Goal: Task Accomplishment & Management: Use online tool/utility

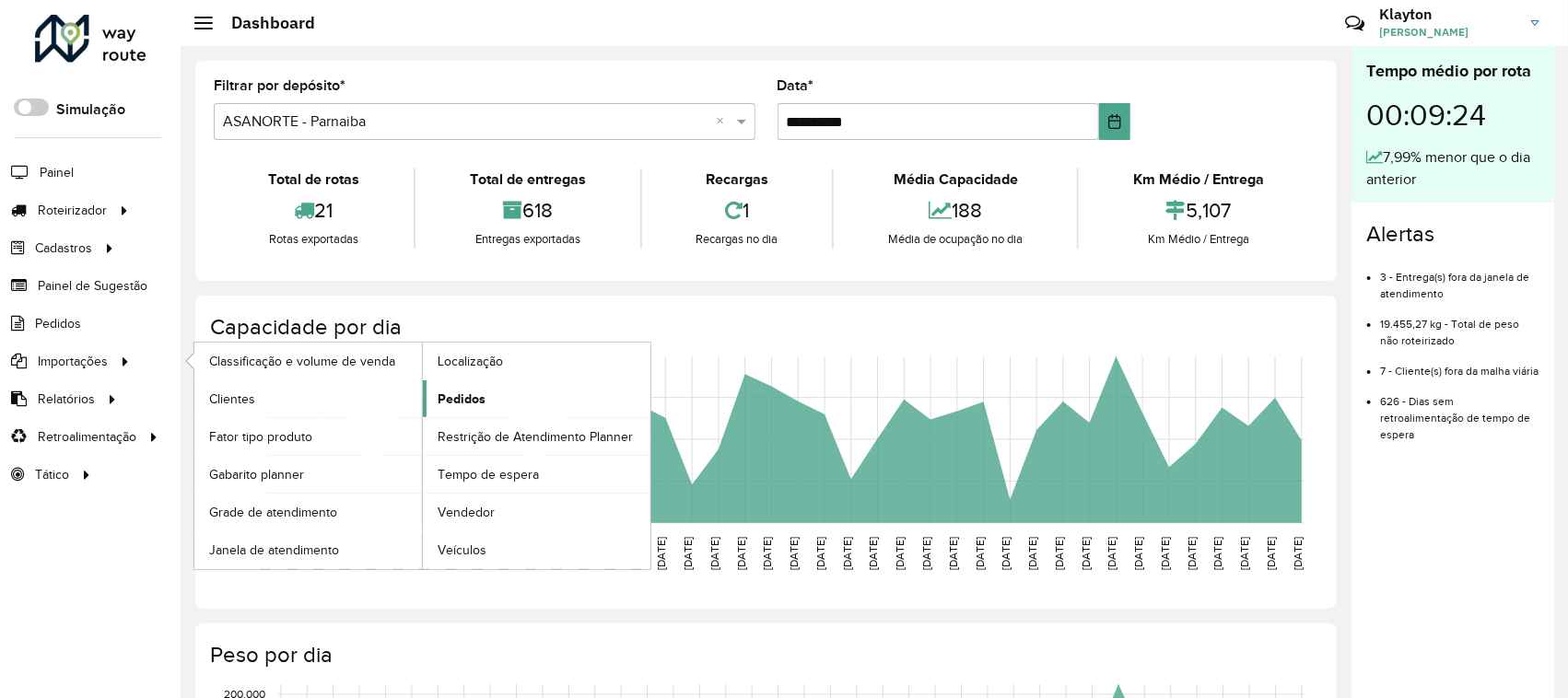
click at [471, 398] on span "Pedidos" at bounding box center [461, 399] width 48 height 20
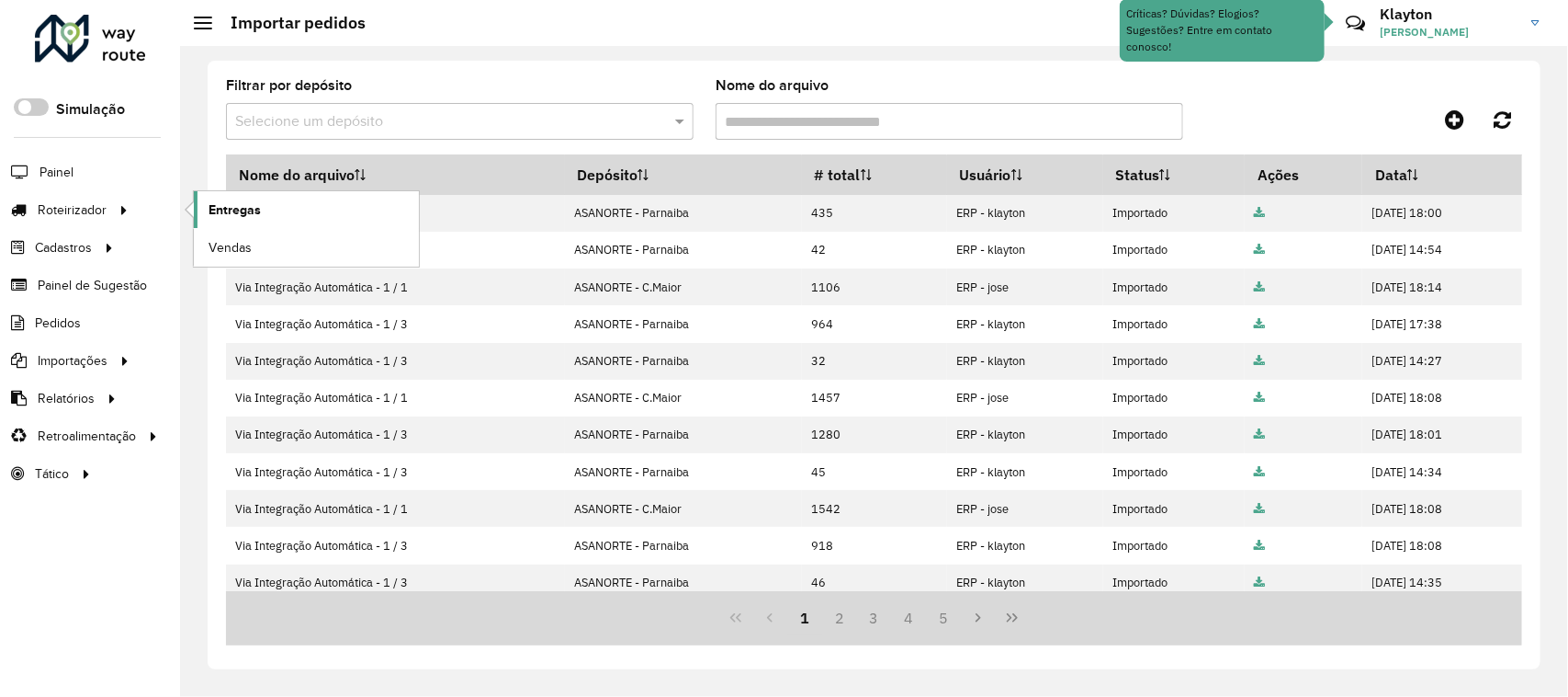
click at [255, 211] on span "Entregas" at bounding box center [235, 210] width 52 height 20
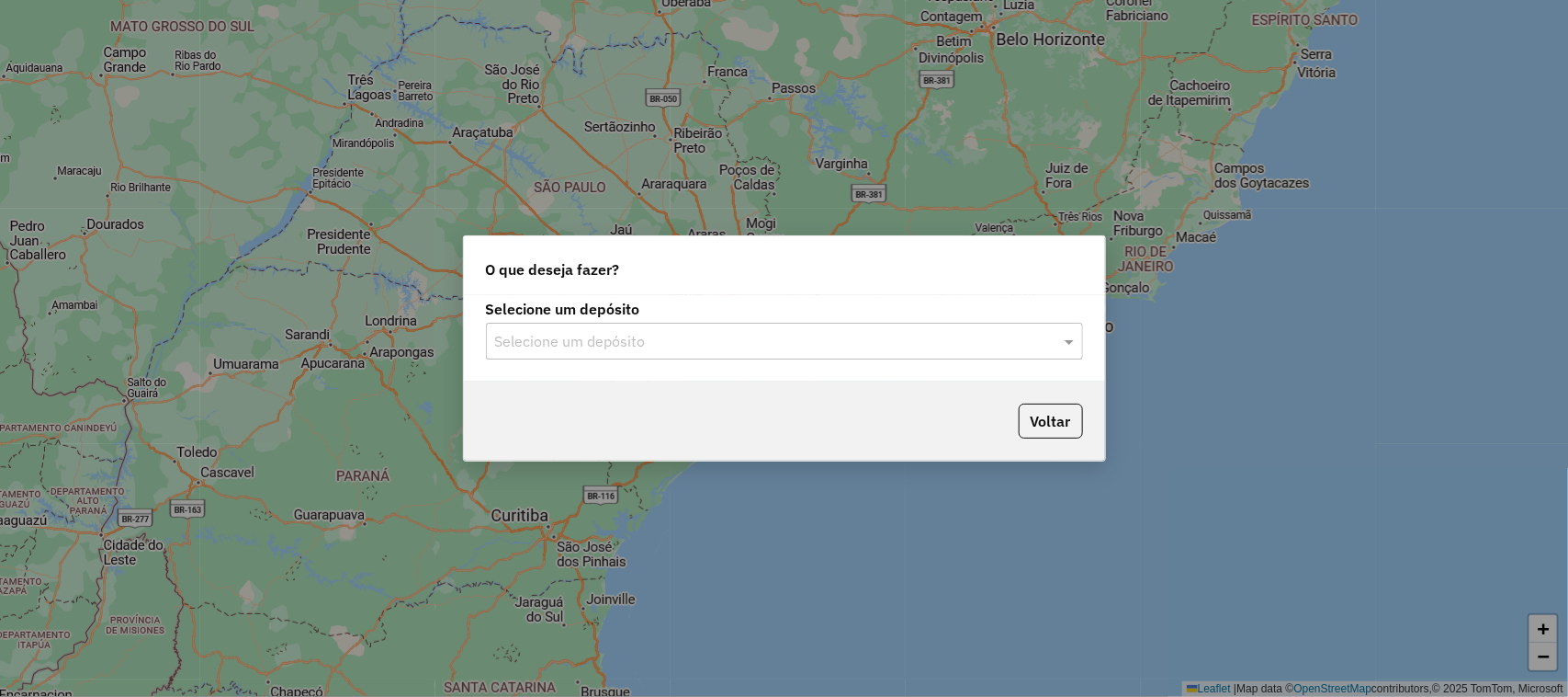
click at [907, 348] on input "text" at bounding box center [766, 342] width 542 height 22
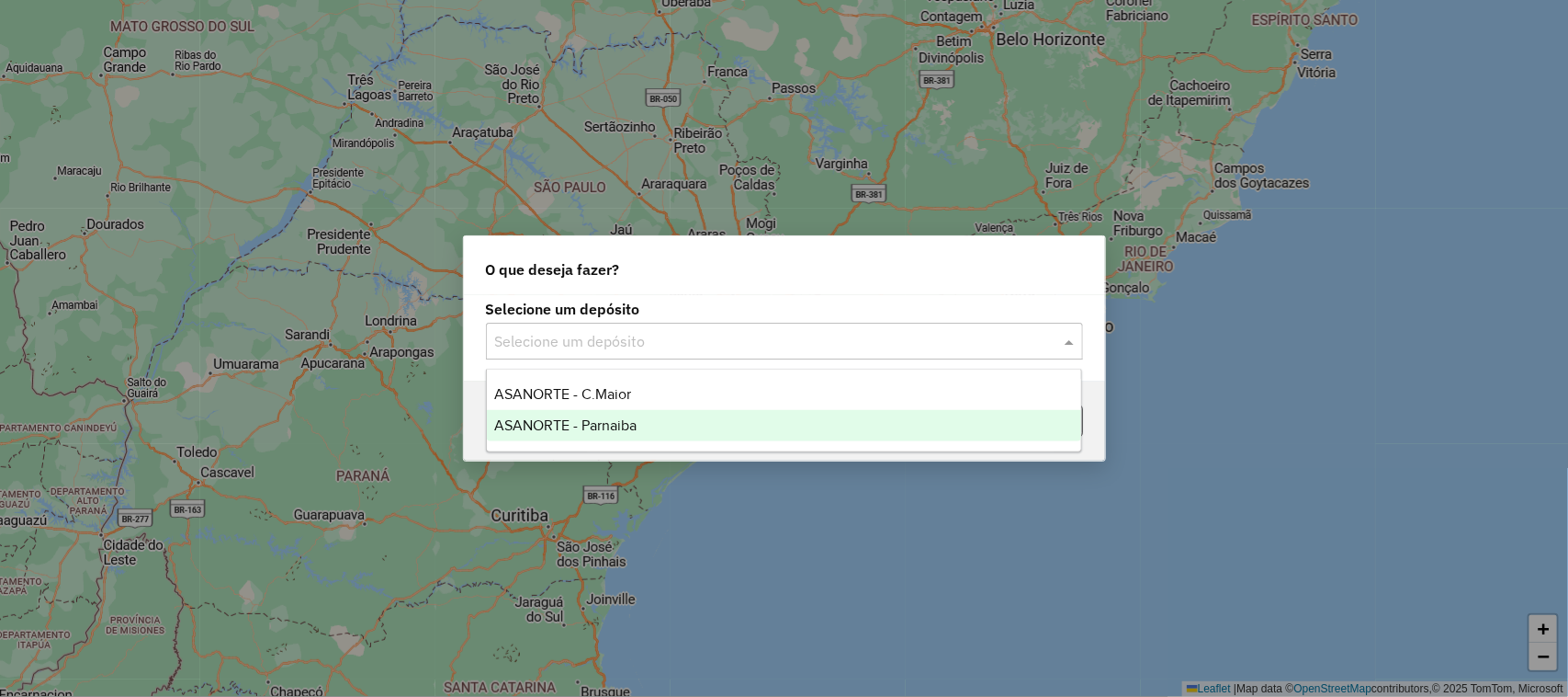
click at [695, 413] on div "ASANORTE - Parnaiba" at bounding box center [784, 426] width 596 height 31
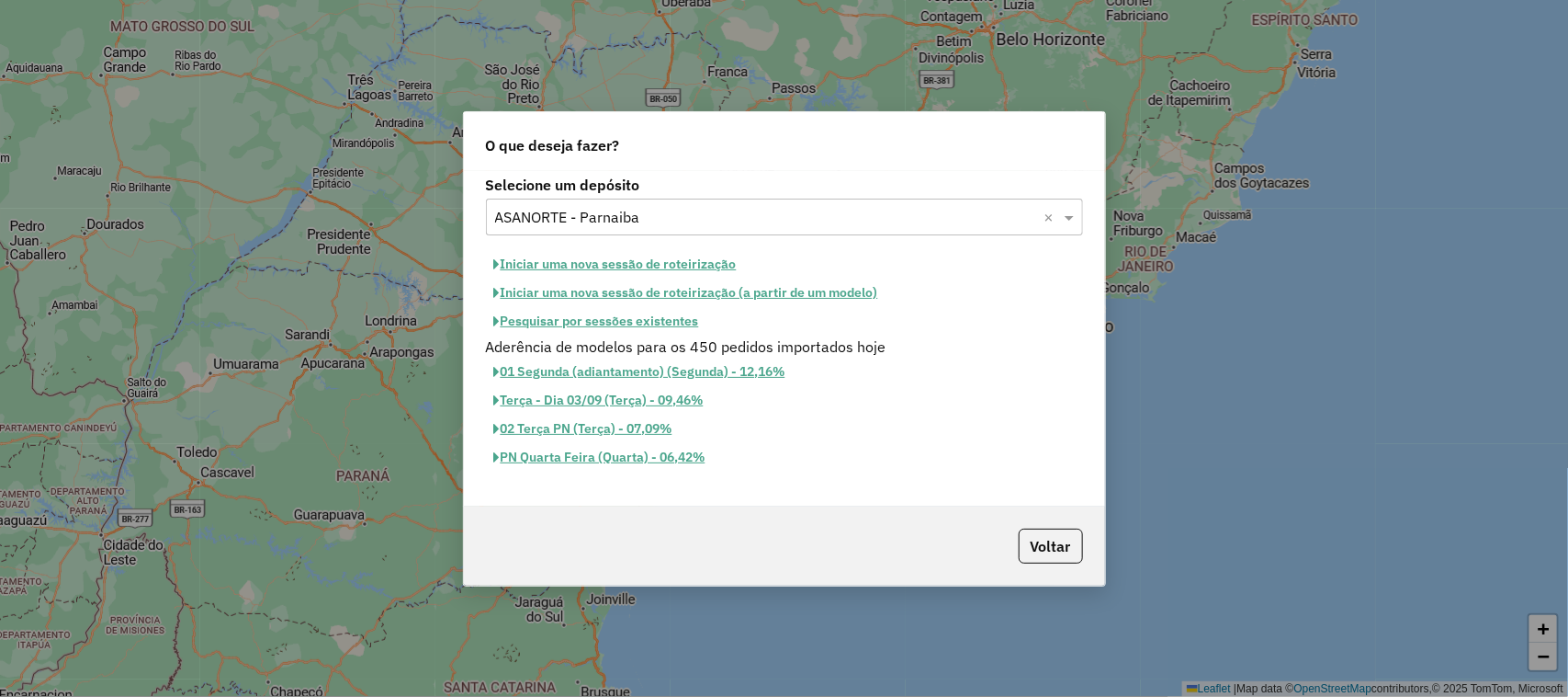
click at [657, 265] on button "Iniciar uma nova sessão de roteirização" at bounding box center [615, 264] width 259 height 28
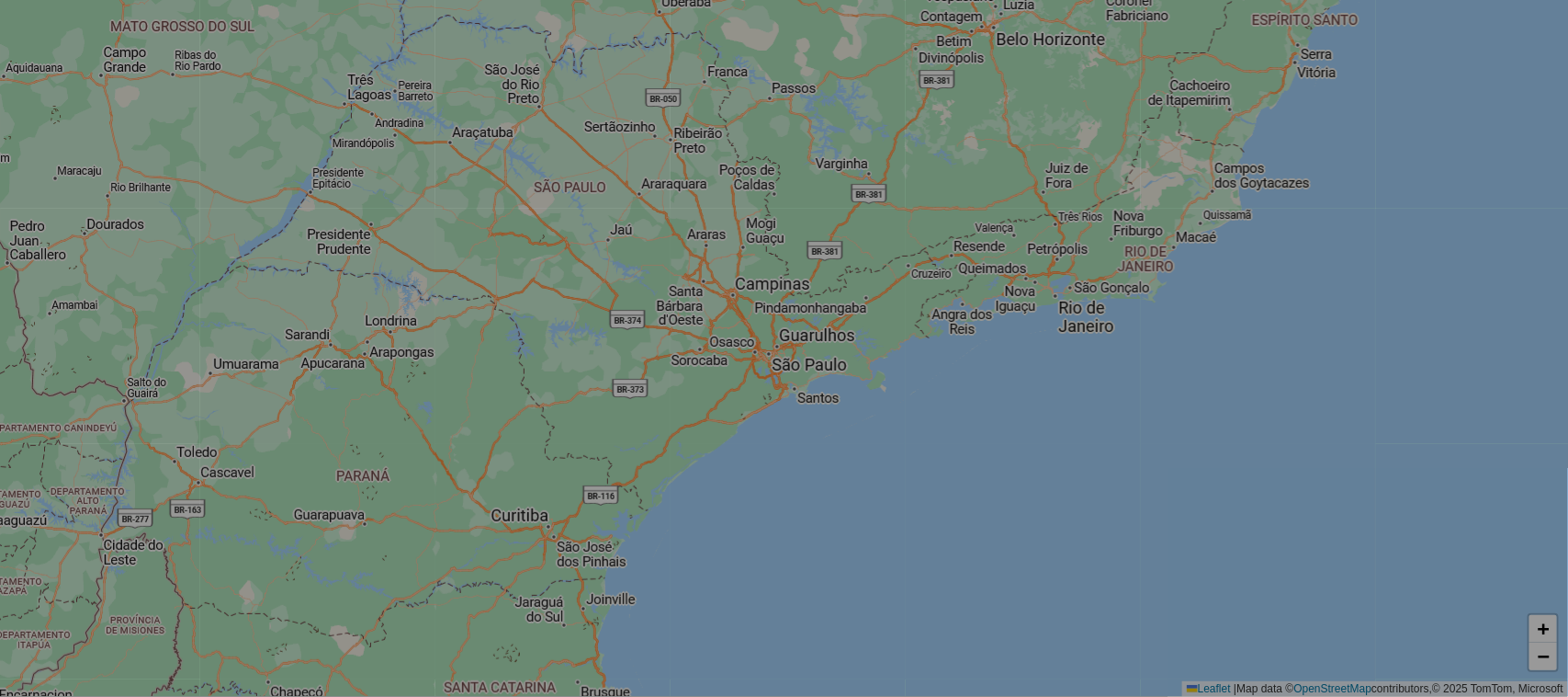
select select "*"
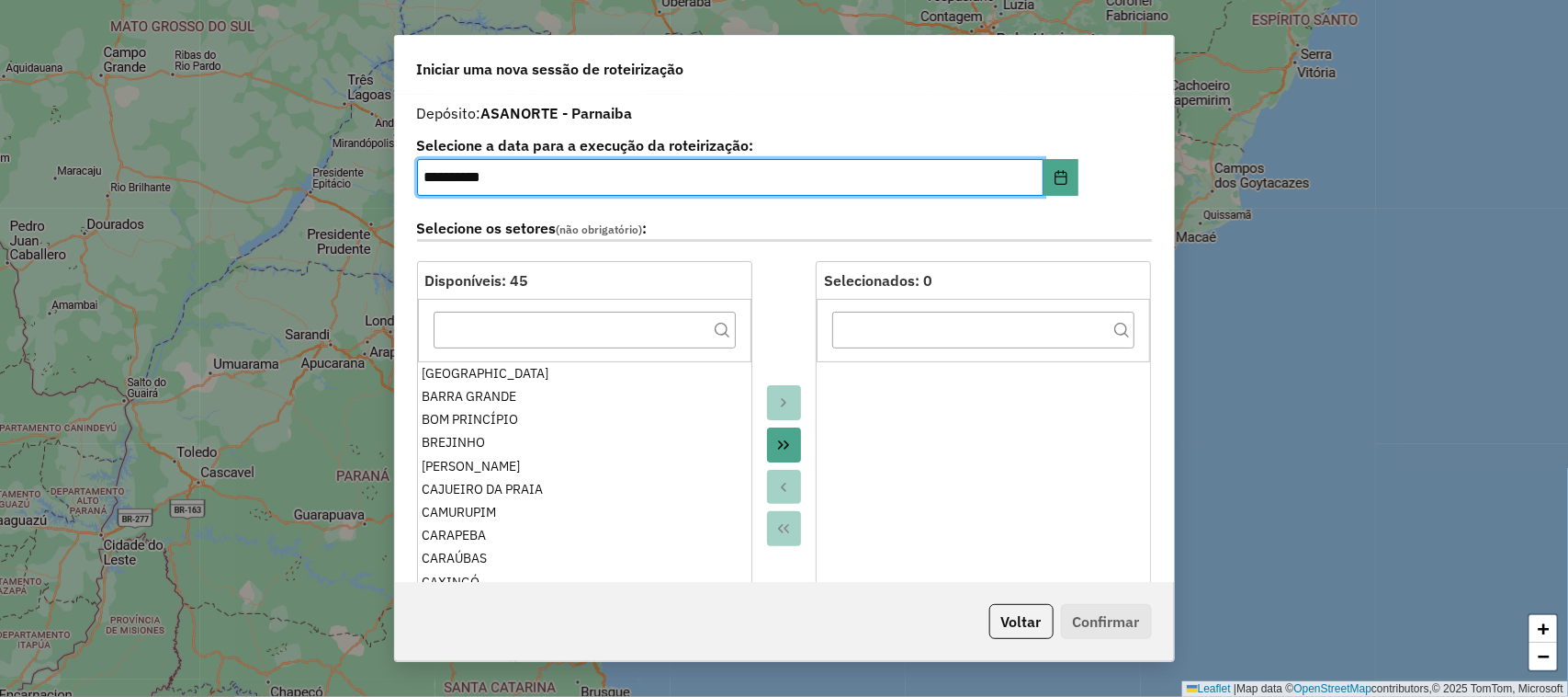
click at [776, 451] on icon "Move All to Target" at bounding box center [783, 445] width 15 height 15
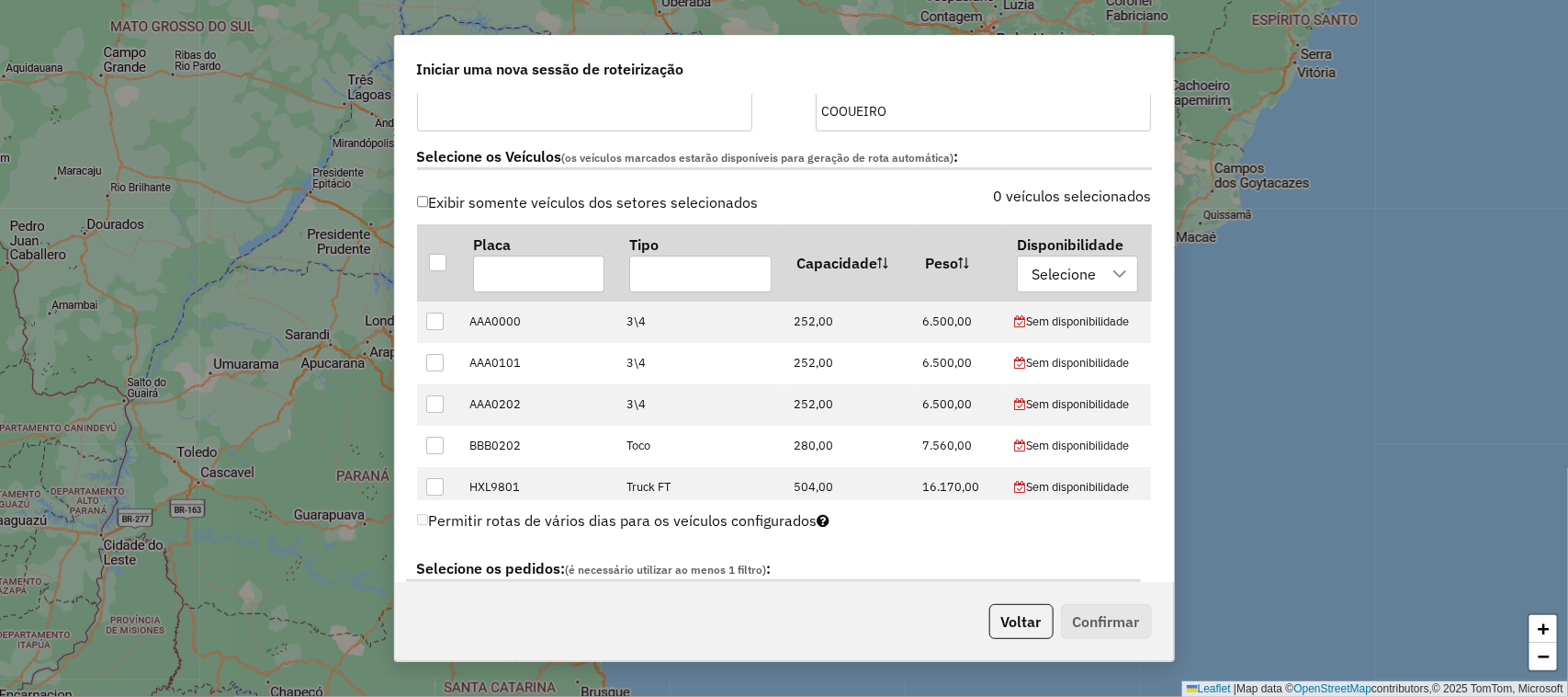
scroll to position [574, 0]
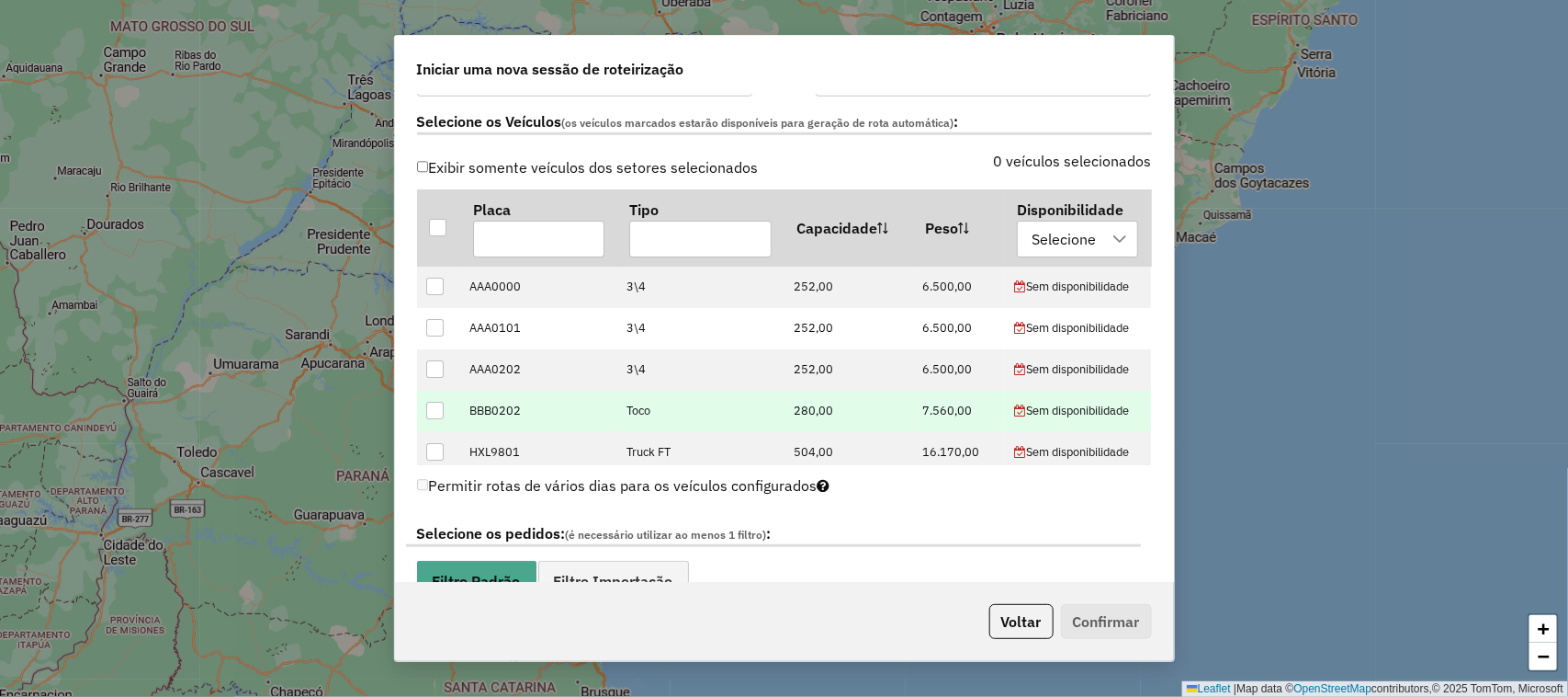
click at [443, 410] on div at bounding box center [435, 410] width 18 height 18
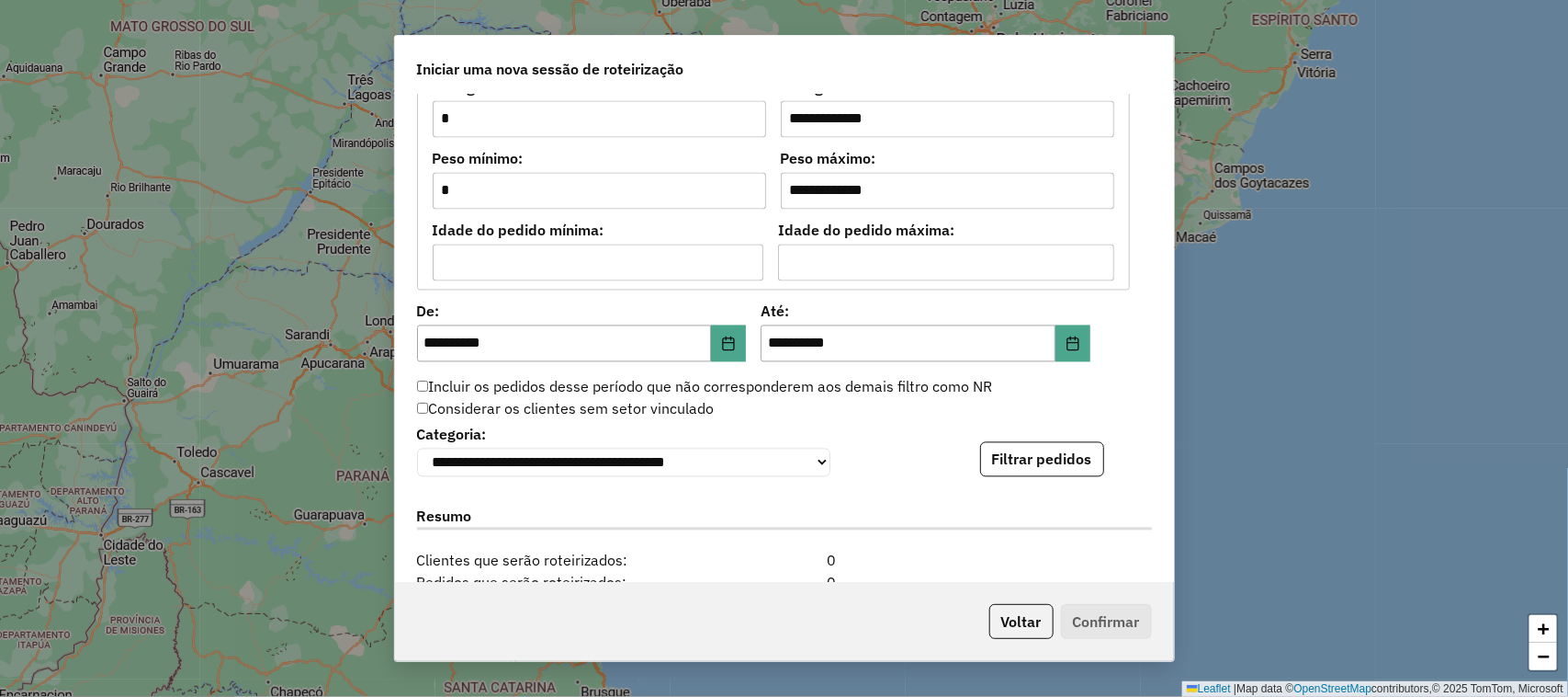
scroll to position [1609, 0]
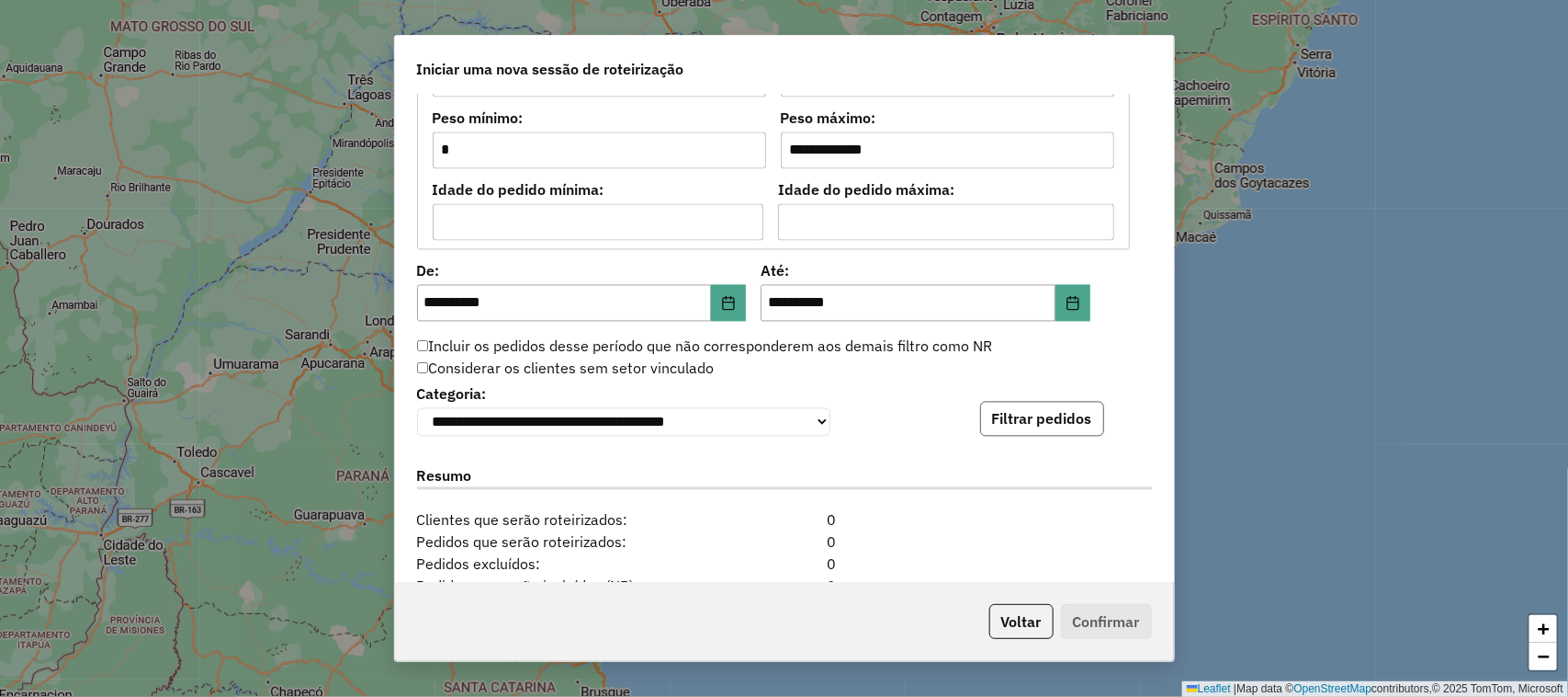
click at [1054, 426] on button "Filtrar pedidos" at bounding box center [1042, 419] width 124 height 35
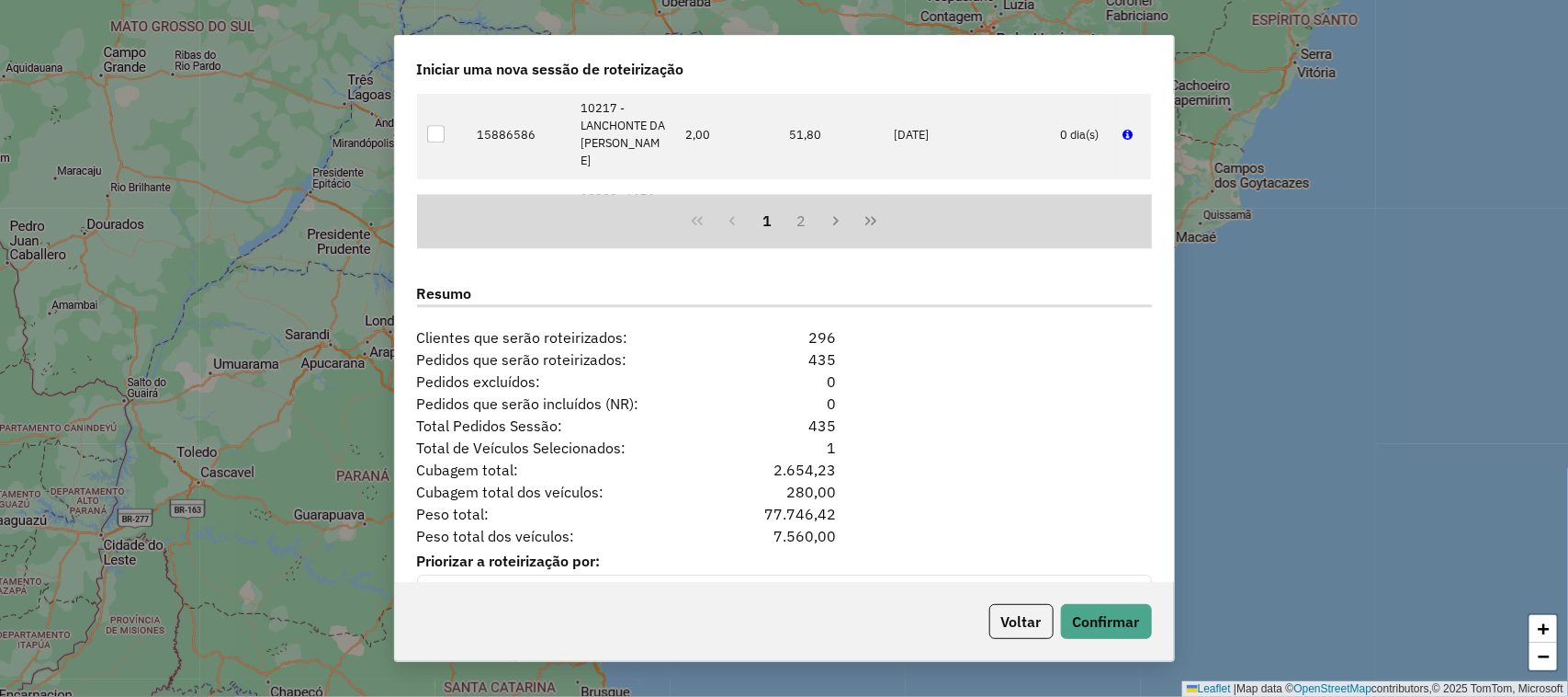
scroll to position [2225, 0]
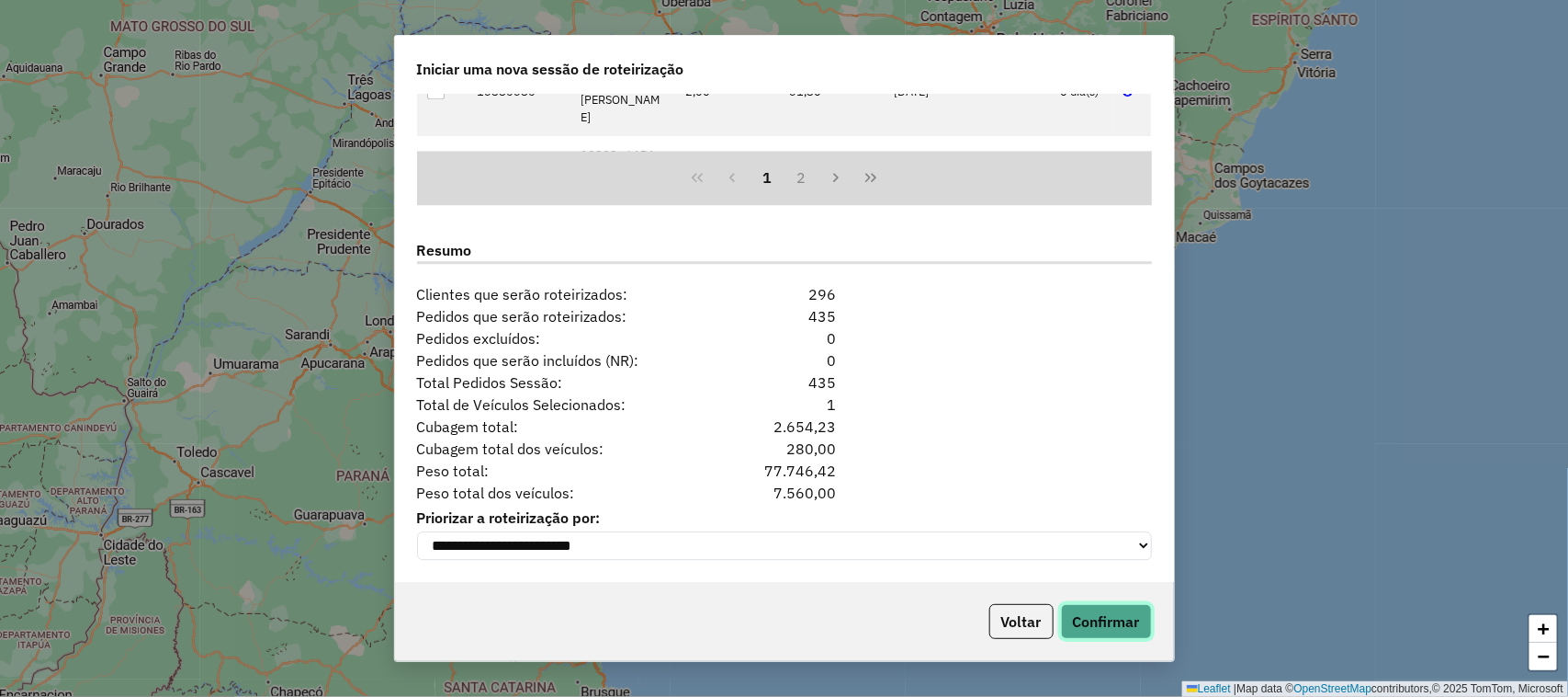
click at [1117, 622] on button "Confirmar" at bounding box center [1107, 621] width 91 height 35
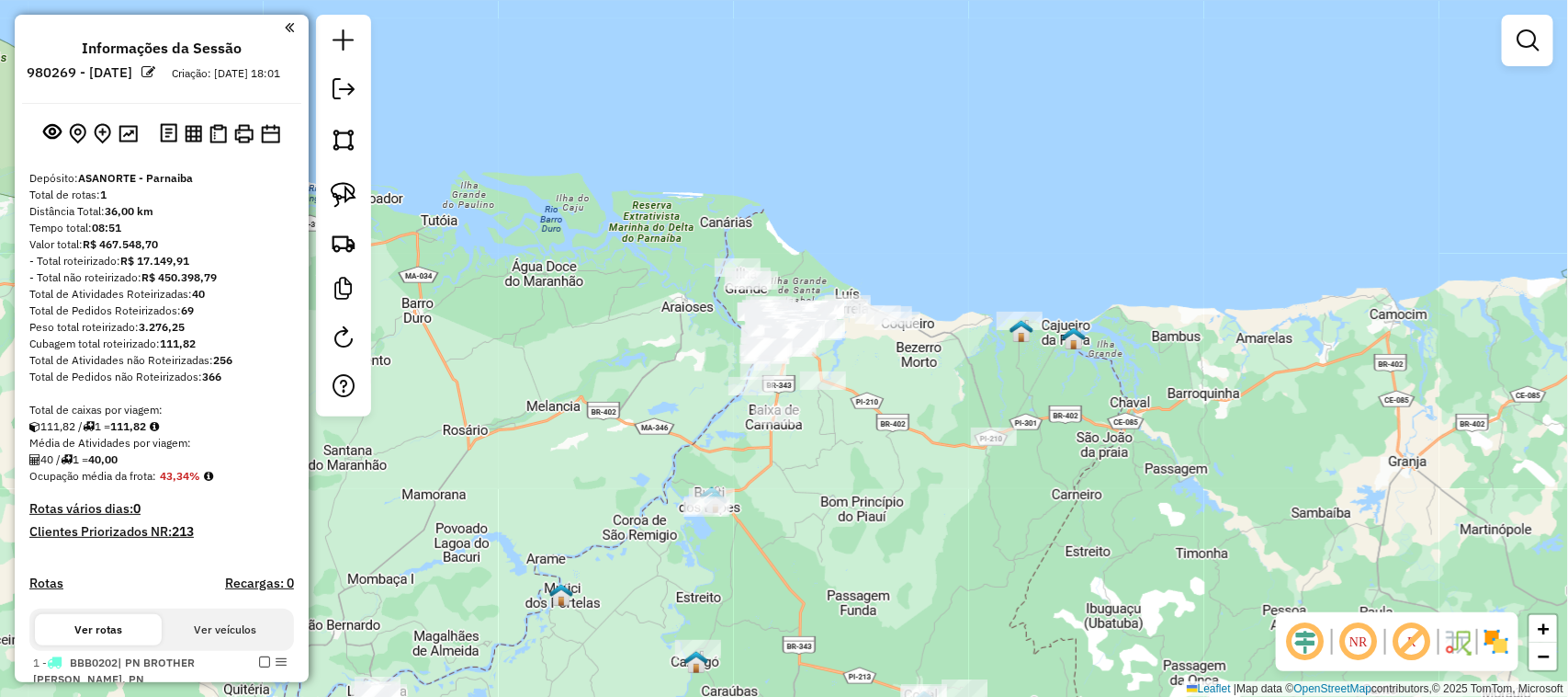
drag, startPoint x: 875, startPoint y: 548, endPoint x: 848, endPoint y: 454, distance: 97.8
click at [851, 456] on div "Janela de atendimento Grade de atendimento Capacidade Transportadoras Veículos …" at bounding box center [784, 348] width 1568 height 697
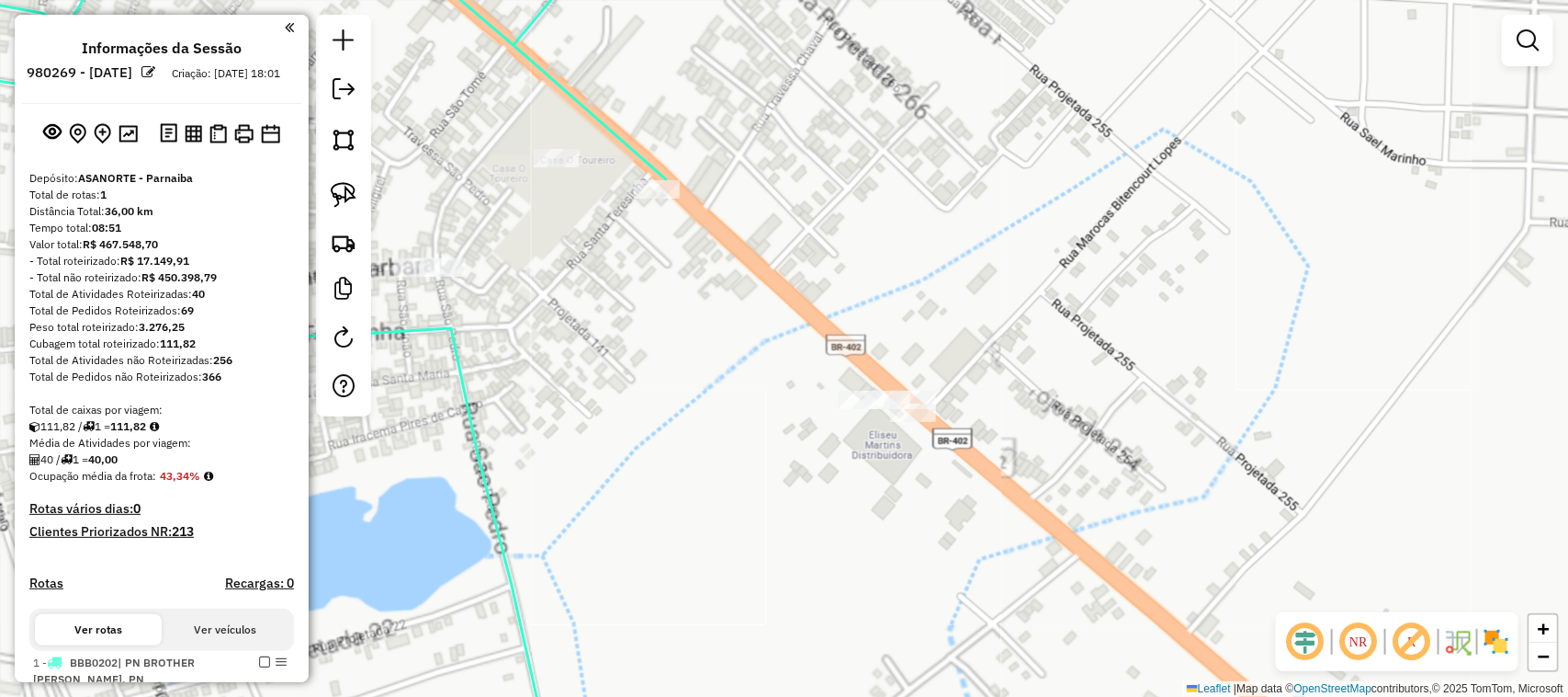
drag, startPoint x: 1121, startPoint y: 427, endPoint x: 1004, endPoint y: 336, distance: 148.2
click at [1031, 354] on div "Janela de atendimento Grade de atendimento Capacidade Transportadoras Veículos …" at bounding box center [784, 348] width 1568 height 697
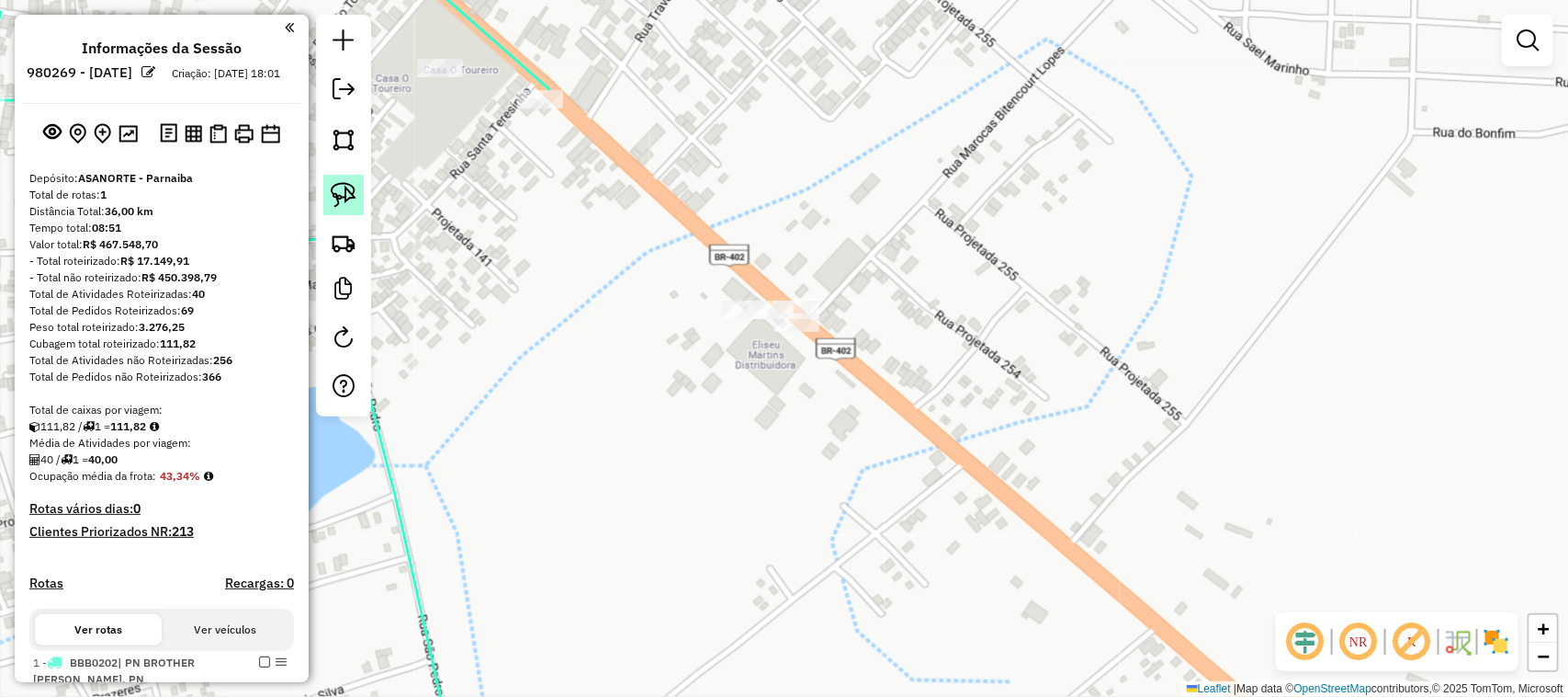
click at [337, 193] on img at bounding box center [343, 194] width 26 height 26
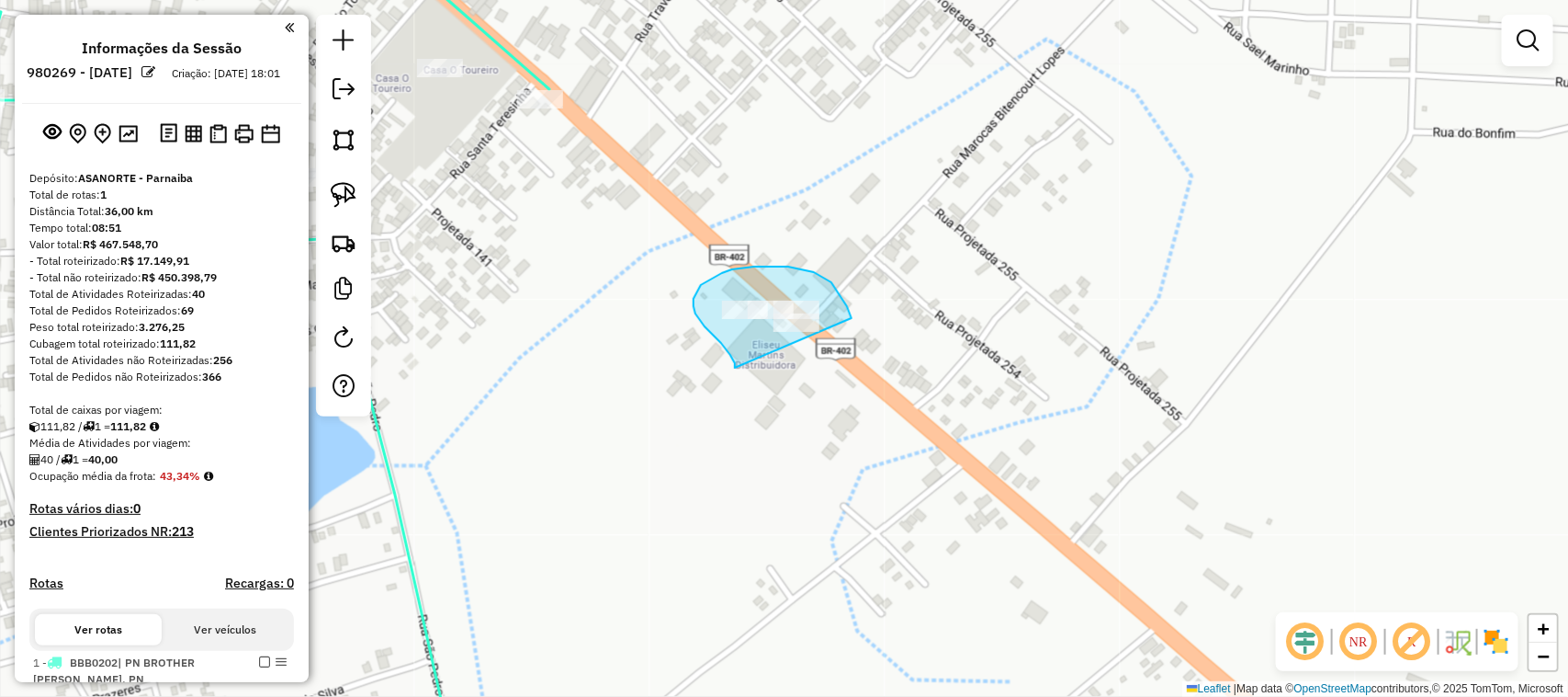
drag, startPoint x: 735, startPoint y: 368, endPoint x: 855, endPoint y: 337, distance: 123.9
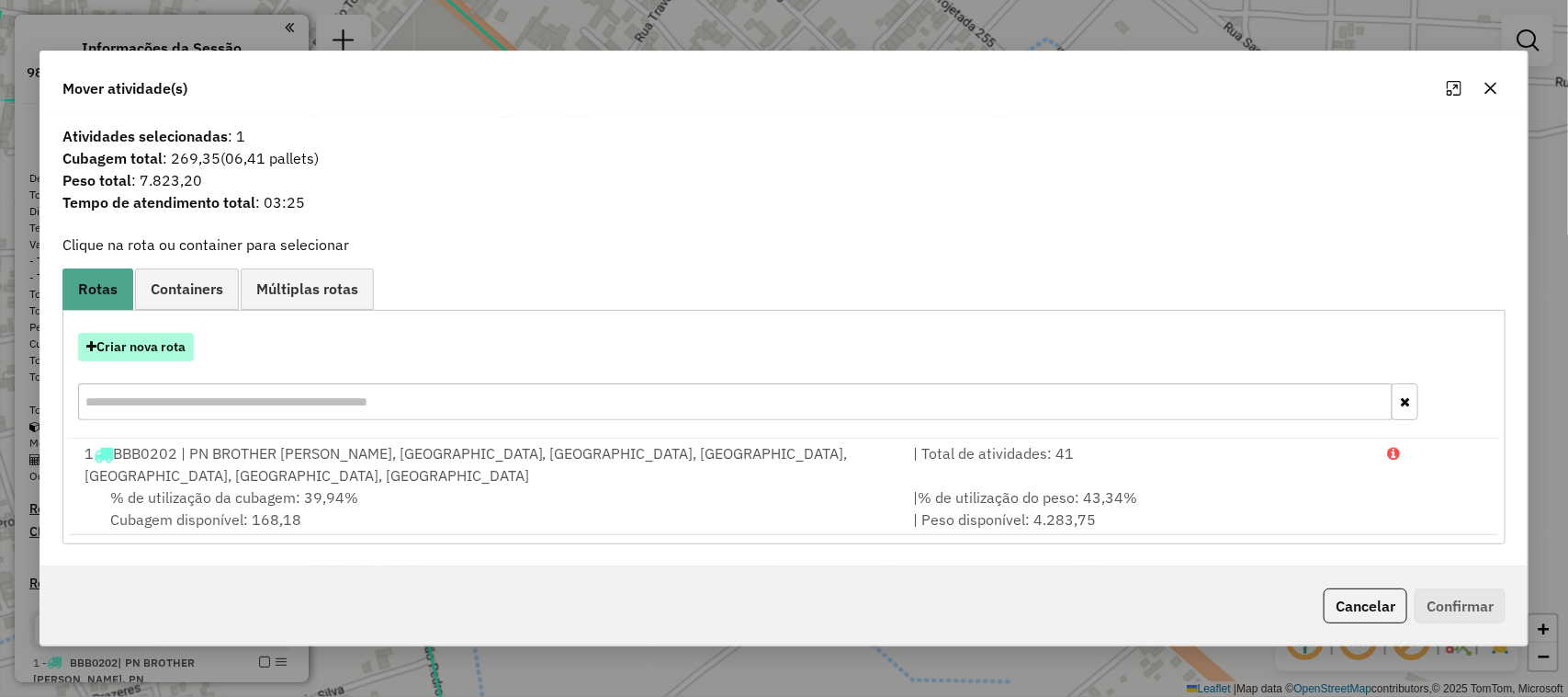
click at [168, 350] on button "Criar nova rota" at bounding box center [136, 347] width 116 height 28
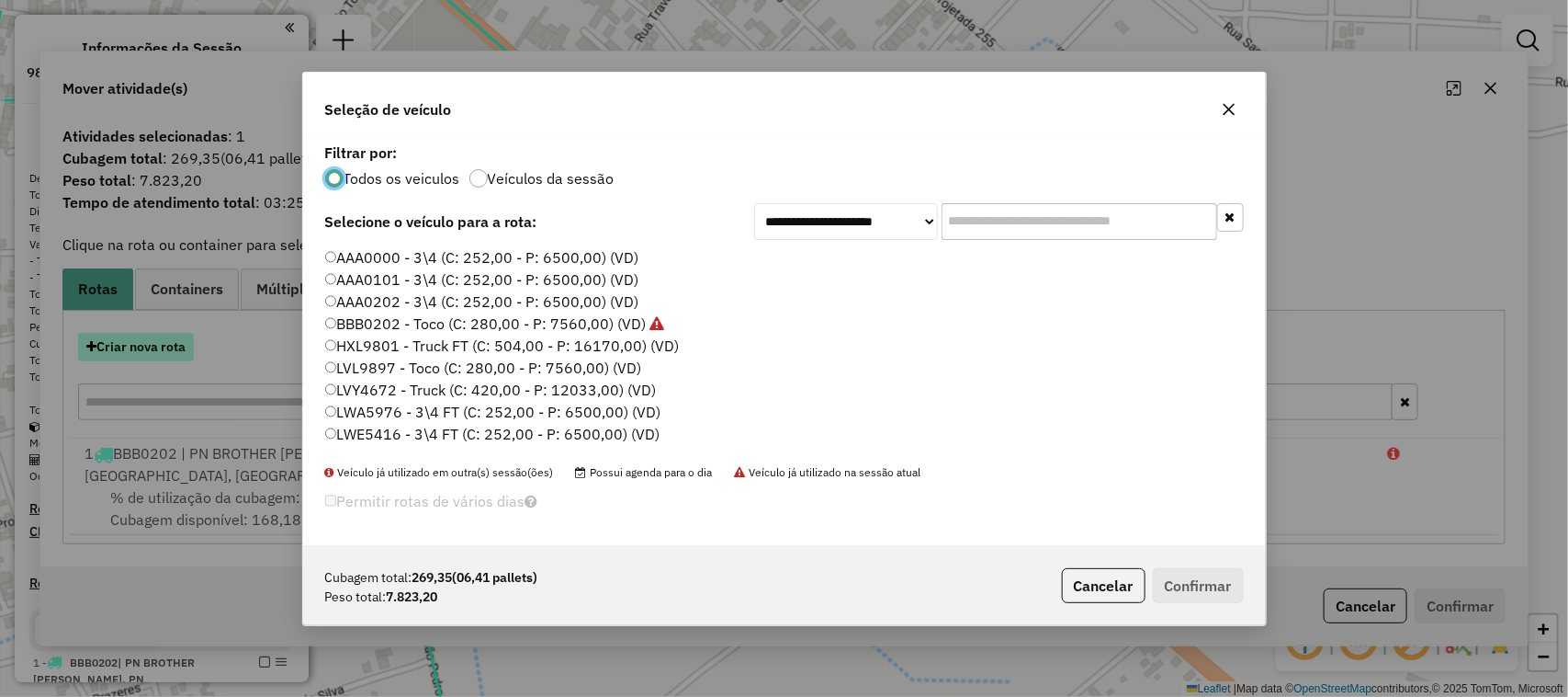
scroll to position [9, 6]
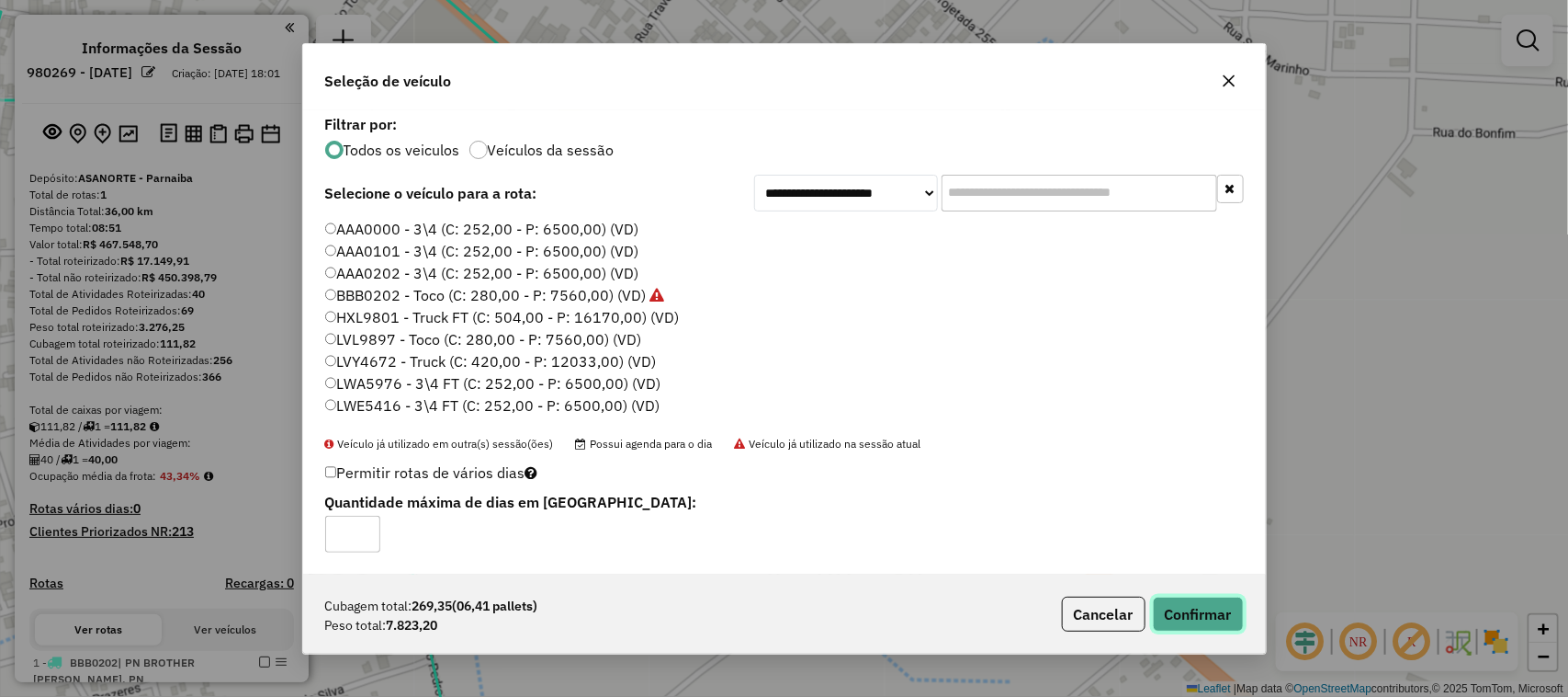
click at [1192, 605] on button "Confirmar" at bounding box center [1198, 615] width 91 height 35
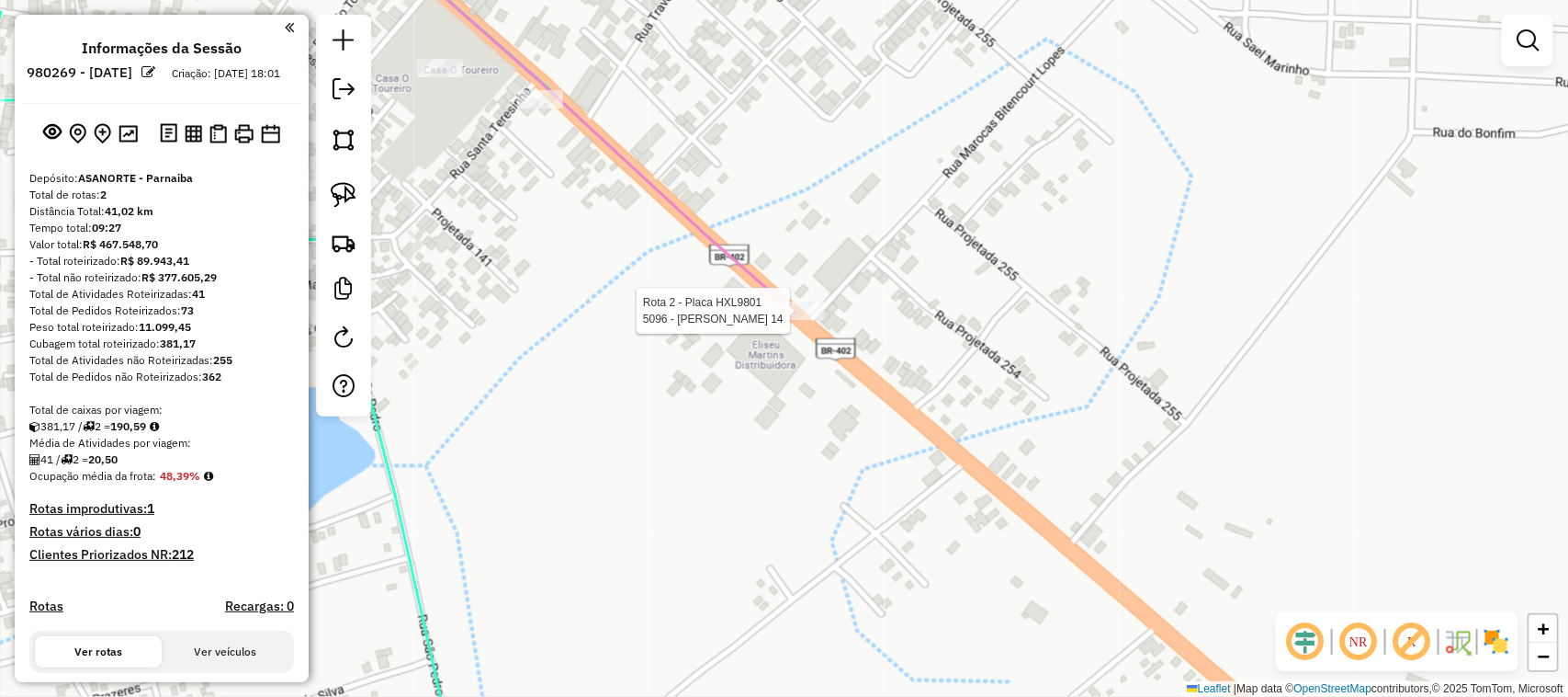
select select "**********"
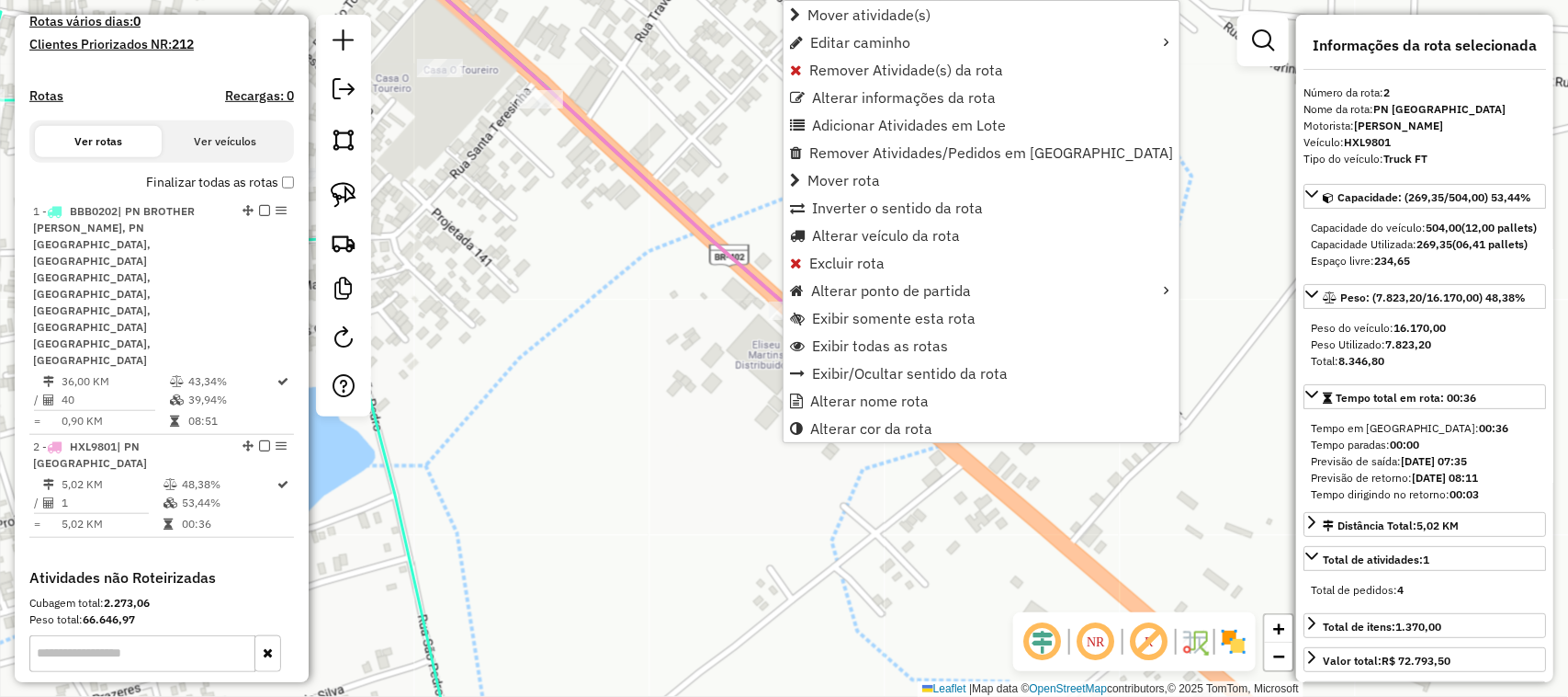
scroll to position [629, 0]
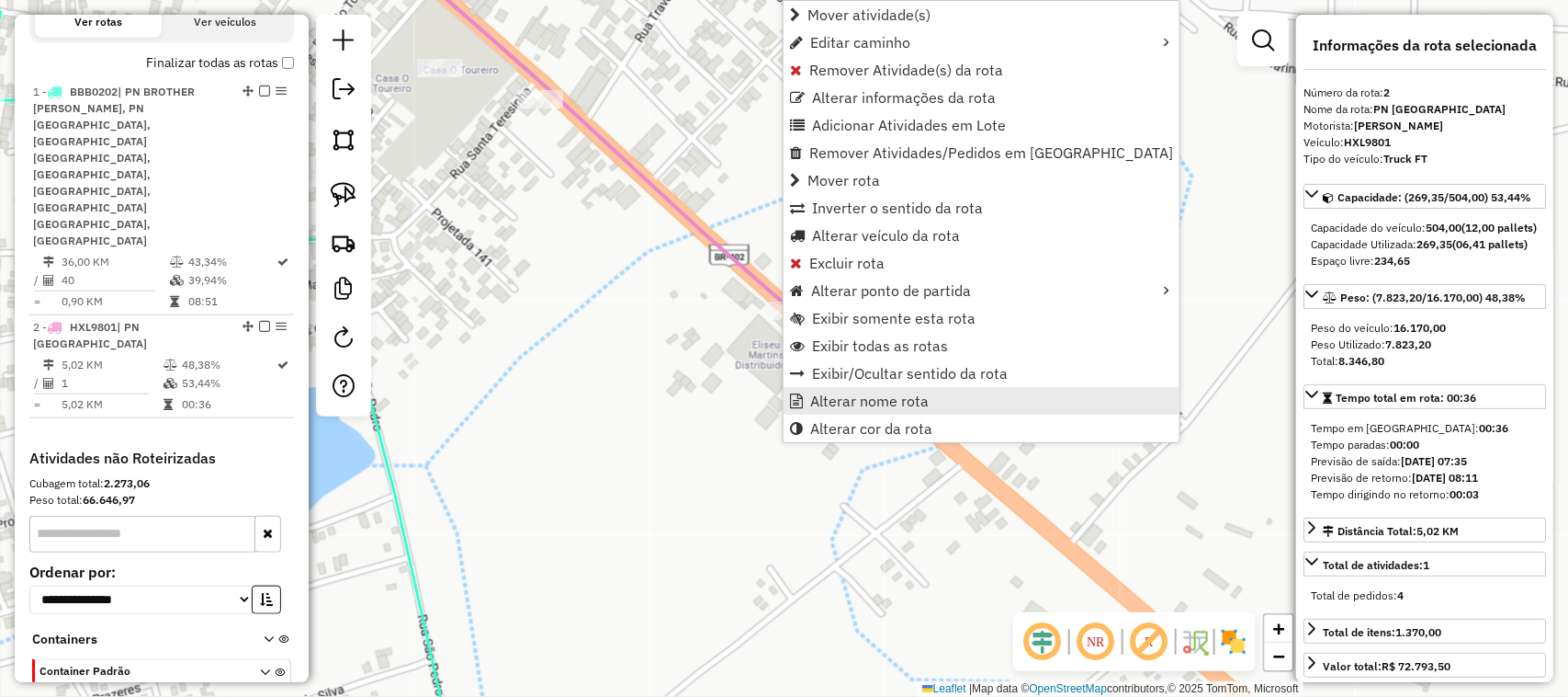
click at [829, 394] on span "Alterar nome rota" at bounding box center [869, 401] width 119 height 15
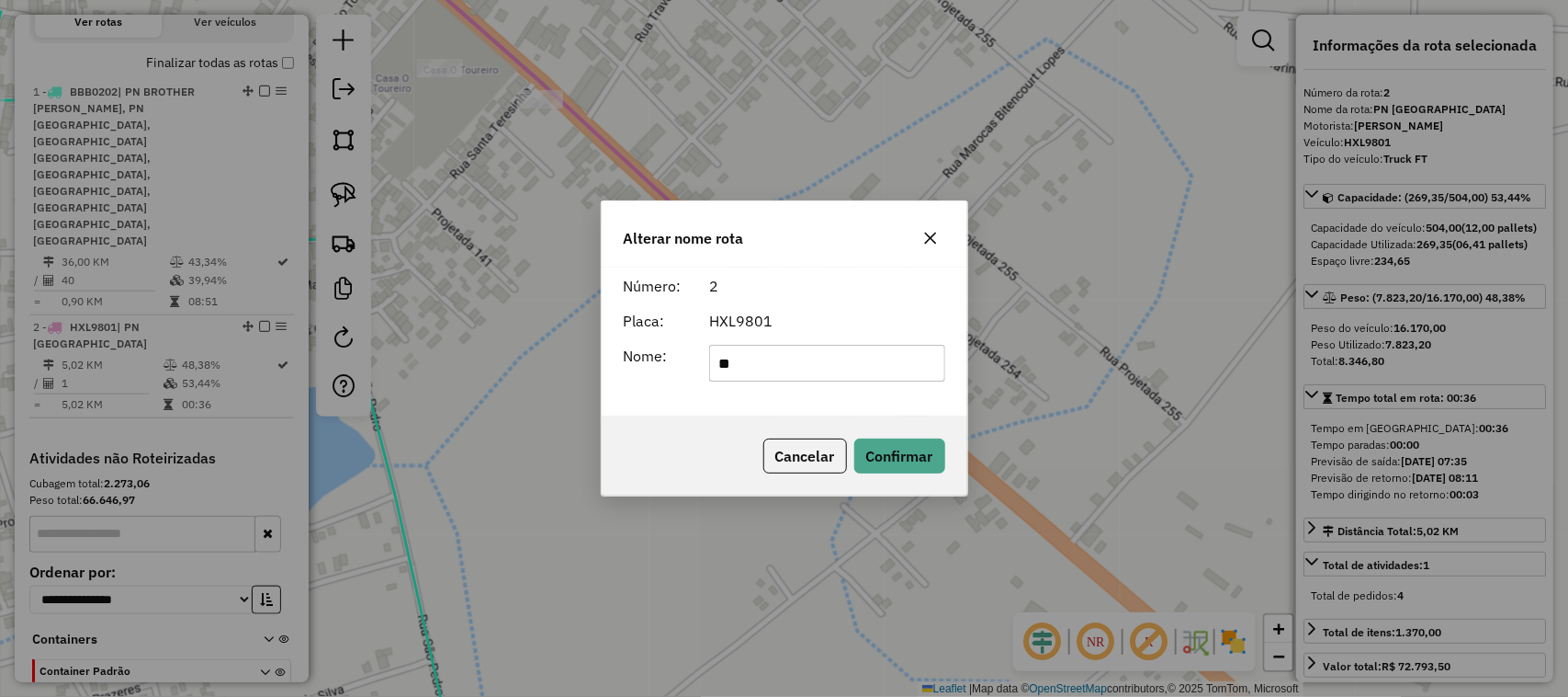
type input "*"
type input "**********"
click at [897, 456] on button "Confirmar" at bounding box center [900, 456] width 91 height 35
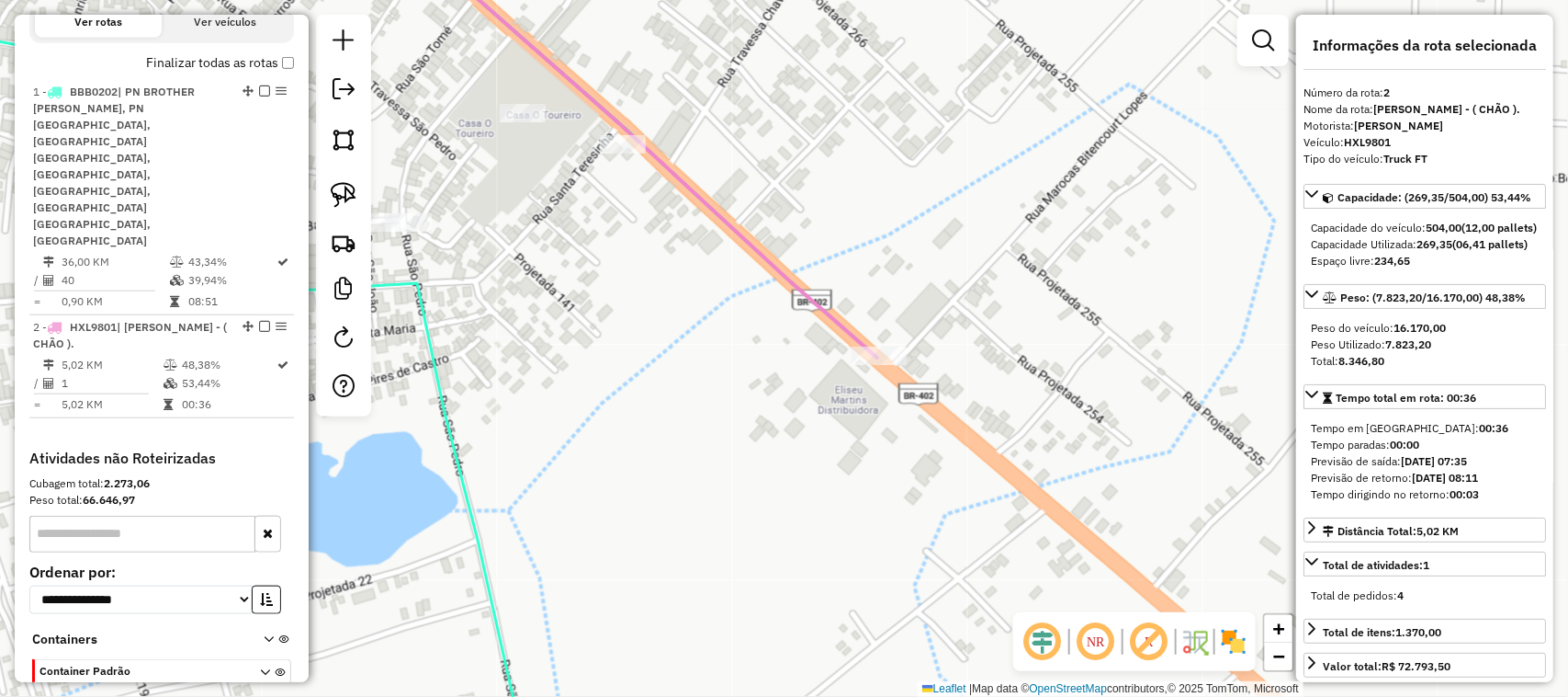
drag, startPoint x: 612, startPoint y: 306, endPoint x: 736, endPoint y: 378, distance: 143.4
click at [729, 373] on div "Janela de atendimento Grade de atendimento Capacidade Transportadoras Veículos …" at bounding box center [784, 348] width 1568 height 697
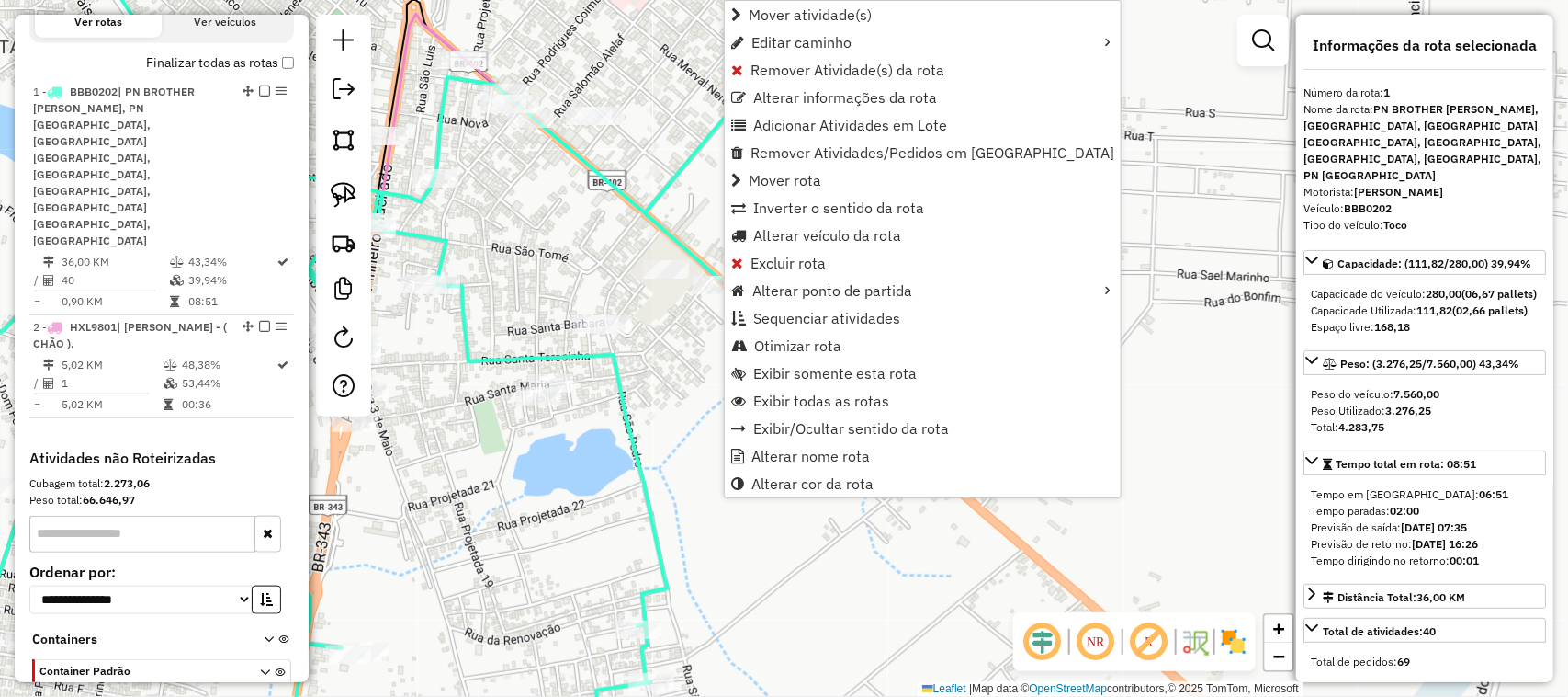
scroll to position [645, 0]
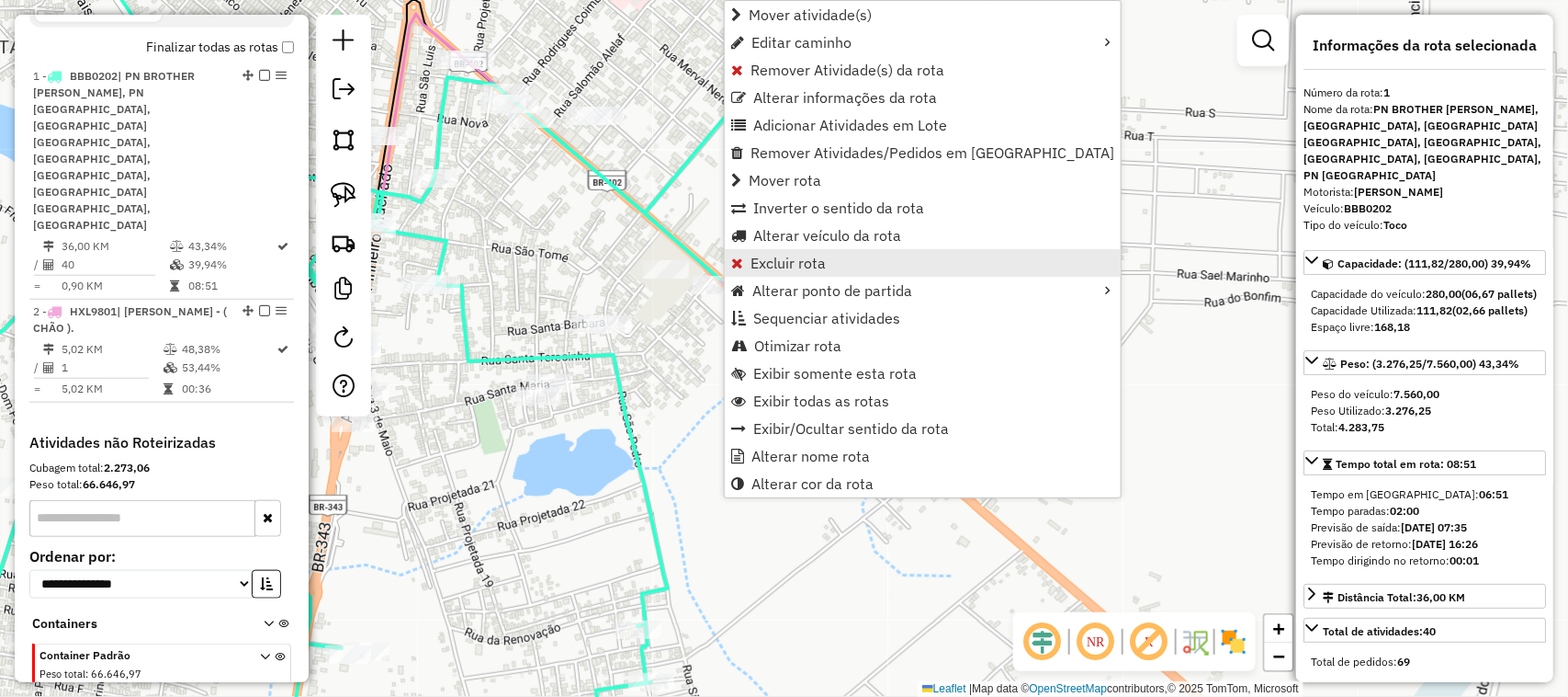
click at [787, 259] on span "Excluir rota" at bounding box center [788, 262] width 76 height 15
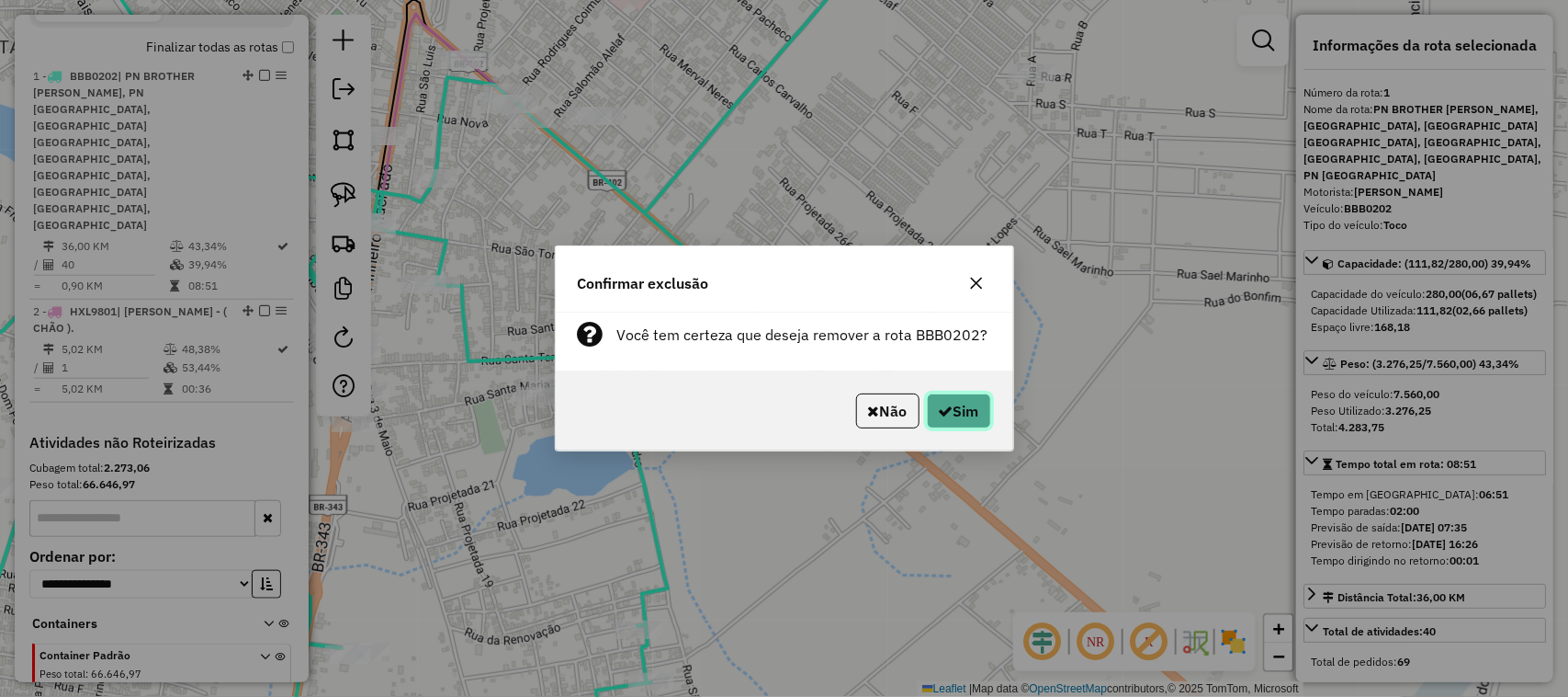
click at [961, 413] on button "Sim" at bounding box center [960, 411] width 65 height 35
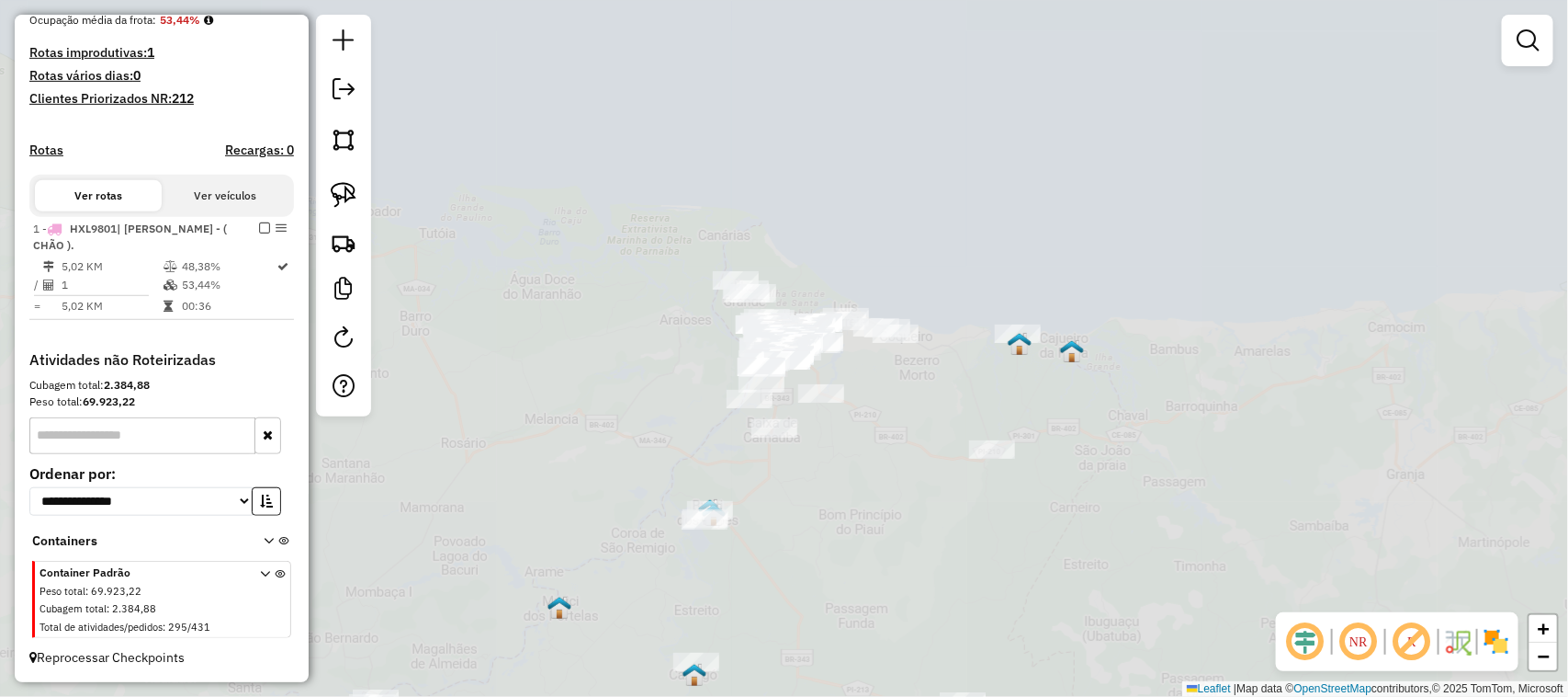
scroll to position [471, 0]
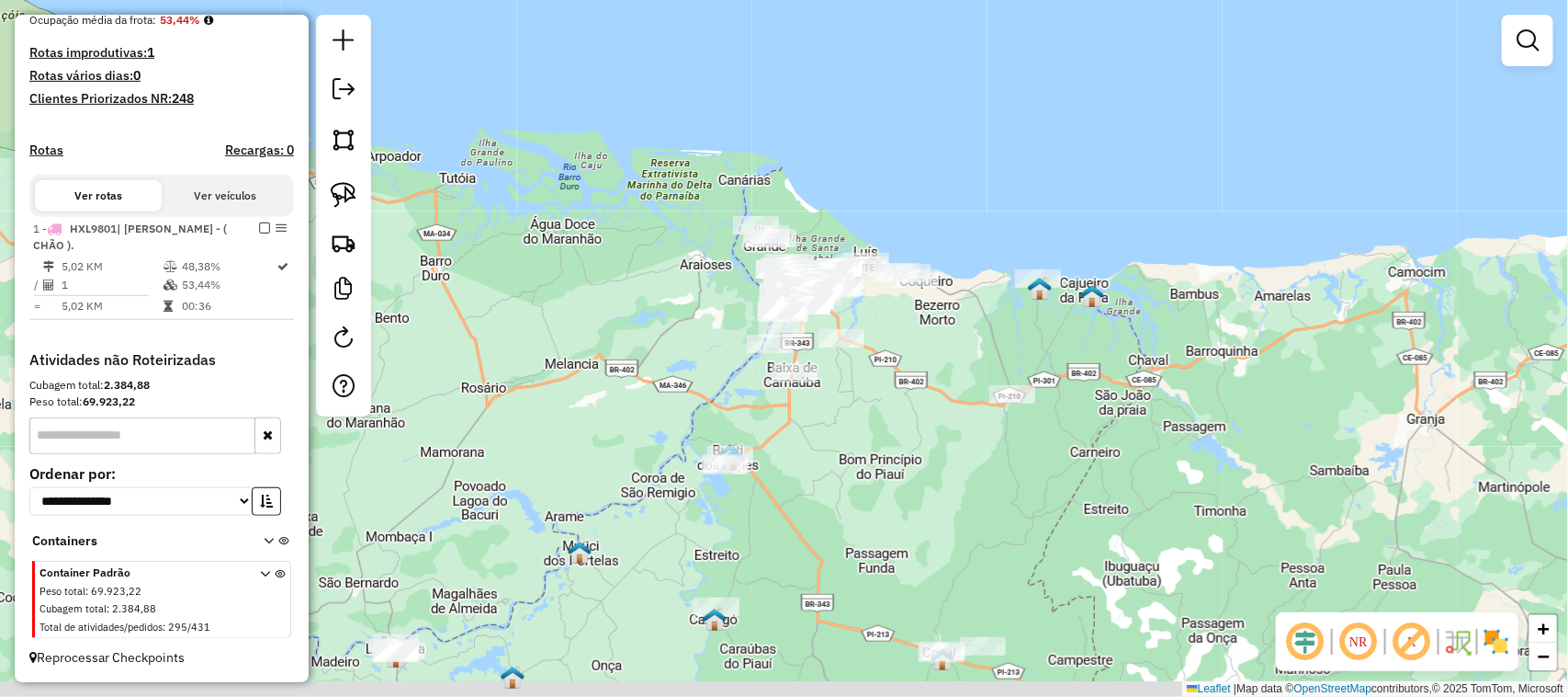
drag, startPoint x: 830, startPoint y: 555, endPoint x: 898, endPoint y: 209, distance: 352.6
click at [889, 244] on div "Janela de atendimento Grade de atendimento Capacidade Transportadoras Veículos …" at bounding box center [784, 348] width 1568 height 697
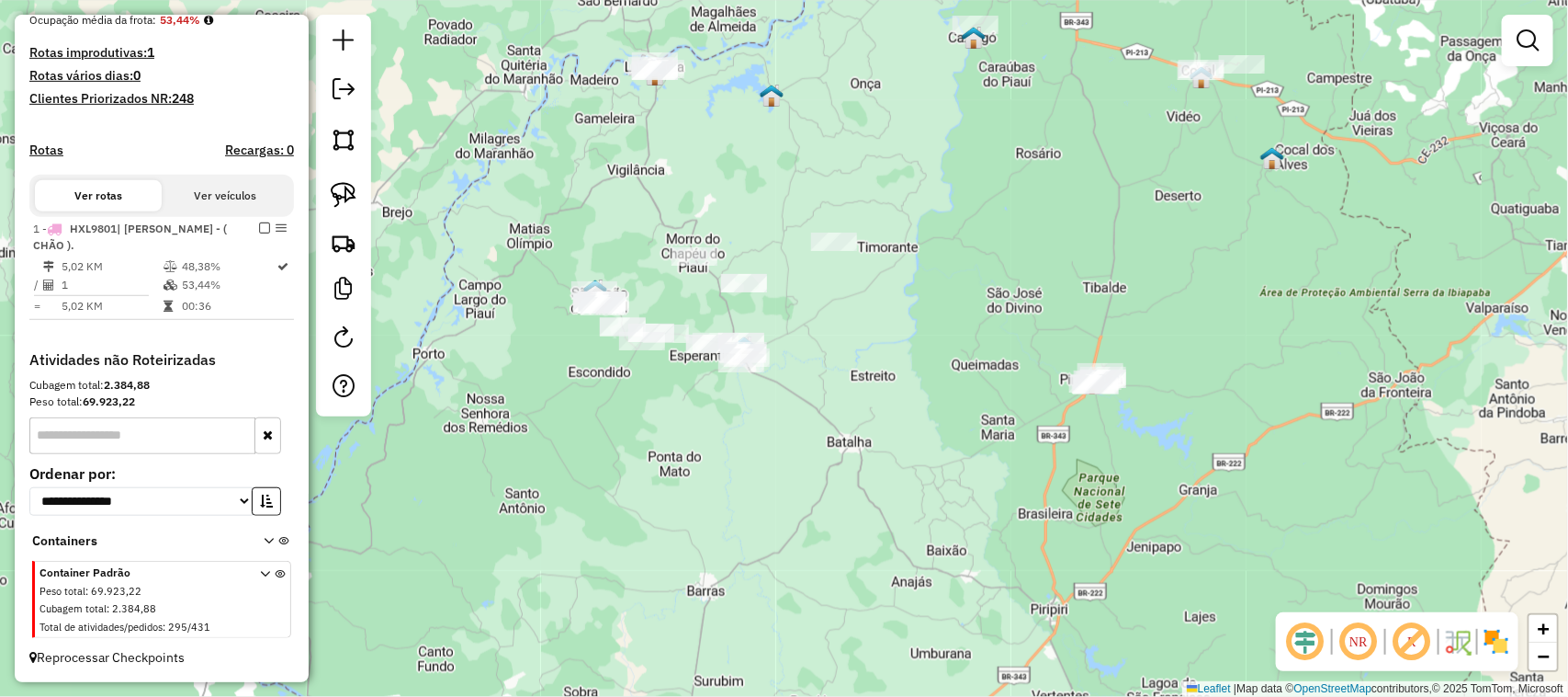
drag, startPoint x: 714, startPoint y: 406, endPoint x: 776, endPoint y: 414, distance: 62.5
click at [776, 414] on div "Janela de atendimento Grade de atendimento Capacidade Transportadoras Veículos …" at bounding box center [784, 348] width 1568 height 697
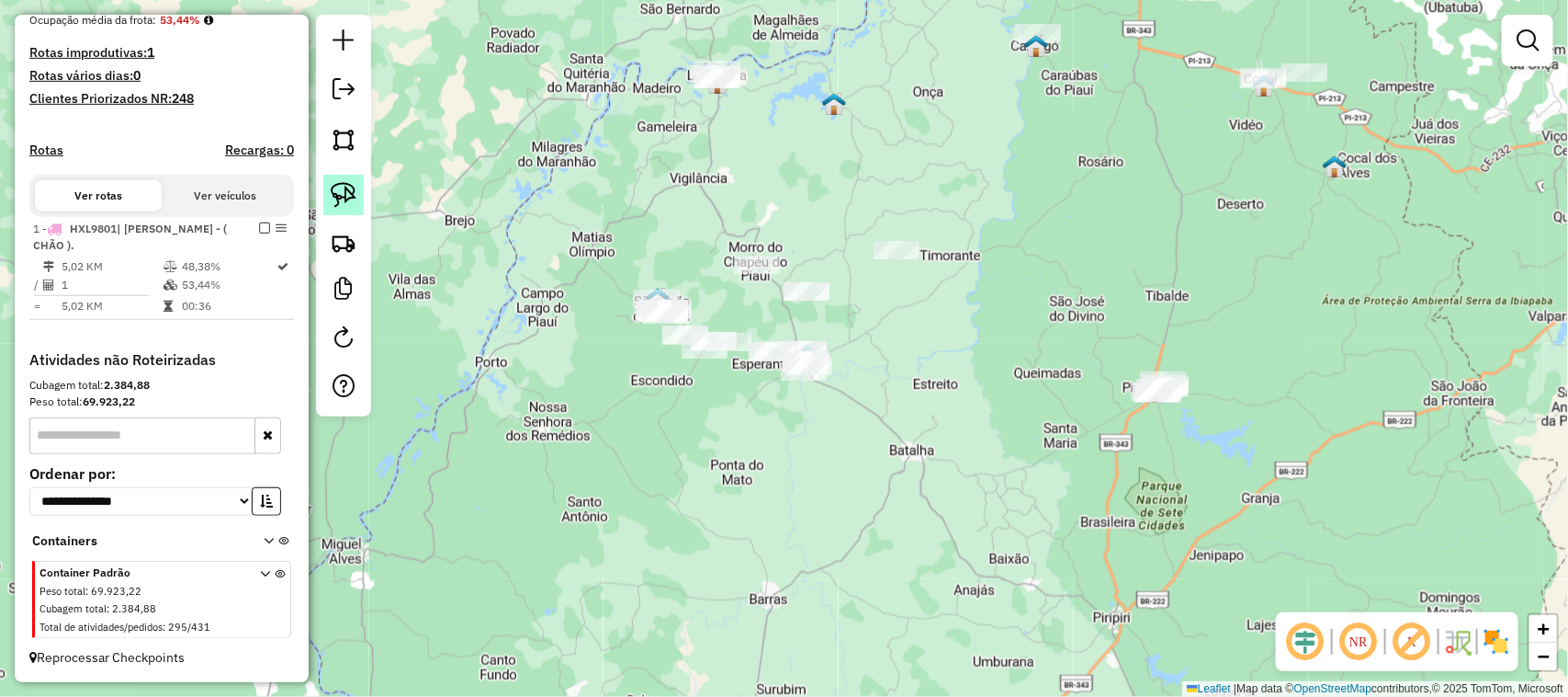
click at [350, 200] on img at bounding box center [343, 194] width 26 height 26
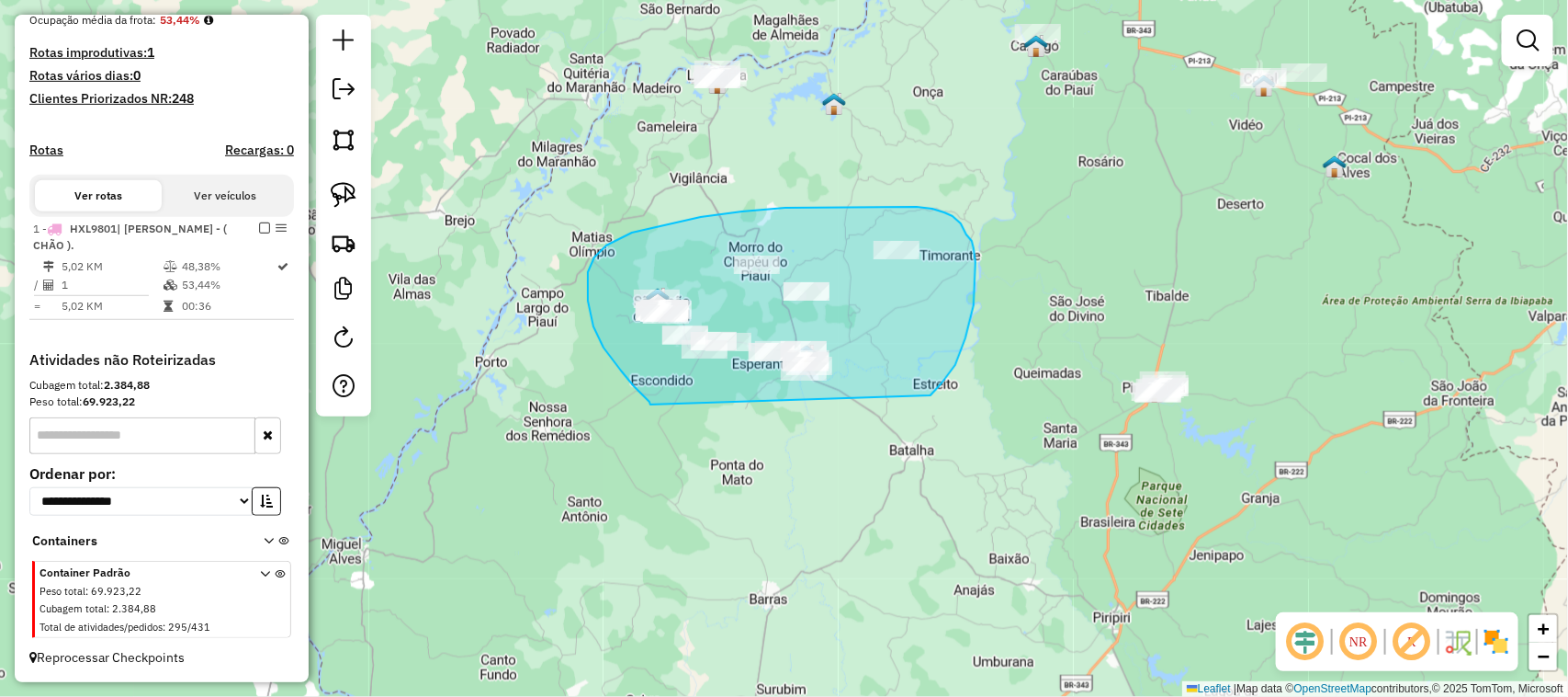
drag, startPoint x: 651, startPoint y: 404, endPoint x: 931, endPoint y: 396, distance: 280.1
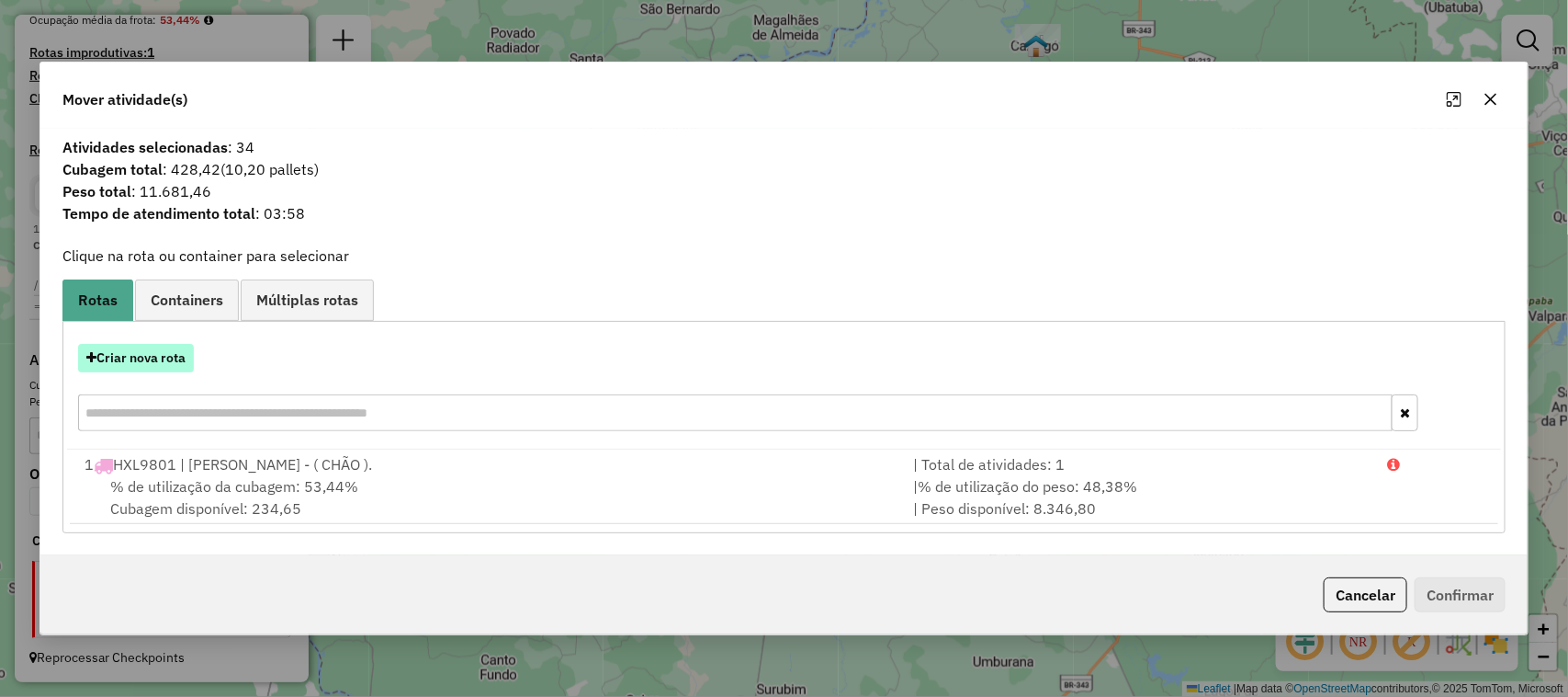
click at [137, 360] on button "Criar nova rota" at bounding box center [136, 357] width 116 height 28
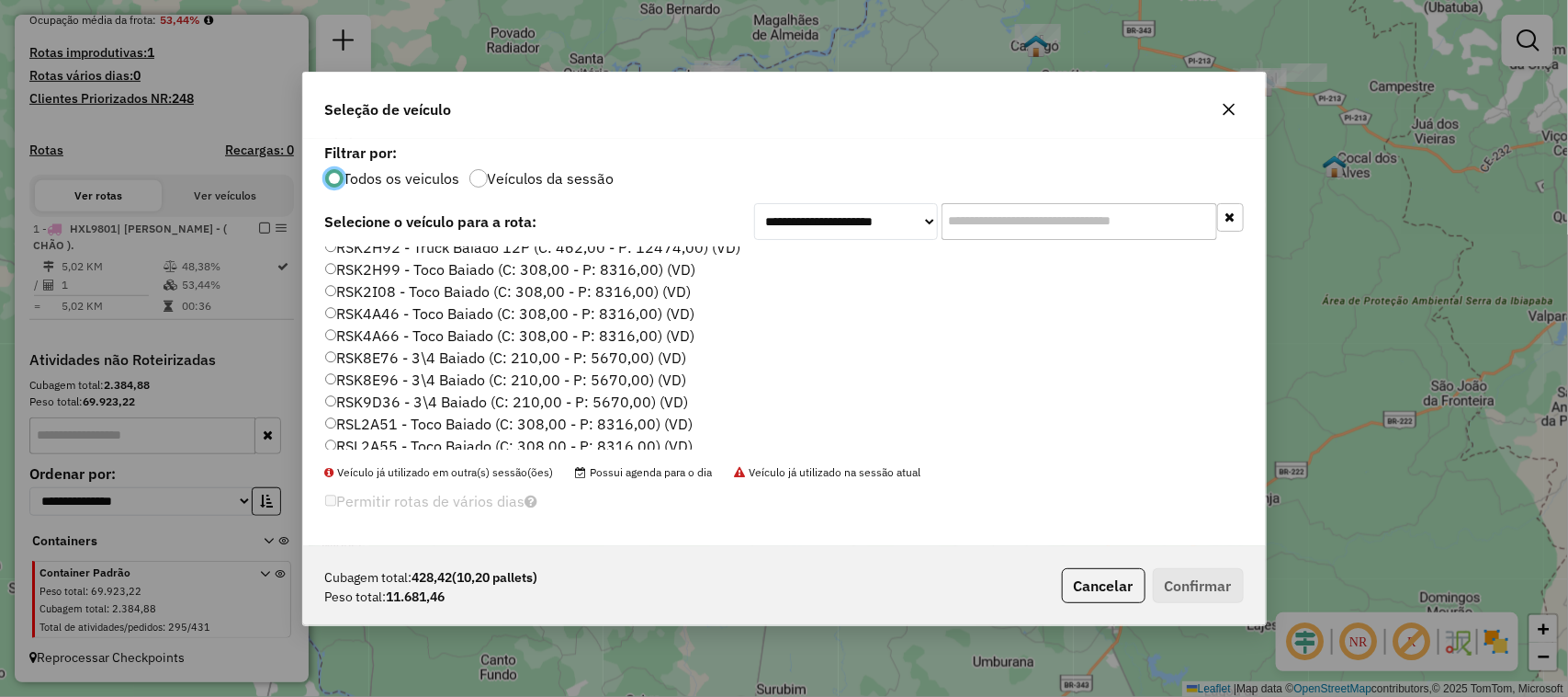
scroll to position [989, 0]
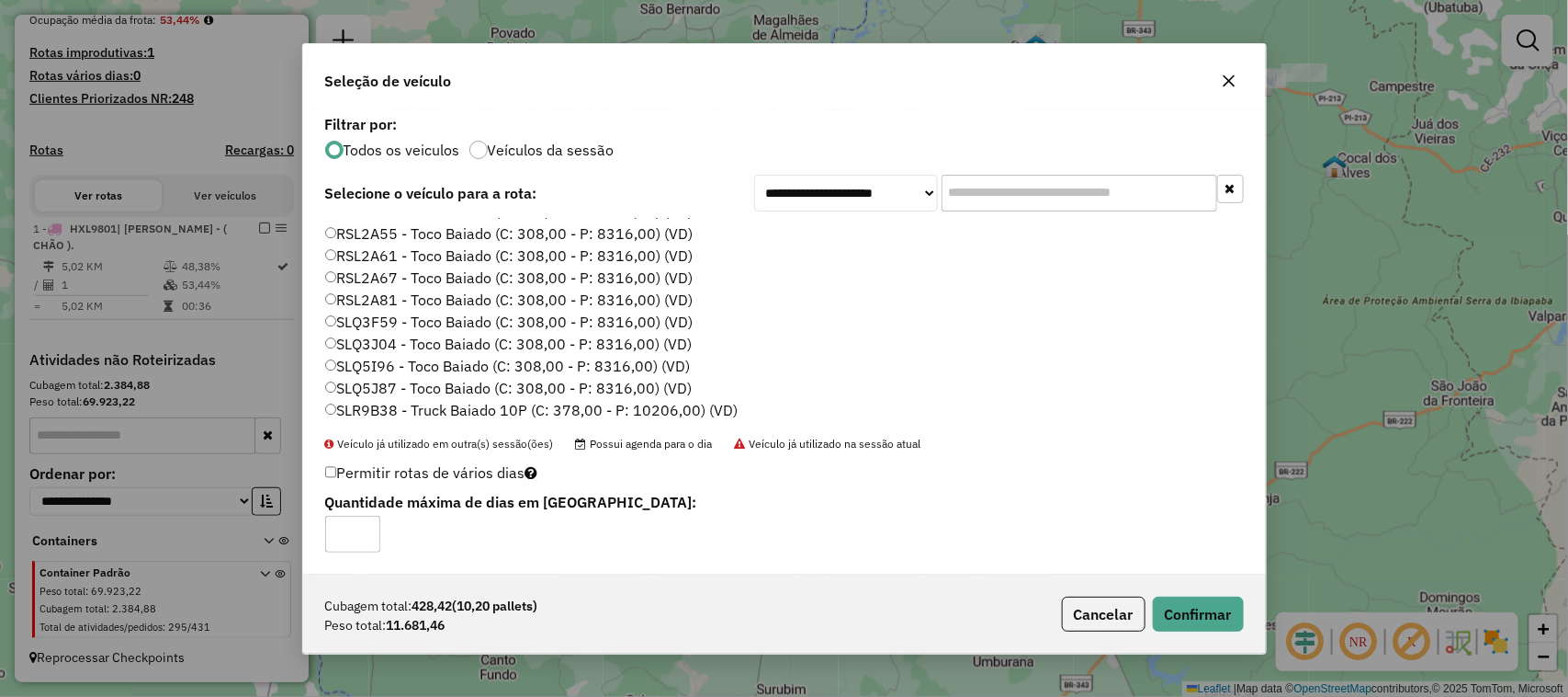
type input "*"
click at [360, 531] on input "*" at bounding box center [352, 533] width 55 height 36
click at [1190, 604] on button "Confirmar" at bounding box center [1198, 615] width 91 height 35
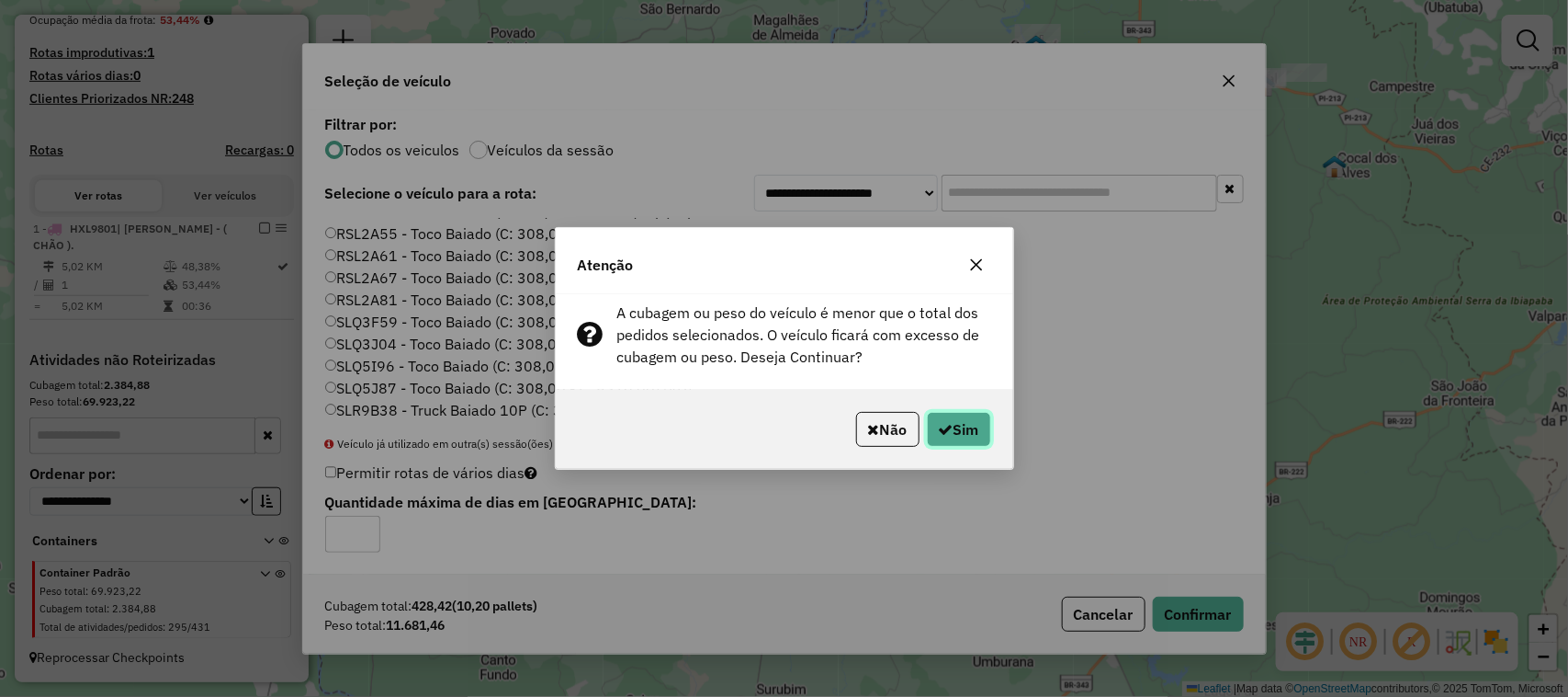
click at [959, 418] on button "Sim" at bounding box center [960, 430] width 65 height 35
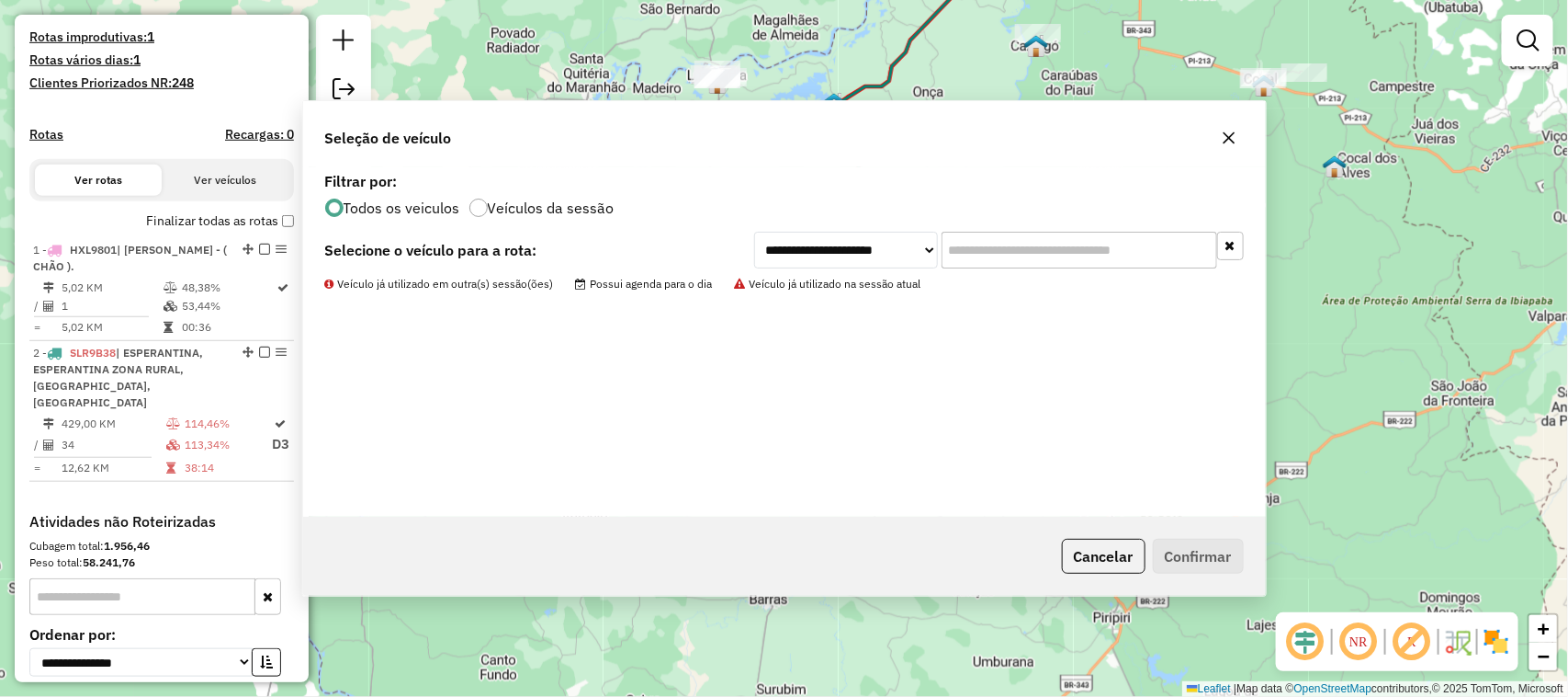
scroll to position [645, 0]
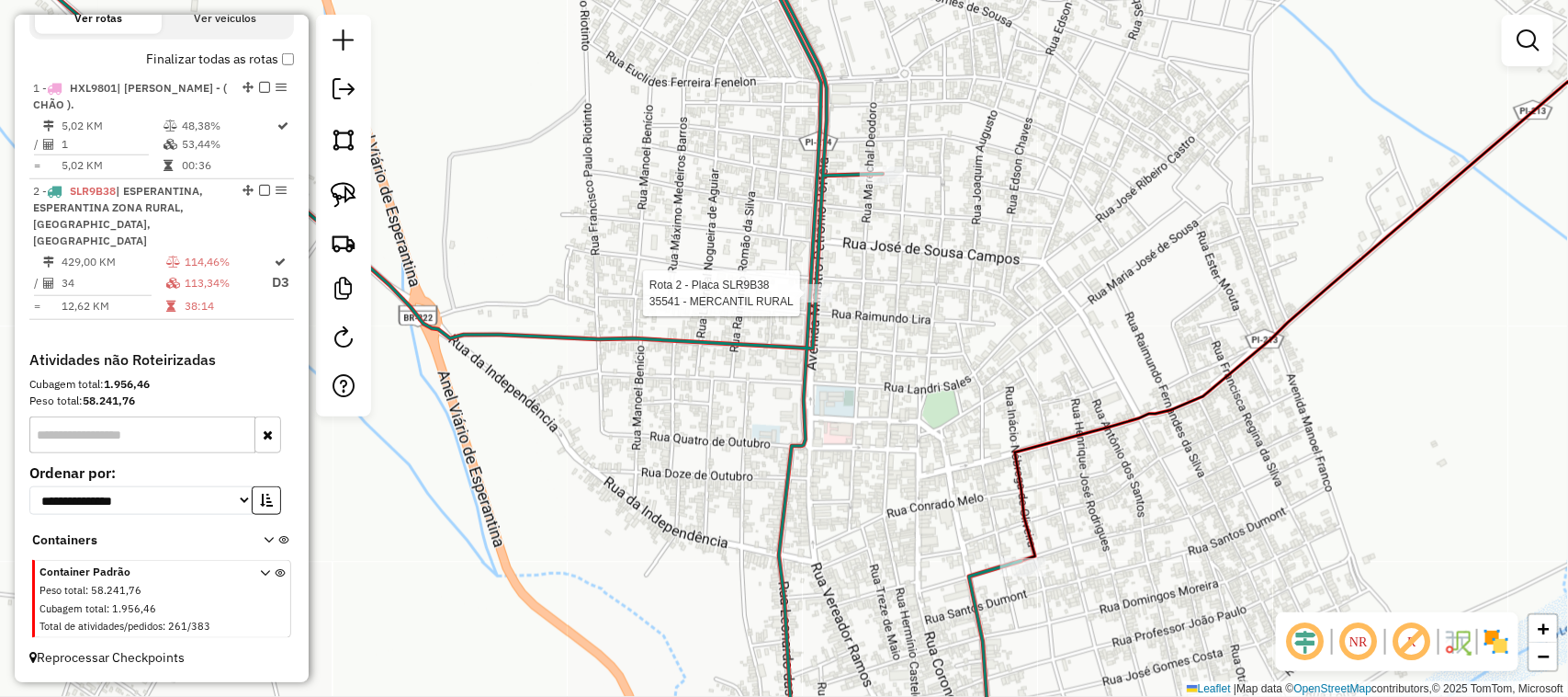
select select "**********"
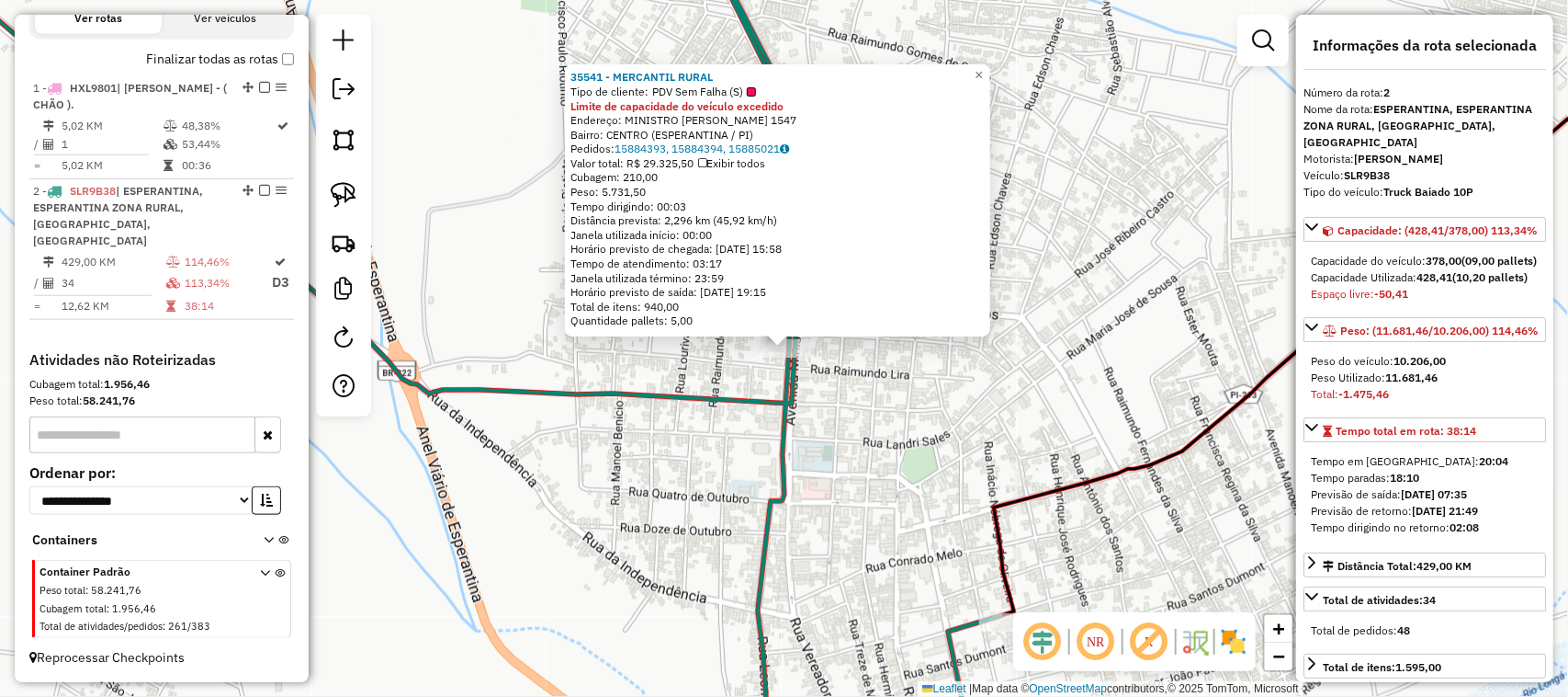
scroll to position [650, 0]
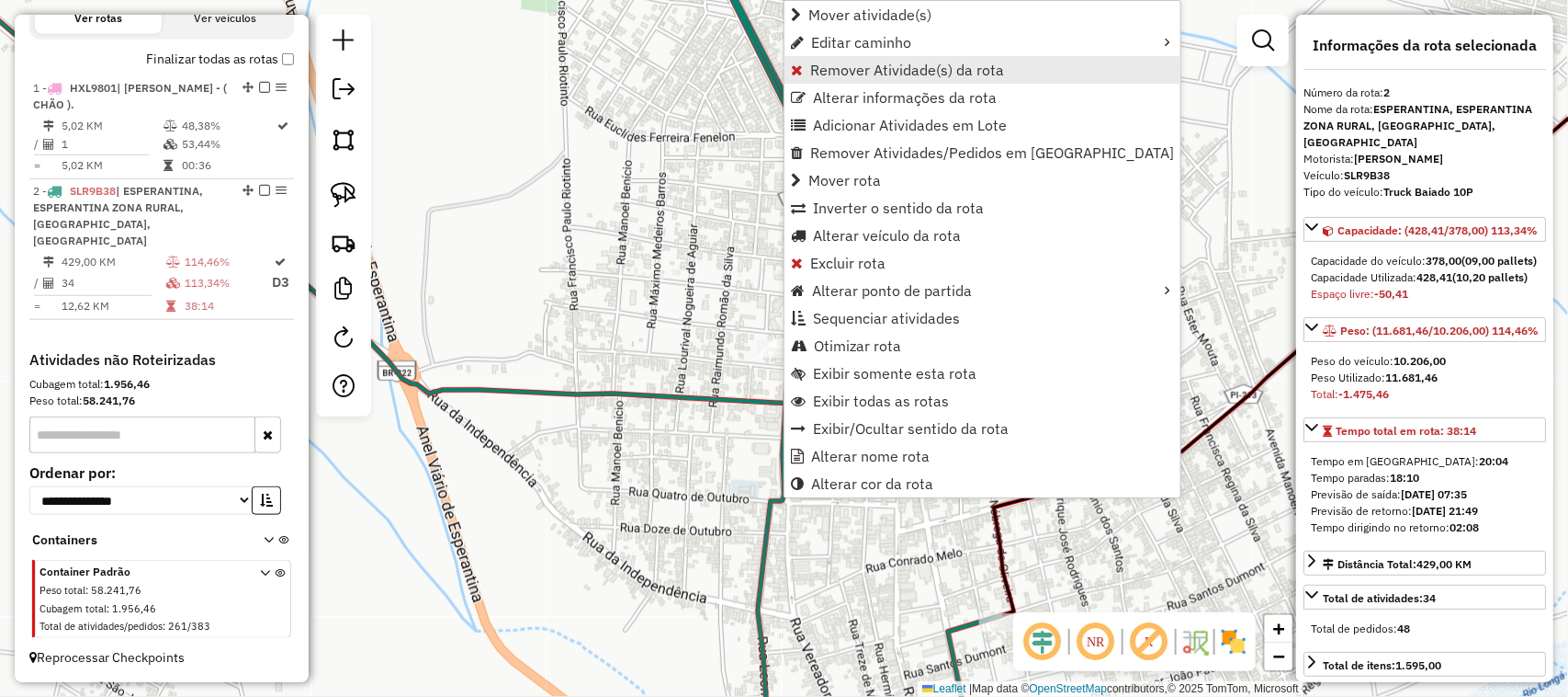
click at [879, 71] on span "Remover Atividade(s) da rota" at bounding box center [908, 70] width 194 height 15
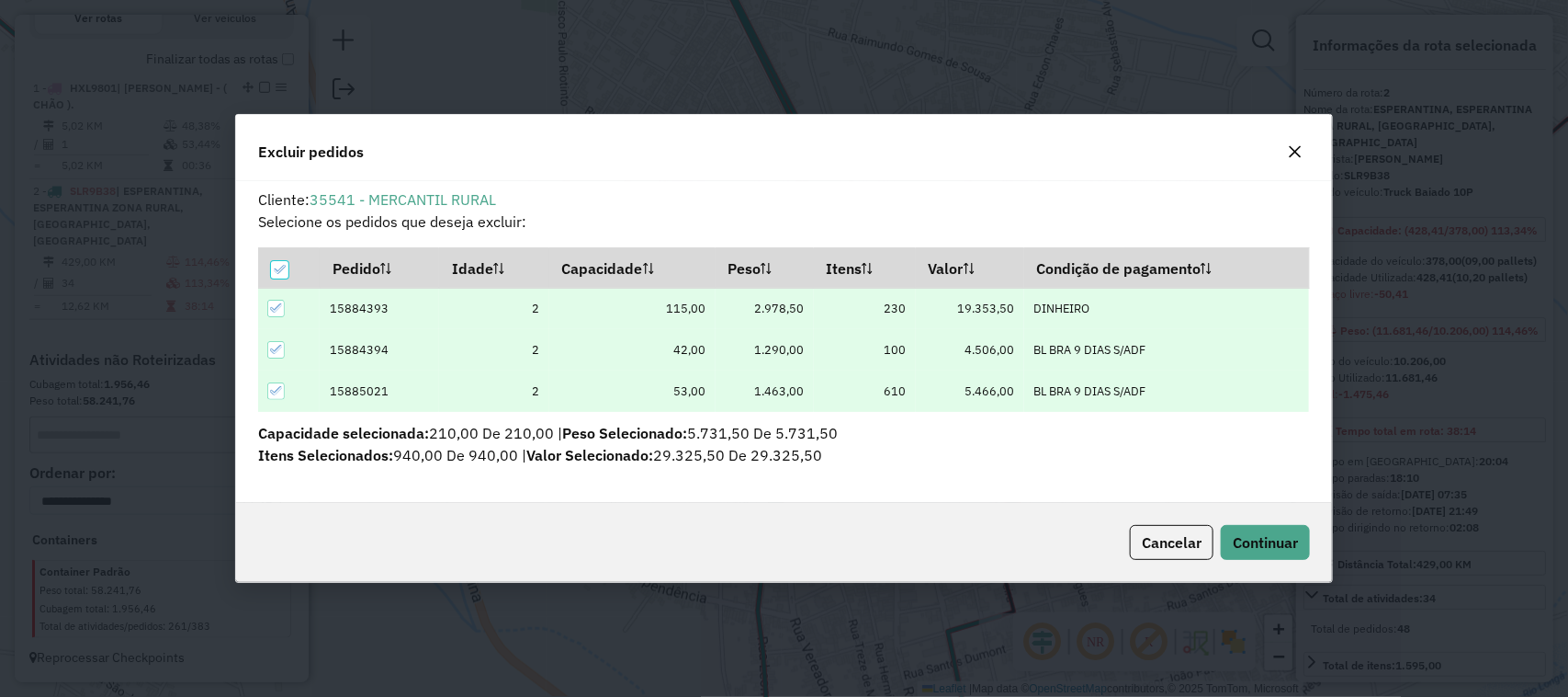
scroll to position [0, 0]
click at [1255, 536] on span "Continuar" at bounding box center [1266, 542] width 65 height 19
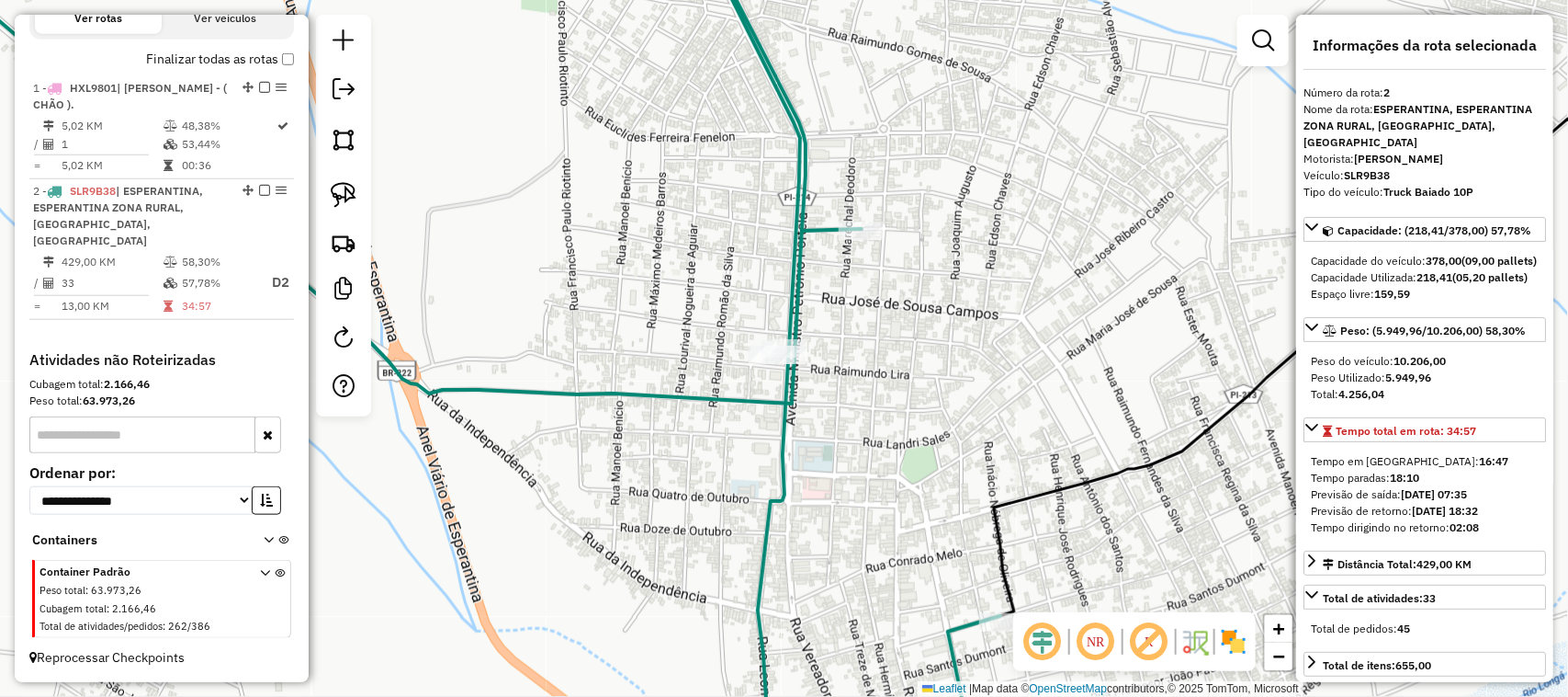
click at [1049, 425] on div "Janela de atendimento Grade de atendimento Capacidade Transportadoras Veículos …" at bounding box center [784, 348] width 1568 height 697
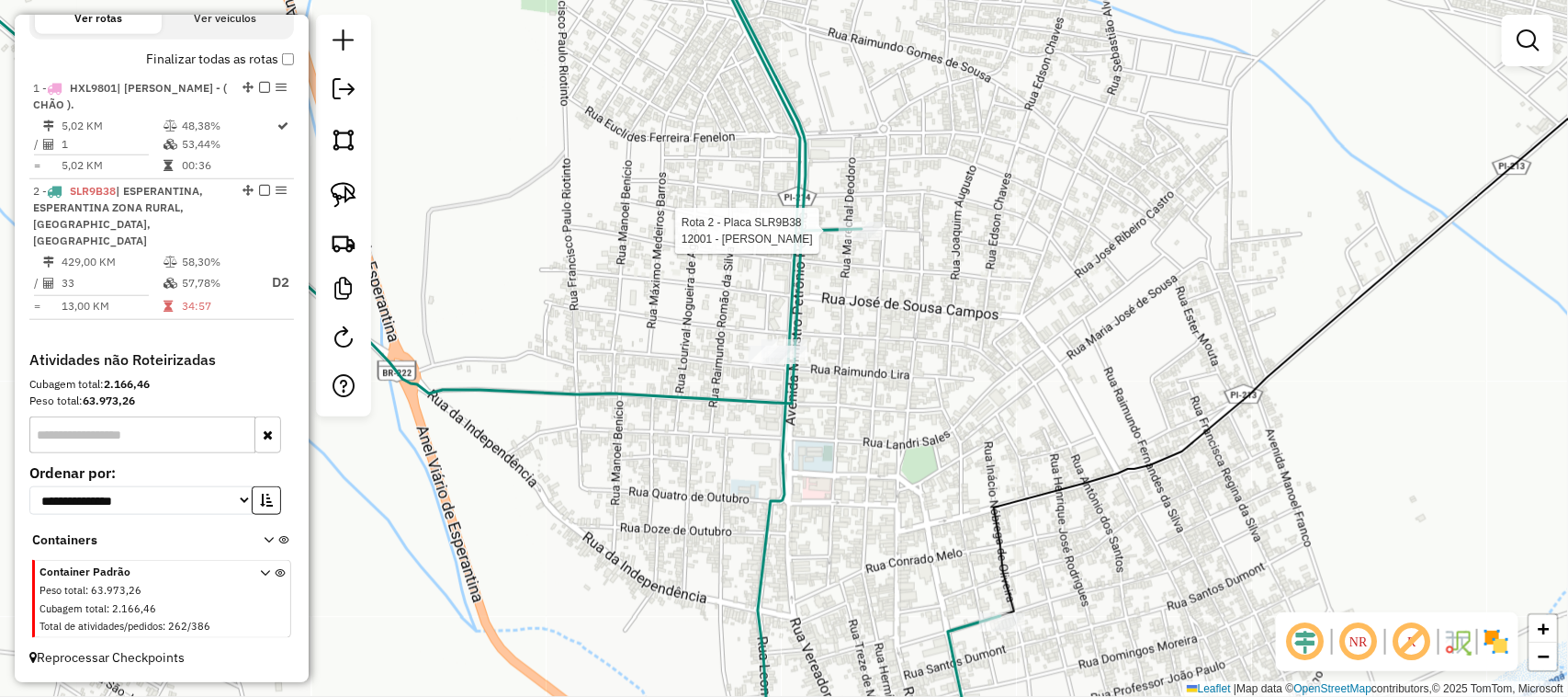
select select "**********"
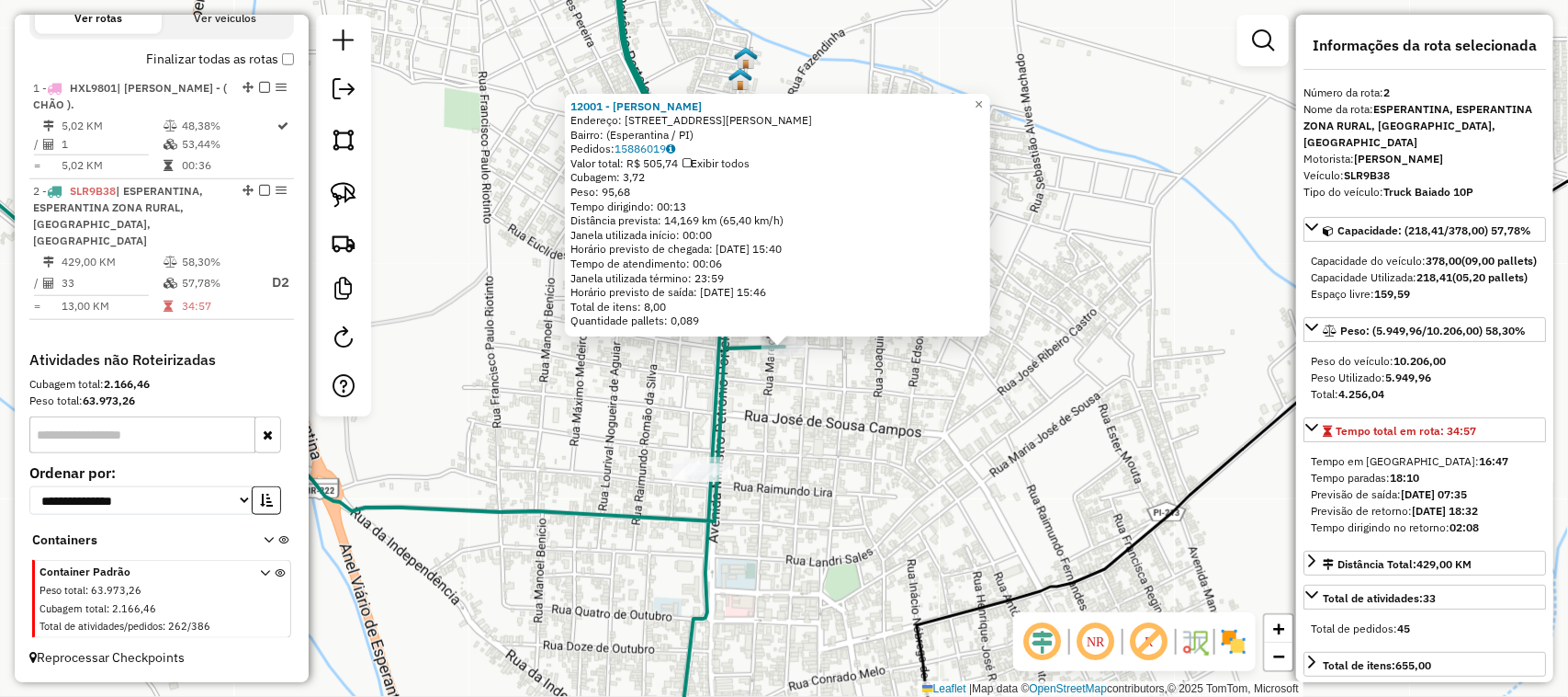
click at [911, 419] on div "12001 - FABIO ANGELO DE OLIV Endereço: Rua Francisco Edson Alves, 155 Bairro: (…" at bounding box center [784, 348] width 1568 height 697
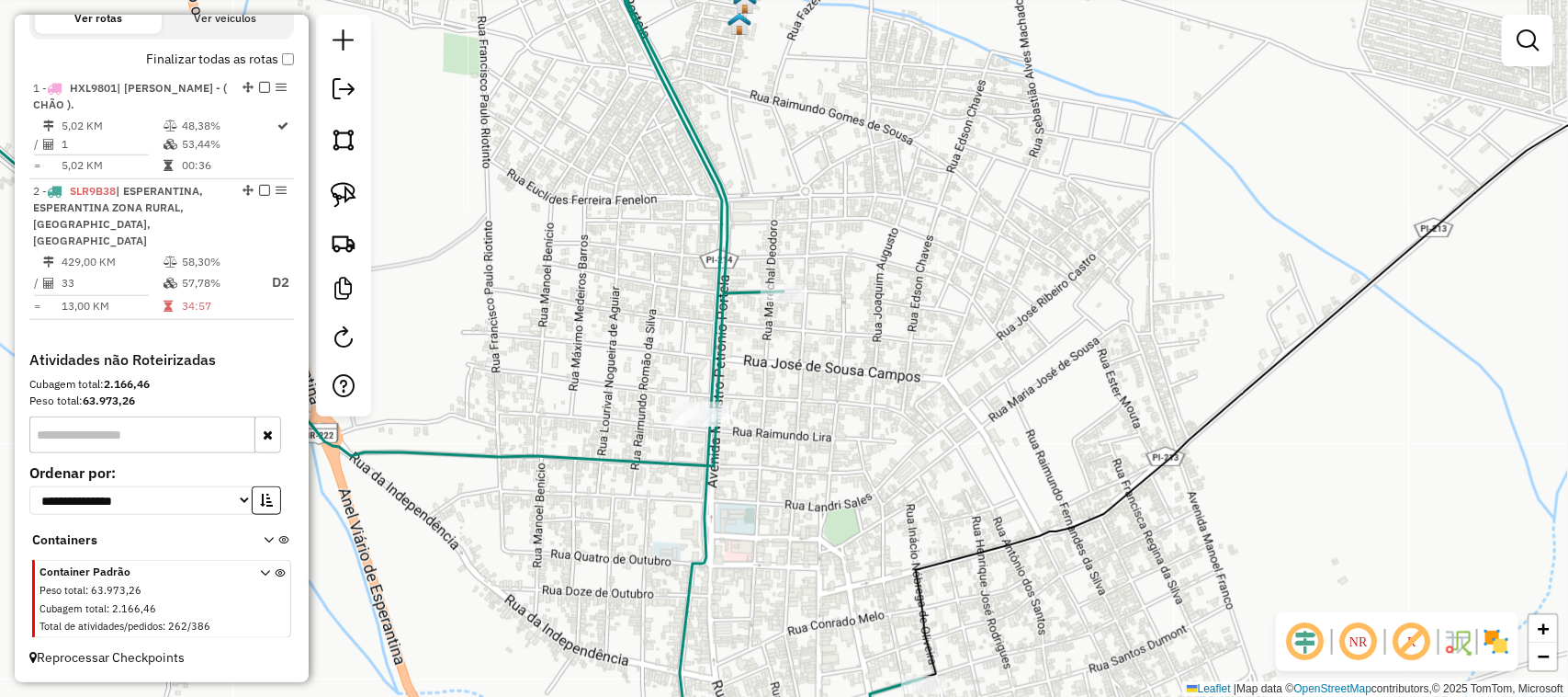
drag, startPoint x: 906, startPoint y: 444, endPoint x: 844, endPoint y: 246, distance: 207.5
click at [861, 281] on div "Janela de atendimento Grade de atendimento Capacidade Transportadoras Veículos …" at bounding box center [784, 348] width 1568 height 697
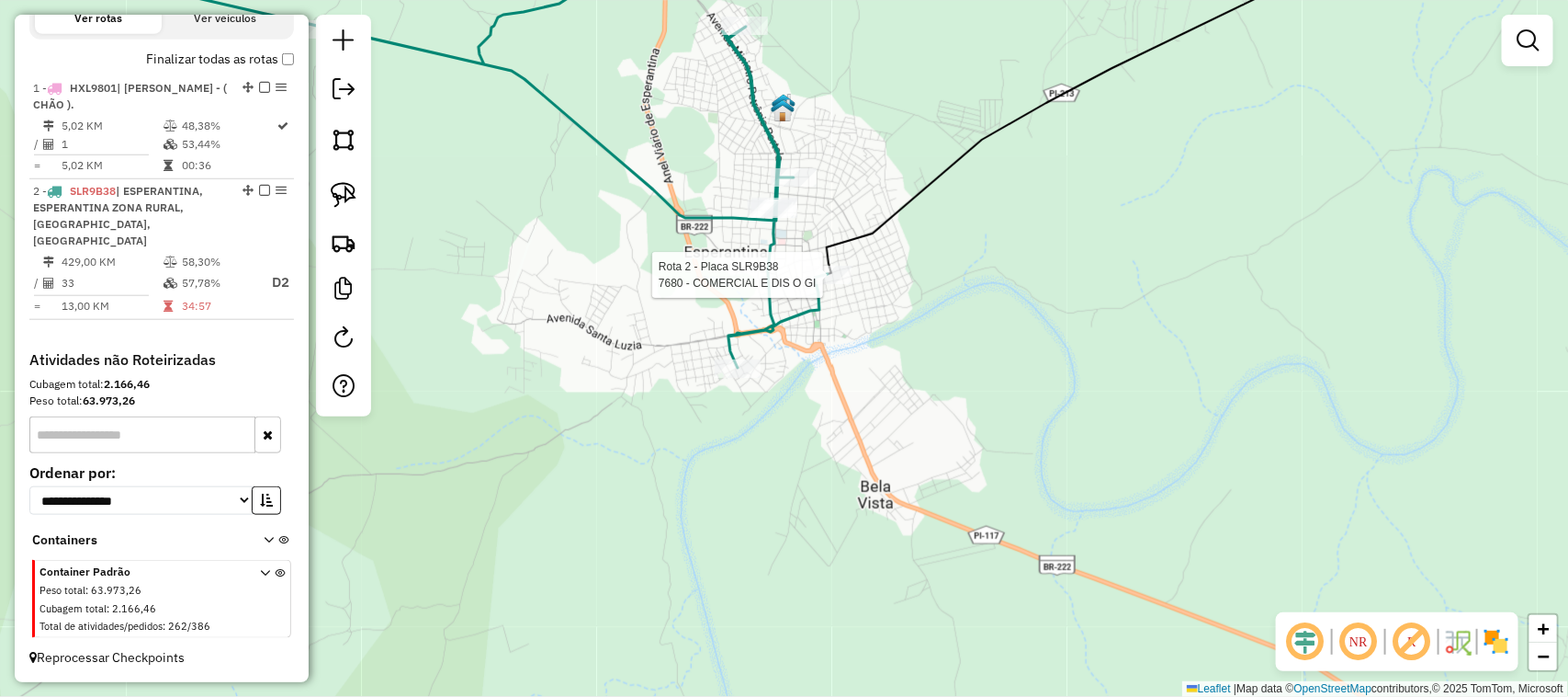
select select "**********"
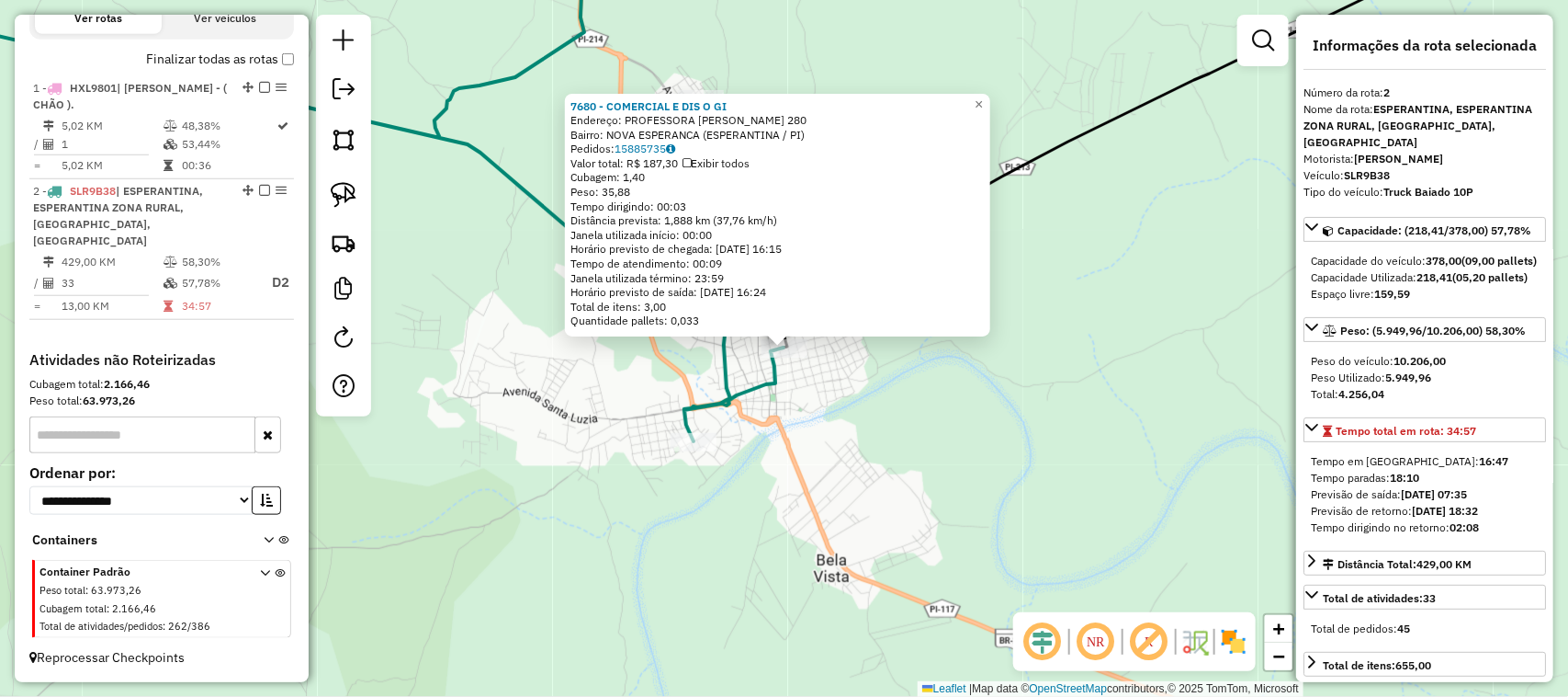
click at [883, 428] on div "7680 - COMERCIAL E DIS O GI Endereço: PROFESSORA MEIRE FERNANDES 280 Bairro: NO…" at bounding box center [784, 348] width 1568 height 697
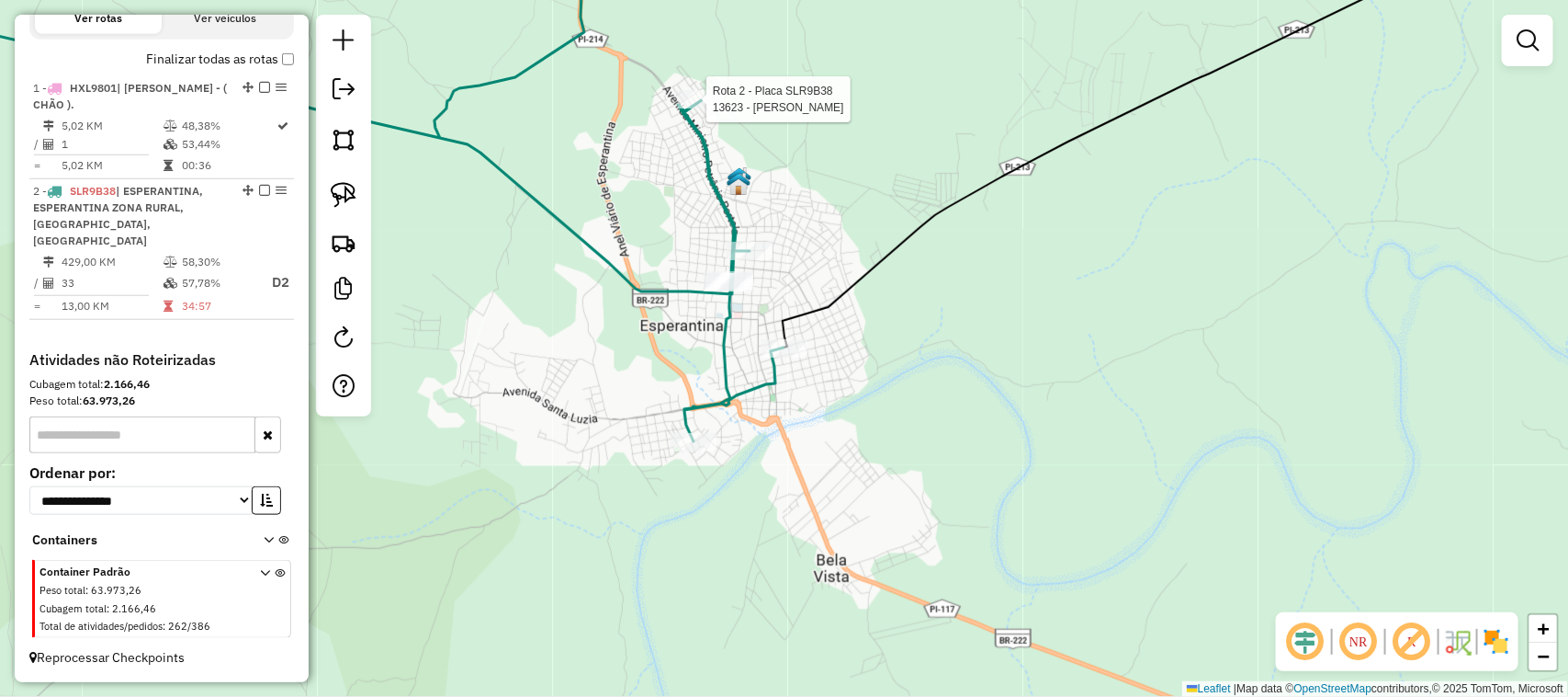
select select "**********"
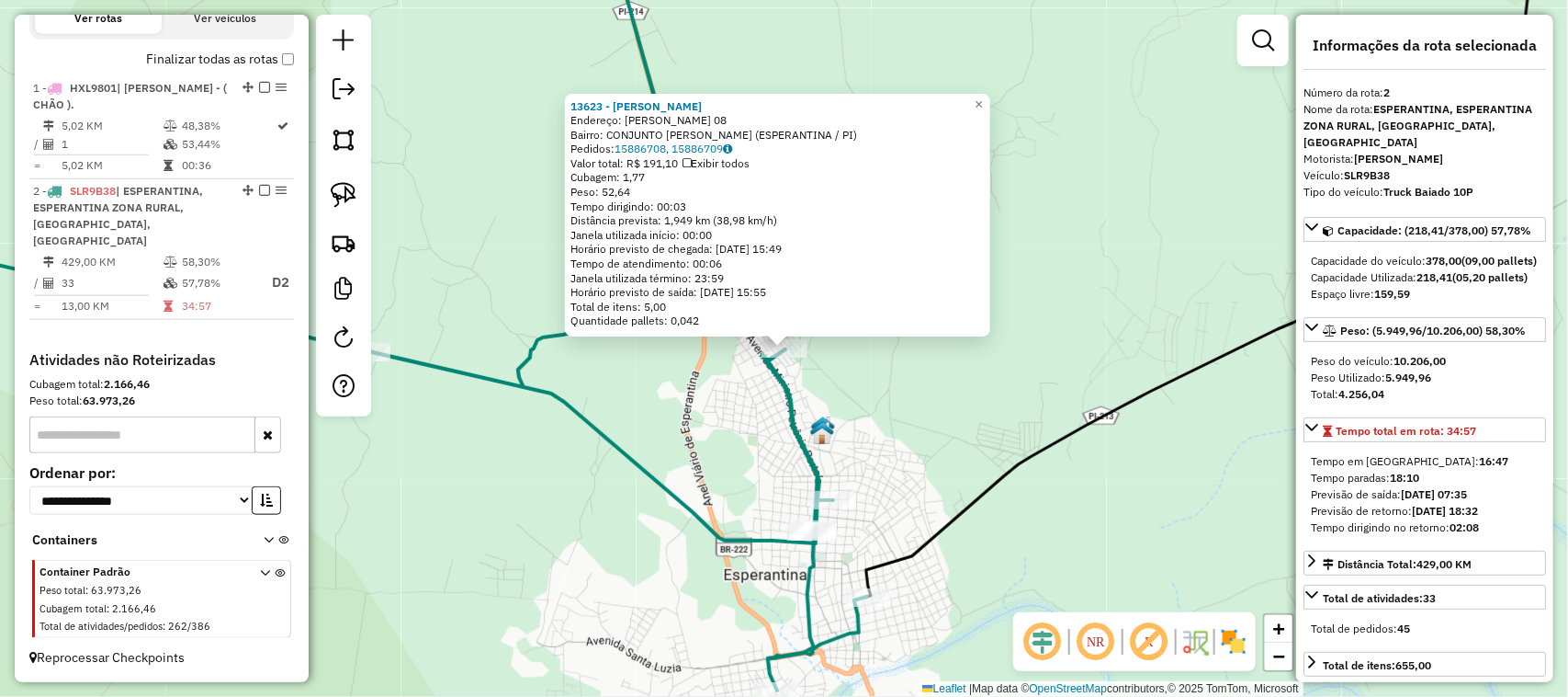
click at [969, 435] on div "13623 - MERCADINHO FERNANDES Endereço: BERNARDO REGO DE AGUIAR 08 Bairro: CONJU…" at bounding box center [784, 348] width 1568 height 697
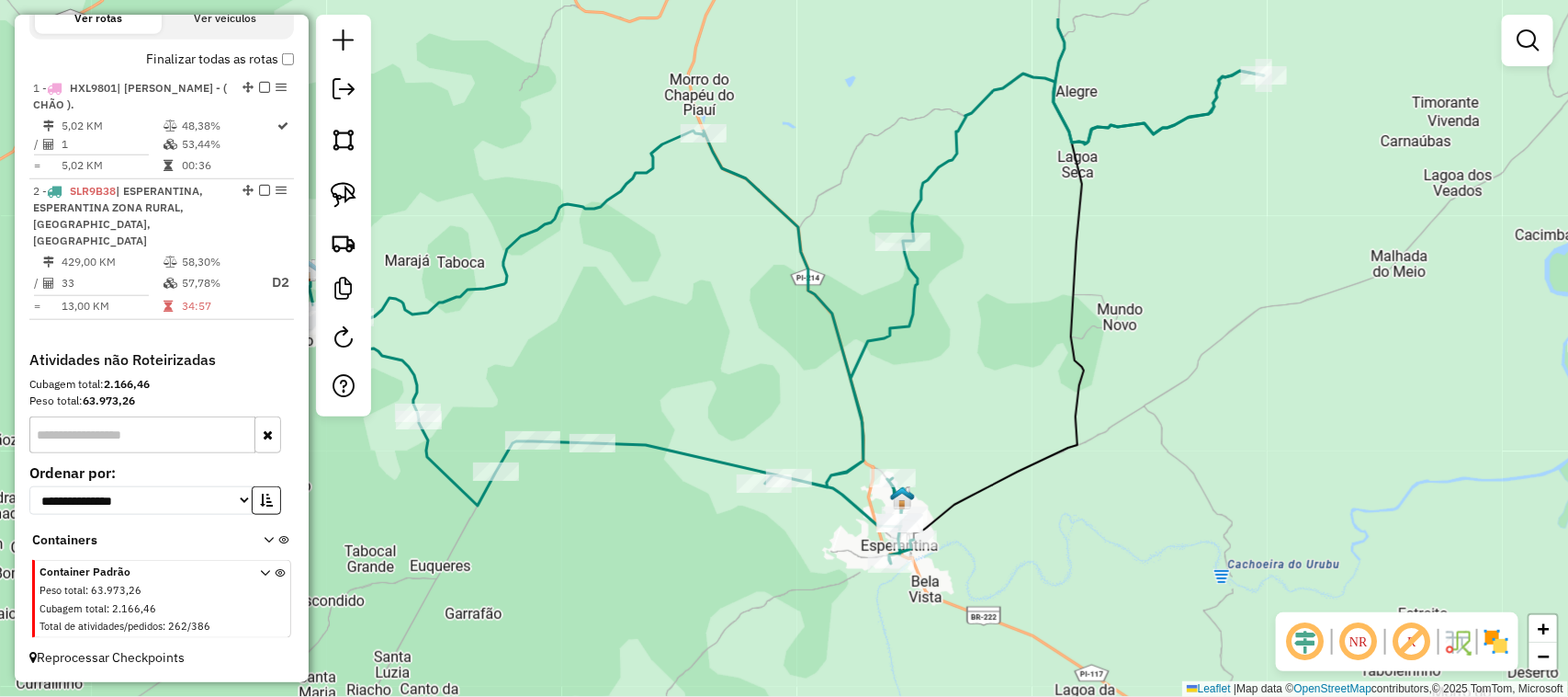
drag, startPoint x: 1017, startPoint y: 221, endPoint x: 935, endPoint y: 488, distance: 279.3
click at [937, 485] on div "Janela de atendimento Grade de atendimento Capacidade Transportadoras Veículos …" at bounding box center [784, 348] width 1568 height 697
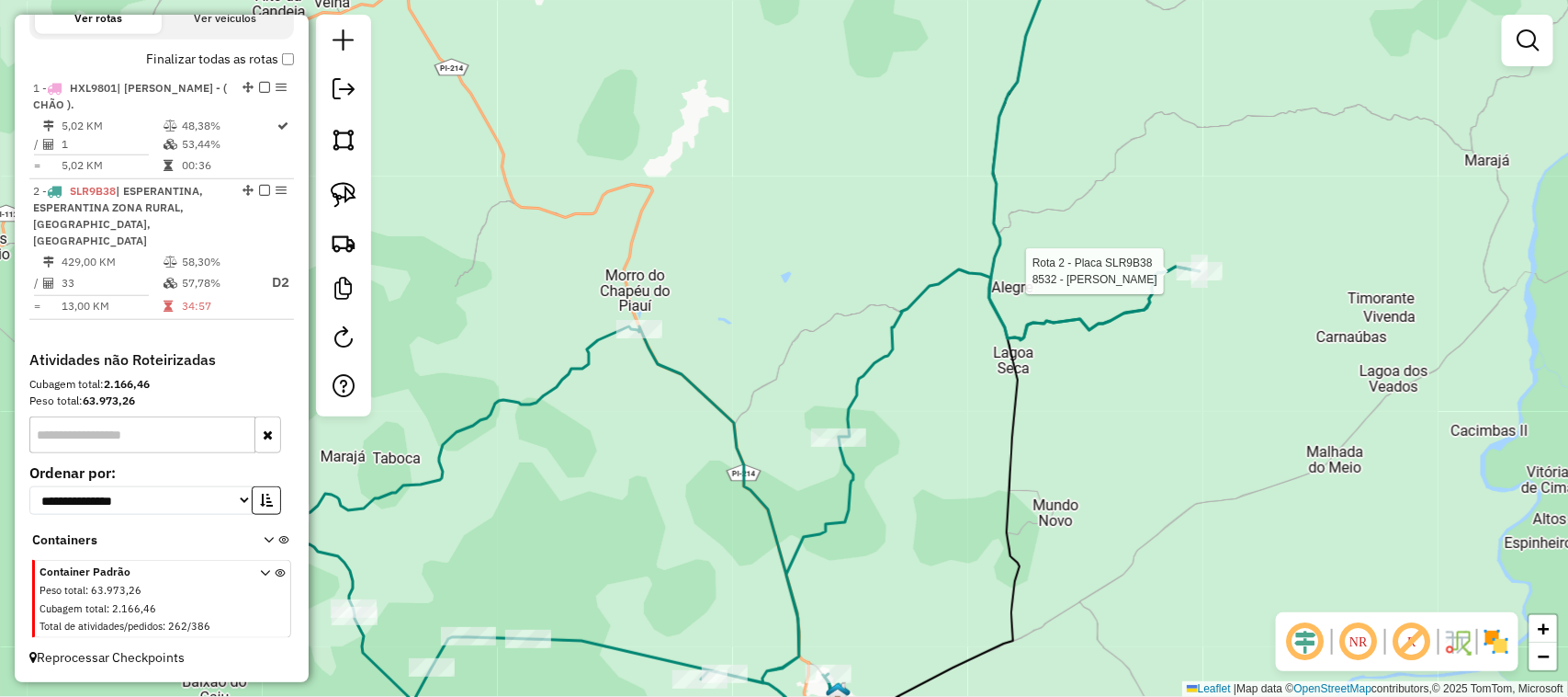
select select "**********"
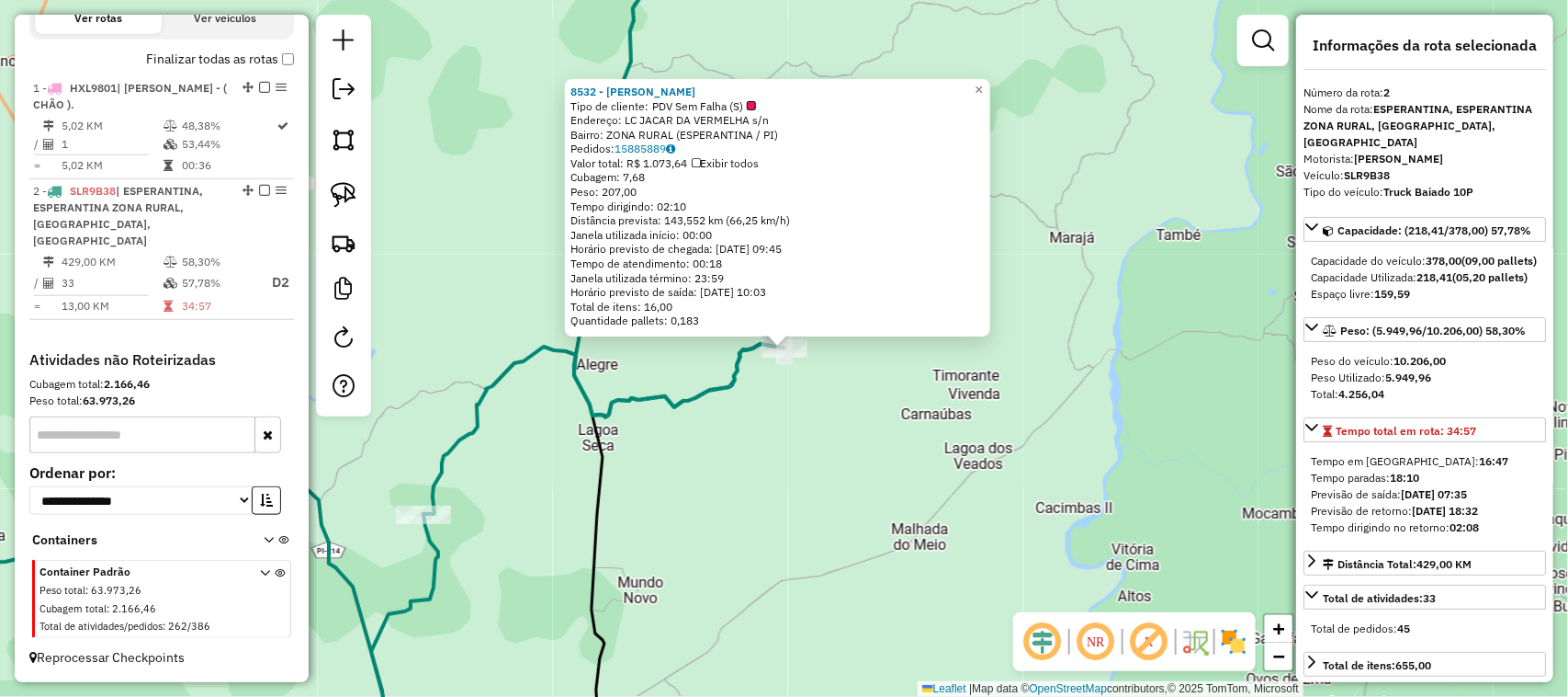
click at [788, 524] on div "8532 - MERCADINHO J BRITO Tipo de cliente: PDV Sem Falha (S) Endereço: LC JACAR…" at bounding box center [784, 348] width 1568 height 697
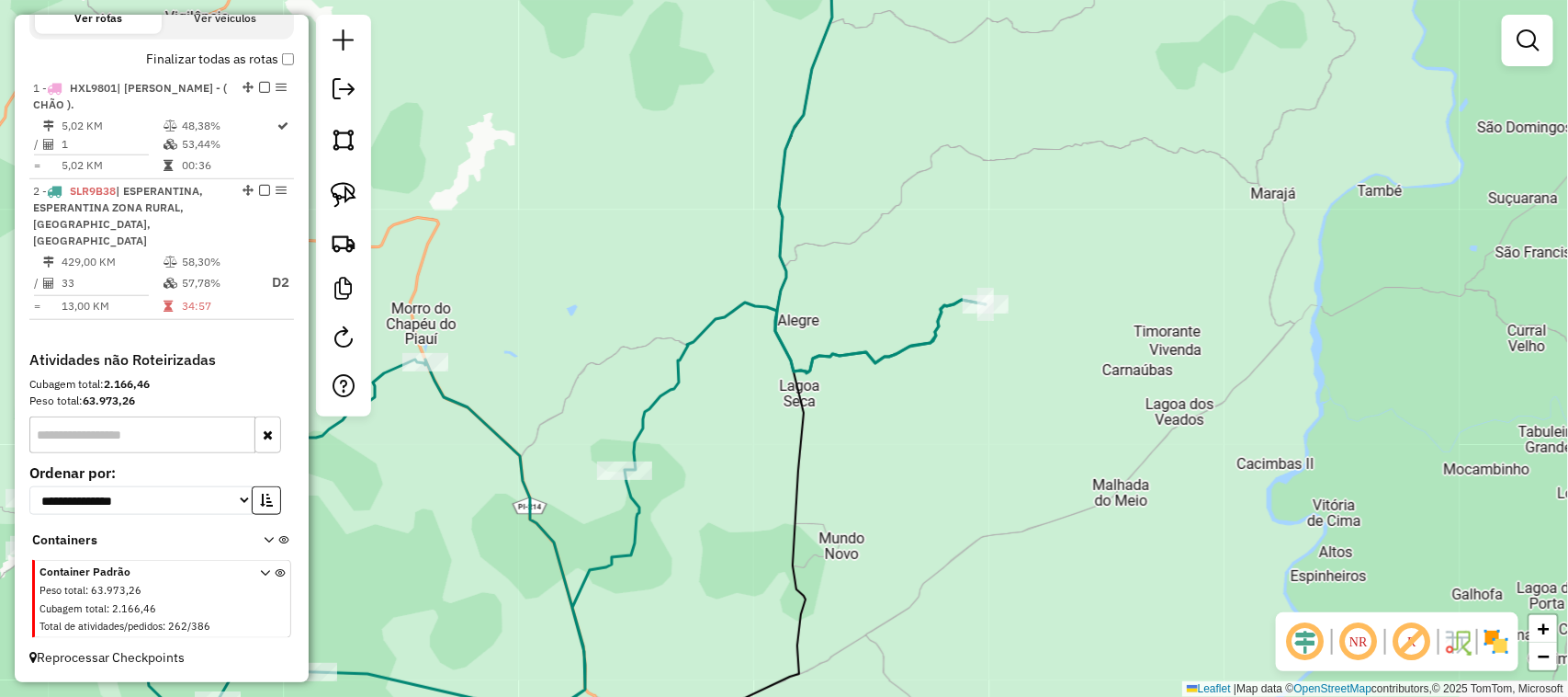
drag, startPoint x: 830, startPoint y: 506, endPoint x: 1021, endPoint y: 448, distance: 199.6
click at [1019, 451] on div "Janela de atendimento Grade de atendimento Capacidade Transportadoras Veículos …" at bounding box center [784, 348] width 1568 height 697
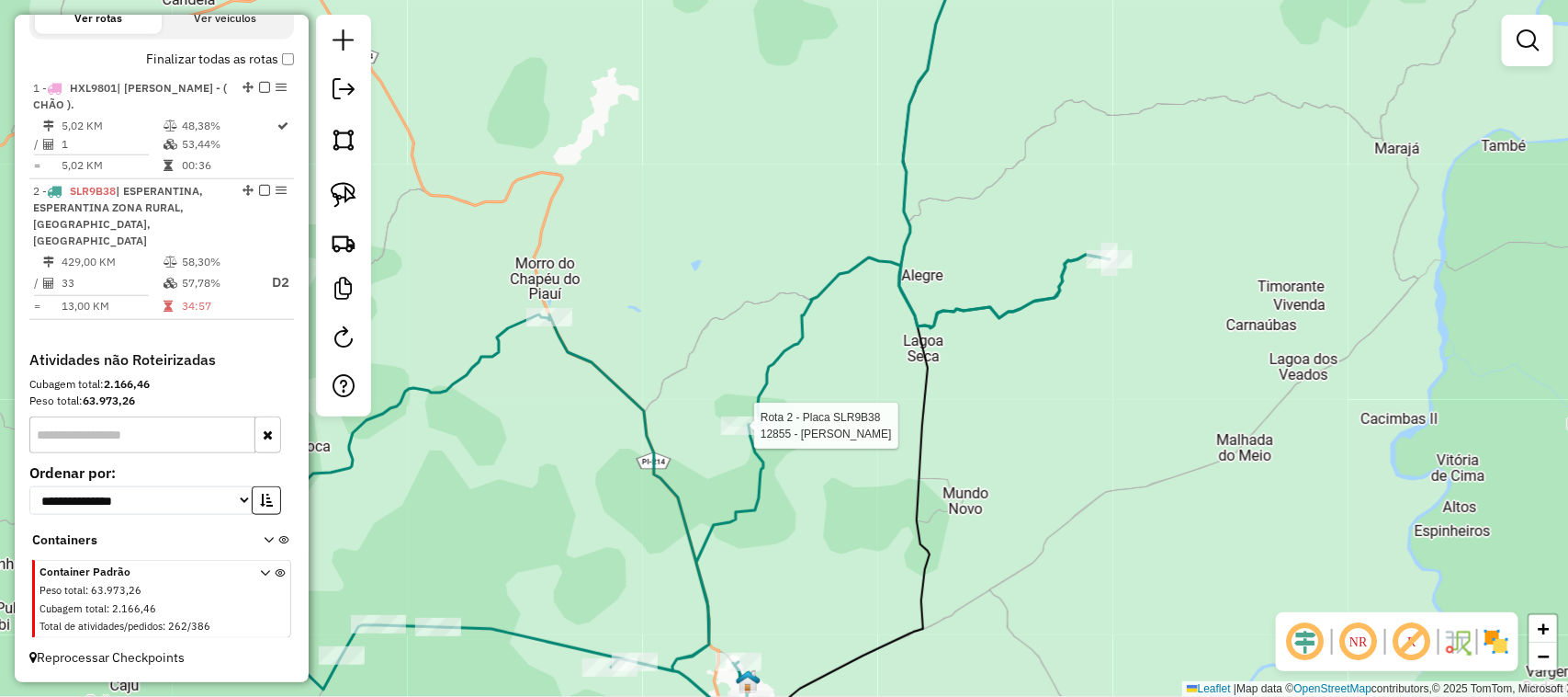
select select "**********"
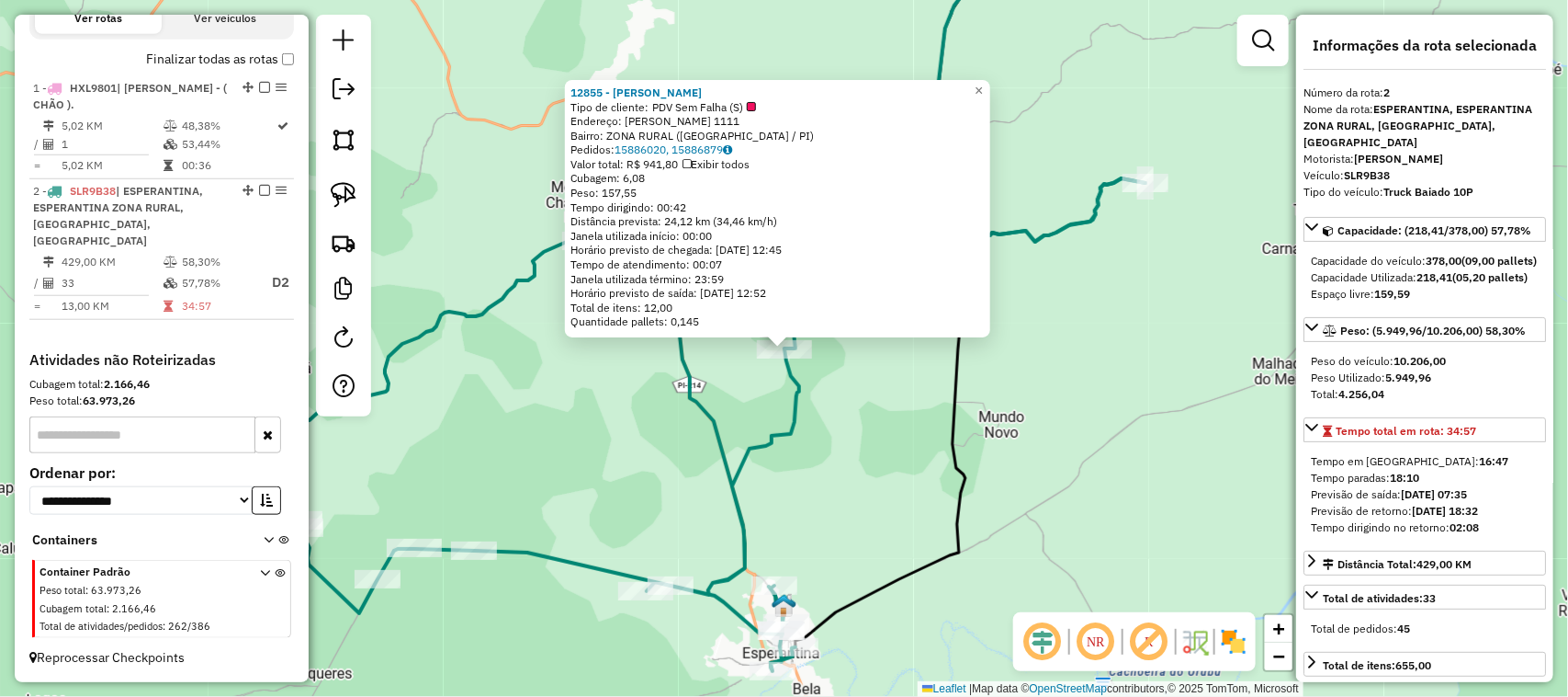
click at [979, 434] on div "12855 - MERCADINHO DOUGLAS Tipo de cliente: PDV Sem Falha (S) Endereço: SERGIO …" at bounding box center [784, 348] width 1568 height 697
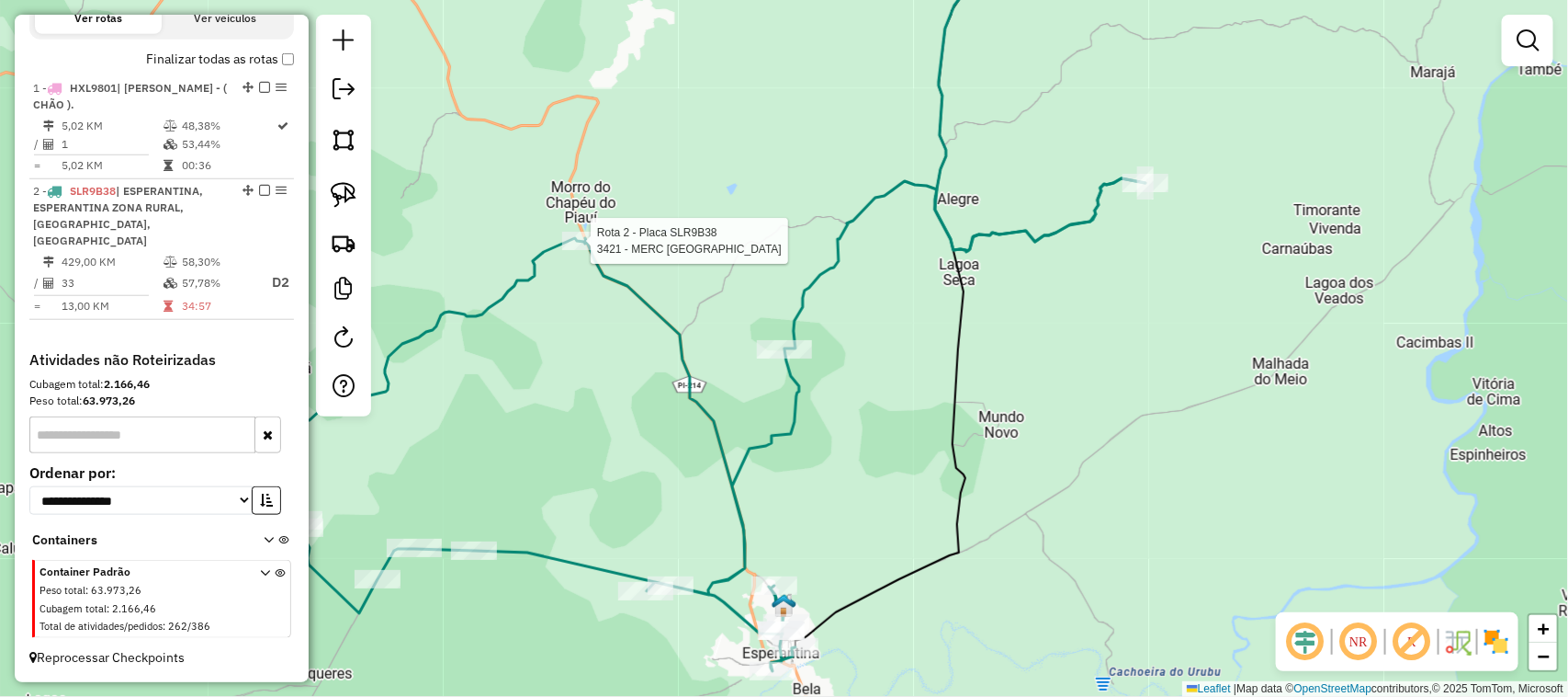
select select "**********"
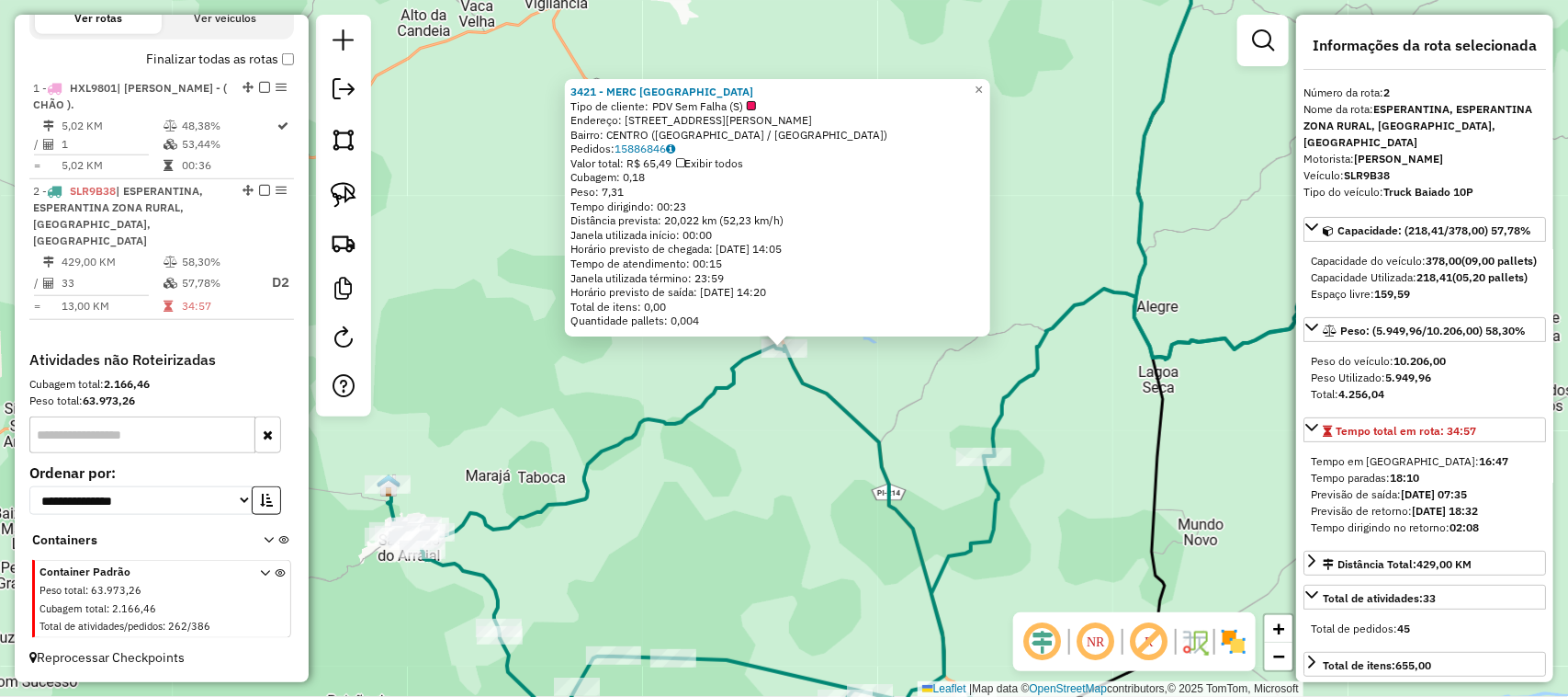
click at [860, 547] on div "3421 - MERC SAO FRANCISCO Tipo de cliente: PDV Sem Falha (S) Endereço: AV MANOE…" at bounding box center [784, 348] width 1568 height 697
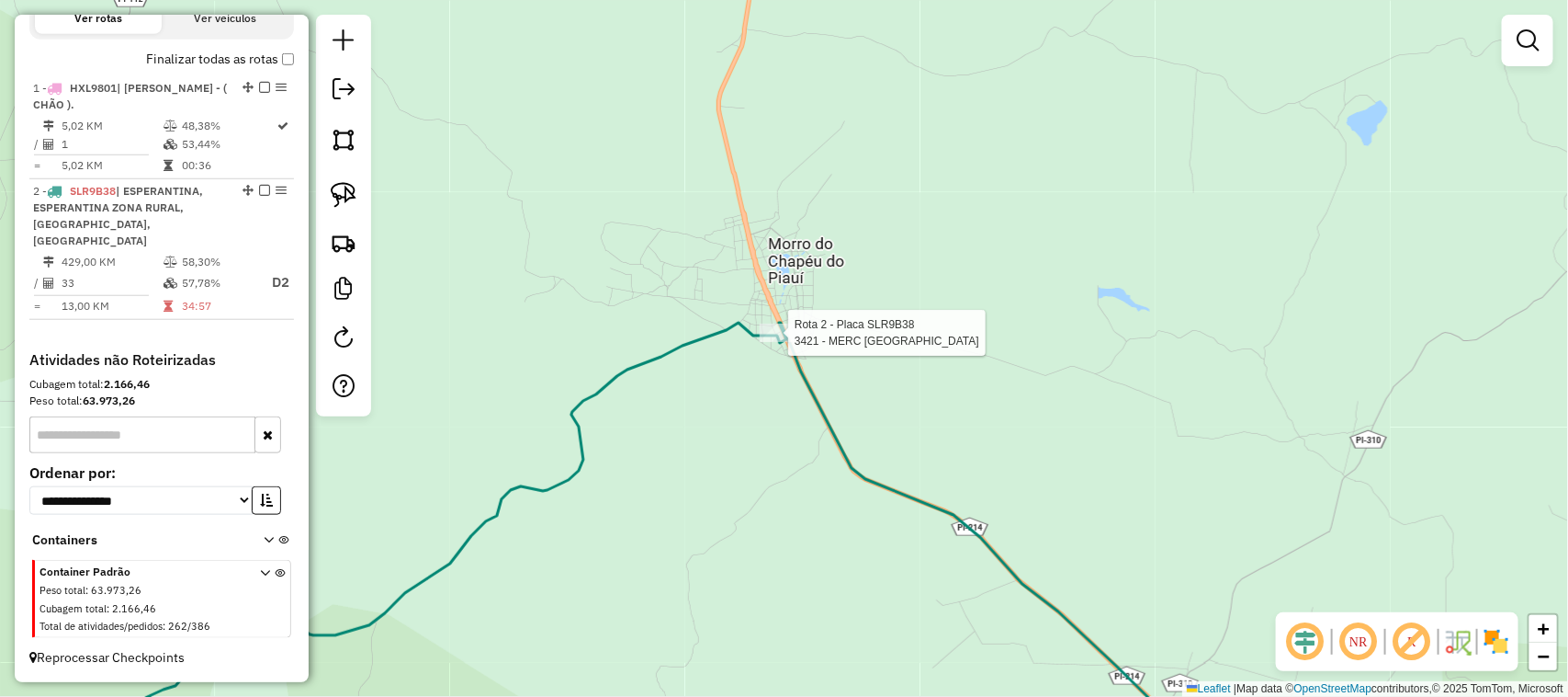
select select "**********"
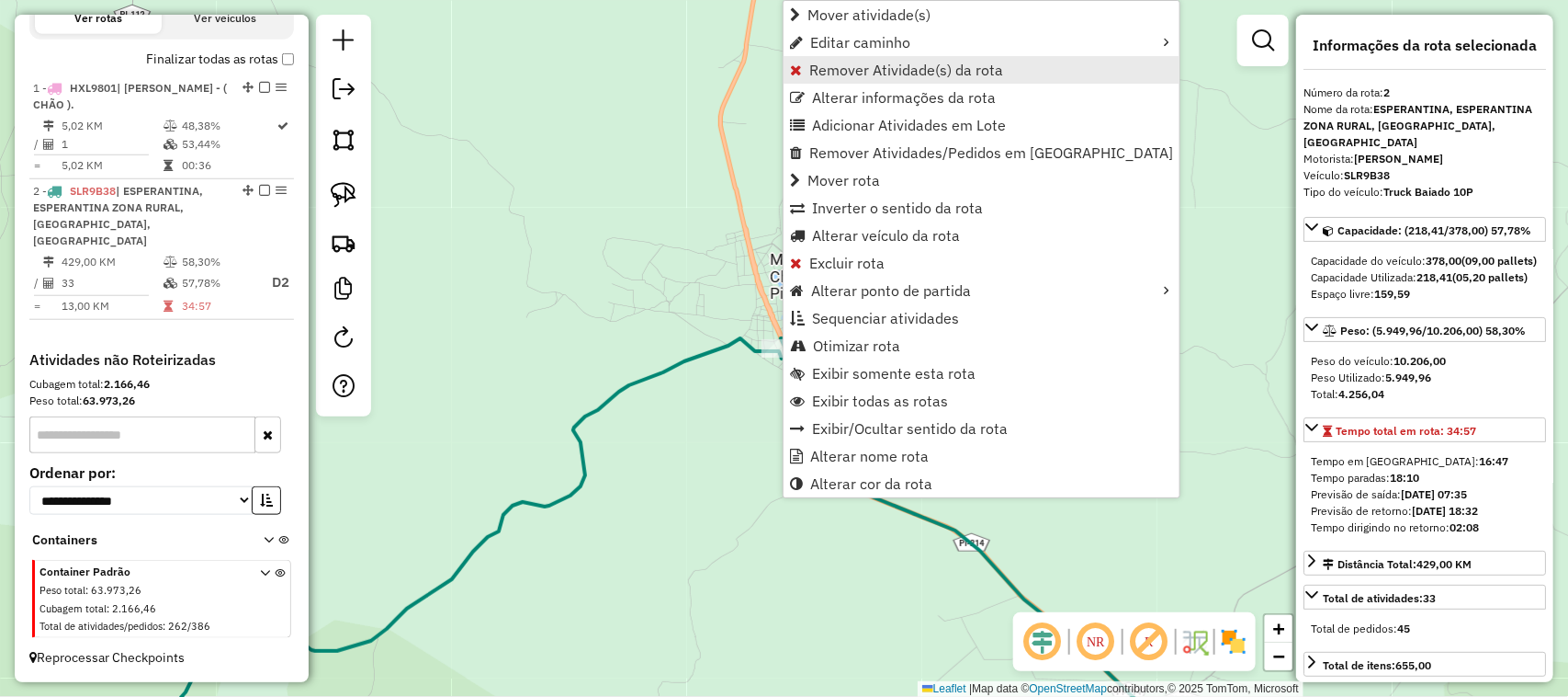
click at [856, 66] on span "Remover Atividade(s) da rota" at bounding box center [907, 70] width 194 height 15
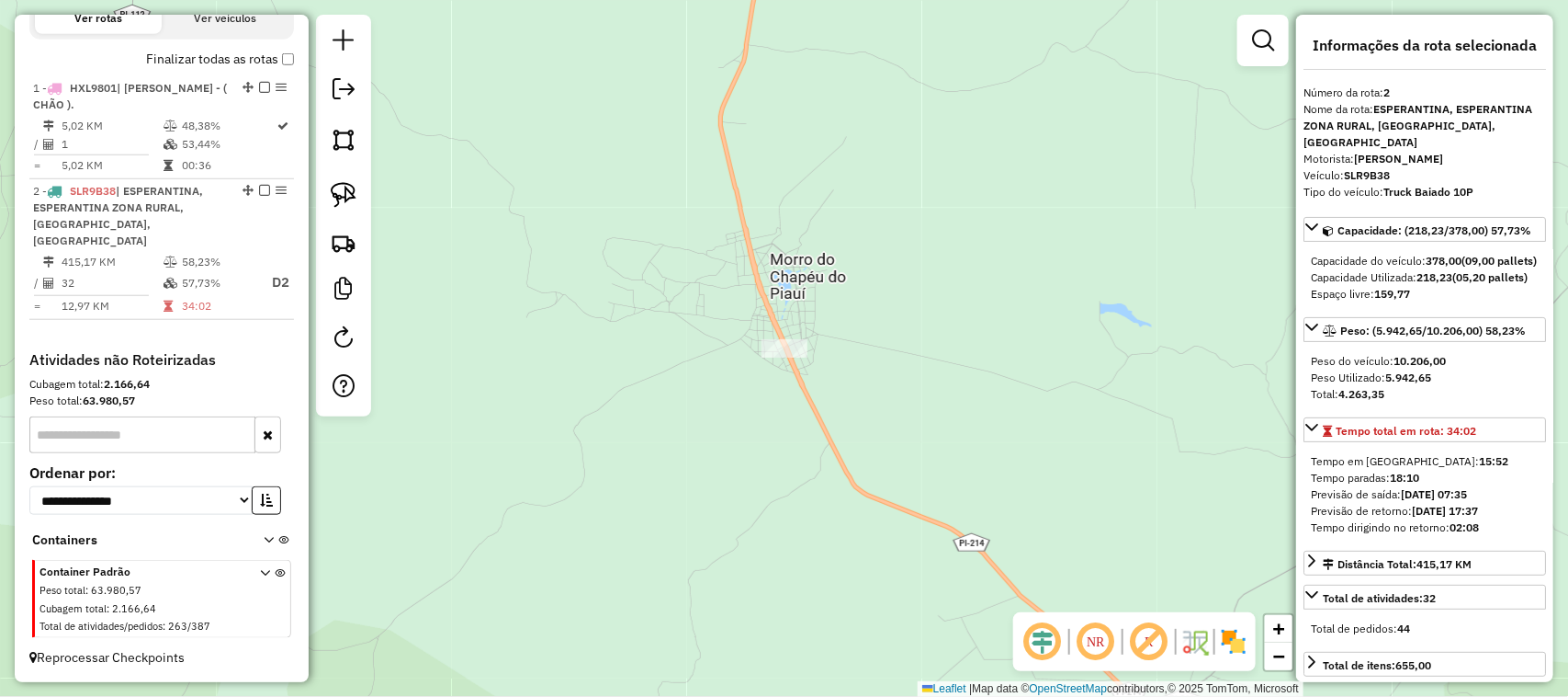
drag, startPoint x: 1100, startPoint y: 398, endPoint x: 805, endPoint y: 209, distance: 350.4
click at [901, 259] on div "Janela de atendimento Grade de atendimento Capacidade Transportadoras Veículos …" at bounding box center [784, 348] width 1568 height 697
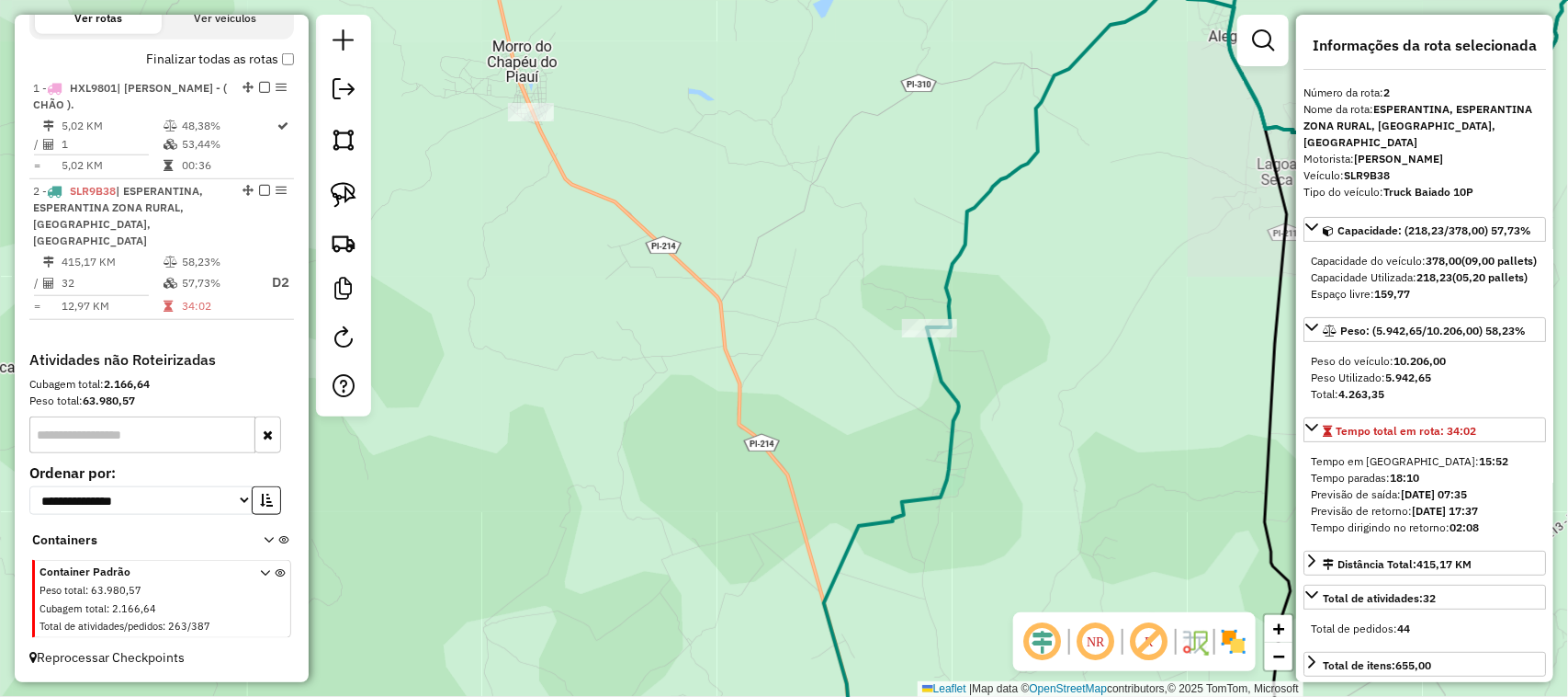
drag, startPoint x: 1073, startPoint y: 149, endPoint x: 882, endPoint y: 295, distance: 240.4
click at [887, 288] on div "Janela de atendimento Grade de atendimento Capacidade Transportadoras Veículos …" at bounding box center [784, 348] width 1568 height 697
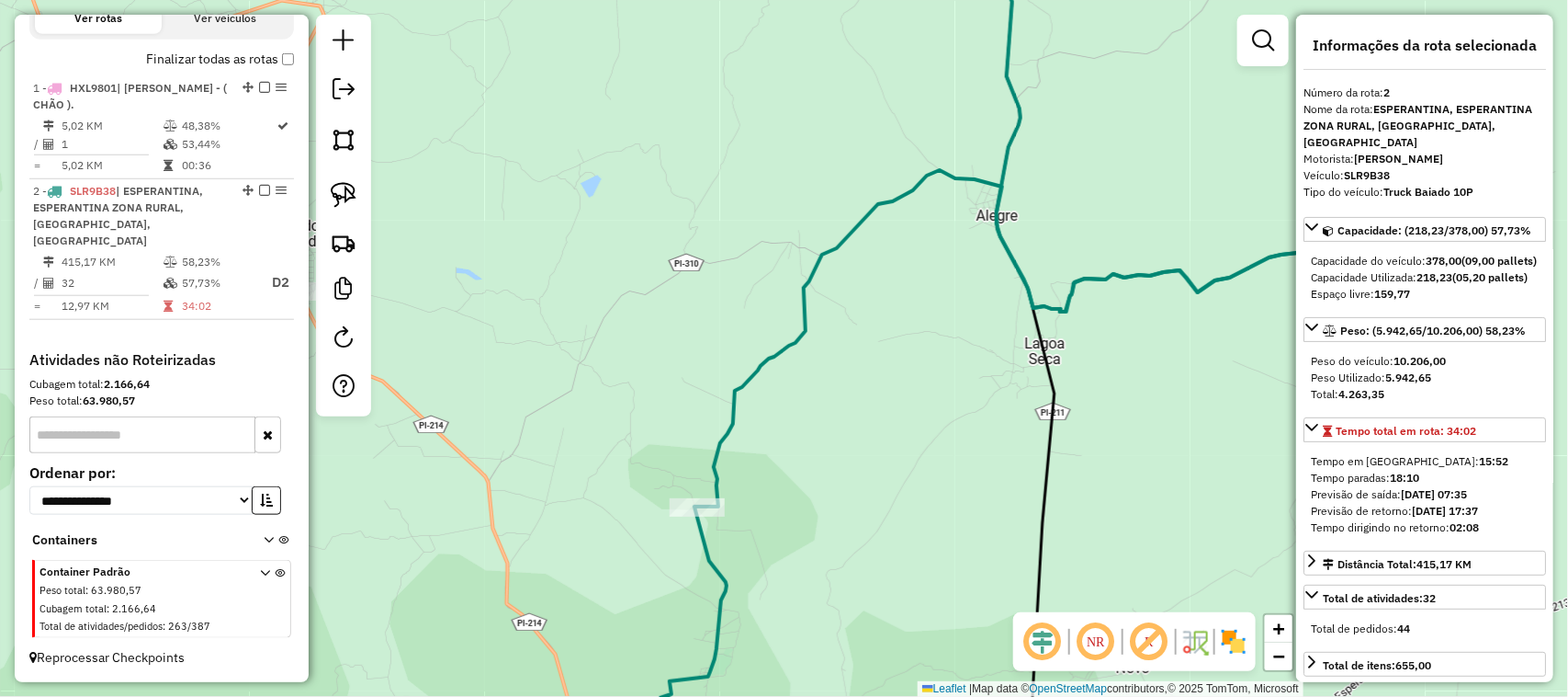
drag, startPoint x: 1062, startPoint y: 237, endPoint x: 885, endPoint y: 299, distance: 187.5
click at [931, 282] on div "Janela de atendimento Grade de atendimento Capacidade Transportadoras Veículos …" at bounding box center [784, 348] width 1568 height 697
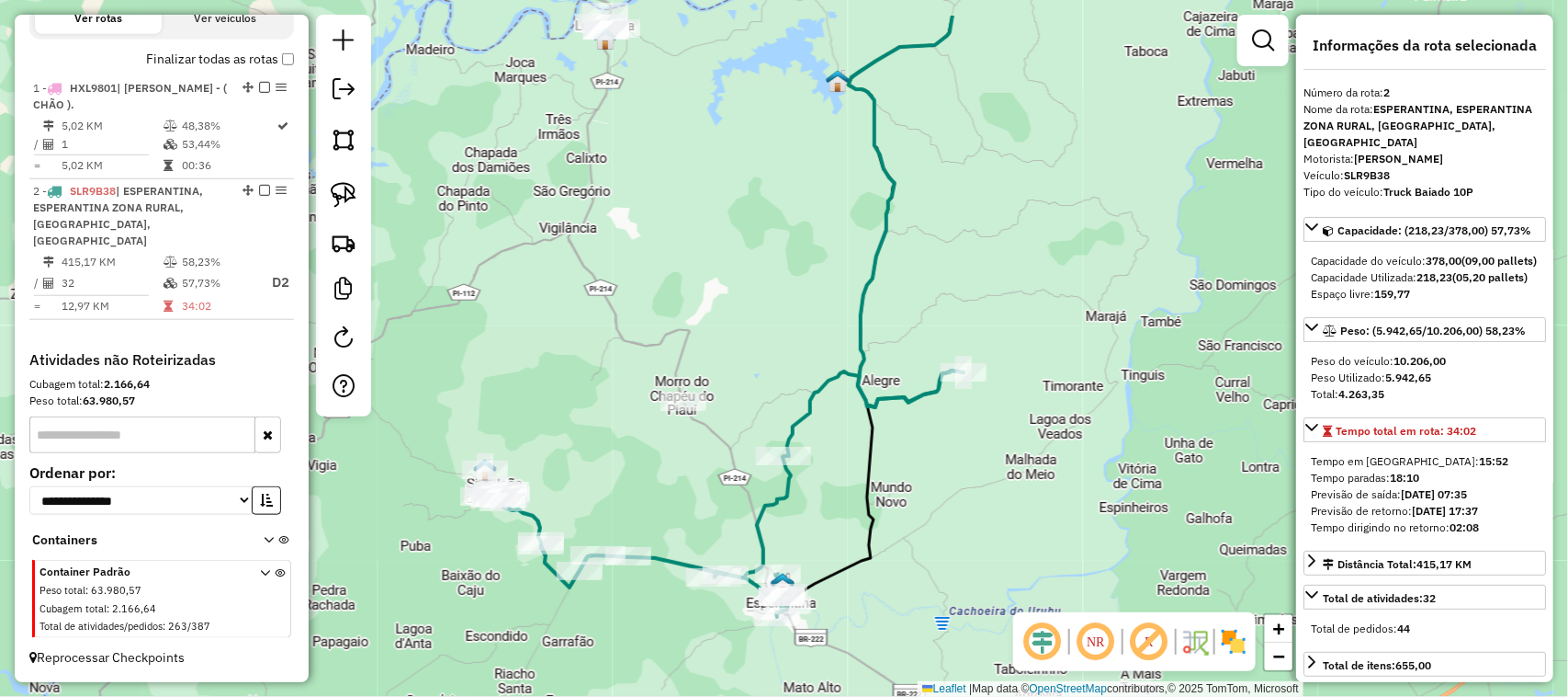
drag, startPoint x: 888, startPoint y: 250, endPoint x: 893, endPoint y: 339, distance: 89.1
click at [893, 339] on div "Janela de atendimento Grade de atendimento Capacidade Transportadoras Veículos …" at bounding box center [784, 348] width 1568 height 697
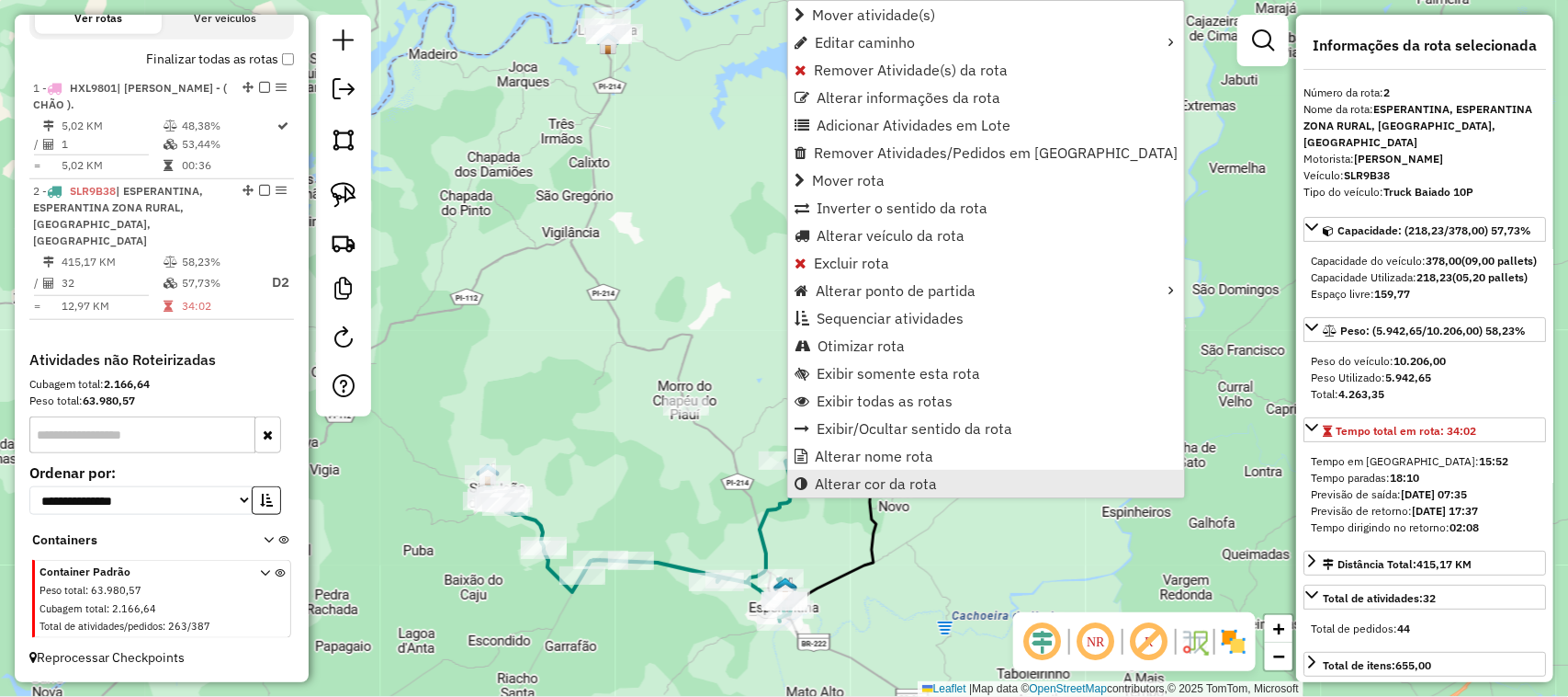
click at [868, 476] on span "Alterar cor da rota" at bounding box center [876, 483] width 123 height 15
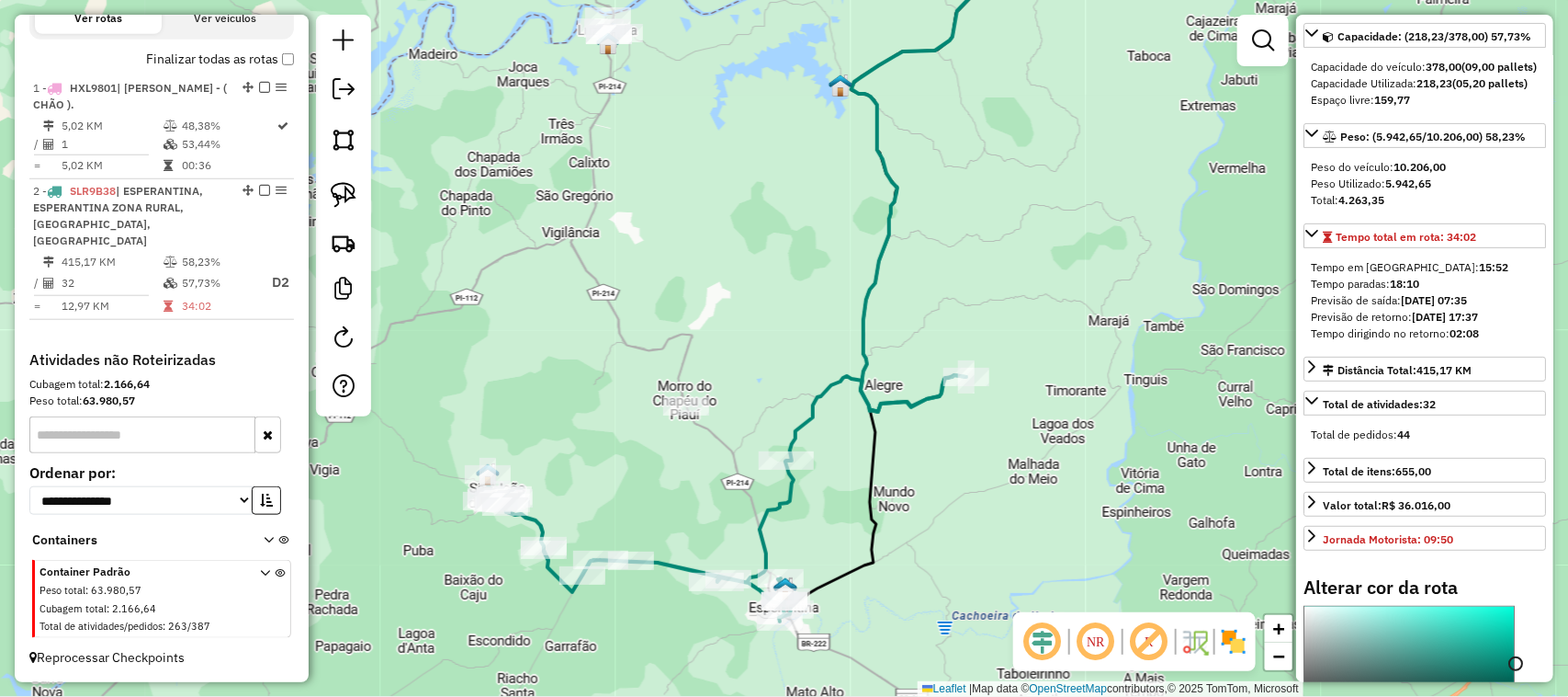
scroll to position [345, 0]
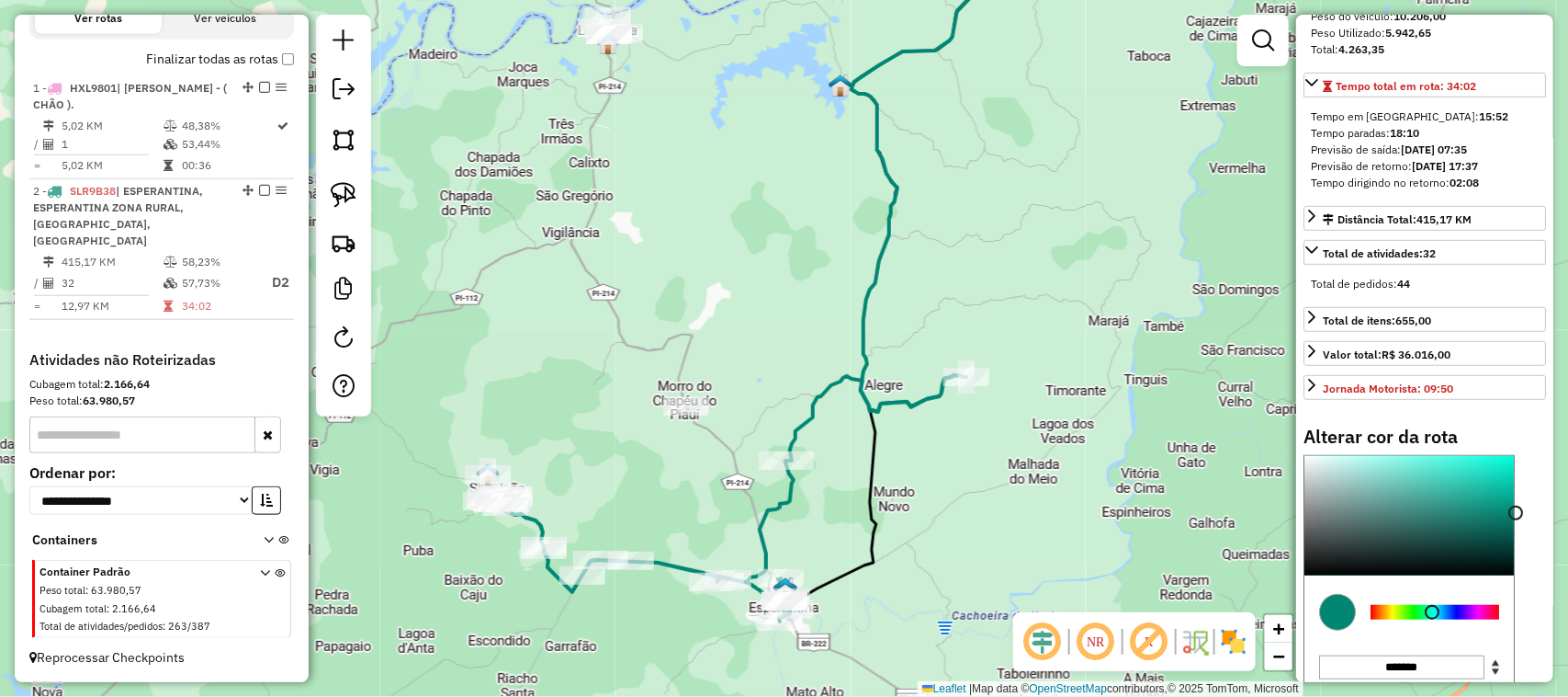
type input "*******"
click at [1316, 575] on div at bounding box center [1409, 515] width 209 height 120
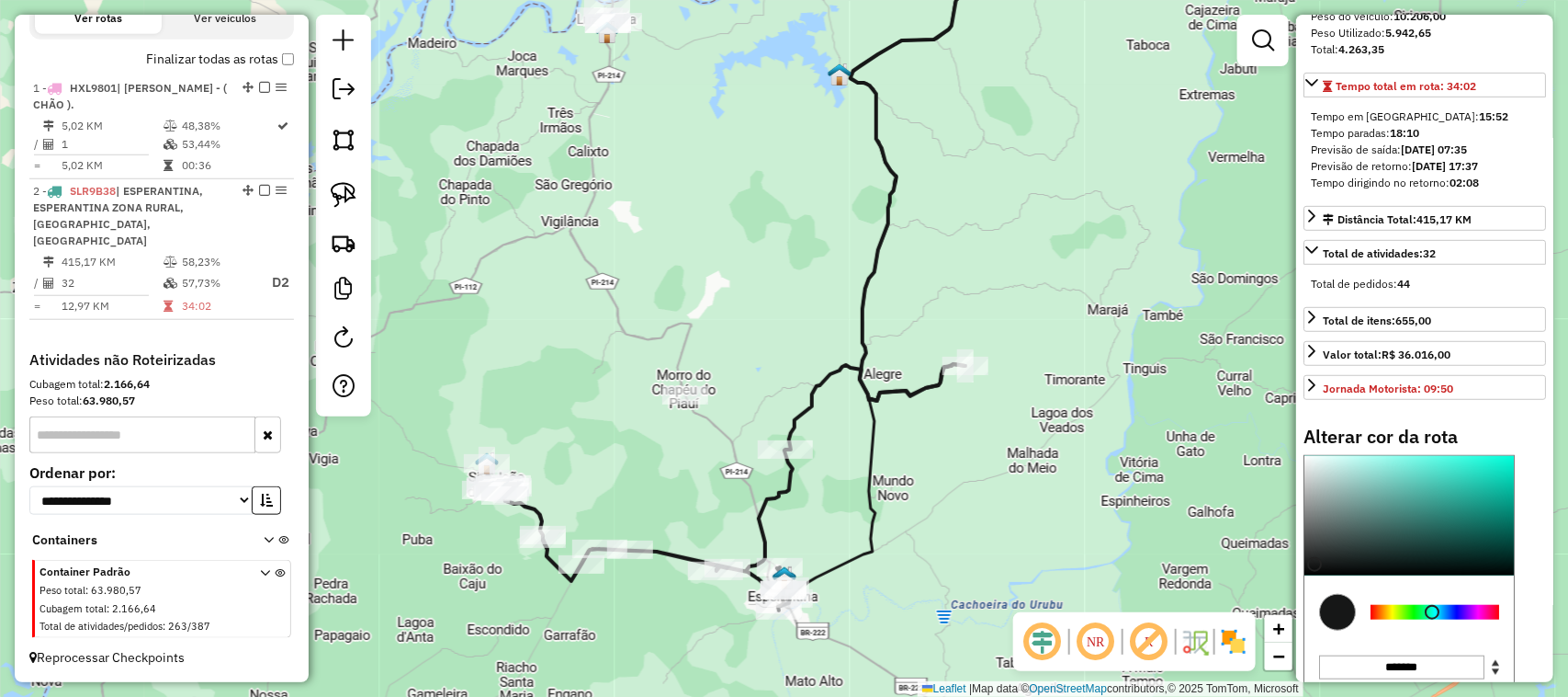
drag, startPoint x: 1017, startPoint y: 474, endPoint x: 1033, endPoint y: 334, distance: 140.9
click at [1033, 340] on div "Janela de atendimento Grade de atendimento Capacidade Transportadoras Veículos …" at bounding box center [784, 348] width 1568 height 697
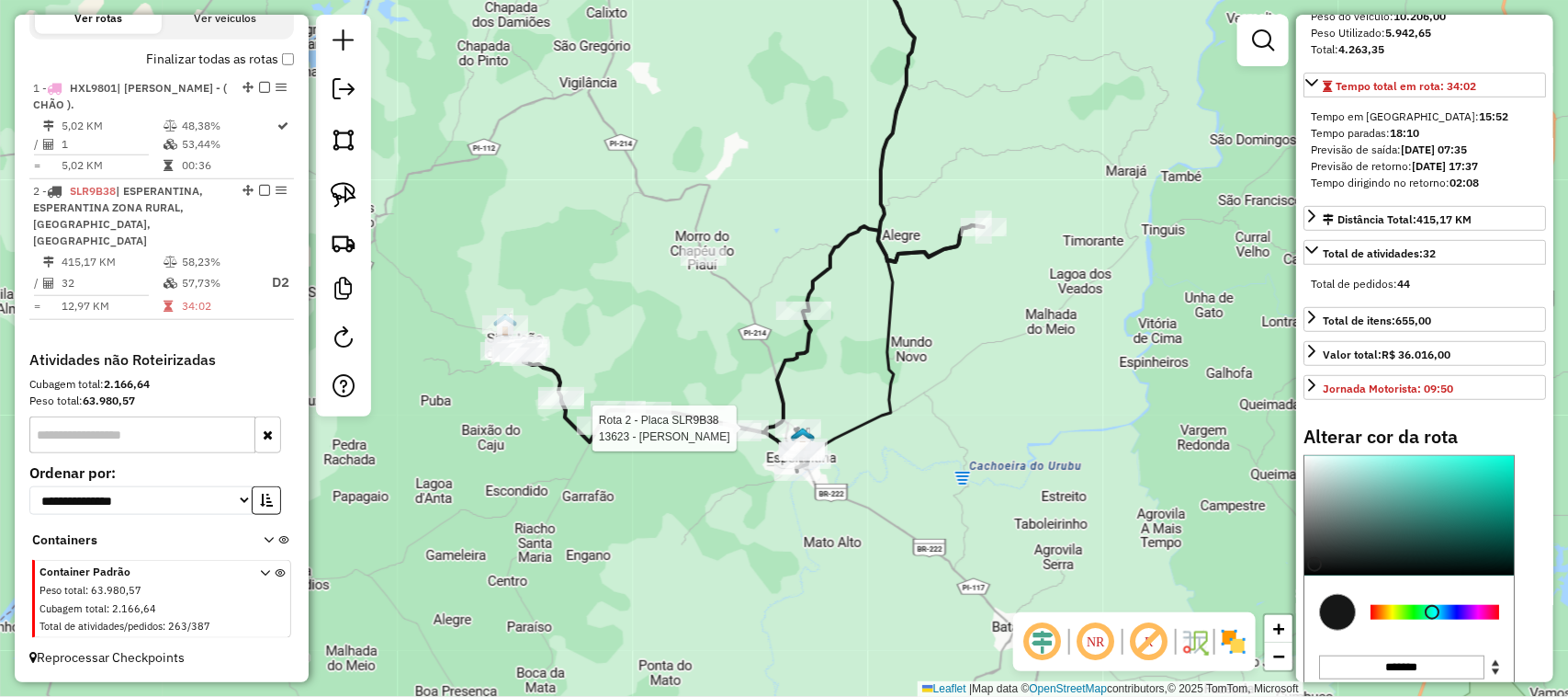
select select "**********"
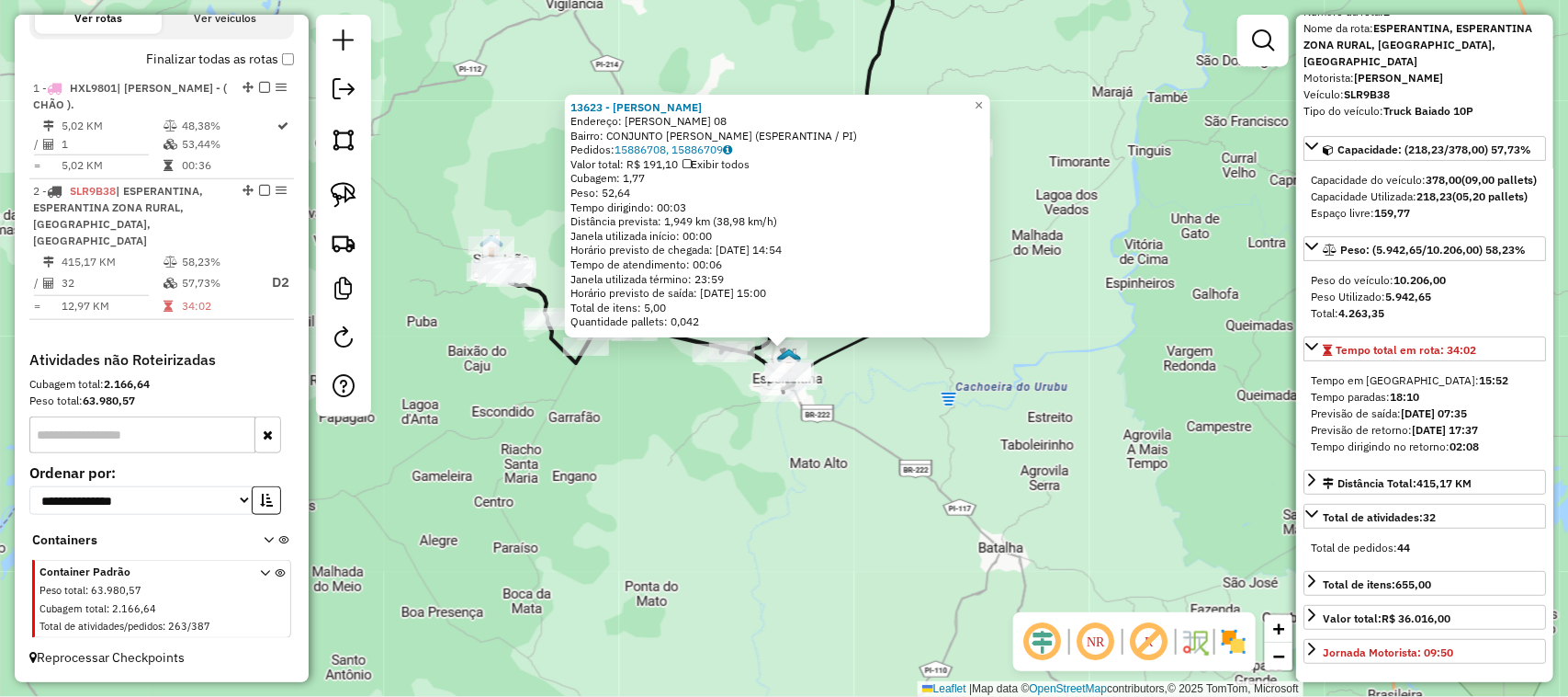
scroll to position [0, 0]
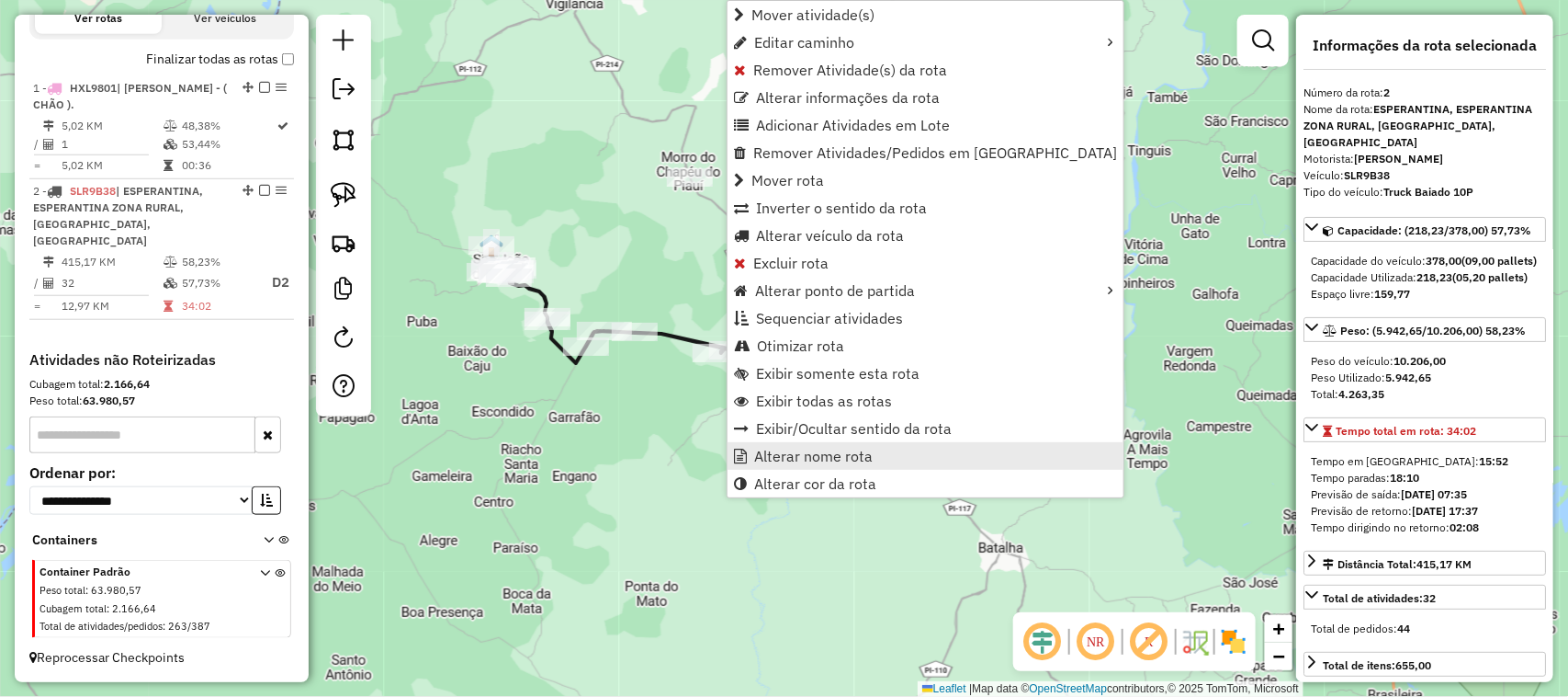
click at [836, 452] on span "Alterar nome rota" at bounding box center [813, 456] width 119 height 15
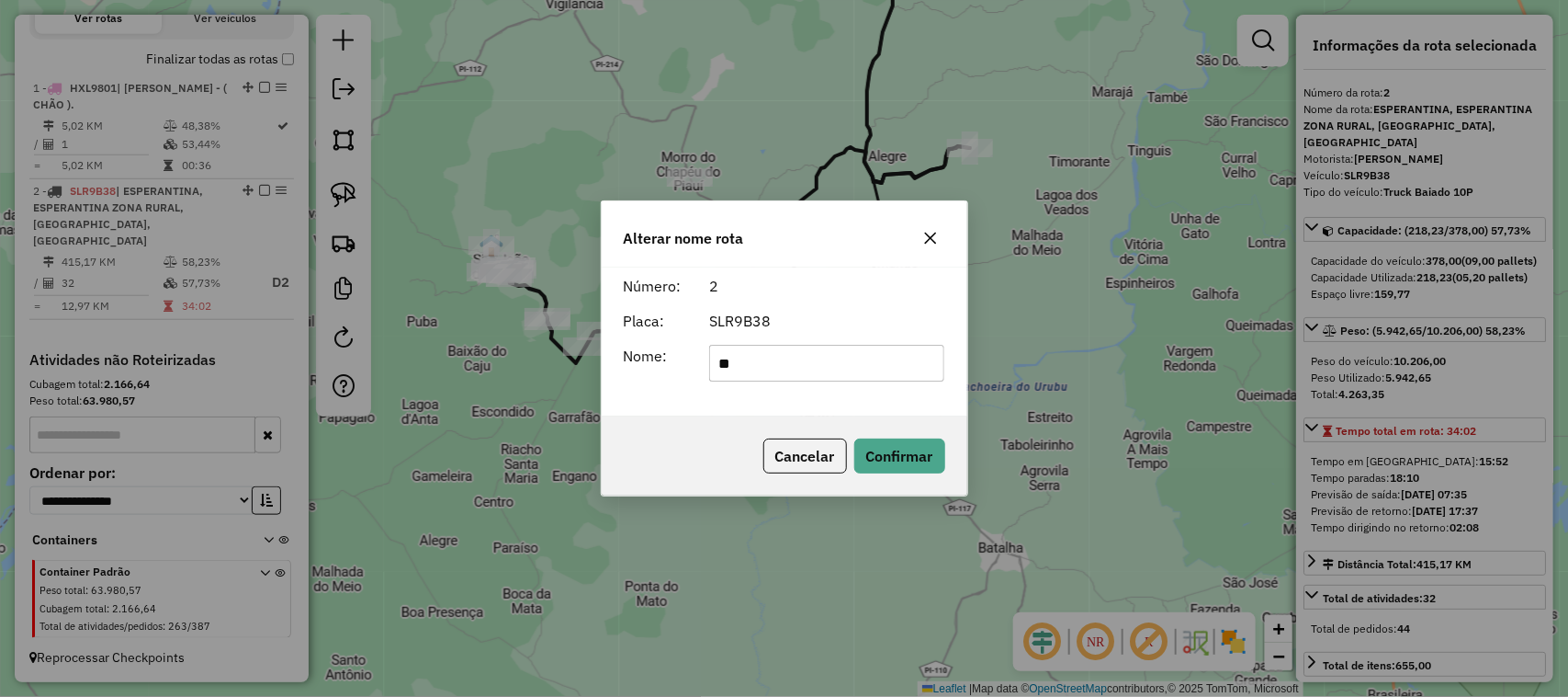
type input "*"
type input "**********"
click at [926, 449] on button "Confirmar" at bounding box center [900, 456] width 91 height 35
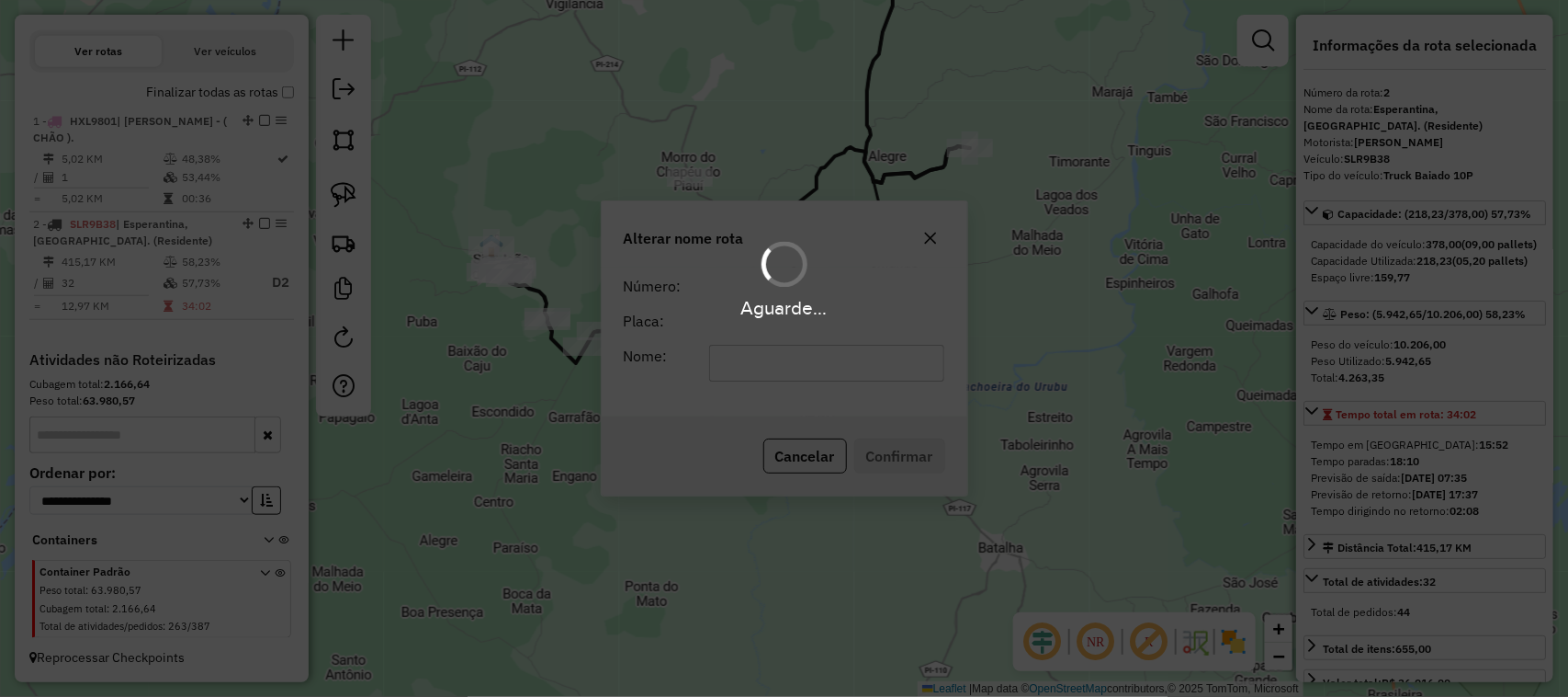
scroll to position [617, 0]
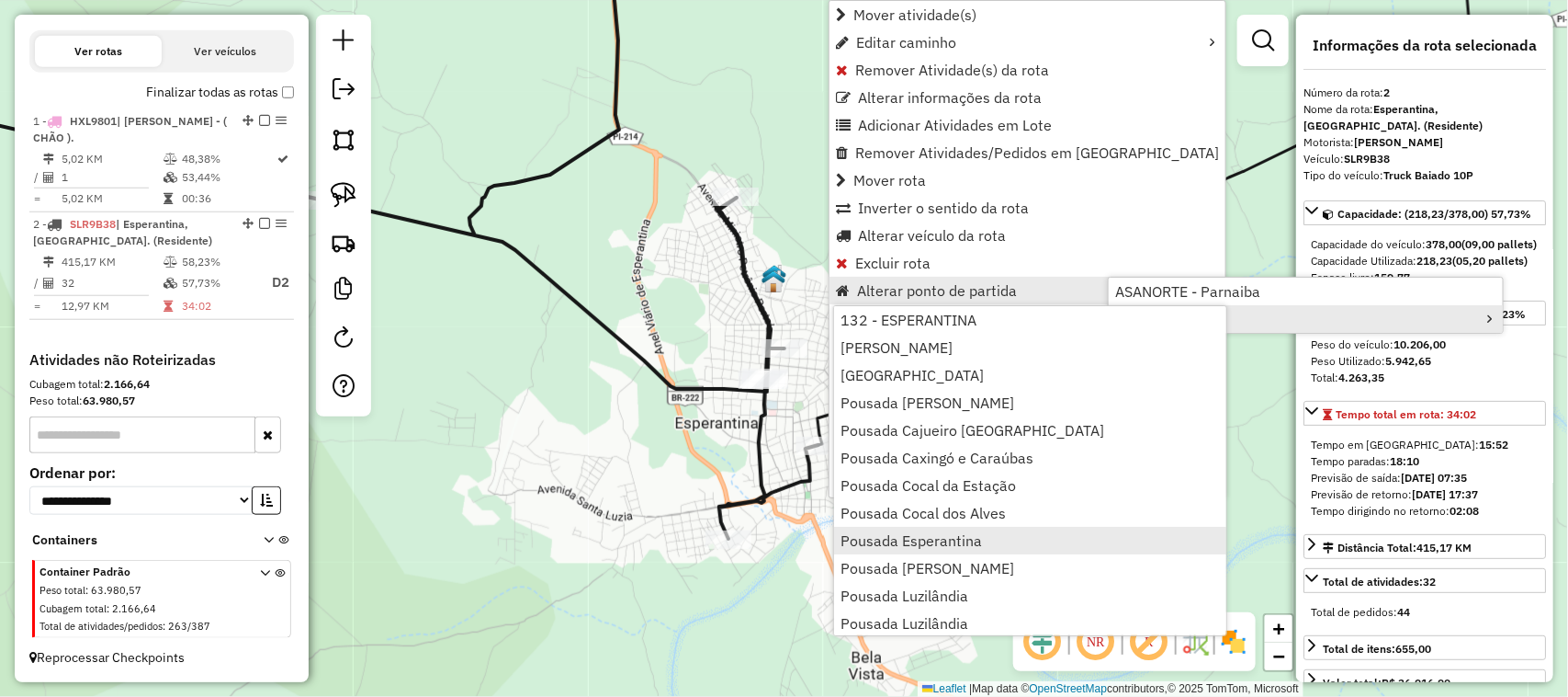
click at [953, 540] on span "Pousada Esperantina" at bounding box center [912, 540] width 141 height 15
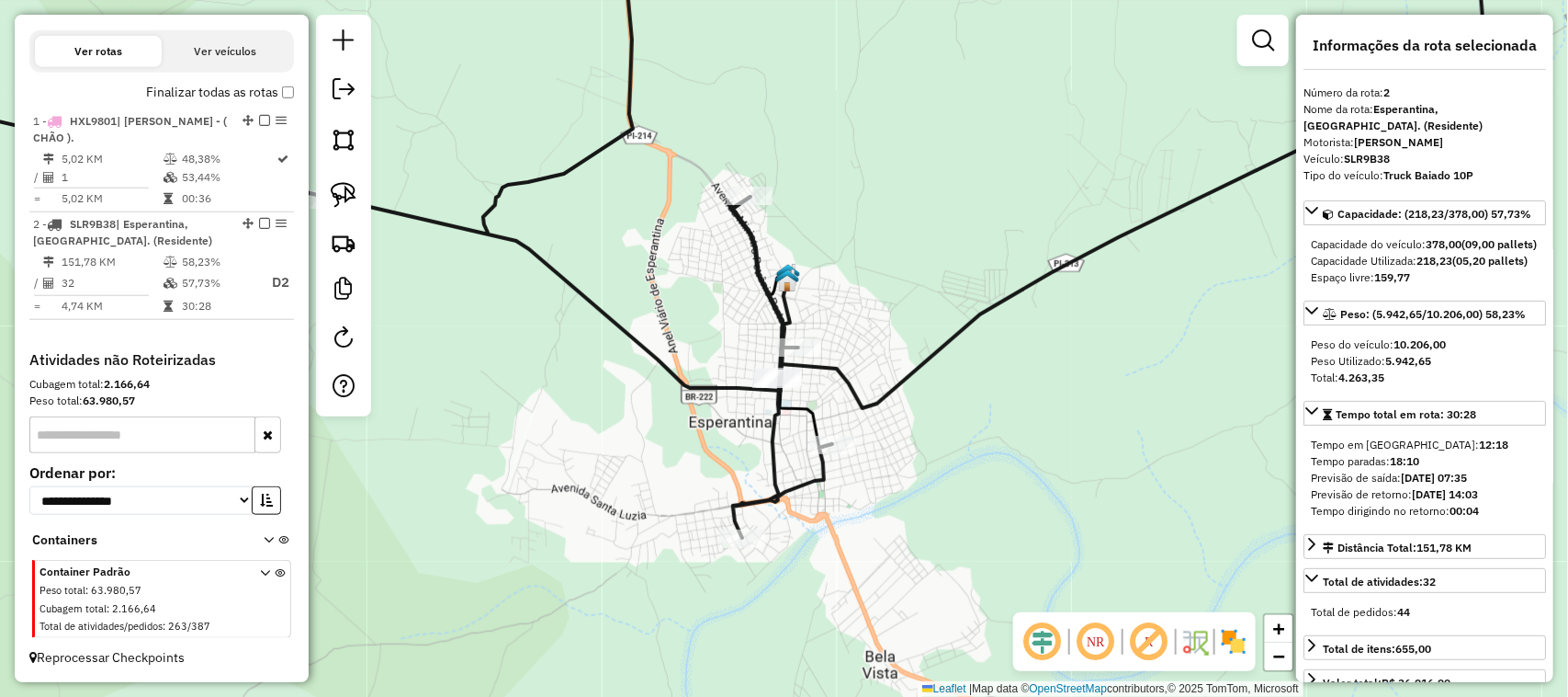
drag, startPoint x: 888, startPoint y: 508, endPoint x: 930, endPoint y: 504, distance: 42.2
click at [921, 507] on div "Janela de atendimento Grade de atendimento Capacidade Transportadoras Veículos …" at bounding box center [784, 348] width 1568 height 697
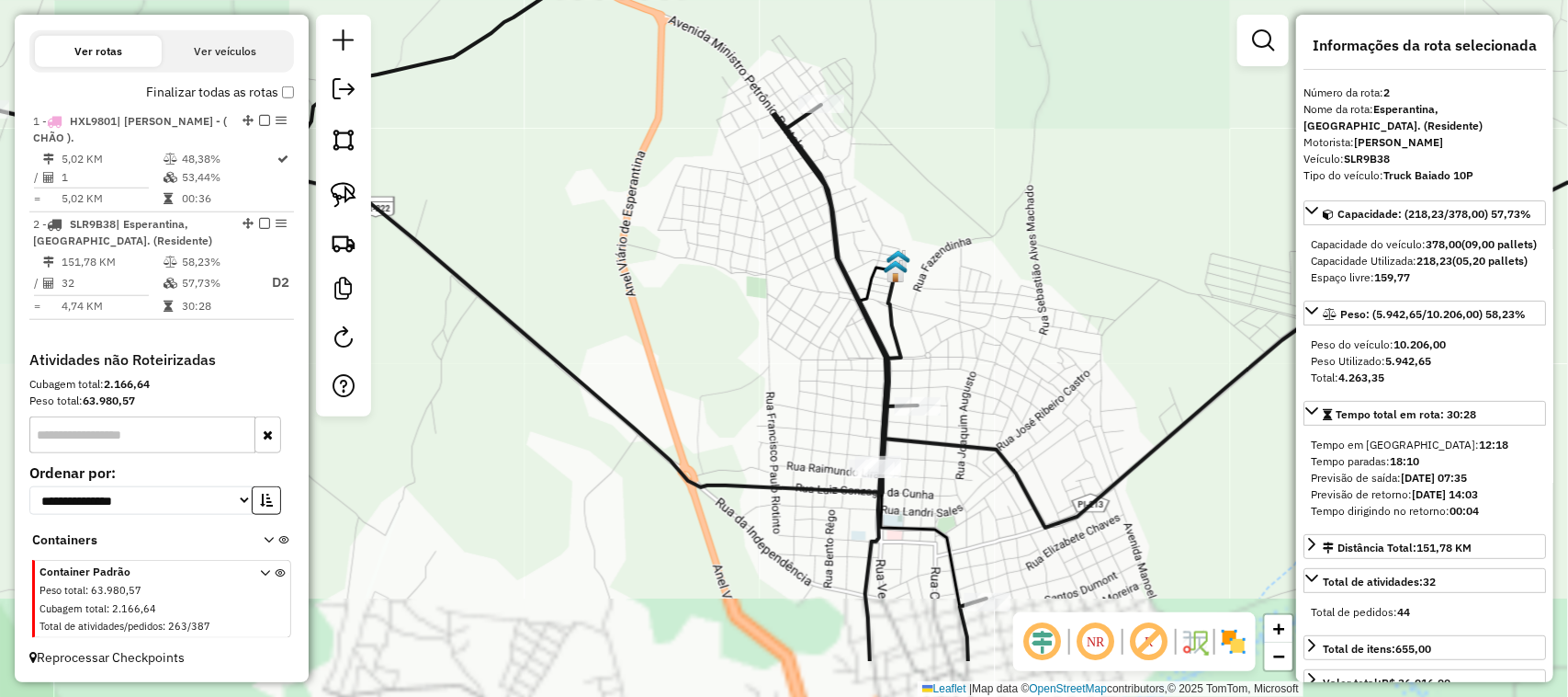
drag, startPoint x: 1089, startPoint y: 443, endPoint x: 1082, endPoint y: 328, distance: 115.2
click at [1087, 342] on div "Janela de atendimento Grade de atendimento Capacidade Transportadoras Veículos …" at bounding box center [784, 348] width 1568 height 697
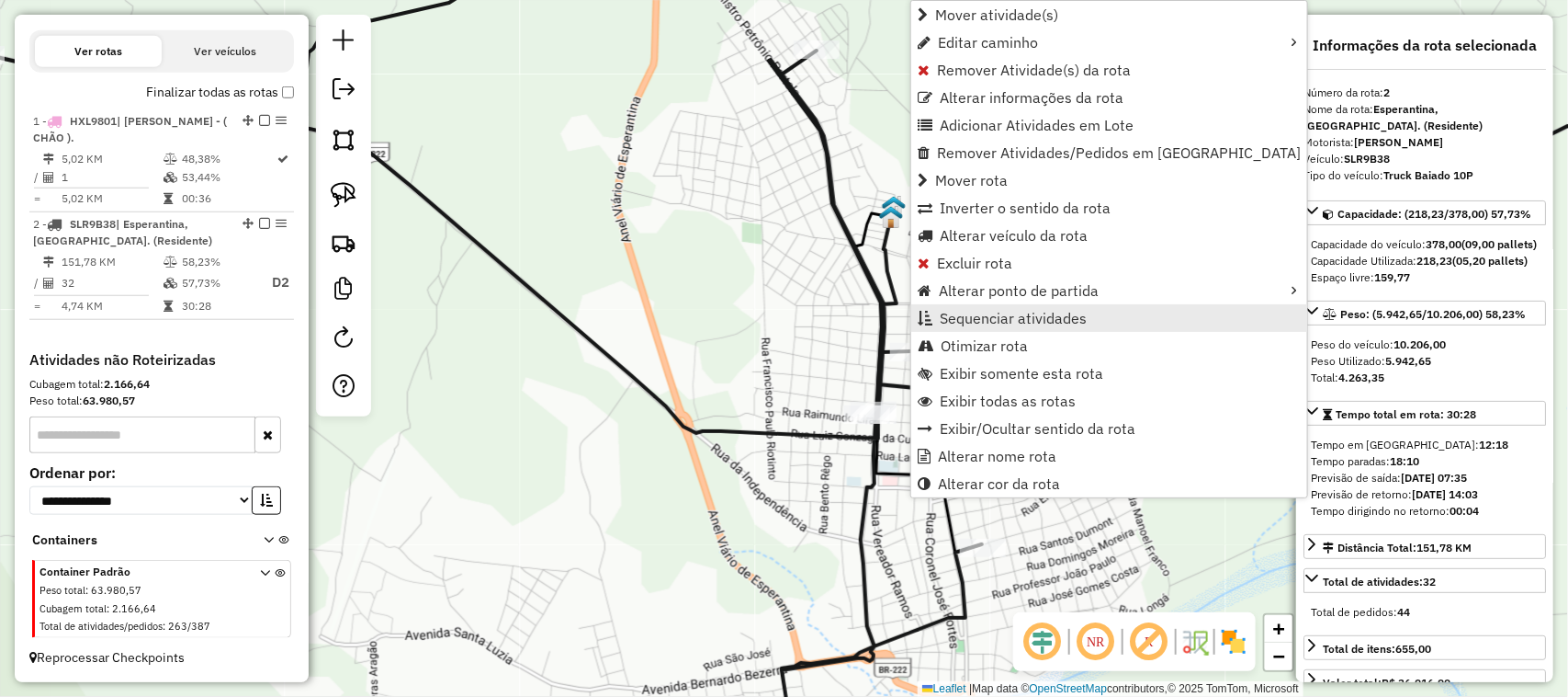
click at [981, 318] on span "Sequenciar atividades" at bounding box center [1014, 318] width 147 height 15
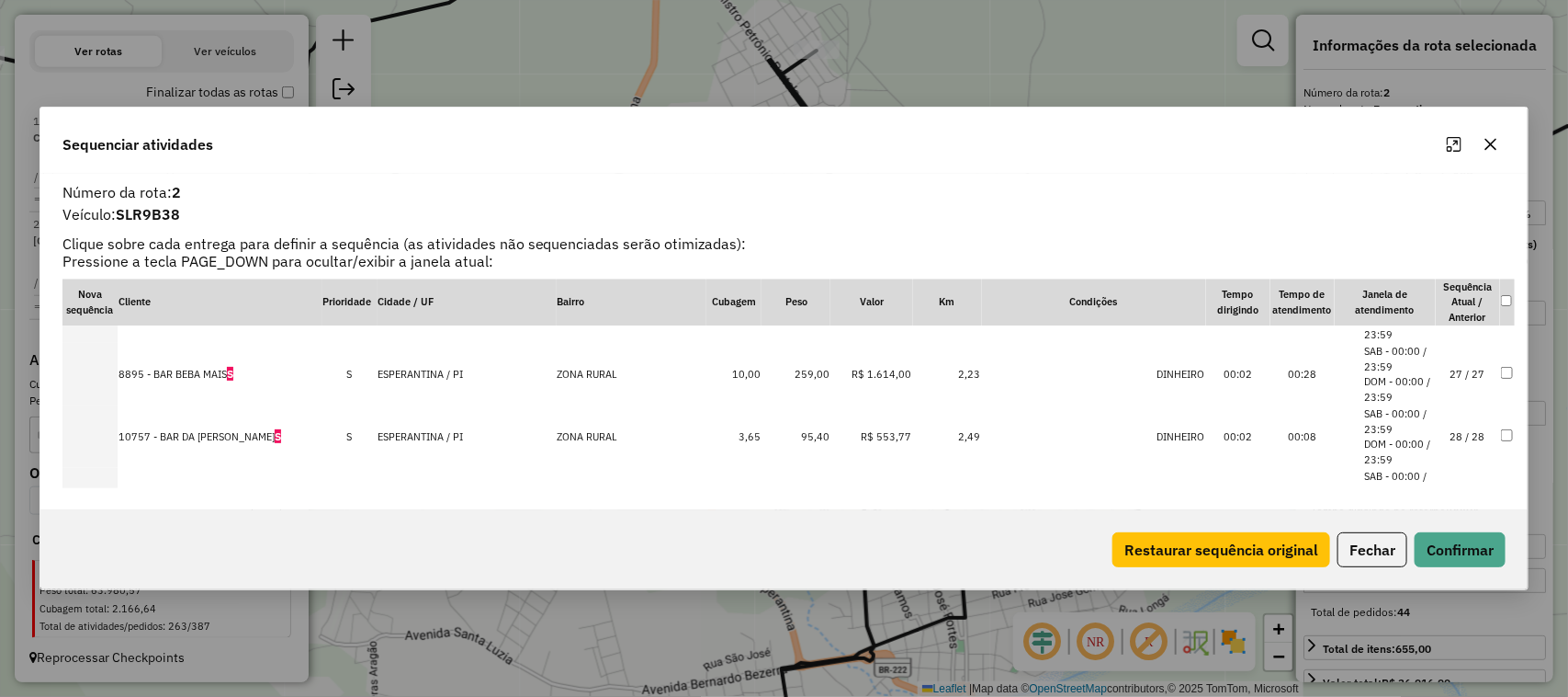
scroll to position [1724, 0]
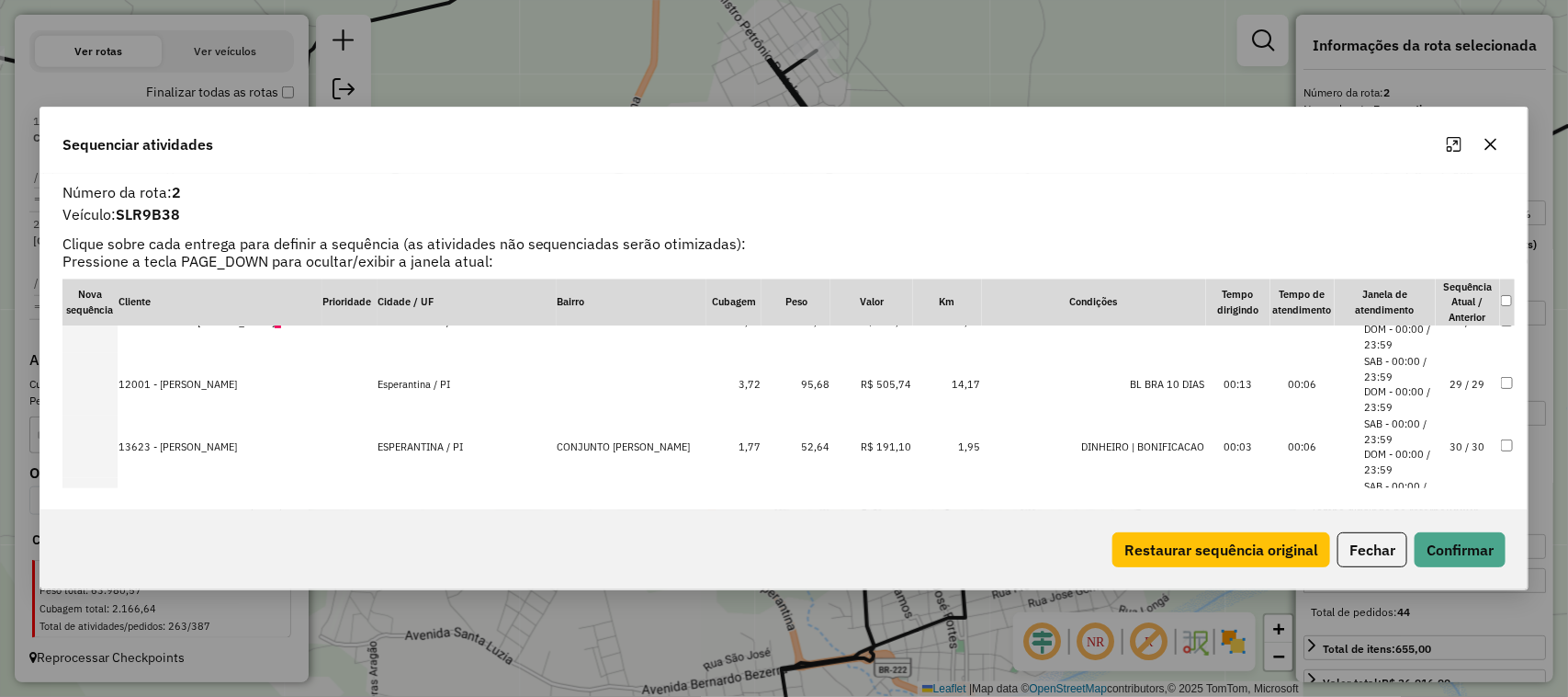
click at [1445, 378] on td "29 / 29" at bounding box center [1469, 385] width 65 height 63
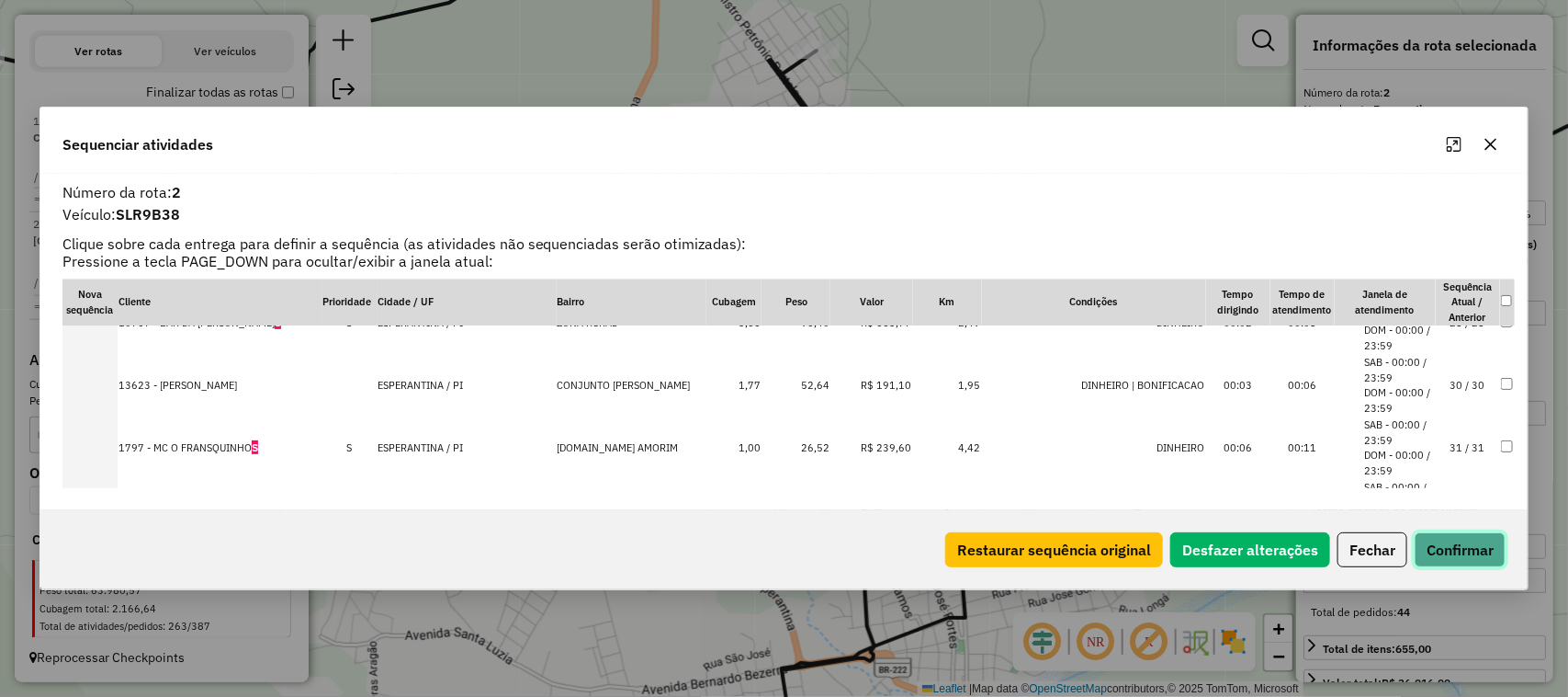
click at [1456, 549] on button "Confirmar" at bounding box center [1460, 550] width 91 height 35
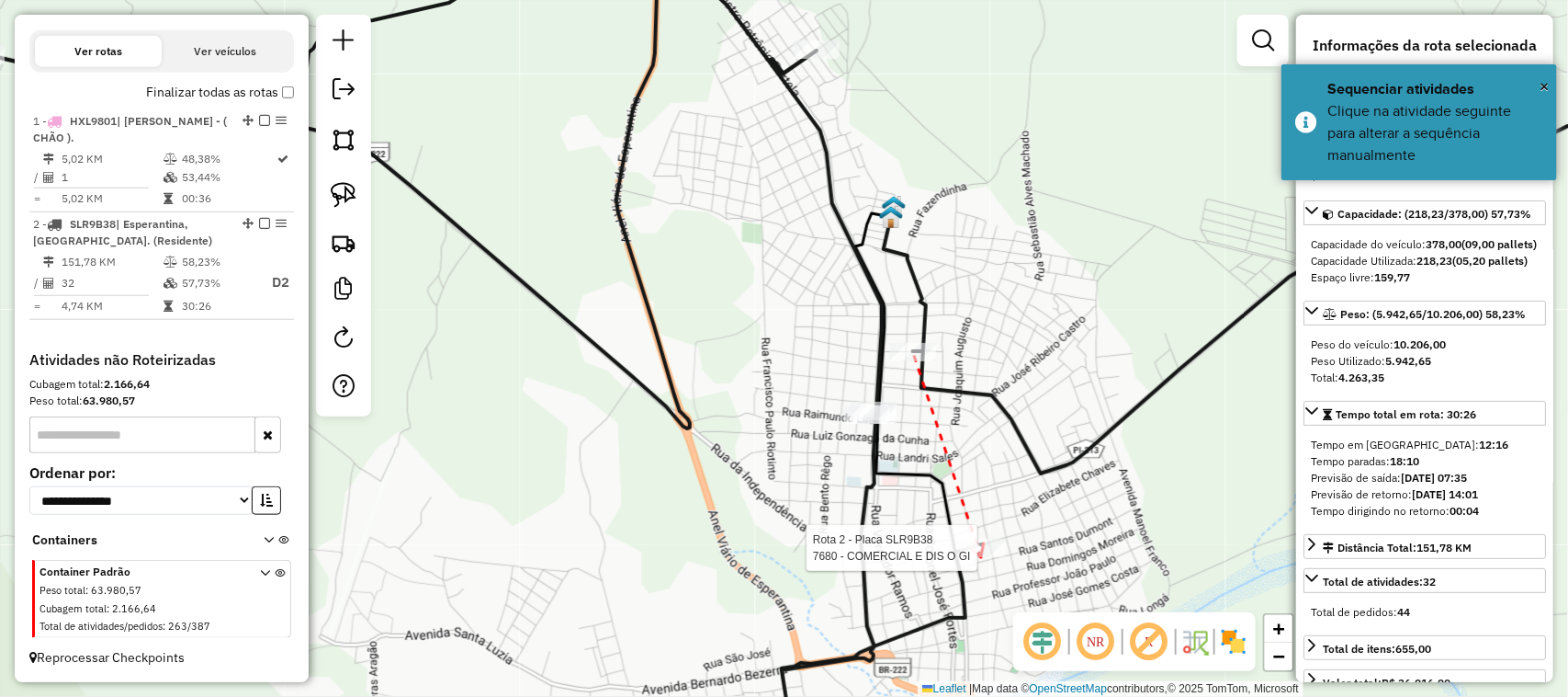
click at [981, 557] on div at bounding box center [983, 548] width 46 height 19
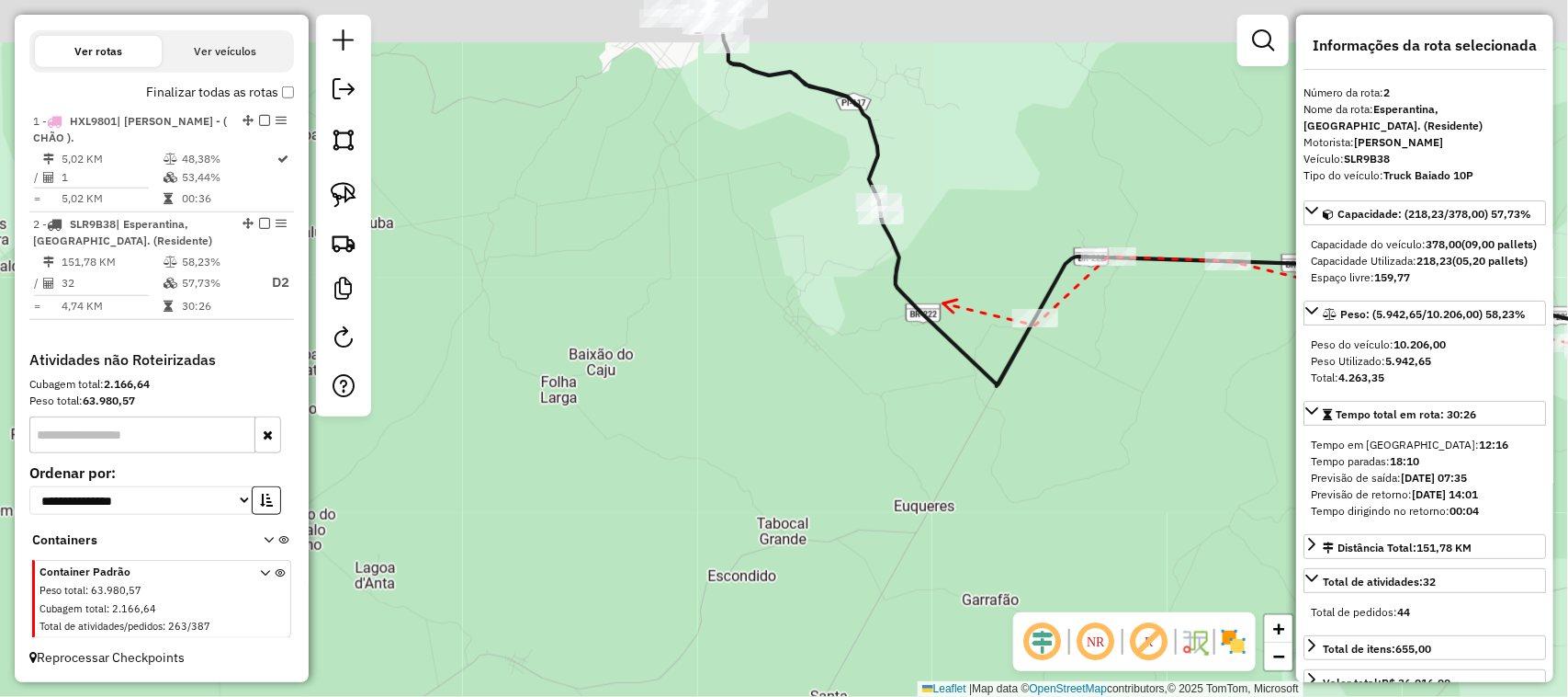
drag, startPoint x: 813, startPoint y: 168, endPoint x: 965, endPoint y: 332, distance: 223.6
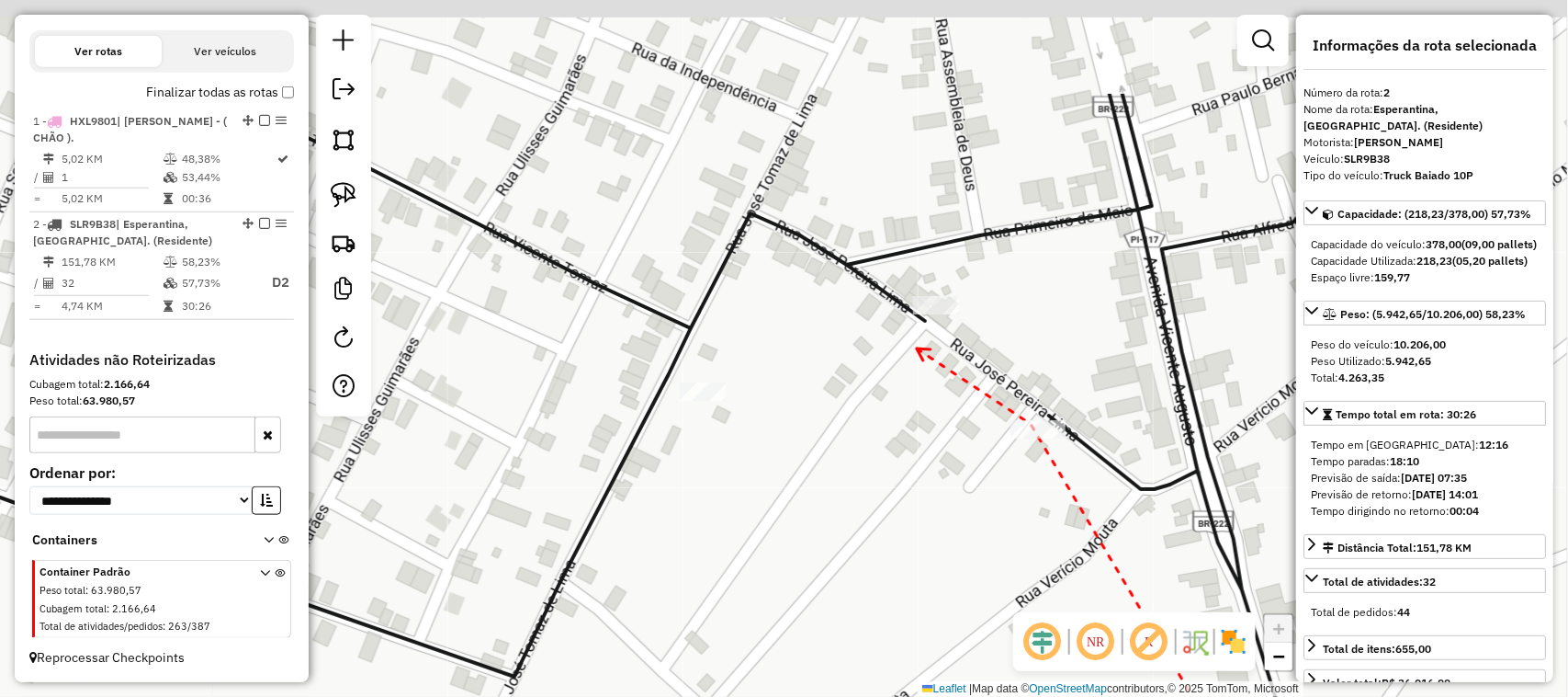
drag, startPoint x: 751, startPoint y: 175, endPoint x: 920, endPoint y: 349, distance: 242.6
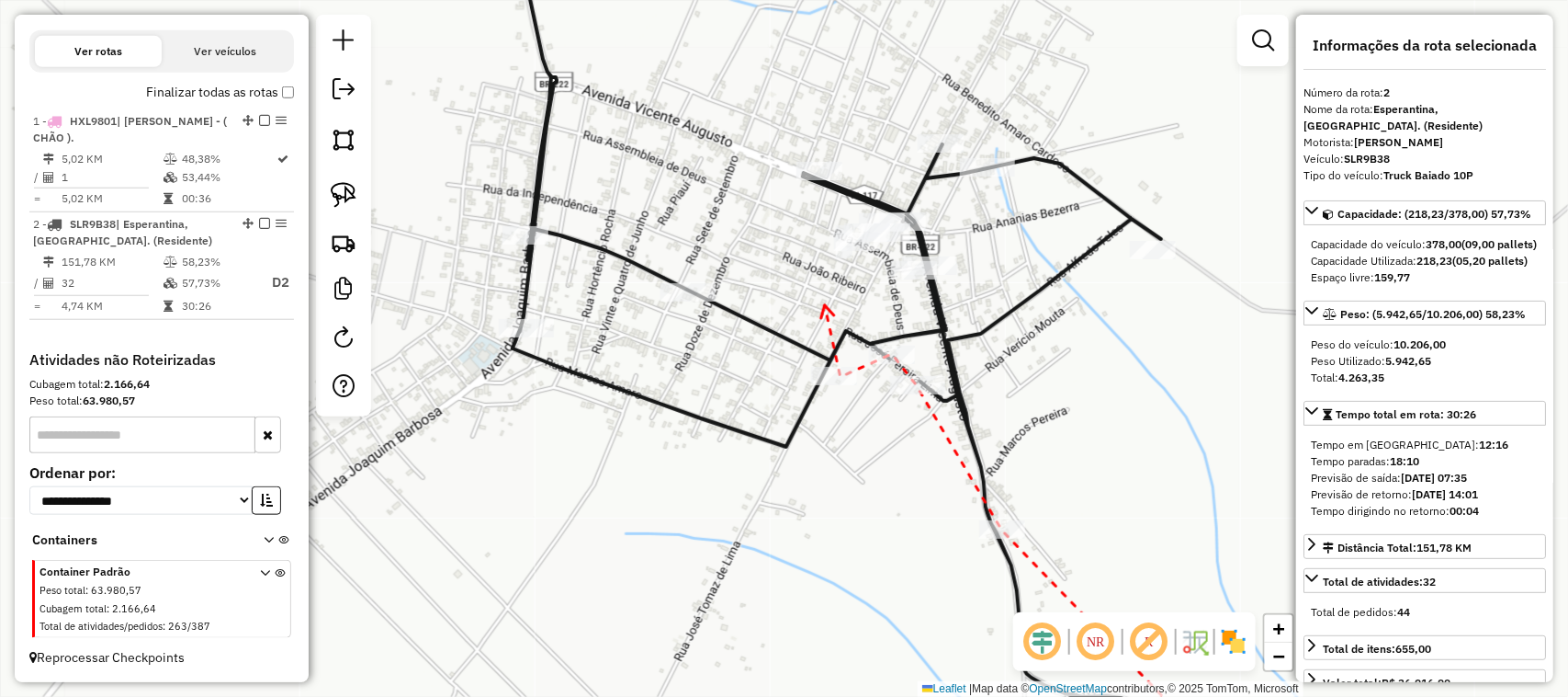
drag, startPoint x: 824, startPoint y: 306, endPoint x: 763, endPoint y: 418, distance: 127.5
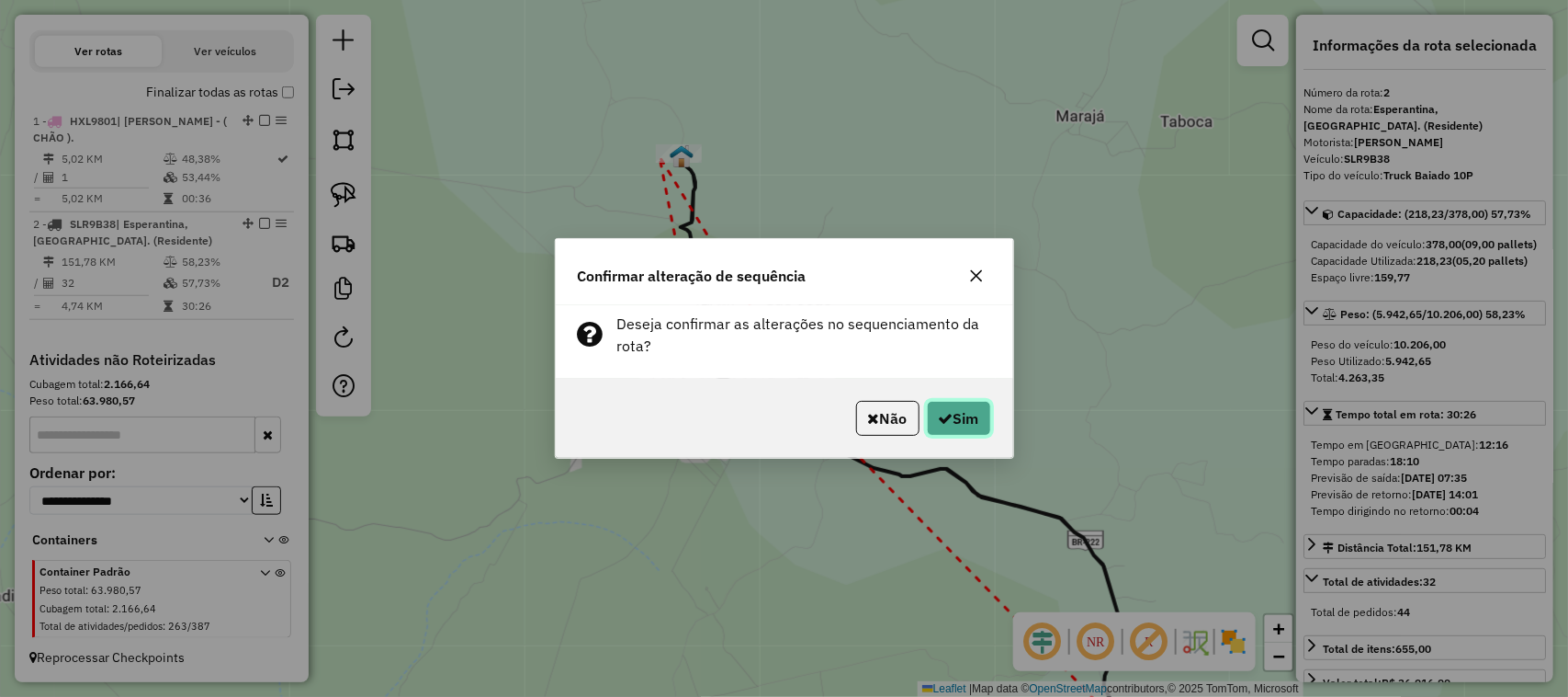
click at [975, 427] on button "Sim" at bounding box center [960, 418] width 65 height 35
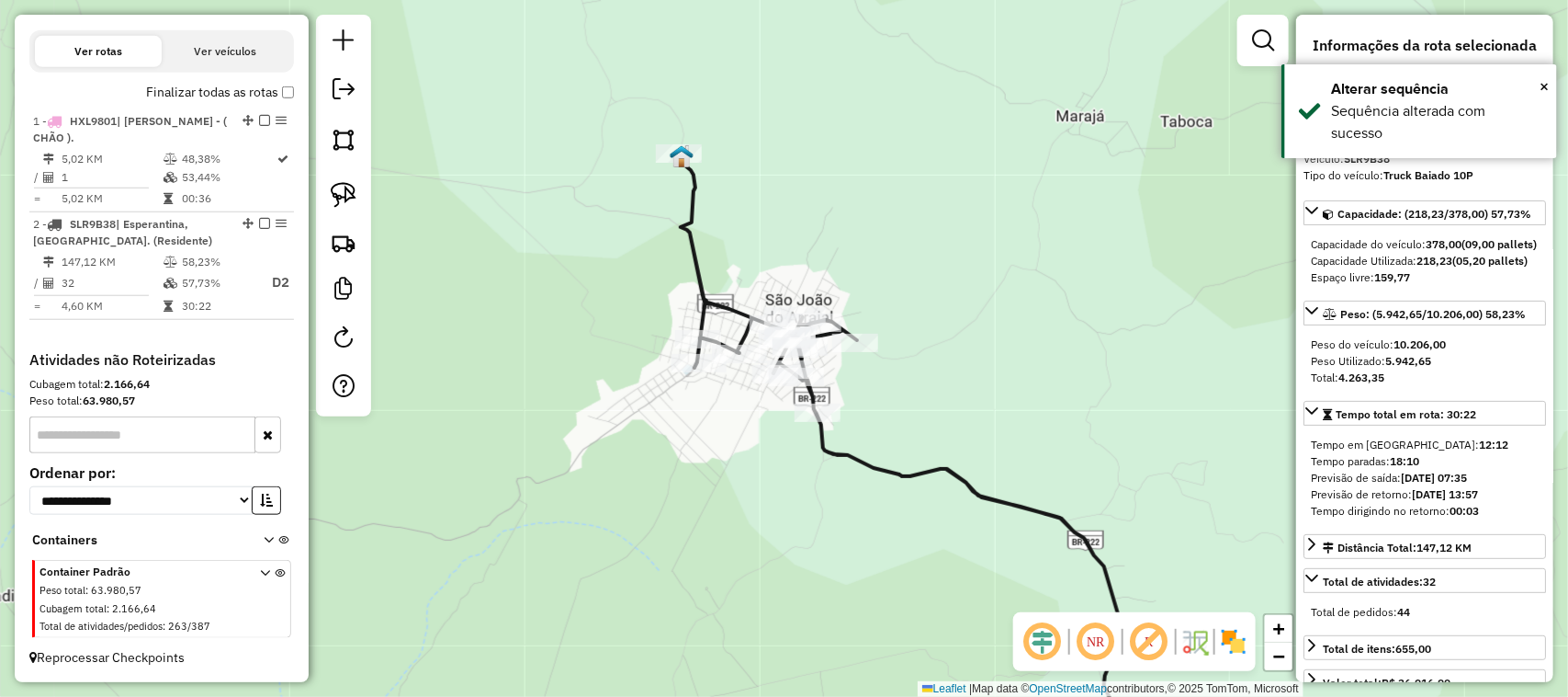
drag, startPoint x: 992, startPoint y: 366, endPoint x: 860, endPoint y: 254, distance: 173.1
click at [963, 342] on div "Janela de atendimento Grade de atendimento Capacidade Transportadoras Veículos …" at bounding box center [784, 348] width 1568 height 697
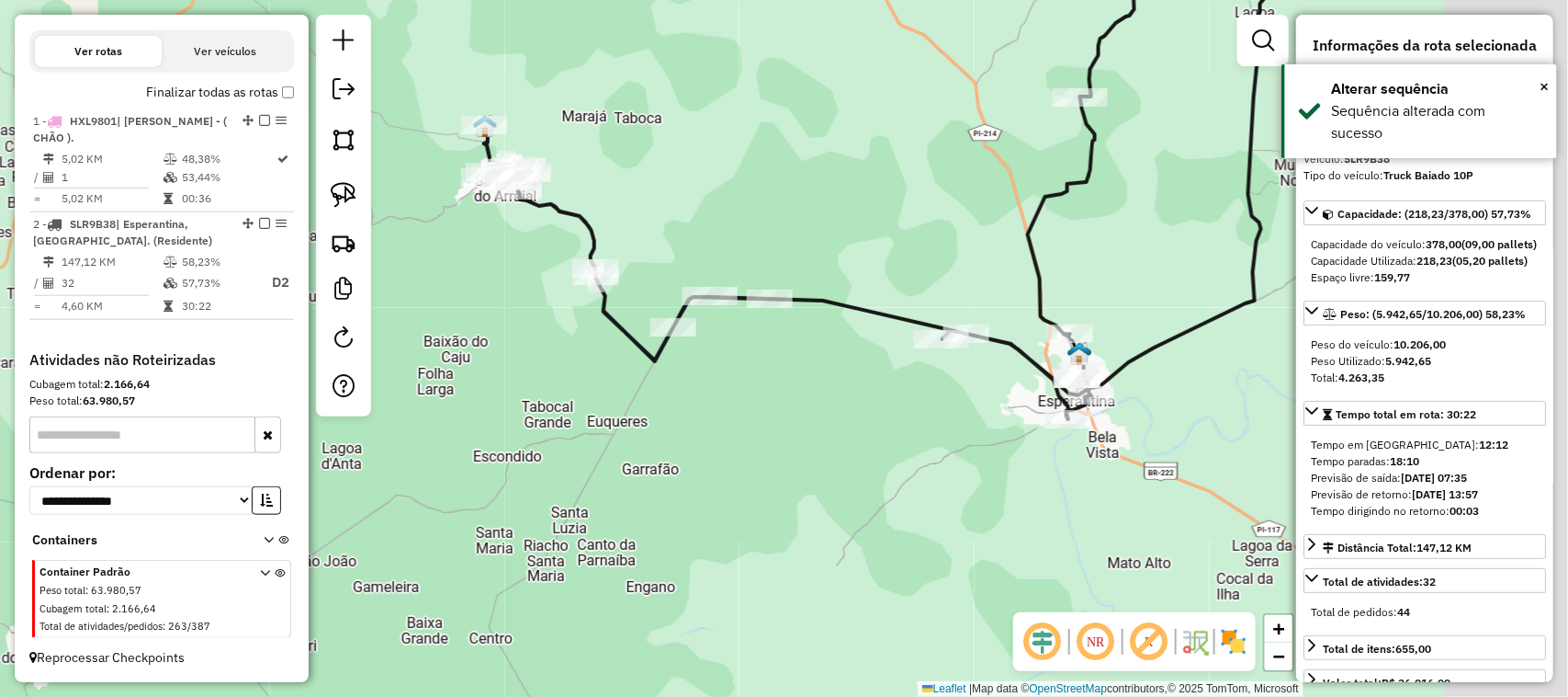
drag, startPoint x: 1030, startPoint y: 404, endPoint x: 731, endPoint y: 378, distance: 300.1
click at [752, 380] on div "Janela de atendimento Grade de atendimento Capacidade Transportadoras Veículos …" at bounding box center [784, 348] width 1568 height 697
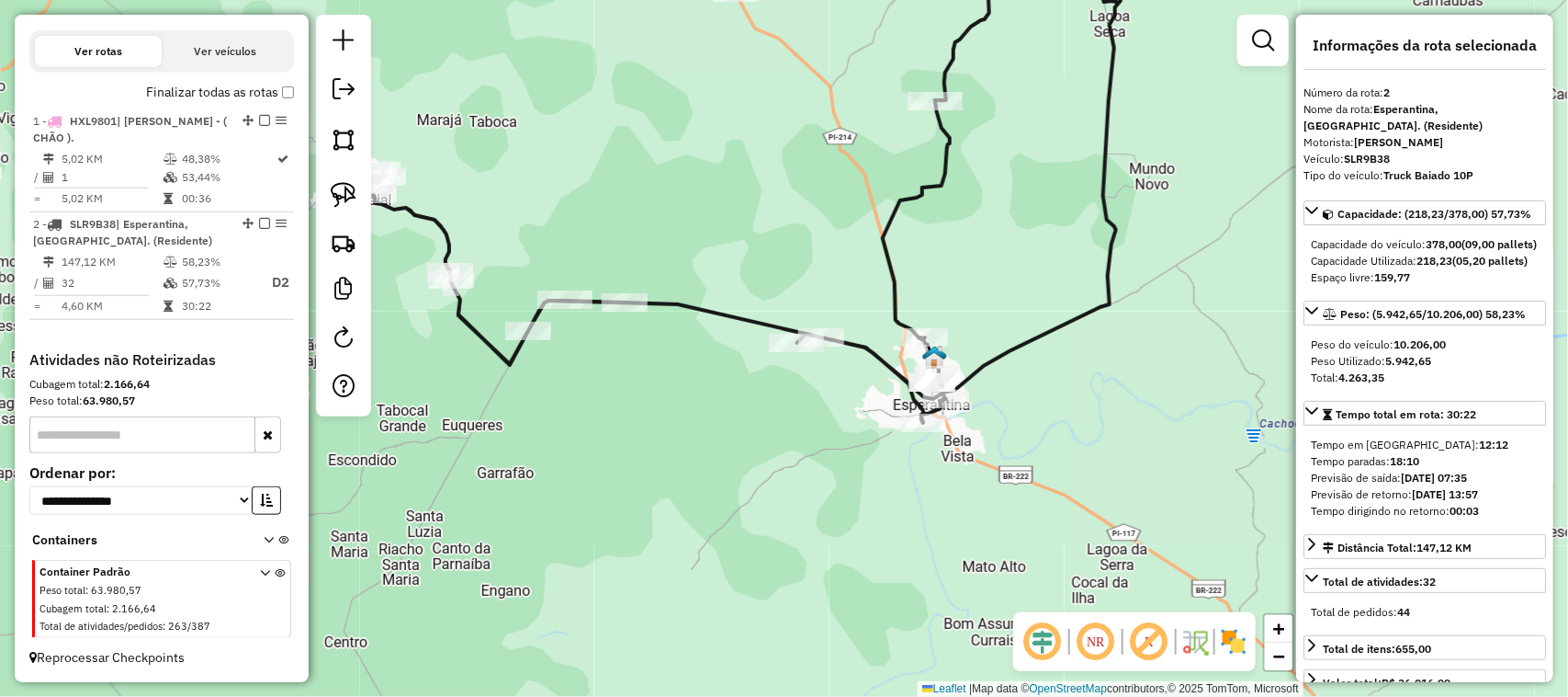
drag, startPoint x: 782, startPoint y: 441, endPoint x: 786, endPoint y: 465, distance: 24.3
click at [786, 465] on div "Janela de atendimento Grade de atendimento Capacidade Transportadoras Veículos …" at bounding box center [784, 348] width 1568 height 697
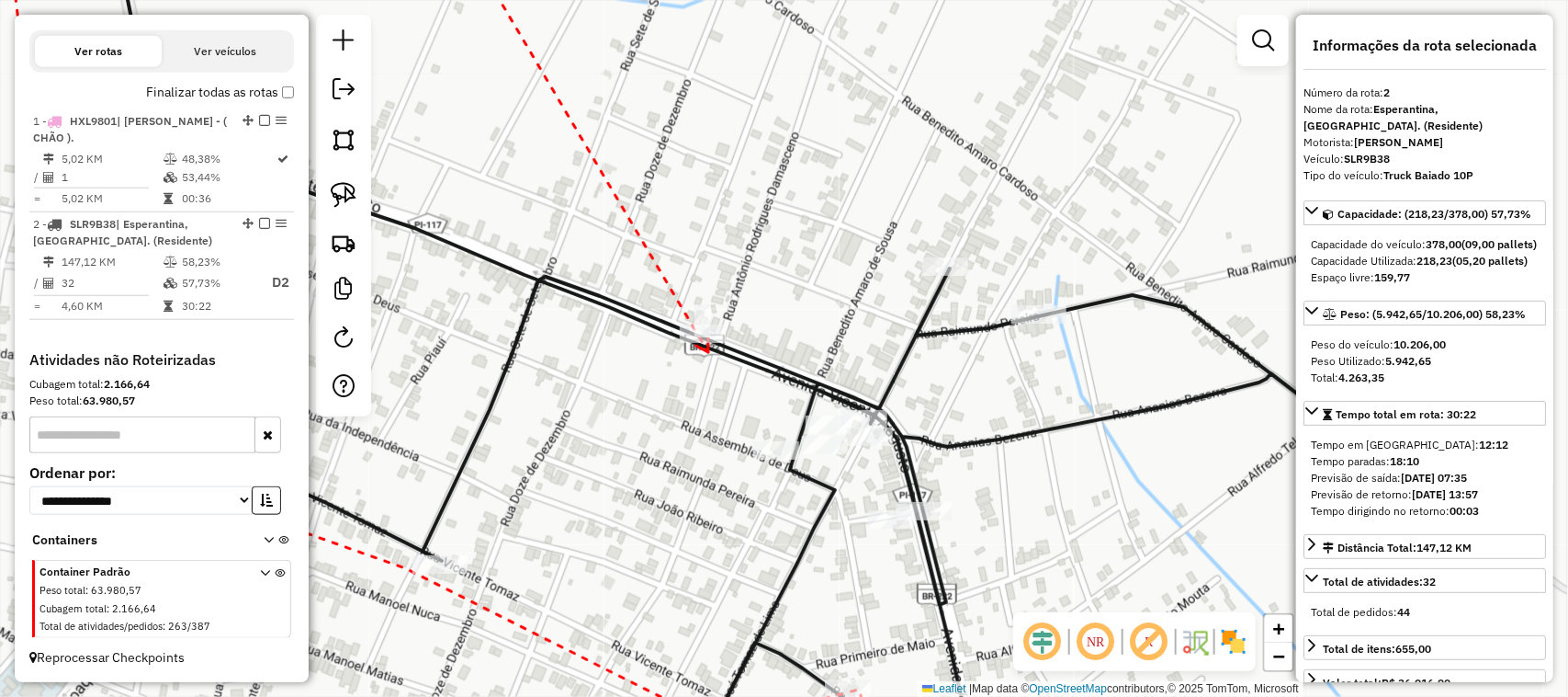
click at [708, 352] on icon at bounding box center [703, 346] width 12 height 14
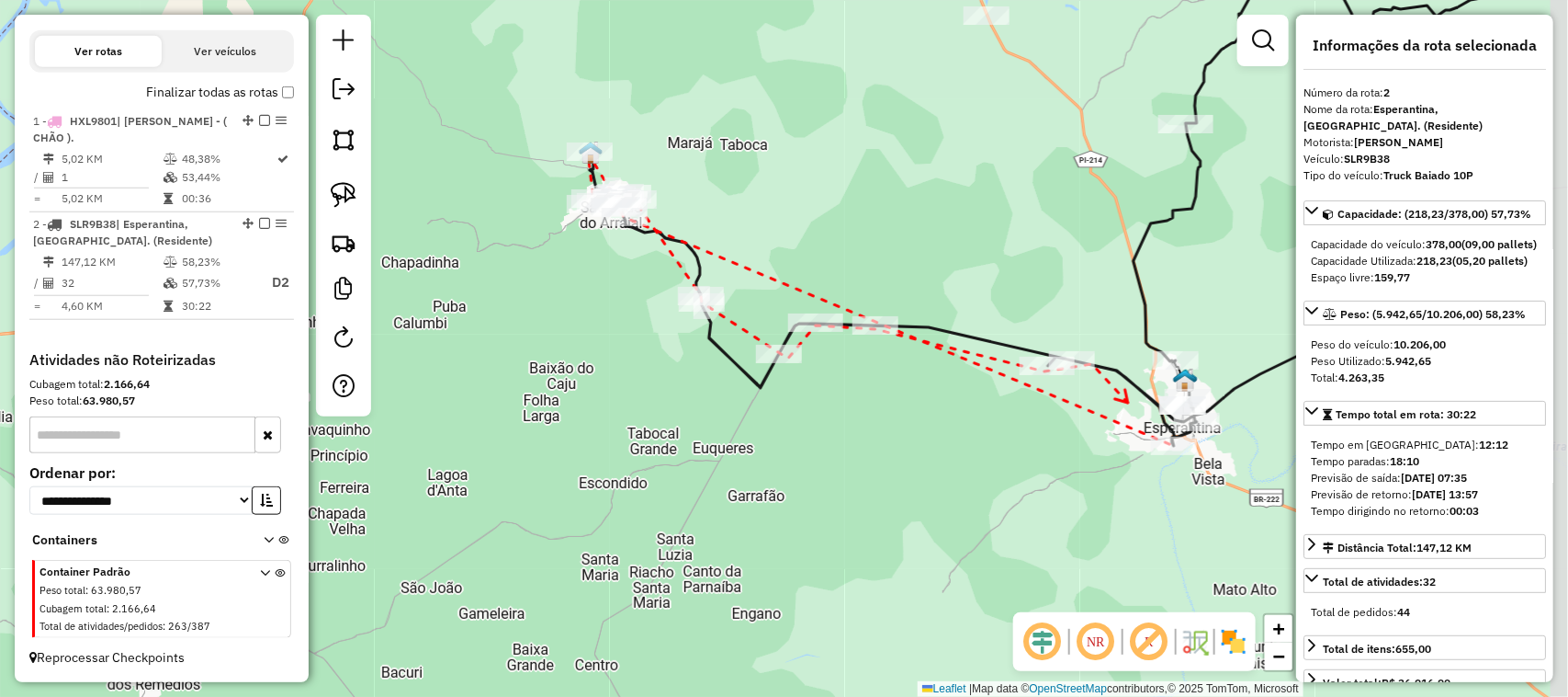
drag, startPoint x: 1156, startPoint y: 411, endPoint x: 783, endPoint y: 355, distance: 377.2
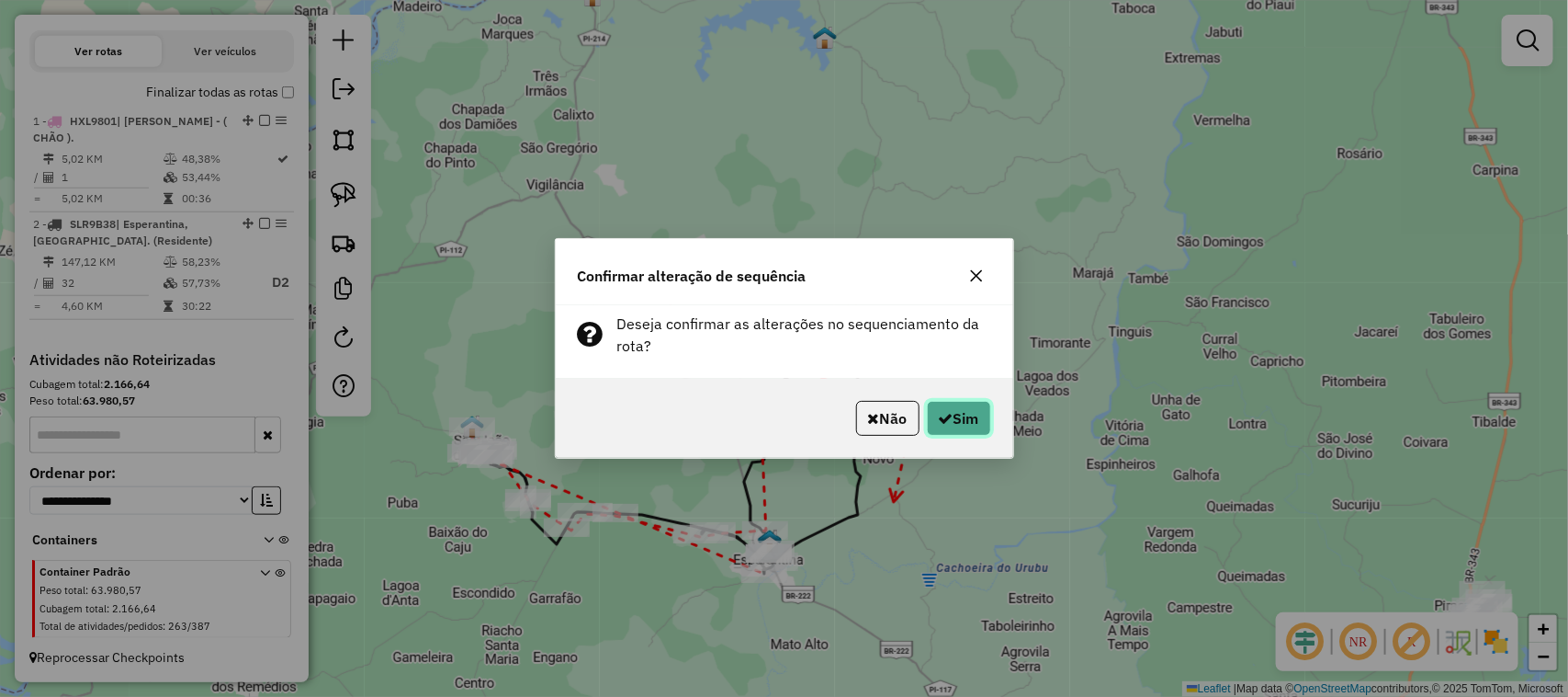
click at [956, 423] on button "Sim" at bounding box center [960, 418] width 65 height 35
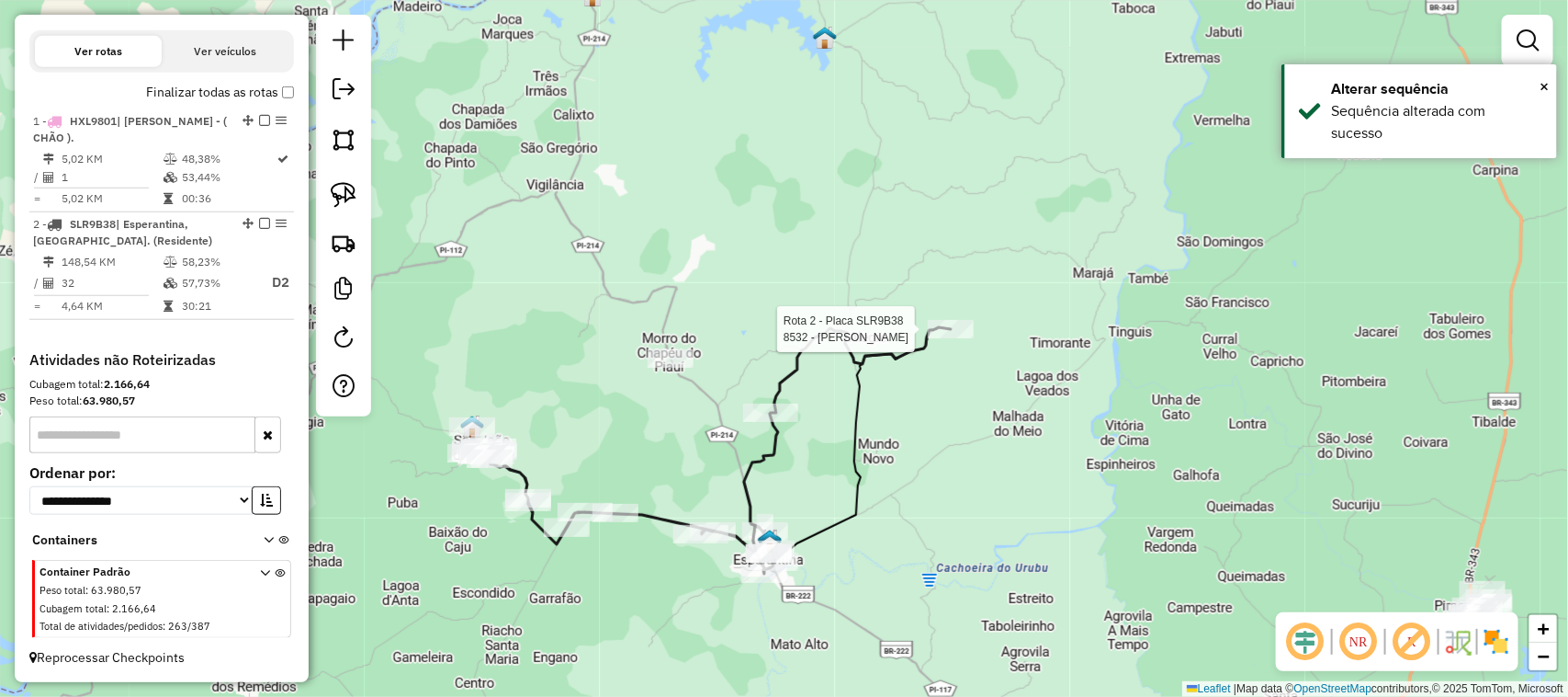
select select "**********"
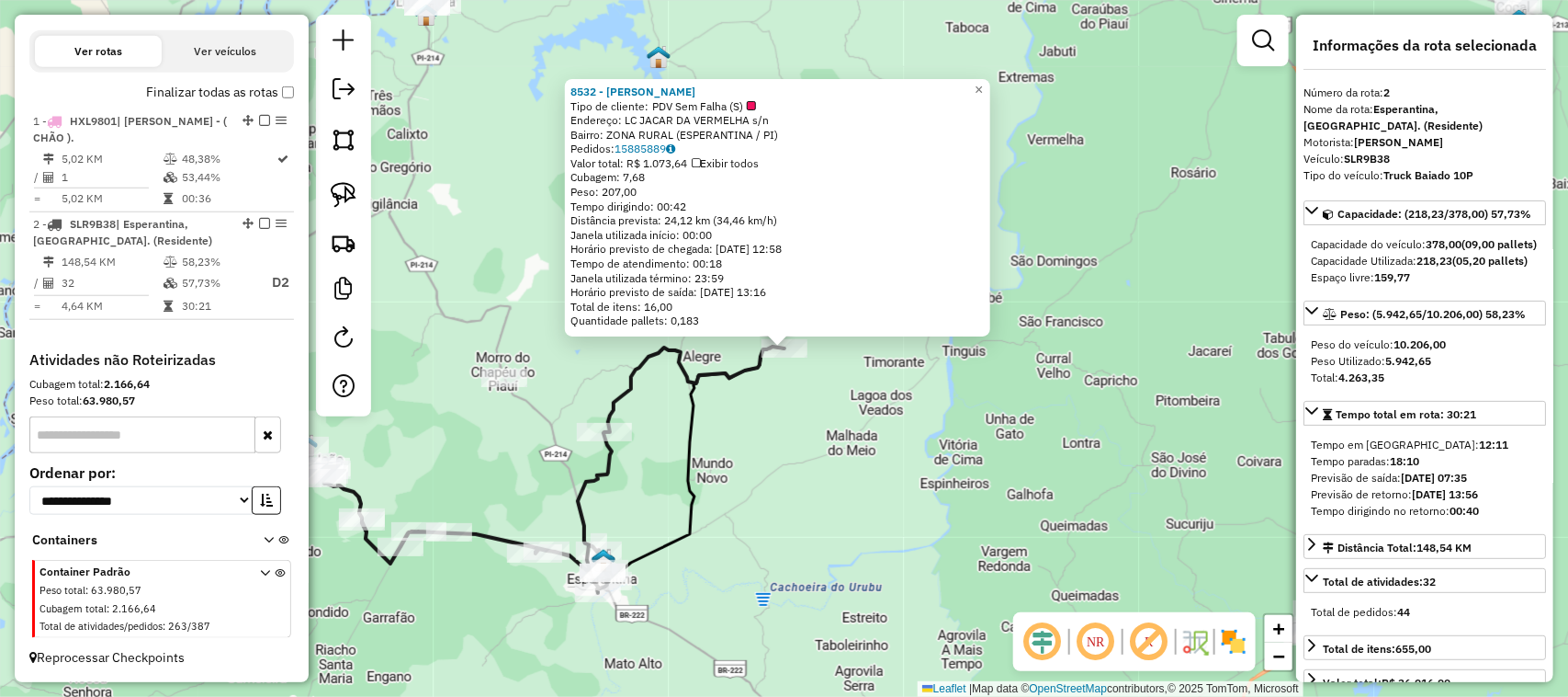
click at [944, 511] on div "8532 - MERCADINHO J BRITO Tipo de cliente: PDV Sem Falha (S) Endereço: LC JACAR…" at bounding box center [784, 348] width 1568 height 697
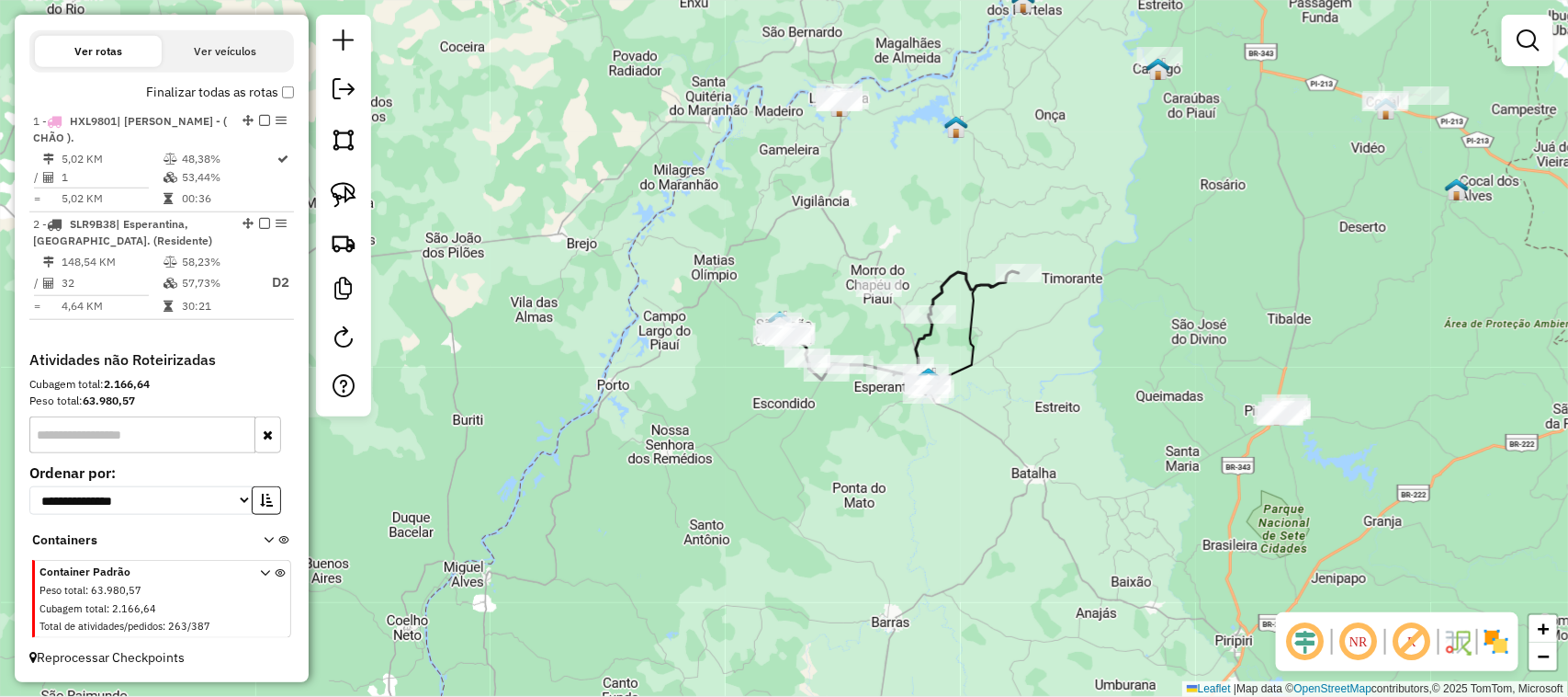
click at [1021, 519] on div "Janela de atendimento Grade de atendimento Capacidade Transportadoras Veículos …" at bounding box center [784, 348] width 1568 height 697
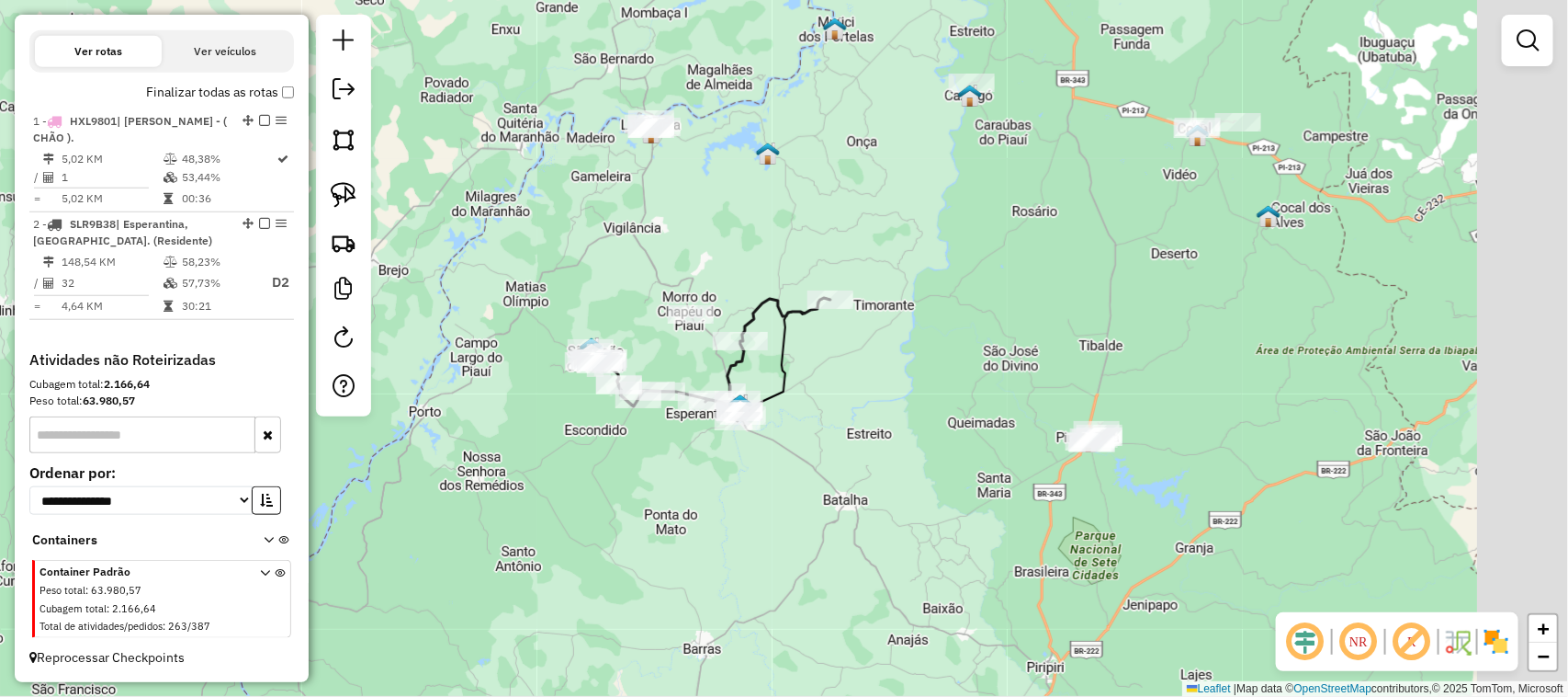
drag, startPoint x: 673, startPoint y: 235, endPoint x: 425, endPoint y: 268, distance: 250.2
click at [425, 268] on div "Janela de atendimento Grade de atendimento Capacidade Transportadoras Veículos …" at bounding box center [784, 348] width 1568 height 697
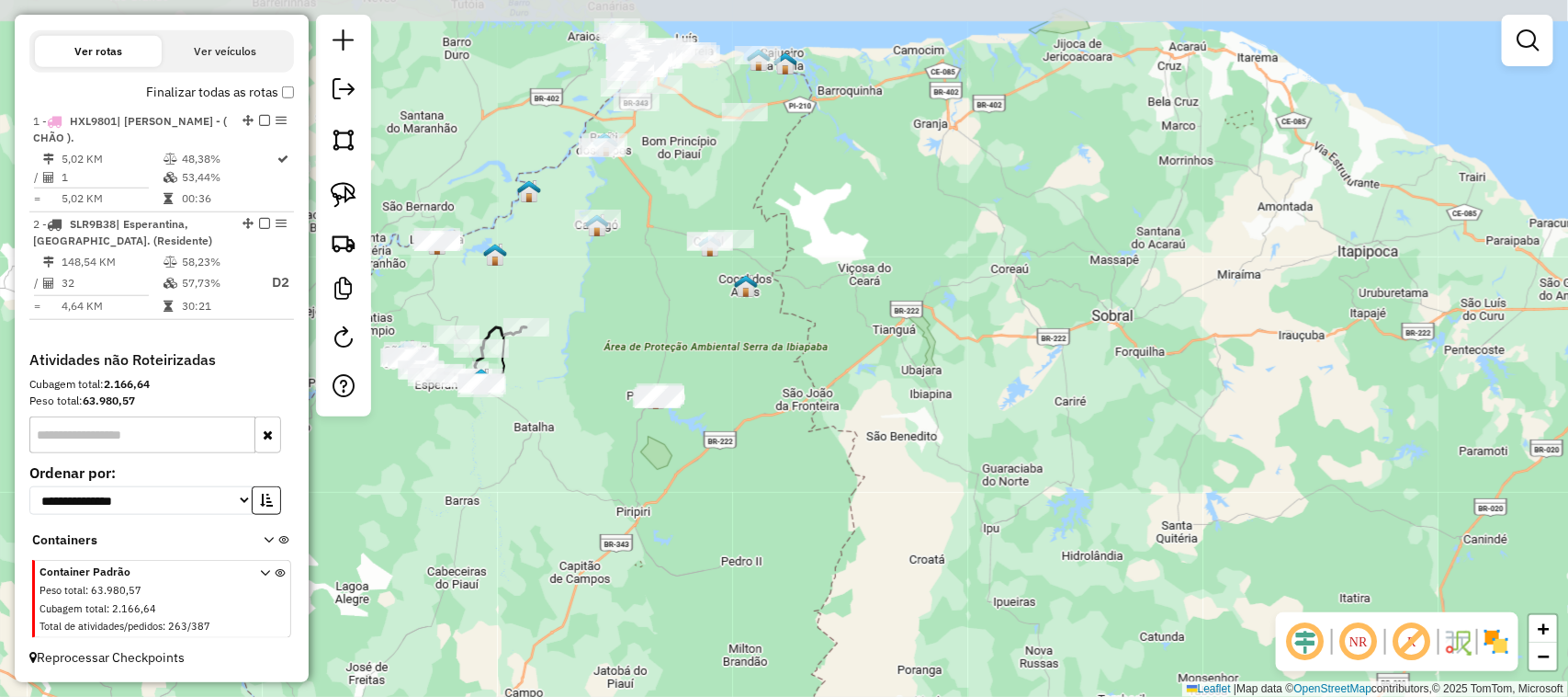
drag, startPoint x: 801, startPoint y: 324, endPoint x: 805, endPoint y: 410, distance: 86.1
click at [805, 406] on div "Janela de atendimento Grade de atendimento Capacidade Transportadoras Veículos …" at bounding box center [784, 348] width 1568 height 697
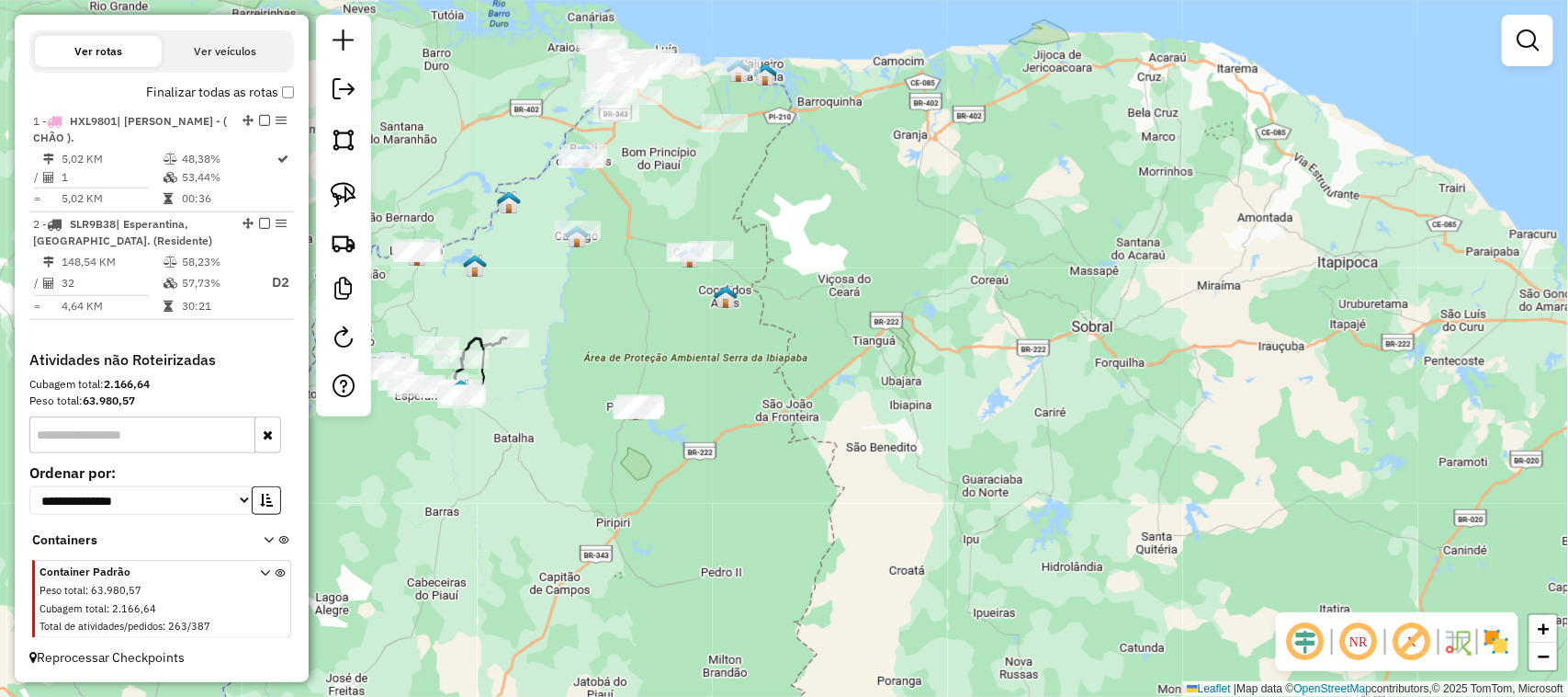
drag, startPoint x: 731, startPoint y: 512, endPoint x: 742, endPoint y: 536, distance: 26.4
click at [741, 534] on div "Janela de atendimento Grade de atendimento Capacidade Transportadoras Veículos …" at bounding box center [784, 348] width 1568 height 697
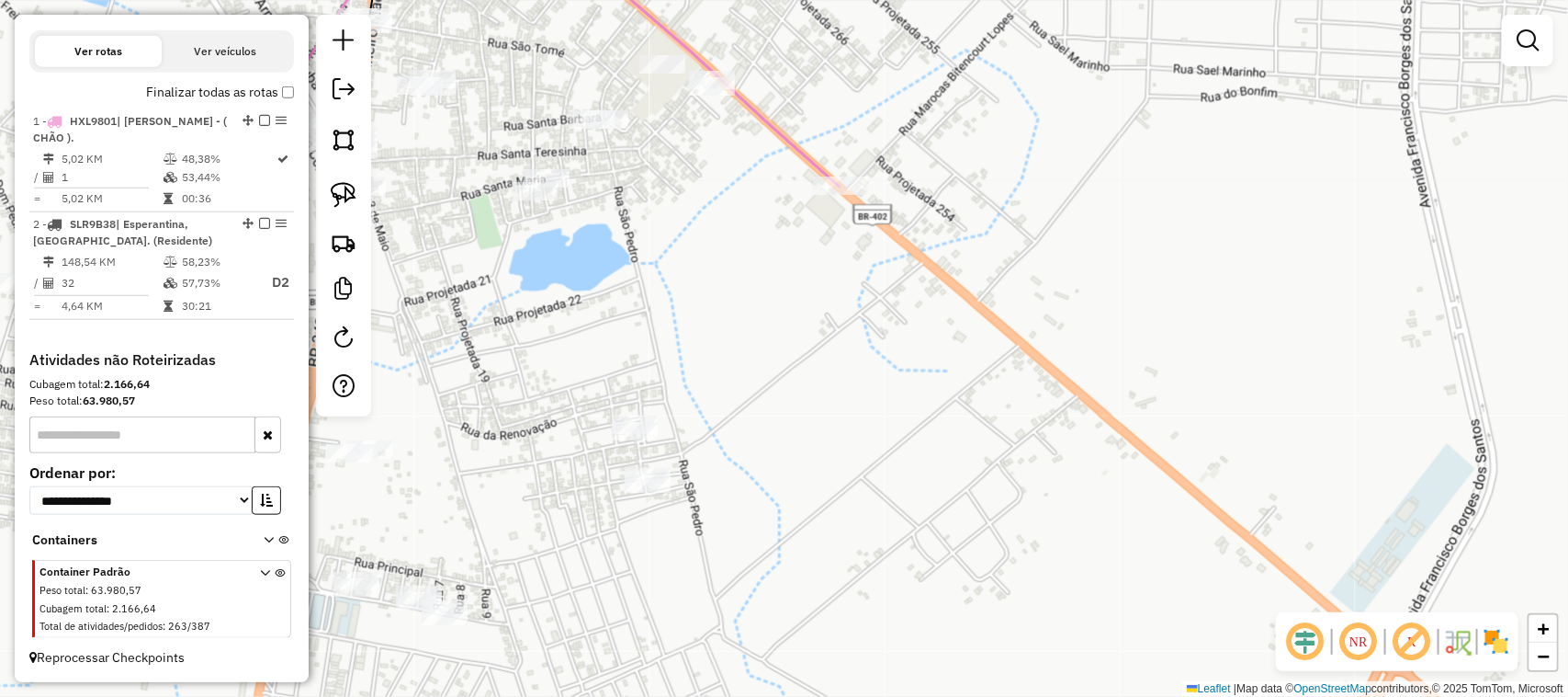
drag, startPoint x: 708, startPoint y: 221, endPoint x: 784, endPoint y: 309, distance: 116.3
click at [783, 308] on div "Janela de atendimento Grade de atendimento Capacidade Transportadoras Veículos …" at bounding box center [784, 348] width 1568 height 697
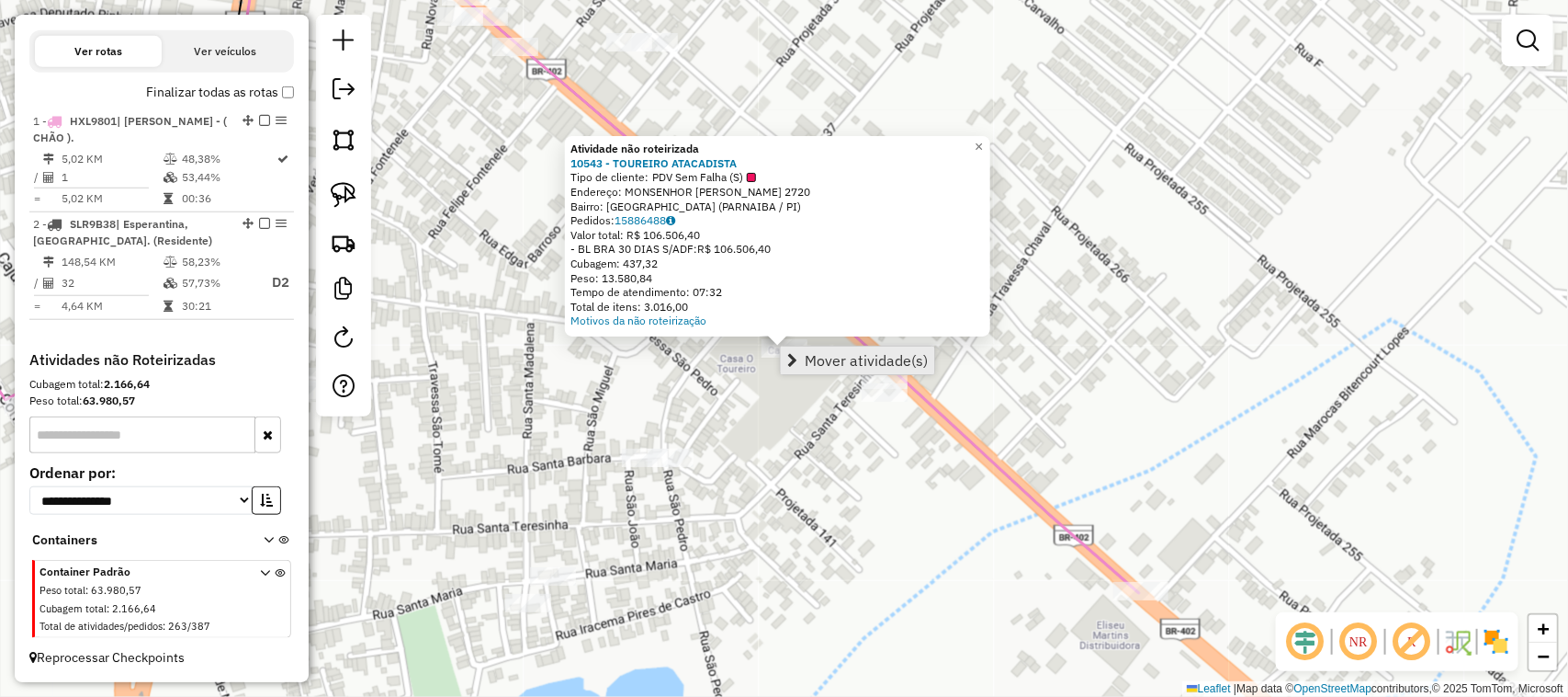
click at [816, 361] on span "Mover atividade(s)" at bounding box center [865, 360] width 123 height 15
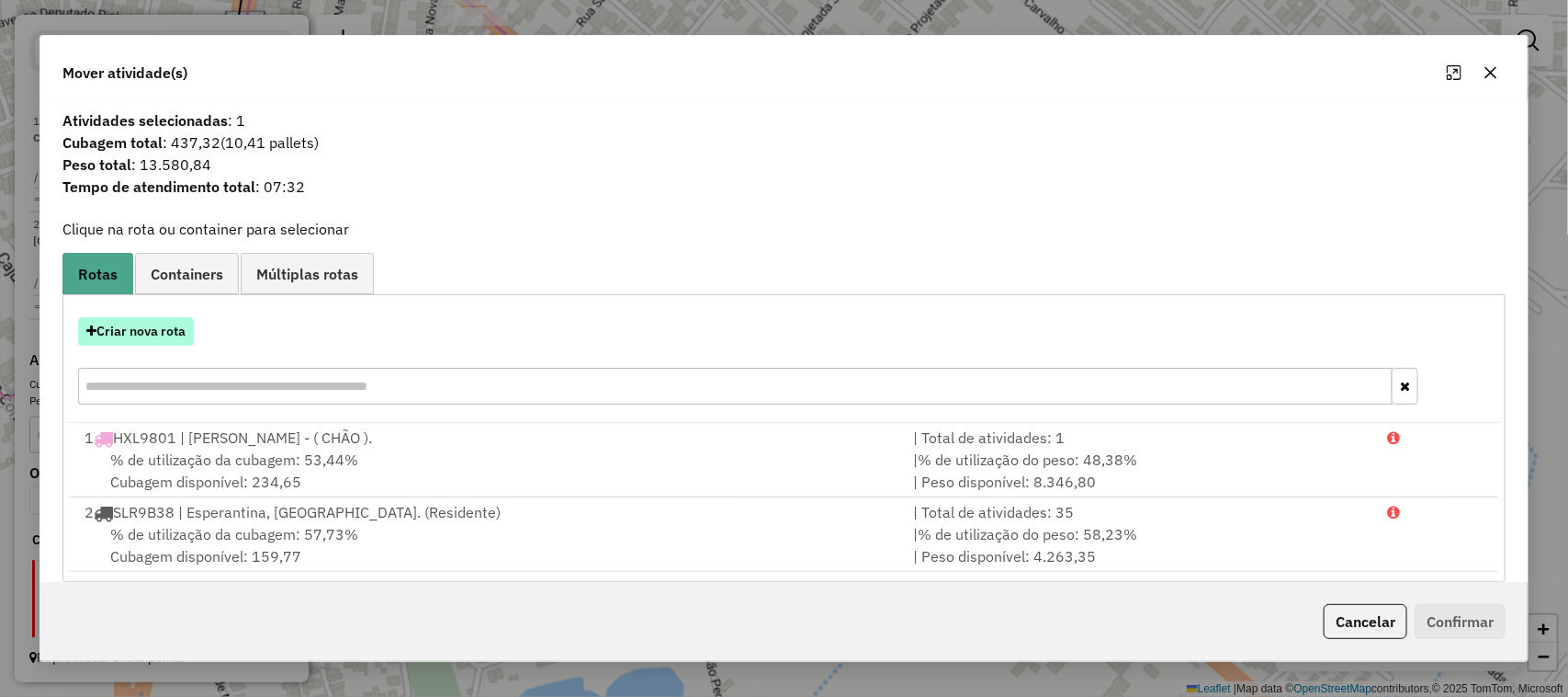
click at [177, 318] on button "Criar nova rota" at bounding box center [136, 331] width 116 height 28
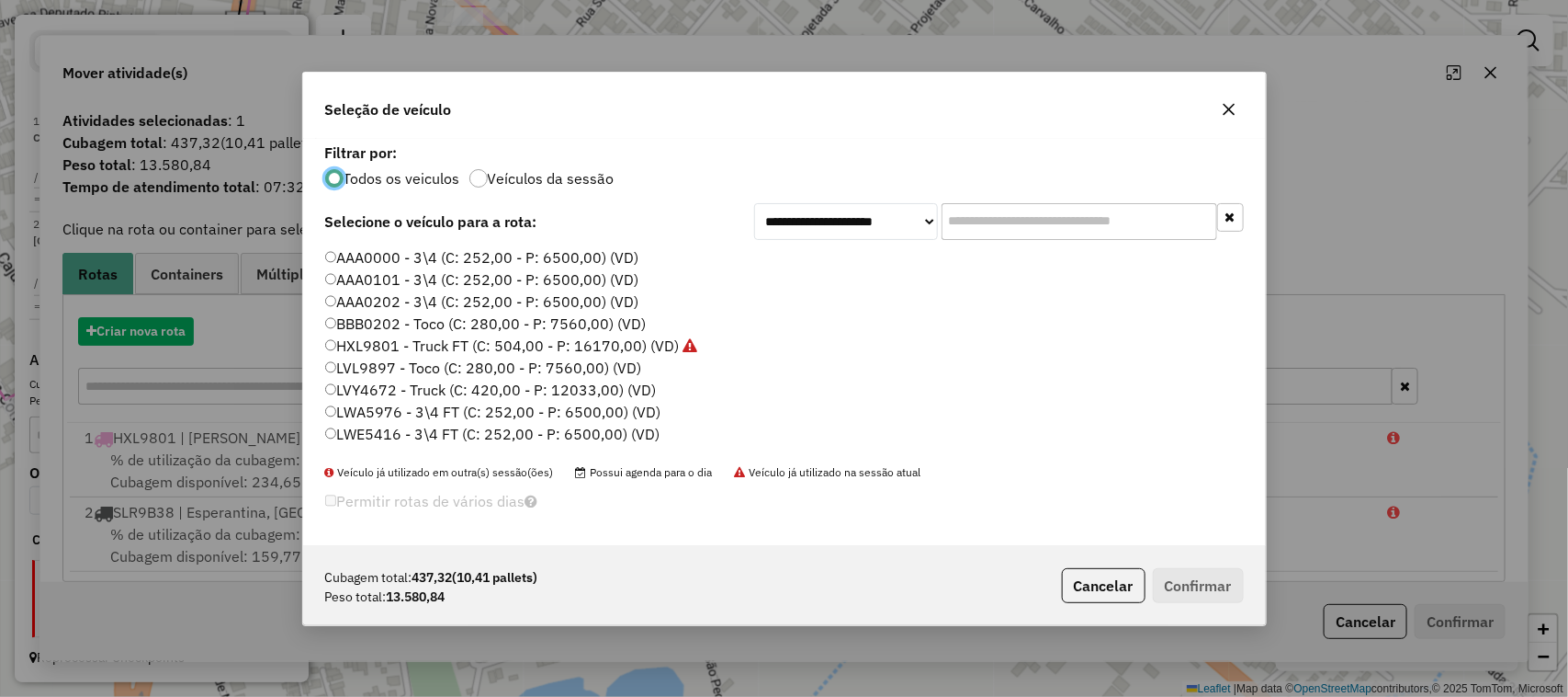
scroll to position [9, 6]
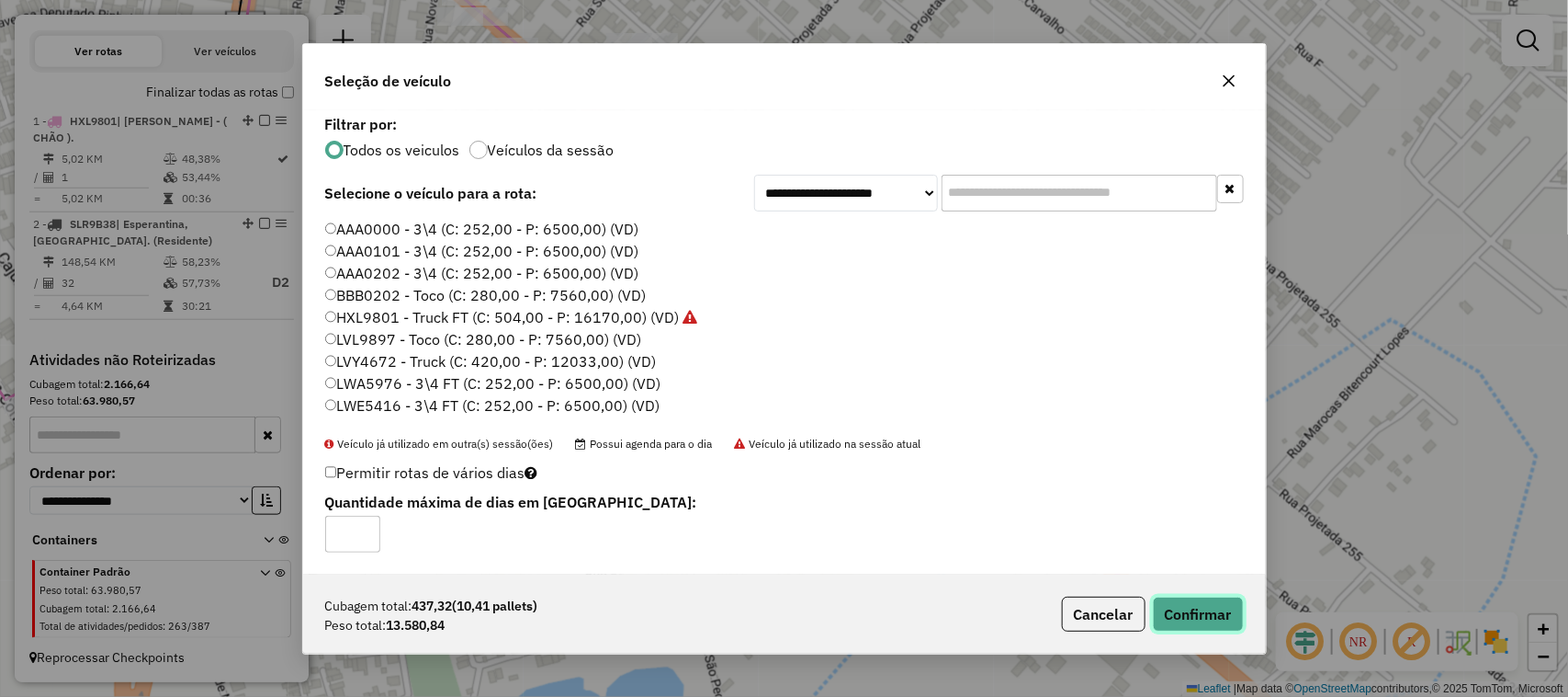
click at [1202, 609] on button "Confirmar" at bounding box center [1198, 615] width 91 height 35
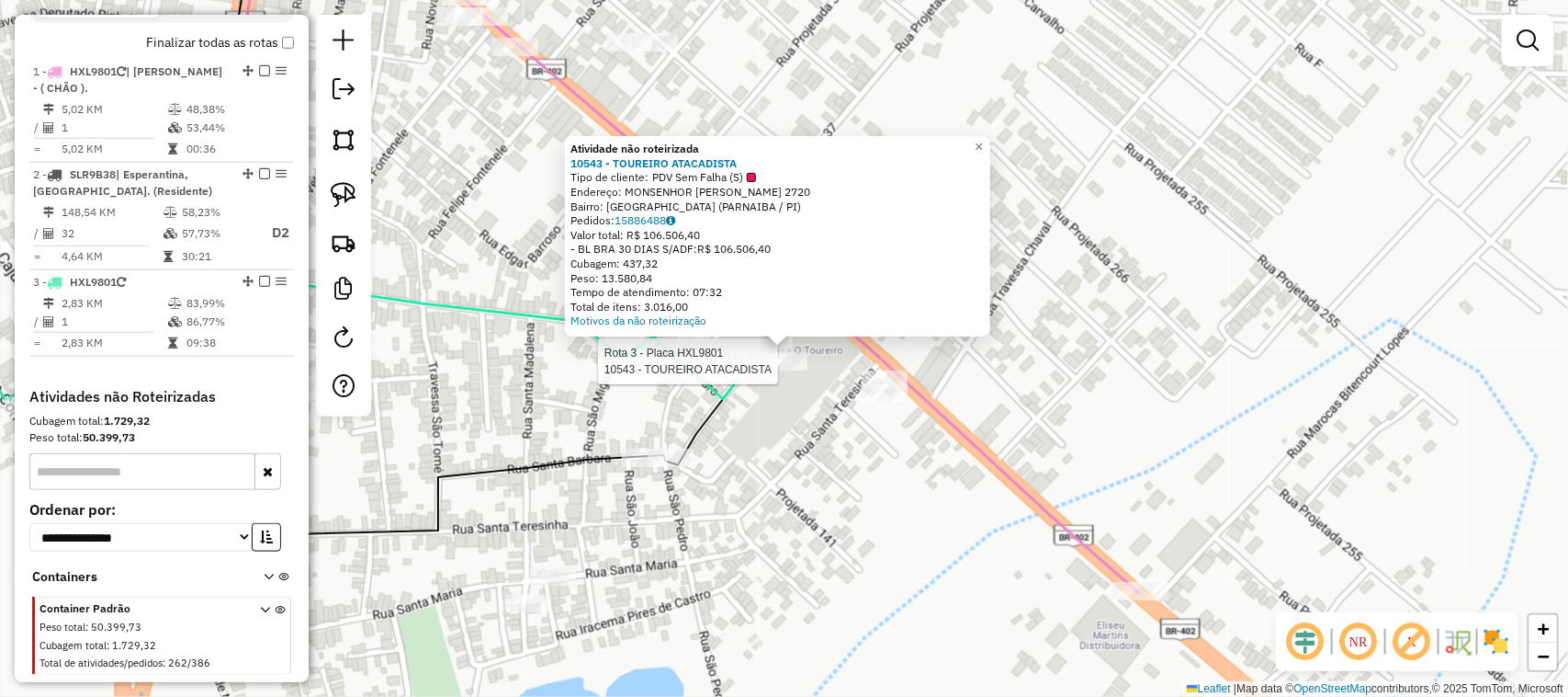
scroll to position [703, 0]
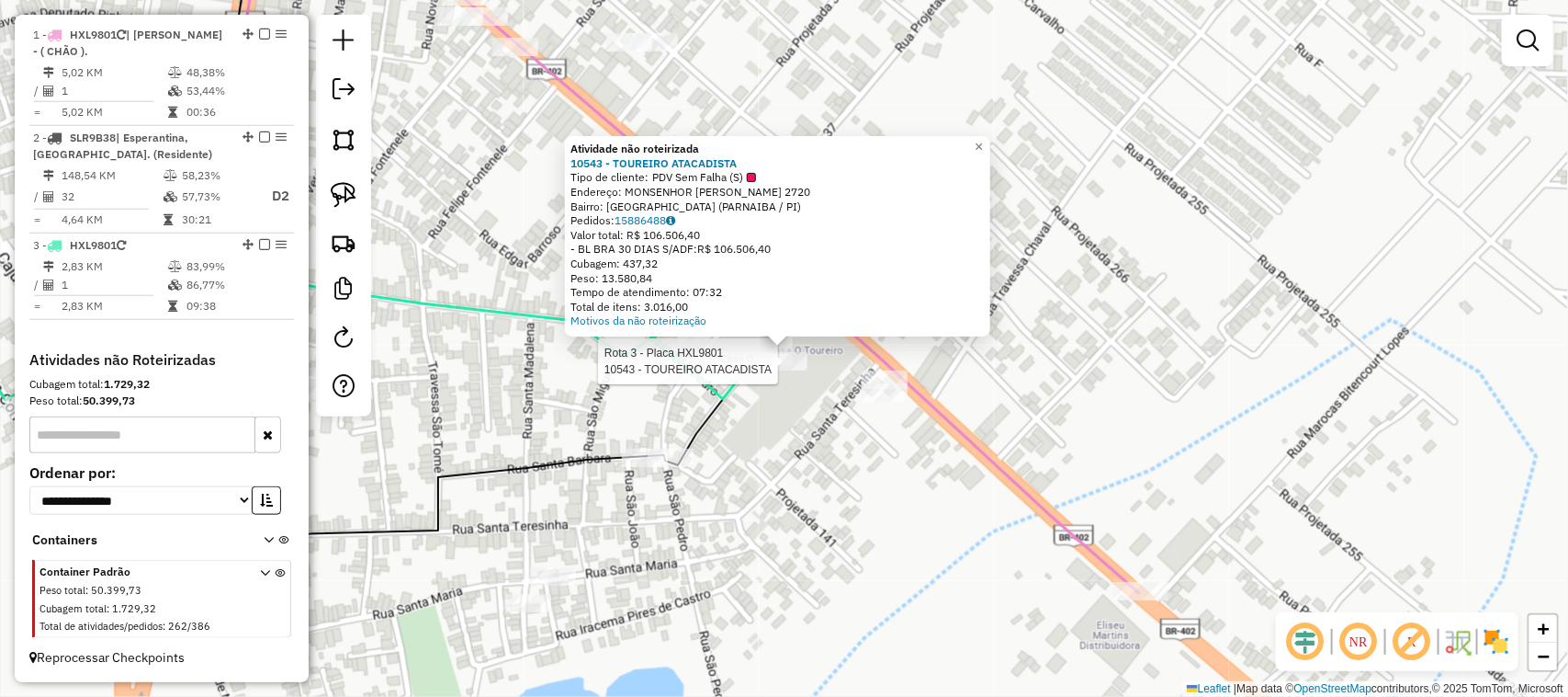
select select "**********"
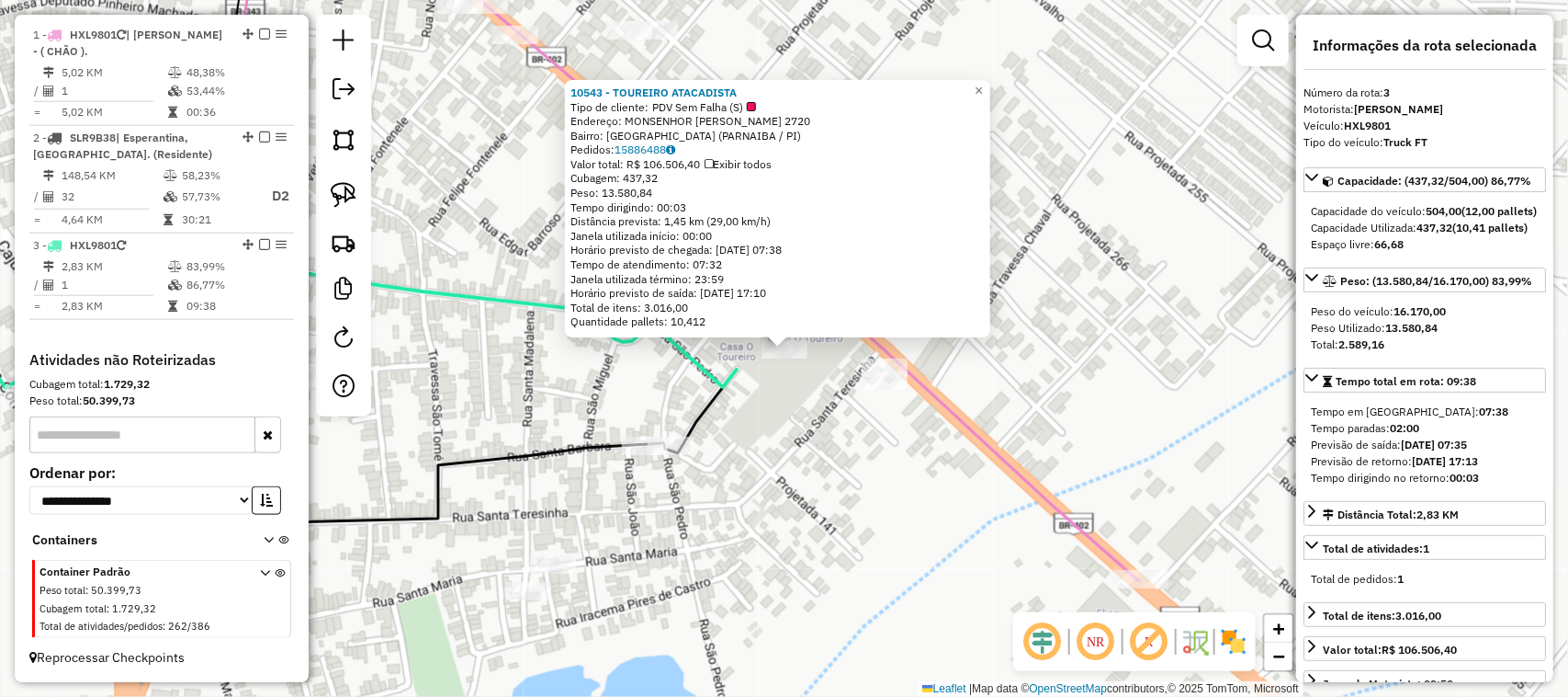
click at [800, 394] on div "10543 - TOUREIRO ATACADISTA Tipo de cliente: PDV Sem Falha (S) Endereço: MONSEN…" at bounding box center [784, 348] width 1568 height 697
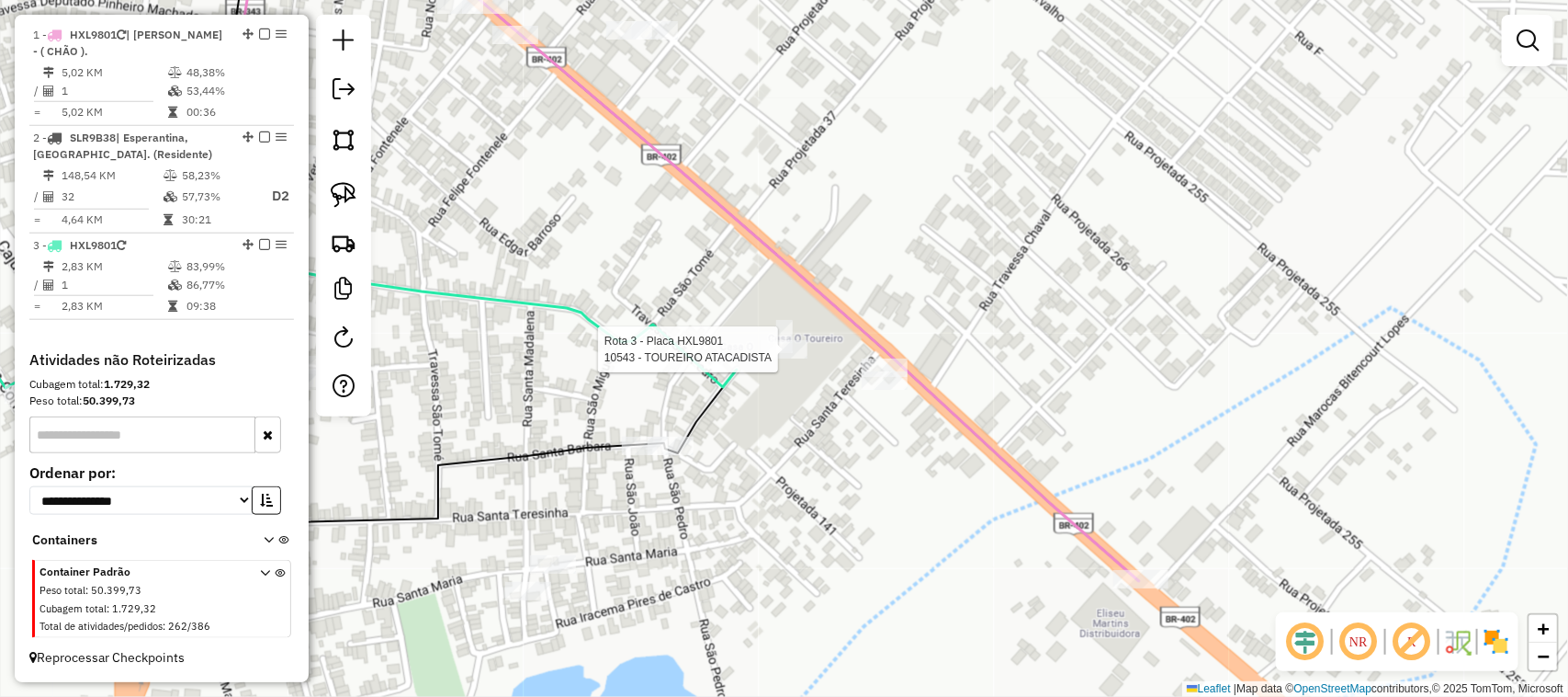
select select "**********"
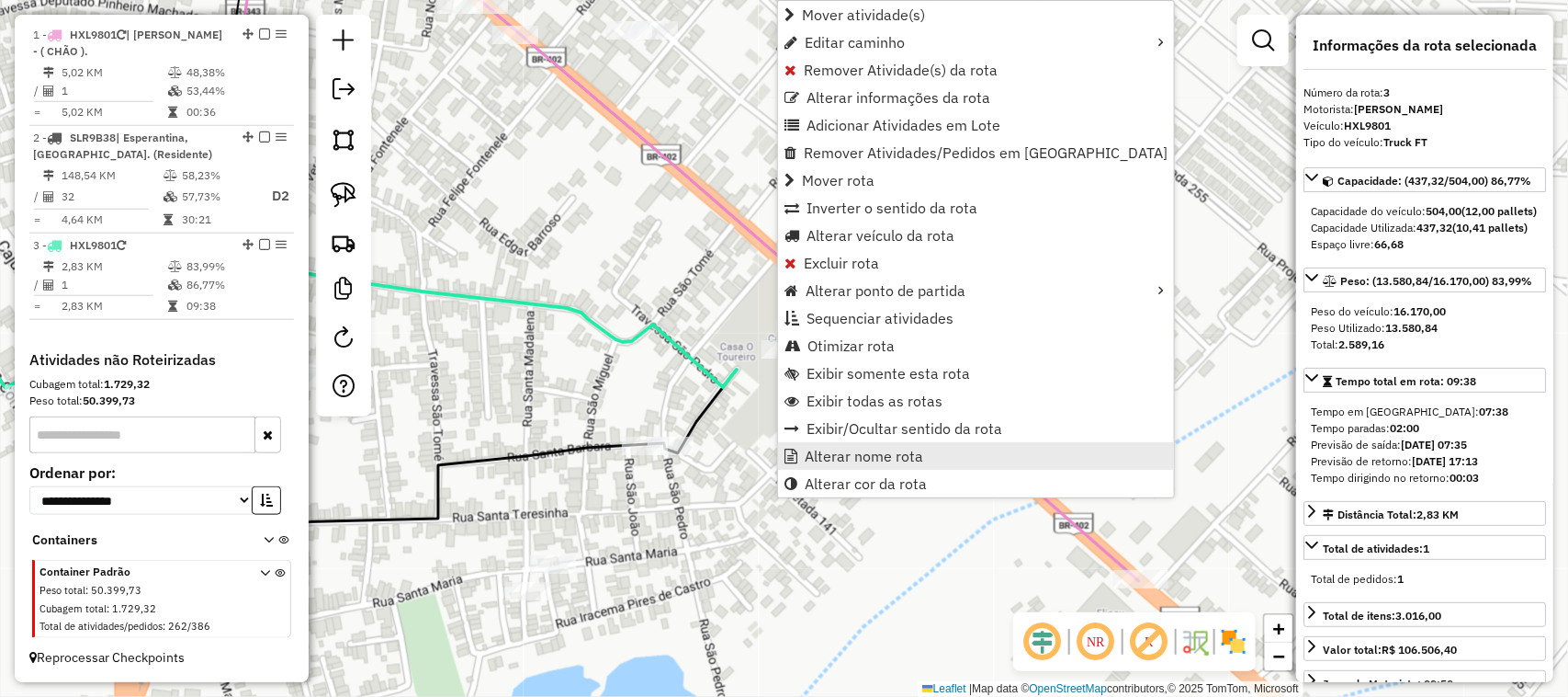
click at [869, 467] on link "Alterar nome rota" at bounding box center [976, 456] width 396 height 27
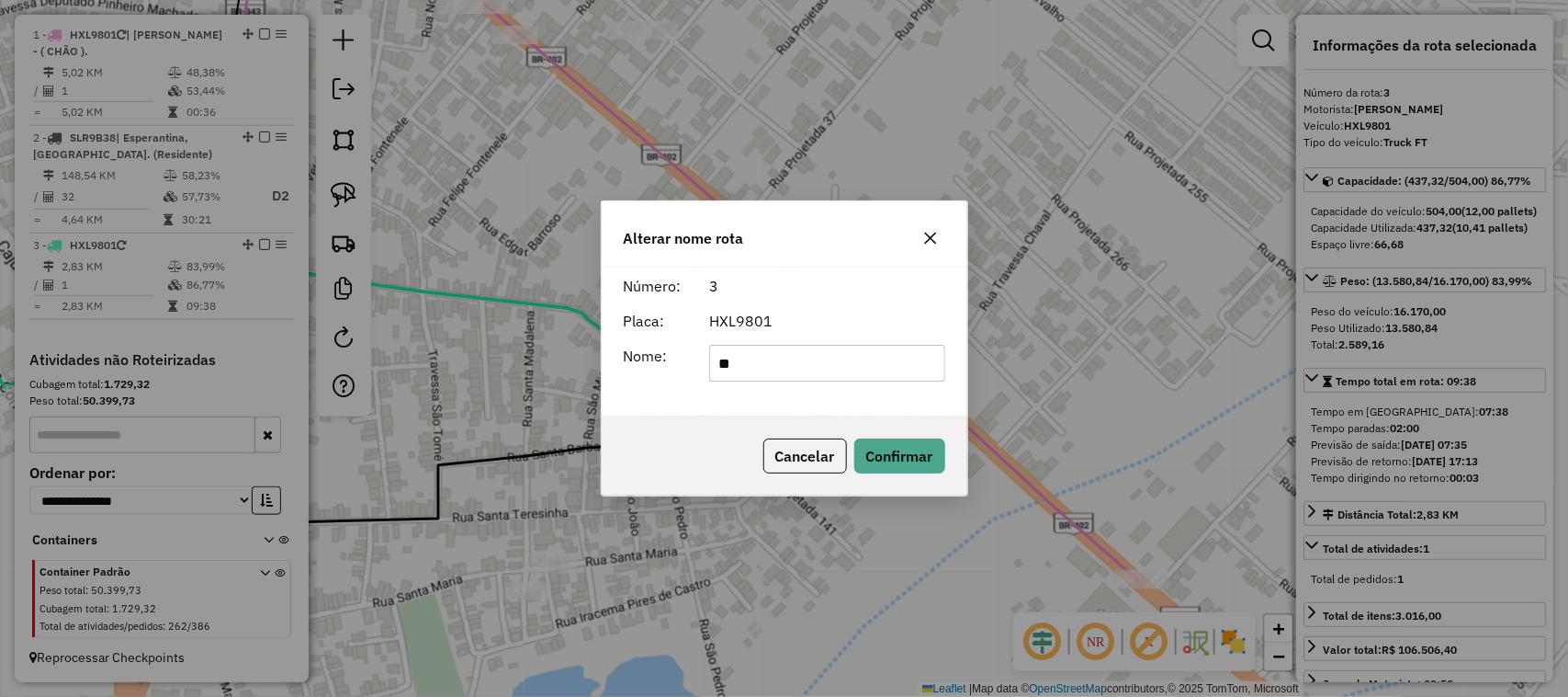
type input "*"
type input "**********"
click at [899, 456] on button "Confirmar" at bounding box center [900, 456] width 91 height 35
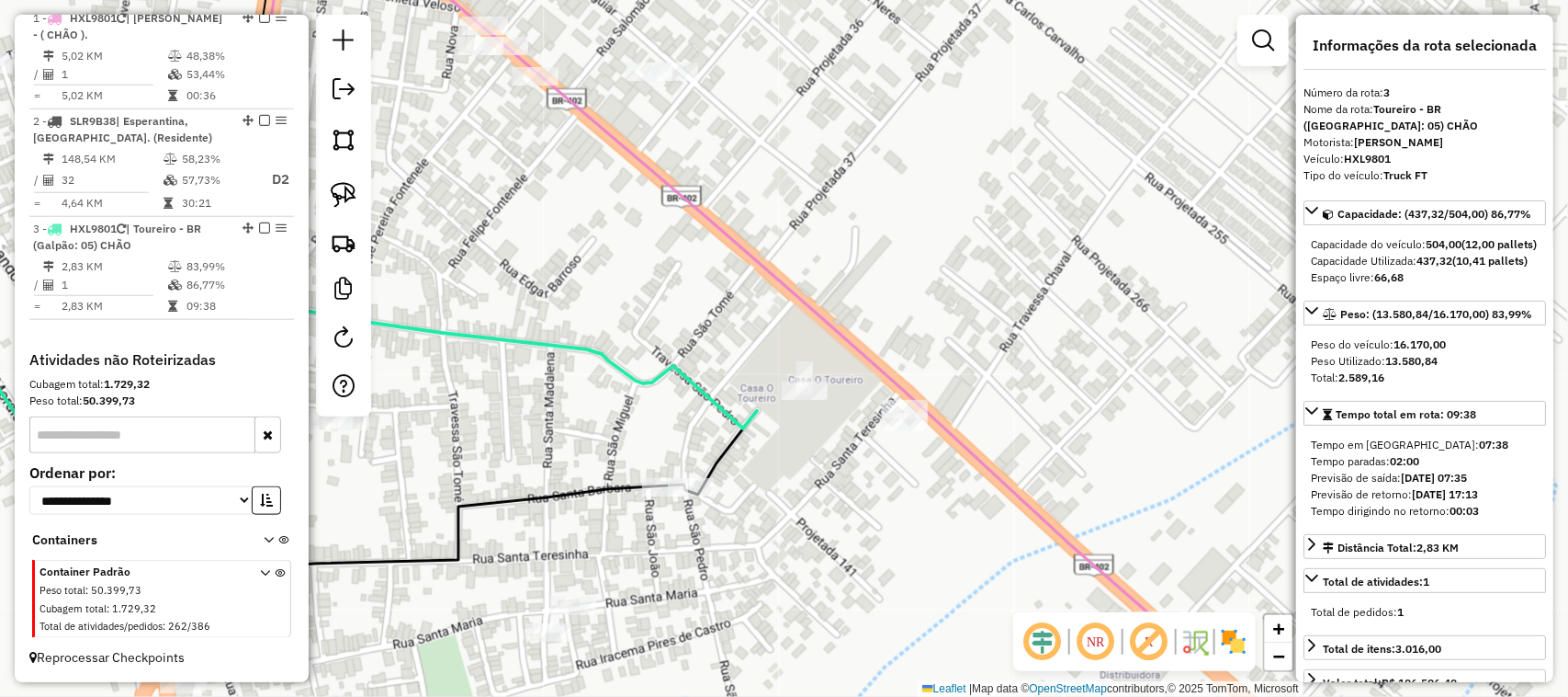
drag, startPoint x: 887, startPoint y: 484, endPoint x: 907, endPoint y: 526, distance: 46.5
click at [907, 526] on div "Janela de atendimento Grade de atendimento Capacidade Transportadoras Veículos …" at bounding box center [784, 348] width 1568 height 697
drag, startPoint x: 870, startPoint y: 479, endPoint x: 907, endPoint y: 415, distance: 73.9
click at [905, 419] on div "Janela de atendimento Grade de atendimento Capacidade Transportadoras Veículos …" at bounding box center [784, 348] width 1568 height 697
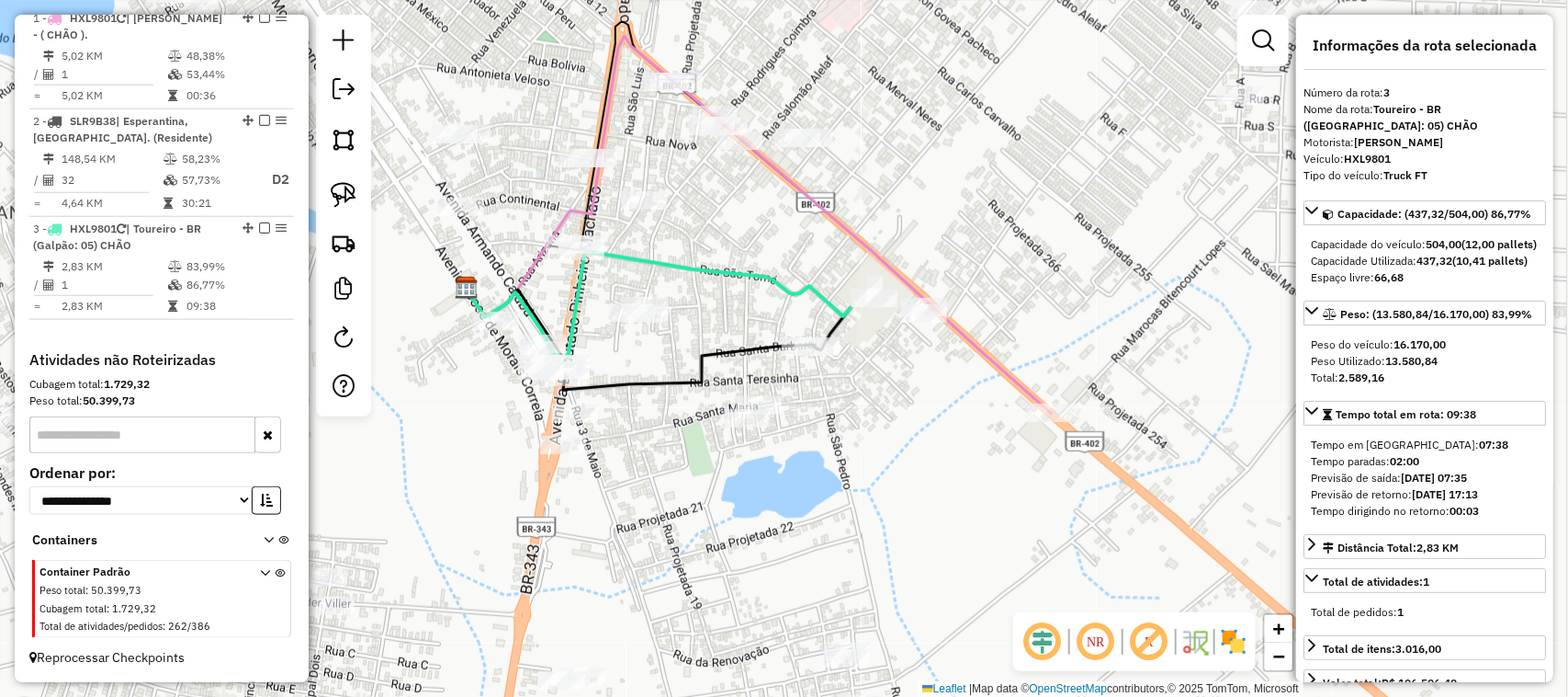
drag, startPoint x: 905, startPoint y: 427, endPoint x: 874, endPoint y: 380, distance: 56.3
click at [878, 389] on div "Janela de atendimento Grade de atendimento Capacidade Transportadoras Veículos …" at bounding box center [784, 348] width 1568 height 697
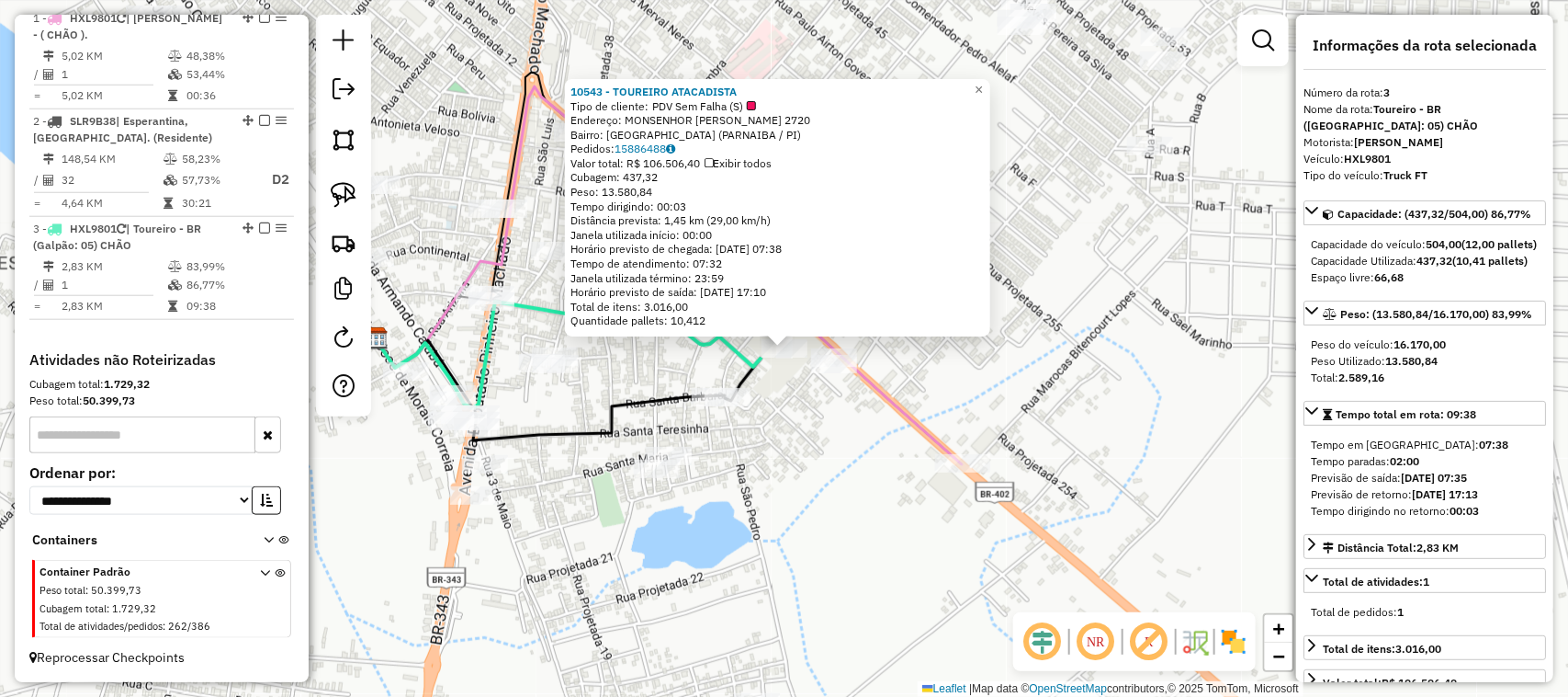
scroll to position [719, 0]
click at [820, 497] on div "10543 - TOUREIRO ATACADISTA Tipo de cliente: PDV Sem Falha (S) Endereço: MONSEN…" at bounding box center [784, 348] width 1568 height 697
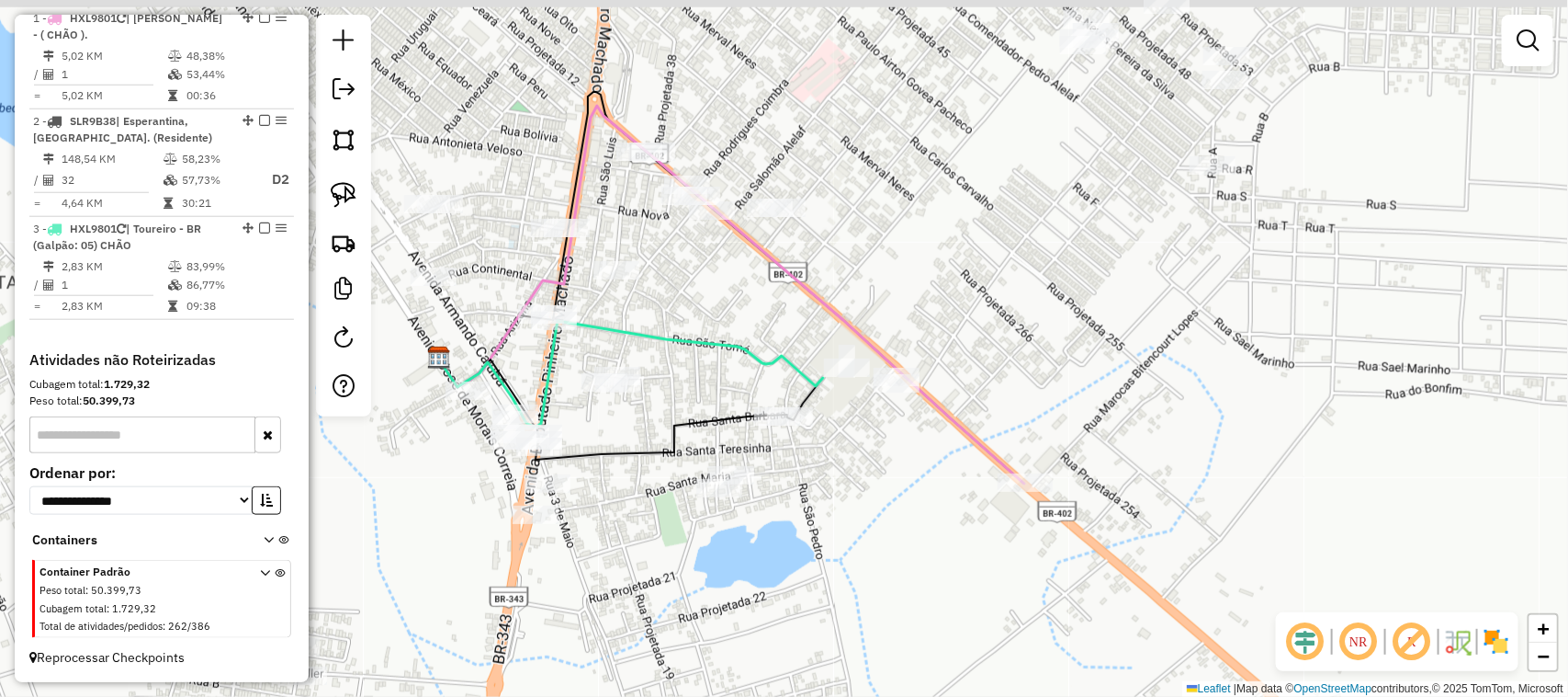
drag, startPoint x: 819, startPoint y: 429, endPoint x: 961, endPoint y: 470, distance: 147.8
click at [961, 470] on div "Janela de atendimento Grade de atendimento Capacidade Transportadoras Veículos …" at bounding box center [784, 348] width 1568 height 697
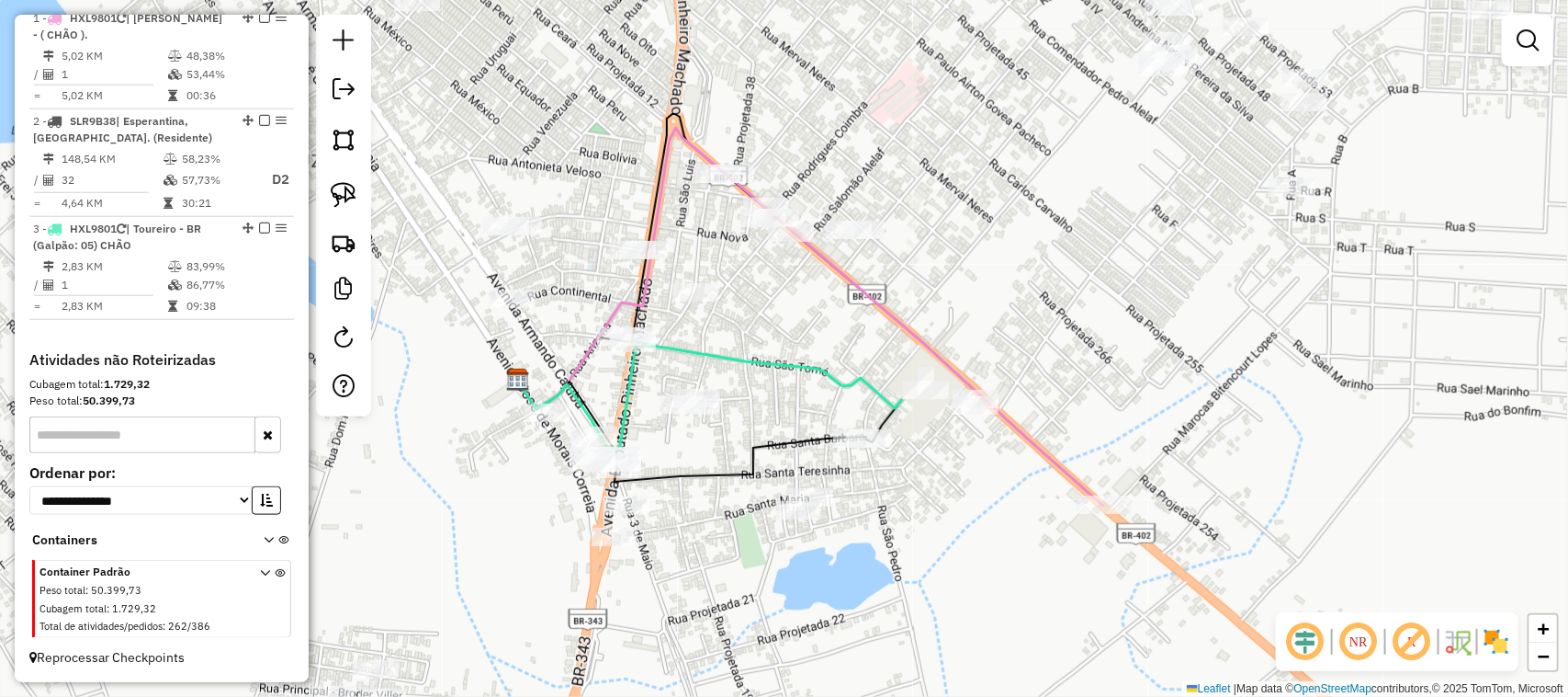
drag, startPoint x: 831, startPoint y: 326, endPoint x: 874, endPoint y: 386, distance: 73.8
click at [871, 374] on div "Janela de atendimento Grade de atendimento Capacidade Transportadoras Veículos …" at bounding box center [784, 348] width 1568 height 697
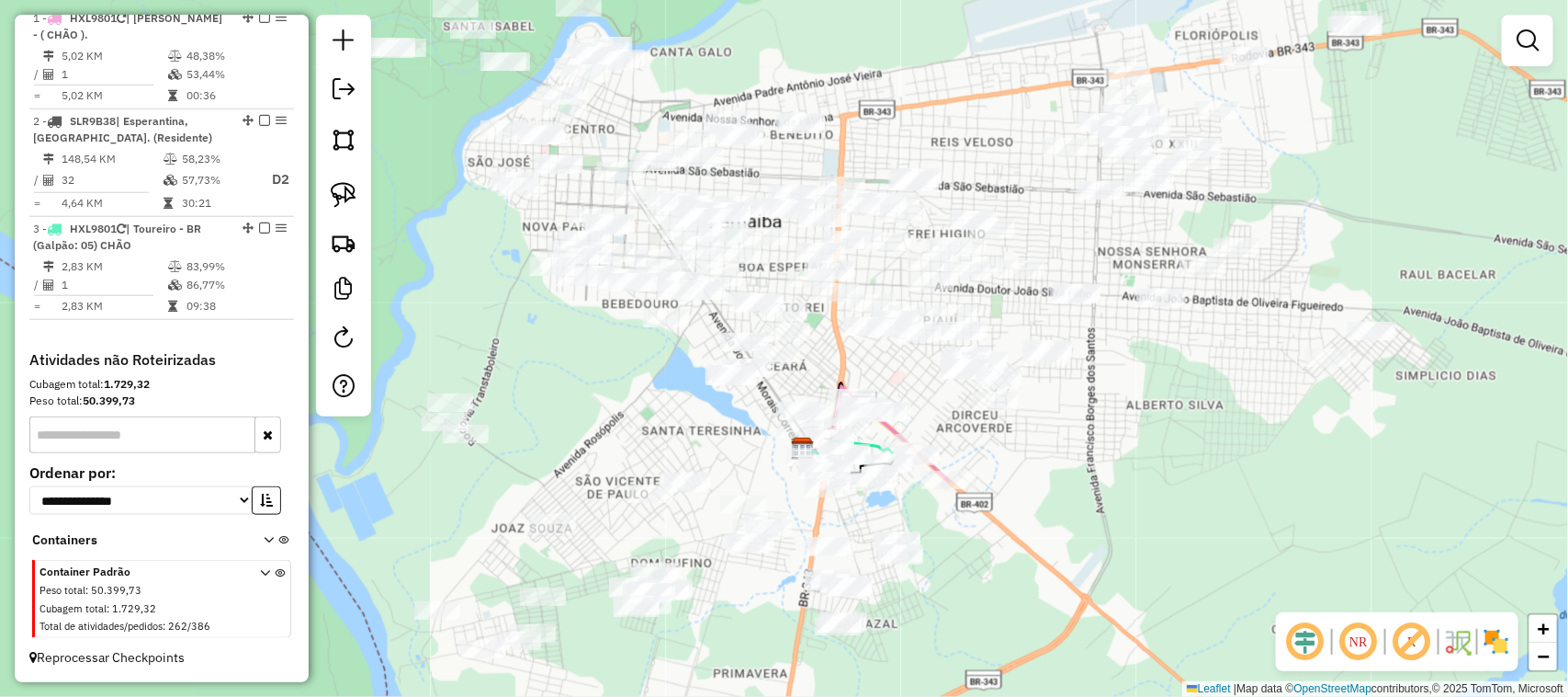
drag, startPoint x: 618, startPoint y: 331, endPoint x: 686, endPoint y: 567, distance: 245.6
click at [687, 567] on div "Janela de atendimento Grade de atendimento Capacidade Transportadoras Veículos …" at bounding box center [784, 348] width 1568 height 697
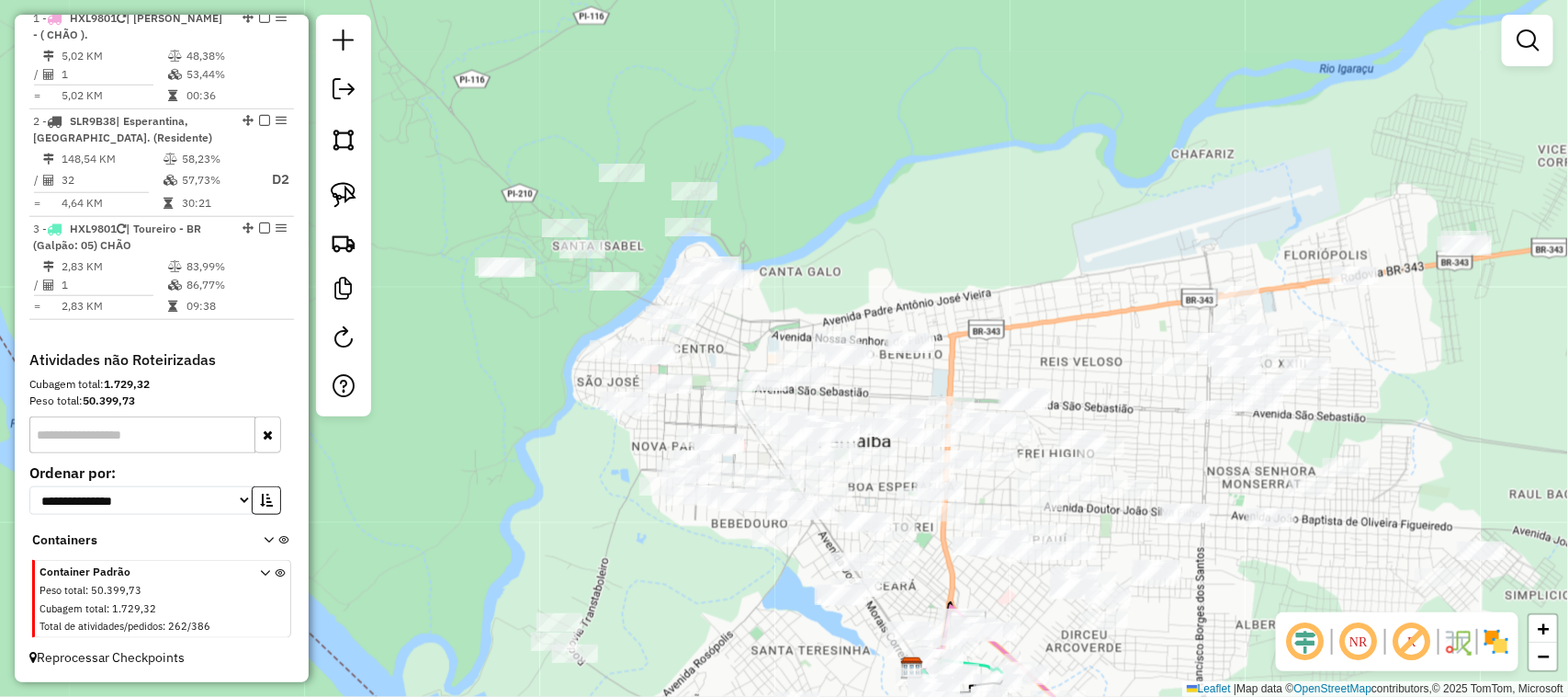
drag, startPoint x: 547, startPoint y: 389, endPoint x: 609, endPoint y: 426, distance: 72.2
click at [608, 425] on div "Janela de atendimento Grade de atendimento Capacidade Transportadoras Veículos …" at bounding box center [784, 348] width 1568 height 697
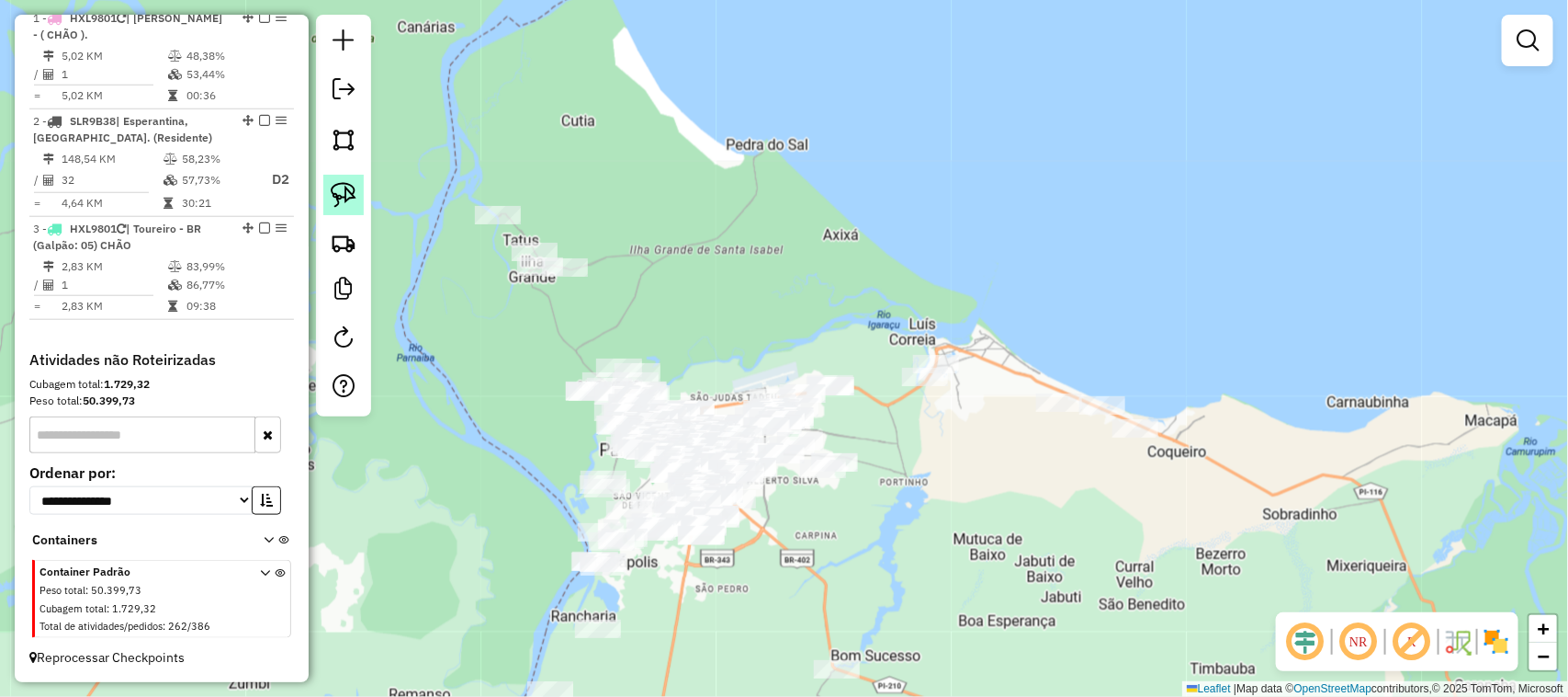
click at [336, 188] on img at bounding box center [343, 194] width 26 height 26
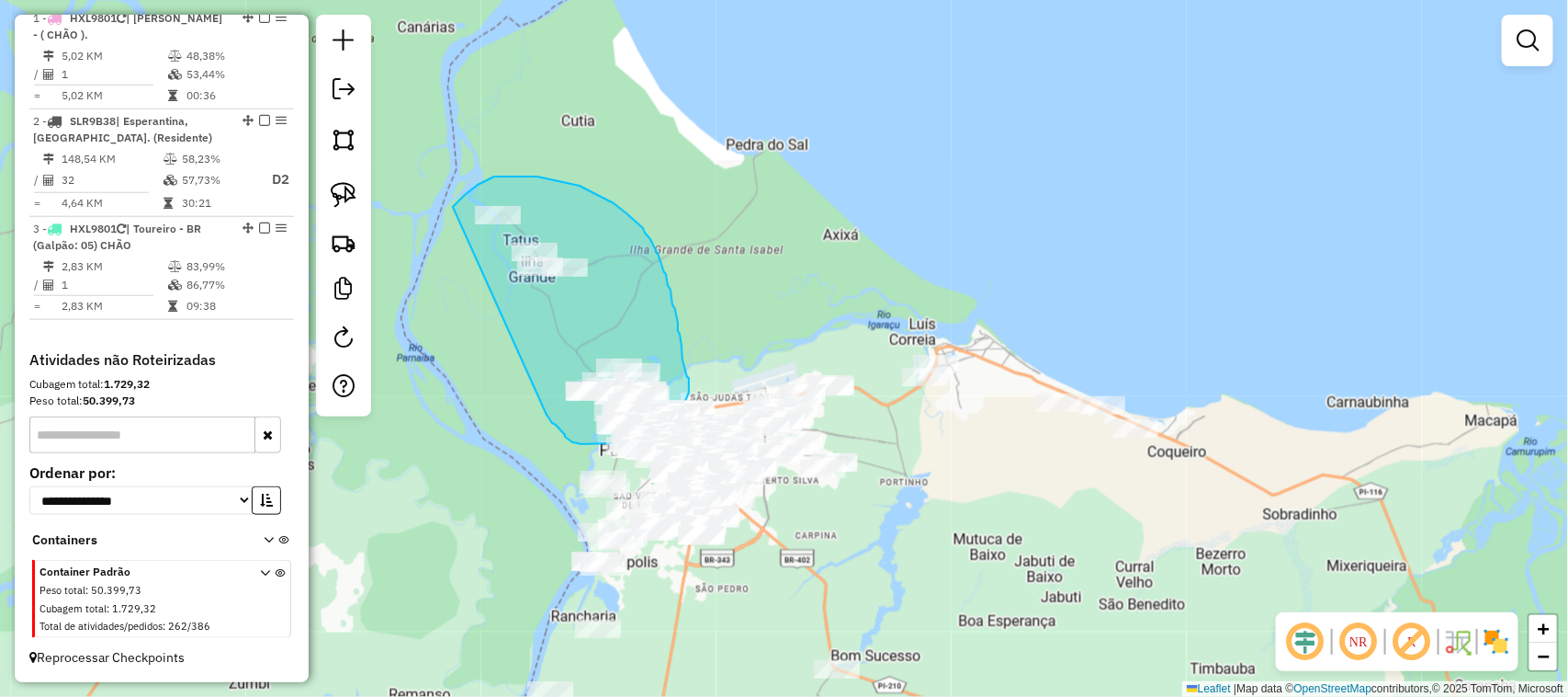
drag, startPoint x: 453, startPoint y: 207, endPoint x: 547, endPoint y: 414, distance: 227.3
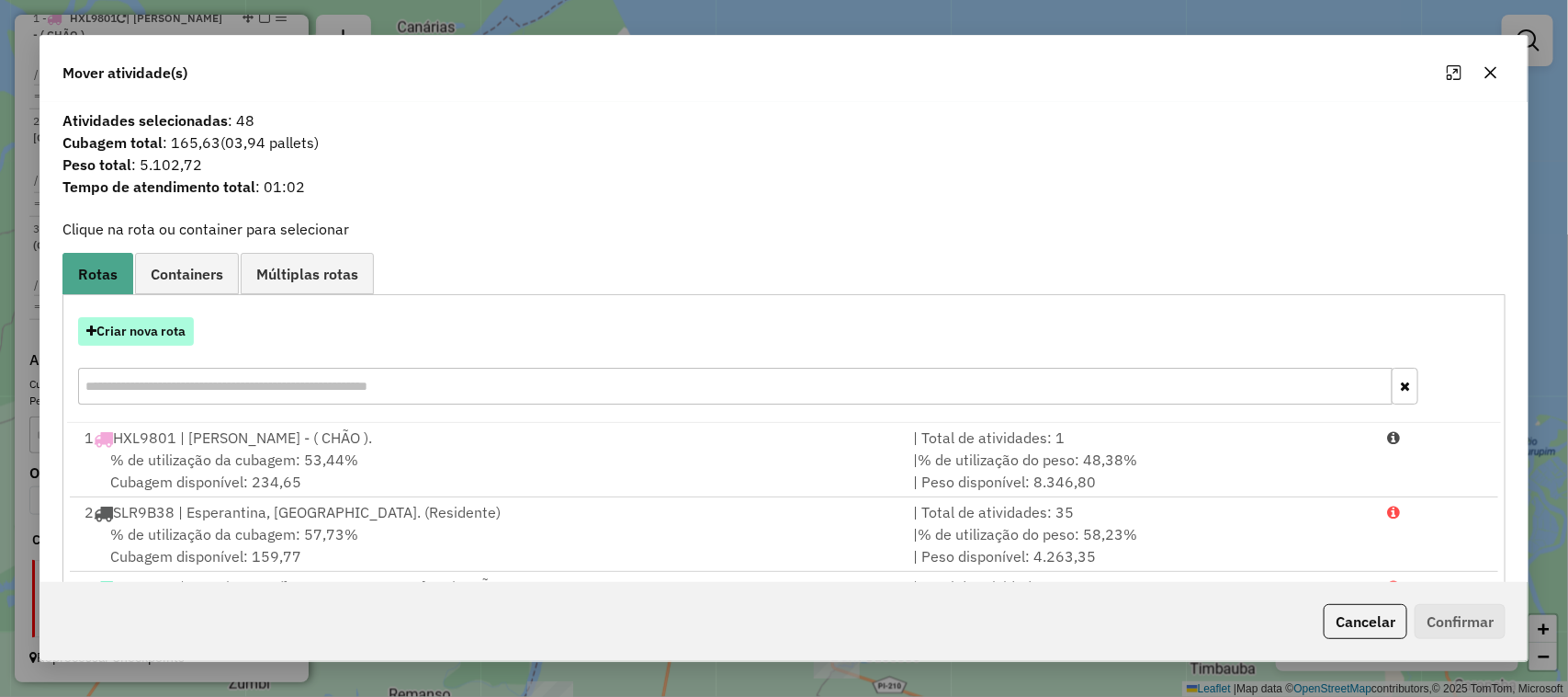
click at [156, 320] on button "Criar nova rota" at bounding box center [136, 331] width 116 height 28
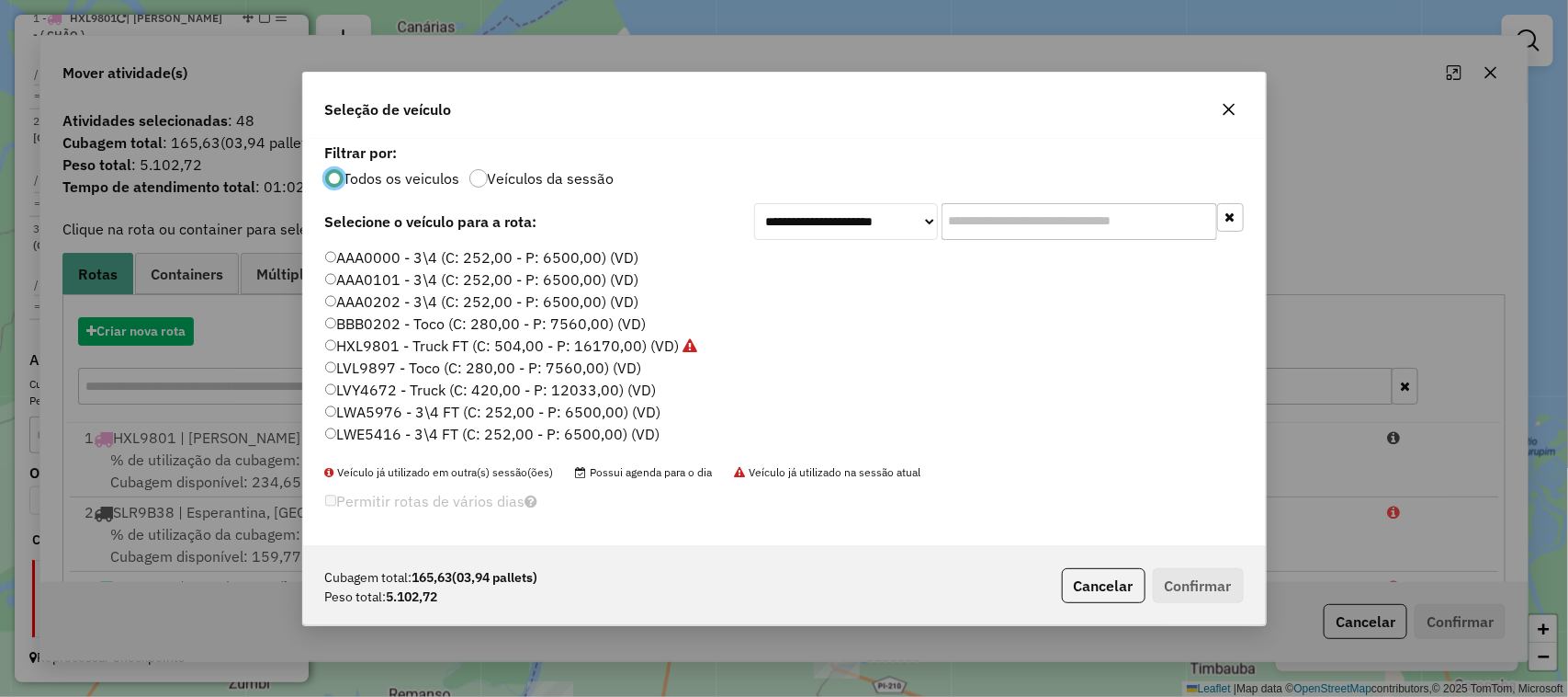
scroll to position [9, 6]
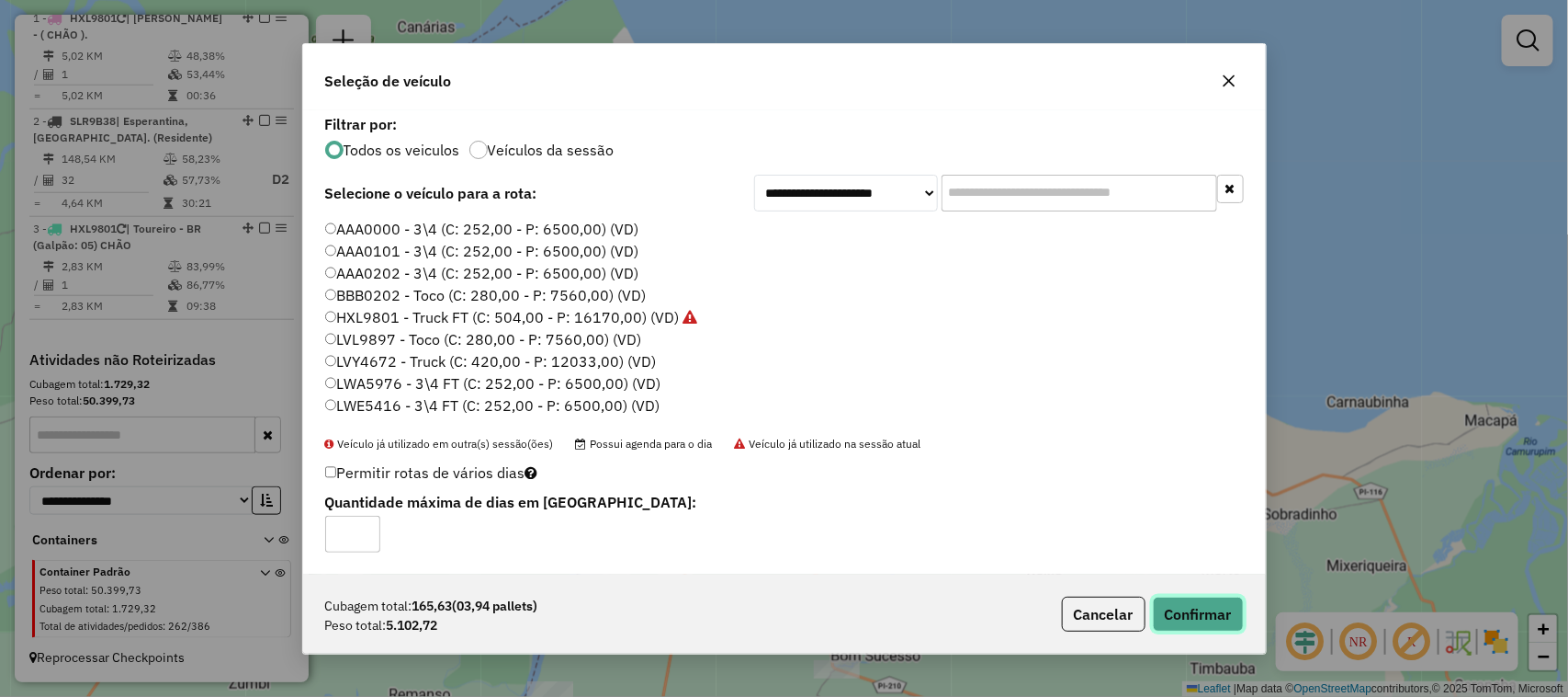
click at [1192, 604] on button "Confirmar" at bounding box center [1198, 615] width 91 height 35
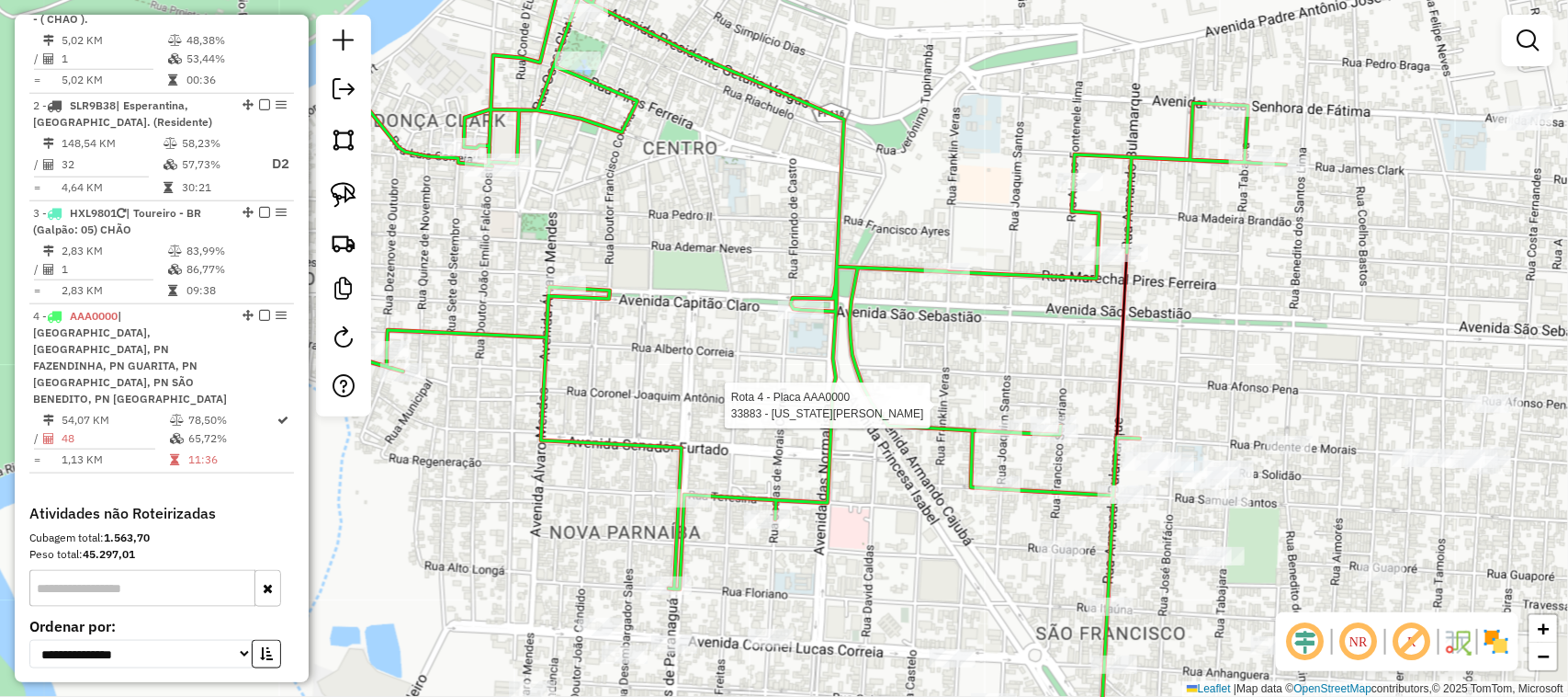
select select "**********"
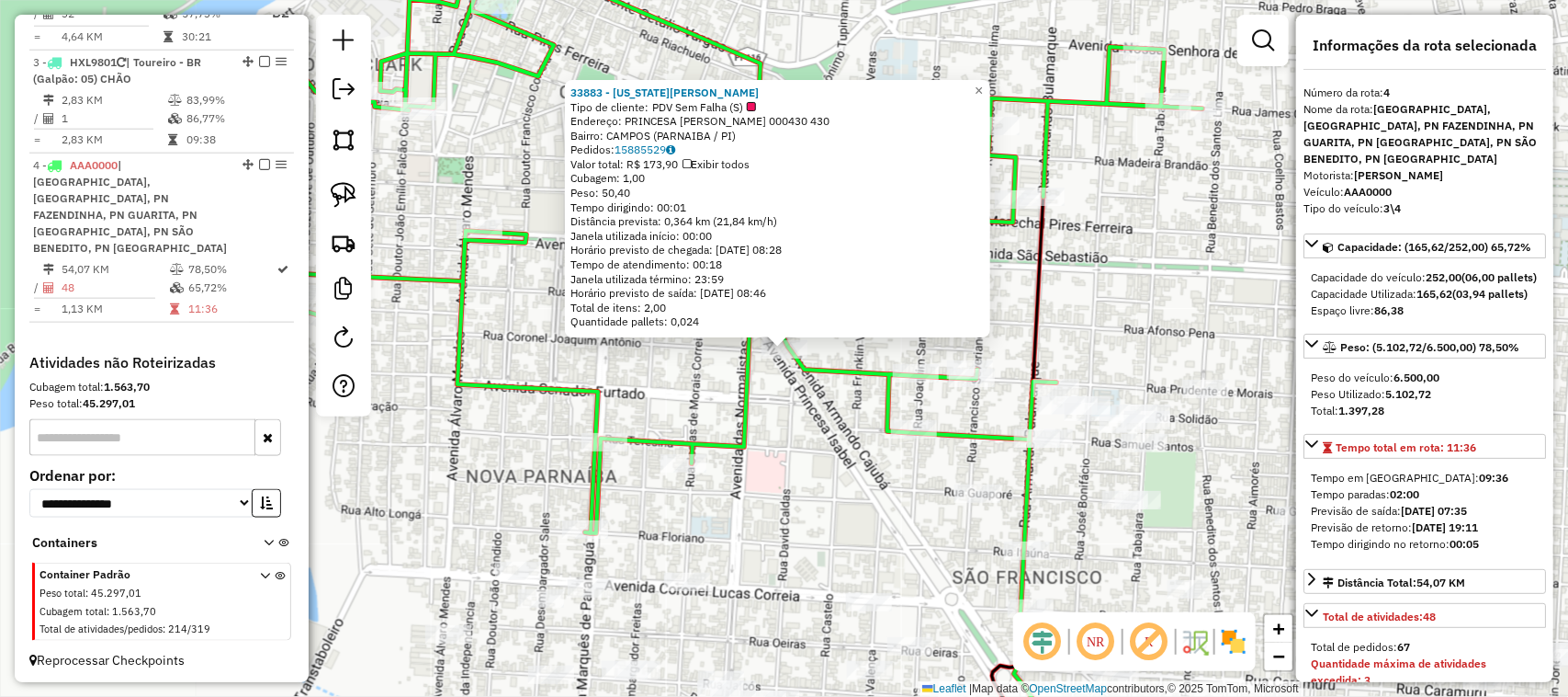
scroll to position [872, 0]
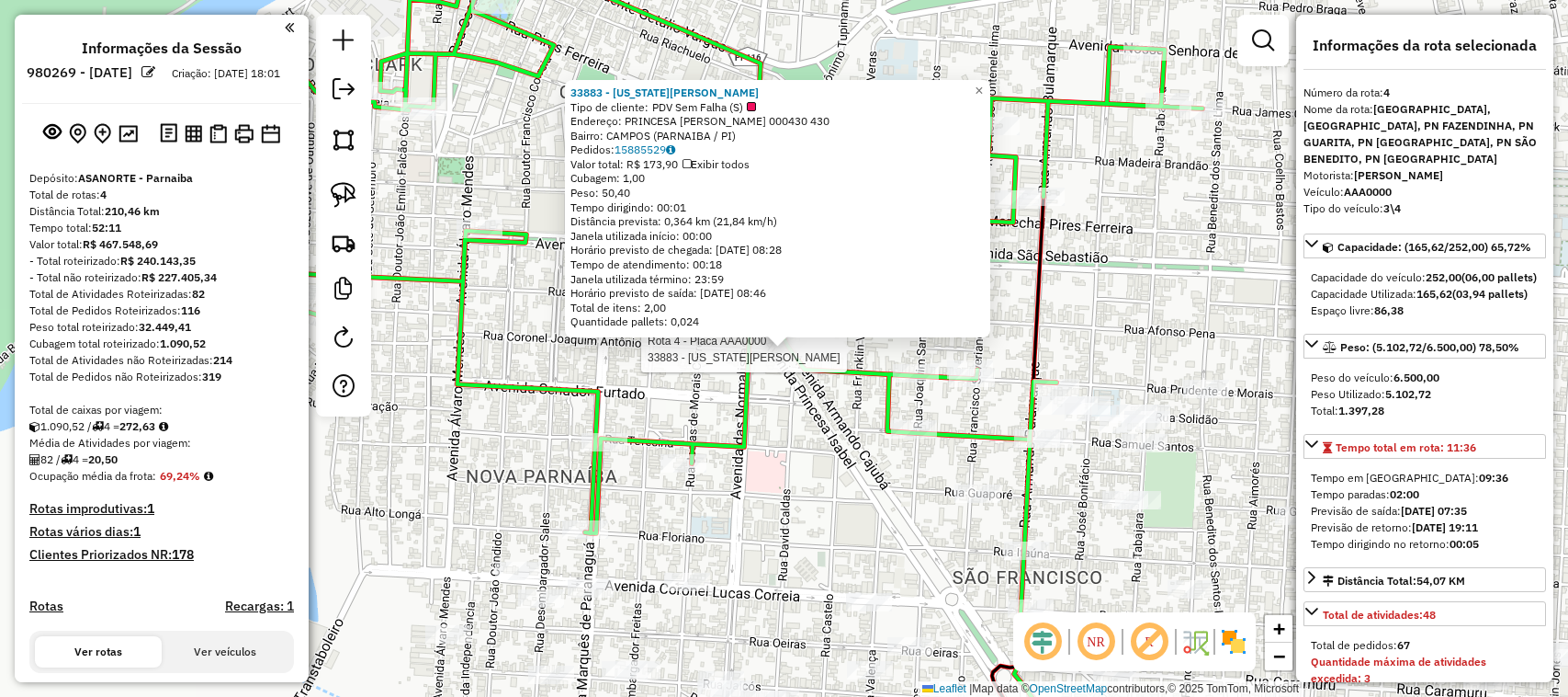
select select "**********"
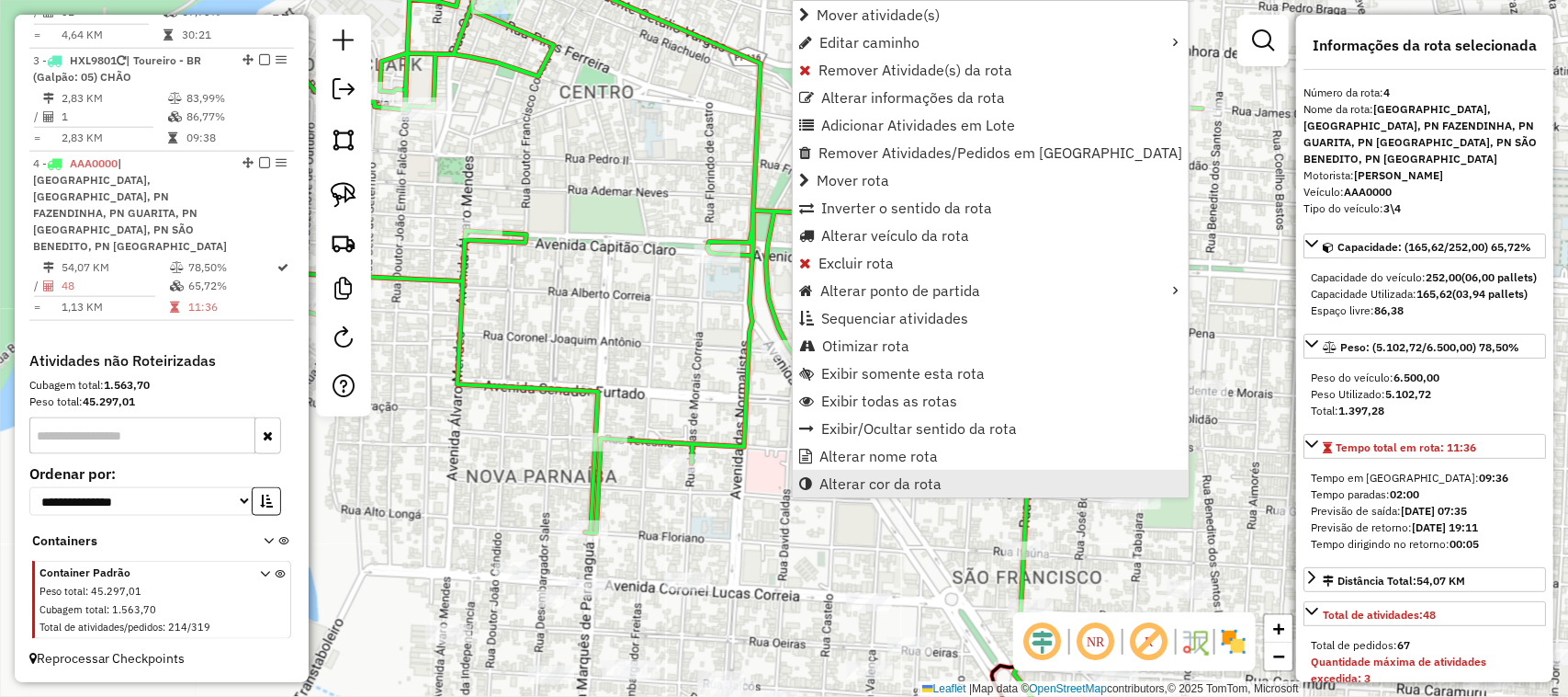
click at [862, 483] on span "Alterar cor da rota" at bounding box center [880, 483] width 123 height 15
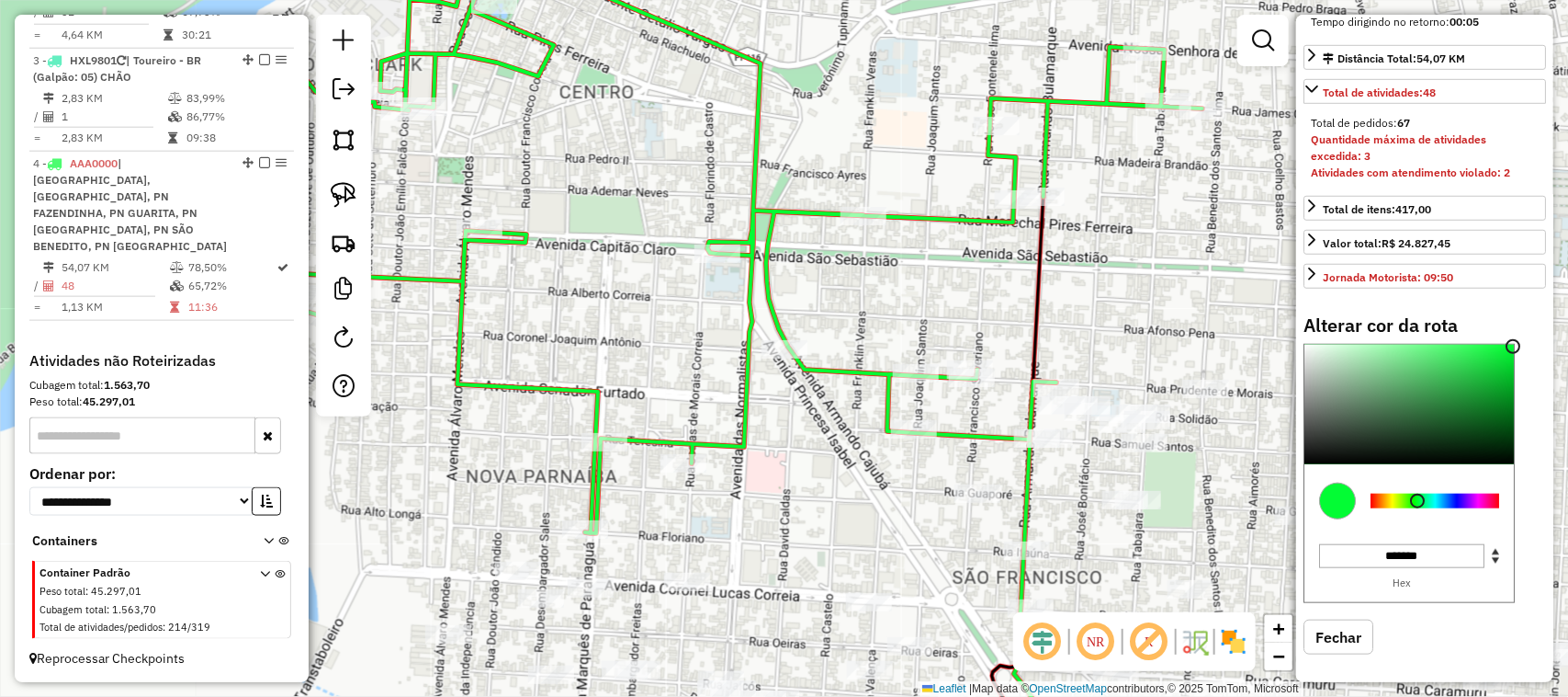
scroll to position [568, 0]
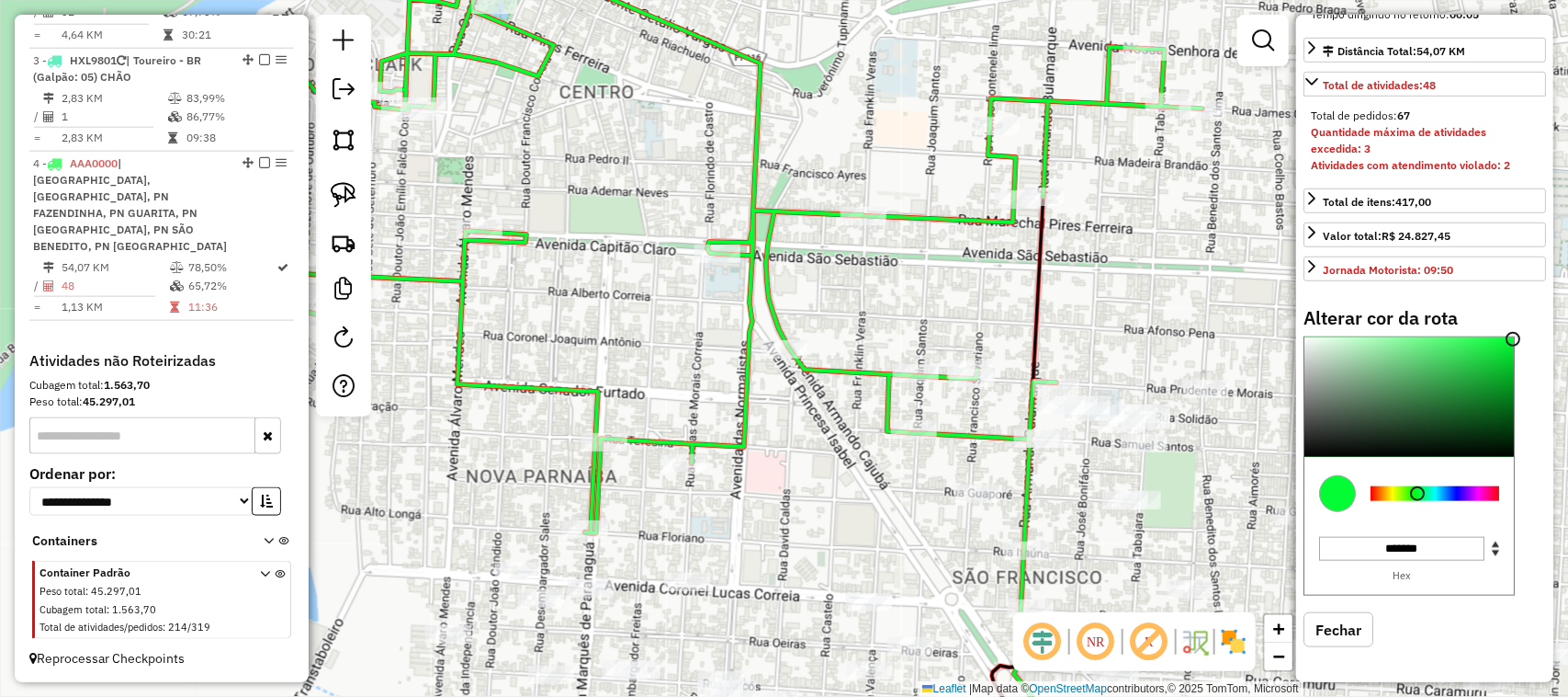
click at [1481, 493] on div at bounding box center [1435, 493] width 129 height 15
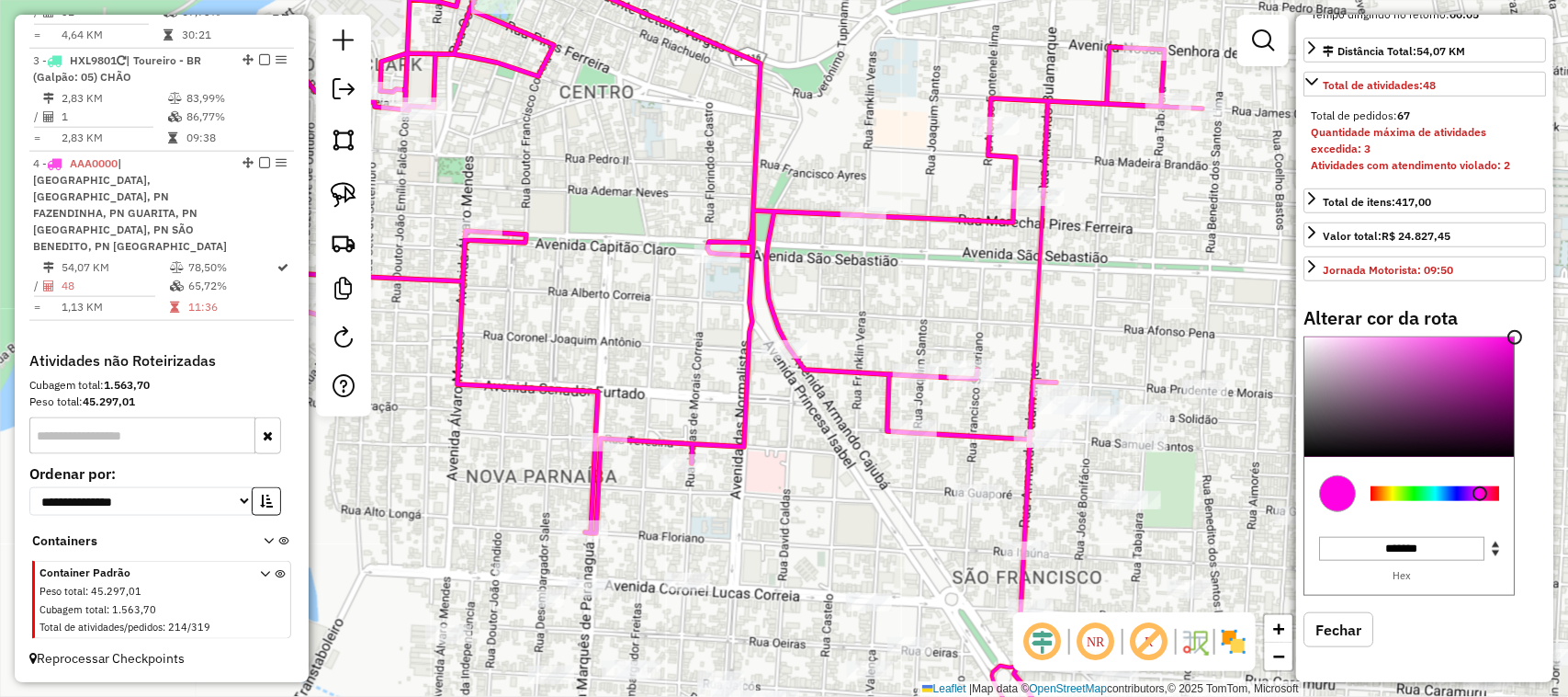
type input "*******"
click at [1508, 343] on div at bounding box center [1508, 342] width 15 height 15
click at [800, 529] on div "Janela de atendimento Grade de atendimento Capacidade Transportadoras Veículos …" at bounding box center [784, 348] width 1568 height 697
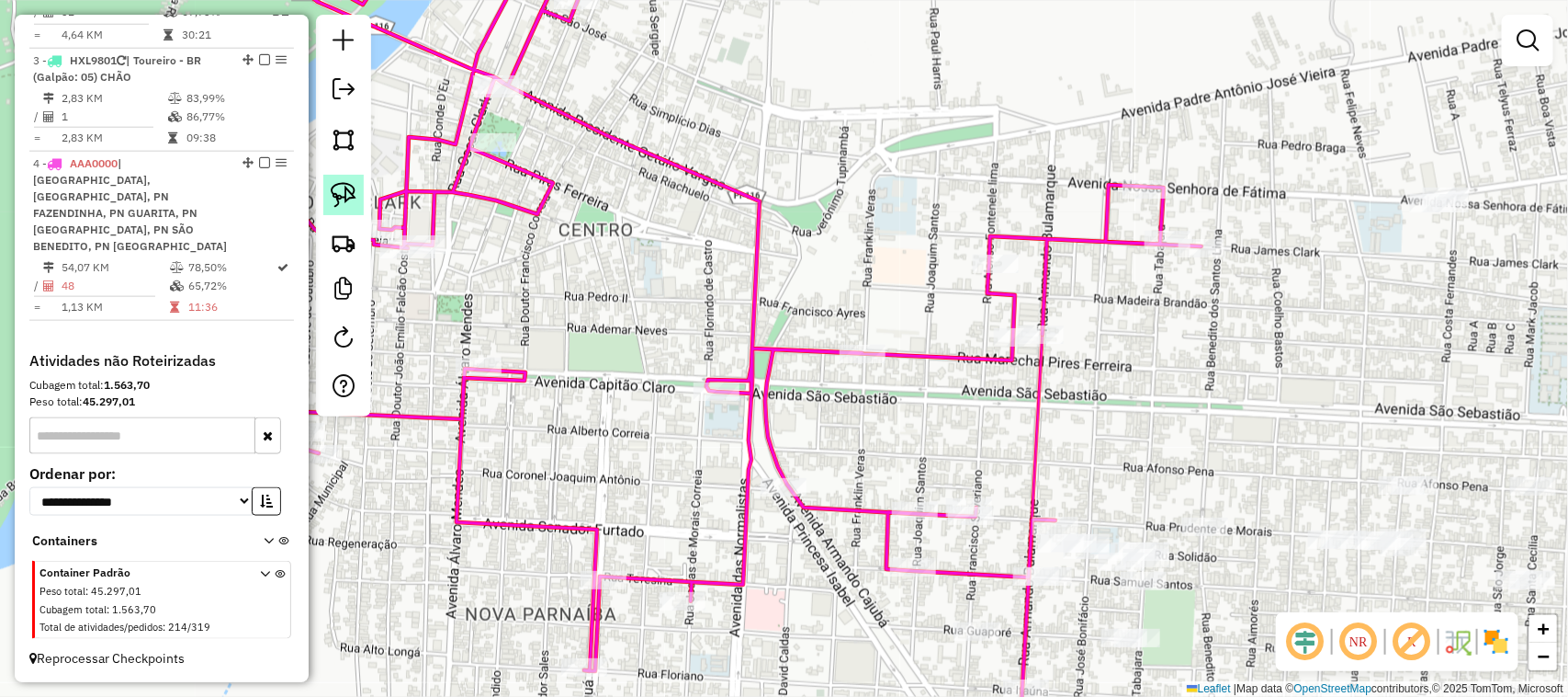
click at [355, 194] on img at bounding box center [343, 194] width 26 height 26
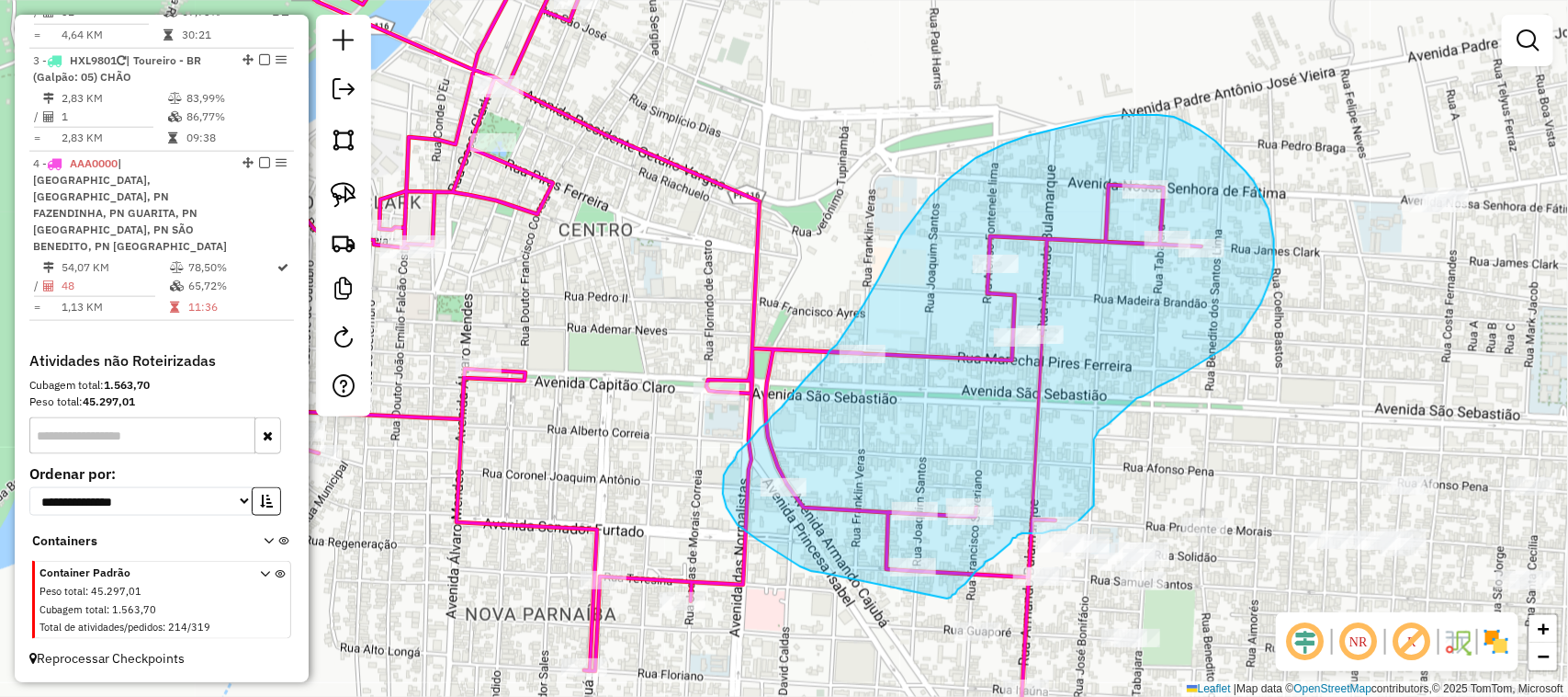
drag, startPoint x: 823, startPoint y: 572, endPoint x: 947, endPoint y: 599, distance: 126.9
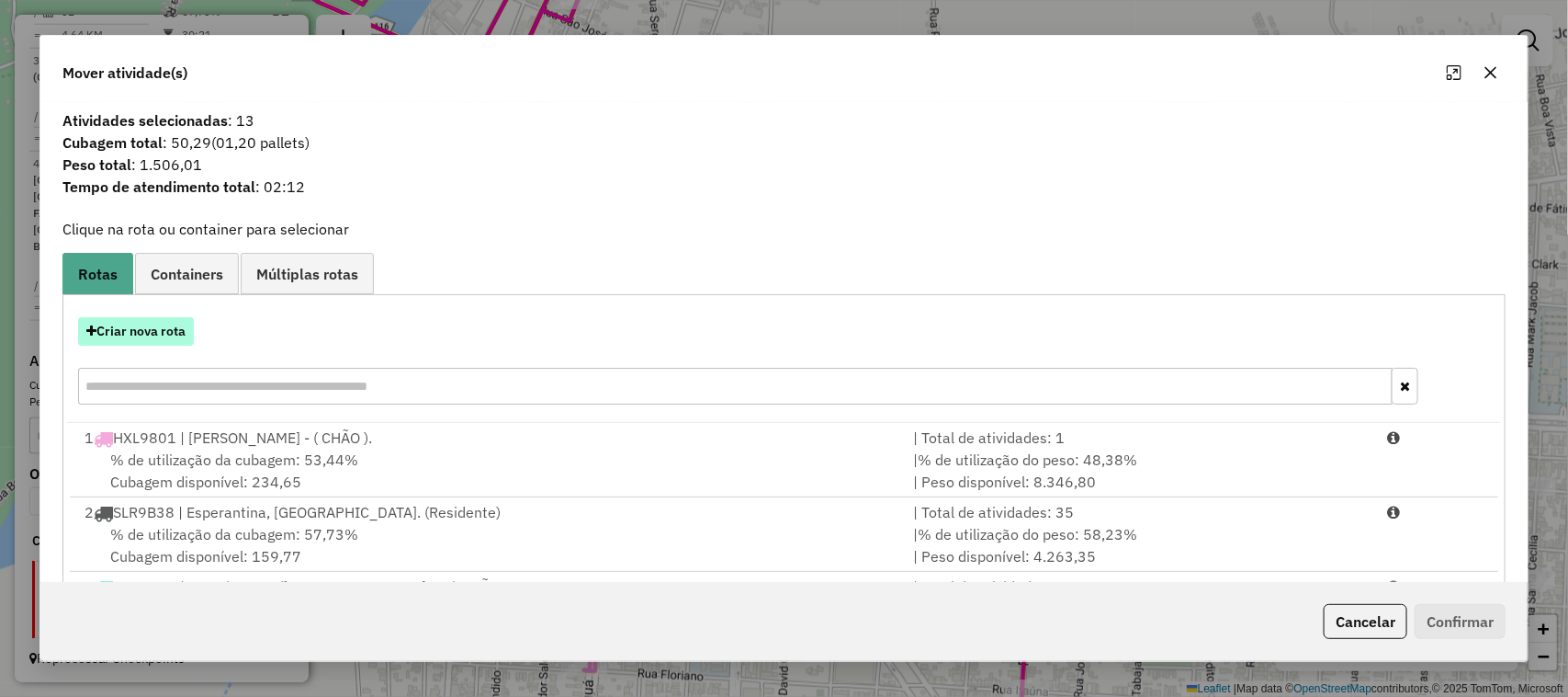
click at [135, 336] on button "Criar nova rota" at bounding box center [136, 331] width 116 height 28
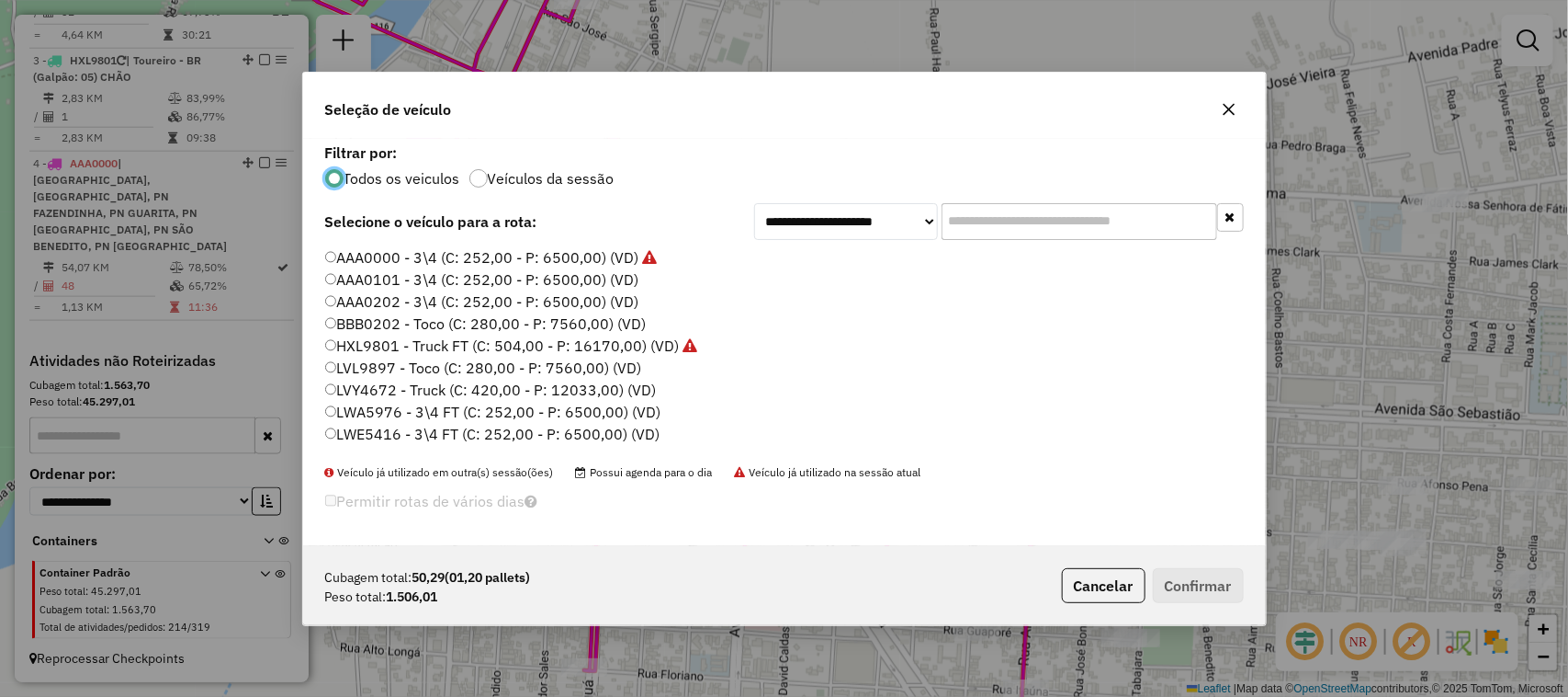
scroll to position [9, 6]
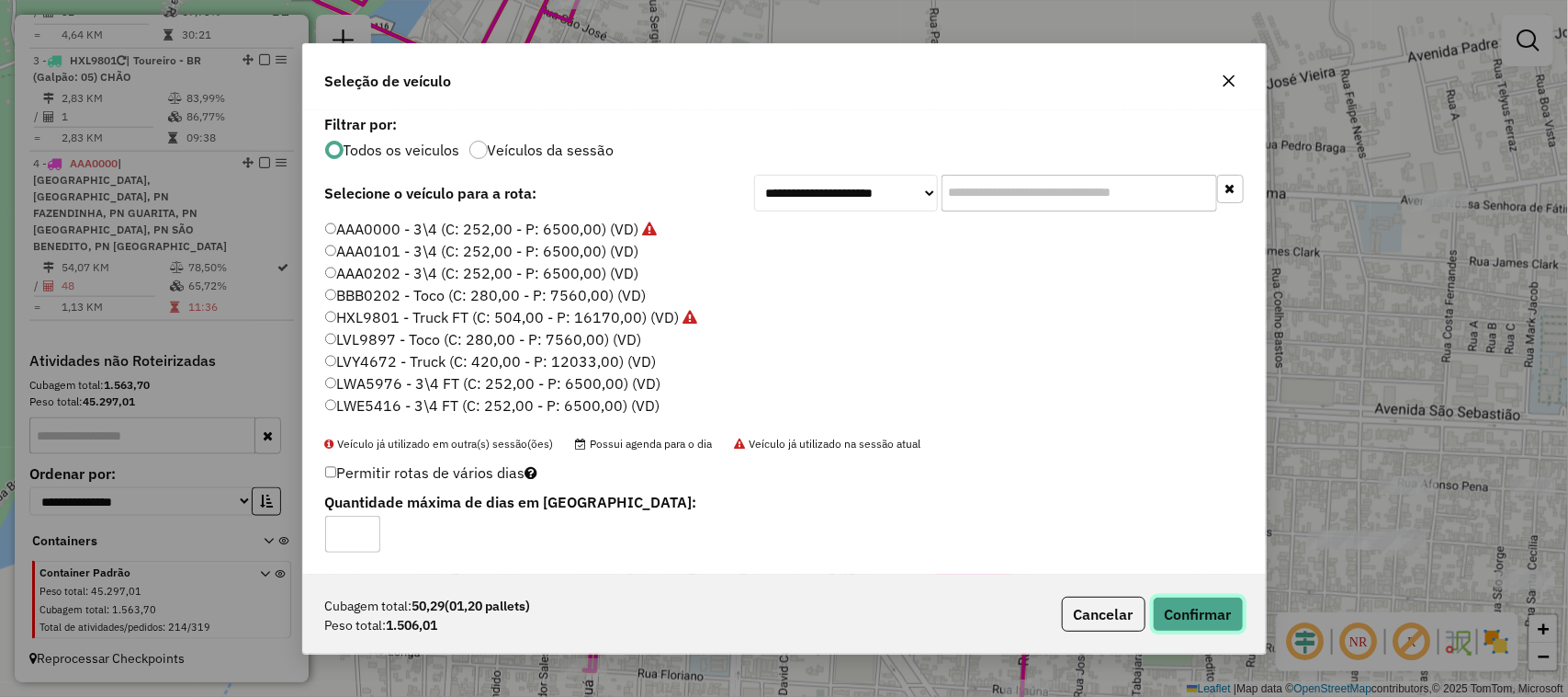
click at [1228, 610] on button "Confirmar" at bounding box center [1198, 615] width 91 height 35
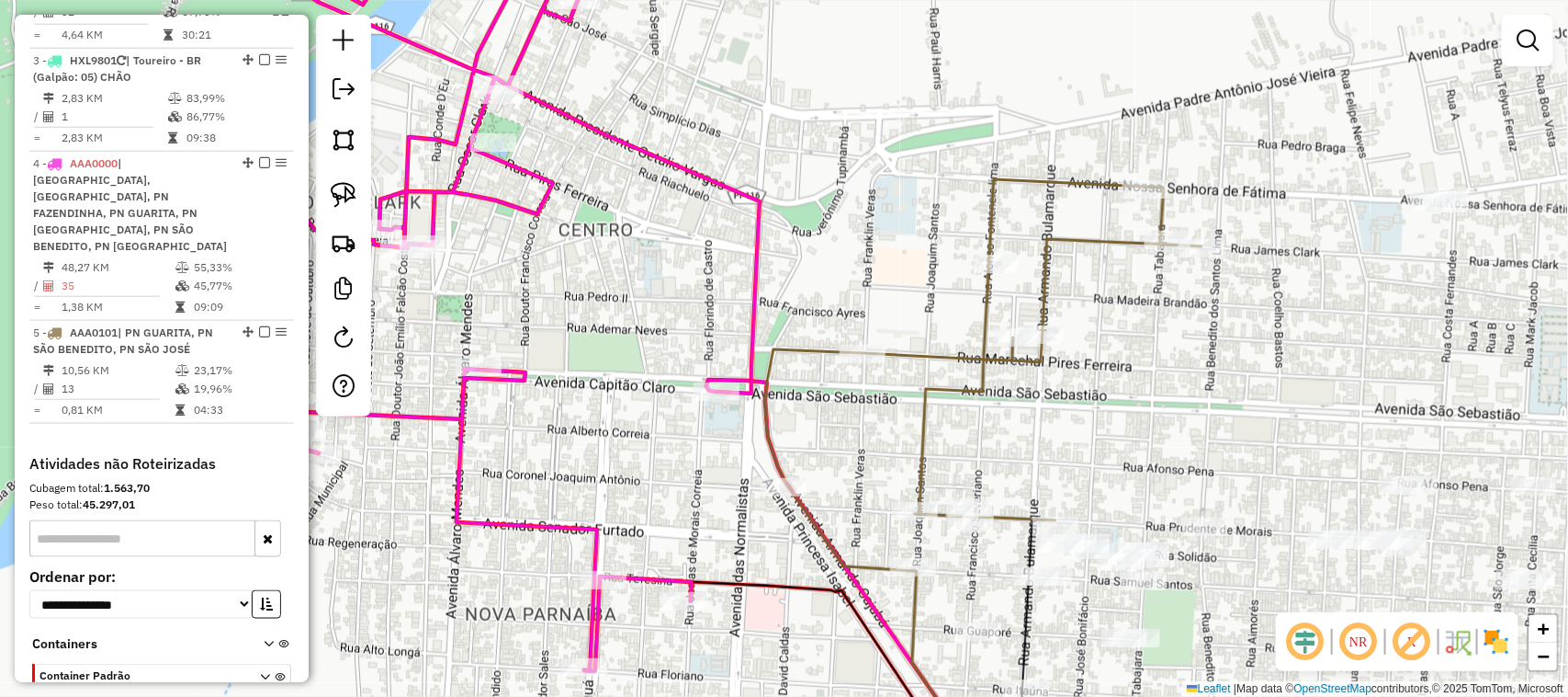
click at [588, 483] on div "Janela de atendimento Grade de atendimento Capacidade Transportadoras Veículos …" at bounding box center [784, 348] width 1568 height 697
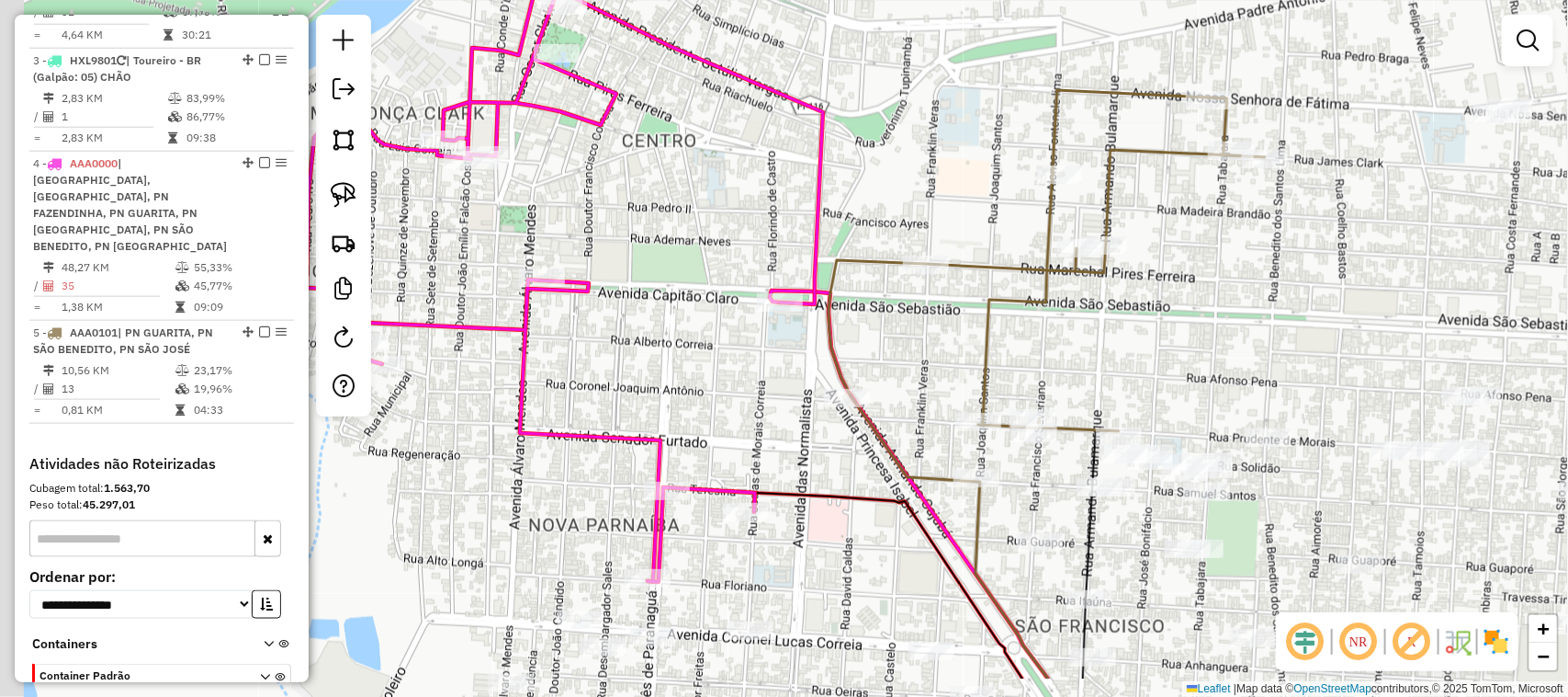
drag, startPoint x: 640, startPoint y: 373, endPoint x: 703, endPoint y: 260, distance: 129.4
click at [680, 309] on div "Janela de atendimento Grade de atendimento Capacidade Transportadoras Veículos …" at bounding box center [784, 348] width 1568 height 697
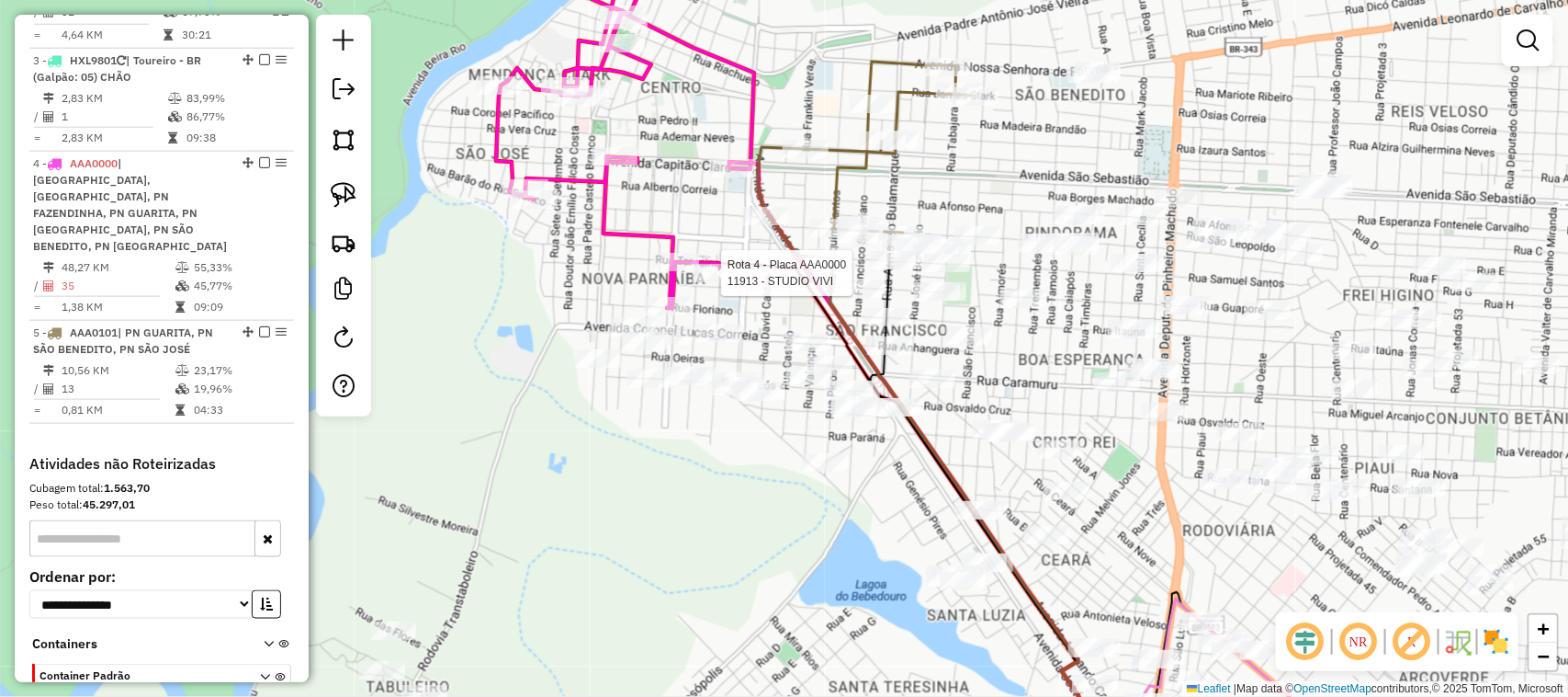
select select "**********"
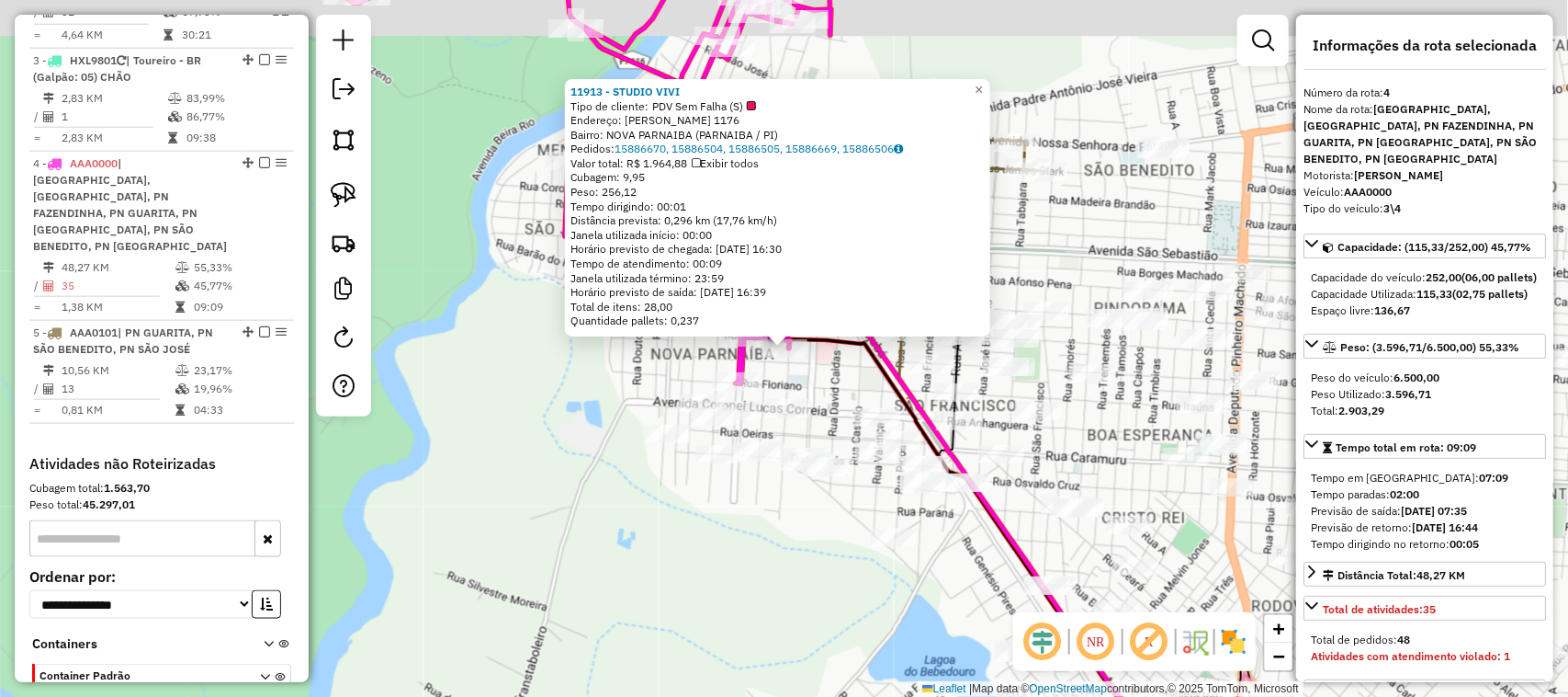
scroll to position [976, 0]
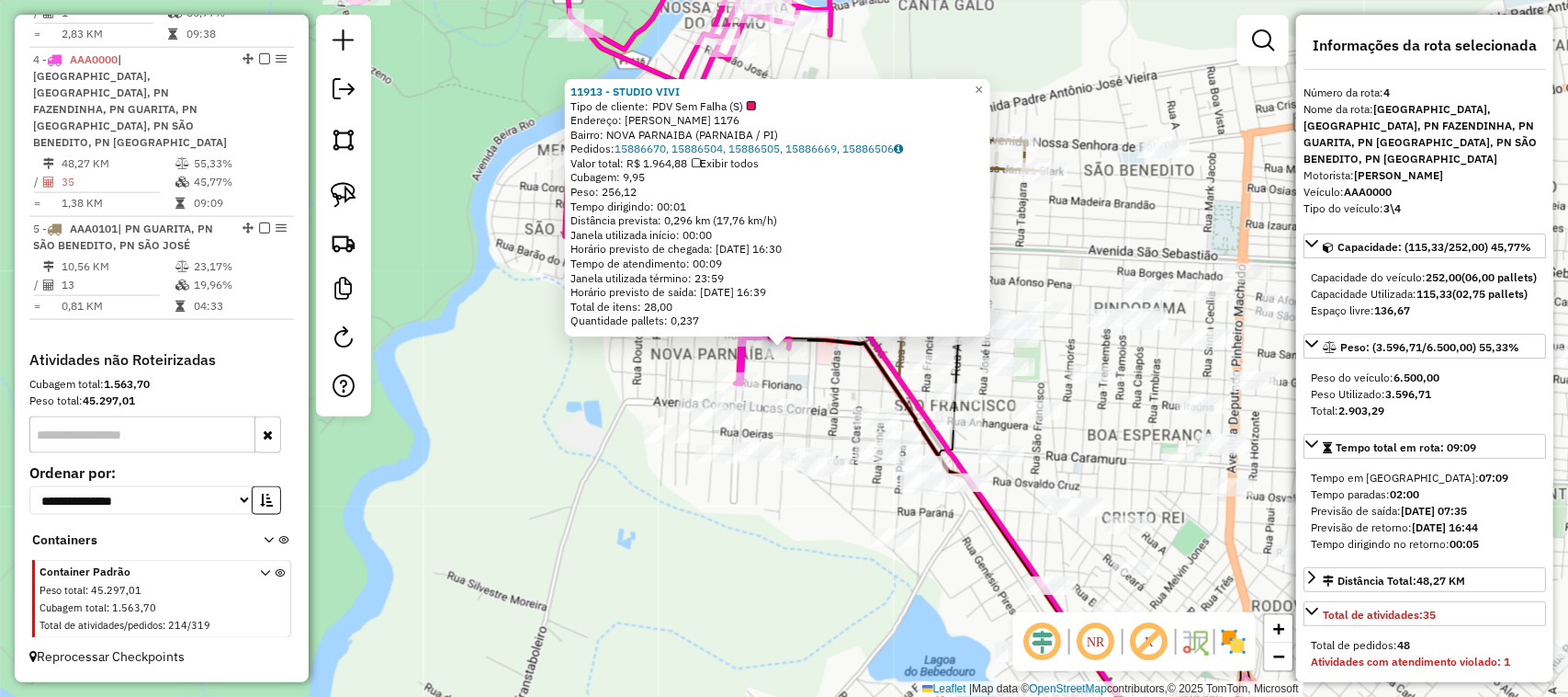
click at [758, 545] on div "11913 - STUDIO VIVI Tipo de cliente: PDV Sem Falha (S) Endereço: JOSIAS DE MORA…" at bounding box center [784, 348] width 1568 height 697
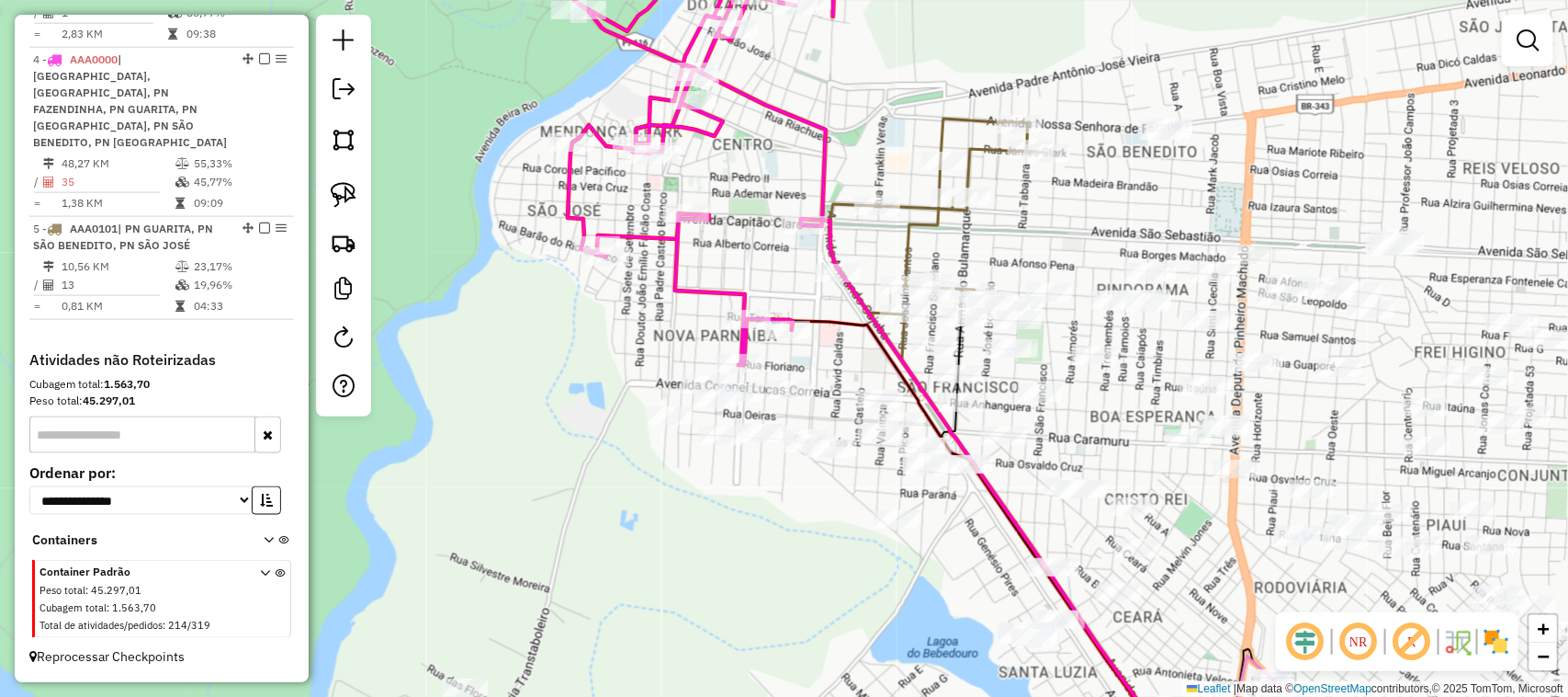
drag, startPoint x: 722, startPoint y: 552, endPoint x: 787, endPoint y: 255, distance: 304.0
click at [769, 288] on div "Janela de atendimento Grade de atendimento Capacidade Transportadoras Veículos …" at bounding box center [784, 348] width 1568 height 697
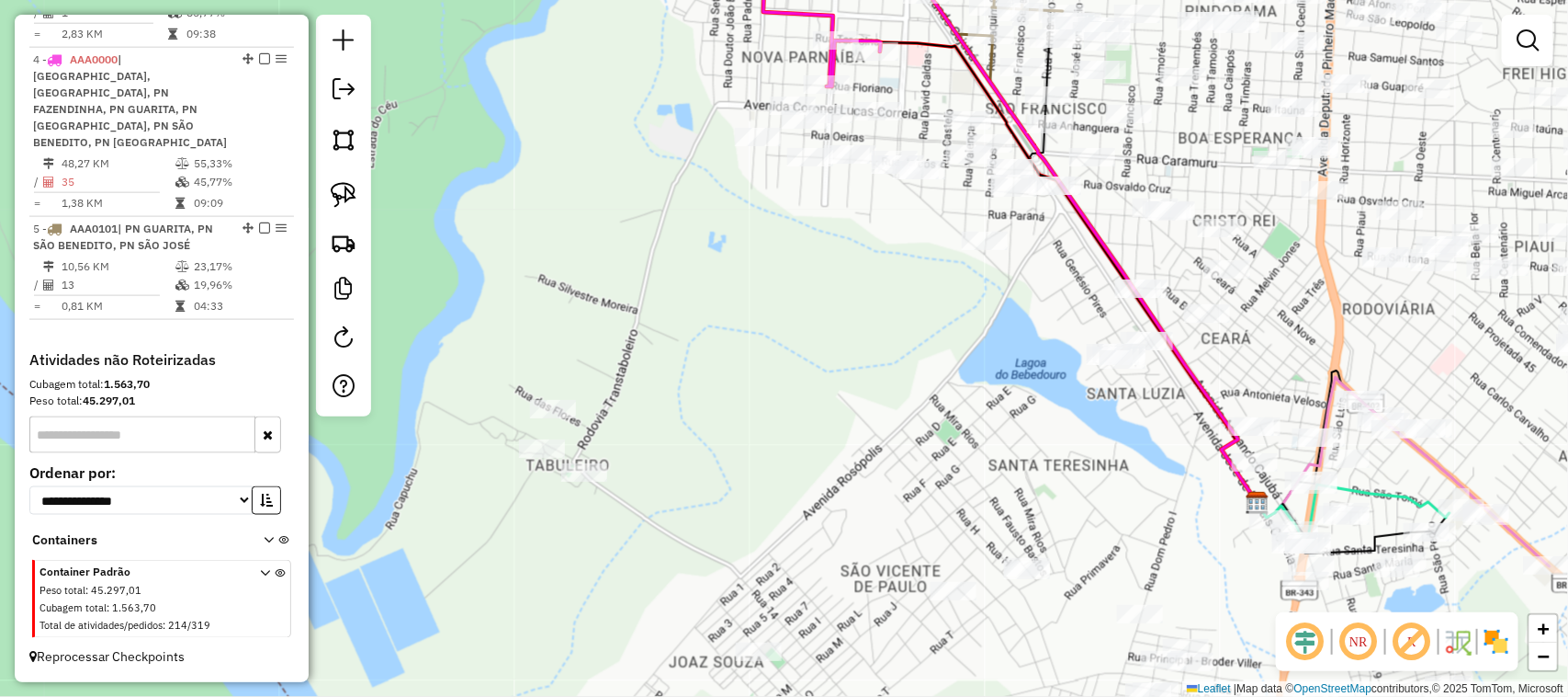
drag, startPoint x: 760, startPoint y: 288, endPoint x: 810, endPoint y: 373, distance: 98.6
click at [810, 373] on div "Janela de atendimento Grade de atendimento Capacidade Transportadoras Veículos …" at bounding box center [784, 348] width 1568 height 697
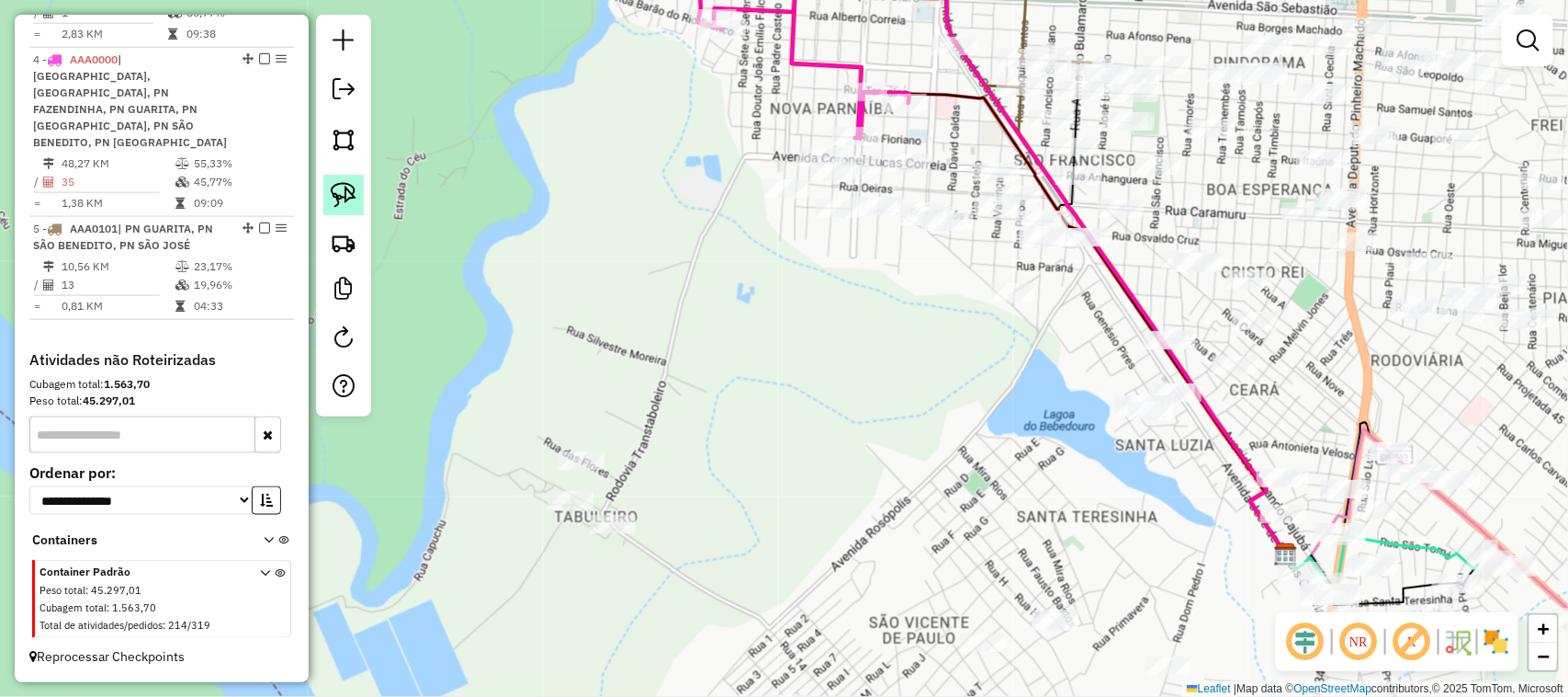
click at [345, 190] on img at bounding box center [343, 194] width 26 height 26
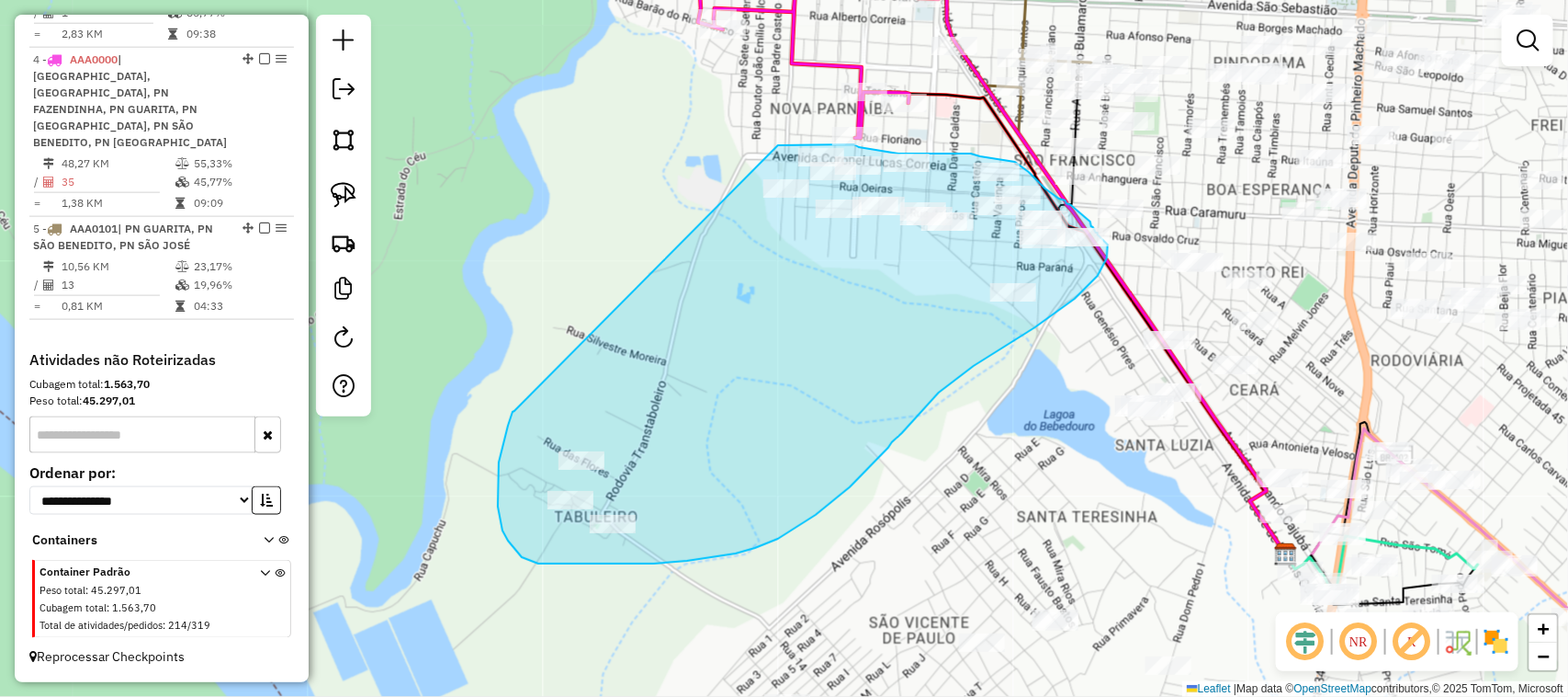
drag, startPoint x: 778, startPoint y: 145, endPoint x: 514, endPoint y: 411, distance: 374.8
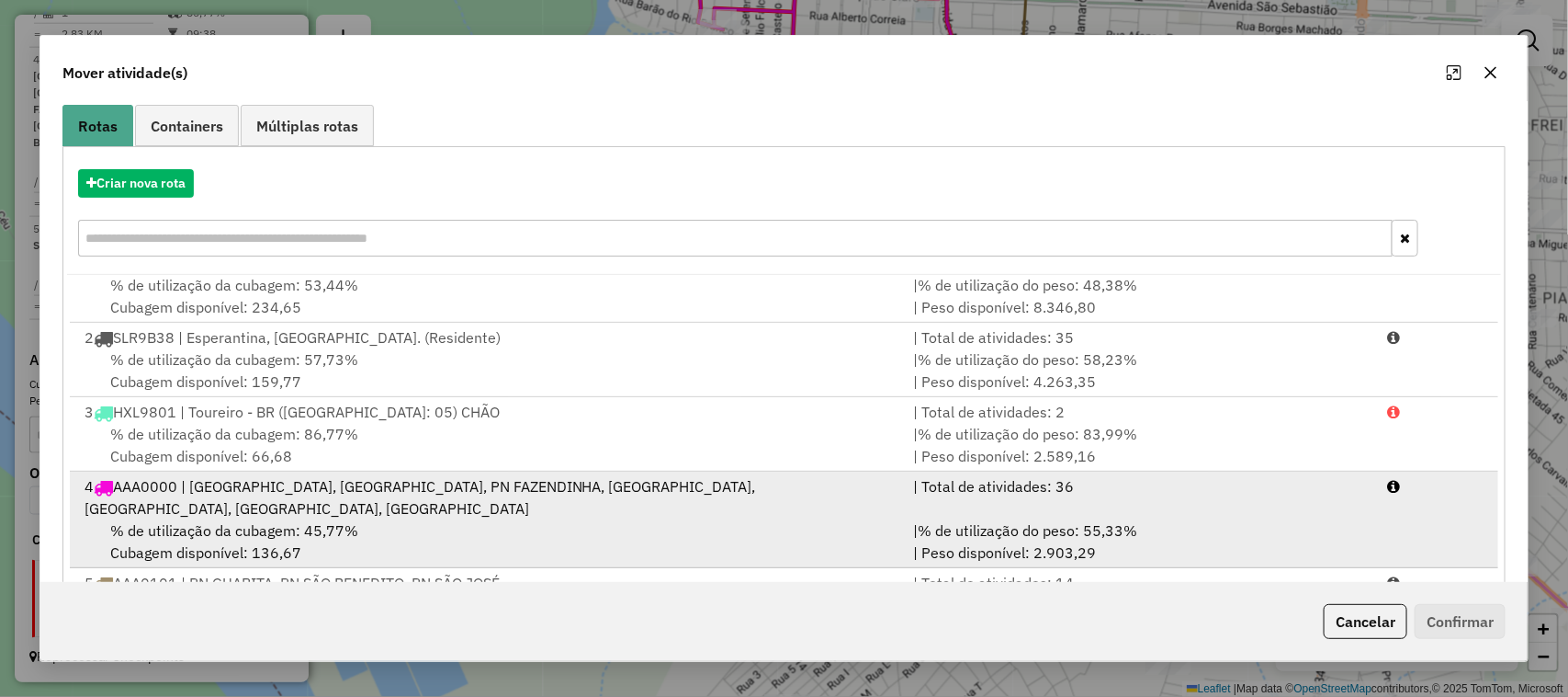
scroll to position [241, 0]
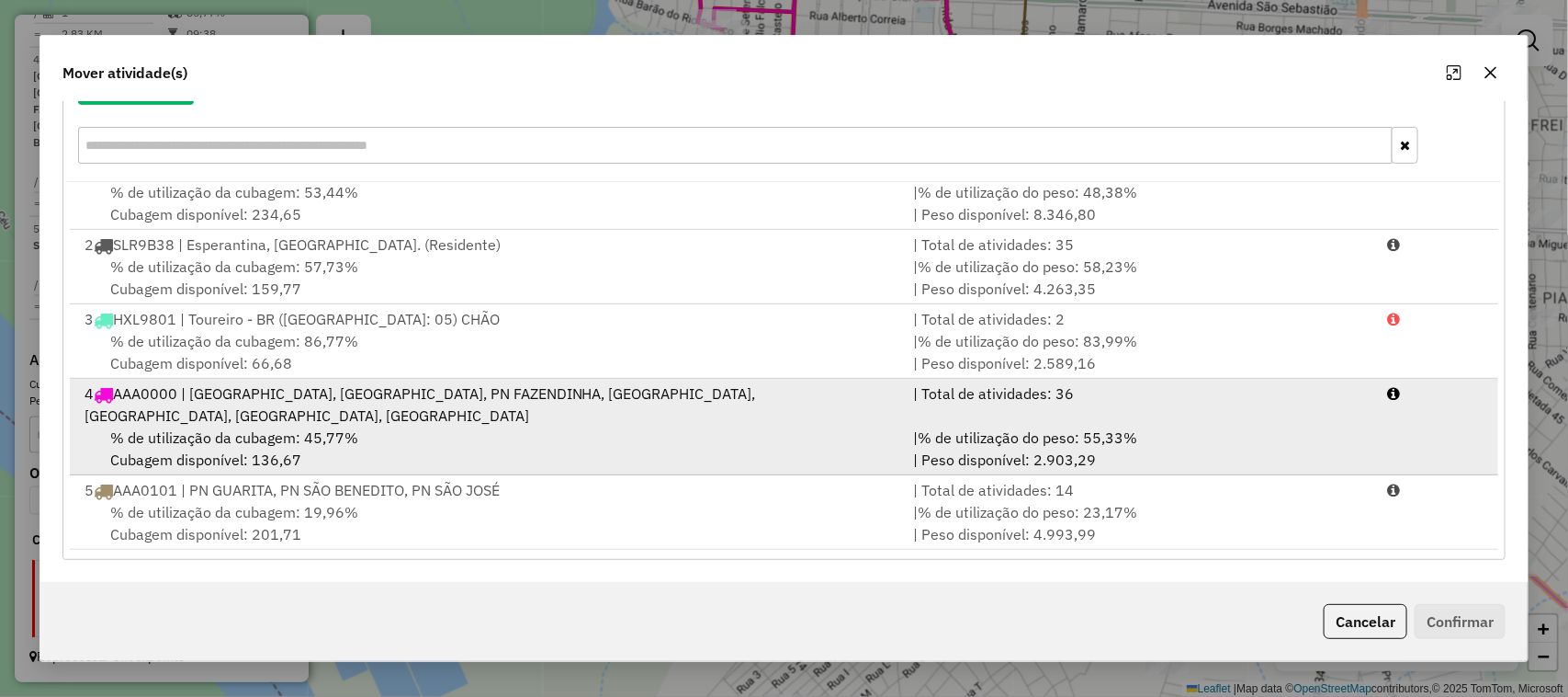
click at [526, 411] on div "4 AAA0000 | ILHA GRANDE, PN CENTRO, PN FAZENDINHA, PN GUARITA, PN NOSSA SENHORA…" at bounding box center [489, 404] width 830 height 44
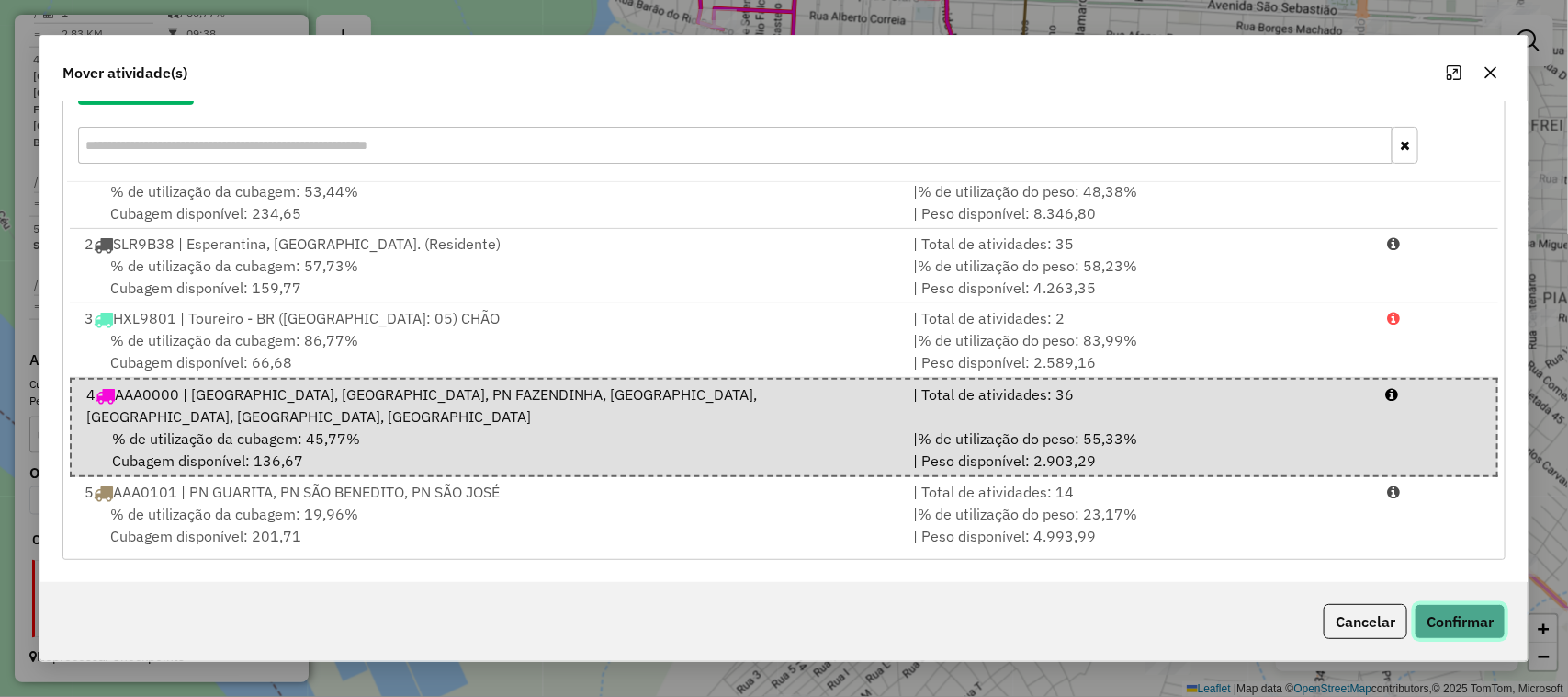
click at [1461, 627] on button "Confirmar" at bounding box center [1460, 621] width 91 height 35
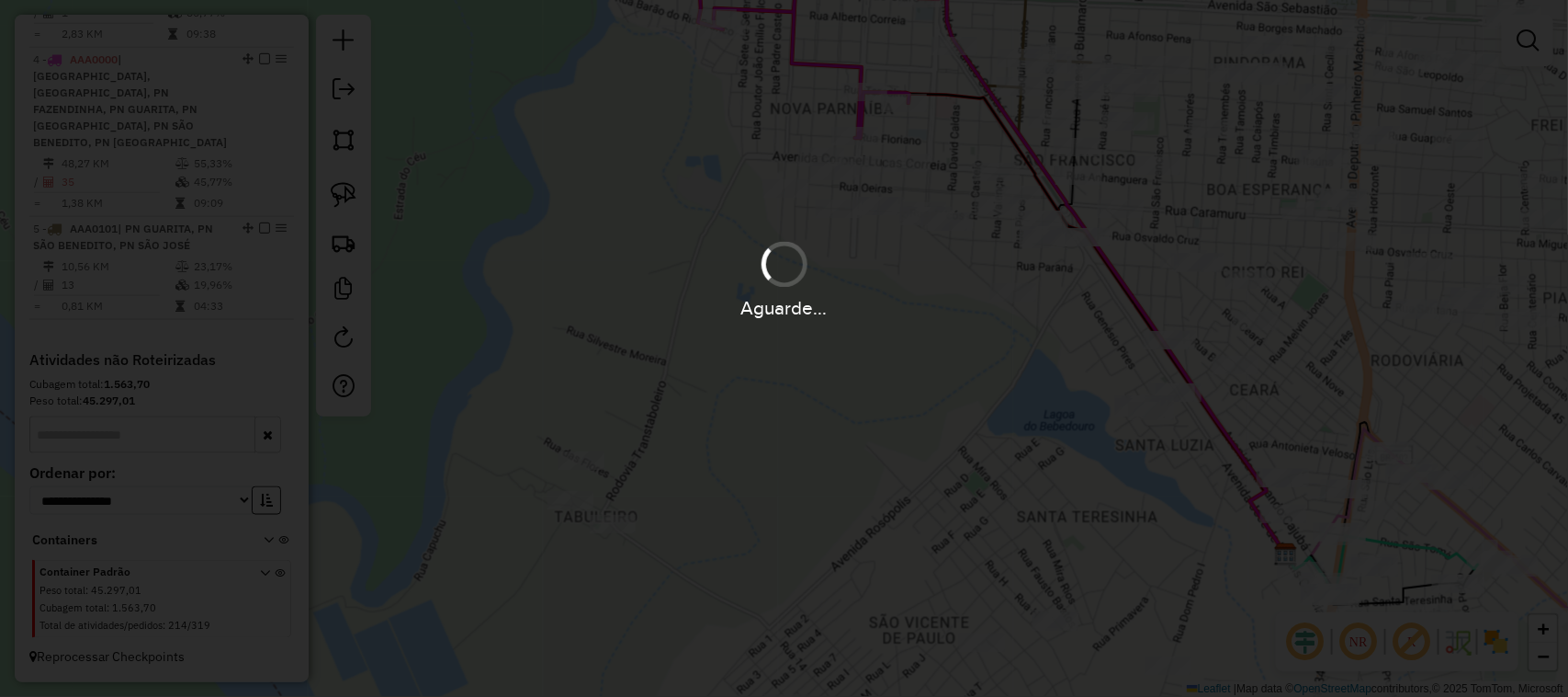
scroll to position [0, 0]
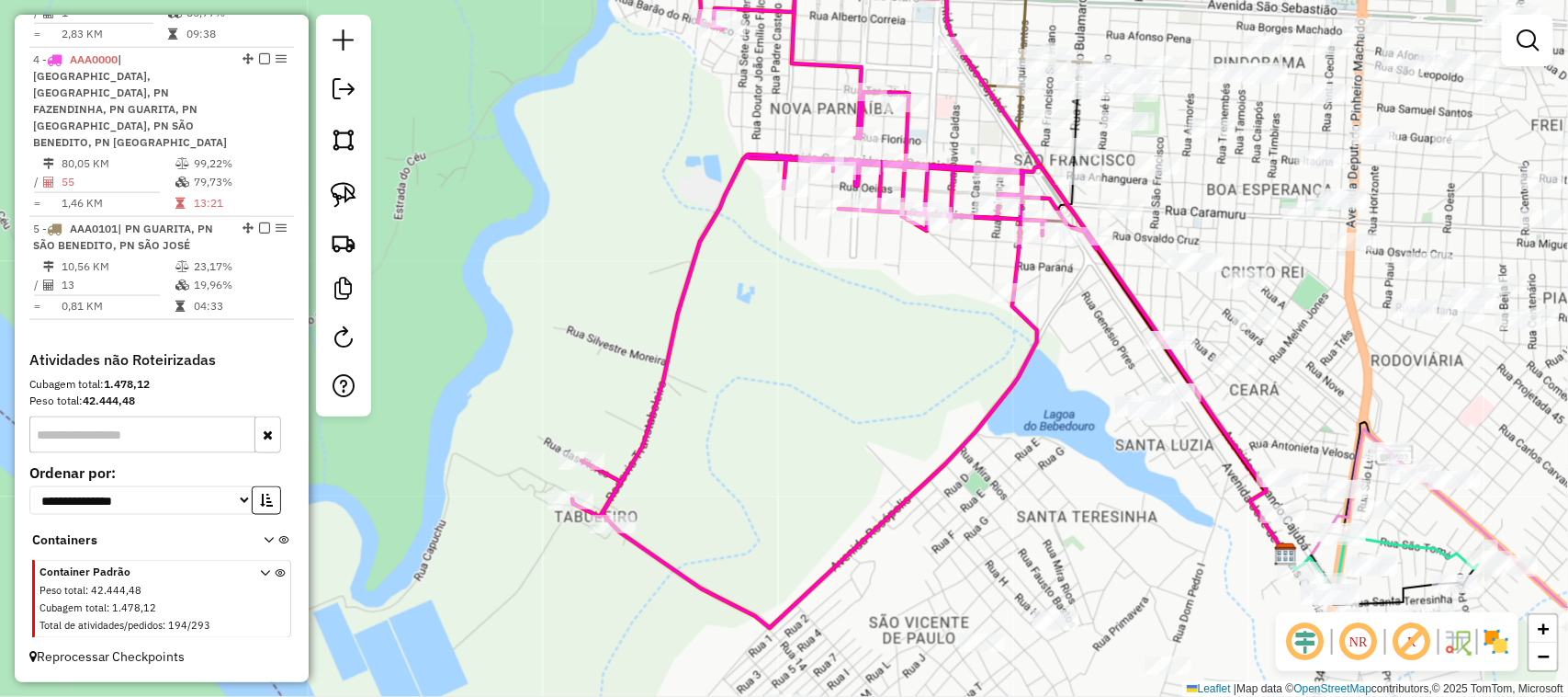
click at [885, 334] on div "Janela de atendimento Grade de atendimento Capacidade Transportadoras Veículos …" at bounding box center [784, 348] width 1568 height 697
select select "**********"
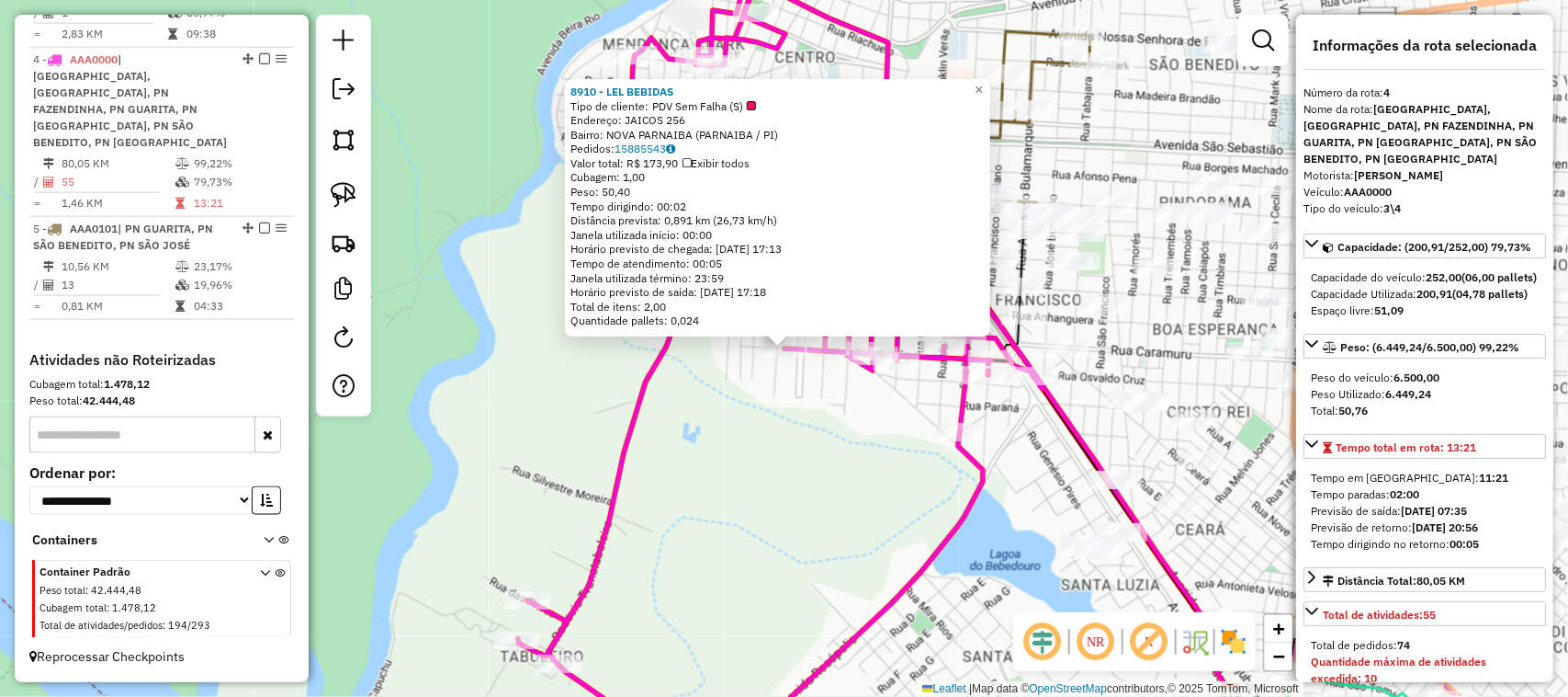
click at [729, 467] on div "8910 - LEL BEBIDAS Tipo de cliente: PDV Sem Falha (S) Endereço: JAICOS 256 Bair…" at bounding box center [784, 348] width 1568 height 697
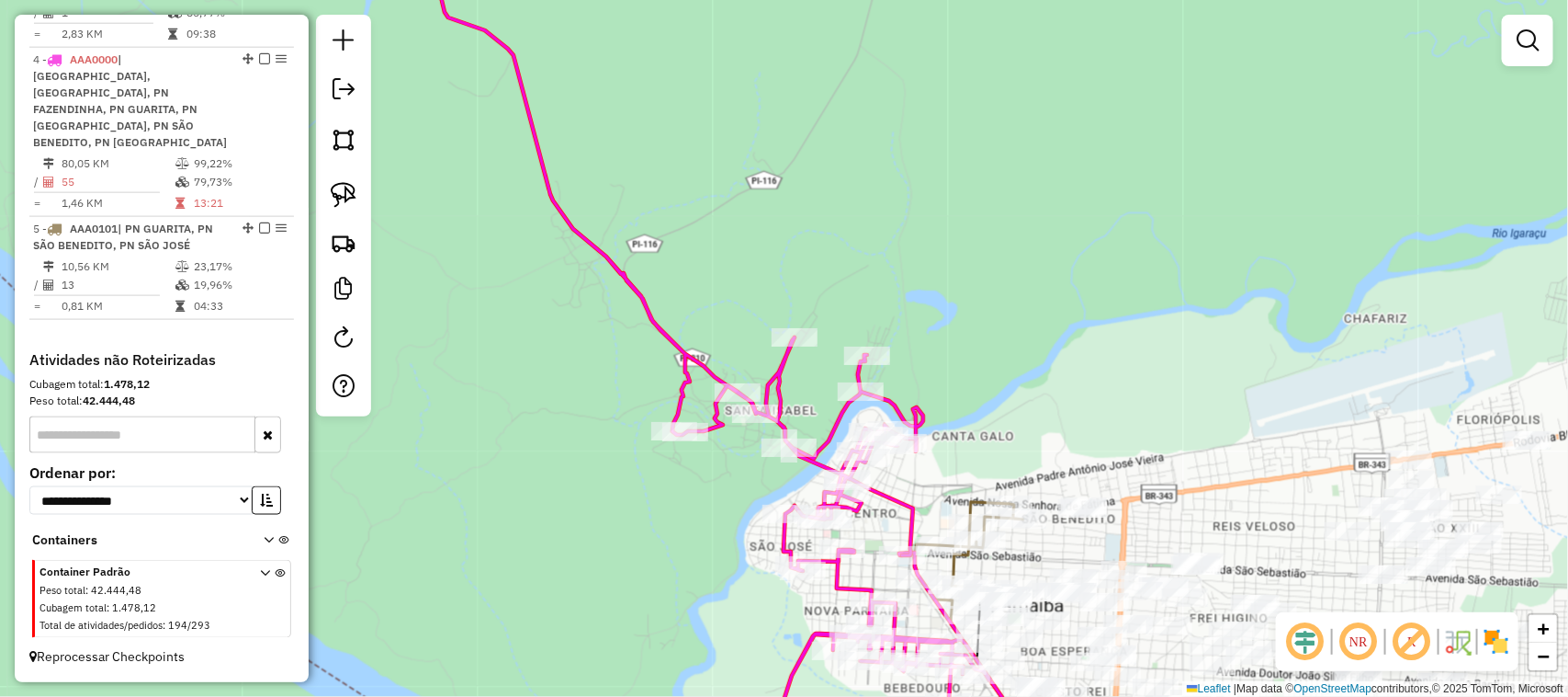
click at [1080, 377] on div "Janela de atendimento Grade de atendimento Capacidade Transportadoras Veículos …" at bounding box center [784, 348] width 1568 height 697
click at [995, 327] on div "Janela de atendimento Grade de atendimento Capacidade Transportadoras Veículos …" at bounding box center [784, 348] width 1568 height 697
click at [860, 342] on div "Janela de atendimento Grade de atendimento Capacidade Transportadoras Veículos …" at bounding box center [784, 348] width 1568 height 697
select select "**********"
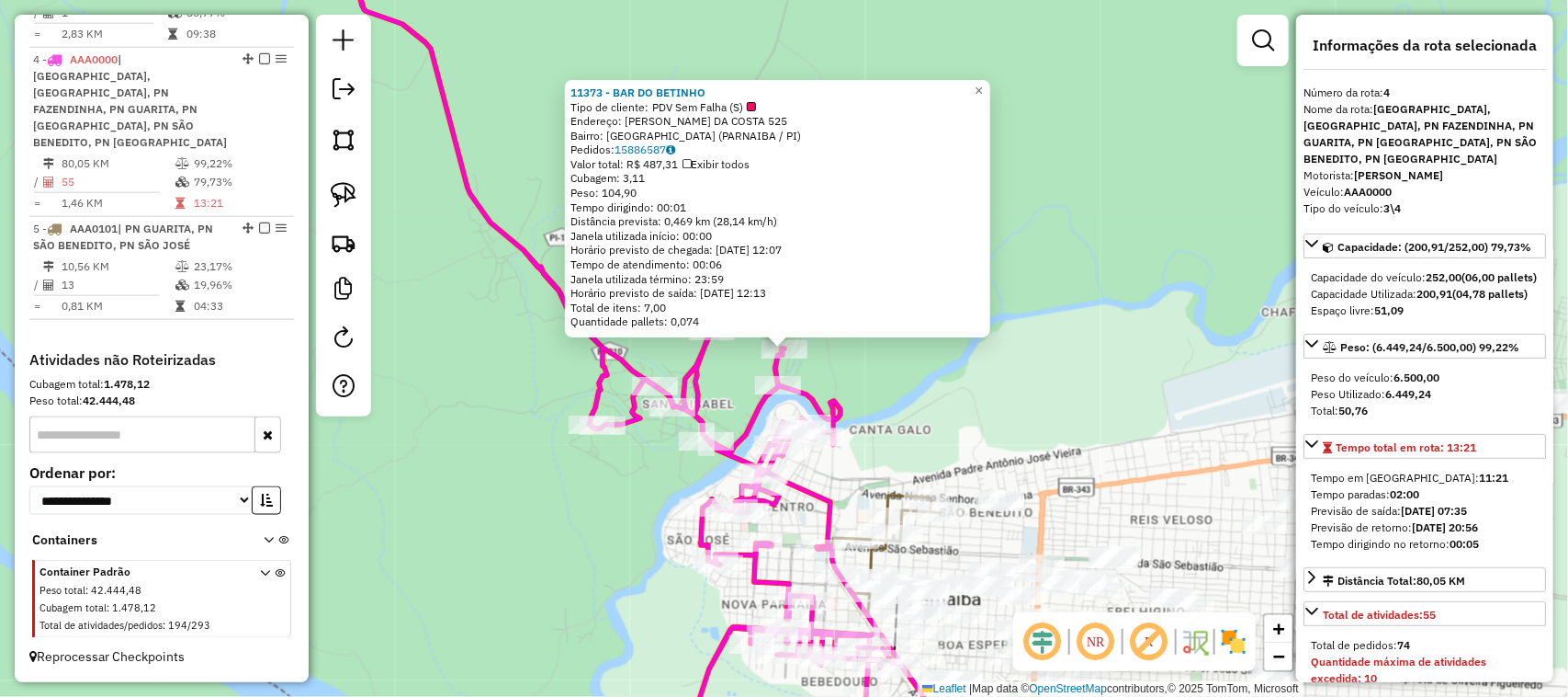
drag, startPoint x: 1110, startPoint y: 382, endPoint x: 951, endPoint y: 208, distance: 235.7
click at [967, 228] on div "11373 - BAR DO BETINHO Tipo de cliente: PDV Sem Falha (S) Endereço: ABRAAO GALE…" at bounding box center [784, 348] width 1568 height 697
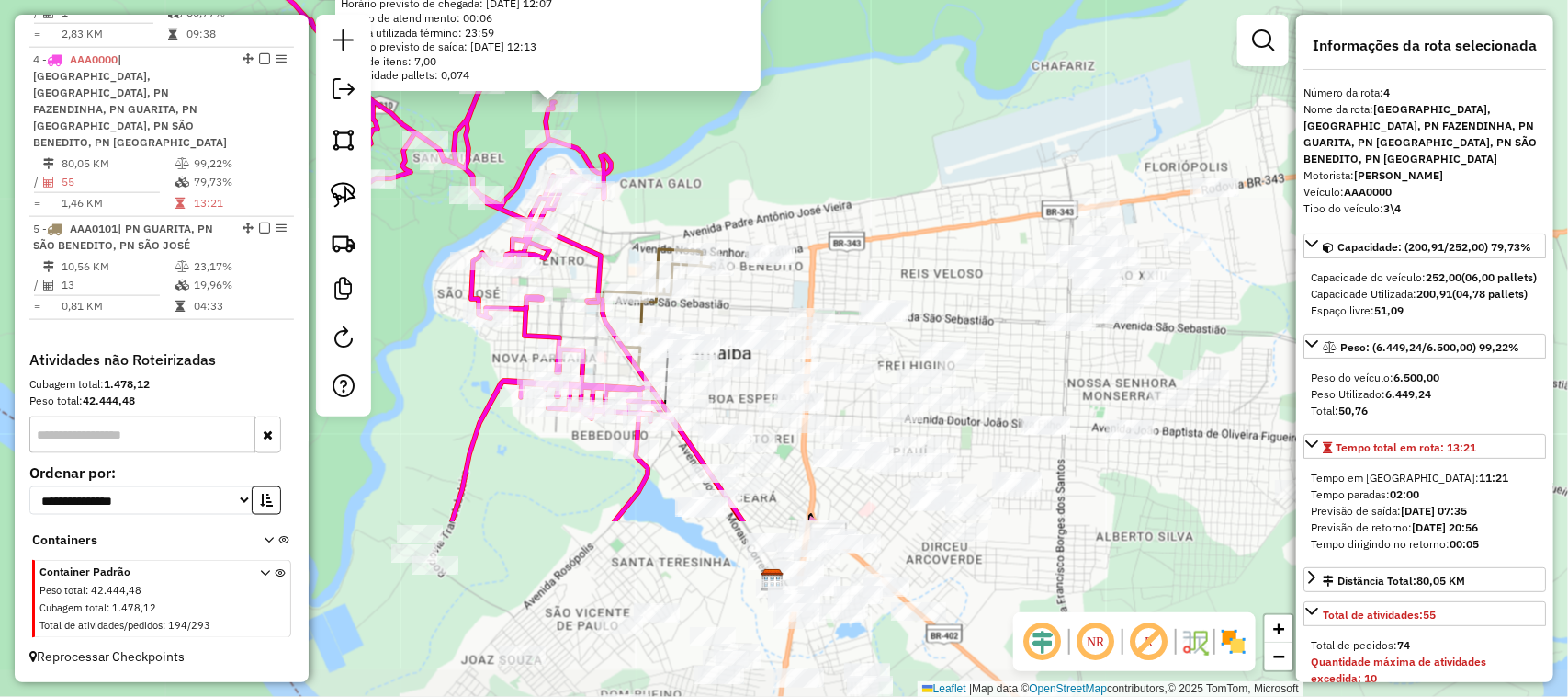
click at [754, 186] on div "11373 - BAR DO BETINHO Tipo de cliente: PDV Sem Falha (S) Endereço: ABRAAO GALE…" at bounding box center [784, 348] width 1568 height 697
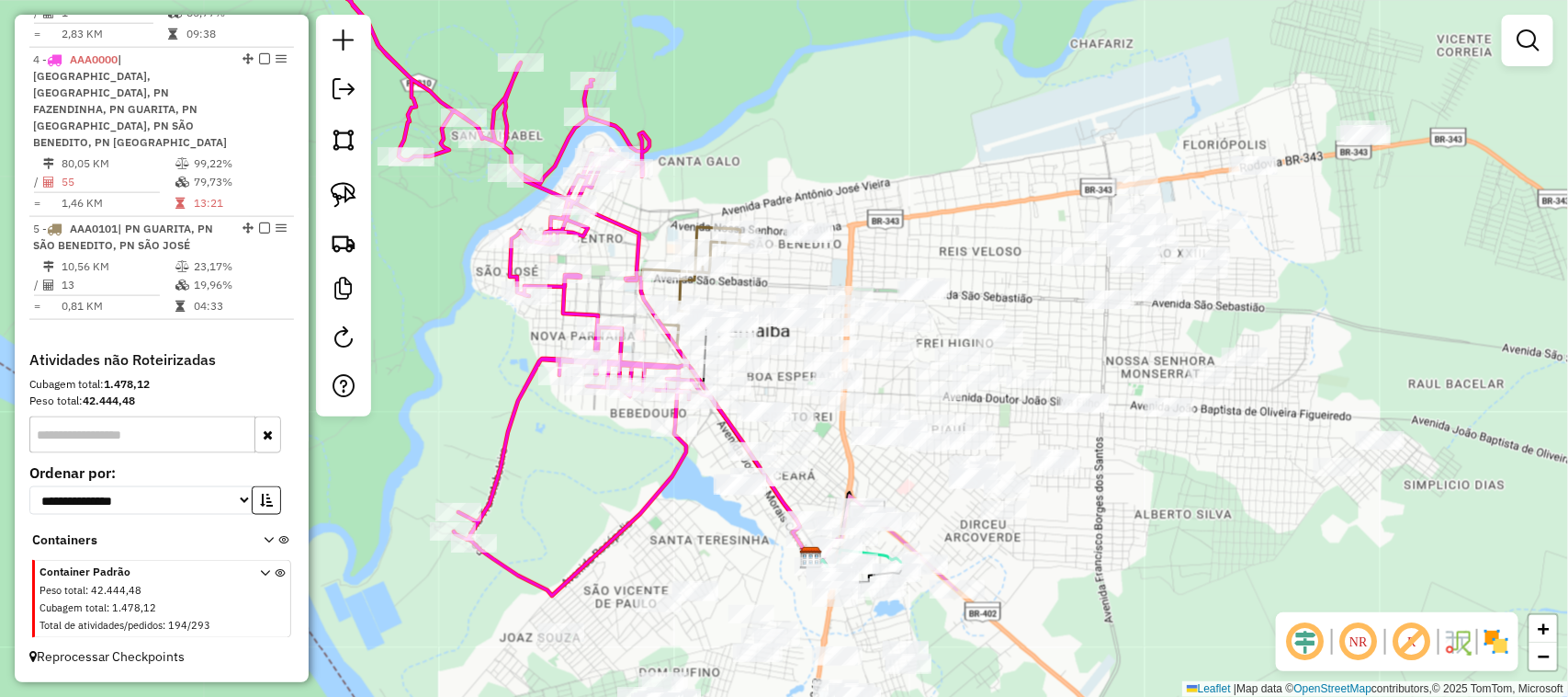
drag, startPoint x: 726, startPoint y: 177, endPoint x: 765, endPoint y: 161, distance: 42.2
click at [765, 158] on div "Janela de atendimento Grade de atendimento Capacidade Transportadoras Veículos …" at bounding box center [784, 348] width 1568 height 697
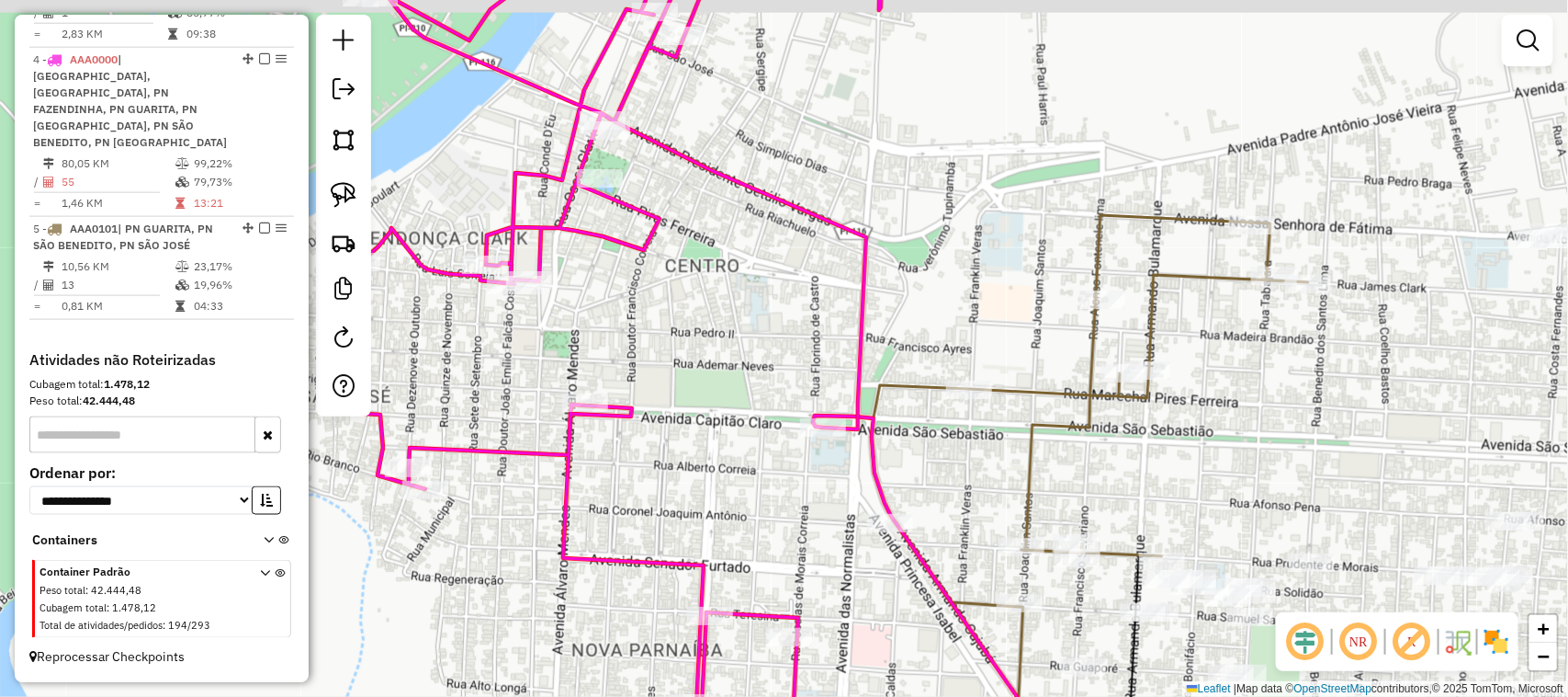
drag, startPoint x: 699, startPoint y: 282, endPoint x: 716, endPoint y: 427, distance: 146.0
click at [713, 423] on div "Janela de atendimento Grade de atendimento Capacidade Transportadoras Veículos …" at bounding box center [784, 348] width 1568 height 697
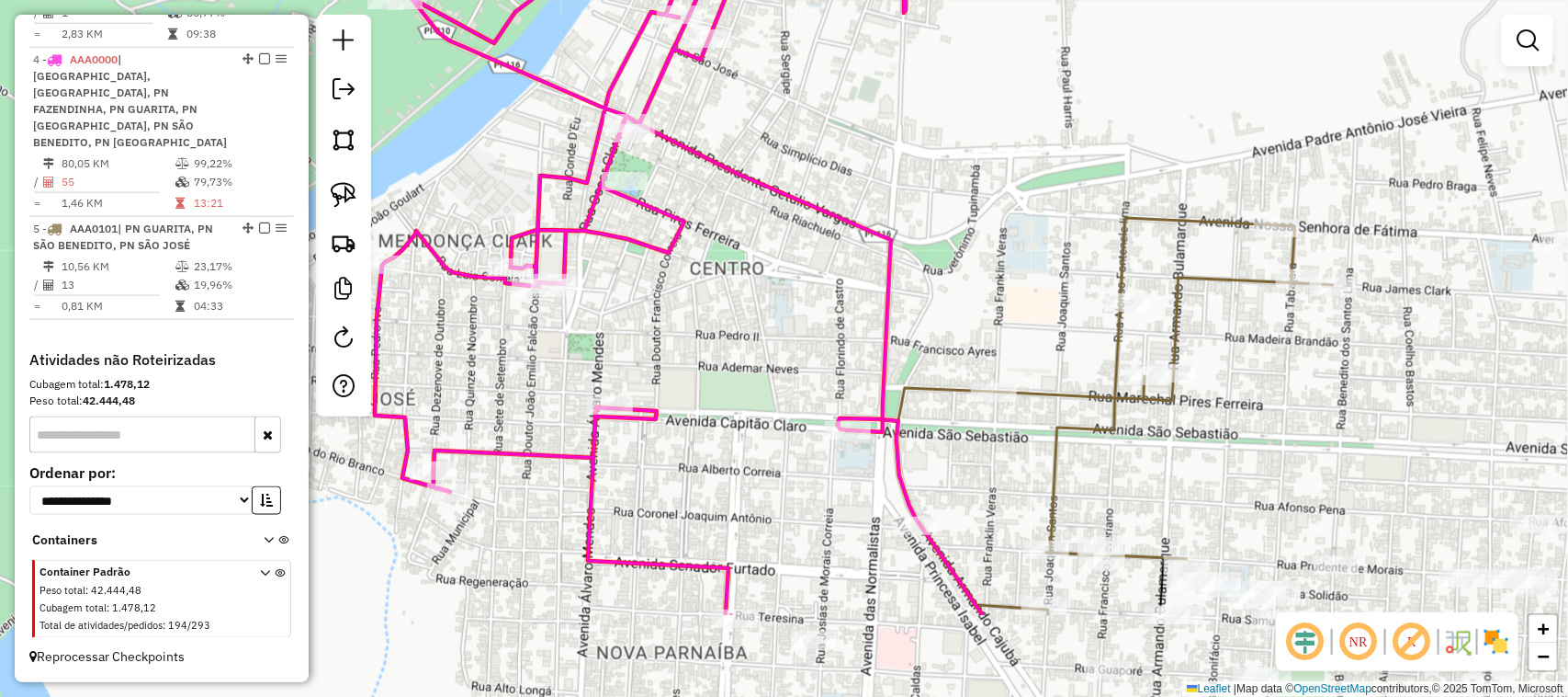
drag, startPoint x: 1004, startPoint y: 341, endPoint x: 984, endPoint y: 132, distance: 210.0
click at [994, 194] on div "Janela de atendimento Grade de atendimento Capacidade Transportadoras Veículos …" at bounding box center [784, 348] width 1568 height 697
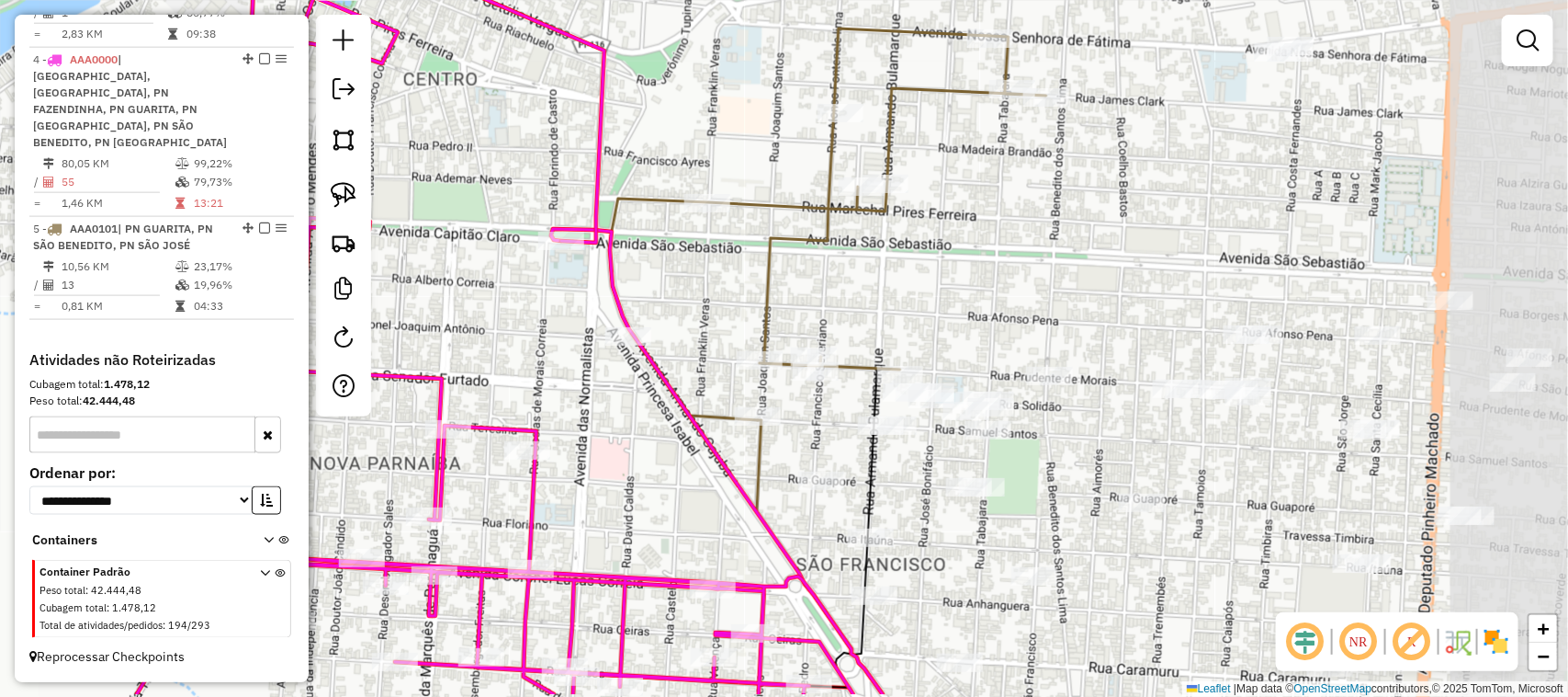
drag, startPoint x: 1388, startPoint y: 301, endPoint x: 1091, endPoint y: 218, distance: 308.4
click at [1099, 223] on div "Janela de atendimento Grade de atendimento Capacidade Transportadoras Veículos …" at bounding box center [784, 348] width 1568 height 697
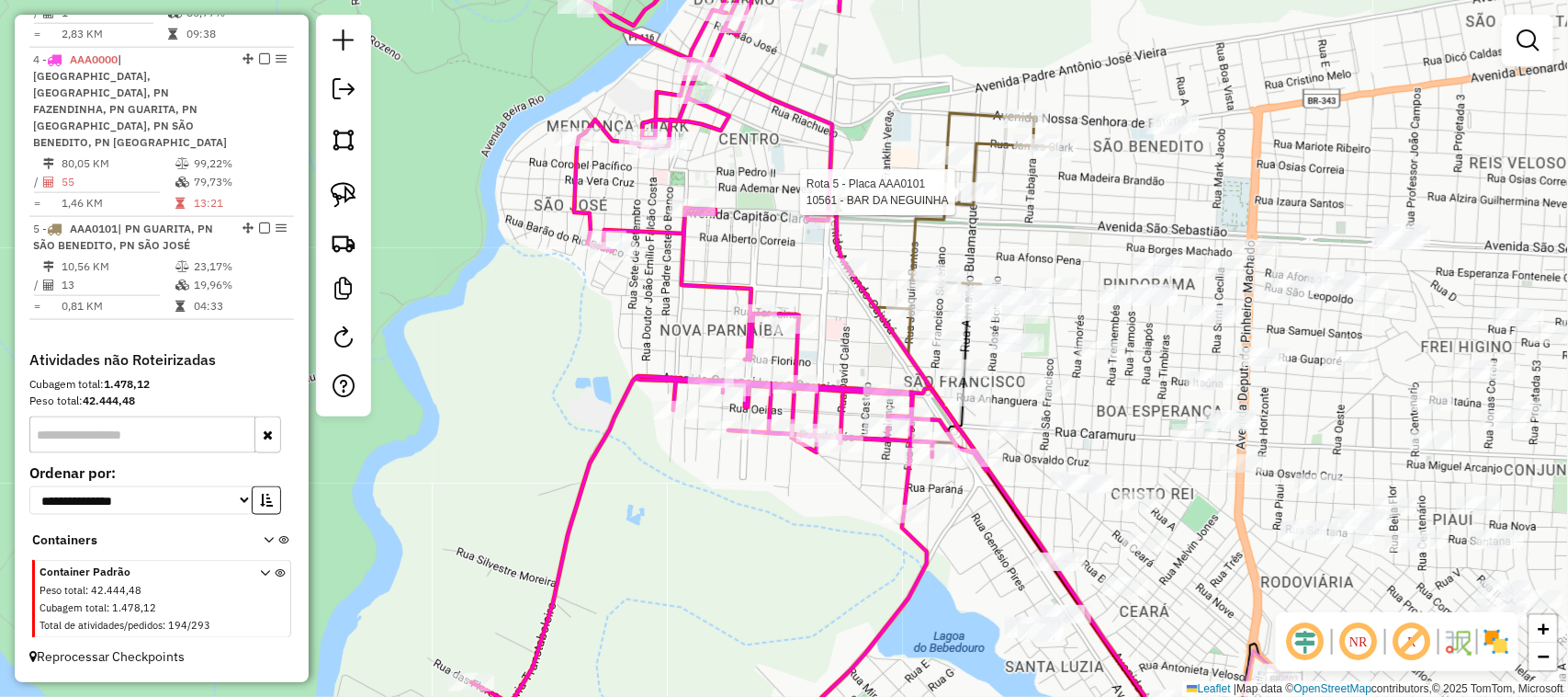
select select "**********"
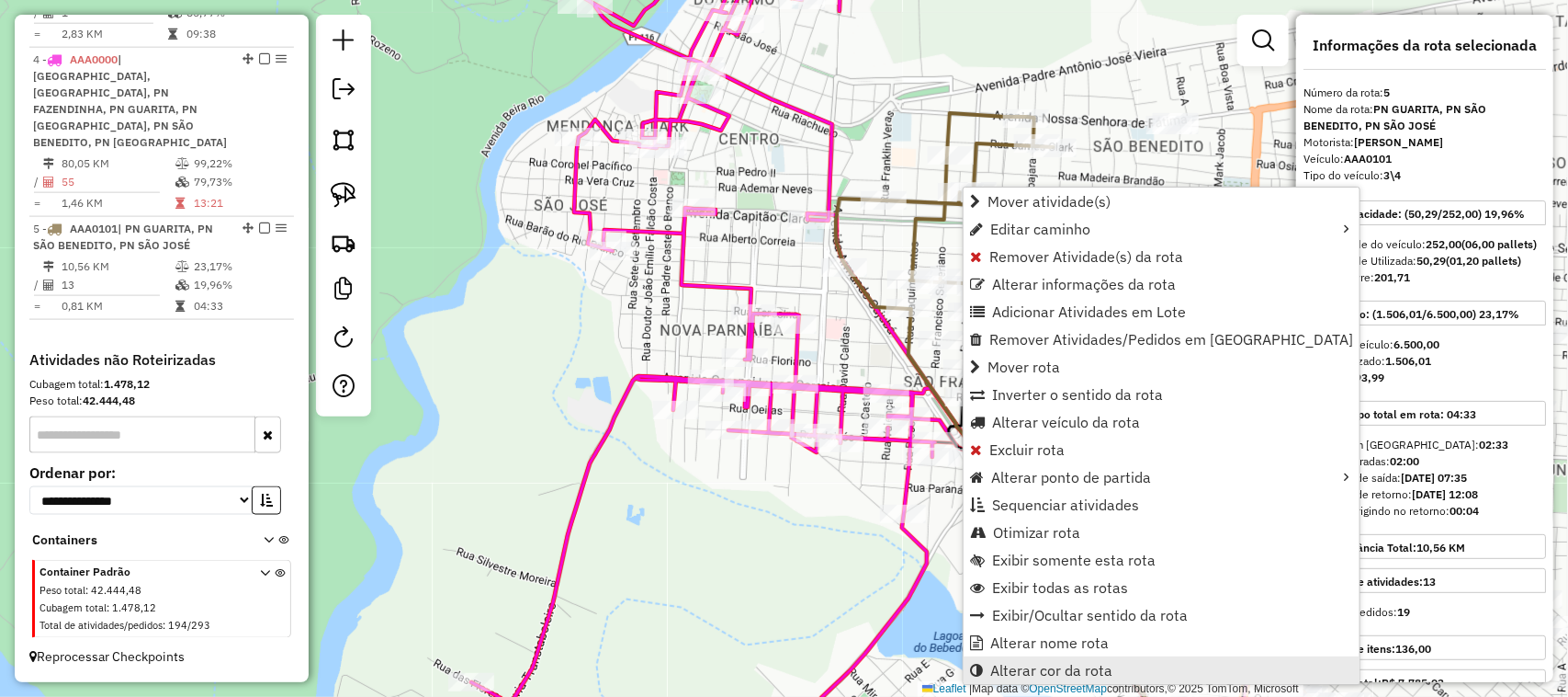
click at [1076, 665] on span "Alterar cor da rota" at bounding box center [1051, 670] width 123 height 15
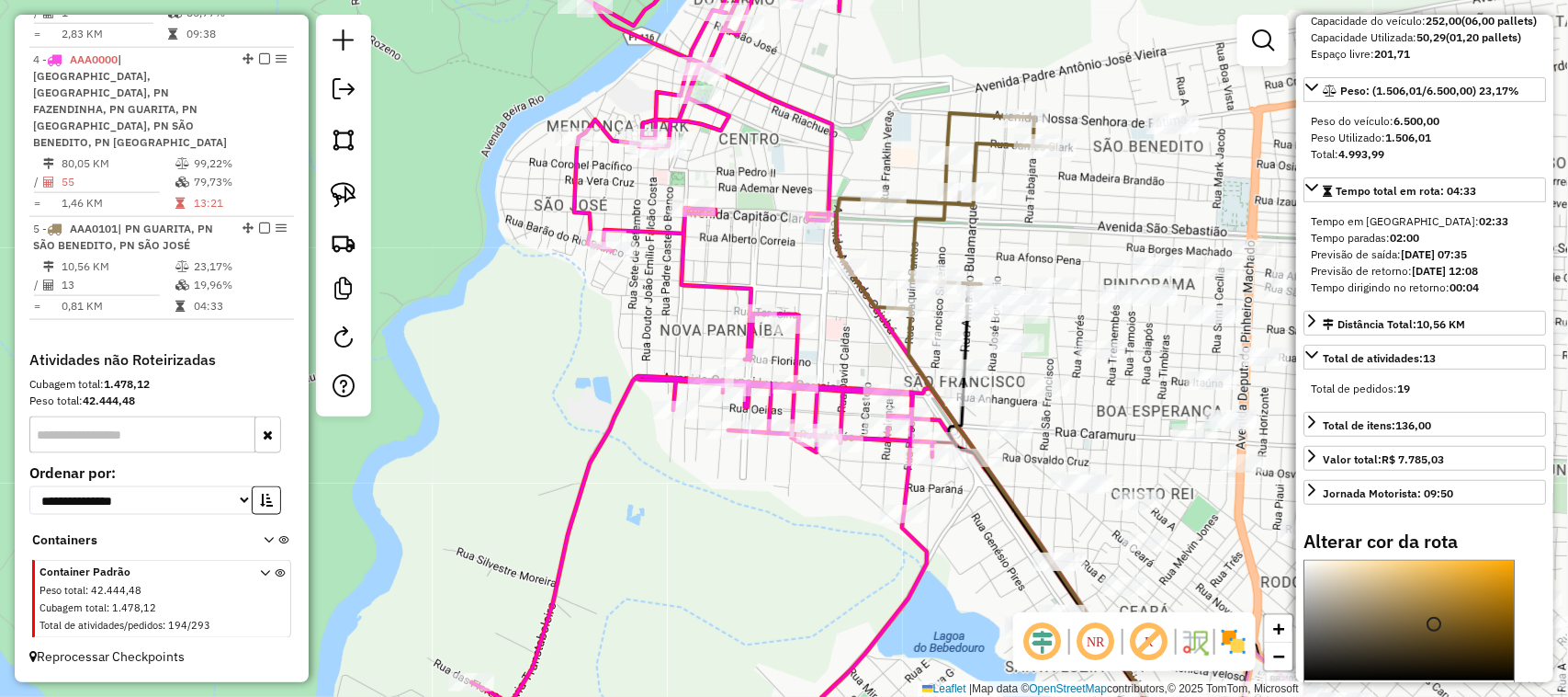
scroll to position [459, 0]
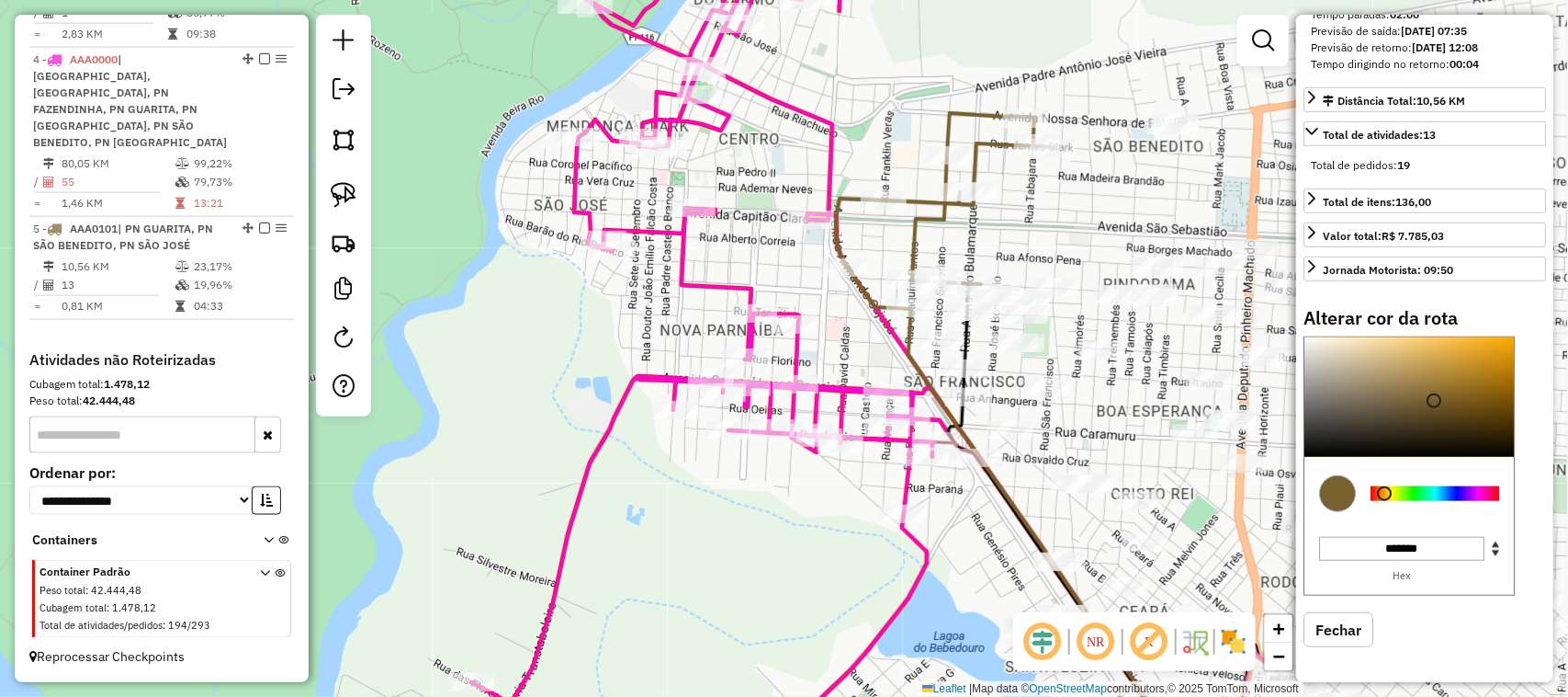
click at [1415, 501] on div at bounding box center [1435, 493] width 129 height 15
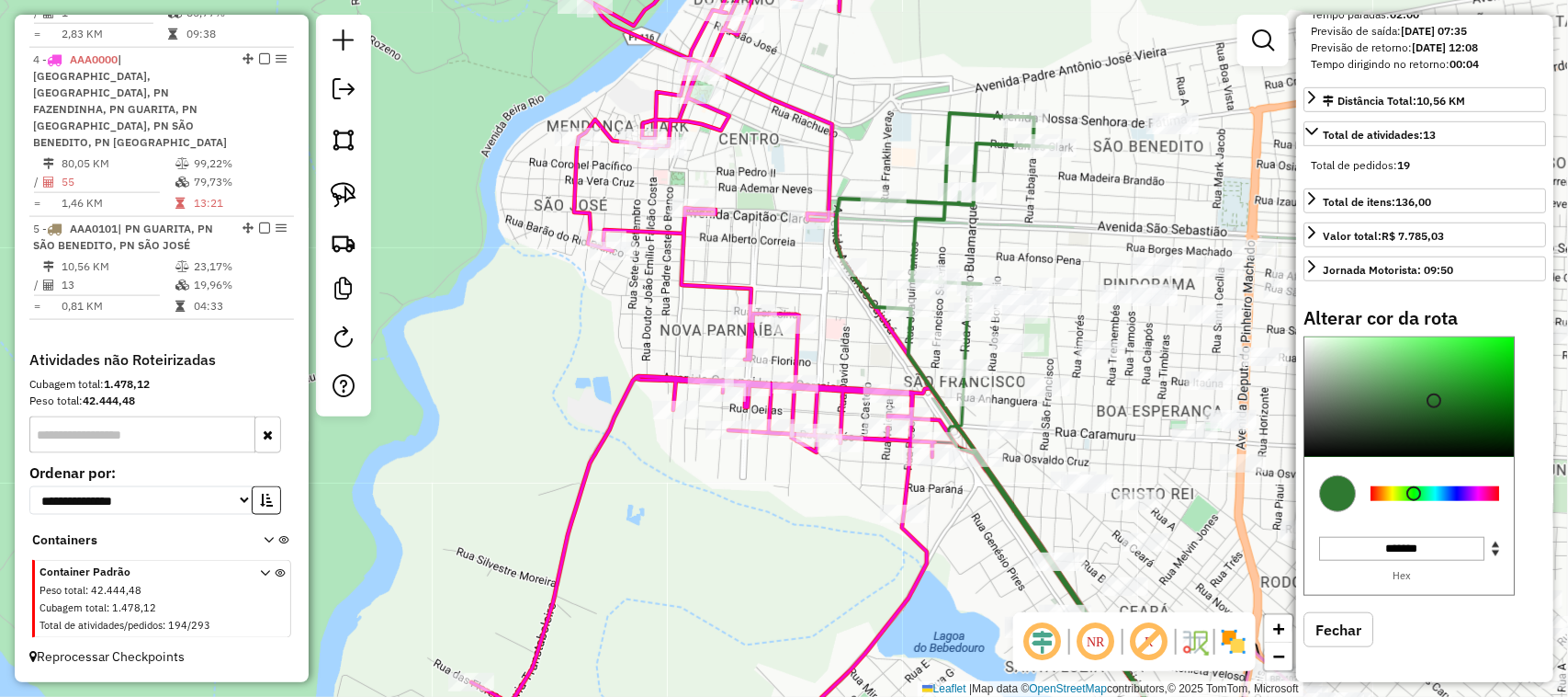
type input "*******"
click at [1495, 398] on div at bounding box center [1409, 398] width 209 height 120
drag, startPoint x: 1160, startPoint y: 190, endPoint x: 997, endPoint y: 274, distance: 183.4
click at [997, 274] on div "Janela de atendimento Grade de atendimento Capacidade Transportadoras Veículos …" at bounding box center [784, 348] width 1568 height 697
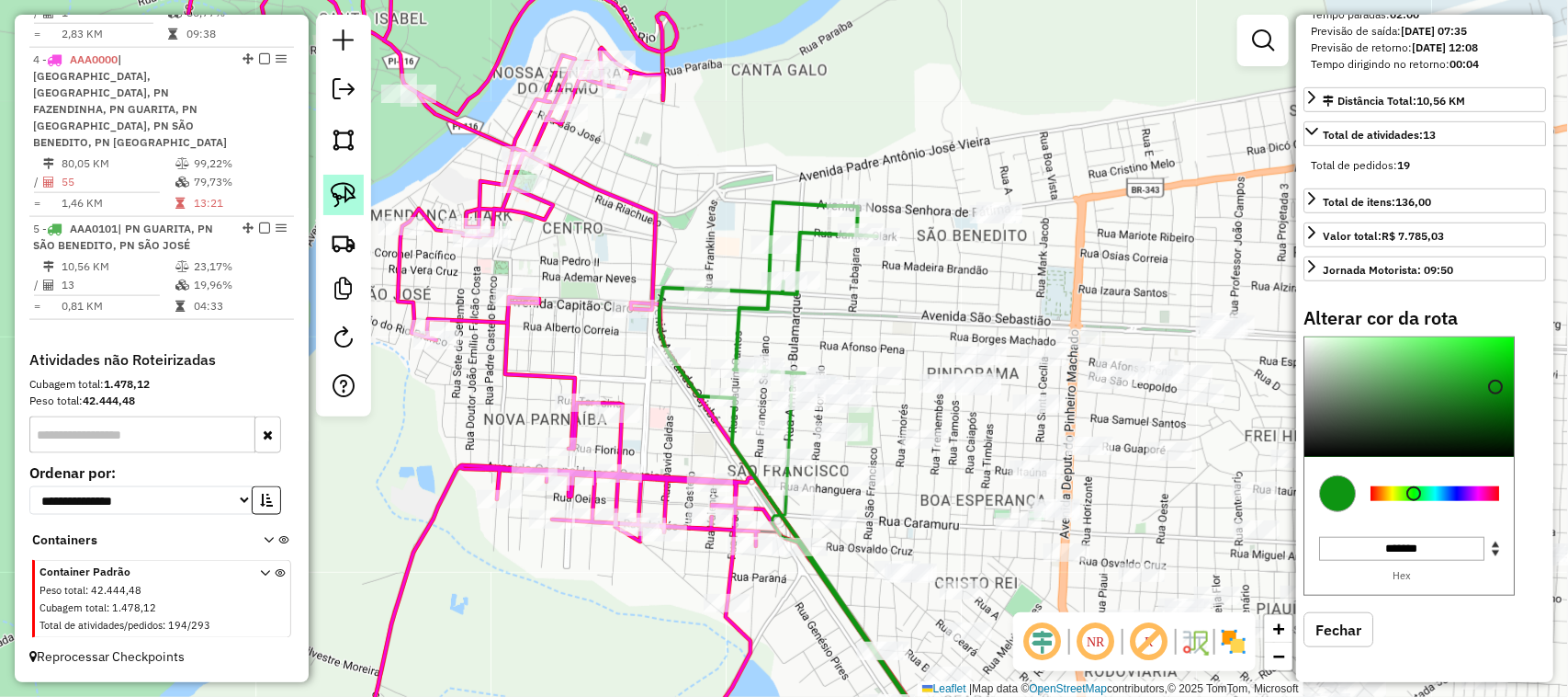
click at [327, 182] on link at bounding box center [343, 194] width 40 height 40
drag, startPoint x: 962, startPoint y: 244, endPoint x: 1021, endPoint y: 251, distance: 59.4
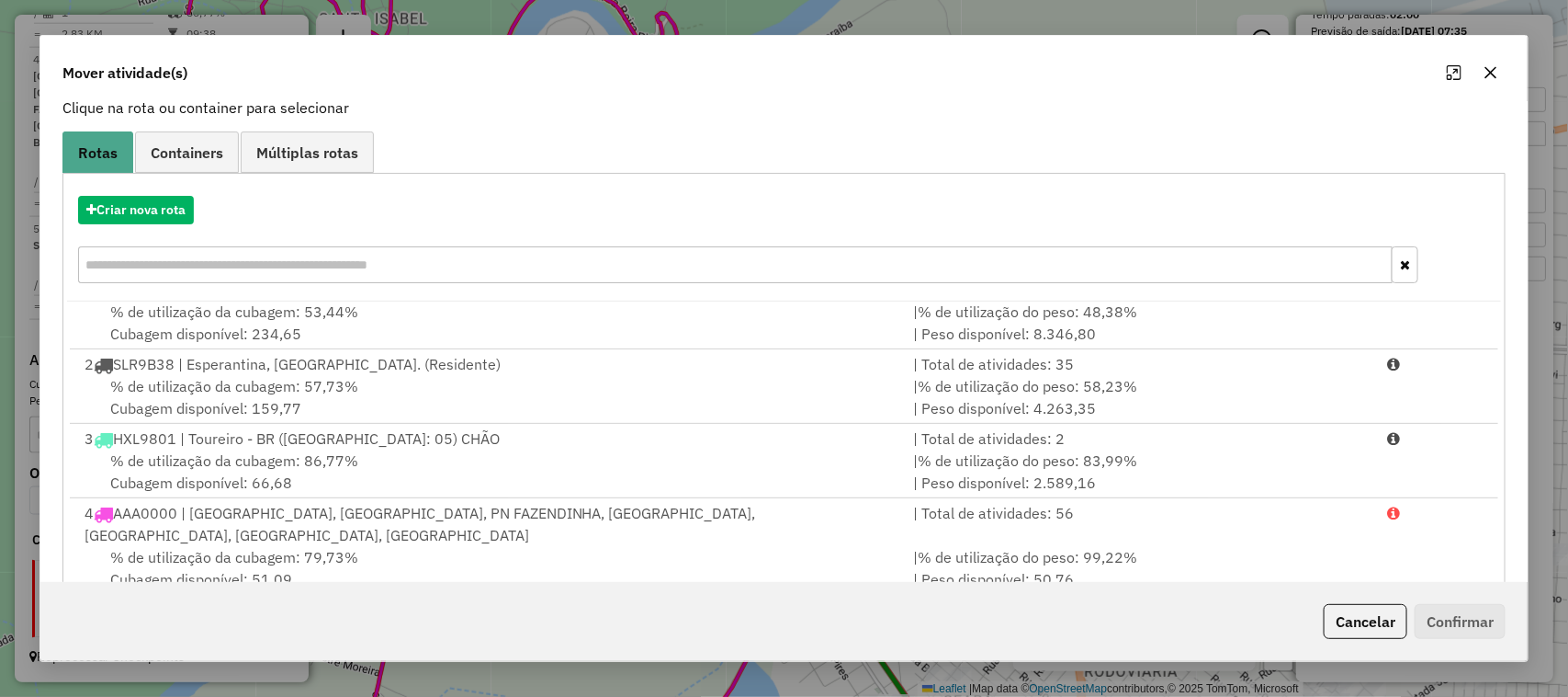
scroll to position [241, 0]
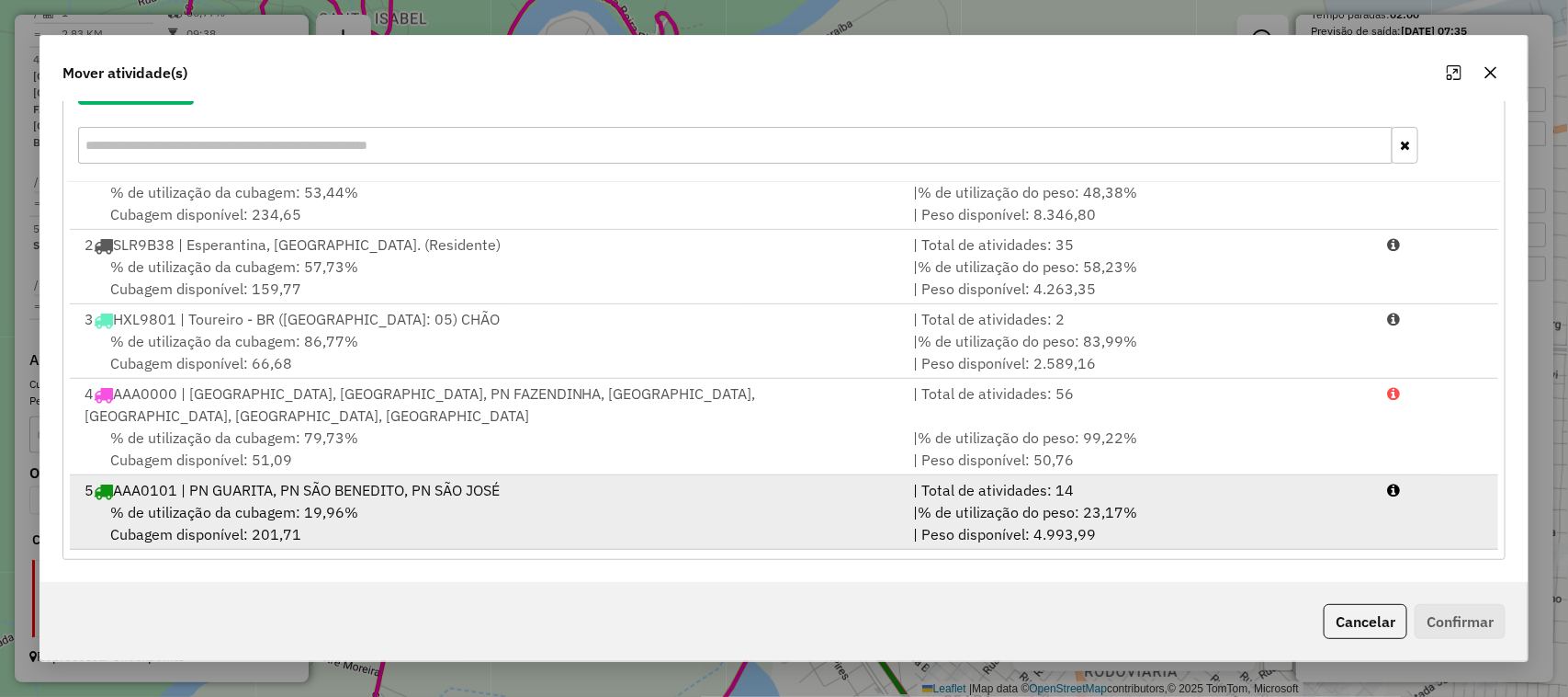
click at [442, 519] on div "% de utilização da cubagem: 19,96% Cubagem disponível: 201,71" at bounding box center [489, 522] width 830 height 44
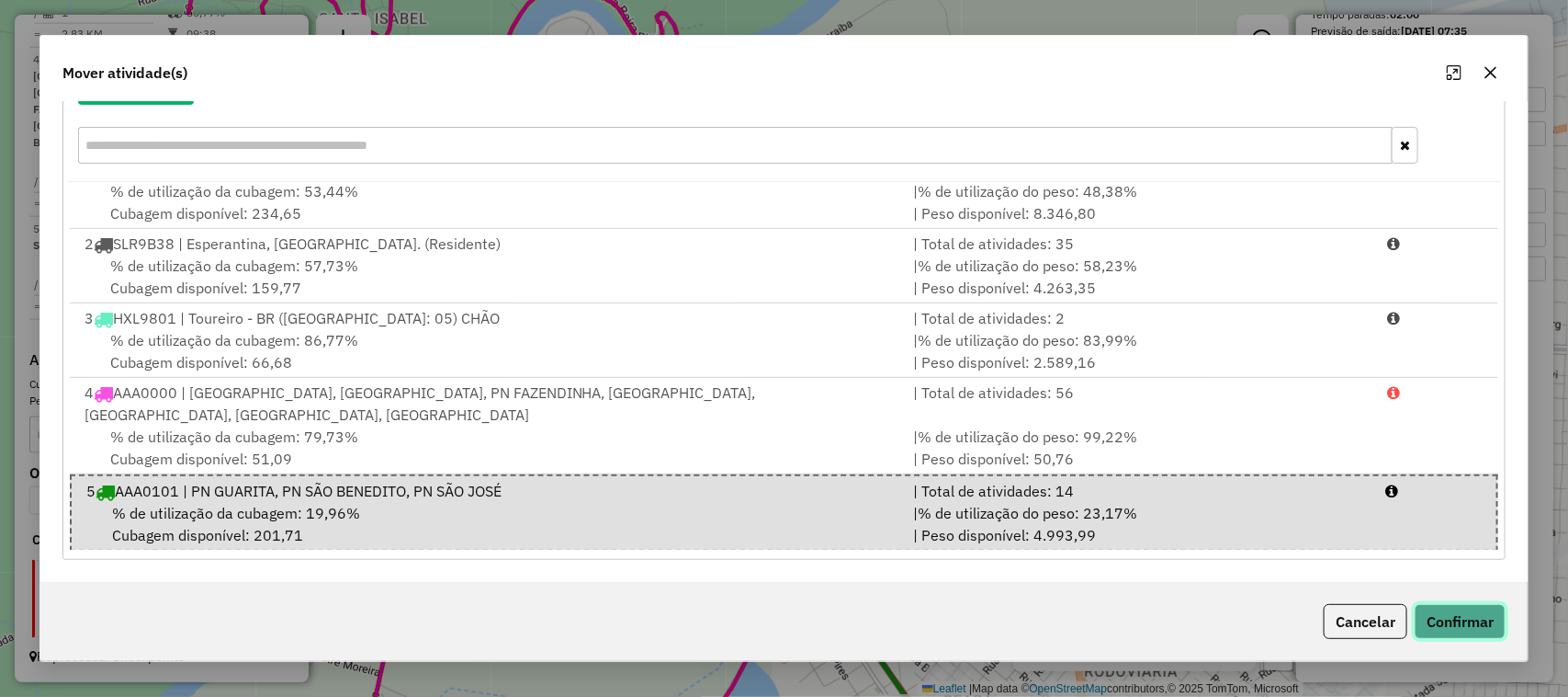
click at [1445, 616] on button "Confirmar" at bounding box center [1460, 621] width 91 height 35
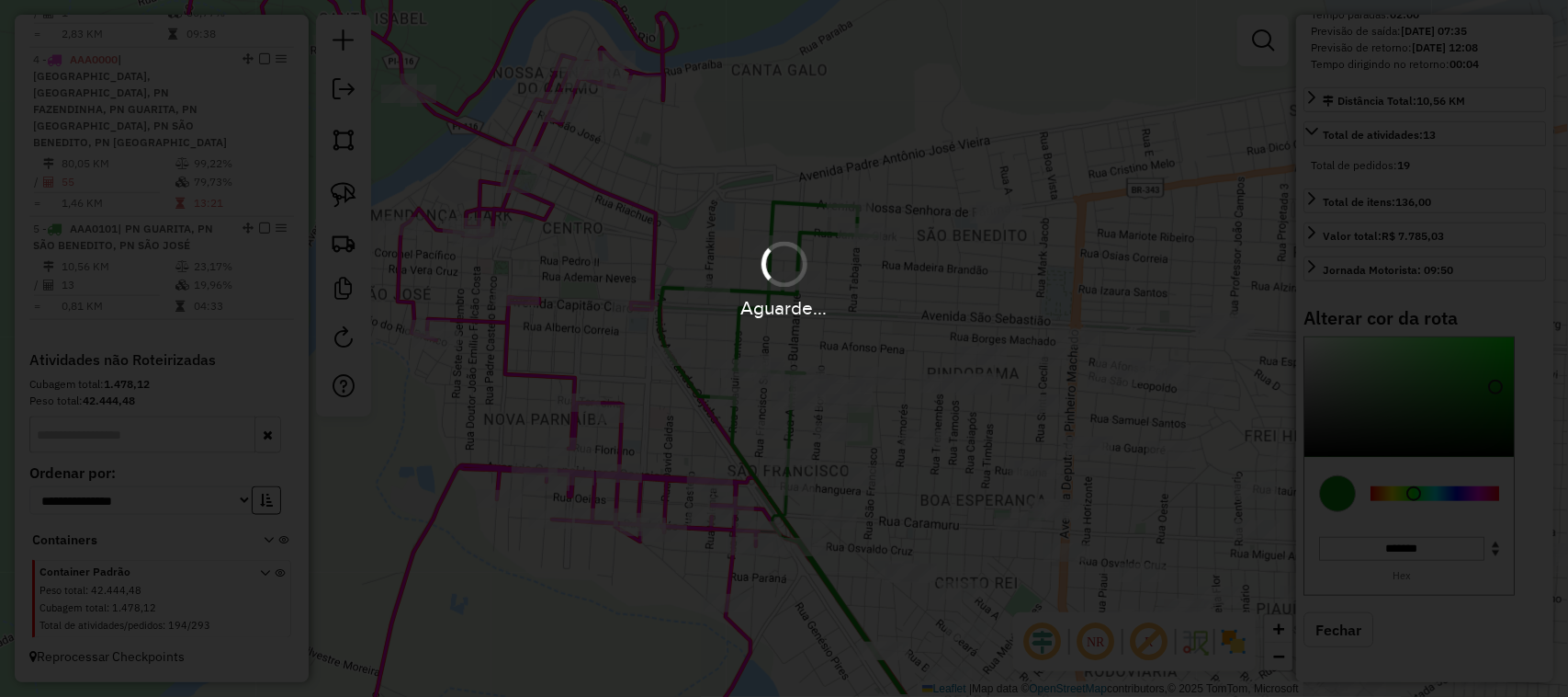
select select "**********"
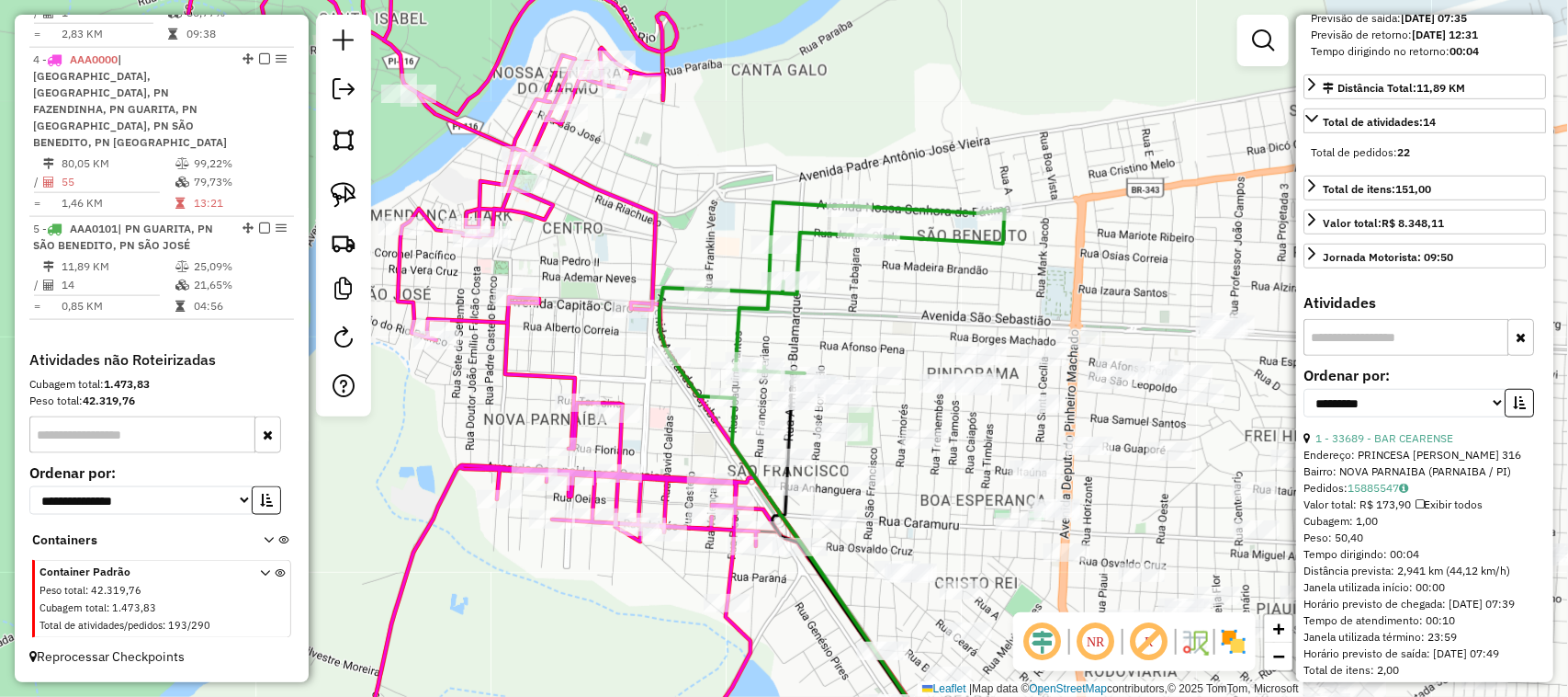
scroll to position [0, 0]
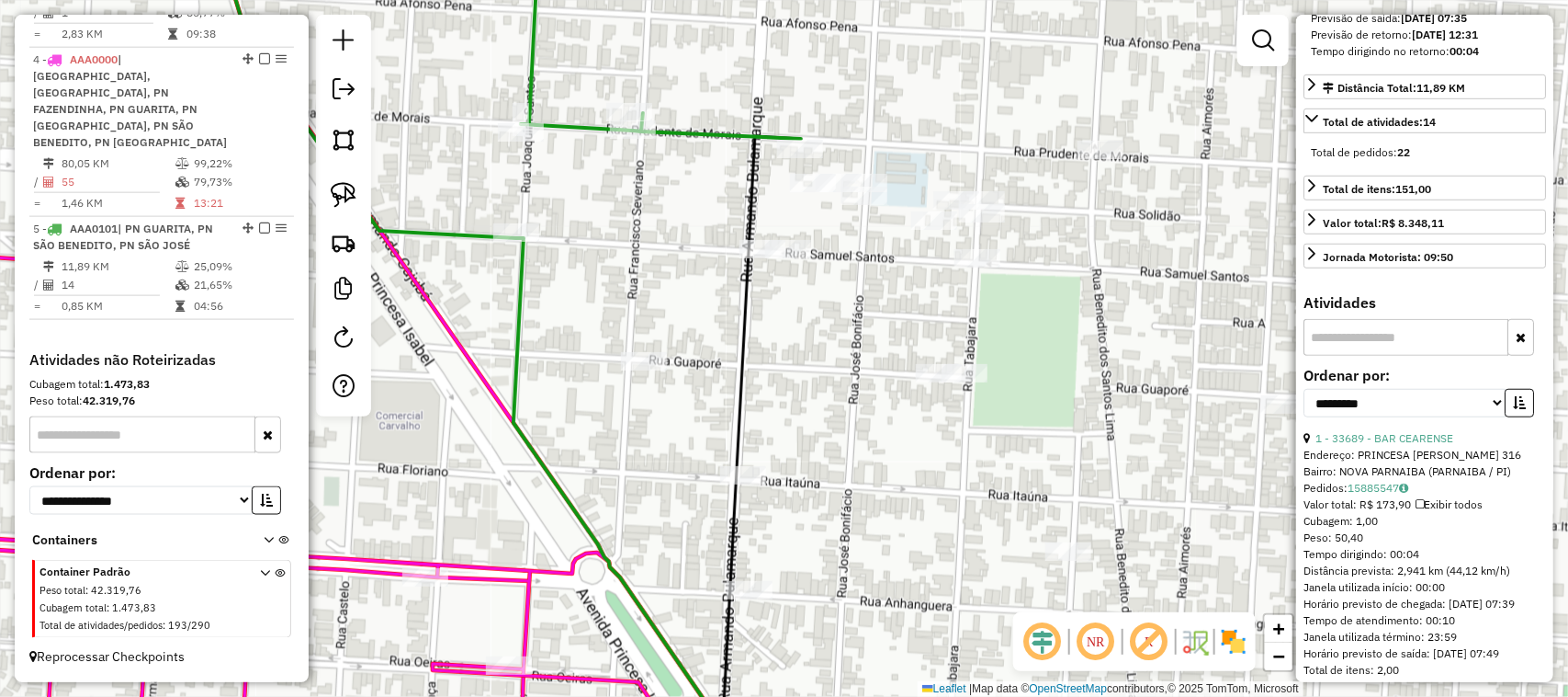
drag, startPoint x: 852, startPoint y: 473, endPoint x: 838, endPoint y: 430, distance: 45.2
click at [838, 430] on div "Janela de atendimento Grade de atendimento Capacidade Transportadoras Veículos …" at bounding box center [784, 348] width 1568 height 697
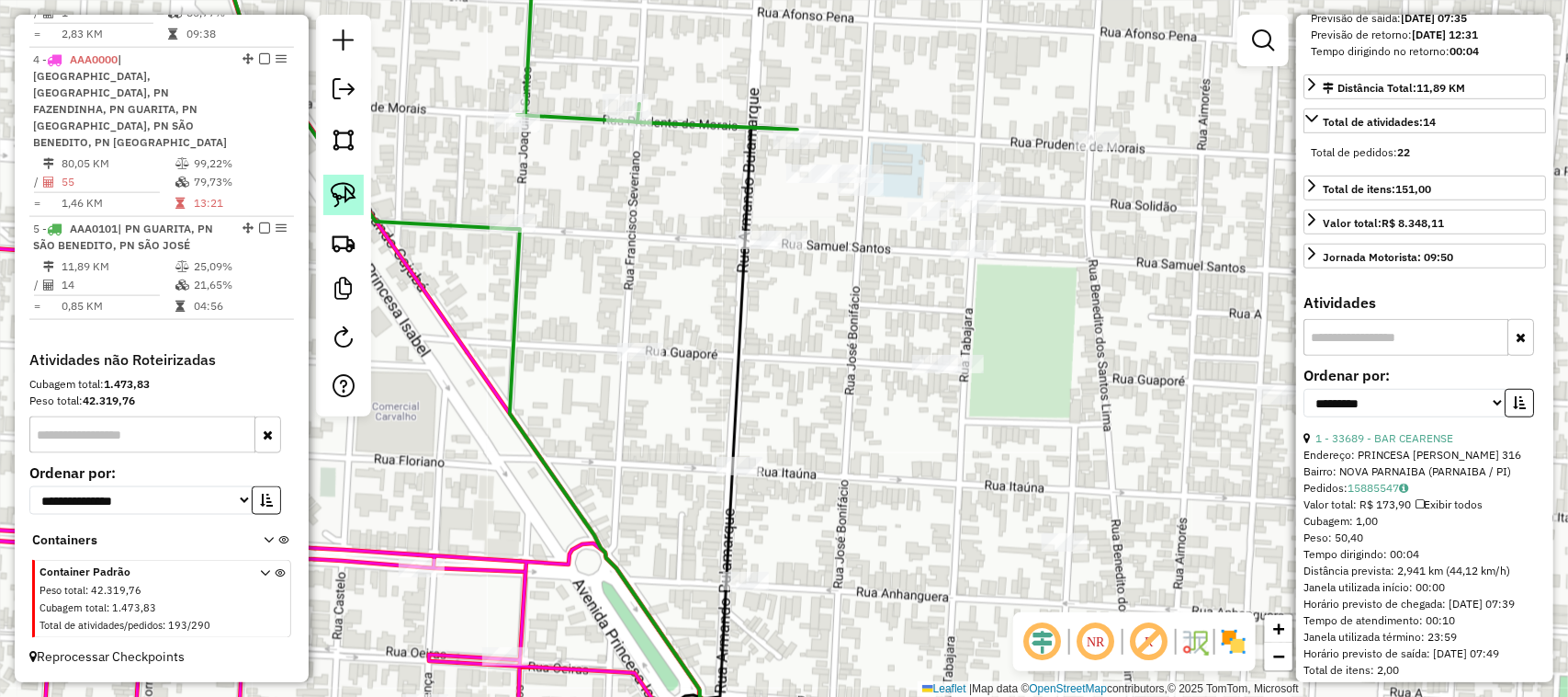
click at [347, 199] on img at bounding box center [343, 194] width 26 height 26
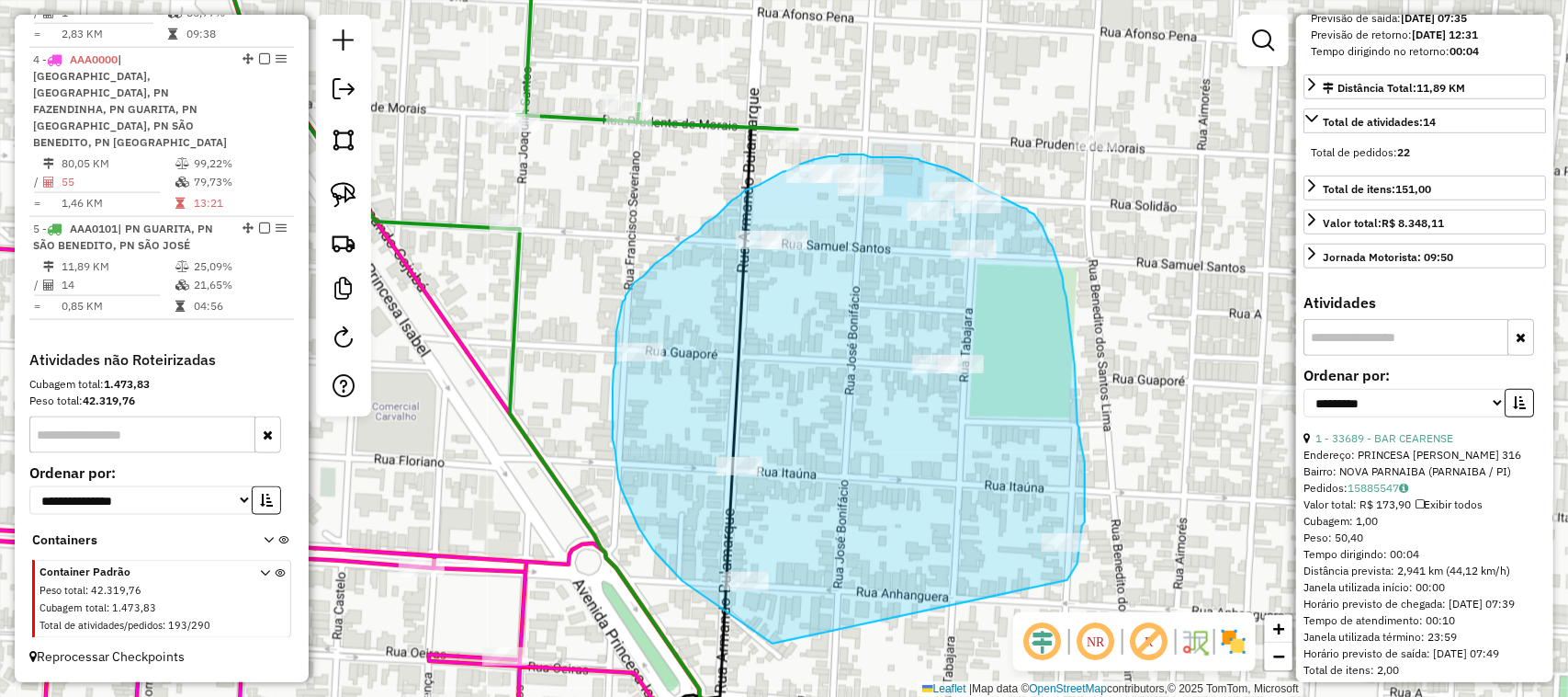
drag, startPoint x: 773, startPoint y: 643, endPoint x: 1068, endPoint y: 580, distance: 301.7
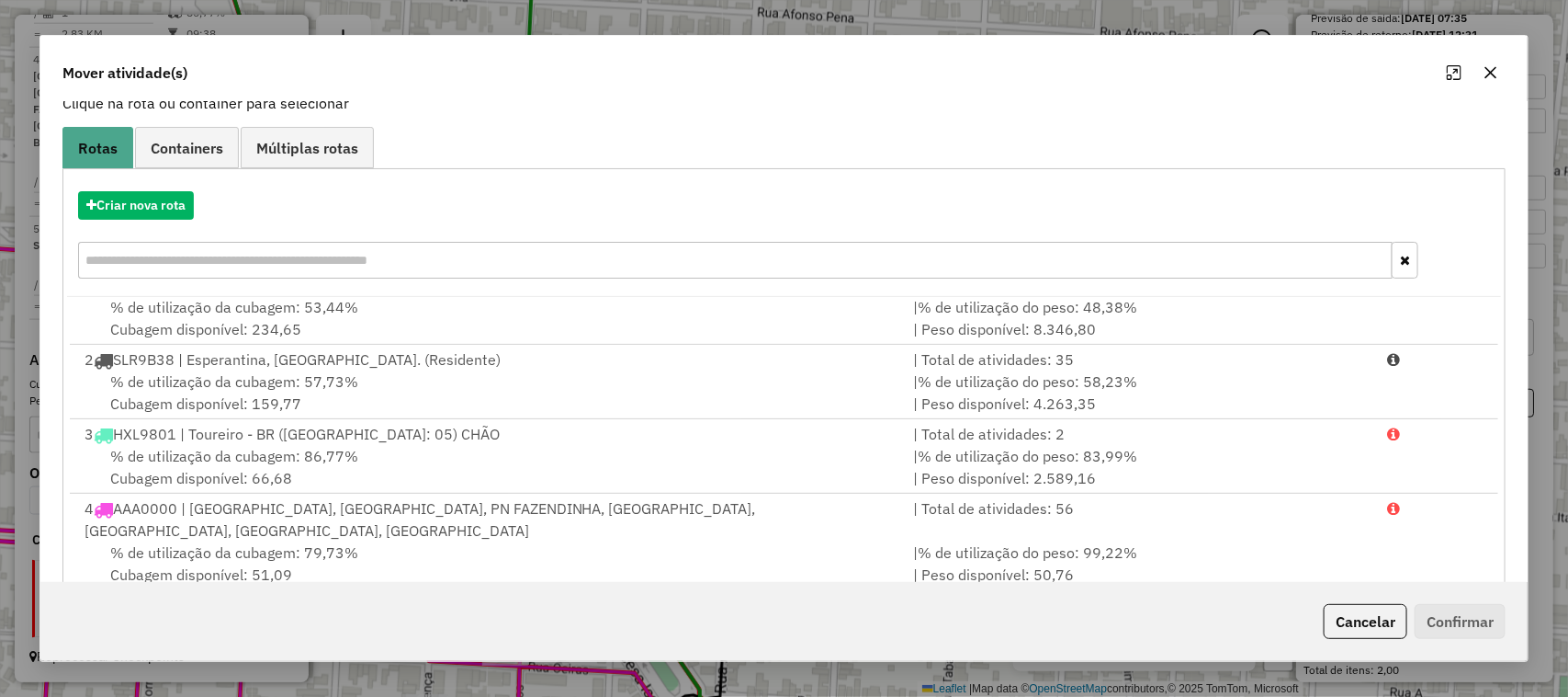
scroll to position [241, 0]
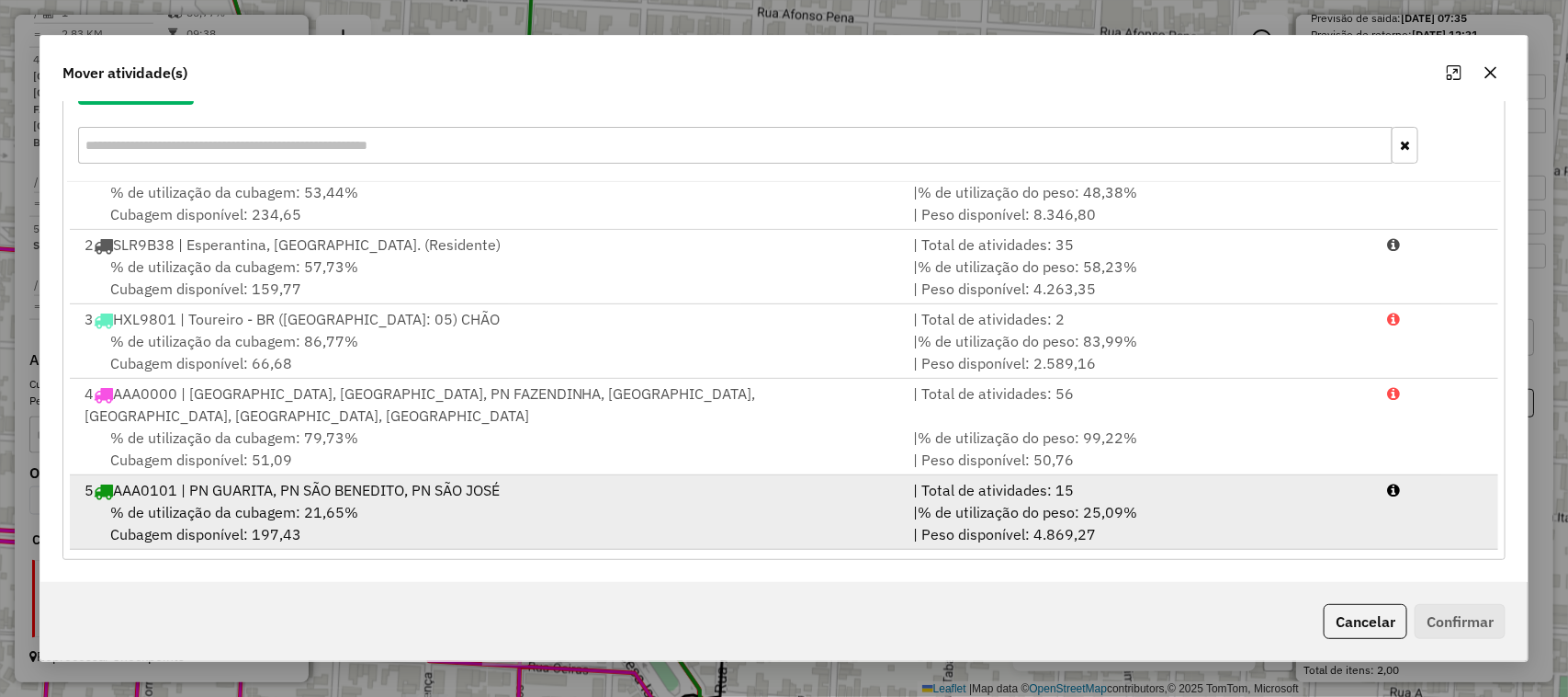
click at [627, 508] on div "% de utilização da cubagem: 21,65% Cubagem disponível: 197,43" at bounding box center [489, 522] width 830 height 44
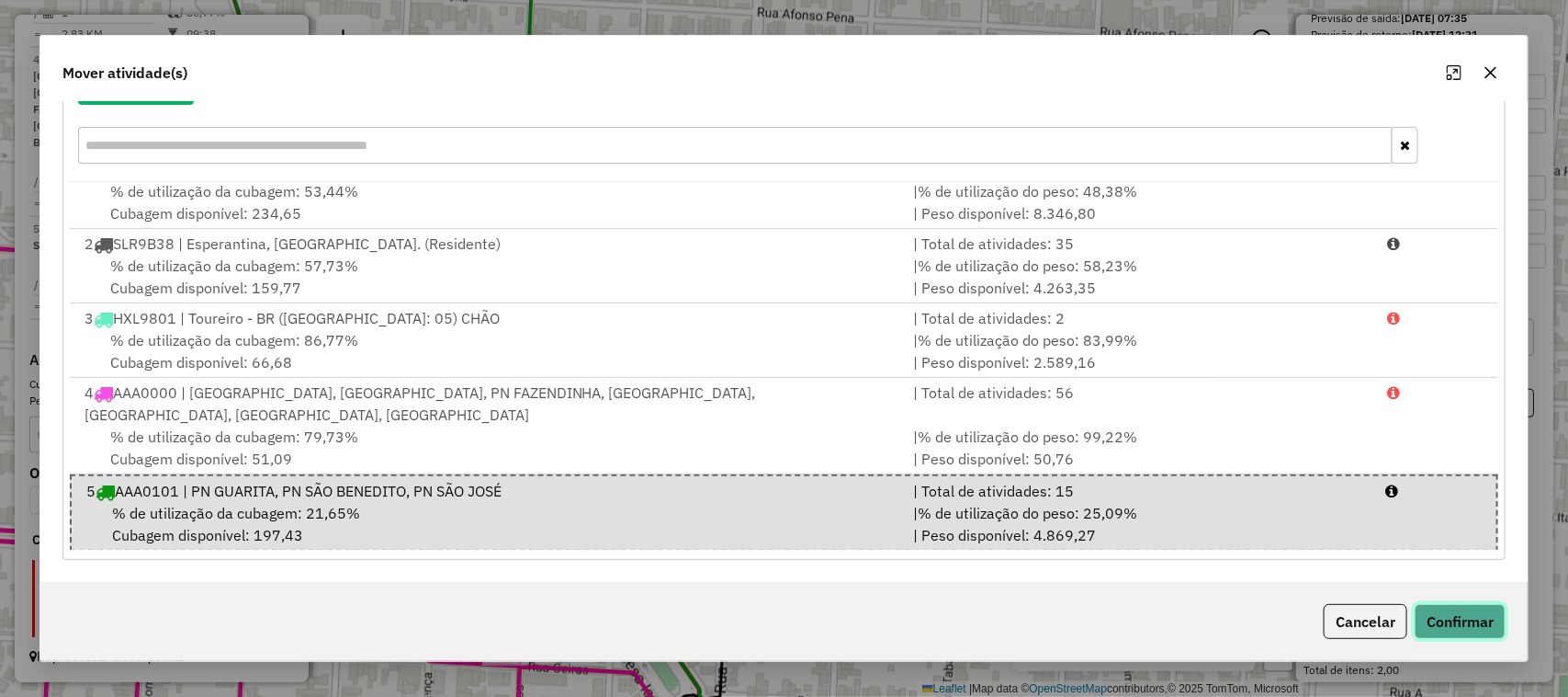
click at [1466, 627] on button "Confirmar" at bounding box center [1460, 621] width 91 height 35
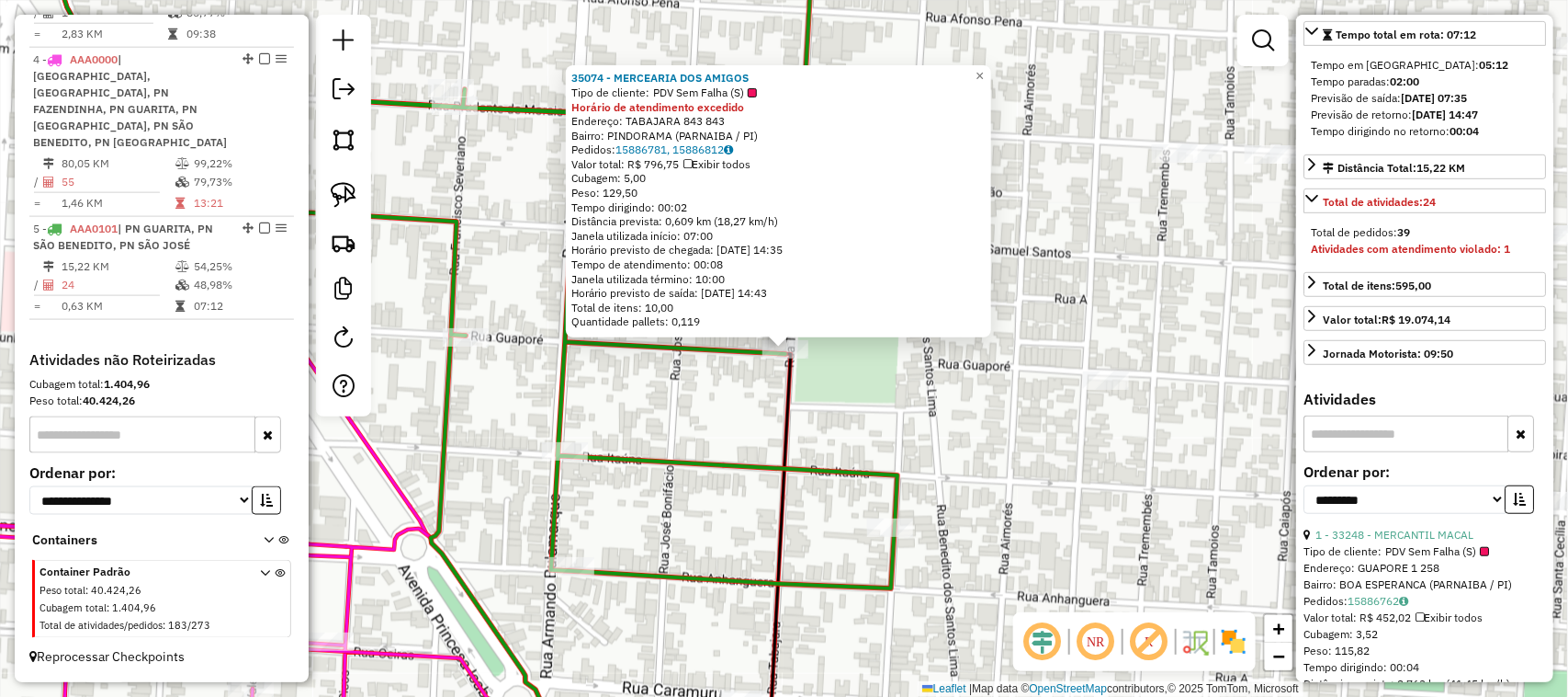
scroll to position [246, 0]
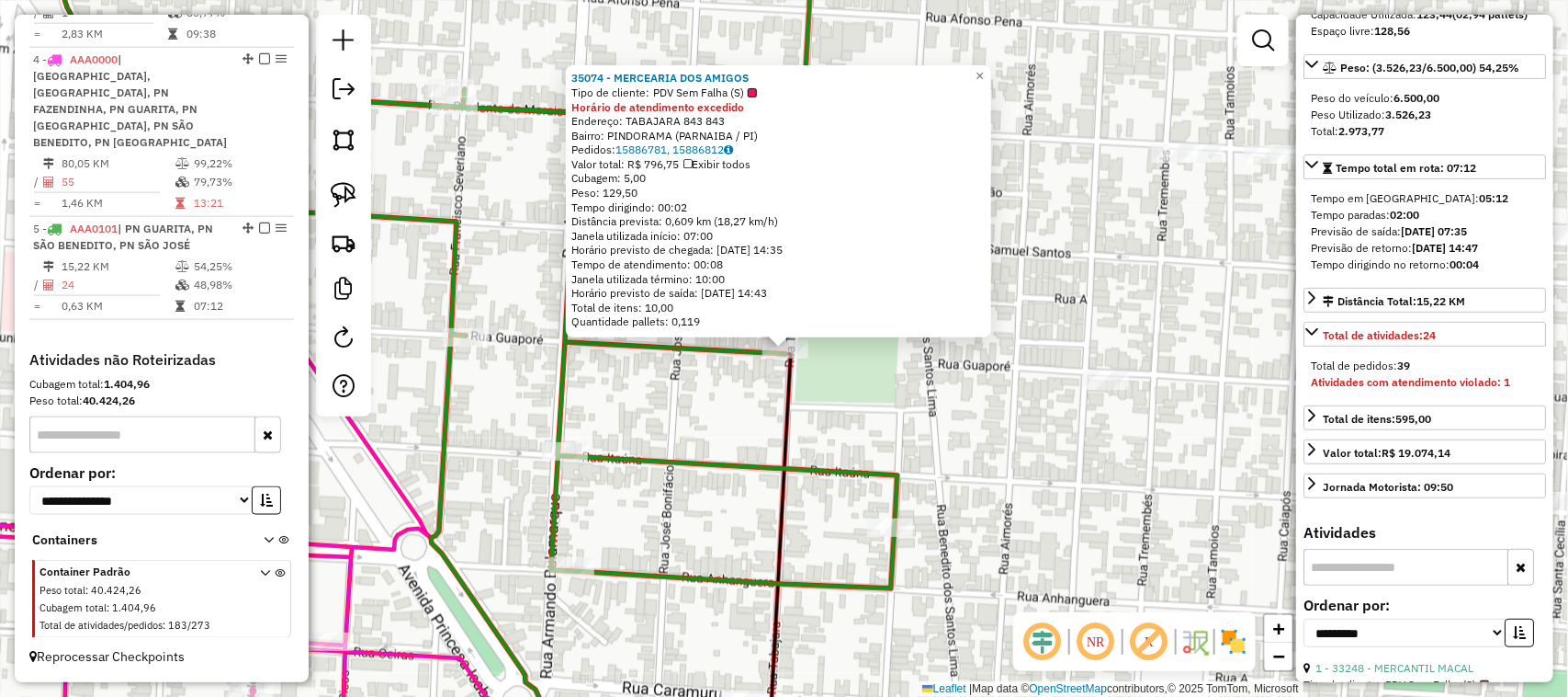
click at [1018, 429] on div "35074 - MERCEARIA DOS AMIGOS Tipo de cliente: PDV Sem Falha (S) Horário de aten…" at bounding box center [784, 348] width 1568 height 697
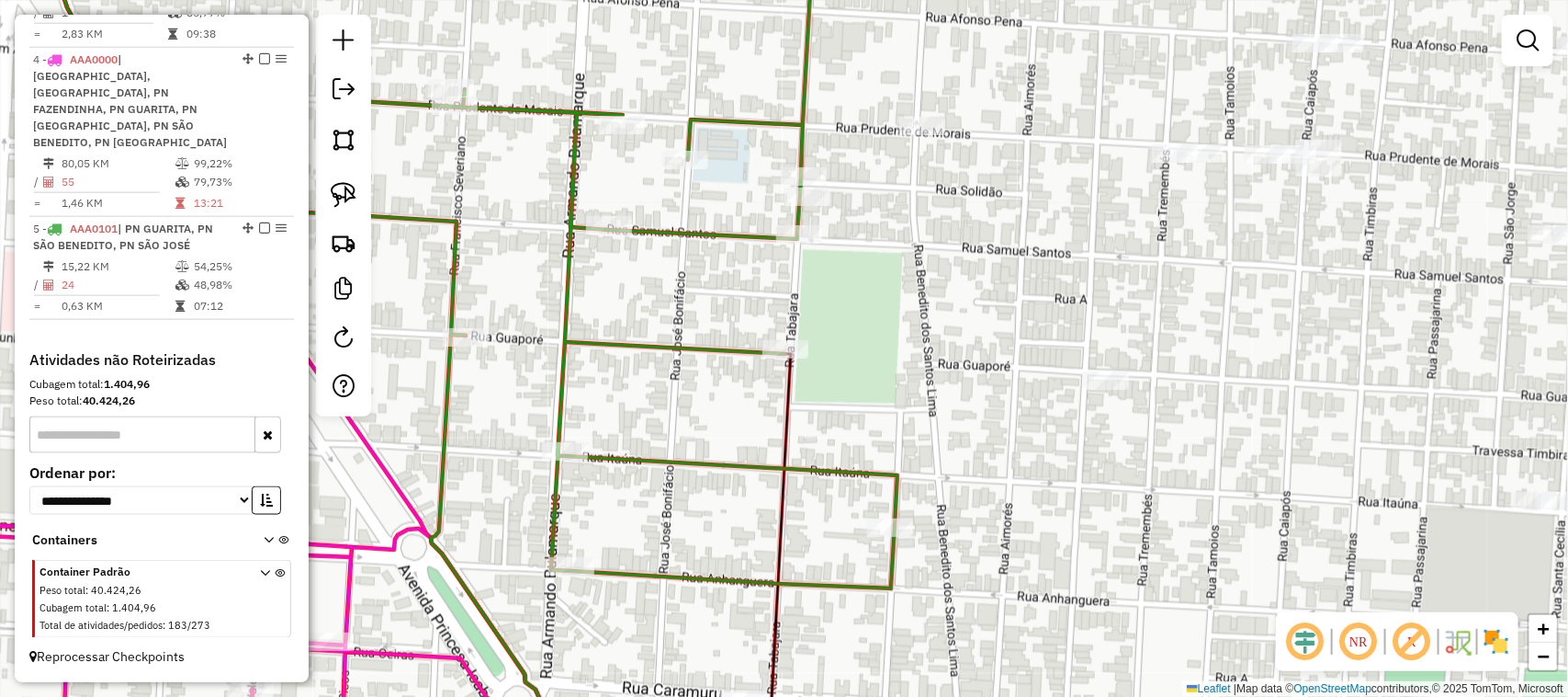
drag, startPoint x: 1004, startPoint y: 444, endPoint x: 1098, endPoint y: 267, distance: 200.4
click at [1090, 283] on div "Janela de atendimento Grade de atendimento Capacidade Transportadoras Veículos …" at bounding box center [784, 348] width 1568 height 697
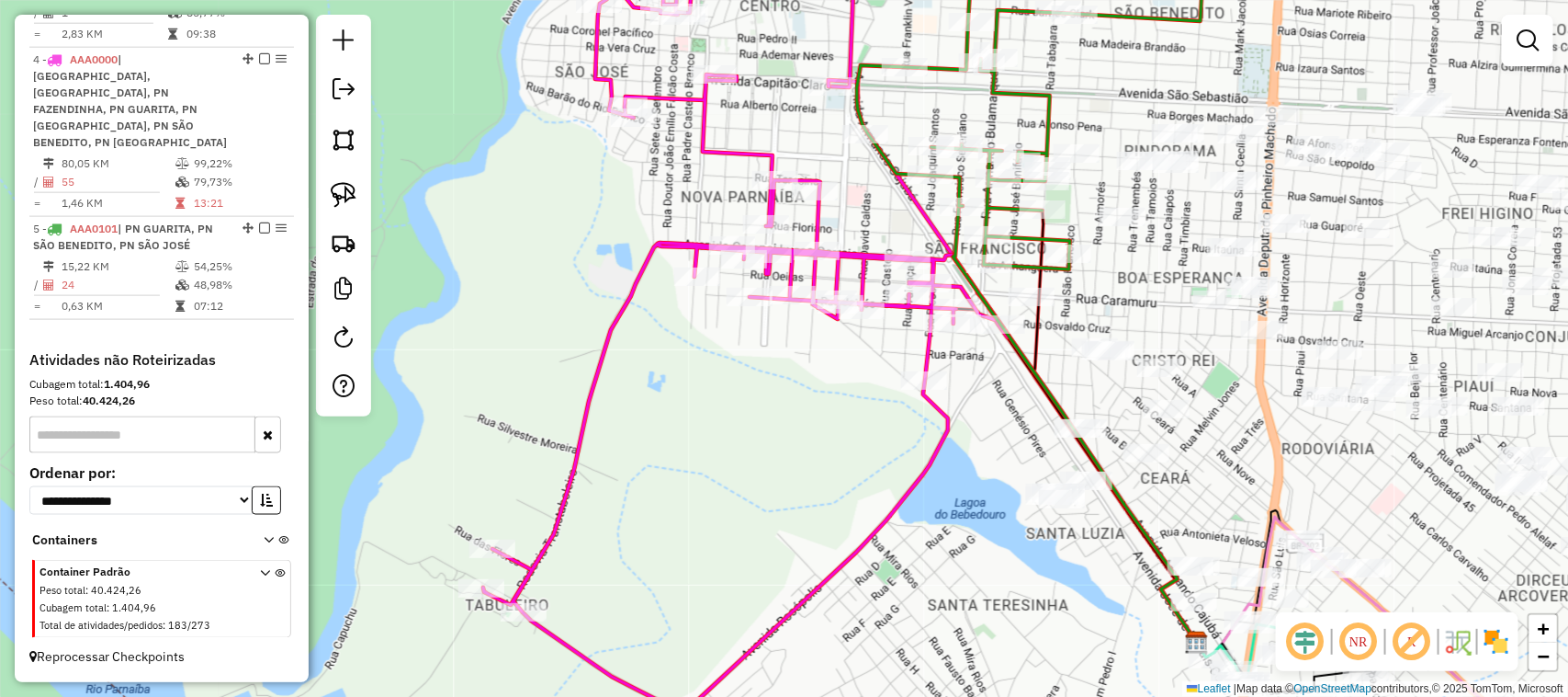
drag, startPoint x: 763, startPoint y: 461, endPoint x: 709, endPoint y: 340, distance: 132.5
click at [723, 375] on div "Janela de atendimento Grade de atendimento Capacidade Transportadoras Veículos …" at bounding box center [784, 348] width 1568 height 697
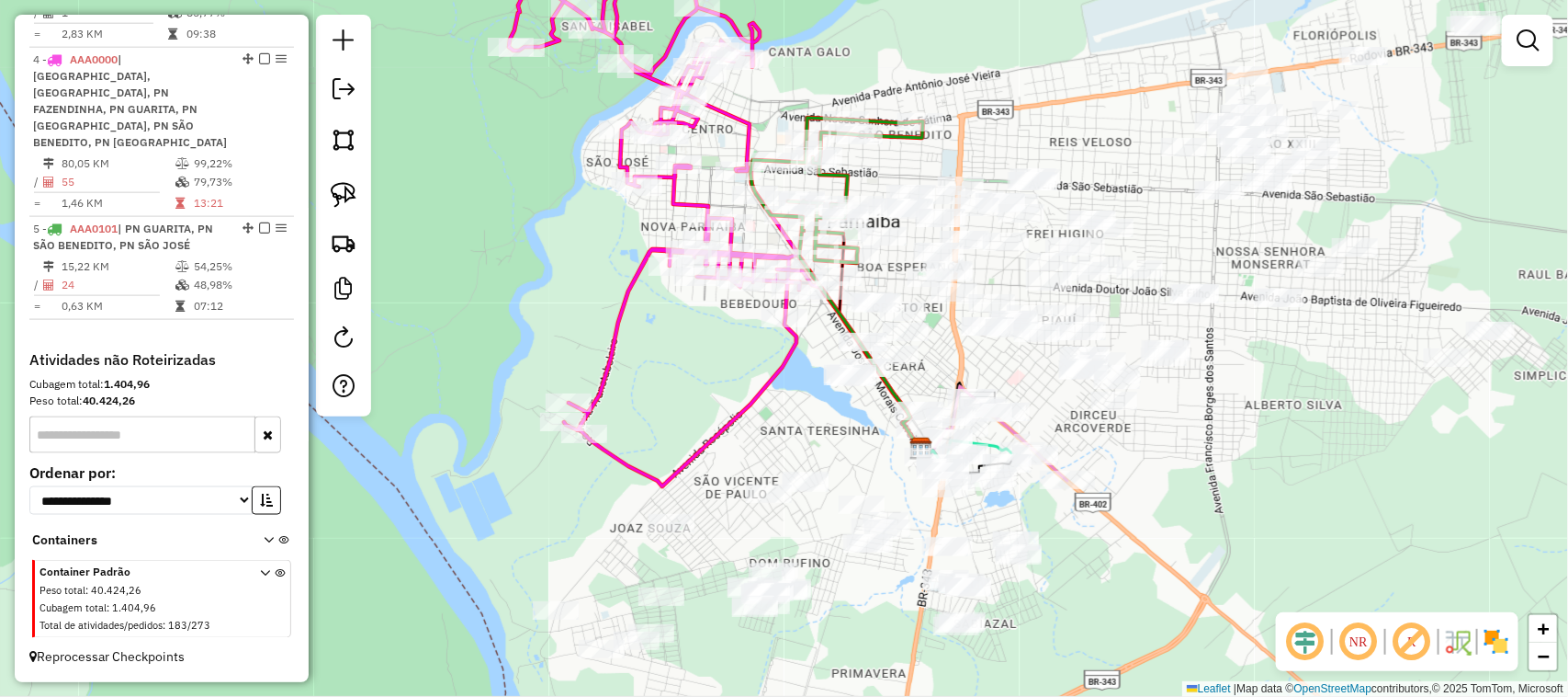
drag, startPoint x: 706, startPoint y: 320, endPoint x: 710, endPoint y: 378, distance: 58.1
click at [710, 375] on div "Janela de atendimento Grade de atendimento Capacidade Transportadoras Veículos …" at bounding box center [784, 348] width 1568 height 697
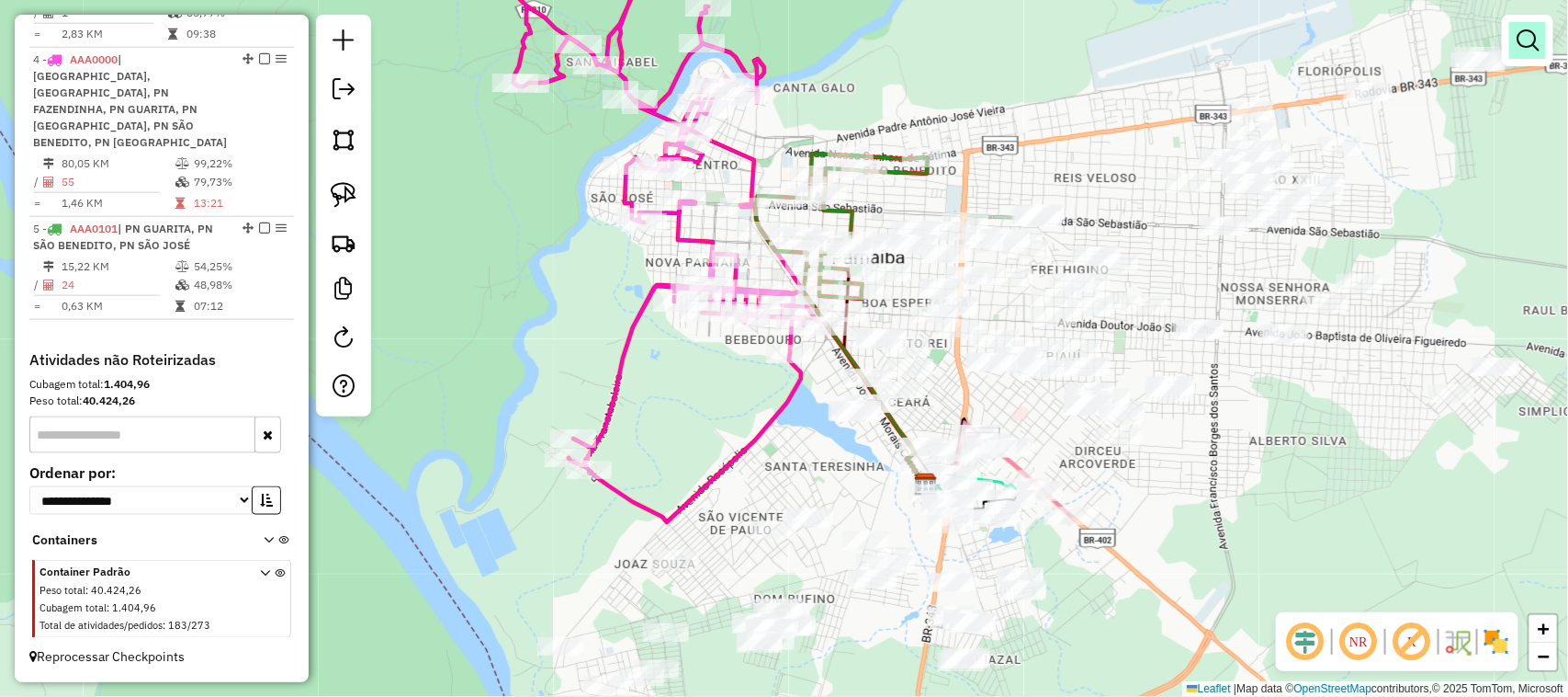
click at [1533, 48] on em at bounding box center [1528, 40] width 22 height 22
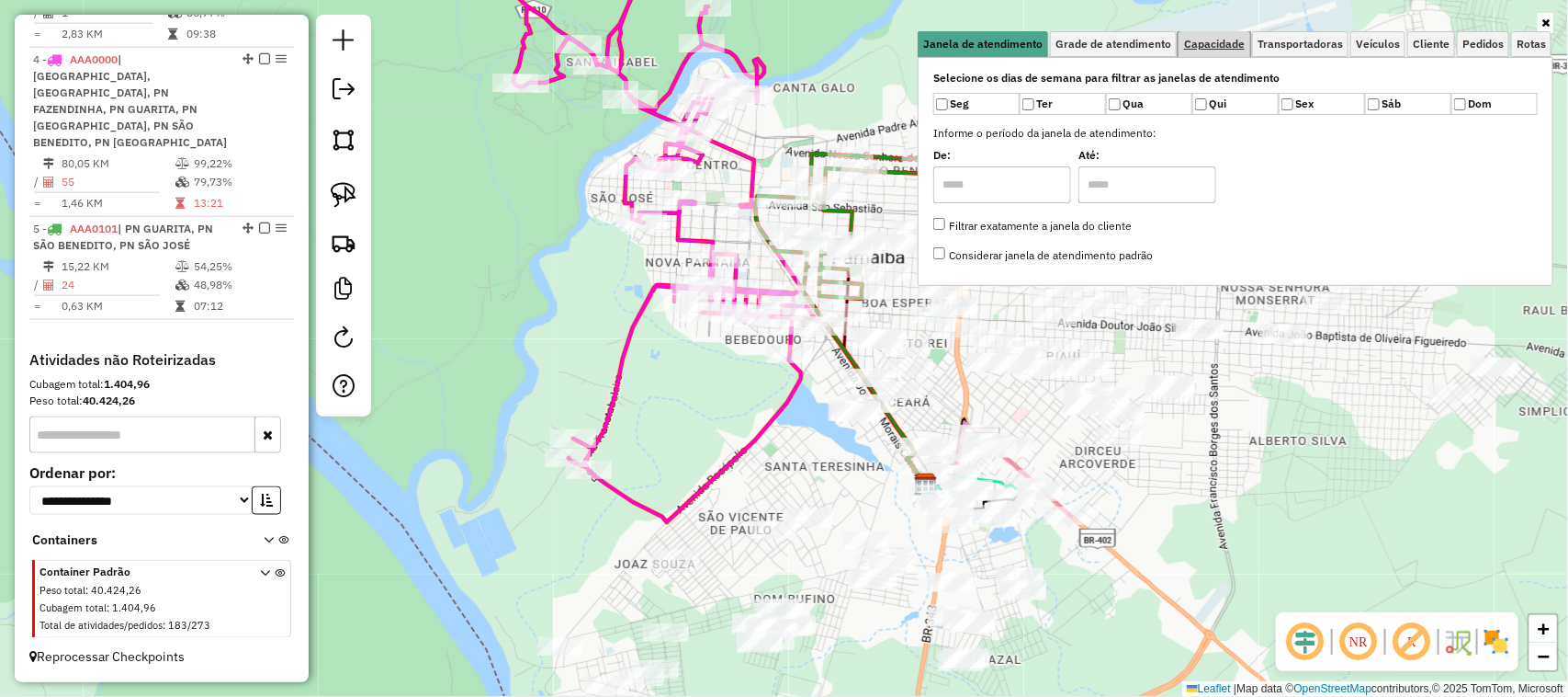
click at [1206, 50] on span "Capacidade" at bounding box center [1215, 43] width 61 height 11
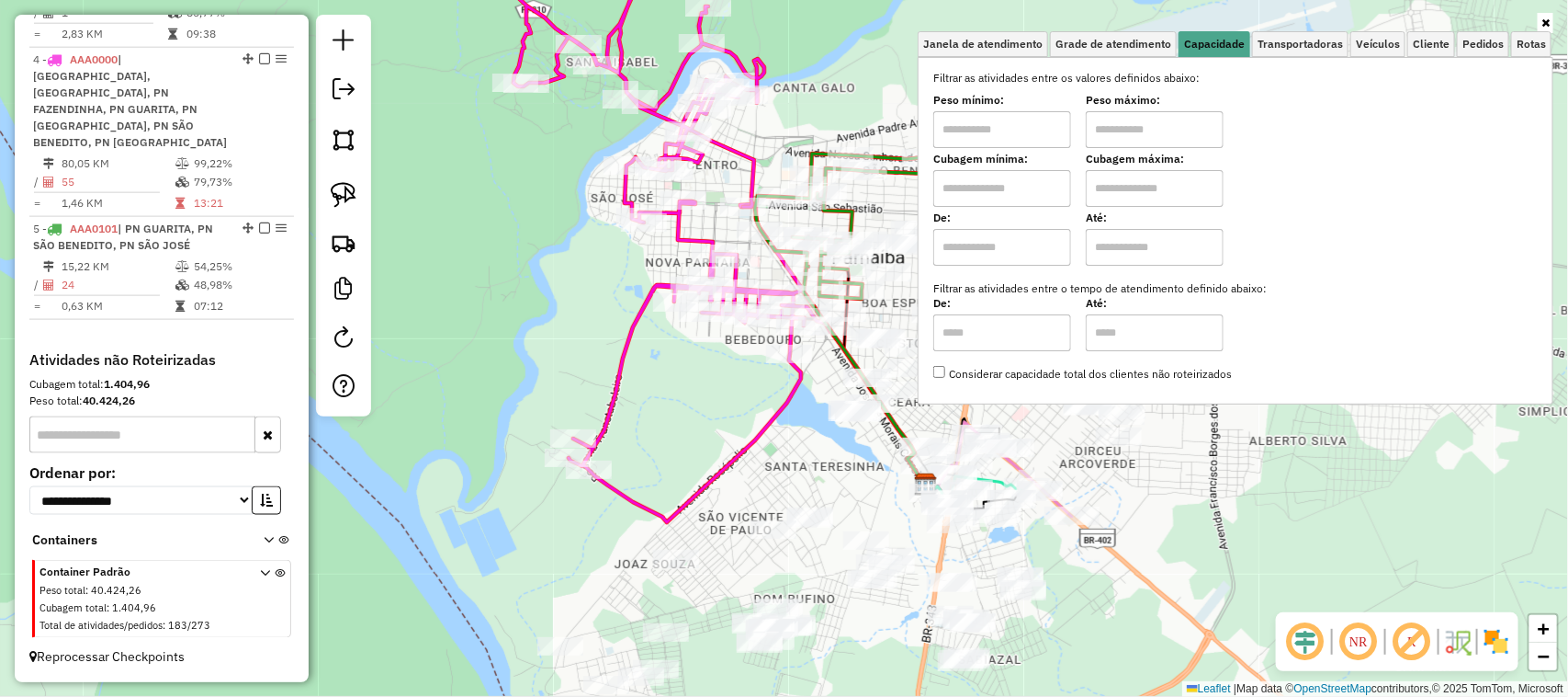
click at [1033, 124] on input "text" at bounding box center [1002, 129] width 137 height 36
type input "******"
click at [1125, 130] on input "text" at bounding box center [1155, 129] width 137 height 36
type input "********"
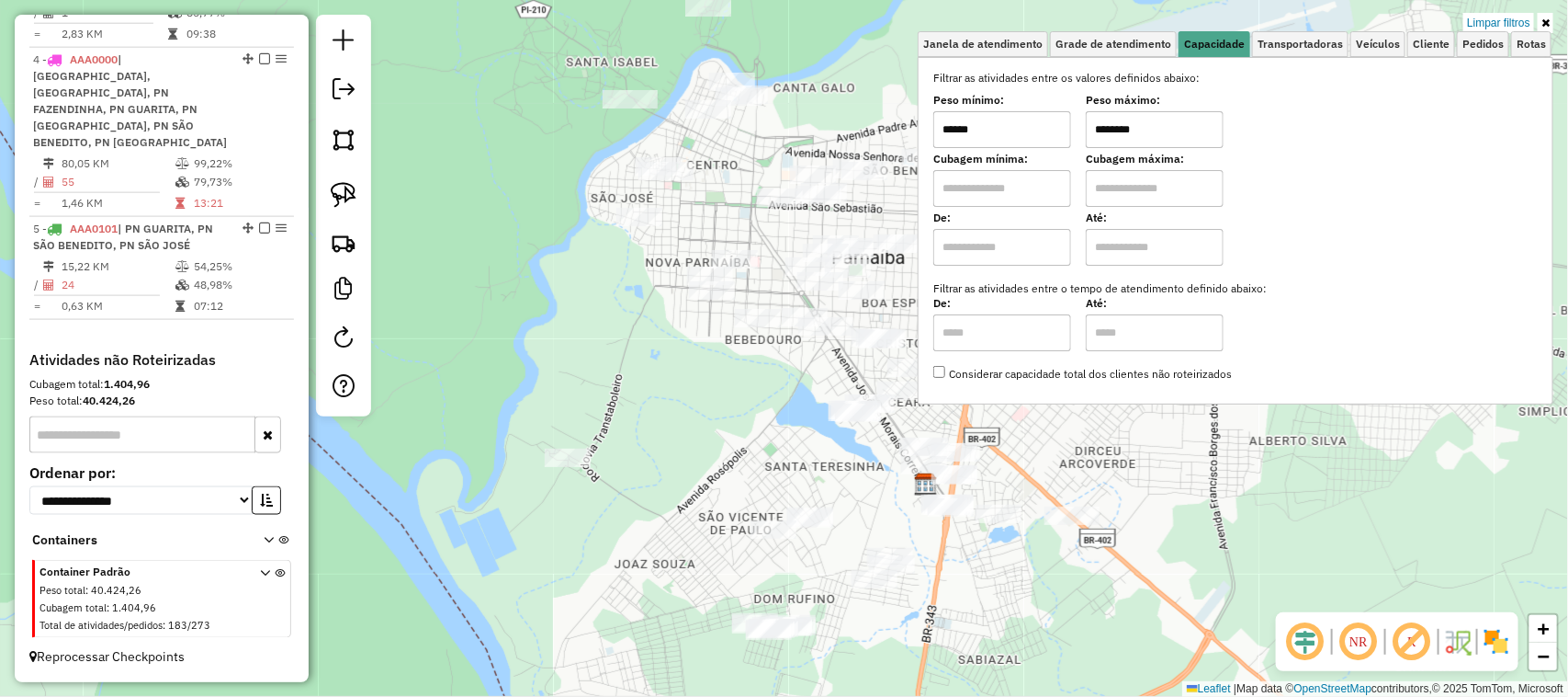
click at [1550, 22] on icon at bounding box center [1545, 23] width 8 height 11
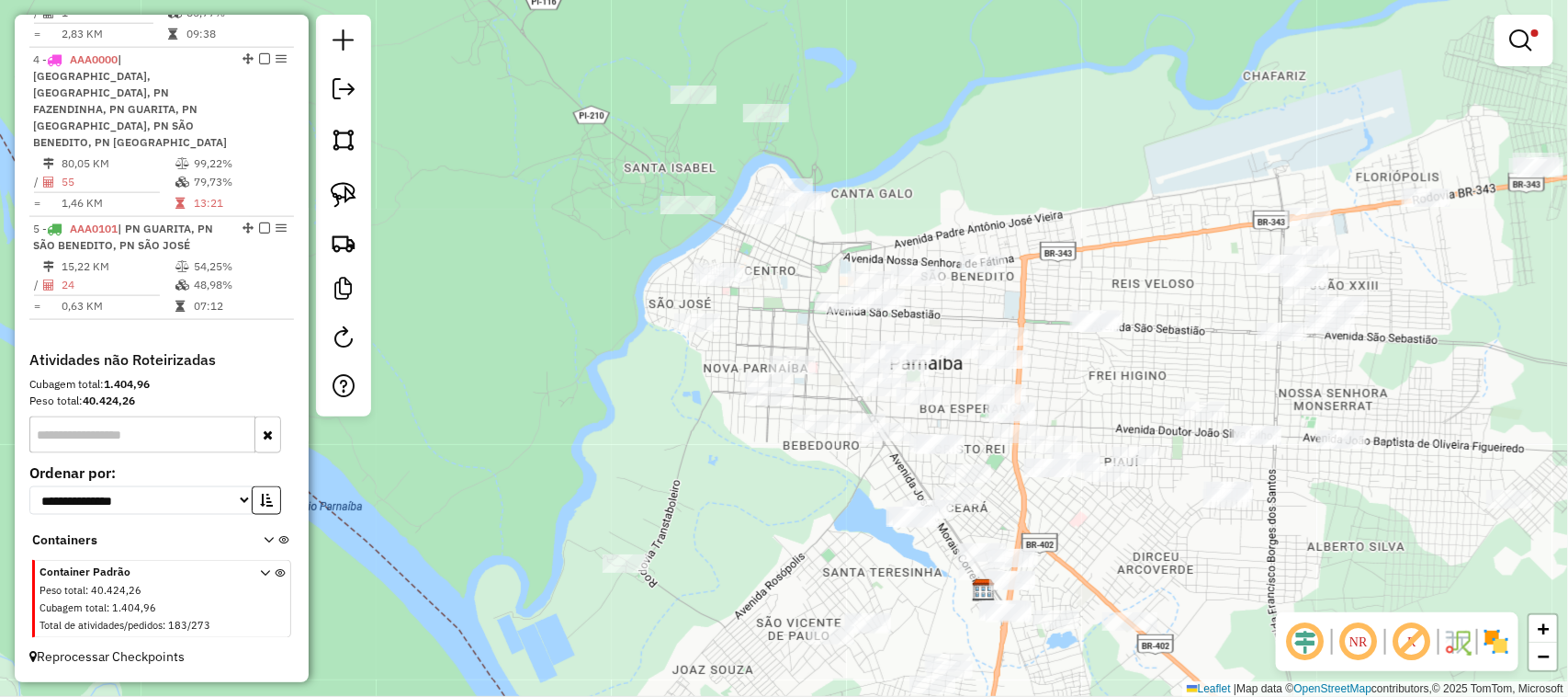
drag, startPoint x: 568, startPoint y: 172, endPoint x: 681, endPoint y: 340, distance: 202.5
click at [681, 340] on div "Limpar filtros Janela de atendimento Grade de atendimento Capacidade Transporta…" at bounding box center [784, 348] width 1568 height 697
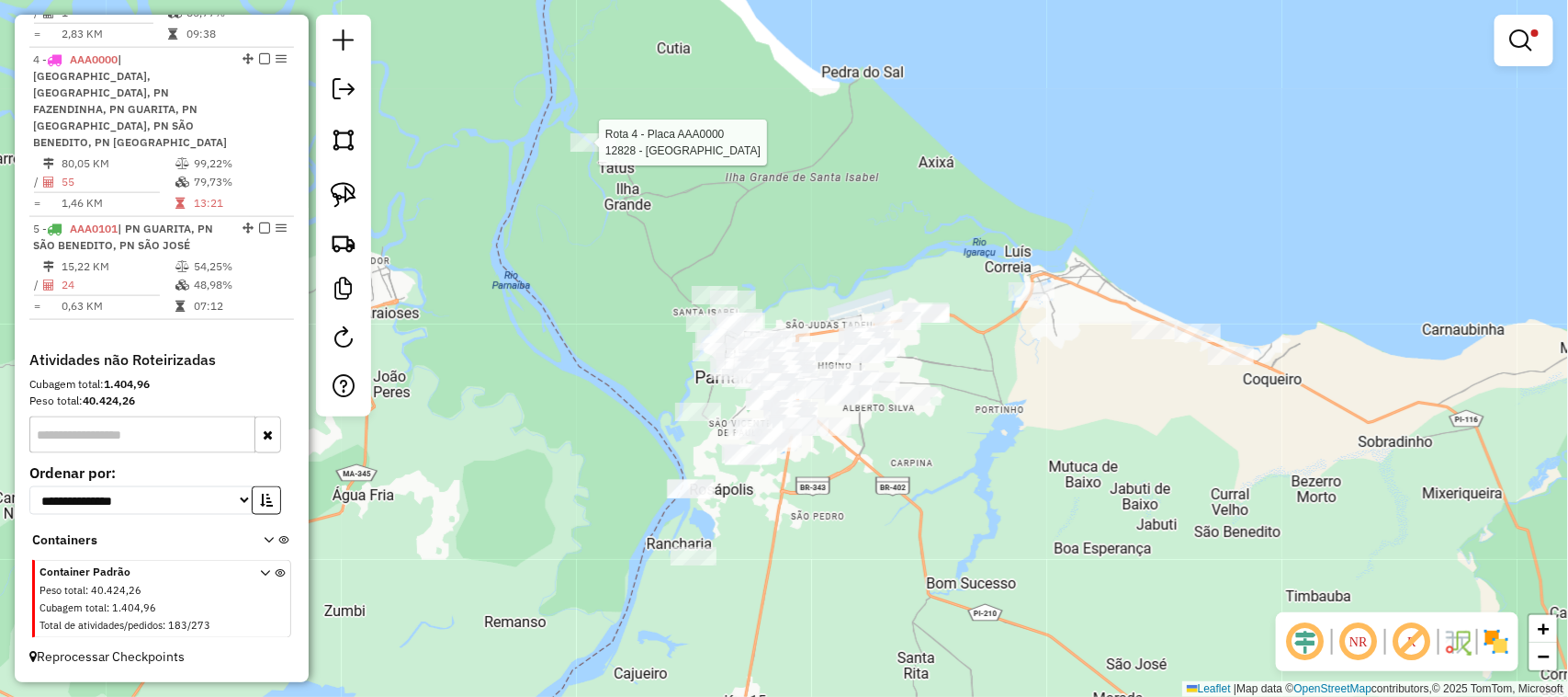
select select "**********"
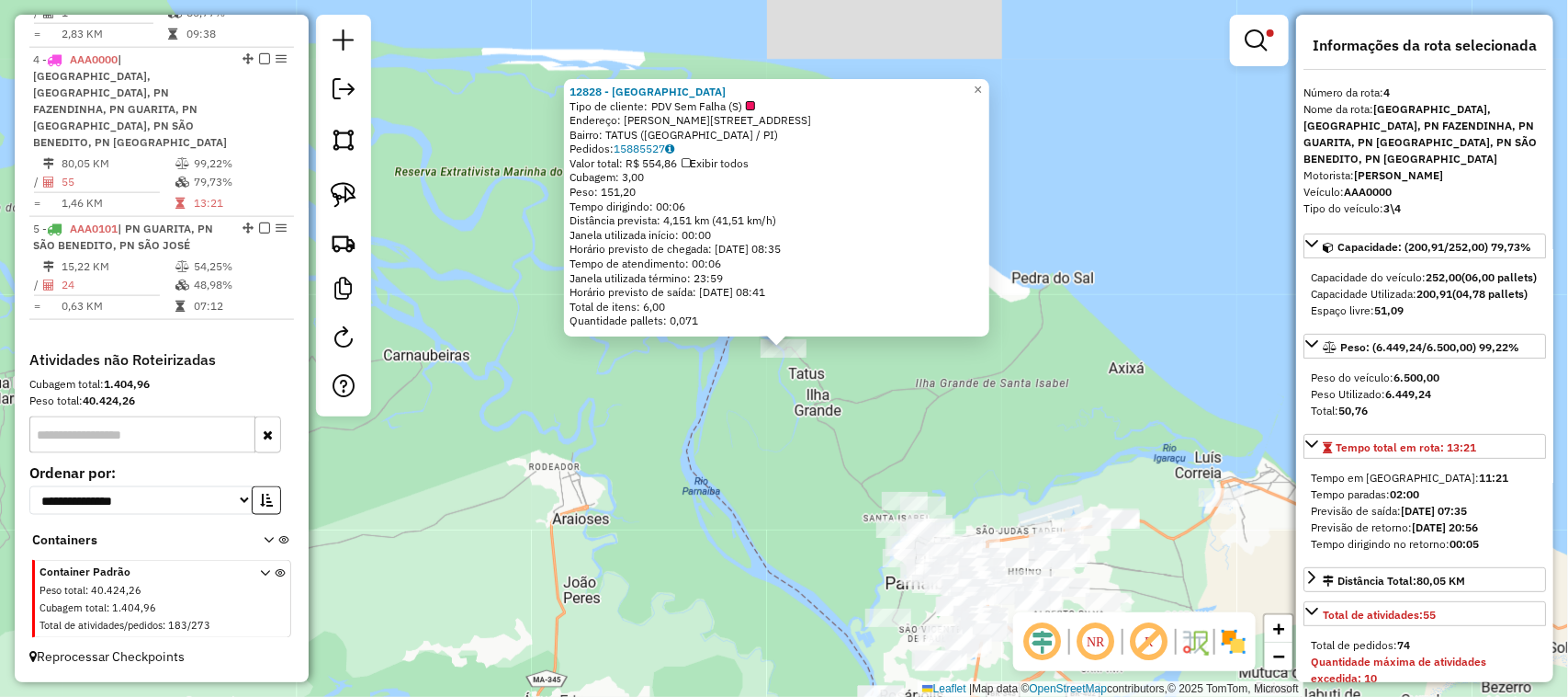
click at [801, 427] on div "12828 - ARATU PIER LOUNGE Tipo de cliente: PDV Sem Falha (S) Endereço: ESTRADA …" at bounding box center [784, 348] width 1568 height 697
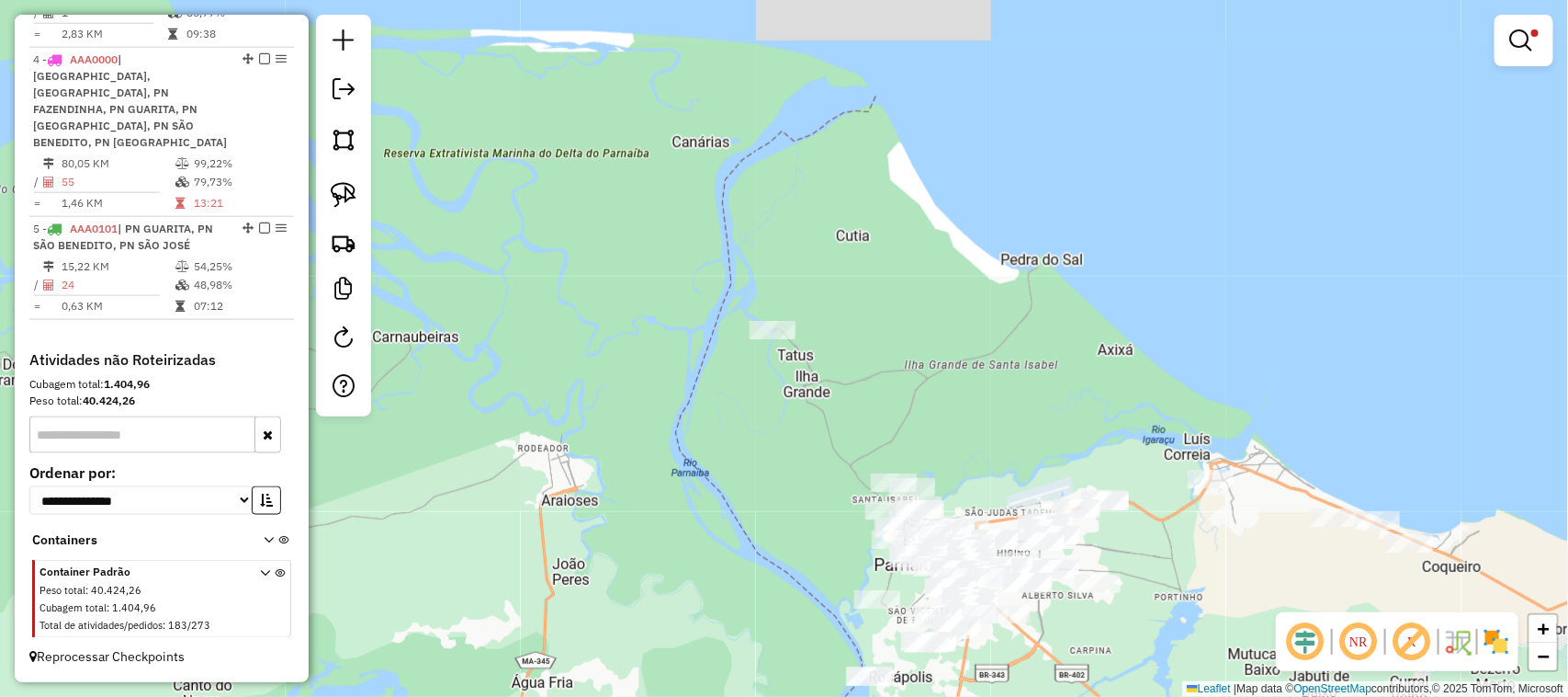
drag, startPoint x: 981, startPoint y: 459, endPoint x: 814, endPoint y: 218, distance: 293.2
click at [833, 238] on div "Limpar filtros Janela de atendimento Grade de atendimento Capacidade Transporta…" at bounding box center [784, 348] width 1568 height 697
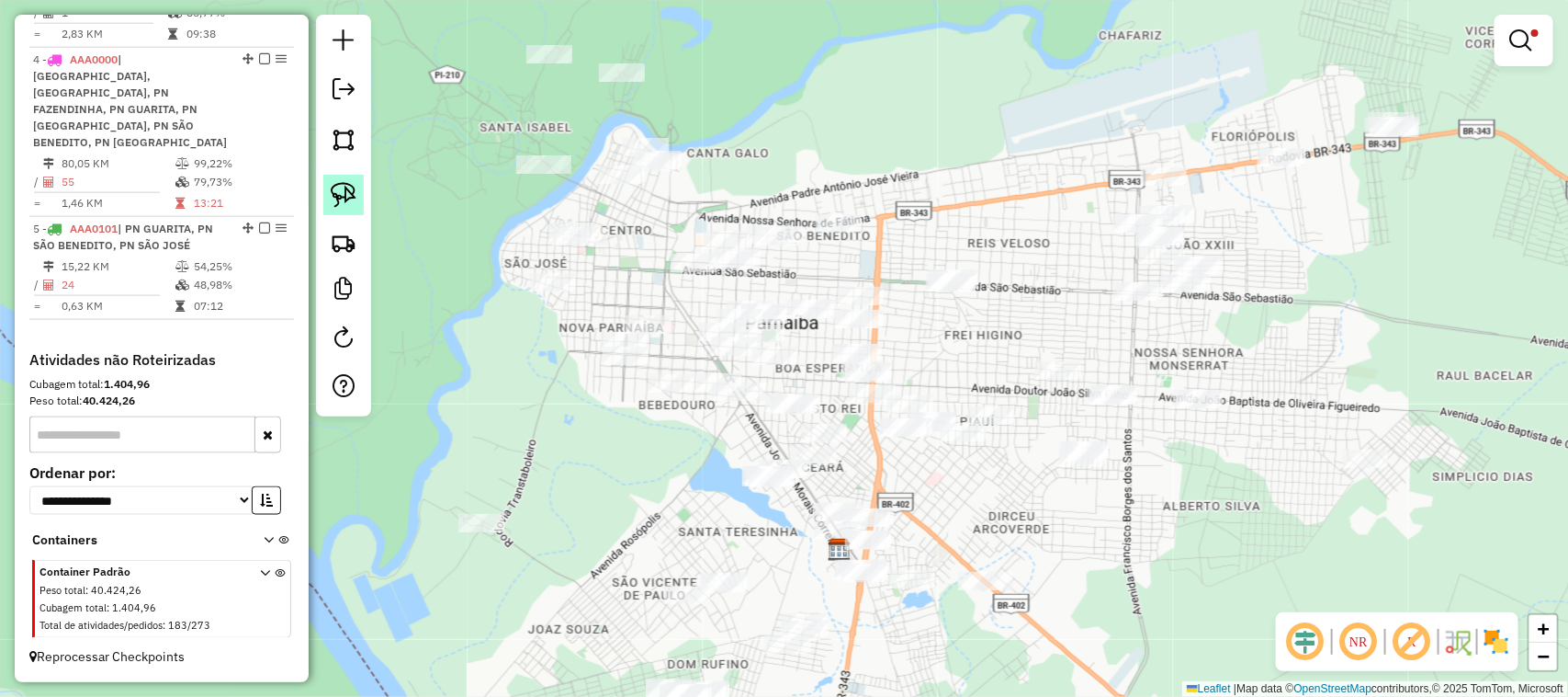
click at [346, 197] on img at bounding box center [343, 194] width 26 height 26
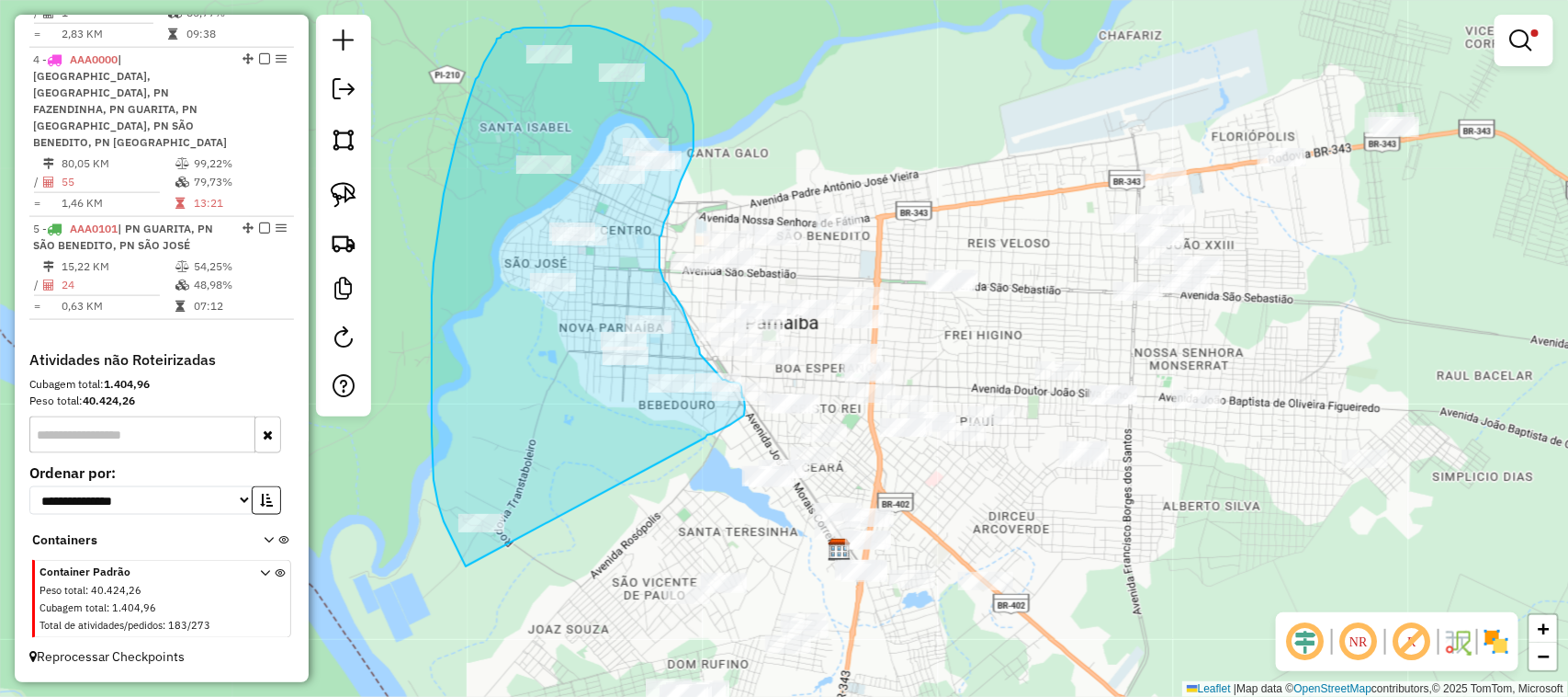
drag, startPoint x: 466, startPoint y: 566, endPoint x: 706, endPoint y: 438, distance: 272.0
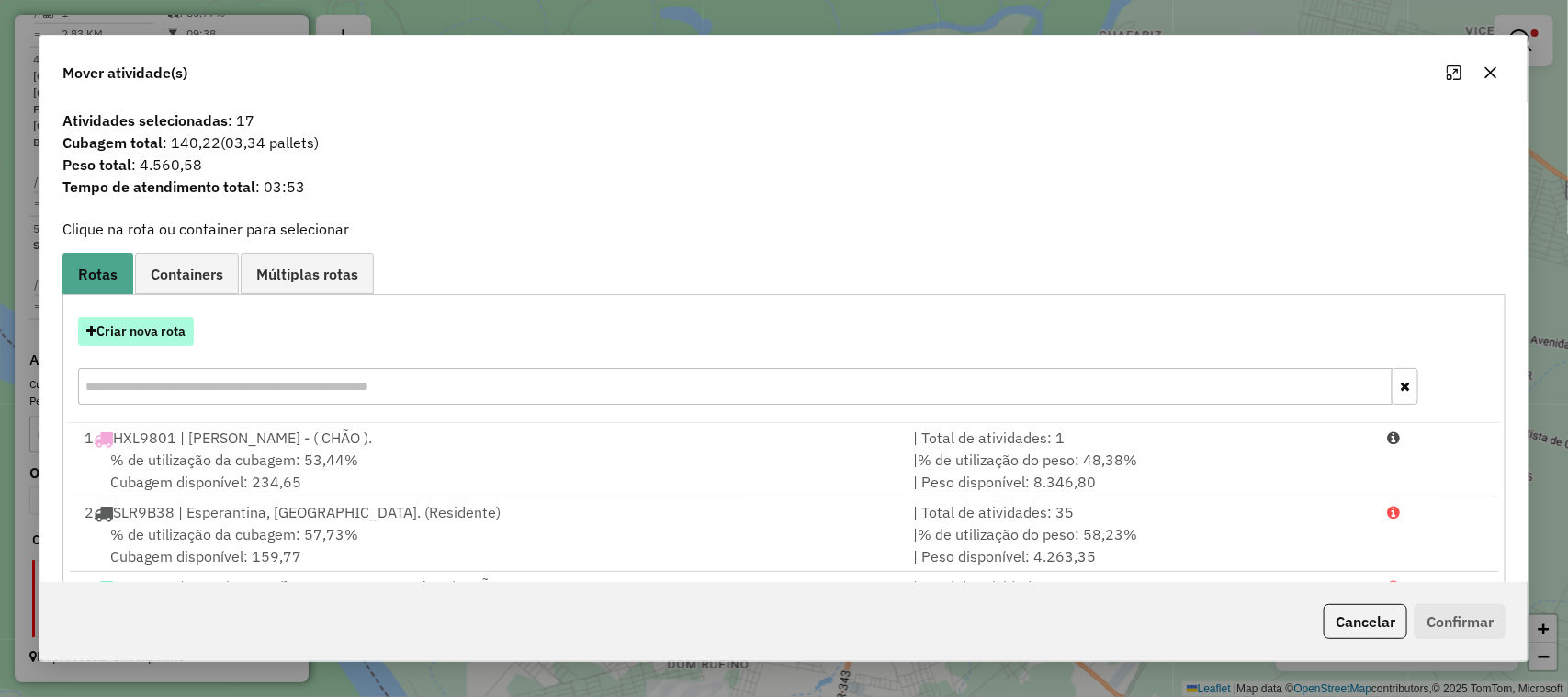
click at [181, 332] on button "Criar nova rota" at bounding box center [136, 331] width 116 height 28
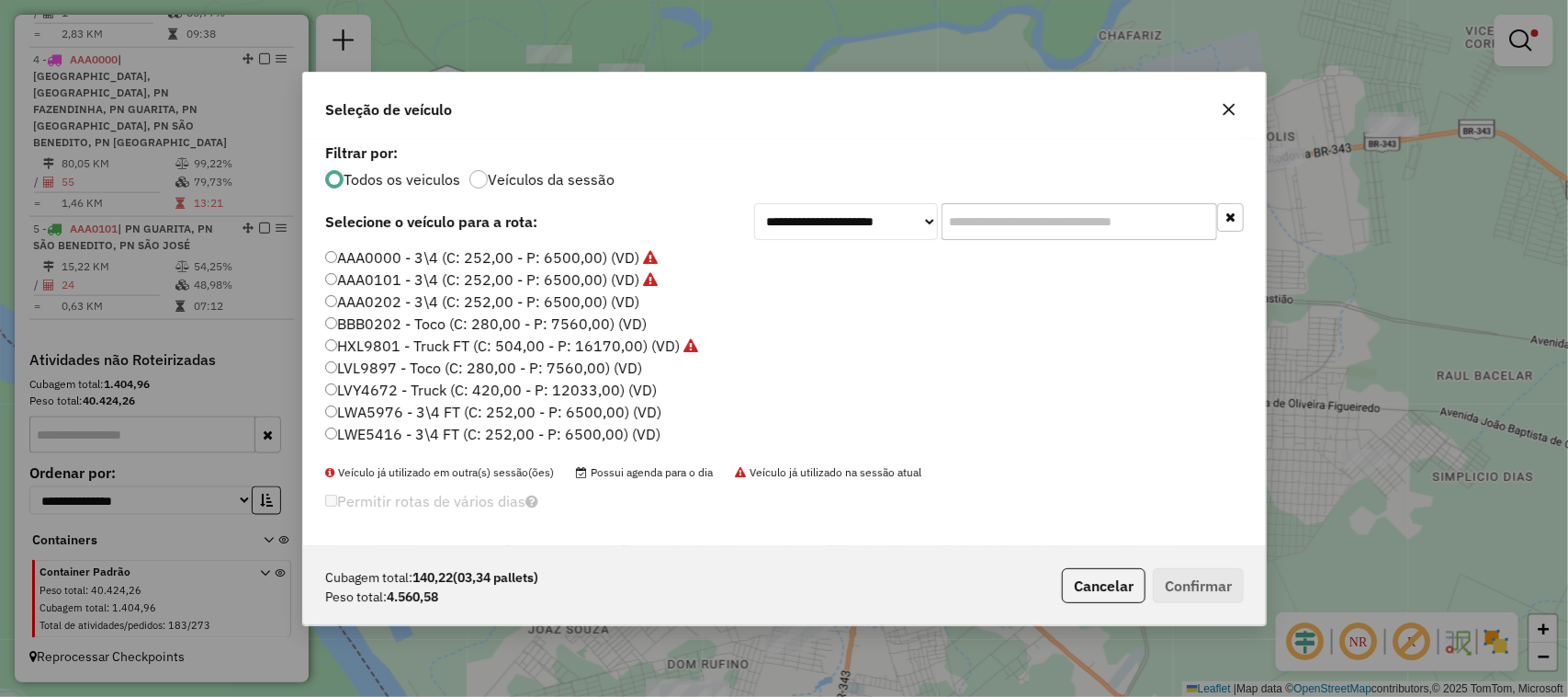
scroll to position [9, 6]
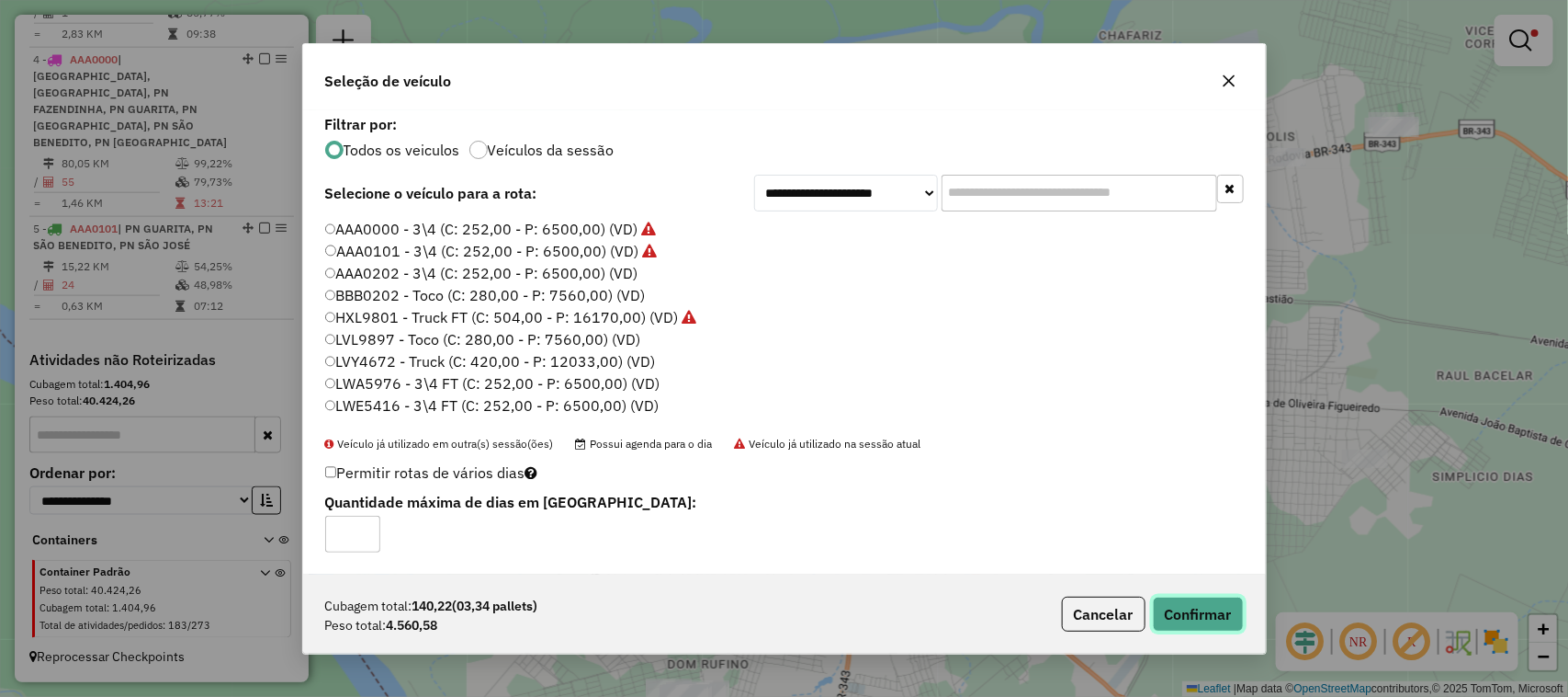
click at [1208, 617] on button "Confirmar" at bounding box center [1198, 615] width 91 height 35
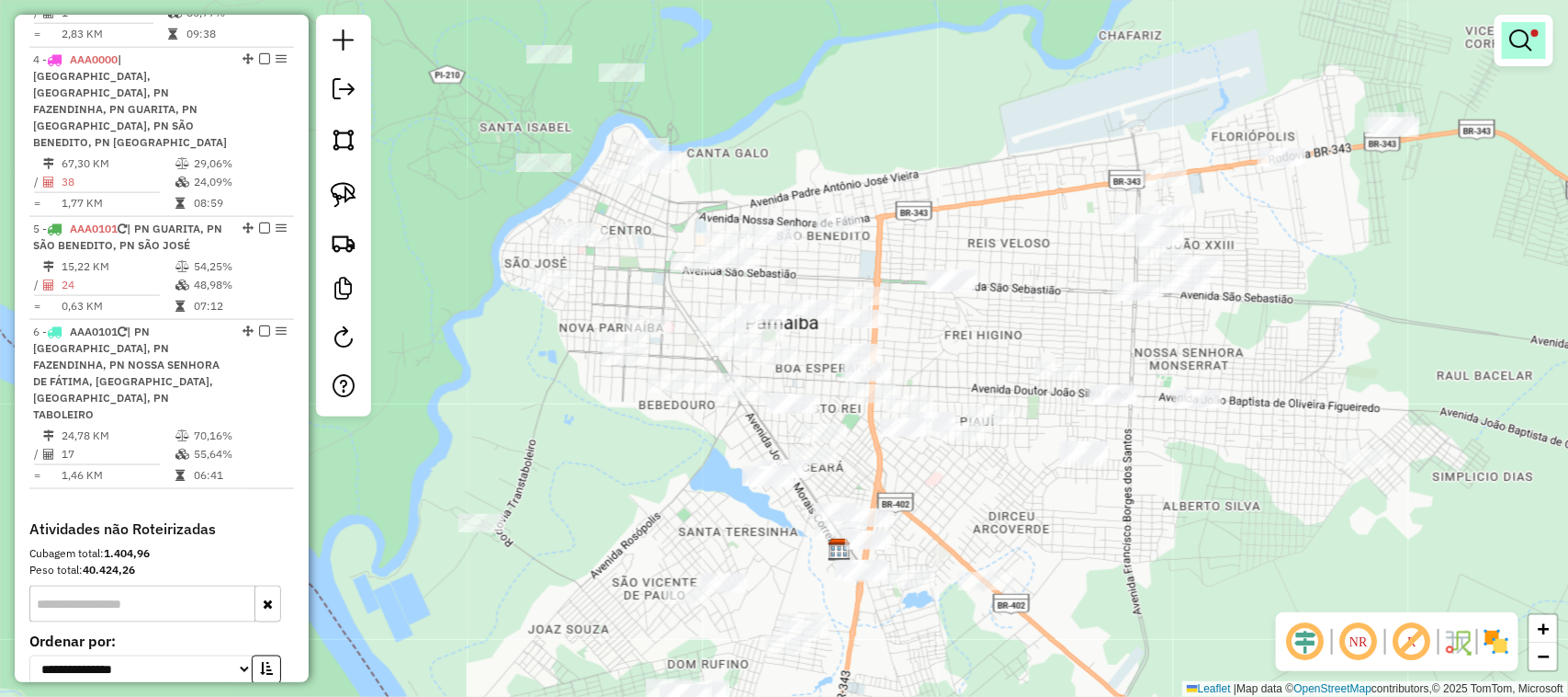
click at [1537, 43] on link at bounding box center [1524, 39] width 44 height 36
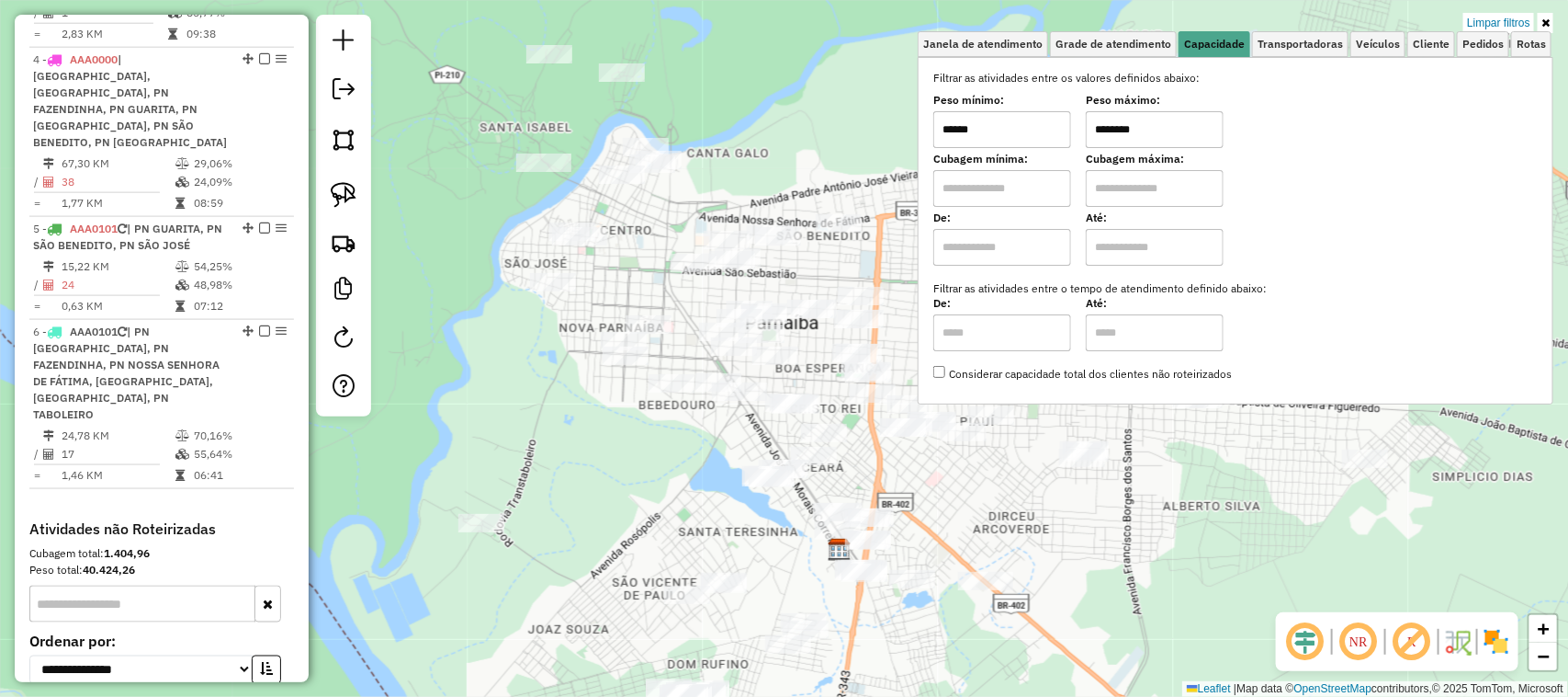
click at [1048, 132] on input "******" at bounding box center [1002, 129] width 137 height 36
type input "****"
click at [1174, 124] on input "********" at bounding box center [1155, 129] width 137 height 36
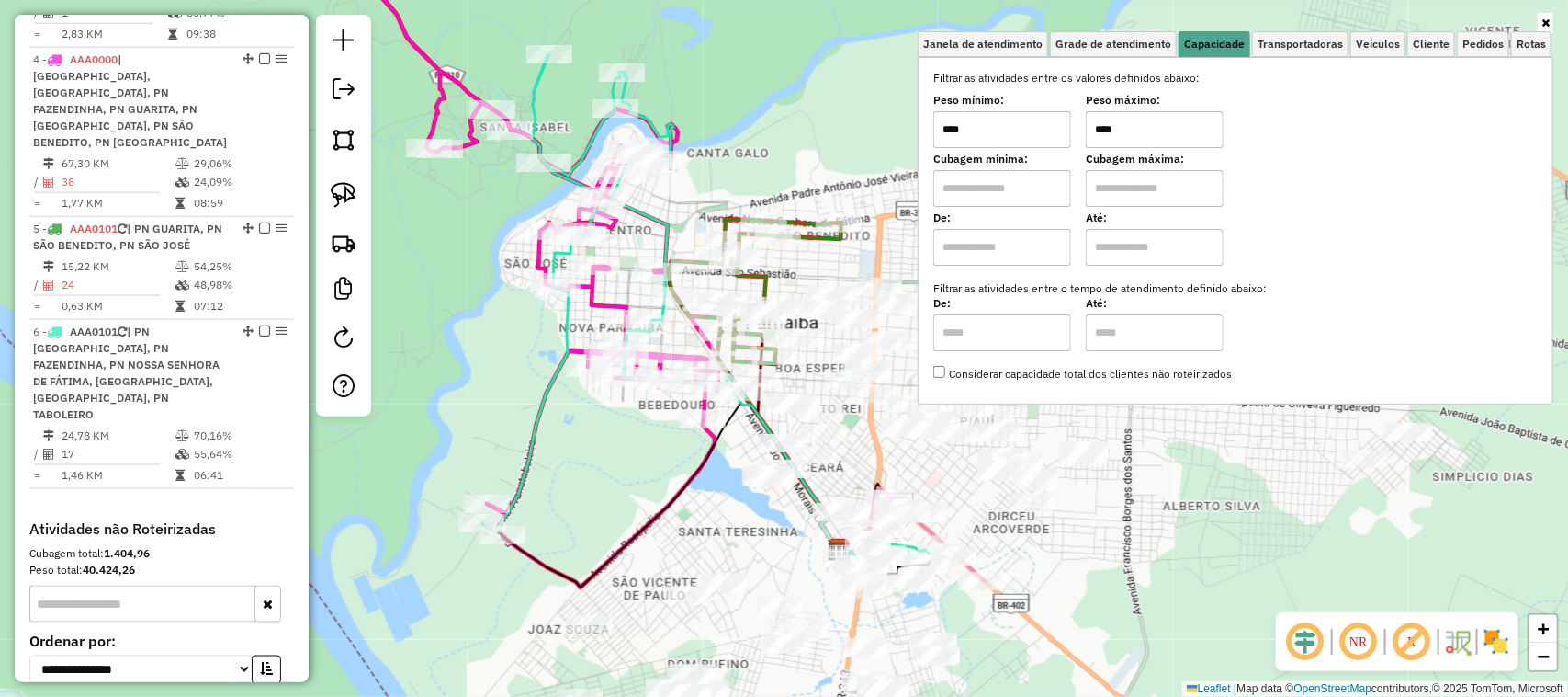
type input "****"
click at [1549, 23] on icon at bounding box center [1545, 23] width 8 height 11
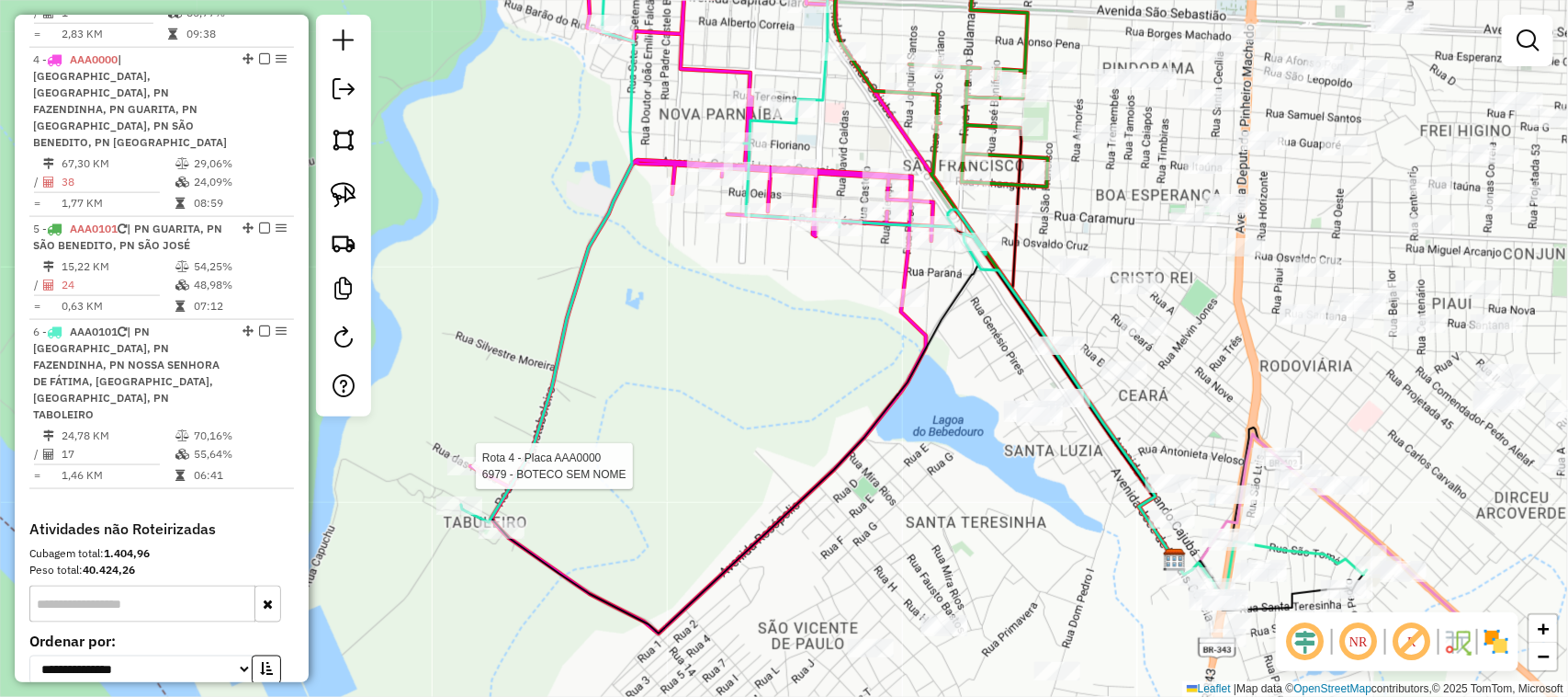
select select "**********"
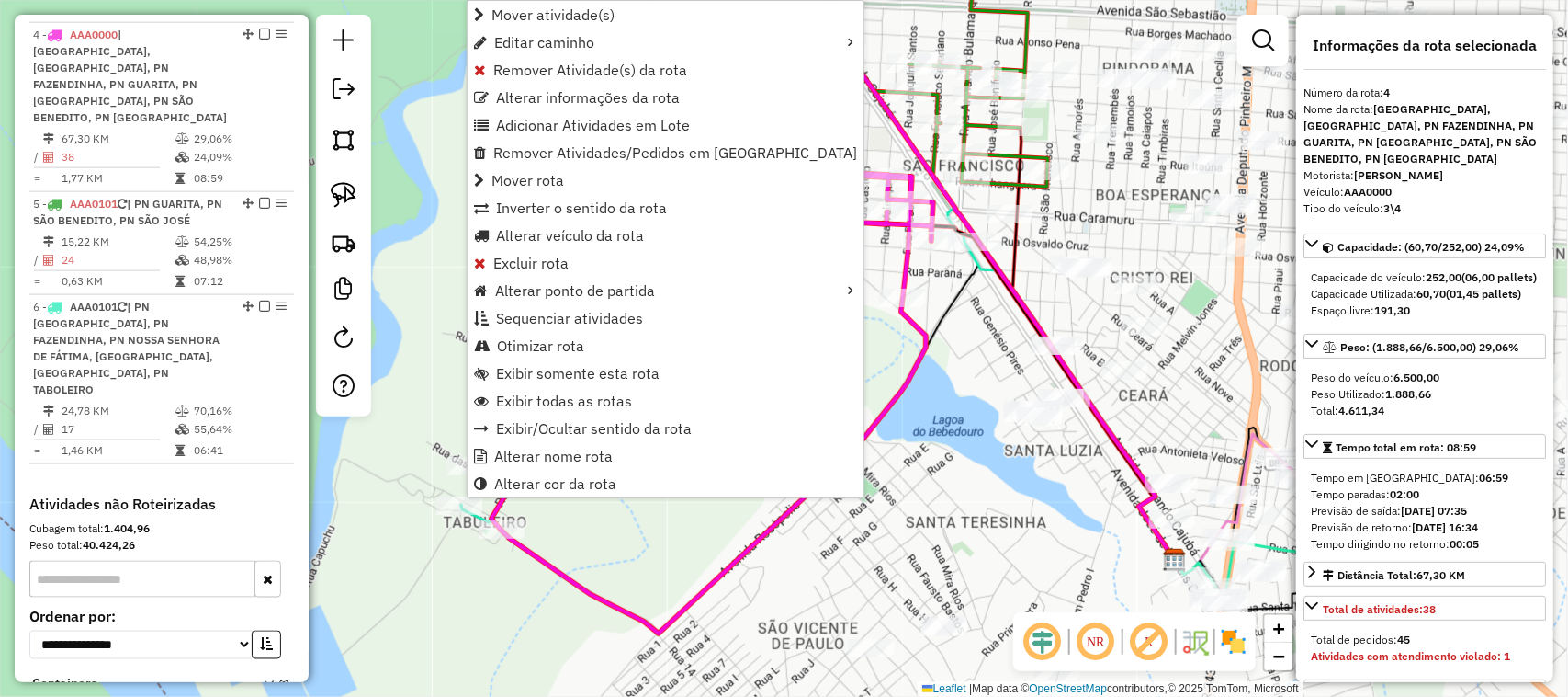
scroll to position [1025, 0]
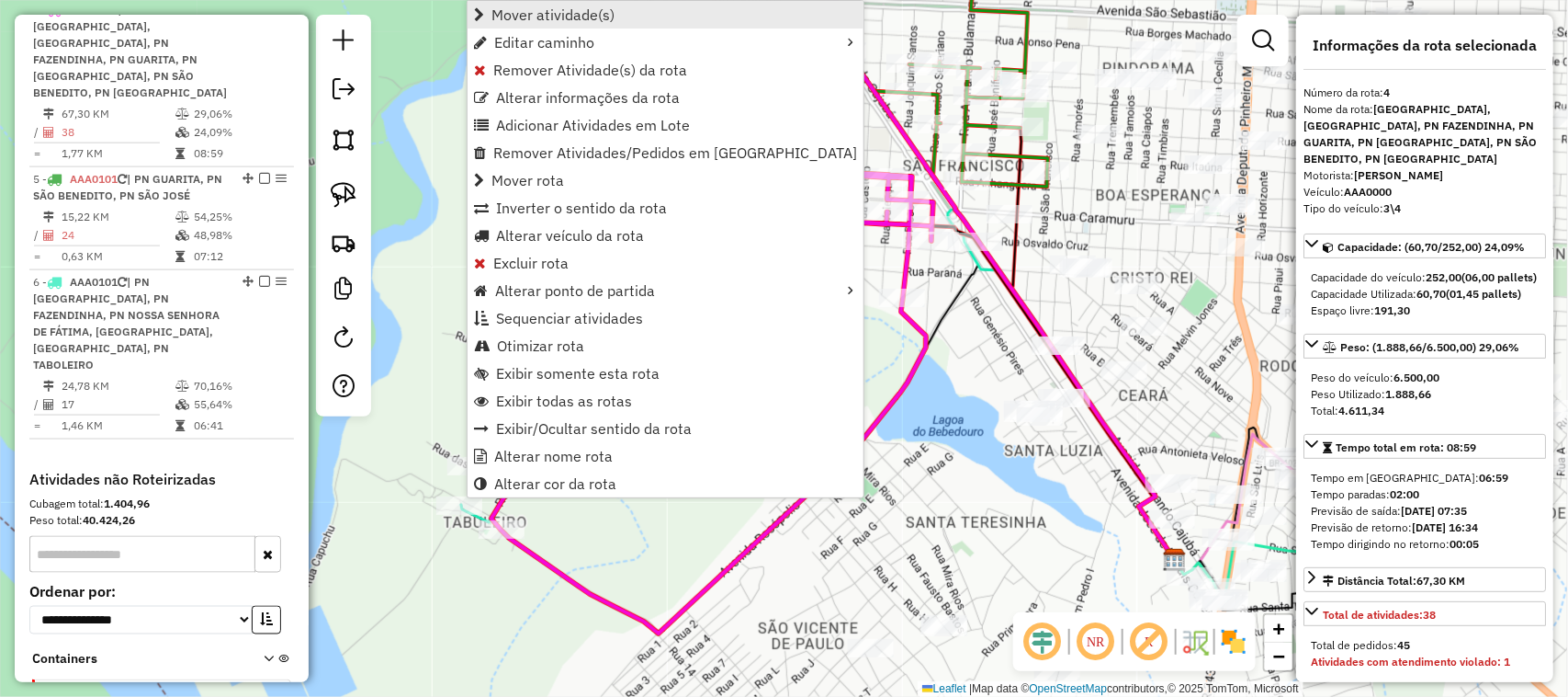
click at [520, 16] on span "Mover atividade(s)" at bounding box center [552, 14] width 123 height 15
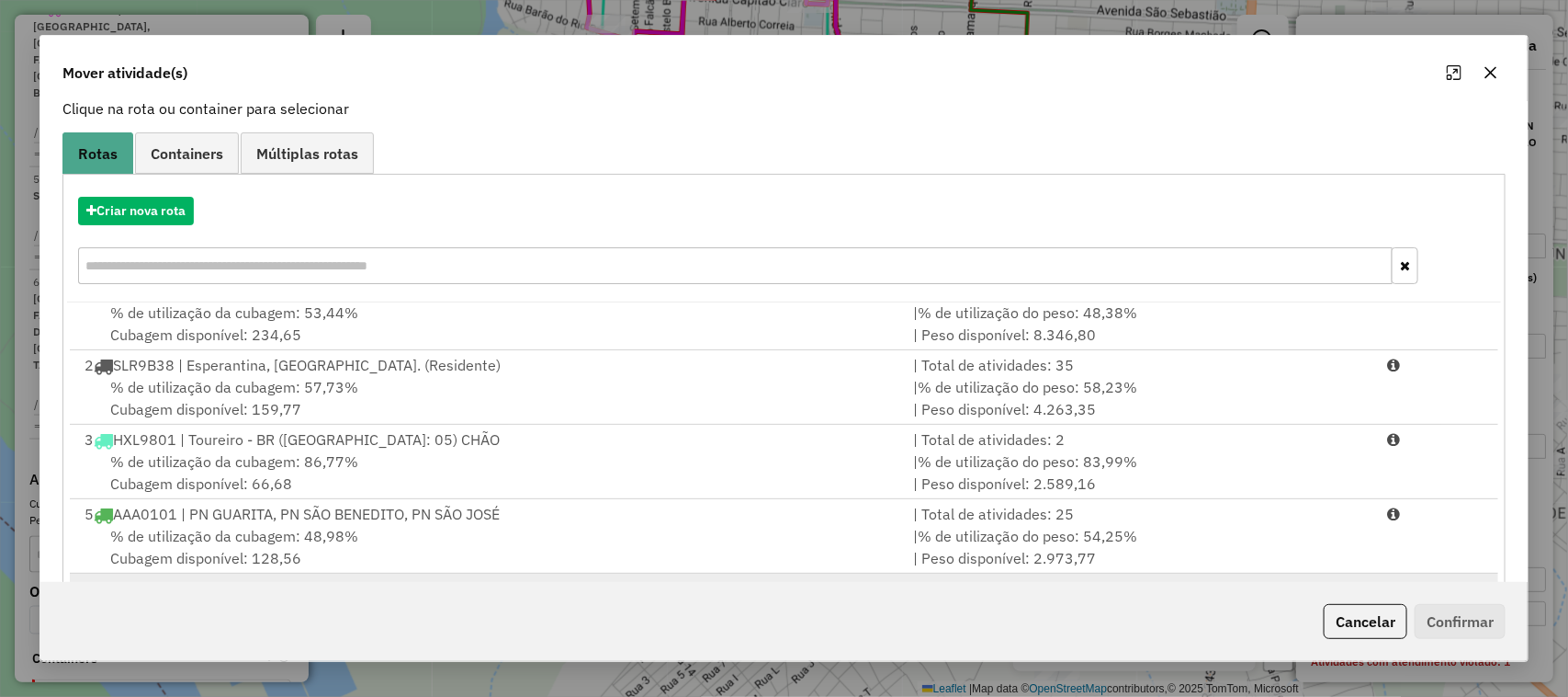
scroll to position [241, 0]
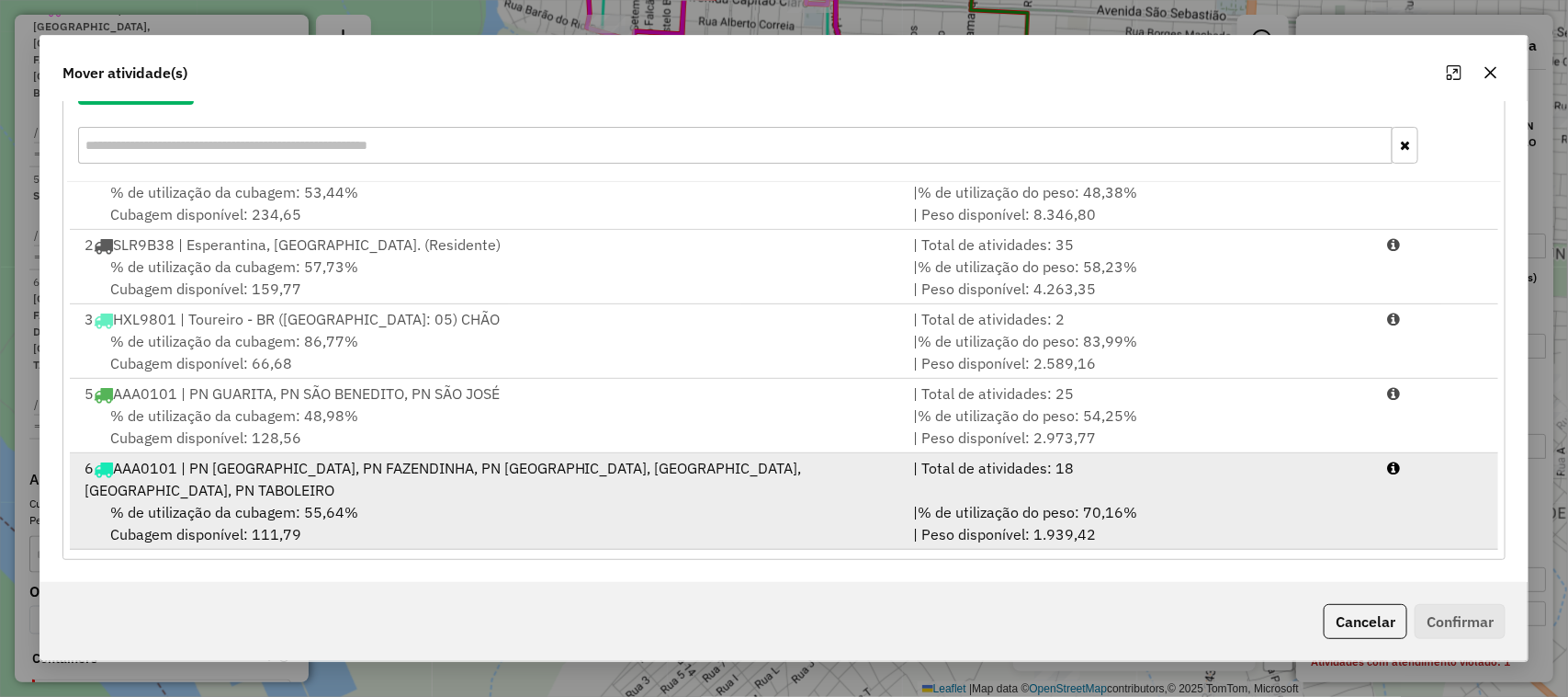
click at [425, 525] on div "% de utilização da cubagem: 55,64% Cubagem disponível: 111,79" at bounding box center [489, 522] width 830 height 44
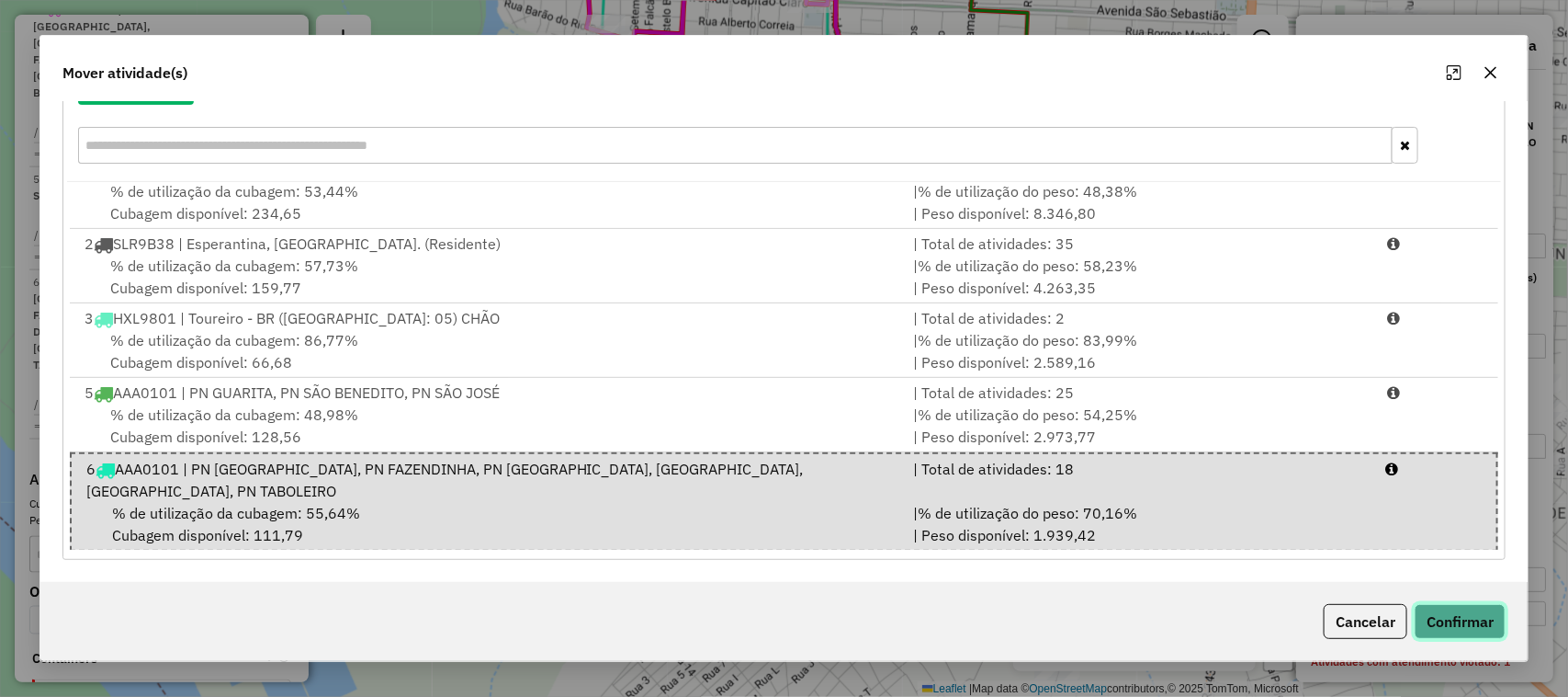
click at [1470, 622] on button "Confirmar" at bounding box center [1460, 621] width 91 height 35
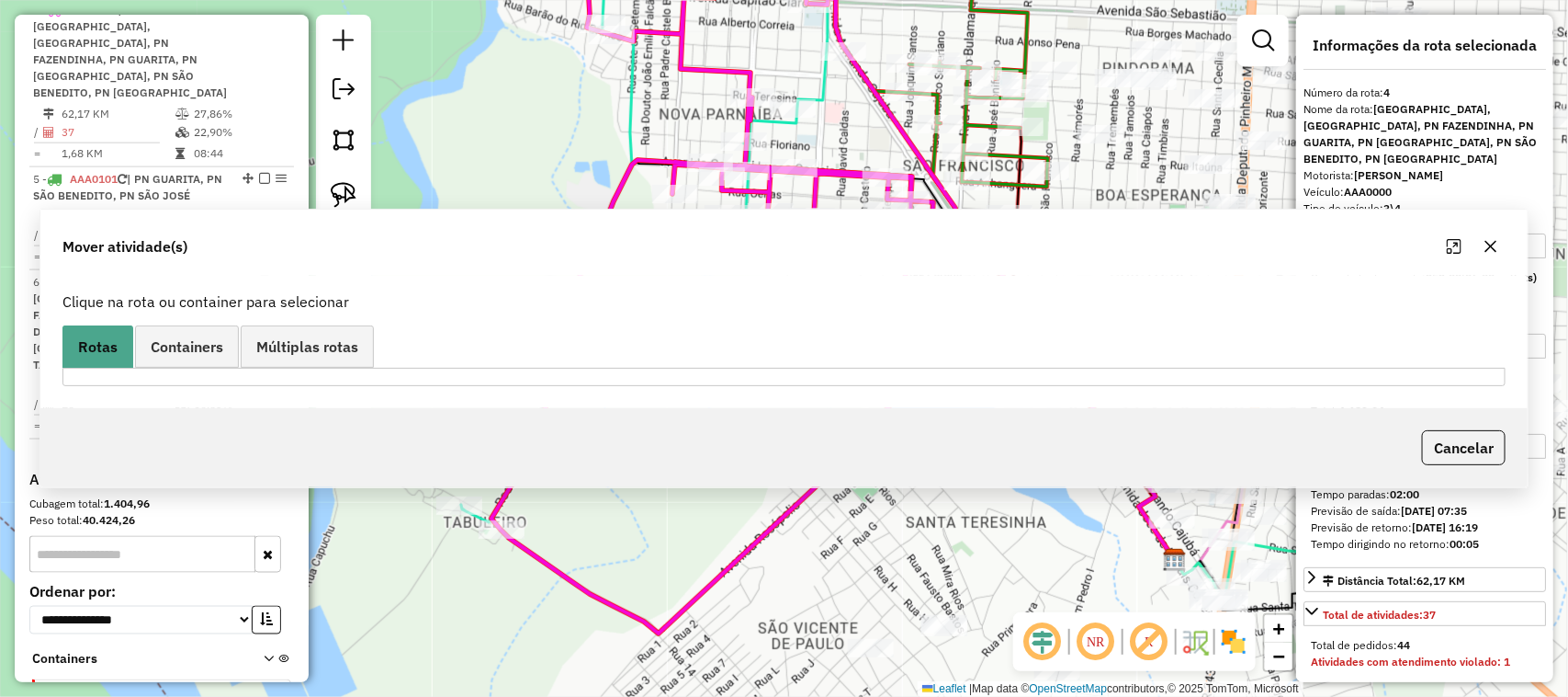
scroll to position [1025, 0]
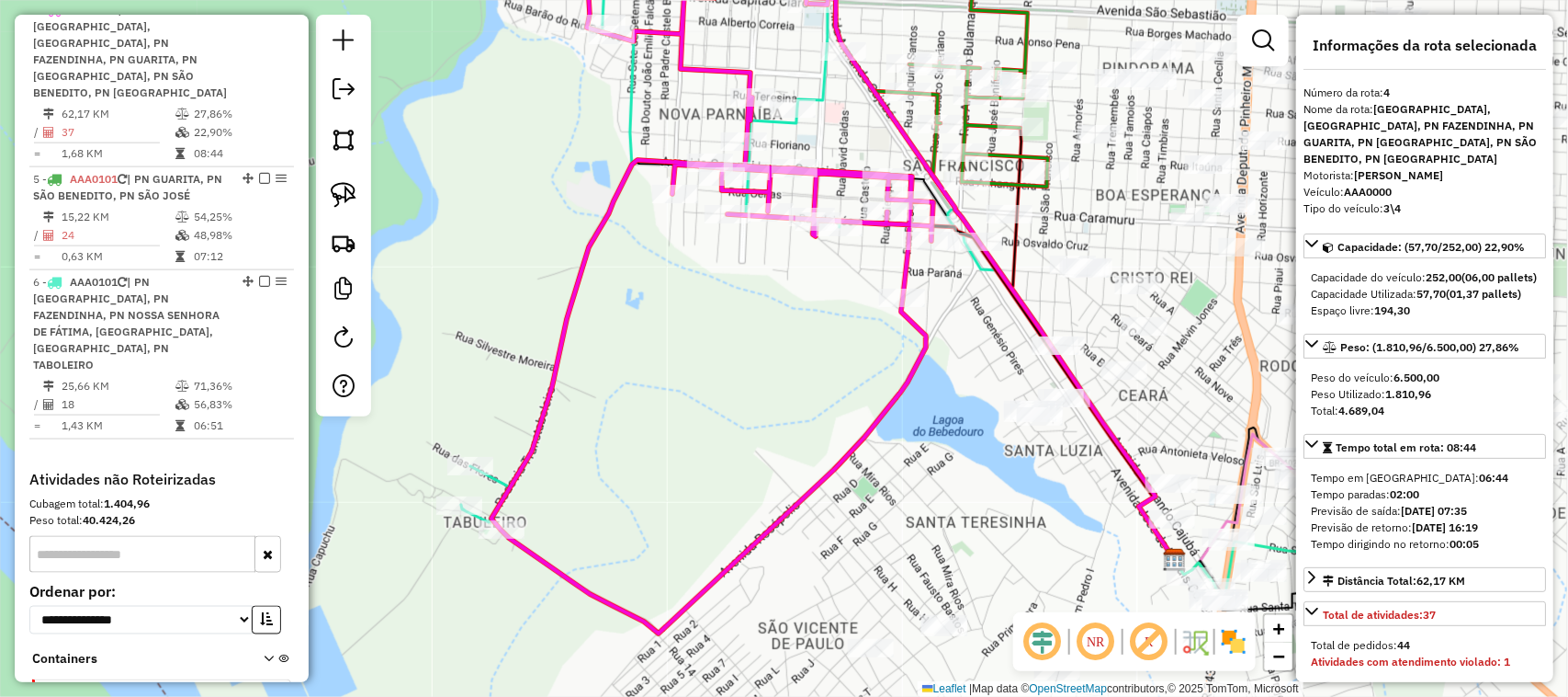
click at [758, 373] on div "Janela de atendimento Grade de atendimento Capacidade Transportadoras Veículos …" at bounding box center [784, 348] width 1568 height 697
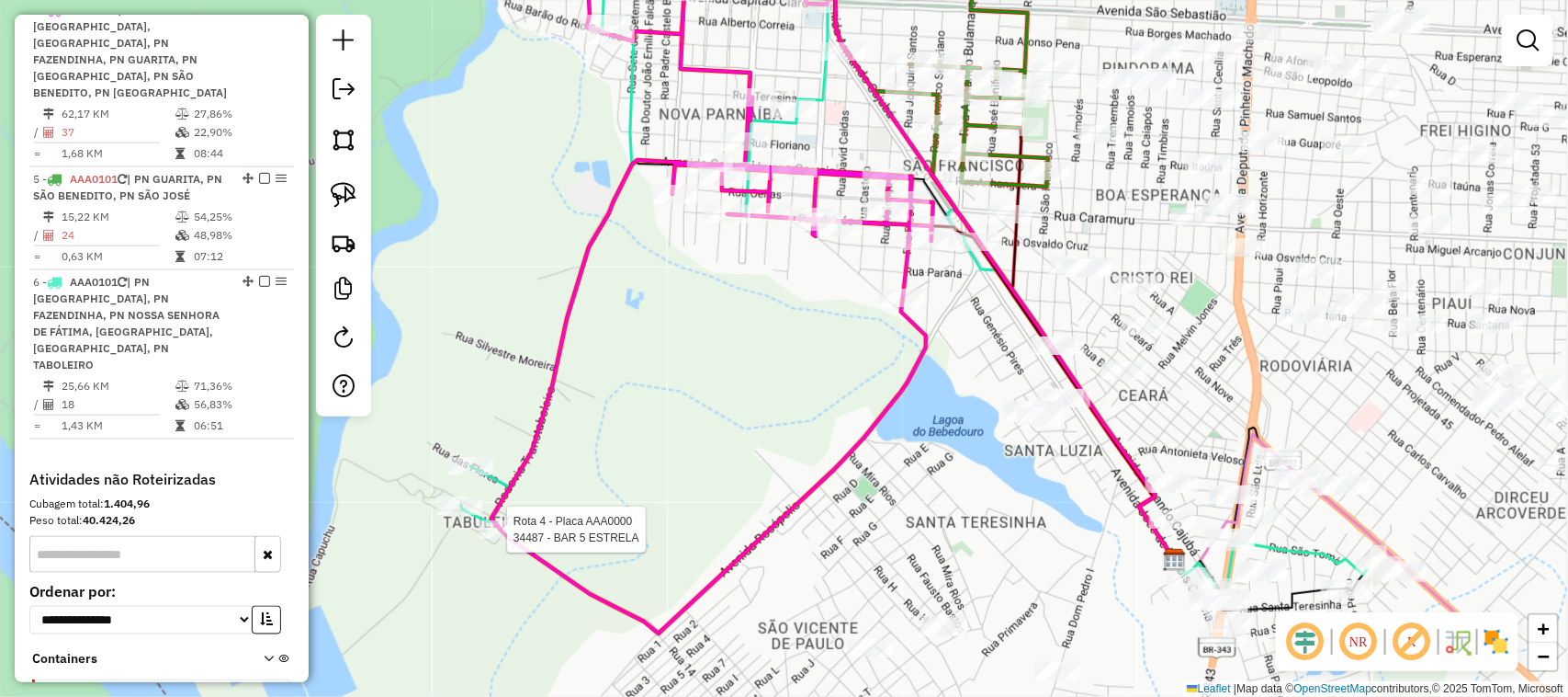
select select "**********"
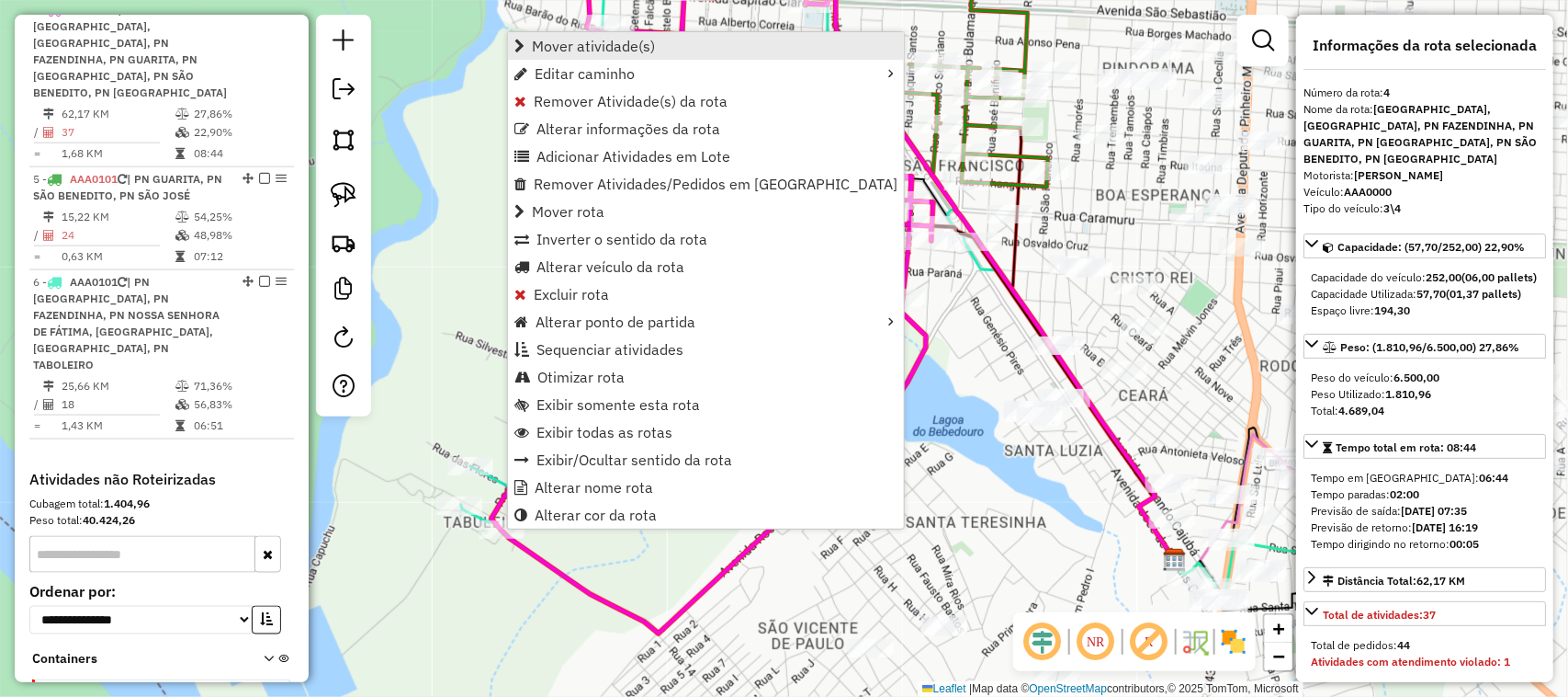
click at [567, 51] on span "Mover atividade(s)" at bounding box center [593, 45] width 123 height 15
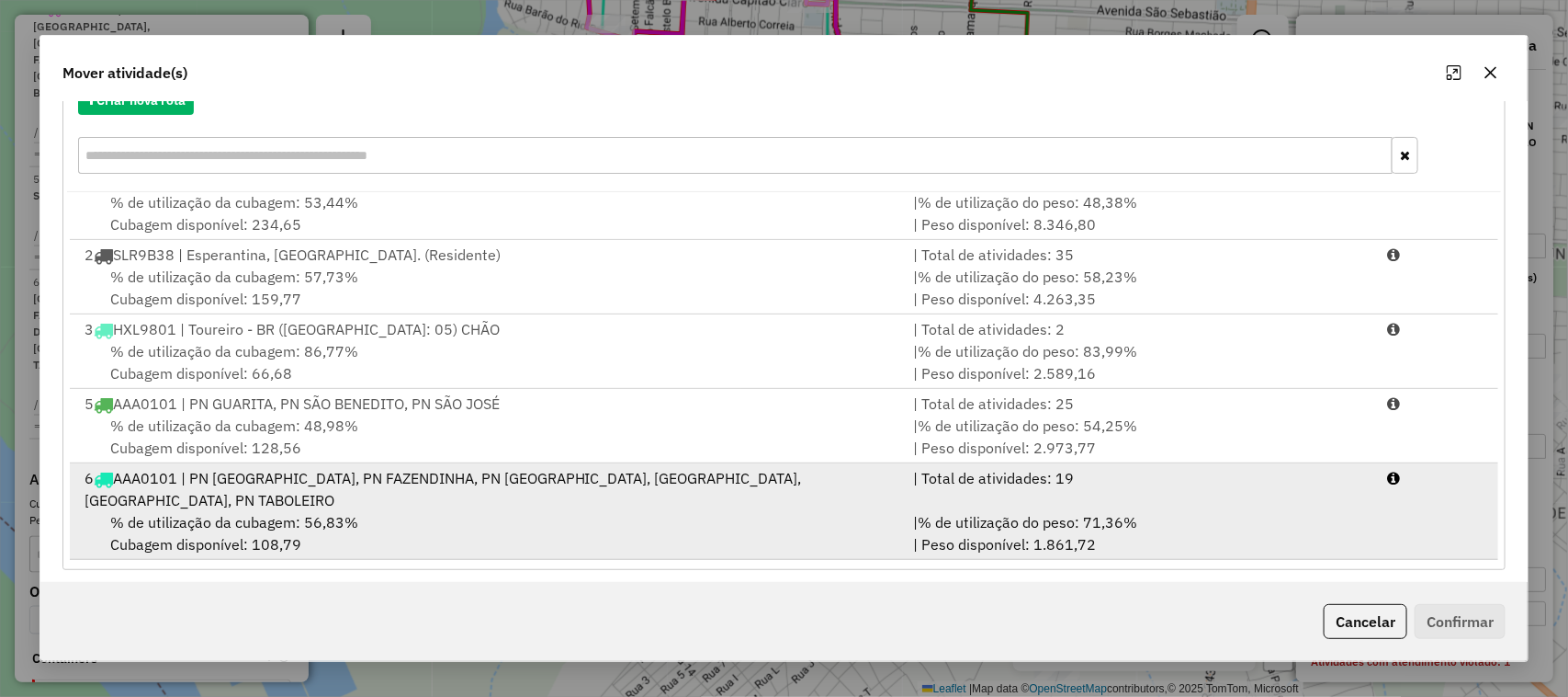
scroll to position [241, 0]
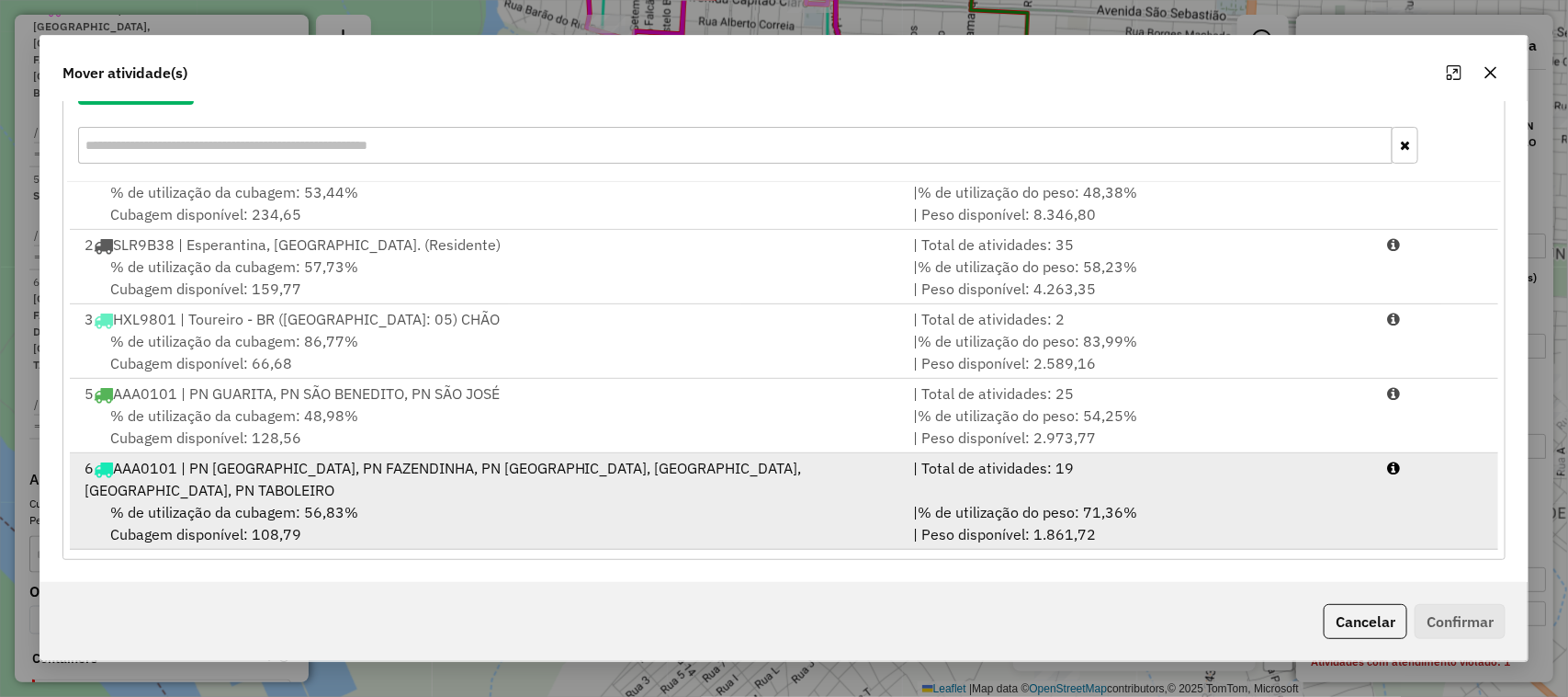
click at [490, 489] on div "6 AAA0101 | PN CEARÁ, PN FAZENDINHA, PN NOSSA SENHORA DE FÁTIMA, PN SANTA LUZIA…" at bounding box center [489, 478] width 830 height 44
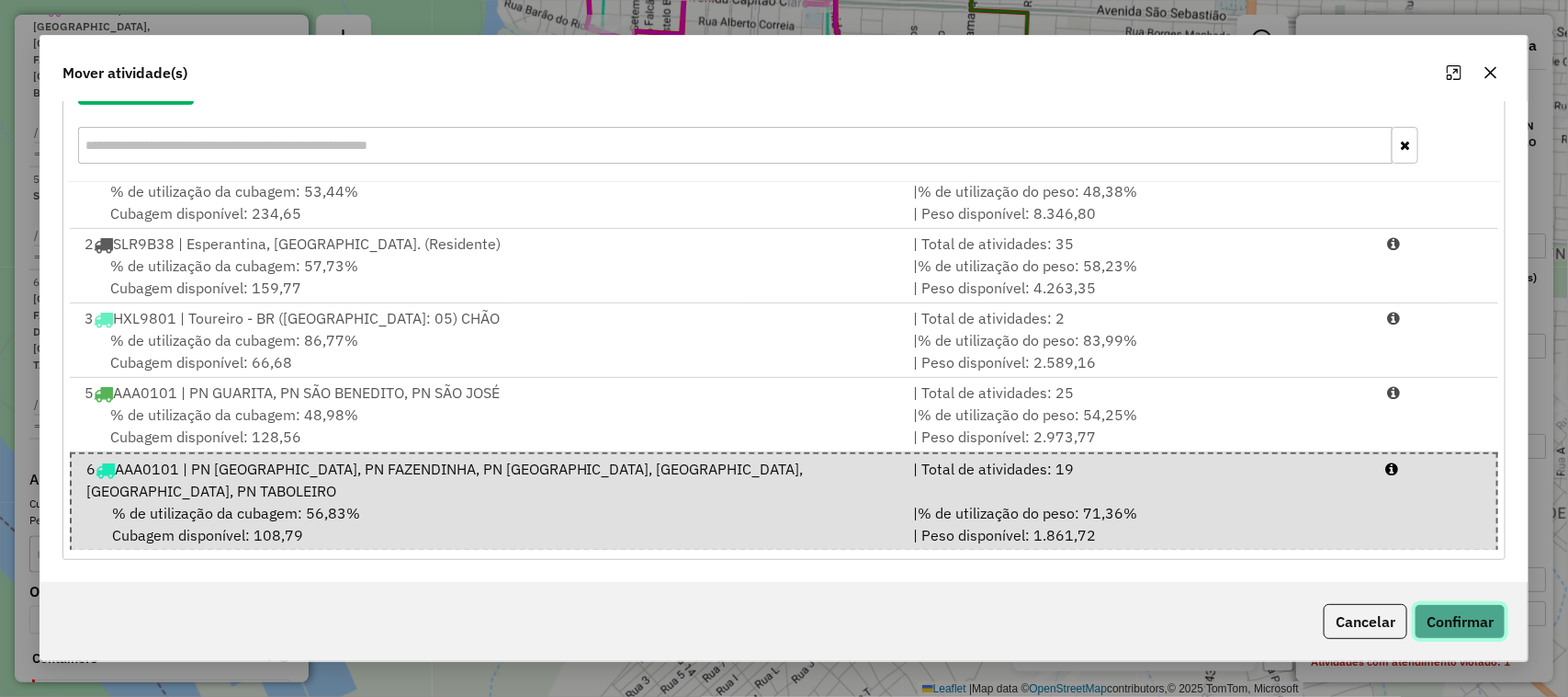
click at [1452, 618] on button "Confirmar" at bounding box center [1460, 621] width 91 height 35
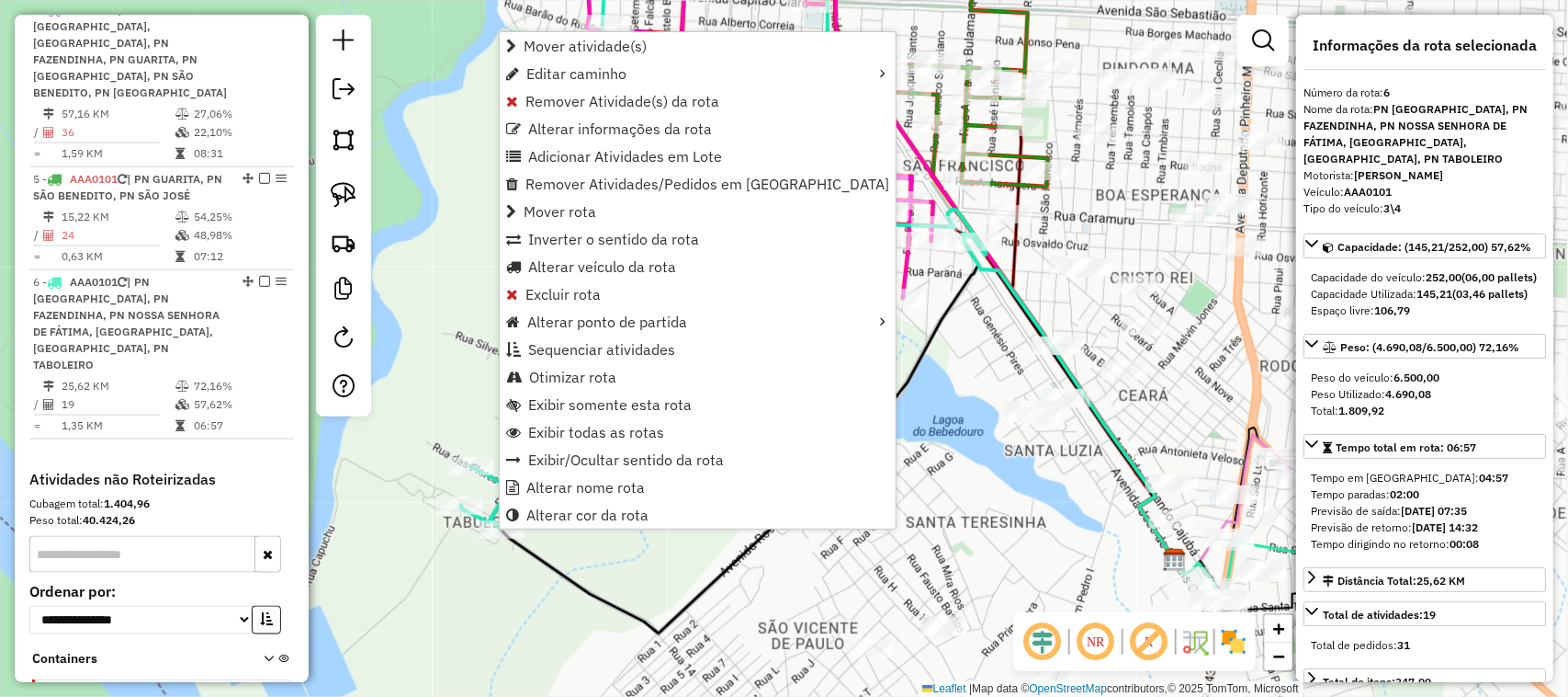
scroll to position [1110, 0]
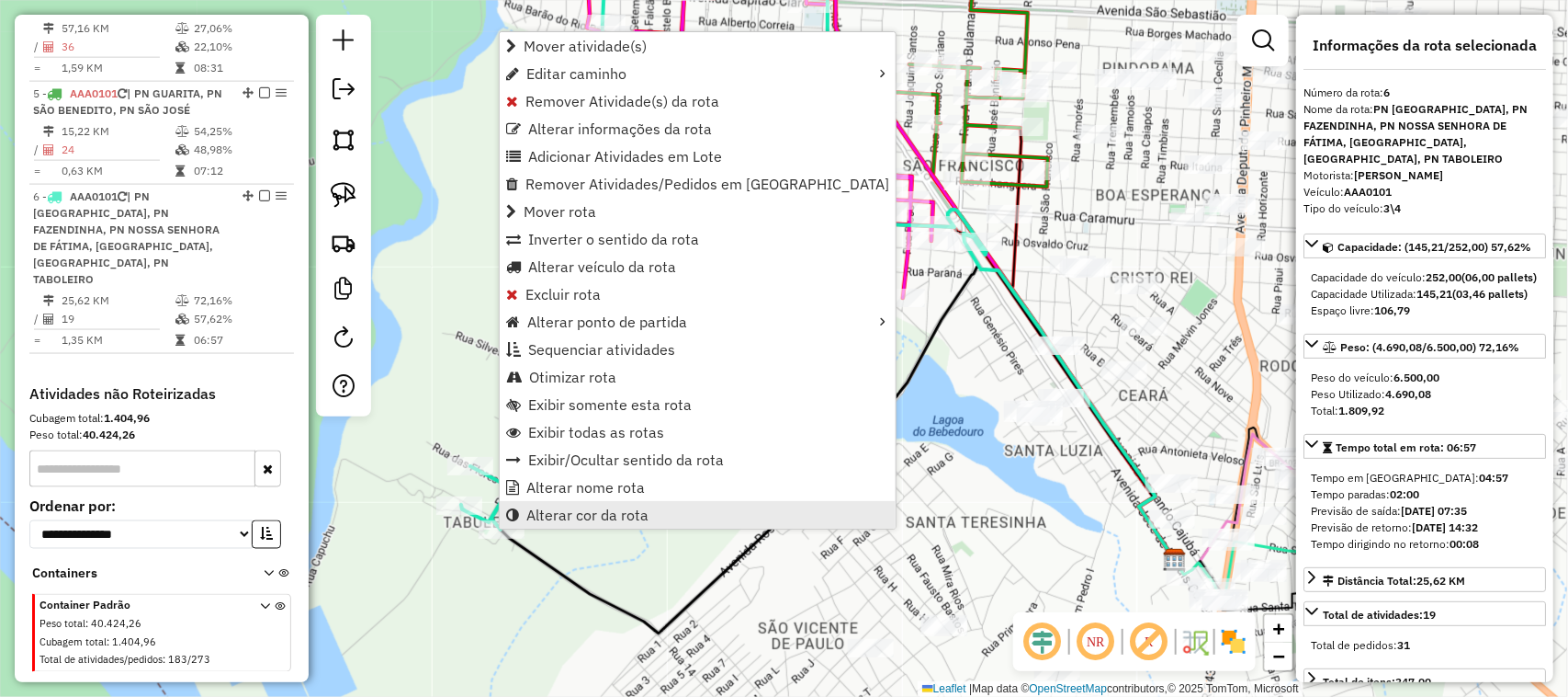
click at [584, 511] on span "Alterar cor da rota" at bounding box center [588, 514] width 123 height 15
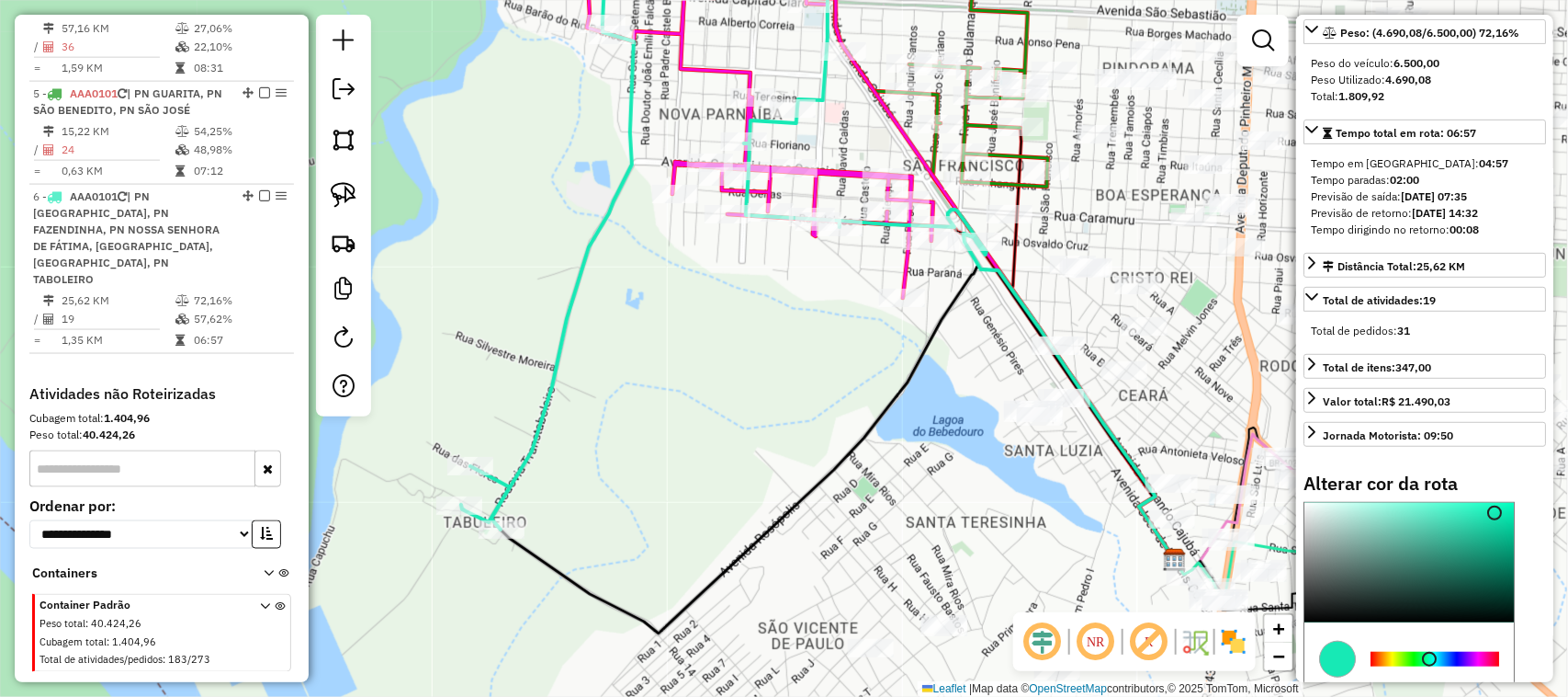
scroll to position [459, 0]
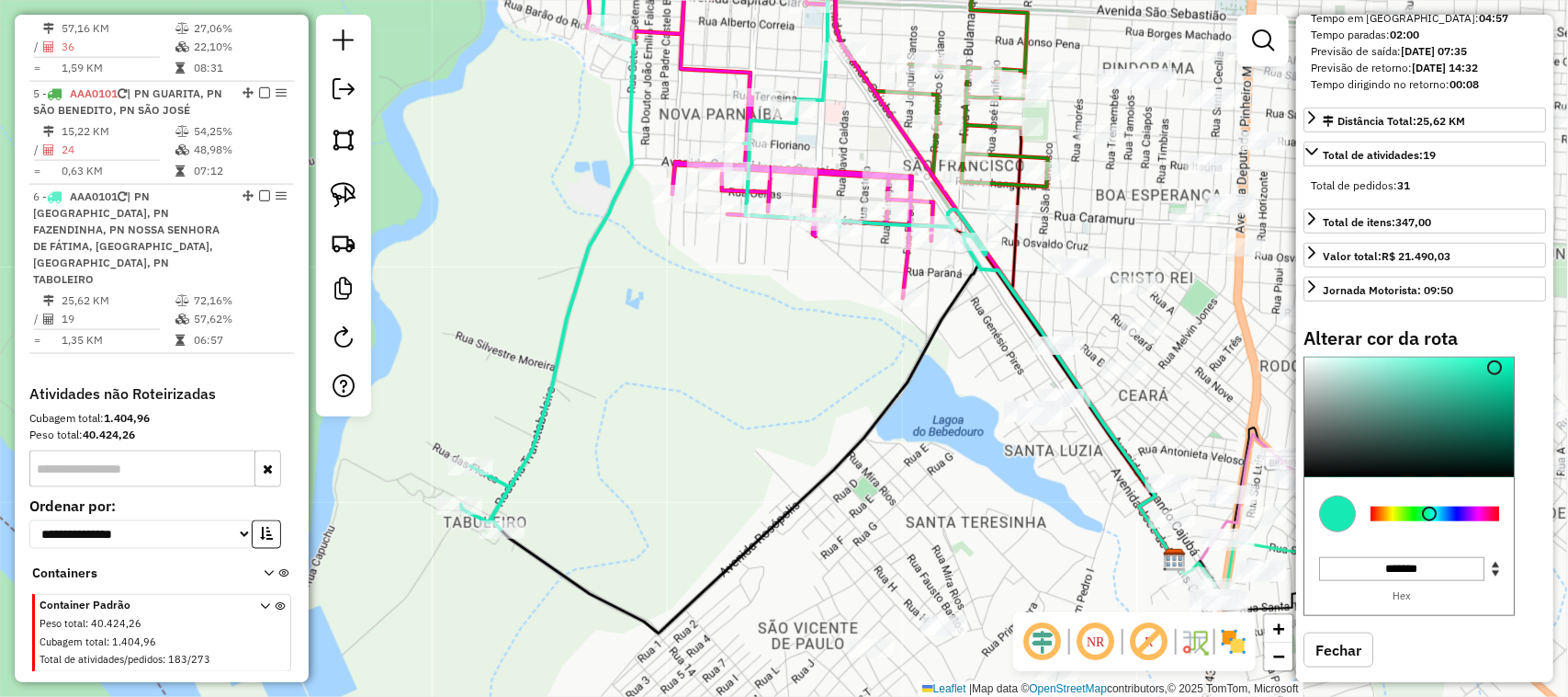
type input "*******"
click at [1462, 521] on div at bounding box center [1435, 513] width 129 height 15
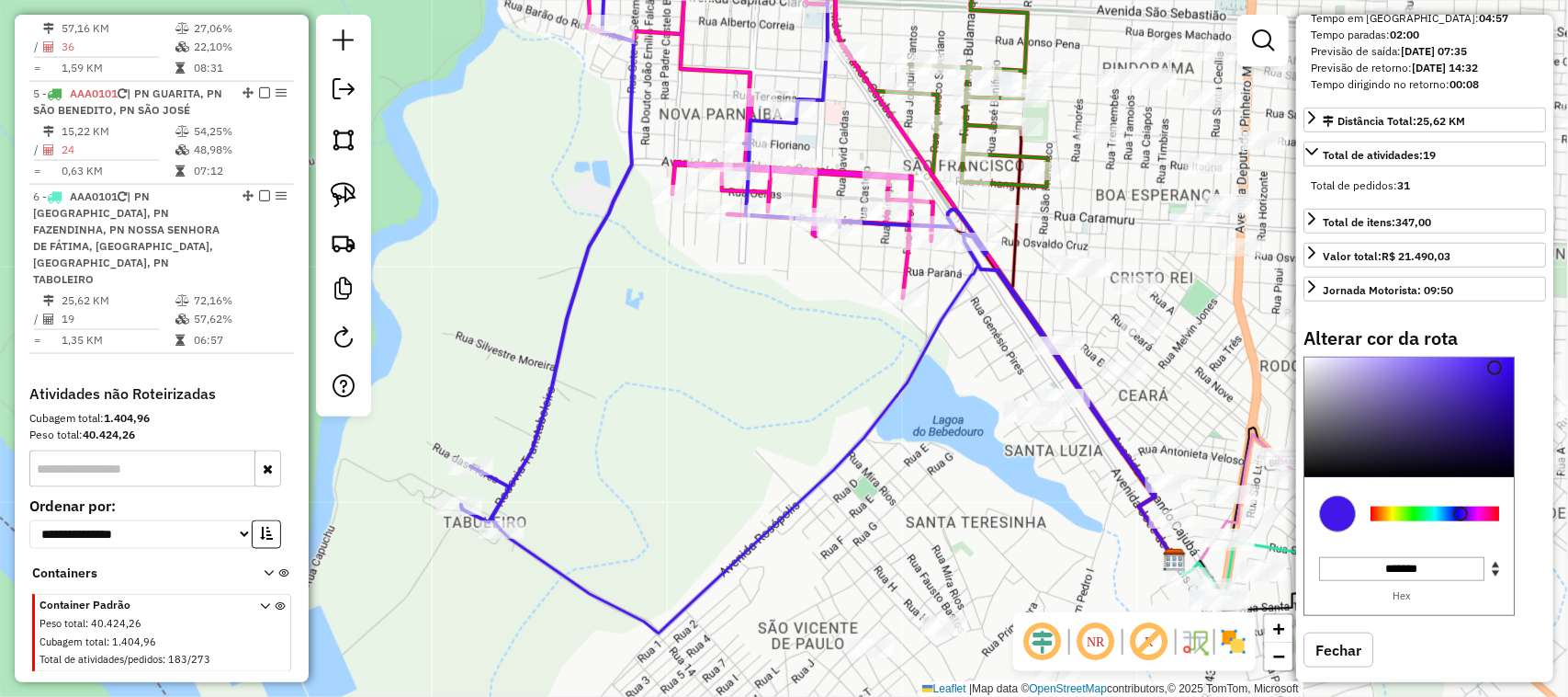
click at [758, 402] on div "Janela de atendimento Grade de atendimento Capacidade Transportadoras Veículos …" at bounding box center [784, 348] width 1568 height 697
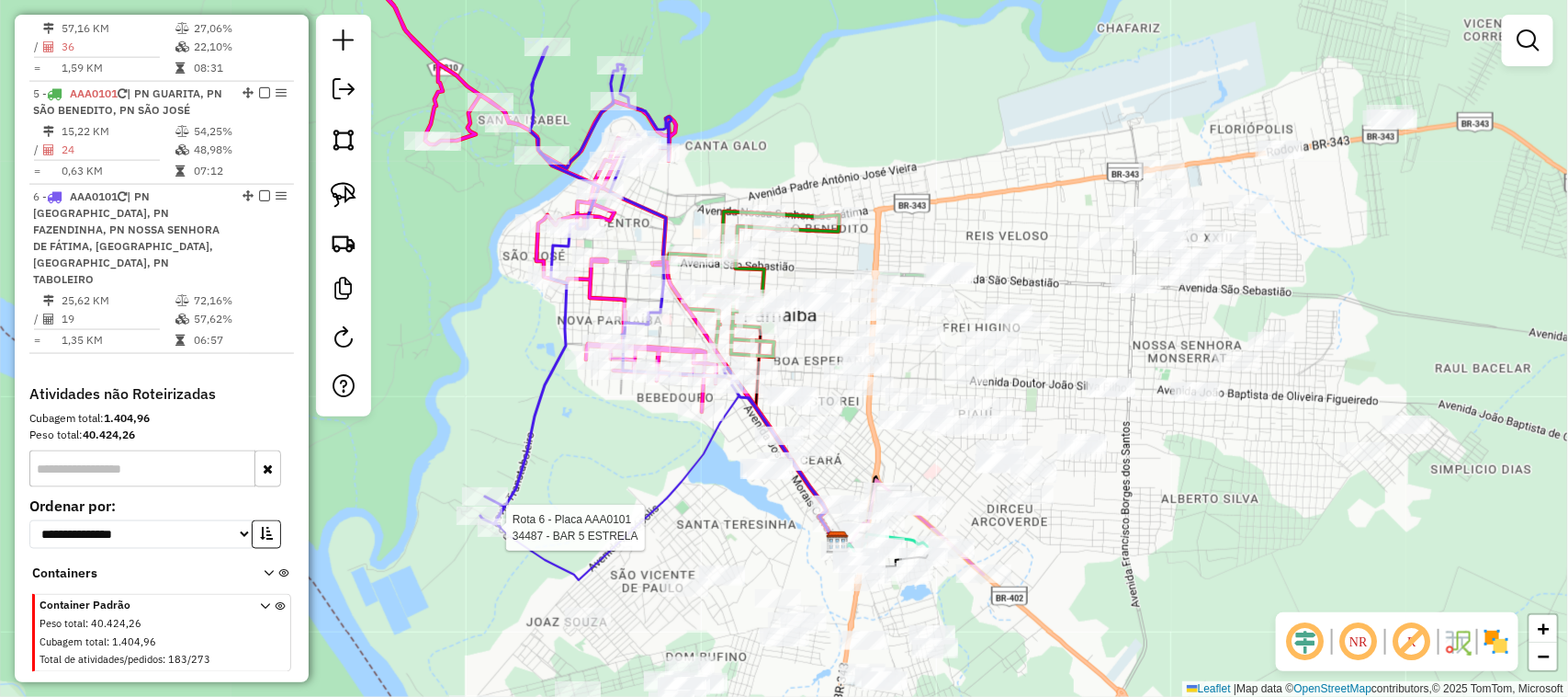
select select "**********"
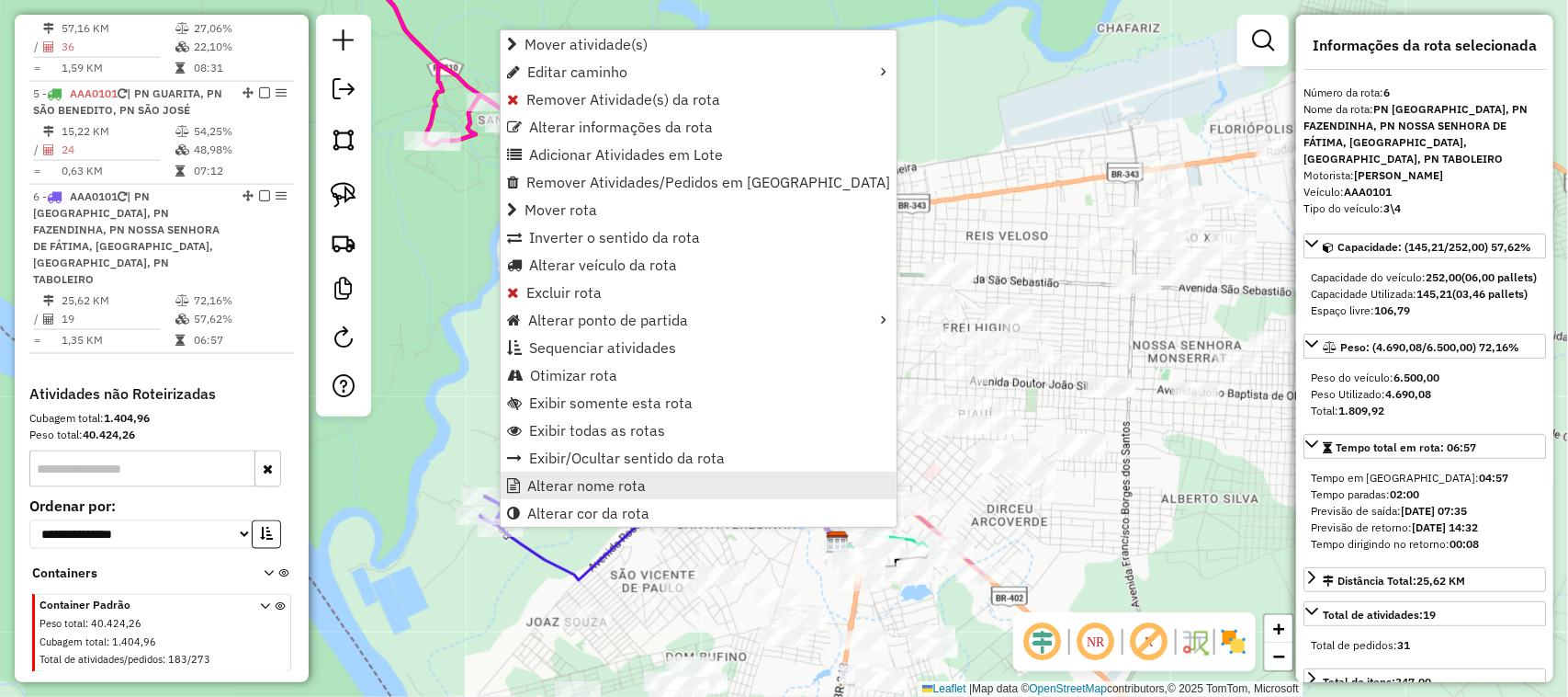
click at [614, 484] on span "Alterar nome rota" at bounding box center [586, 485] width 119 height 15
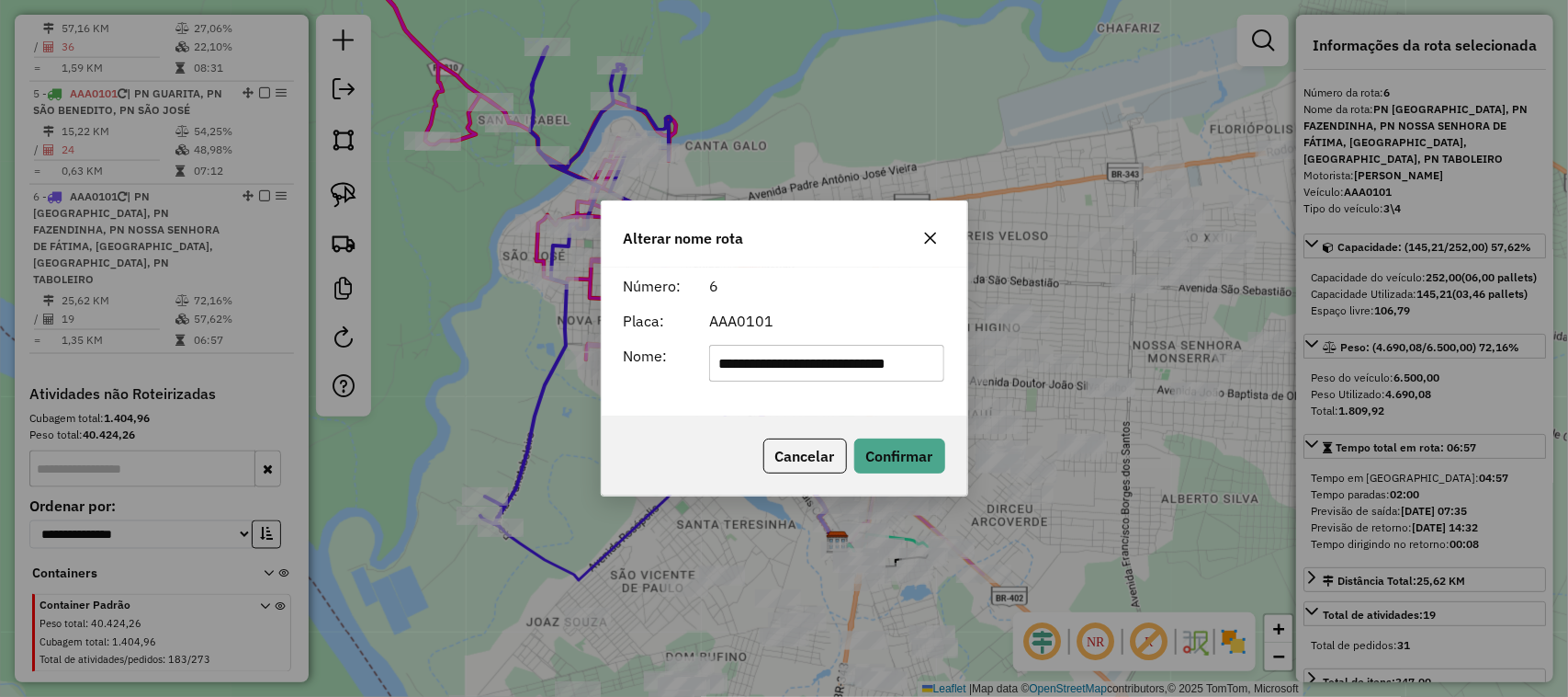
scroll to position [0, 0]
type input "*"
type input "**********"
click at [910, 464] on button "Confirmar" at bounding box center [900, 456] width 91 height 35
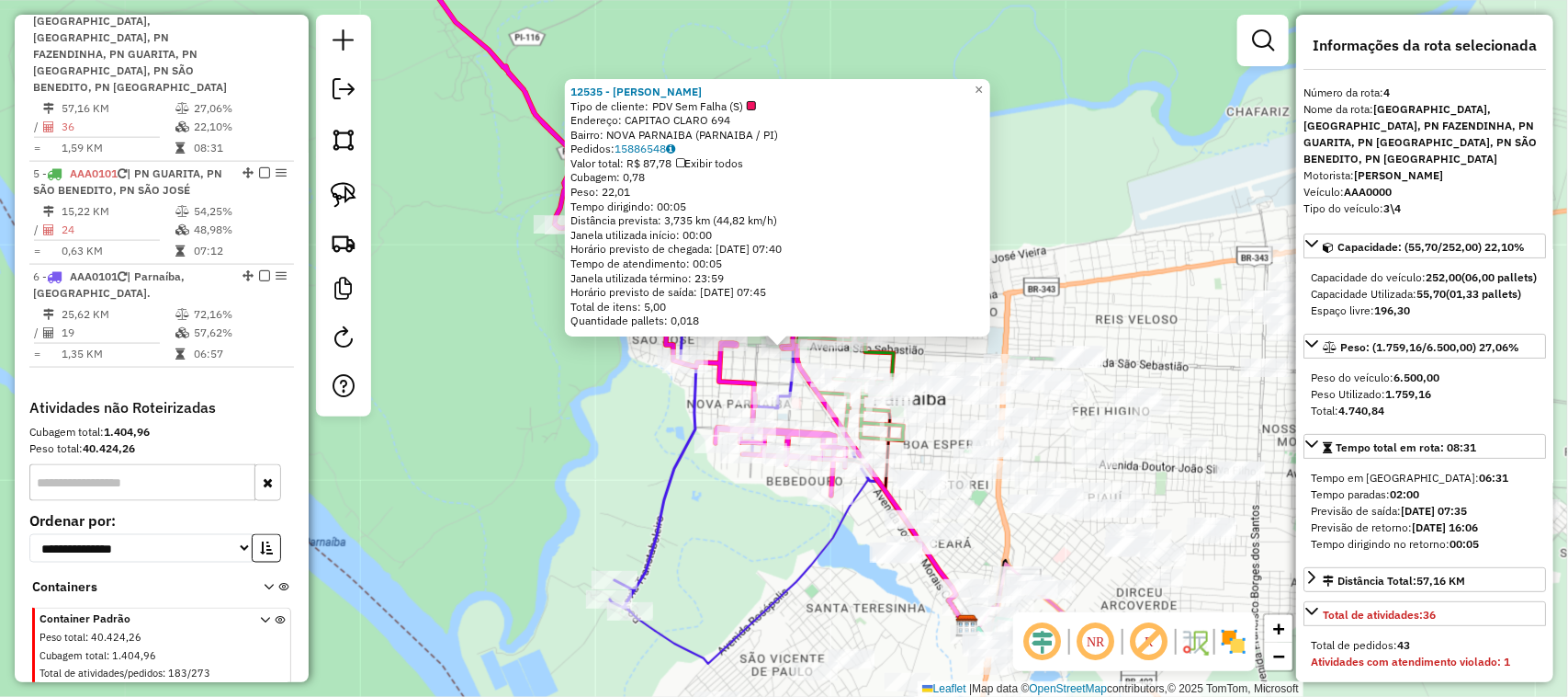
scroll to position [1025, 0]
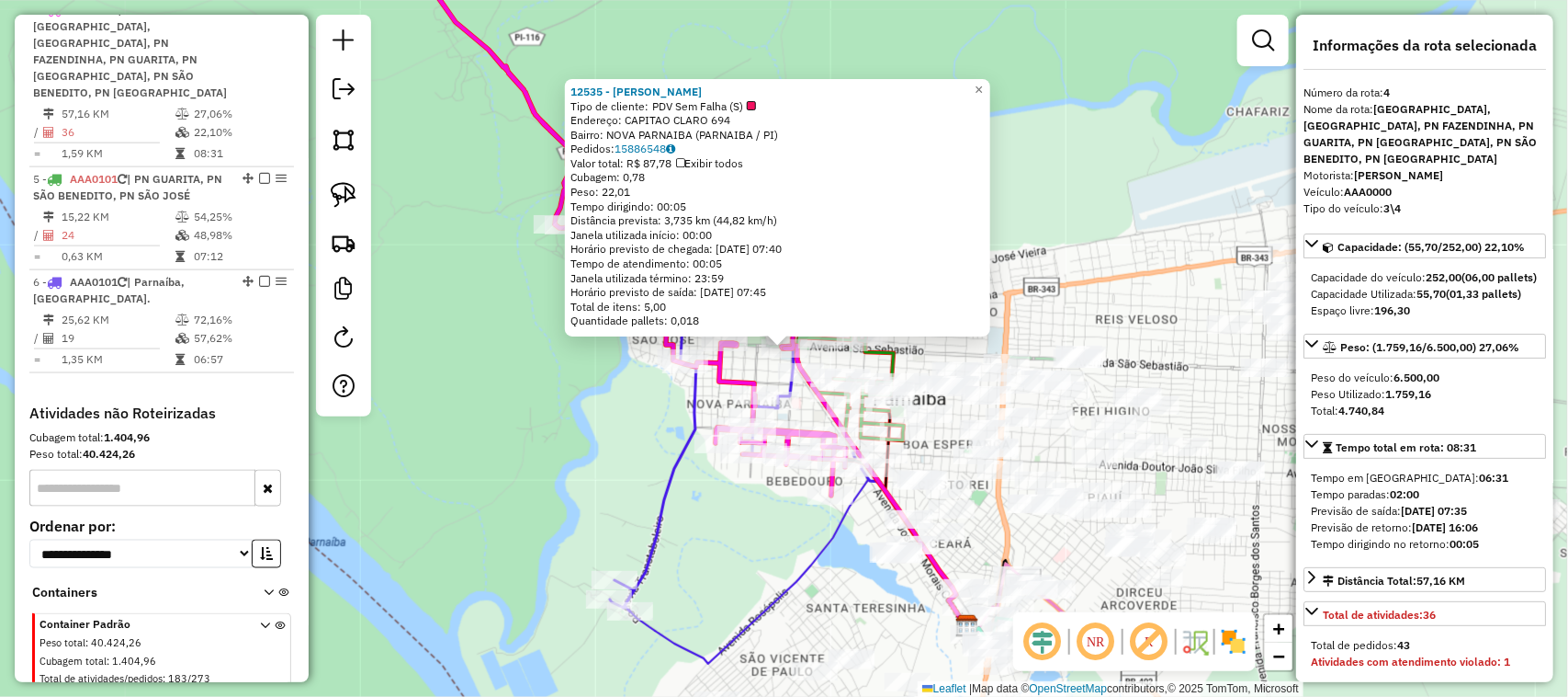
click at [728, 529] on div "12535 - PAULA ARAUJO Tipo de cliente: PDV Sem Falha (S) Endereço: CAPITAO CLARO…" at bounding box center [784, 348] width 1568 height 697
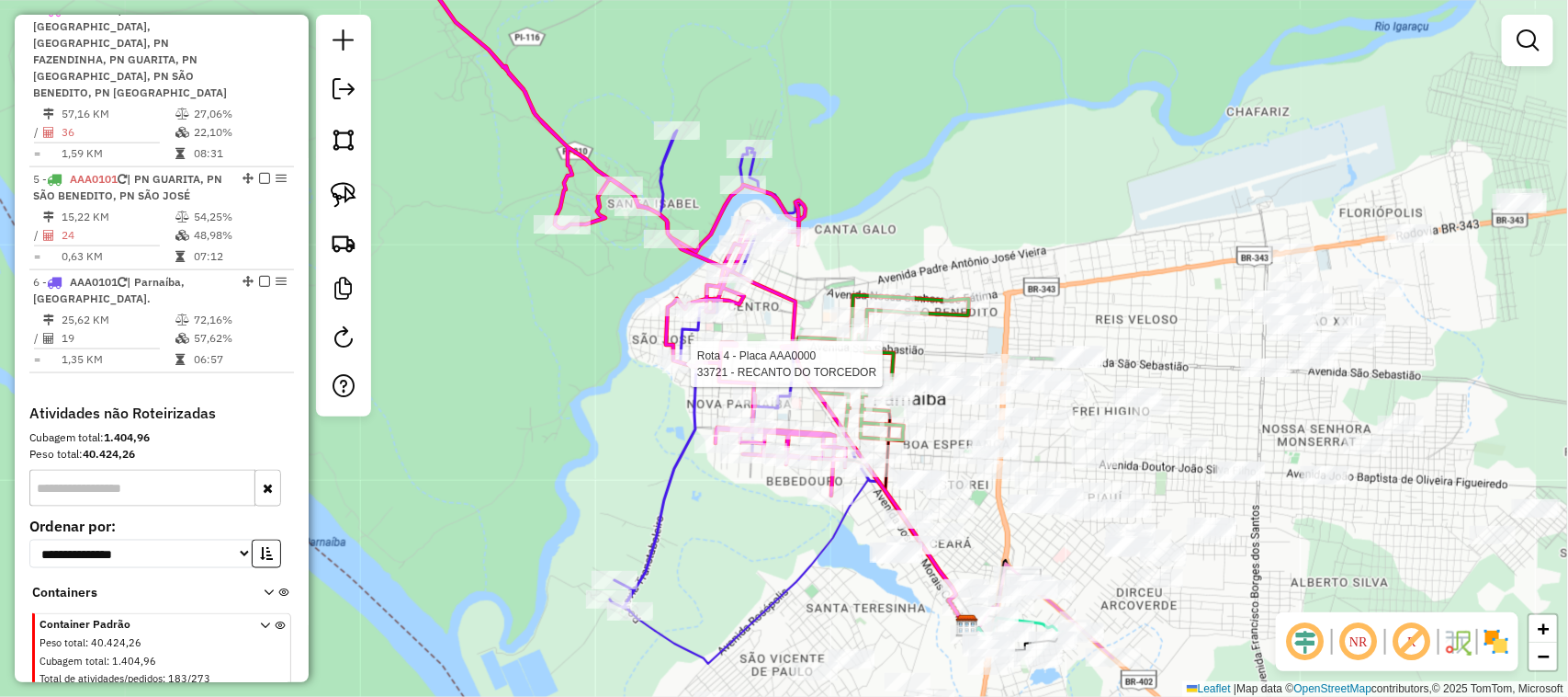
select select "**********"
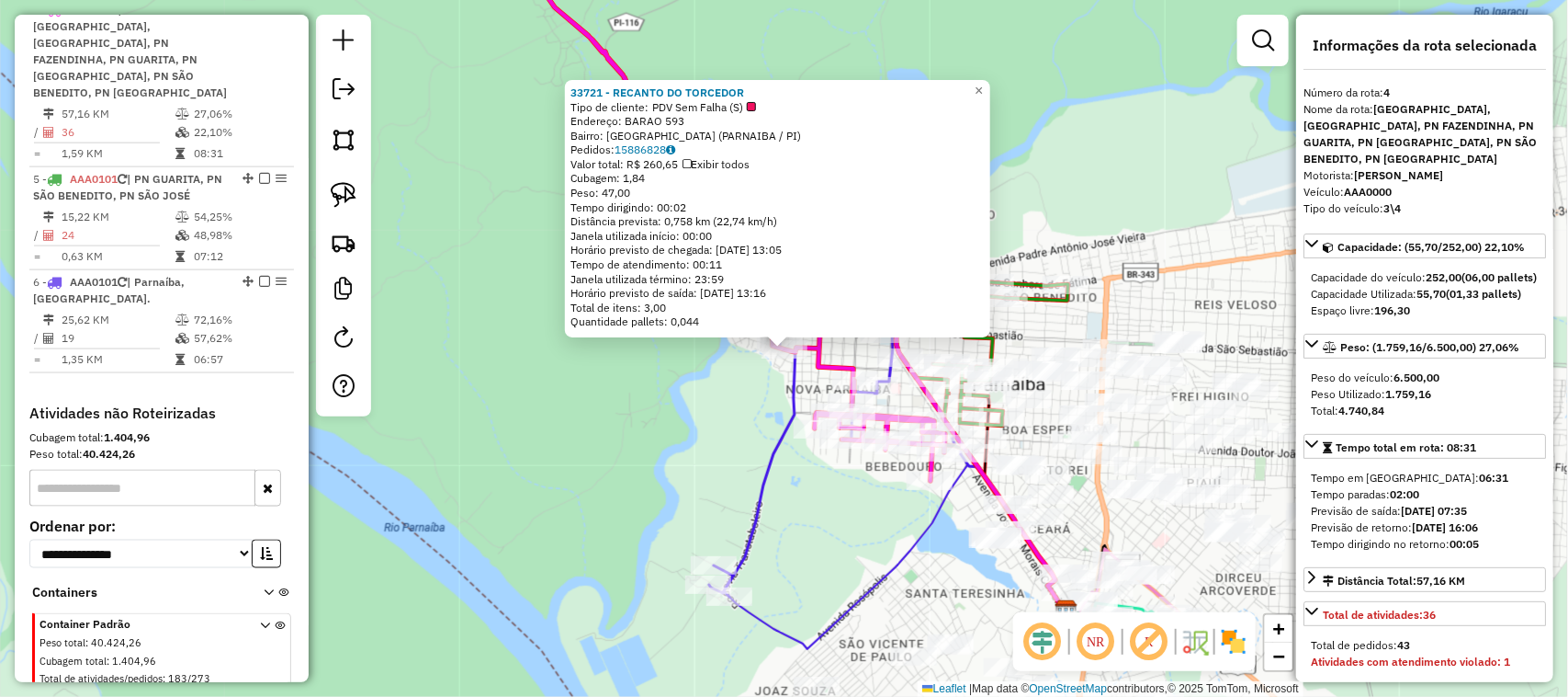
click at [830, 524] on div "33721 - RECANTO DO TORCEDOR Tipo de cliente: PDV Sem Falha (S) Endereço: BARAO …" at bounding box center [784, 348] width 1568 height 697
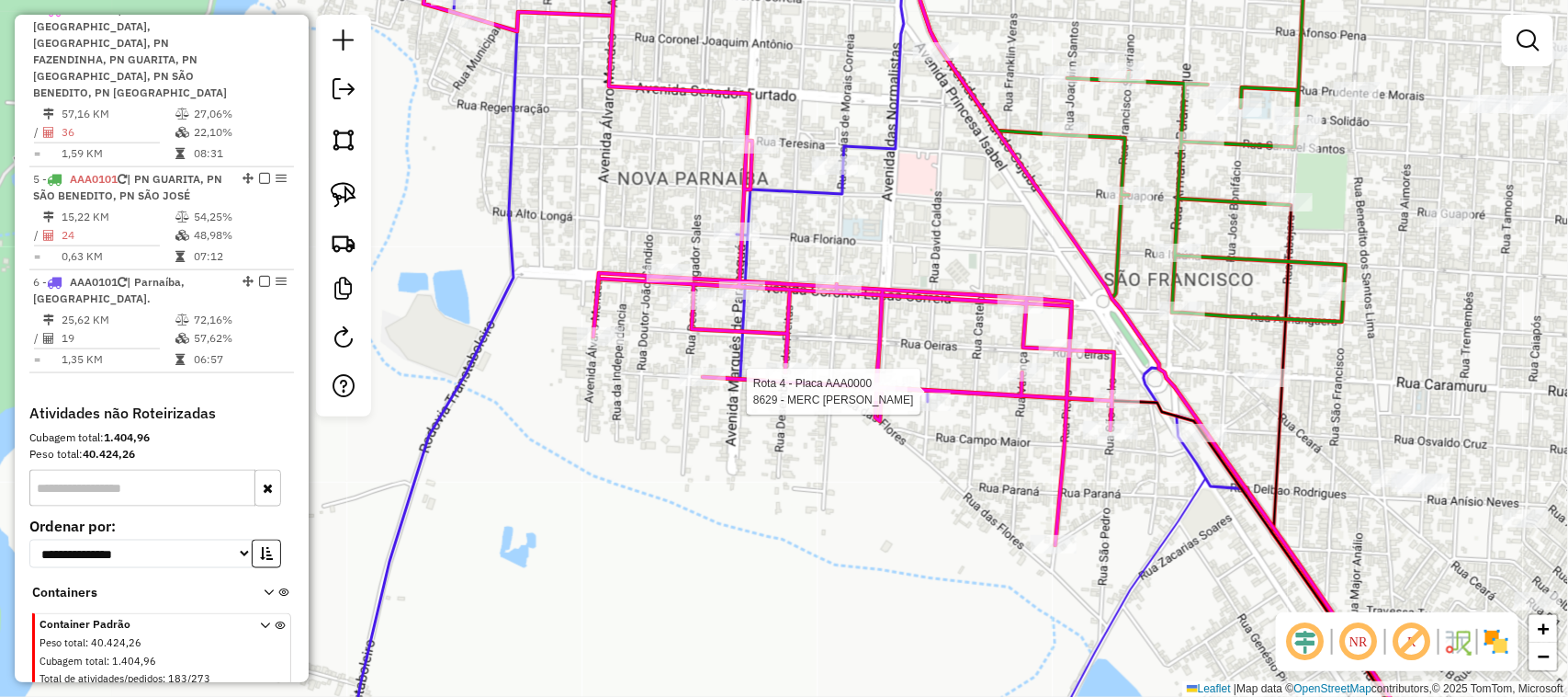
select select "**********"
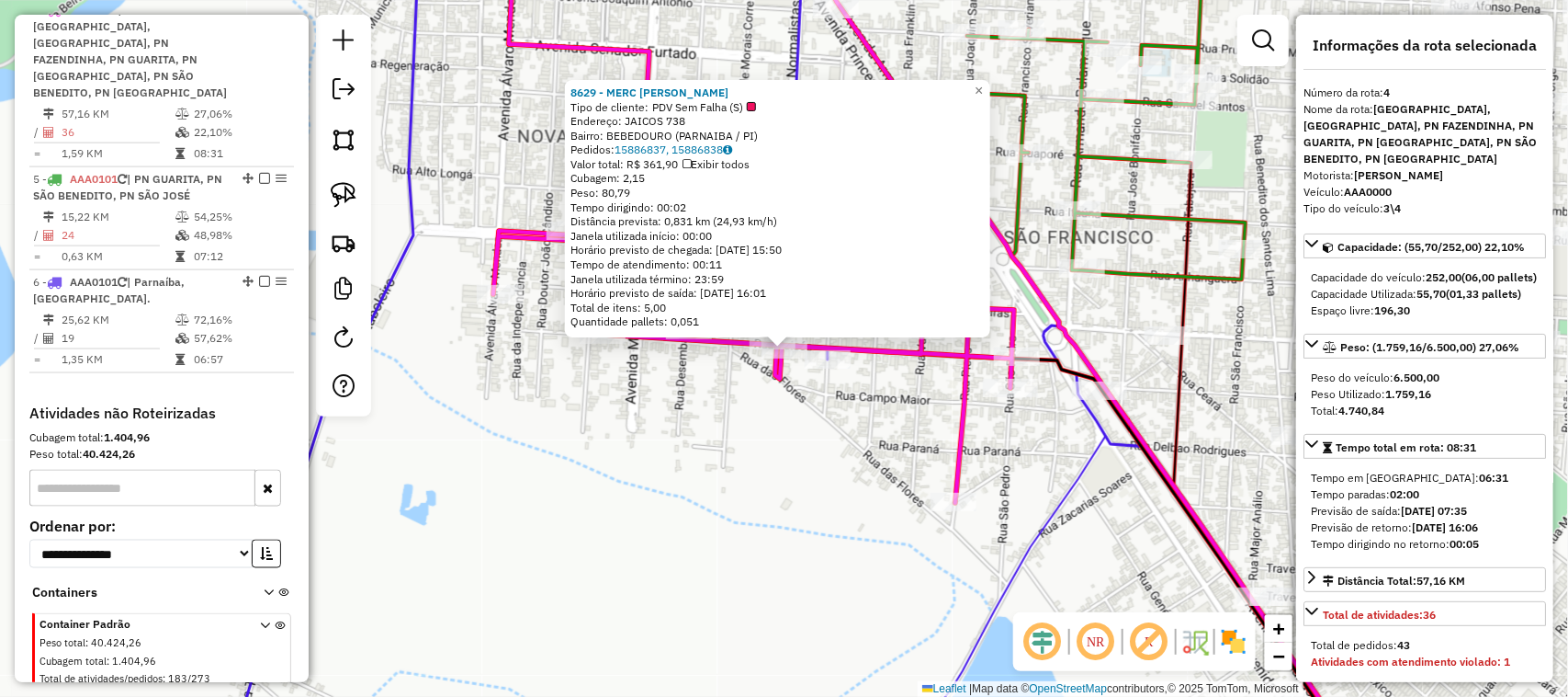
click at [828, 479] on div "8629 - MERC MARCOS Tipo de cliente: PDV Sem Falha (S) Endereço: JAICOS 738 Bair…" at bounding box center [784, 348] width 1568 height 697
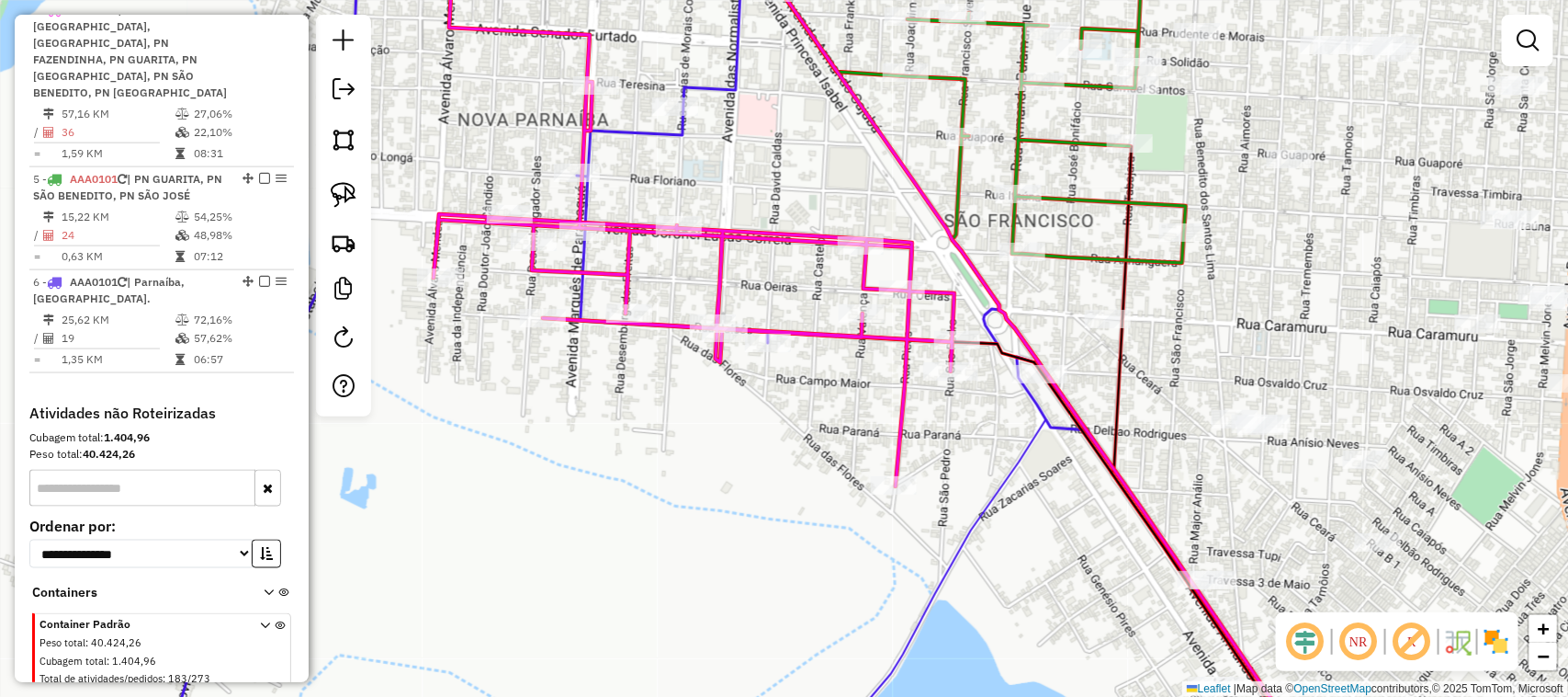
drag, startPoint x: 1073, startPoint y: 501, endPoint x: 963, endPoint y: 467, distance: 115.1
click at [969, 469] on icon at bounding box center [1065, 585] width 474 height 332
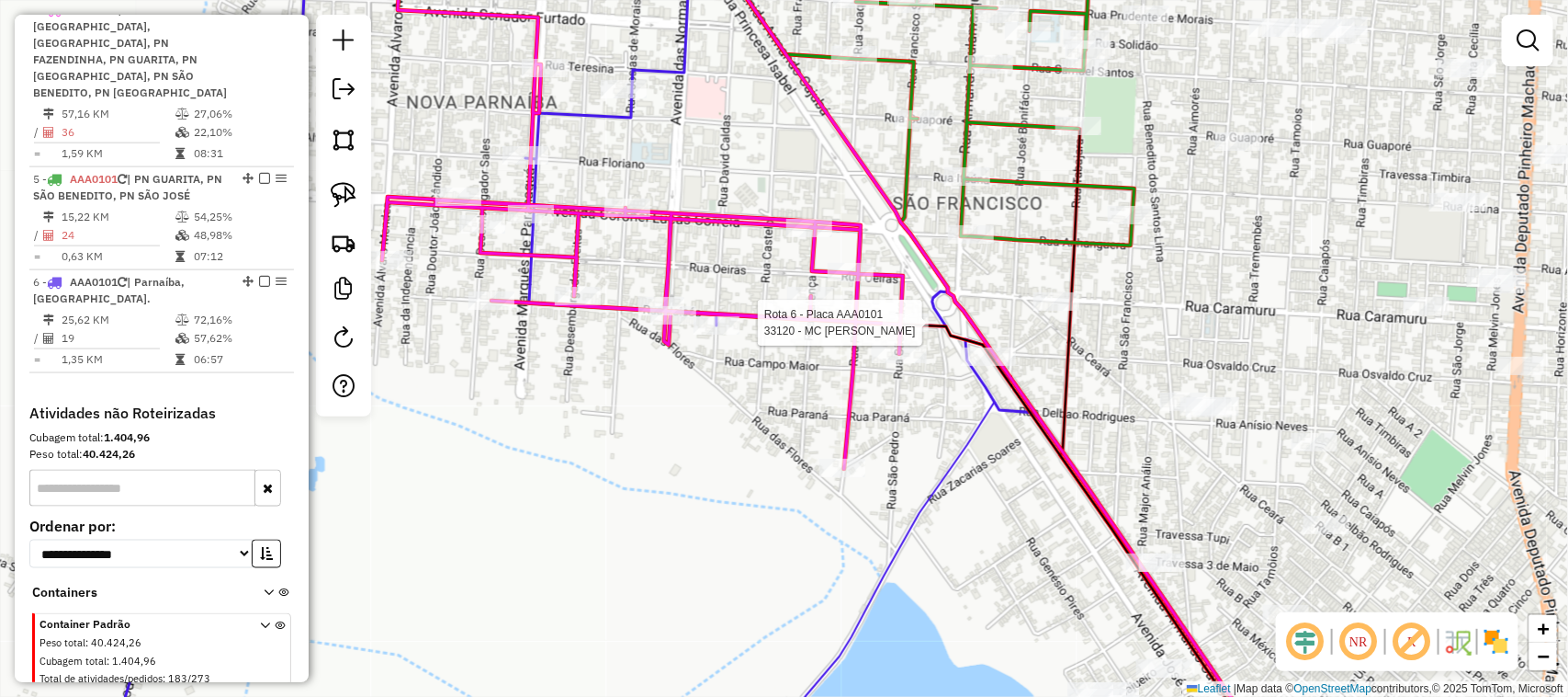
select select "**********"
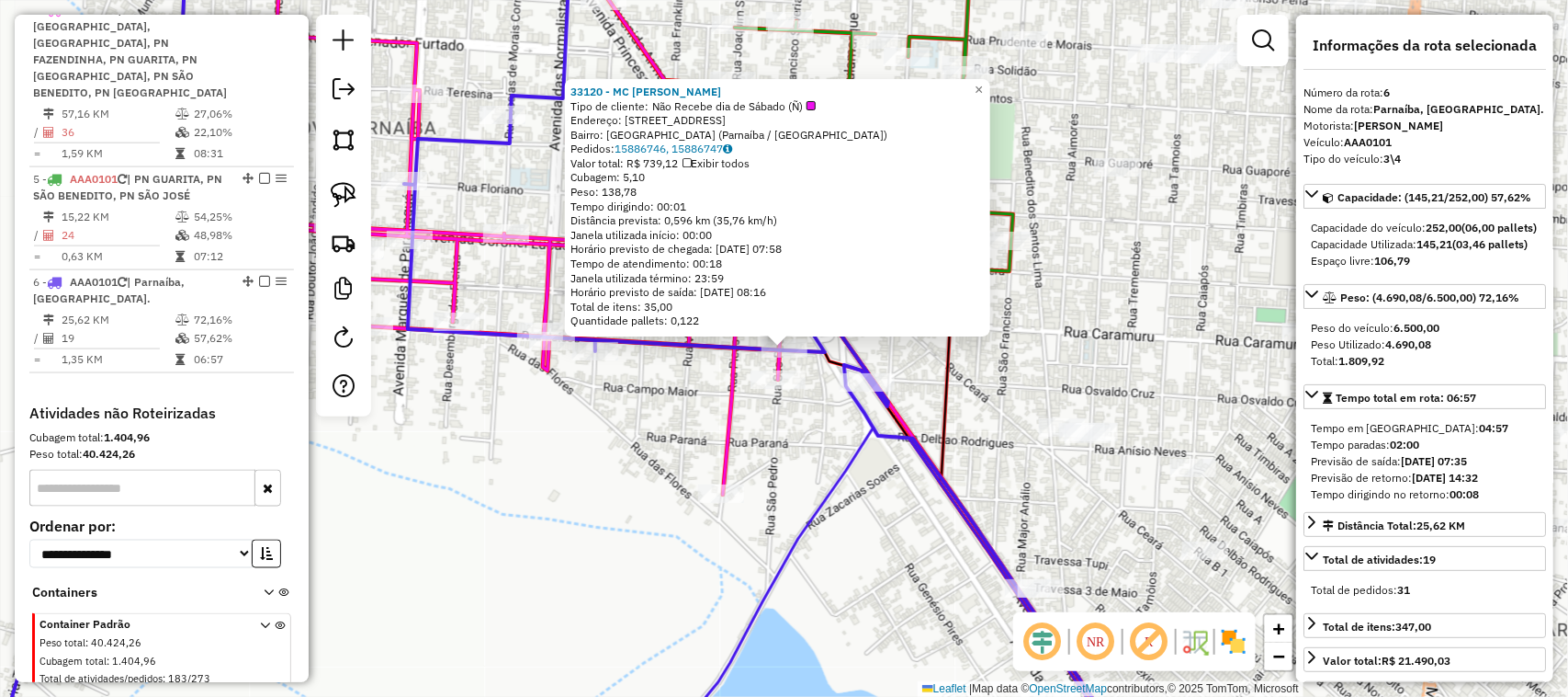
scroll to position [1078, 0]
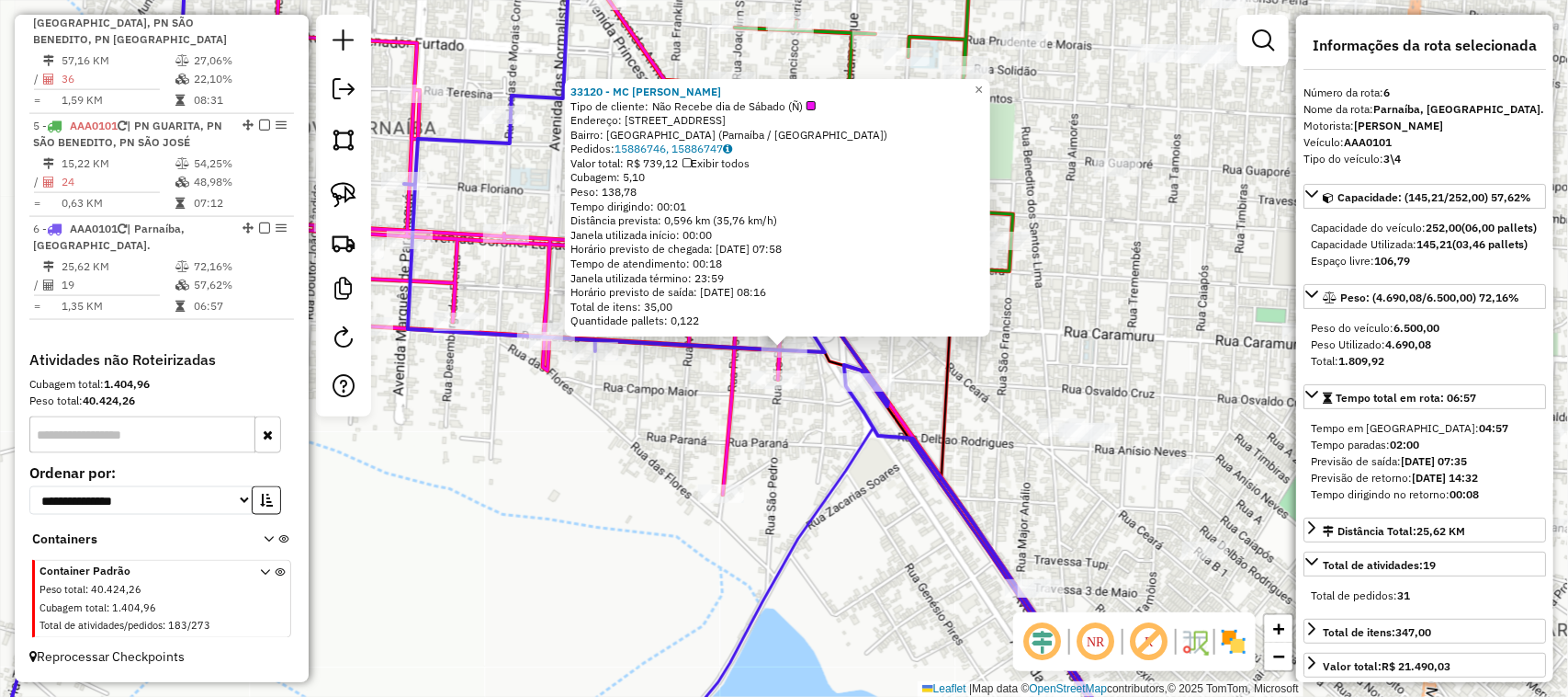
drag, startPoint x: 787, startPoint y: 478, endPoint x: 818, endPoint y: 478, distance: 31.0
click at [790, 478] on div "33120 - MC ASSIS BRITO Tipo de cliente: Não Recebe dia de Sábado (Ñ) Endereço: …" at bounding box center [784, 348] width 1568 height 697
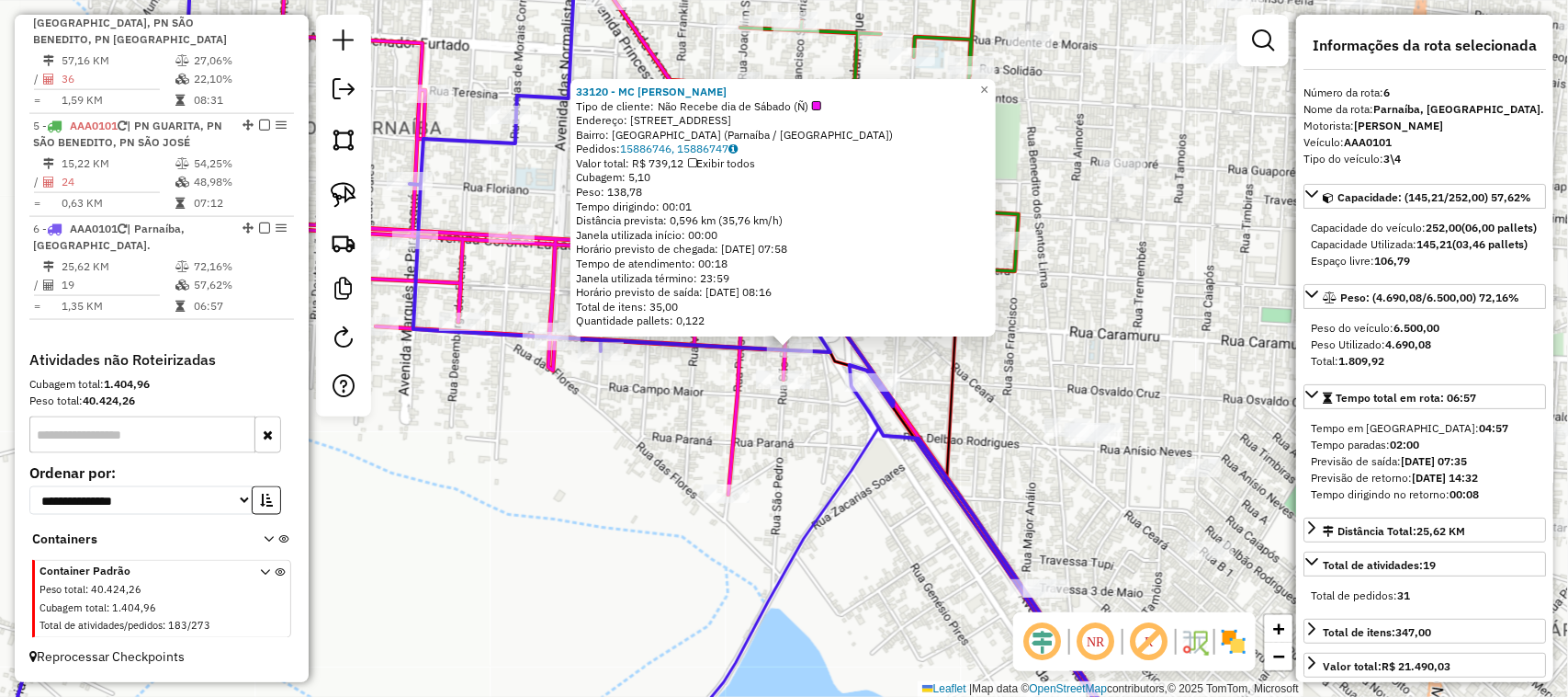
click at [807, 427] on div "33120 - MC ASSIS BRITO Tipo de cliente: Não Recebe dia de Sábado (Ñ) Endereço: …" at bounding box center [784, 348] width 1568 height 697
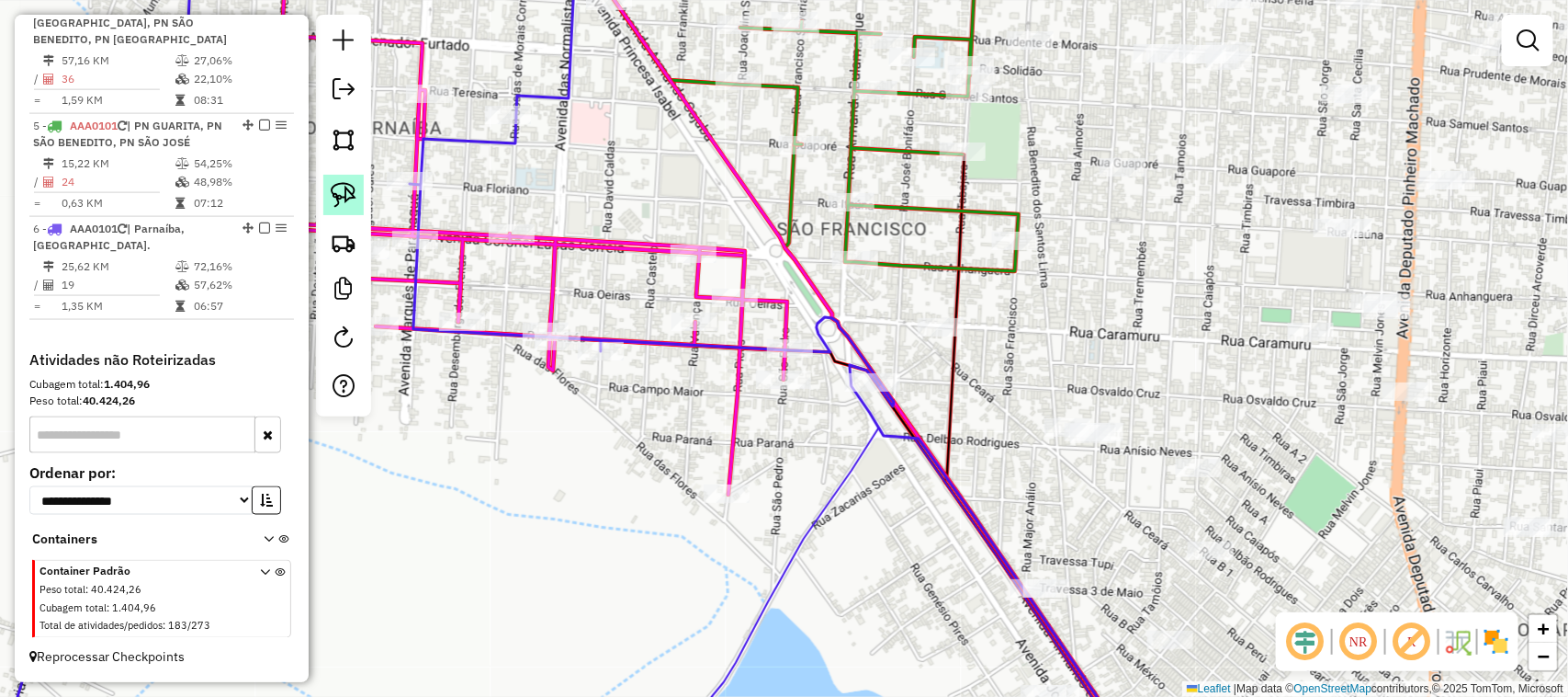
click at [338, 189] on img at bounding box center [343, 194] width 26 height 26
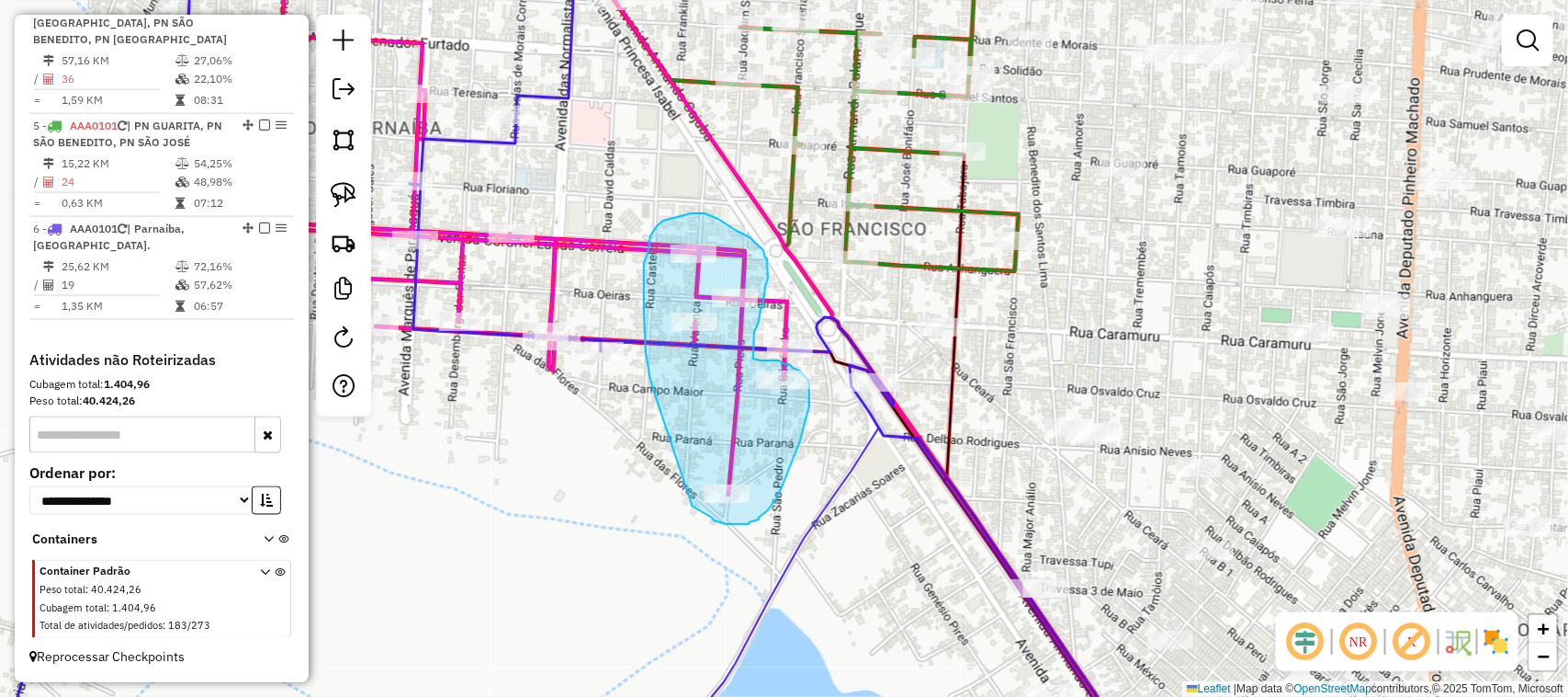
drag, startPoint x: 653, startPoint y: 389, endPoint x: 692, endPoint y: 504, distance: 121.4
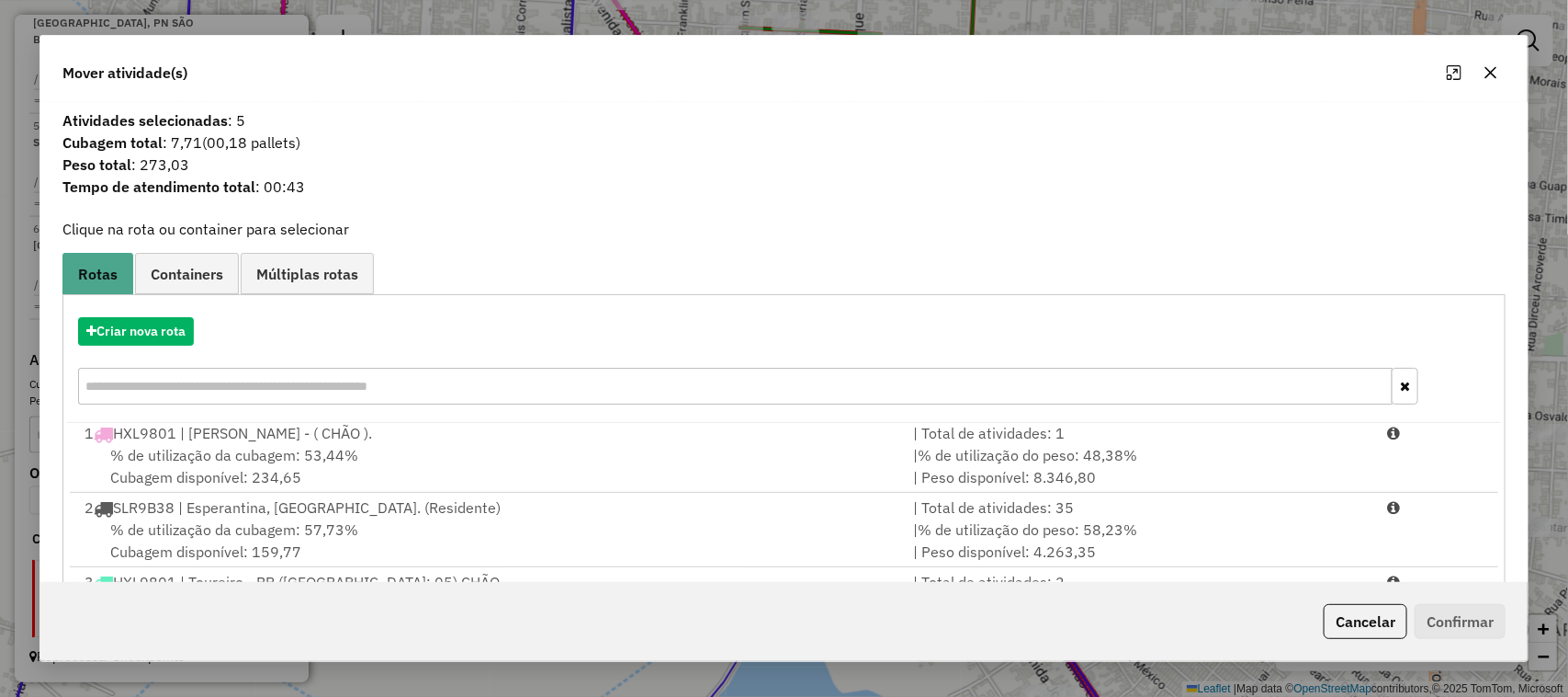
scroll to position [241, 0]
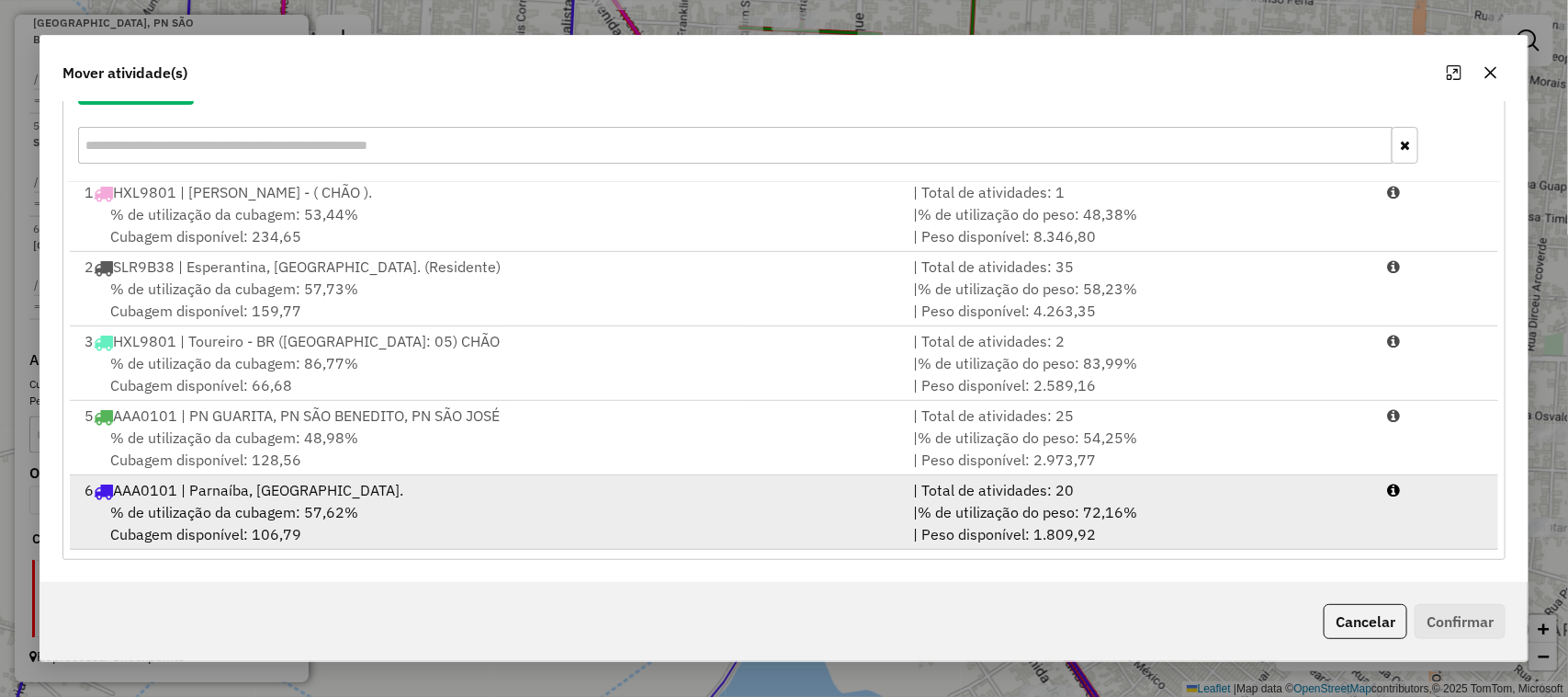
click at [510, 515] on div "% de utilização da cubagem: 57,62% Cubagem disponível: 106,79" at bounding box center [489, 522] width 830 height 44
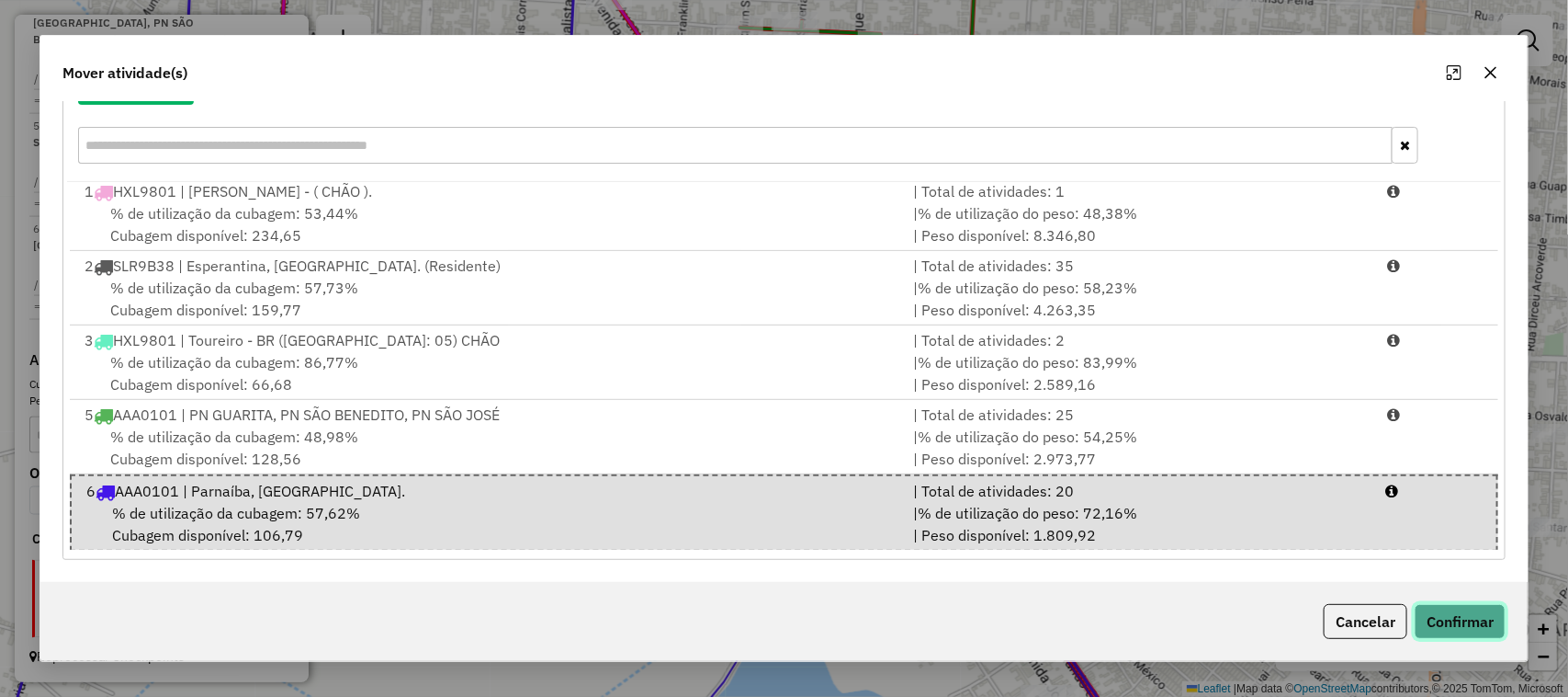
click at [1476, 623] on button "Confirmar" at bounding box center [1460, 621] width 91 height 35
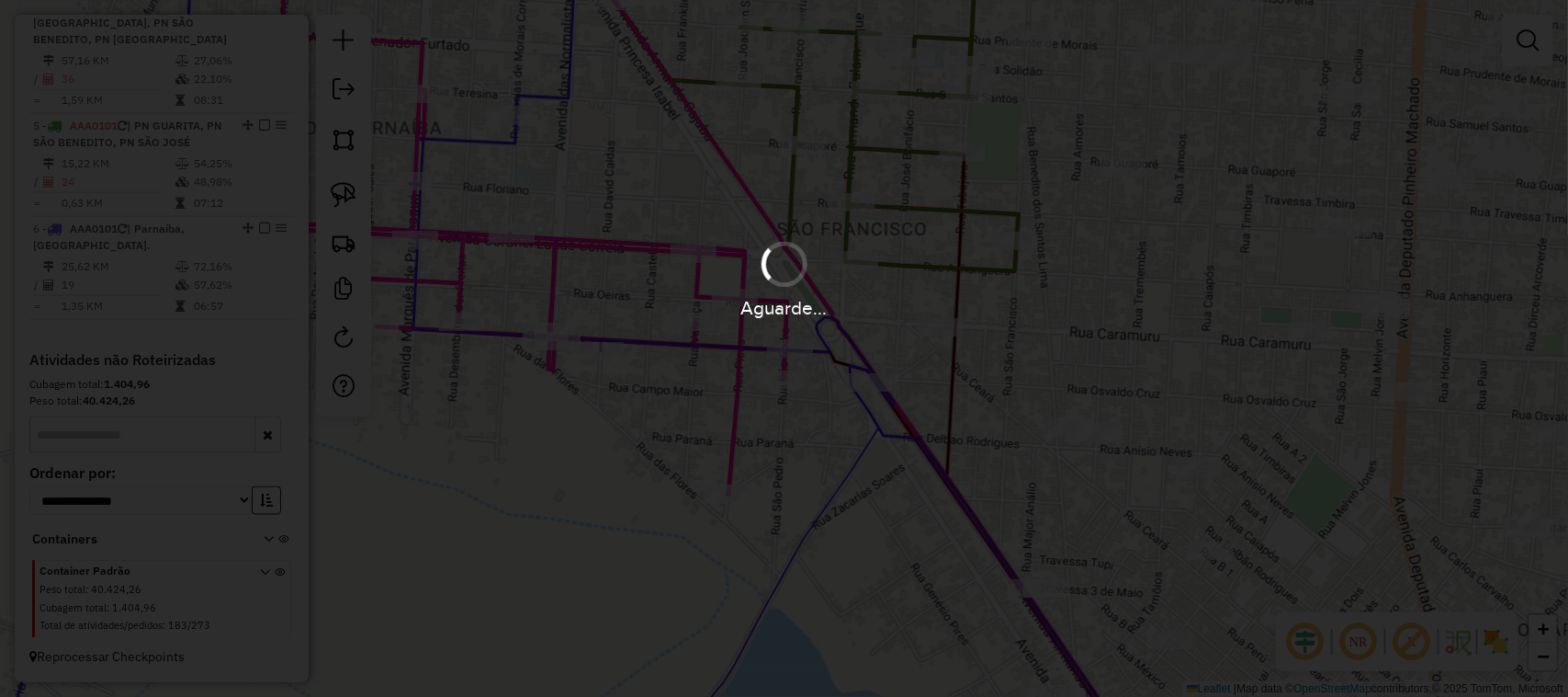
scroll to position [926, 0]
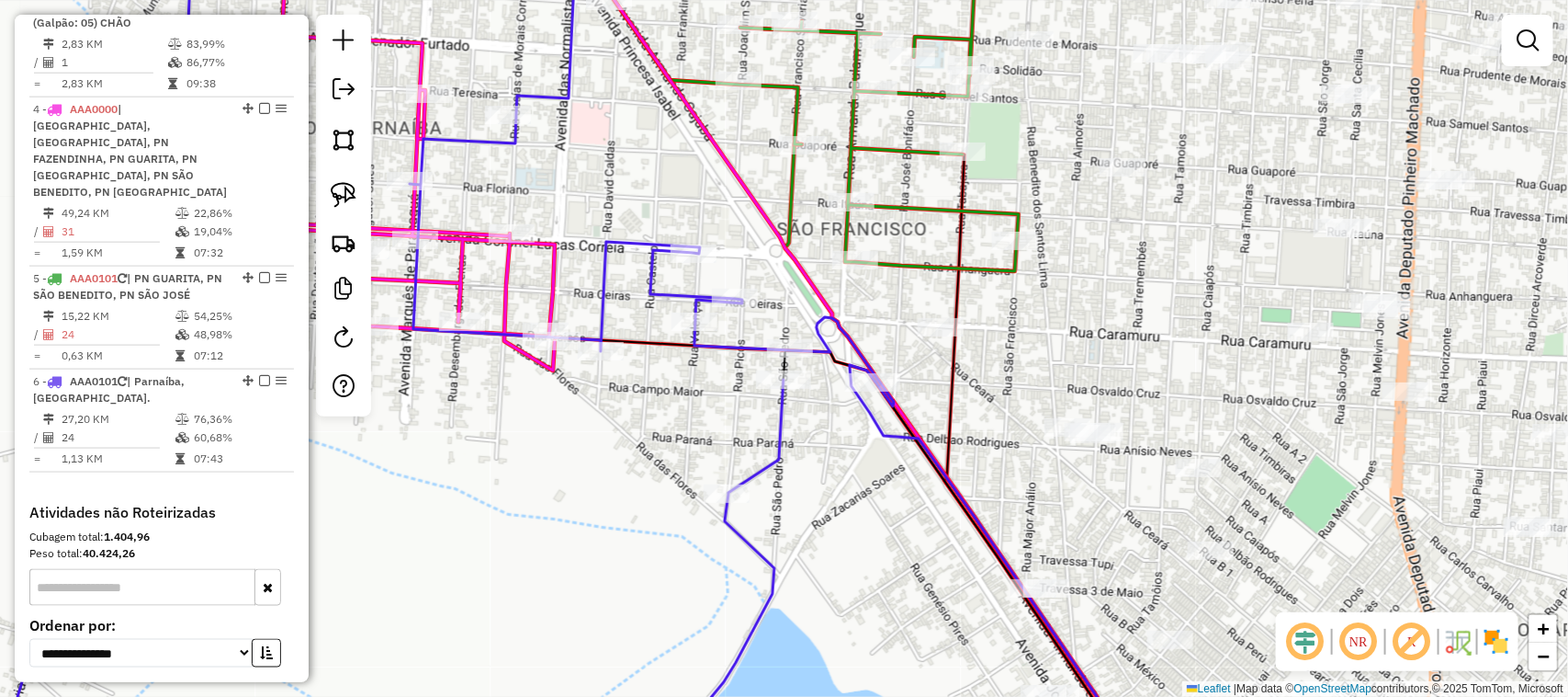
click at [713, 435] on div "Janela de atendimento Grade de atendimento Capacidade Transportadoras Veículos …" at bounding box center [784, 348] width 1568 height 697
select select "**********"
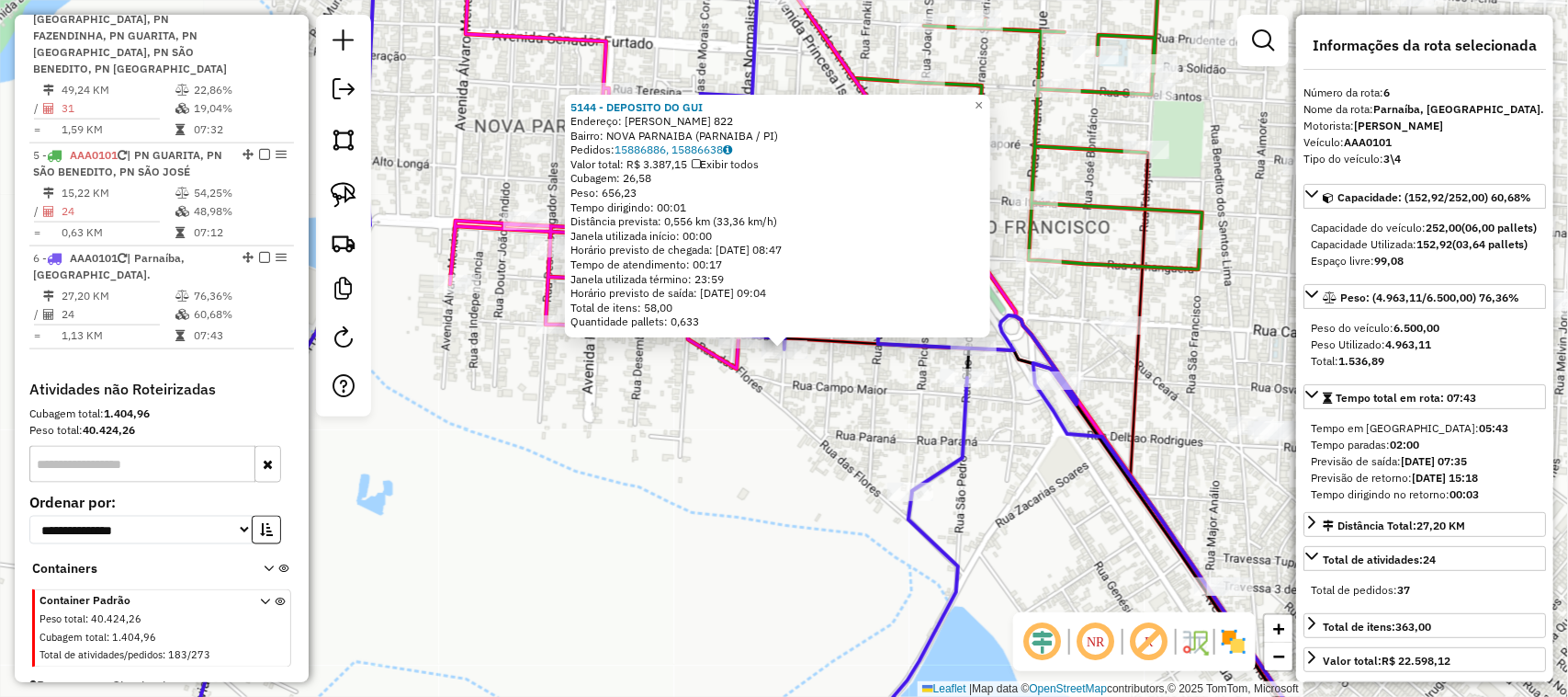
scroll to position [1078, 0]
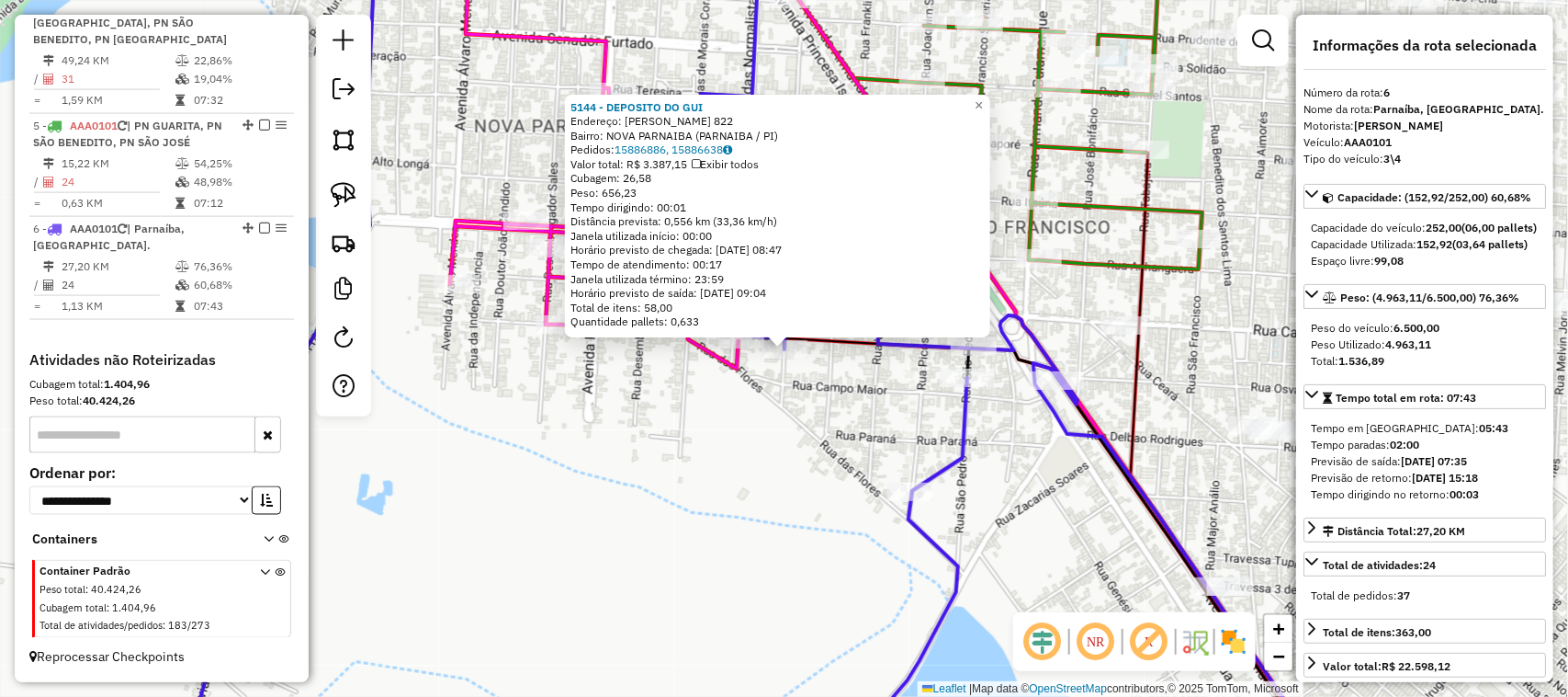
click at [796, 466] on div "5144 - DEPOSITO DO GUI Endereço: DAVID CALDAS 822 Bairro: NOVA PARNAIBA (PARNAI…" at bounding box center [784, 348] width 1568 height 697
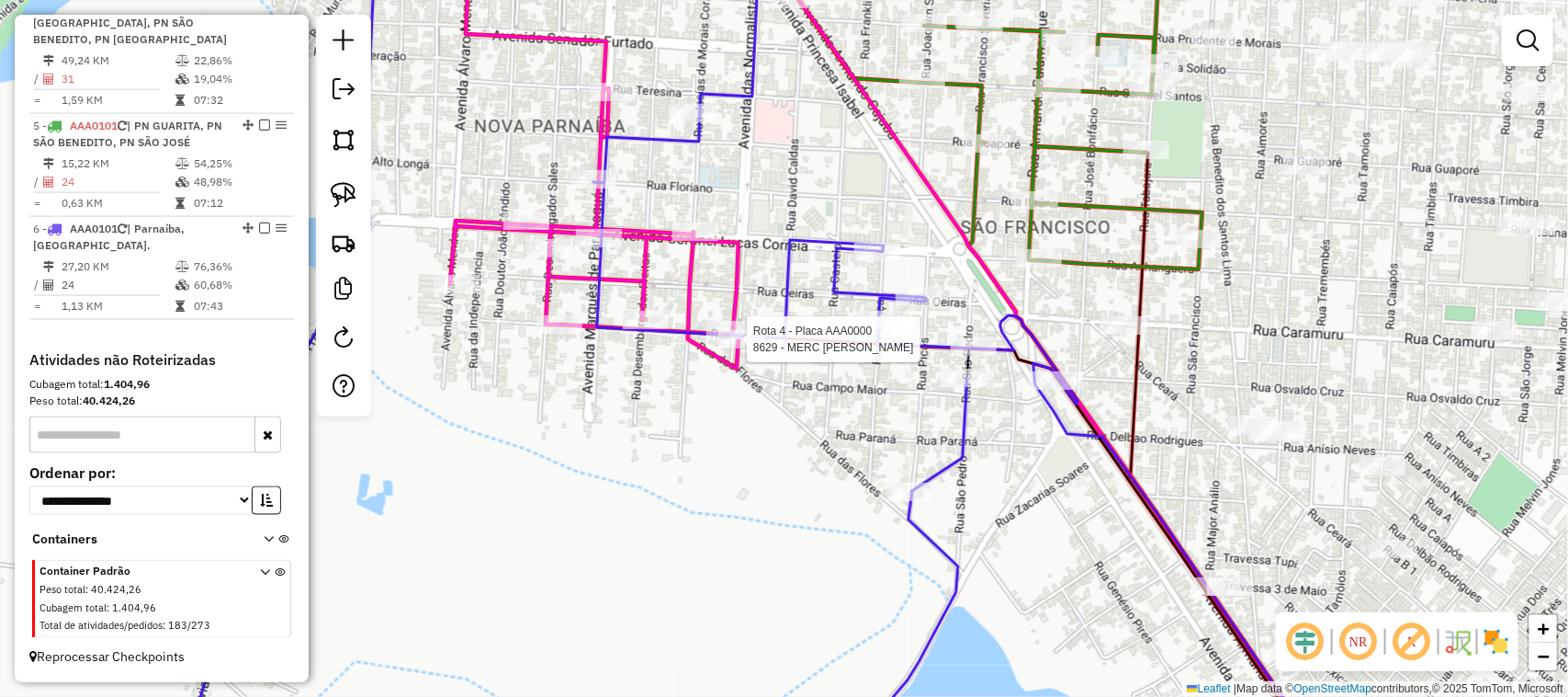
select select "**********"
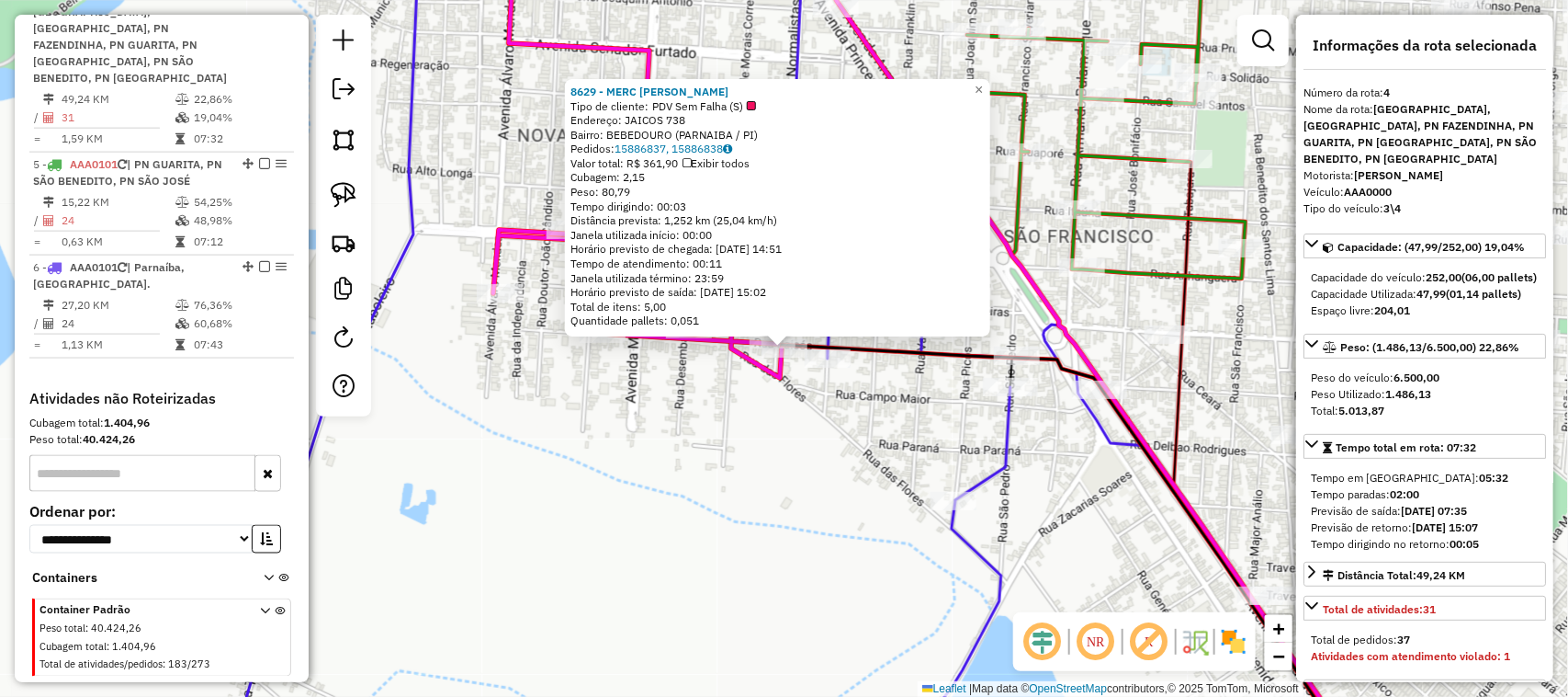
scroll to position [1025, 0]
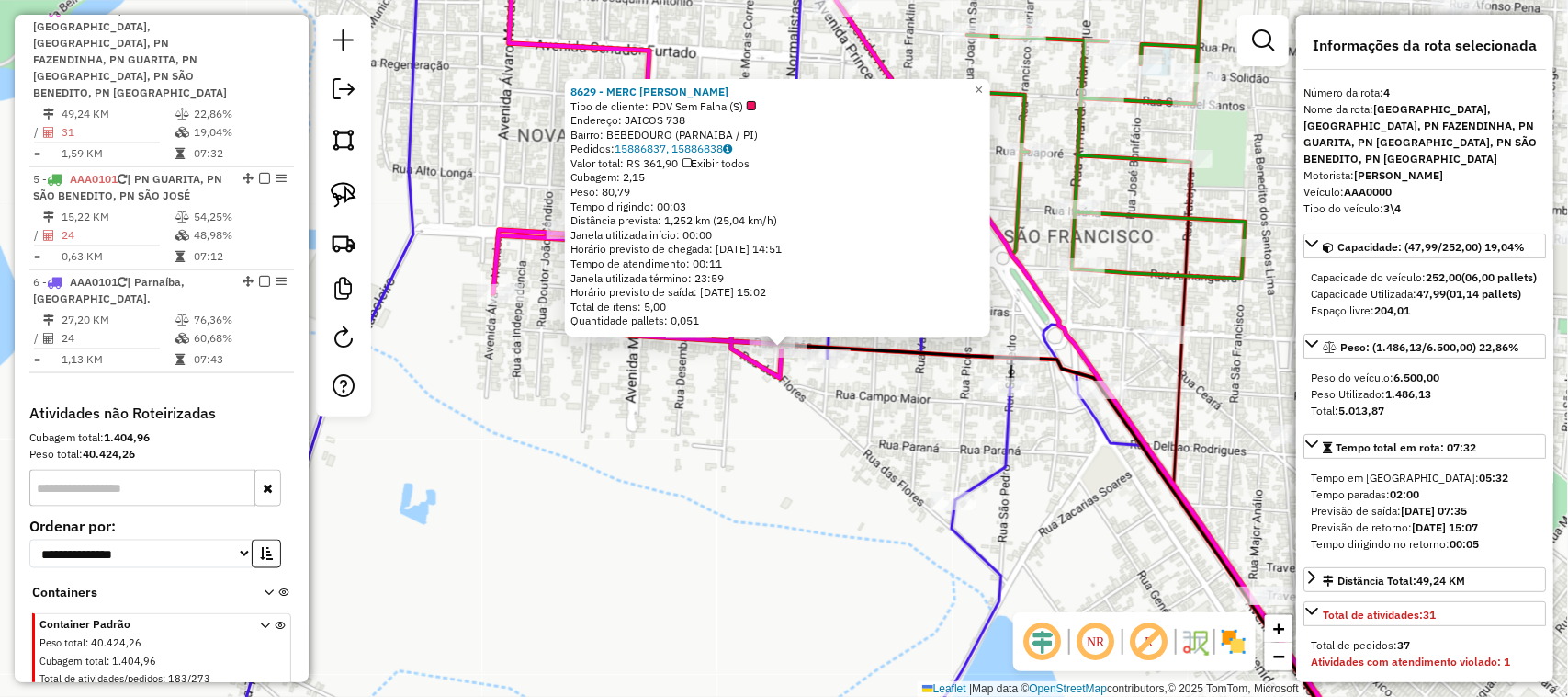
click at [828, 451] on div "8629 - MERC MARCOS Tipo de cliente: PDV Sem Falha (S) Endereço: JAICOS 738 Bair…" at bounding box center [784, 348] width 1568 height 697
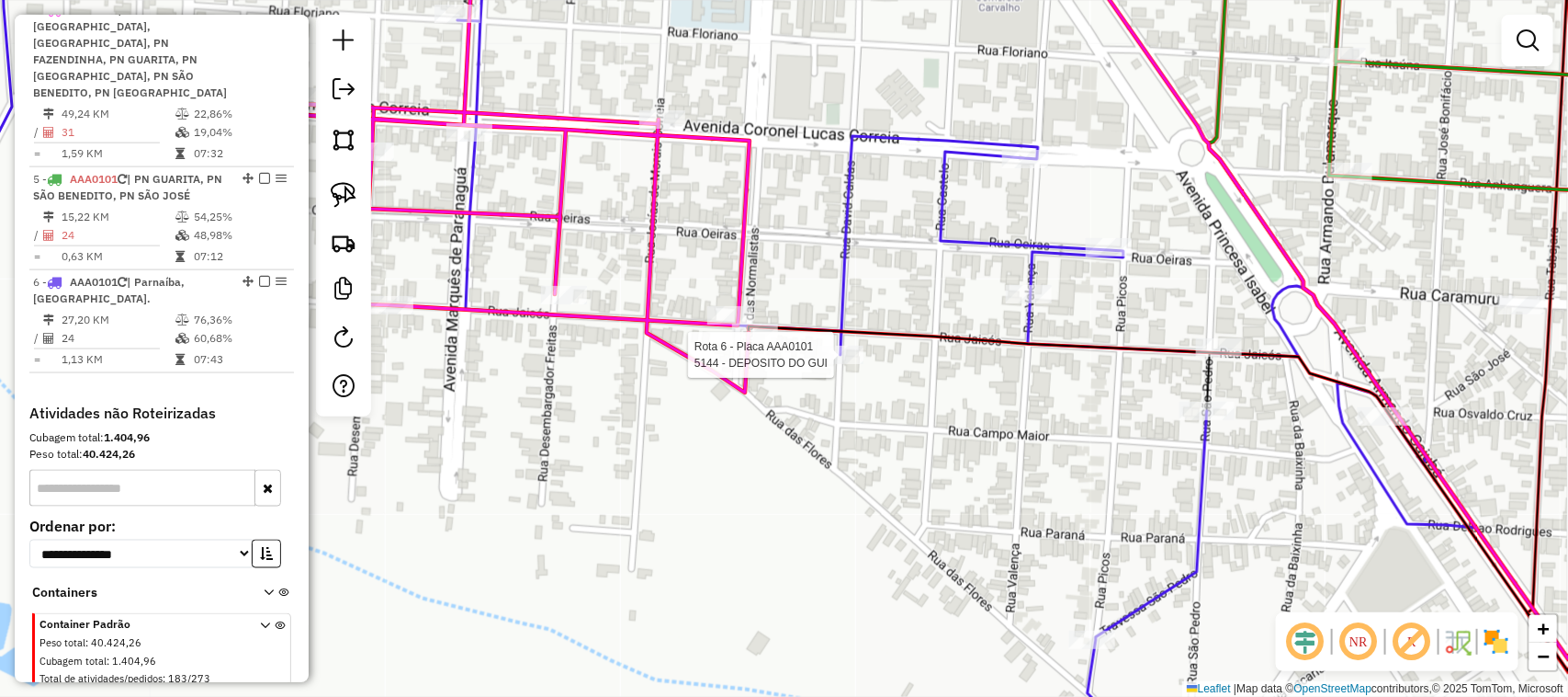
scroll to position [1078, 0]
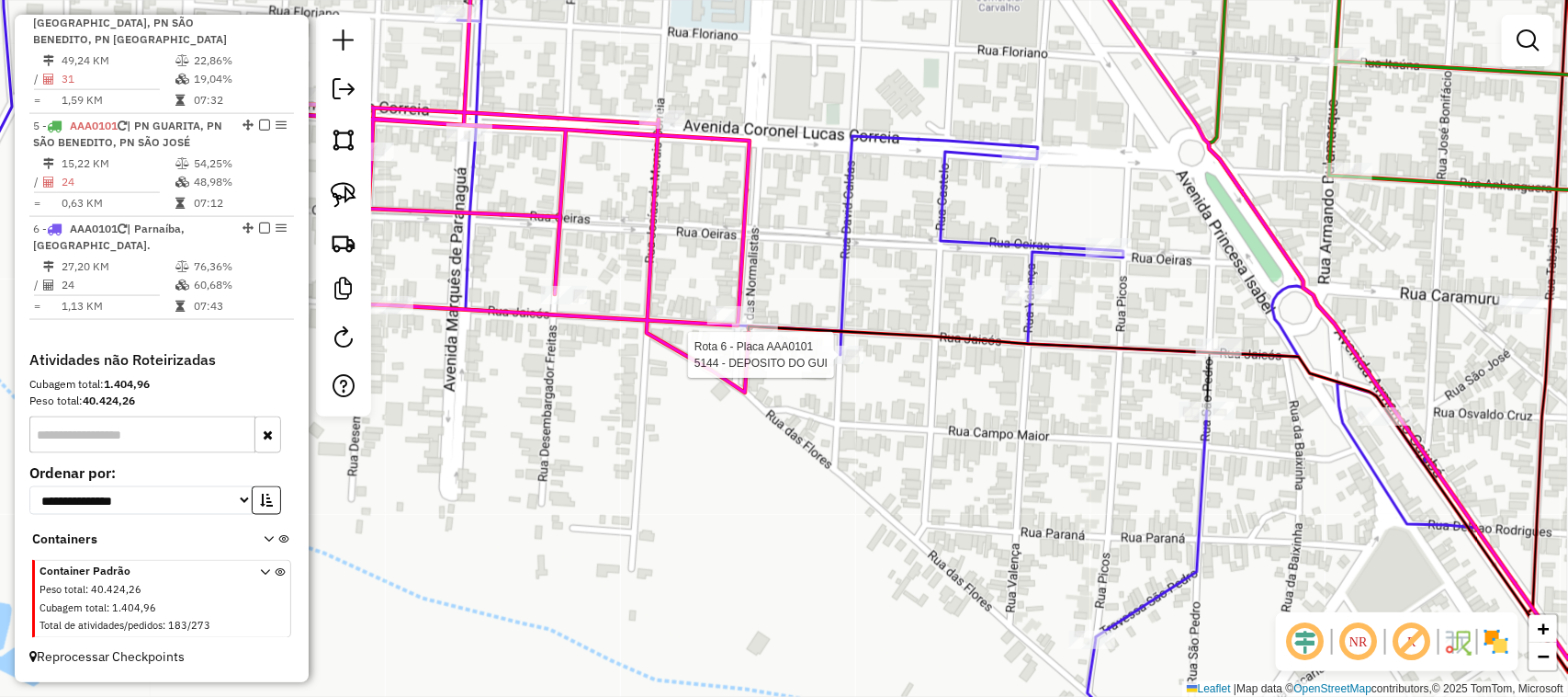
select select "**********"
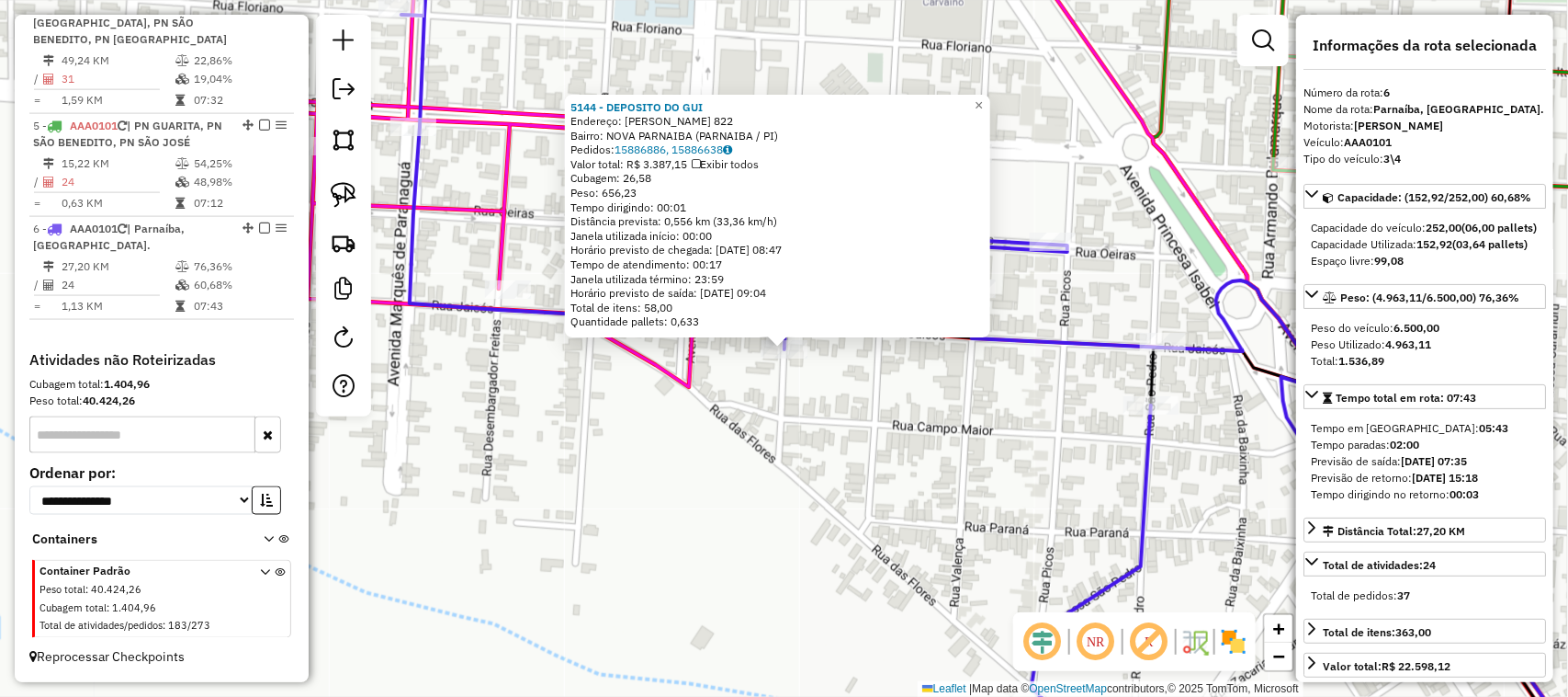
click at [825, 456] on div "5144 - DEPOSITO DO GUI Endereço: DAVID CALDAS 822 Bairro: NOVA PARNAIBA (PARNAI…" at bounding box center [784, 348] width 1568 height 697
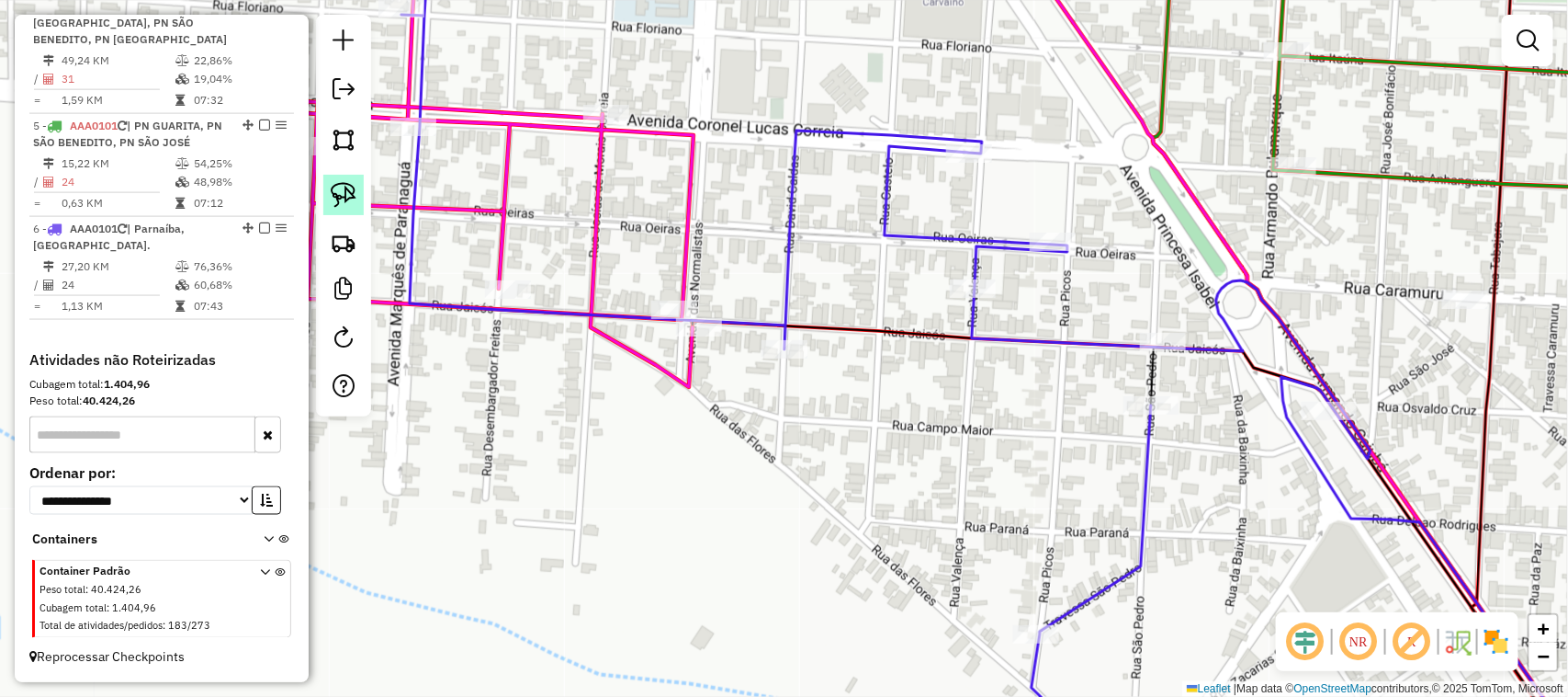
click at [340, 191] on img at bounding box center [343, 194] width 26 height 26
drag, startPoint x: 715, startPoint y: 366, endPoint x: 730, endPoint y: 301, distance: 66.7
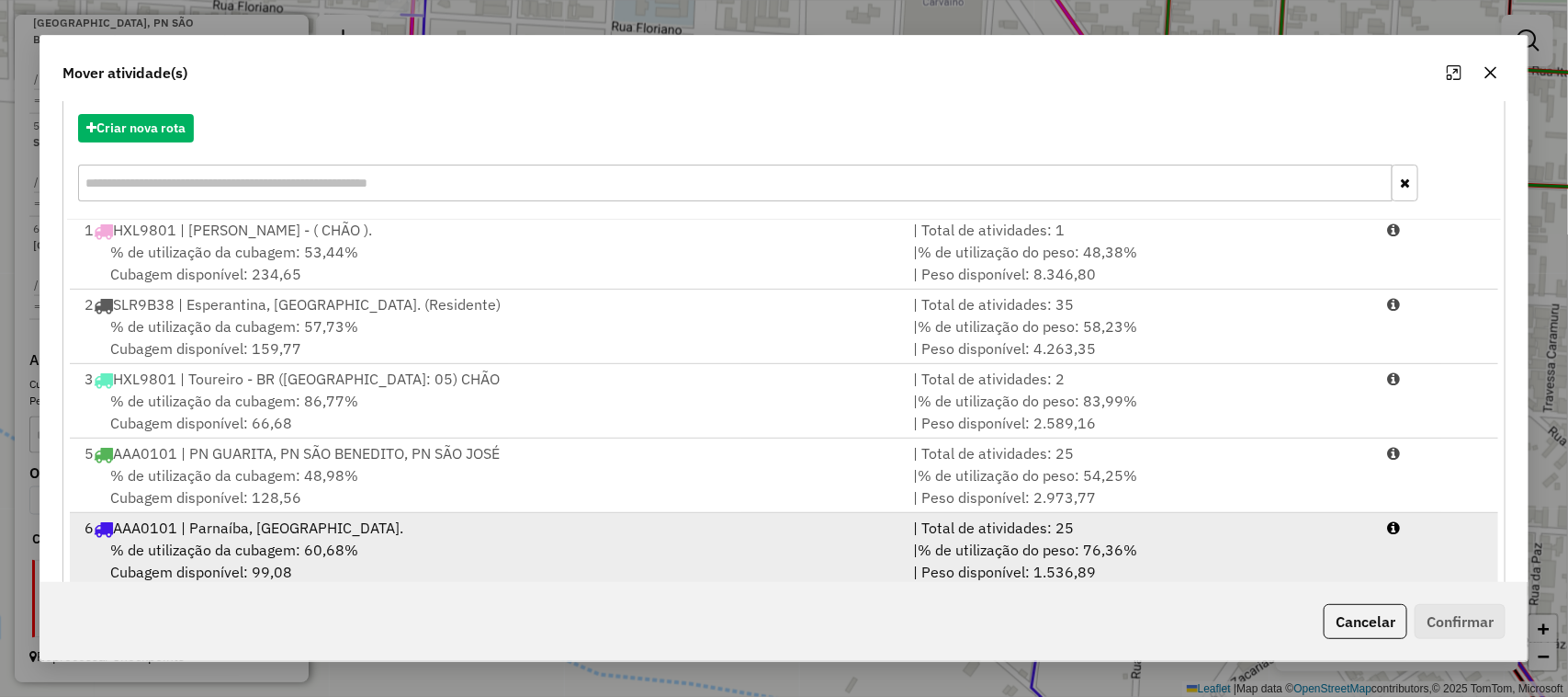
scroll to position [241, 0]
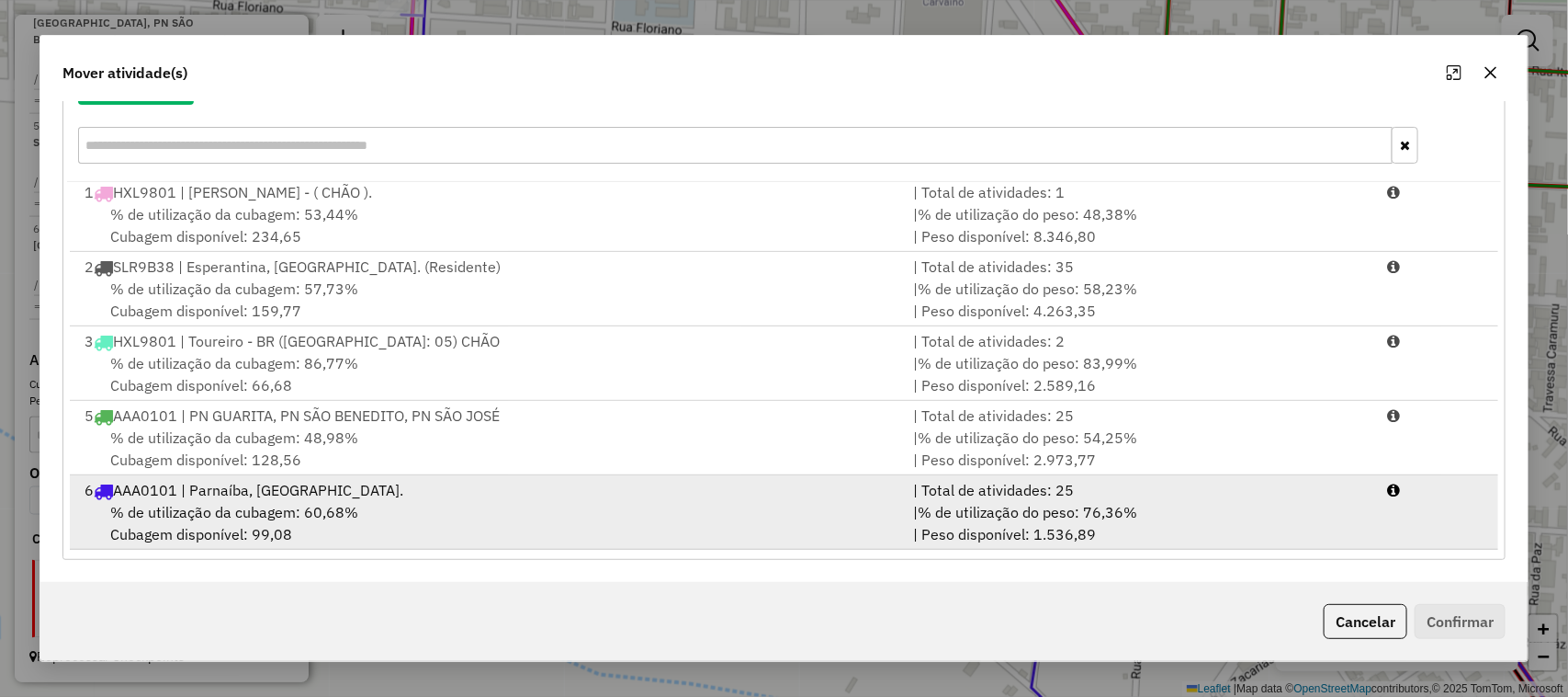
click at [816, 512] on div "% de utilização da cubagem: 60,68% Cubagem disponível: 99,08" at bounding box center [489, 522] width 830 height 44
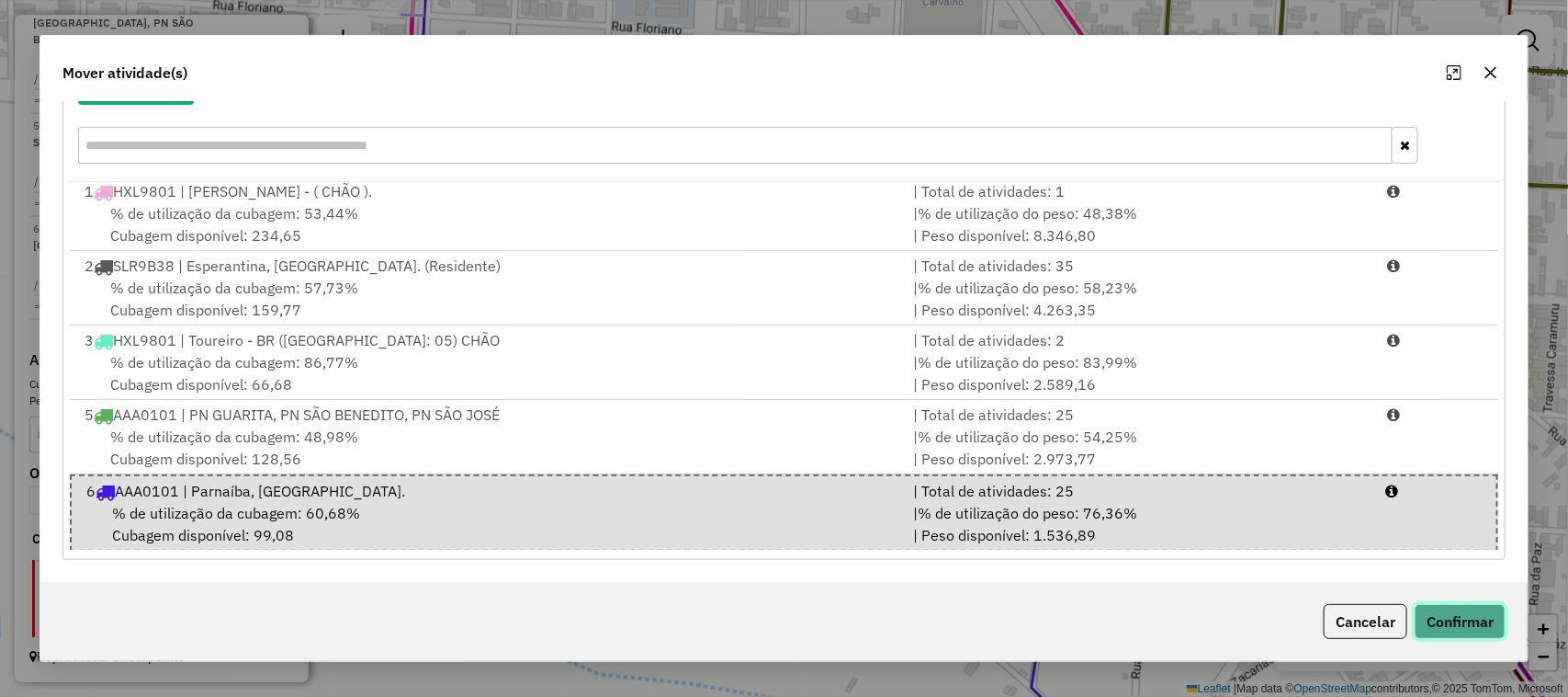
click at [1478, 626] on button "Confirmar" at bounding box center [1460, 621] width 91 height 35
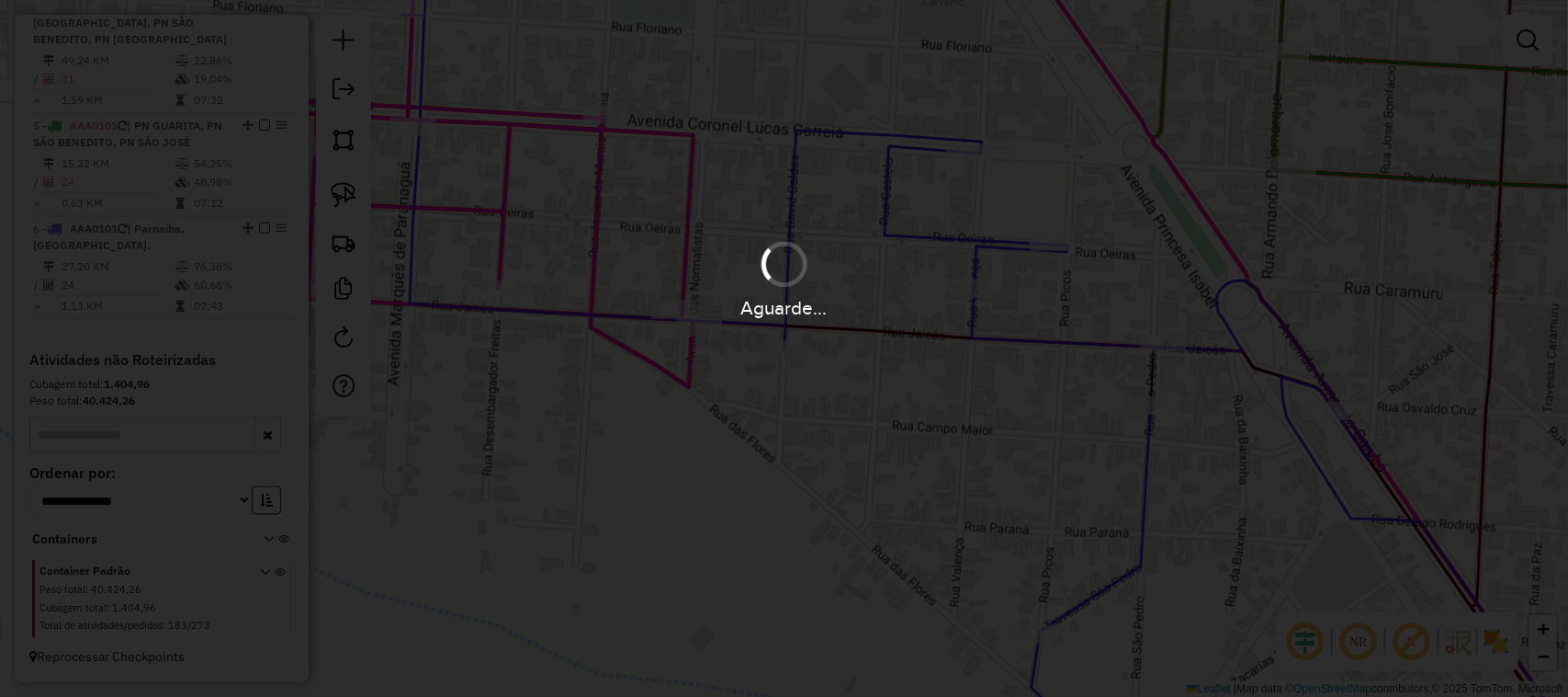
scroll to position [926, 0]
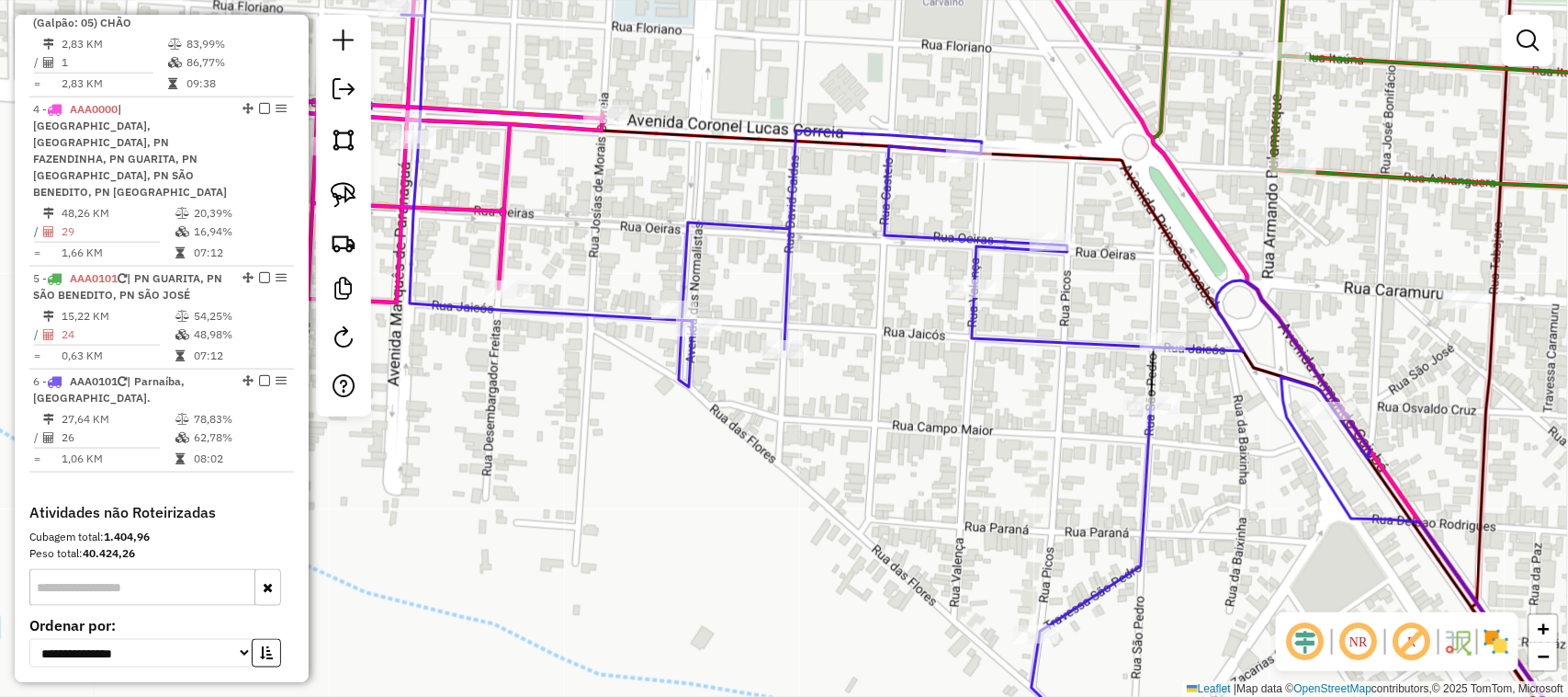
drag, startPoint x: 942, startPoint y: 437, endPoint x: 628, endPoint y: 305, distance: 340.6
click at [641, 311] on div "Janela de atendimento Grade de atendimento Capacidade Transportadoras Veículos …" at bounding box center [784, 348] width 1568 height 697
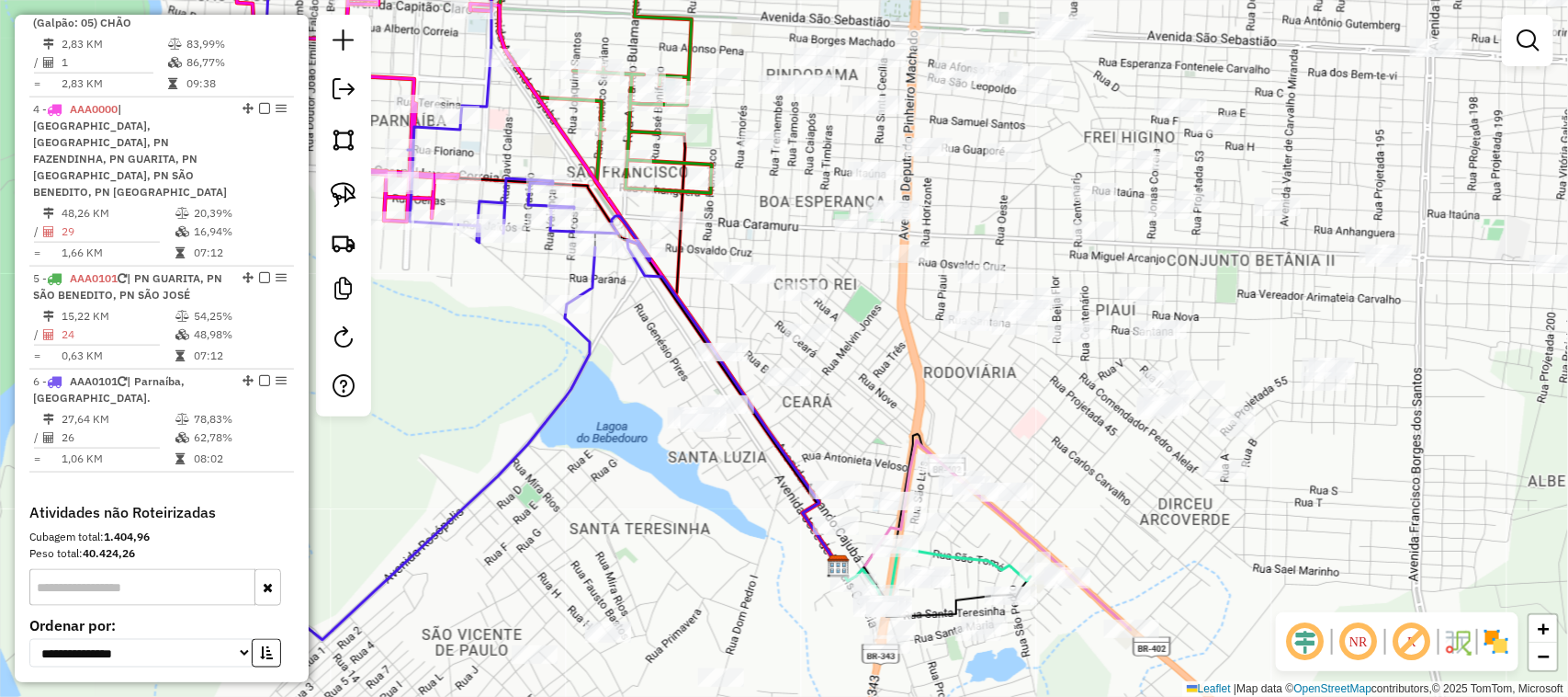
drag, startPoint x: 1090, startPoint y: 499, endPoint x: 1025, endPoint y: 379, distance: 136.5
click at [1025, 380] on div "Janela de atendimento Grade de atendimento Capacidade Transportadoras Veículos …" at bounding box center [784, 348] width 1568 height 697
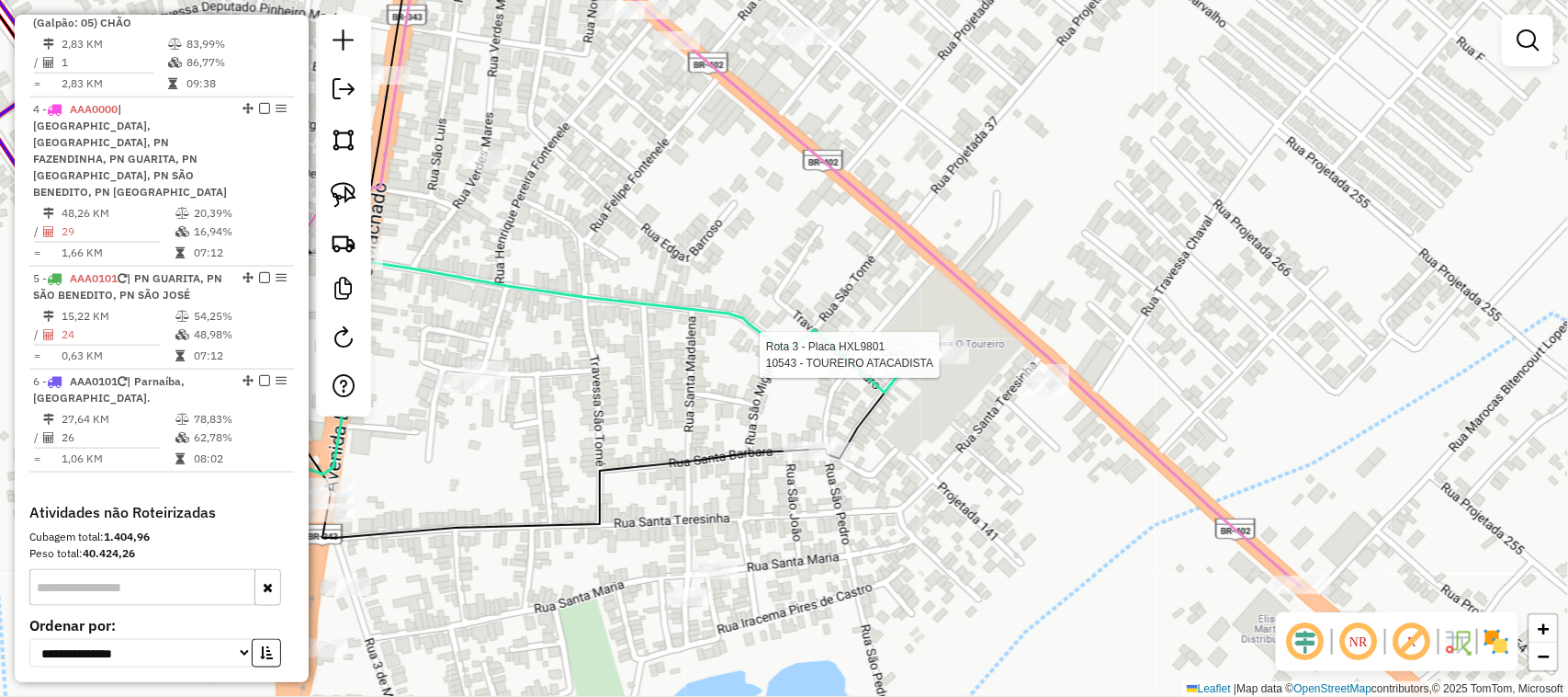
select select "**********"
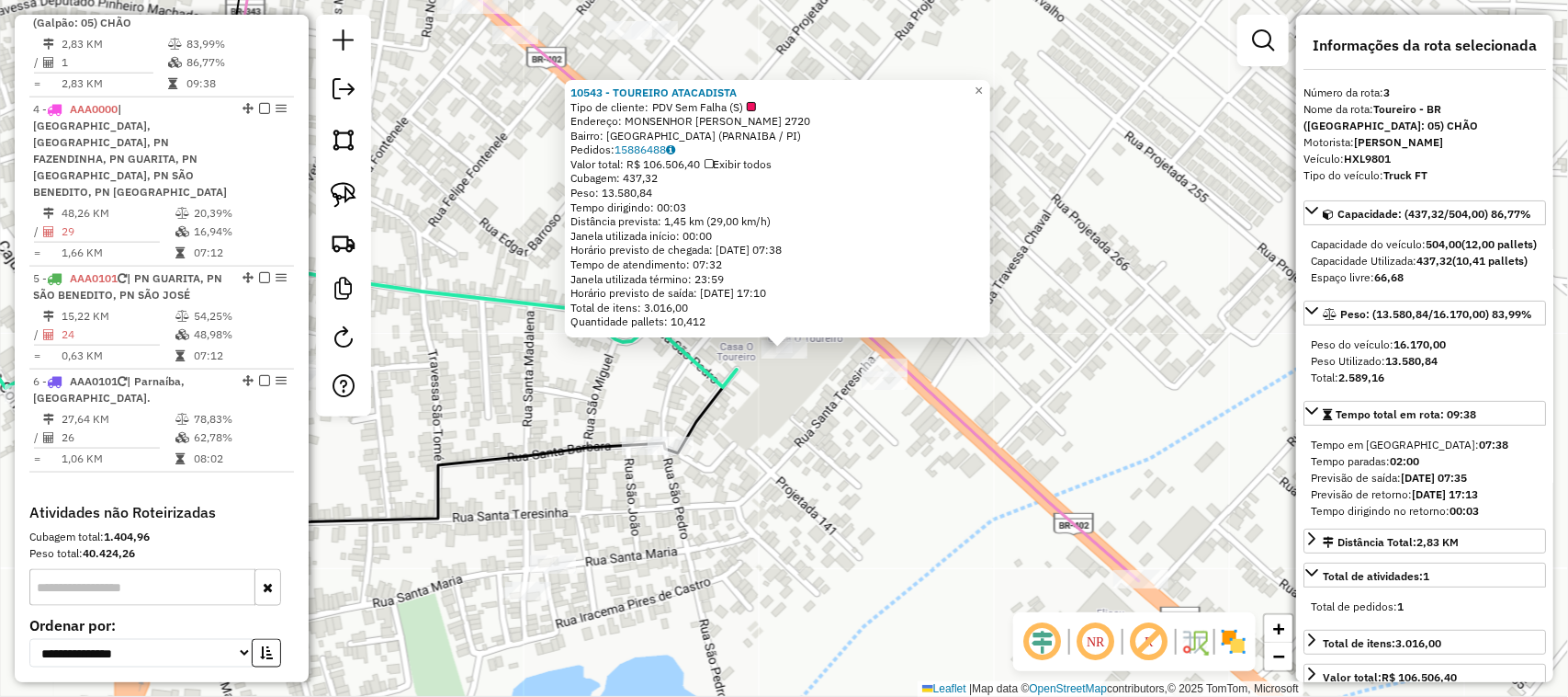
scroll to position [921, 0]
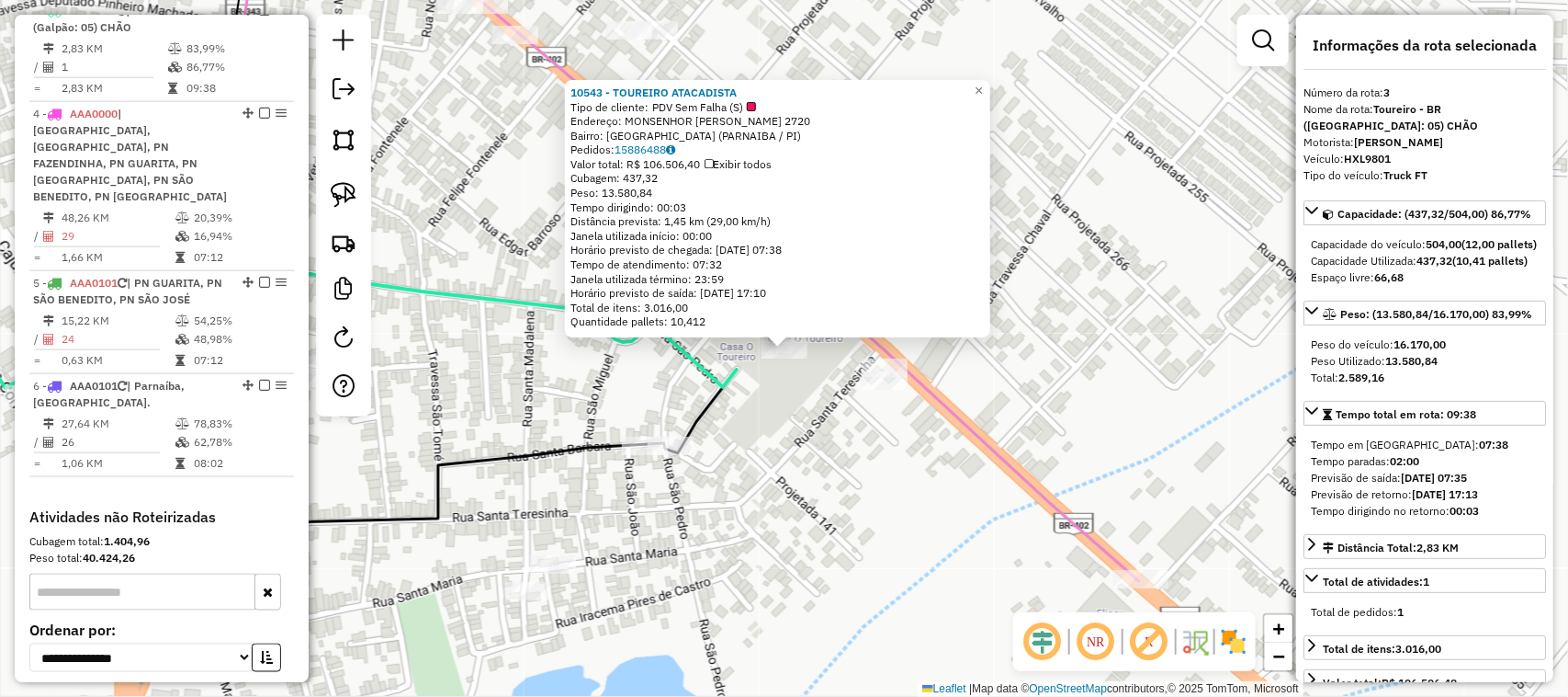
click at [864, 484] on div "10543 - TOUREIRO ATACADISTA Tipo de cliente: PDV Sem Falha (S) Endereço: MONSEN…" at bounding box center [784, 348] width 1568 height 697
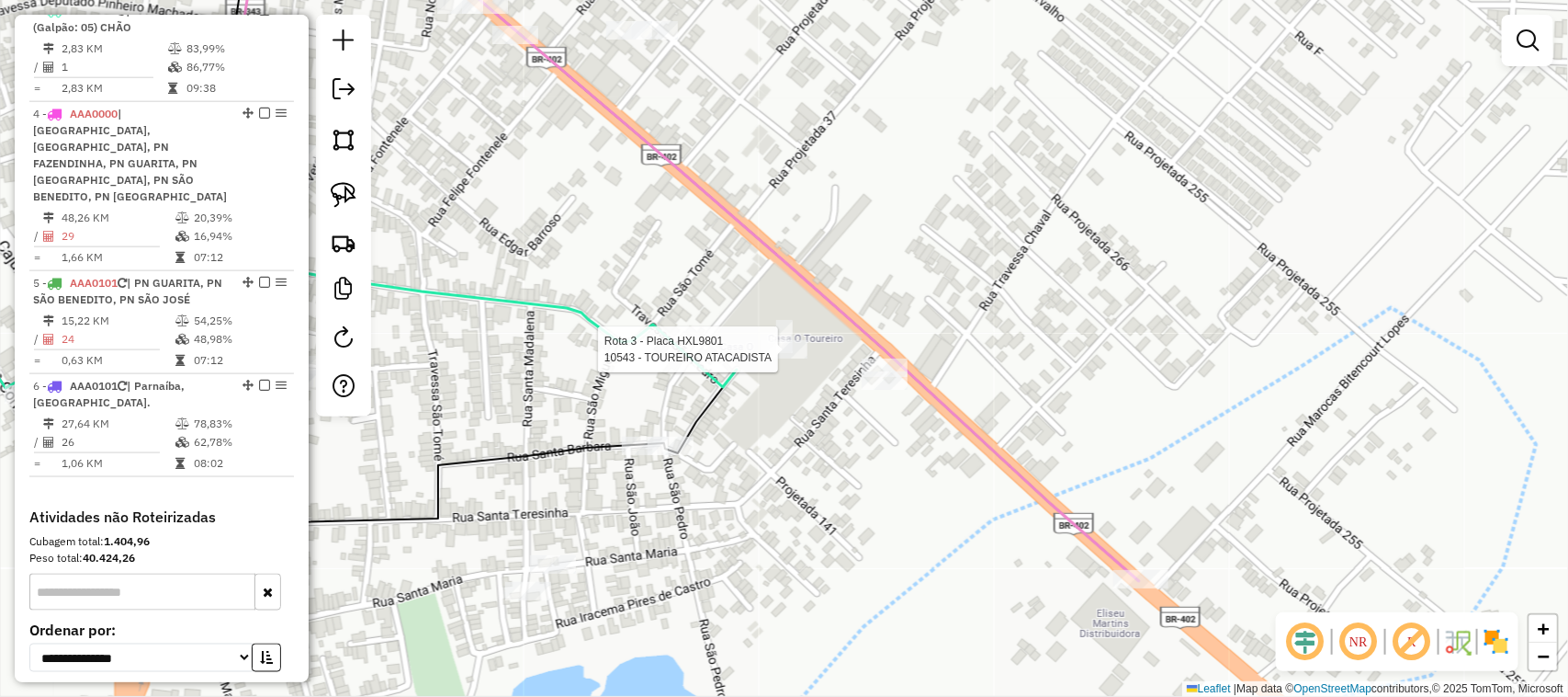
select select "**********"
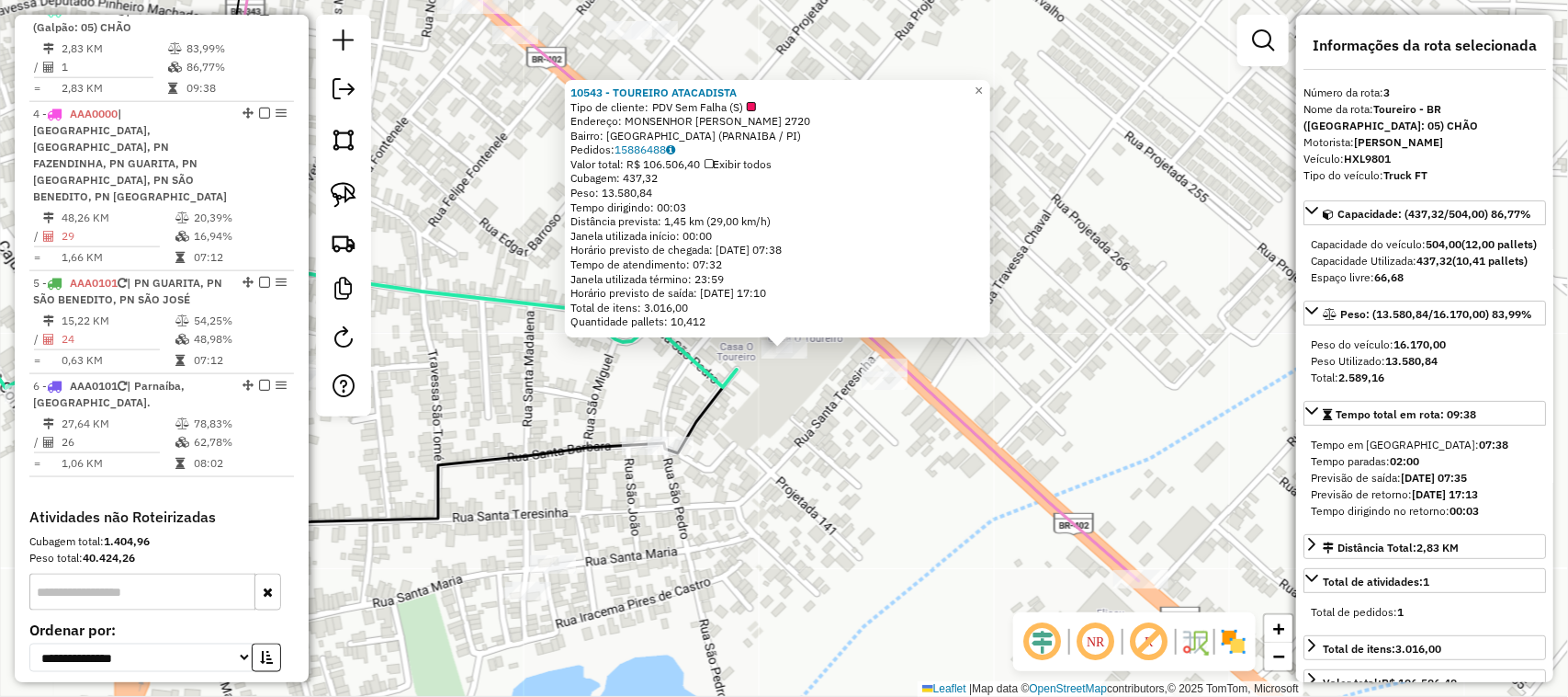
click at [818, 442] on div "10543 - TOUREIRO ATACADISTA Tipo de cliente: PDV Sem Falha (S) Endereço: MONSEN…" at bounding box center [784, 348] width 1568 height 697
click at [686, 389] on div "10543 - TOUREIRO ATACADISTA Tipo de cliente: PDV Sem Falha (S) Endereço: MONSEN…" at bounding box center [784, 348] width 1568 height 697
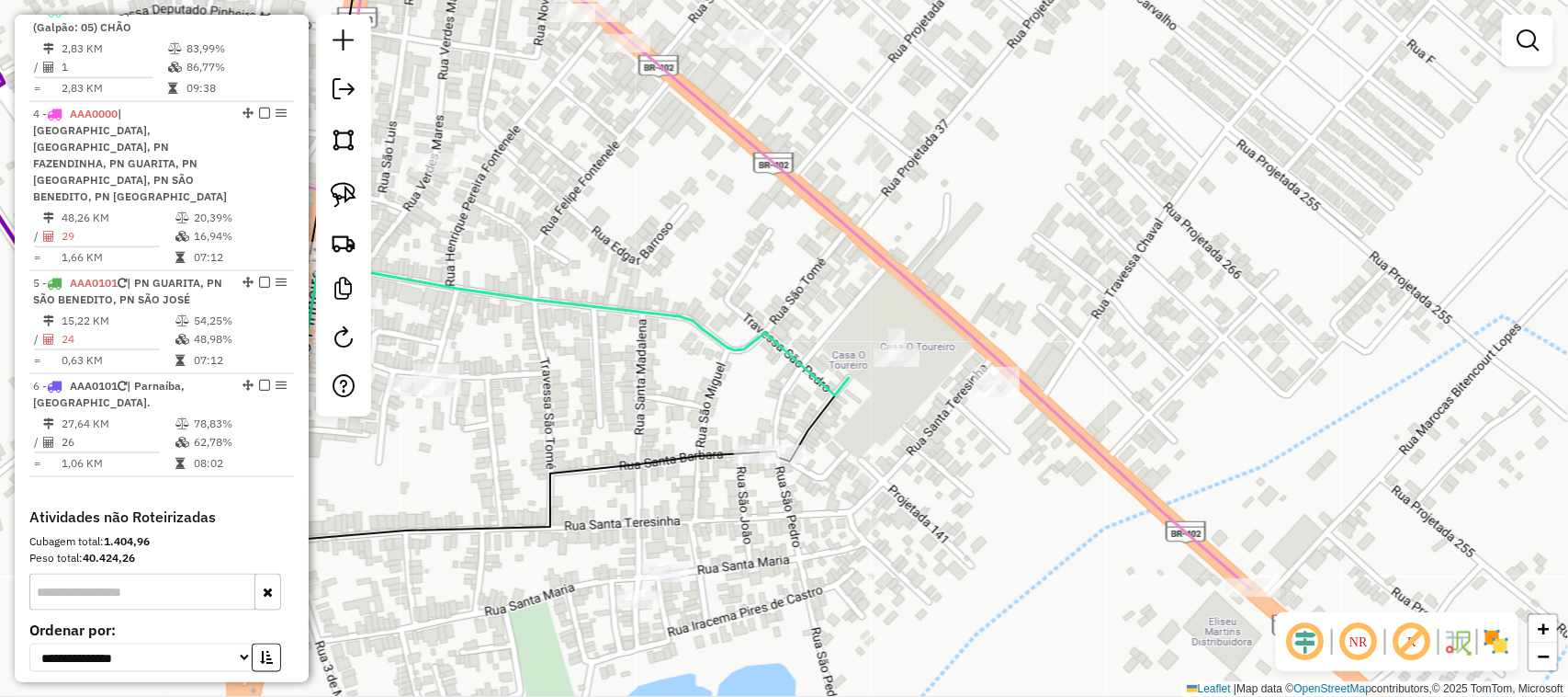
drag, startPoint x: 657, startPoint y: 389, endPoint x: 920, endPoint y: 427, distance: 265.7
click at [880, 426] on div "Janela de atendimento Grade de atendimento Capacidade Transportadoras Veículos …" at bounding box center [784, 348] width 1568 height 697
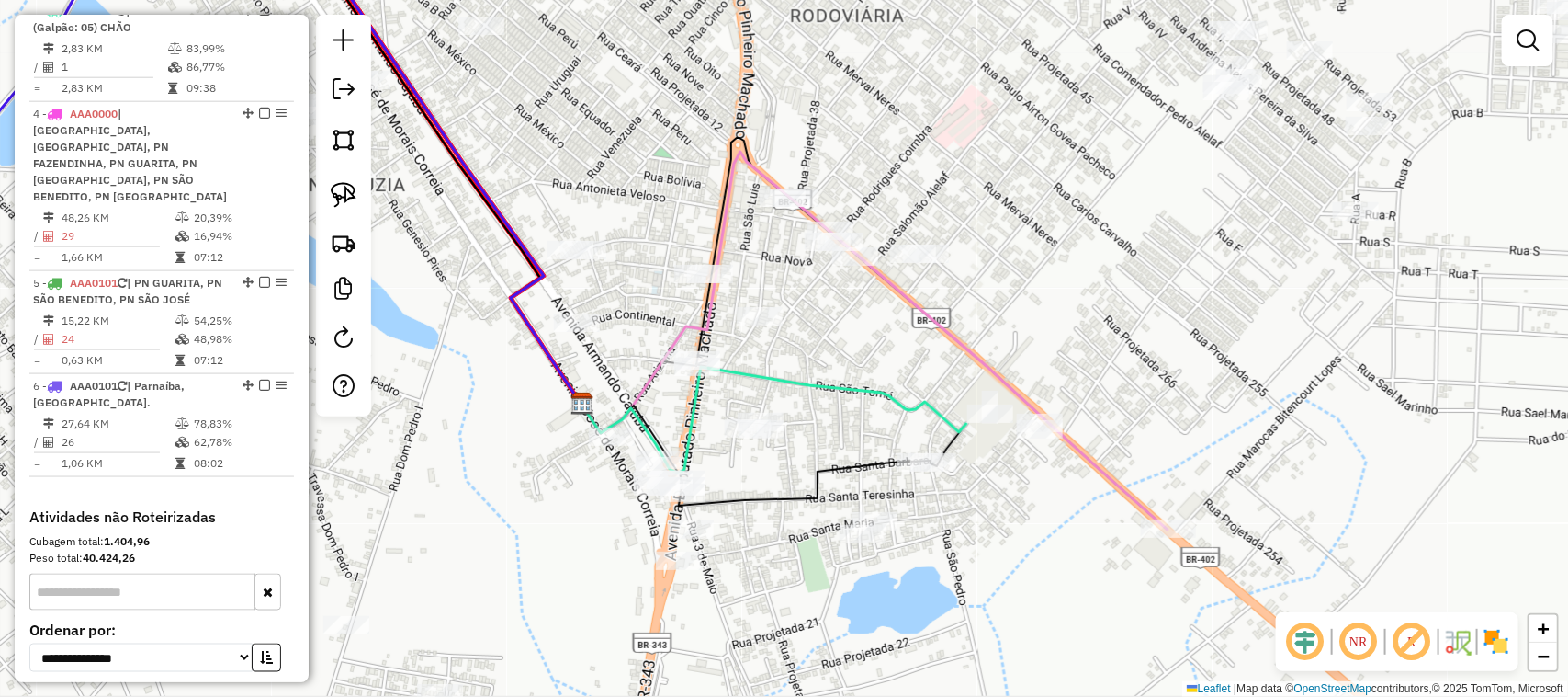
drag, startPoint x: 845, startPoint y: 324, endPoint x: 870, endPoint y: 418, distance: 97.3
click at [870, 418] on div "Janela de atendimento Grade de atendimento Capacidade Transportadoras Veículos …" at bounding box center [784, 348] width 1568 height 697
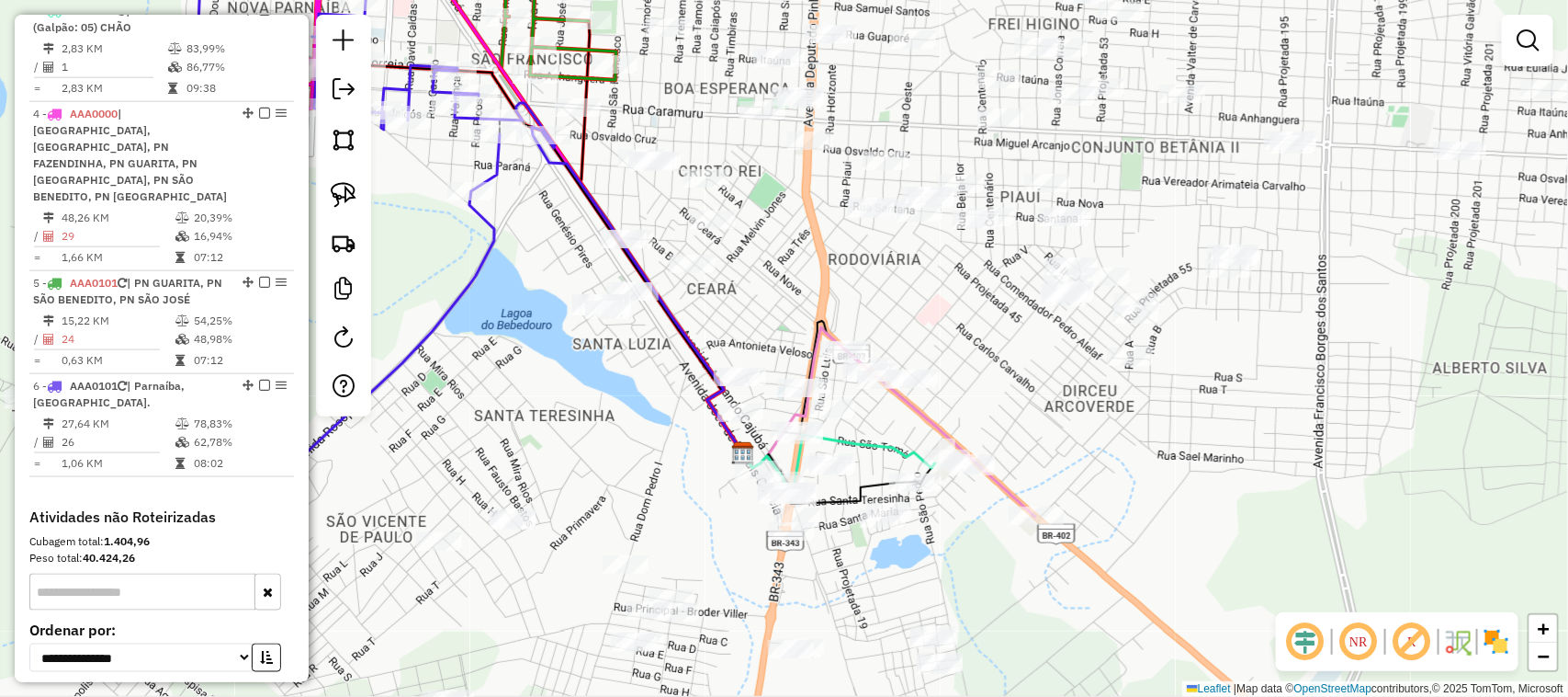
drag, startPoint x: 544, startPoint y: 197, endPoint x: 758, endPoint y: 282, distance: 230.3
click at [752, 281] on div "Janela de atendimento Grade de atendimento Capacidade Transportadoras Veículos …" at bounding box center [784, 348] width 1568 height 697
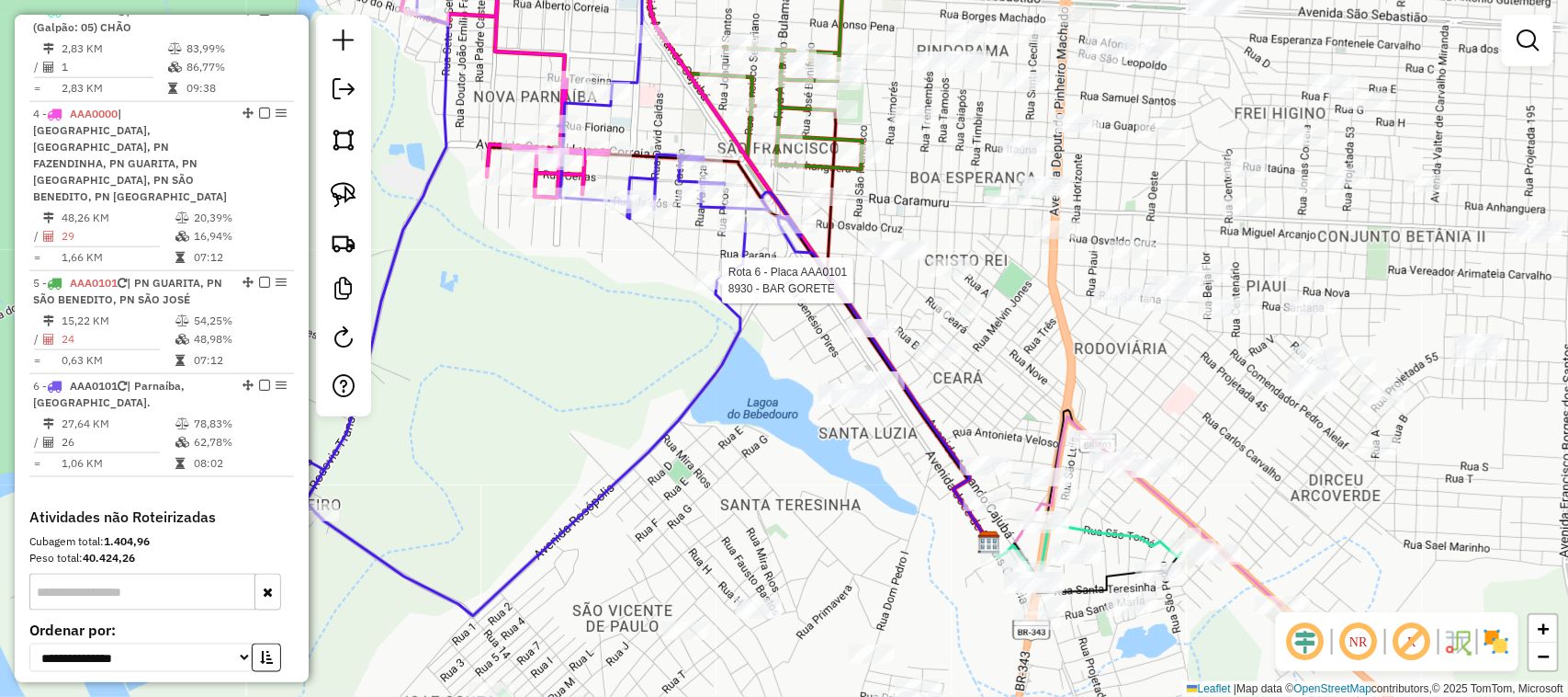
select select "**********"
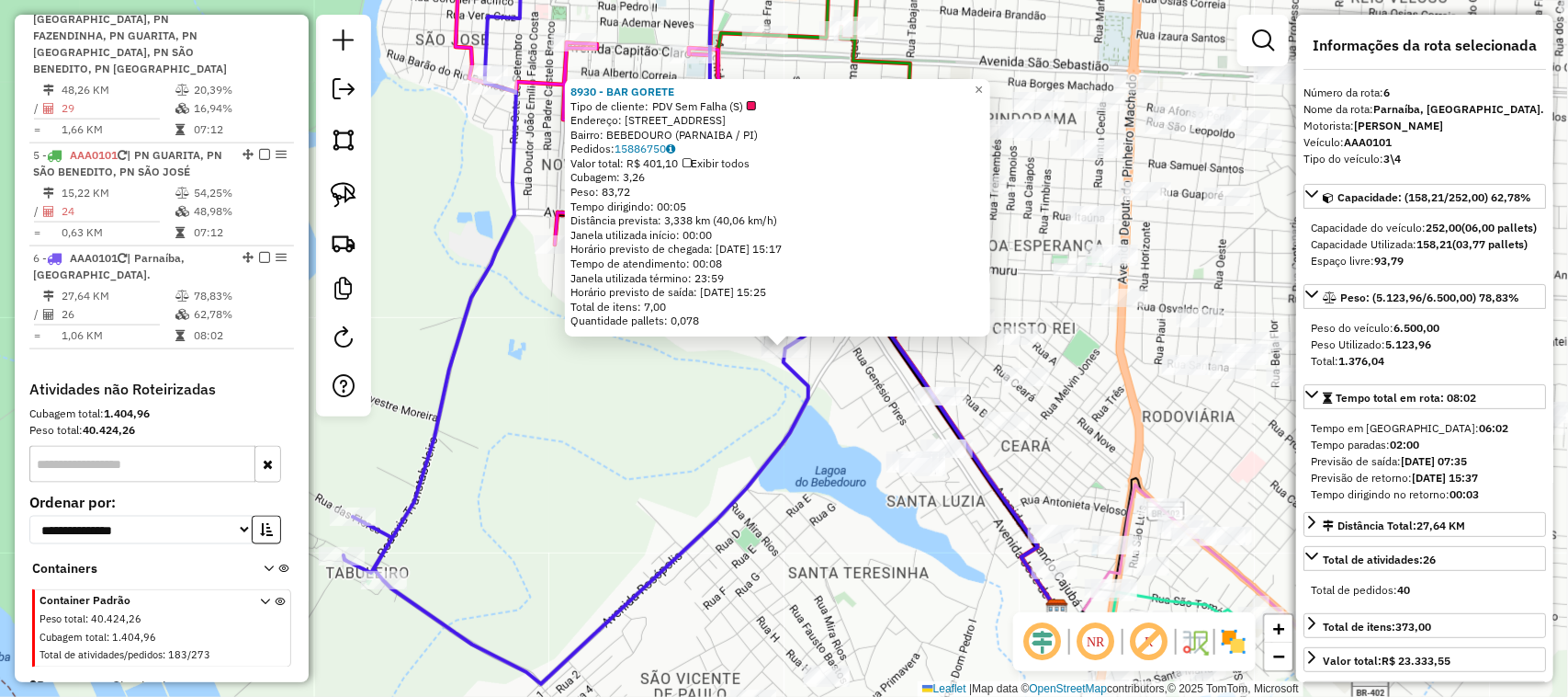
scroll to position [1078, 0]
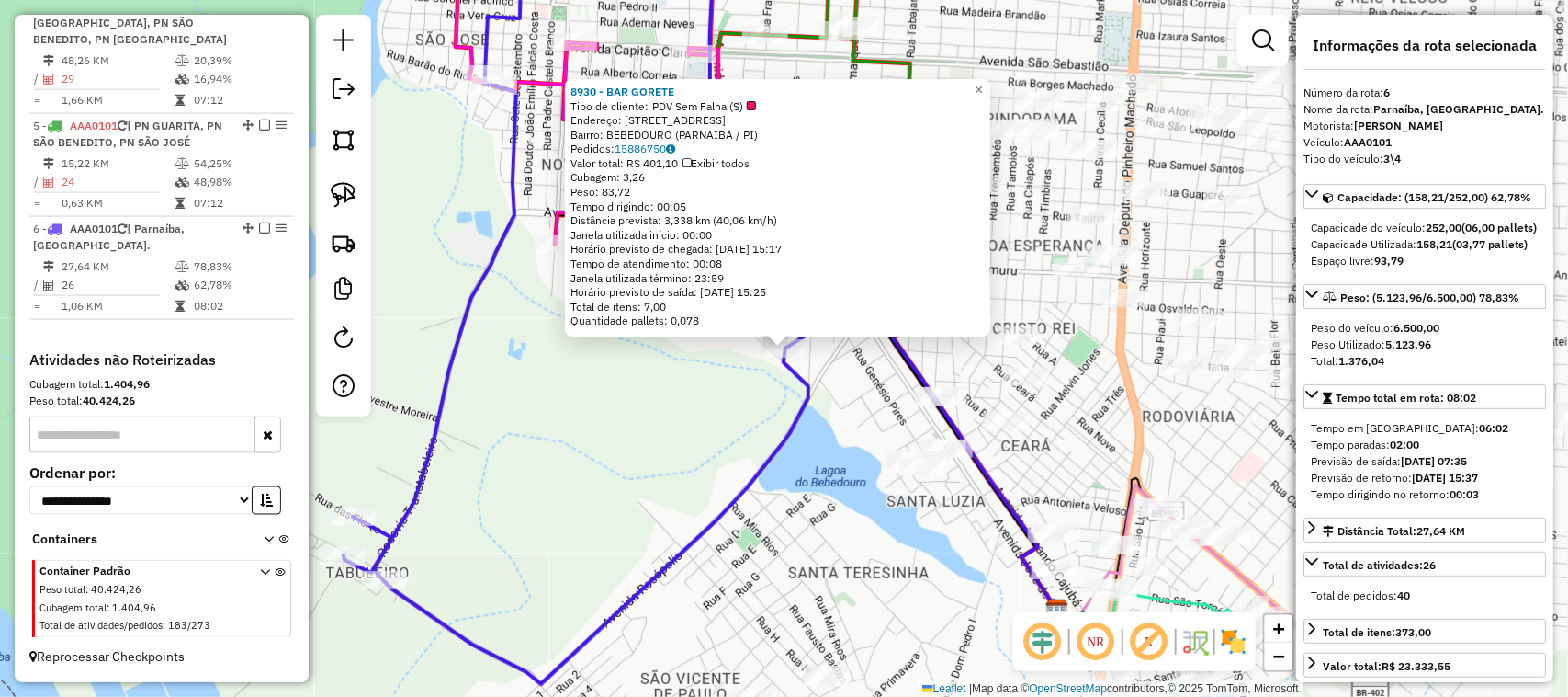
click at [703, 453] on div "8930 - BAR GORETE Tipo de cliente: PDV Sem Falha (S) Endereço: RUA PICOS 708 Ba…" at bounding box center [784, 348] width 1568 height 697
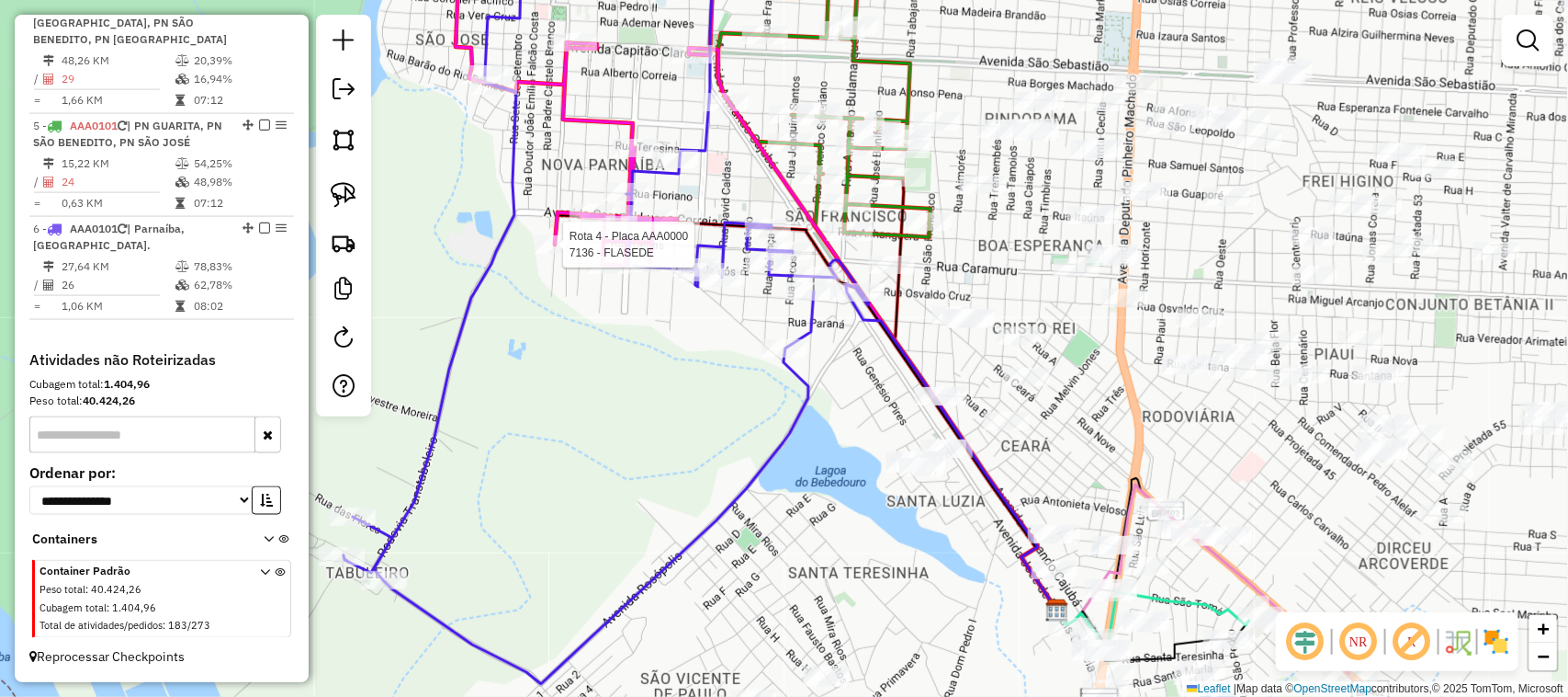
select select "**********"
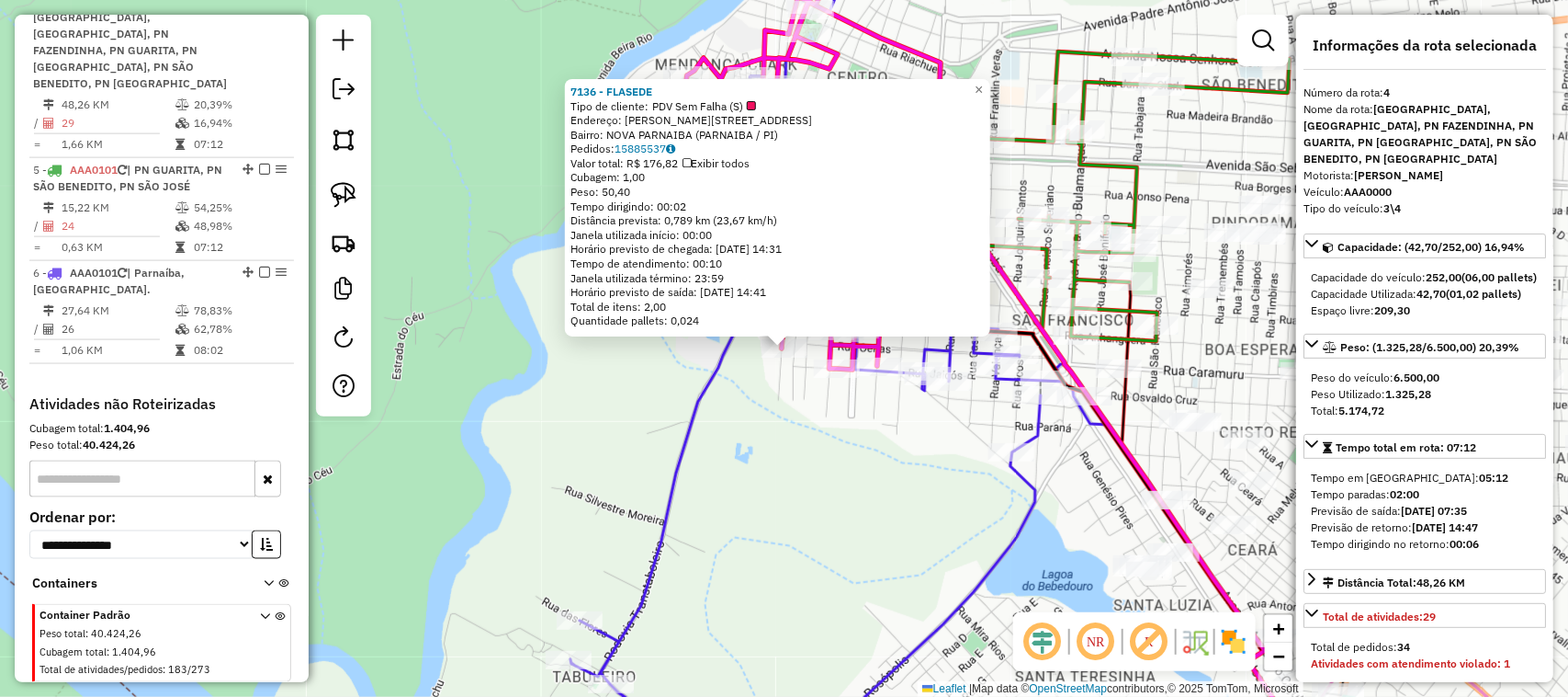
scroll to position [1025, 0]
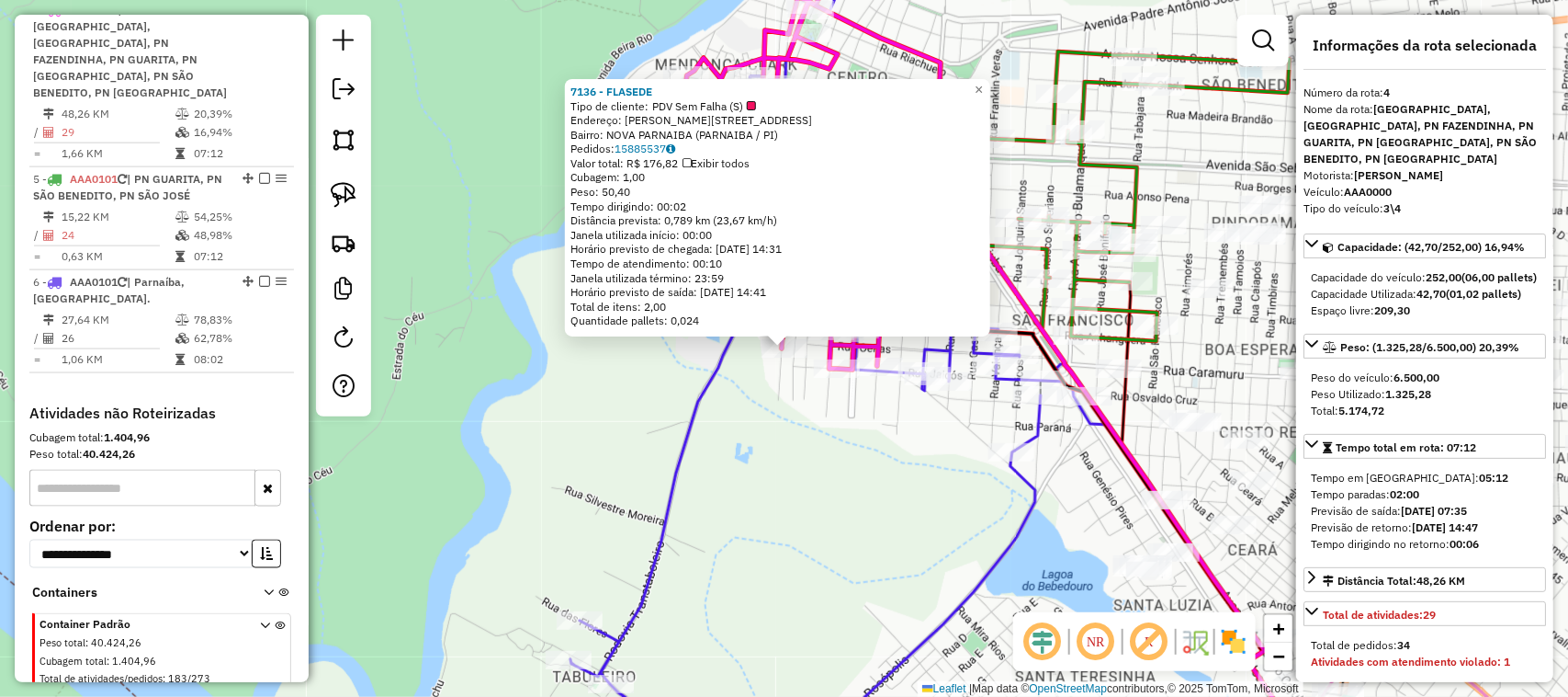
click at [860, 508] on div "7136 - FLASEDE Tipo de cliente: PDV Sem Falha (S) Endereço: ALVARO MENDES 2821 …" at bounding box center [784, 348] width 1568 height 697
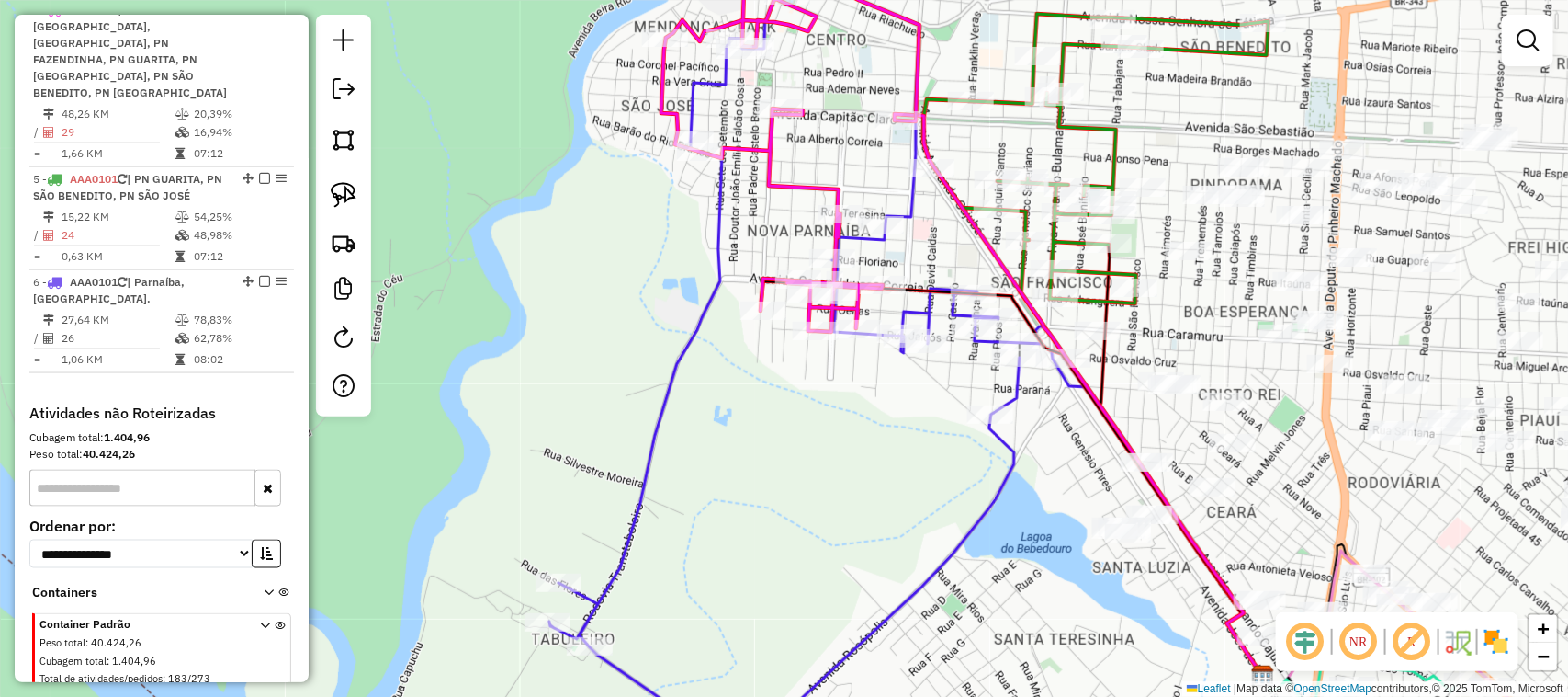
drag, startPoint x: 937, startPoint y: 493, endPoint x: 797, endPoint y: 295, distance: 242.5
click at [805, 305] on div "Janela de atendimento Grade de atendimento Capacidade Transportadoras Veículos …" at bounding box center [784, 348] width 1568 height 697
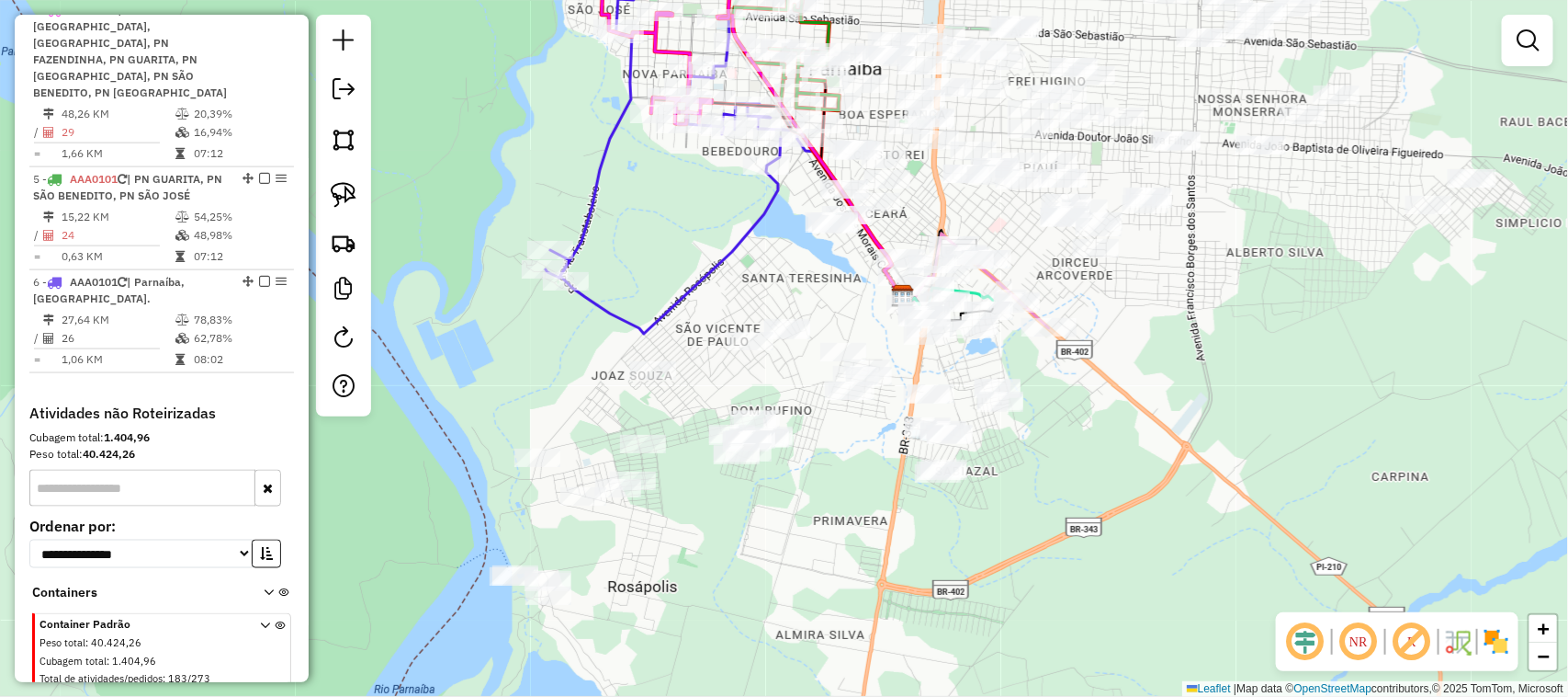
drag, startPoint x: 913, startPoint y: 484, endPoint x: 882, endPoint y: 427, distance: 64.9
click at [887, 434] on div "Janela de atendimento Grade de atendimento Capacidade Transportadoras Veículos …" at bounding box center [784, 348] width 1568 height 697
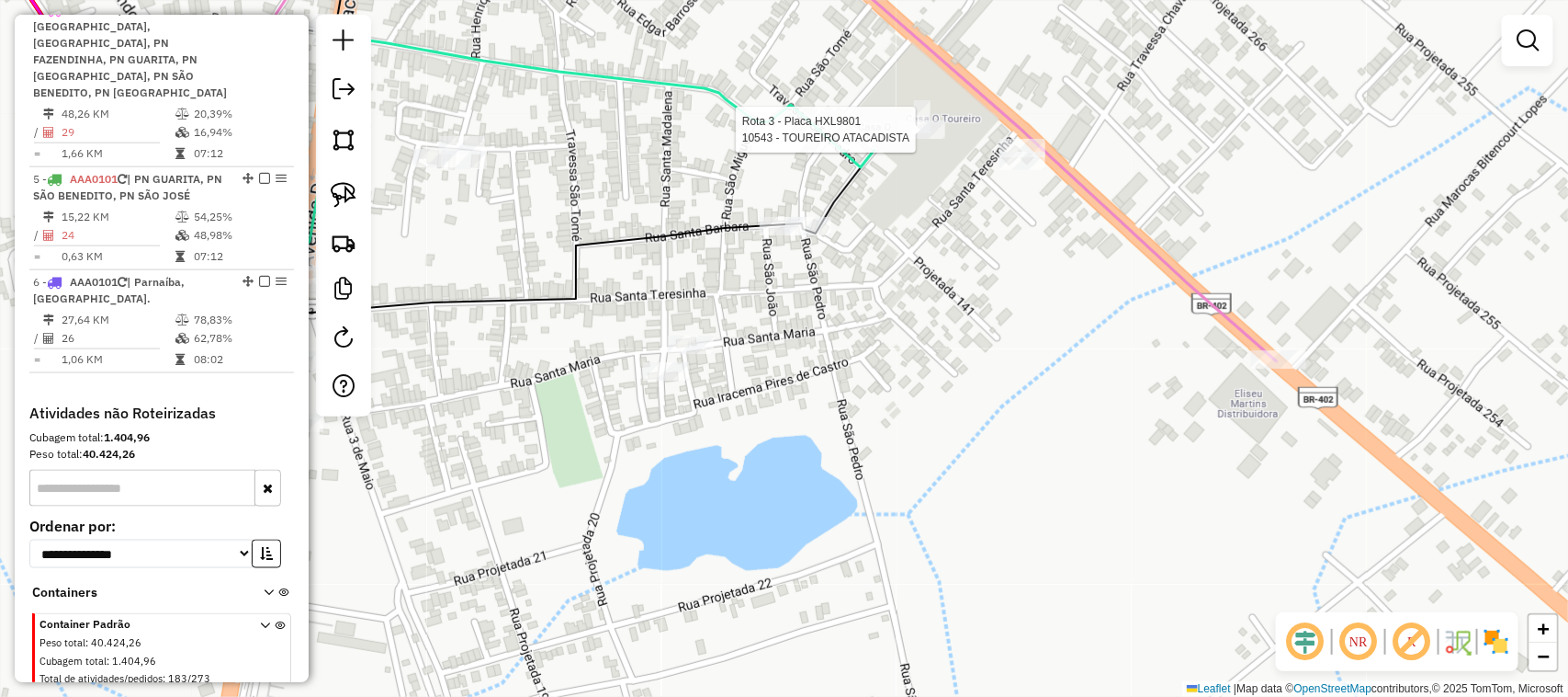
select select "**********"
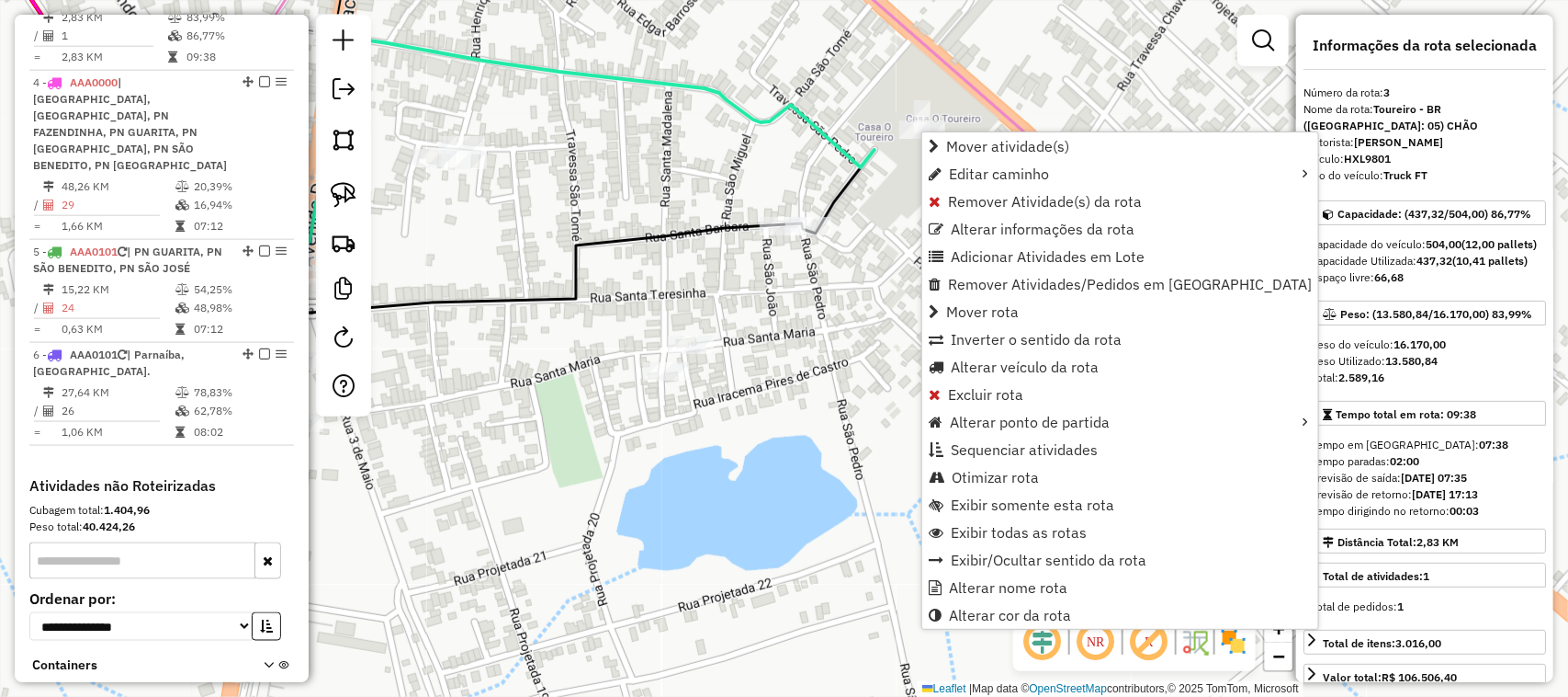
scroll to position [921, 0]
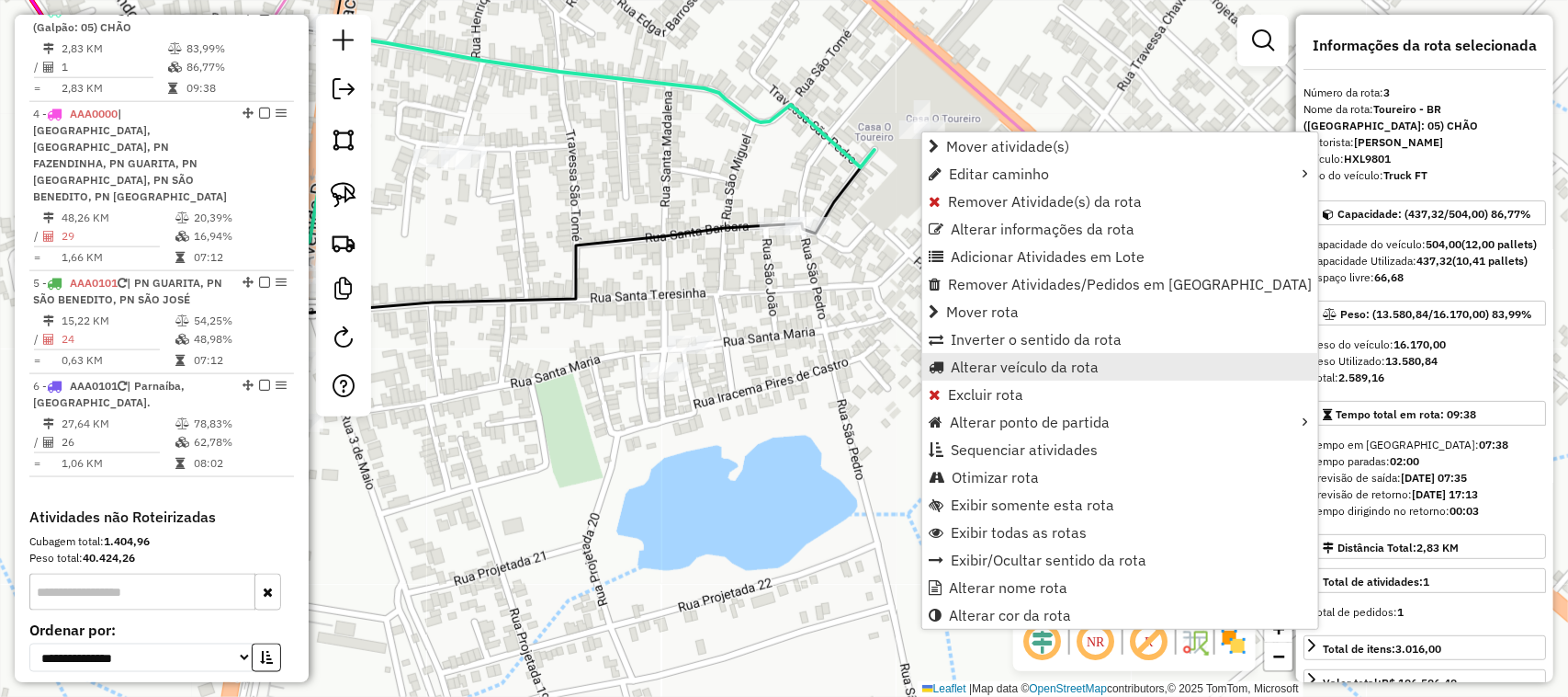
click at [975, 365] on span "Alterar veículo da rota" at bounding box center [1024, 366] width 148 height 15
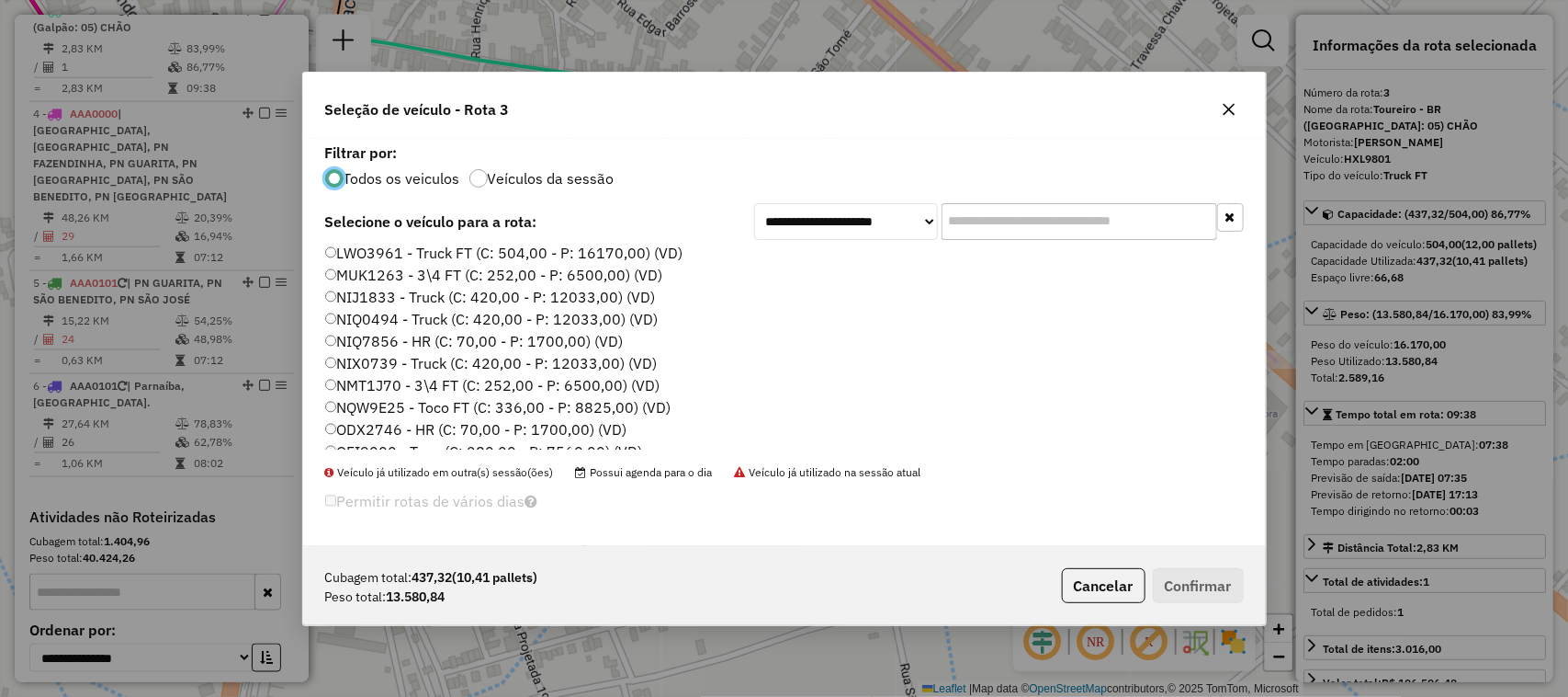
scroll to position [230, 0]
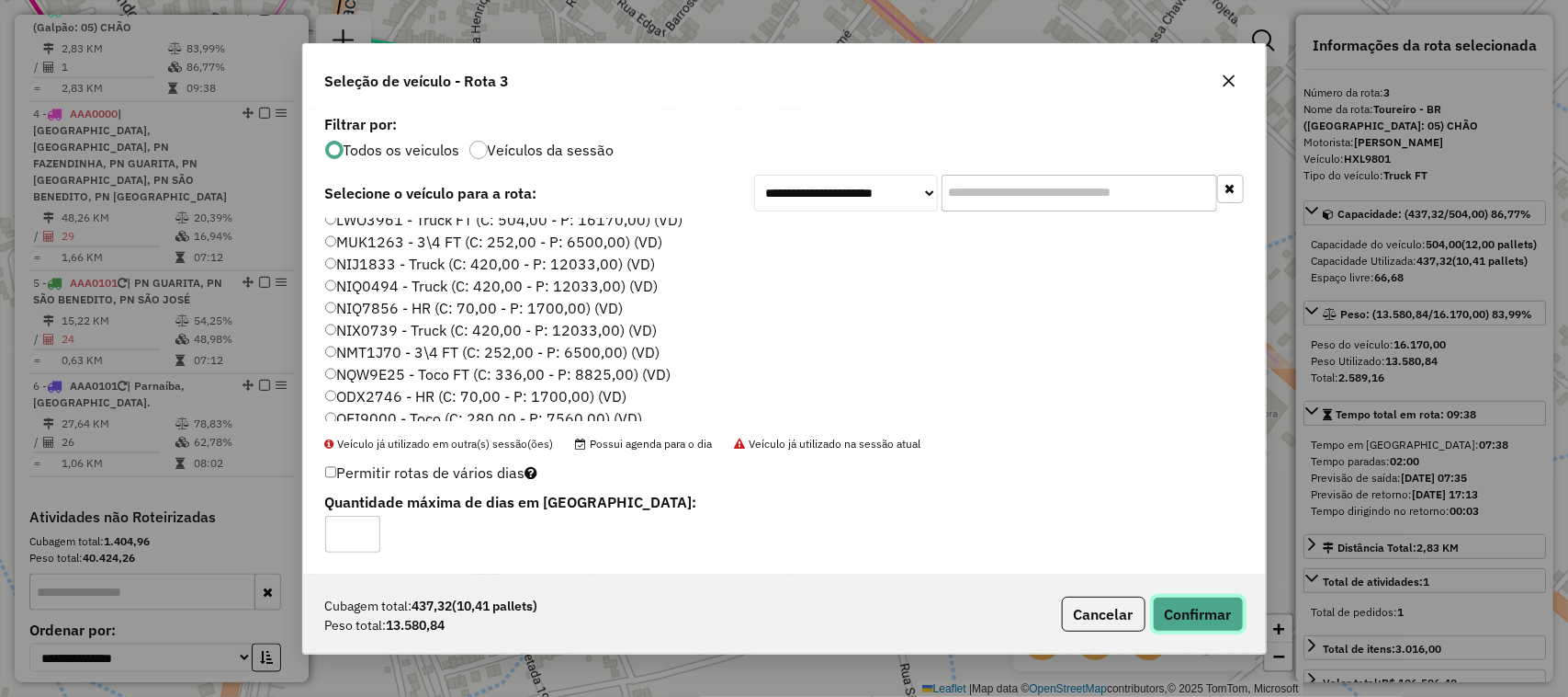
click at [1200, 621] on button "Confirmar" at bounding box center [1198, 615] width 91 height 35
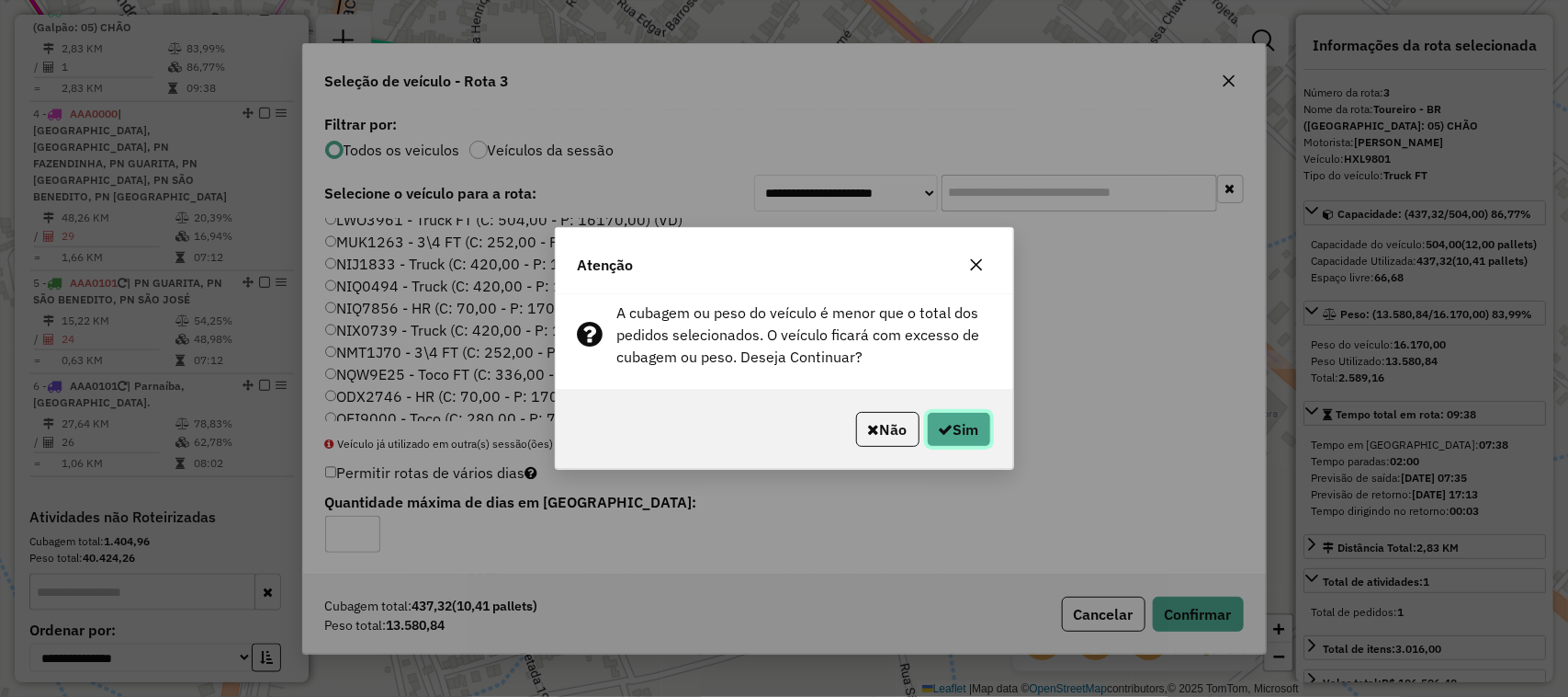
click at [951, 430] on button "Sim" at bounding box center [960, 430] width 65 height 35
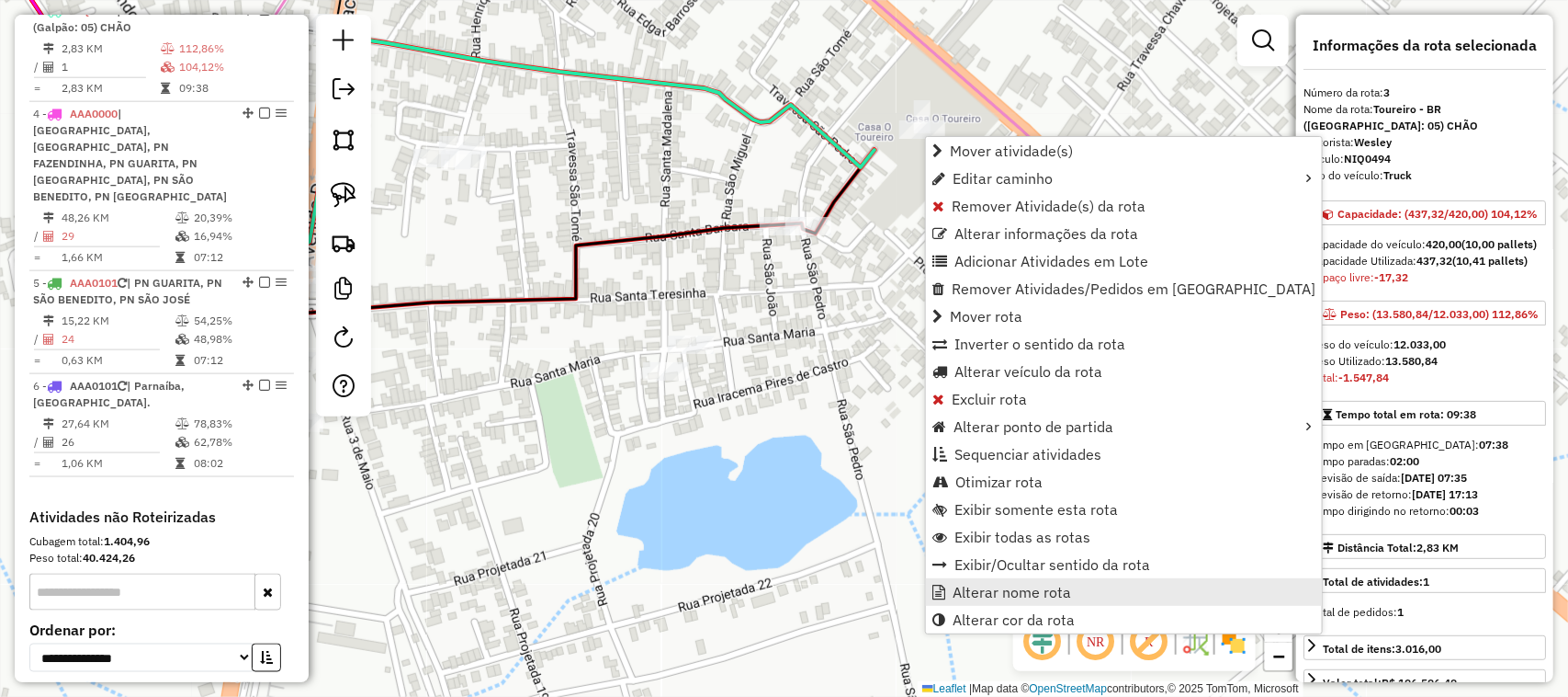
click at [1046, 602] on link "Alterar nome rota" at bounding box center [1124, 592] width 396 height 27
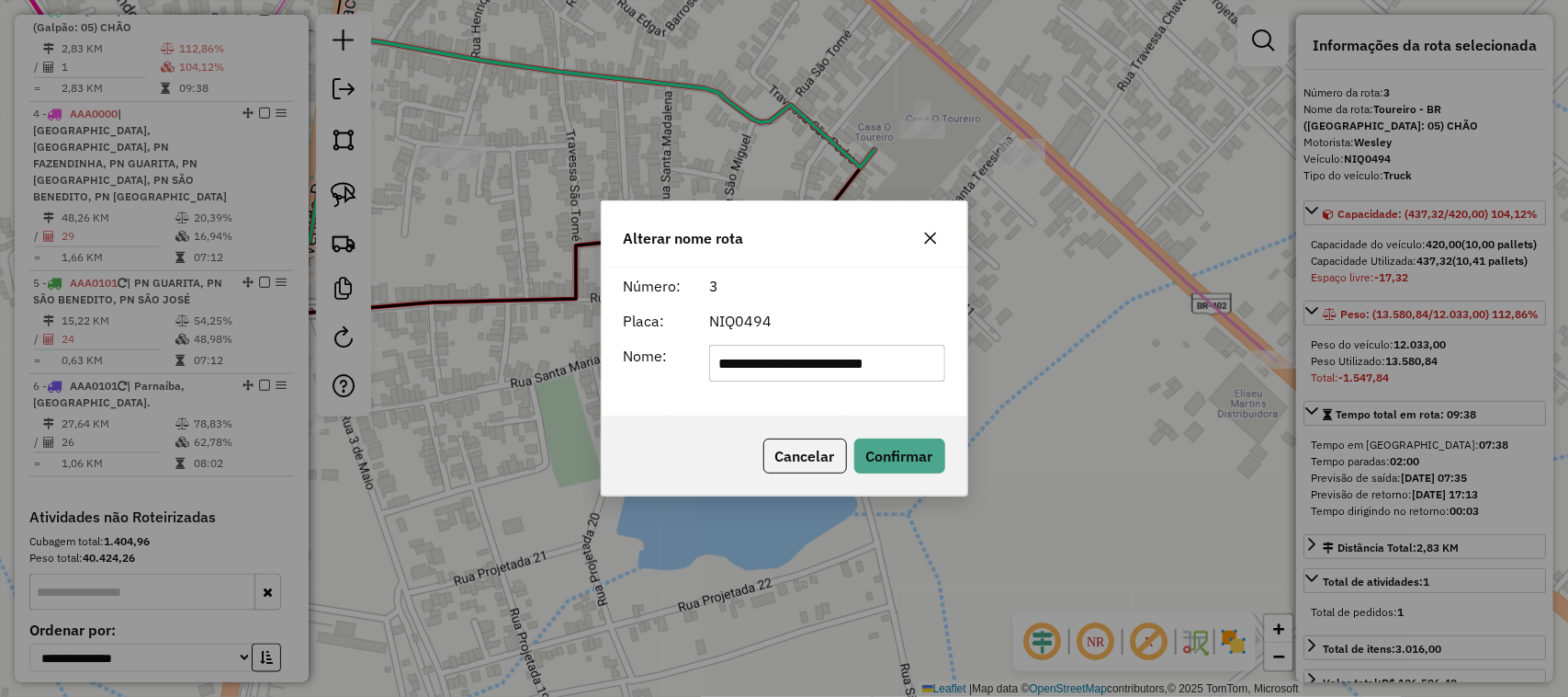
type input "**********"
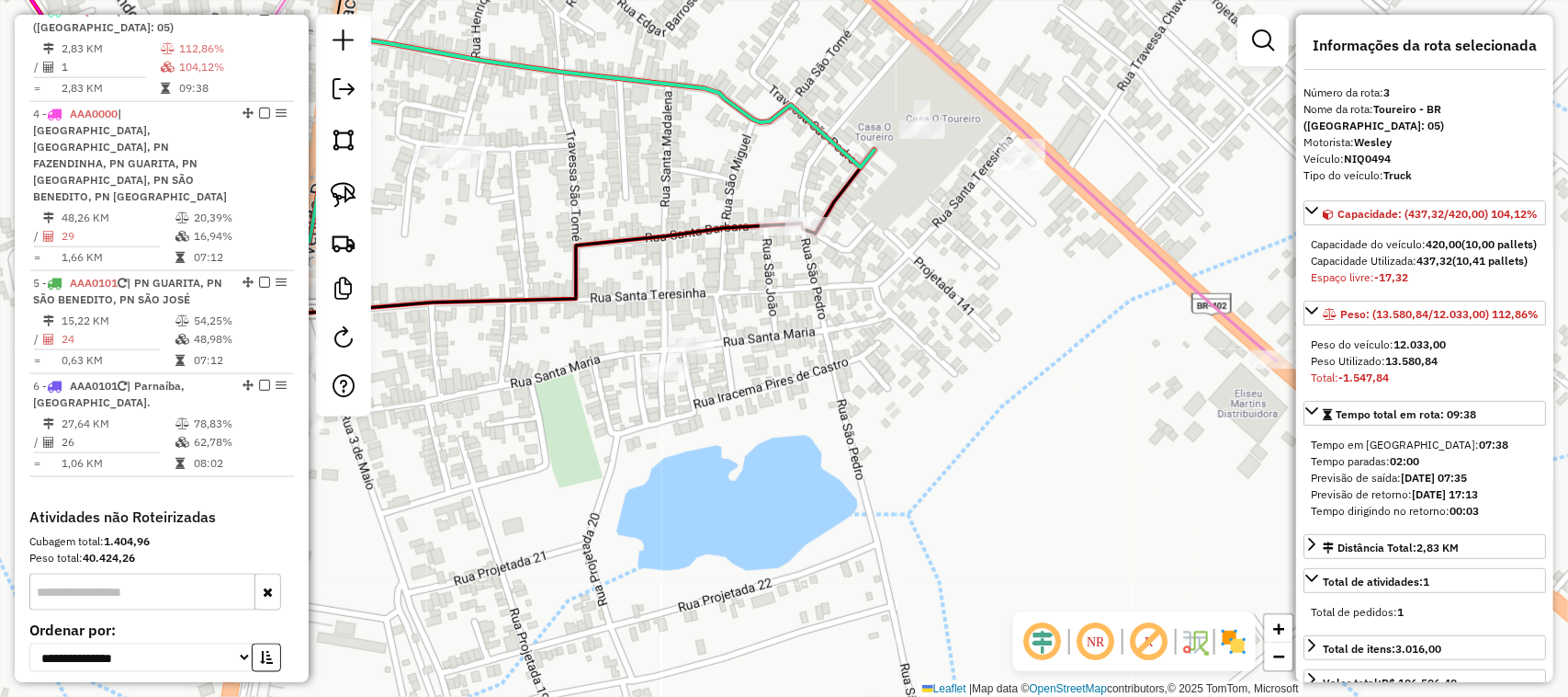
click at [897, 338] on div "Janela de atendimento Grade de atendimento Capacidade Transportadoras Veículos …" at bounding box center [784, 348] width 1568 height 697
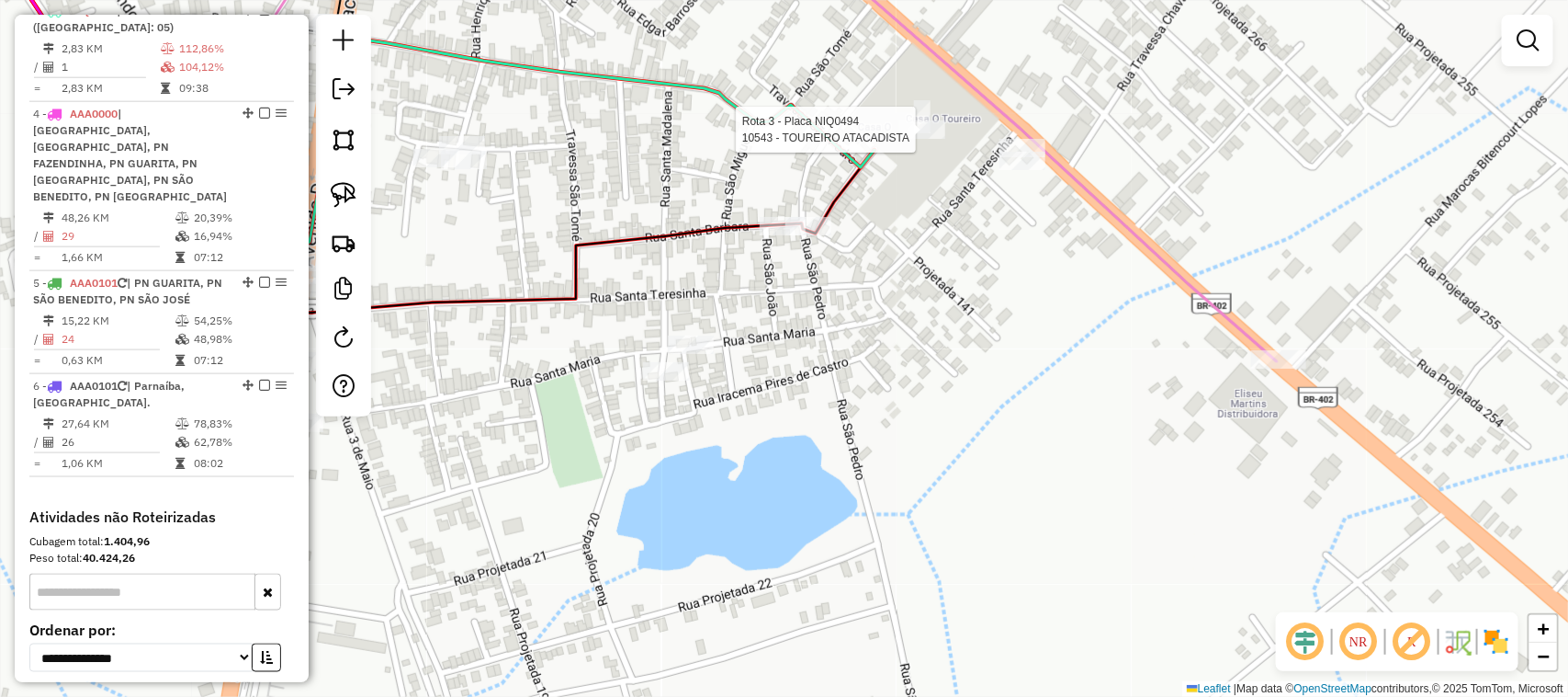
select select "**********"
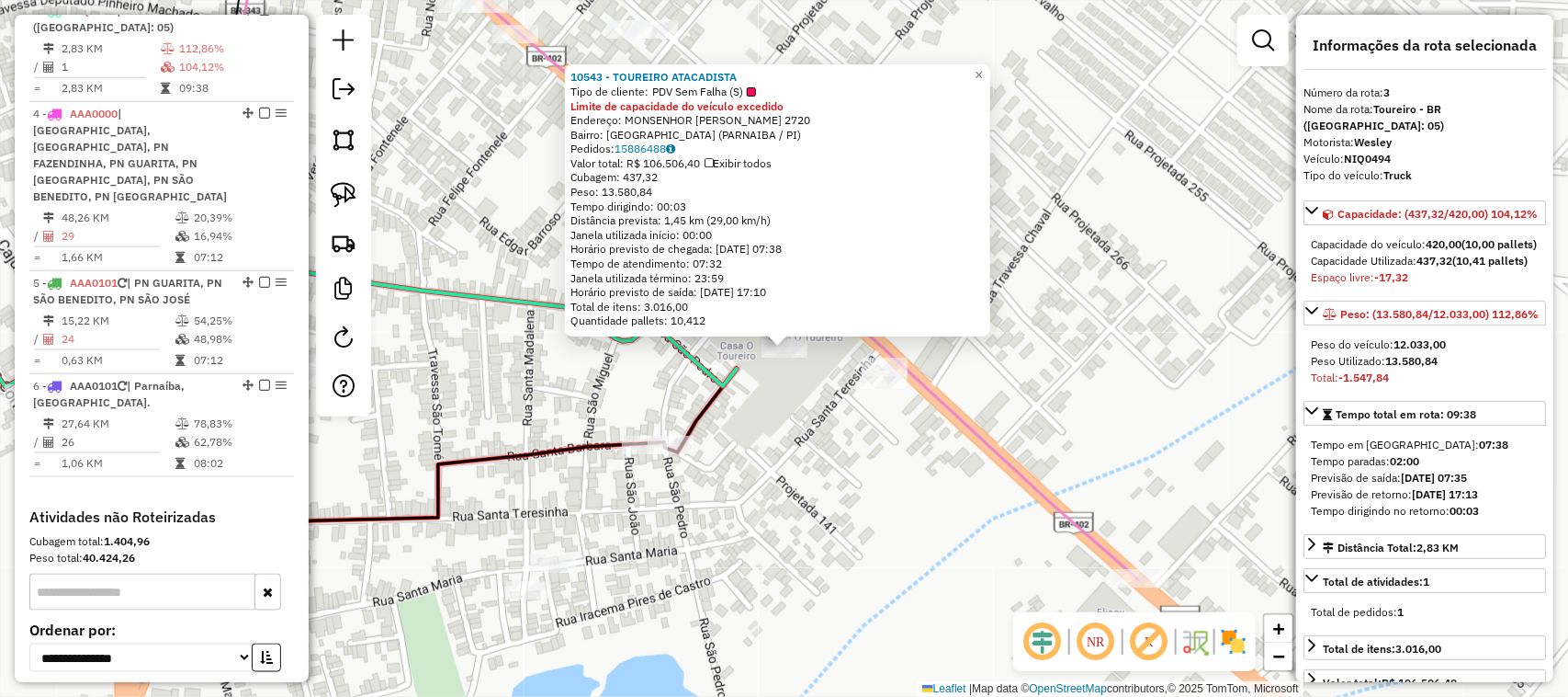
click at [898, 480] on div "10543 - TOUREIRO ATACADISTA Tipo de cliente: PDV Sem Falha (S) Limite de capaci…" at bounding box center [784, 348] width 1568 height 697
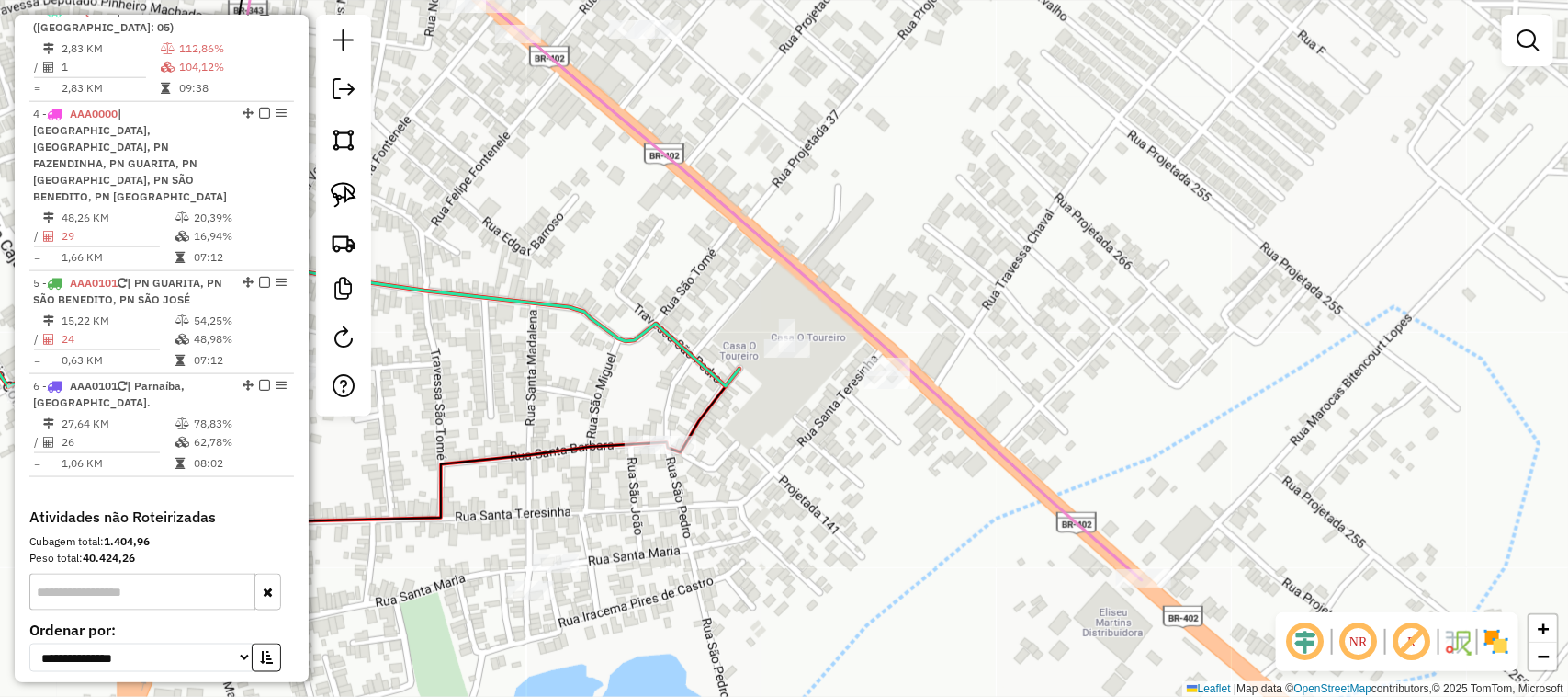
drag, startPoint x: 870, startPoint y: 488, endPoint x: 978, endPoint y: 428, distance: 123.5
click at [963, 438] on div "Janela de atendimento Grade de atendimento Capacidade Transportadoras Veículos …" at bounding box center [784, 348] width 1568 height 697
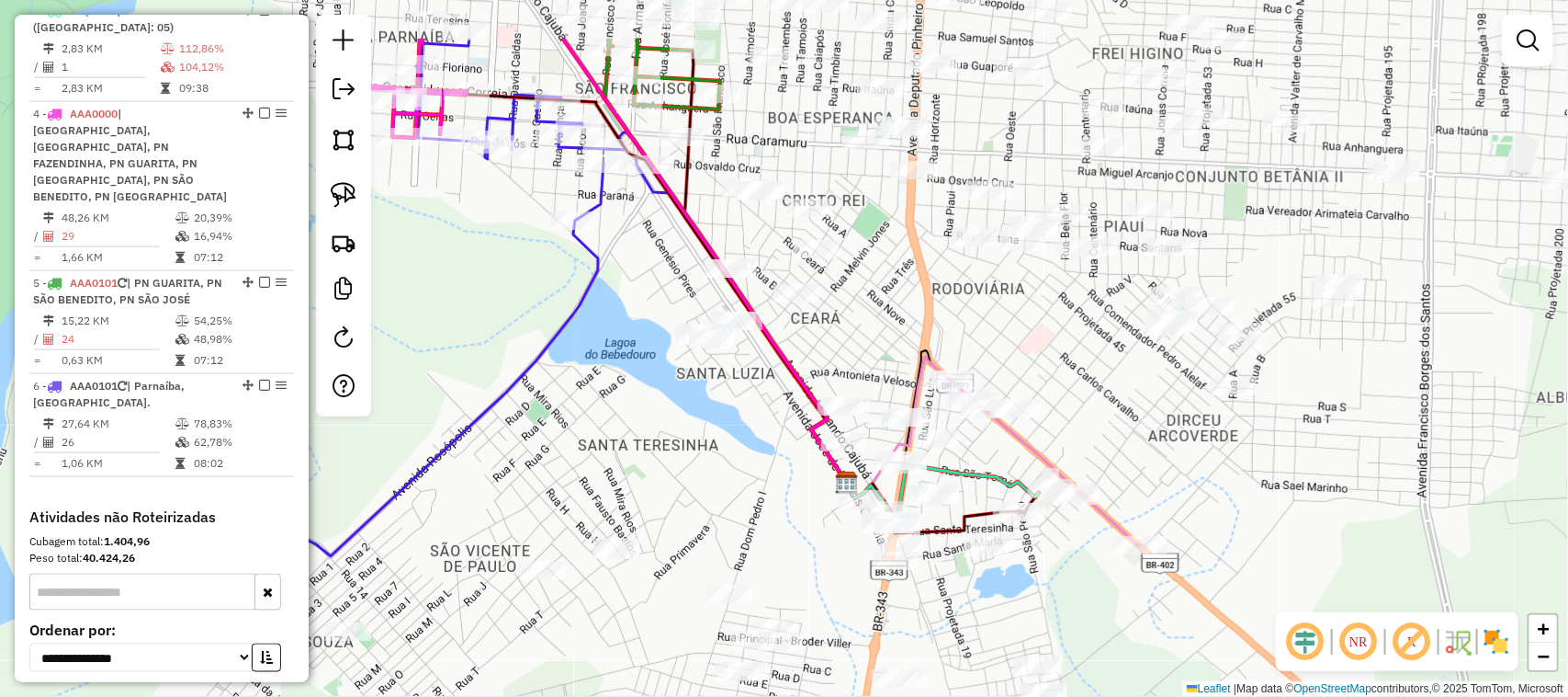
drag, startPoint x: 639, startPoint y: 333, endPoint x: 831, endPoint y: 555, distance: 293.5
click at [791, 528] on div "Janela de atendimento Grade de atendimento Capacidade Transportadoras Veículos …" at bounding box center [784, 348] width 1568 height 697
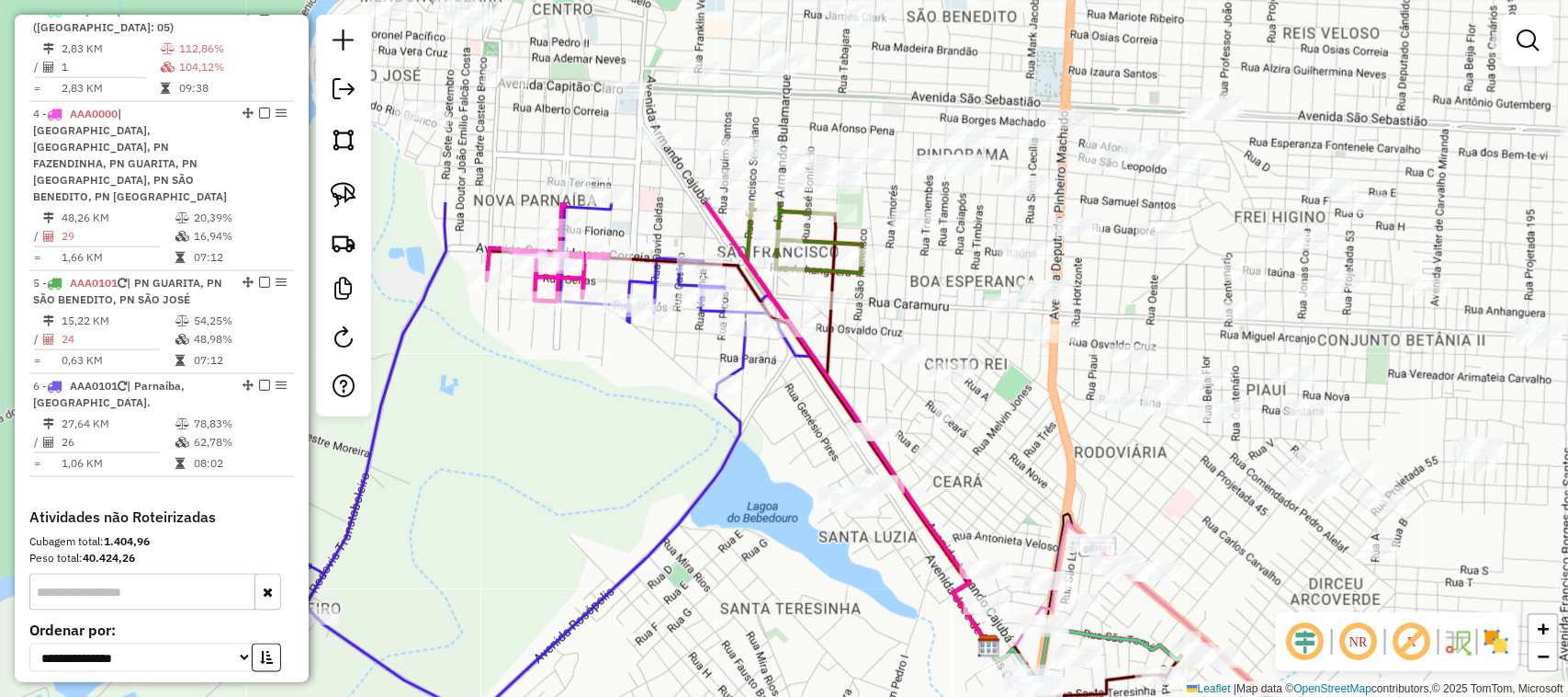
drag, startPoint x: 595, startPoint y: 389, endPoint x: 650, endPoint y: 435, distance: 71.7
click at [650, 435] on div "Janela de atendimento Grade de atendimento Capacidade Transportadoras Veículos …" at bounding box center [784, 348] width 1568 height 697
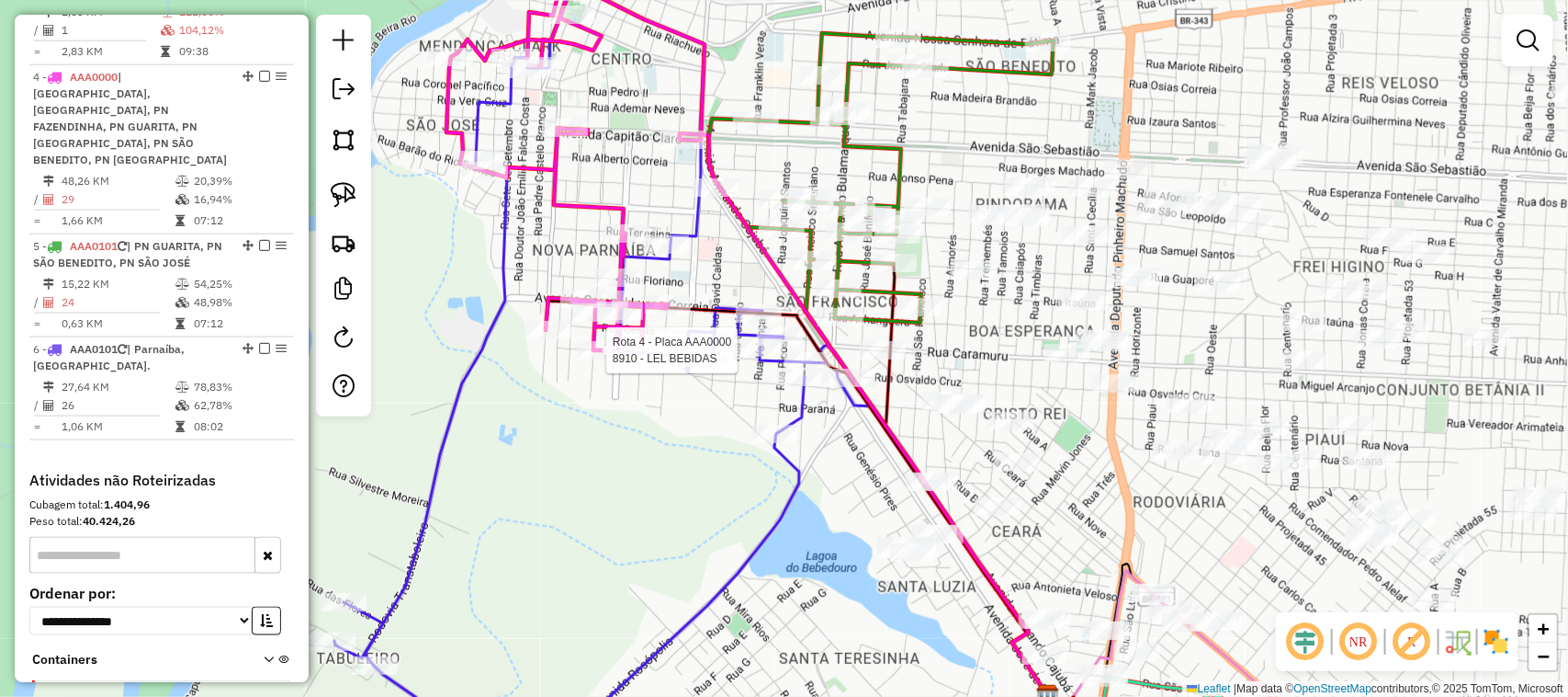
select select "**********"
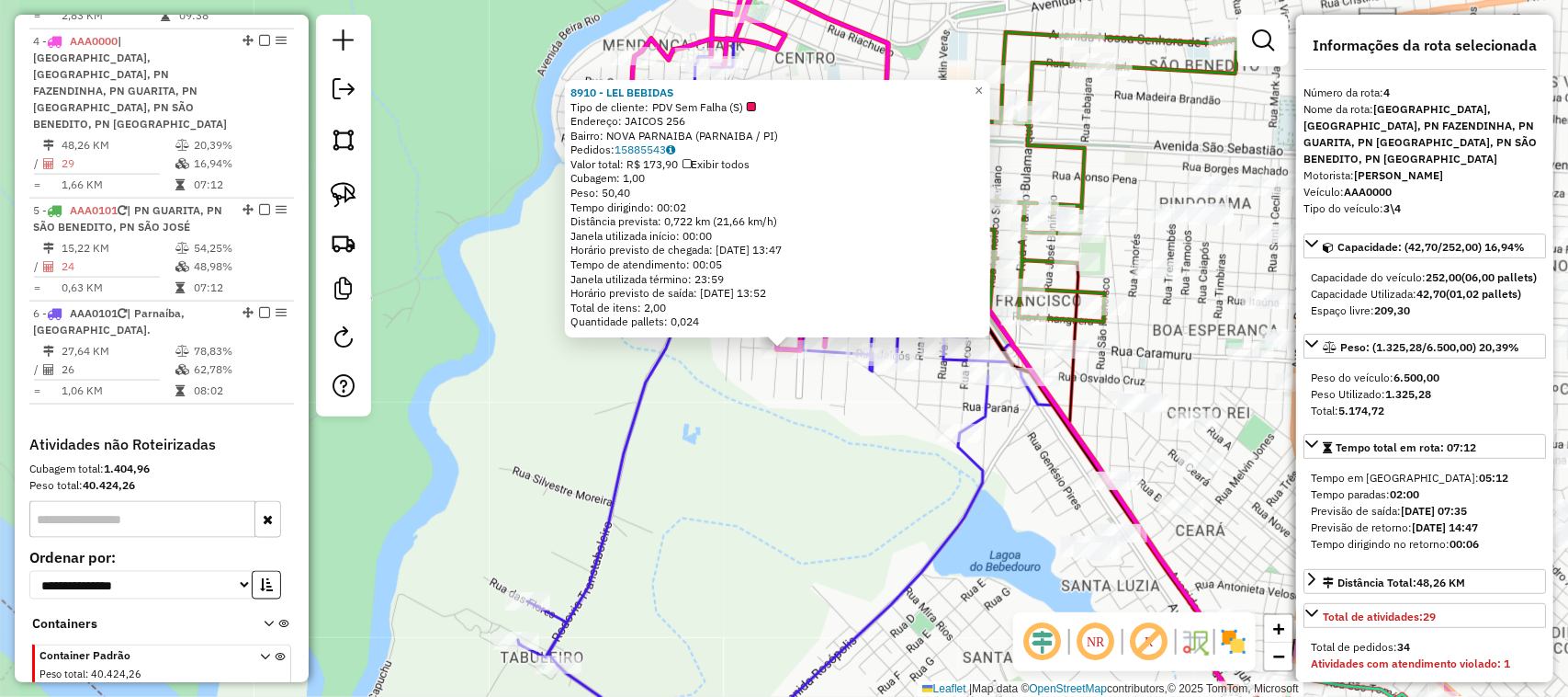
scroll to position [1025, 0]
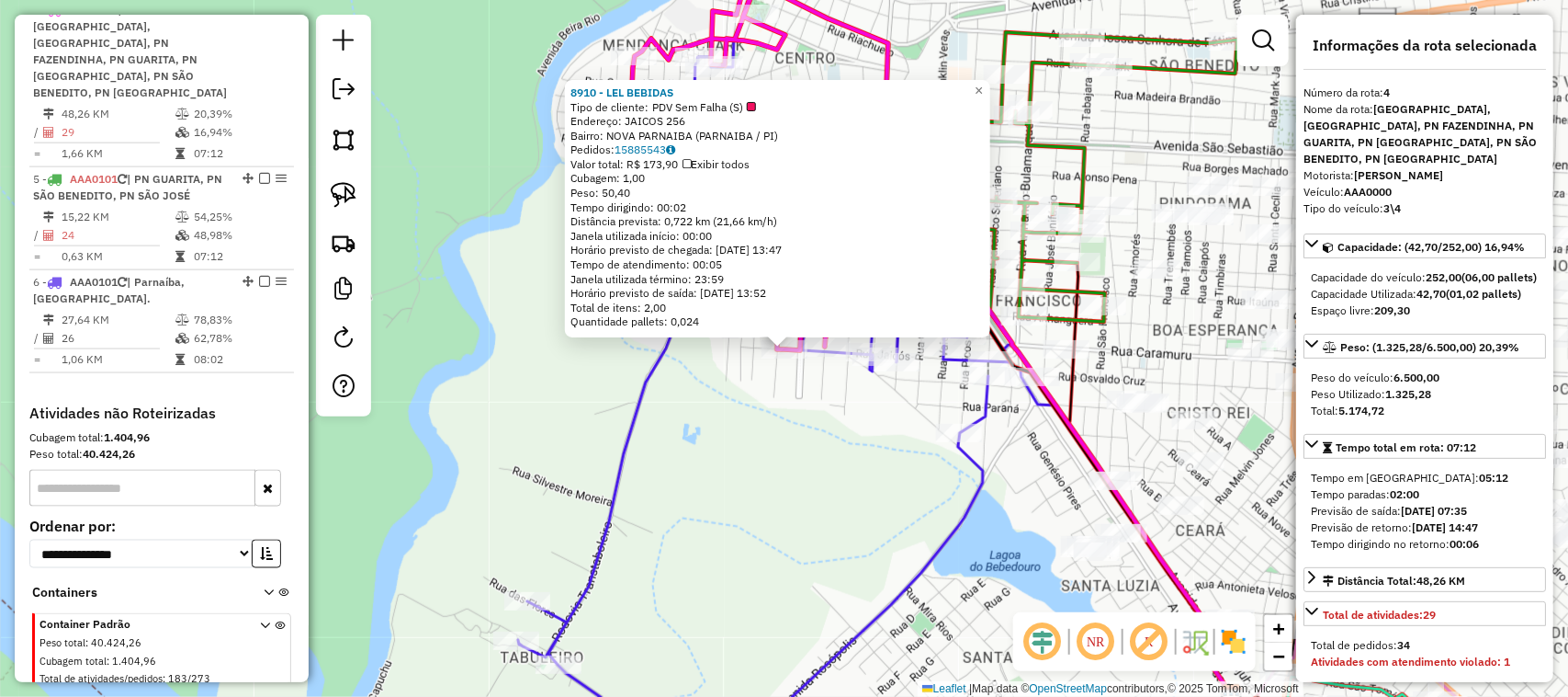
drag, startPoint x: 892, startPoint y: 493, endPoint x: 848, endPoint y: 448, distance: 62.9
click at [891, 488] on div "8910 - LEL BEBIDAS Tipo de cliente: PDV Sem Falha (S) Endereço: JAICOS 256 Bair…" at bounding box center [784, 348] width 1568 height 697
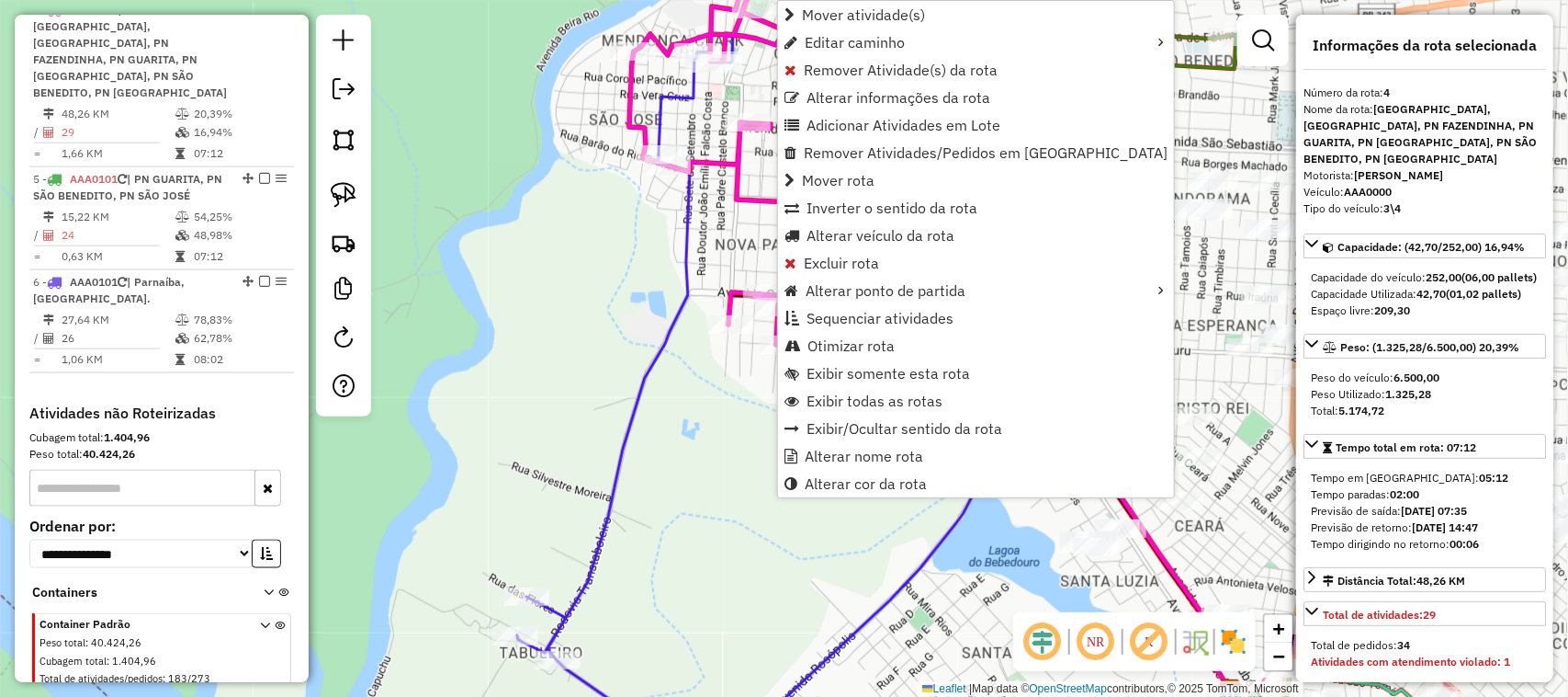
click at [710, 418] on div "Rota 4 - Placa AAA0000 8910 - LEL BEBIDAS Janela de atendimento Grade de atendi…" at bounding box center [784, 348] width 1568 height 697
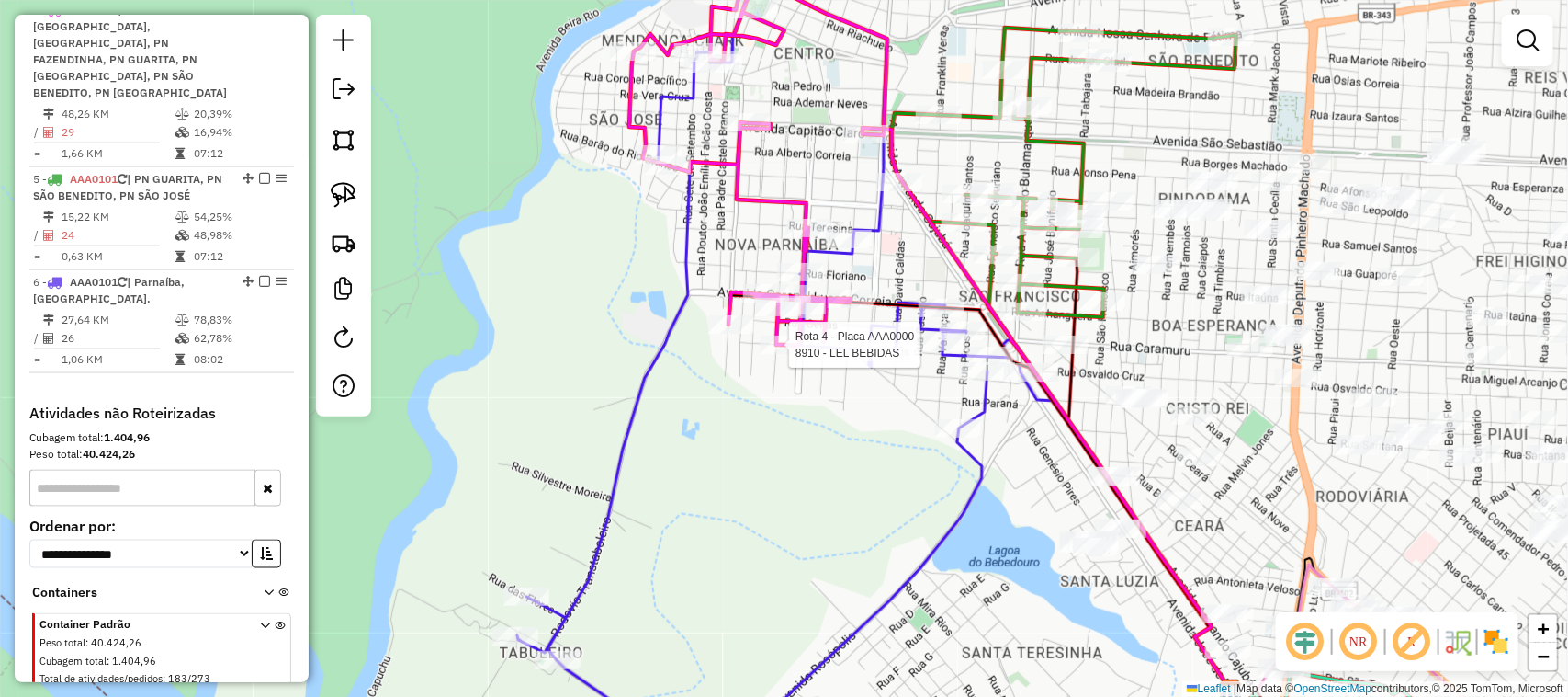
select select "**********"
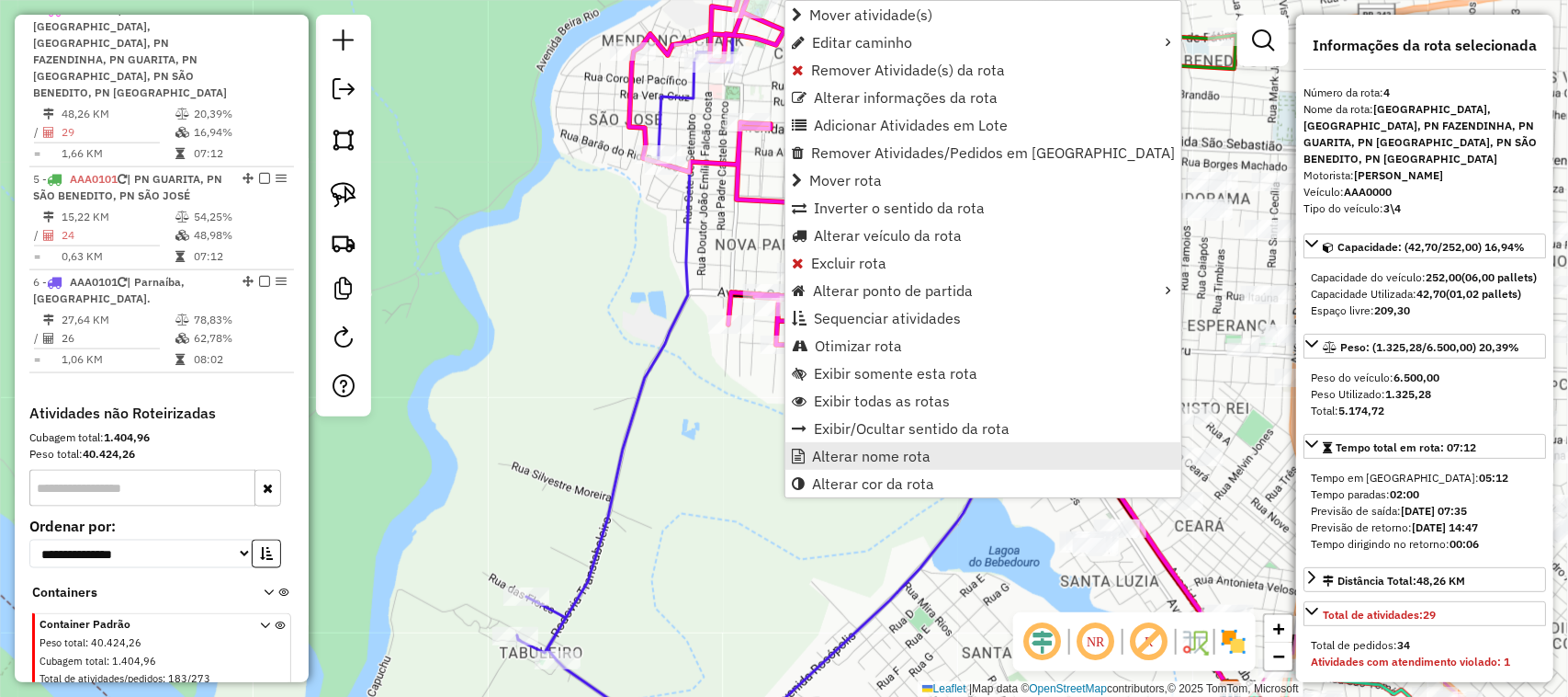
click at [861, 457] on span "Alterar nome rota" at bounding box center [871, 456] width 119 height 15
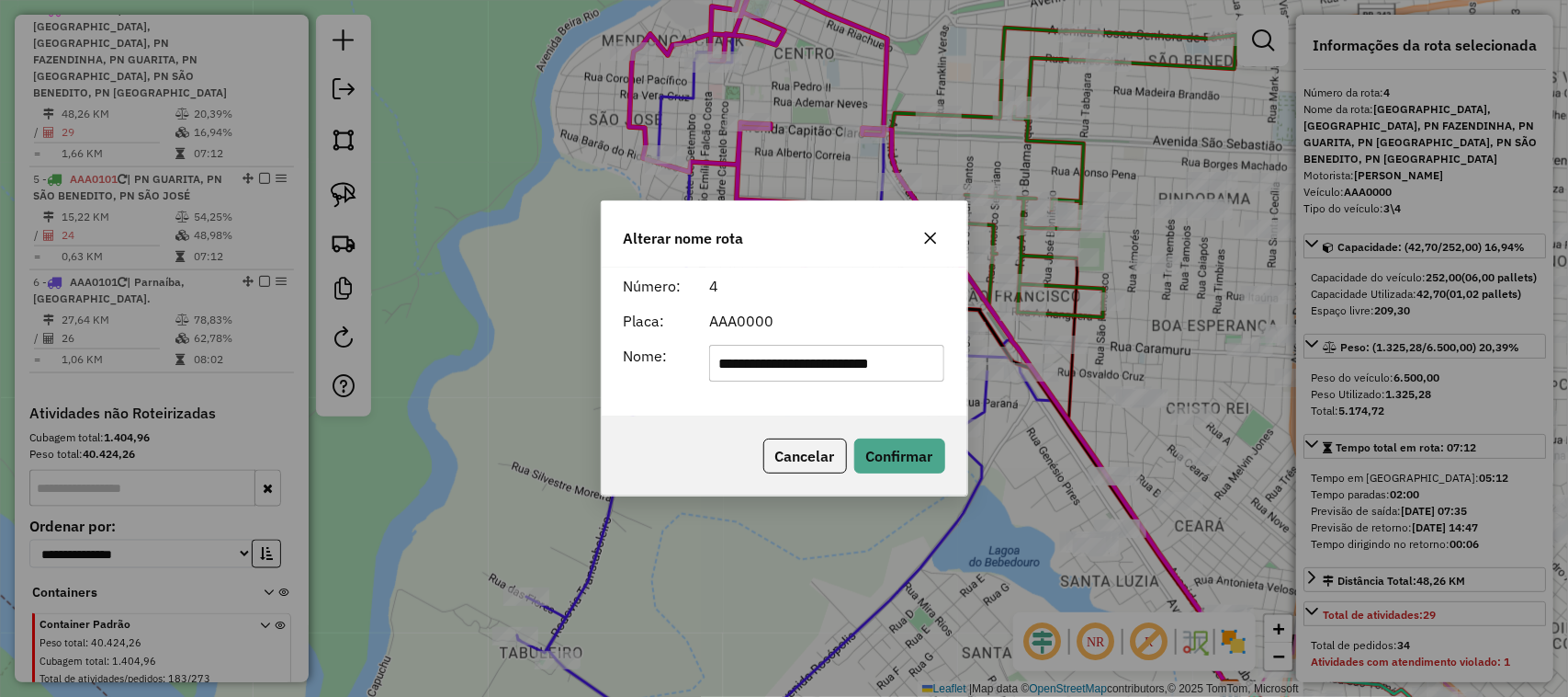
scroll to position [0, 0]
type input "*"
type input "**********"
click at [889, 460] on button "Confirmar" at bounding box center [900, 456] width 91 height 35
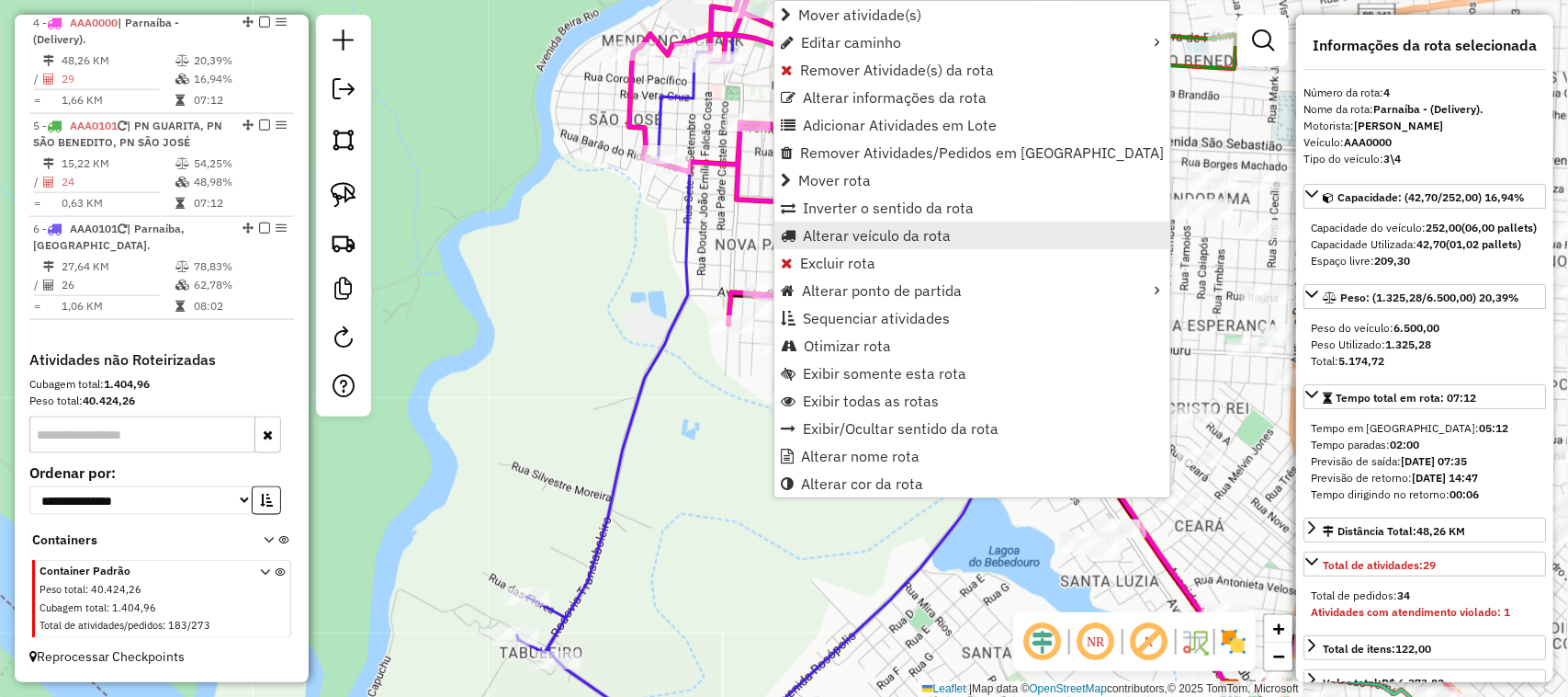
click at [820, 238] on span "Alterar veículo da rota" at bounding box center [876, 235] width 148 height 15
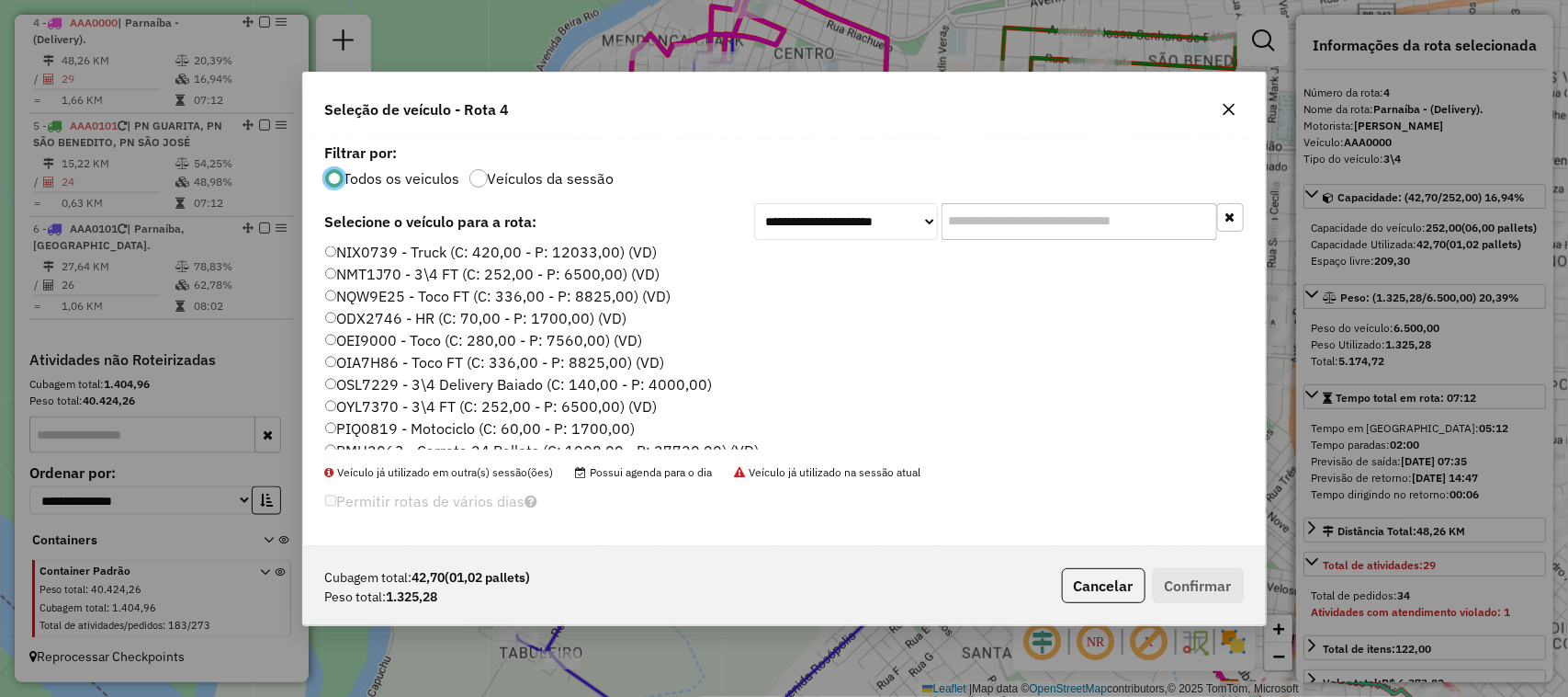
scroll to position [345, 0]
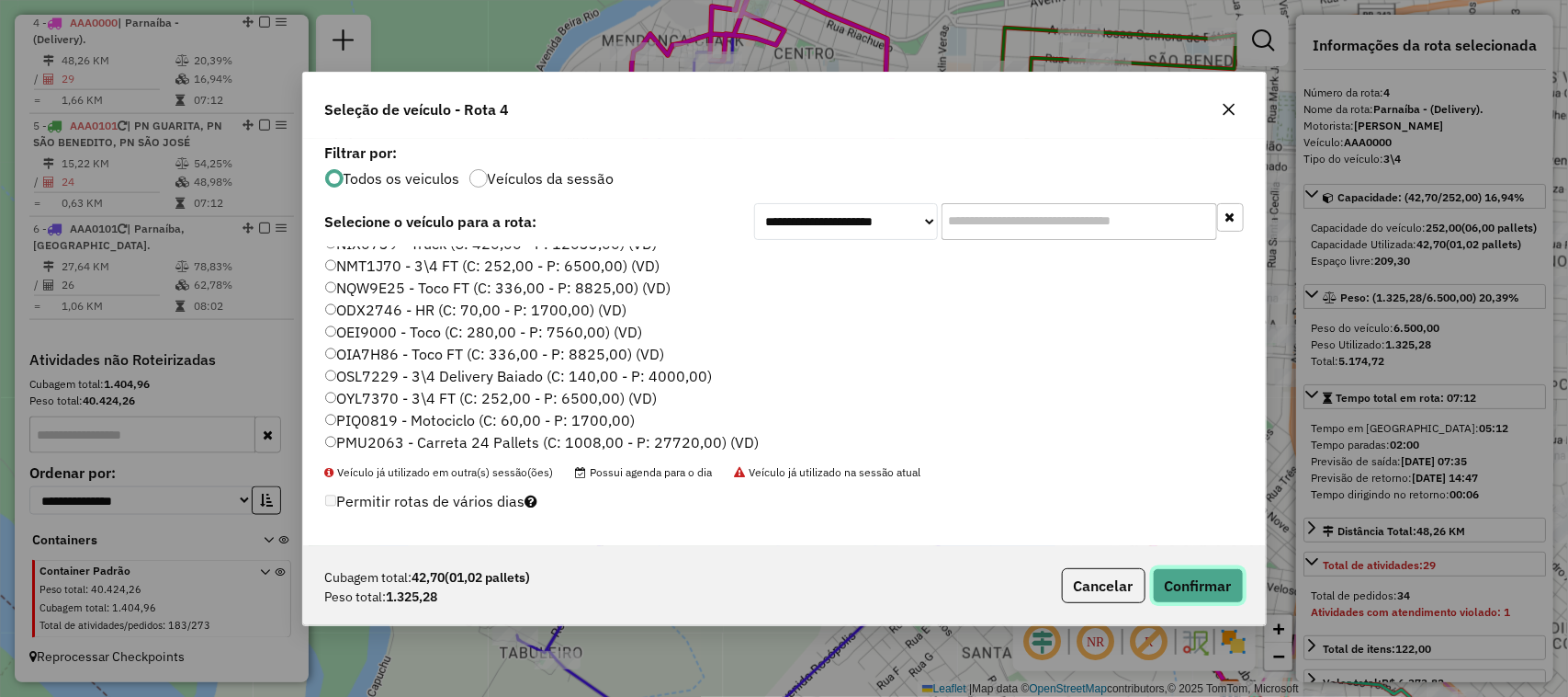
click at [1206, 591] on button "Confirmar" at bounding box center [1198, 586] width 91 height 35
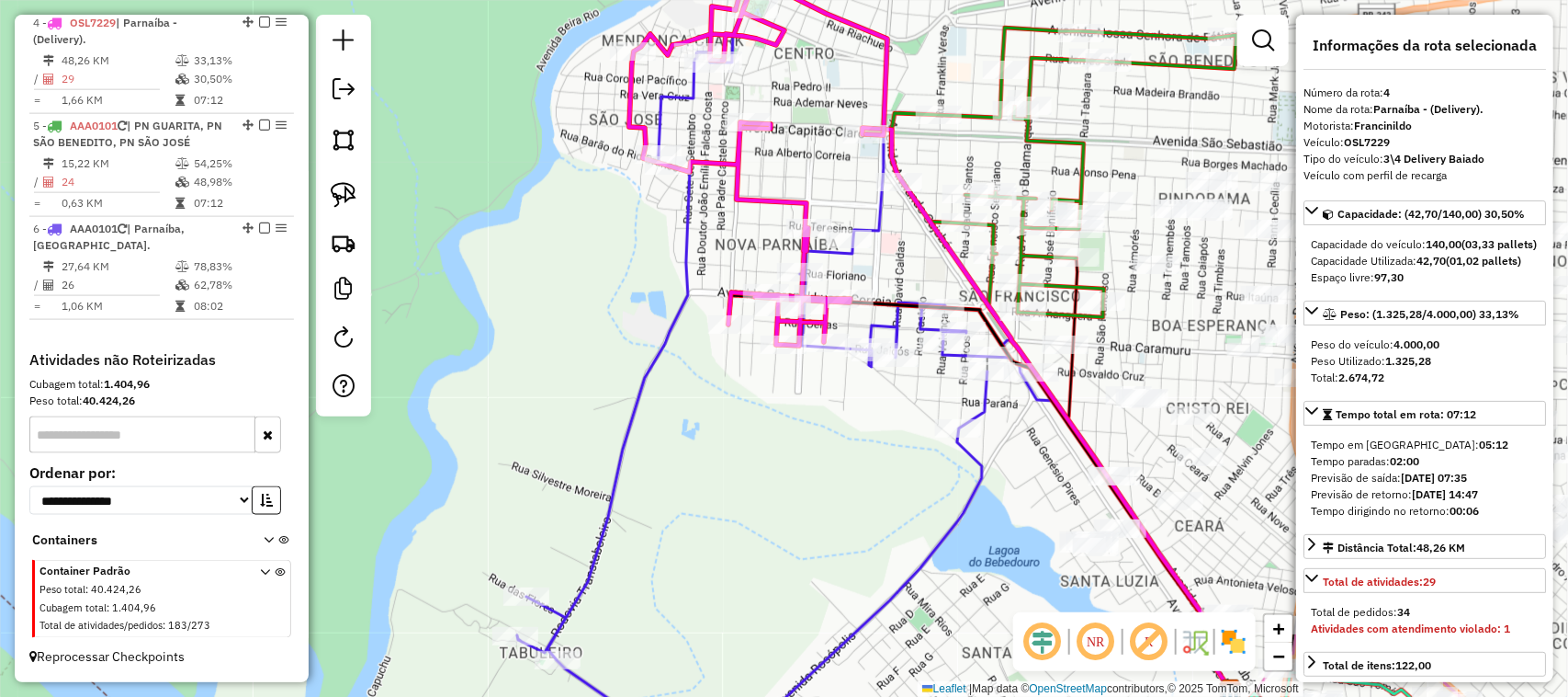
click at [786, 563] on div "Janela de atendimento Grade de atendimento Capacidade Transportadoras Veículos …" at bounding box center [784, 348] width 1568 height 697
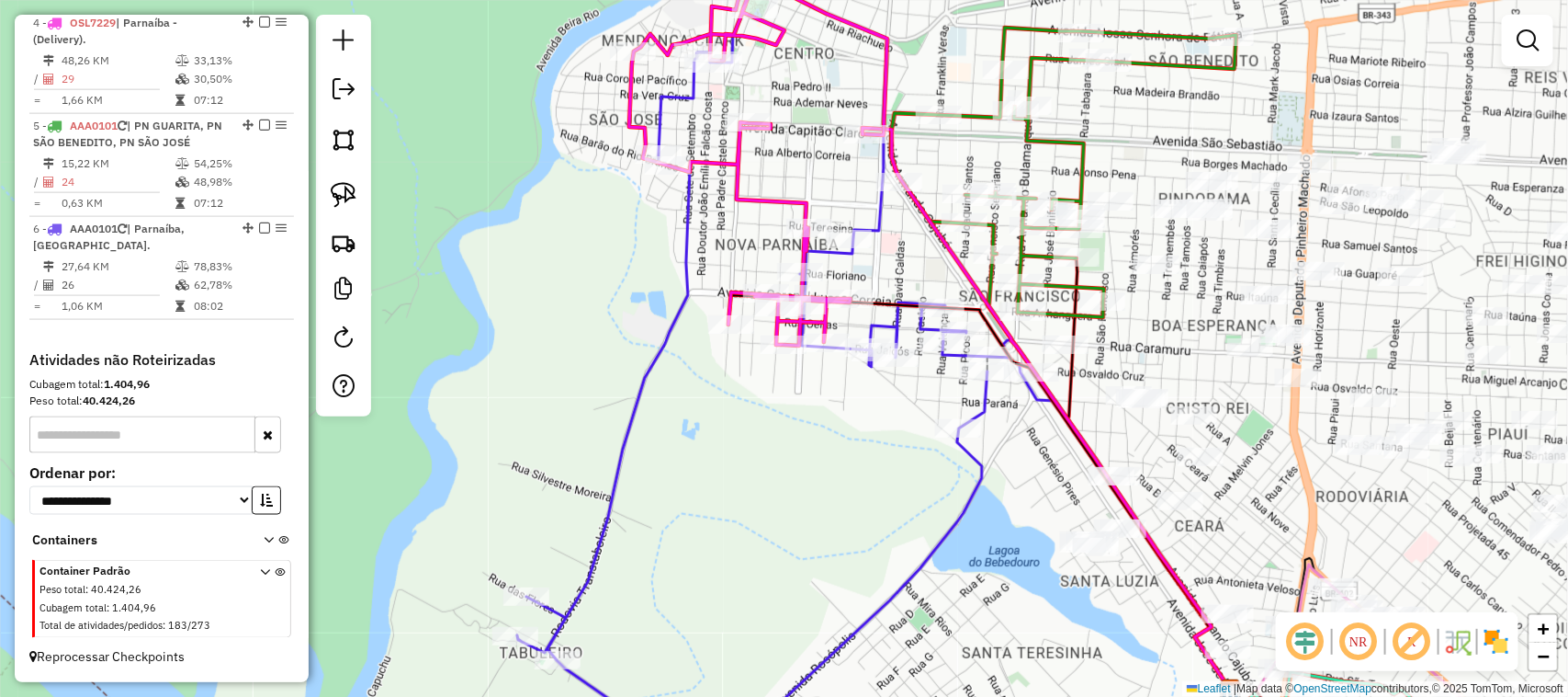
drag, startPoint x: 786, startPoint y: 529, endPoint x: 805, endPoint y: 364, distance: 166.1
click at [797, 398] on div "Janela de atendimento Grade de atendimento Capacidade Transportadoras Veículos …" at bounding box center [784, 348] width 1568 height 697
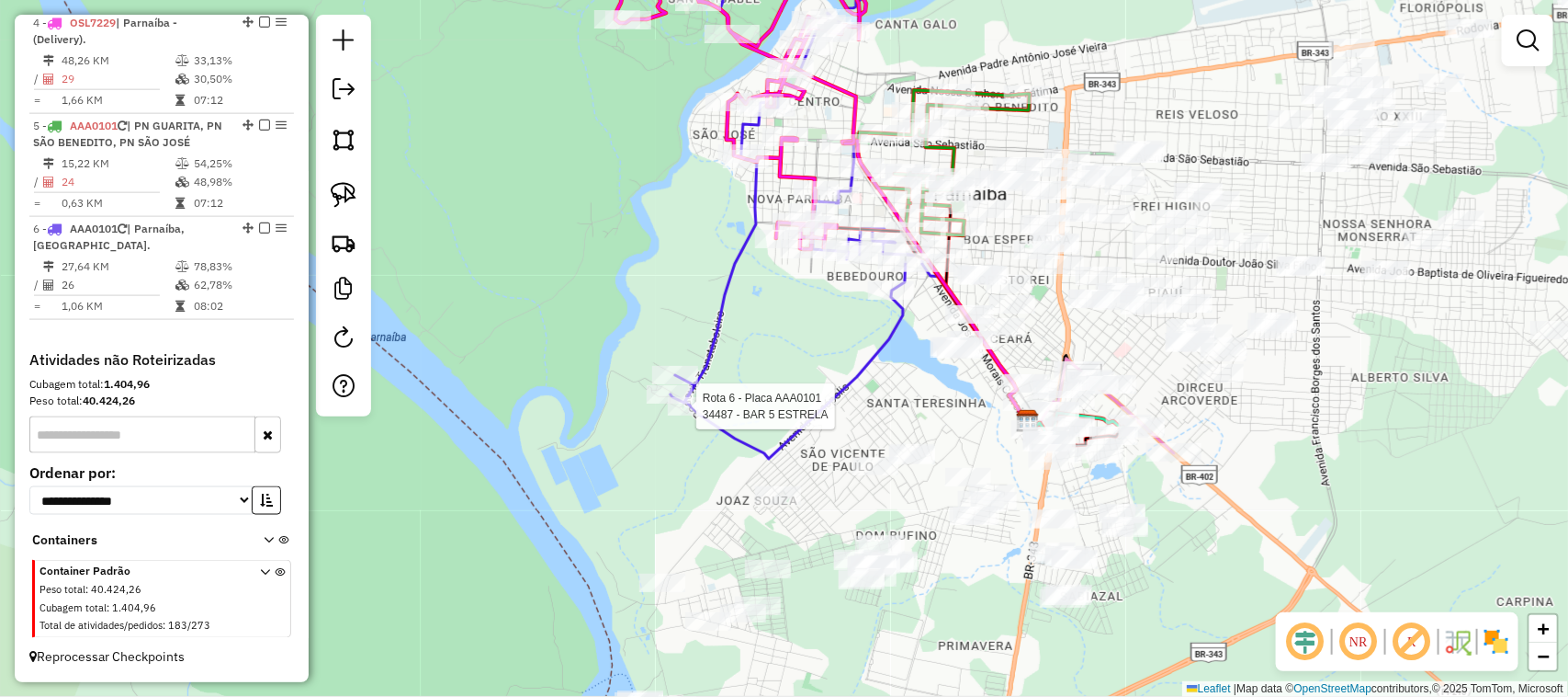
scroll to position [1030, 0]
select select "**********"
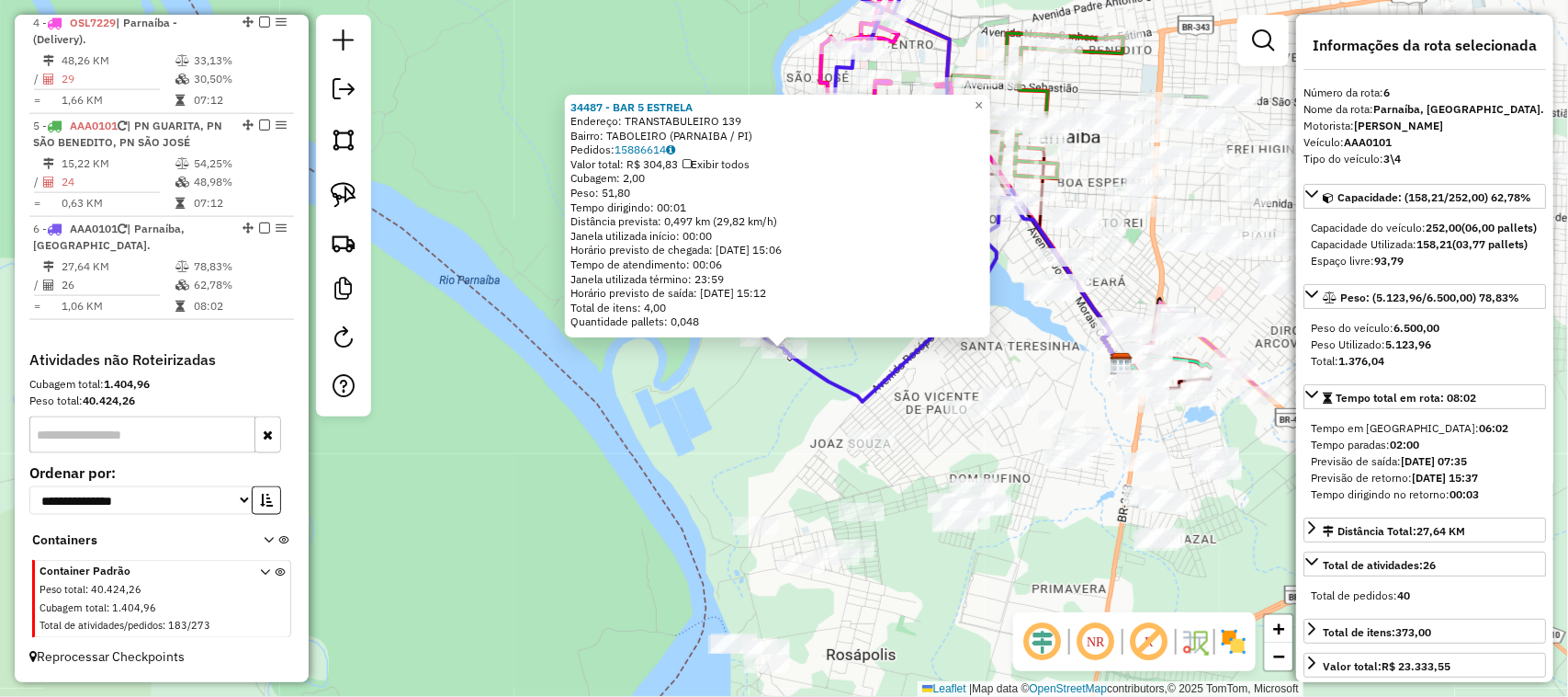
click at [828, 439] on div "34487 - BAR 5 ESTRELA Endereço: TRANSTABULEIRO 139 Bairro: TABOLEIRO (PARNAIBA …" at bounding box center [784, 348] width 1568 height 697
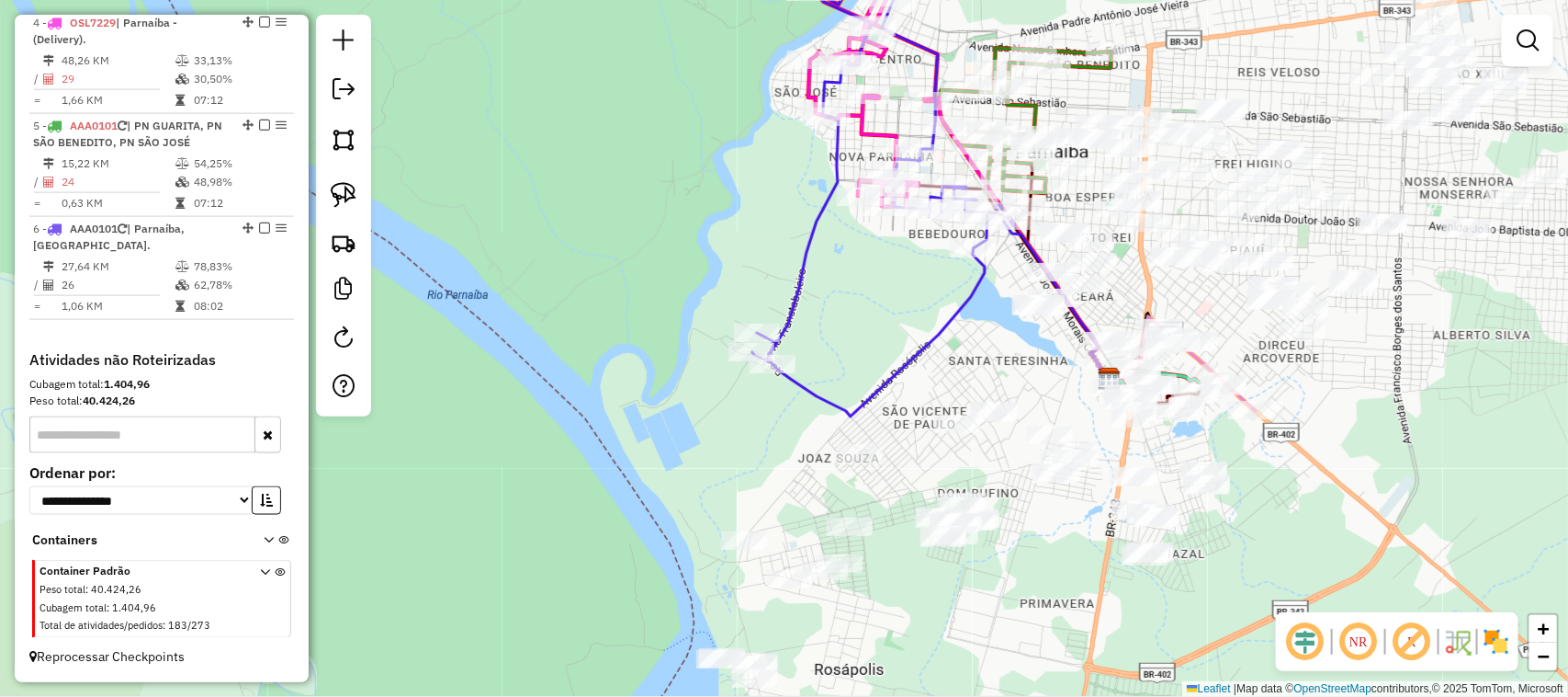
drag, startPoint x: 921, startPoint y: 260, endPoint x: 829, endPoint y: 342, distance: 123.2
click at [837, 337] on div "Janela de atendimento Grade de atendimento Capacidade Transportadoras Veículos …" at bounding box center [784, 348] width 1568 height 697
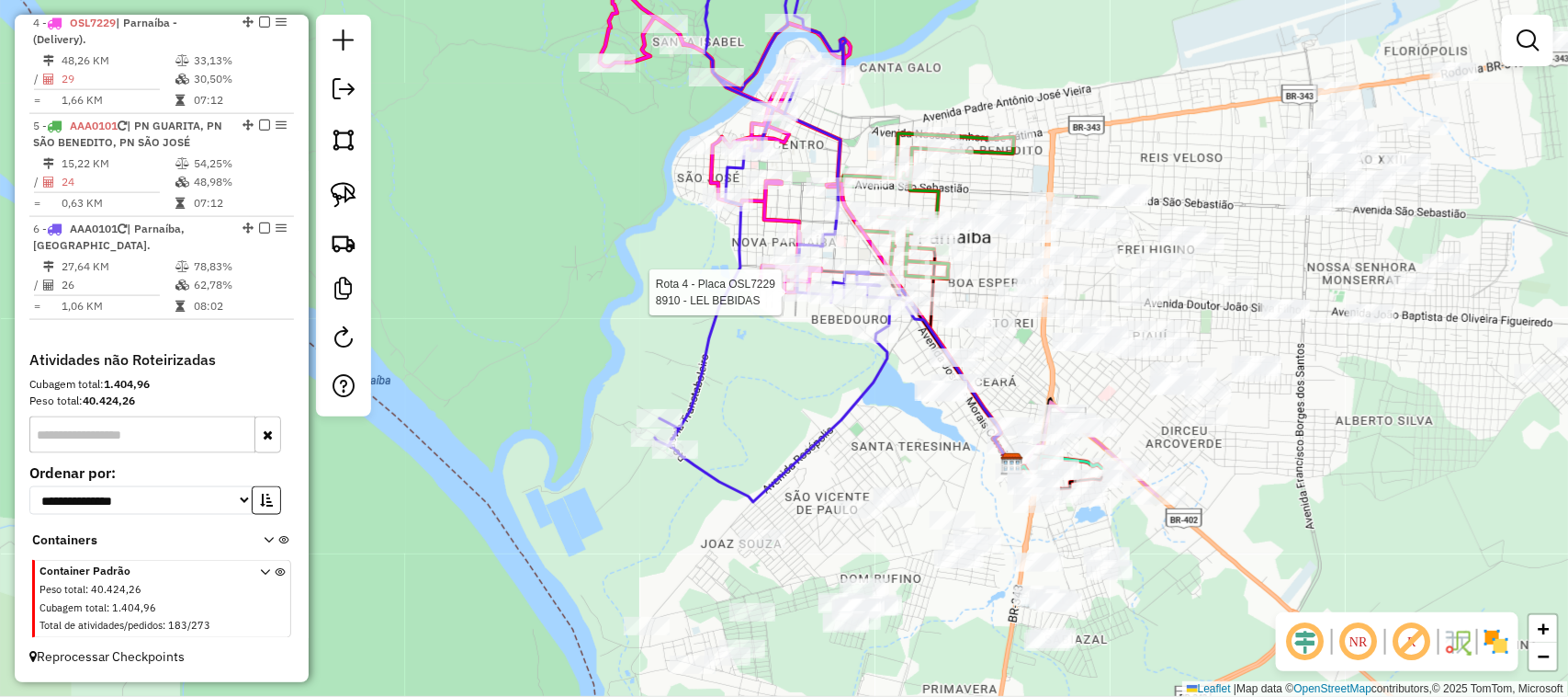
select select "**********"
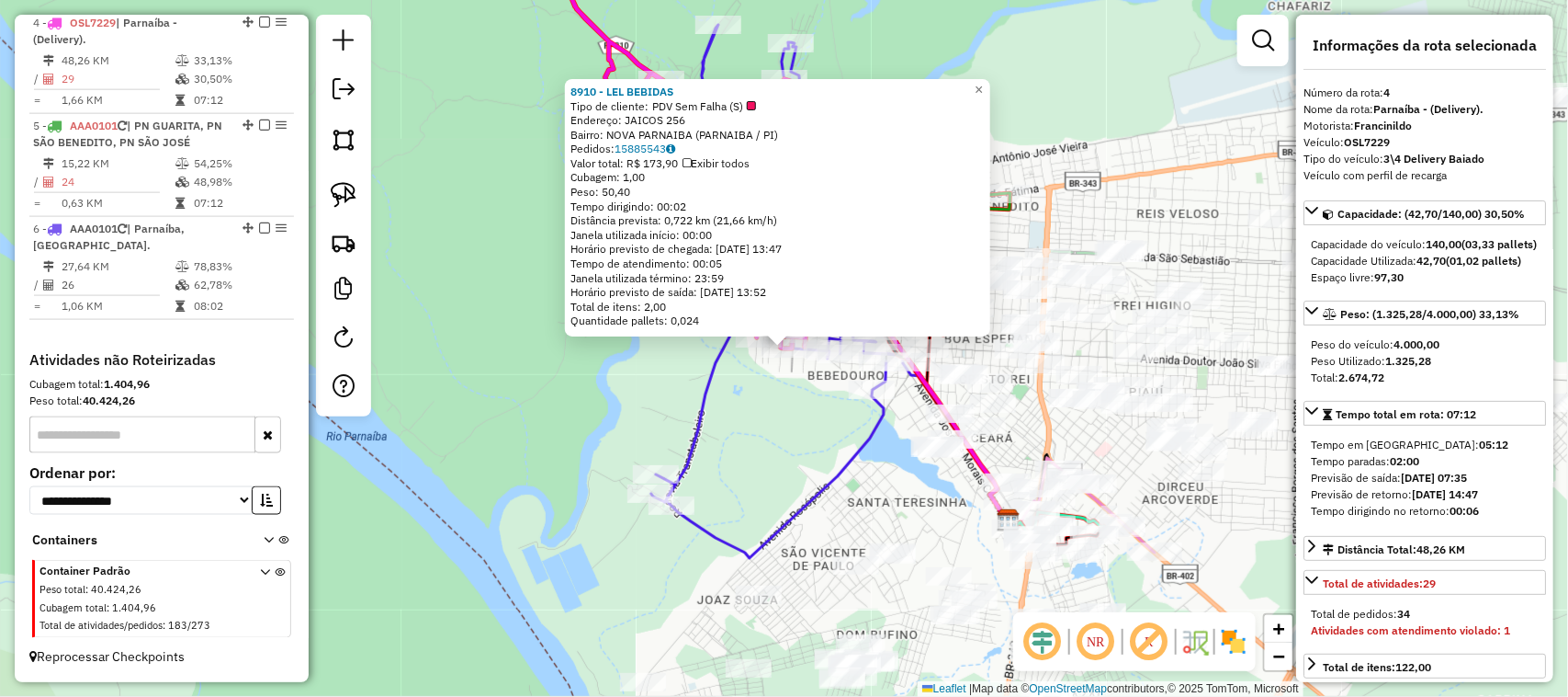
scroll to position [1025, 0]
click at [777, 401] on div "8910 - LEL BEBIDAS Tipo de cliente: PDV Sem Falha (S) Endereço: JAICOS 256 Bair…" at bounding box center [784, 348] width 1568 height 697
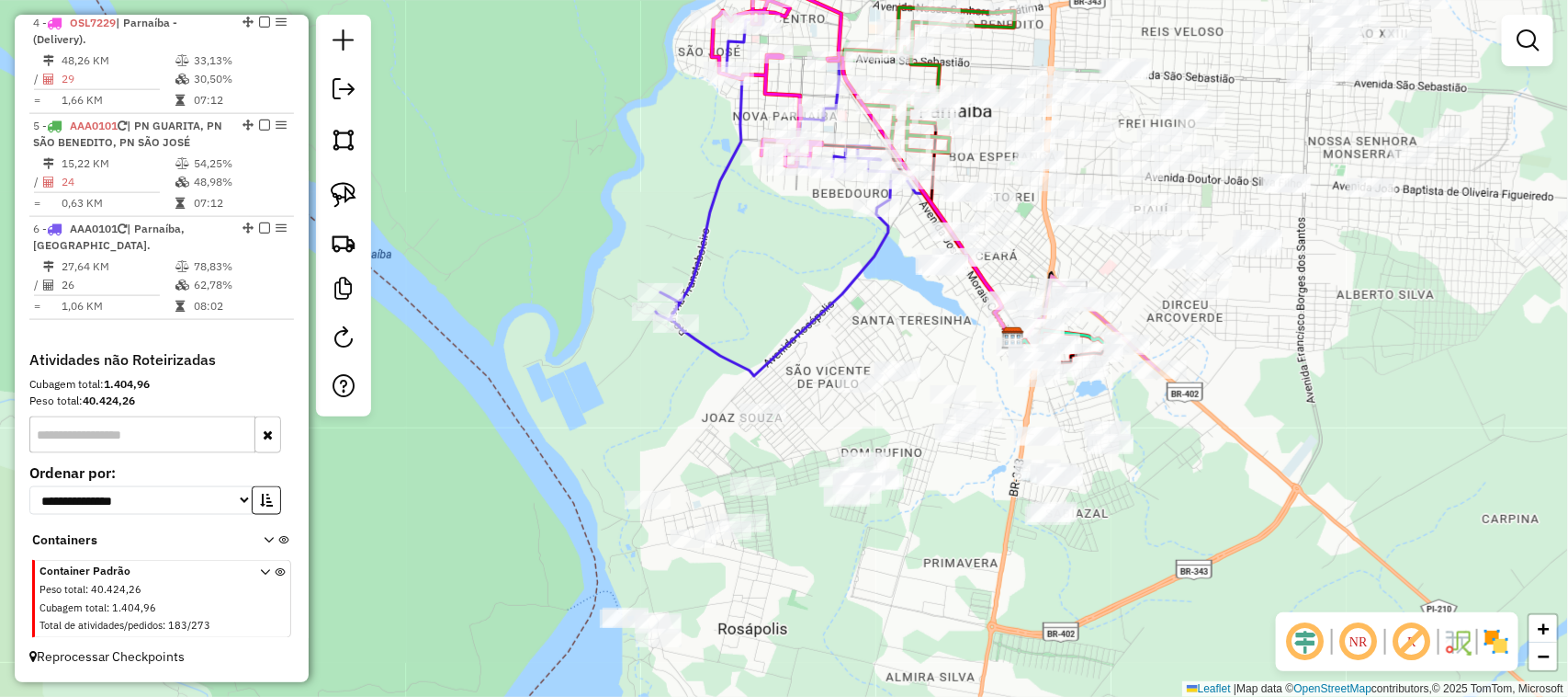
drag, startPoint x: 888, startPoint y: 525, endPoint x: 891, endPoint y: 223, distance: 302.0
click at [894, 282] on div "Janela de atendimento Grade de atendimento Capacidade Transportadoras Veículos …" at bounding box center [784, 348] width 1568 height 697
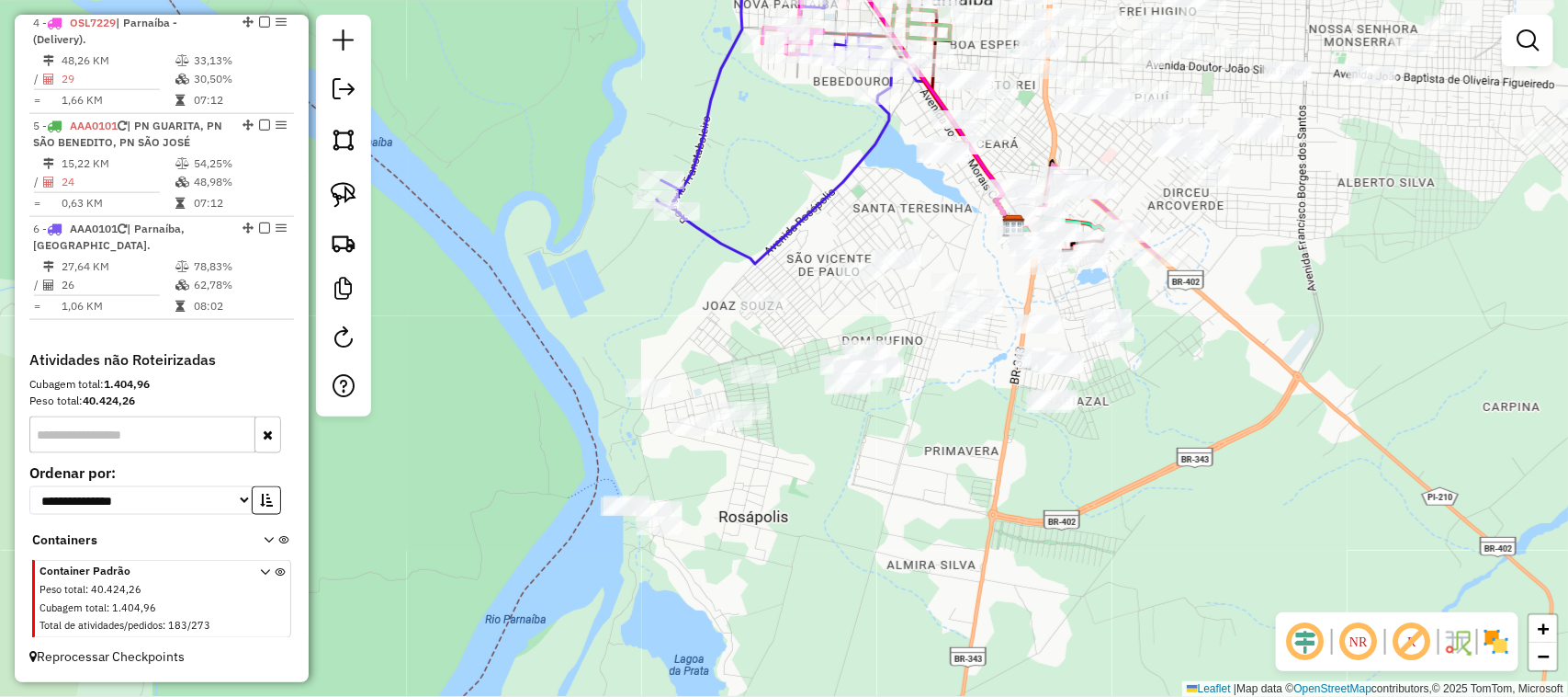
drag, startPoint x: 853, startPoint y: 493, endPoint x: 843, endPoint y: 253, distance: 240.2
click at [843, 254] on div "Janela de atendimento Grade de atendimento Capacidade Transportadoras Veículos …" at bounding box center [784, 348] width 1568 height 697
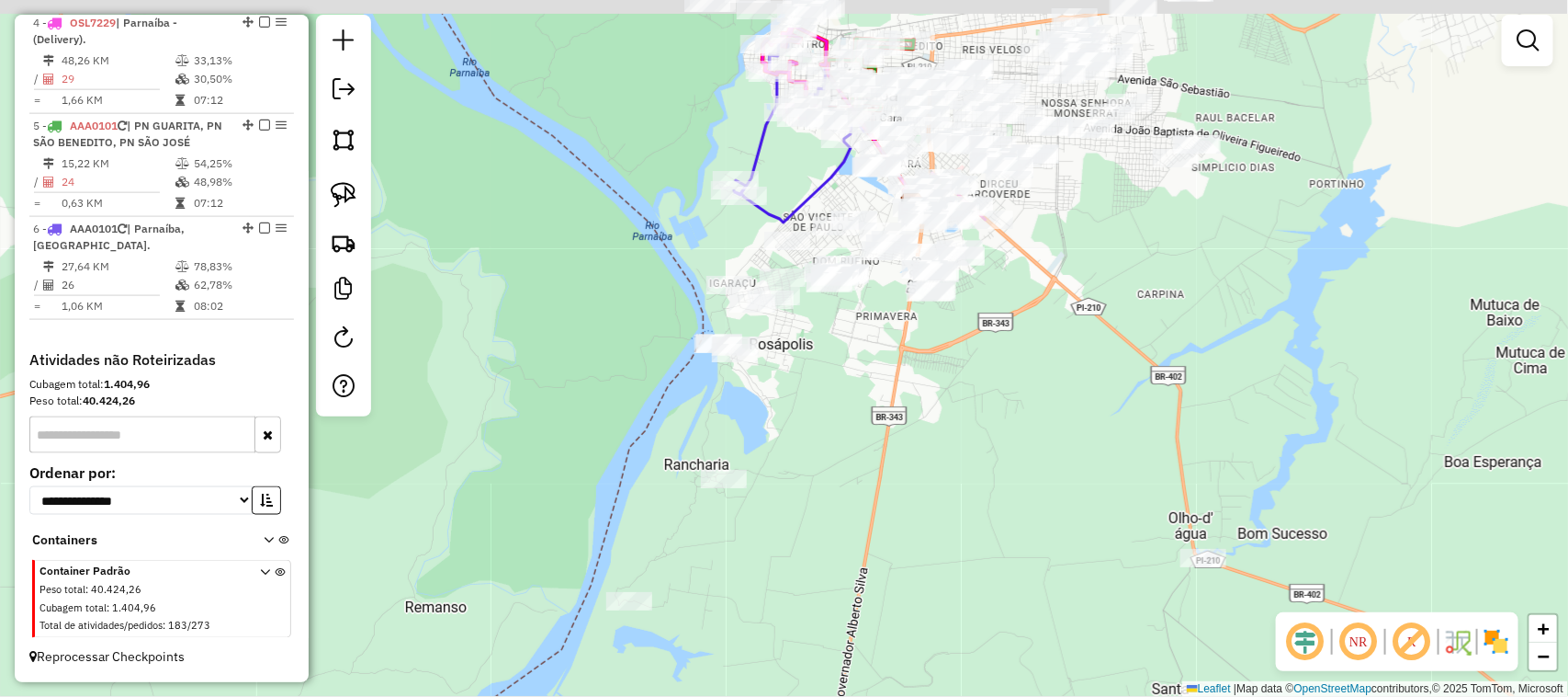
drag, startPoint x: 844, startPoint y: 244, endPoint x: 832, endPoint y: 342, distance: 98.7
click at [832, 342] on div "Janela de atendimento Grade de atendimento Capacidade Transportadoras Veículos …" at bounding box center [784, 348] width 1568 height 697
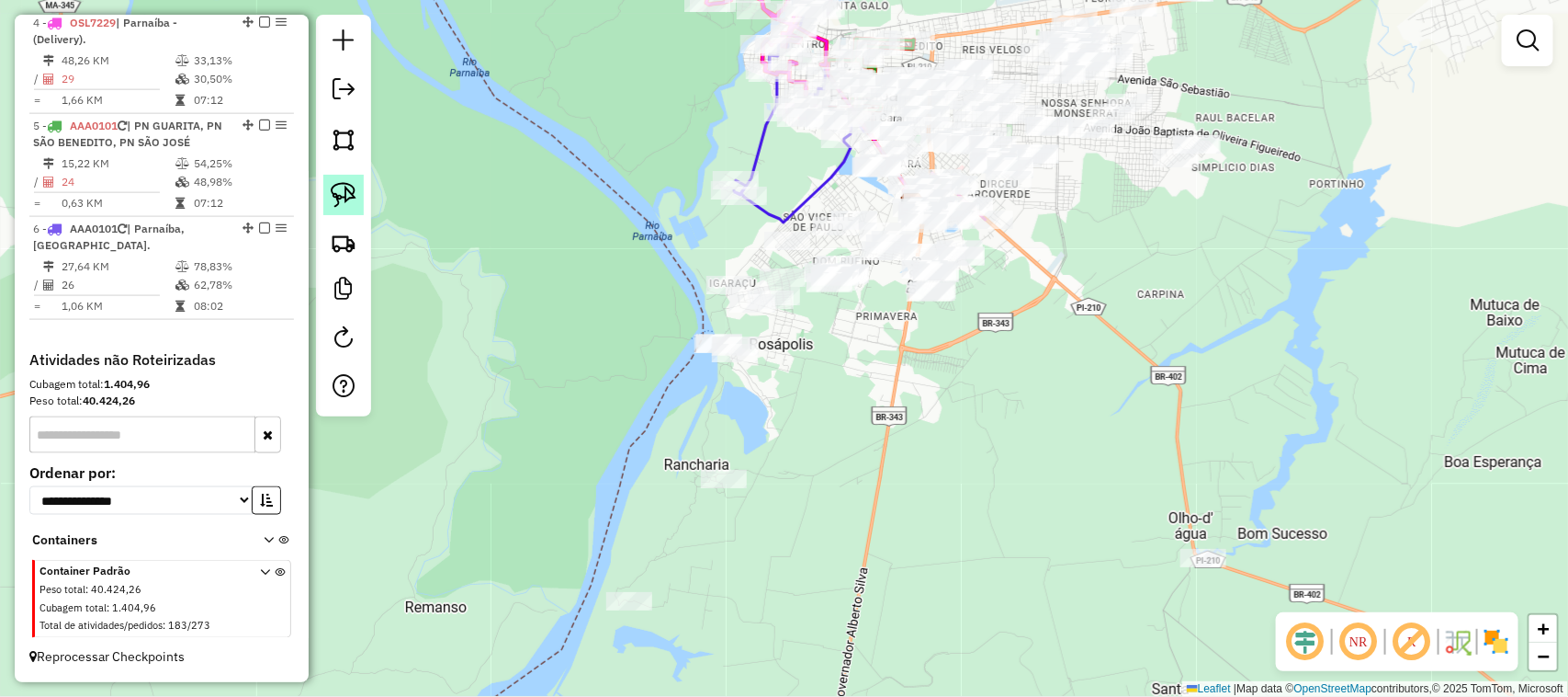
click at [354, 194] on img at bounding box center [343, 194] width 26 height 26
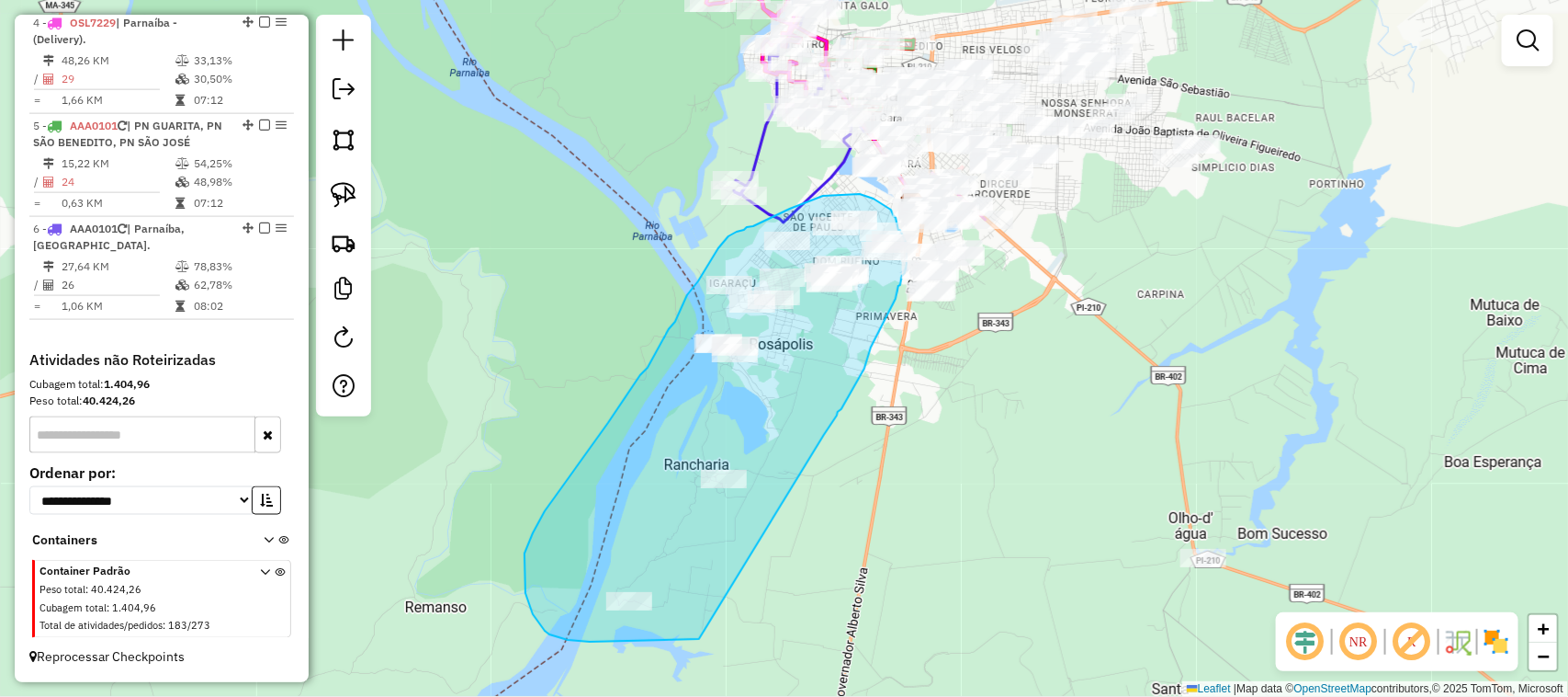
drag, startPoint x: 700, startPoint y: 639, endPoint x: 824, endPoint y: 435, distance: 238.7
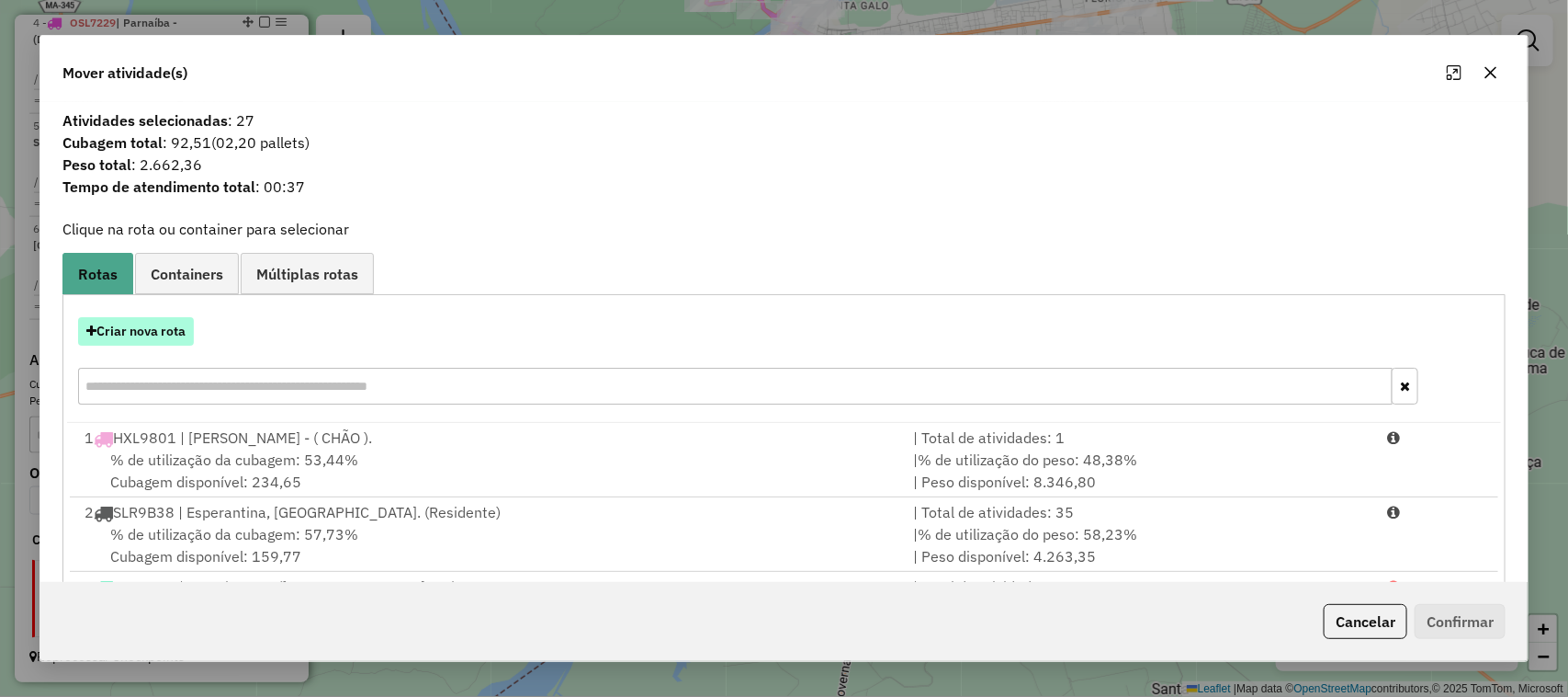
click at [166, 333] on button "Criar nova rota" at bounding box center [136, 331] width 116 height 28
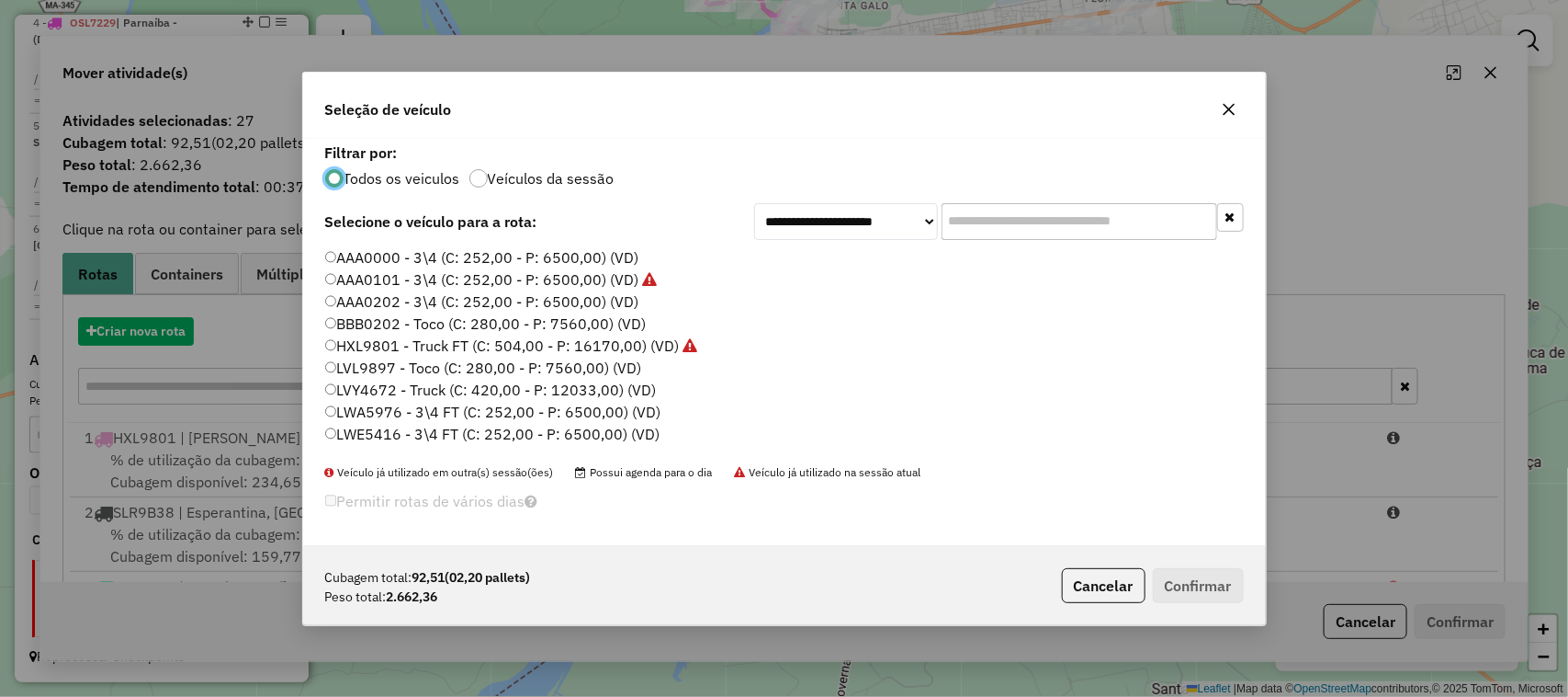
scroll to position [9, 6]
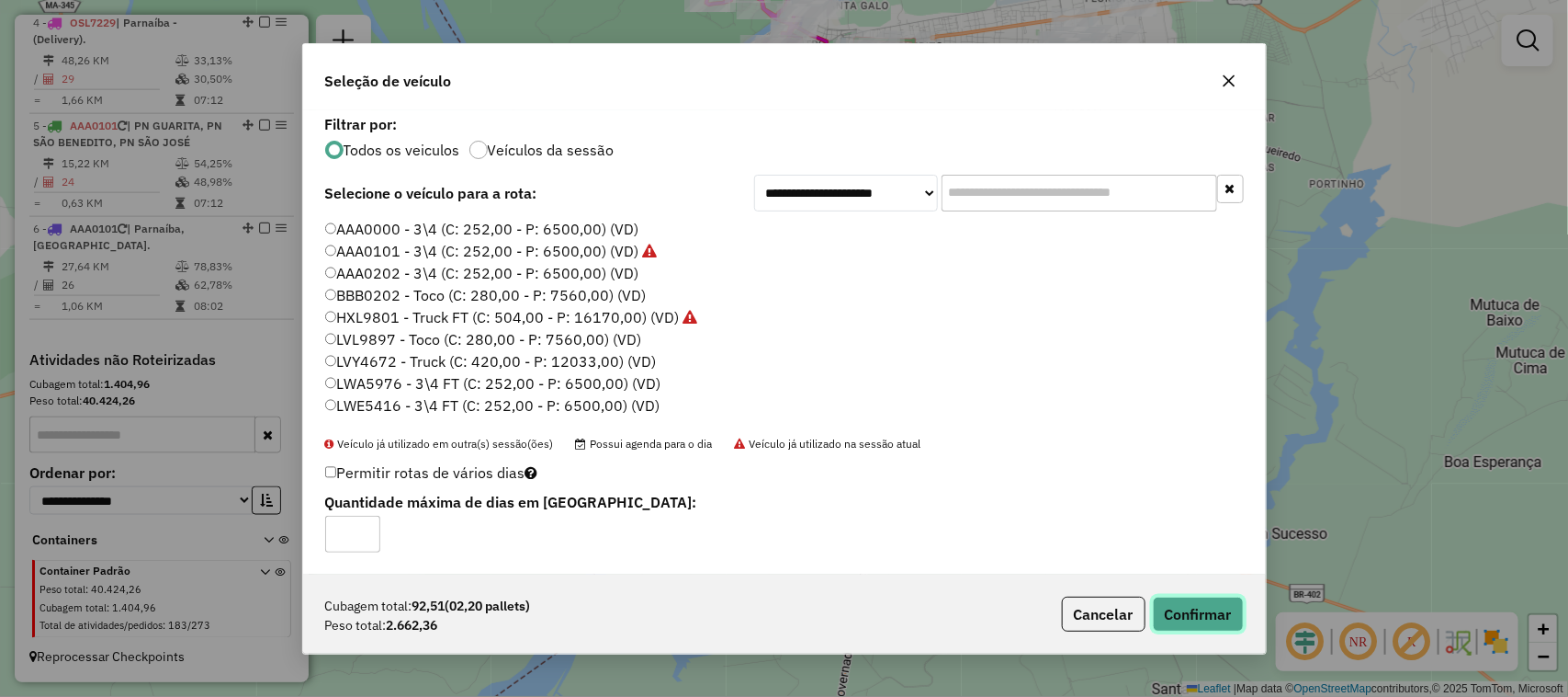
click at [1191, 605] on button "Confirmar" at bounding box center [1198, 615] width 91 height 35
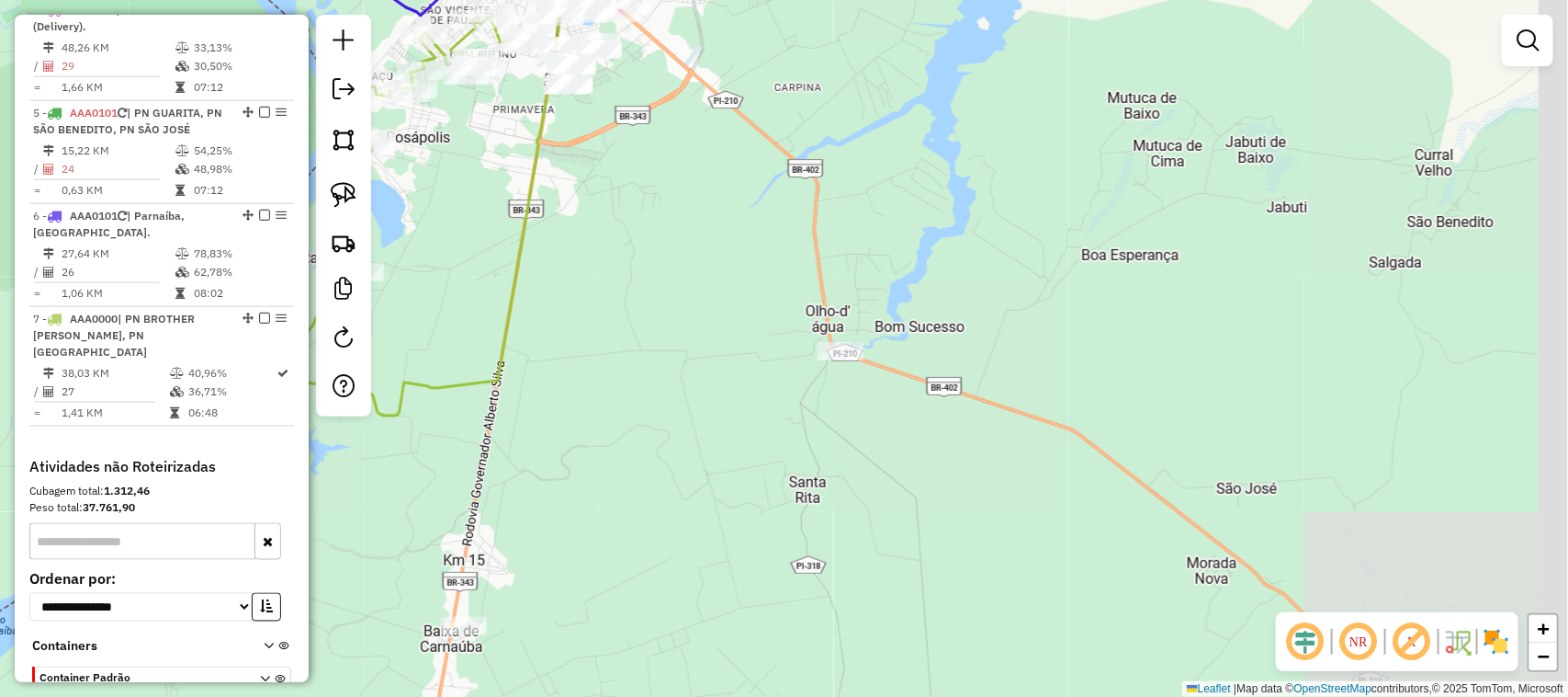
drag, startPoint x: 1081, startPoint y: 467, endPoint x: 718, endPoint y: 260, distance: 417.9
click at [718, 260] on div "Janela de atendimento Grade de atendimento Capacidade Transportadoras Veículos …" at bounding box center [784, 348] width 1568 height 697
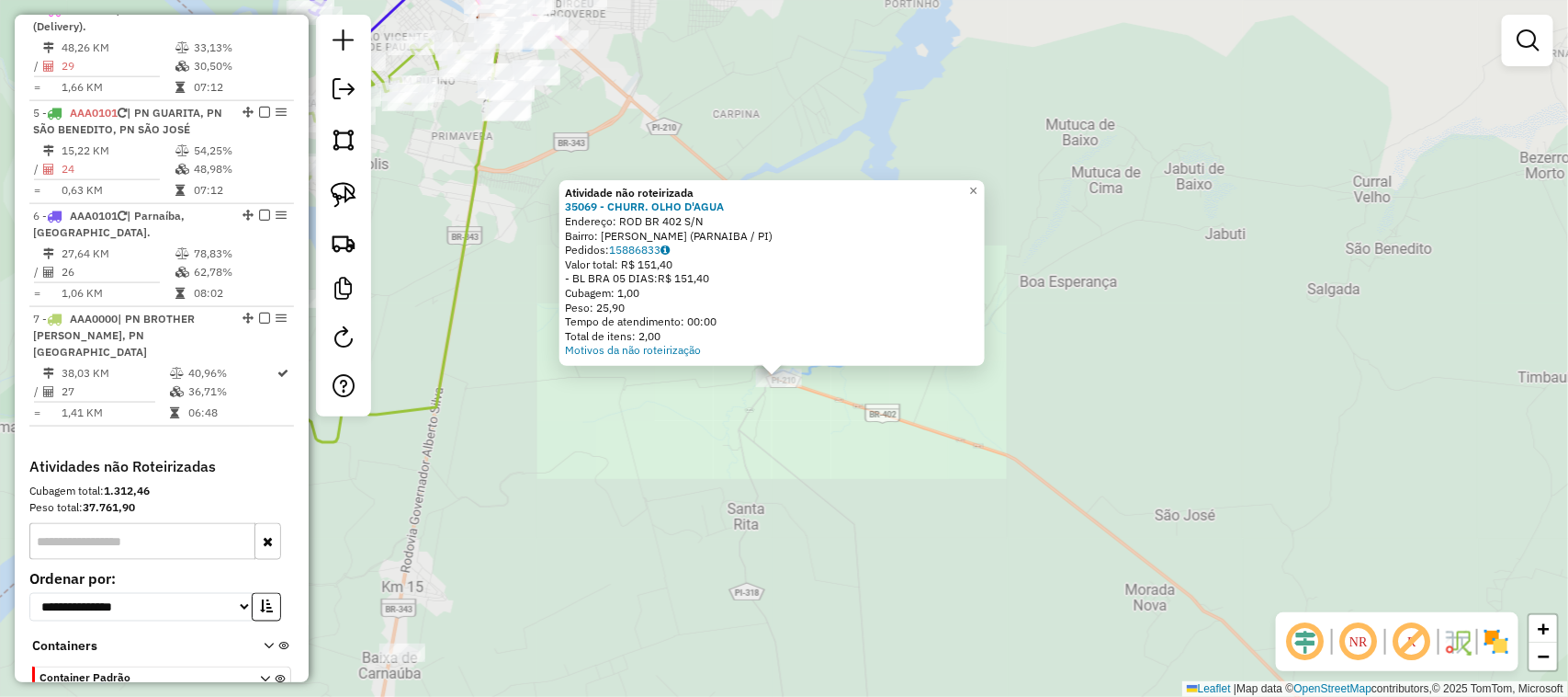
click at [758, 457] on div "Atividade não roteirizada 35069 - CHURR. OLHO D'AGUA Endereço: ROD BR 402 S/N B…" at bounding box center [784, 348] width 1568 height 697
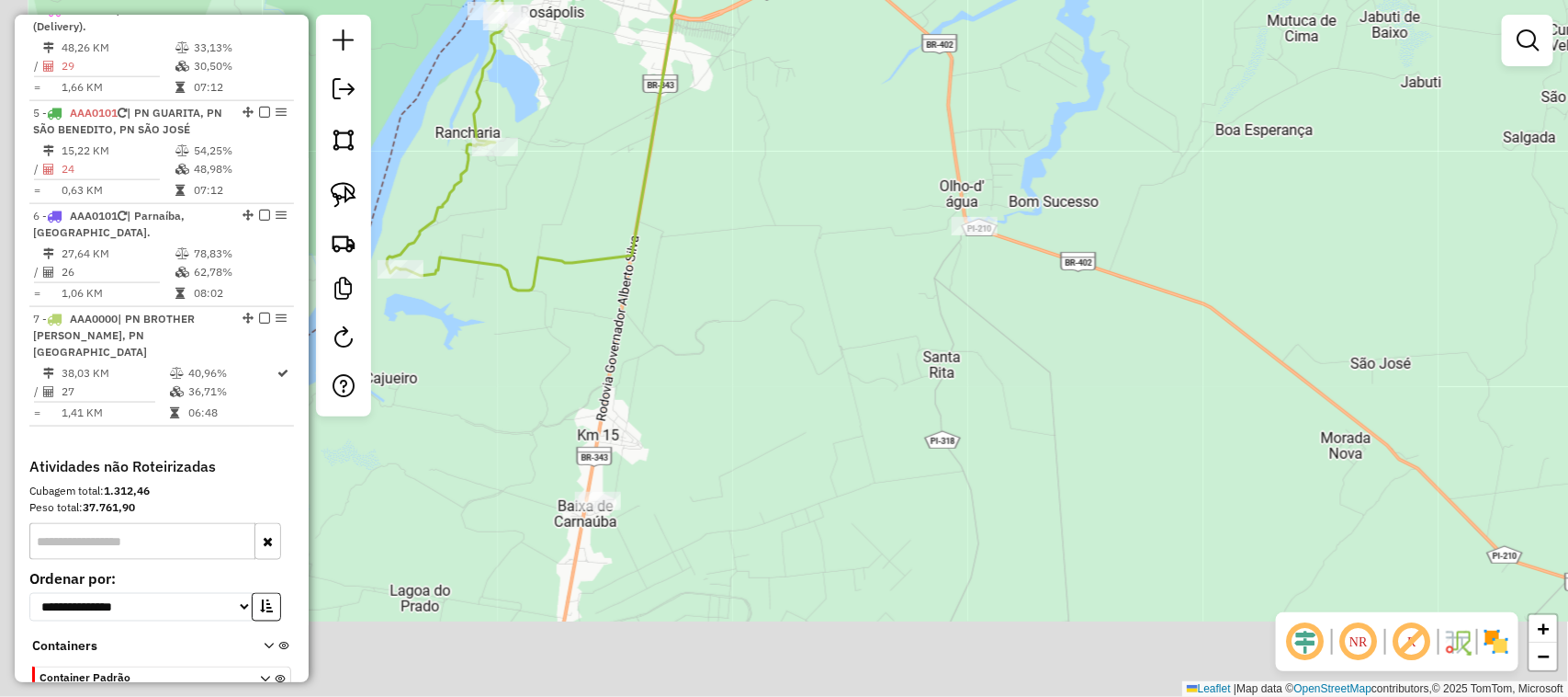
drag, startPoint x: 595, startPoint y: 456, endPoint x: 822, endPoint y: 217, distance: 329.6
click at [810, 263] on div "Janela de atendimento Grade de atendimento Capacidade Transportadoras Veículos …" at bounding box center [784, 348] width 1568 height 697
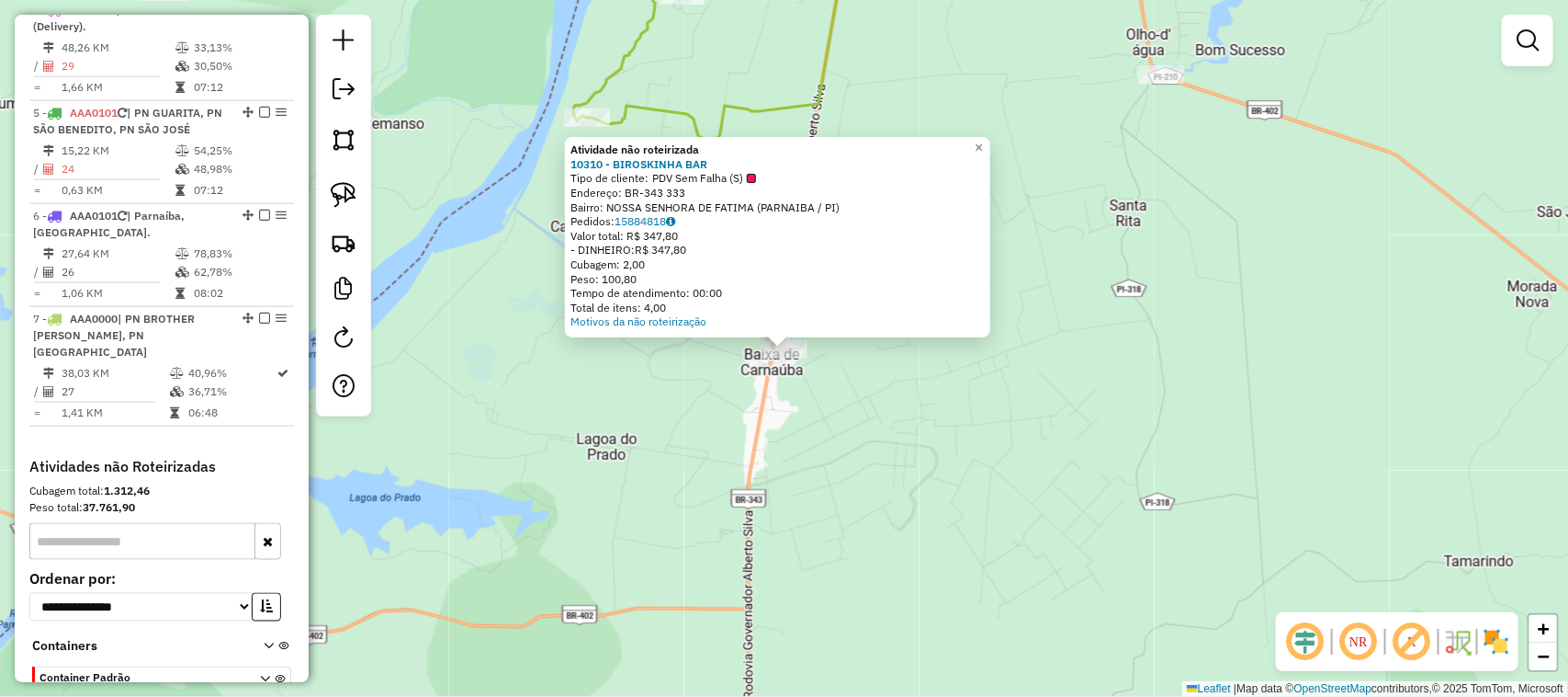
click at [858, 409] on div "Atividade não roteirizada 10310 - BIROSKINHA BAR Tipo de cliente: PDV Sem Falha…" at bounding box center [784, 348] width 1568 height 697
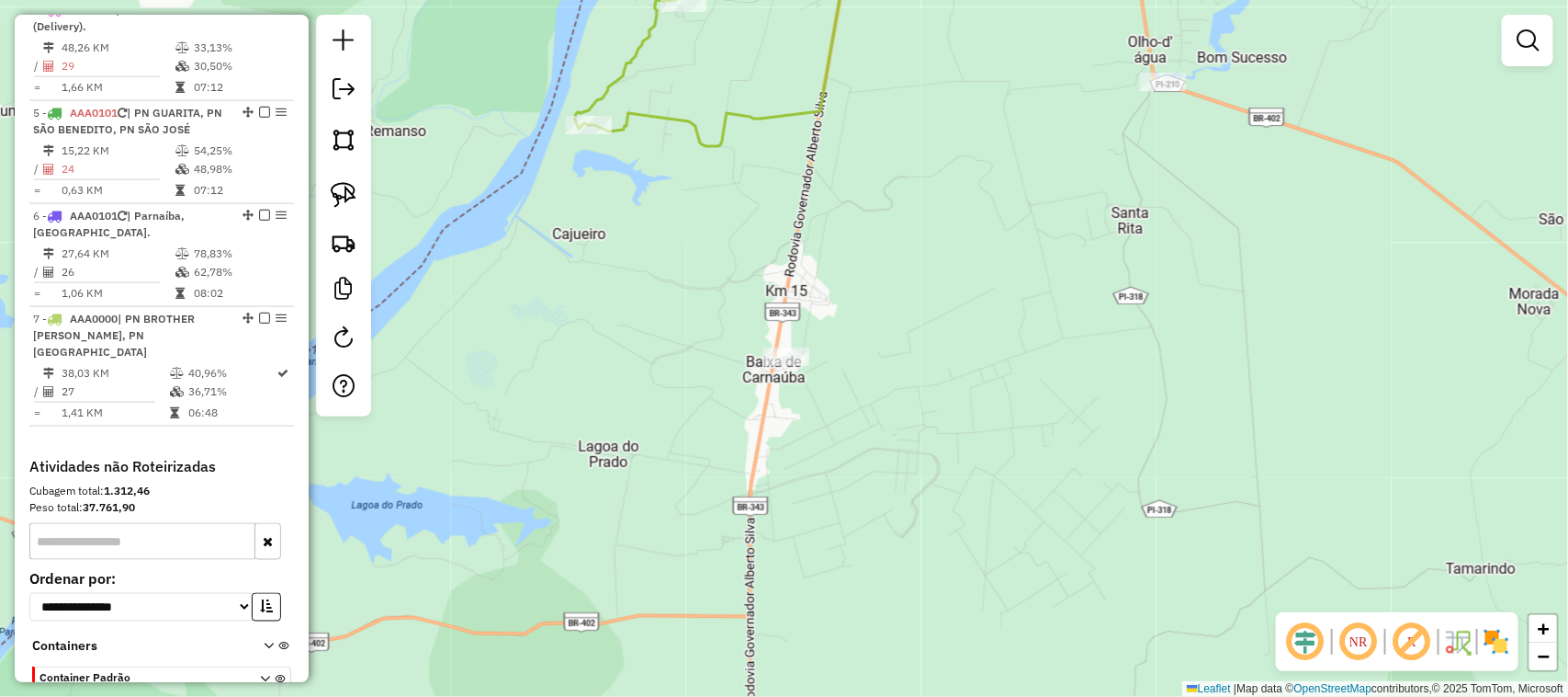
drag, startPoint x: 945, startPoint y: 94, endPoint x: 1013, endPoint y: 333, distance: 248.5
click at [1007, 313] on div "Janela de atendimento Grade de atendimento Capacidade Transportadoras Veículos …" at bounding box center [784, 348] width 1568 height 697
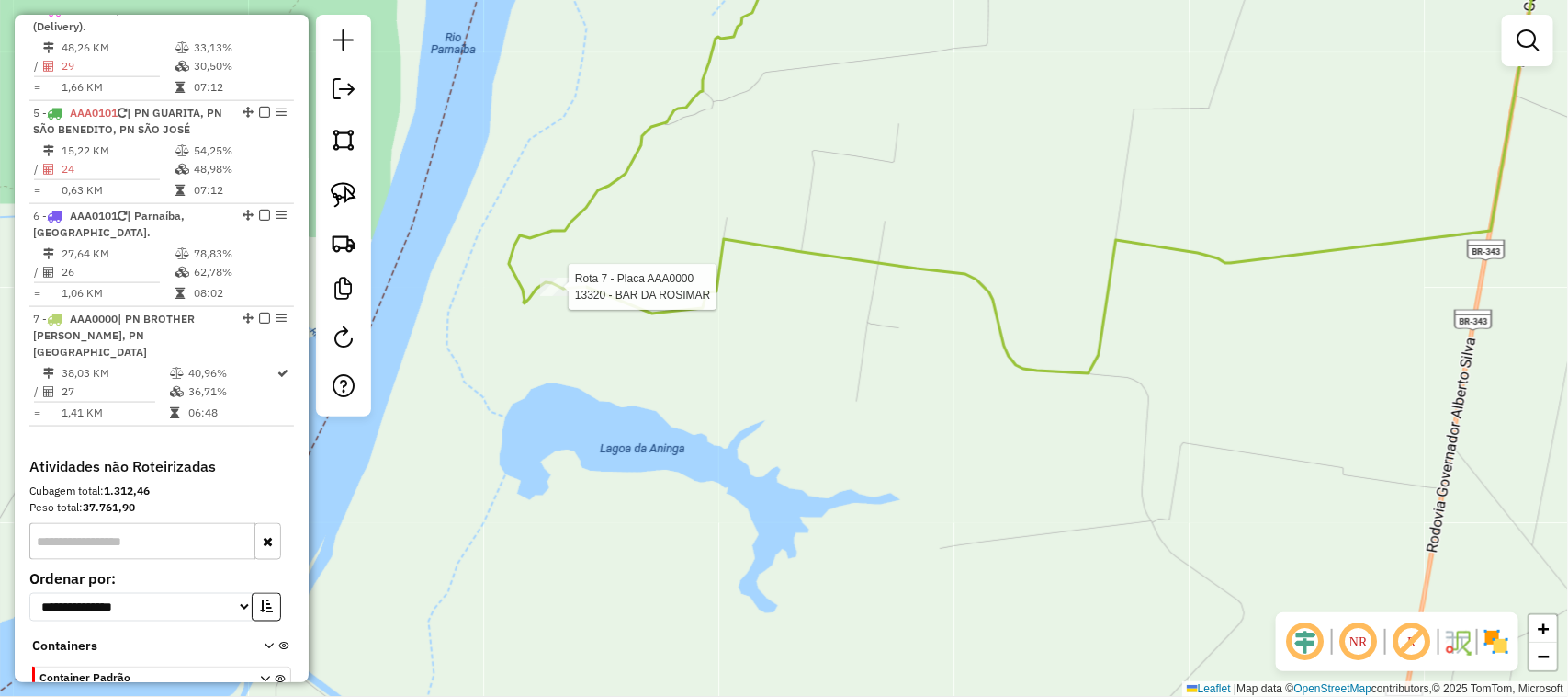
select select "**********"
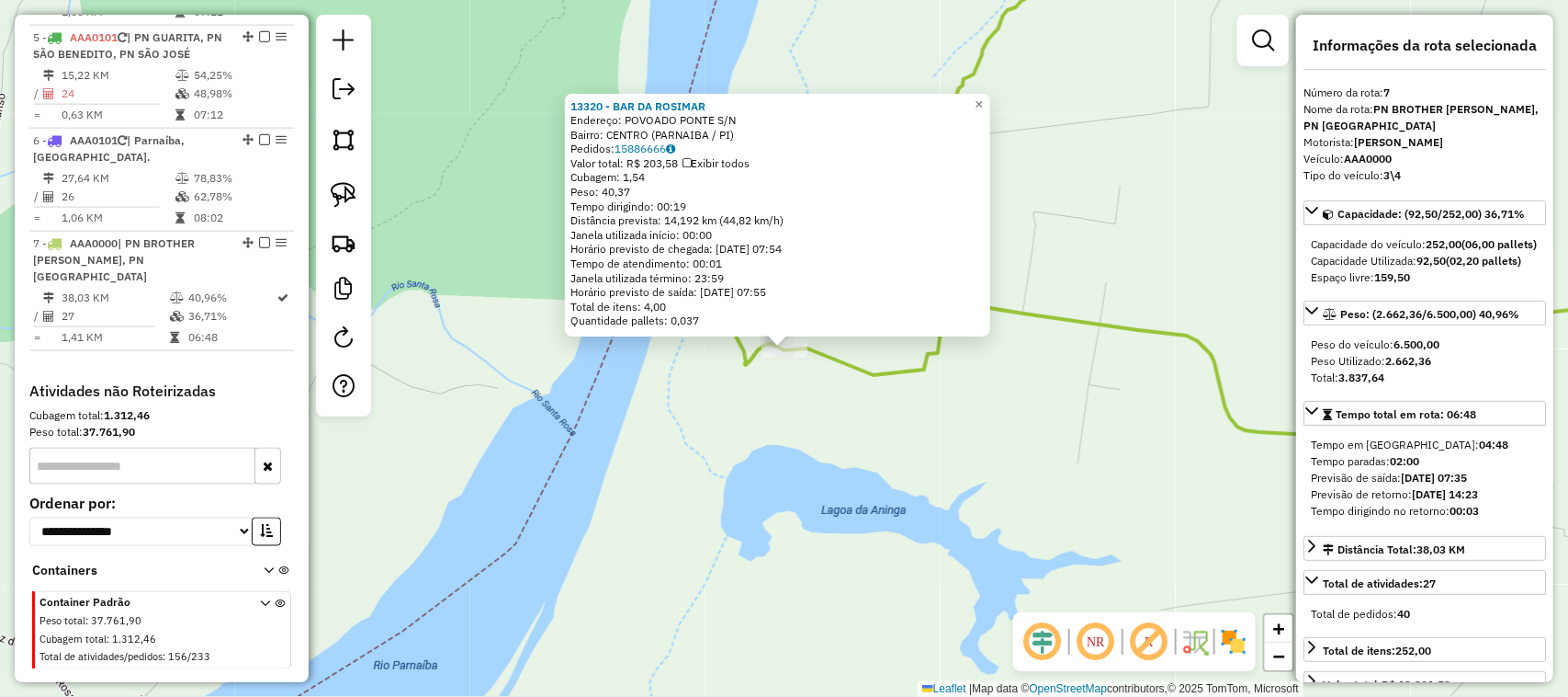
scroll to position [1132, 0]
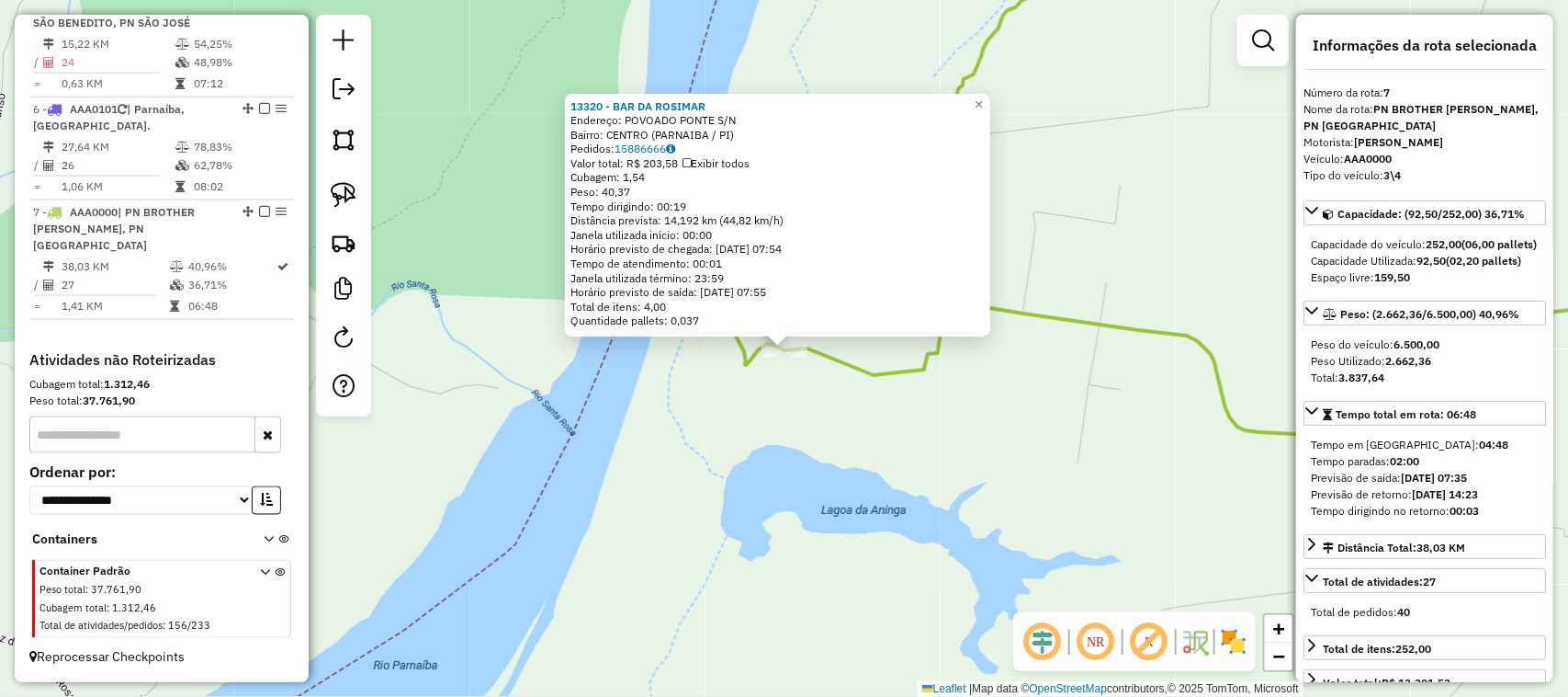
click at [879, 412] on div "13320 - BAR DA ROSIMAR Endereço: POVOADO PONTE S/N Bairro: CENTRO (PARNAIBA / P…" at bounding box center [784, 348] width 1568 height 697
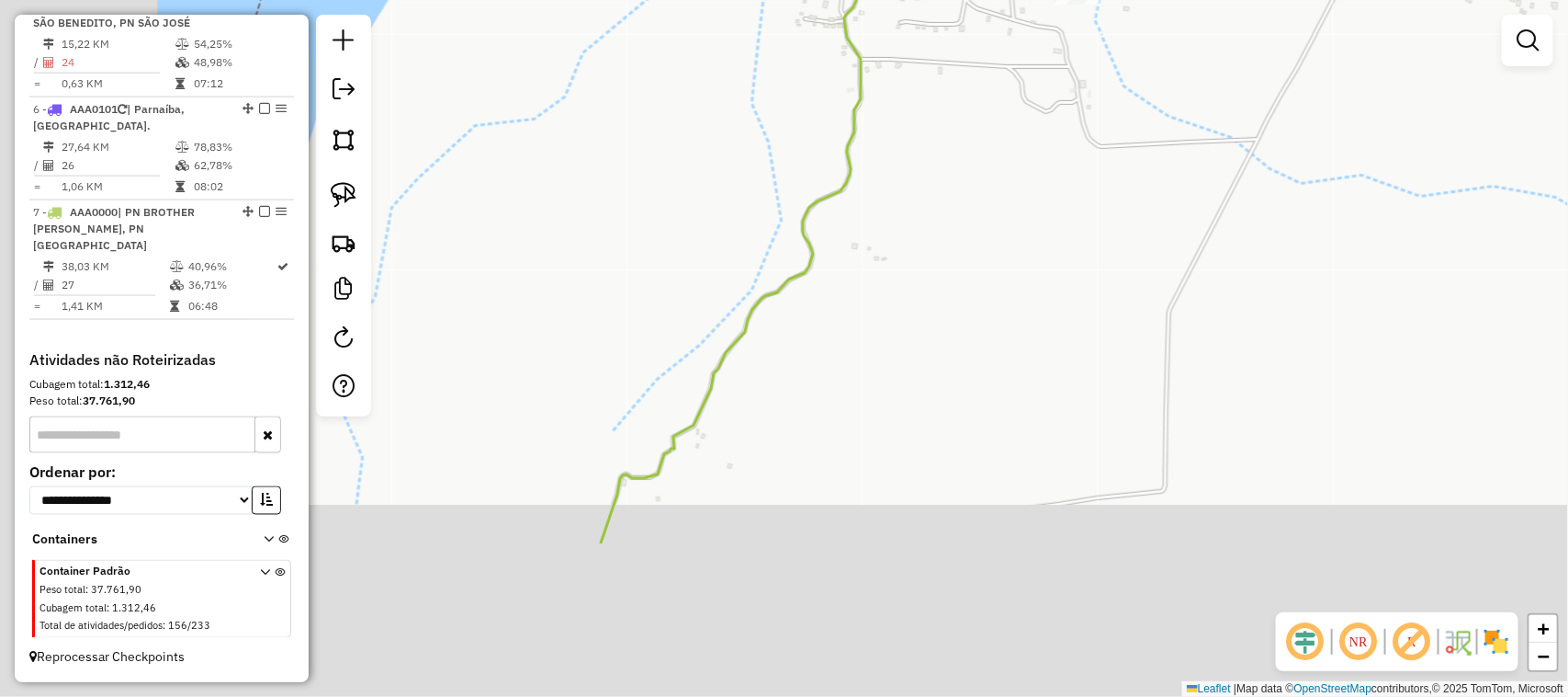
drag, startPoint x: 643, startPoint y: 392, endPoint x: 940, endPoint y: 144, distance: 386.9
click at [932, 152] on div "Janela de atendimento Grade de atendimento Capacidade Transportadoras Veículos …" at bounding box center [784, 348] width 1568 height 697
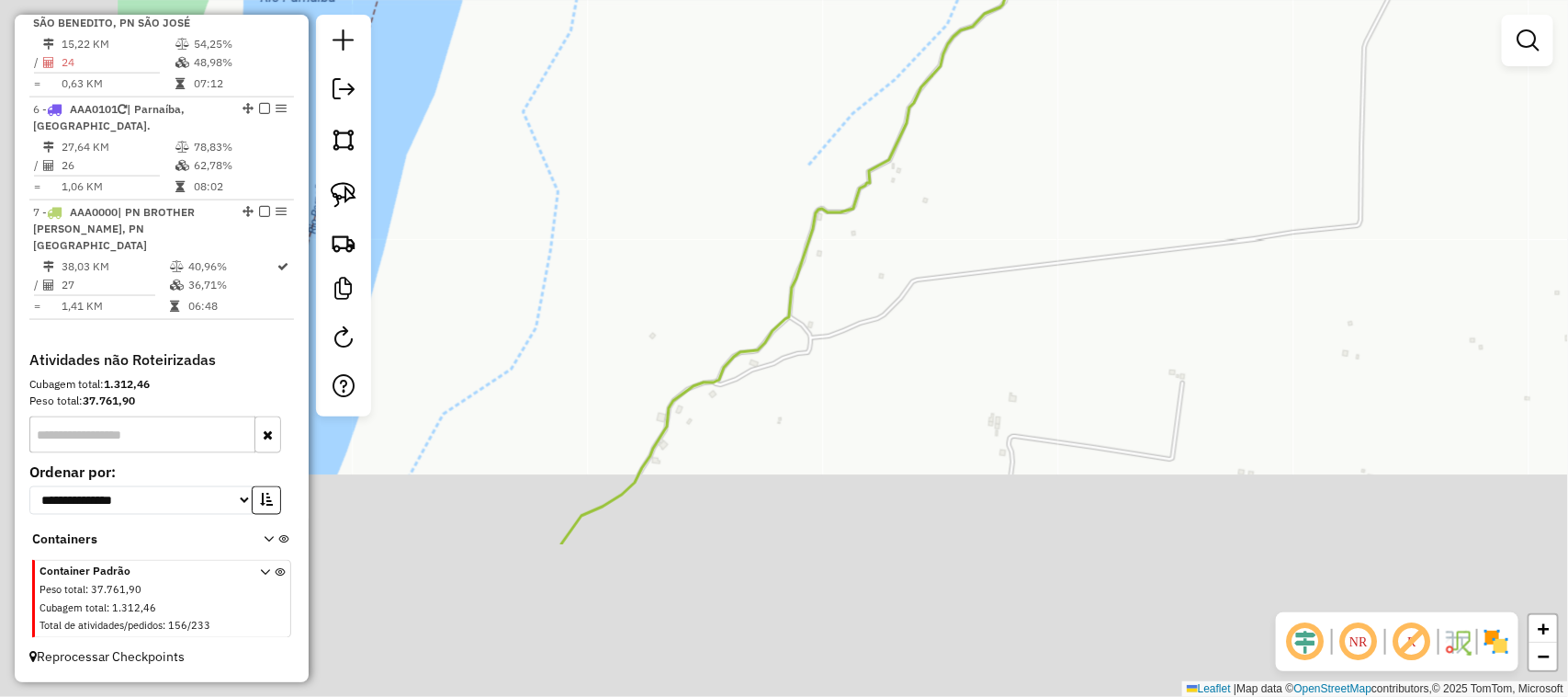
drag, startPoint x: 759, startPoint y: 438, endPoint x: 879, endPoint y: 236, distance: 235.0
click at [889, 232] on div "Janela de atendimento Grade de atendimento Capacidade Transportadoras Veículos …" at bounding box center [784, 348] width 1568 height 697
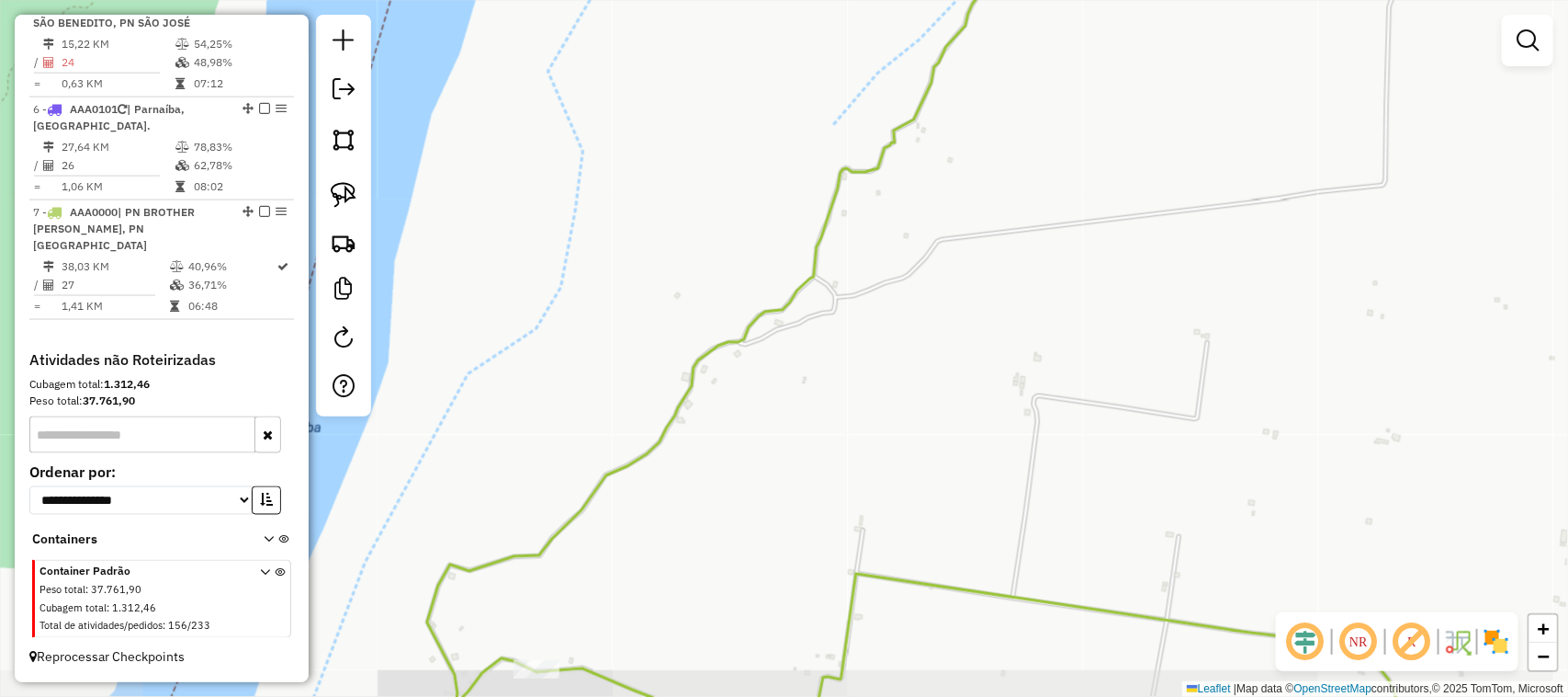
drag, startPoint x: 793, startPoint y: 400, endPoint x: 915, endPoint y: 223, distance: 215.0
click at [905, 237] on div "Janela de atendimento Grade de atendimento Capacidade Transportadoras Veículos …" at bounding box center [784, 348] width 1568 height 697
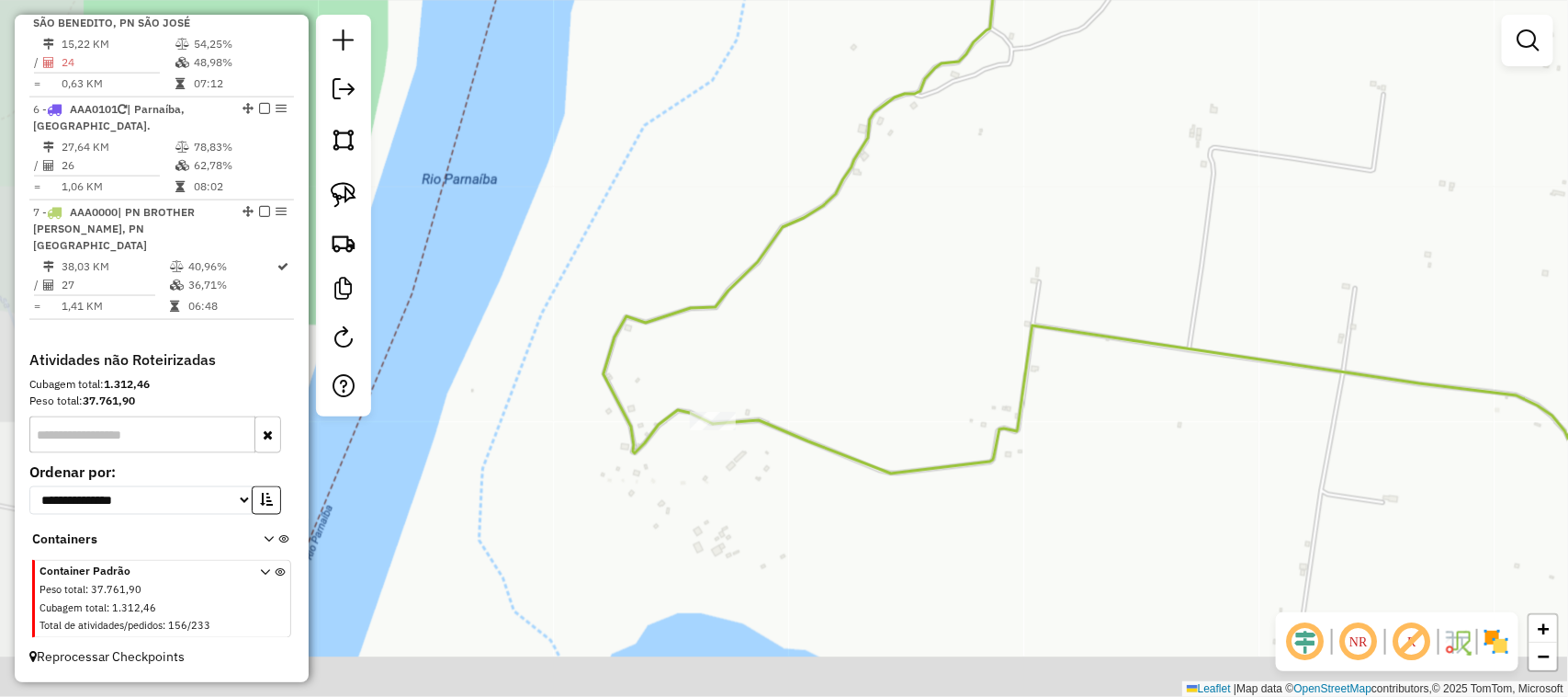
drag, startPoint x: 786, startPoint y: 348, endPoint x: 870, endPoint y: 233, distance: 142.4
click at [866, 240] on div "Janela de atendimento Grade de atendimento Capacidade Transportadoras Veículos …" at bounding box center [784, 348] width 1568 height 697
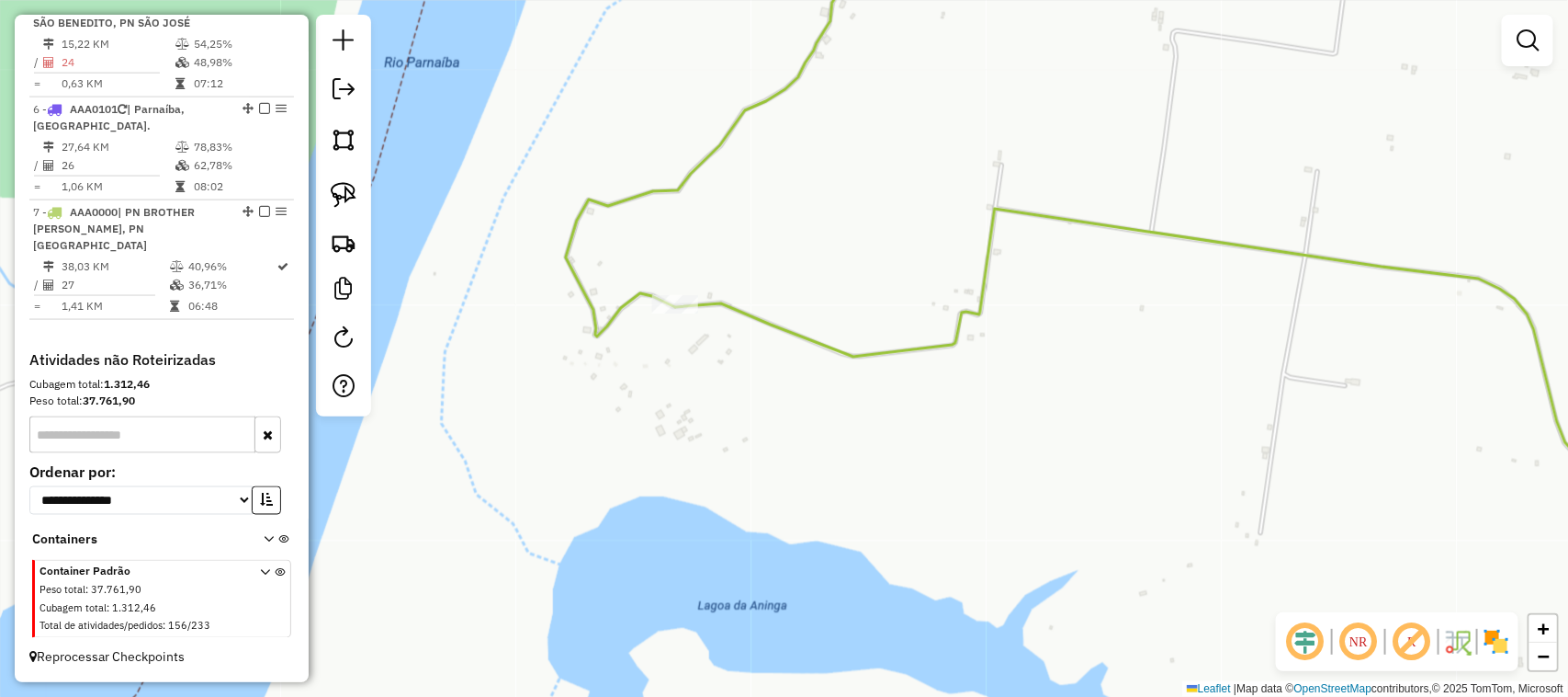
drag, startPoint x: 943, startPoint y: 447, endPoint x: 585, endPoint y: 363, distance: 367.7
click at [654, 383] on div "Janela de atendimento Grade de atendimento Capacidade Transportadoras Veículos …" at bounding box center [784, 348] width 1568 height 697
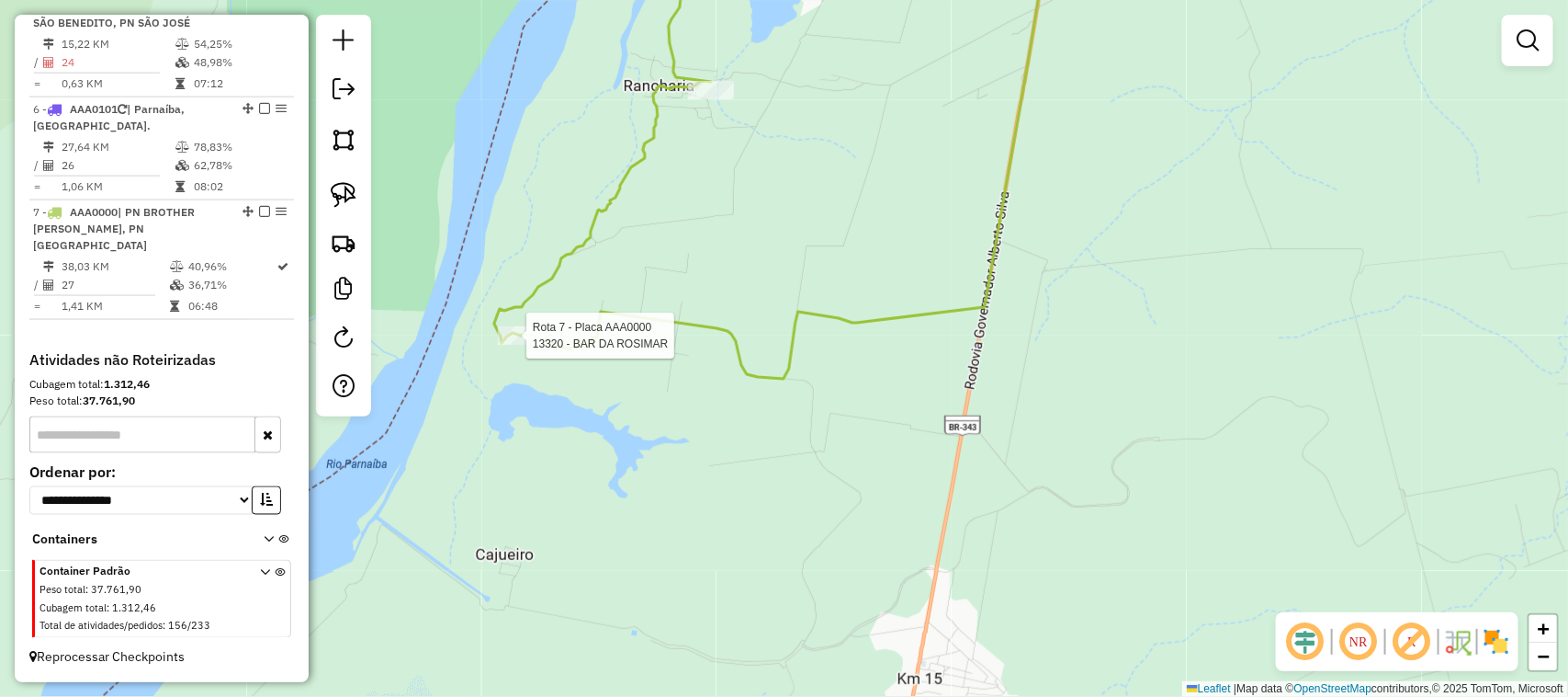
select select "**********"
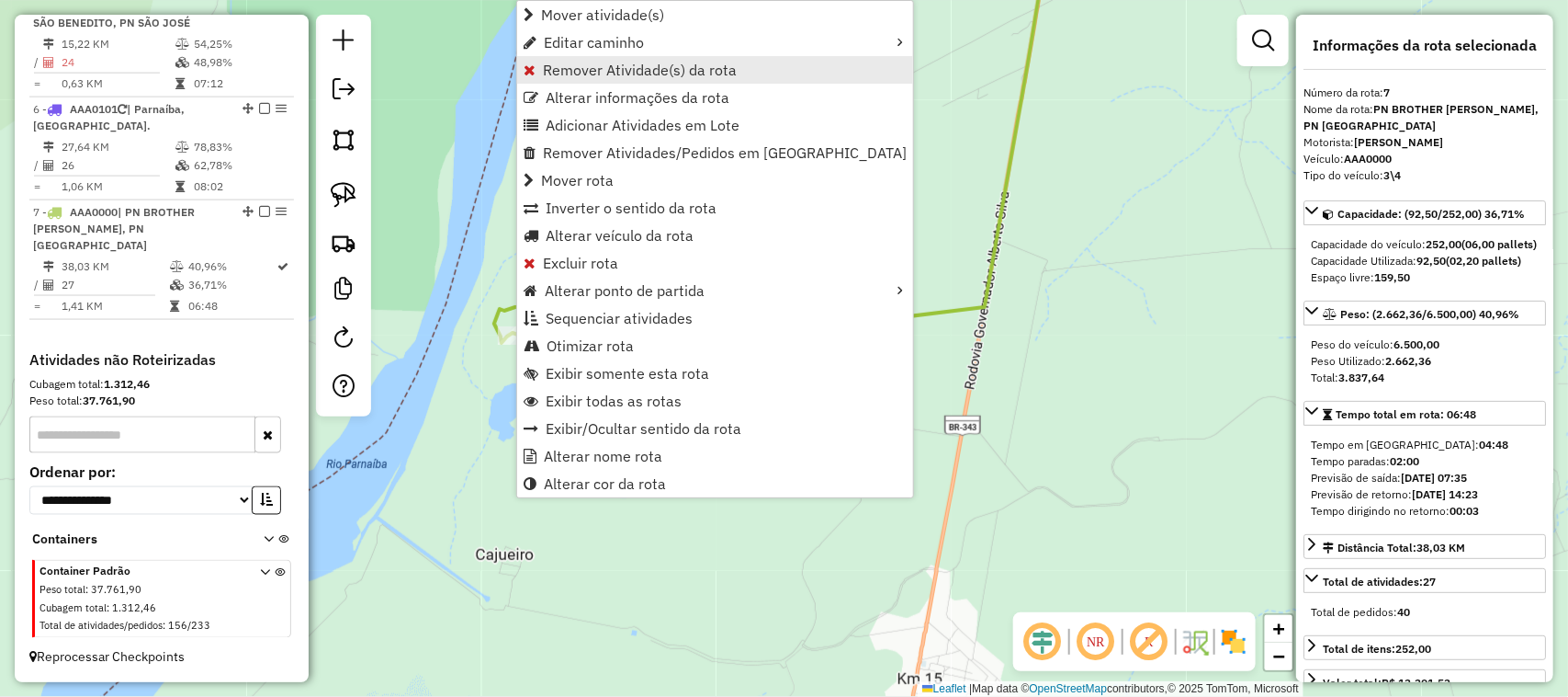
click at [629, 72] on span "Remover Atividade(s) da rota" at bounding box center [640, 70] width 194 height 15
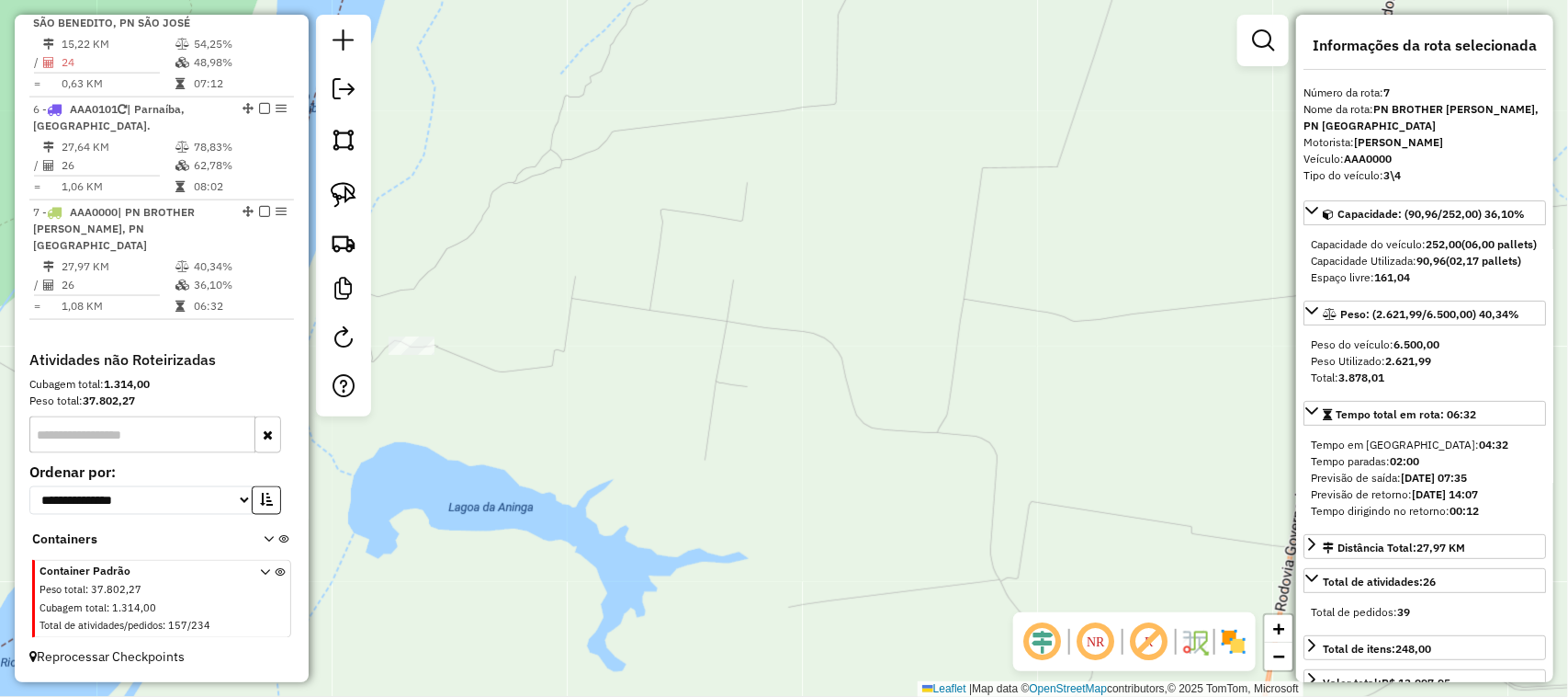
drag, startPoint x: 697, startPoint y: 337, endPoint x: 917, endPoint y: 413, distance: 232.8
click at [888, 401] on div "Janela de atendimento Grade de atendimento Capacidade Transportadoras Veículos …" at bounding box center [784, 348] width 1568 height 697
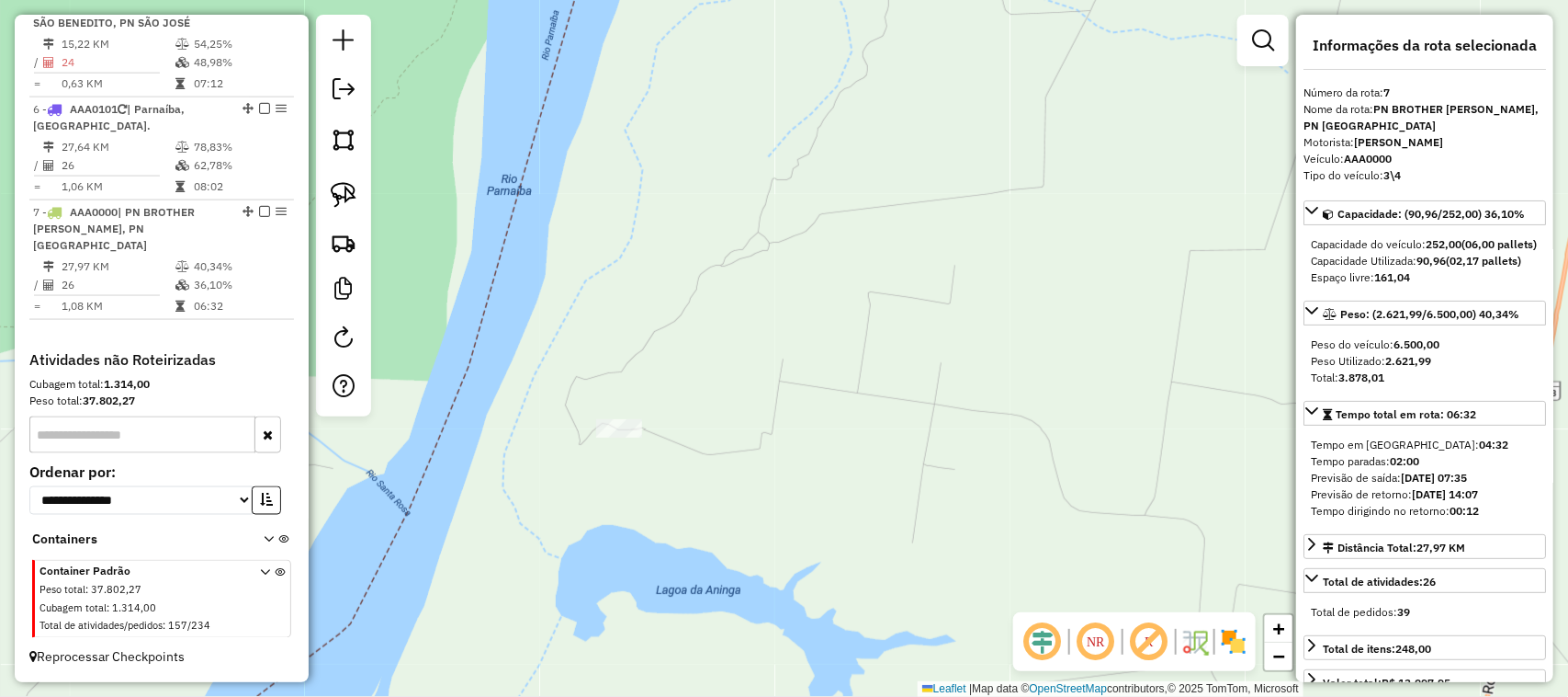
drag, startPoint x: 901, startPoint y: 360, endPoint x: 686, endPoint y: 586, distance: 311.9
click at [714, 563] on div "Janela de atendimento Grade de atendimento Capacidade Transportadoras Veículos …" at bounding box center [784, 348] width 1568 height 697
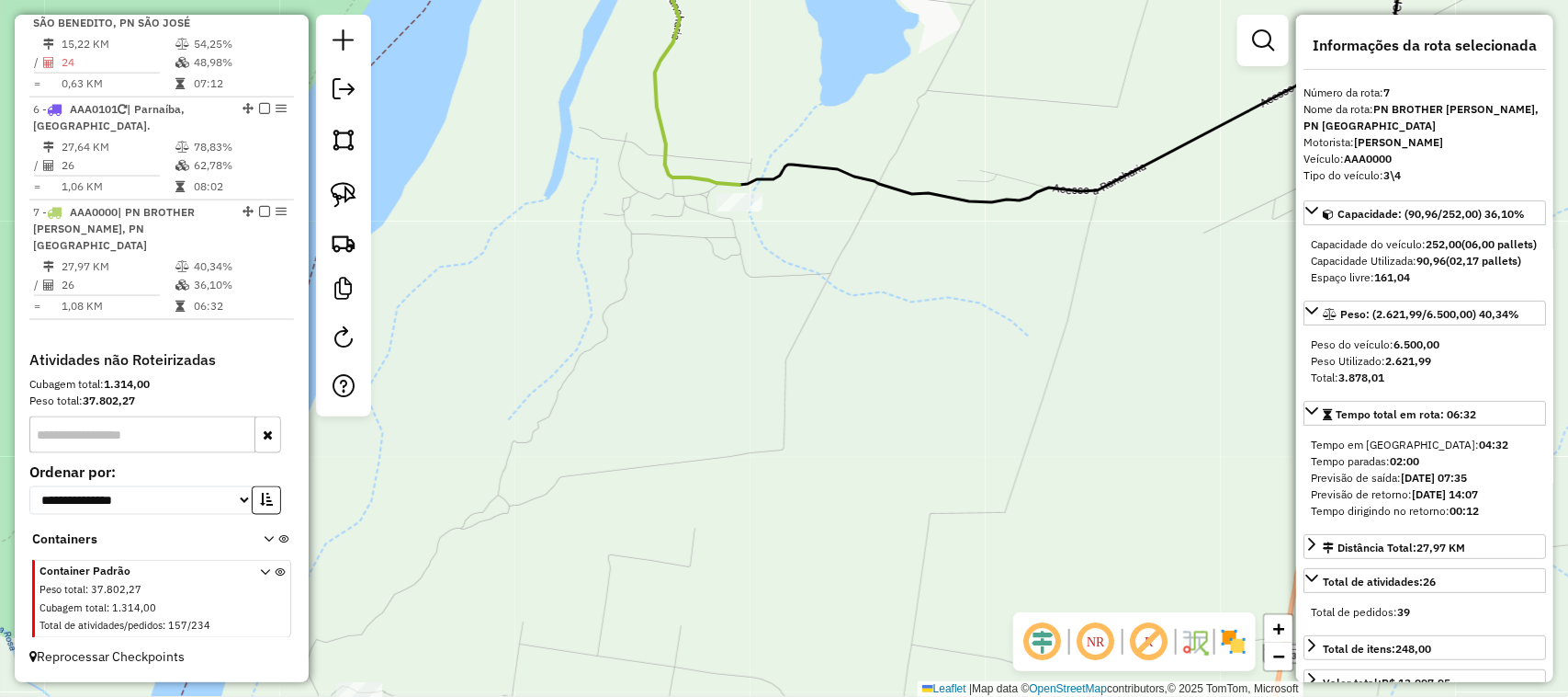
drag, startPoint x: 860, startPoint y: 375, endPoint x: 838, endPoint y: 498, distance: 125.0
click at [838, 485] on div "Janela de atendimento Grade de atendimento Capacidade Transportadoras Veículos …" at bounding box center [784, 348] width 1568 height 697
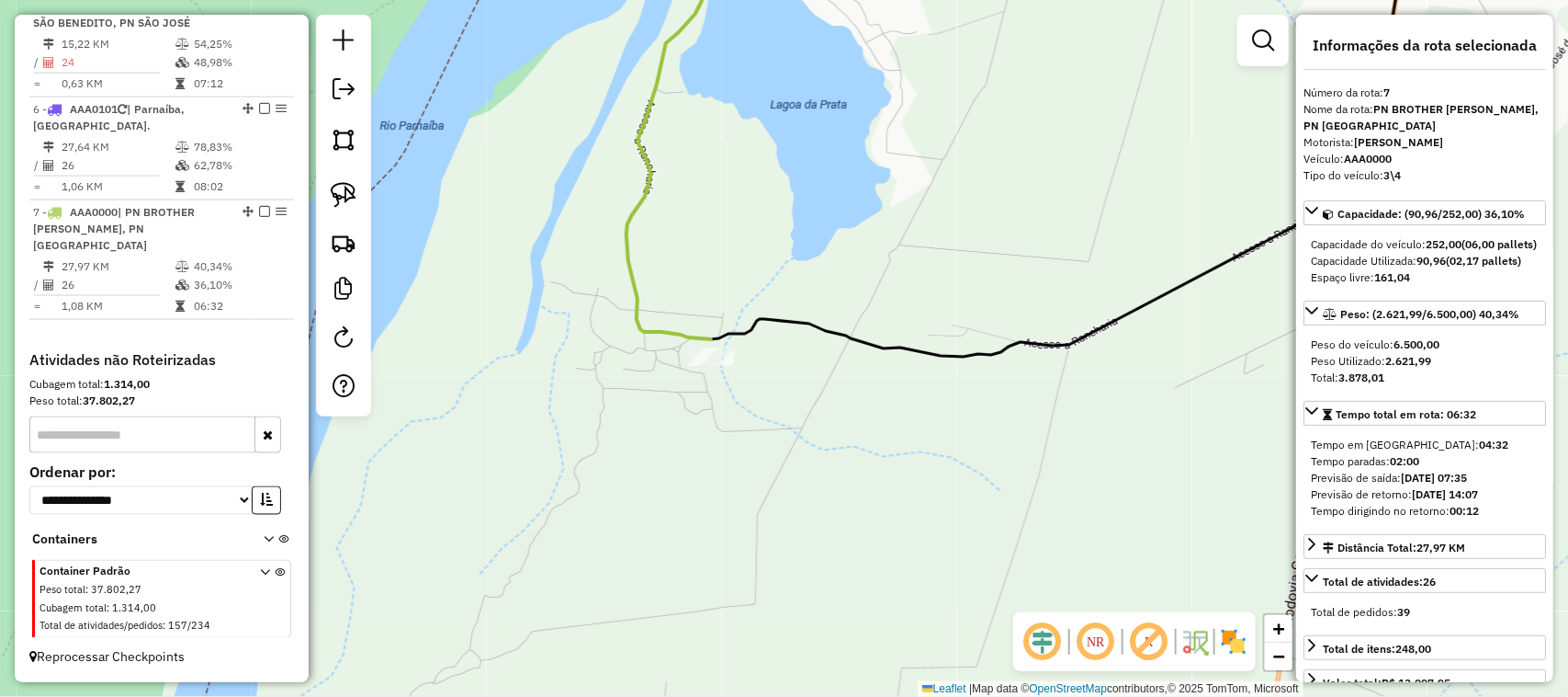
drag, startPoint x: 855, startPoint y: 411, endPoint x: 824, endPoint y: 502, distance: 96.1
click at [824, 502] on div "Janela de atendimento Grade de atendimento Capacidade Transportadoras Veículos …" at bounding box center [784, 348] width 1568 height 697
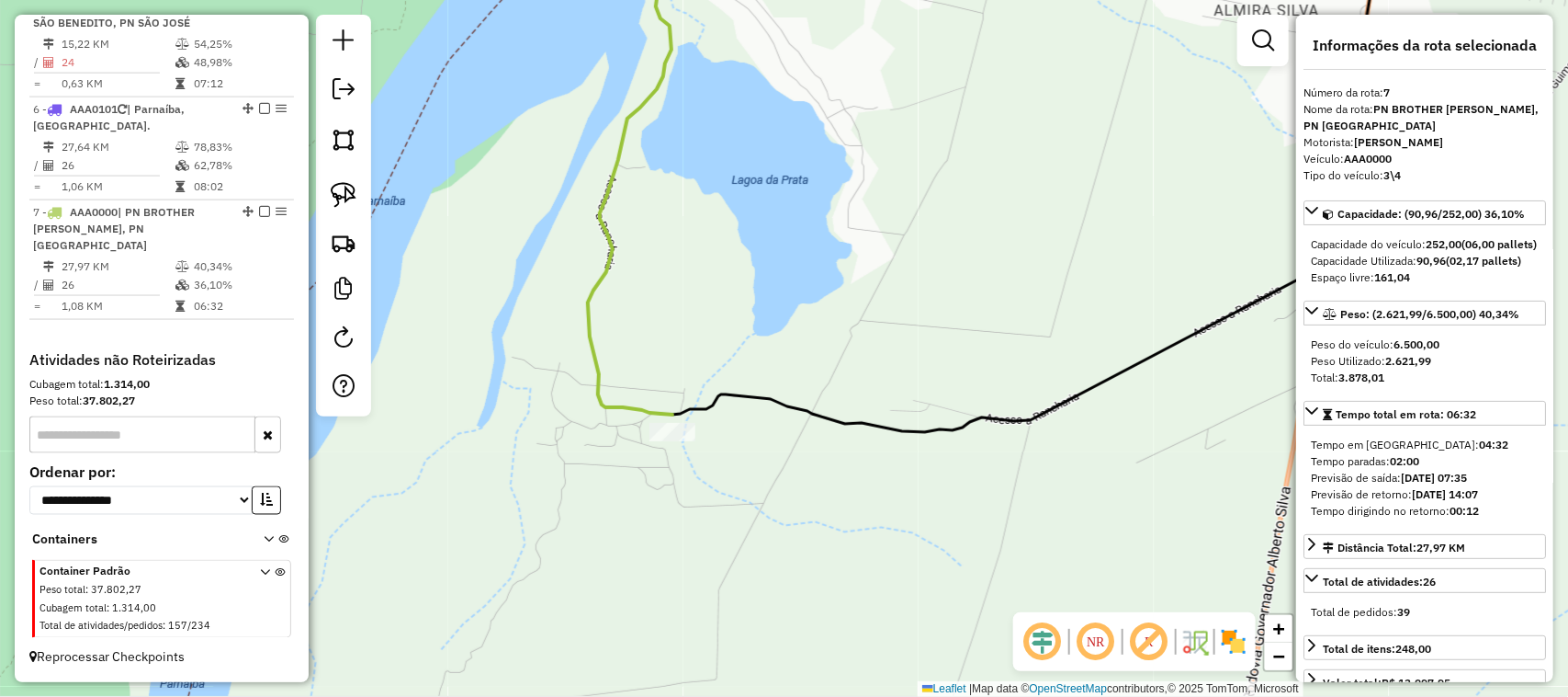
drag, startPoint x: 819, startPoint y: 456, endPoint x: 745, endPoint y: 509, distance: 91.0
click at [745, 509] on div "Janela de atendimento Grade de atendimento Capacidade Transportadoras Veículos …" at bounding box center [784, 348] width 1568 height 697
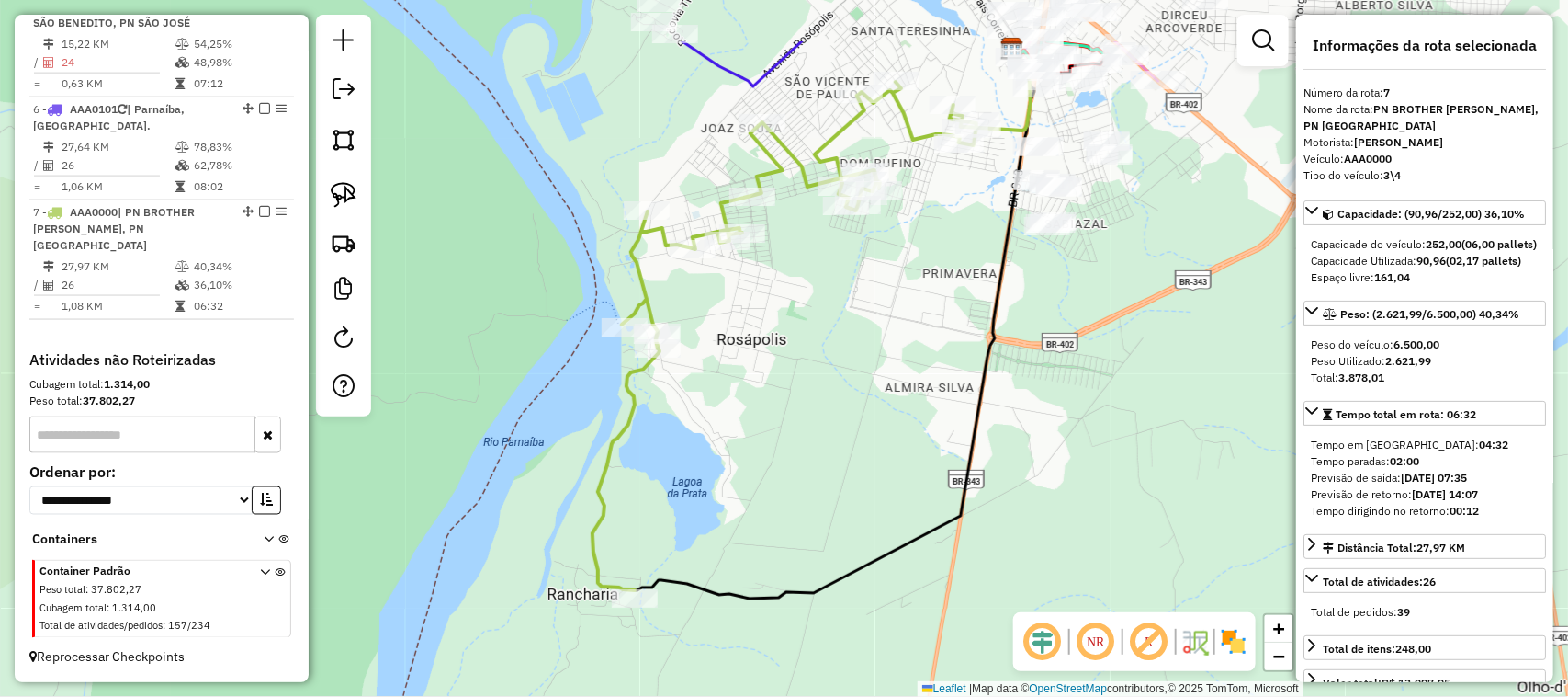
drag, startPoint x: 866, startPoint y: 392, endPoint x: 838, endPoint y: 462, distance: 75.4
click at [839, 459] on div "Janela de atendimento Grade de atendimento Capacidade Transportadoras Veículos …" at bounding box center [784, 348] width 1568 height 697
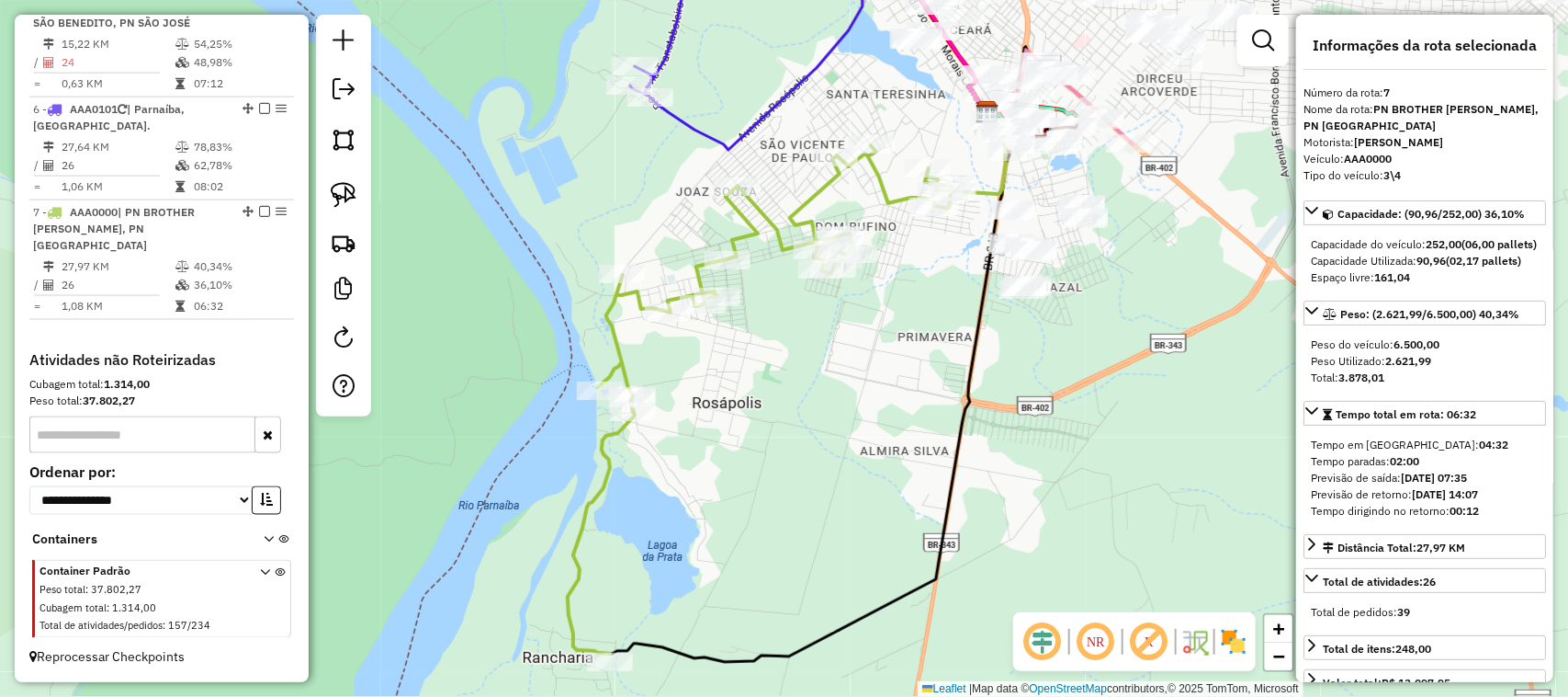
drag, startPoint x: 773, startPoint y: 409, endPoint x: 765, endPoint y: 423, distance: 16.1
click at [768, 418] on div "Janela de atendimento Grade de atendimento Capacidade Transportadoras Veículos …" at bounding box center [784, 348] width 1568 height 697
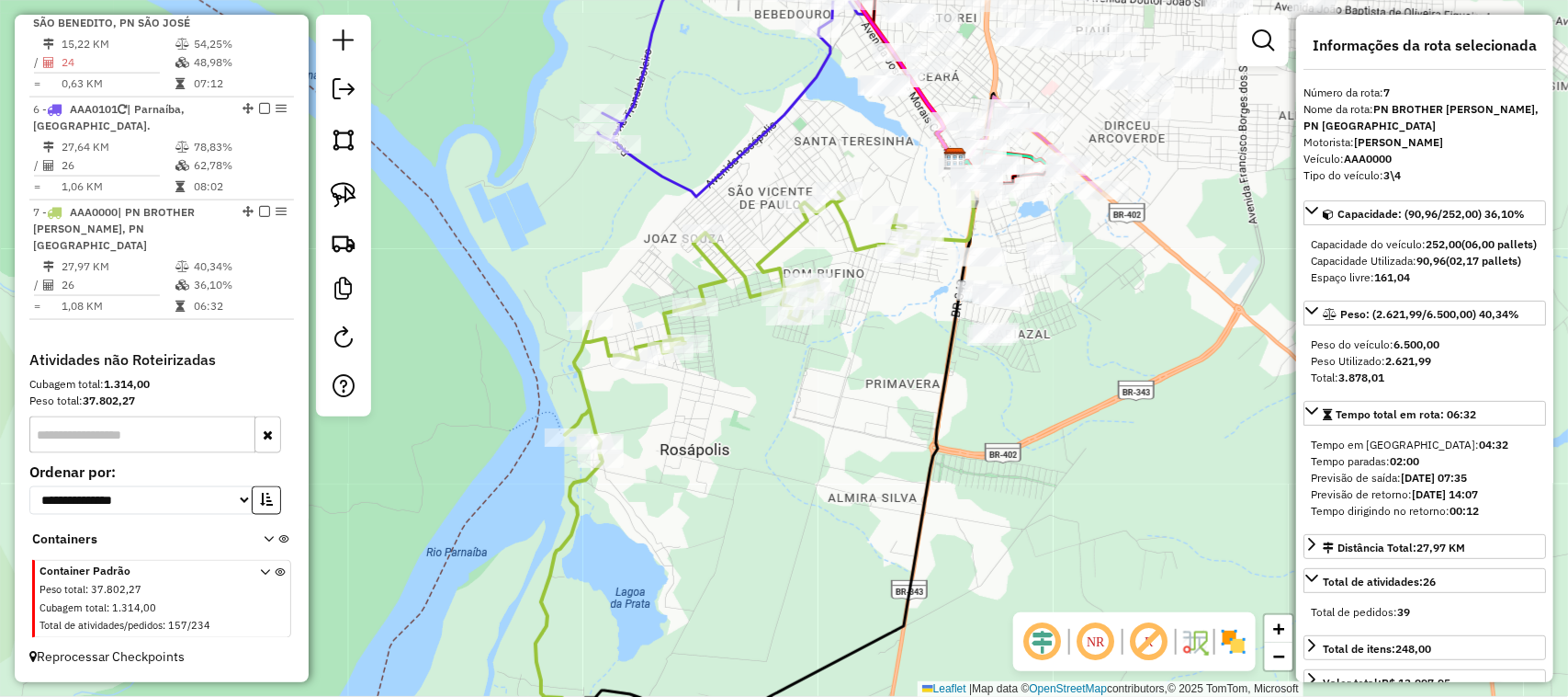
click at [701, 514] on div "Rota 7 - Placa AAA0000 13552 - ESPETINHO DO BABA Janela de atendimento Grade de…" at bounding box center [784, 348] width 1568 height 697
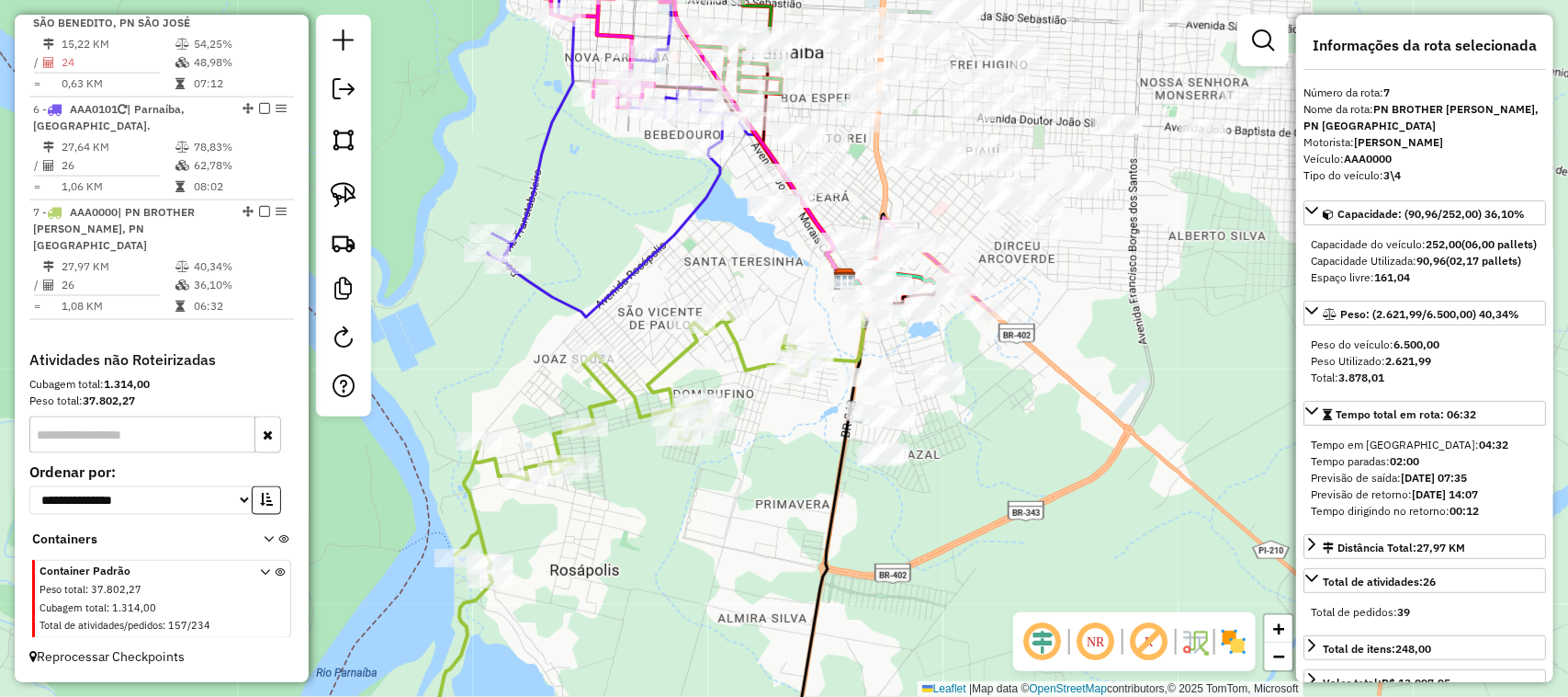
drag, startPoint x: 768, startPoint y: 456, endPoint x: 706, endPoint y: 524, distance: 92.0
click at [708, 522] on div "Janela de atendimento Grade de atendimento Capacidade Transportadoras Veículos …" at bounding box center [784, 348] width 1568 height 697
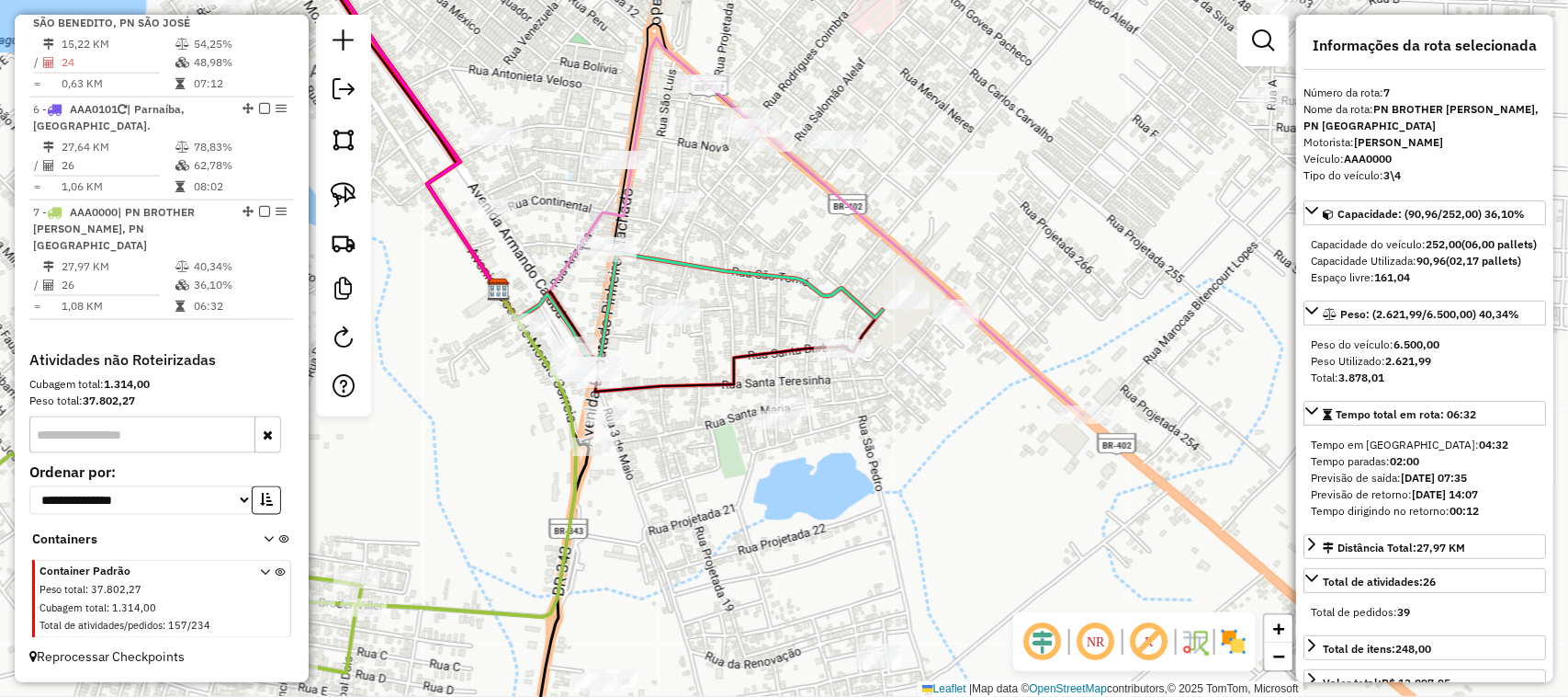
drag, startPoint x: 897, startPoint y: 313, endPoint x: 938, endPoint y: 368, distance: 68.6
click at [938, 368] on div "Janela de atendimento Grade de atendimento Capacidade Transportadoras Veículos …" at bounding box center [784, 348] width 1568 height 697
click at [346, 197] on img at bounding box center [343, 194] width 26 height 26
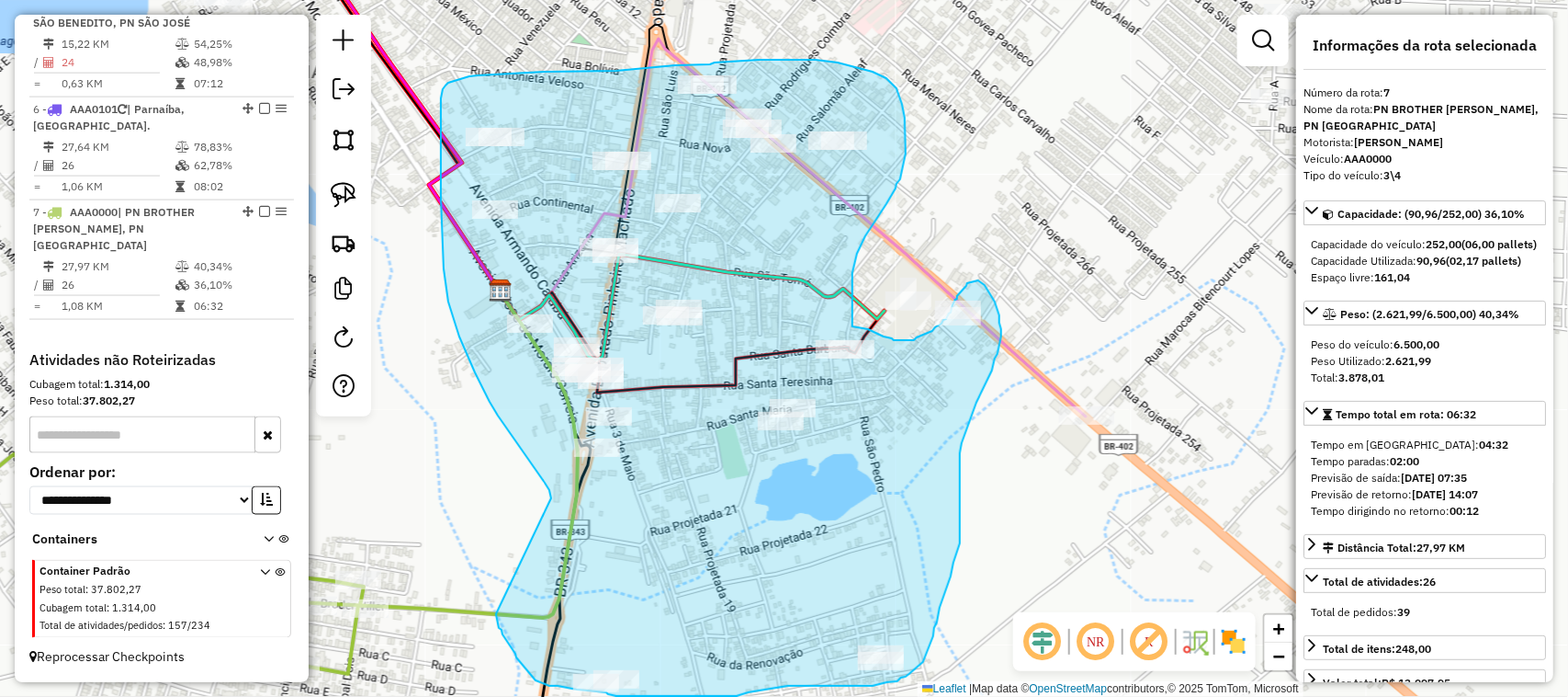
drag, startPoint x: 551, startPoint y: 499, endPoint x: 497, endPoint y: 615, distance: 128.0
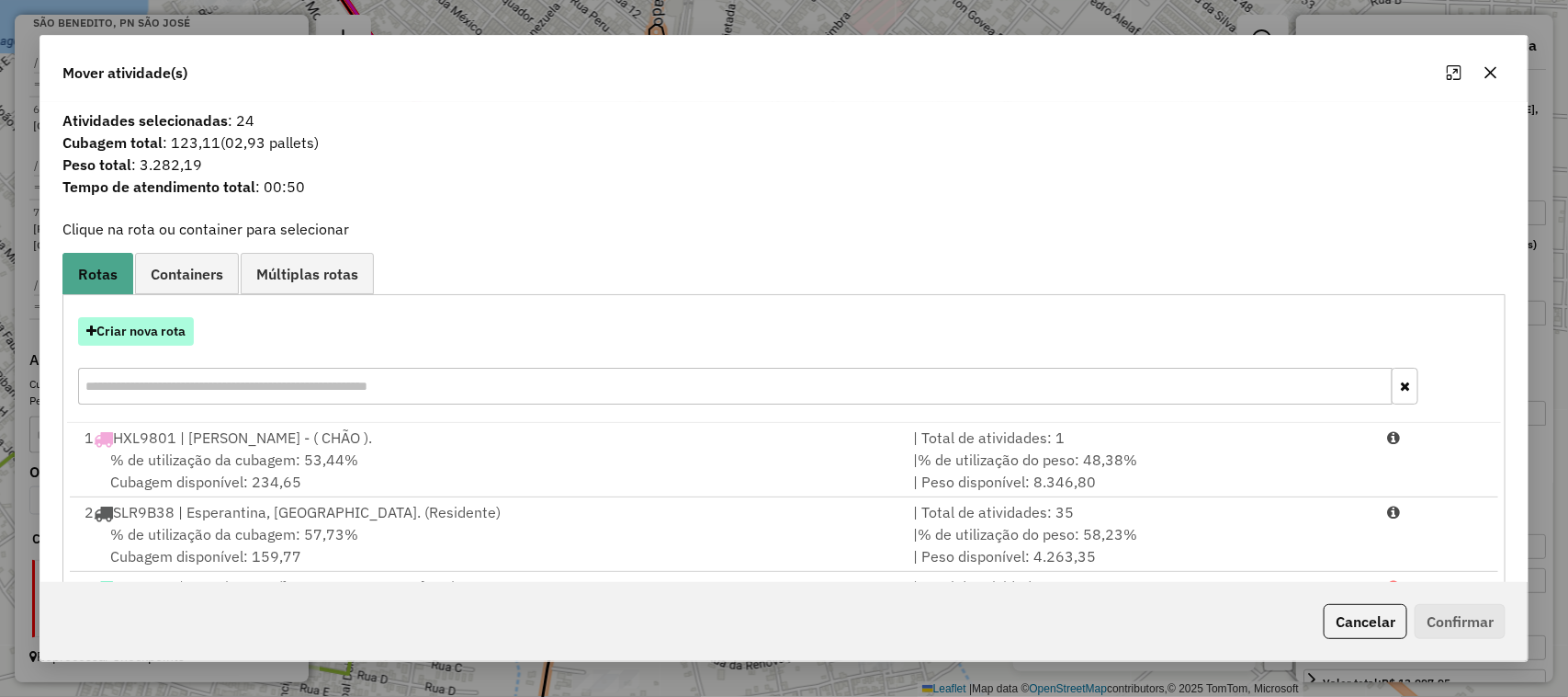
click at [167, 346] on button "Criar nova rota" at bounding box center [136, 331] width 116 height 28
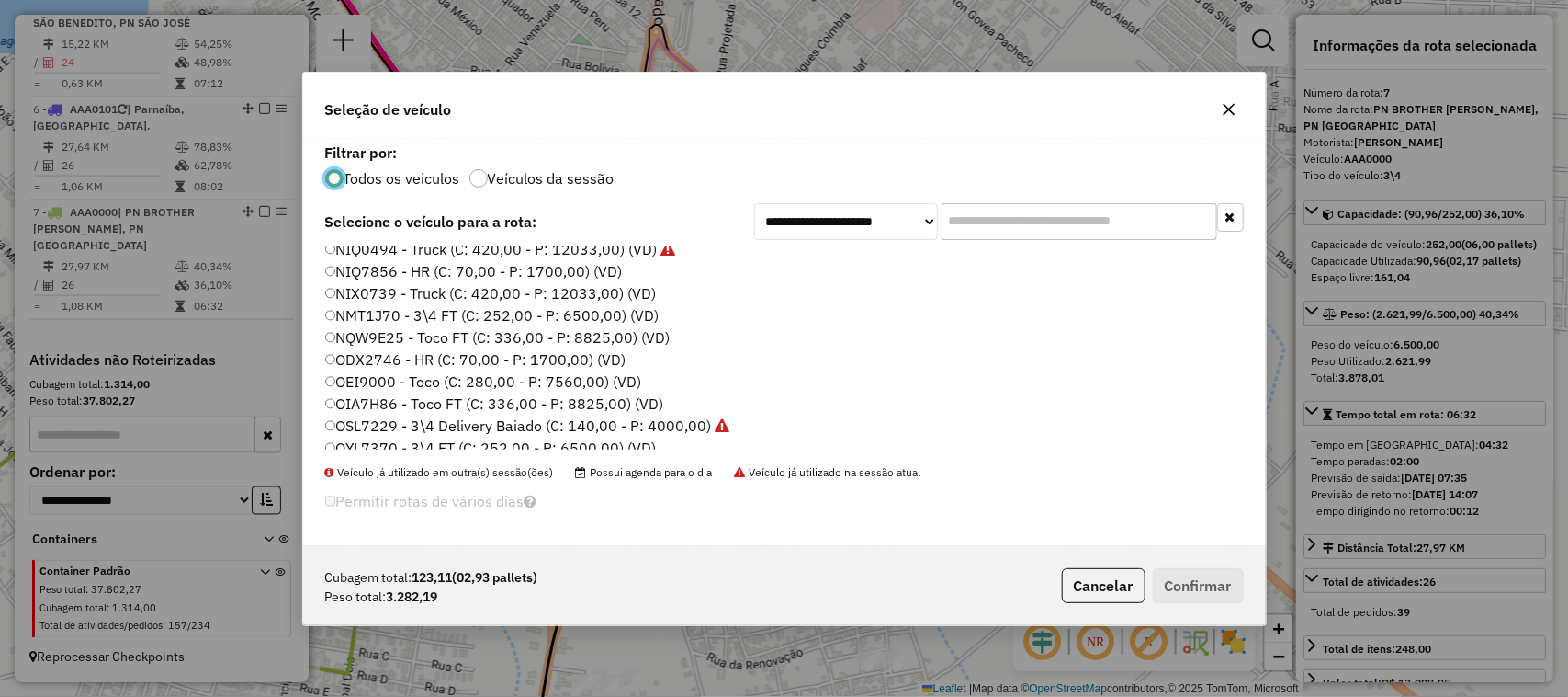
scroll to position [345, 0]
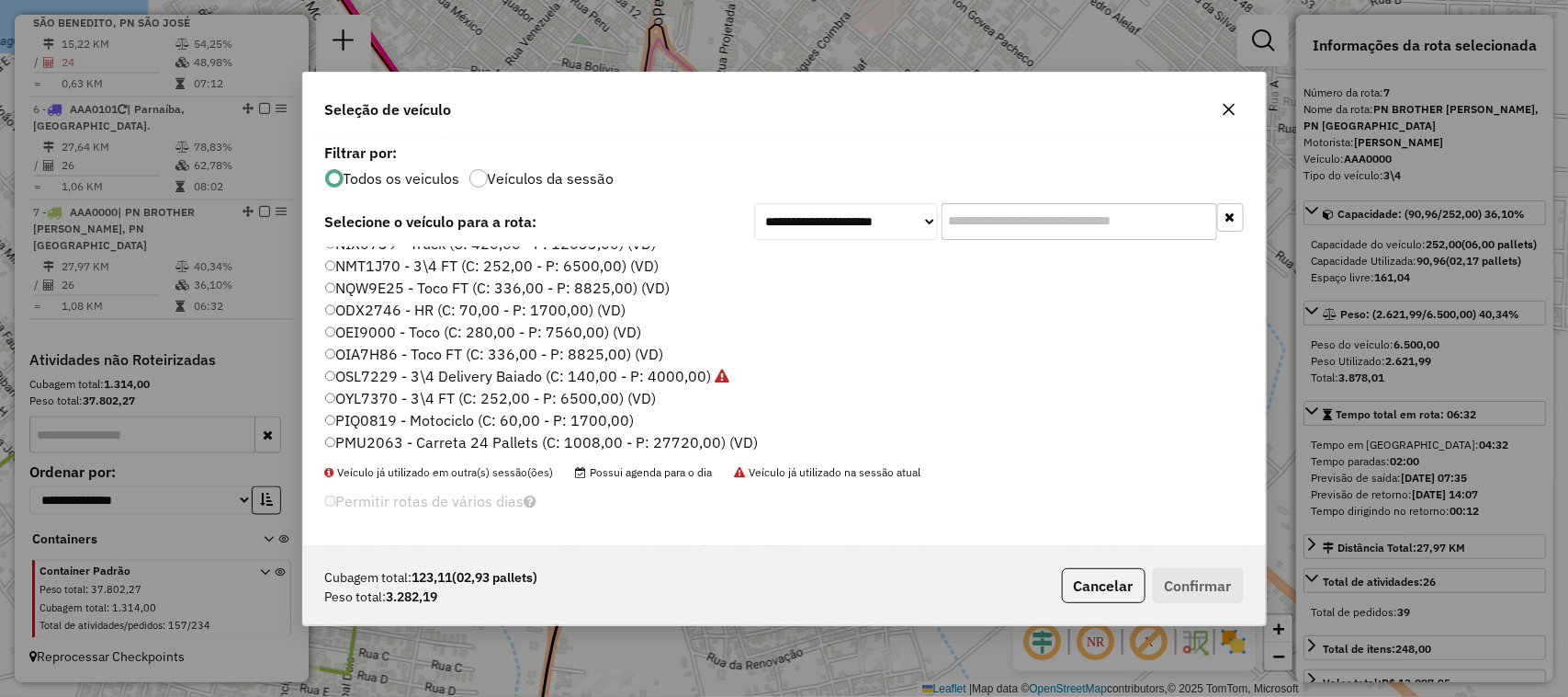
click at [340, 325] on label "OEI9000 - Toco (C: 280,00 - P: 7560,00) (VD)" at bounding box center [483, 332] width 317 height 22
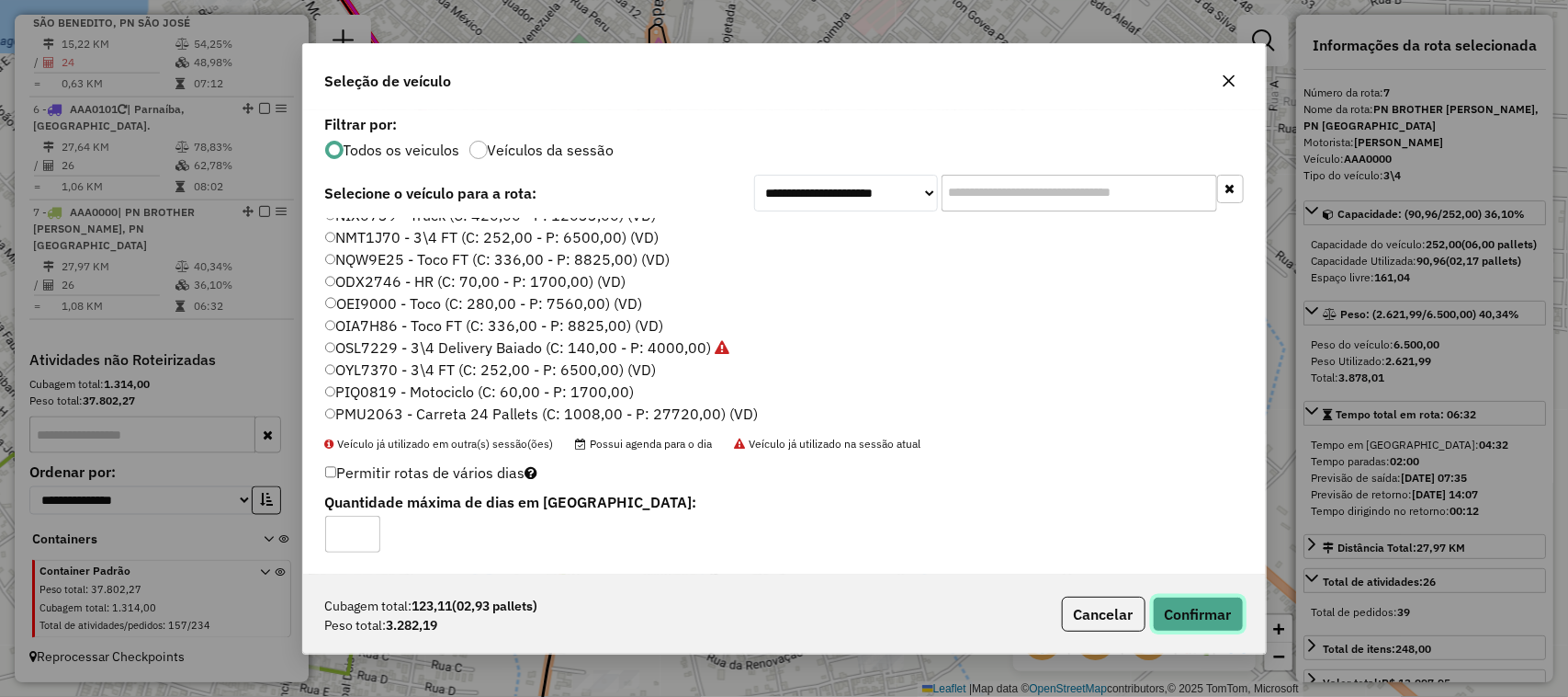
click at [1178, 616] on button "Confirmar" at bounding box center [1198, 615] width 91 height 35
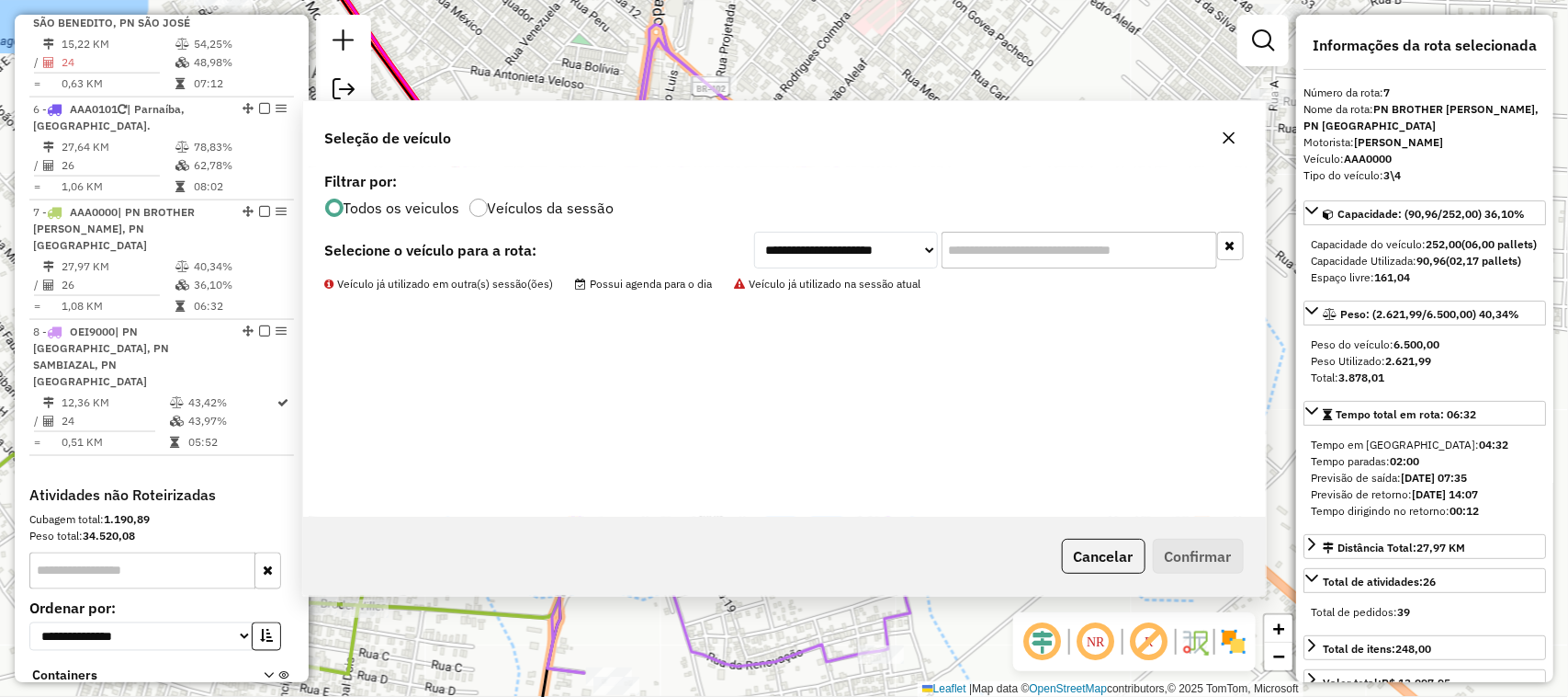
scroll to position [1235, 0]
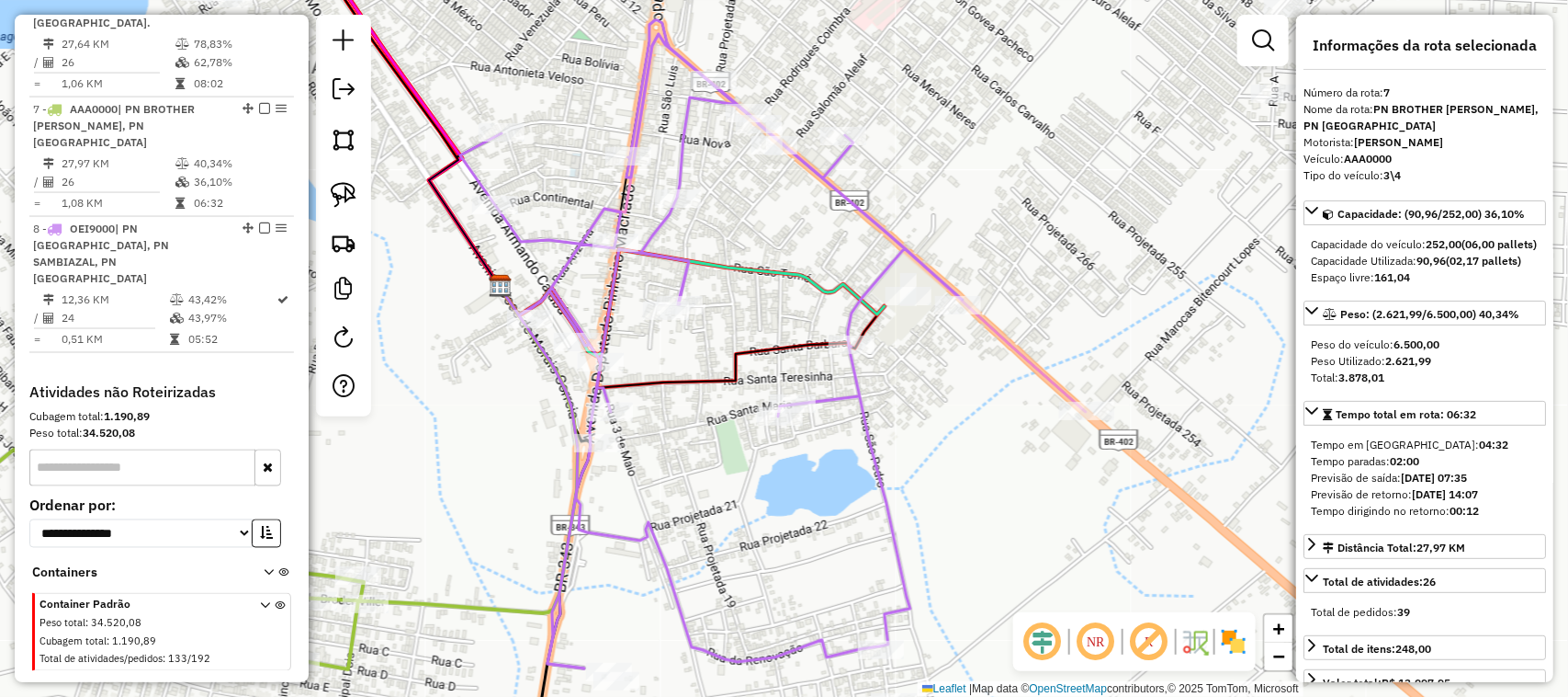
drag, startPoint x: 1026, startPoint y: 492, endPoint x: 906, endPoint y: 223, distance: 294.6
click at [919, 264] on div "Janela de atendimento Grade de atendimento Capacidade Transportadoras Veículos …" at bounding box center [784, 348] width 1568 height 697
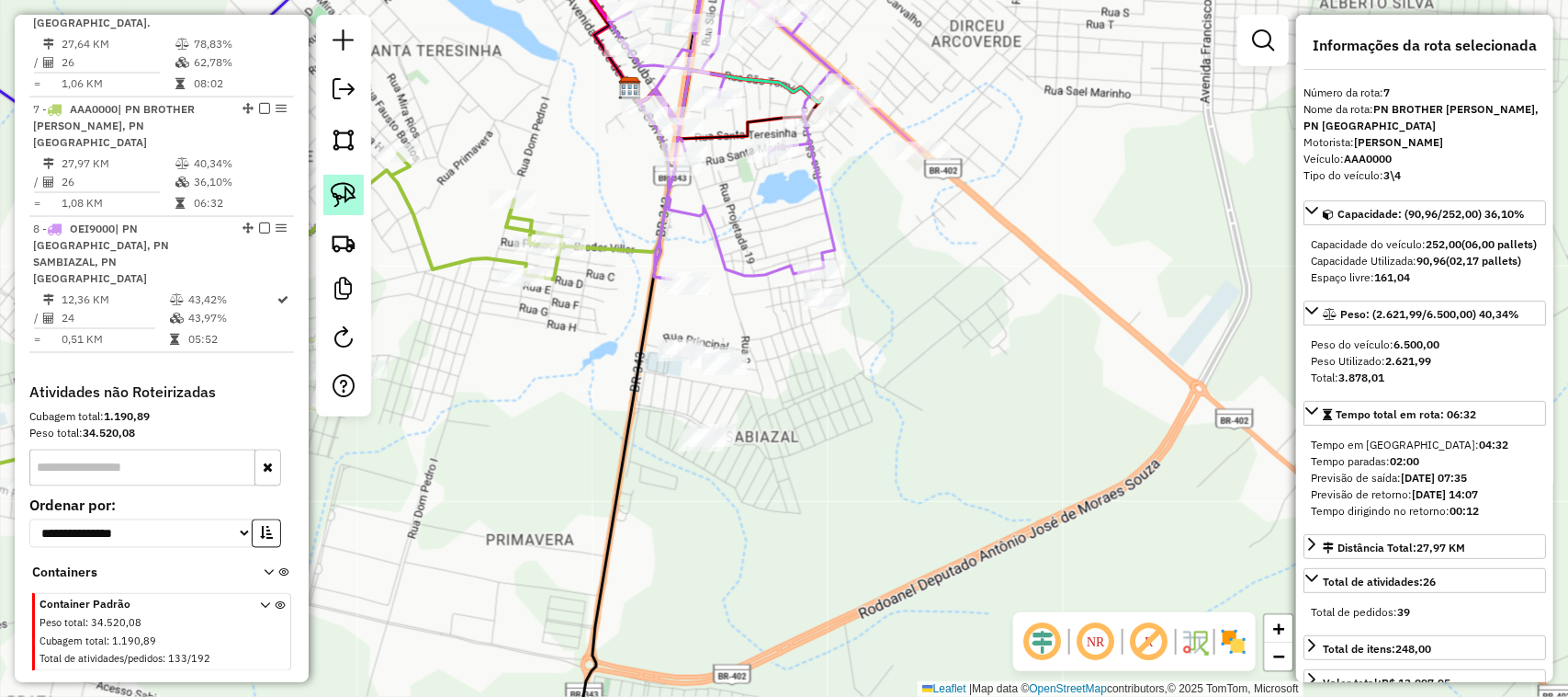
click at [337, 197] on img at bounding box center [343, 194] width 26 height 26
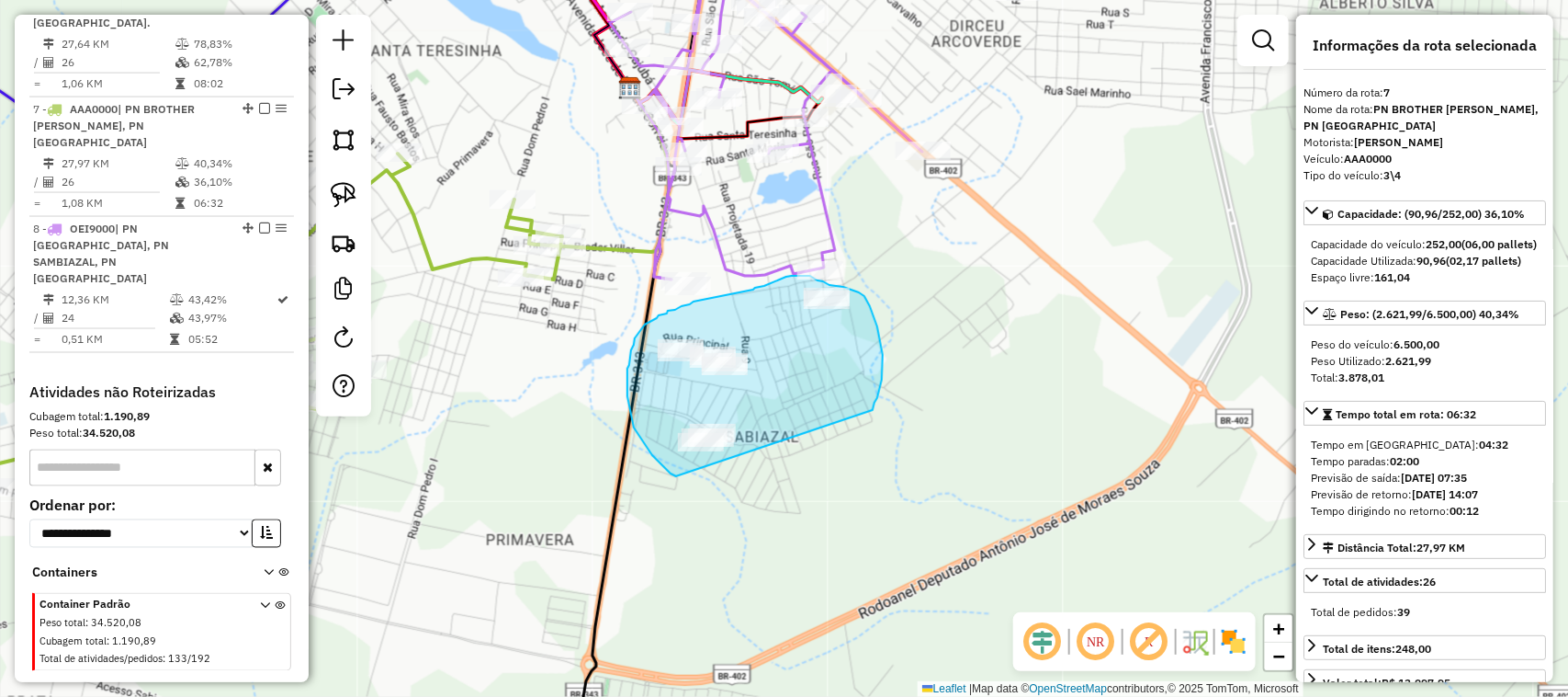
drag, startPoint x: 676, startPoint y: 476, endPoint x: 856, endPoint y: 442, distance: 183.2
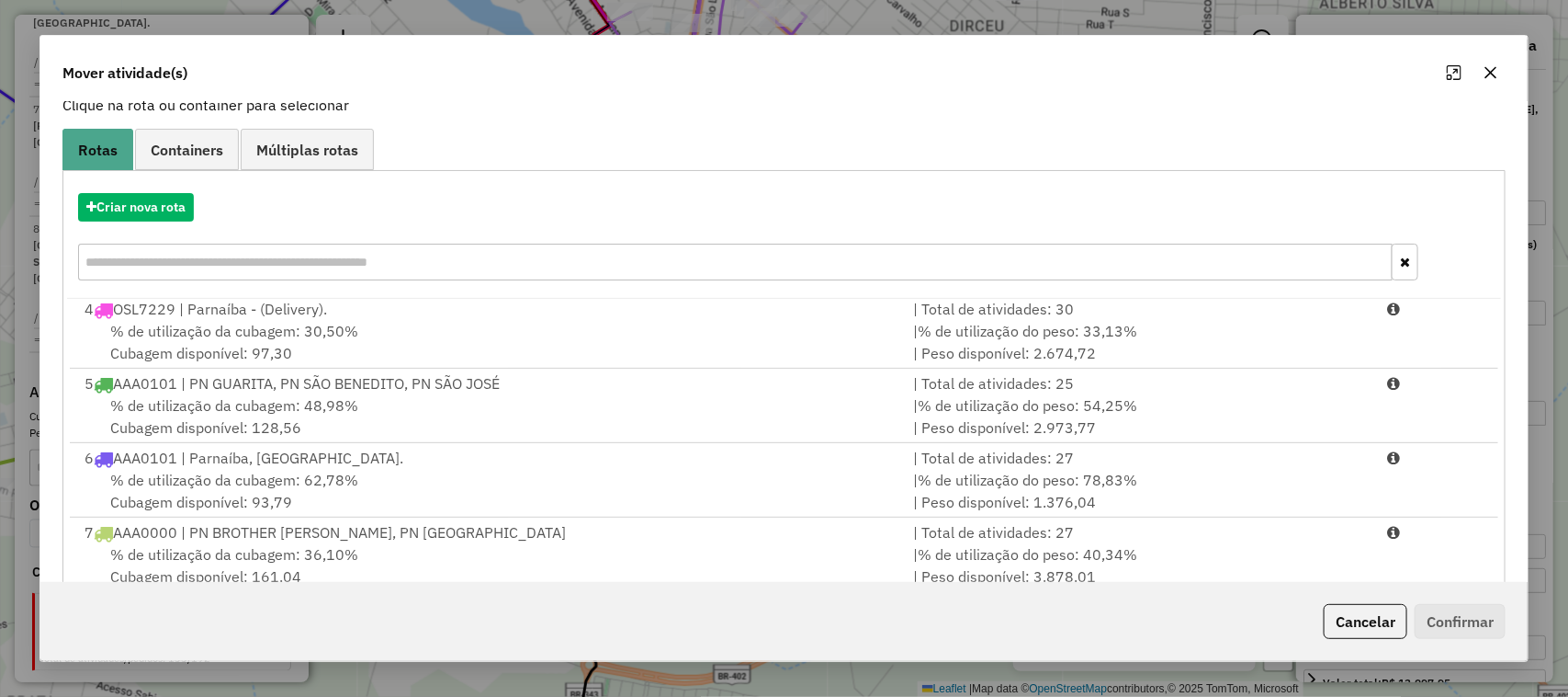
scroll to position [241, 0]
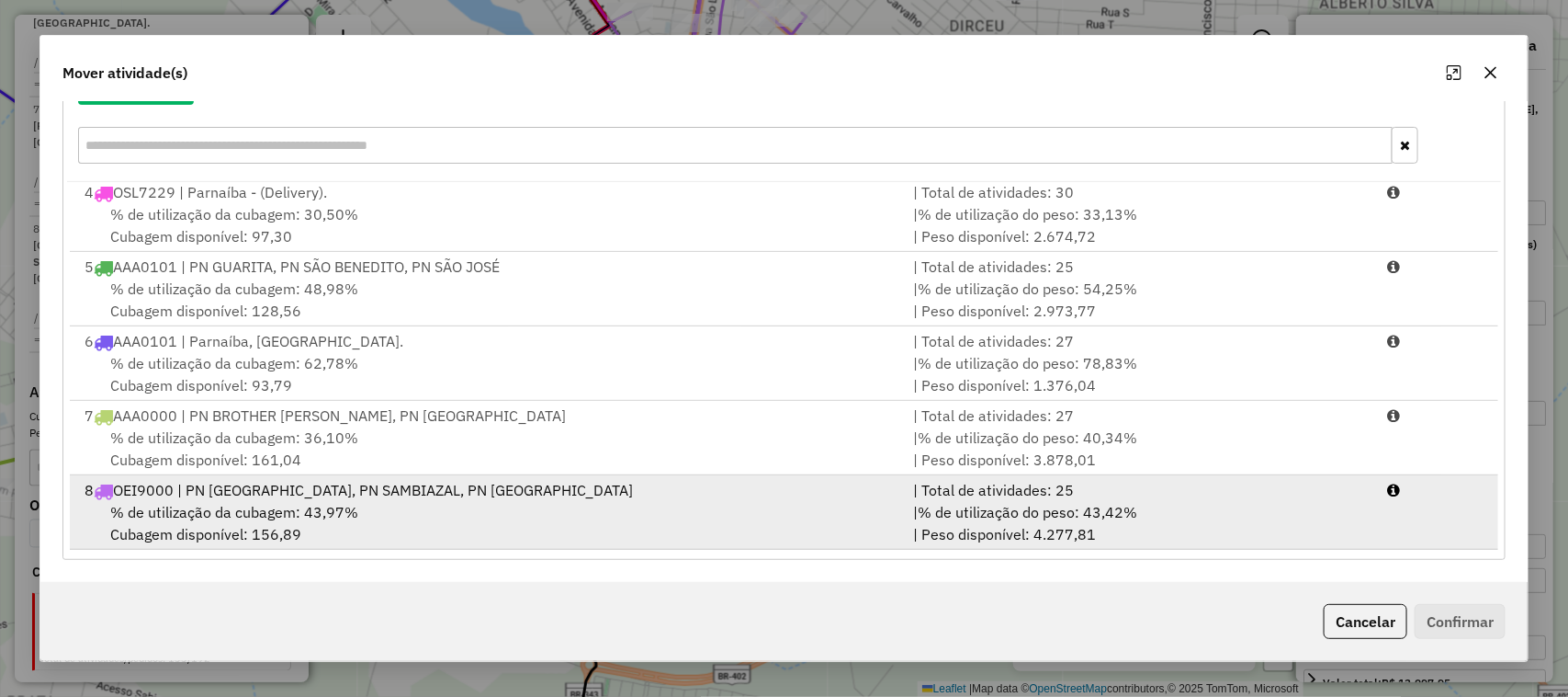
click at [668, 511] on div "% de utilização da cubagem: 43,97% Cubagem disponível: 156,89" at bounding box center [489, 522] width 830 height 44
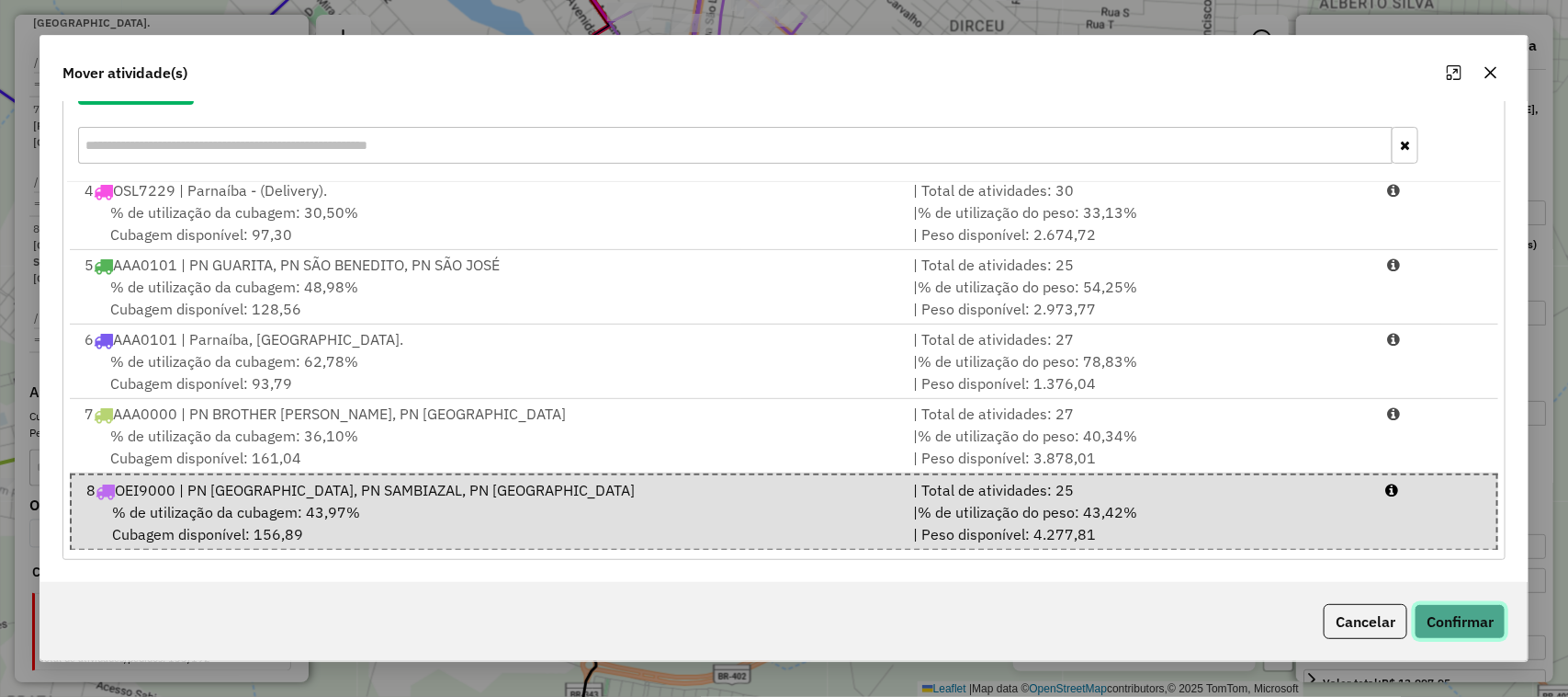
click at [1490, 617] on button "Confirmar" at bounding box center [1460, 621] width 91 height 35
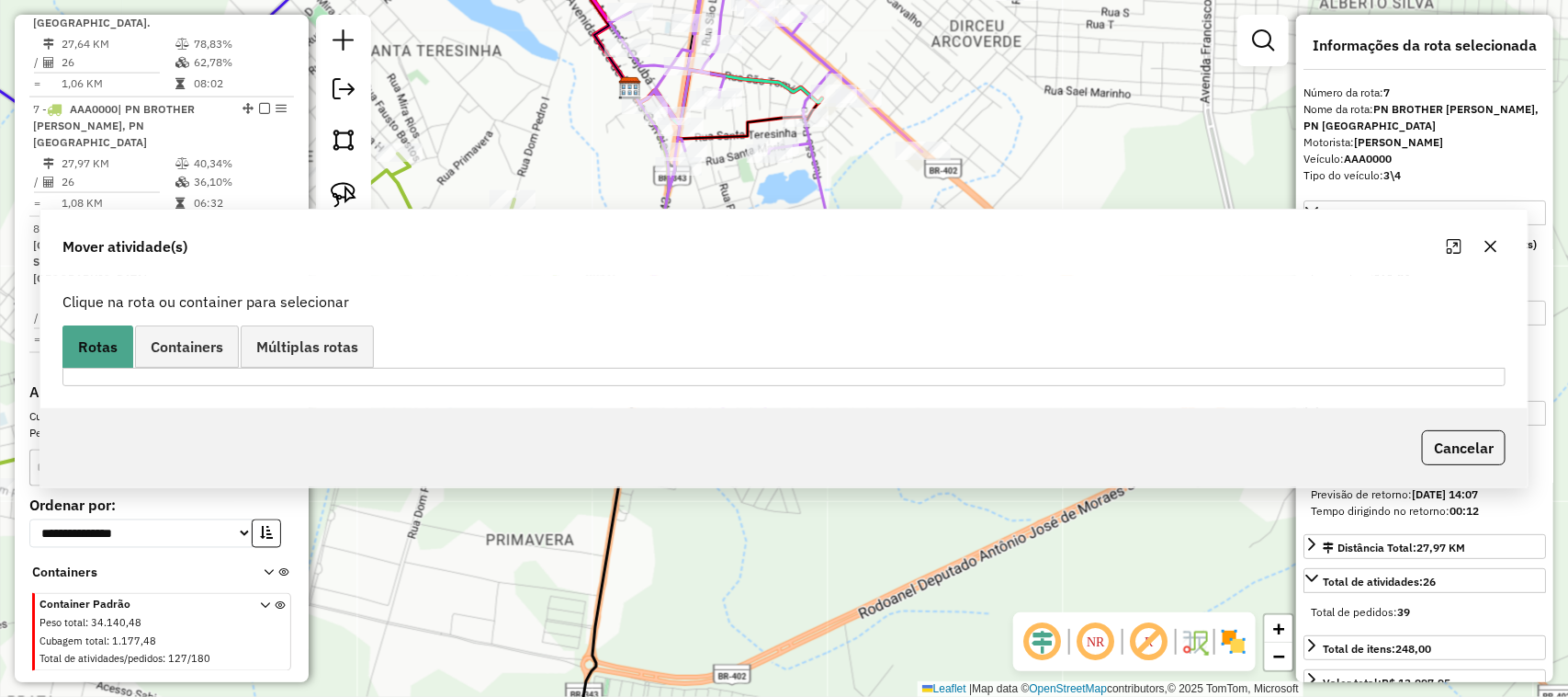
scroll to position [0, 0]
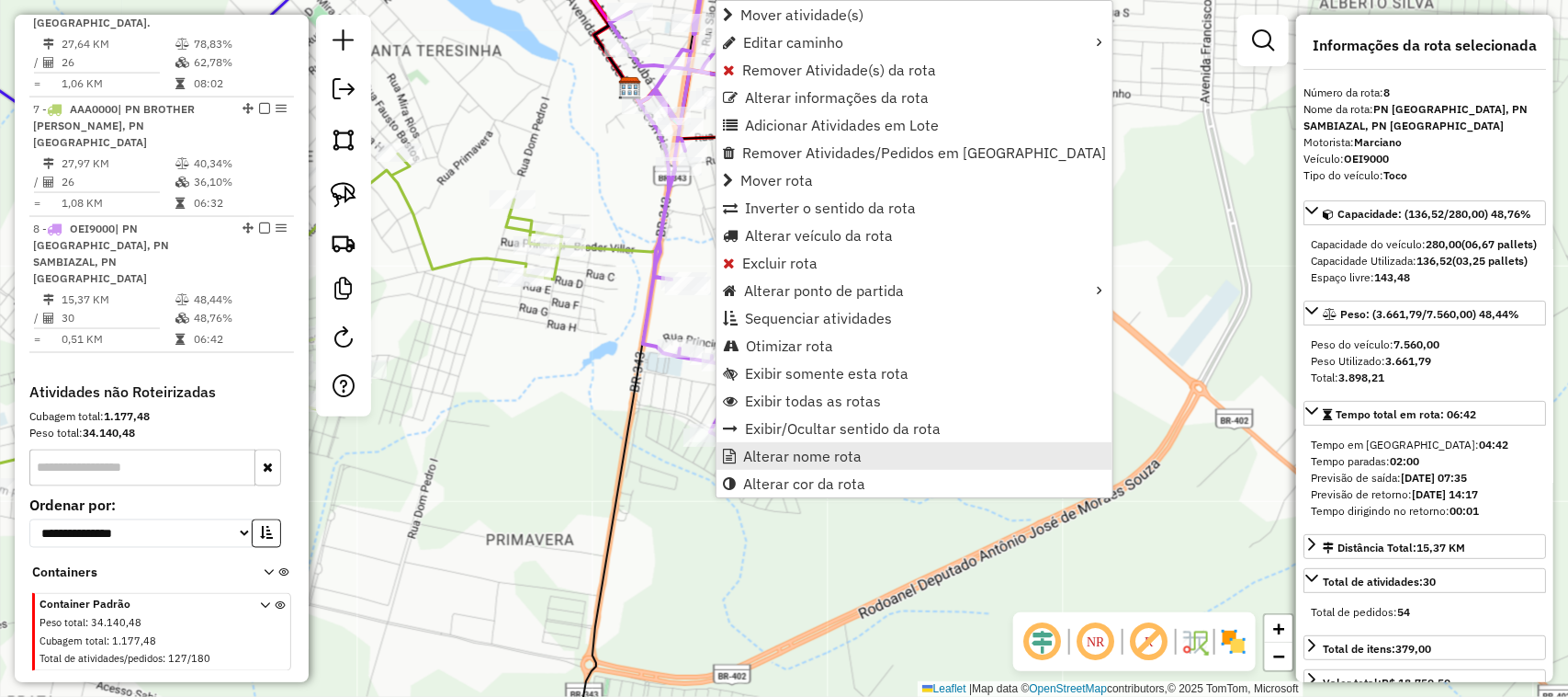
click at [830, 460] on span "Alterar nome rota" at bounding box center [803, 456] width 119 height 15
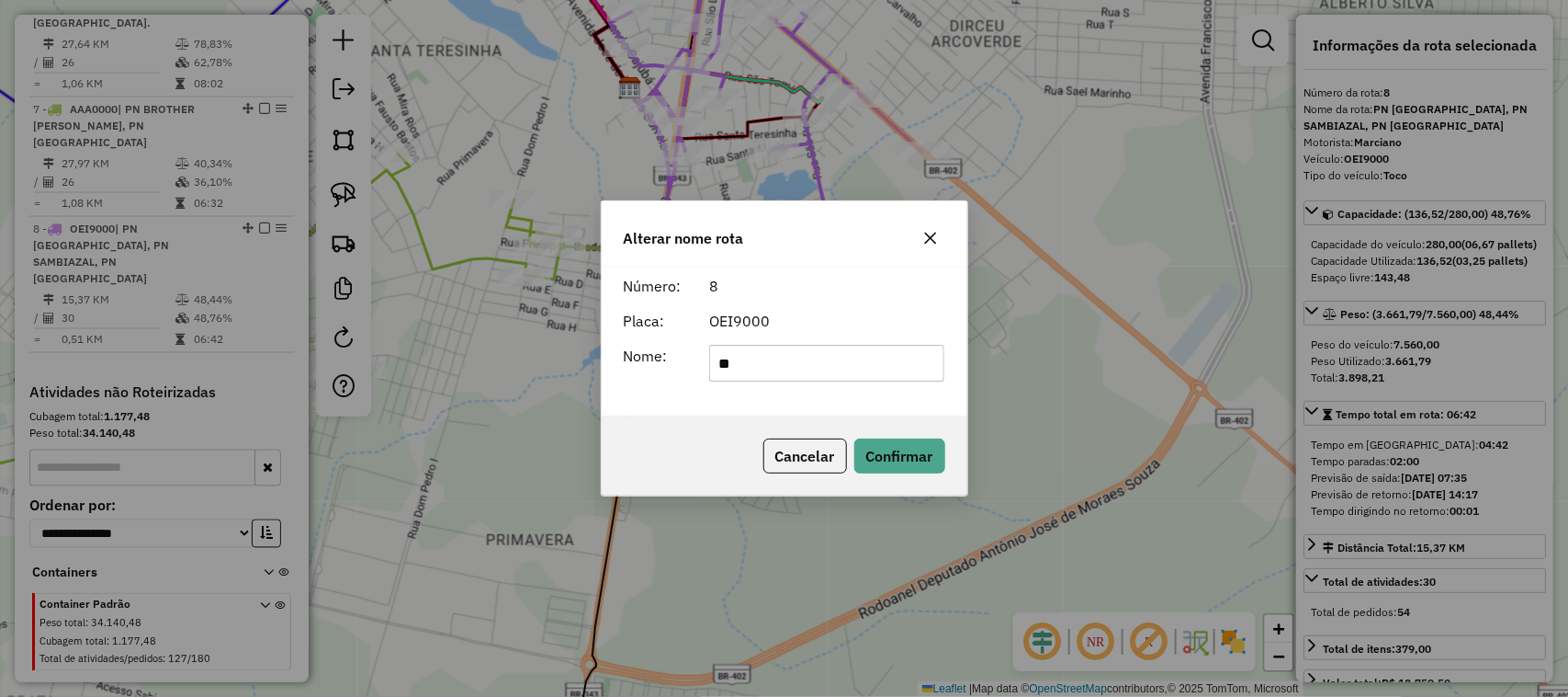
type input "*"
type input "*********"
click at [893, 459] on button "Confirmar" at bounding box center [900, 456] width 91 height 35
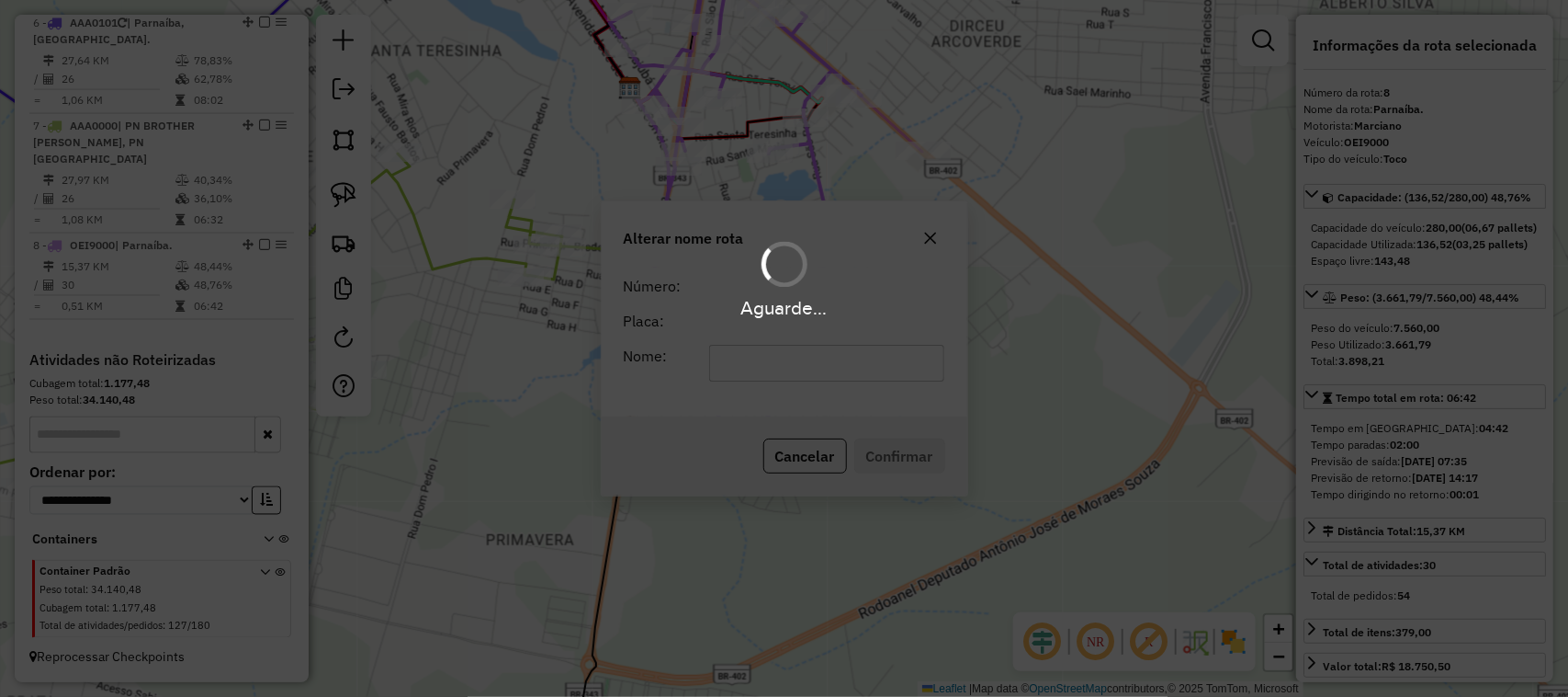
scroll to position [1219, 0]
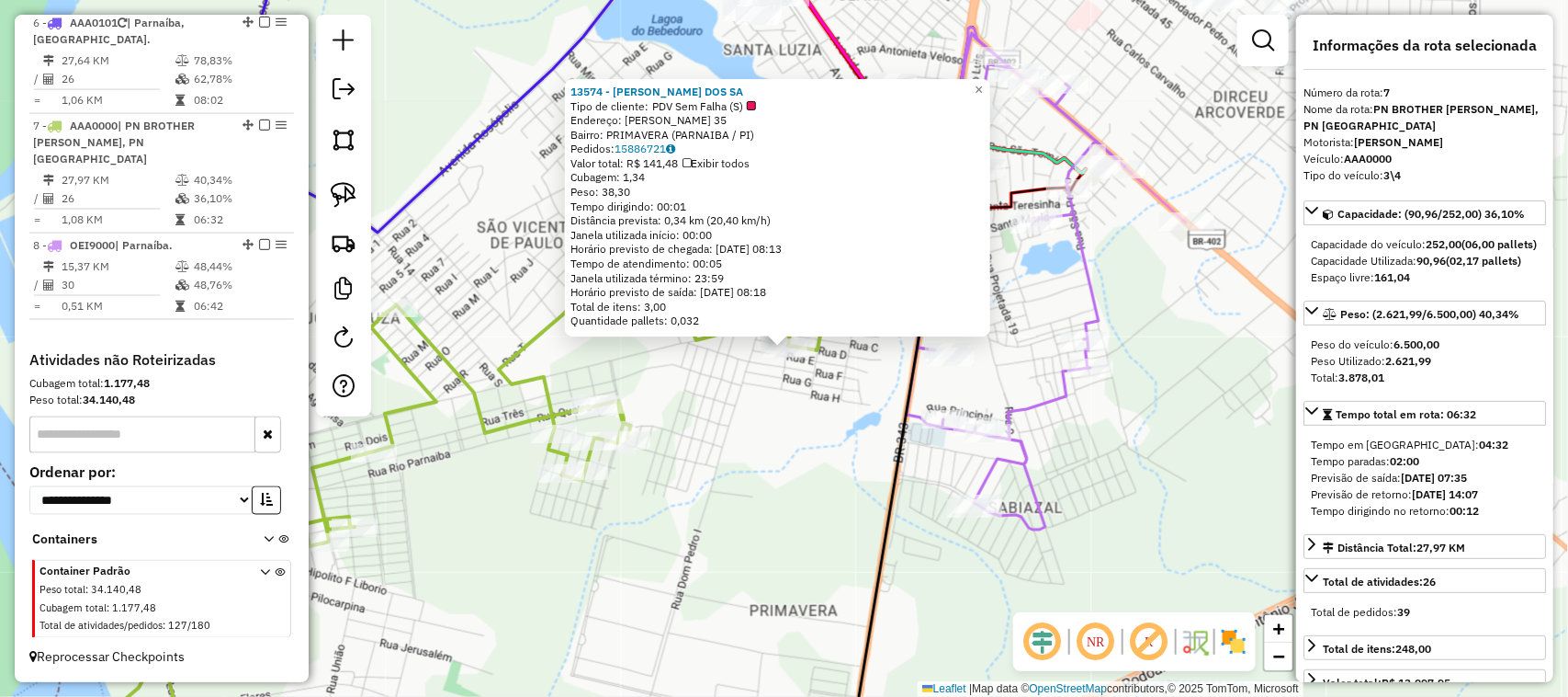
click at [724, 493] on div "13574 - RAFAEL ALVES DOS SA Tipo de cliente: PDV Sem Falha (S) Endereço: BRODER…" at bounding box center [784, 348] width 1568 height 697
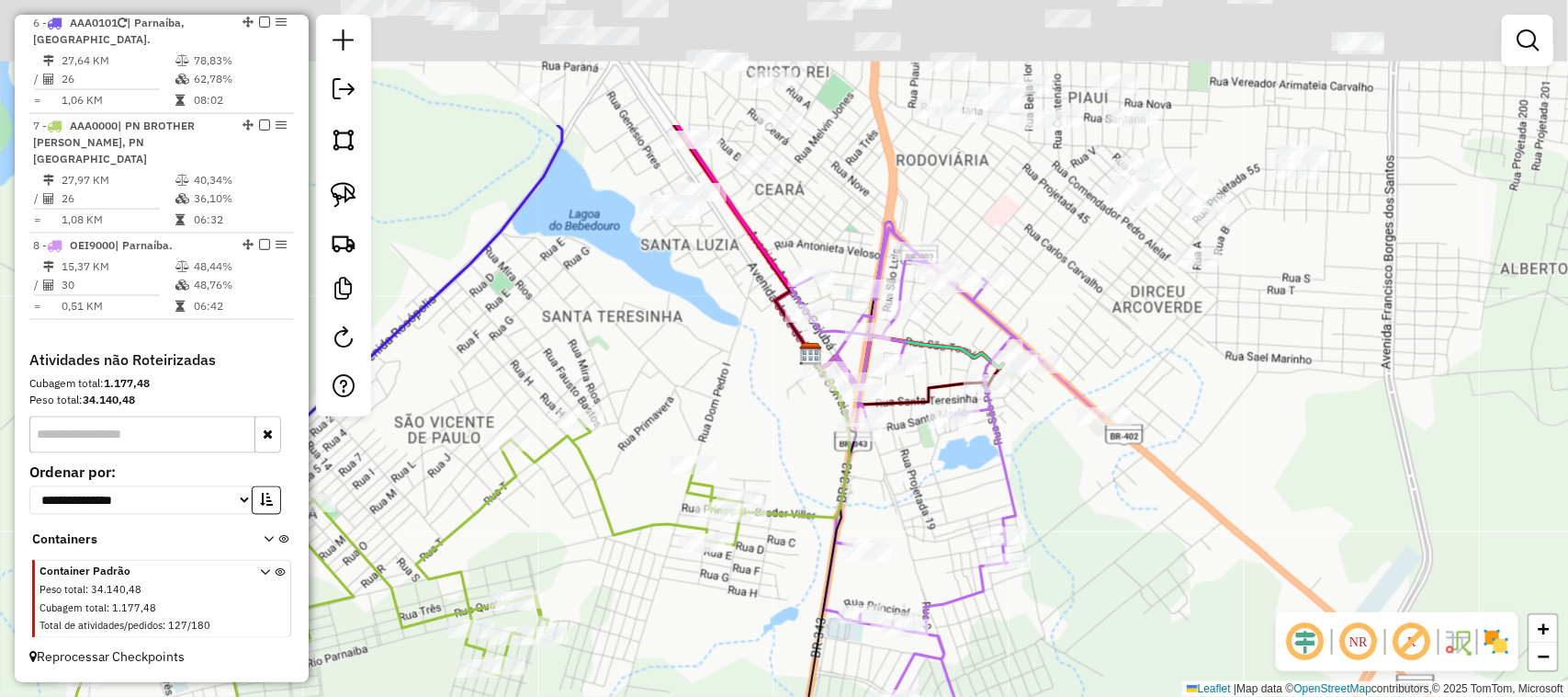
drag, startPoint x: 865, startPoint y: 402, endPoint x: 787, endPoint y: 562, distance: 178.0
click at [788, 608] on div "Janela de atendimento Grade de atendimento Capacidade Transportadoras Veículos …" at bounding box center [784, 348] width 1568 height 697
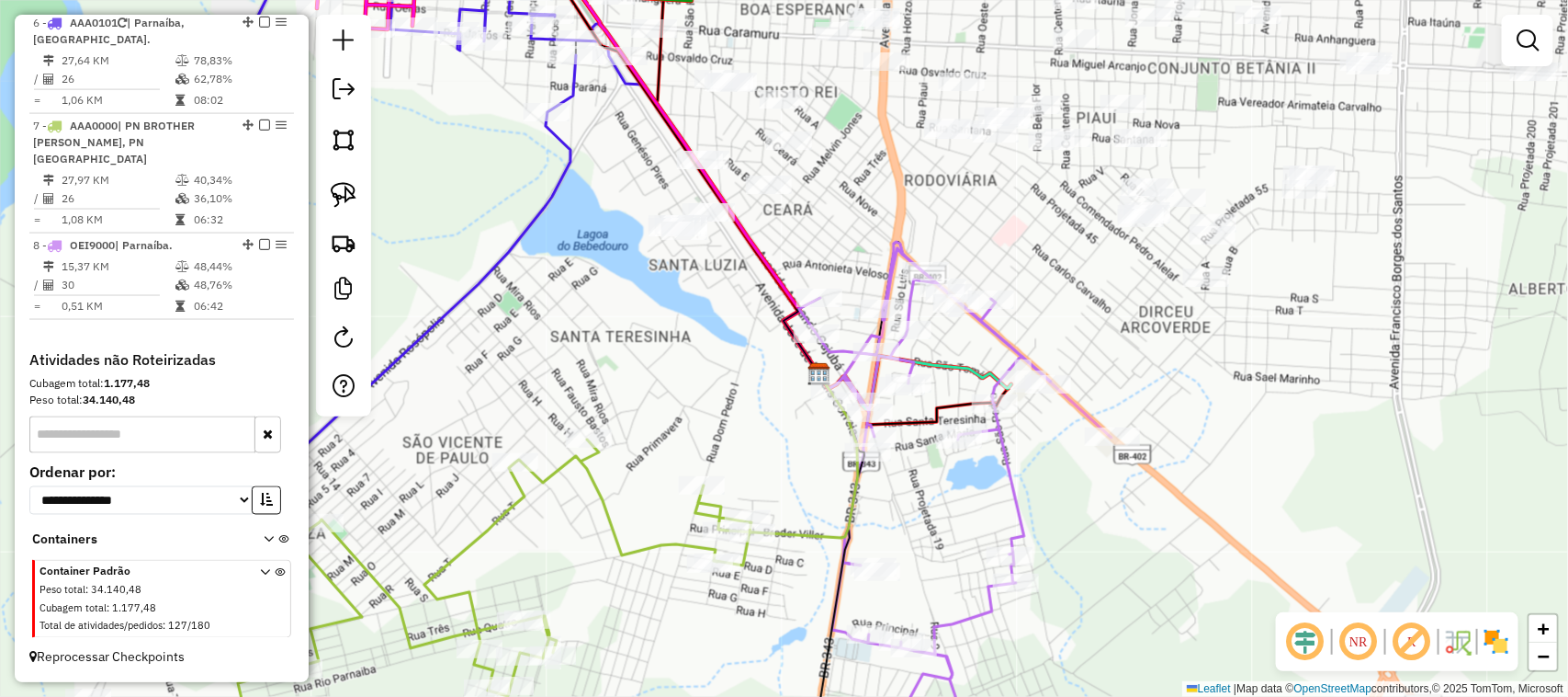
drag, startPoint x: 677, startPoint y: 342, endPoint x: 651, endPoint y: 561, distance: 220.5
click at [651, 559] on div "Janela de atendimento Grade de atendimento Capacidade Transportadoras Veículos …" at bounding box center [784, 348] width 1568 height 697
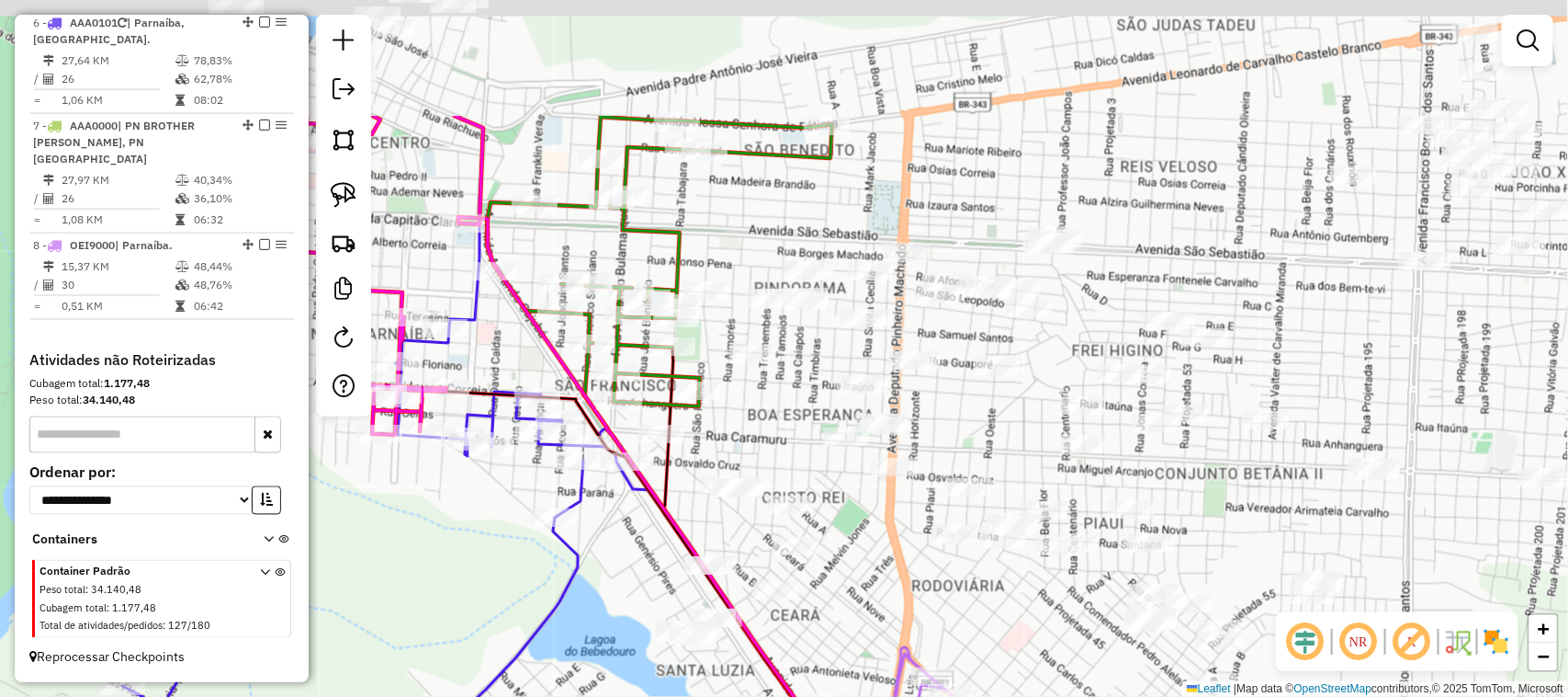
drag, startPoint x: 712, startPoint y: 243, endPoint x: 758, endPoint y: 464, distance: 225.7
click at [758, 462] on div "Janela de atendimento Grade de atendimento Capacidade Transportadoras Veículos …" at bounding box center [784, 348] width 1568 height 697
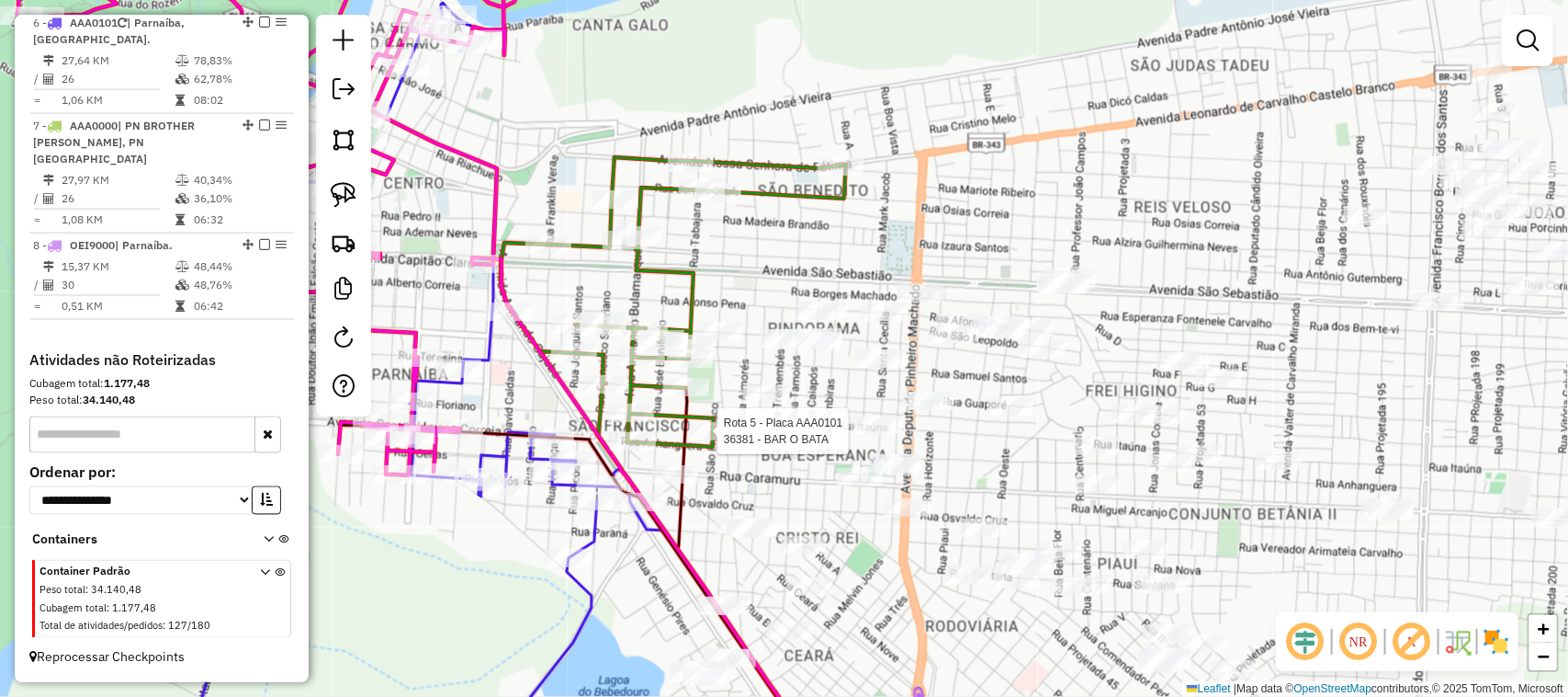
select select "**********"
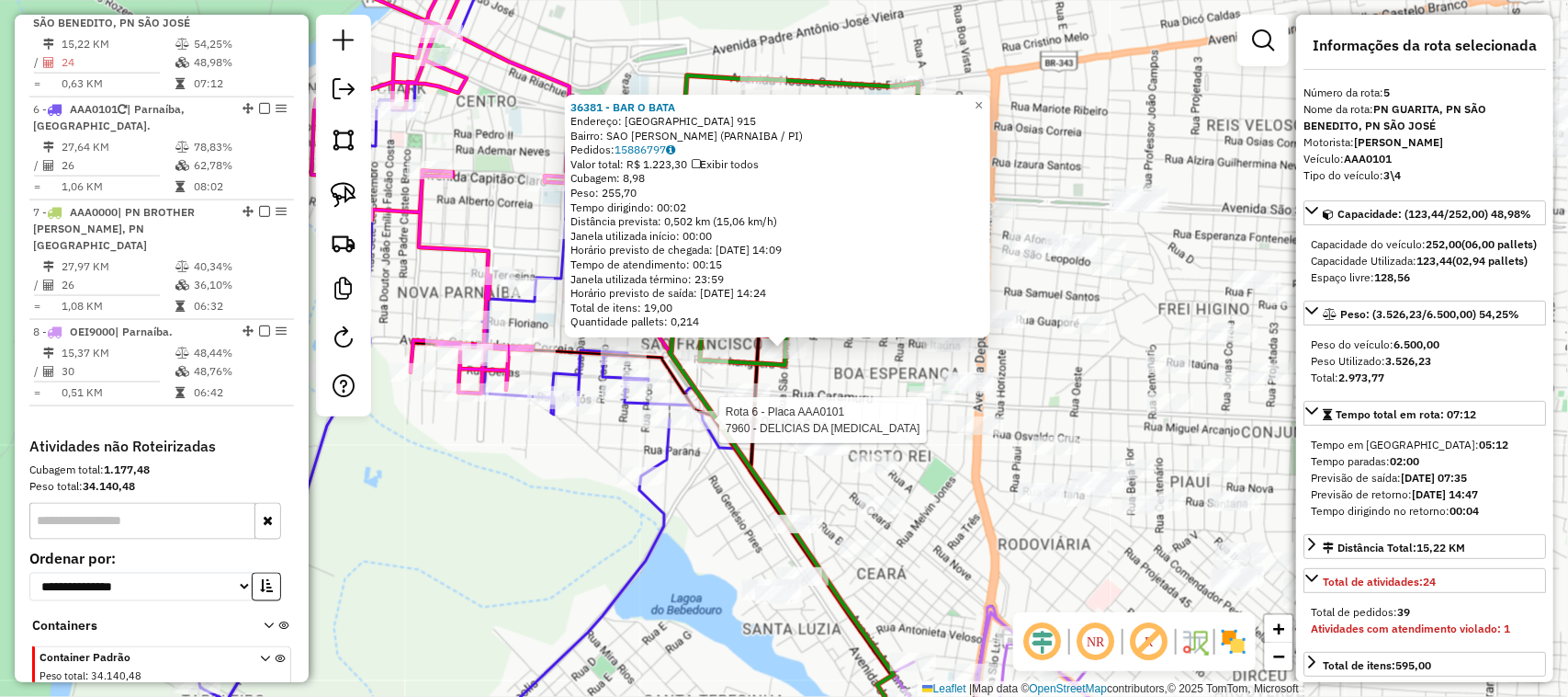
scroll to position [1128, 0]
click at [814, 413] on div "36381 - BAR O BATA Endereço: SAO FRANCISCO 915 Bairro: SAO FRANCISCO DA GUARITA…" at bounding box center [784, 348] width 1568 height 697
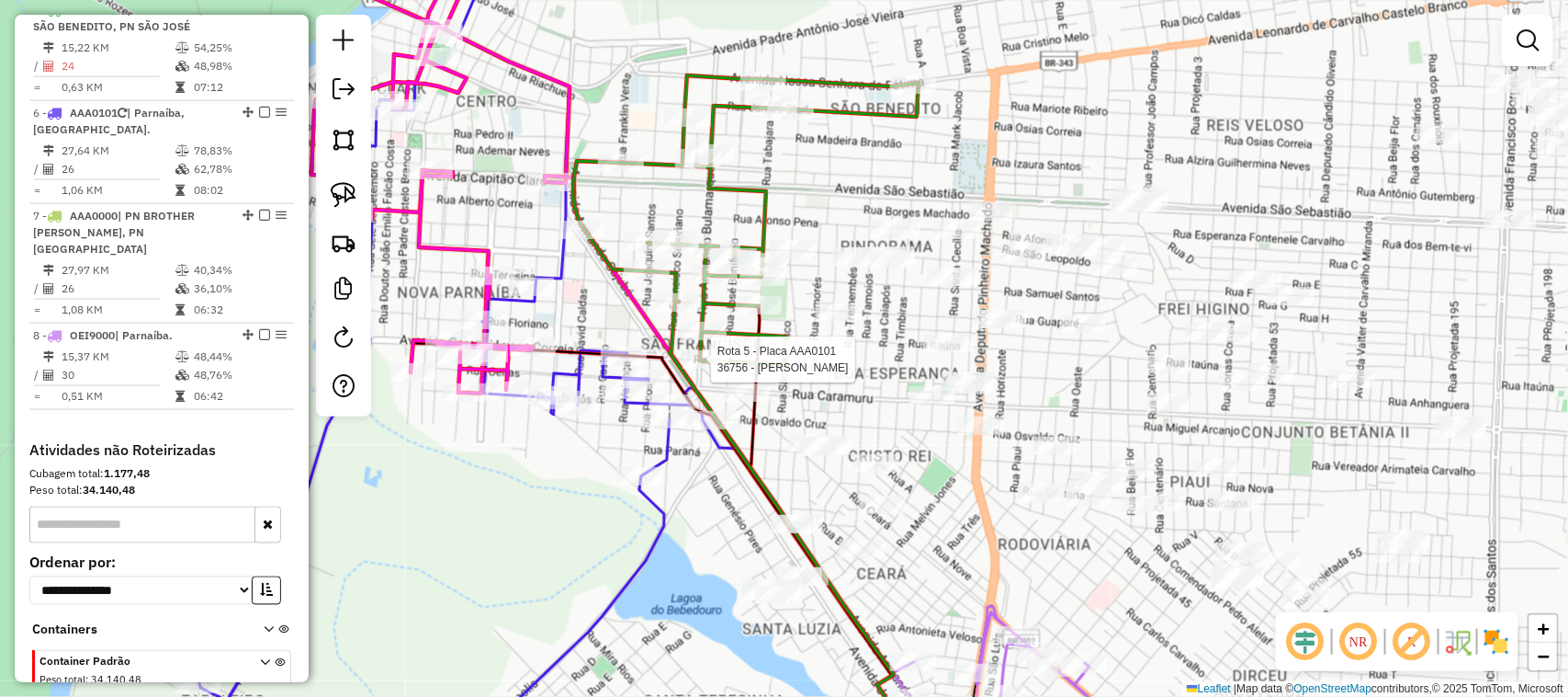
select select "**********"
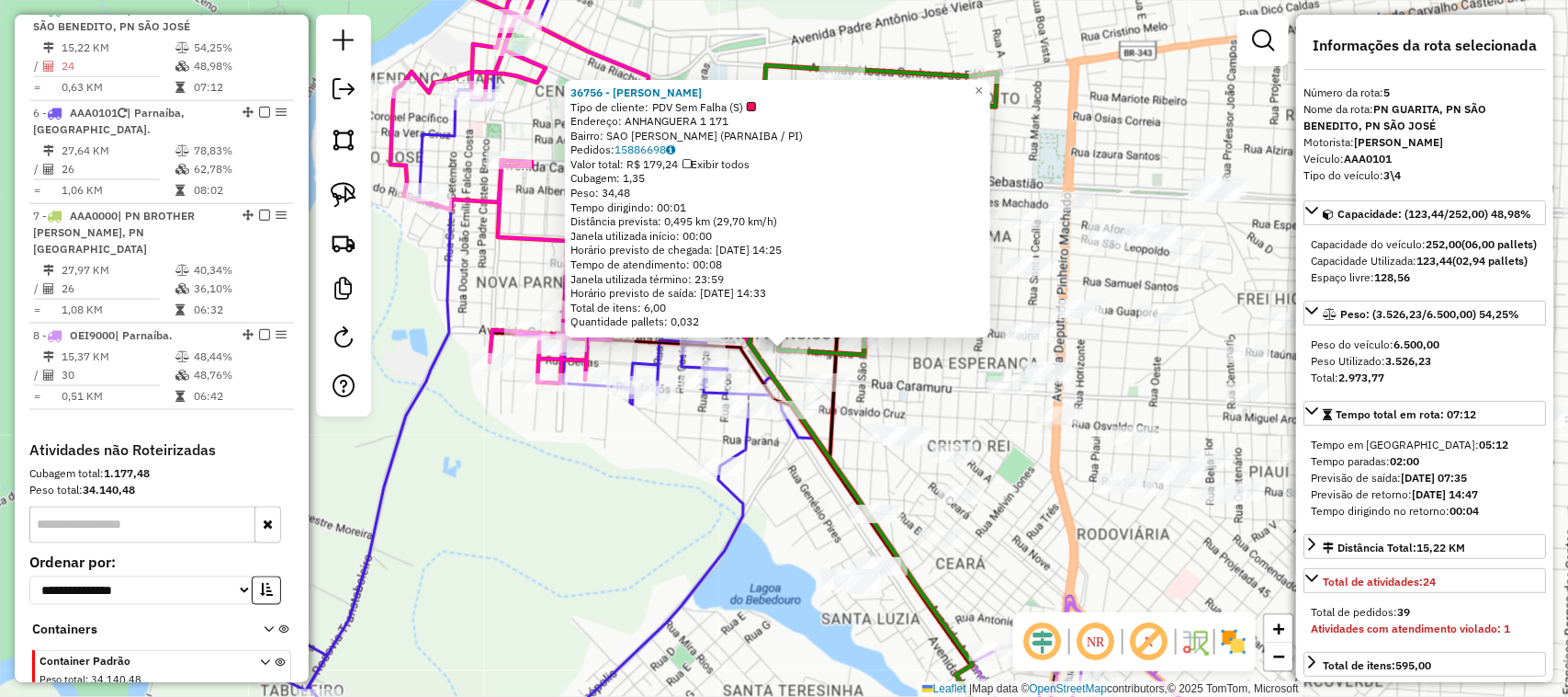
click at [969, 398] on div "36756 - MERCEARIA MIRANDA Tipo de cliente: PDV Sem Falha (S) Endereço: ANHANGUE…" at bounding box center [784, 348] width 1568 height 697
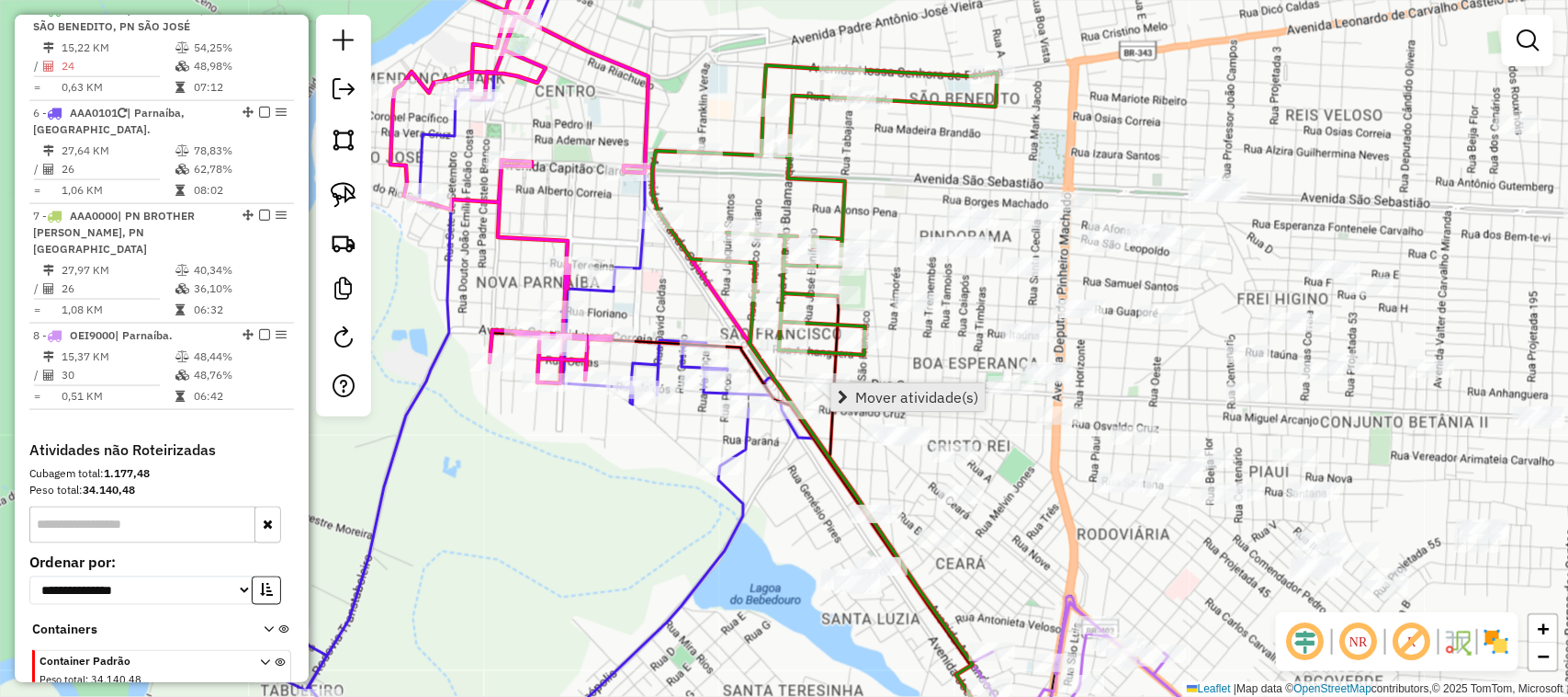
click at [860, 398] on span "Mover atividade(s)" at bounding box center [916, 397] width 123 height 15
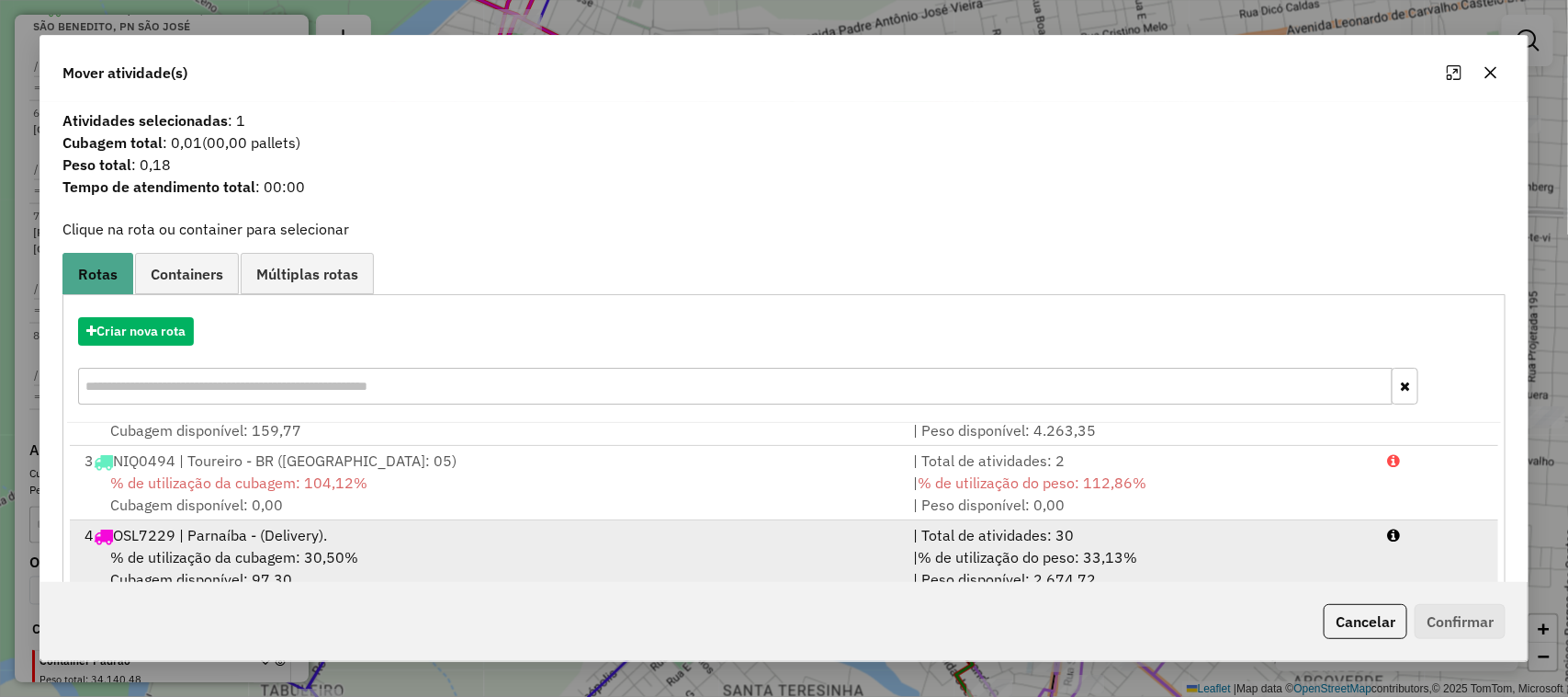
scroll to position [230, 0]
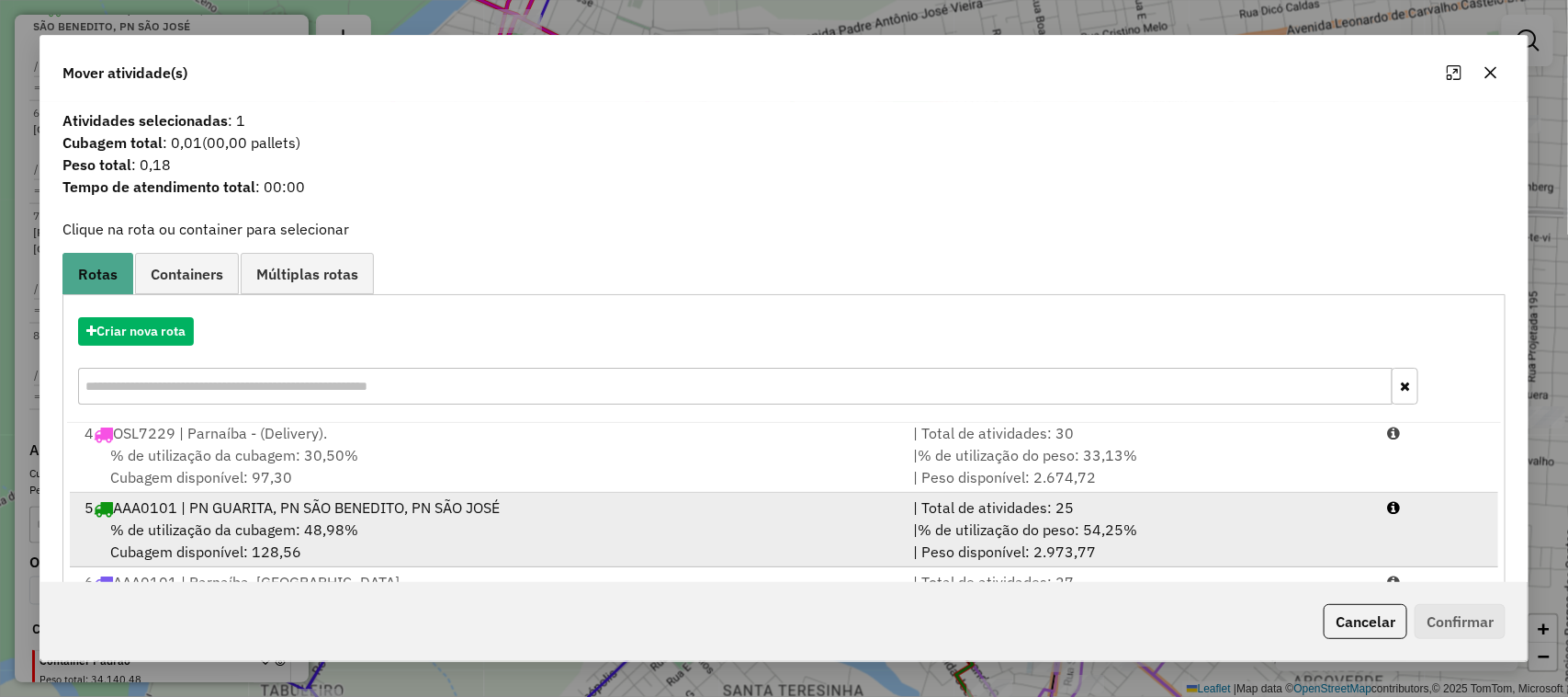
click at [625, 509] on div "5 AAA0101 | PN GUARITA, PN SÃO BENEDITO, PN SÃO JOSÉ" at bounding box center [489, 508] width 830 height 22
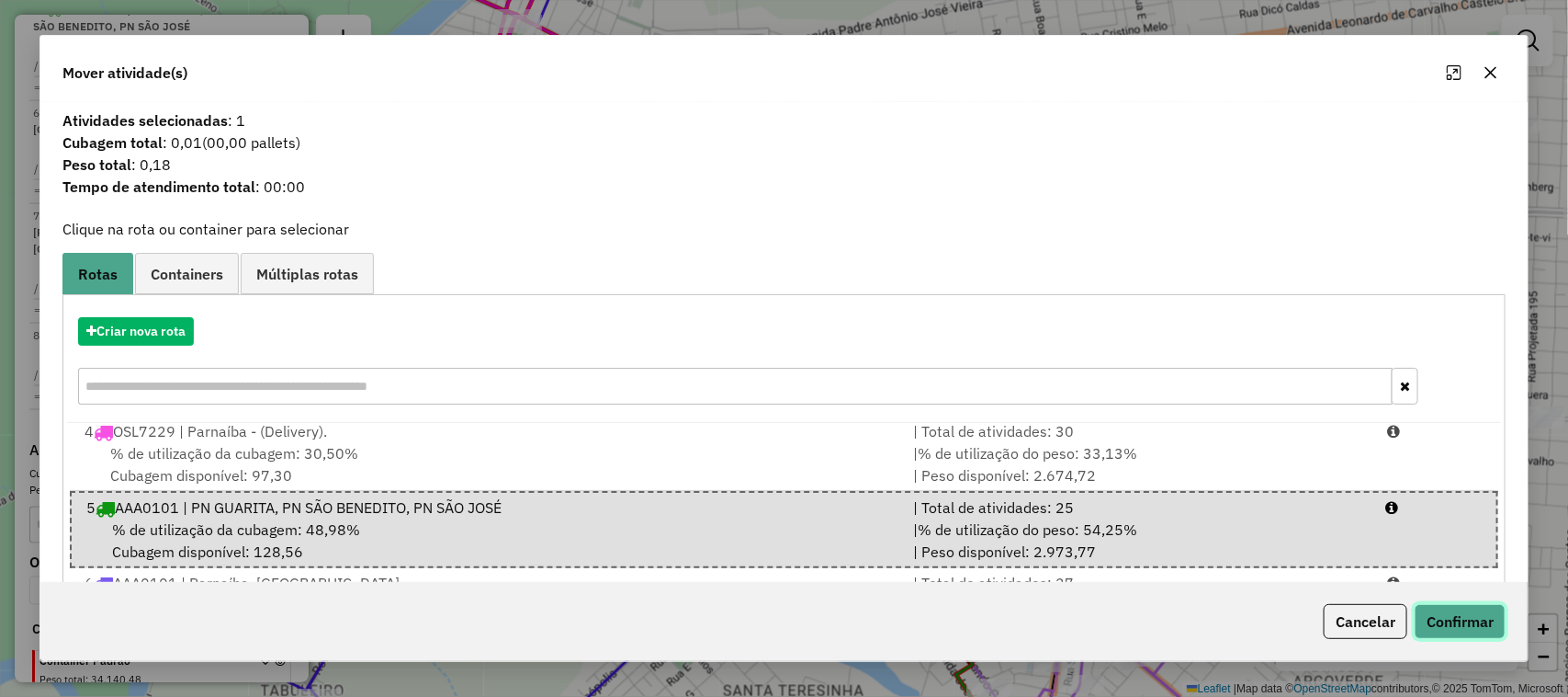
click at [1472, 623] on button "Confirmar" at bounding box center [1460, 621] width 91 height 35
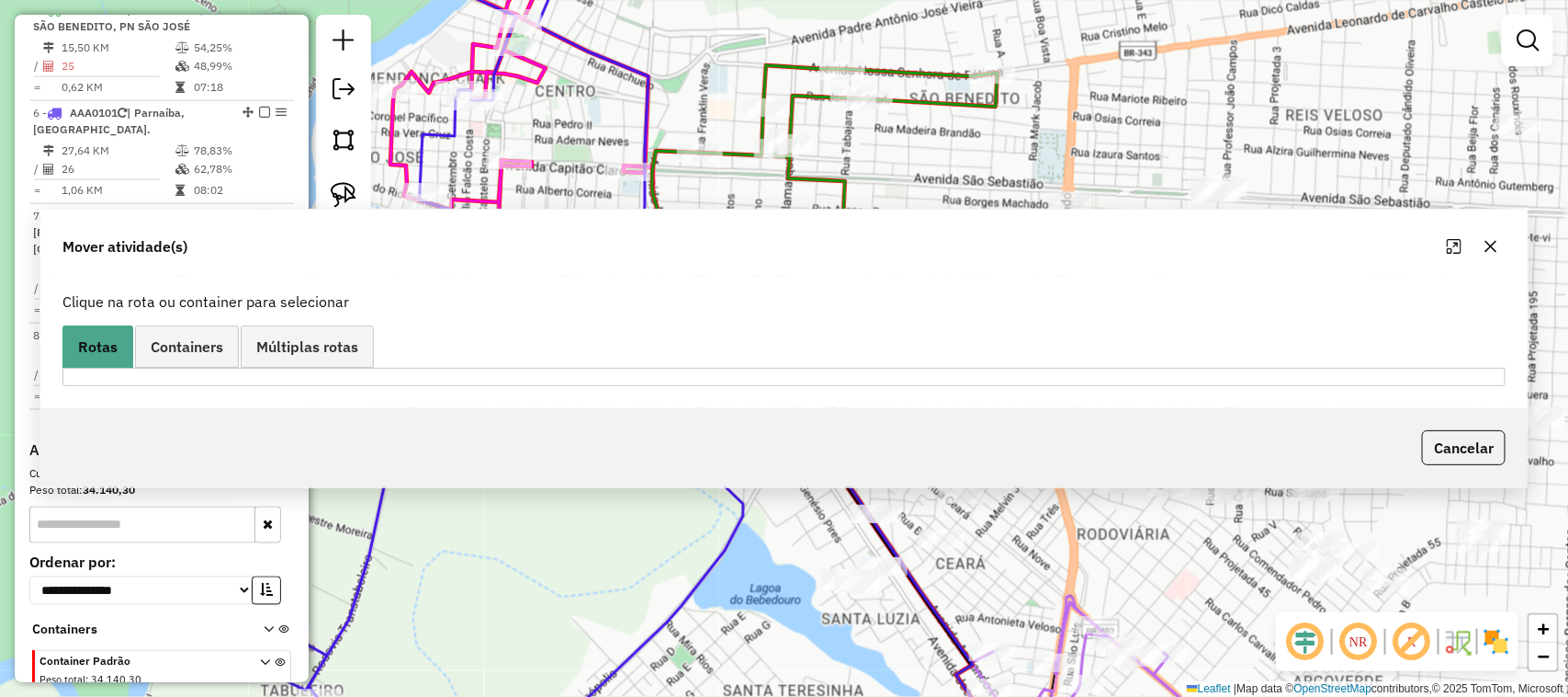
scroll to position [922, 0]
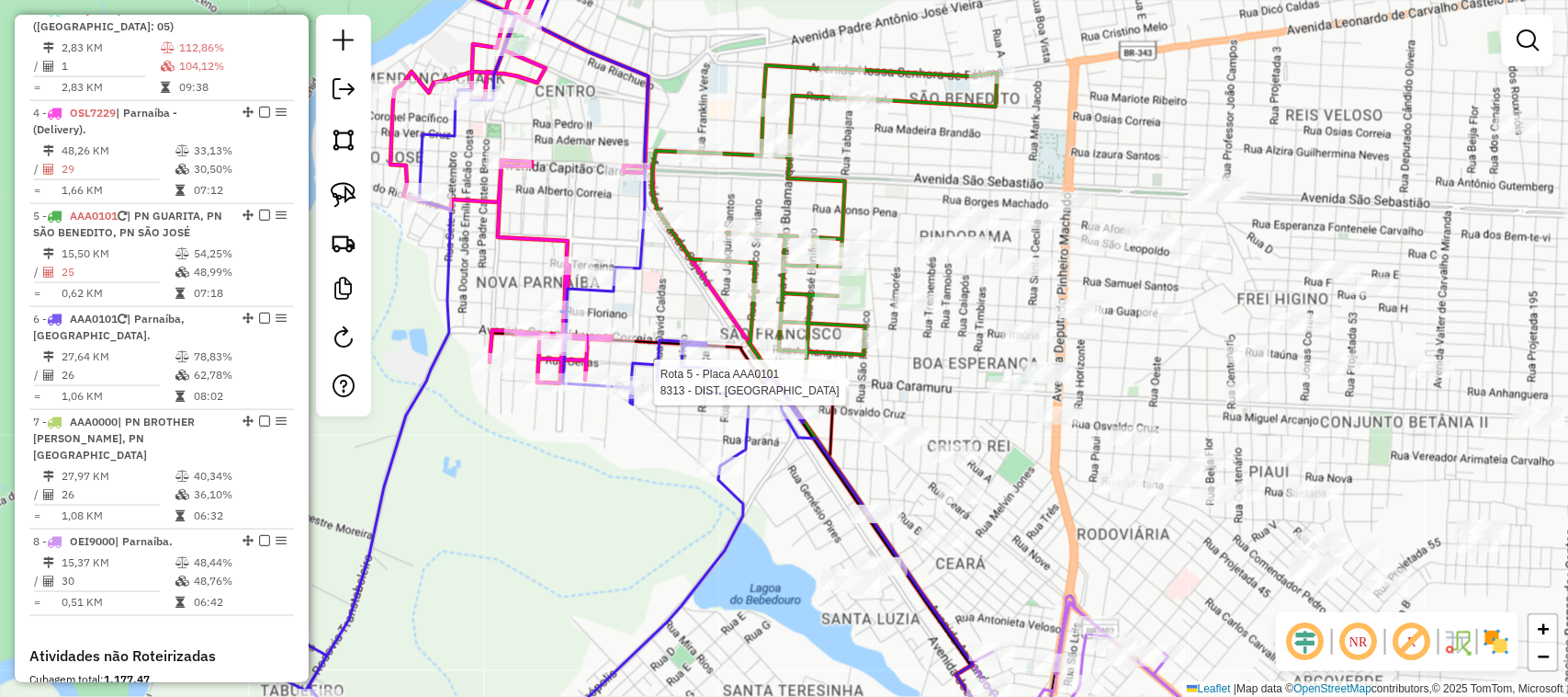
select select "**********"
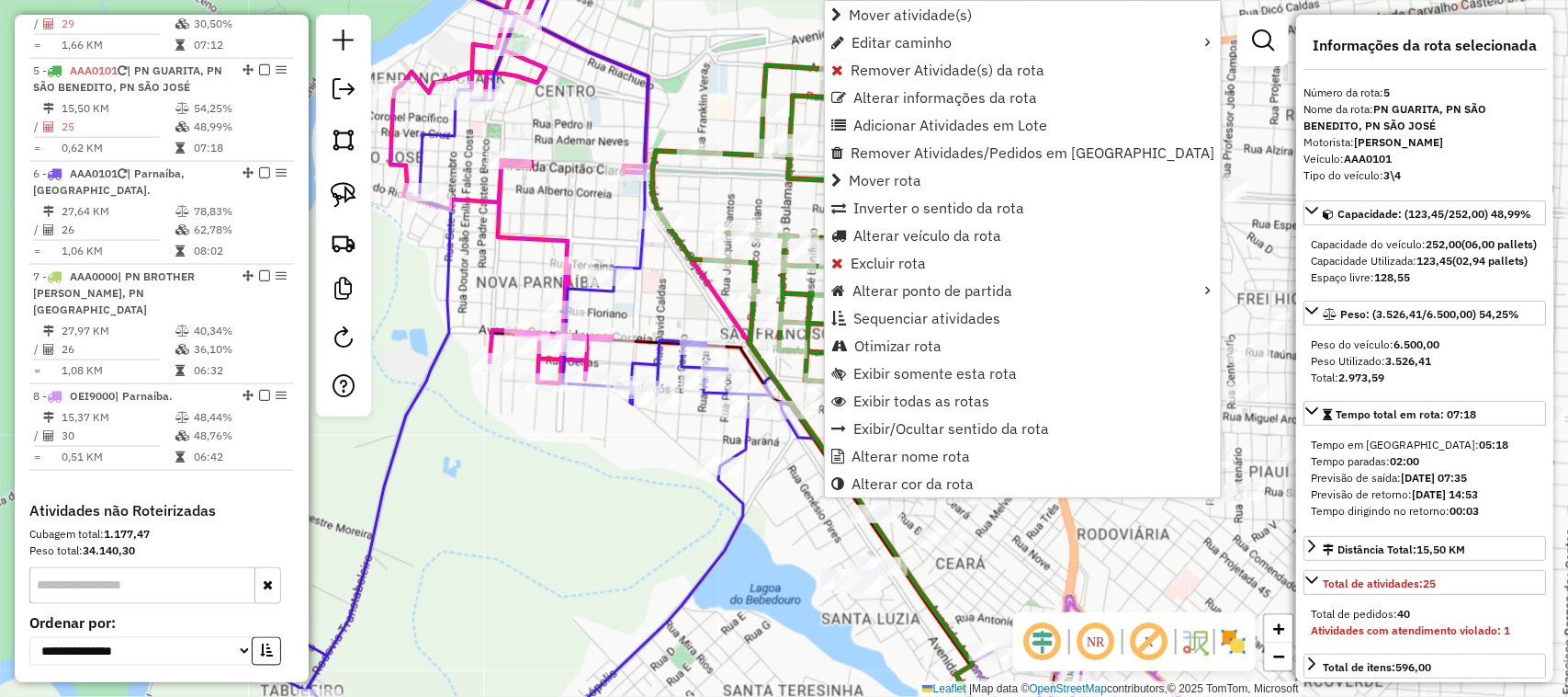
scroll to position [1128, 0]
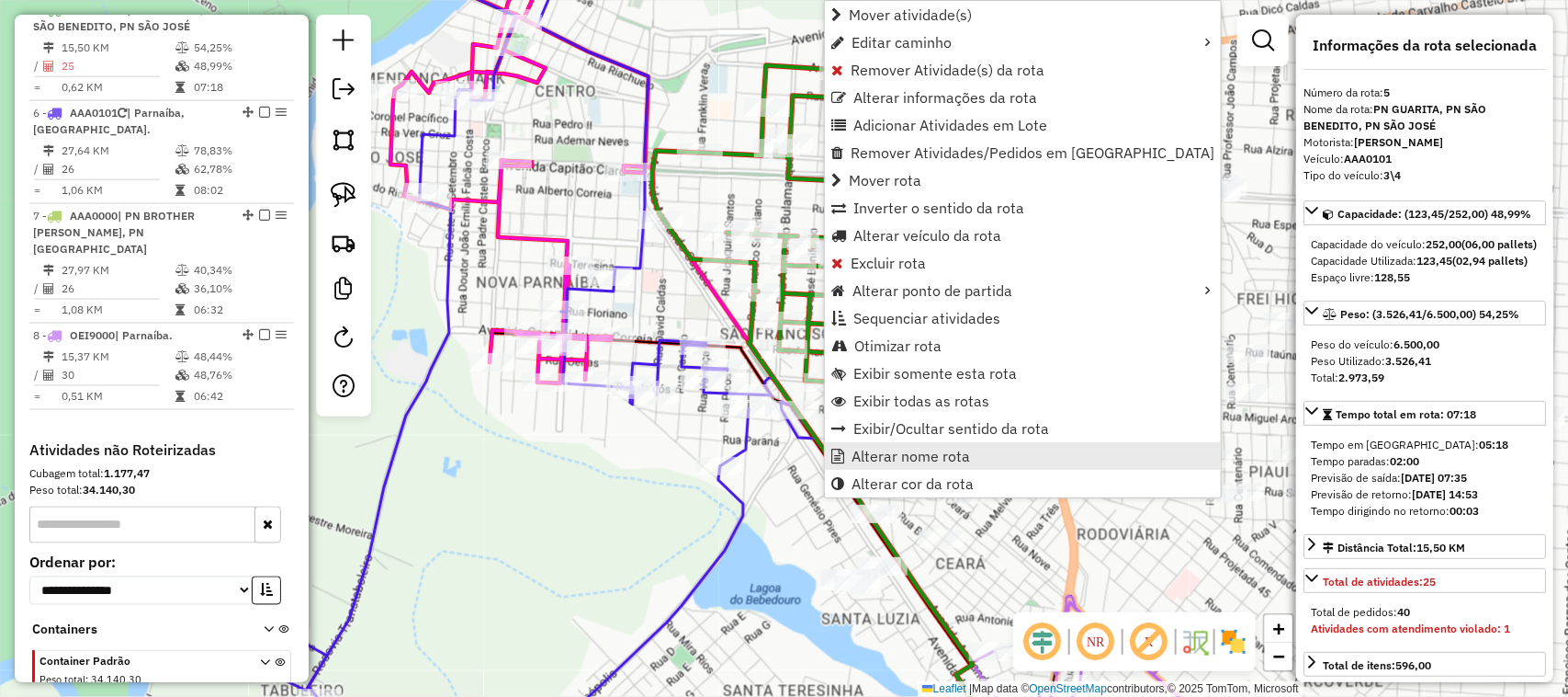
click at [939, 452] on span "Alterar nome rota" at bounding box center [911, 456] width 119 height 15
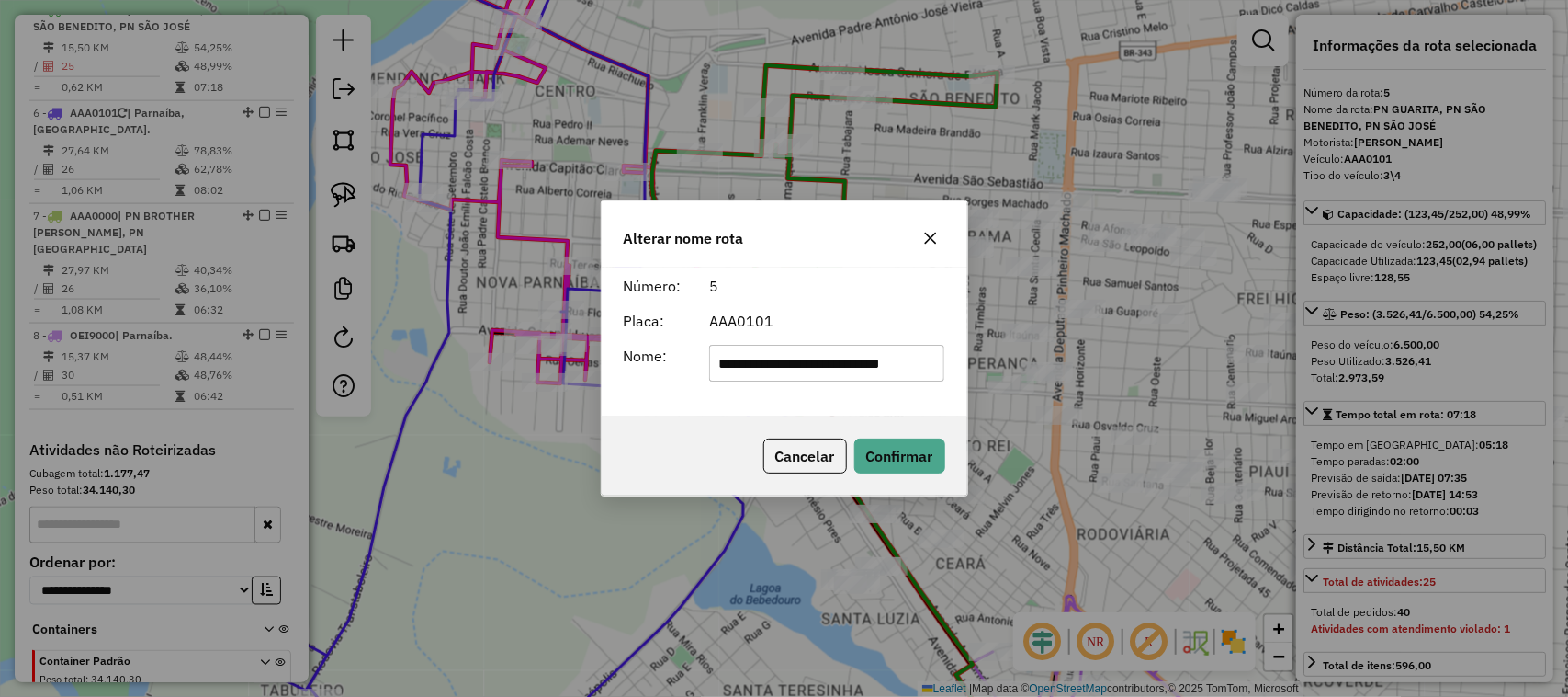
scroll to position [0, 0]
type input "*"
type input "*********"
click at [908, 453] on button "Confirmar" at bounding box center [900, 456] width 91 height 35
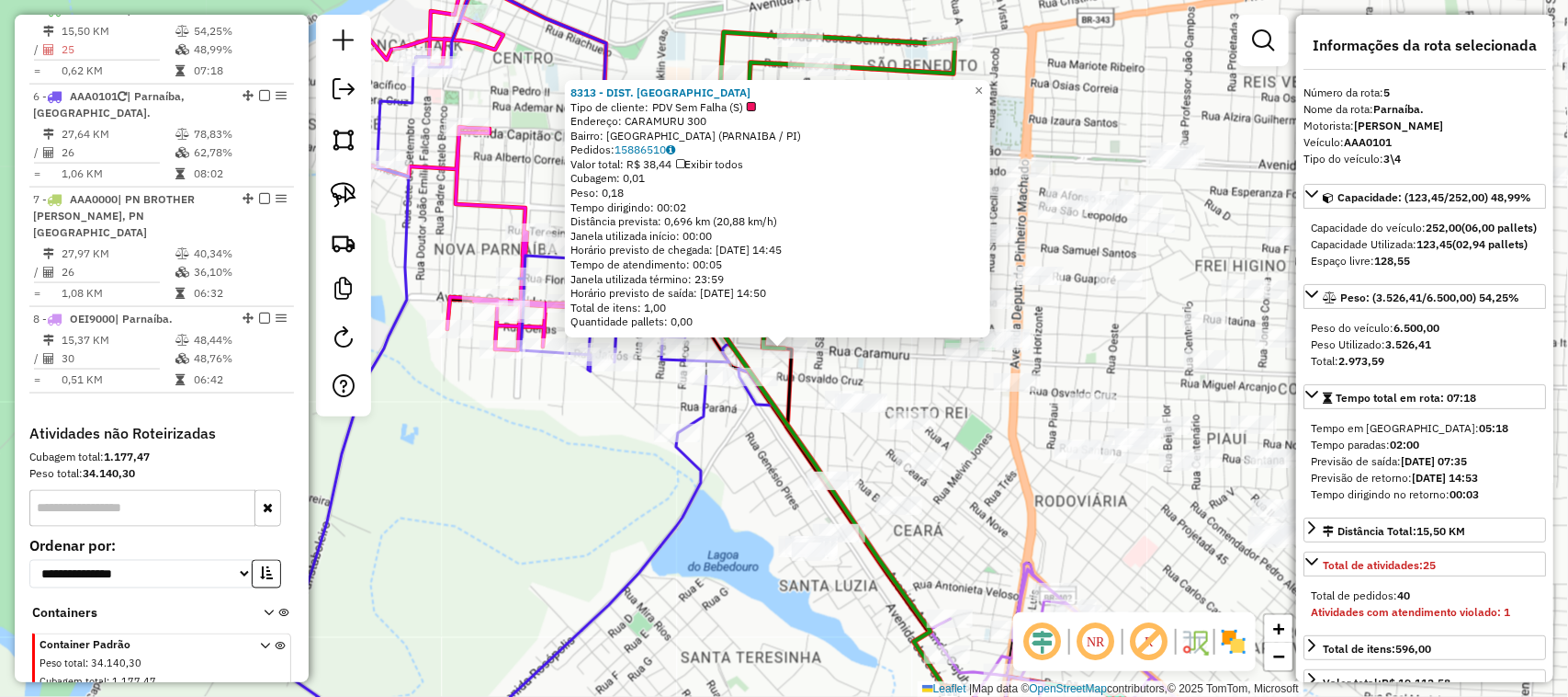
click at [838, 375] on div "8313 - DIST. POINT DA BREJA Tipo de cliente: PDV Sem Falha (S) Endereço: CARAMU…" at bounding box center [784, 348] width 1568 height 697
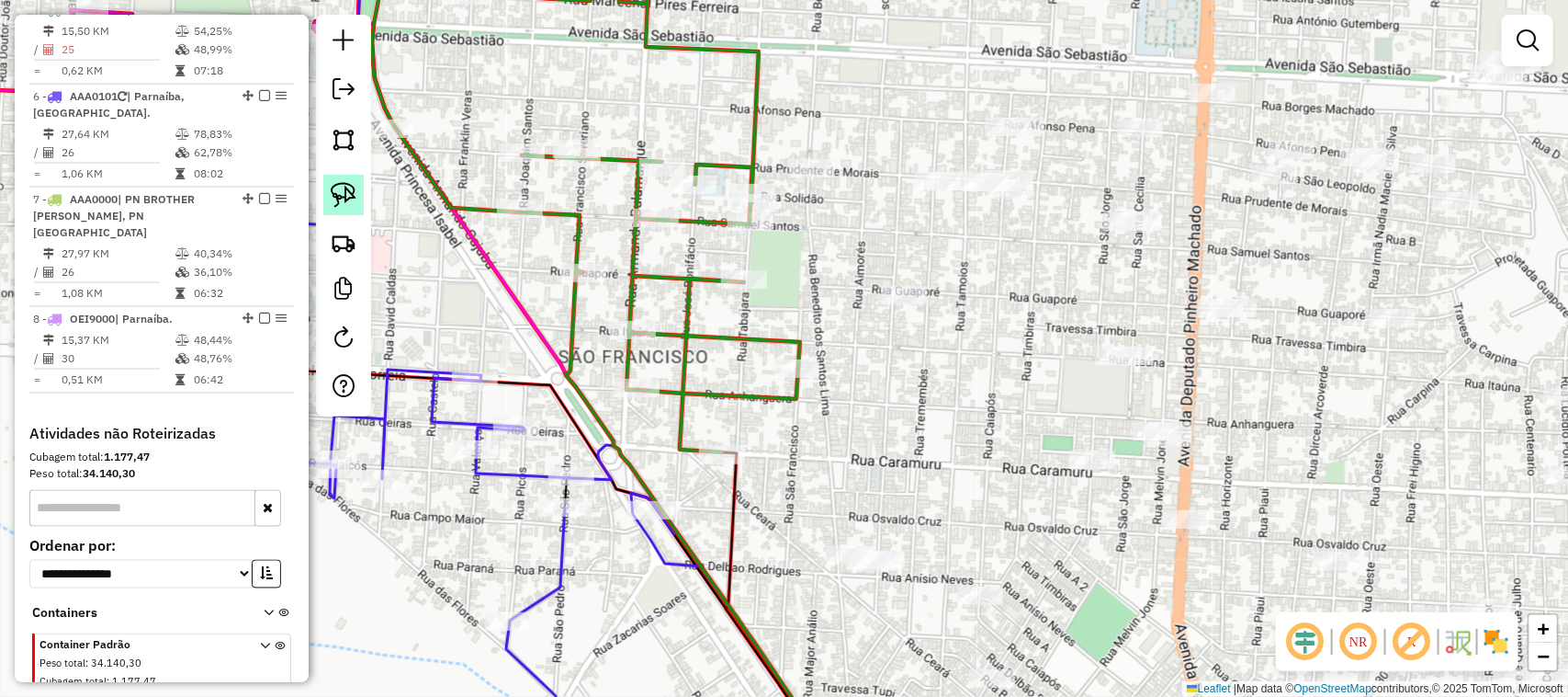
click at [341, 191] on img at bounding box center [343, 194] width 26 height 26
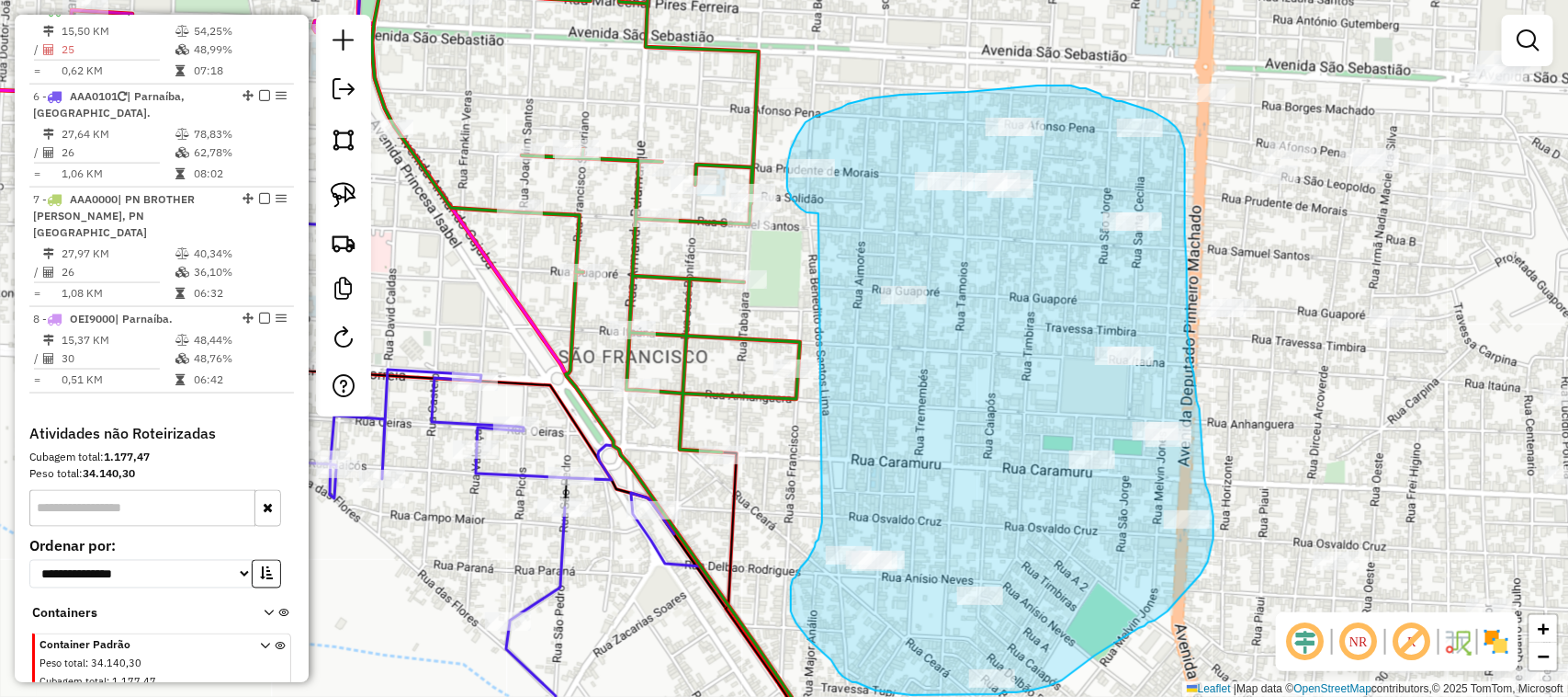
drag, startPoint x: 818, startPoint y: 213, endPoint x: 822, endPoint y: 513, distance: 300.0
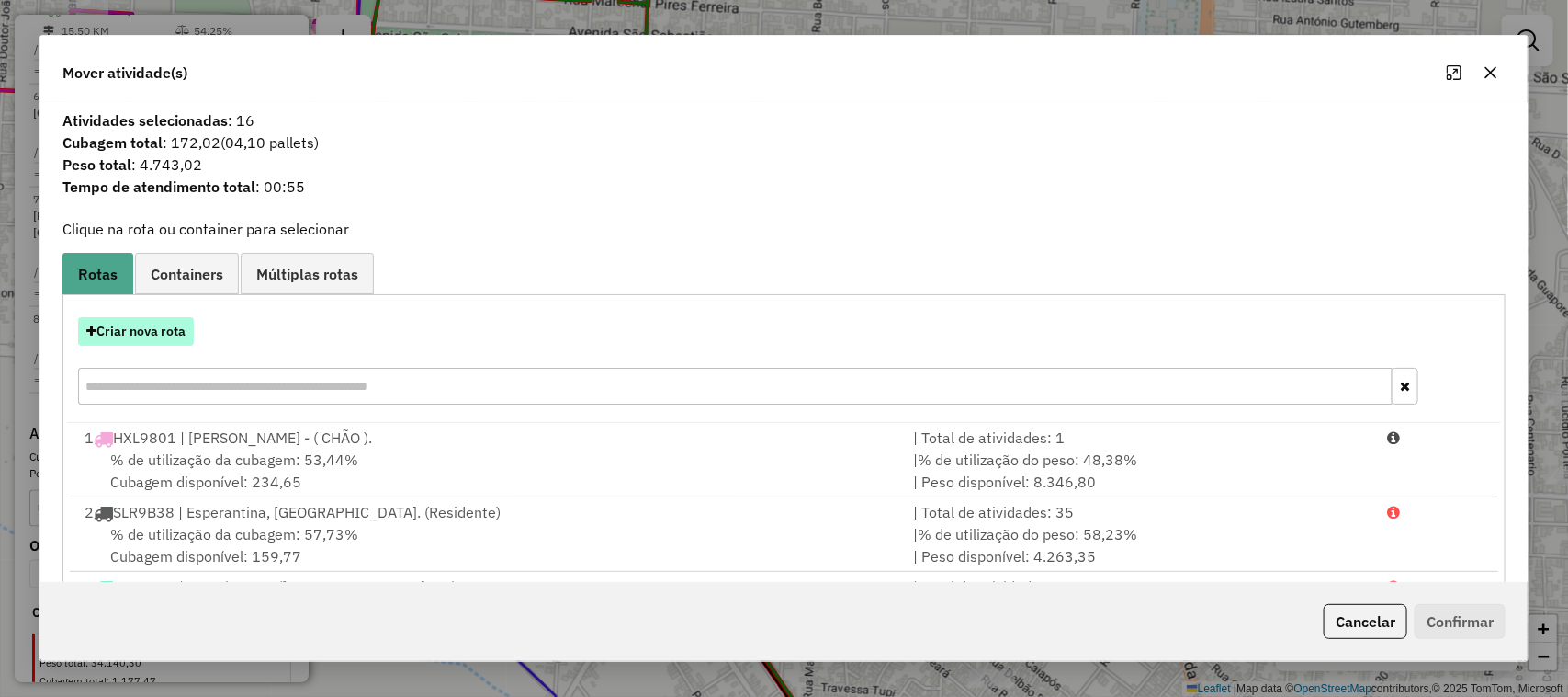
click at [172, 320] on button "Criar nova rota" at bounding box center [136, 331] width 116 height 28
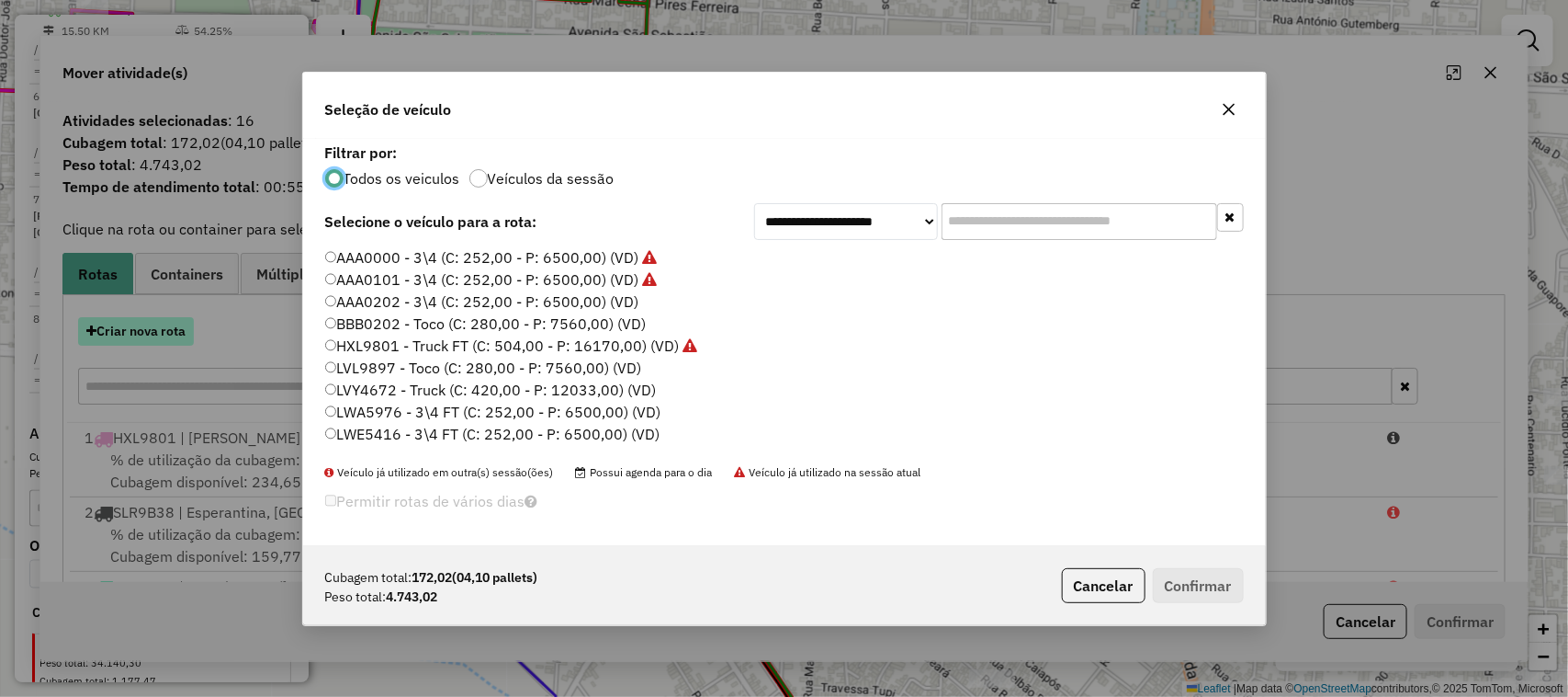
scroll to position [9, 6]
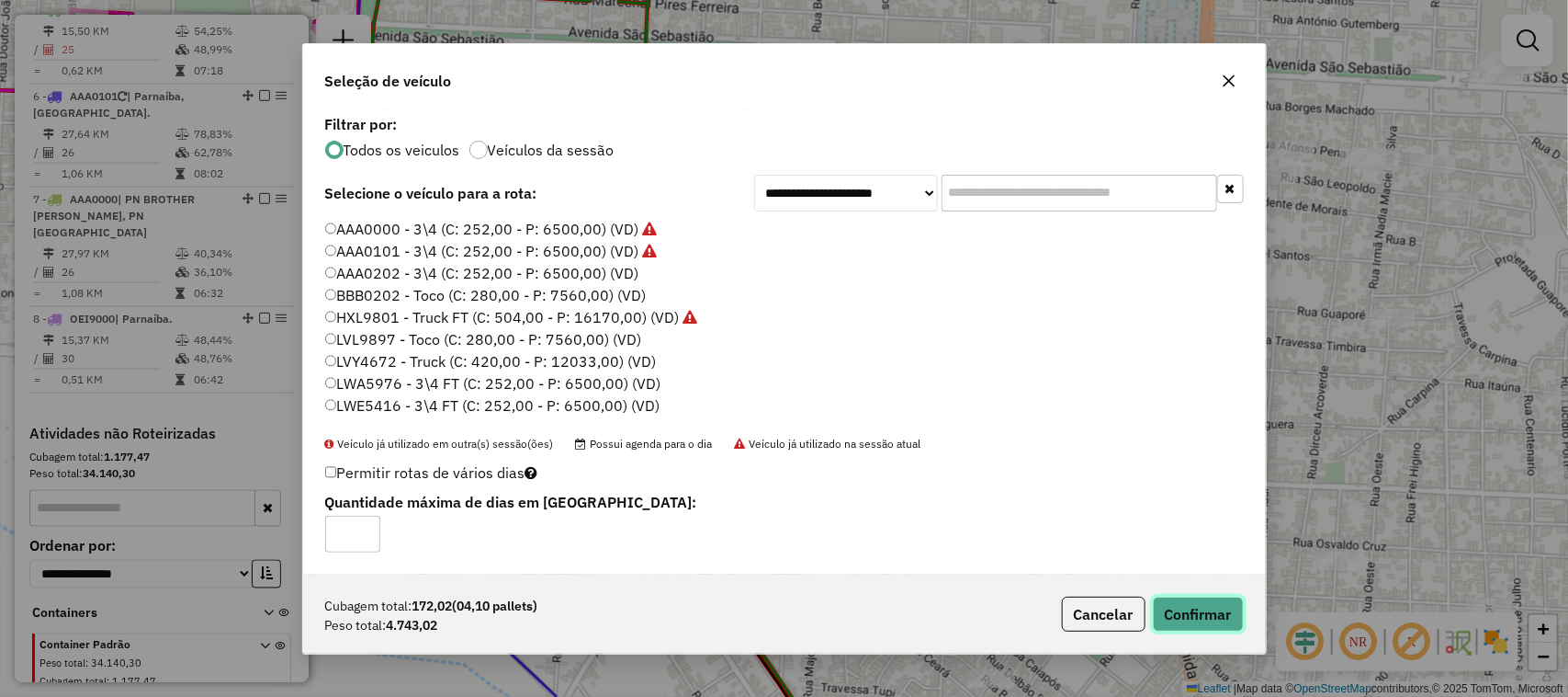
click at [1210, 614] on button "Confirmar" at bounding box center [1198, 615] width 91 height 35
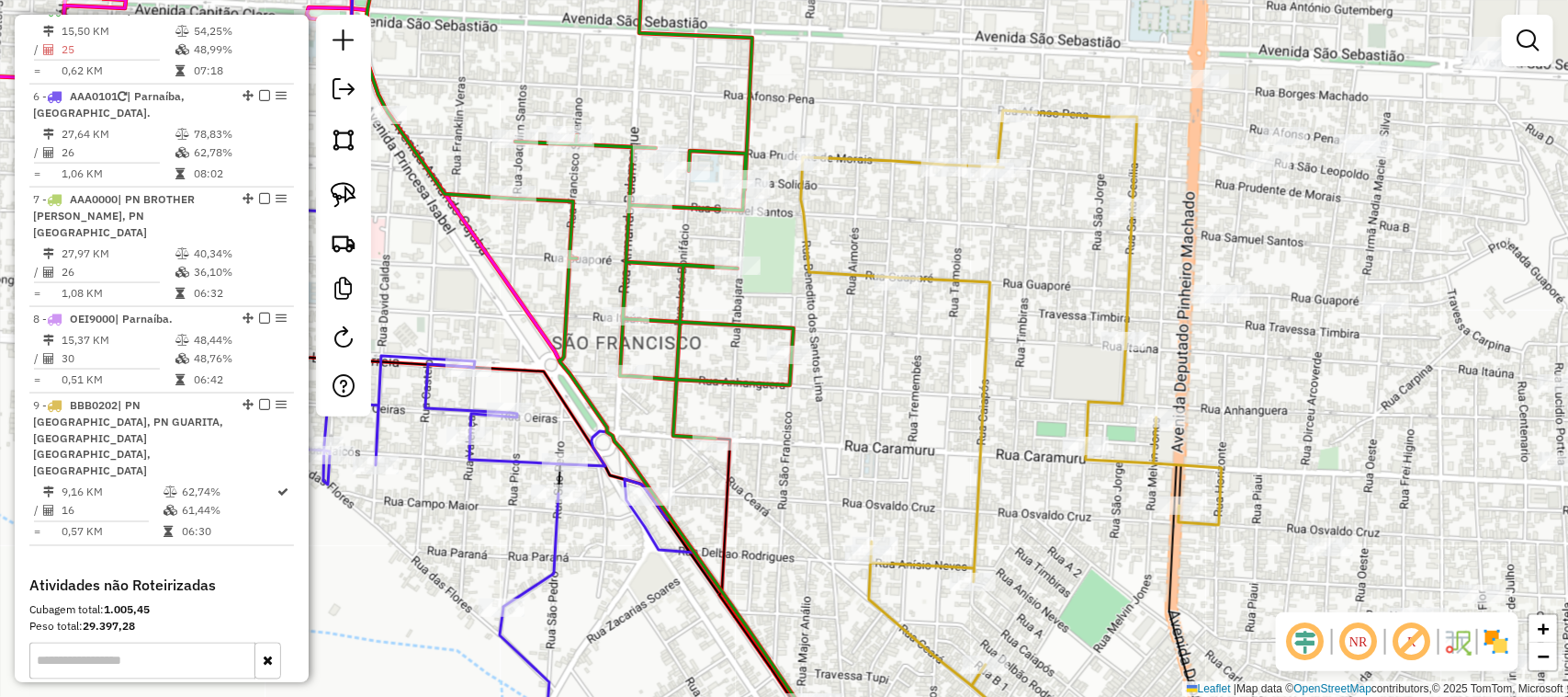
drag, startPoint x: 980, startPoint y: 471, endPoint x: 853, endPoint y: 181, distance: 316.6
click at [875, 255] on icon at bounding box center [1012, 398] width 421 height 575
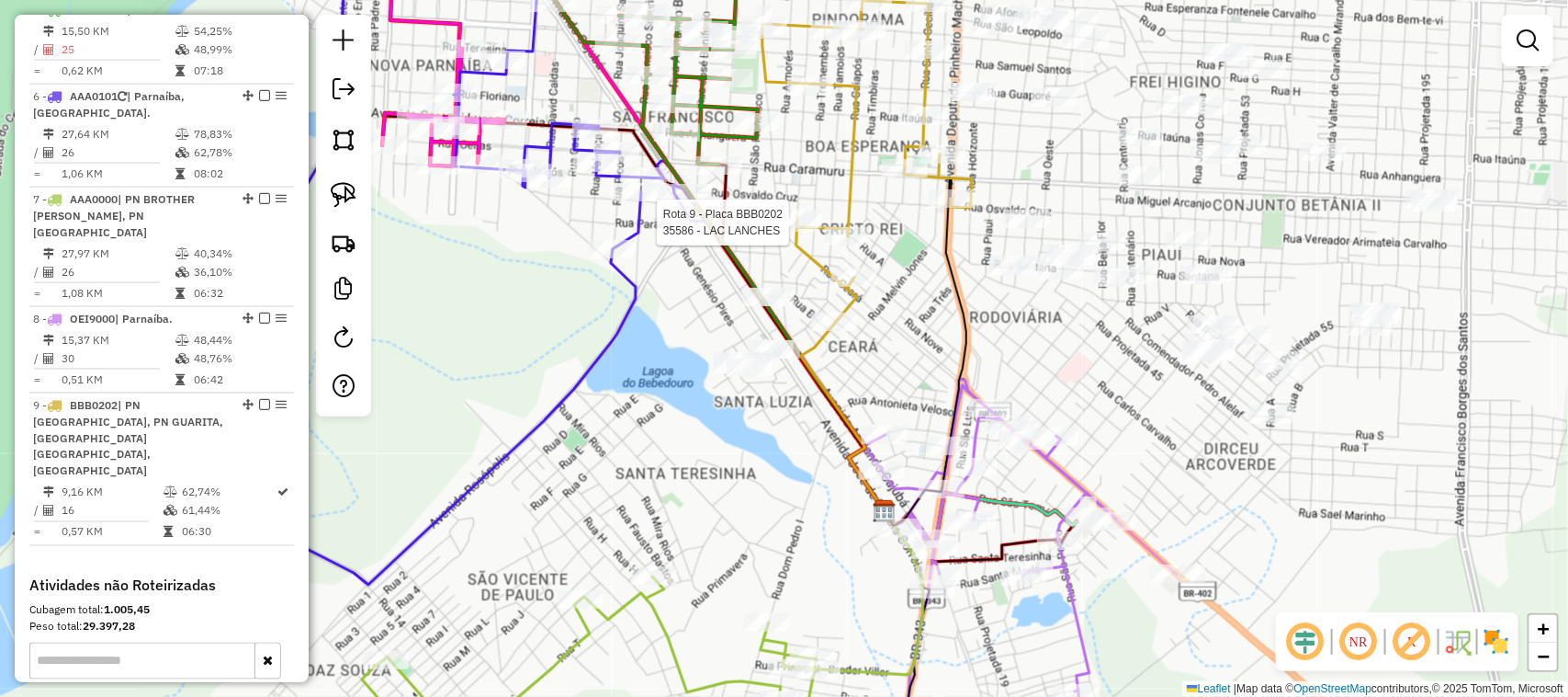
select select "**********"
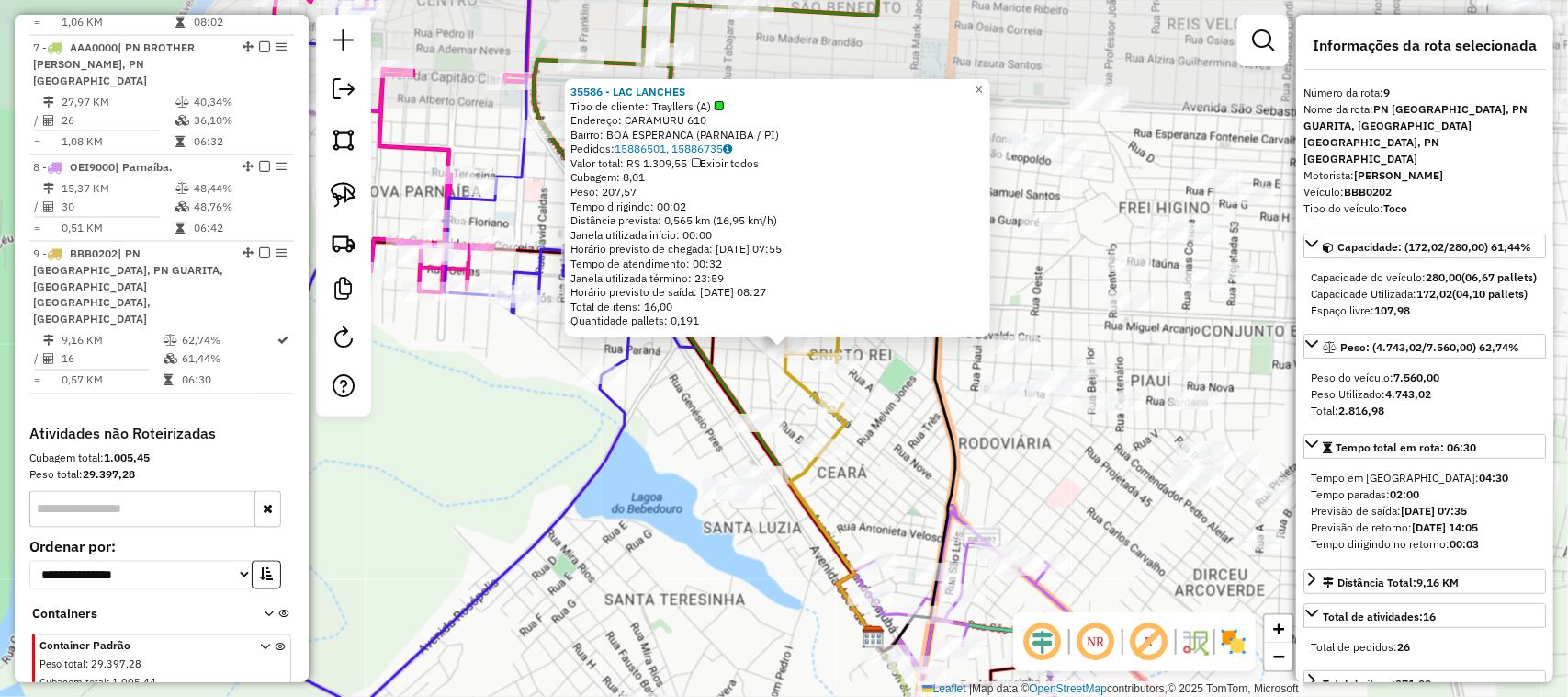
scroll to position [1321, 0]
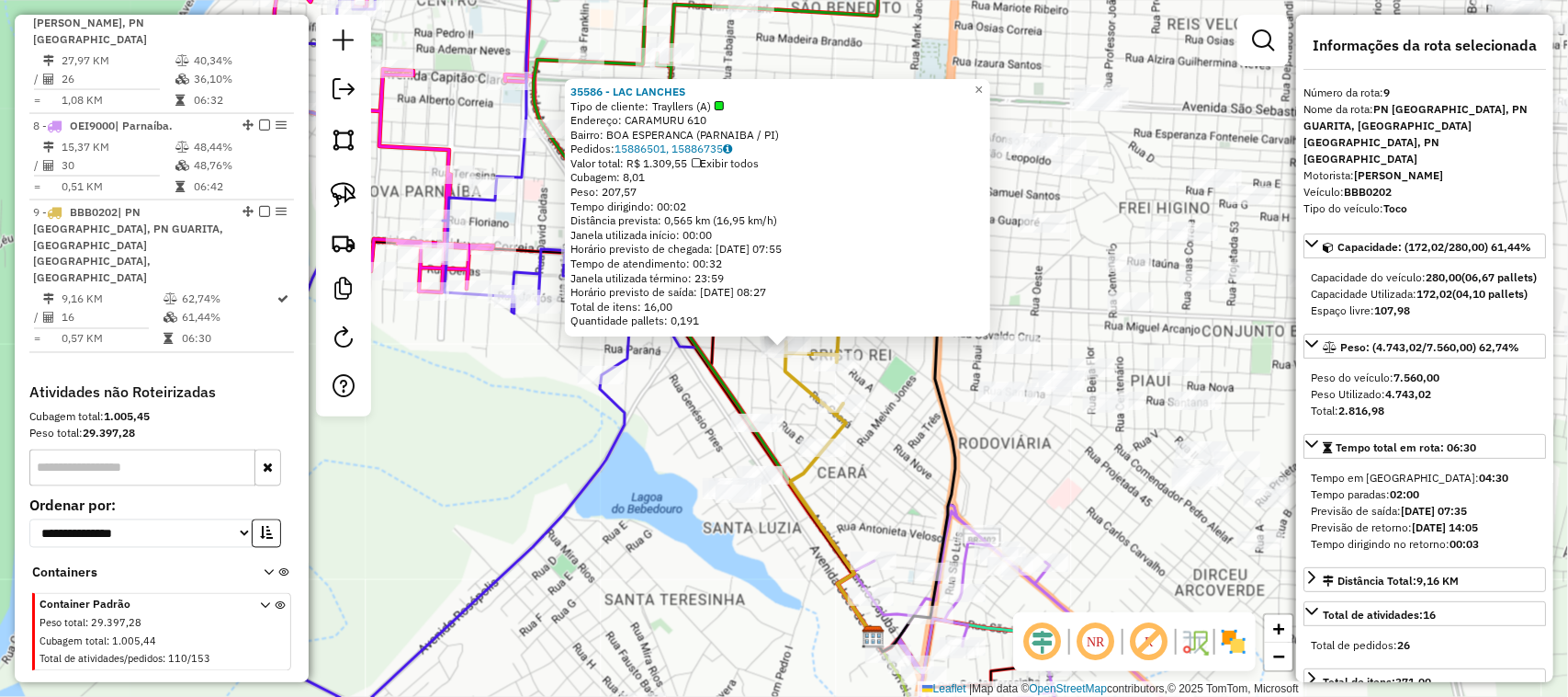
click at [926, 466] on div "35586 - LAC LANCHES Tipo de cliente: Trayllers (A) Endereço: CARAMURU 610 Bairr…" at bounding box center [784, 348] width 1568 height 697
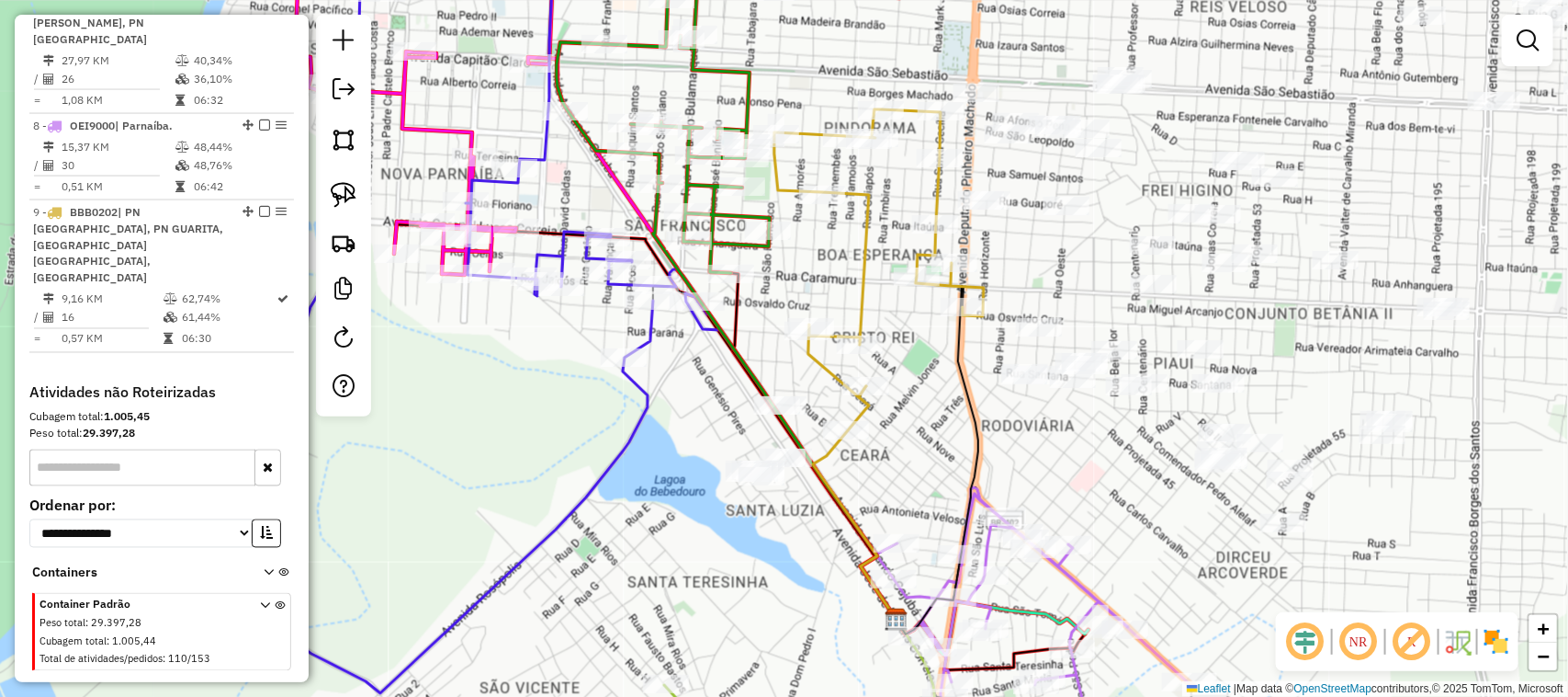
drag, startPoint x: 906, startPoint y: 481, endPoint x: 972, endPoint y: 401, distance: 103.7
click at [966, 420] on div "Janela de atendimento Grade de atendimento Capacidade Transportadoras Veículos …" at bounding box center [784, 348] width 1568 height 697
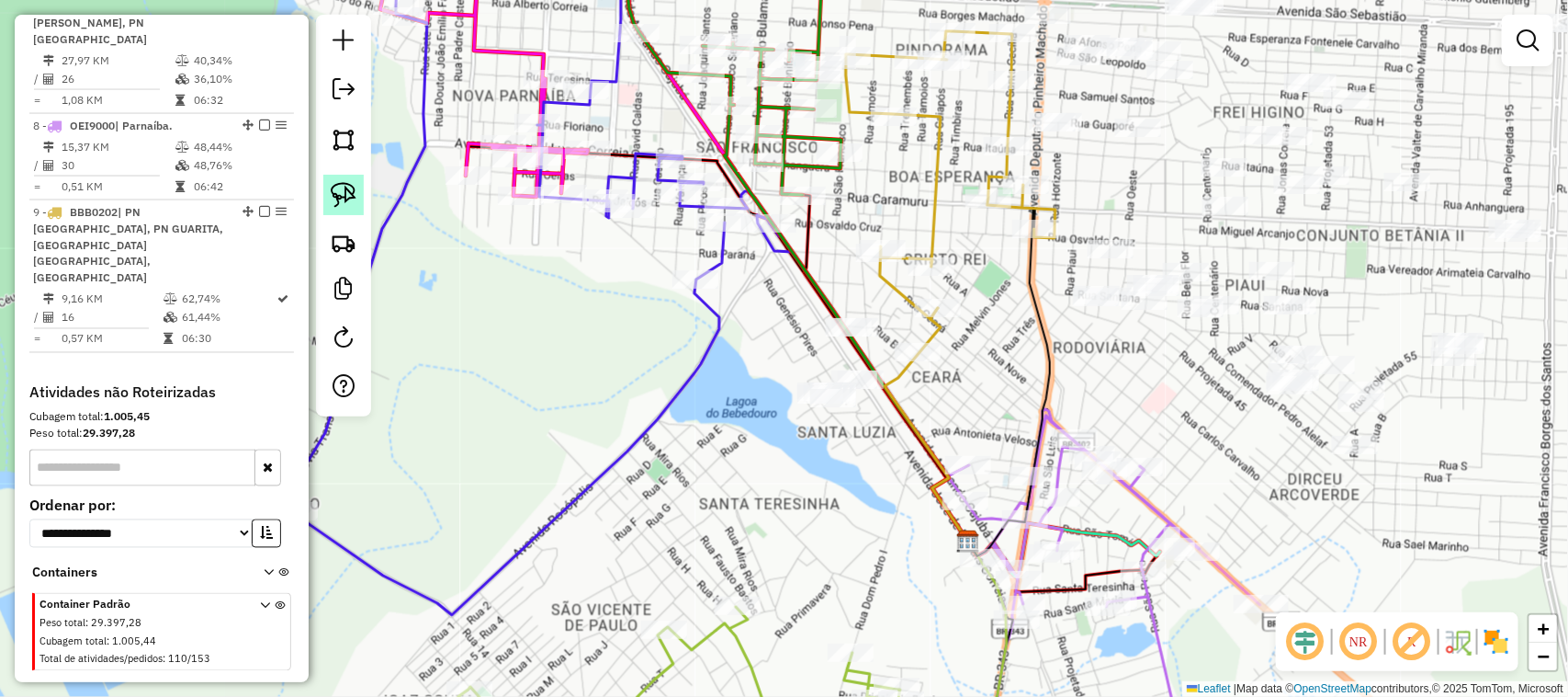
click at [346, 195] on img at bounding box center [343, 194] width 26 height 26
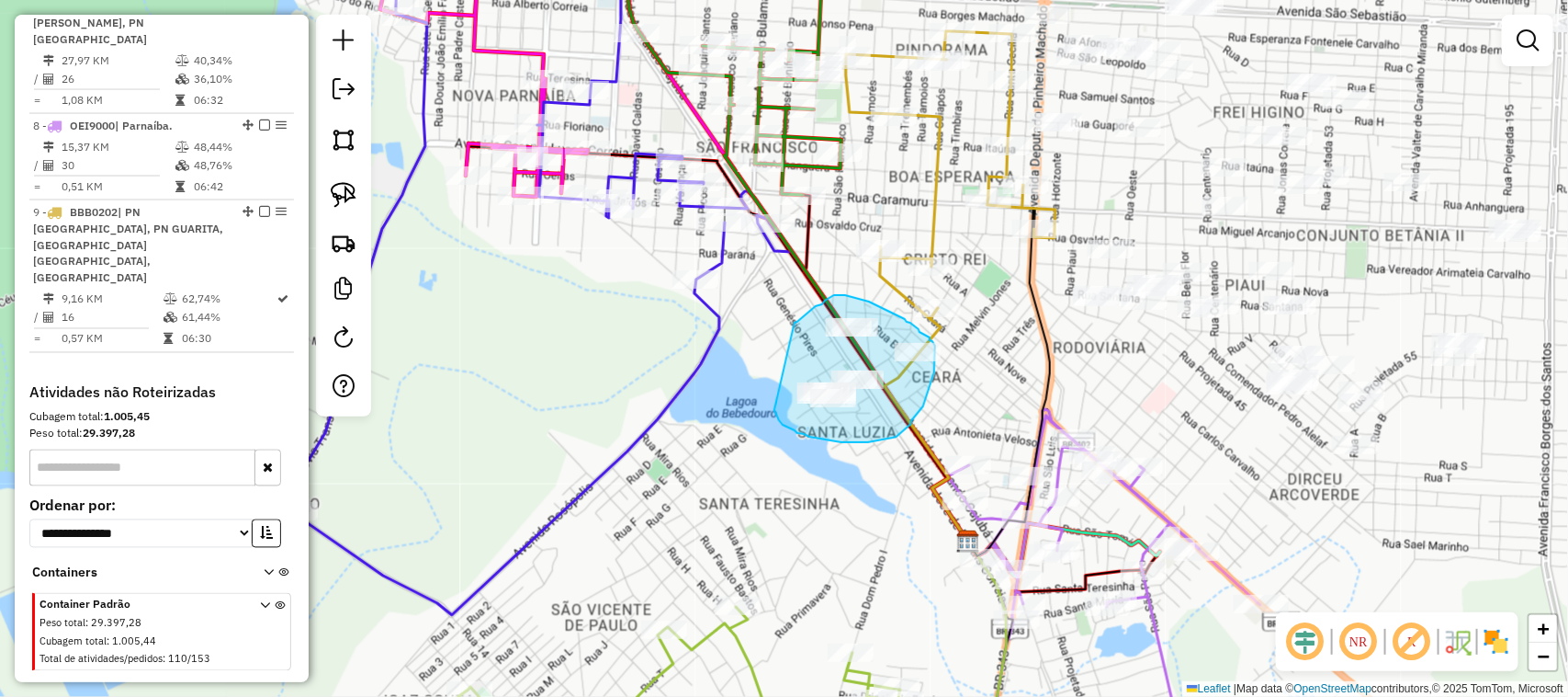
drag, startPoint x: 795, startPoint y: 323, endPoint x: 770, endPoint y: 397, distance: 78.1
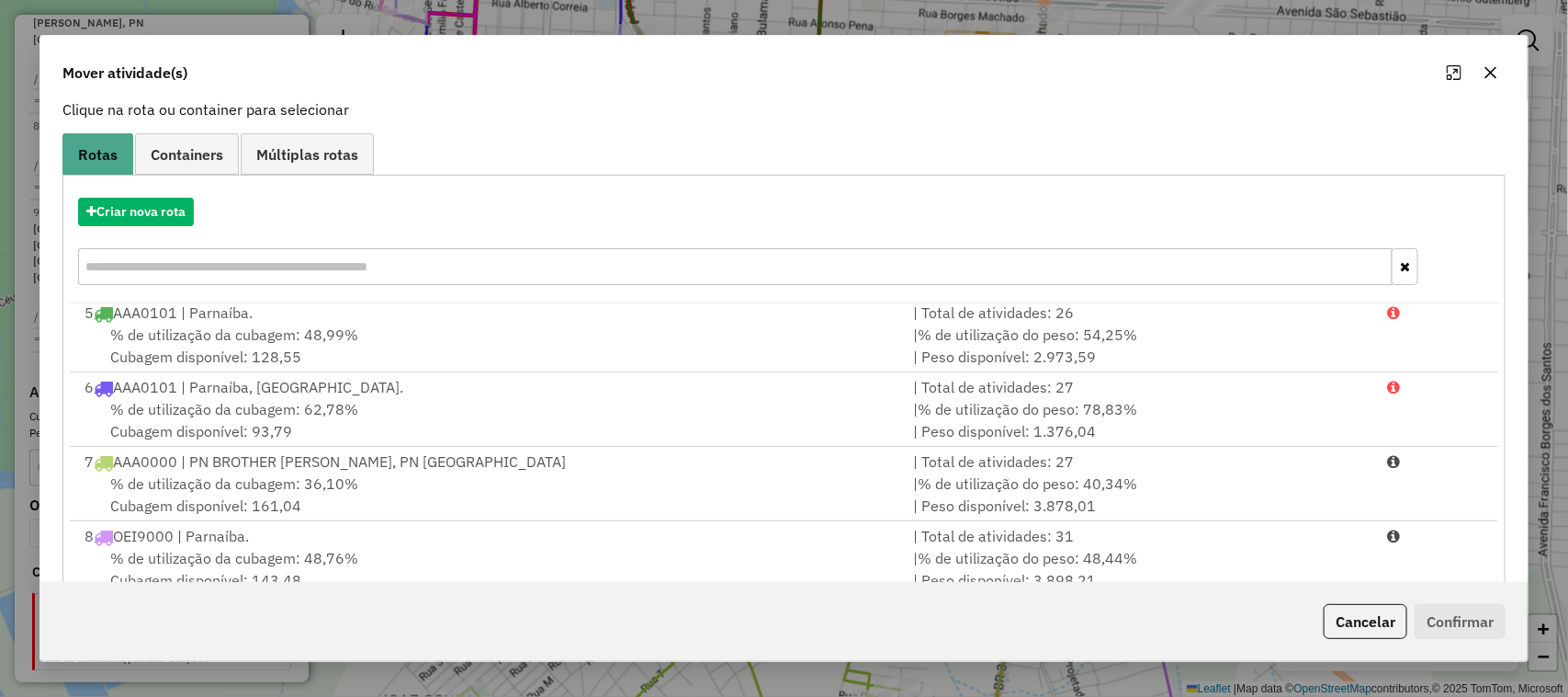
scroll to position [241, 0]
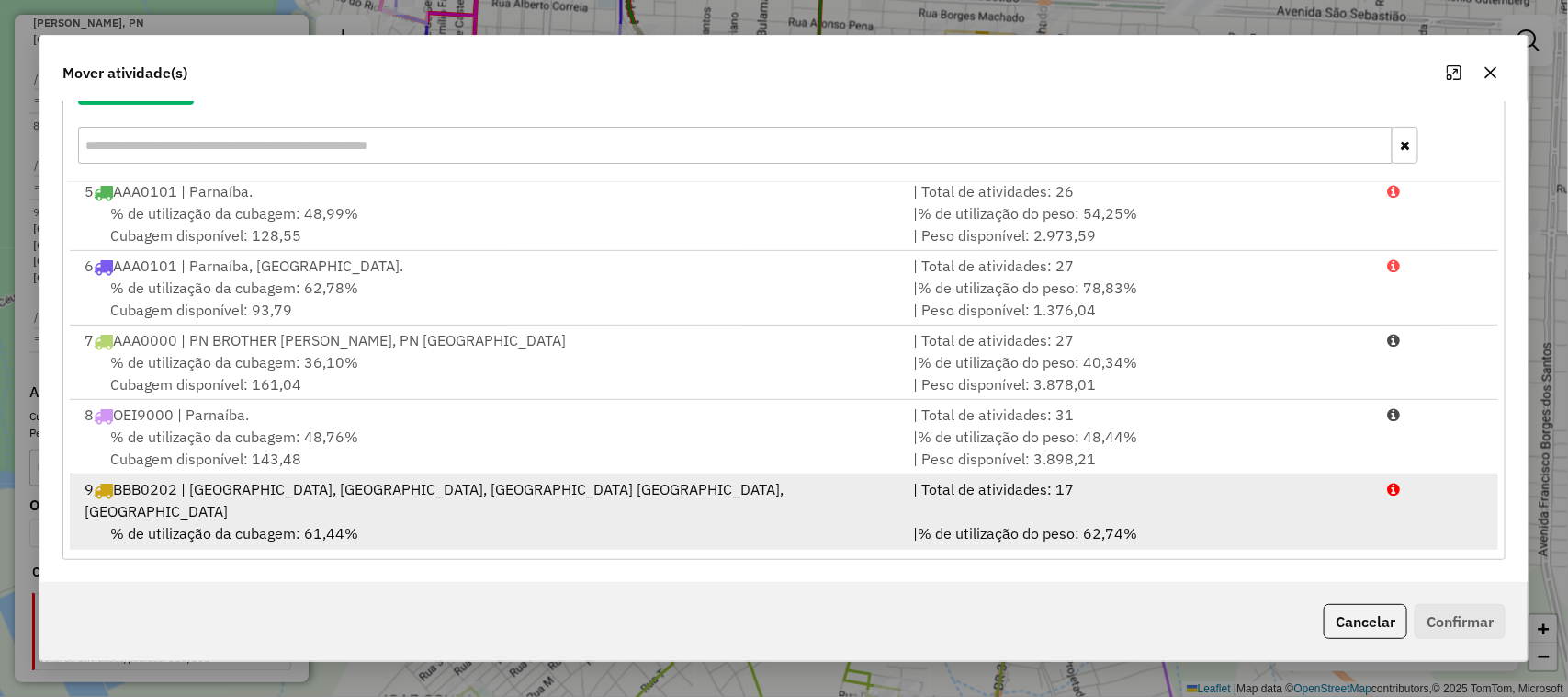
click at [615, 529] on div "% de utilização da cubagem: 61,44% Cubagem disponível: 107,98" at bounding box center [489, 544] width 830 height 44
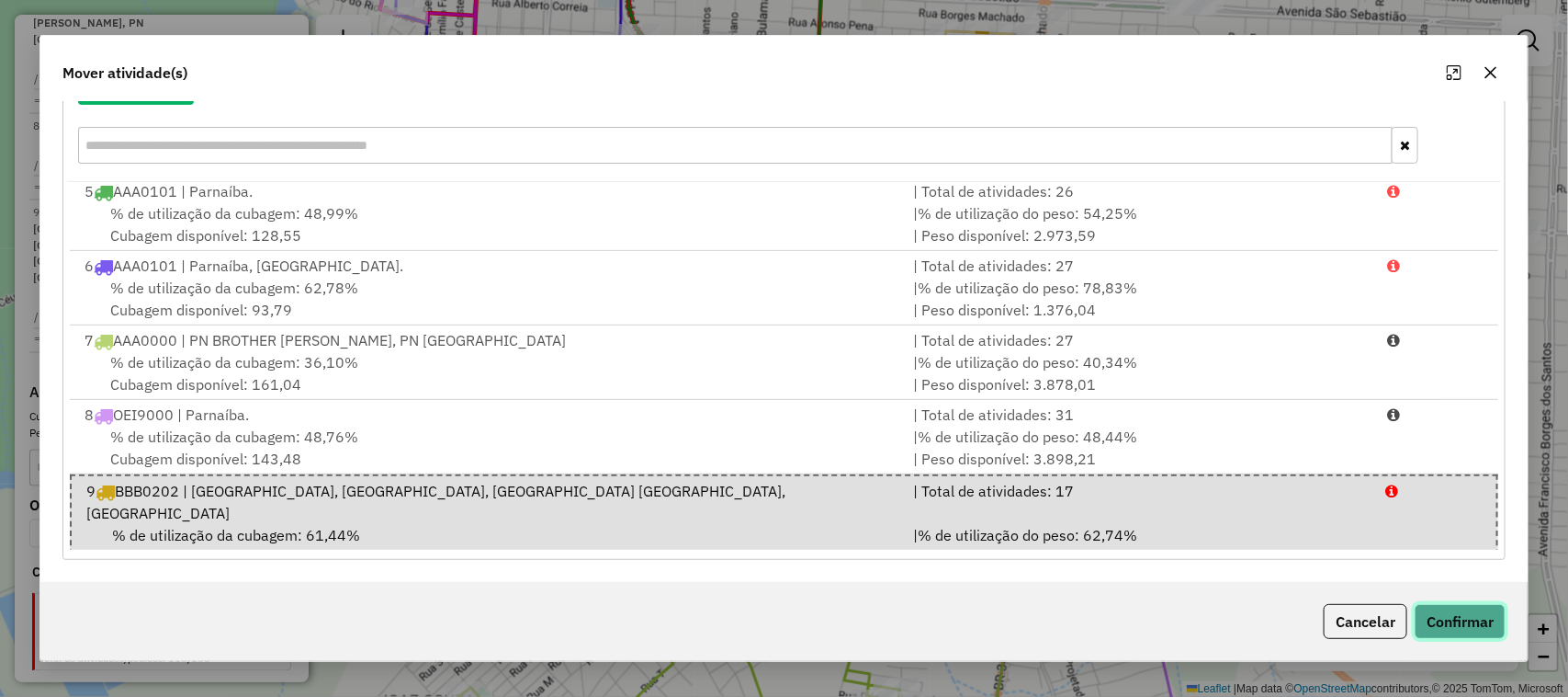
click at [1447, 617] on button "Confirmar" at bounding box center [1460, 621] width 91 height 35
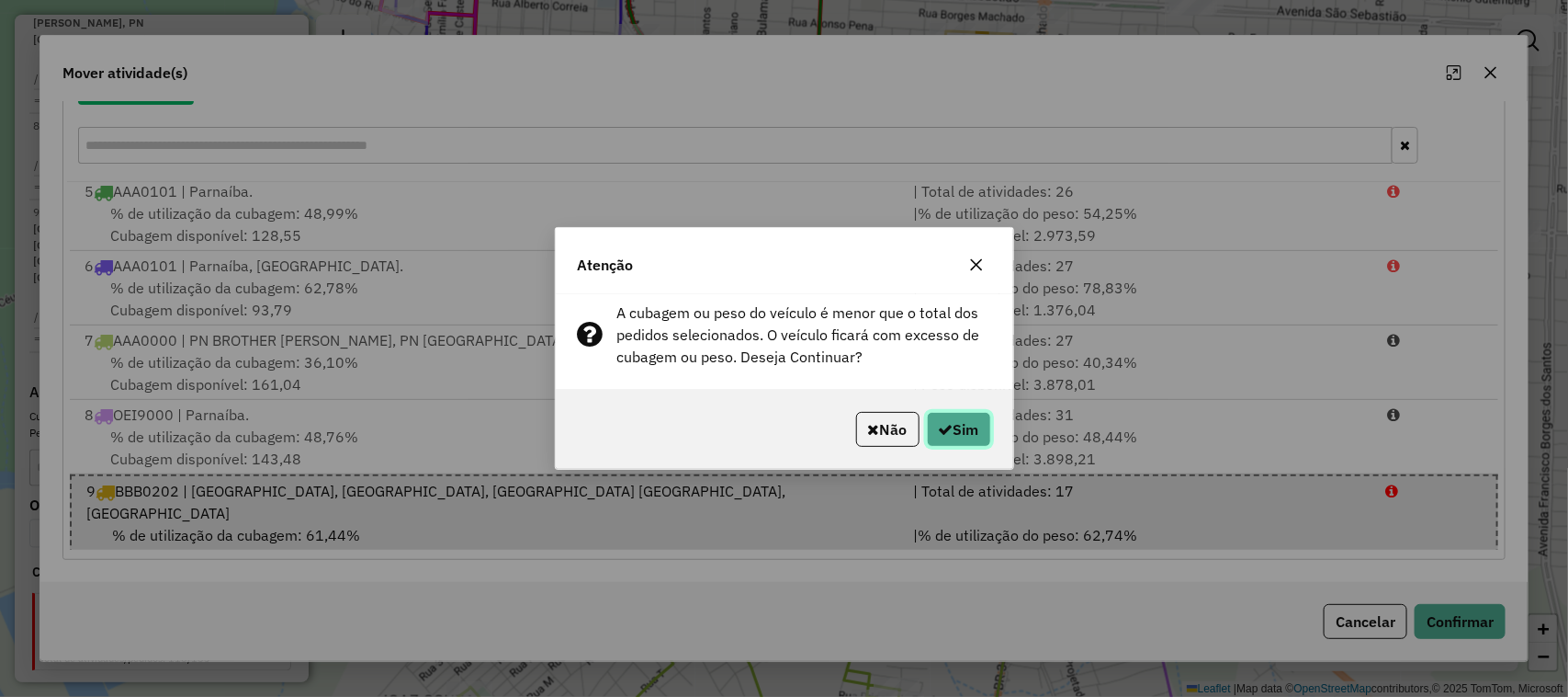
click at [951, 433] on button "Sim" at bounding box center [960, 430] width 65 height 35
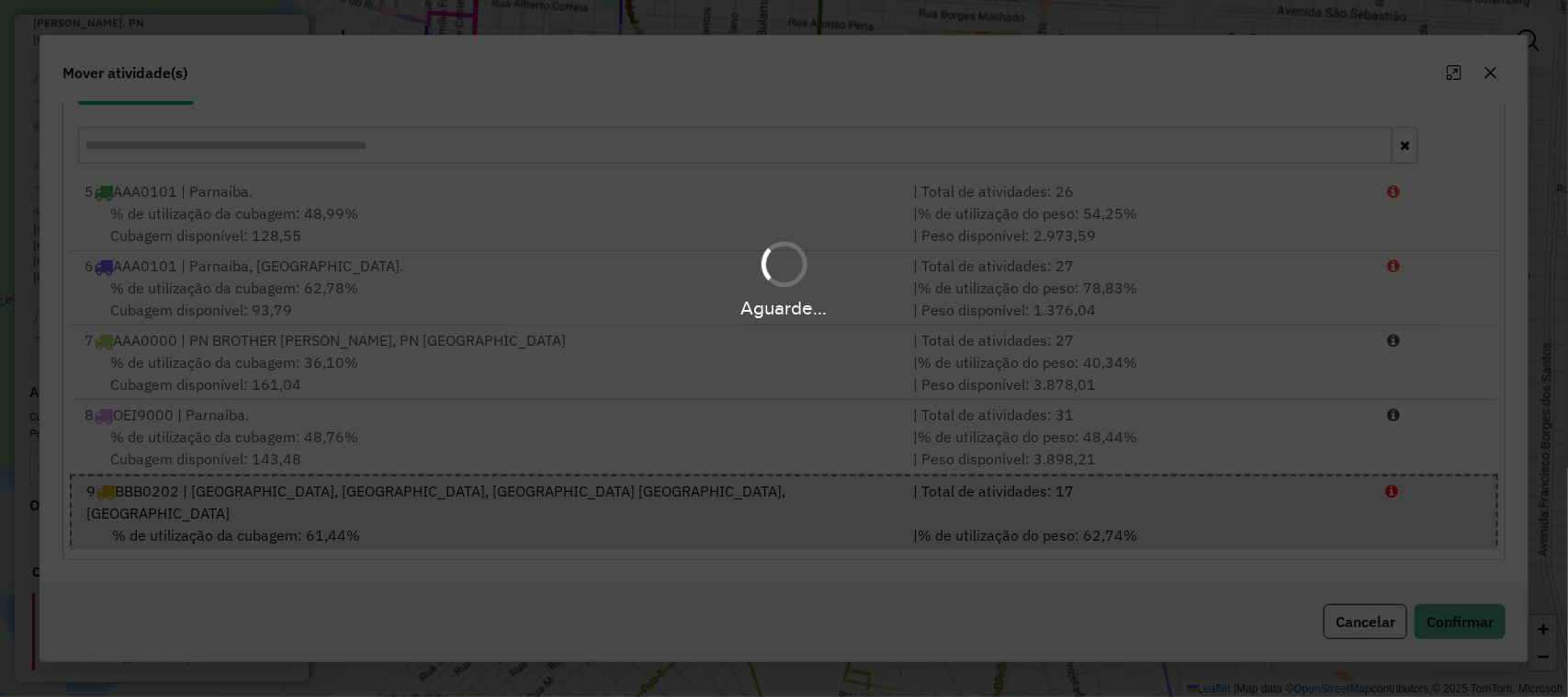
scroll to position [0, 0]
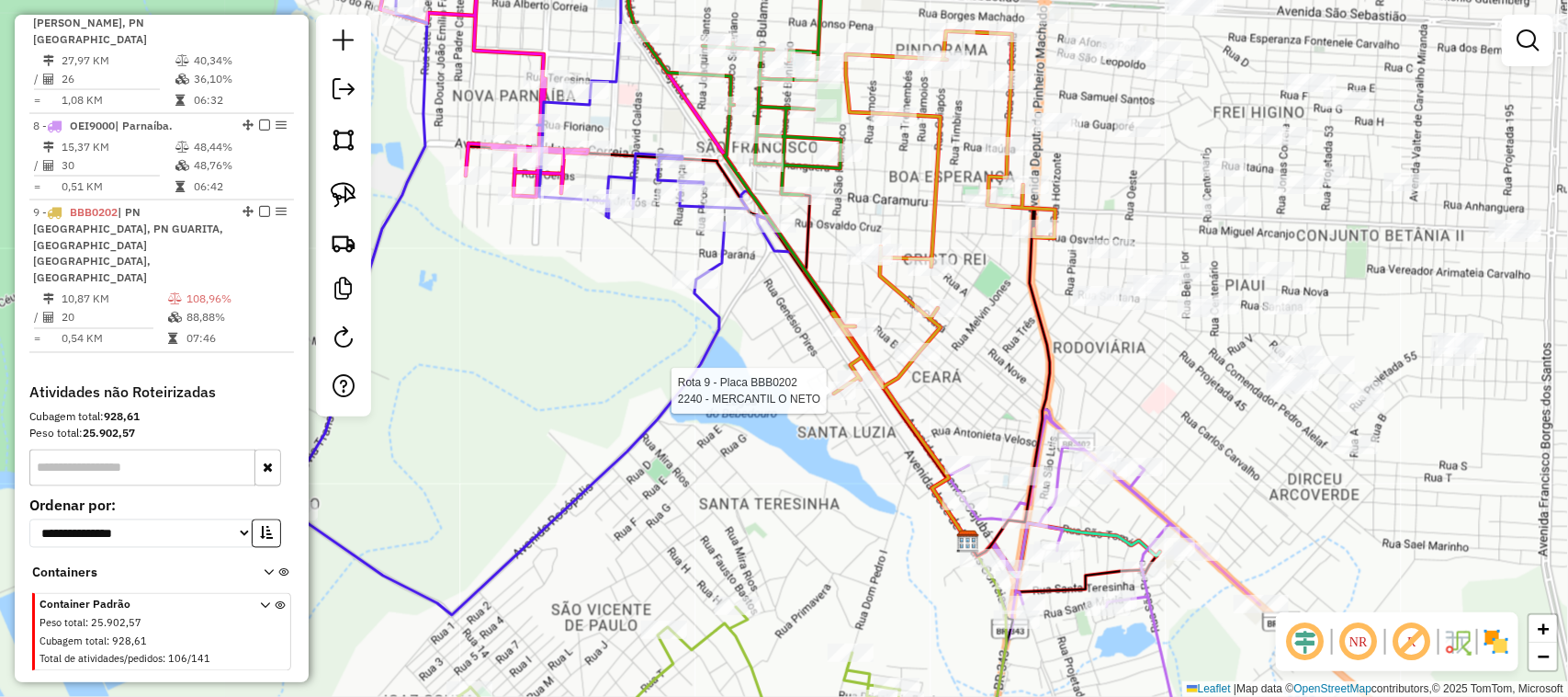
select select "**********"
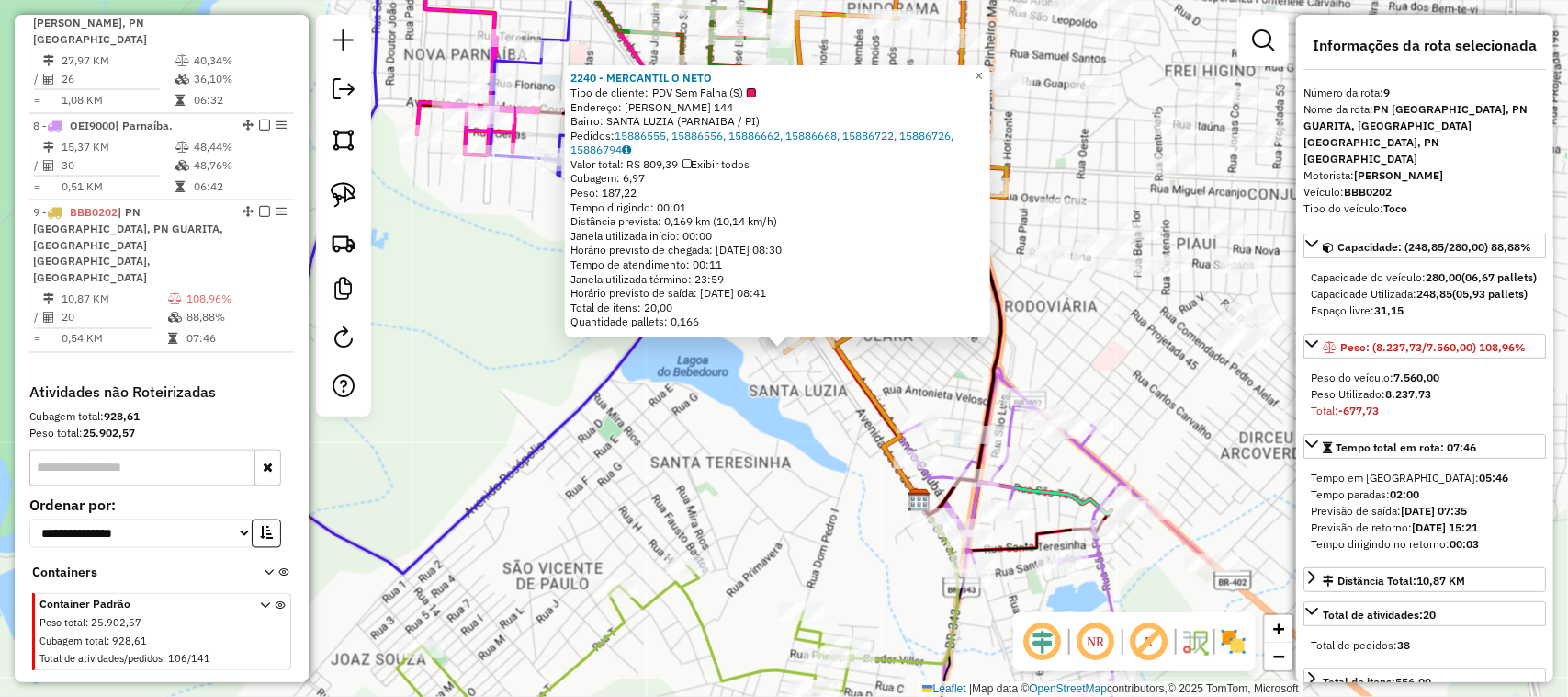
click at [798, 415] on div "2240 - MERCANTIL O NETO Tipo de cliente: PDV Sem Falha (S) Endereço: JOAO MOISE…" at bounding box center [784, 348] width 1568 height 697
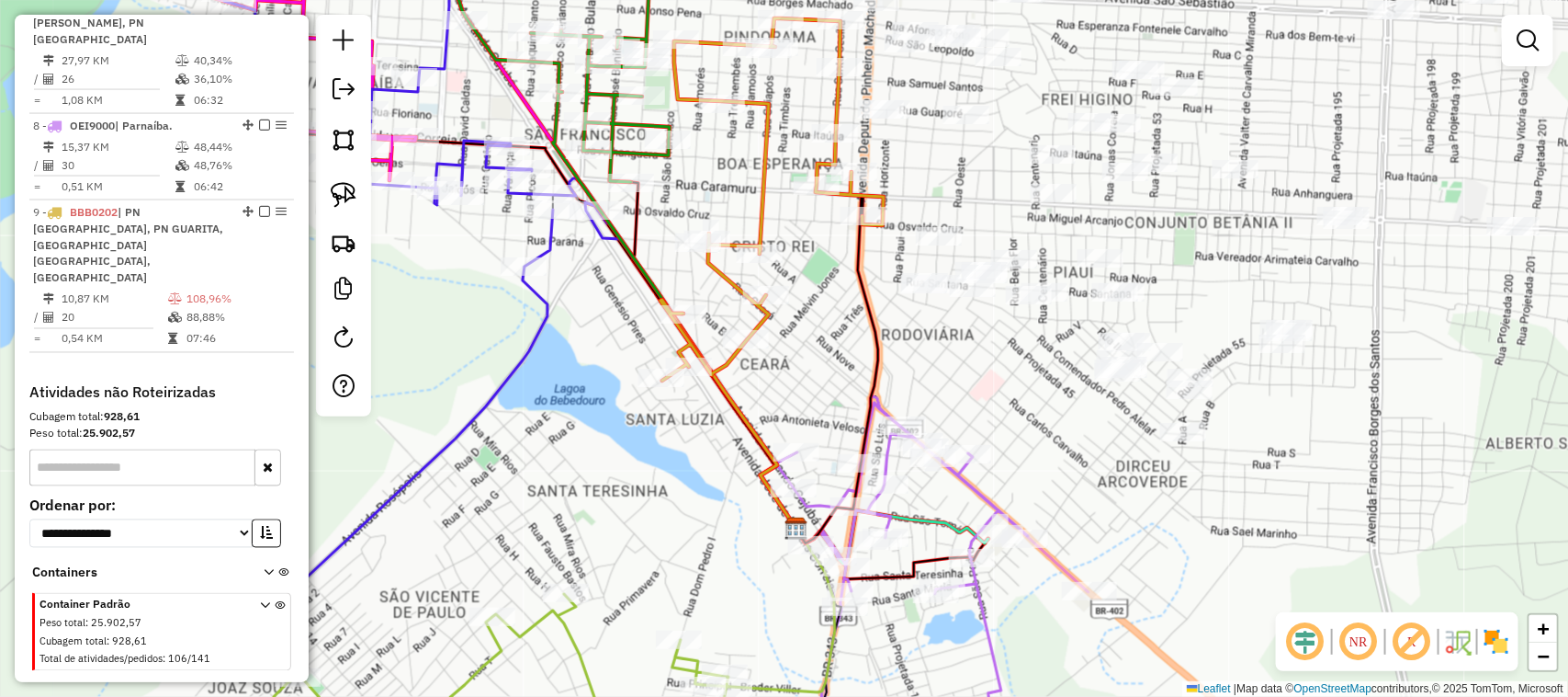
drag, startPoint x: 1224, startPoint y: 397, endPoint x: 1082, endPoint y: 429, distance: 145.6
click at [1082, 429] on div "Janela de atendimento Grade de atendimento Capacidade Transportadoras Veículos …" at bounding box center [784, 348] width 1568 height 697
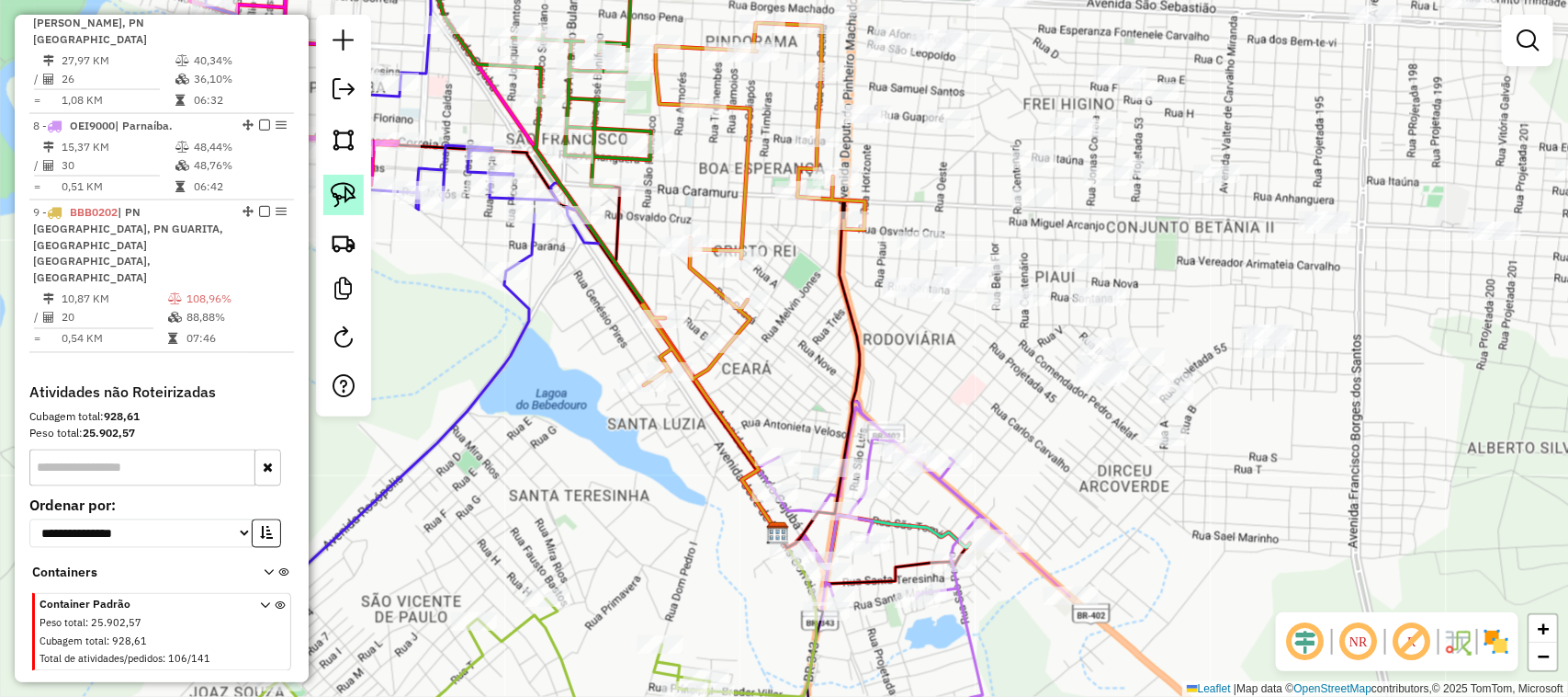
click at [336, 197] on img at bounding box center [343, 194] width 26 height 26
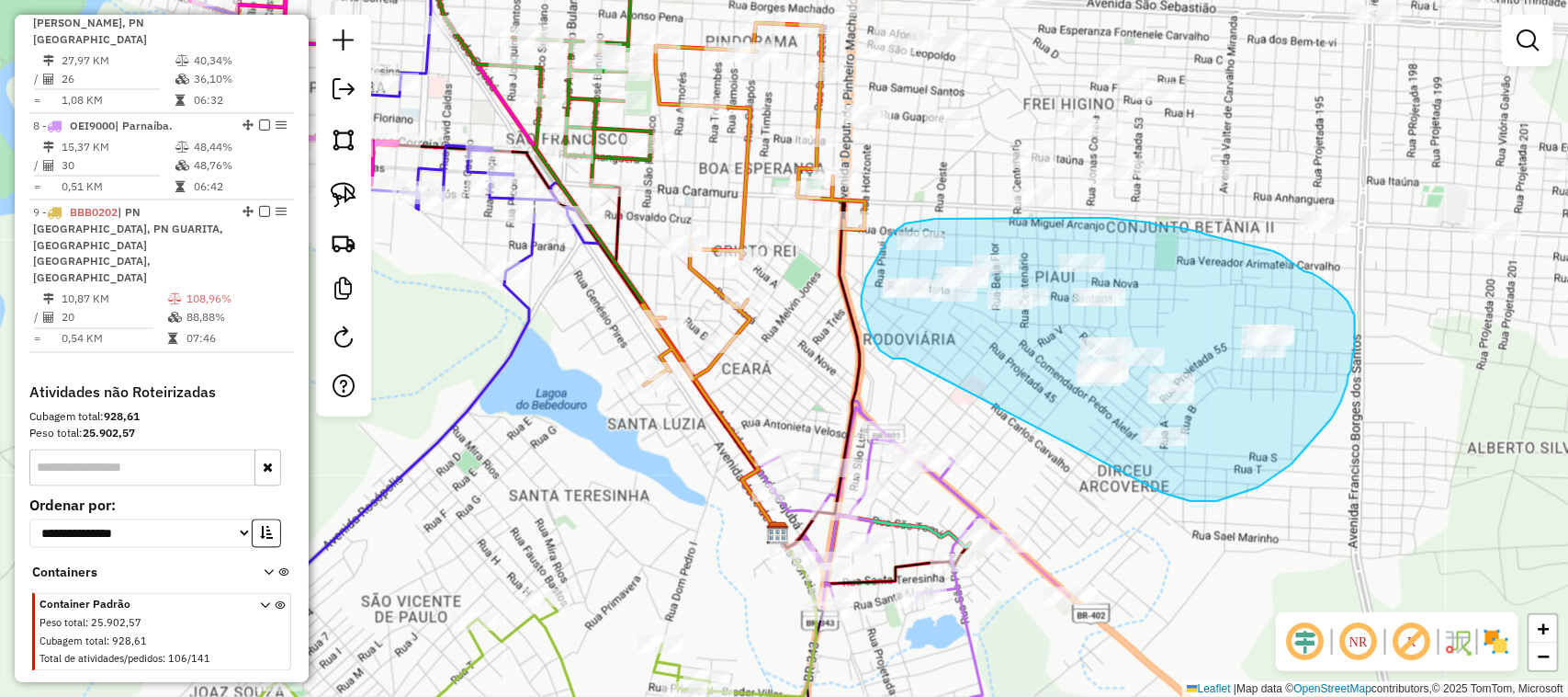
drag, startPoint x: 905, startPoint y: 358, endPoint x: 1154, endPoint y: 488, distance: 280.9
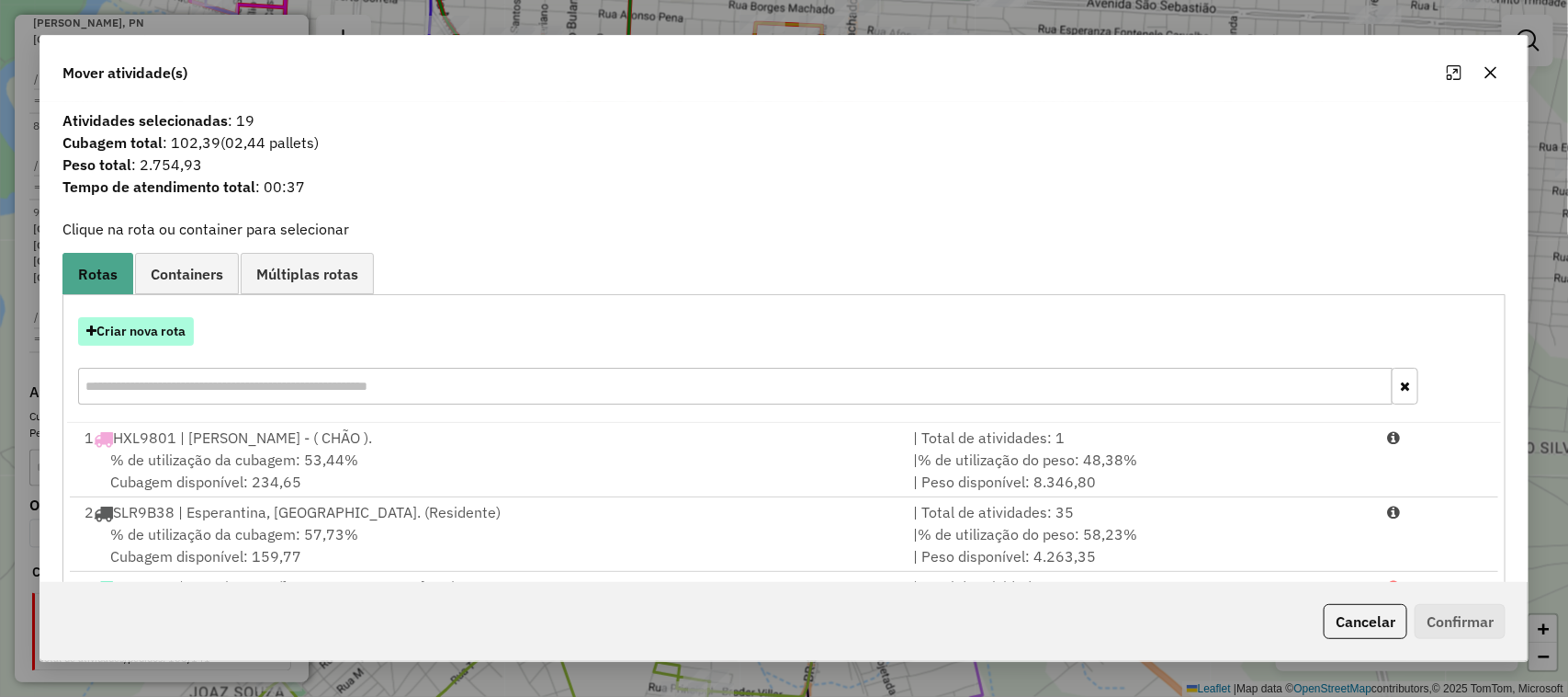
click at [131, 332] on button "Criar nova rota" at bounding box center [136, 331] width 116 height 28
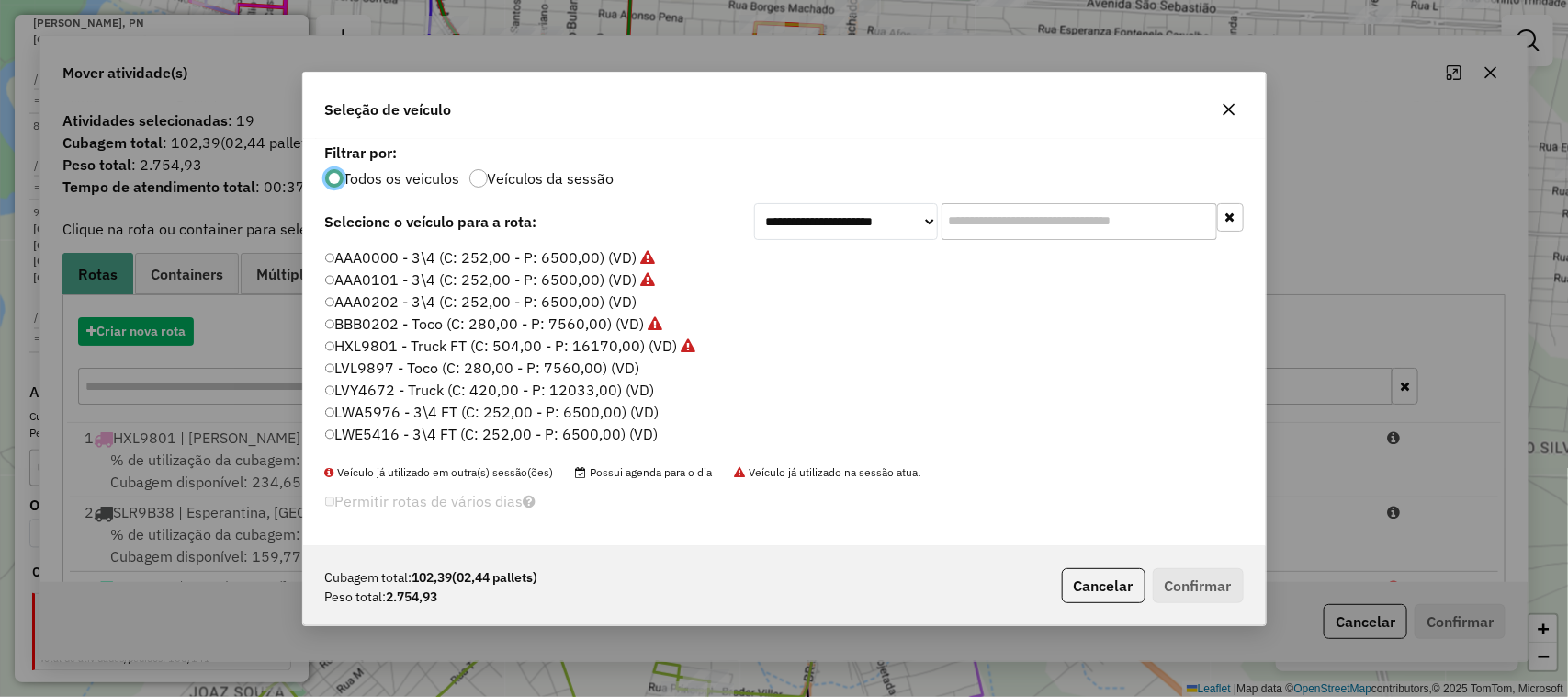
scroll to position [9, 6]
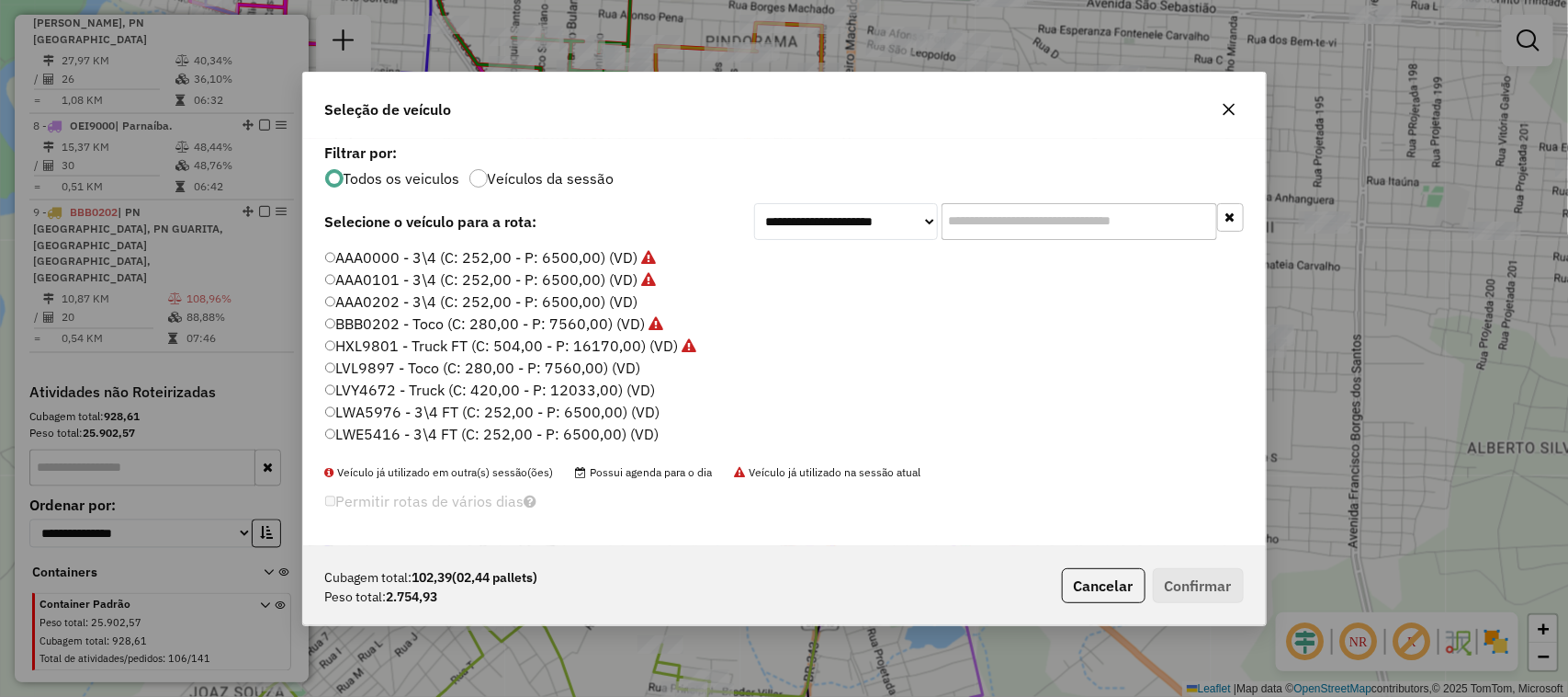
click at [338, 324] on label "BBB0202 - Toco (C: 280,00 - P: 7560,00) (VD)" at bounding box center [495, 323] width 340 height 22
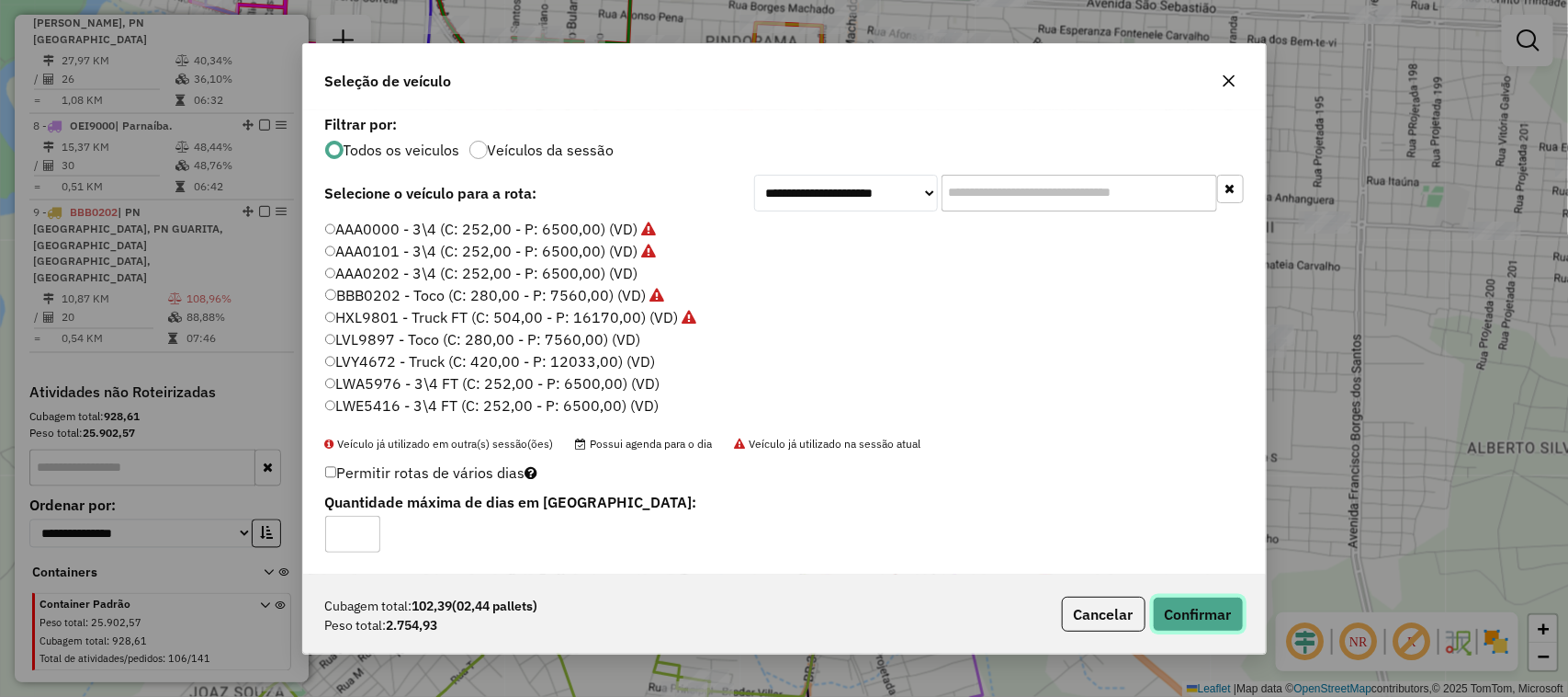
click at [1195, 609] on button "Confirmar" at bounding box center [1198, 615] width 91 height 35
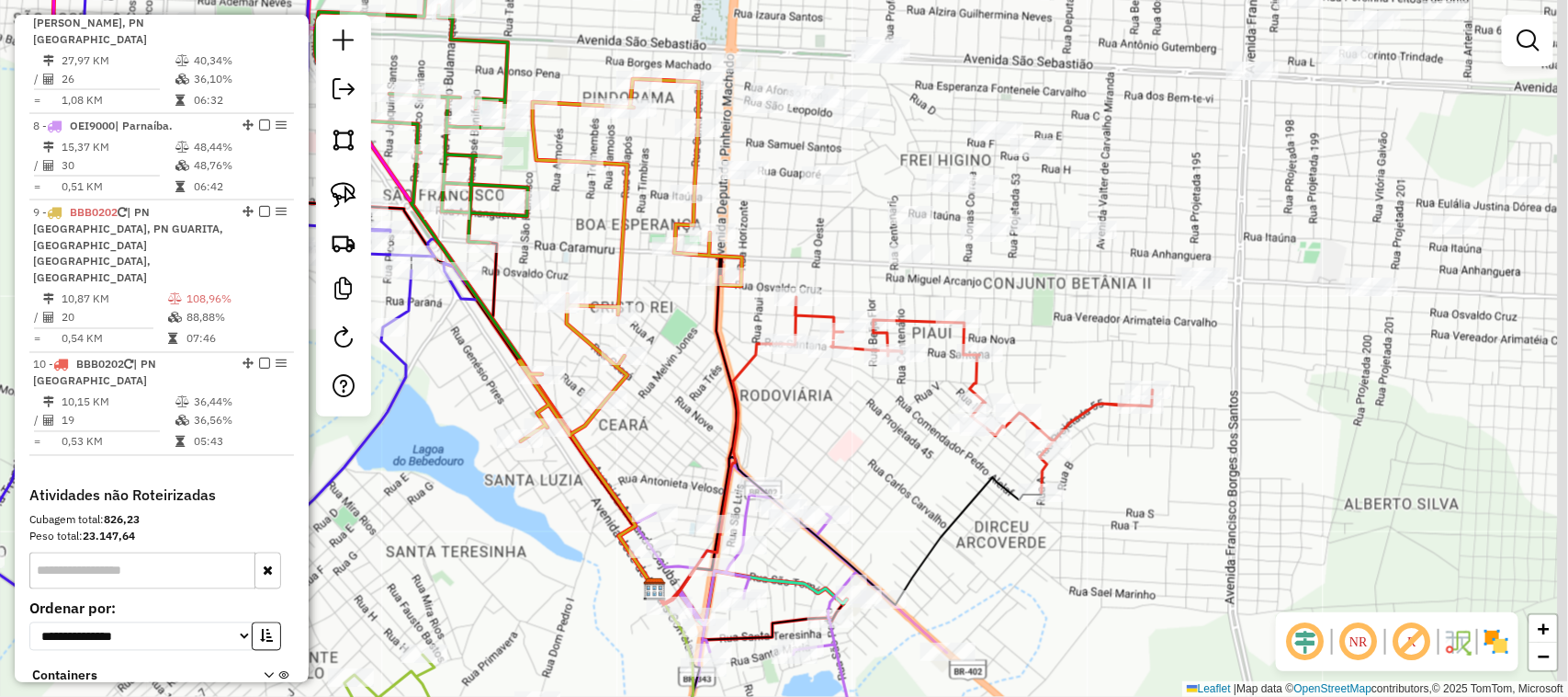
drag, startPoint x: 1025, startPoint y: 377, endPoint x: 804, endPoint y: 494, distance: 250.1
click at [811, 479] on div "Janela de atendimento Grade de atendimento Capacidade Transportadoras Veículos …" at bounding box center [784, 348] width 1568 height 697
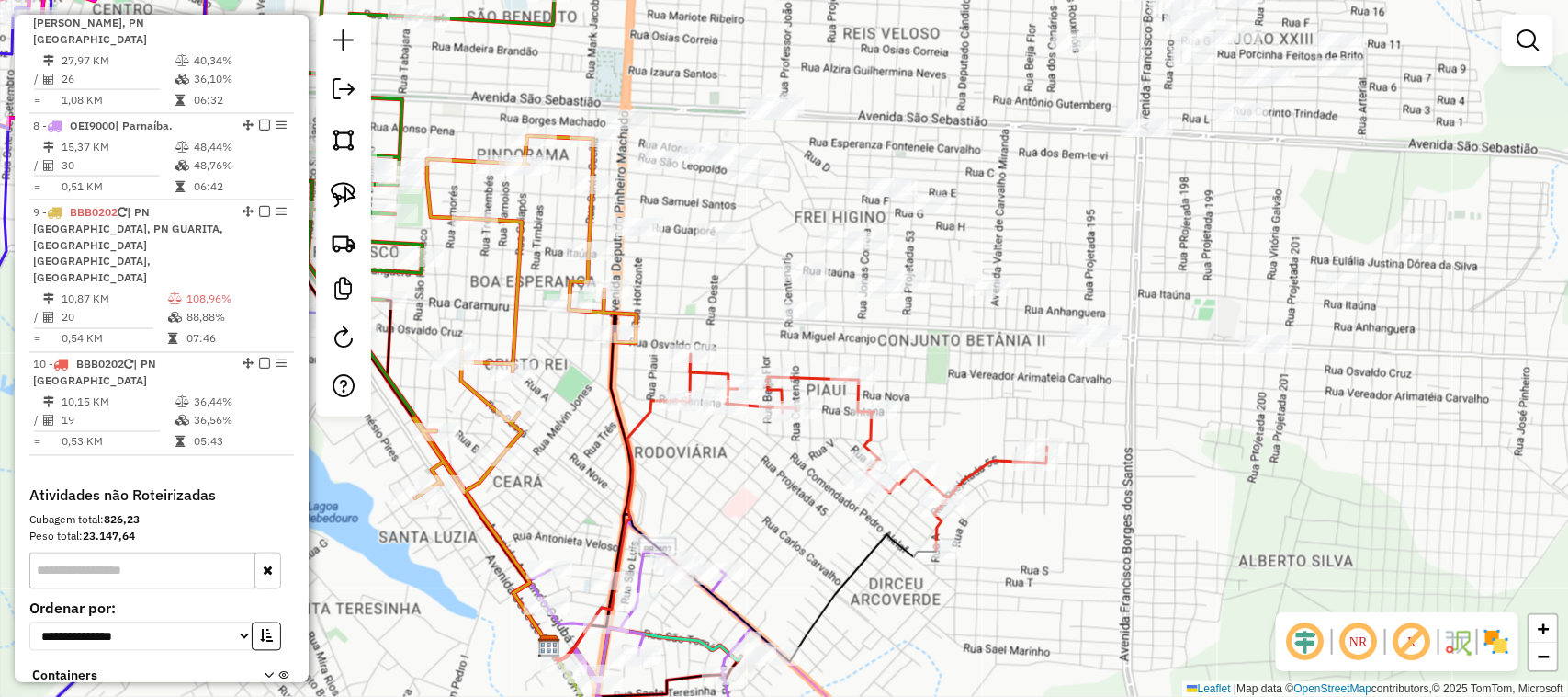
drag, startPoint x: 1054, startPoint y: 400, endPoint x: 994, endPoint y: 466, distance: 89.2
click at [997, 456] on div "Janela de atendimento Grade de atendimento Capacidade Transportadoras Veículos …" at bounding box center [784, 348] width 1568 height 697
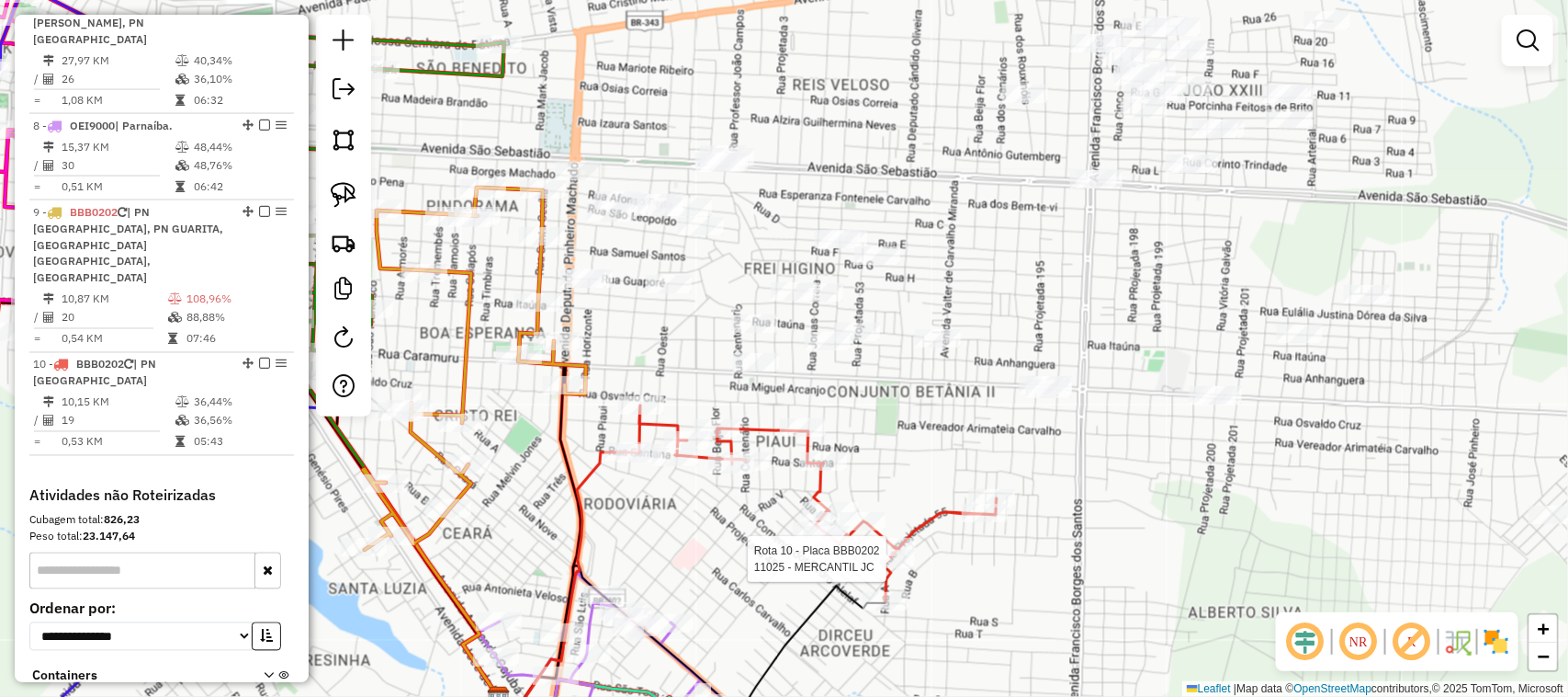
select select "**********"
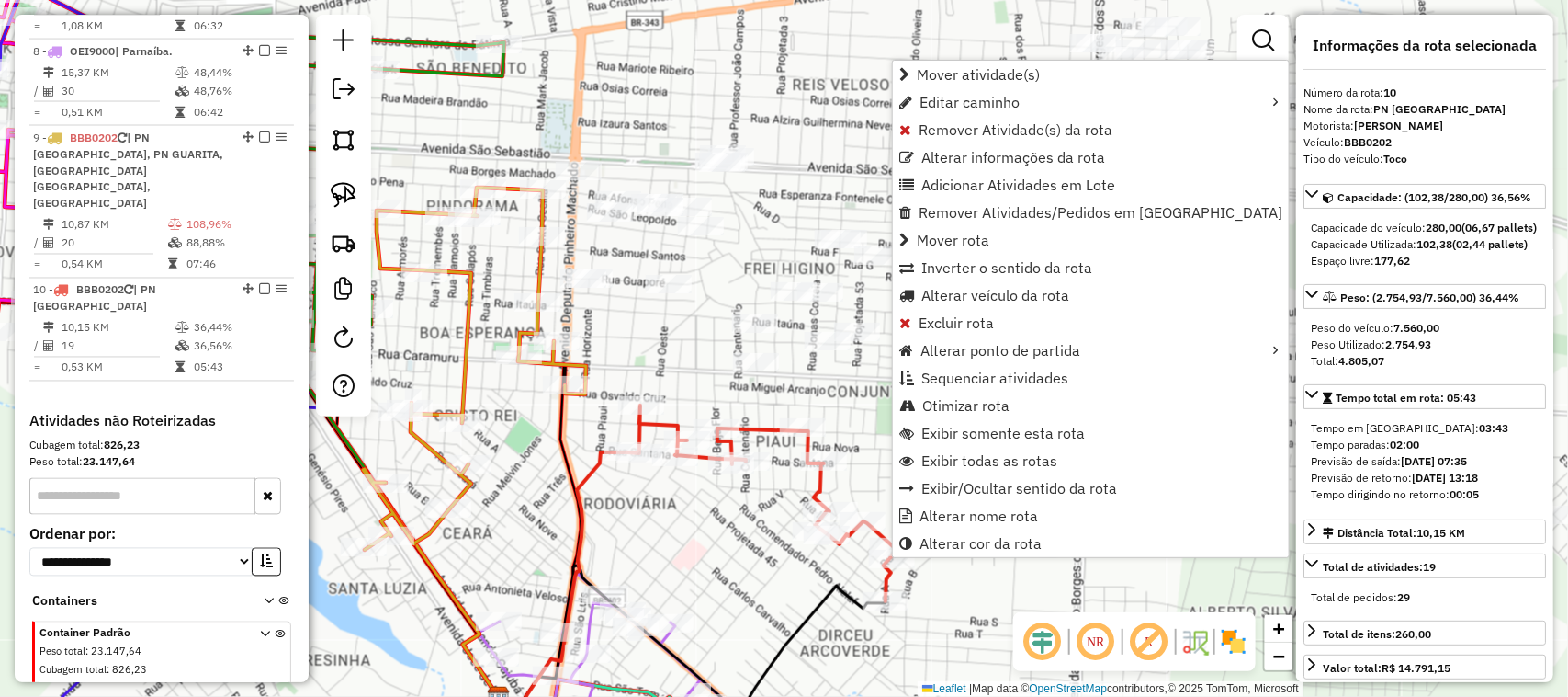
scroll to position [1408, 0]
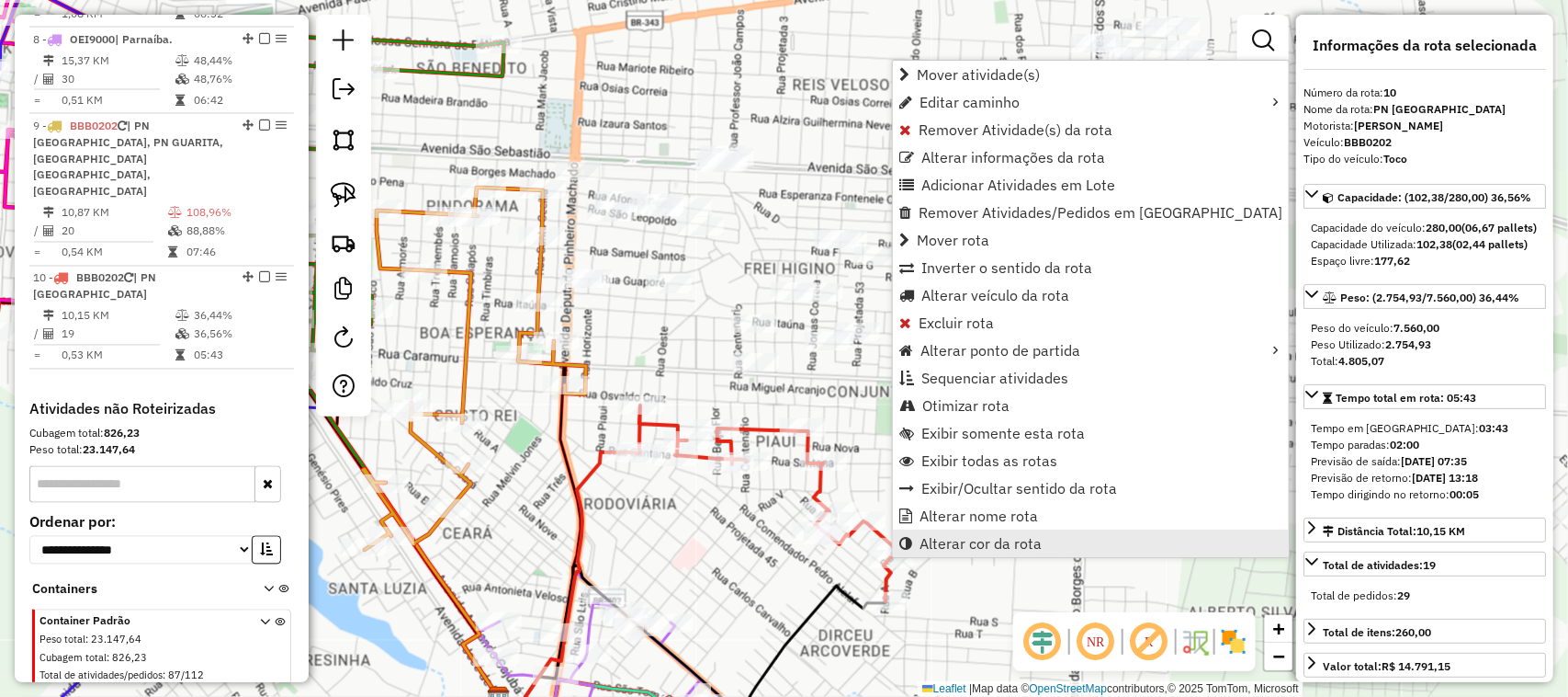
click at [961, 539] on span "Alterar cor da rota" at bounding box center [980, 543] width 123 height 15
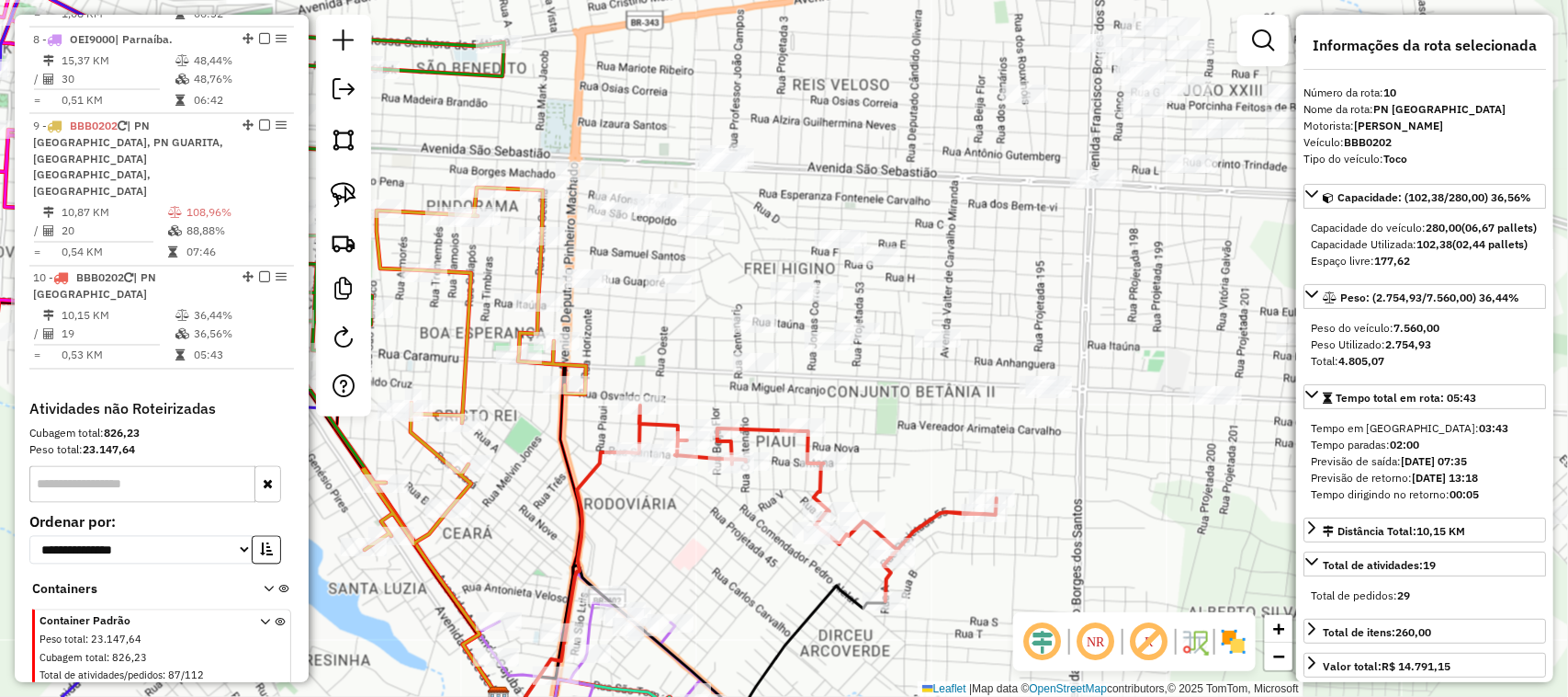
scroll to position [345, 0]
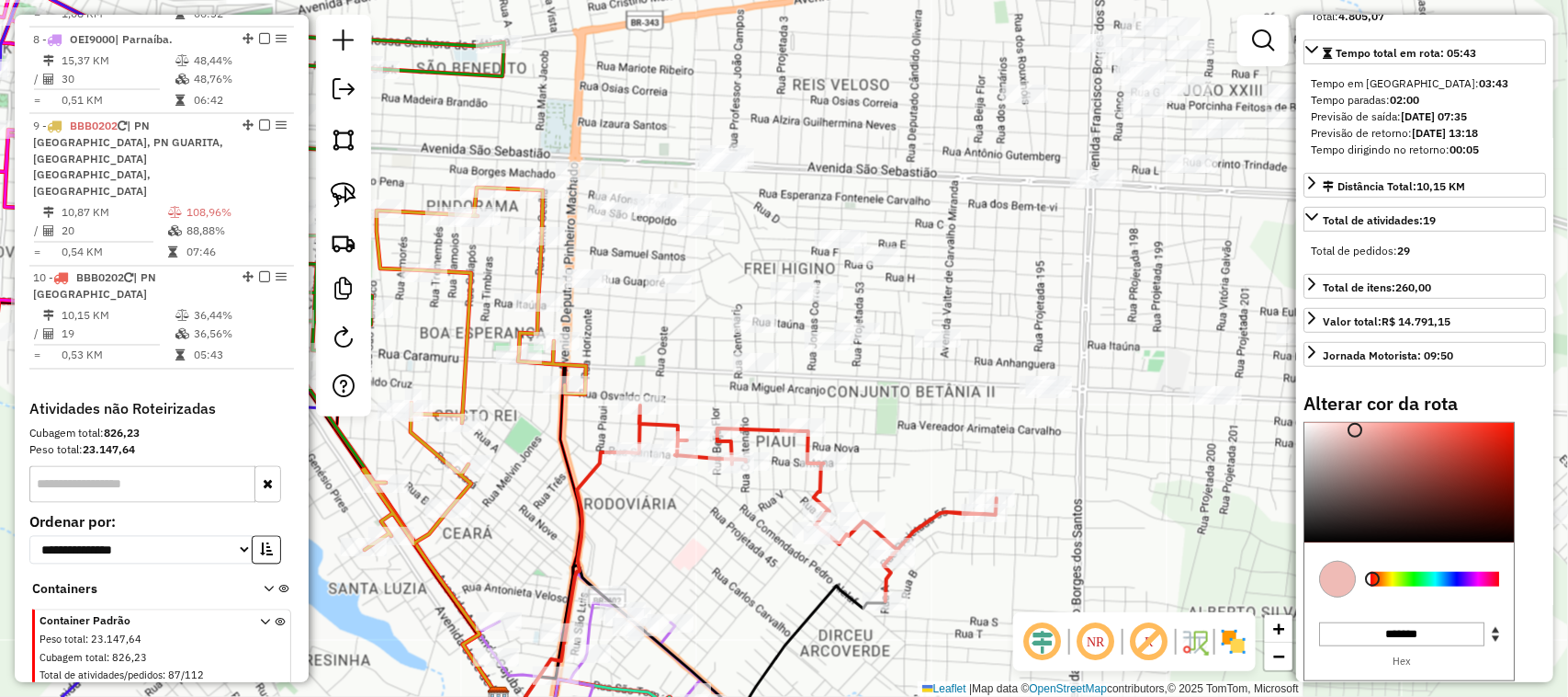
type input "*******"
drag, startPoint x: 1494, startPoint y: 475, endPoint x: 1353, endPoint y: 470, distance: 141.1
click at [1353, 438] on div at bounding box center [1353, 430] width 15 height 15
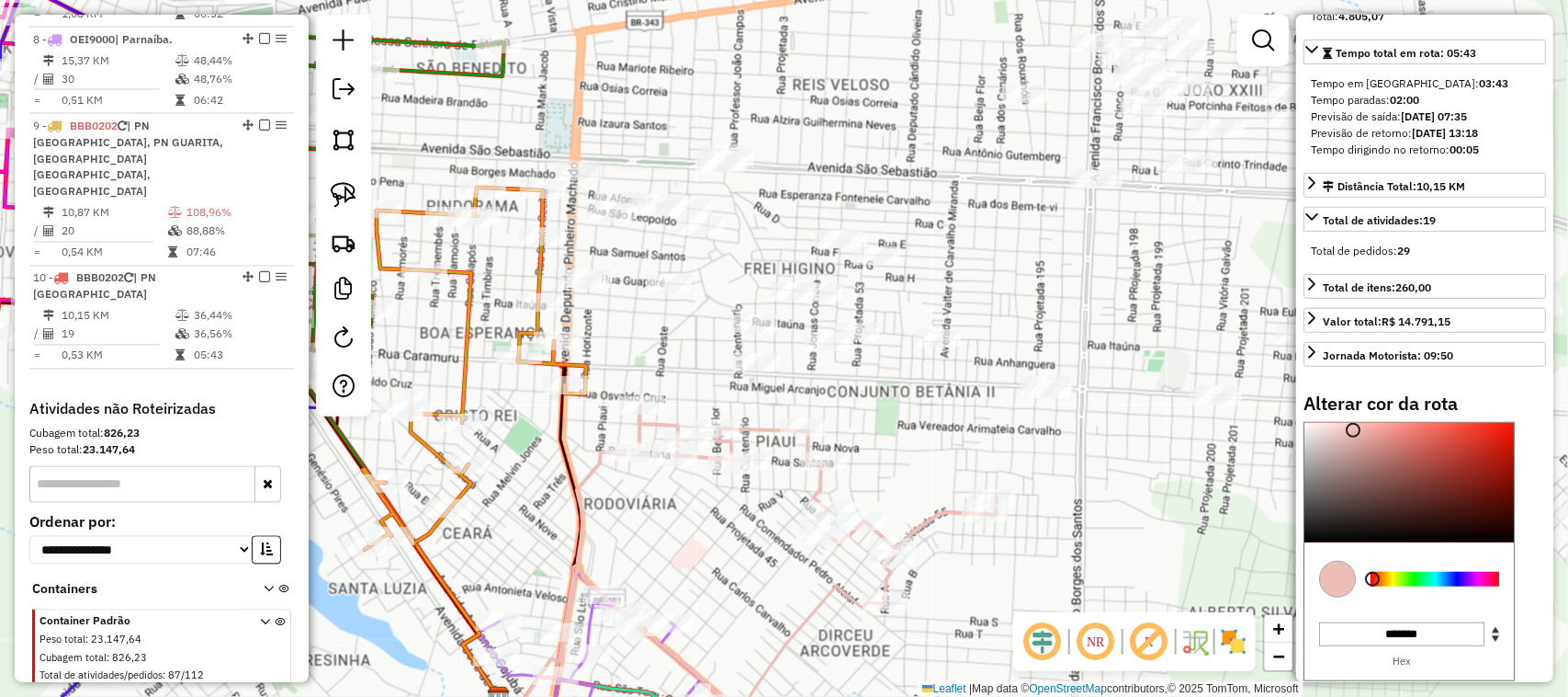
click at [1069, 483] on div "Janela de atendimento Grade de atendimento Capacidade Transportadoras Veículos …" at bounding box center [784, 348] width 1568 height 697
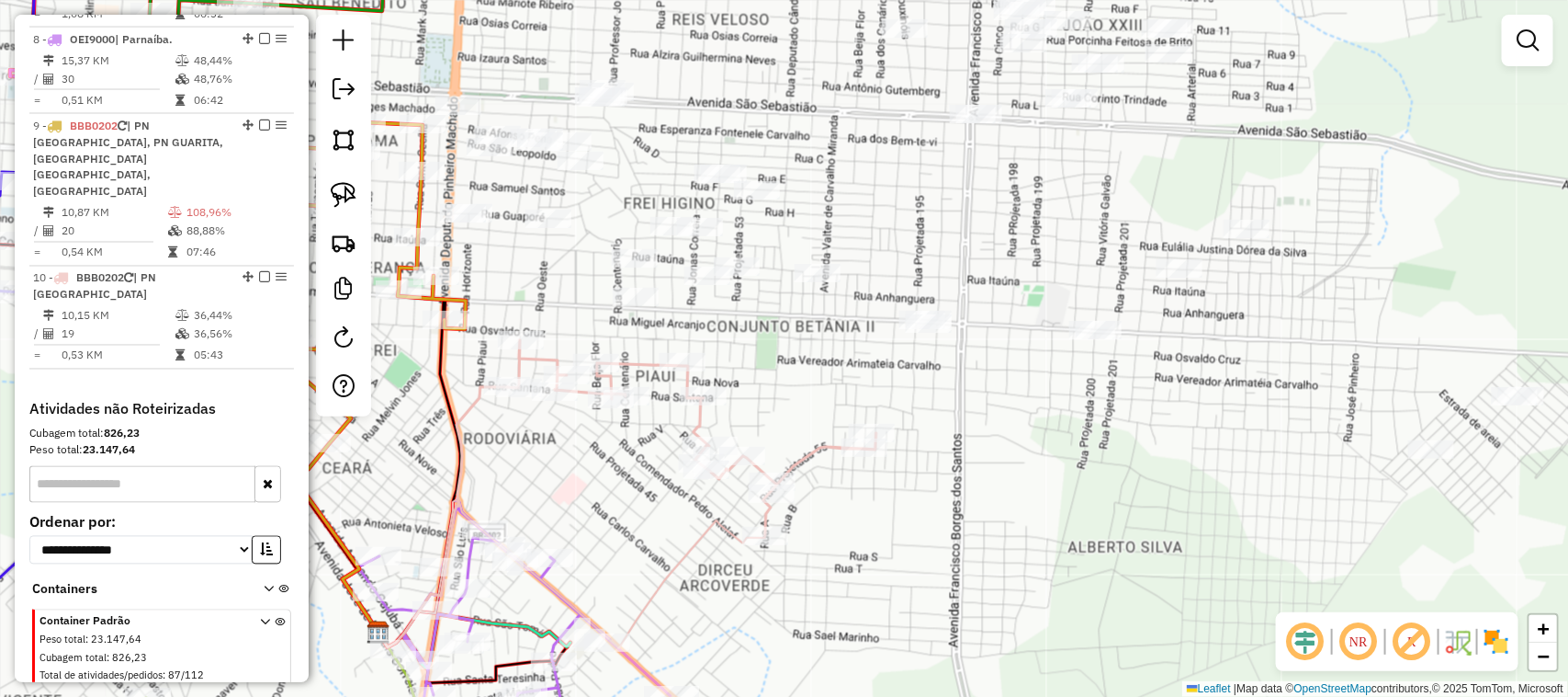
drag, startPoint x: 1131, startPoint y: 495, endPoint x: 1011, endPoint y: 429, distance: 137.0
click at [1011, 429] on div "Janela de atendimento Grade de atendimento Capacidade Transportadoras Veículos …" at bounding box center [784, 348] width 1568 height 697
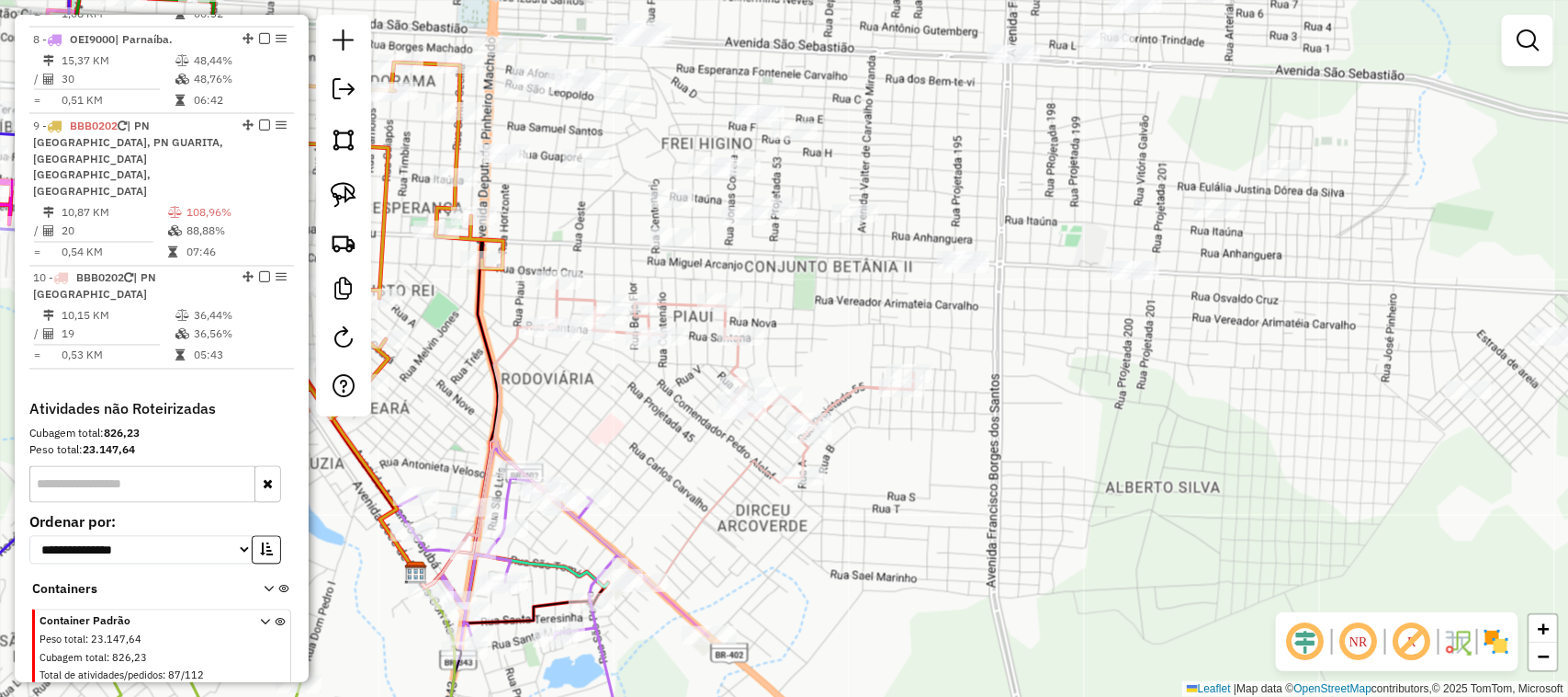
drag, startPoint x: 612, startPoint y: 461, endPoint x: 742, endPoint y: 299, distance: 207.7
click at [741, 300] on div "Janela de atendimento Grade de atendimento Capacidade Transportadoras Veículos …" at bounding box center [784, 348] width 1568 height 697
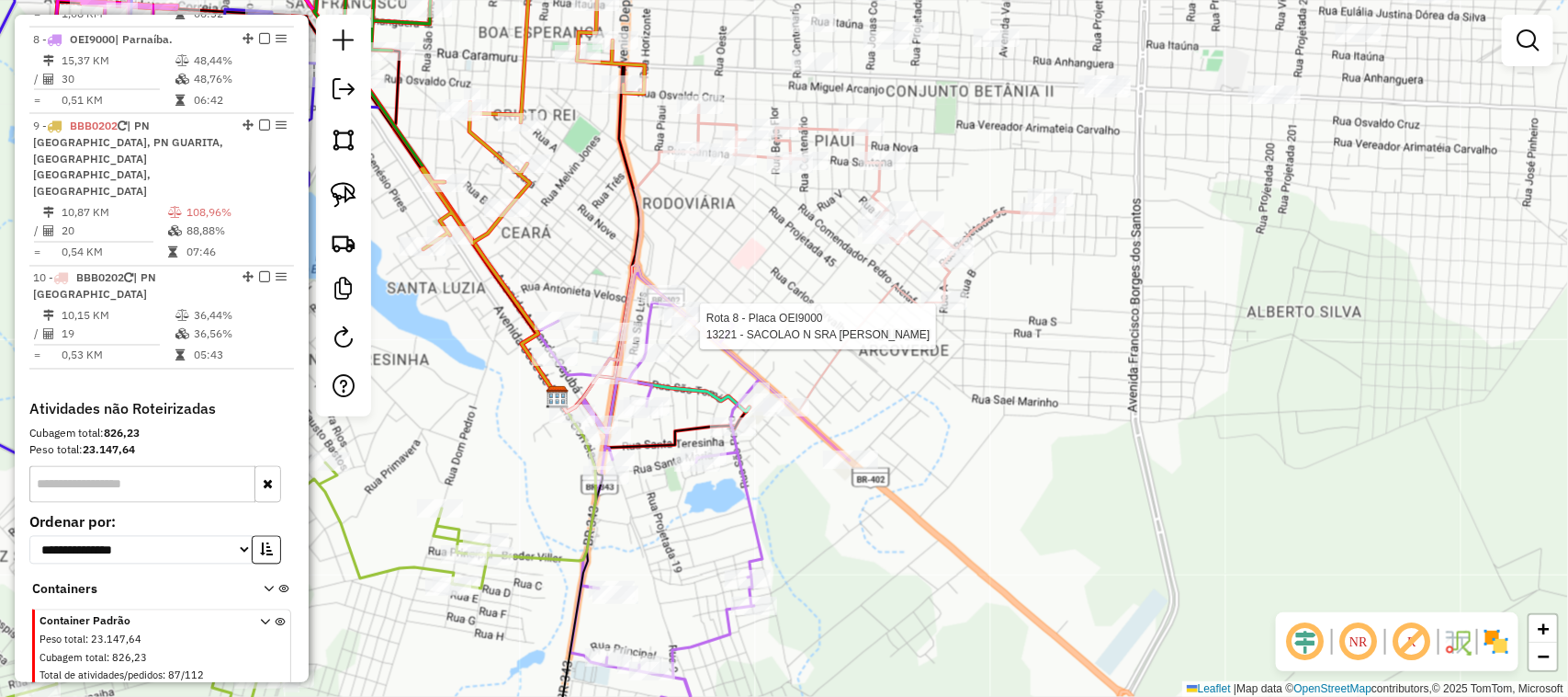
select select "**********"
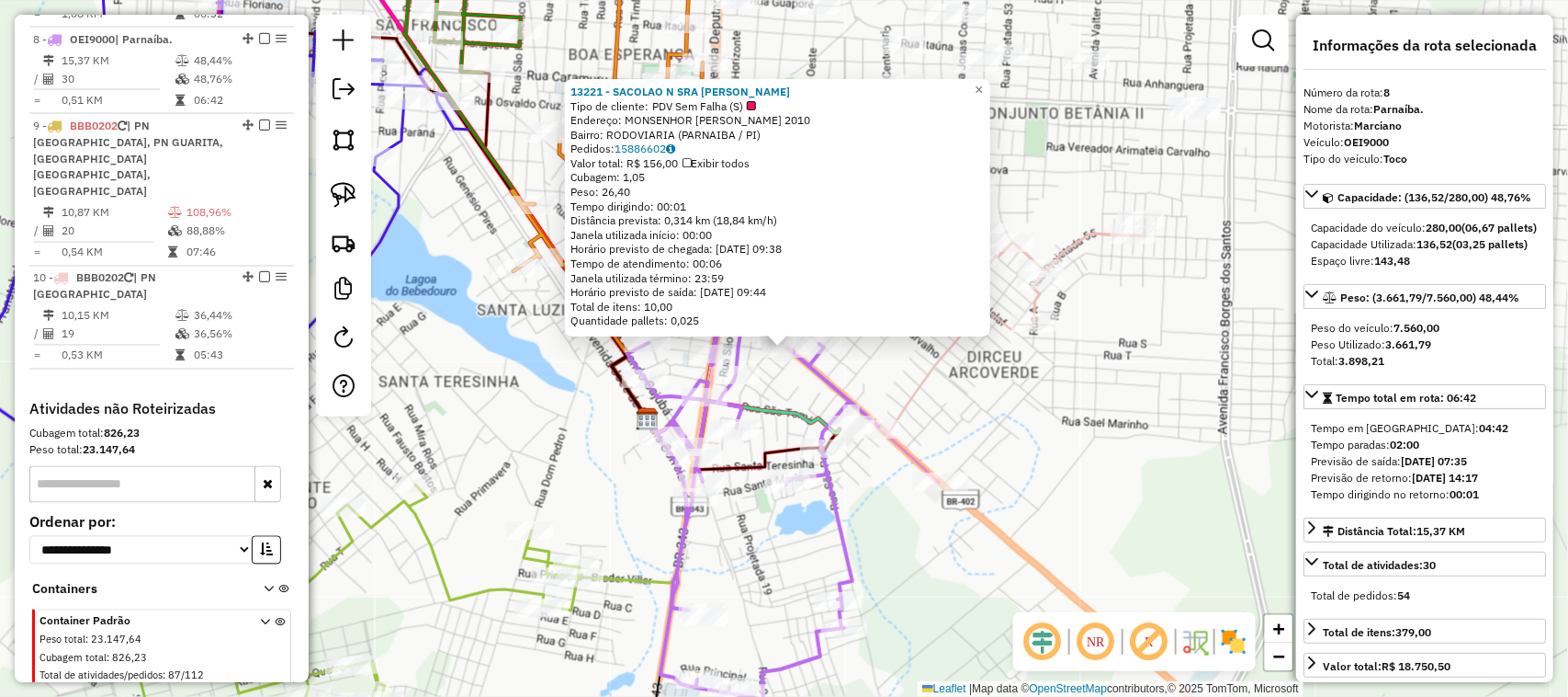
click at [903, 366] on div "13221 - SACOLAO N SRA FATIMA Tipo de cliente: PDV Sem Falha (S) Endereço: MONSE…" at bounding box center [784, 348] width 1568 height 697
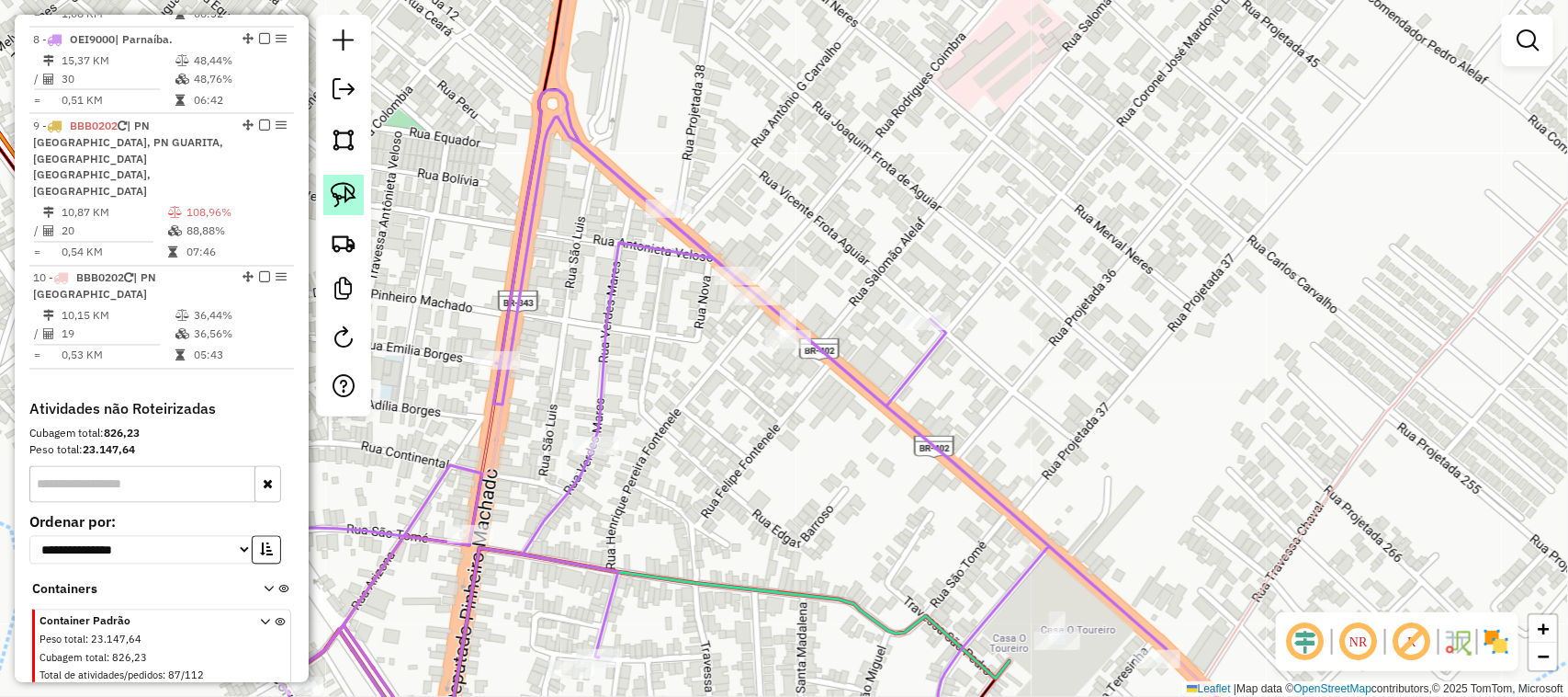
click at [339, 191] on img at bounding box center [343, 194] width 26 height 26
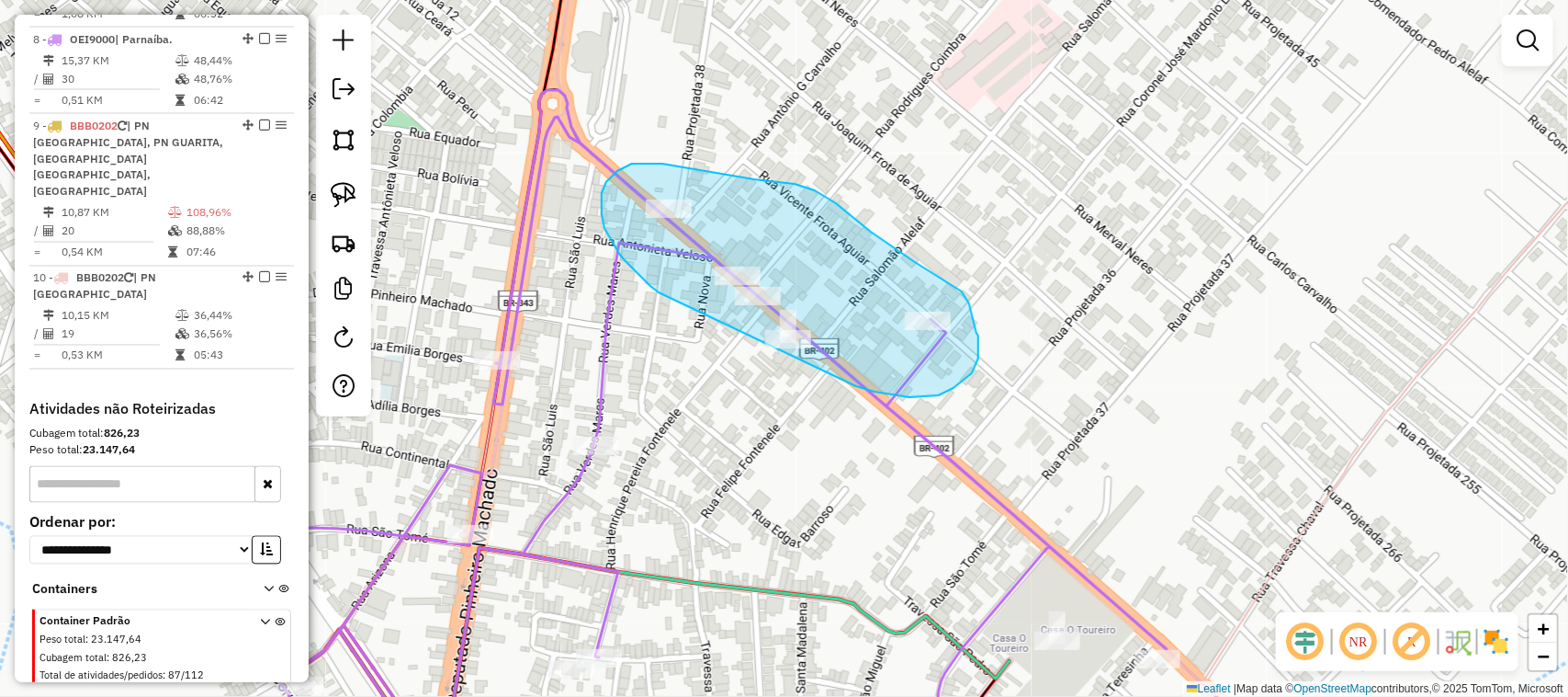
drag, startPoint x: 658, startPoint y: 293, endPoint x: 857, endPoint y: 386, distance: 219.7
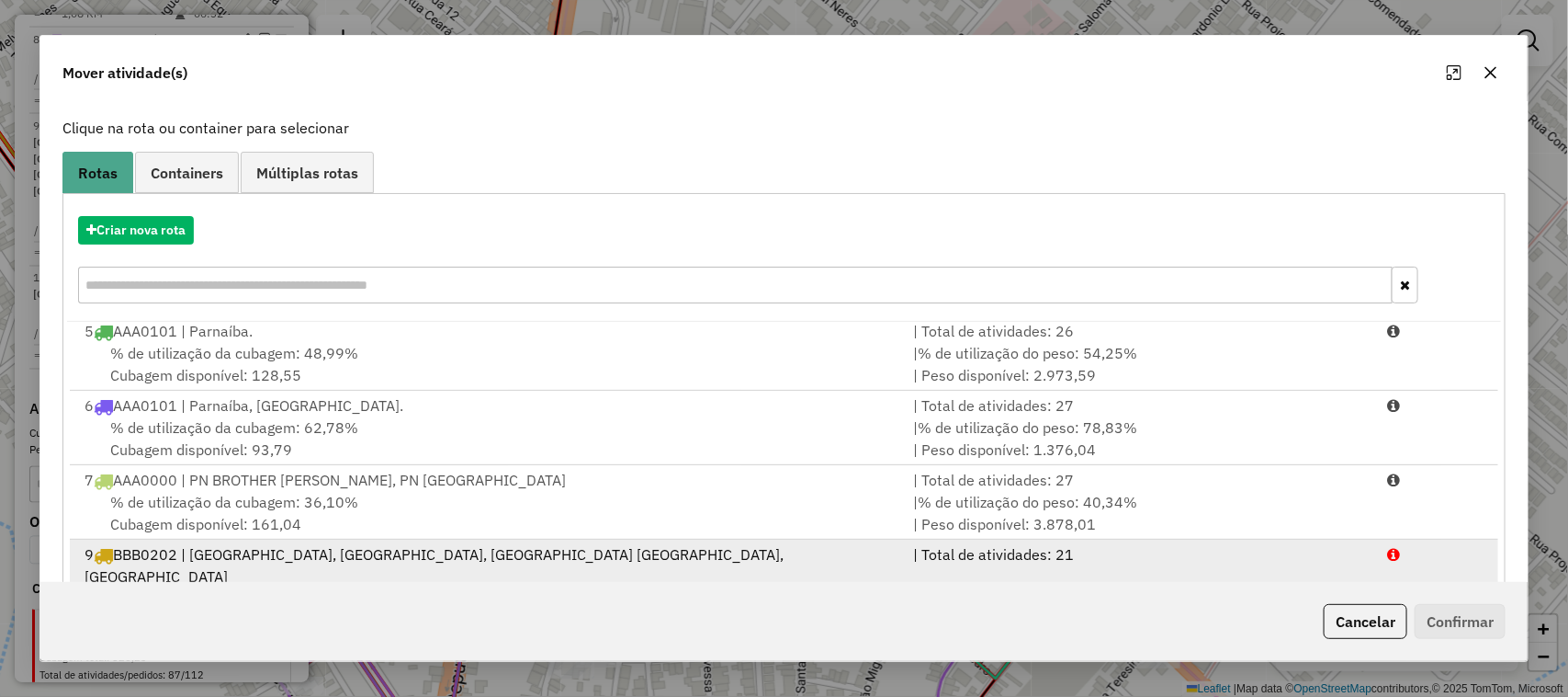
scroll to position [241, 0]
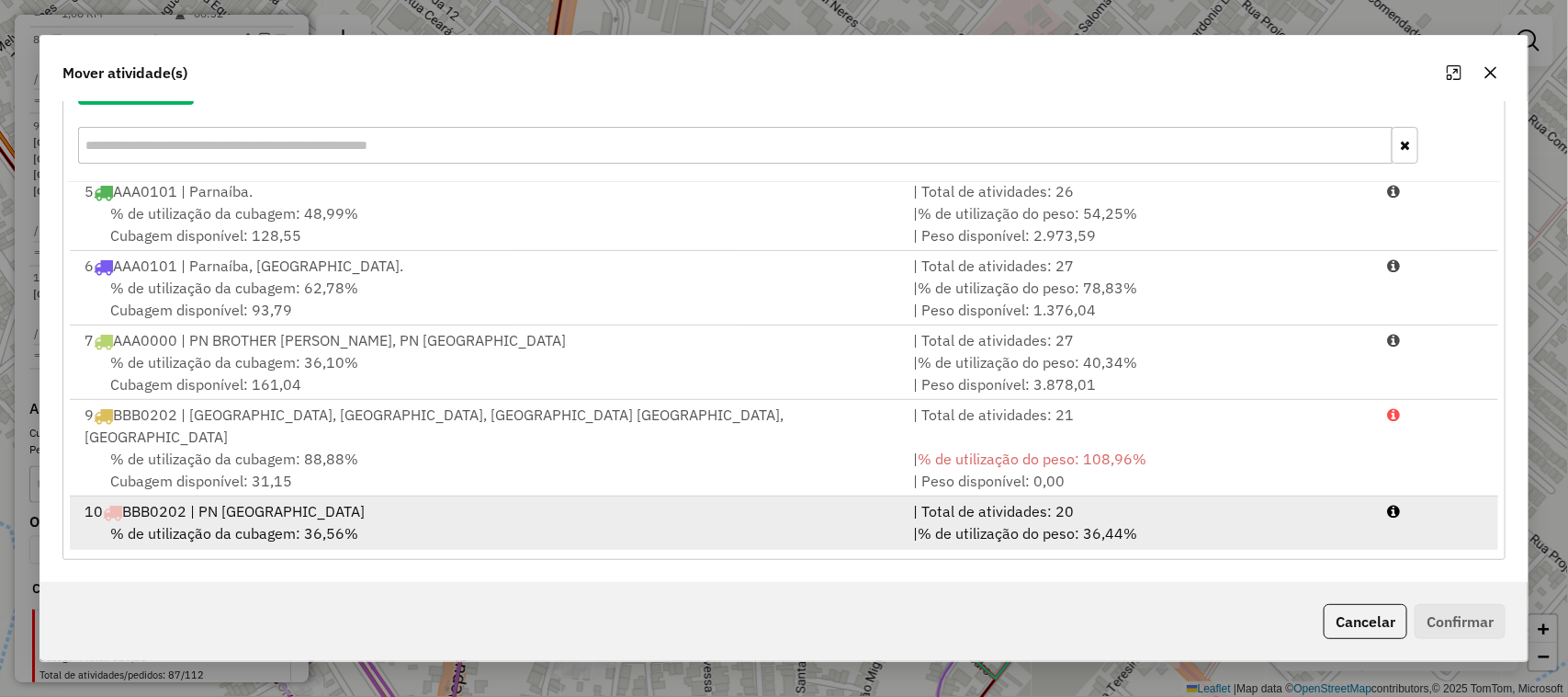
click at [629, 522] on div "% de utilização da cubagem: 36,56% Cubagem disponível: 177,62" at bounding box center [489, 544] width 830 height 44
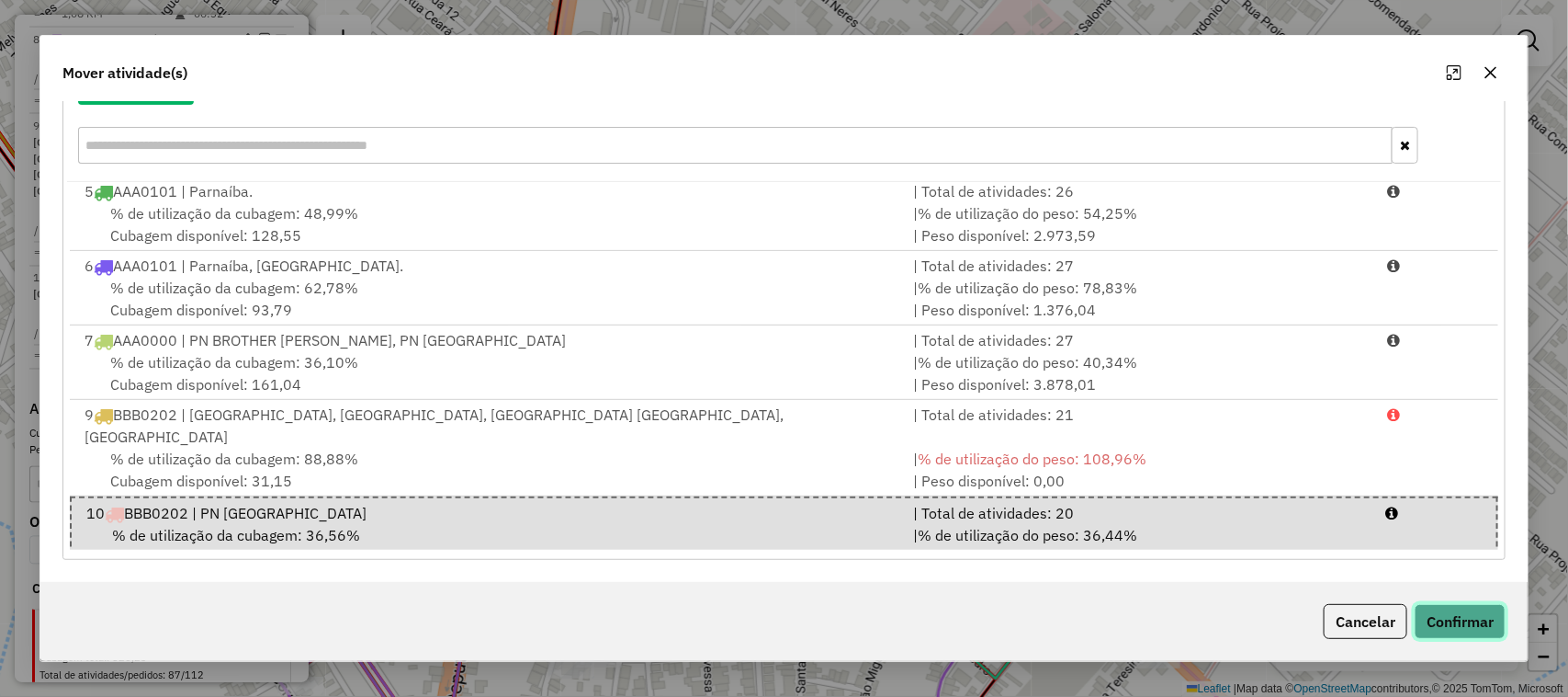
click at [1453, 618] on button "Confirmar" at bounding box center [1460, 621] width 91 height 35
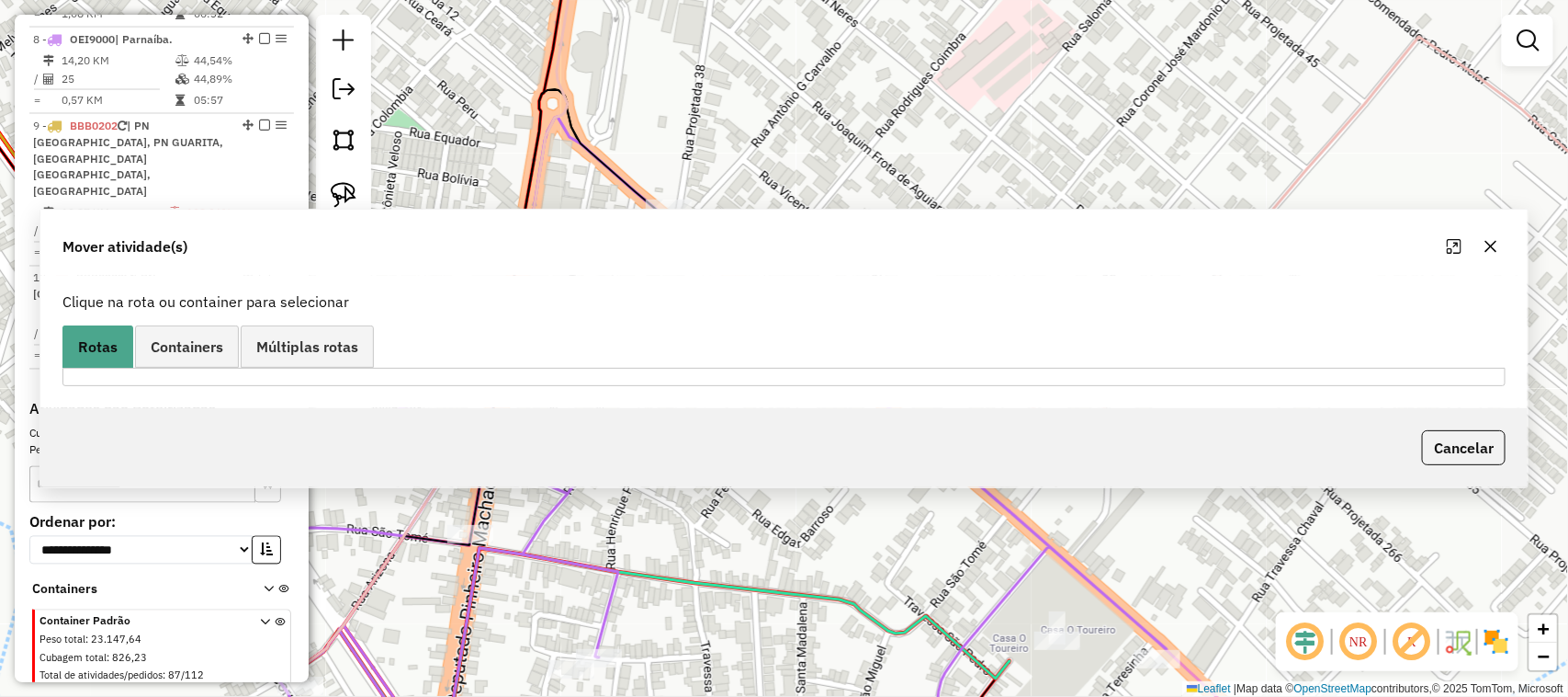
scroll to position [0, 0]
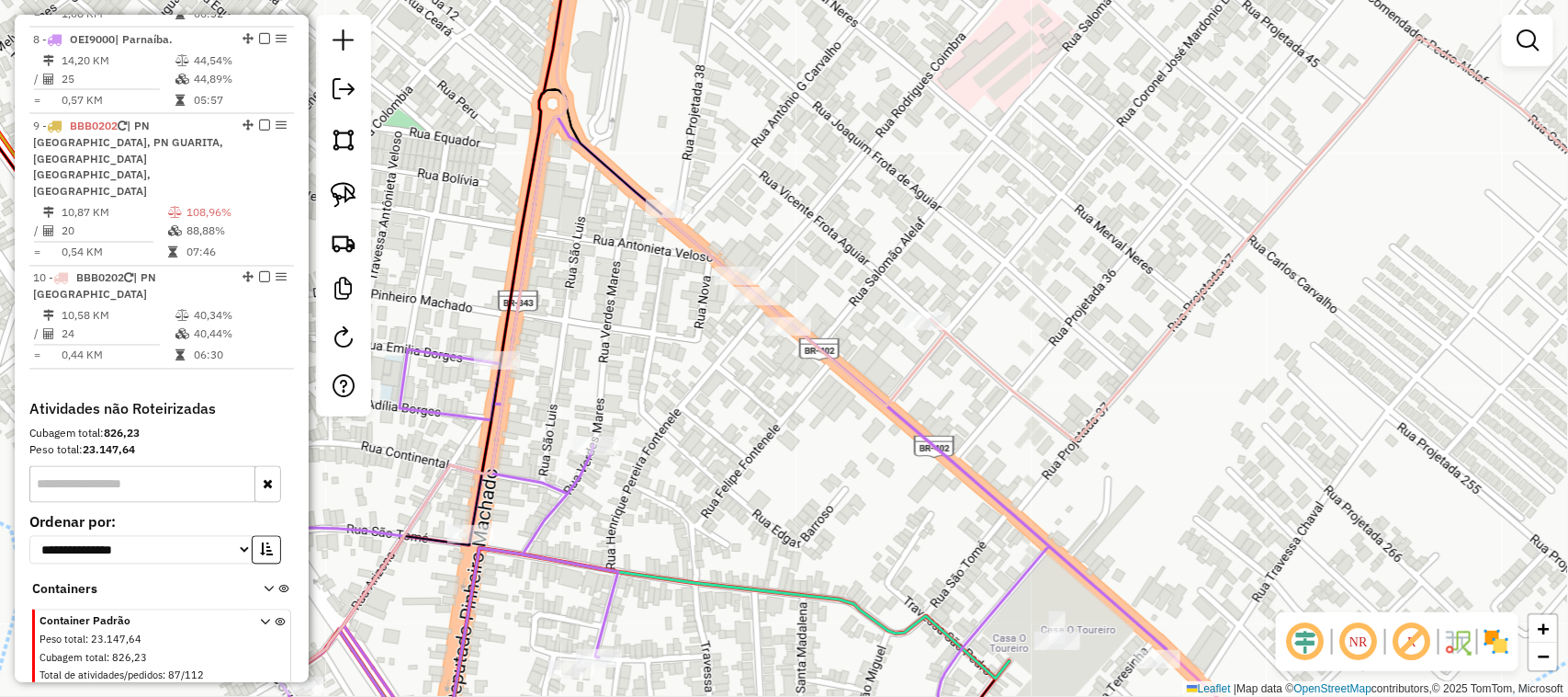
click at [745, 400] on div "Janela de atendimento Grade de atendimento Capacidade Transportadoras Veículos …" at bounding box center [784, 348] width 1568 height 697
select select "**********"
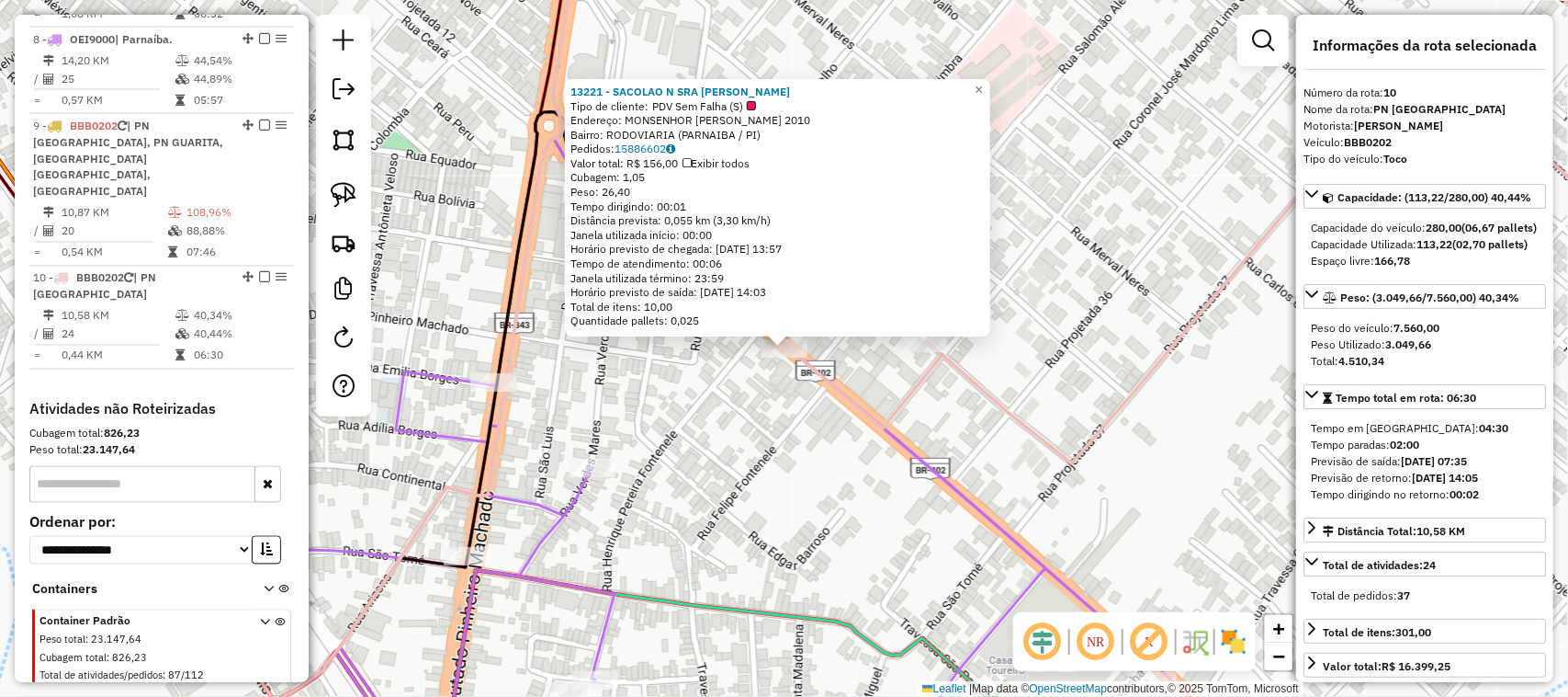
click at [1135, 484] on div "13221 - SACOLAO N SRA FATIMA Tipo de cliente: PDV Sem Falha (S) Endereço: MONSE…" at bounding box center [784, 348] width 1568 height 697
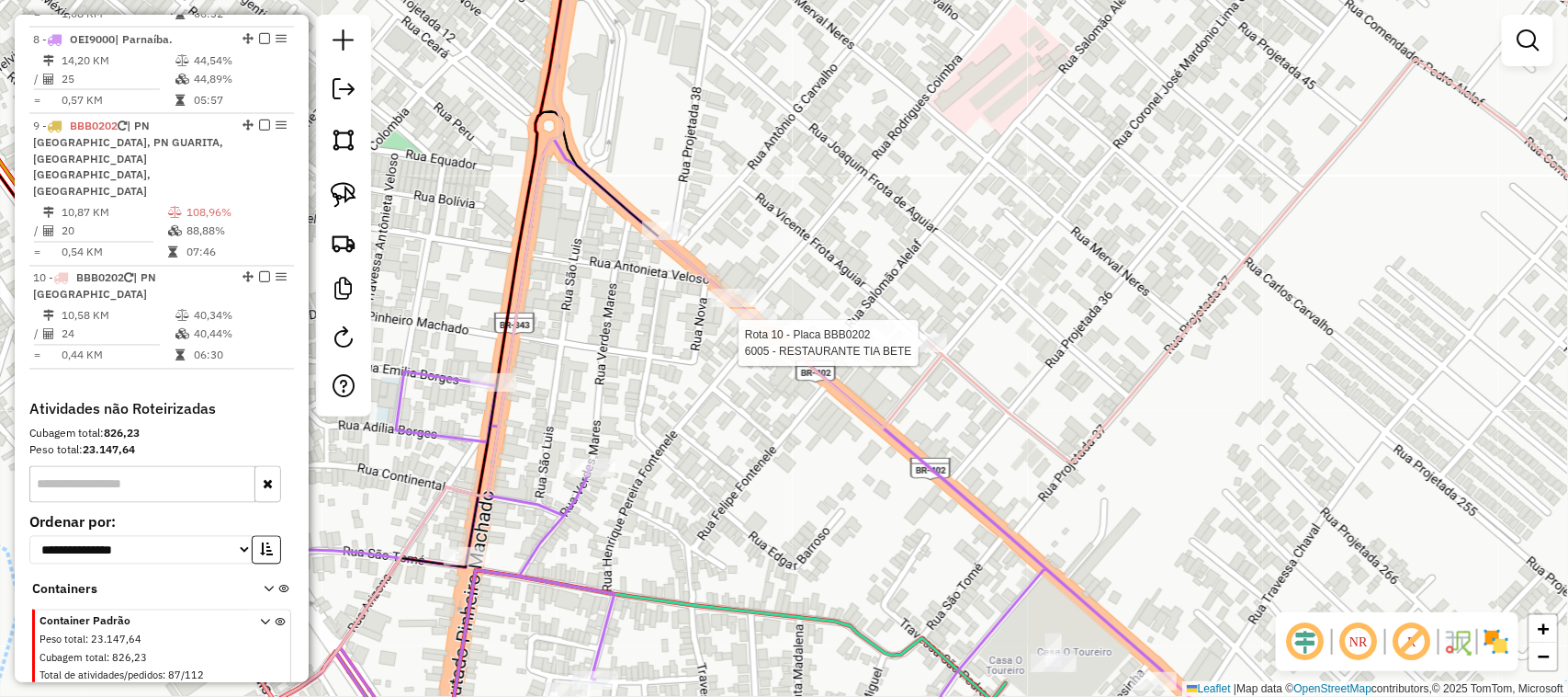
select select "**********"
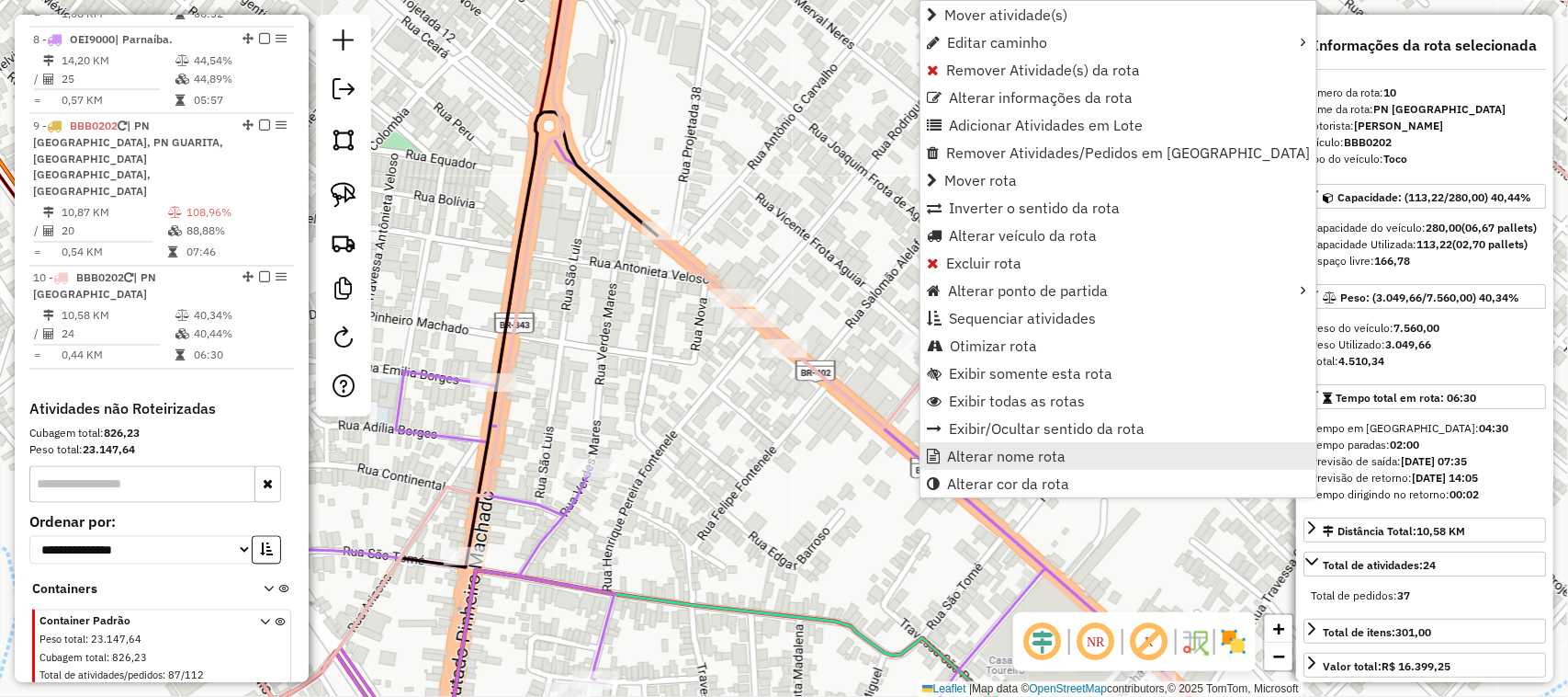
click at [1026, 459] on span "Alterar nome rota" at bounding box center [1006, 456] width 119 height 15
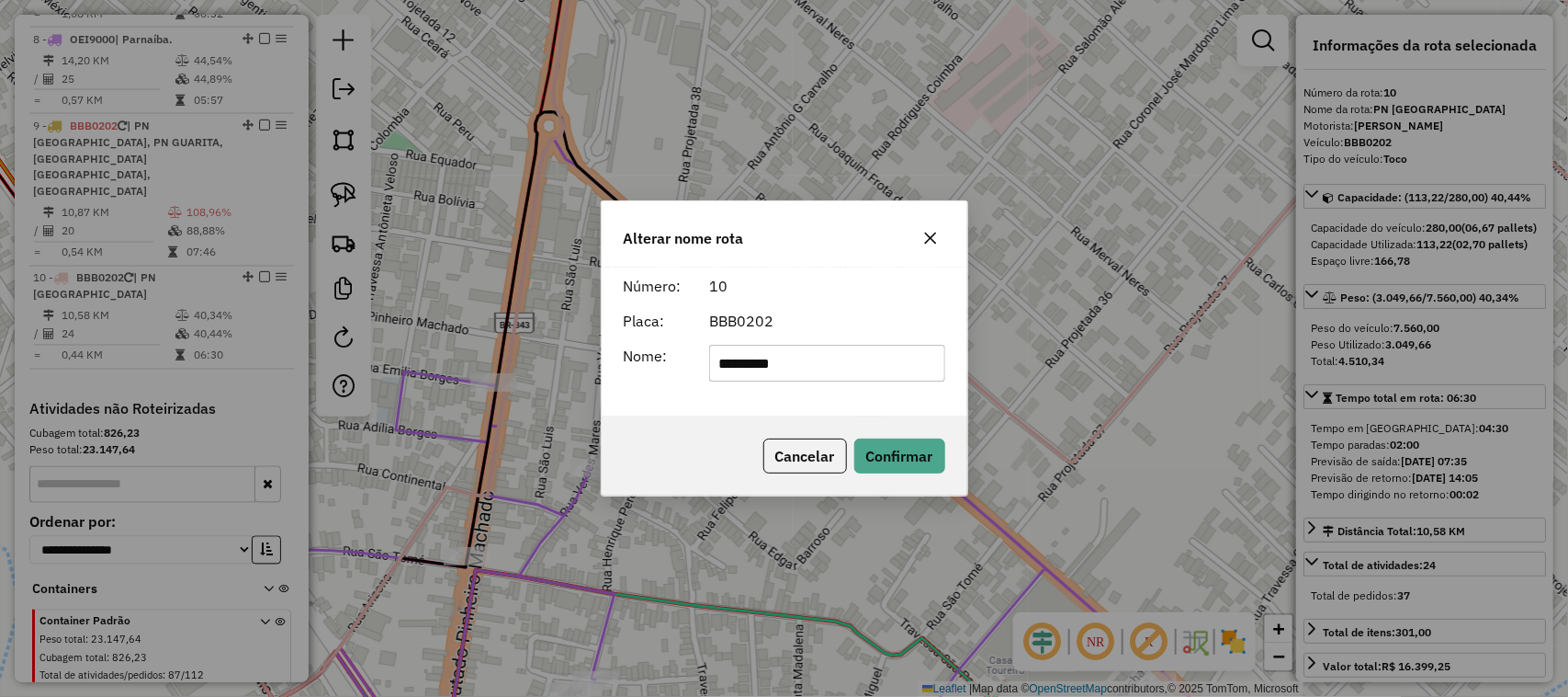
type input "*********"
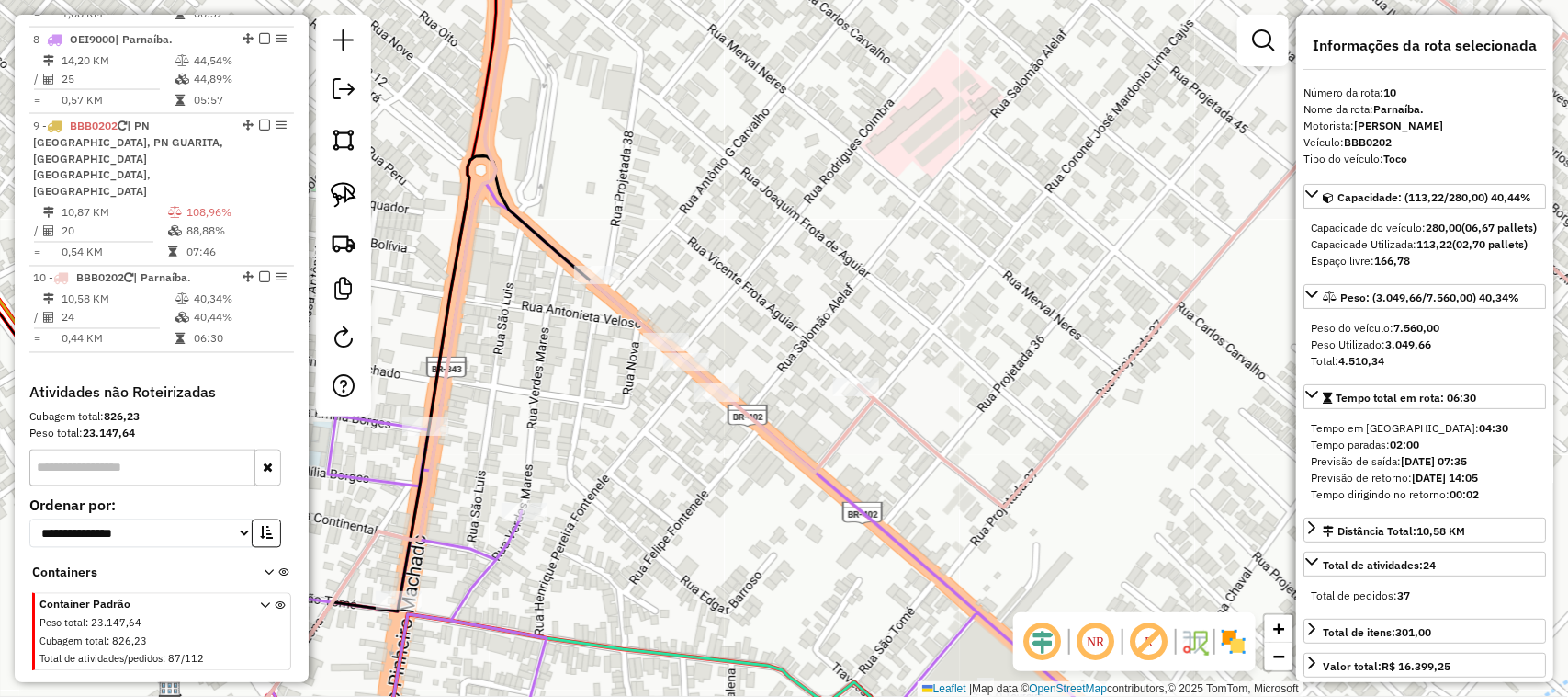
drag, startPoint x: 1072, startPoint y: 312, endPoint x: 959, endPoint y: 378, distance: 130.9
click at [961, 378] on div "Janela de atendimento Grade de atendimento Capacidade Transportadoras Veículos …" at bounding box center [784, 348] width 1568 height 697
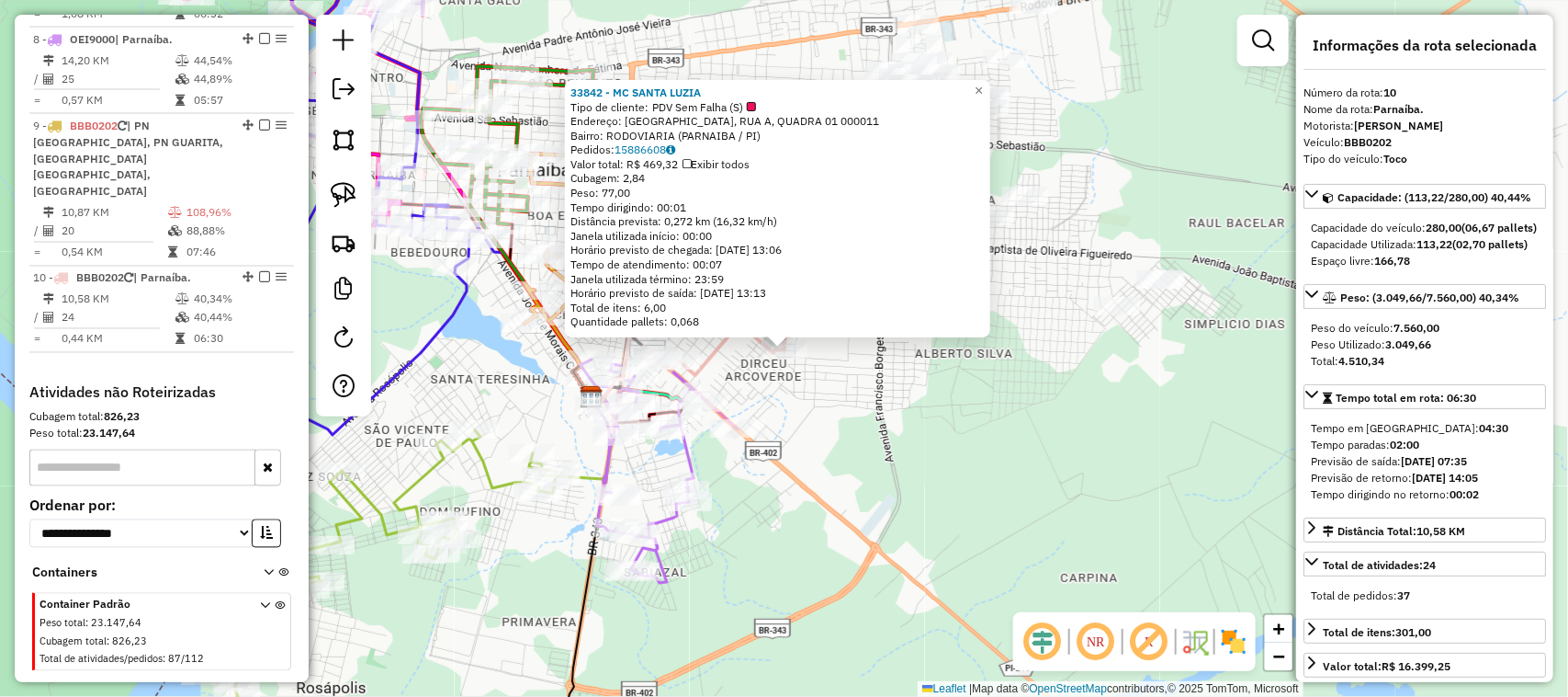
click at [967, 423] on div "33842 - MC SANTA LUZIA Tipo de cliente: PDV Sem Falha (S) Endereço: SANTA LUZIA…" at bounding box center [784, 348] width 1568 height 697
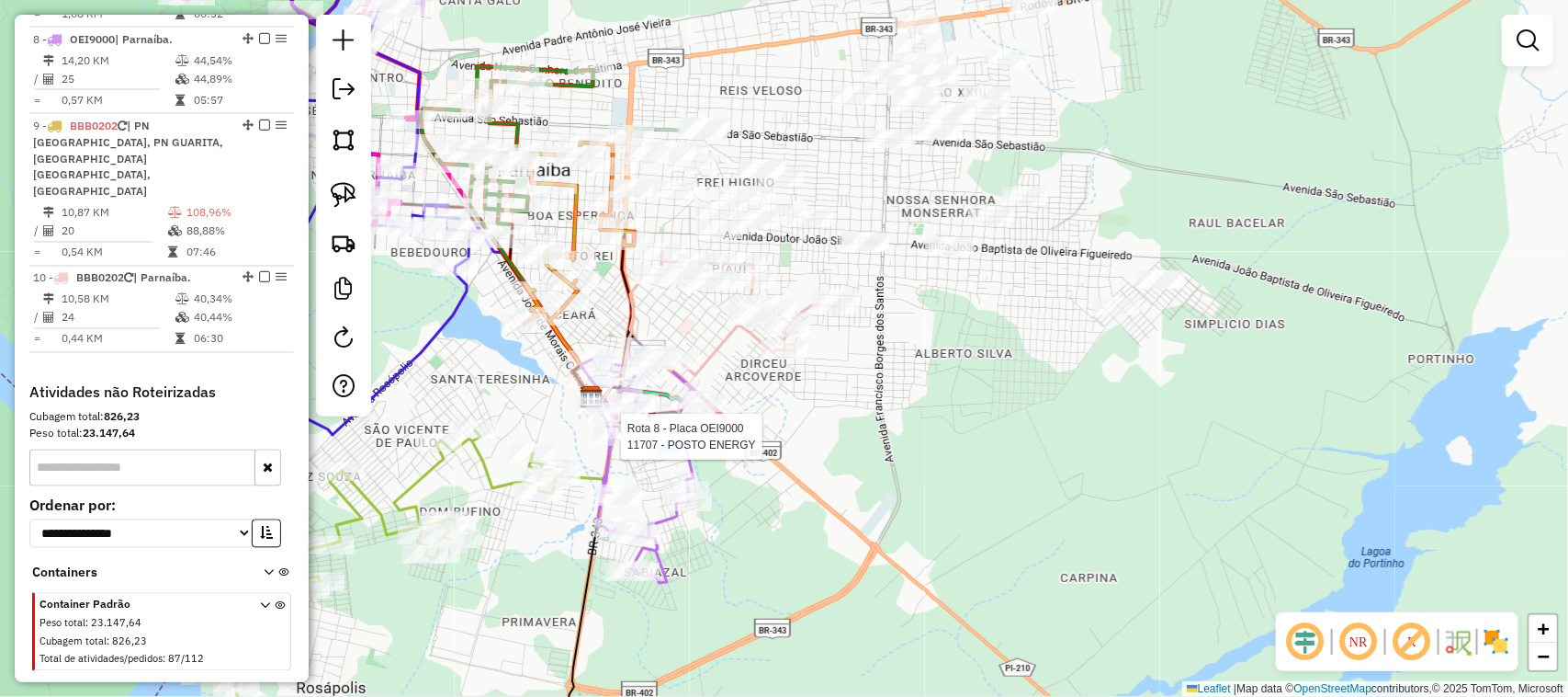
select select "**********"
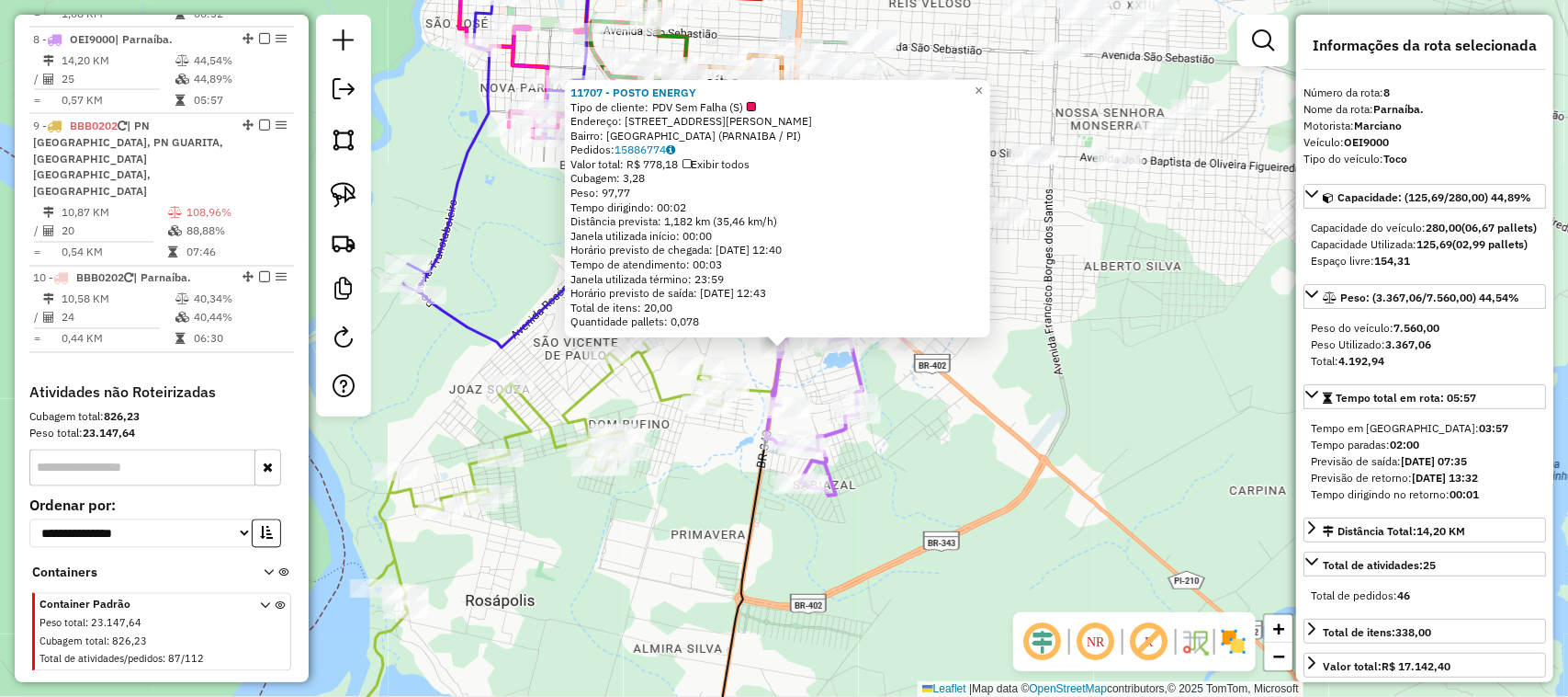
click at [967, 508] on div "11707 - POSTO ENERGY Tipo de cliente: PDV Sem Falha (S) Endereço: DEPUTADO PINH…" at bounding box center [784, 348] width 1568 height 697
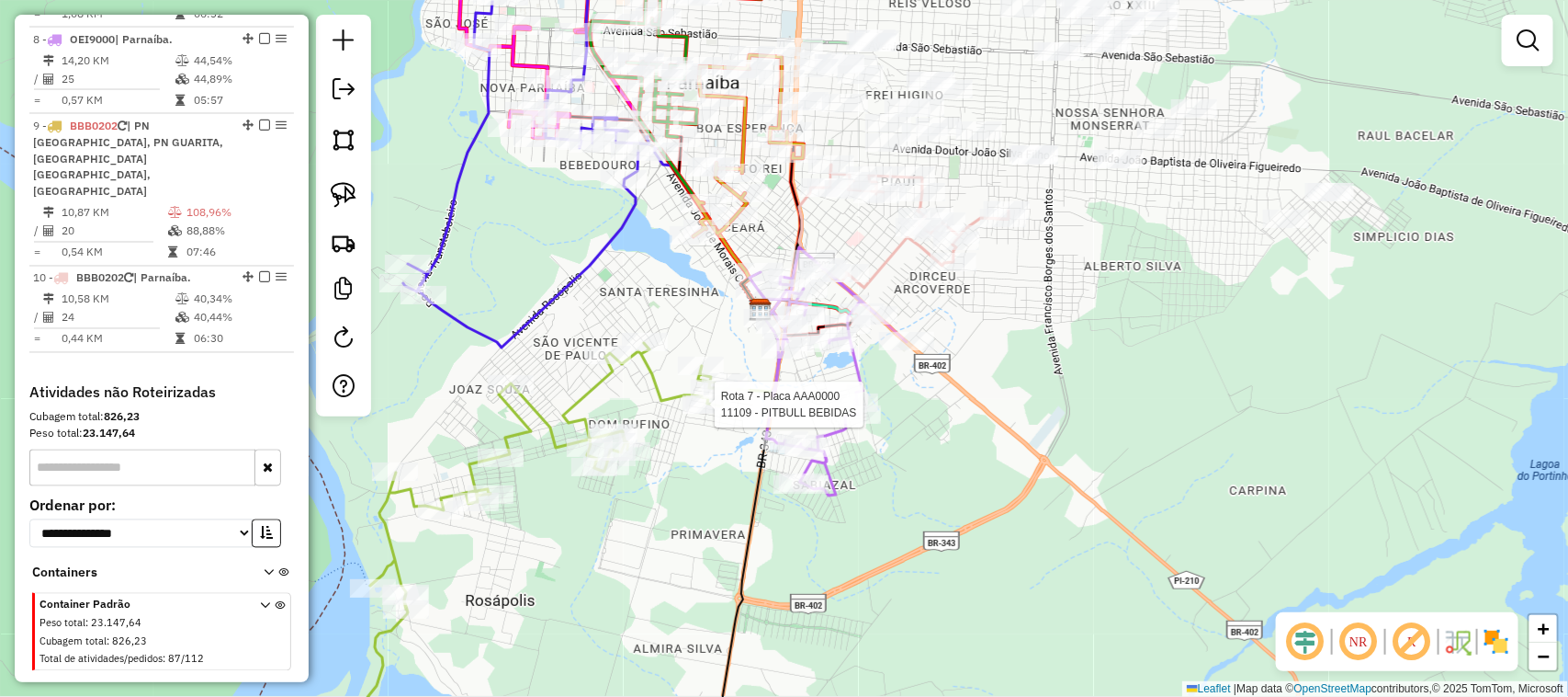
select select "**********"
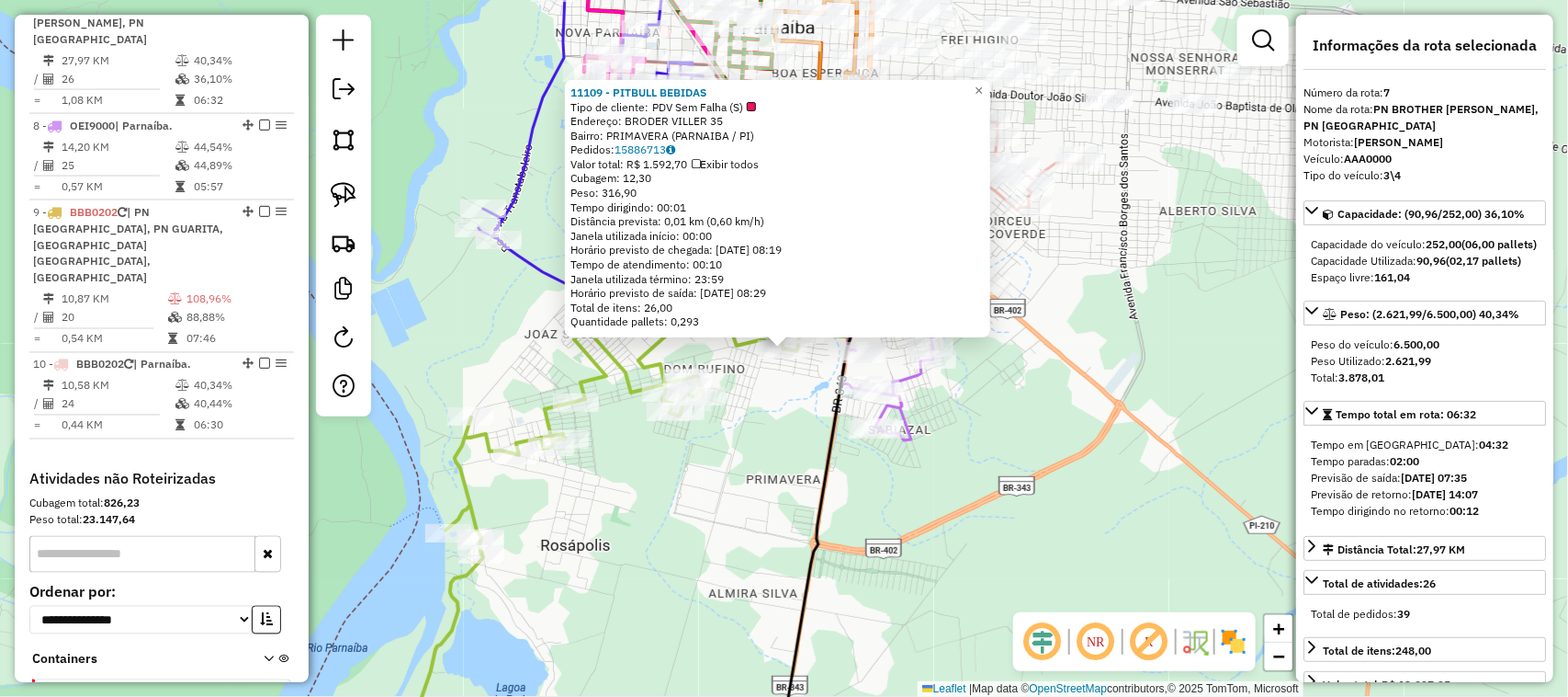
scroll to position [1316, 0]
click at [752, 534] on div "11109 - PITBULL BEBIDAS Tipo de cliente: PDV Sem Falha (S) Endereço: BRODER VIL…" at bounding box center [784, 348] width 1568 height 697
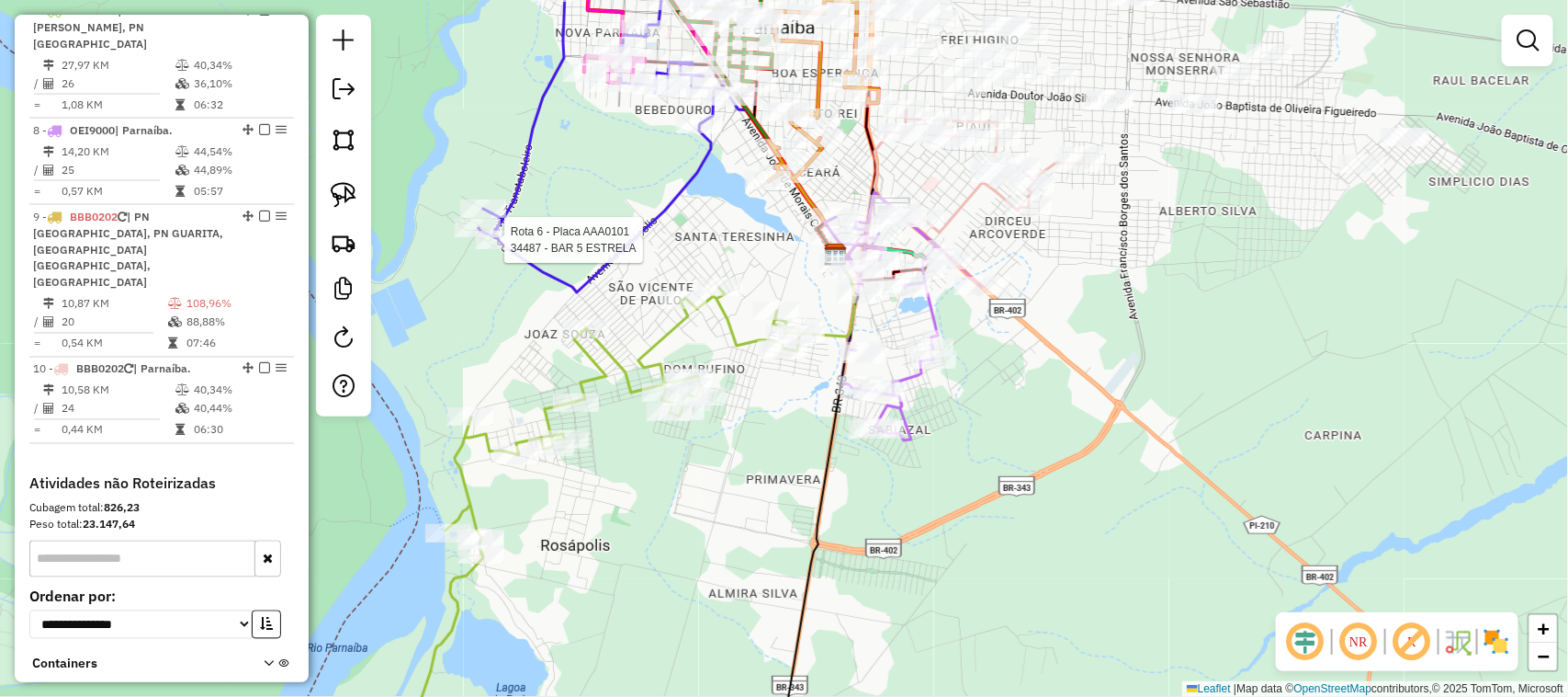
select select "**********"
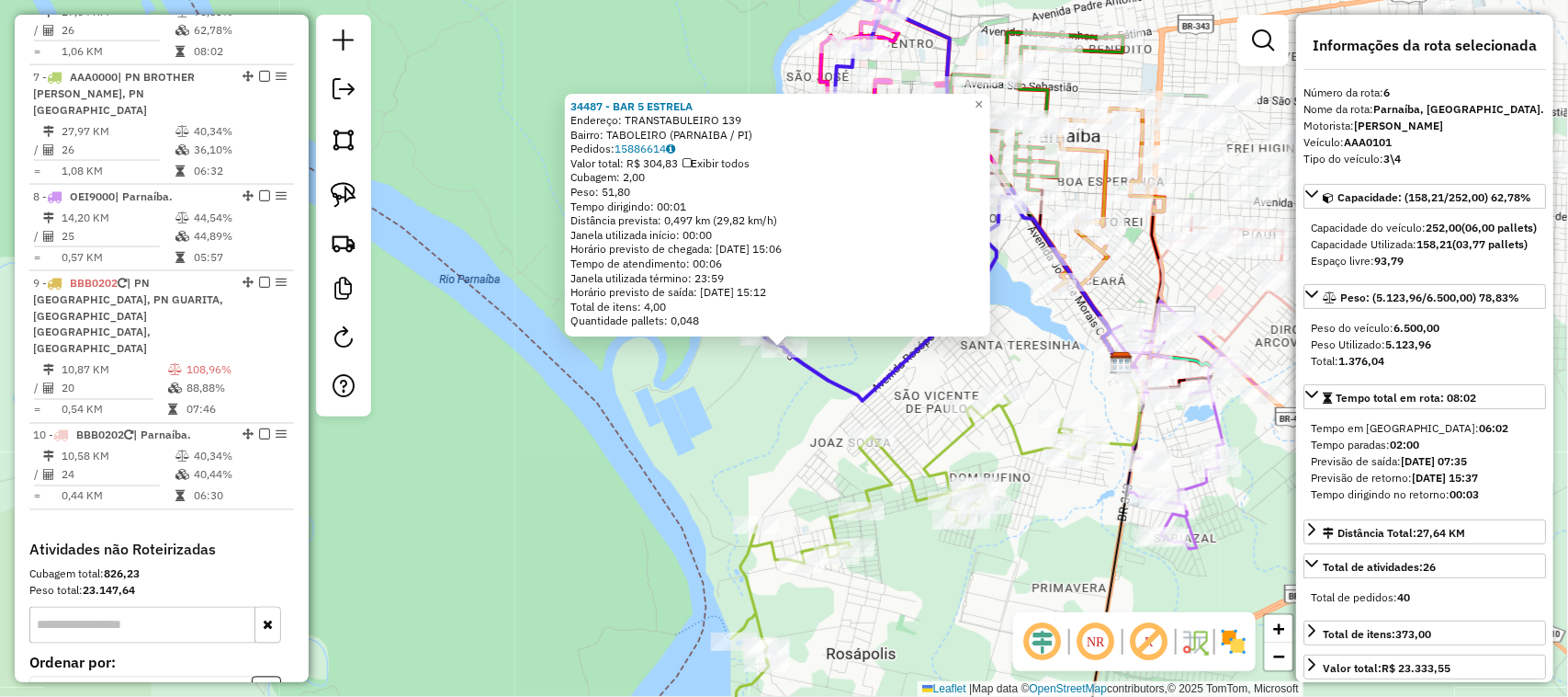
scroll to position [1214, 0]
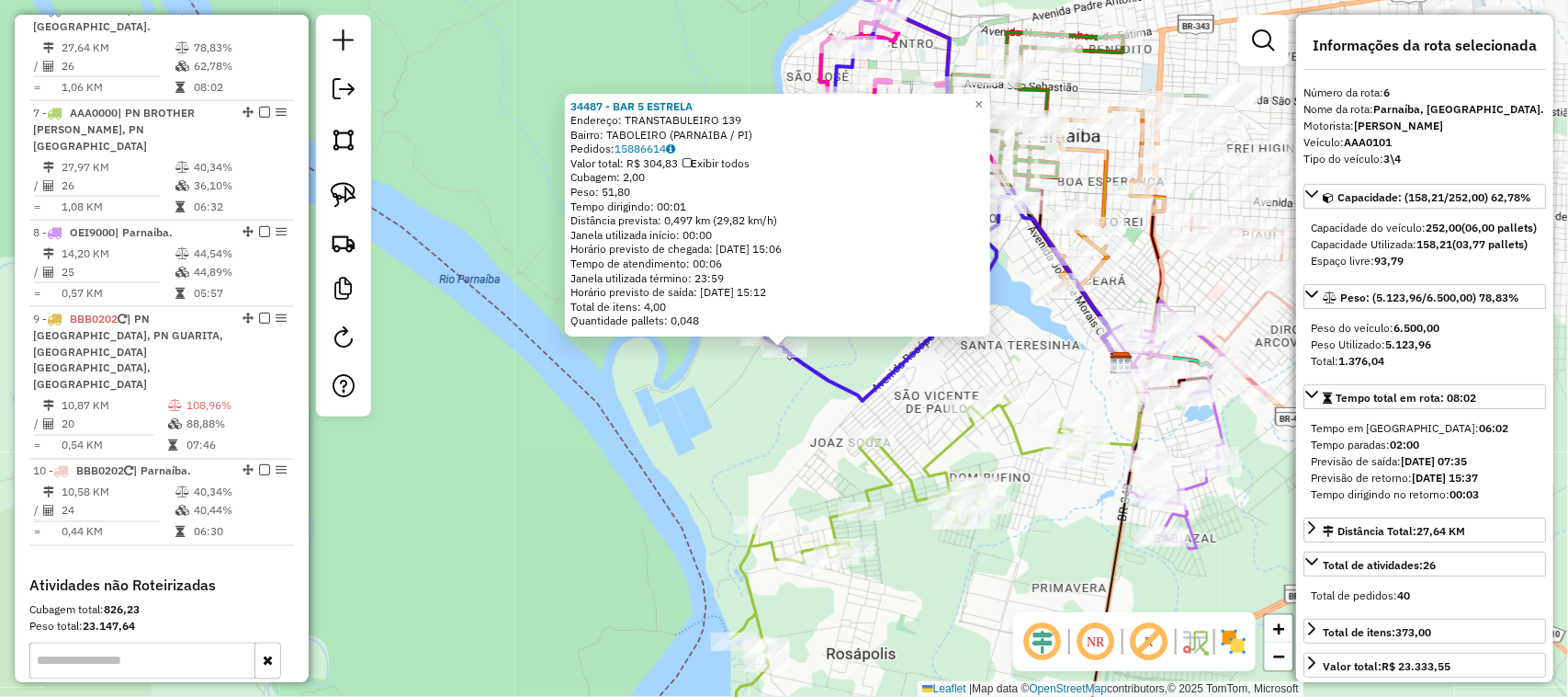
click at [611, 415] on div "34487 - BAR 5 ESTRELA Endereço: TRANSTABULEIRO 139 Bairro: TABOLEIRO (PARNAIBA …" at bounding box center [784, 348] width 1568 height 697
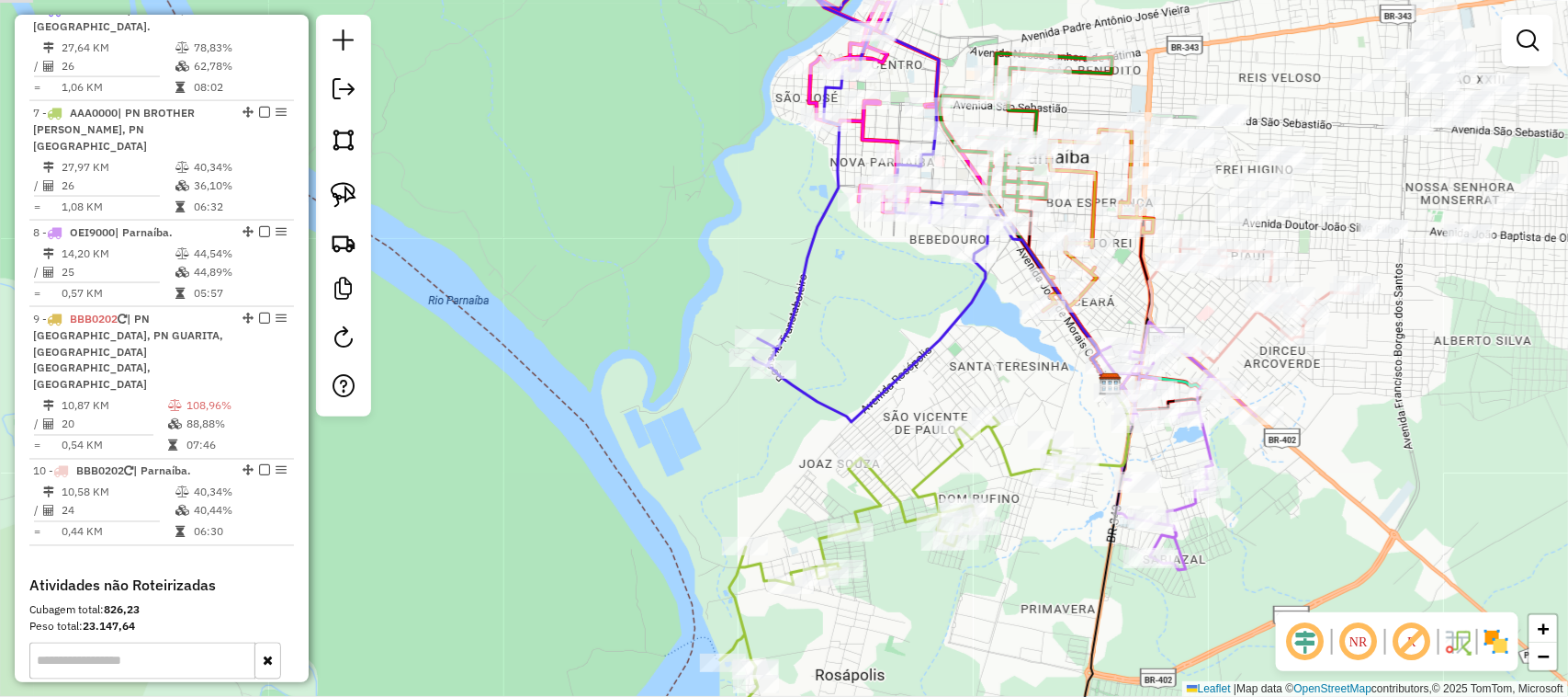
drag, startPoint x: 901, startPoint y: 296, endPoint x: 848, endPoint y: 379, distance: 98.5
click at [848, 379] on div "Janela de atendimento Grade de atendimento Capacidade Transportadoras Veículos …" at bounding box center [784, 348] width 1568 height 697
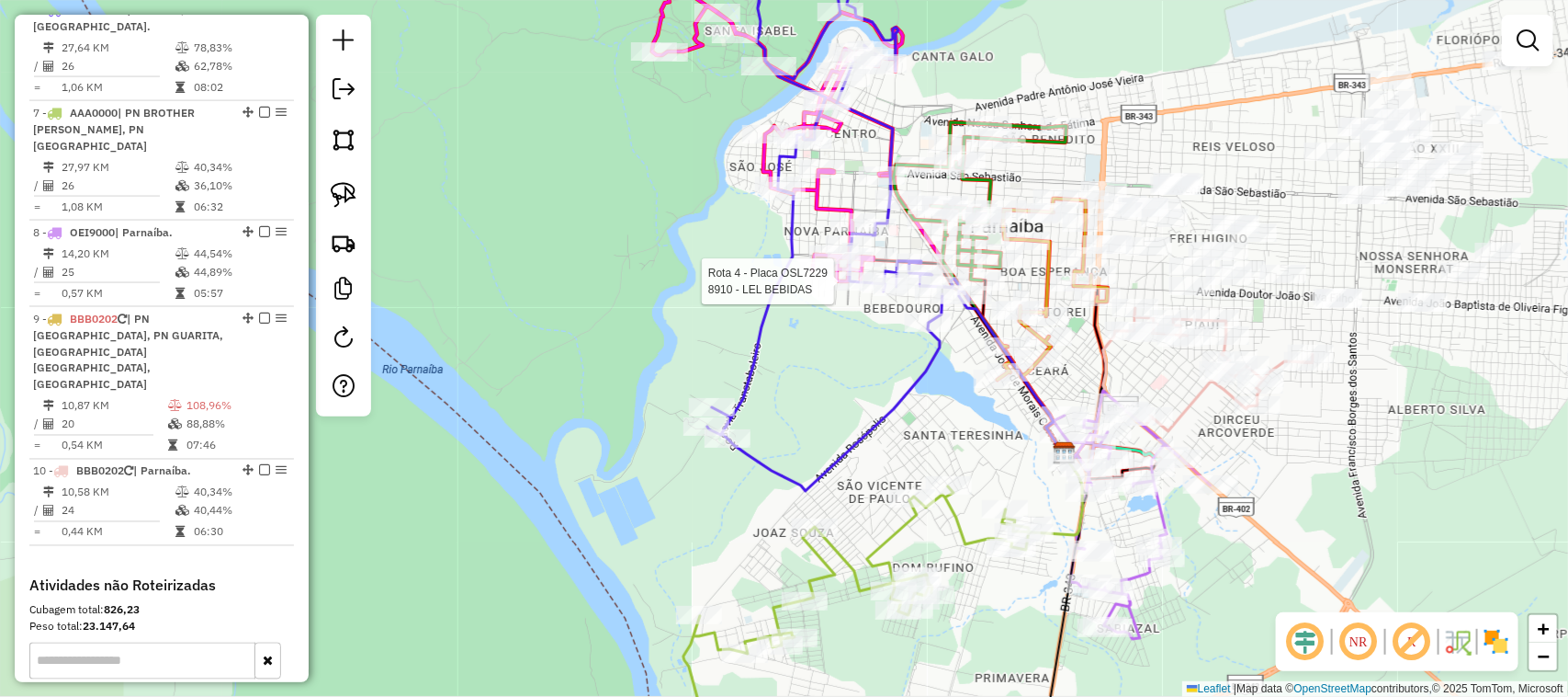
select select "**********"
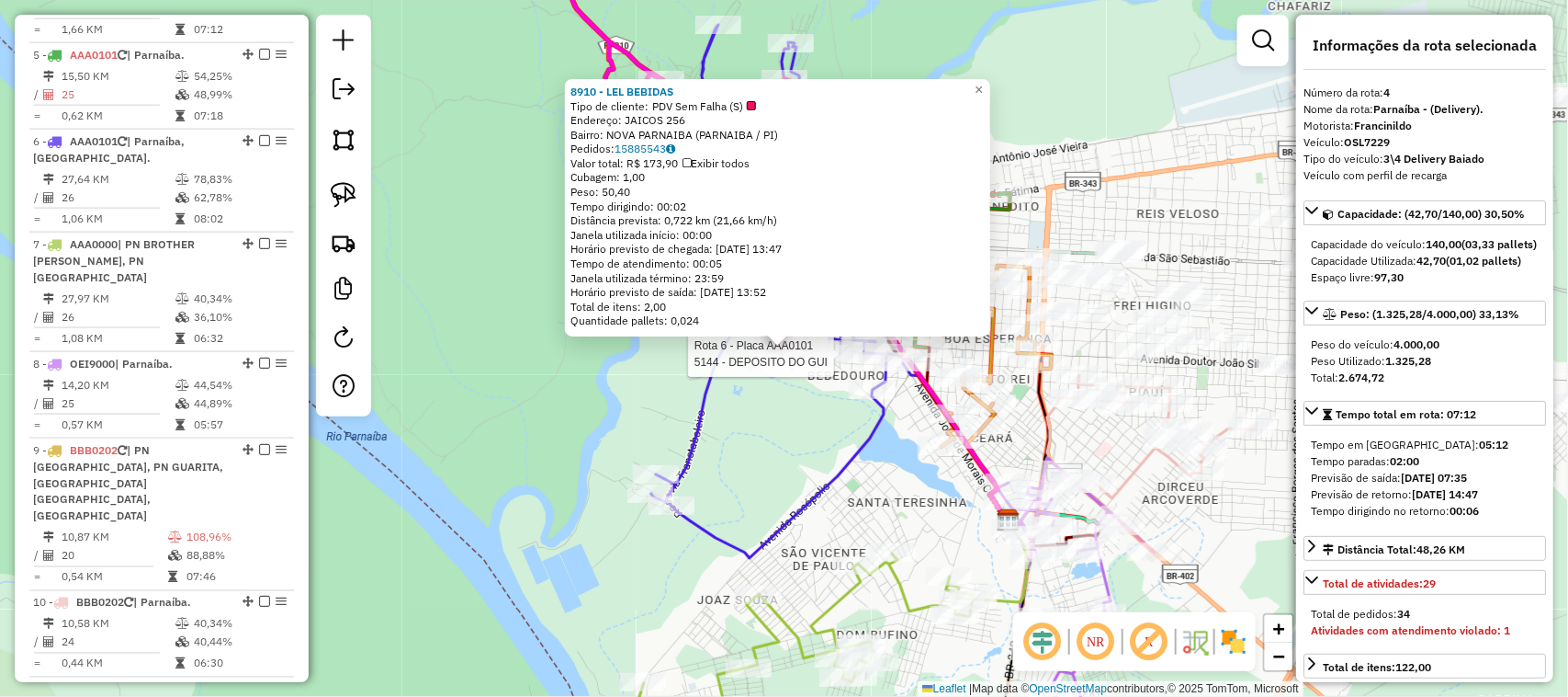
scroll to position [1025, 0]
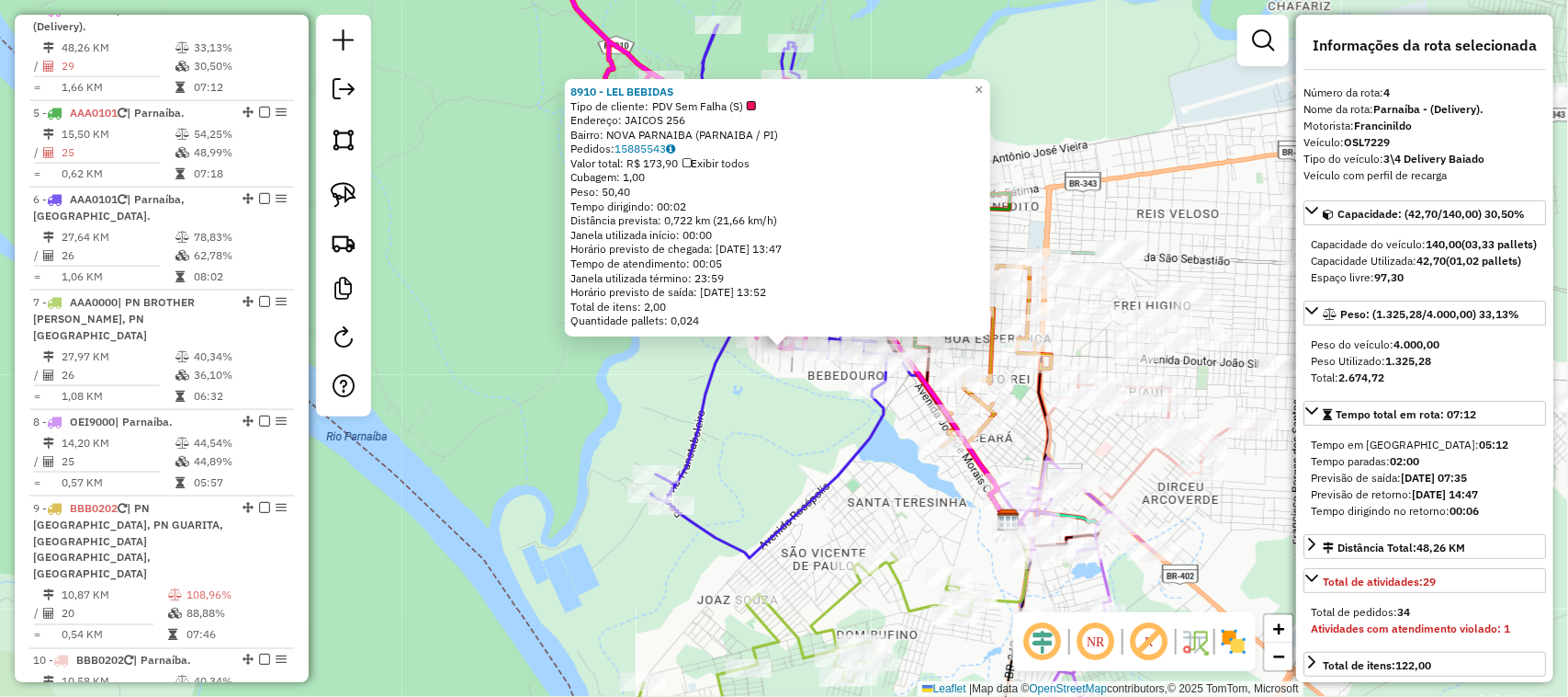
click at [813, 440] on div "8910 - LEL BEBIDAS Tipo de cliente: PDV Sem Falha (S) Endereço: JAICOS 256 Bair…" at bounding box center [784, 348] width 1568 height 697
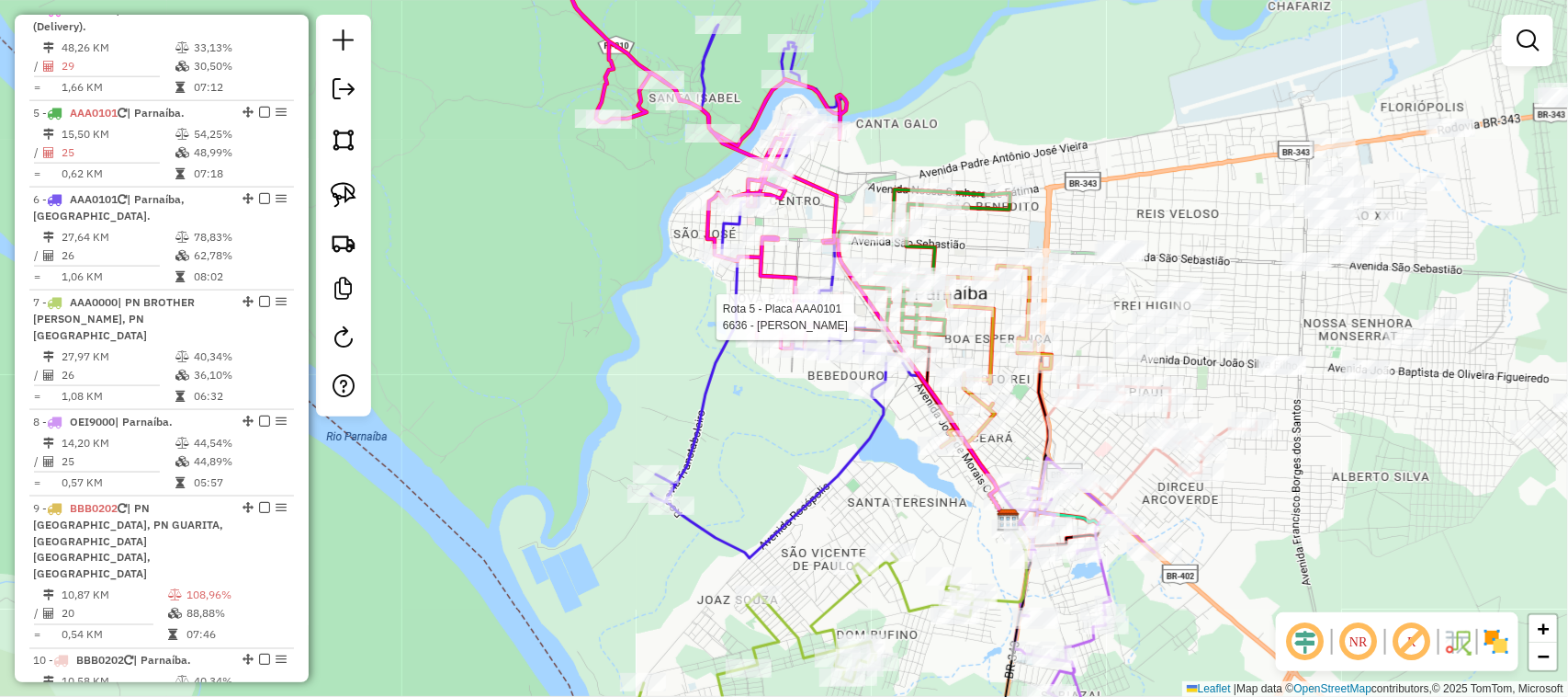
select select "**********"
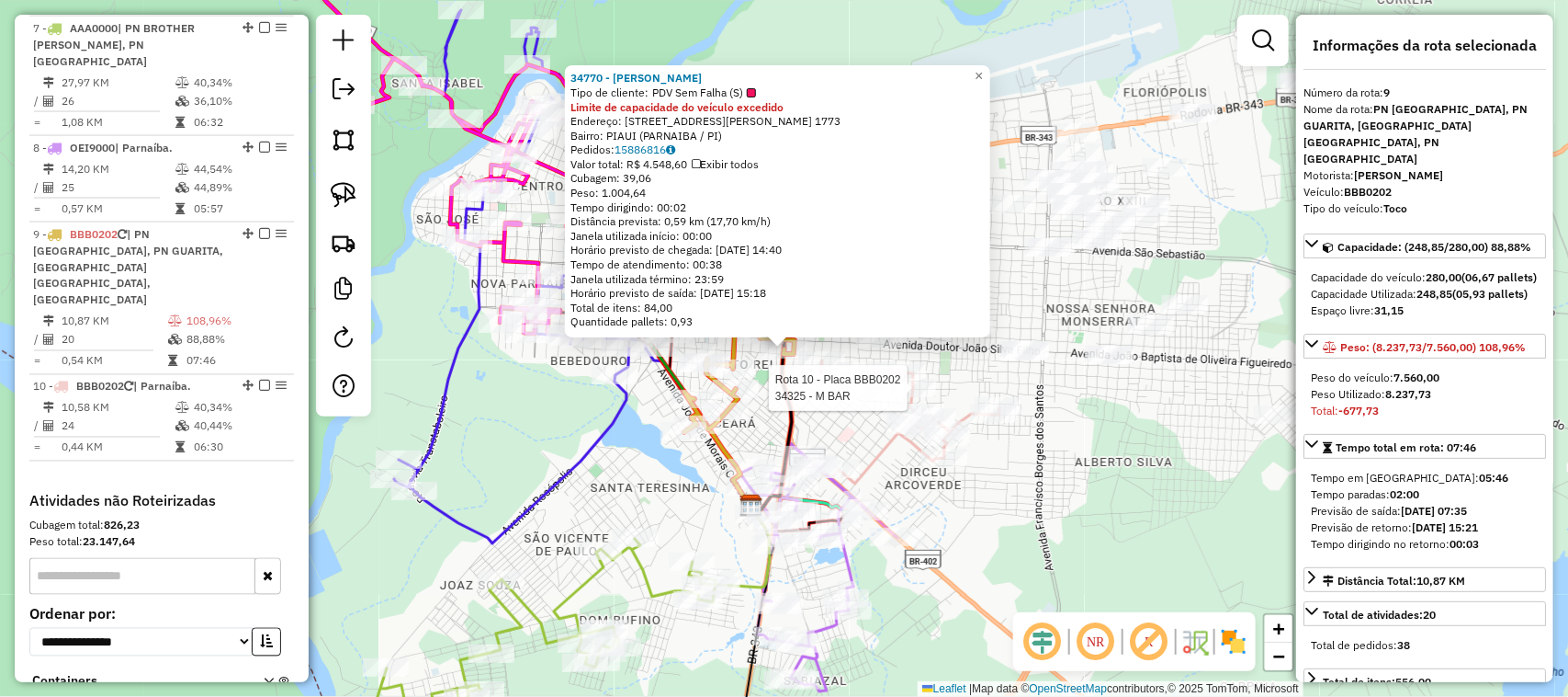
scroll to position [1408, 0]
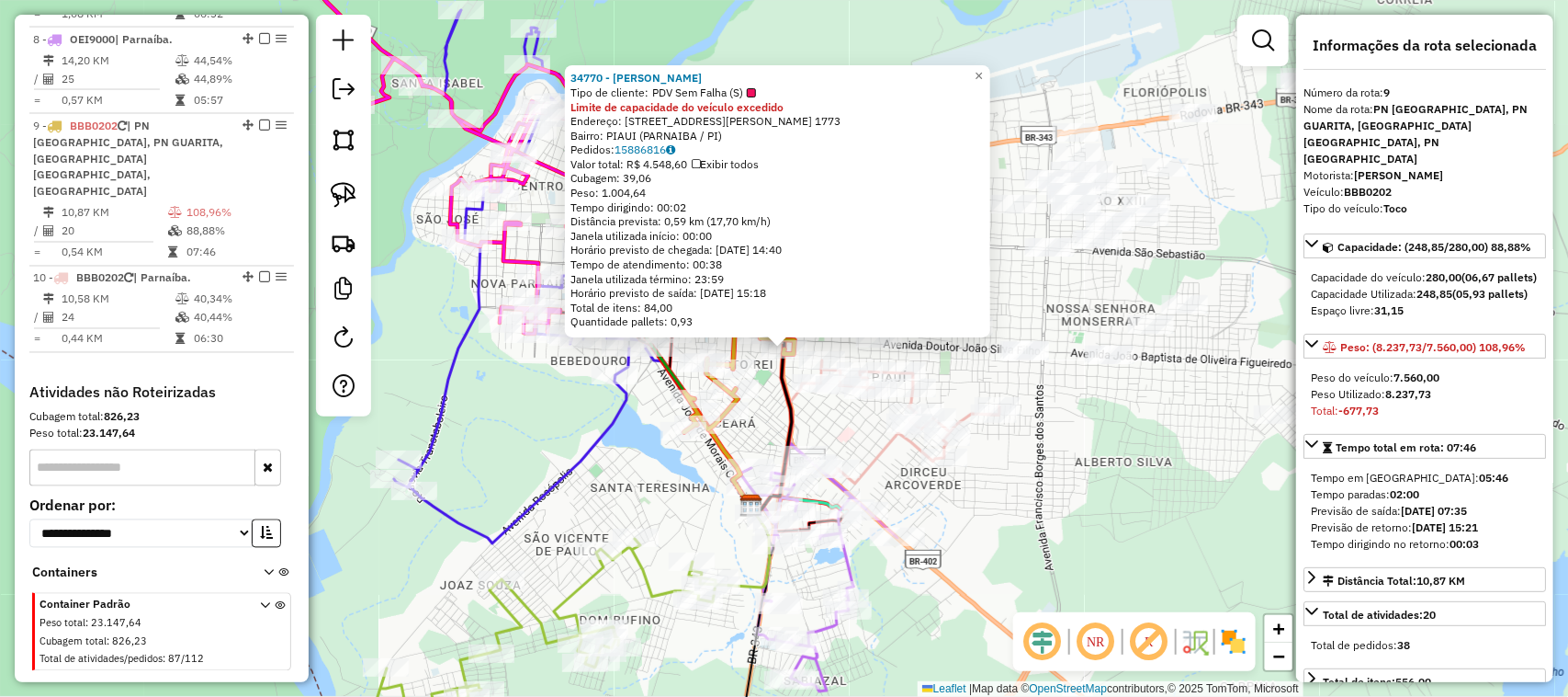
click at [1008, 519] on div "34770 - ASSIS FONTINELE Tipo de cliente: PDV Sem Falha (S) Limite de capacidade…" at bounding box center [784, 348] width 1568 height 697
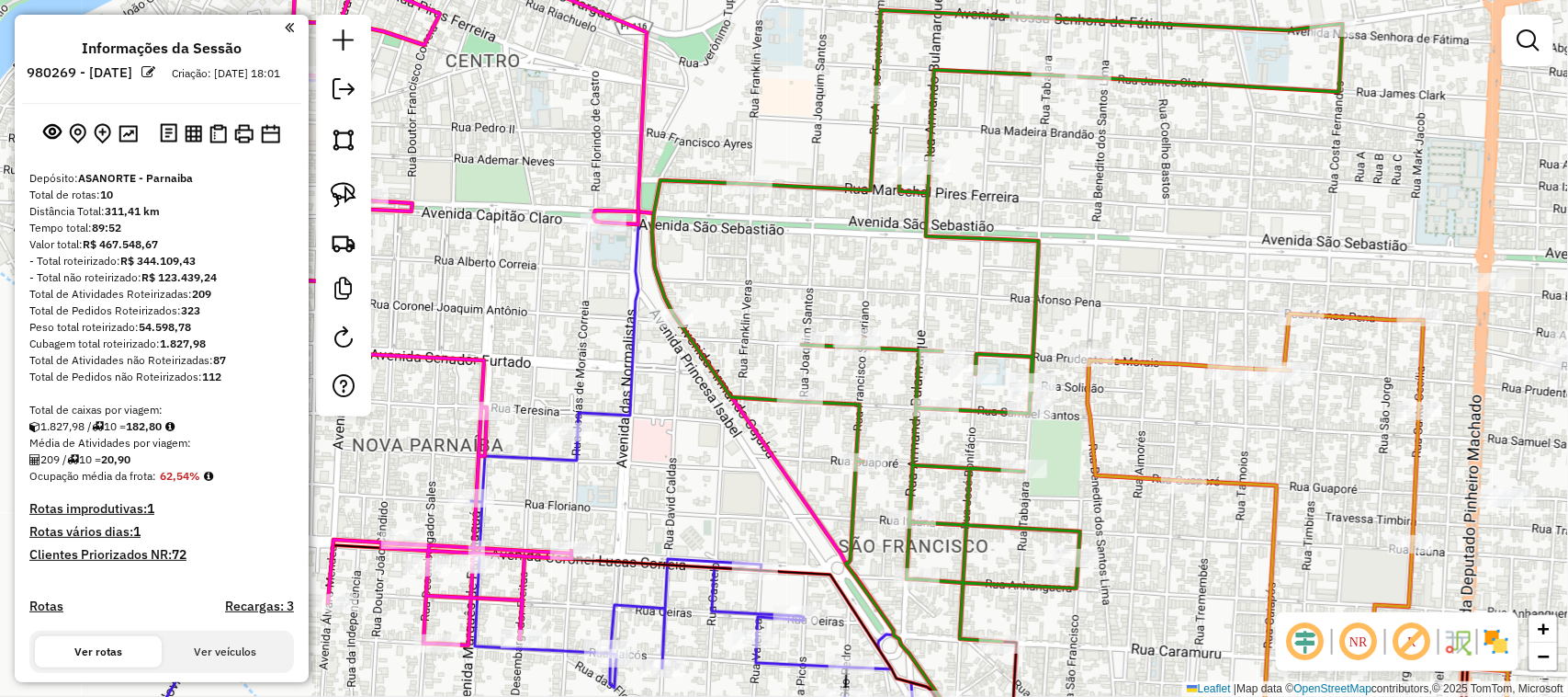
scroll to position [1408, 0]
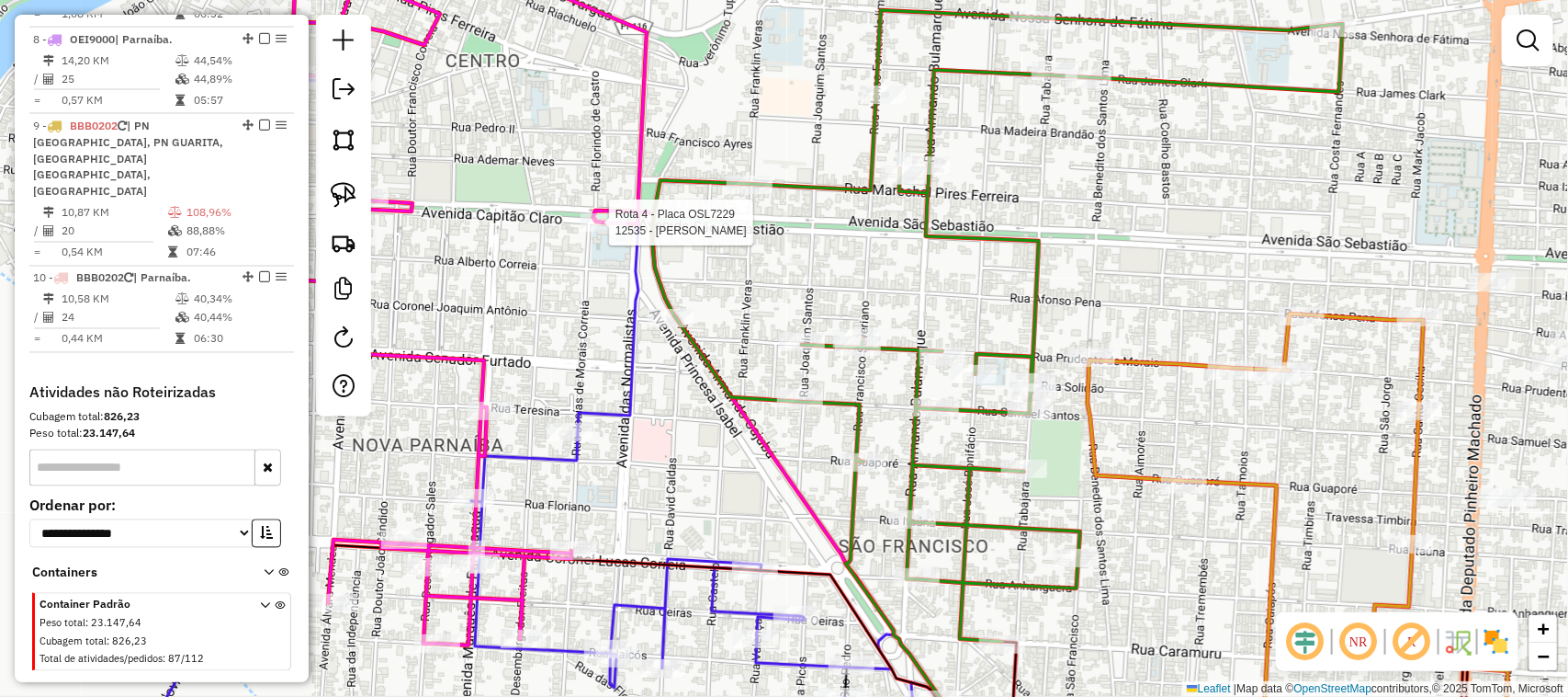
click at [609, 232] on div at bounding box center [603, 222] width 46 height 19
select select "**********"
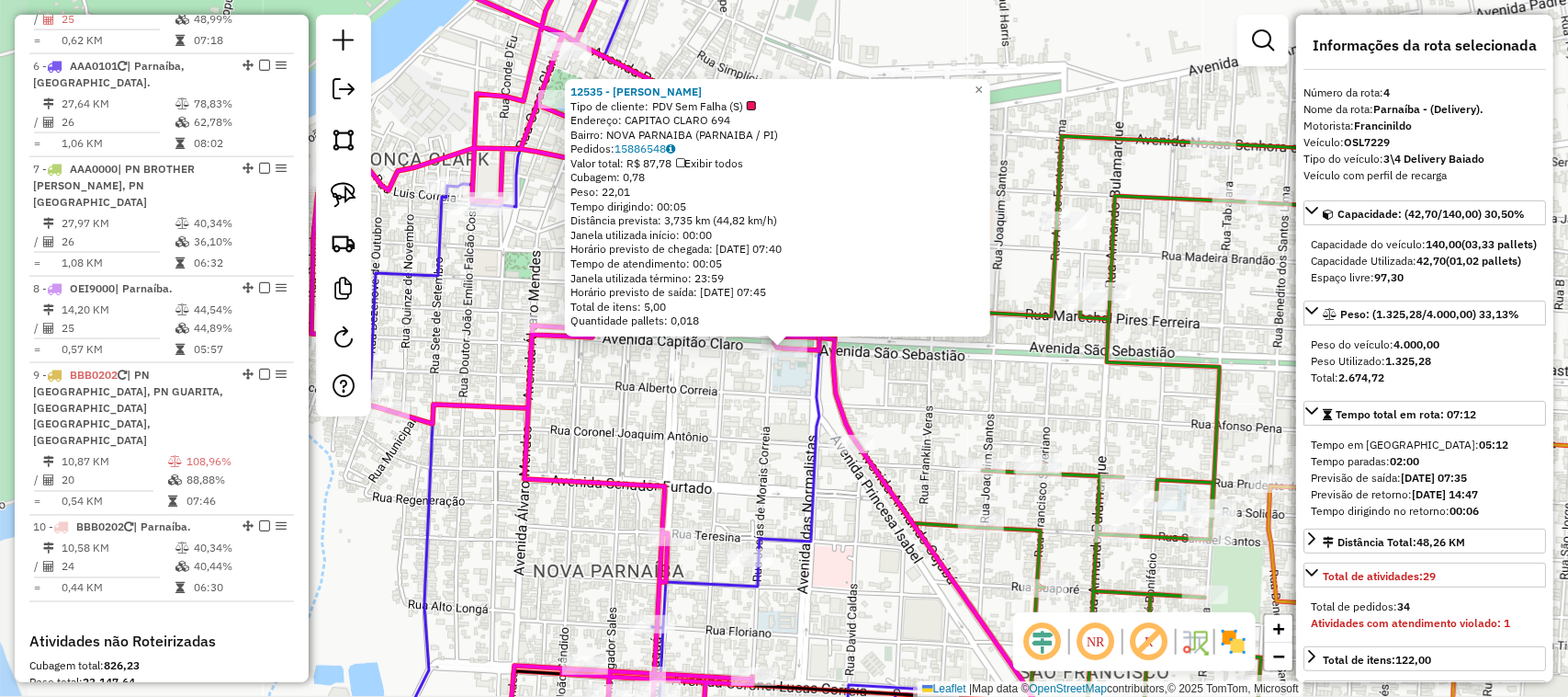
scroll to position [1025, 0]
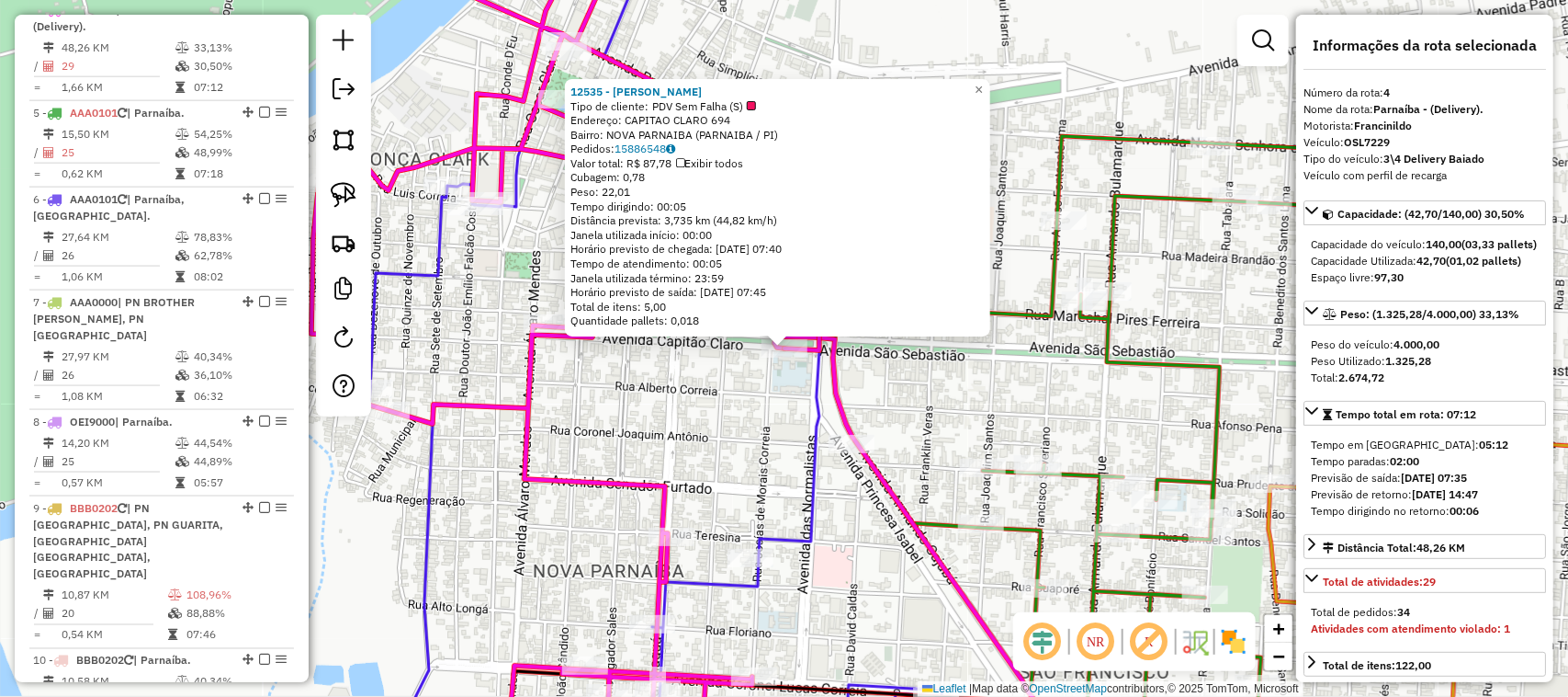
click at [689, 398] on div "12535 - PAULA ARAUJO Tipo de cliente: PDV Sem Falha (S) Endereço: CAPITAO CLARO…" at bounding box center [784, 348] width 1568 height 697
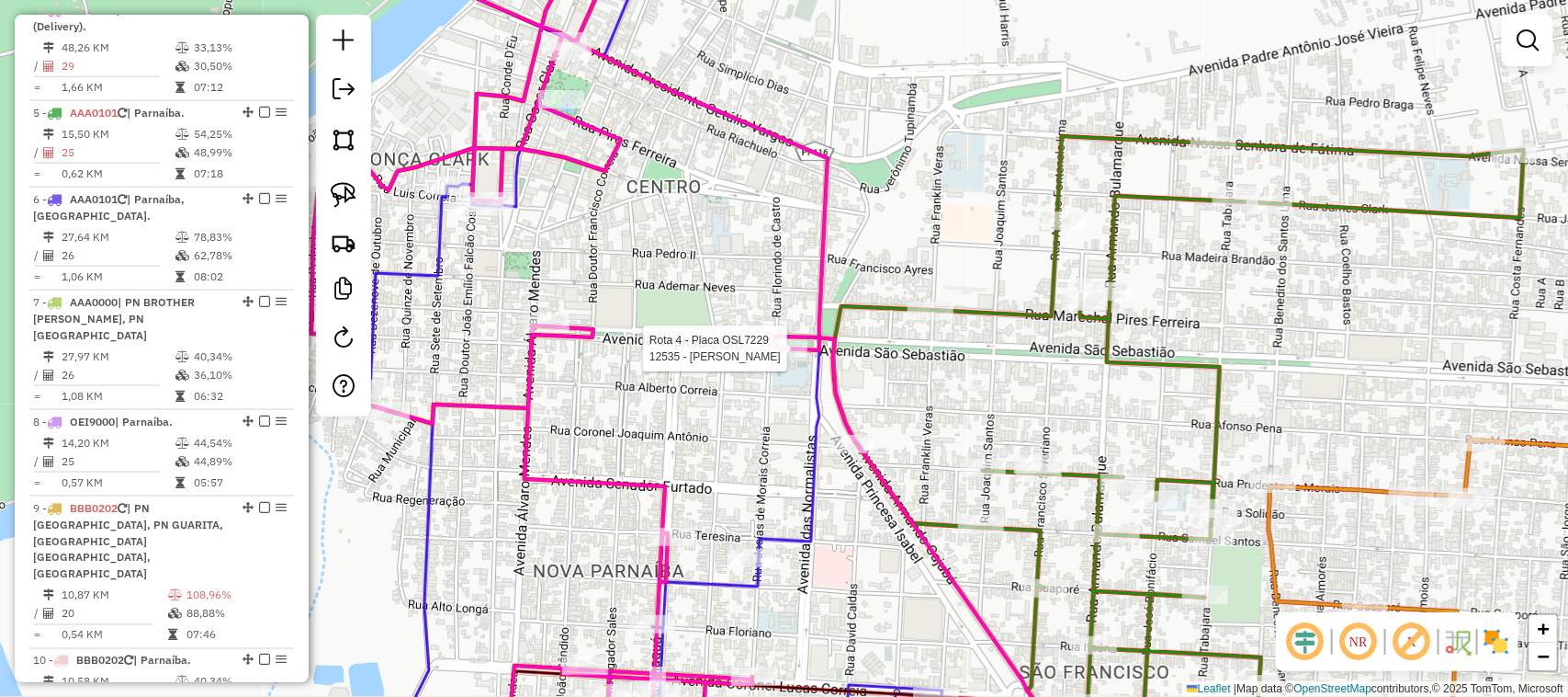
click at [783, 337] on icon at bounding box center [927, 552] width 307 height 431
select select "**********"
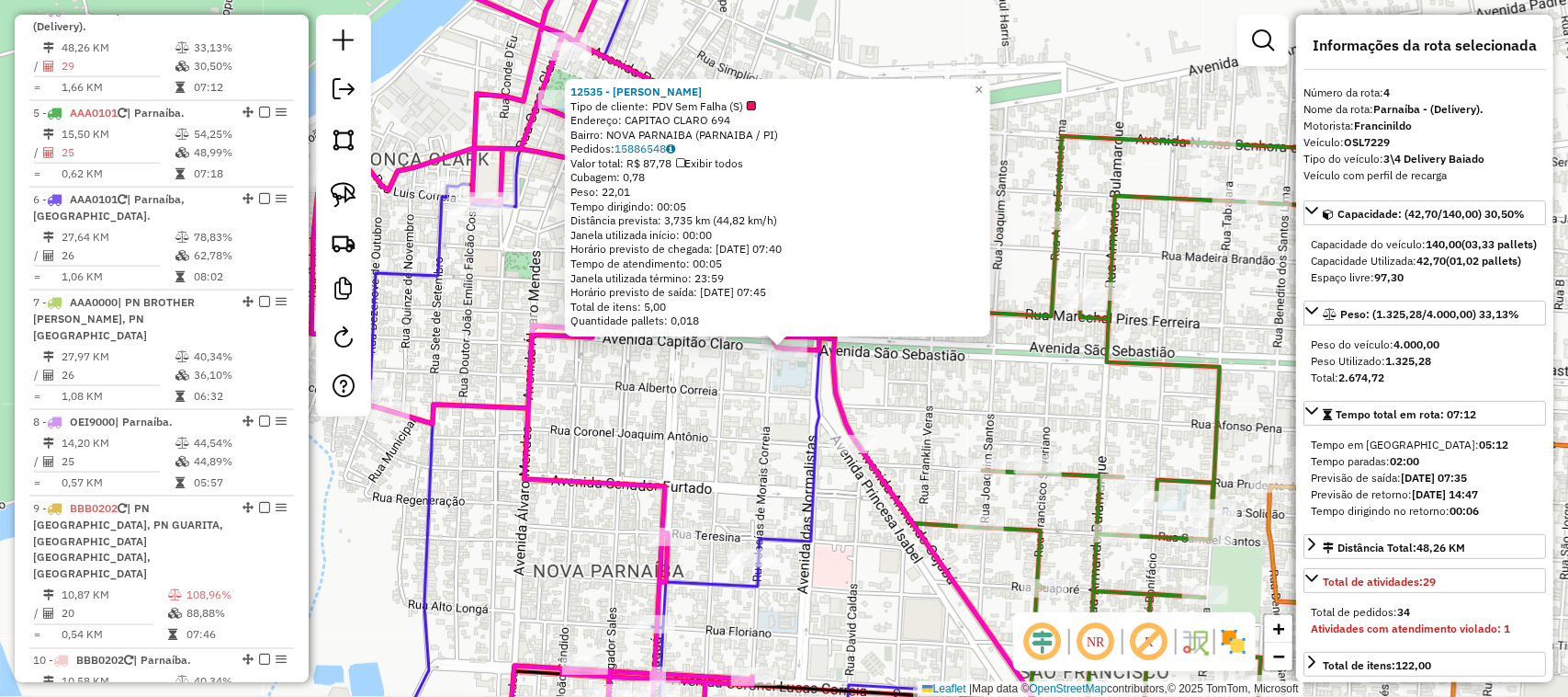
click at [751, 437] on div "12535 - PAULA ARAUJO Tipo de cliente: PDV Sem Falha (S) Endereço: CAPITAO CLARO…" at bounding box center [784, 348] width 1568 height 697
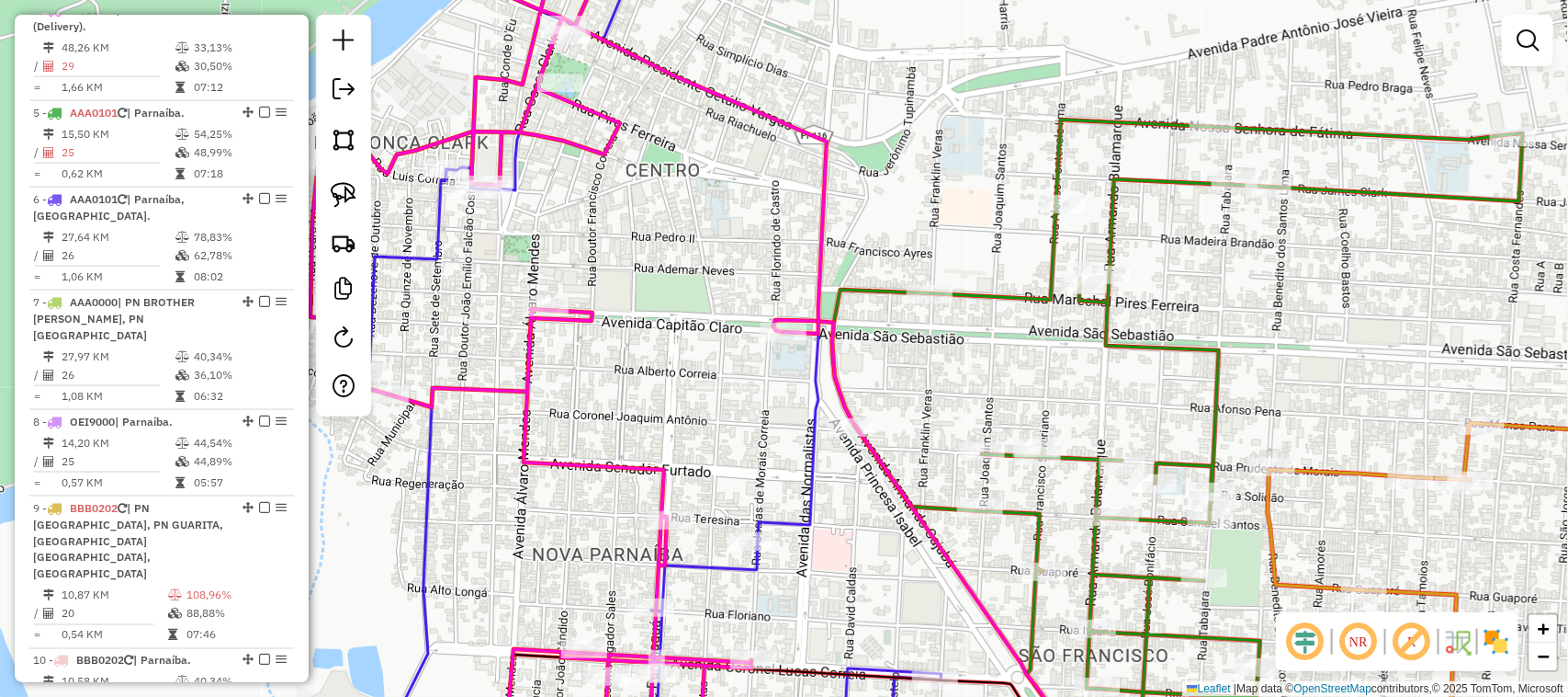
drag, startPoint x: 754, startPoint y: 439, endPoint x: 658, endPoint y: 164, distance: 291.3
click at [683, 221] on div "Janela de atendimento Grade de atendimento Capacidade Transportadoras Veículos …" at bounding box center [784, 348] width 1568 height 697
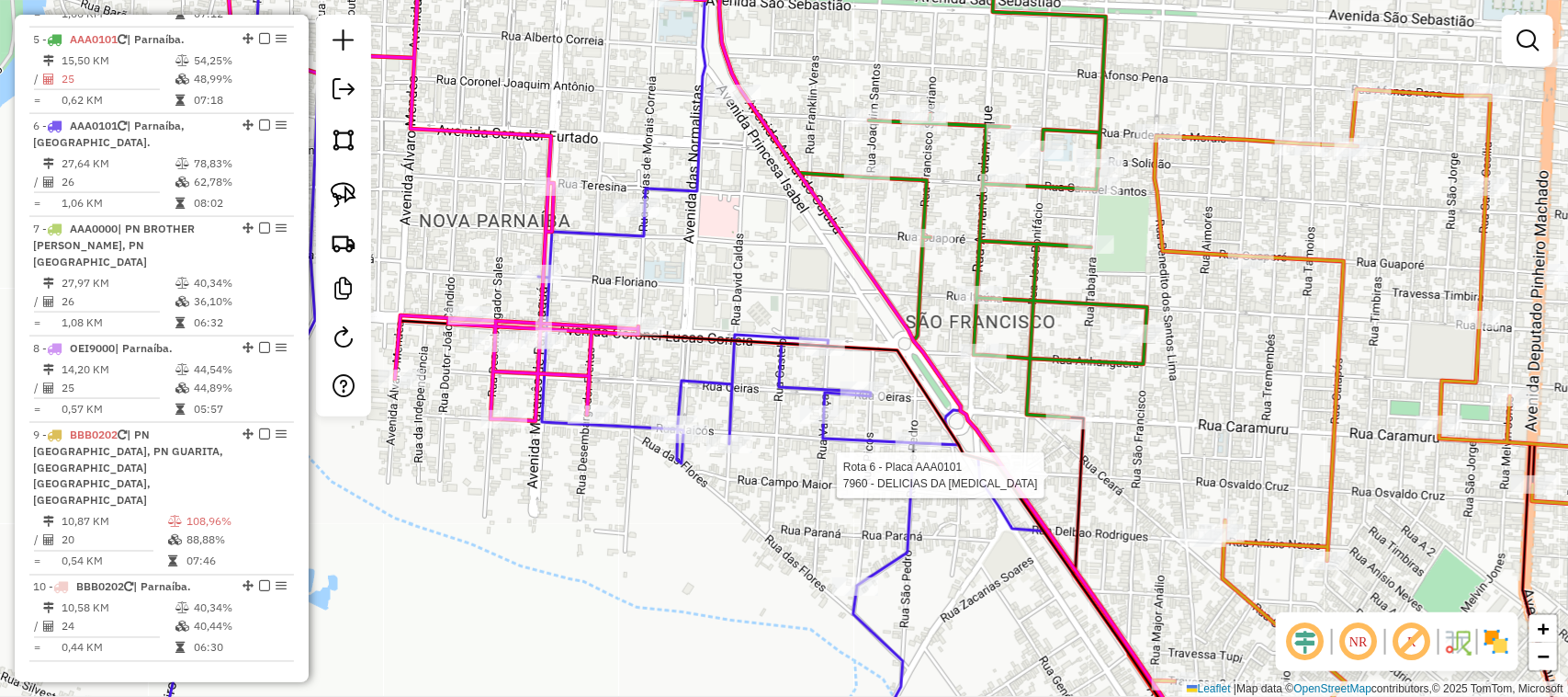
select select "**********"
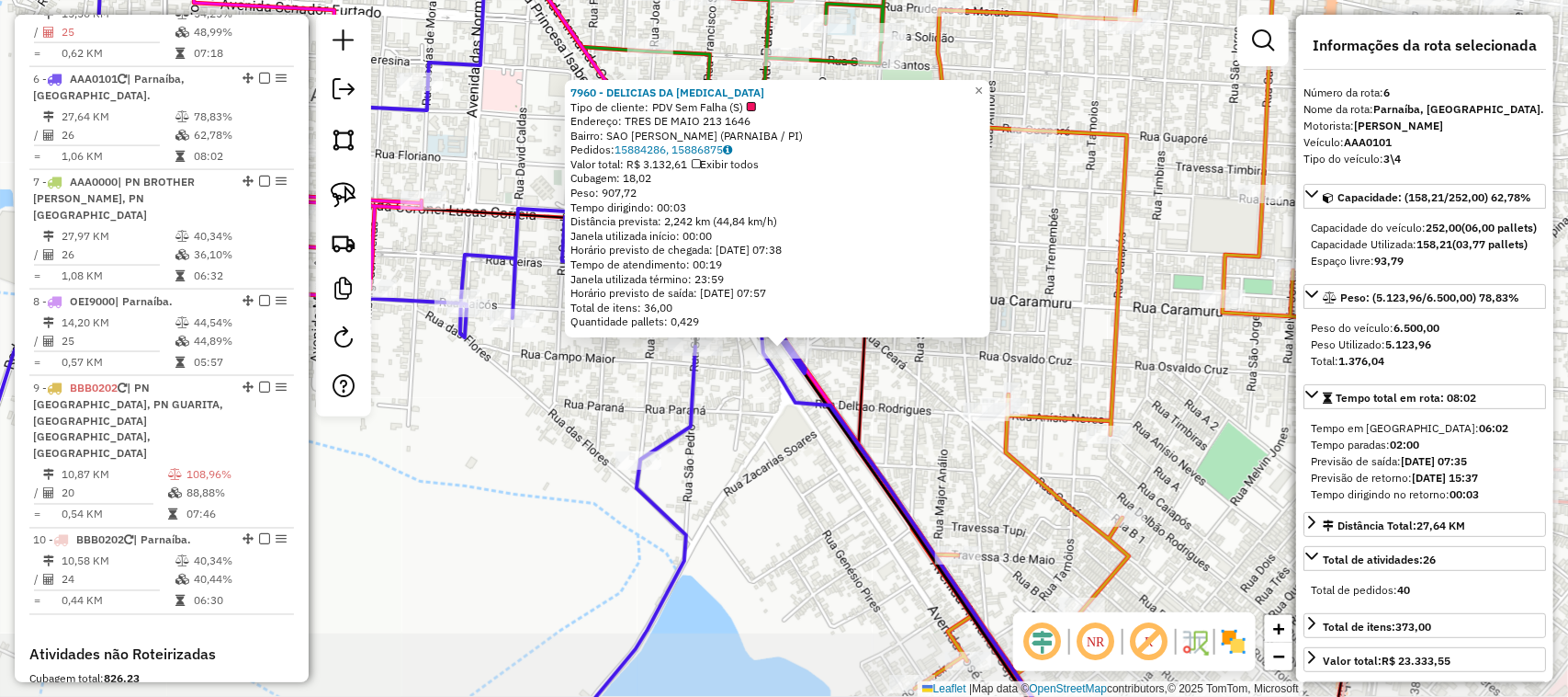
scroll to position [1214, 0]
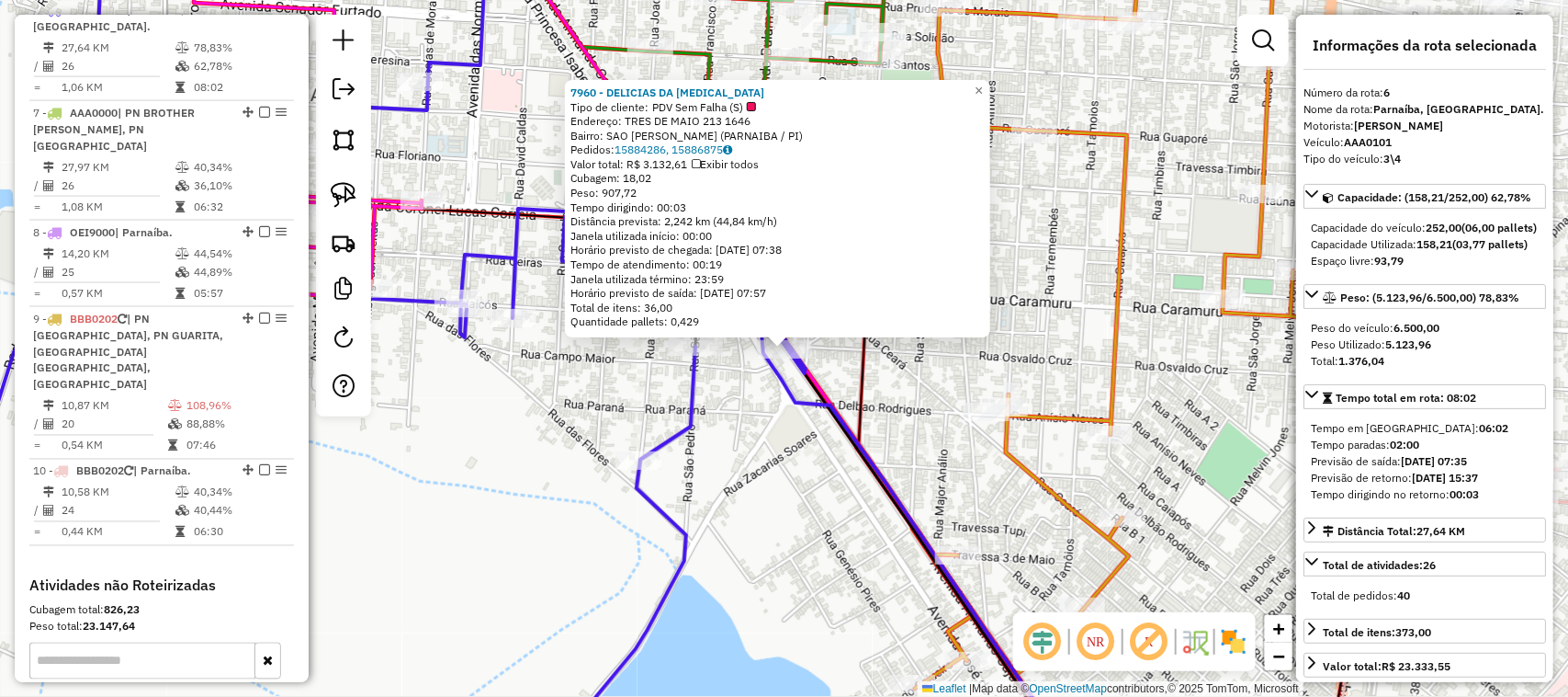
click at [773, 435] on div "7960 - DELICIAS DA CLENIA Tipo de cliente: PDV Sem Falha (S) Endereço: TRES DE …" at bounding box center [784, 348] width 1568 height 697
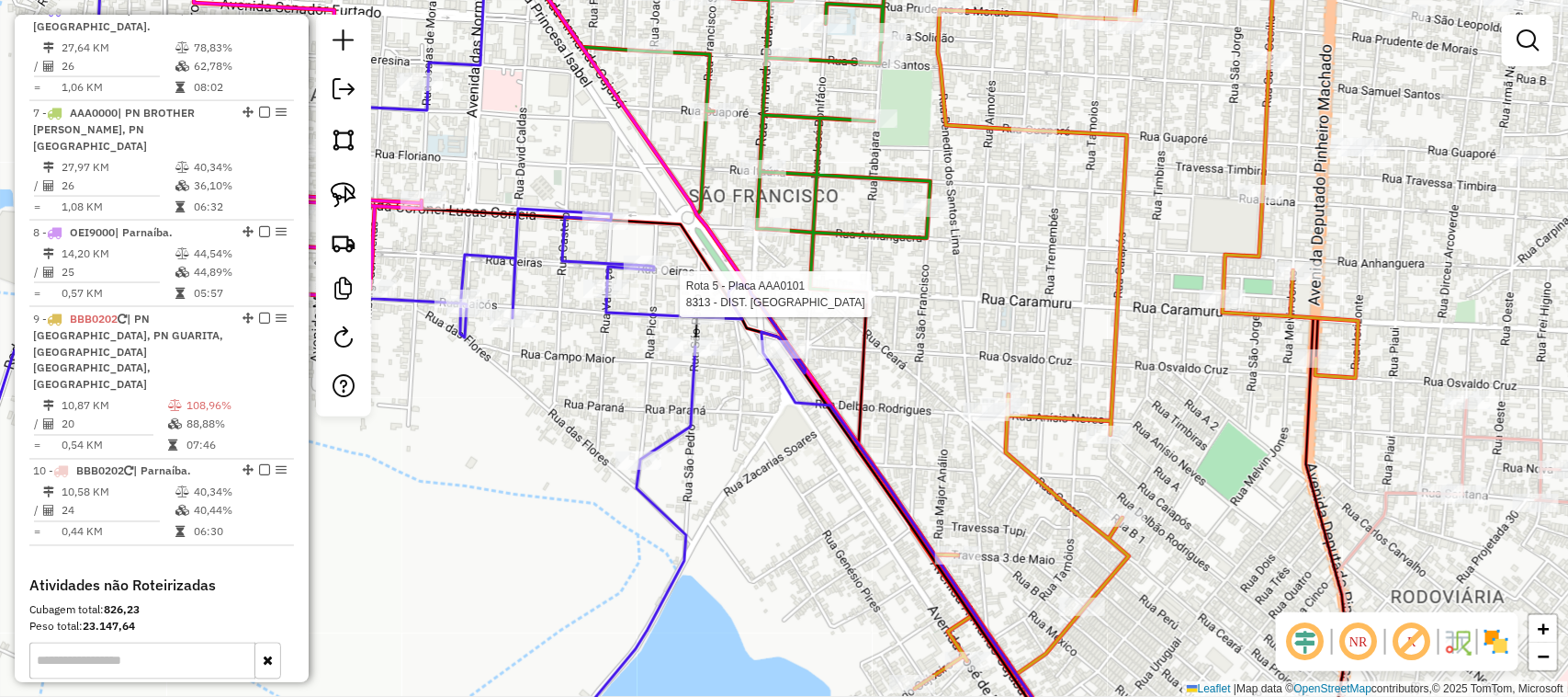
select select "**********"
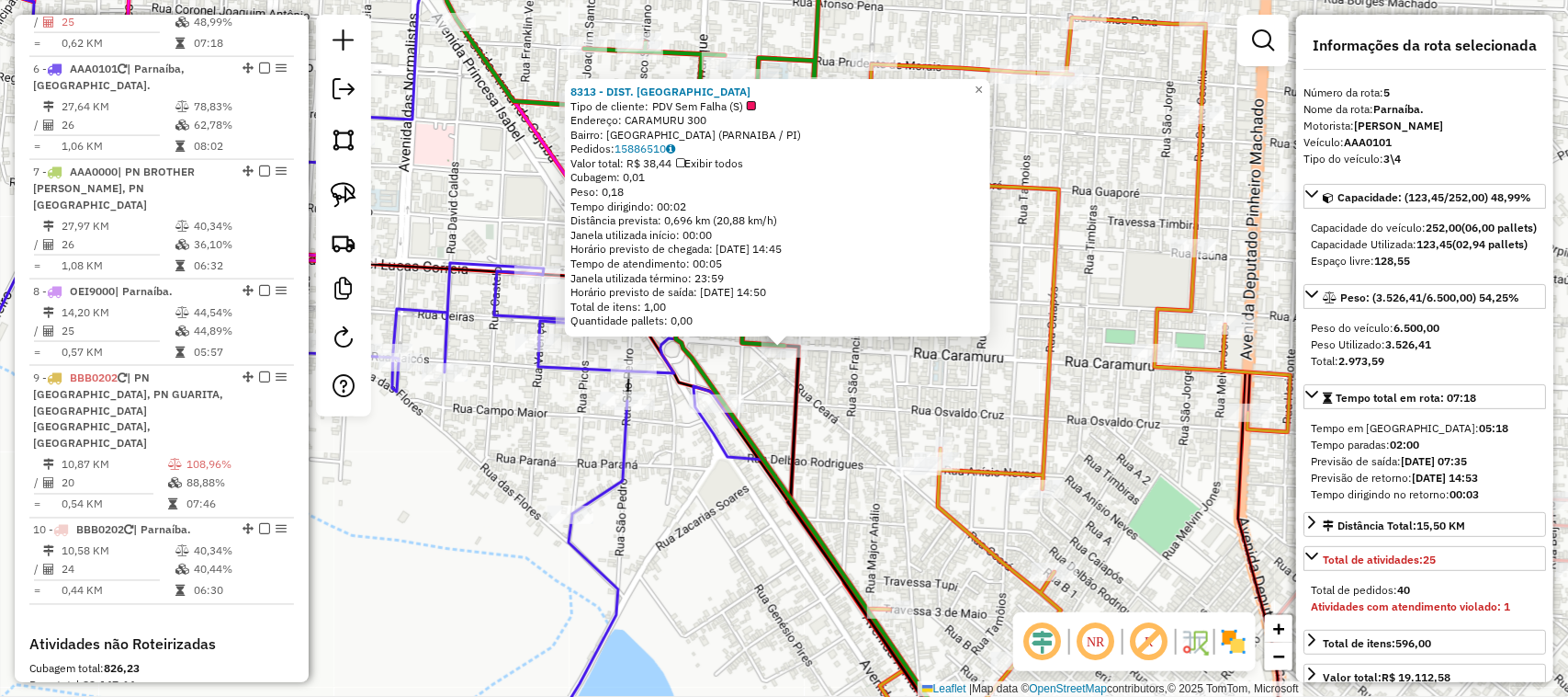
scroll to position [1128, 0]
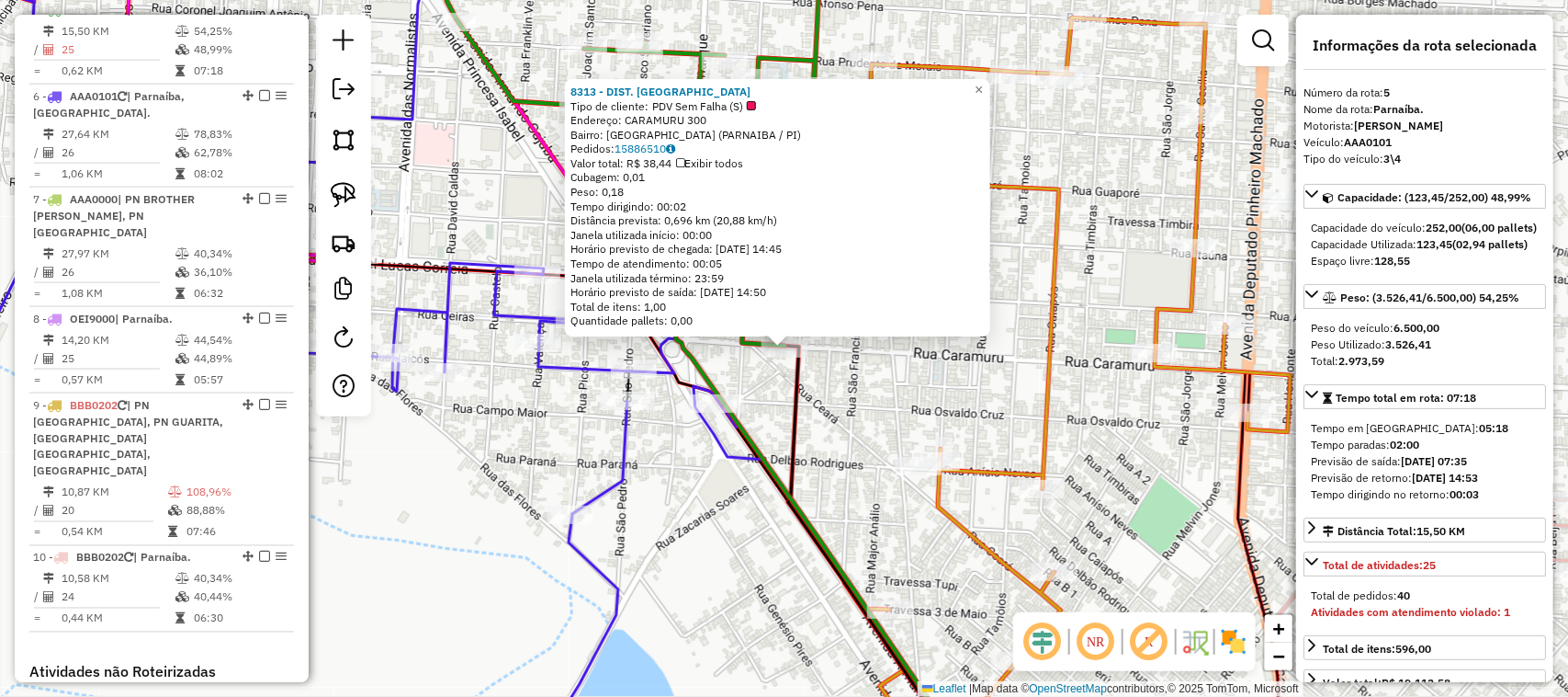
click at [905, 379] on div "8313 - DIST. POINT DA BREJA Tipo de cliente: PDV Sem Falha (S) Endereço: CARAMU…" at bounding box center [784, 348] width 1568 height 697
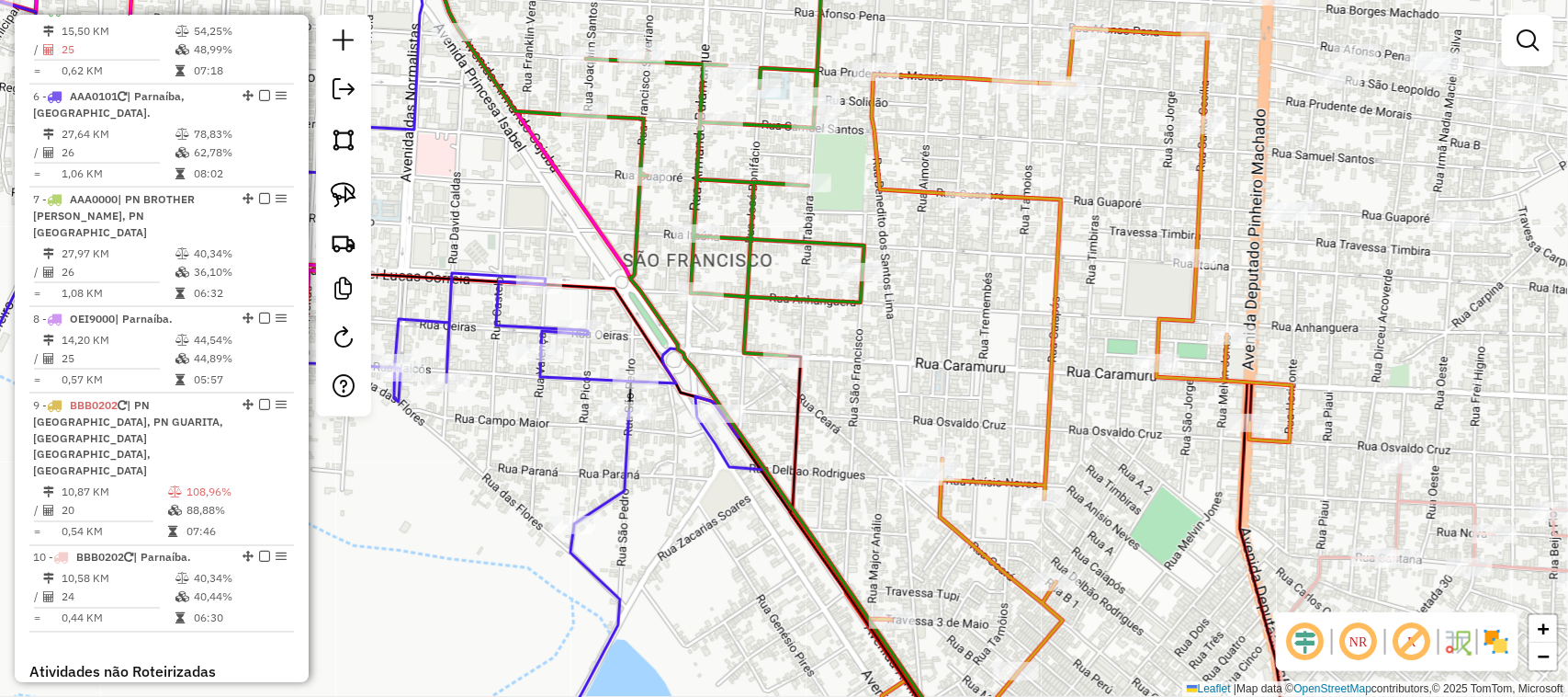
drag, startPoint x: 882, startPoint y: 349, endPoint x: 885, endPoint y: 361, distance: 12.4
click at [884, 360] on div "Janela de atendimento Grade de atendimento Capacidade Transportadoras Veículos …" at bounding box center [784, 348] width 1568 height 697
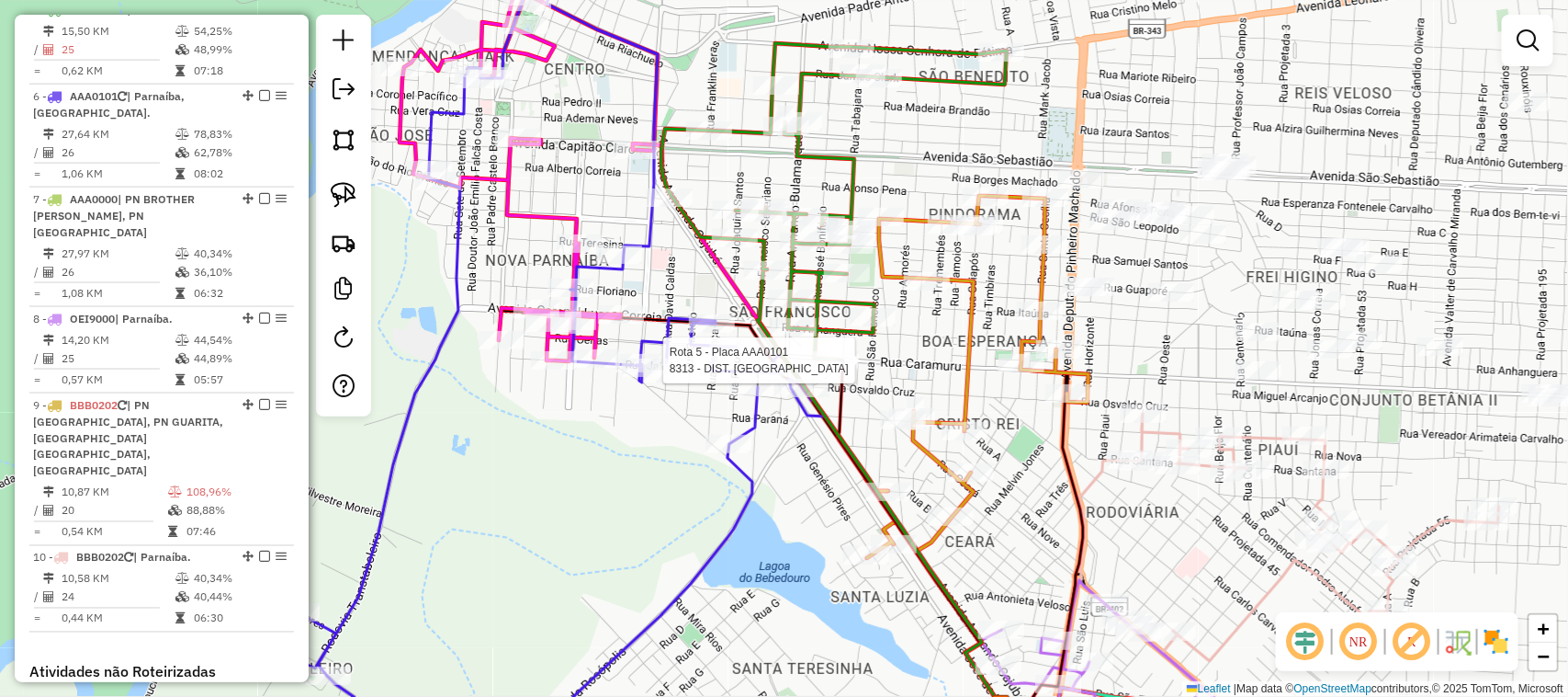
select select "**********"
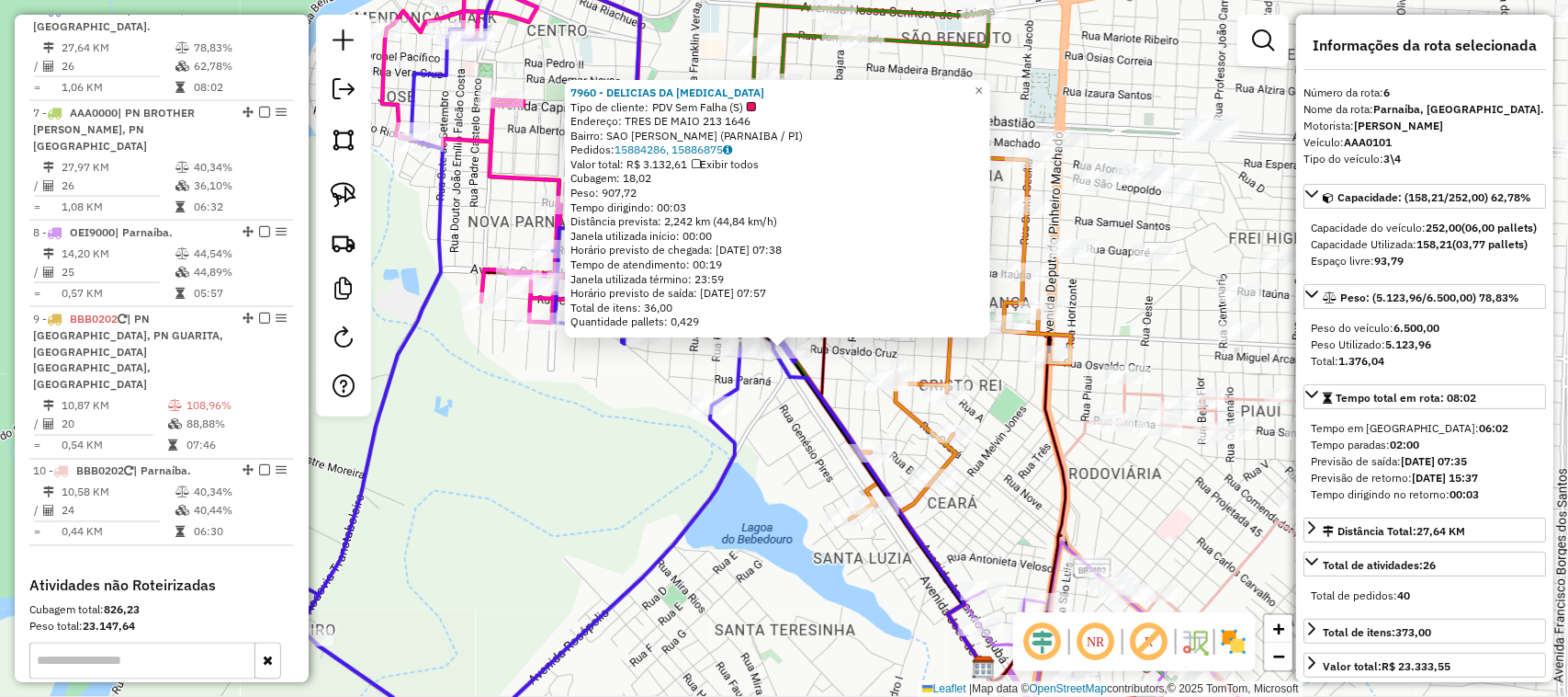
scroll to position [1214, 0]
click at [782, 469] on div "7960 - DELICIAS DA CLENIA Tipo de cliente: PDV Sem Falha (S) Endereço: TRES DE …" at bounding box center [784, 348] width 1568 height 697
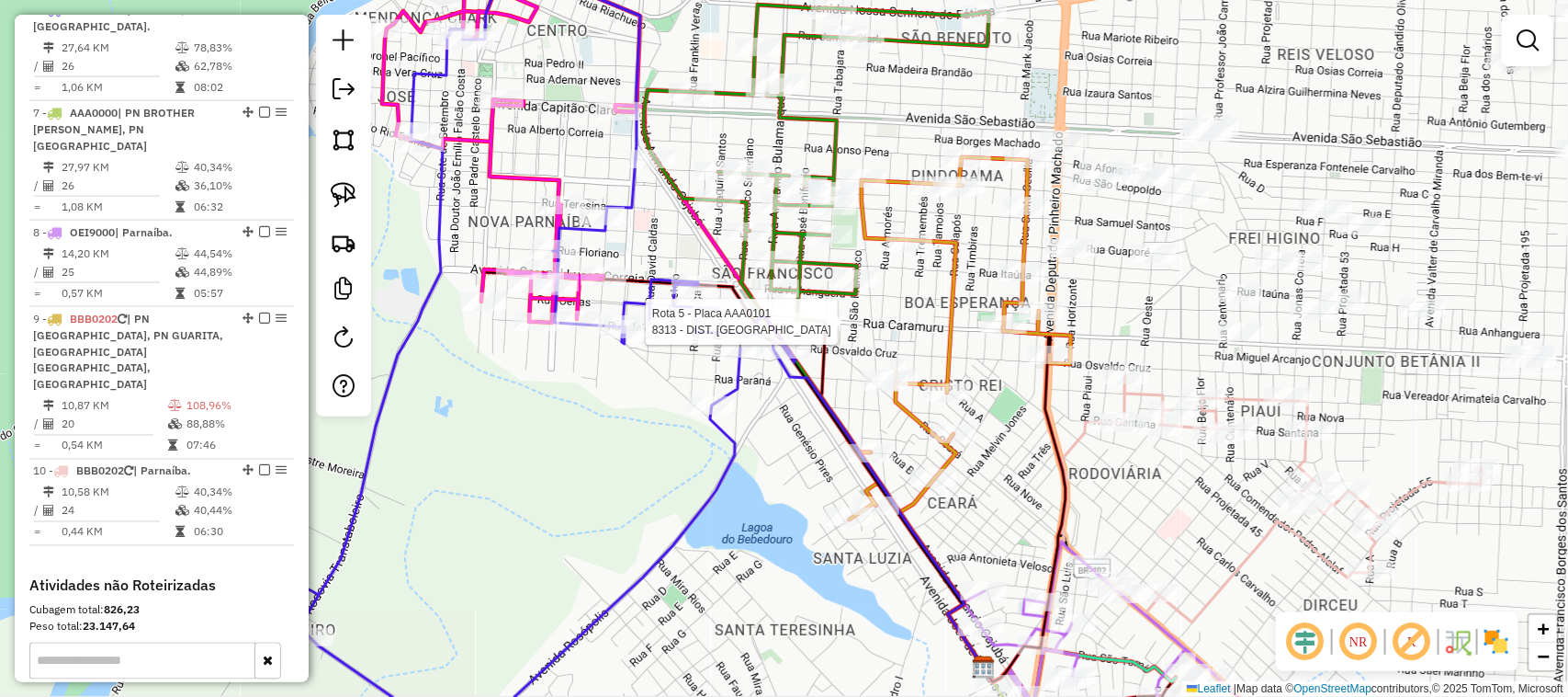
select select "**********"
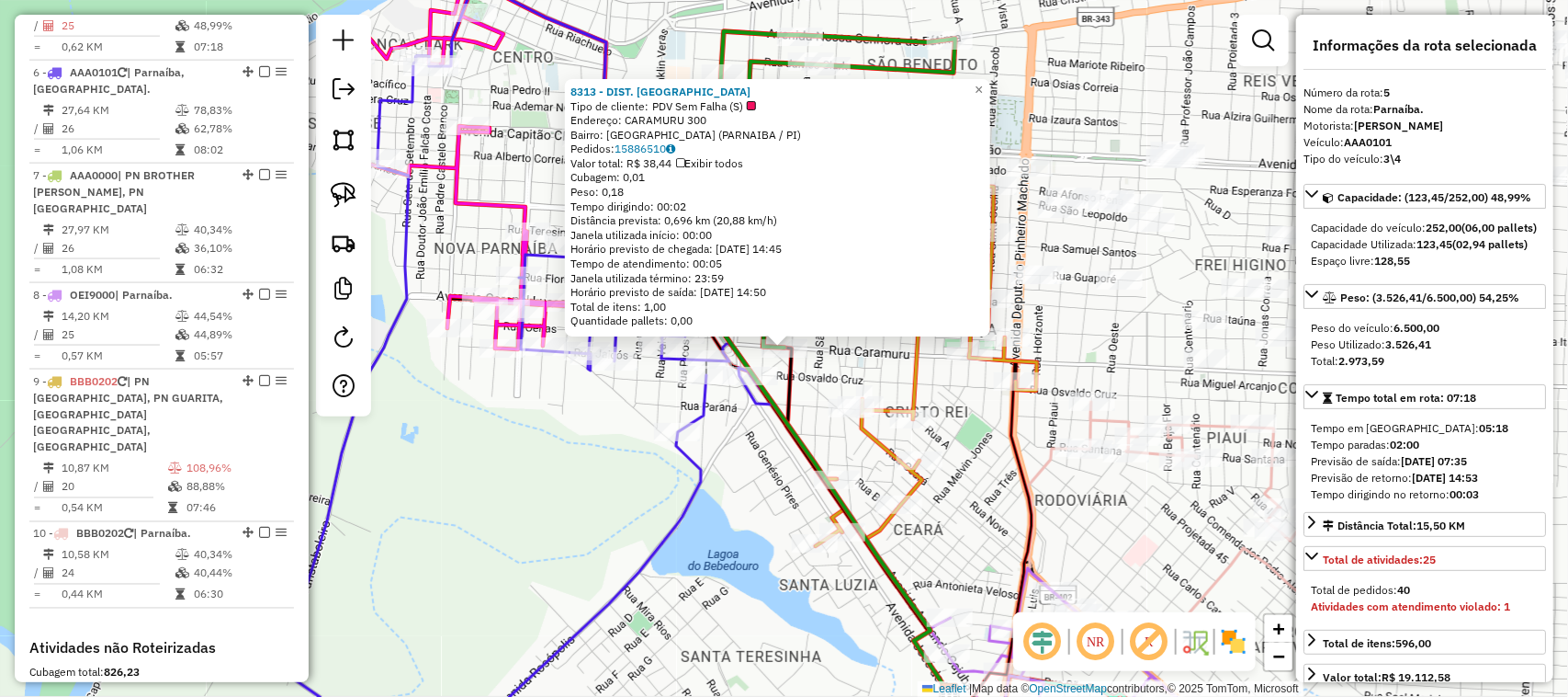
scroll to position [1128, 0]
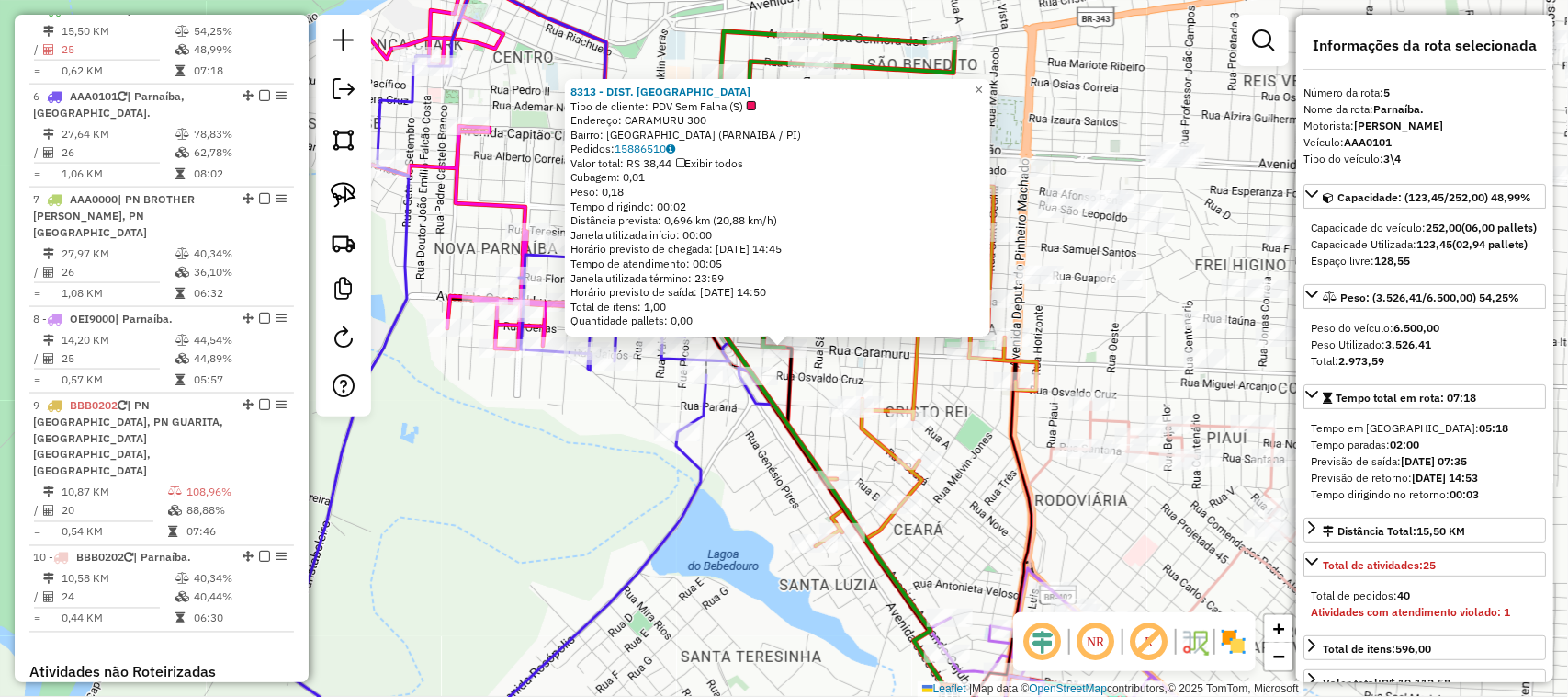
click at [843, 368] on div "8313 - DIST. POINT DA BREJA Tipo de cliente: PDV Sem Falha (S) Endereço: CARAMU…" at bounding box center [784, 348] width 1568 height 697
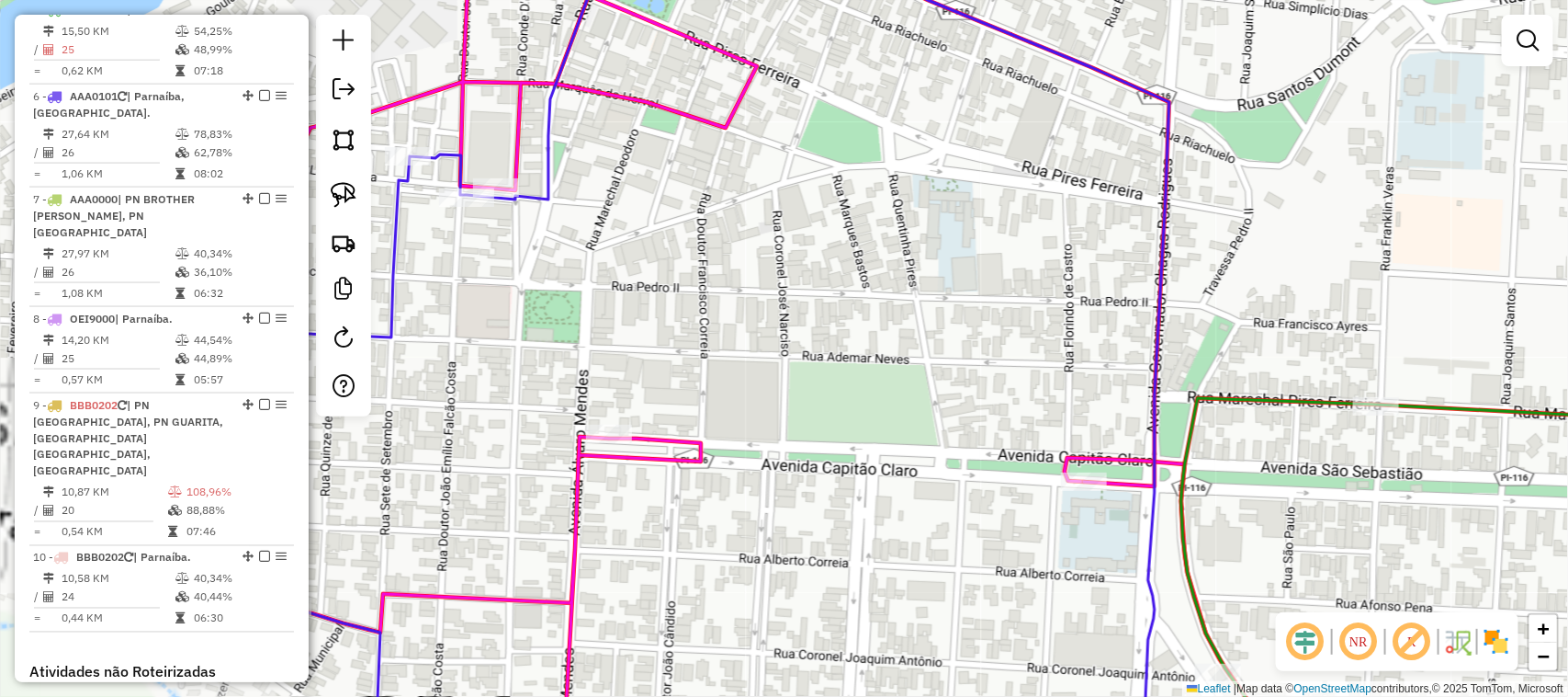
drag, startPoint x: 648, startPoint y: 248, endPoint x: 719, endPoint y: 274, distance: 75.6
click at [717, 273] on div "Janela de atendimento Grade de atendimento Capacidade Transportadoras Veículos …" at bounding box center [784, 348] width 1568 height 697
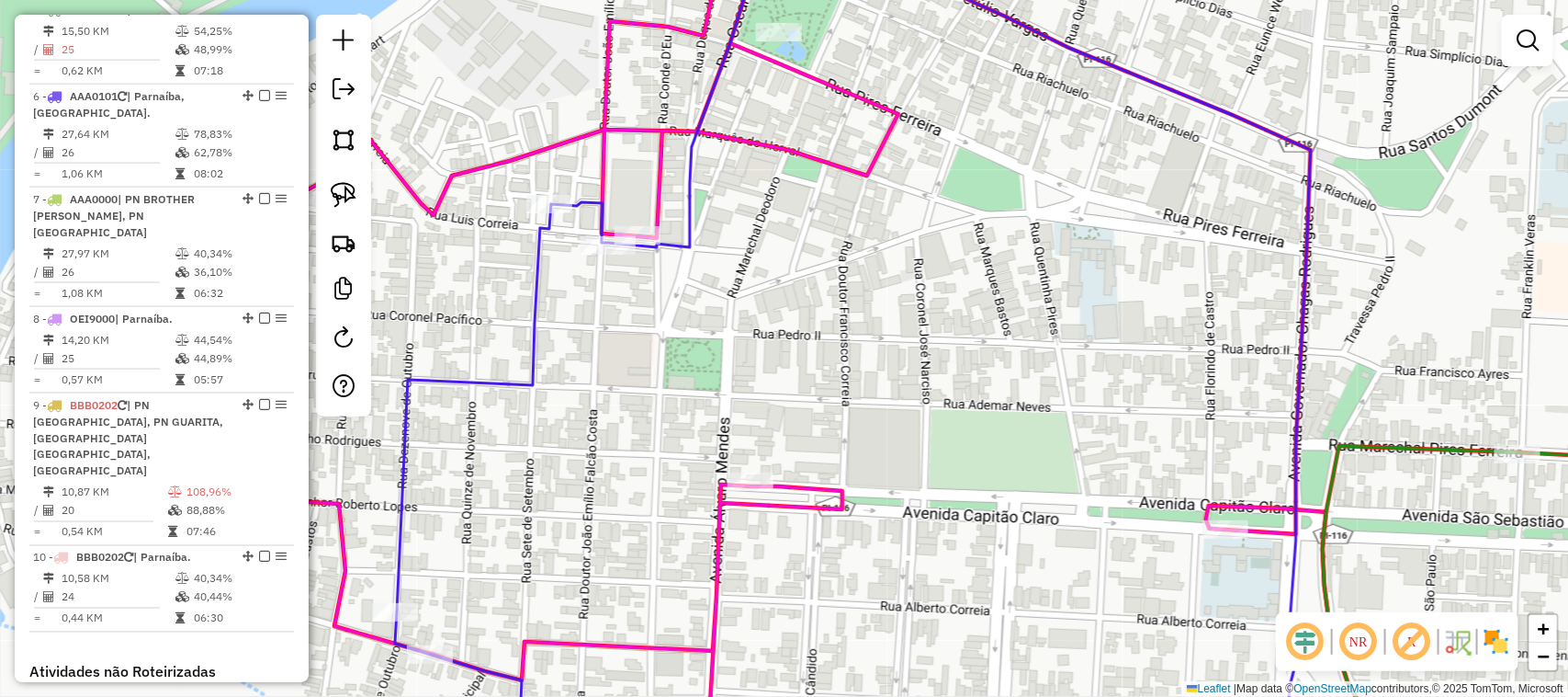
drag, startPoint x: 888, startPoint y: 260, endPoint x: 776, endPoint y: 116, distance: 182.4
click at [800, 148] on div "Janela de atendimento Grade de atendimento Capacidade Transportadoras Veículos …" at bounding box center [784, 348] width 1568 height 697
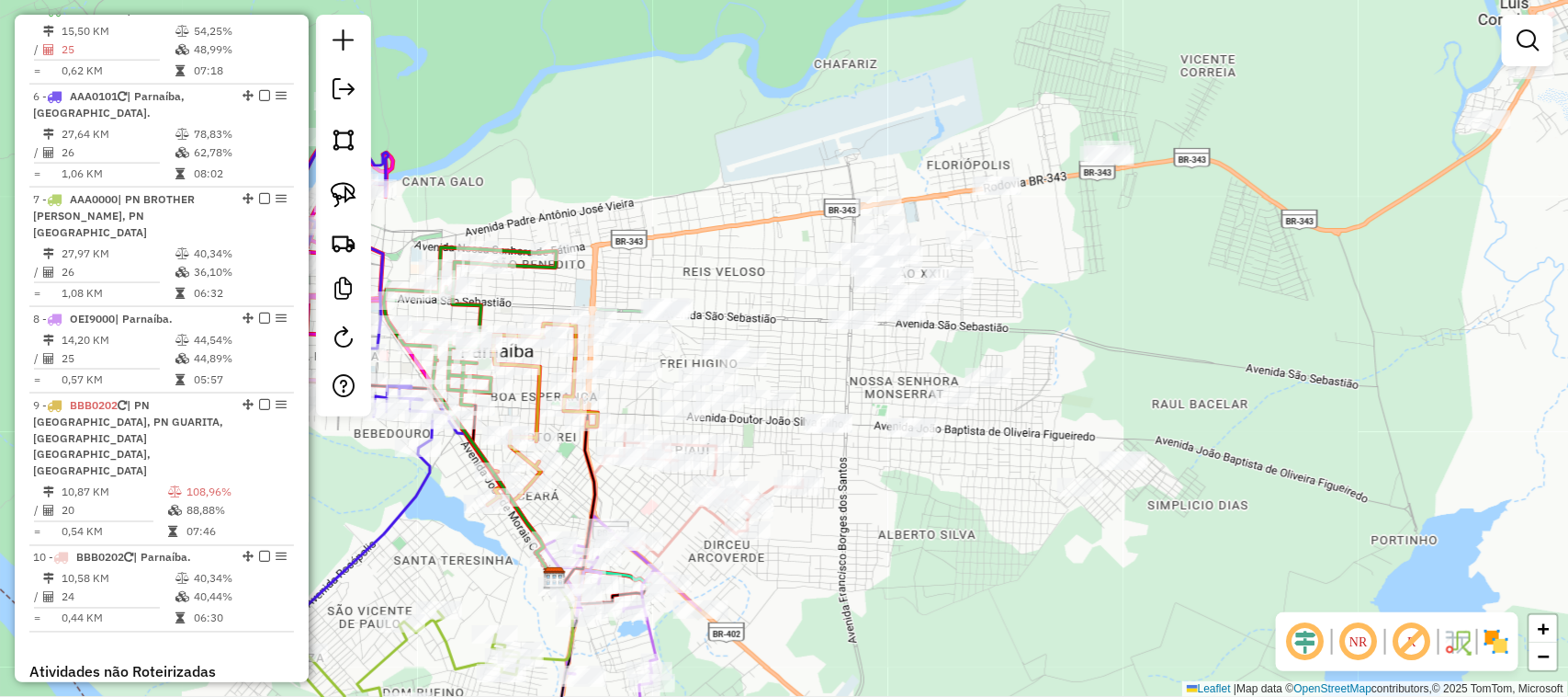
drag, startPoint x: 1229, startPoint y: 398, endPoint x: 869, endPoint y: 589, distance: 407.5
click at [869, 589] on div "Janela de atendimento Grade de atendimento Capacidade Transportadoras Veículos …" at bounding box center [784, 348] width 1568 height 697
click at [344, 193] on img at bounding box center [343, 194] width 26 height 26
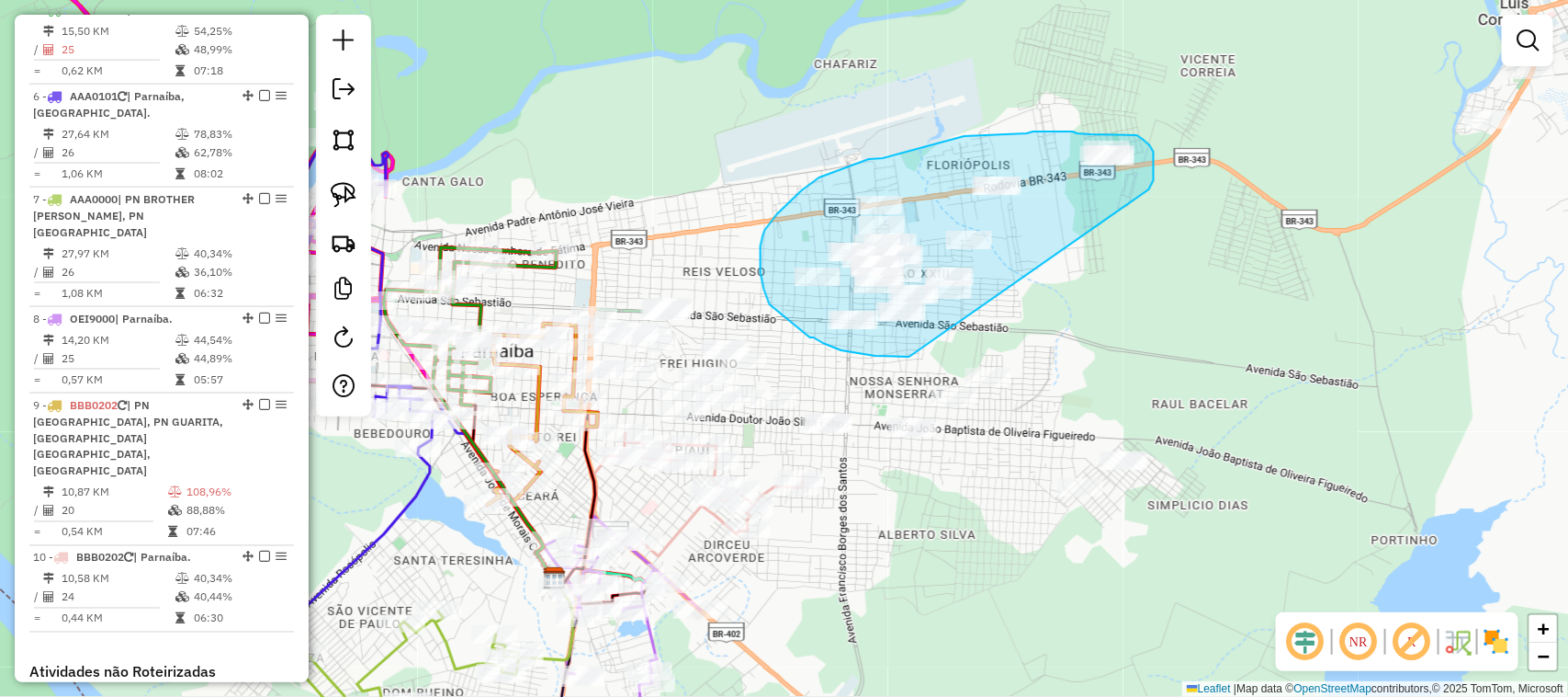
drag, startPoint x: 910, startPoint y: 356, endPoint x: 1148, endPoint y: 189, distance: 290.7
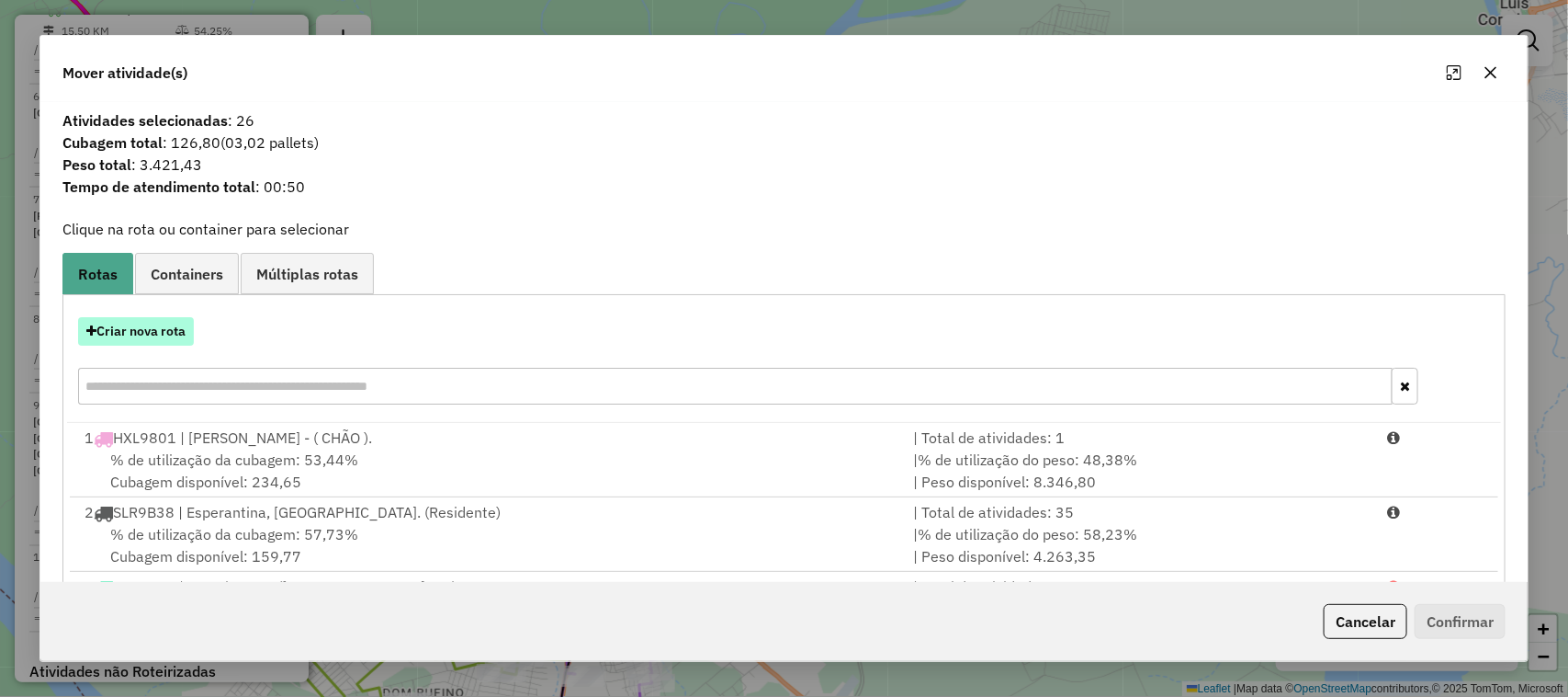
click at [167, 329] on button "Criar nova rota" at bounding box center [136, 331] width 116 height 28
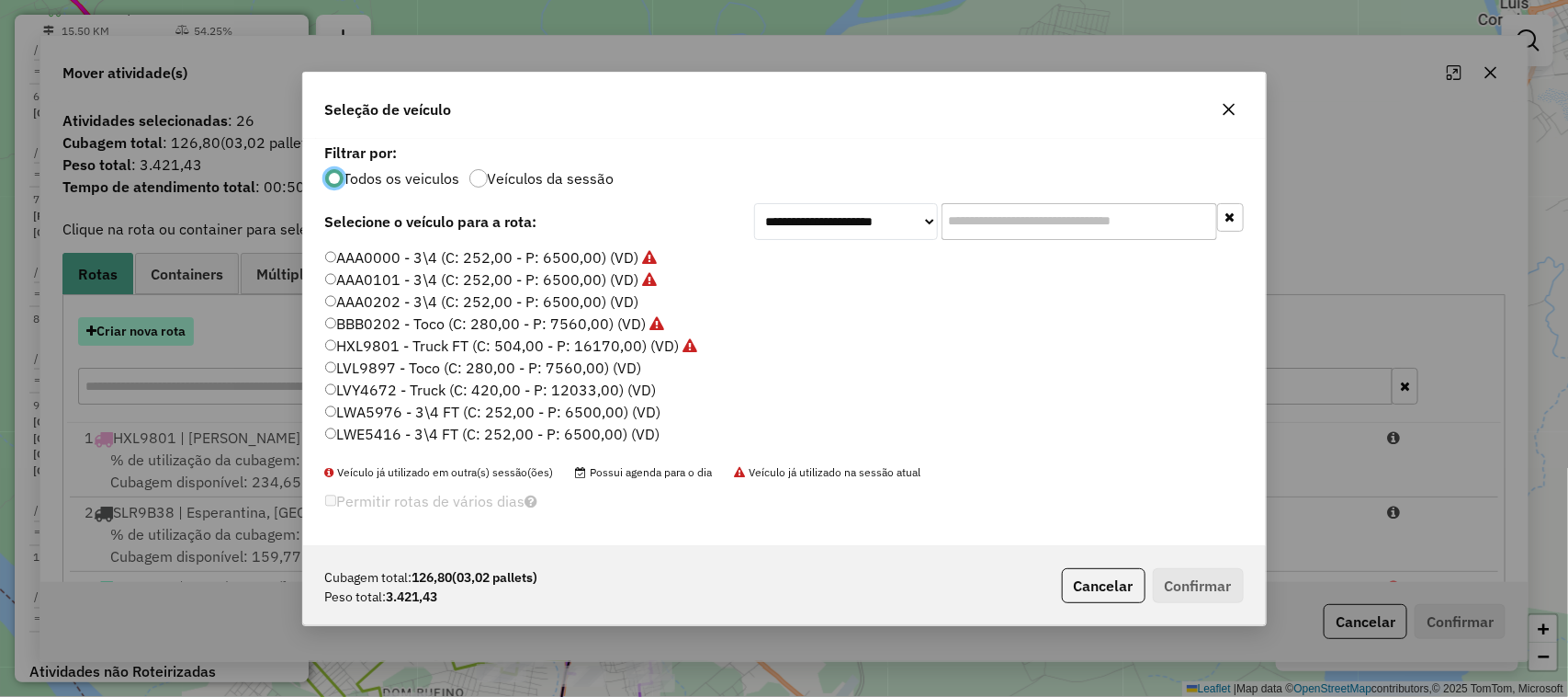
scroll to position [9, 6]
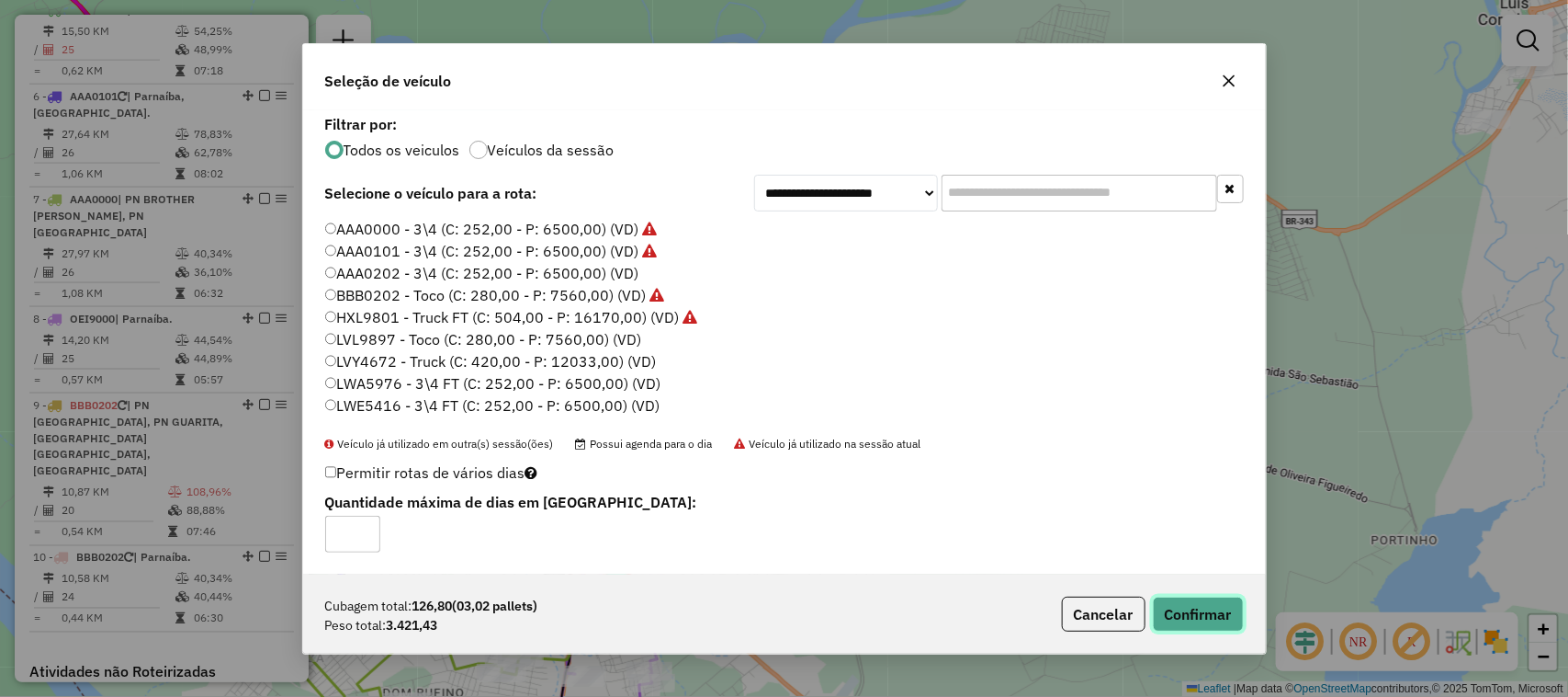
click at [1213, 625] on button "Confirmar" at bounding box center [1198, 615] width 91 height 35
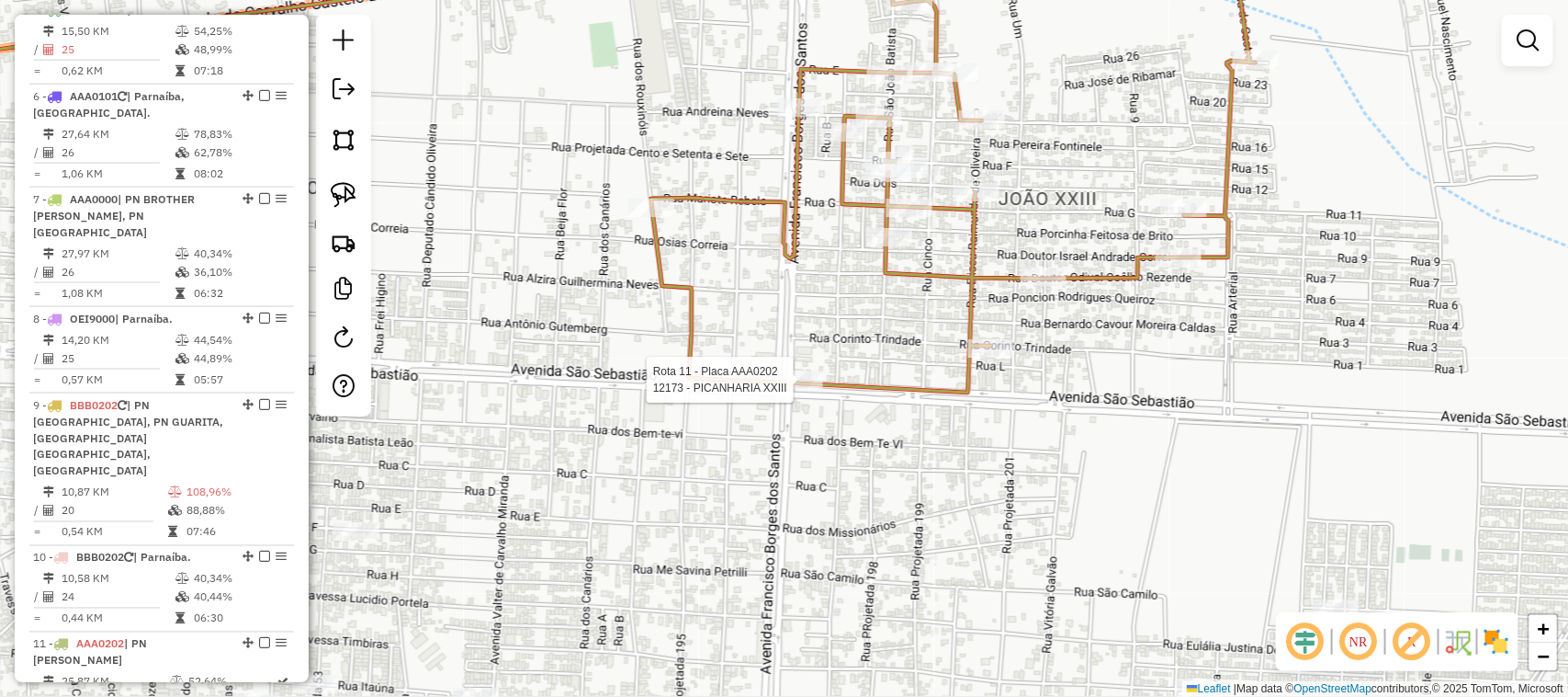
select select "**********"
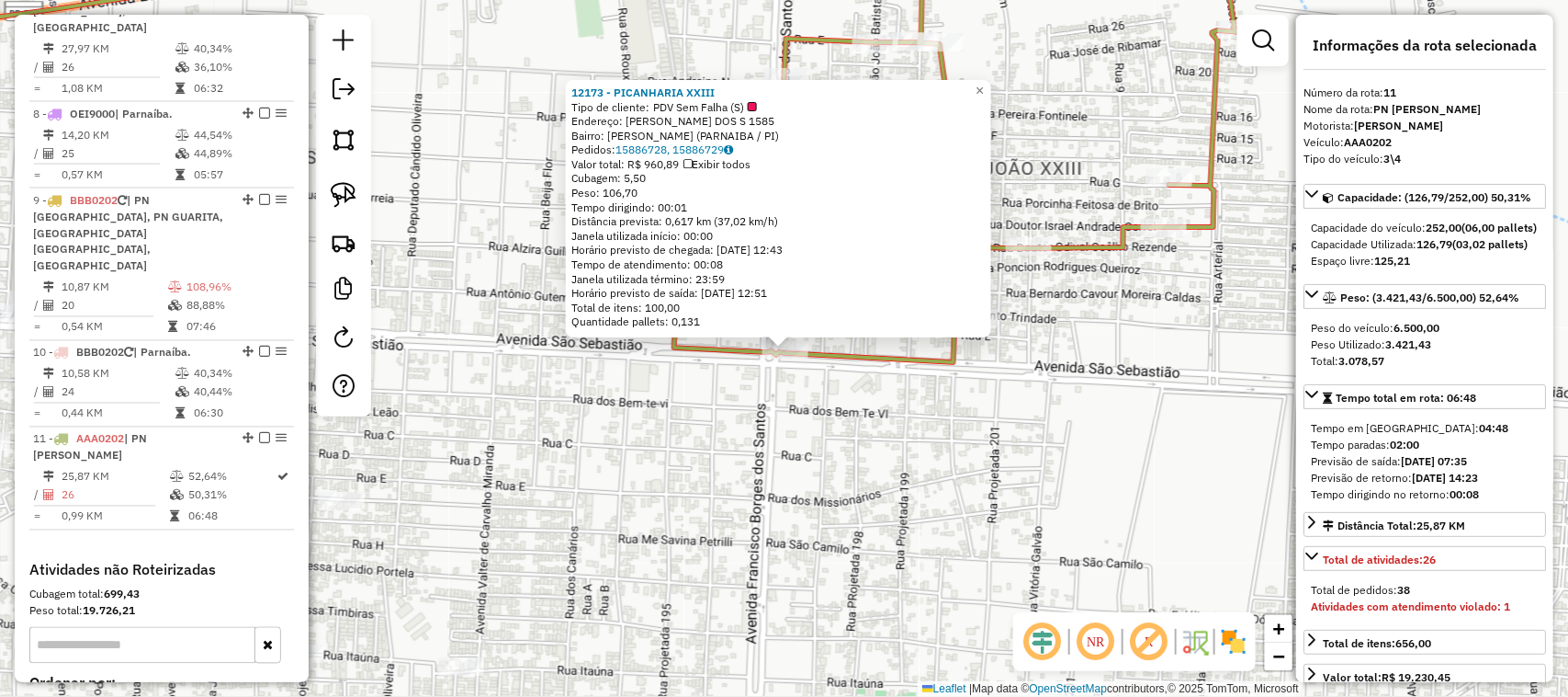
scroll to position [1495, 0]
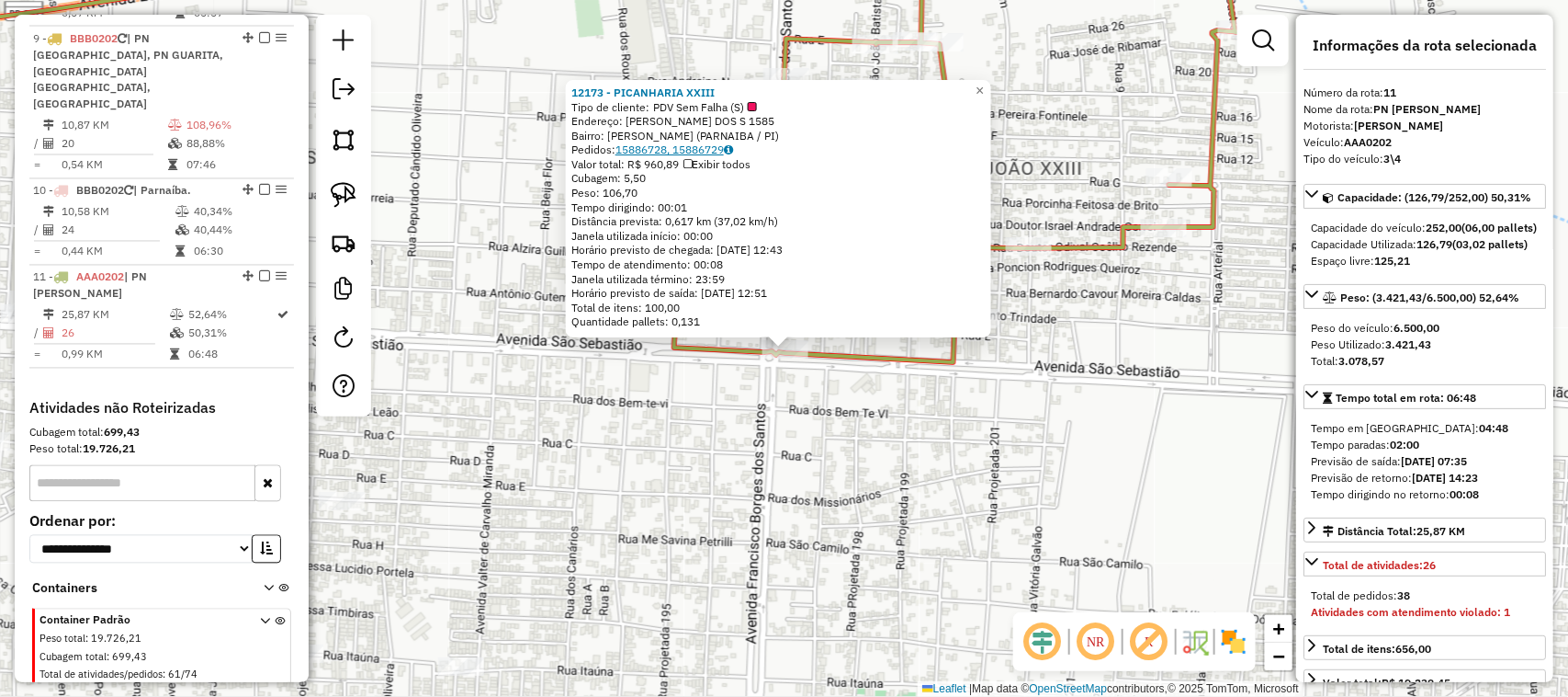
click at [733, 148] on icon at bounding box center [728, 149] width 9 height 11
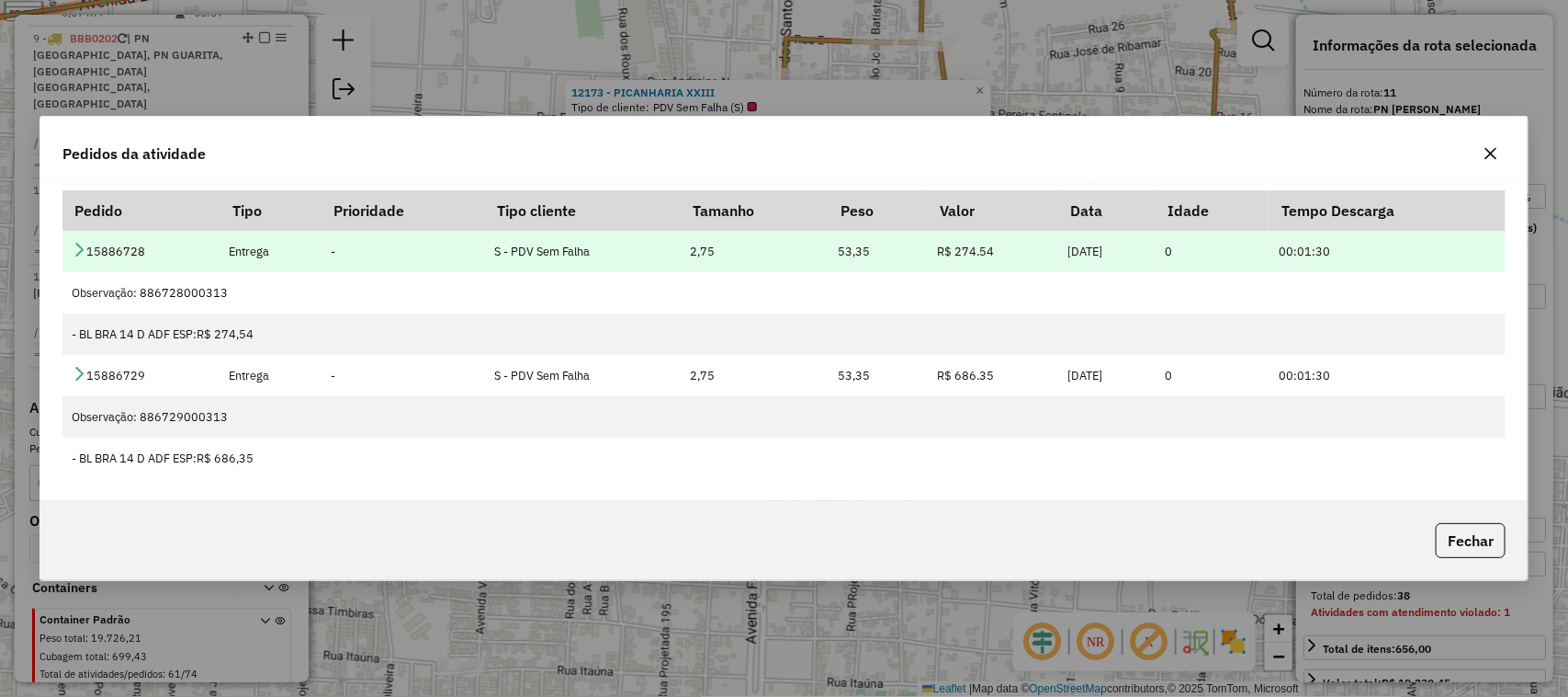
click at [82, 250] on icon at bounding box center [78, 248] width 15 height 15
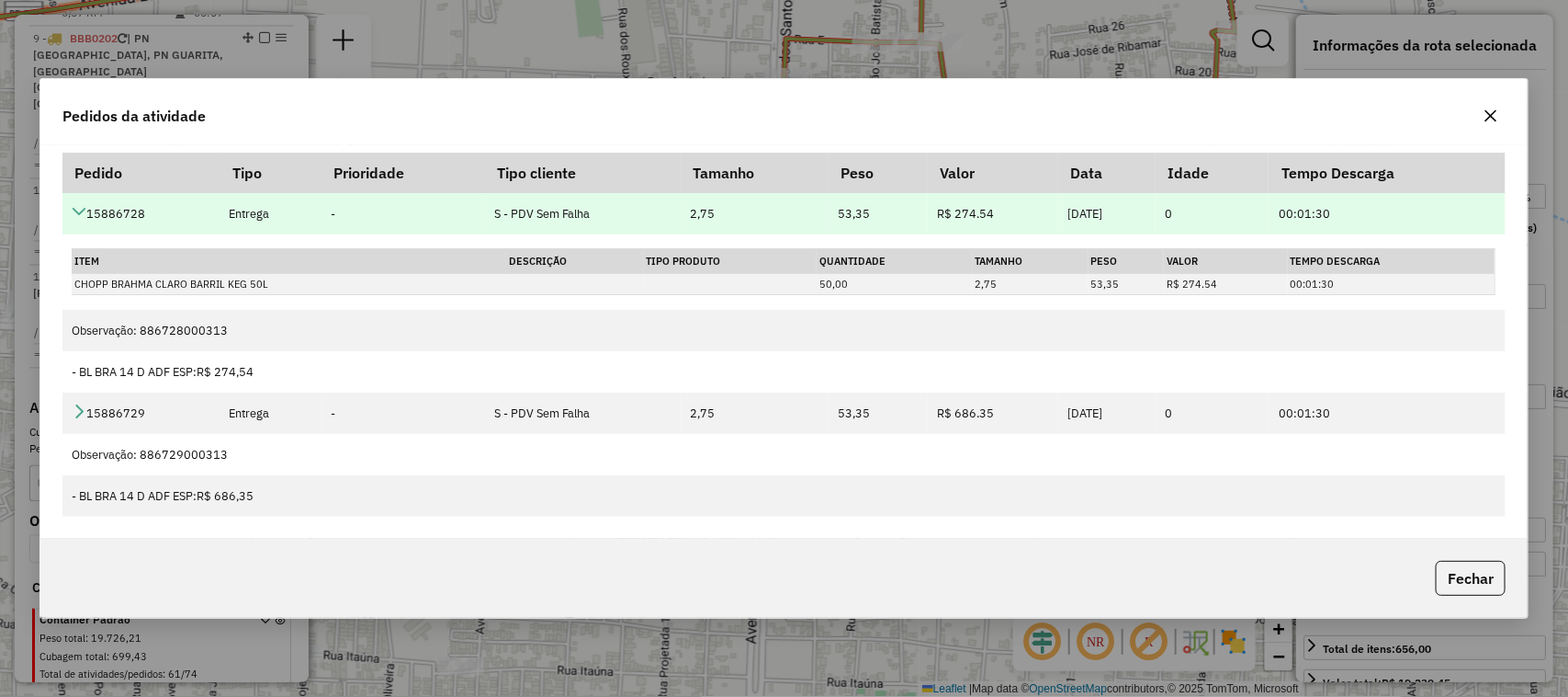
click at [76, 211] on icon at bounding box center [78, 211] width 15 height 15
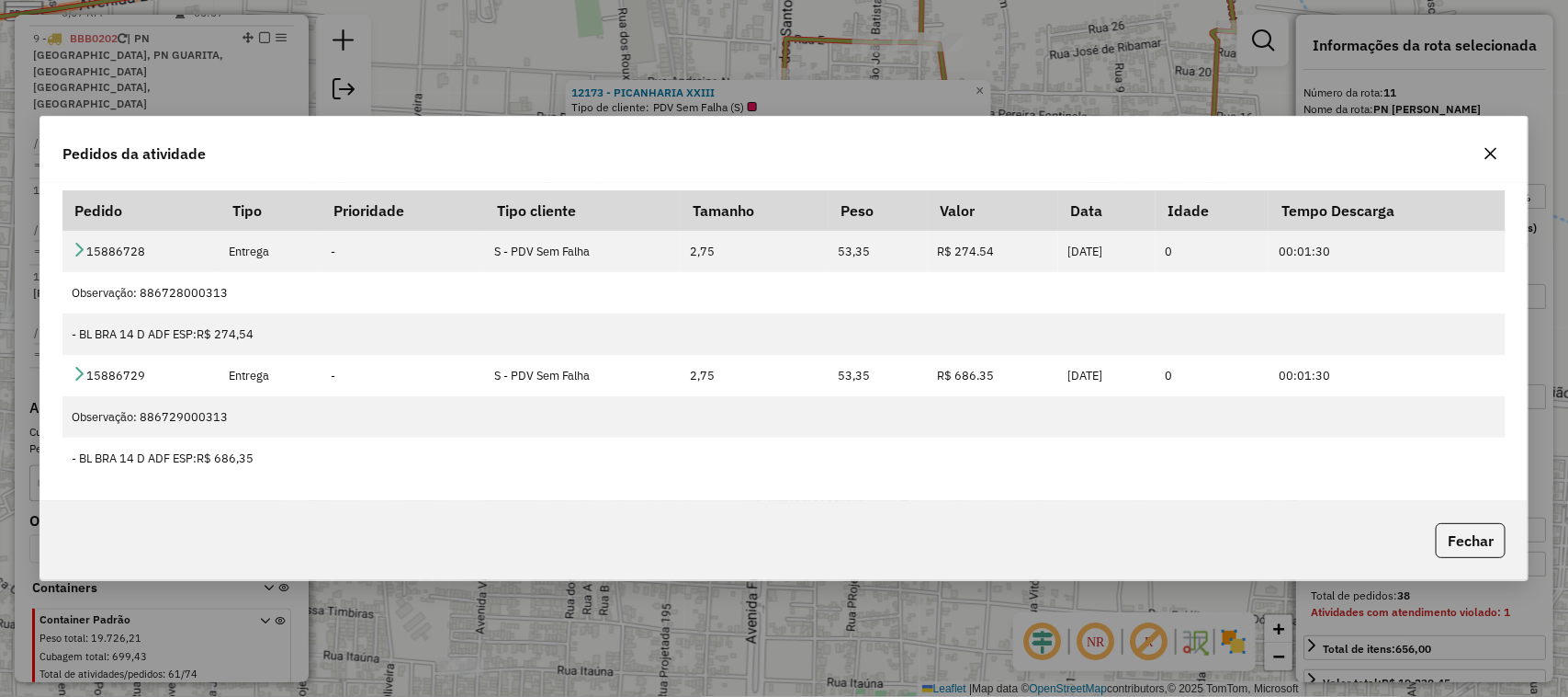
click at [1493, 149] on icon "button" at bounding box center [1490, 153] width 15 height 15
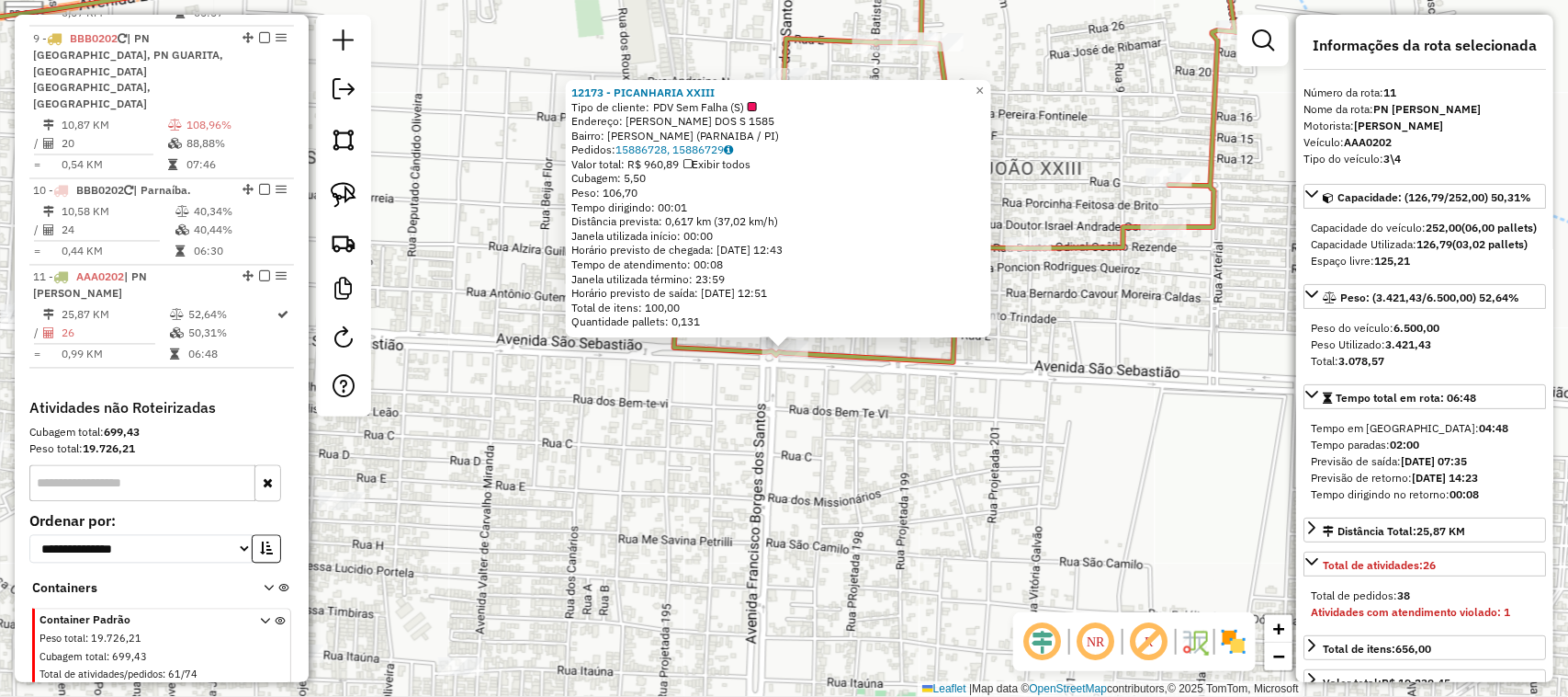
click at [810, 446] on div "12173 - PICANHARIA XXIII Tipo de cliente: PDV Sem Falha (S) Endereço: FRANCISCO…" at bounding box center [784, 348] width 1568 height 697
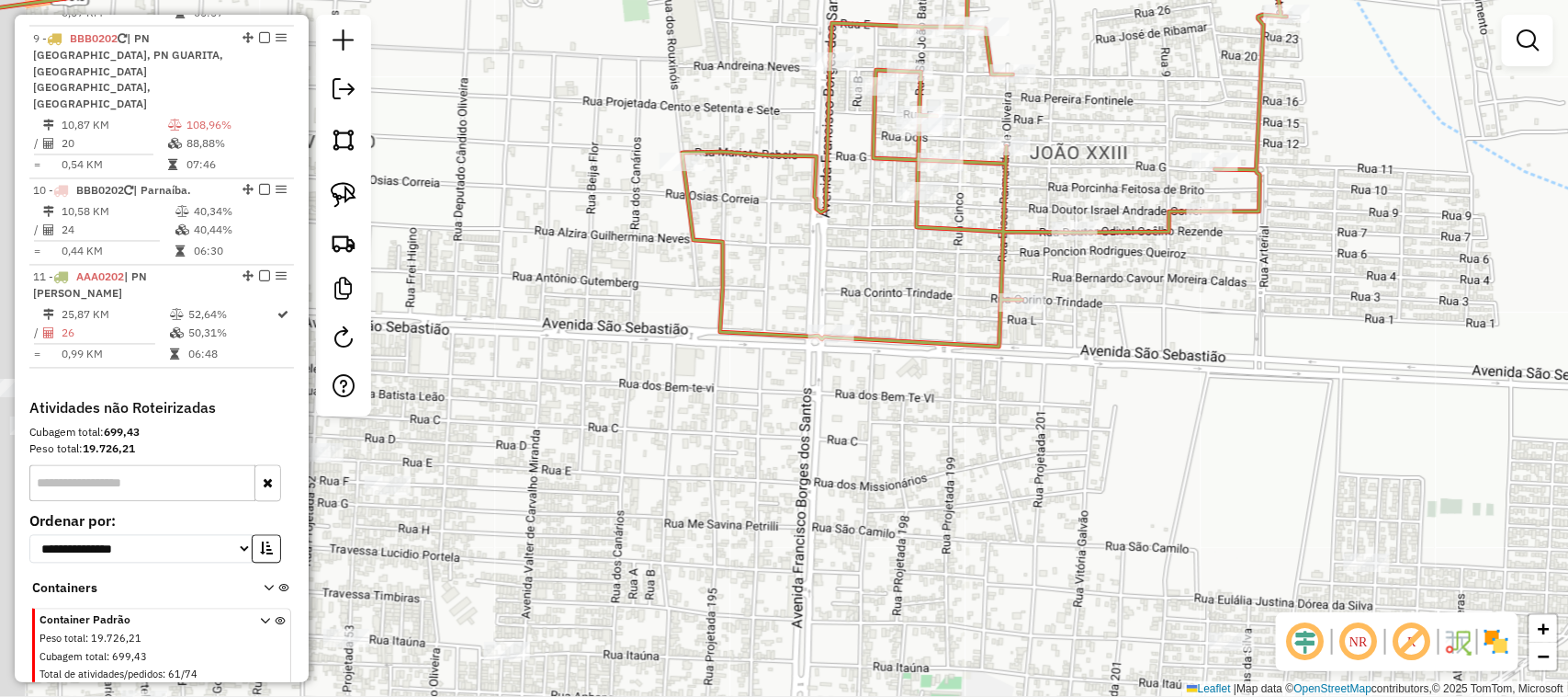
drag, startPoint x: 810, startPoint y: 446, endPoint x: 884, endPoint y: 406, distance: 84.1
click at [875, 414] on div "Janela de atendimento Grade de atendimento Capacidade Transportadoras Veículos …" at bounding box center [784, 348] width 1568 height 697
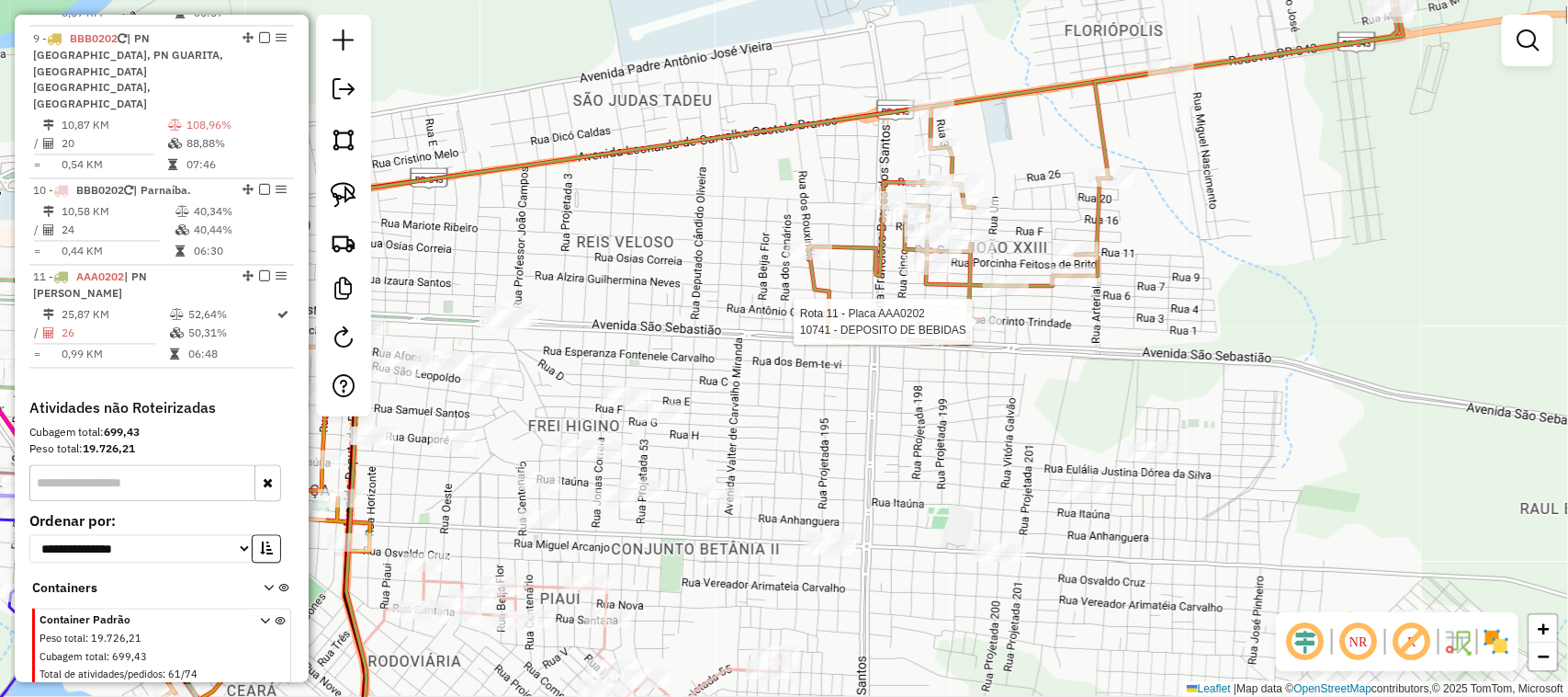
select select "**********"
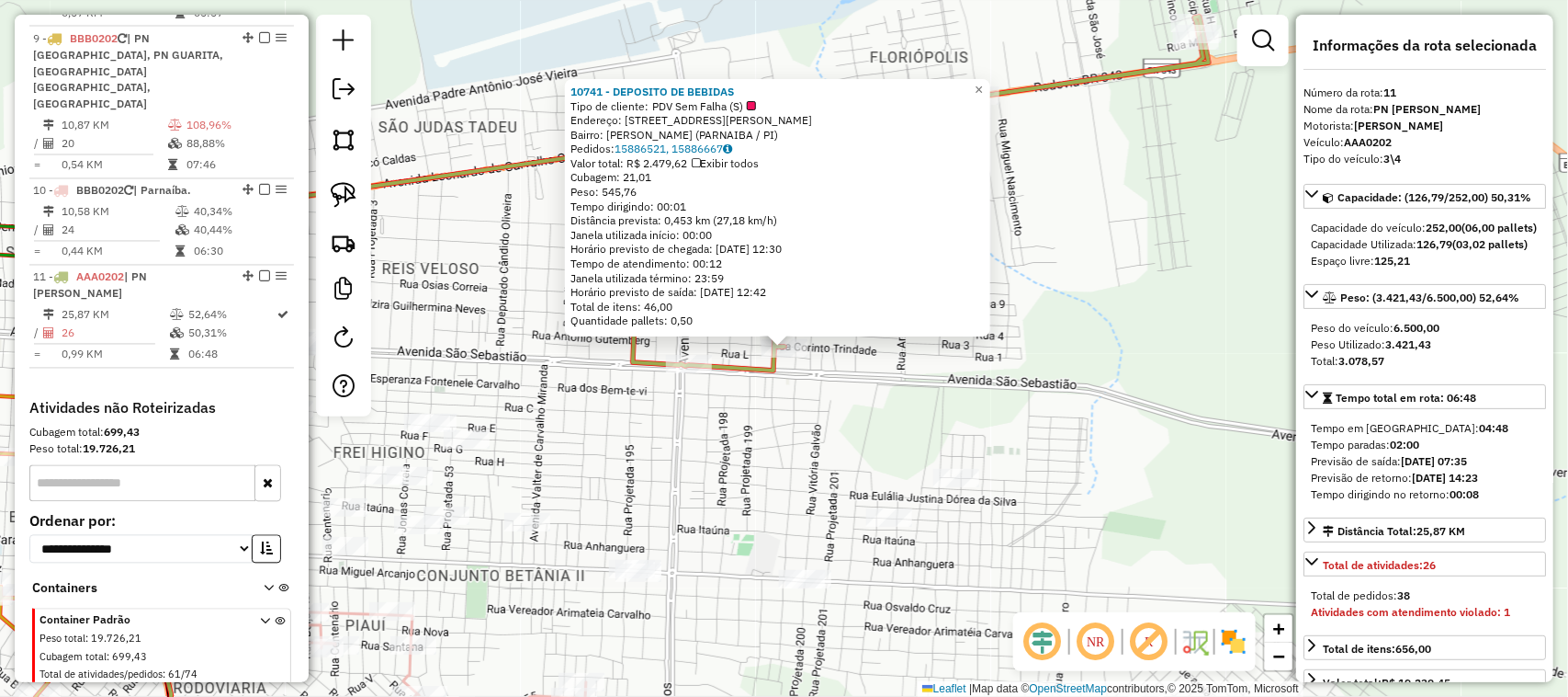
drag, startPoint x: 813, startPoint y: 484, endPoint x: 776, endPoint y: 459, distance: 44.7
click at [813, 483] on div "10741 - DEPOSITO DE BEBIDAS Tipo de cliente: PDV Sem Falha (S) Endereço: RUA CO…" at bounding box center [784, 348] width 1568 height 697
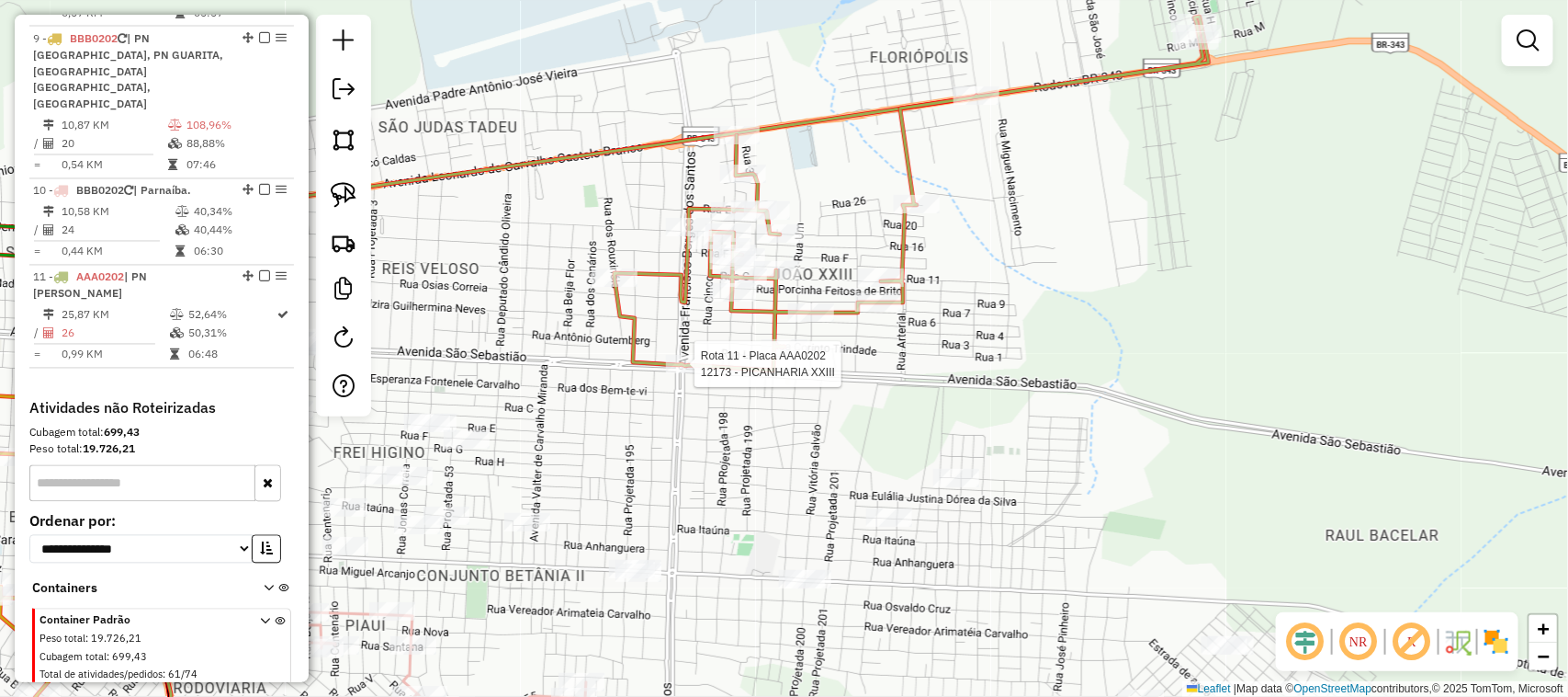
select select "**********"
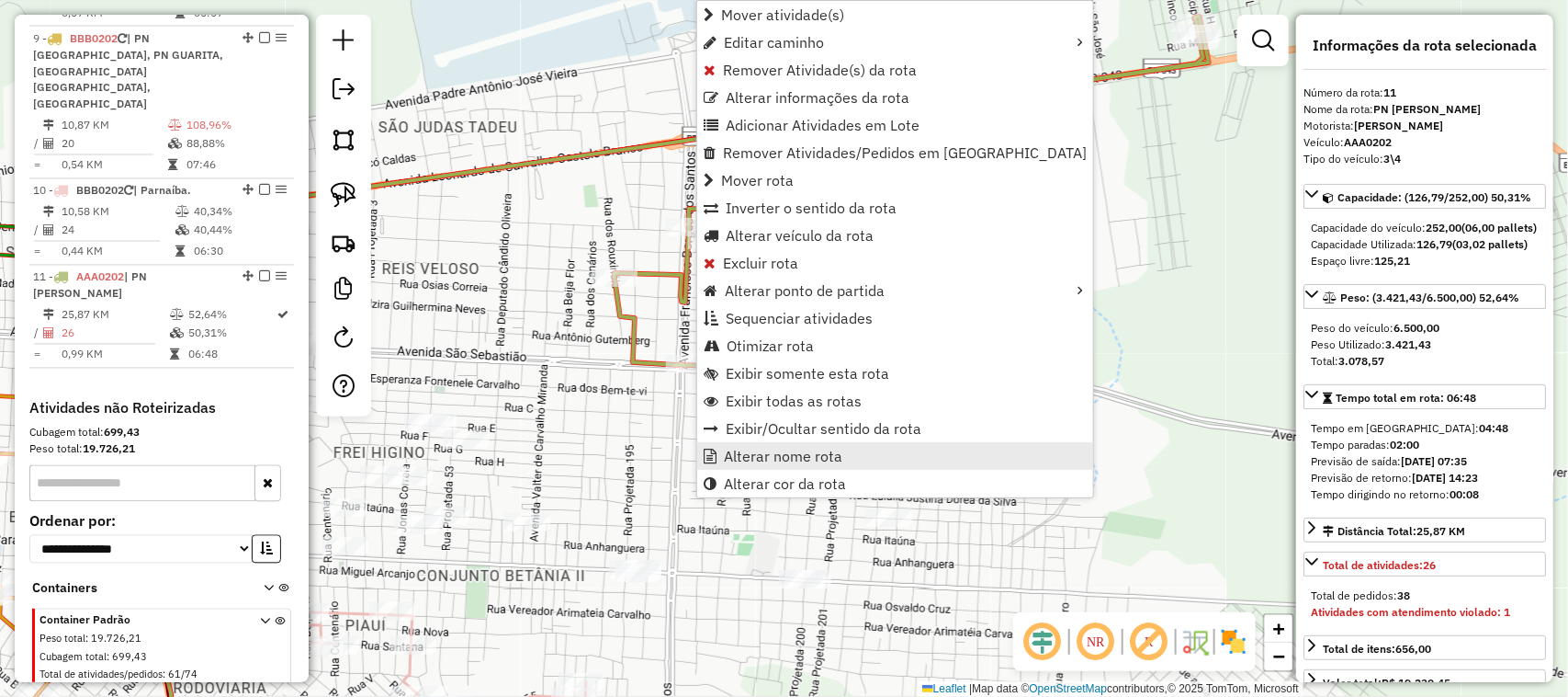
click at [795, 456] on span "Alterar nome rota" at bounding box center [783, 456] width 119 height 15
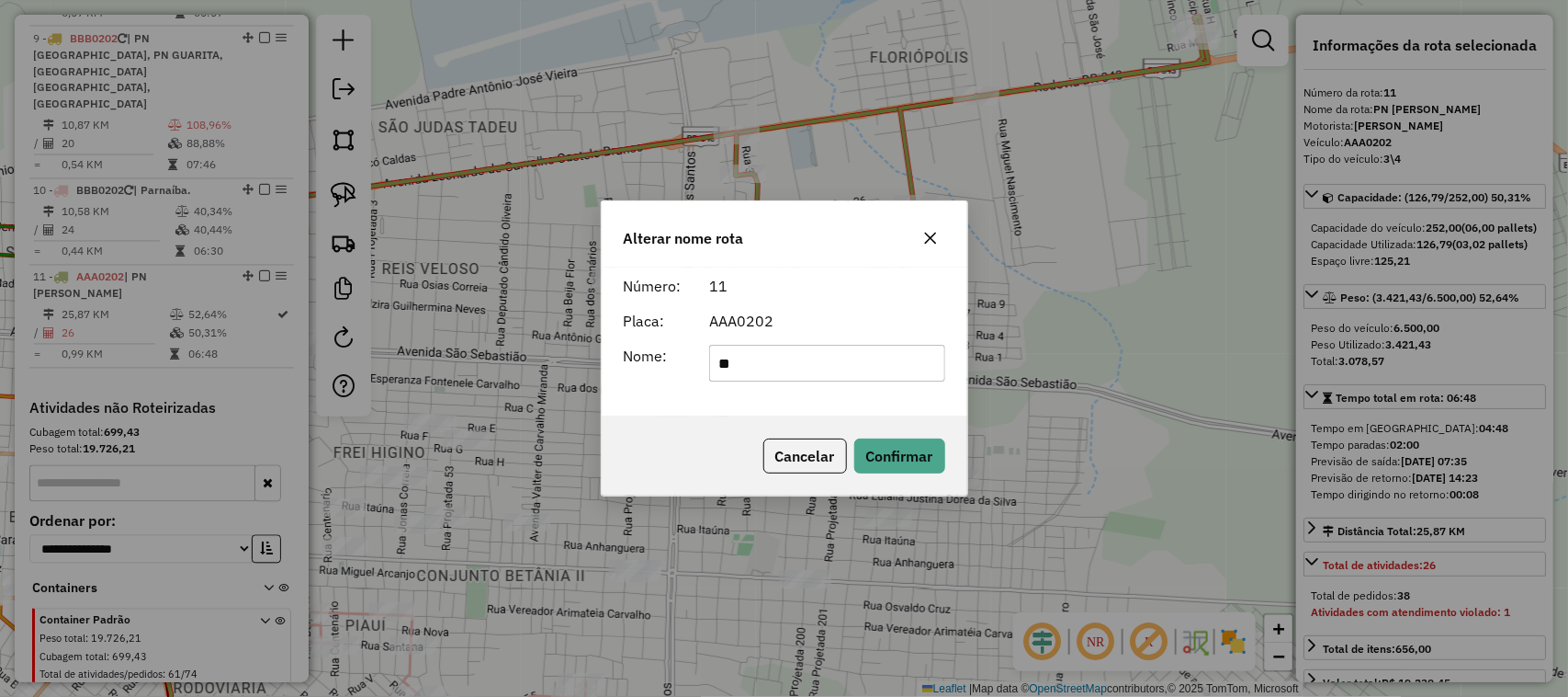
type input "*"
type input "*********"
click at [883, 456] on button "Confirmar" at bounding box center [900, 456] width 91 height 35
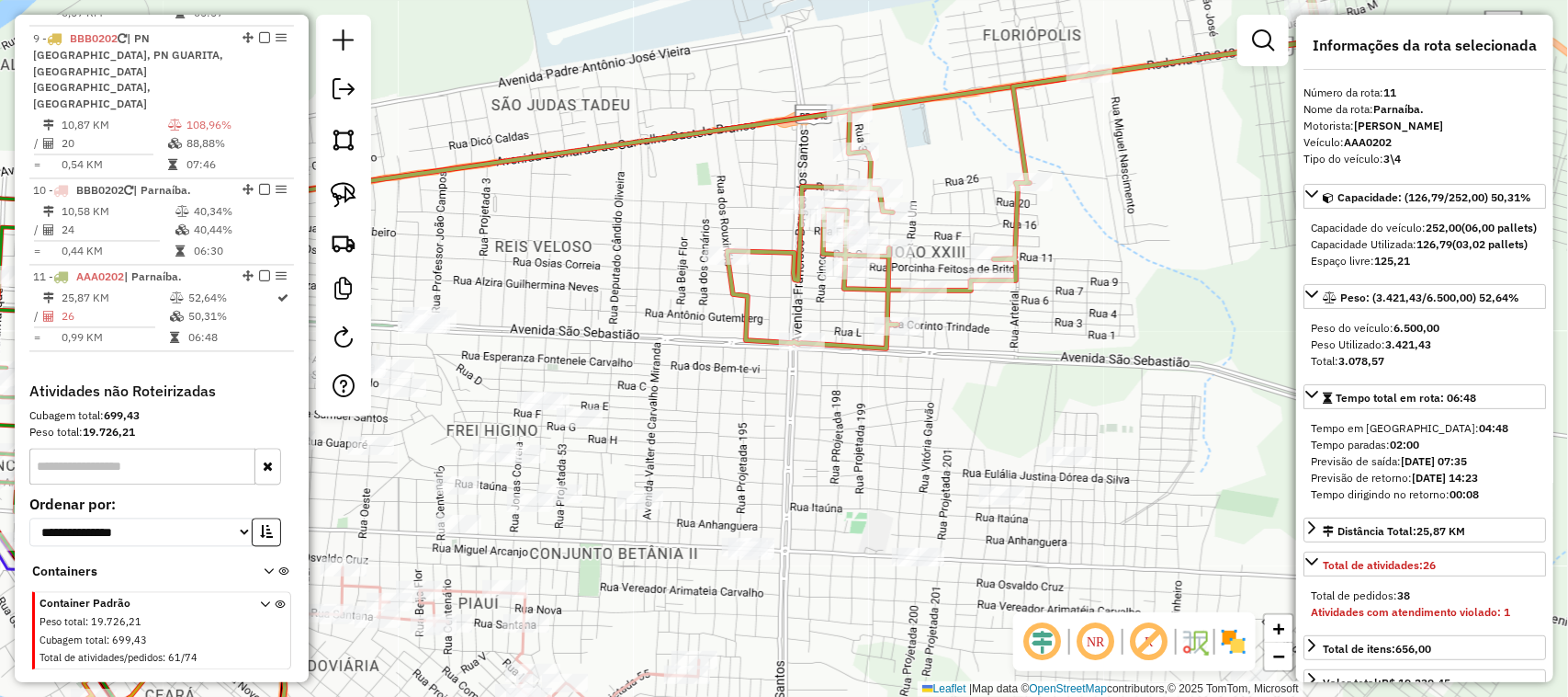
drag, startPoint x: 754, startPoint y: 484, endPoint x: 1094, endPoint y: 358, distance: 362.6
click at [1077, 366] on div "Janela de atendimento Grade de atendimento Capacidade Transportadoras Veículos …" at bounding box center [784, 348] width 1568 height 697
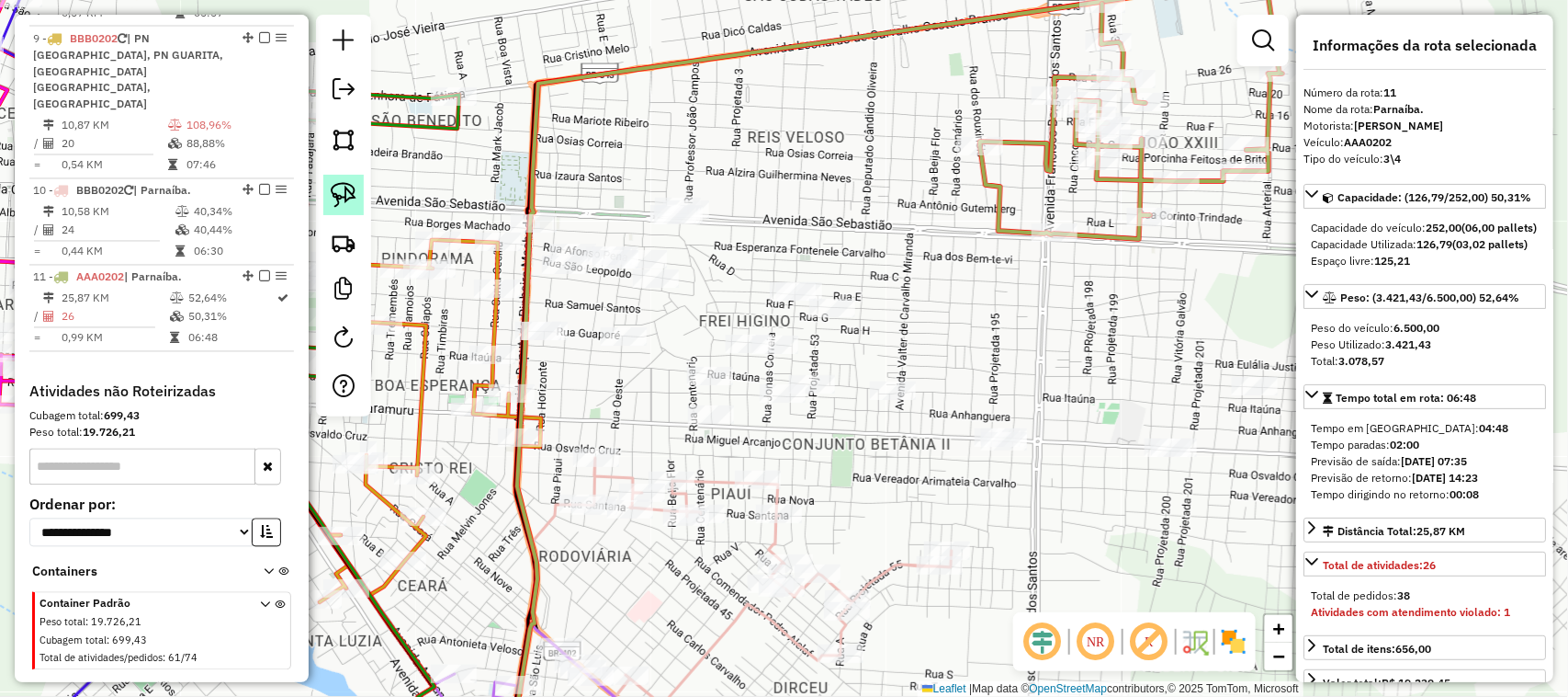
click at [339, 197] on img at bounding box center [343, 194] width 26 height 26
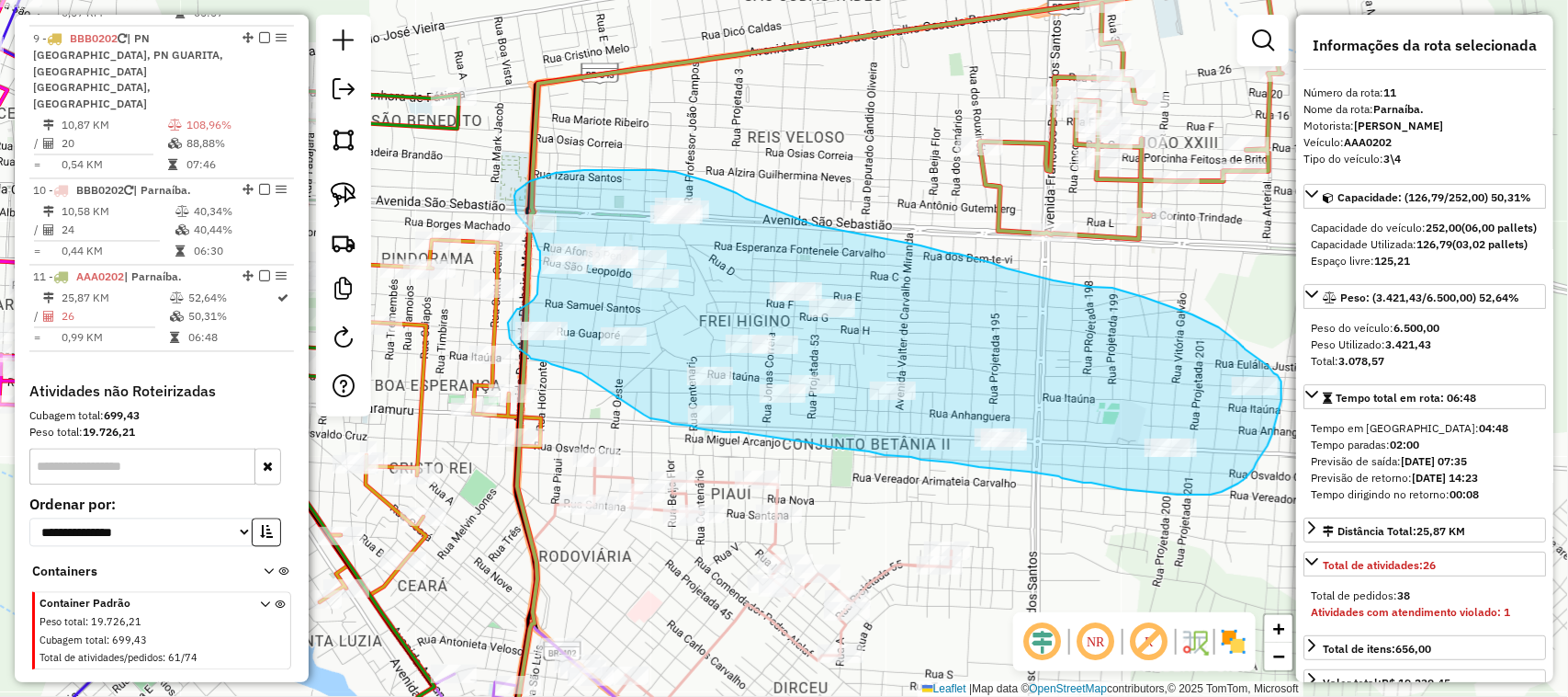
drag, startPoint x: 582, startPoint y: 373, endPoint x: 644, endPoint y: 414, distance: 74.3
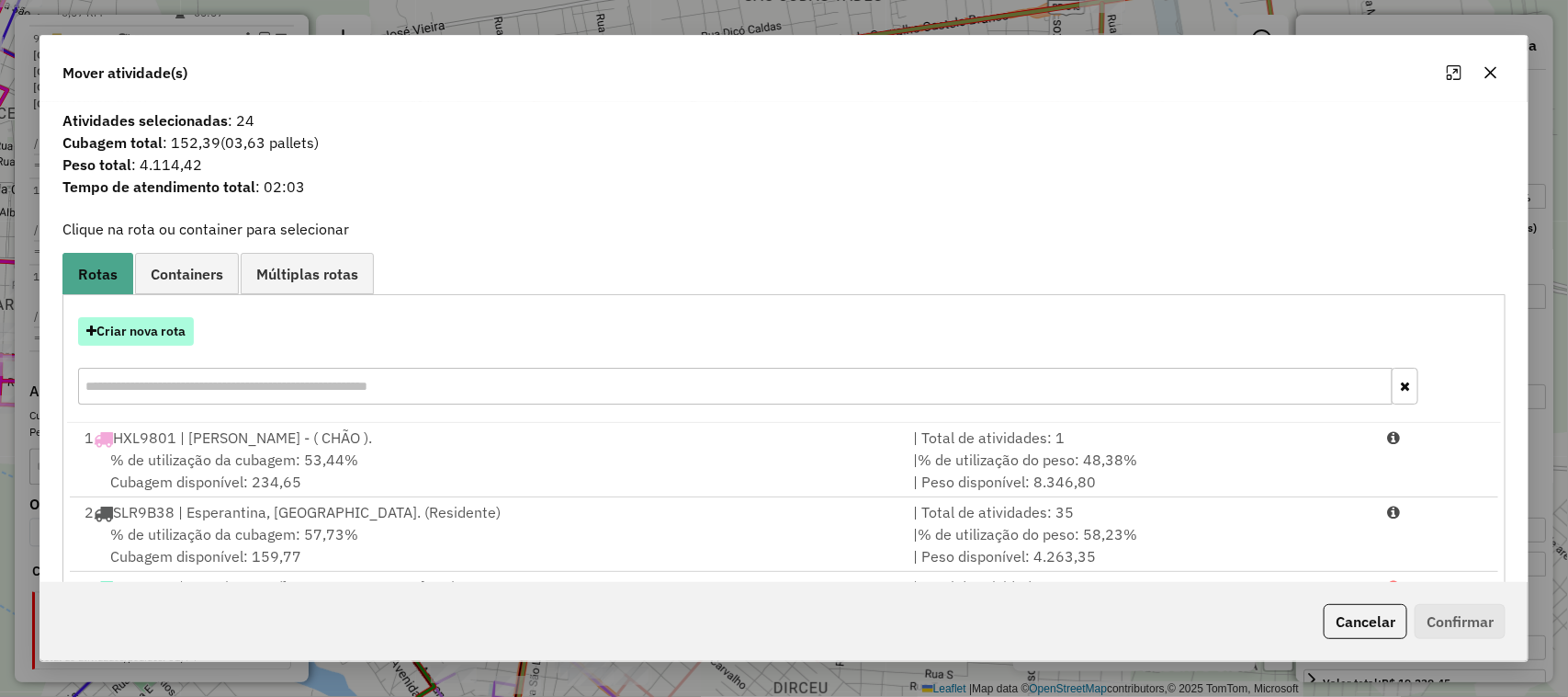
click at [162, 325] on button "Criar nova rota" at bounding box center [136, 331] width 116 height 28
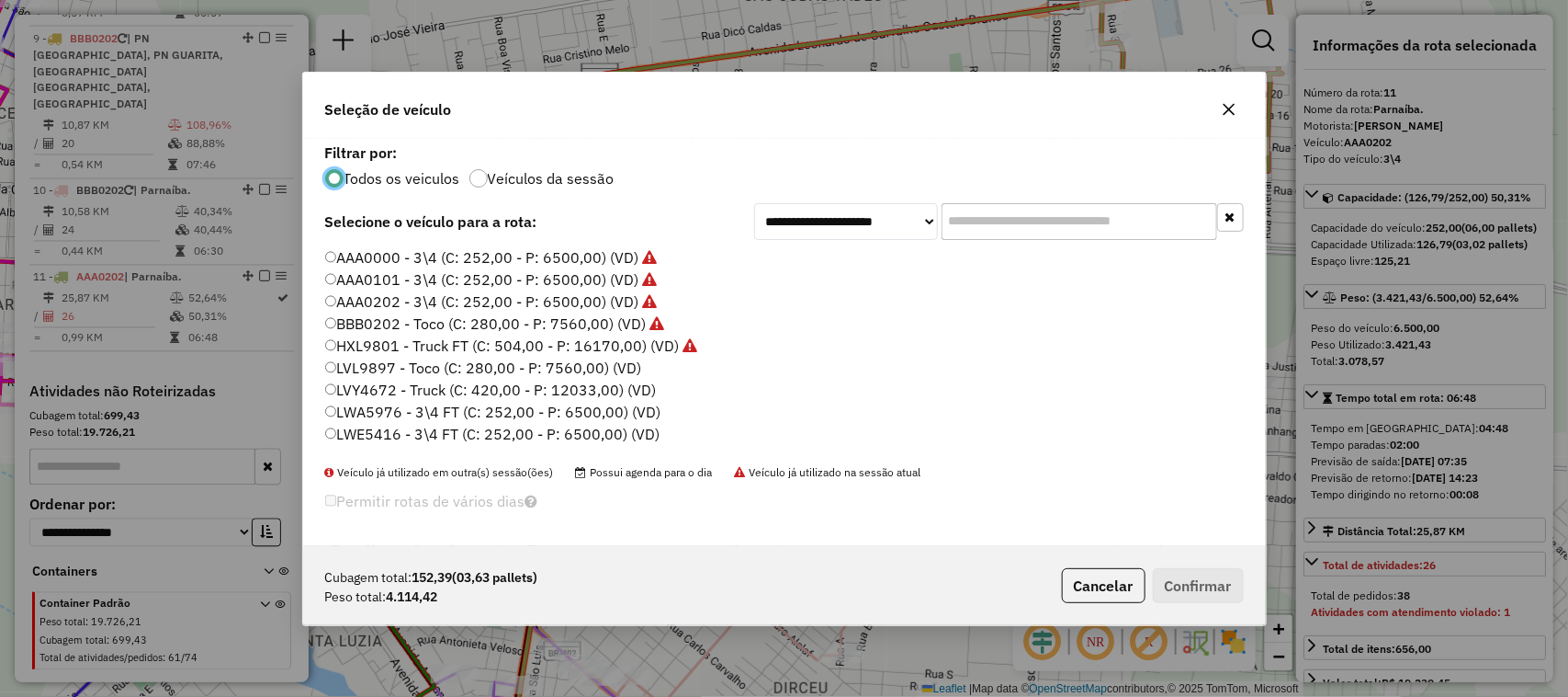
scroll to position [9, 6]
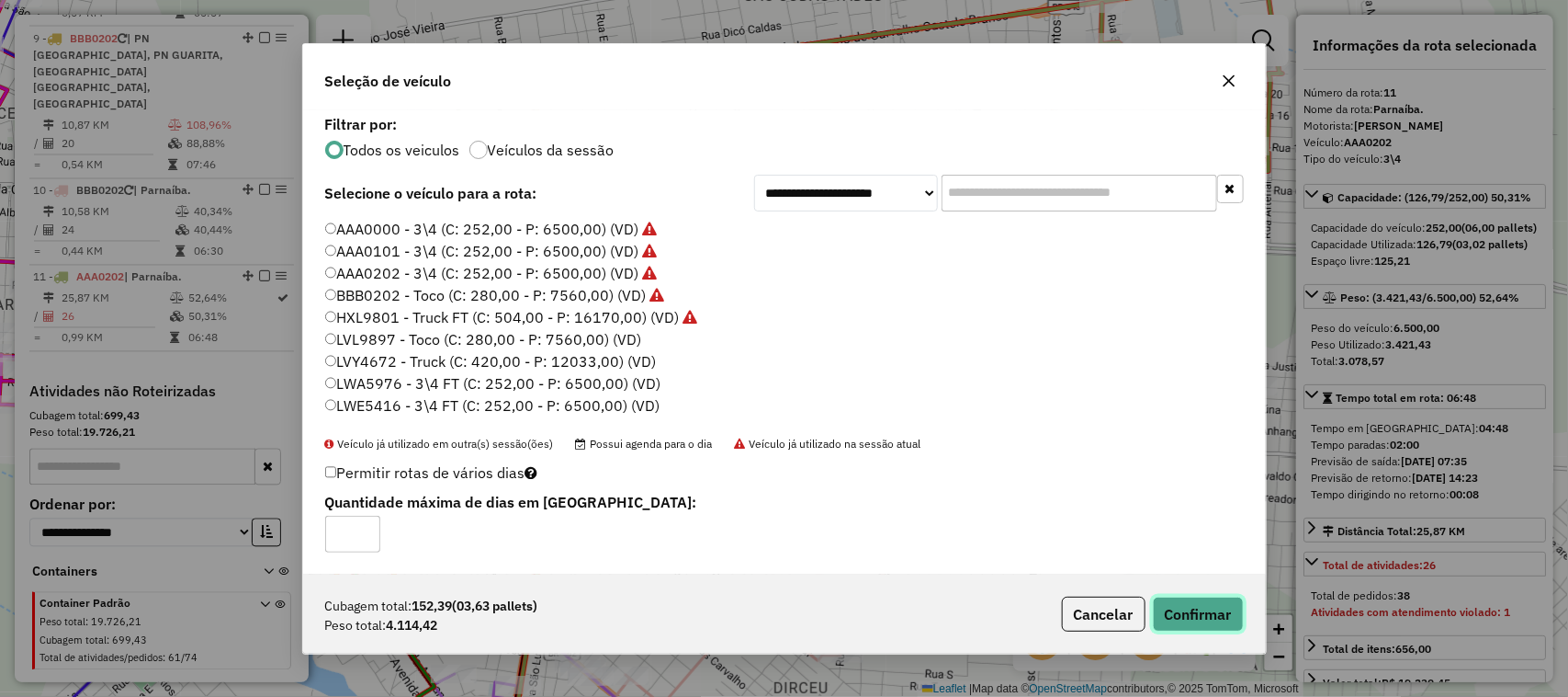
click at [1176, 610] on button "Confirmar" at bounding box center [1198, 615] width 91 height 35
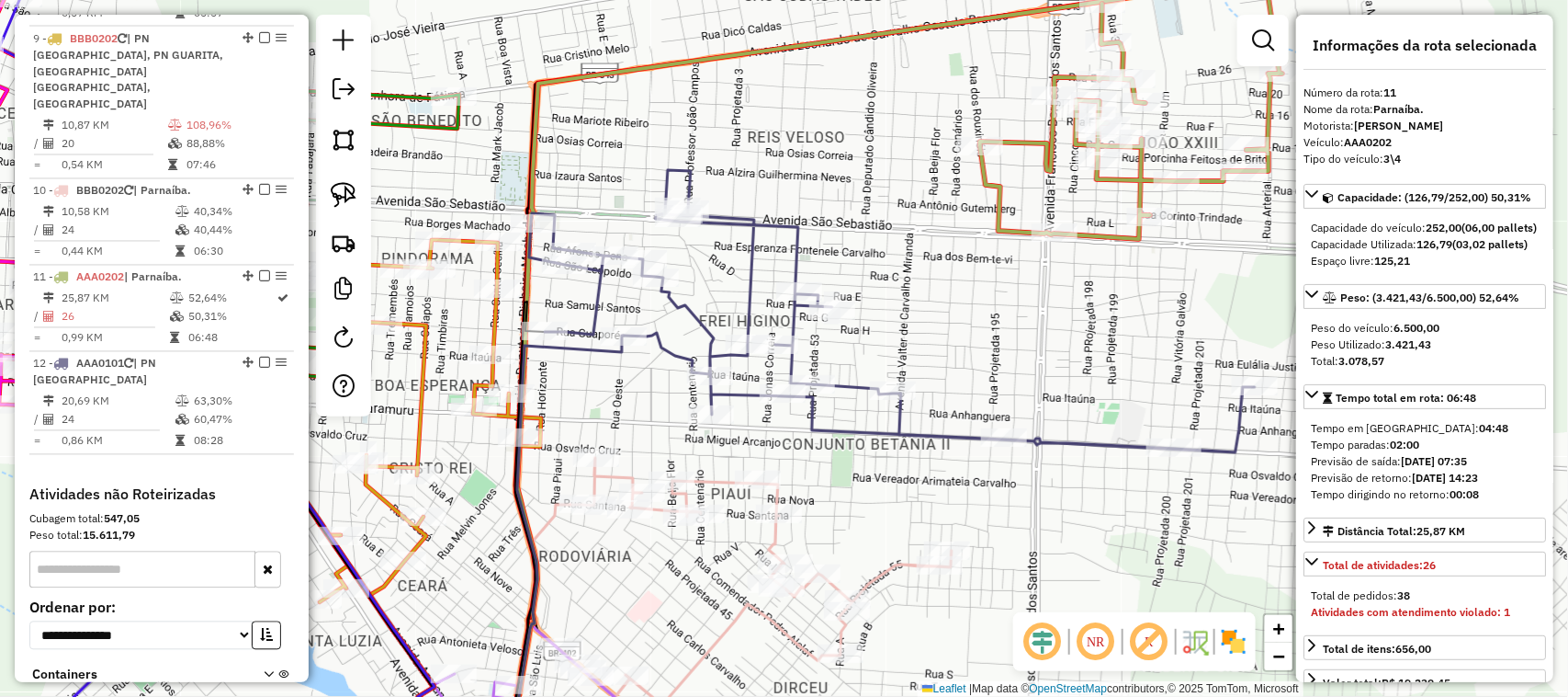
scroll to position [1582, 0]
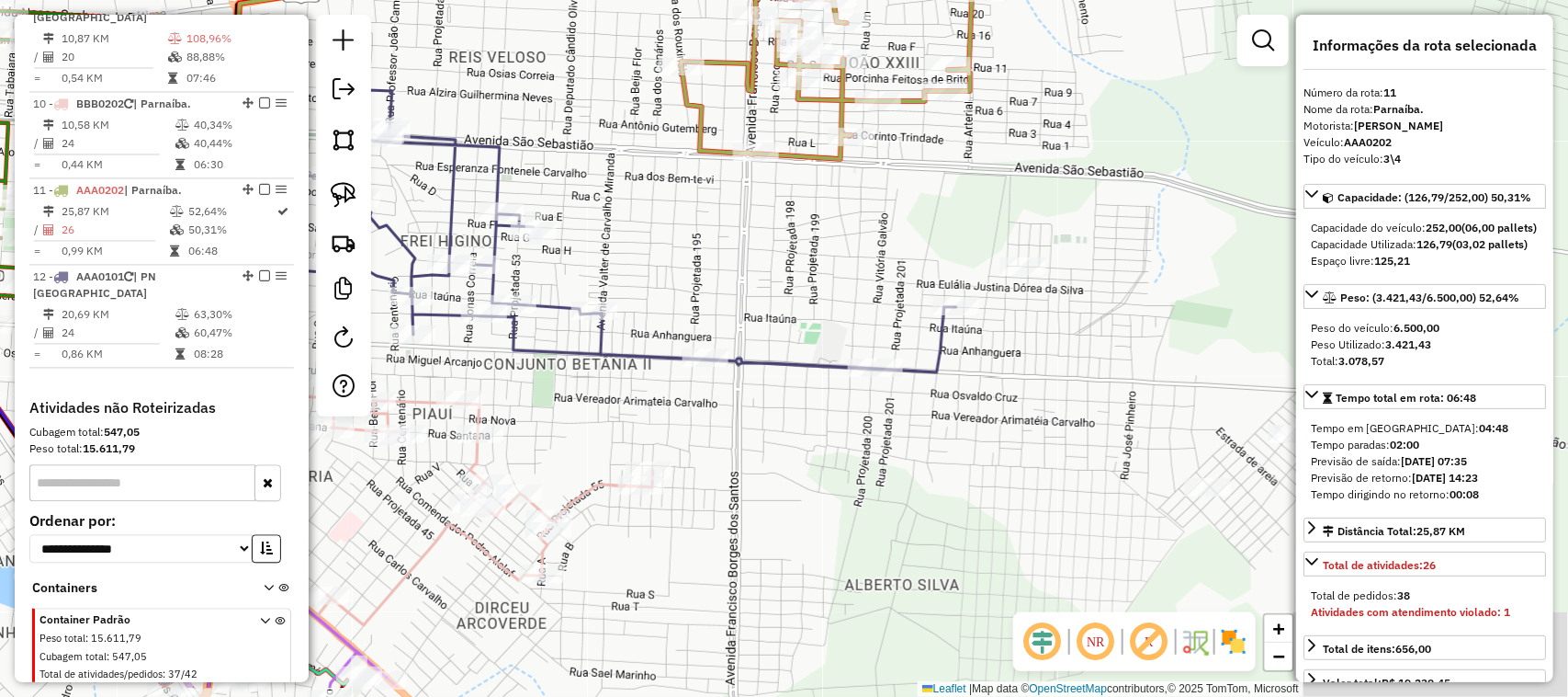
drag, startPoint x: 1164, startPoint y: 528, endPoint x: 683, endPoint y: 391, distance: 500.1
click at [765, 425] on div "Janela de atendimento Grade de atendimento Capacidade Transportadoras Veículos …" at bounding box center [784, 348] width 1568 height 697
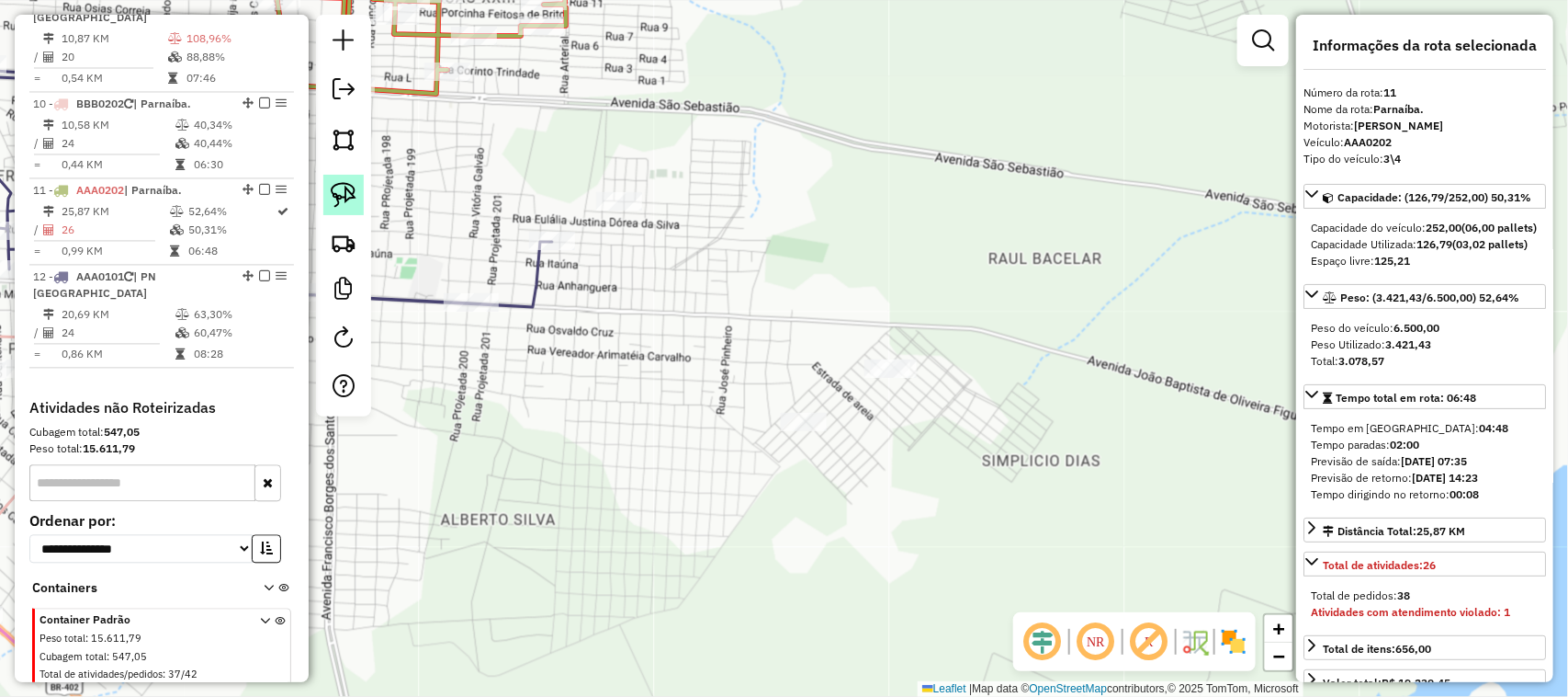
click at [352, 204] on img at bounding box center [343, 194] width 26 height 26
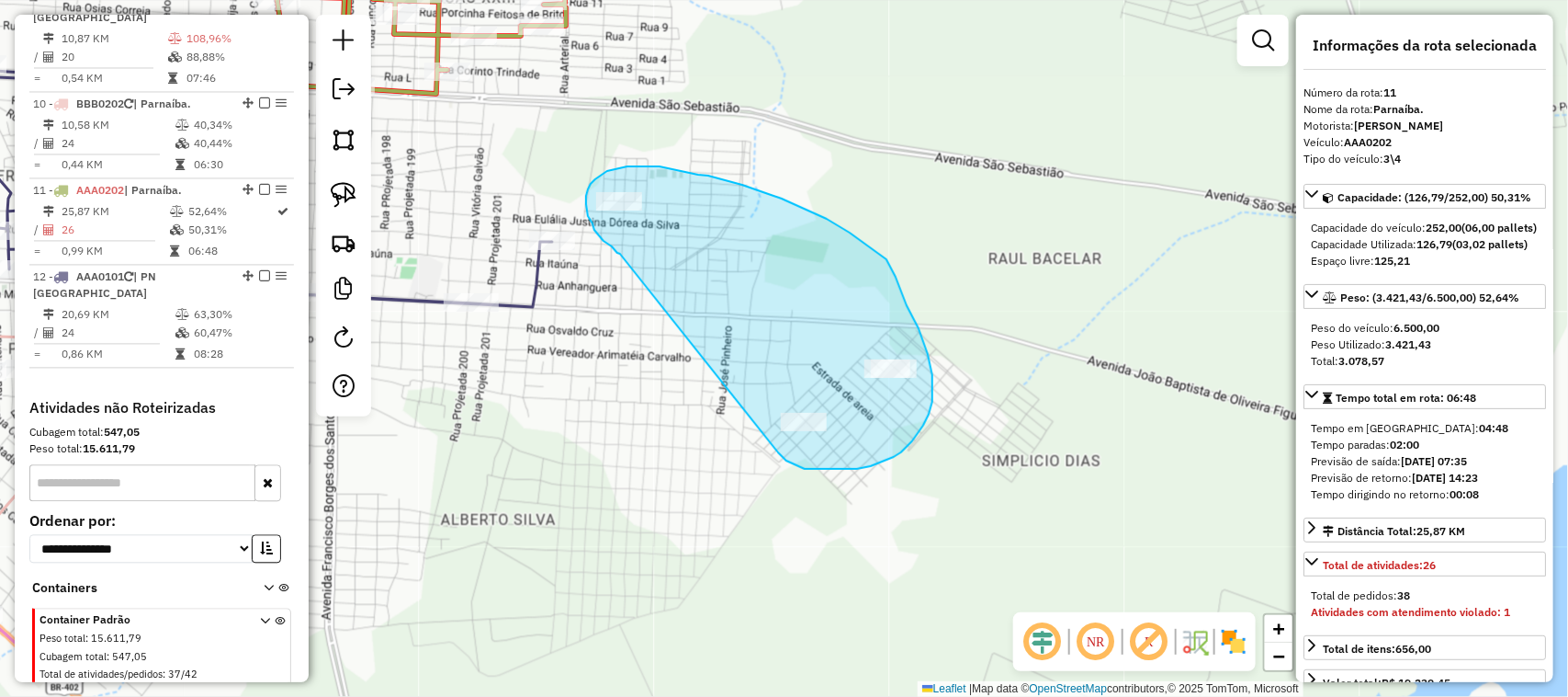
drag, startPoint x: 620, startPoint y: 253, endPoint x: 768, endPoint y: 432, distance: 232.3
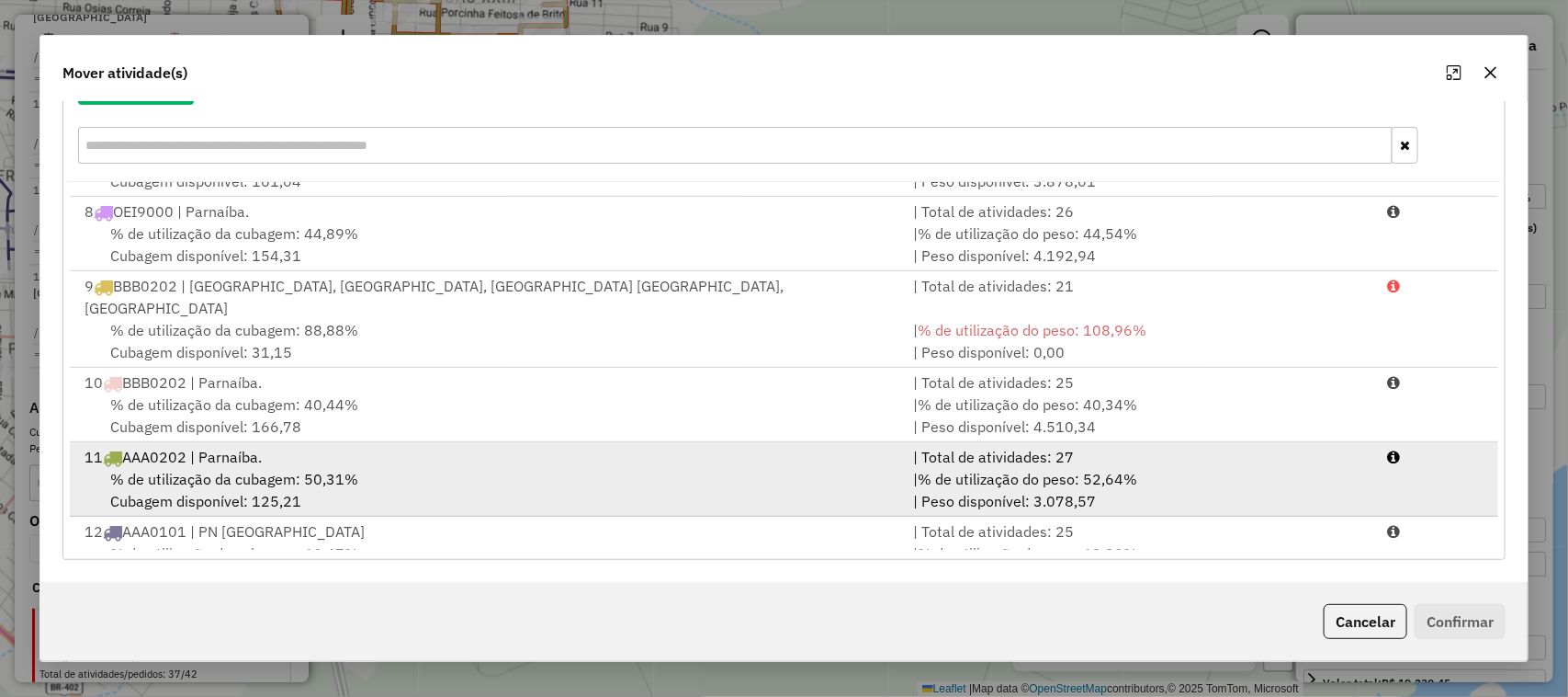
scroll to position [527, 0]
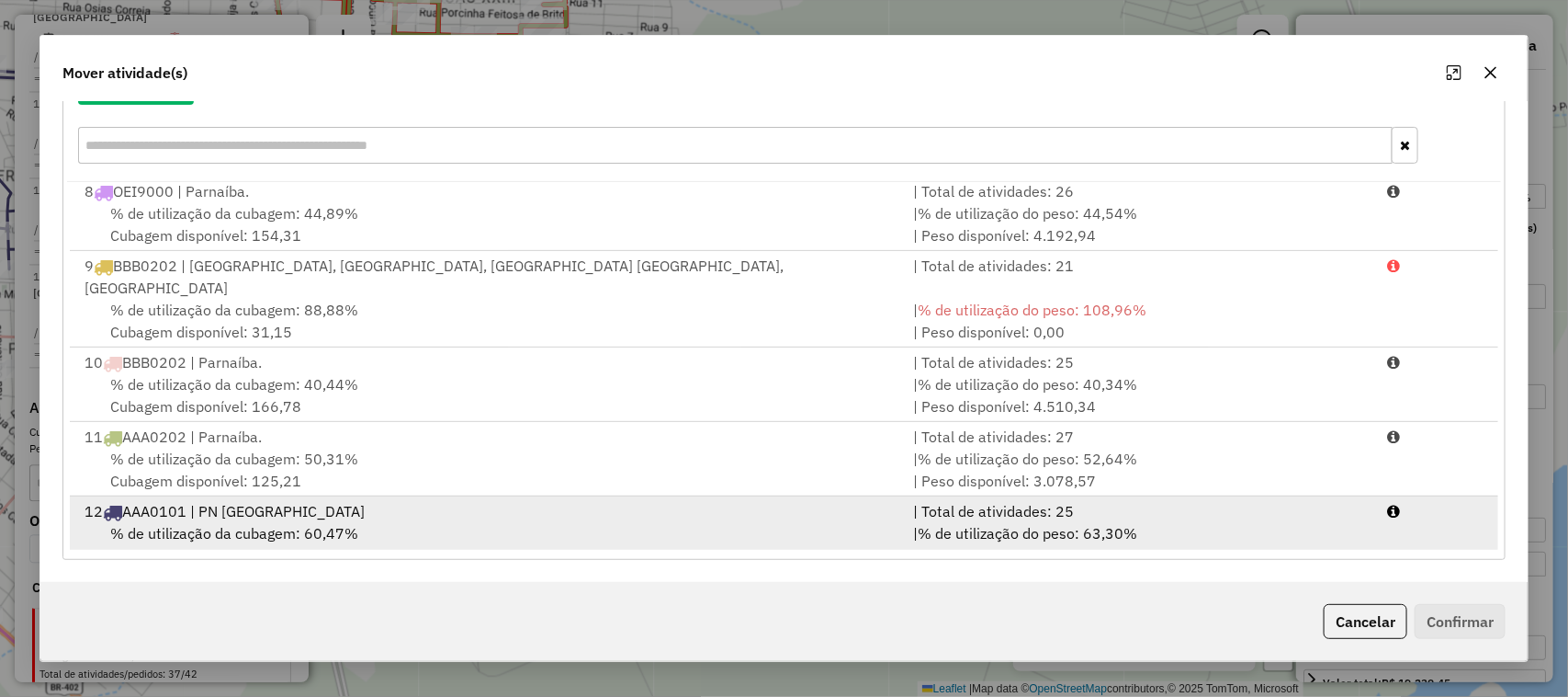
click at [405, 500] on div "12 AAA0101 | PN PIAUÍ" at bounding box center [489, 510] width 830 height 22
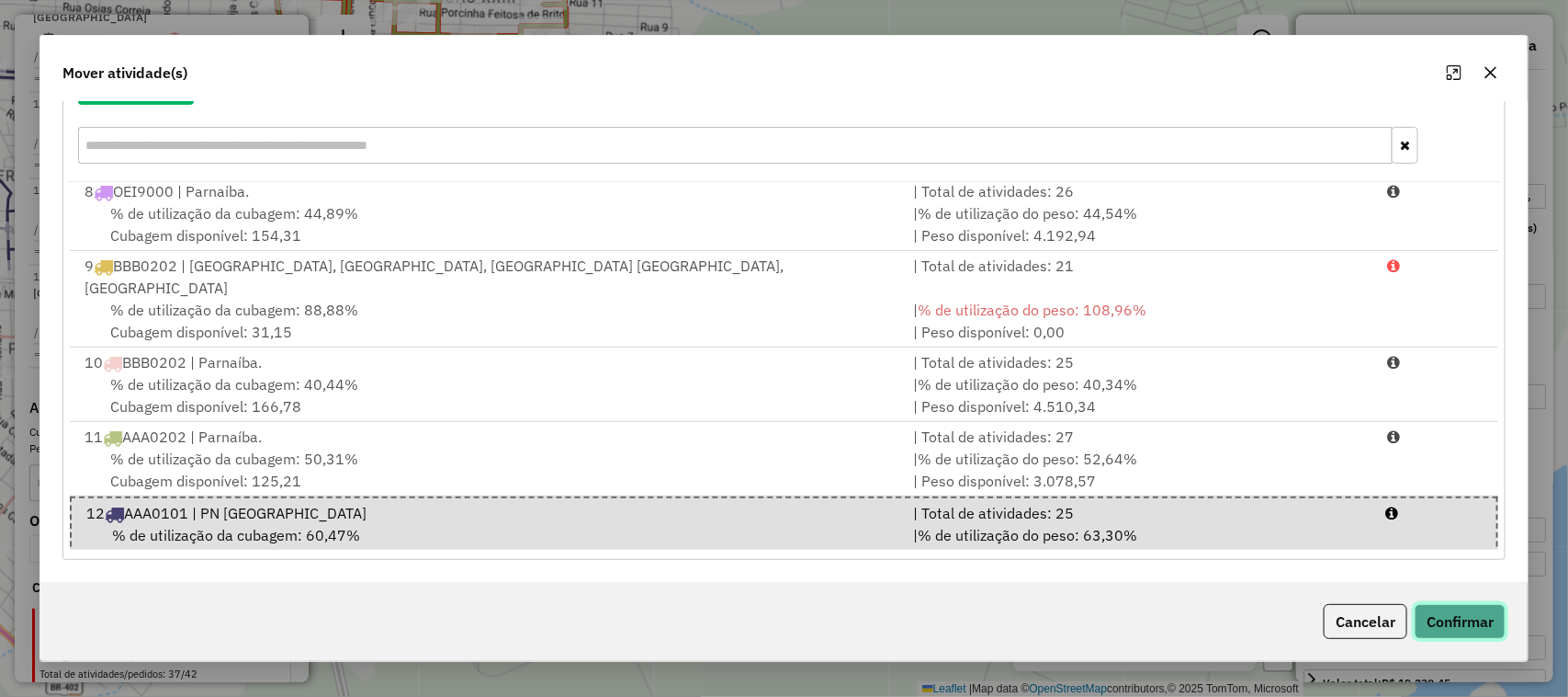
click at [1470, 631] on button "Confirmar" at bounding box center [1460, 621] width 91 height 35
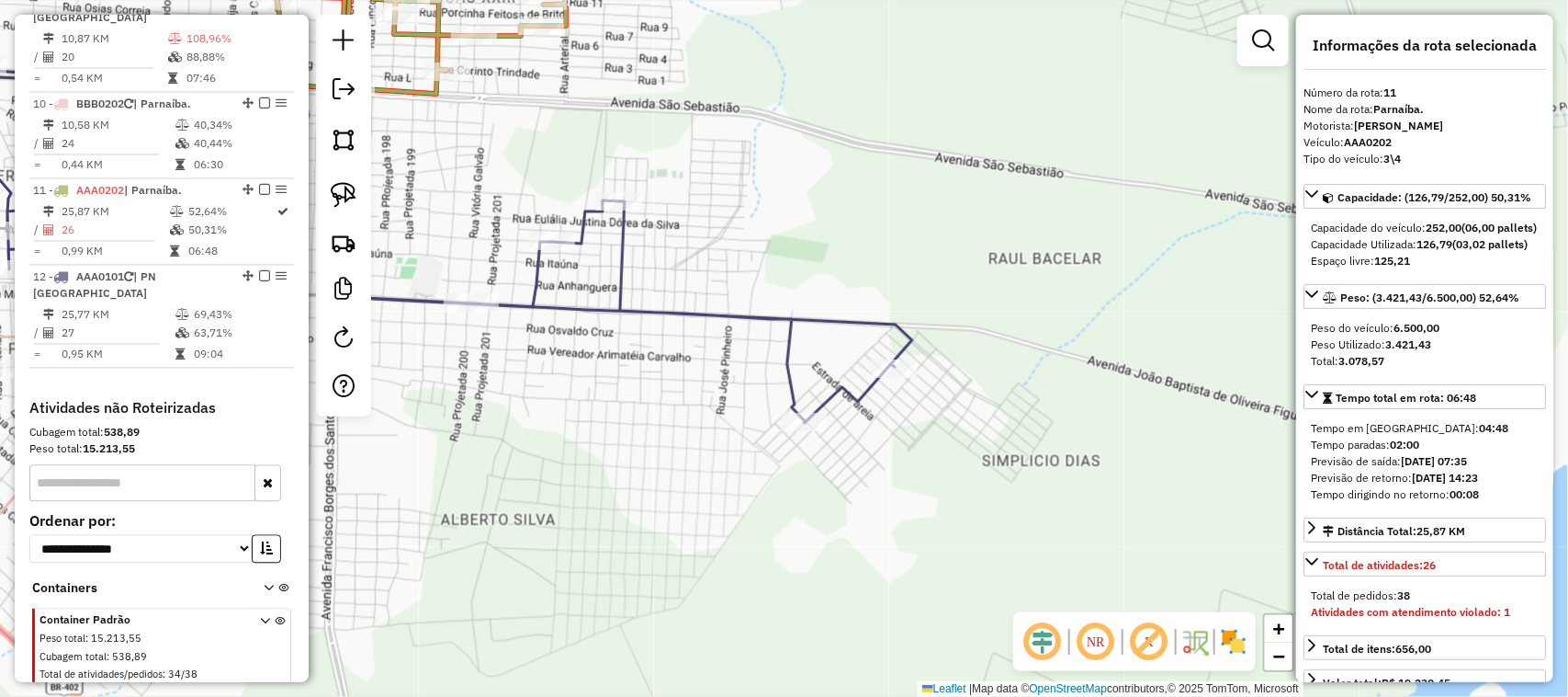
scroll to position [0, 0]
click at [806, 431] on div at bounding box center [804, 421] width 46 height 19
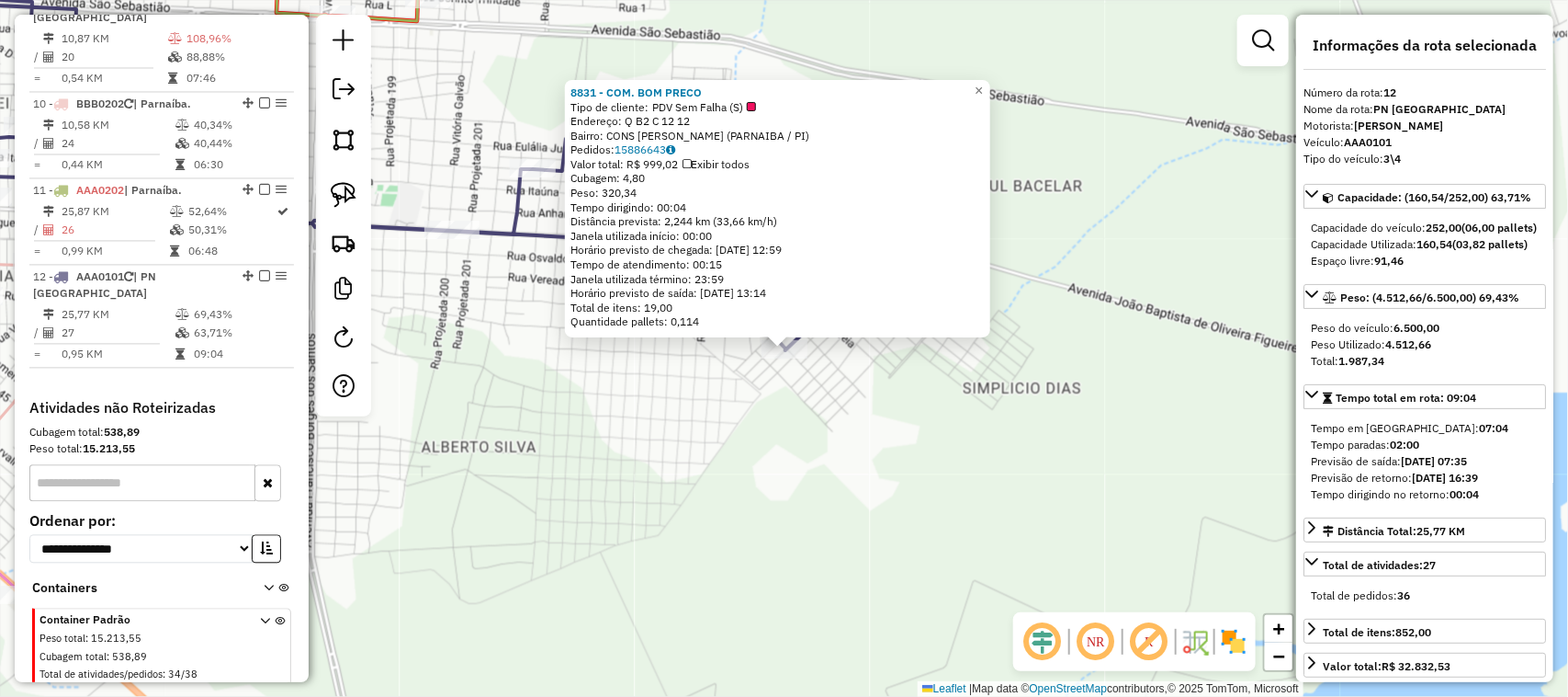
click at [687, 420] on div "8831 - COM. BOM PRECO Tipo de cliente: PDV Sem Falha (S) Endereço: Q B2 C 12 12…" at bounding box center [784, 348] width 1568 height 697
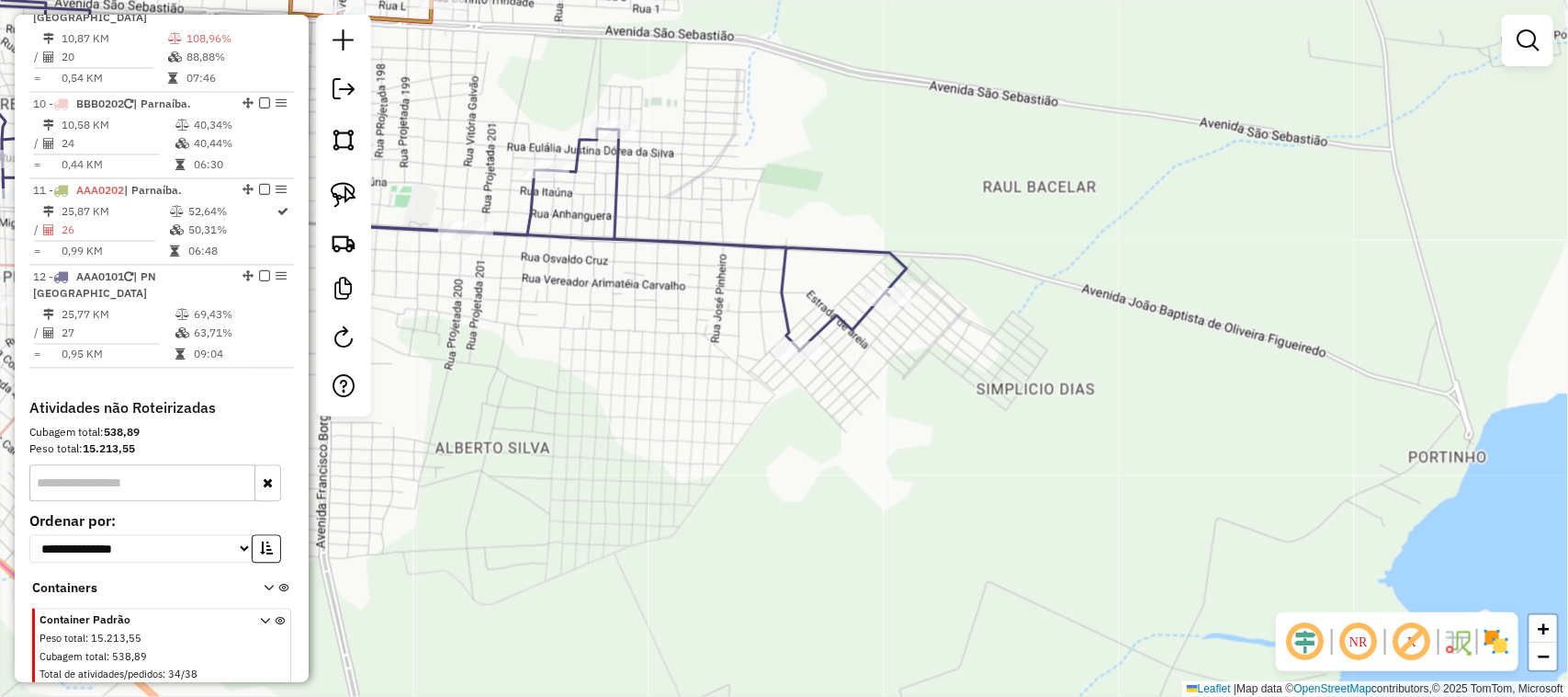
drag, startPoint x: 627, startPoint y: 420, endPoint x: 947, endPoint y: 474, distance: 324.5
click at [875, 459] on div "Janela de atendimento Grade de atendimento Capacidade Transportadoras Veículos …" at bounding box center [784, 348] width 1568 height 697
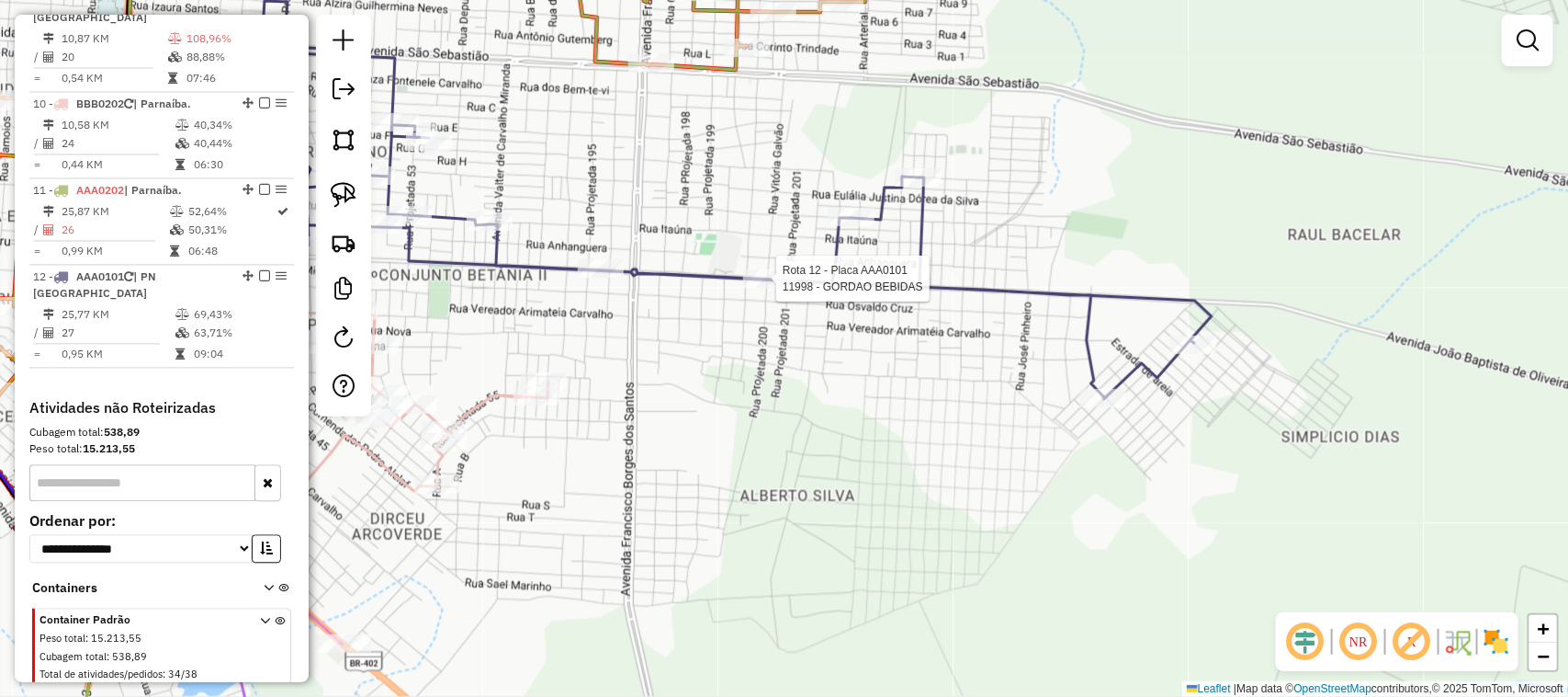
select select "**********"
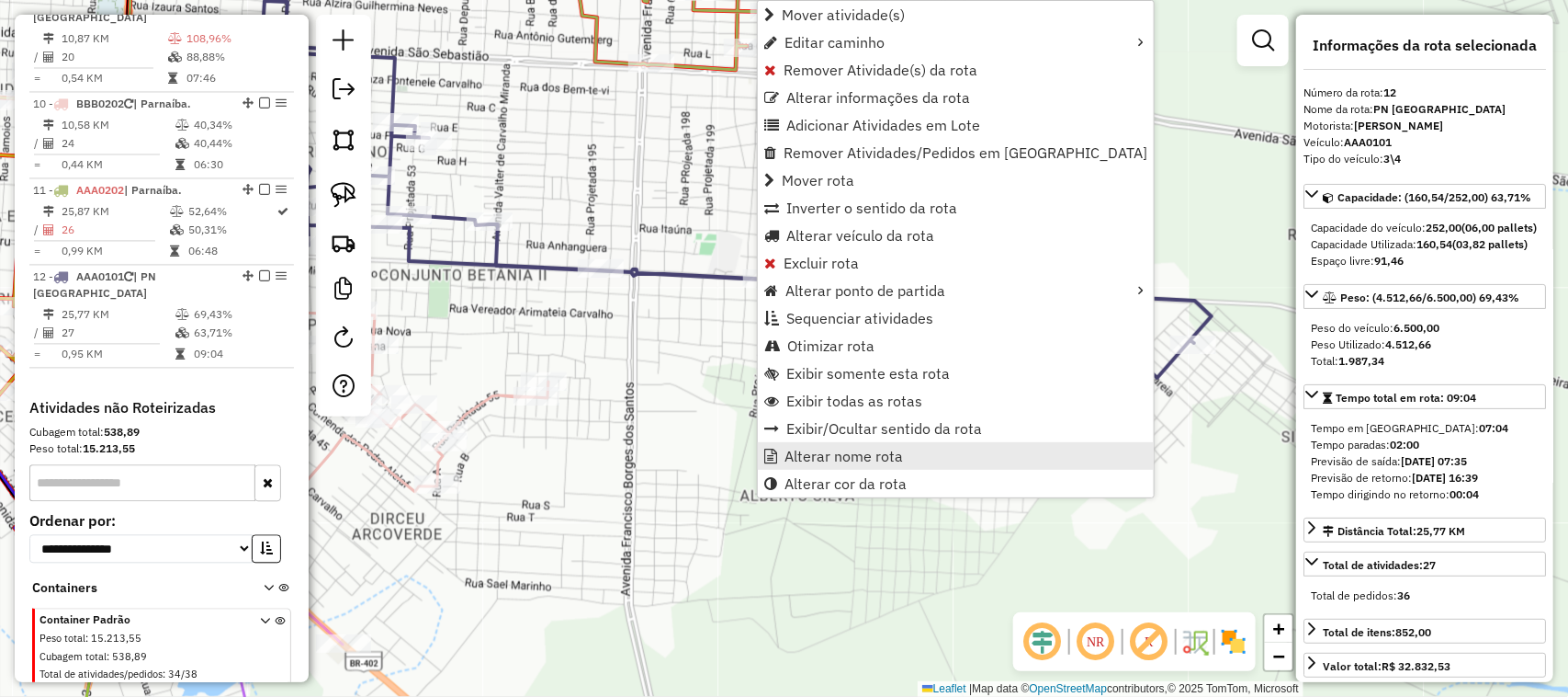
click at [819, 456] on span "Alterar nome rota" at bounding box center [844, 456] width 119 height 15
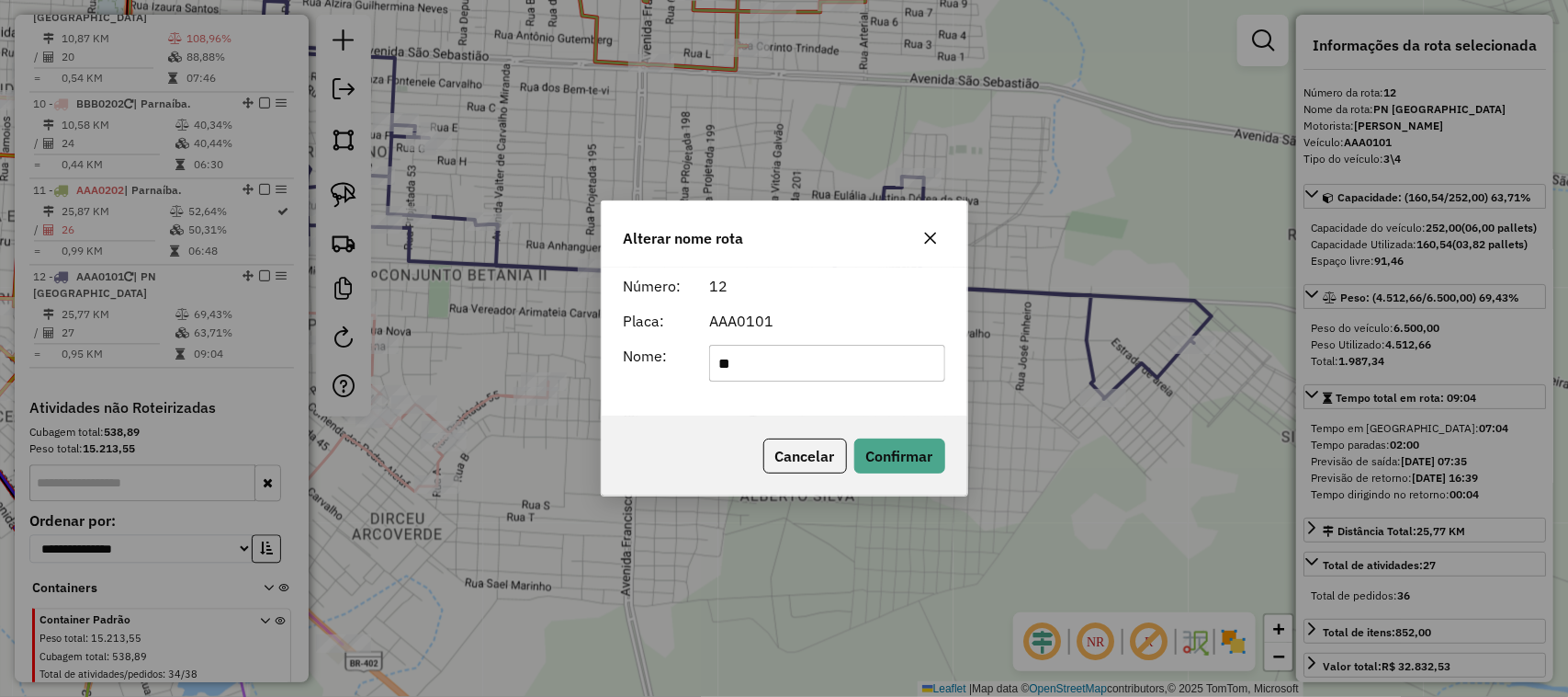
type input "*"
type input "*********"
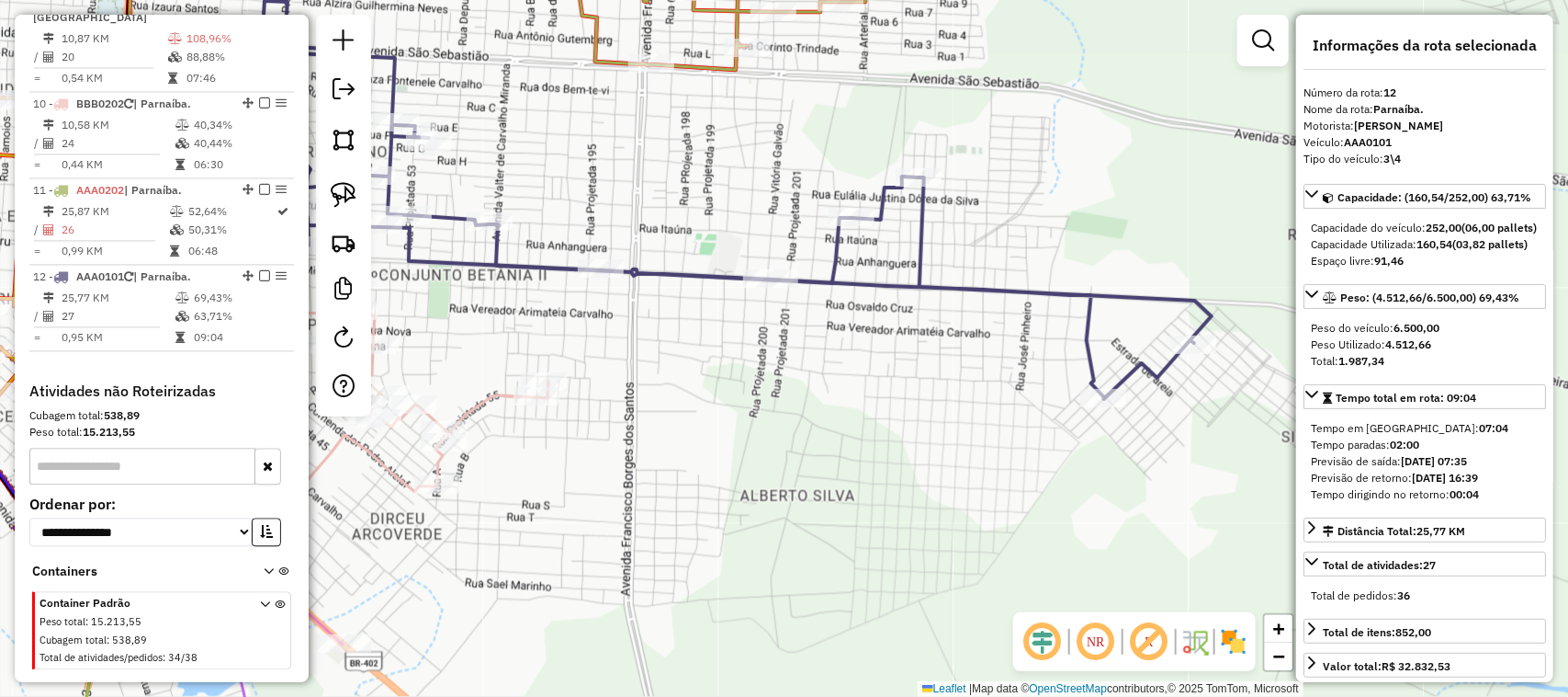
drag, startPoint x: 888, startPoint y: 464, endPoint x: 846, endPoint y: 324, distance: 146.2
click at [888, 456] on div "Janela de atendimento Grade de atendimento Capacidade Transportadoras Veículos …" at bounding box center [784, 348] width 1568 height 697
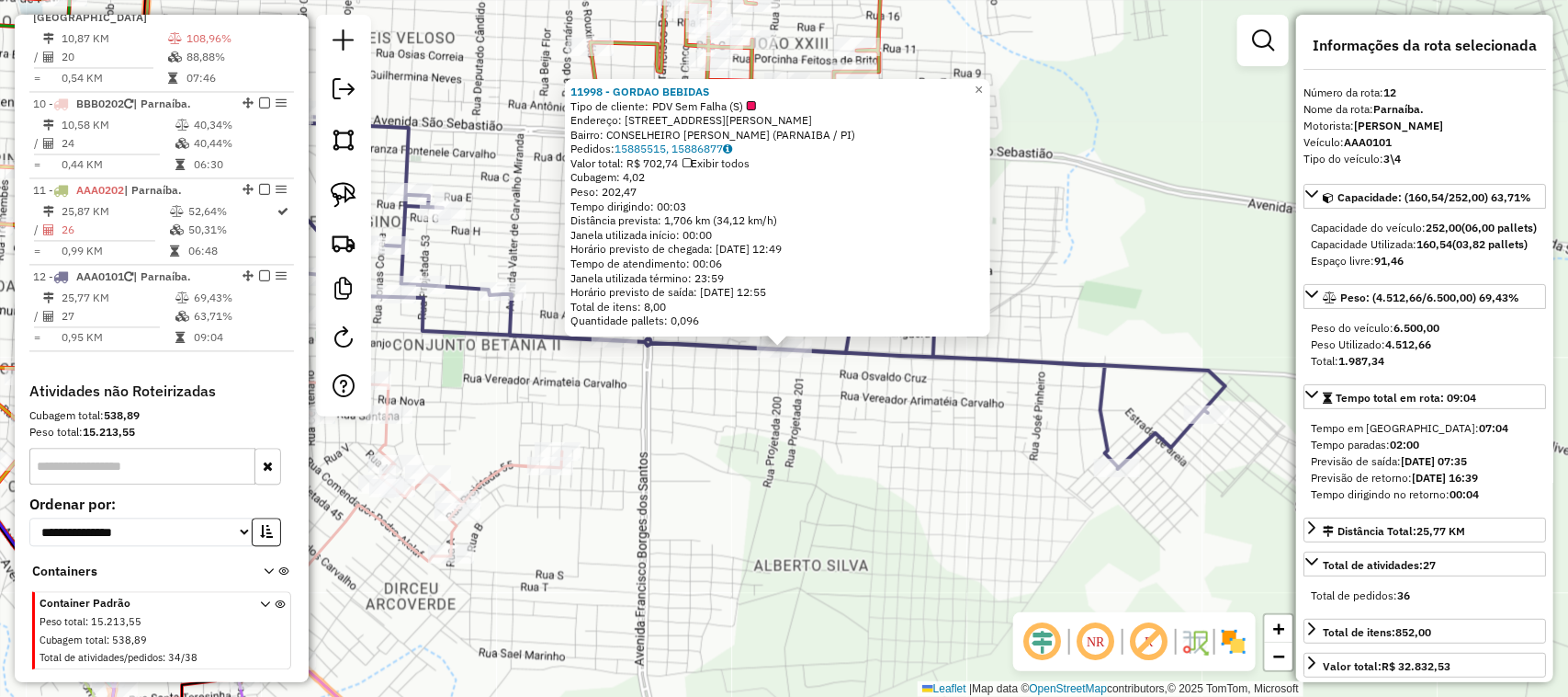
click at [928, 565] on div "11998 - GORDAO BEBIDAS Tipo de cliente: PDV Sem Falha (S) Endereço: DOUTOR JOAO…" at bounding box center [784, 348] width 1568 height 697
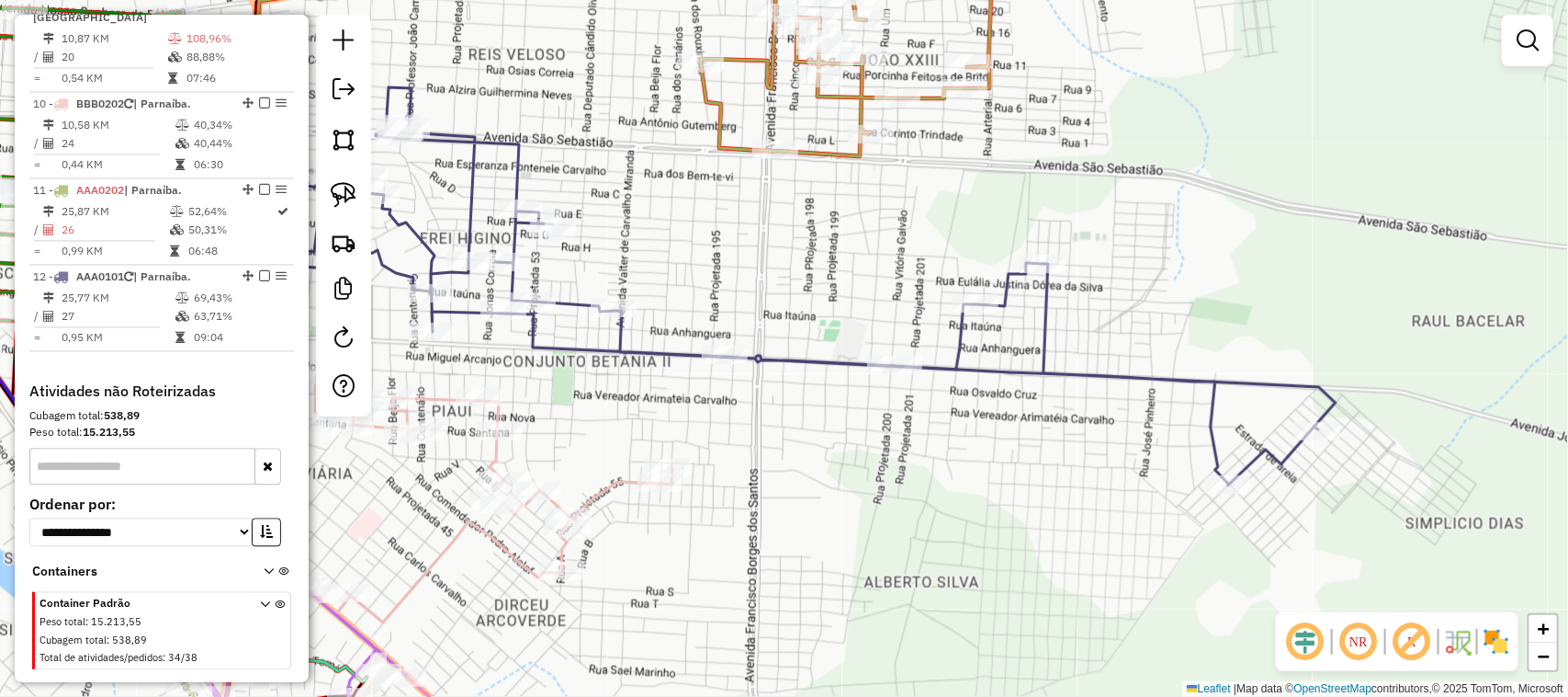
drag, startPoint x: 804, startPoint y: 471, endPoint x: 1148, endPoint y: 504, distance: 345.6
click at [1080, 503] on div "Janela de atendimento Grade de atendimento Capacidade Transportadoras Veículos …" at bounding box center [784, 348] width 1568 height 697
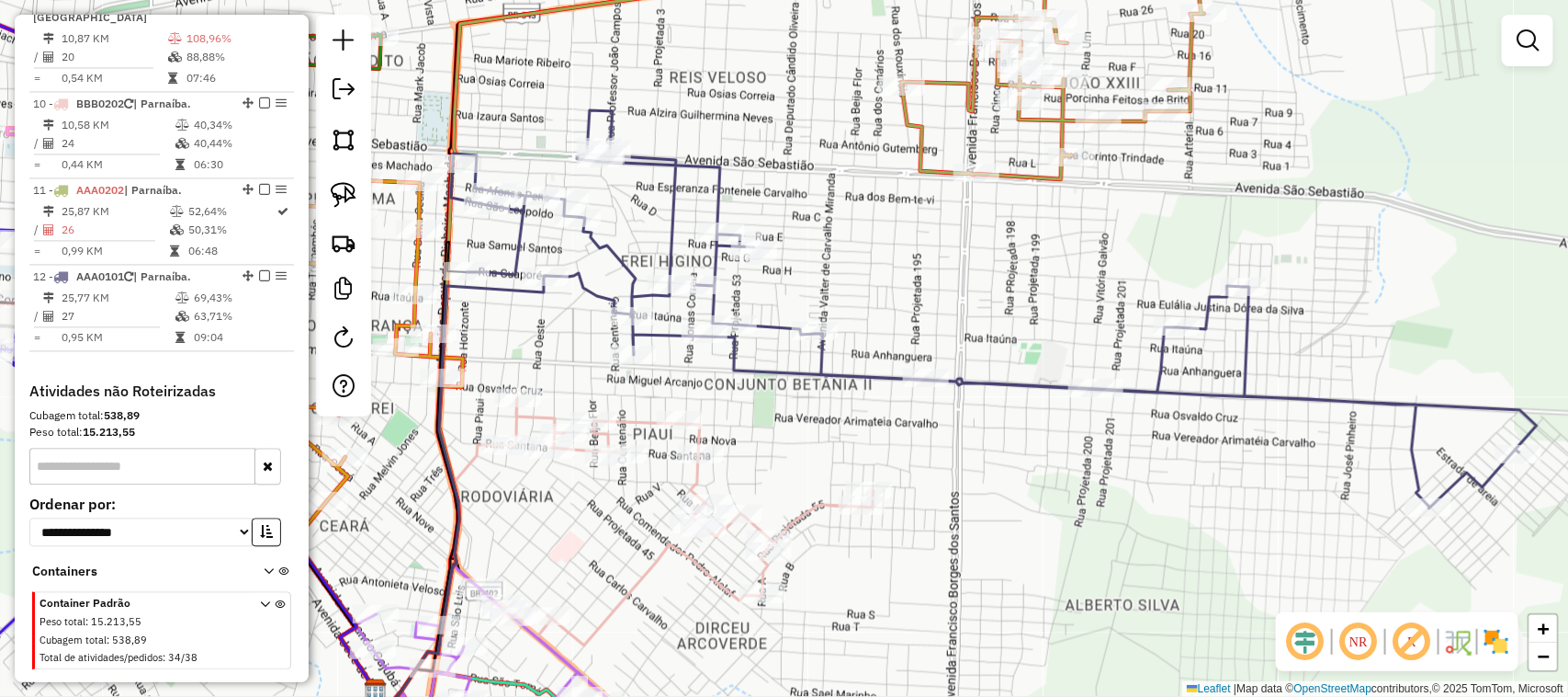
drag, startPoint x: 1293, startPoint y: 492, endPoint x: 1136, endPoint y: 480, distance: 157.5
click at [1136, 480] on div "Janela de atendimento Grade de atendimento Capacidade Transportadoras Veículos …" at bounding box center [784, 348] width 1568 height 697
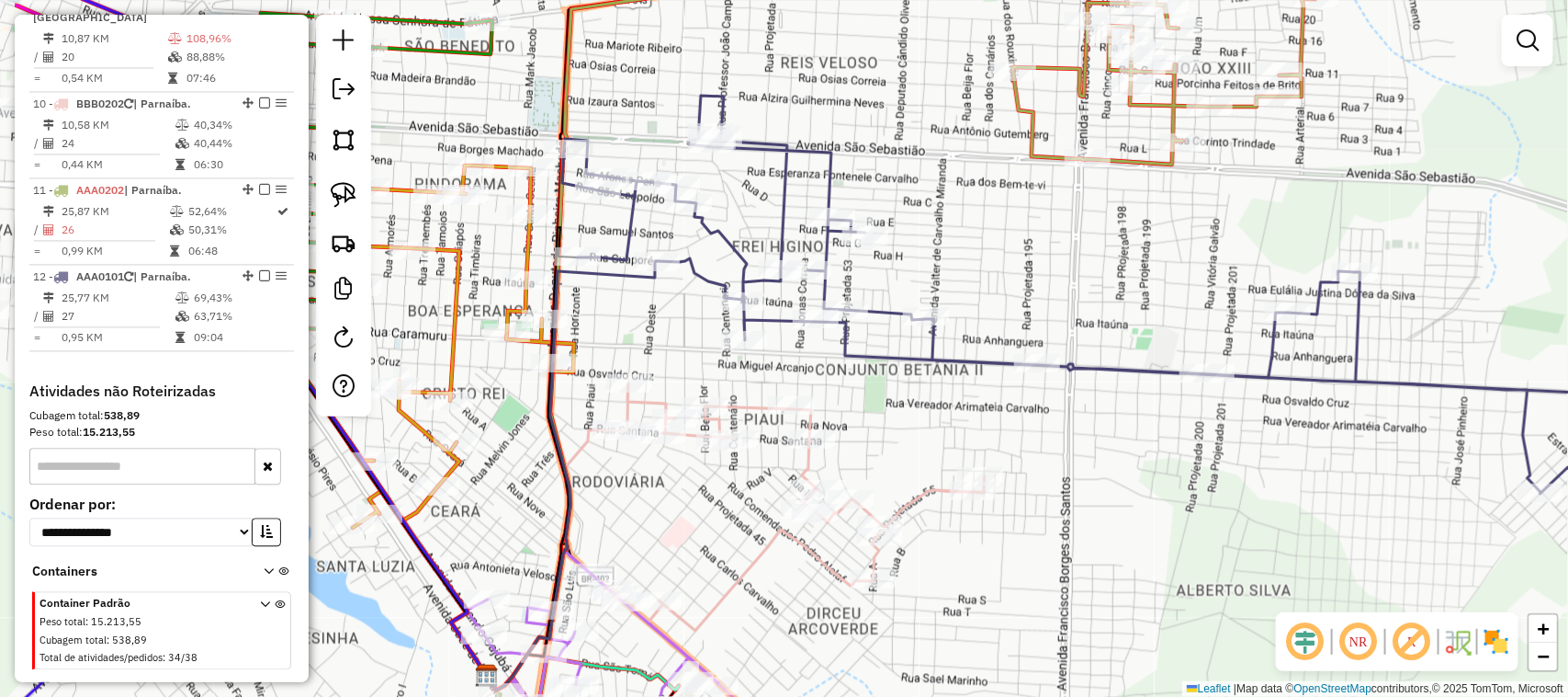
drag, startPoint x: 967, startPoint y: 418, endPoint x: 1333, endPoint y: 427, distance: 366.1
click at [1323, 427] on div "Janela de atendimento Grade de atendimento Capacidade Transportadoras Veículos …" at bounding box center [784, 348] width 1568 height 697
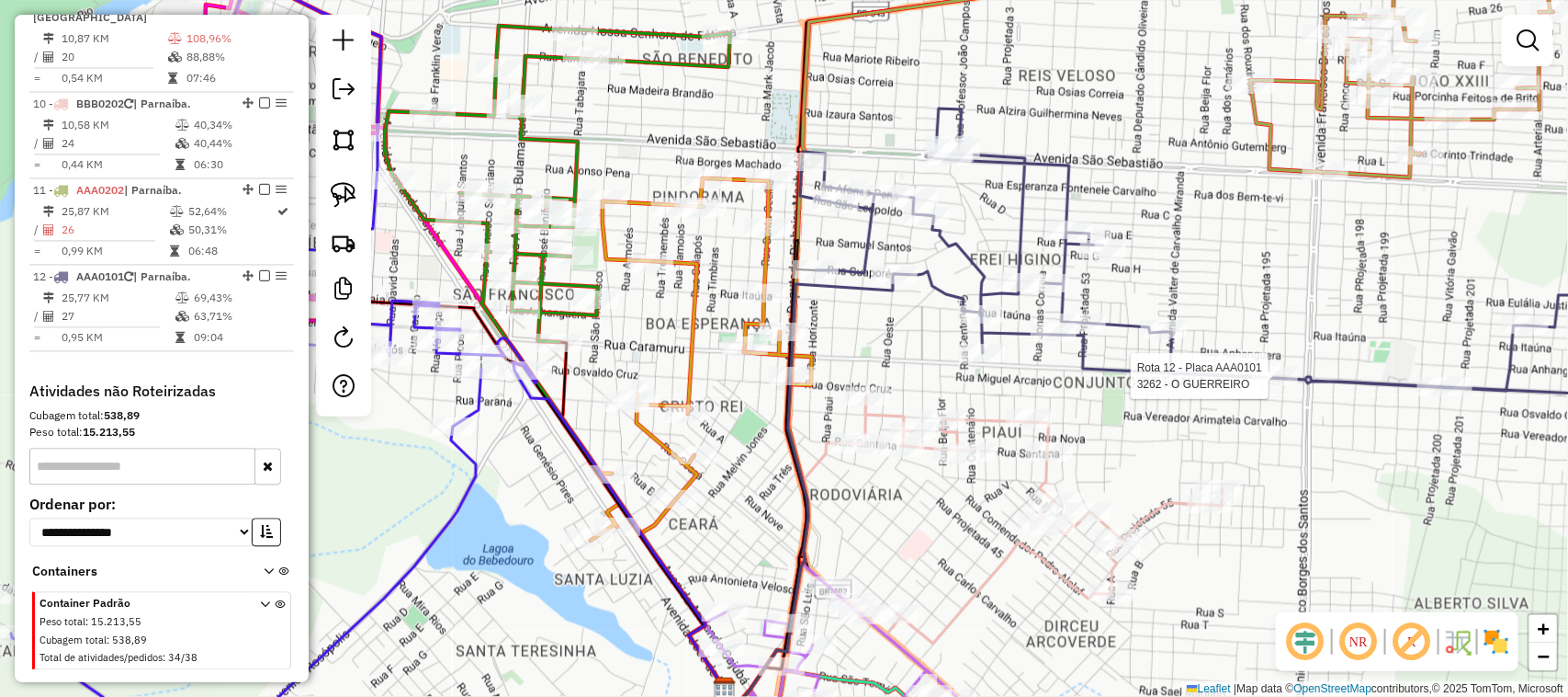
select select "**********"
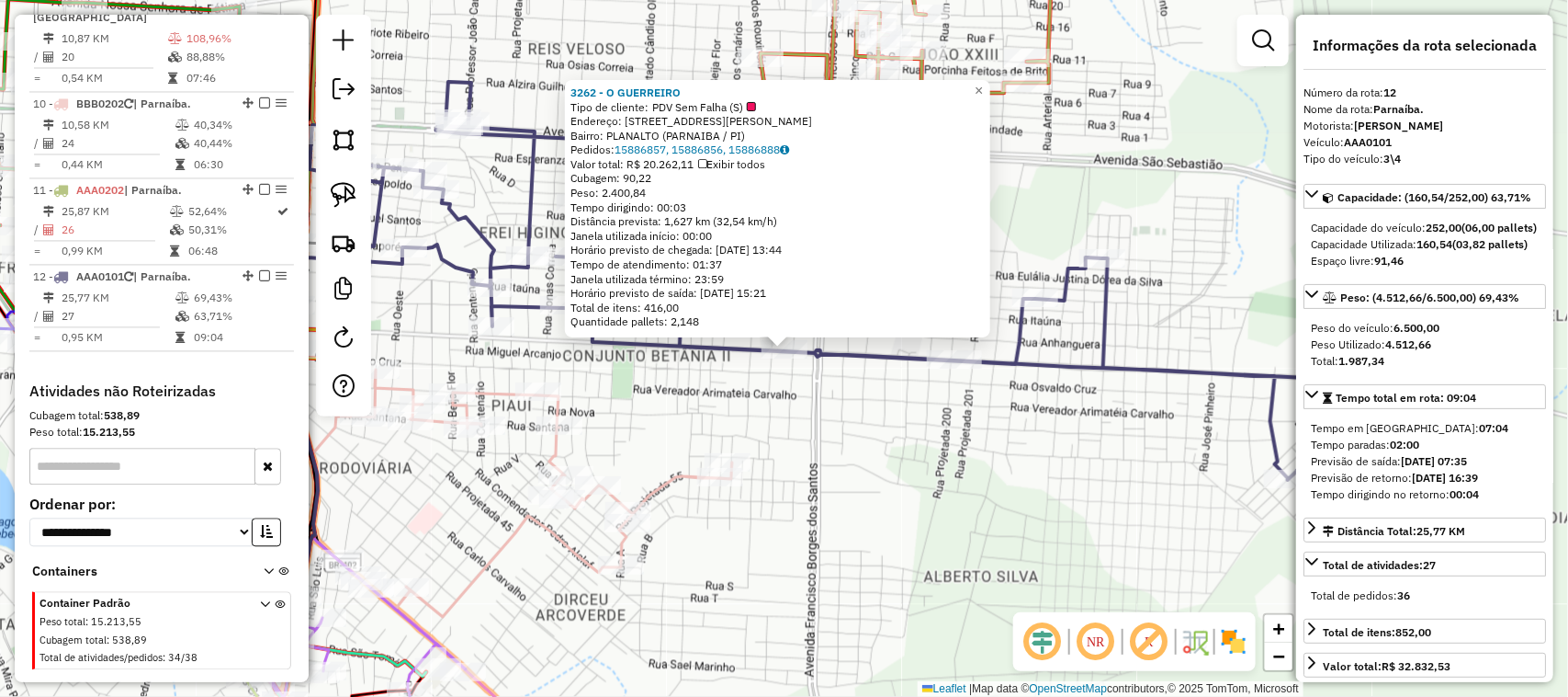
click at [1125, 484] on div "3262 - O GUERREIRO Tipo de cliente: PDV Sem Falha (S) Endereço: DOUTOR JOAO SIL…" at bounding box center [784, 348] width 1568 height 697
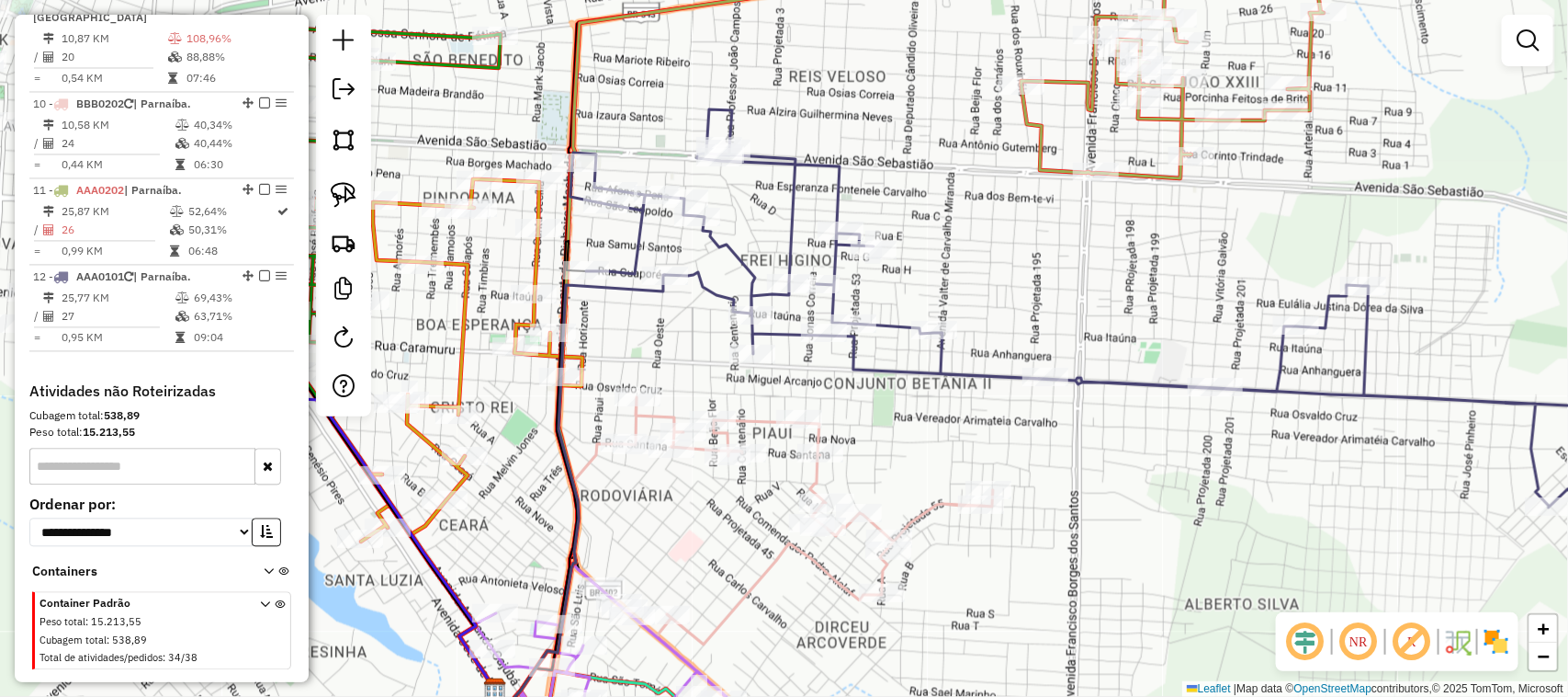
drag, startPoint x: 874, startPoint y: 424, endPoint x: 1255, endPoint y: 465, distance: 383.2
click at [1188, 459] on div "Janela de atendimento Grade de atendimento Capacidade Transportadoras Veículos …" at bounding box center [784, 348] width 1568 height 697
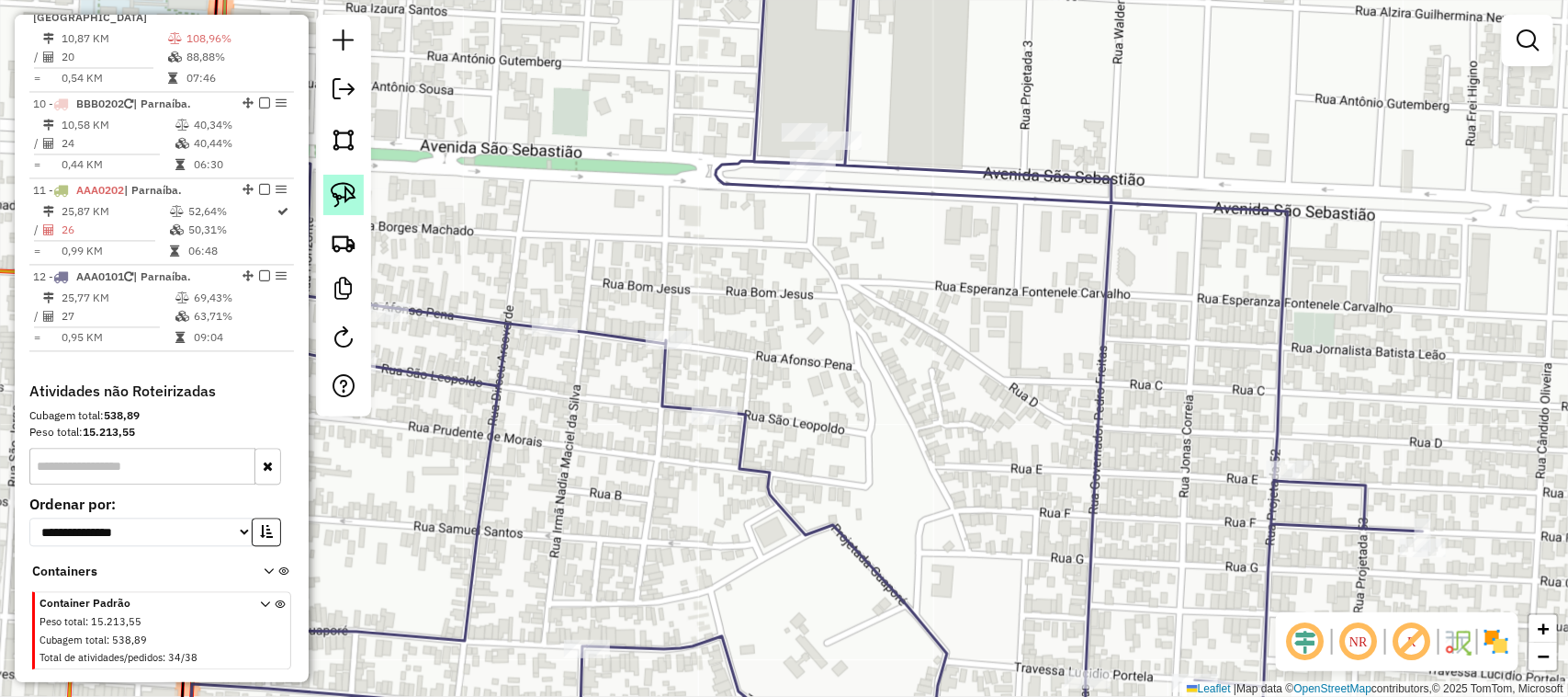
click at [344, 190] on img at bounding box center [343, 194] width 26 height 26
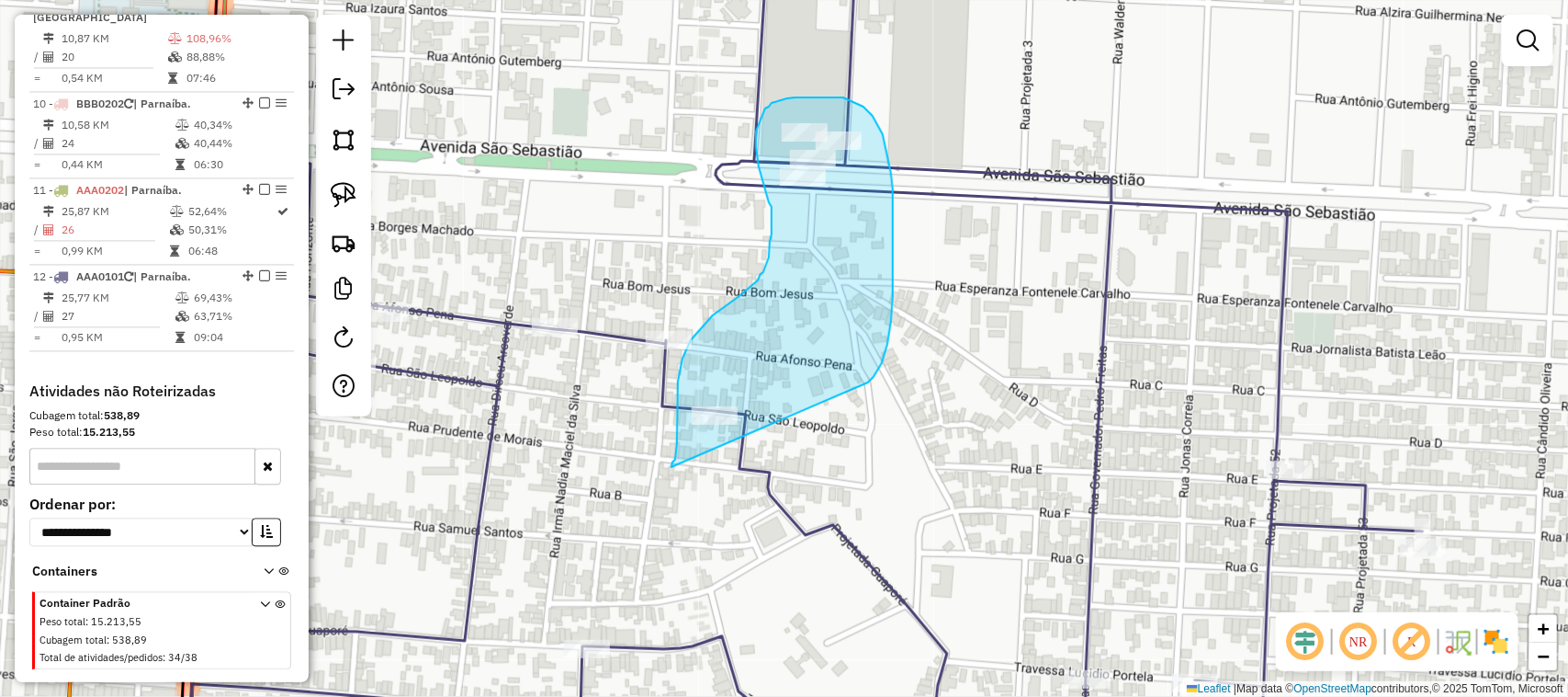
drag, startPoint x: 672, startPoint y: 467, endPoint x: 868, endPoint y: 383, distance: 213.2
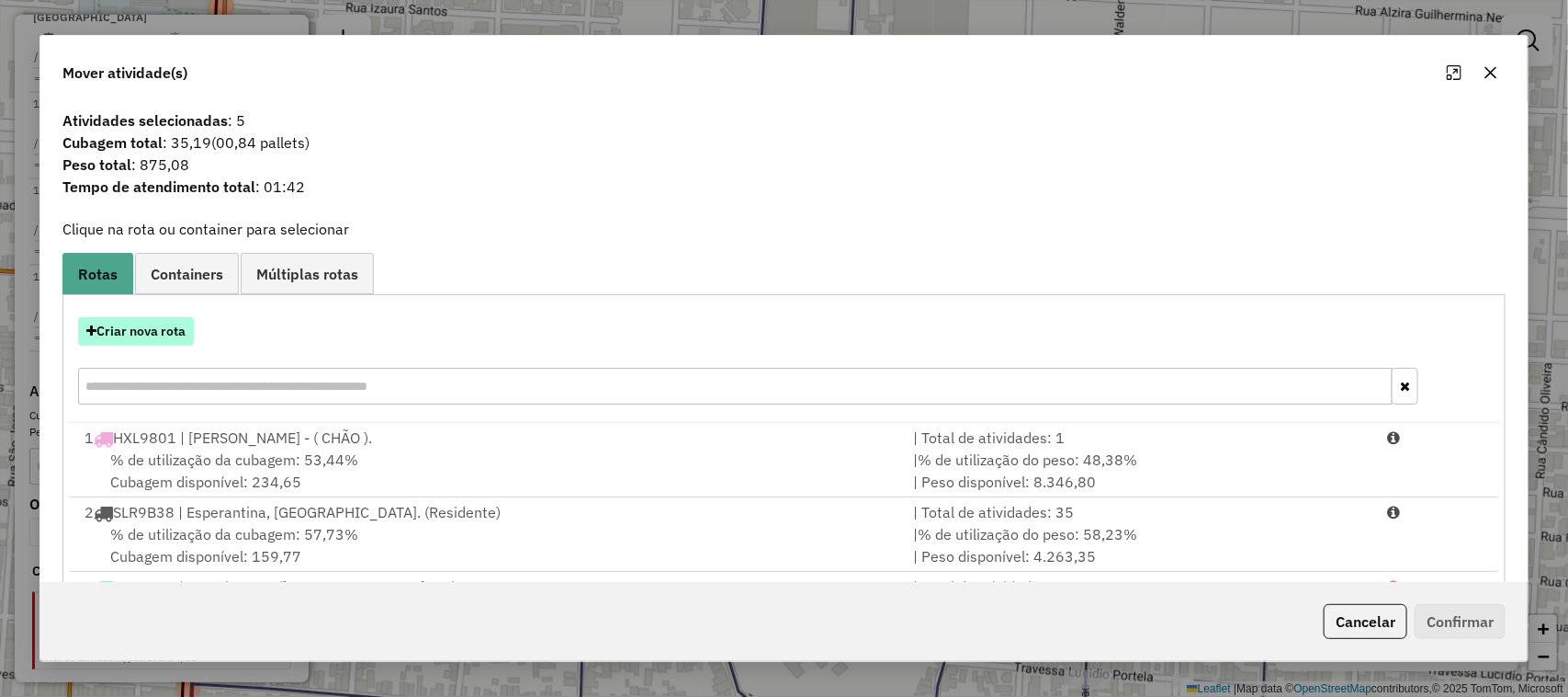
click at [156, 333] on button "Criar nova rota" at bounding box center [136, 331] width 116 height 28
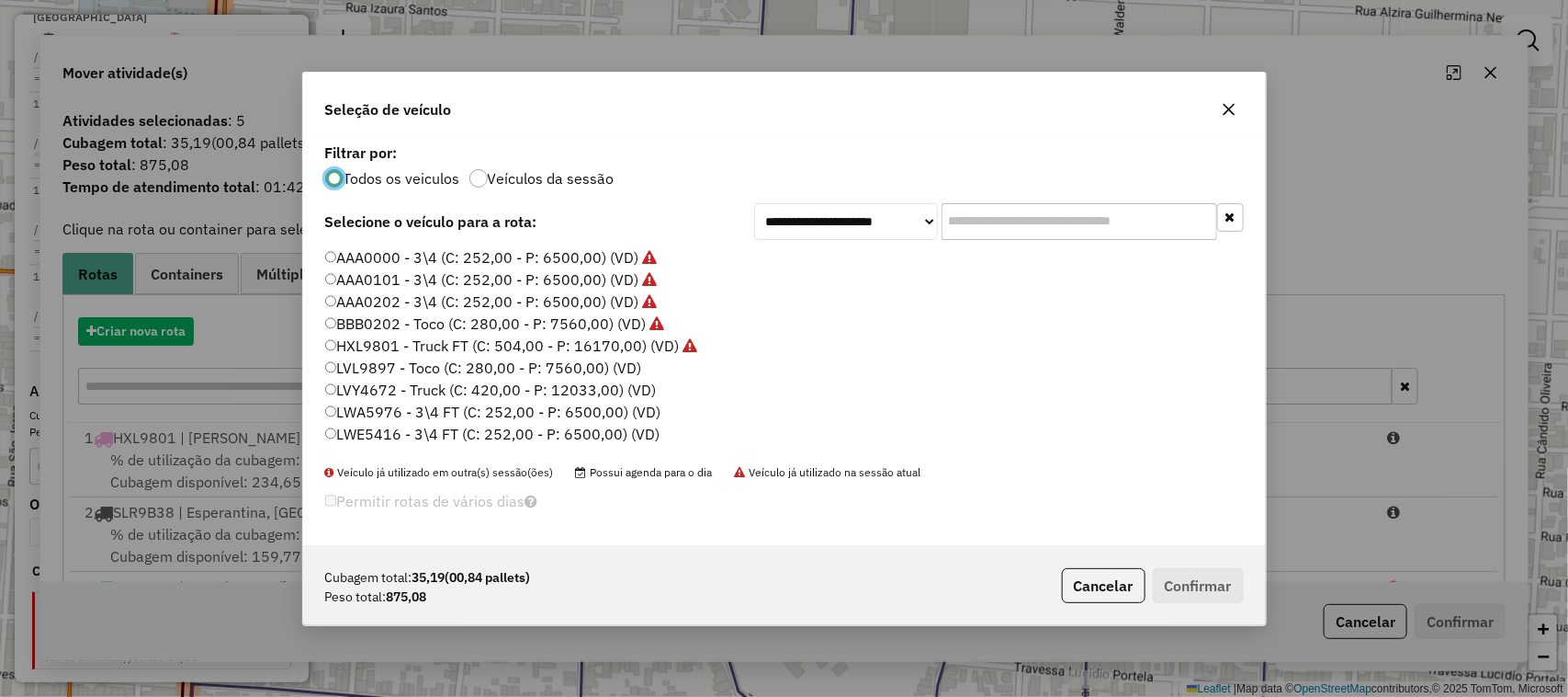
scroll to position [9, 6]
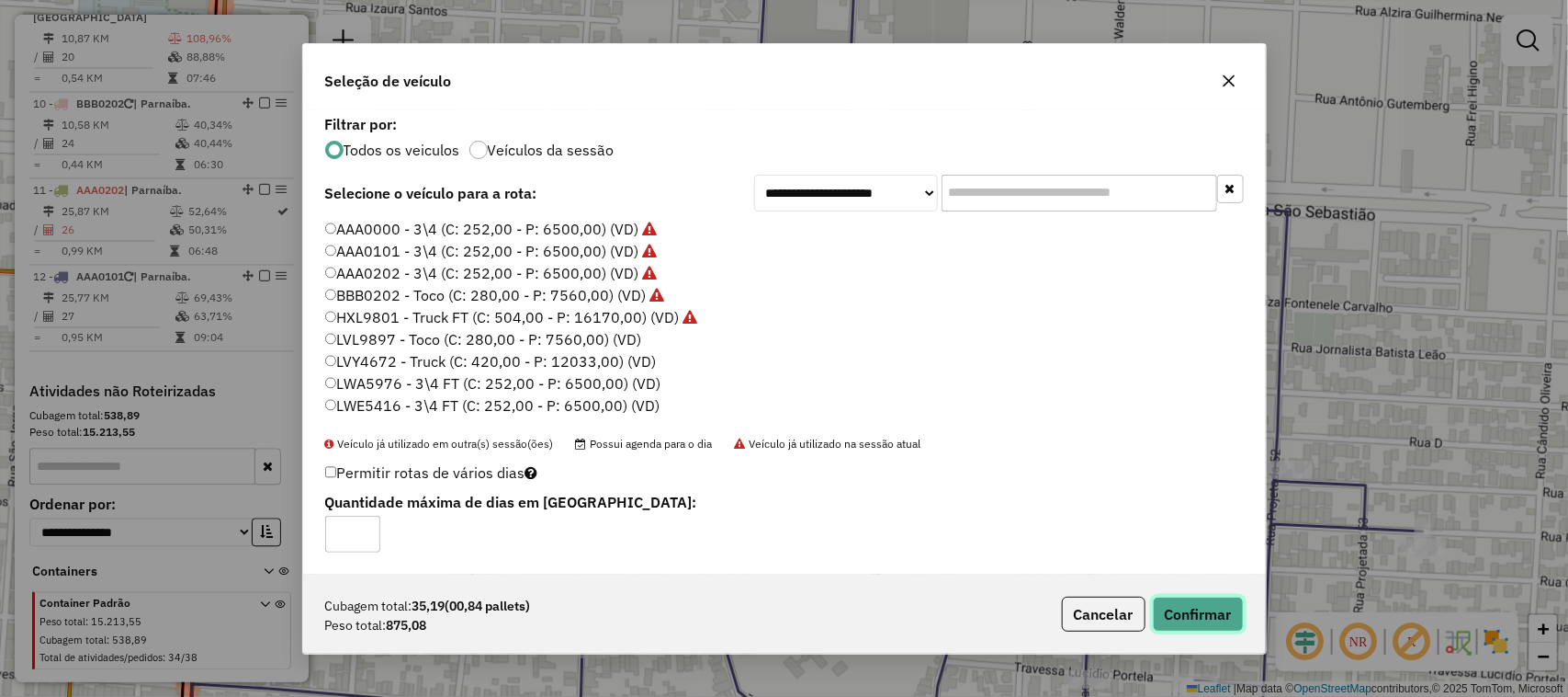
click at [1183, 600] on button "Confirmar" at bounding box center [1198, 615] width 91 height 35
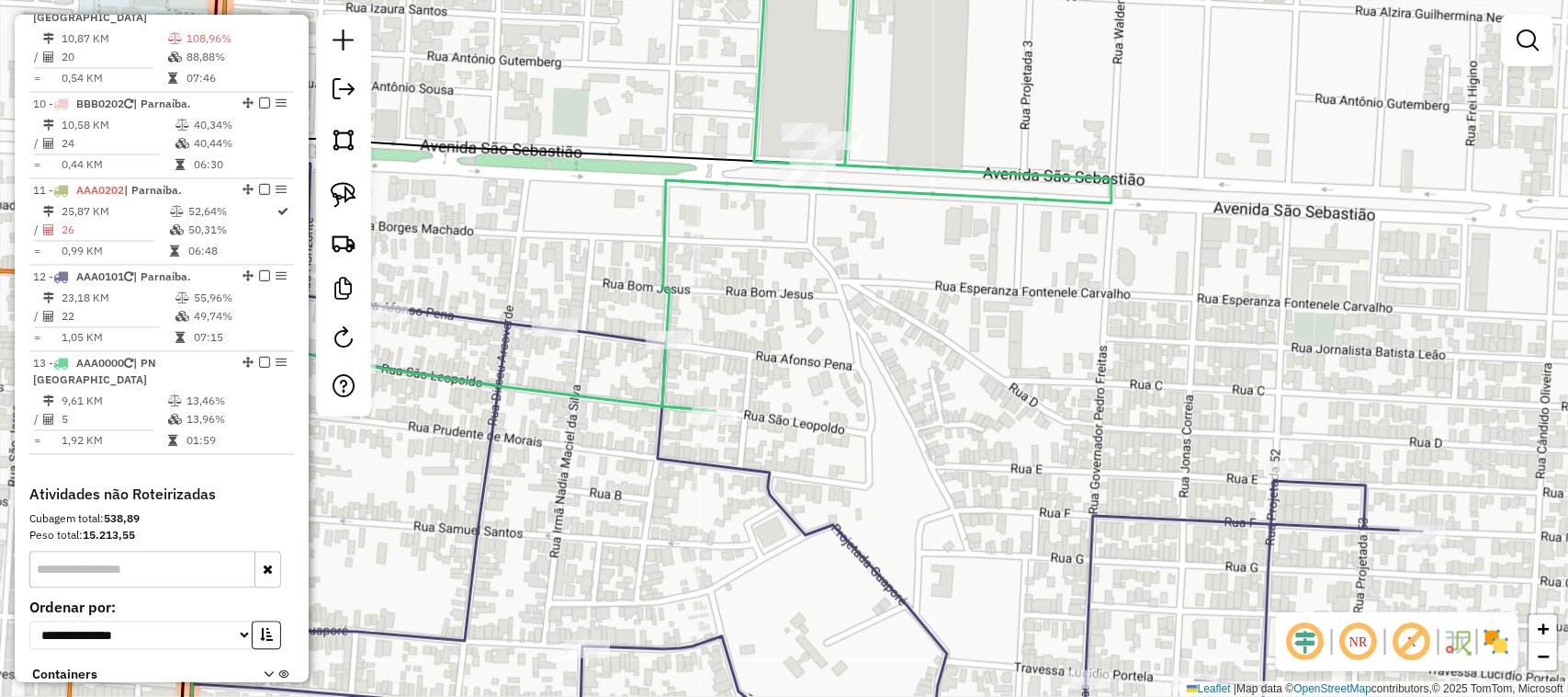
click at [888, 442] on div "Janela de atendimento Grade de atendimento Capacidade Transportadoras Veículos …" at bounding box center [784, 348] width 1568 height 697
select select "**********"
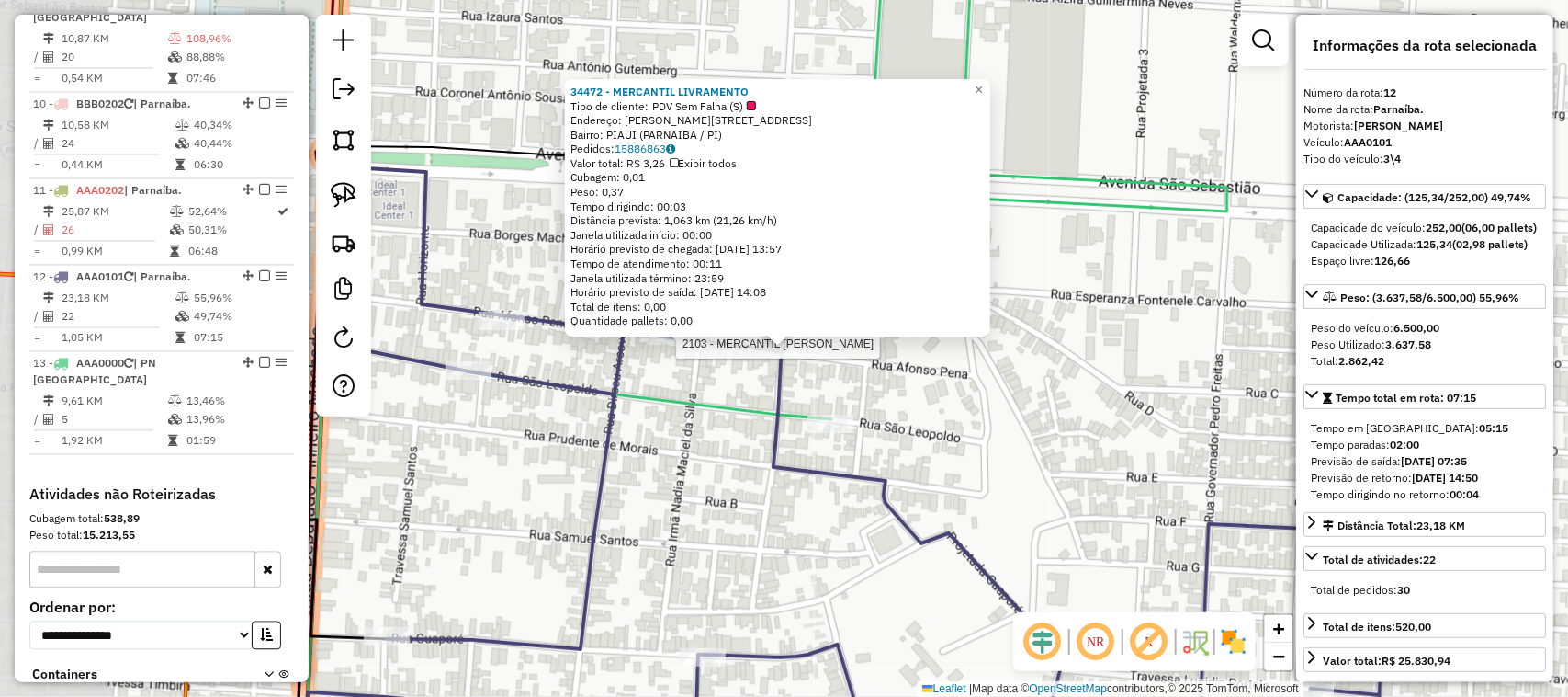
scroll to position [1667, 0]
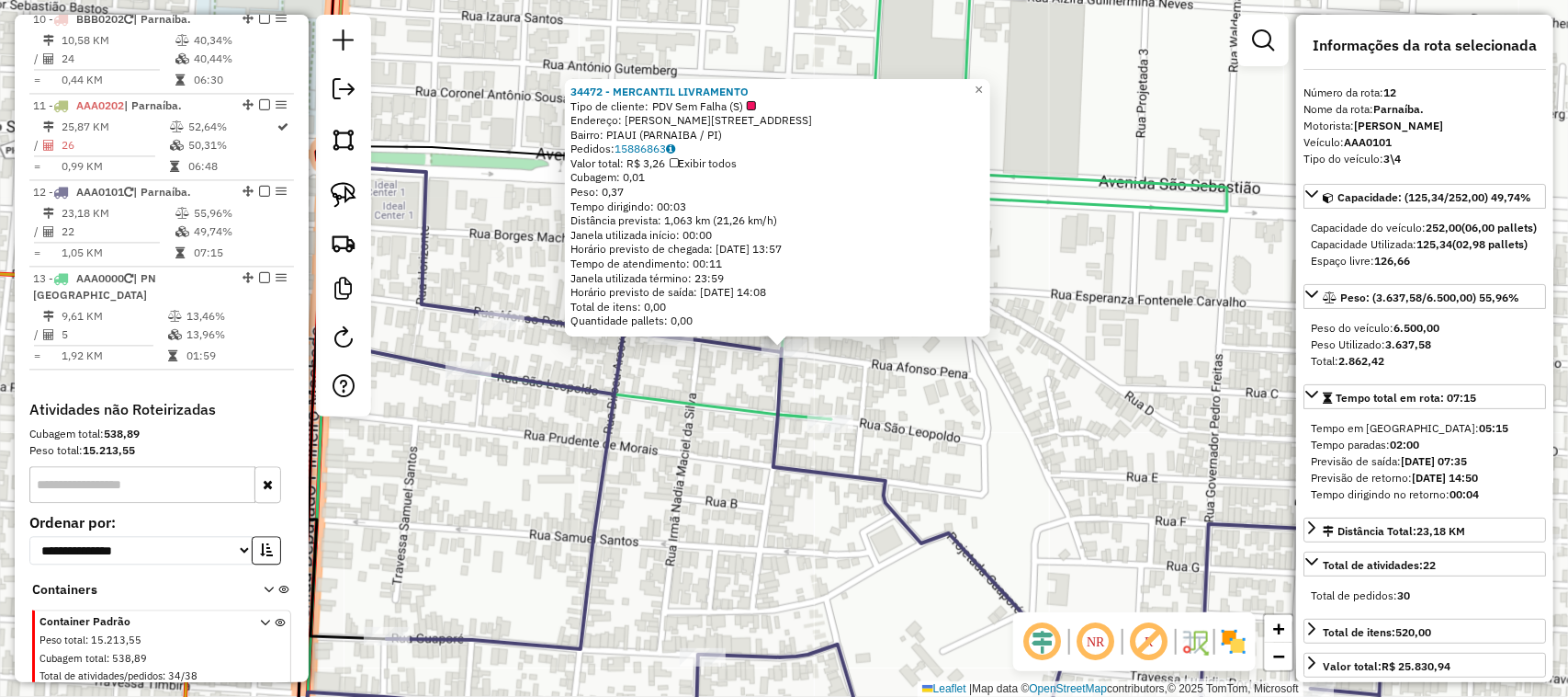
drag, startPoint x: 756, startPoint y: 536, endPoint x: 648, endPoint y: 554, distance: 109.5
click at [757, 536] on div "34472 - MERCANTIL LIVRAMENTO Tipo de cliente: PDV Sem Falha (S) Endereço: R AFO…" at bounding box center [784, 348] width 1568 height 697
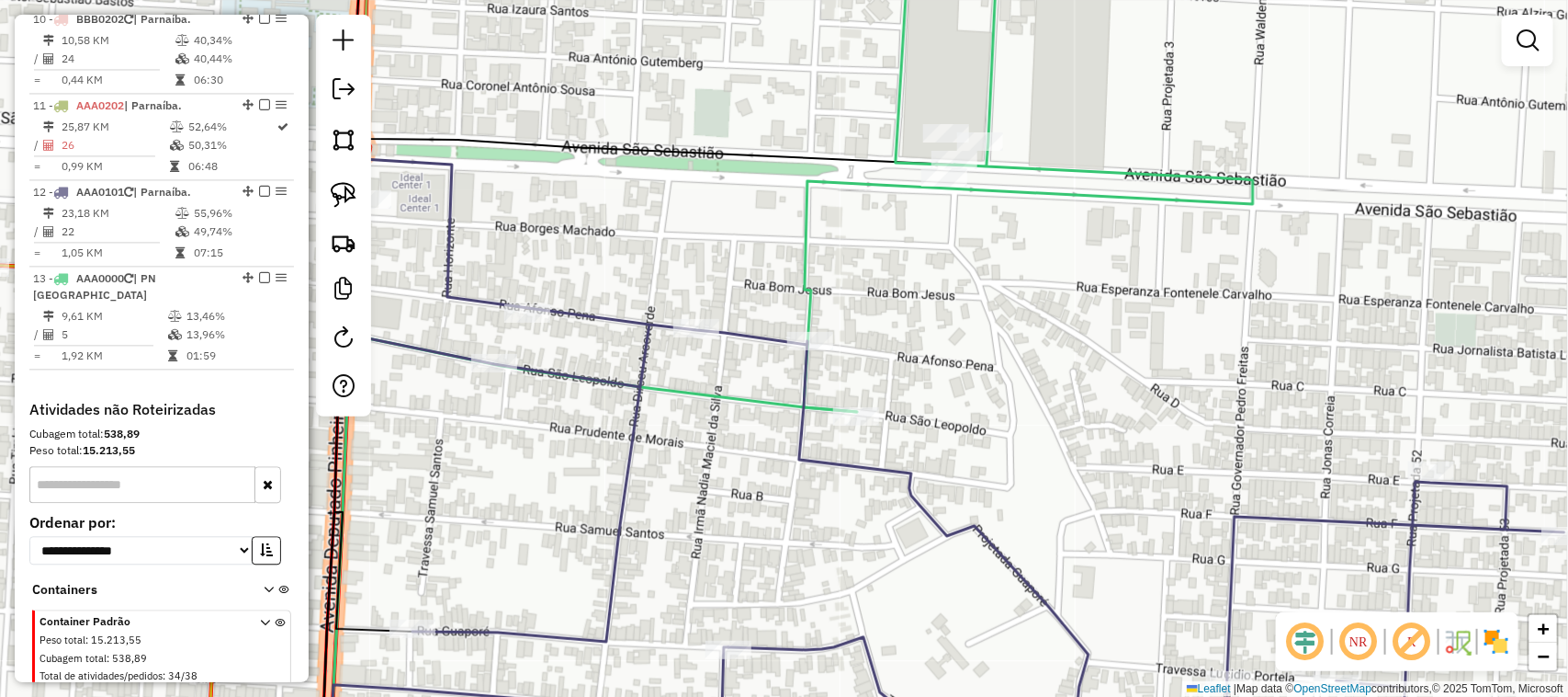
drag, startPoint x: 683, startPoint y: 538, endPoint x: 942, endPoint y: 386, distance: 300.3
click at [879, 437] on div "Janela de atendimento Grade de atendimento Capacidade Transportadoras Veículos …" at bounding box center [784, 348] width 1568 height 697
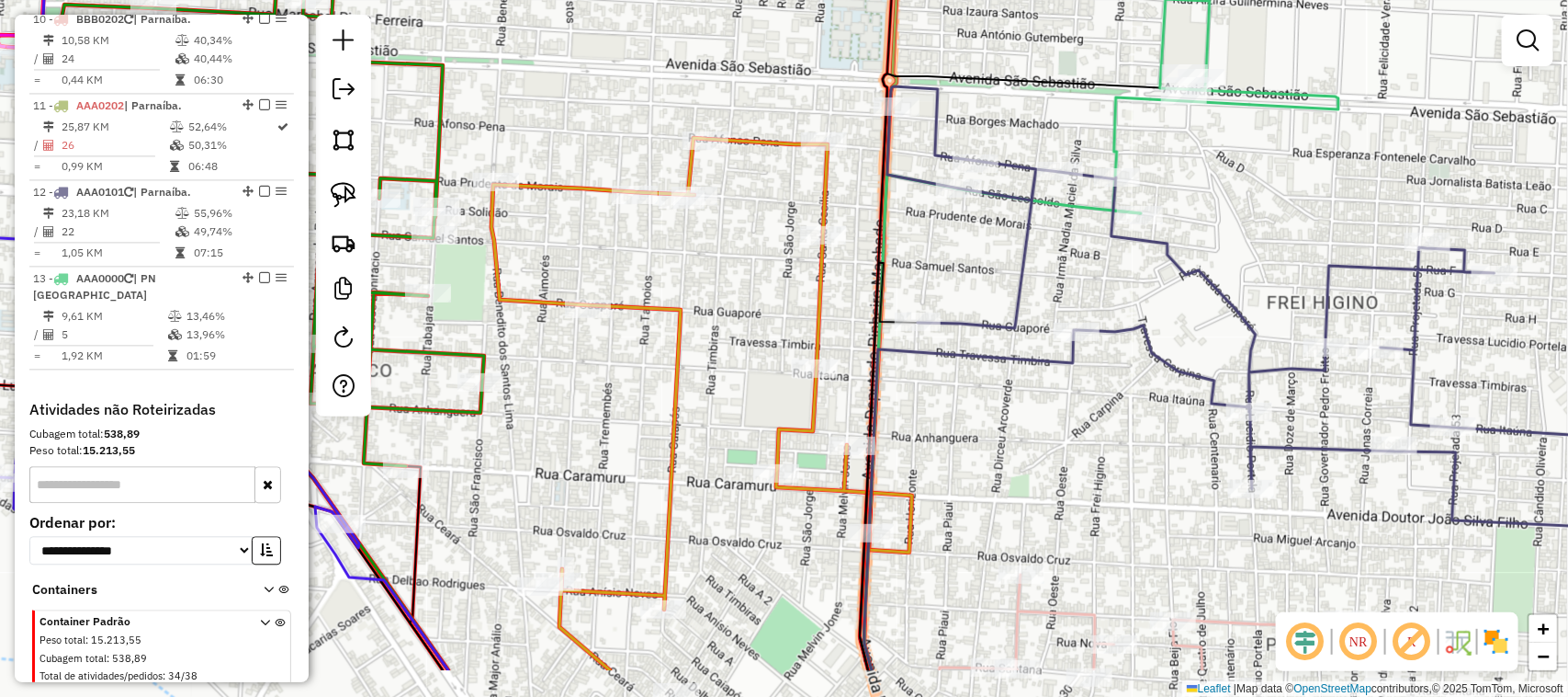
drag, startPoint x: 595, startPoint y: 621, endPoint x: 773, endPoint y: 425, distance: 264.8
click at [746, 456] on div "Janela de atendimento Grade de atendimento Capacidade Transportadoras Veículos …" at bounding box center [784, 348] width 1568 height 697
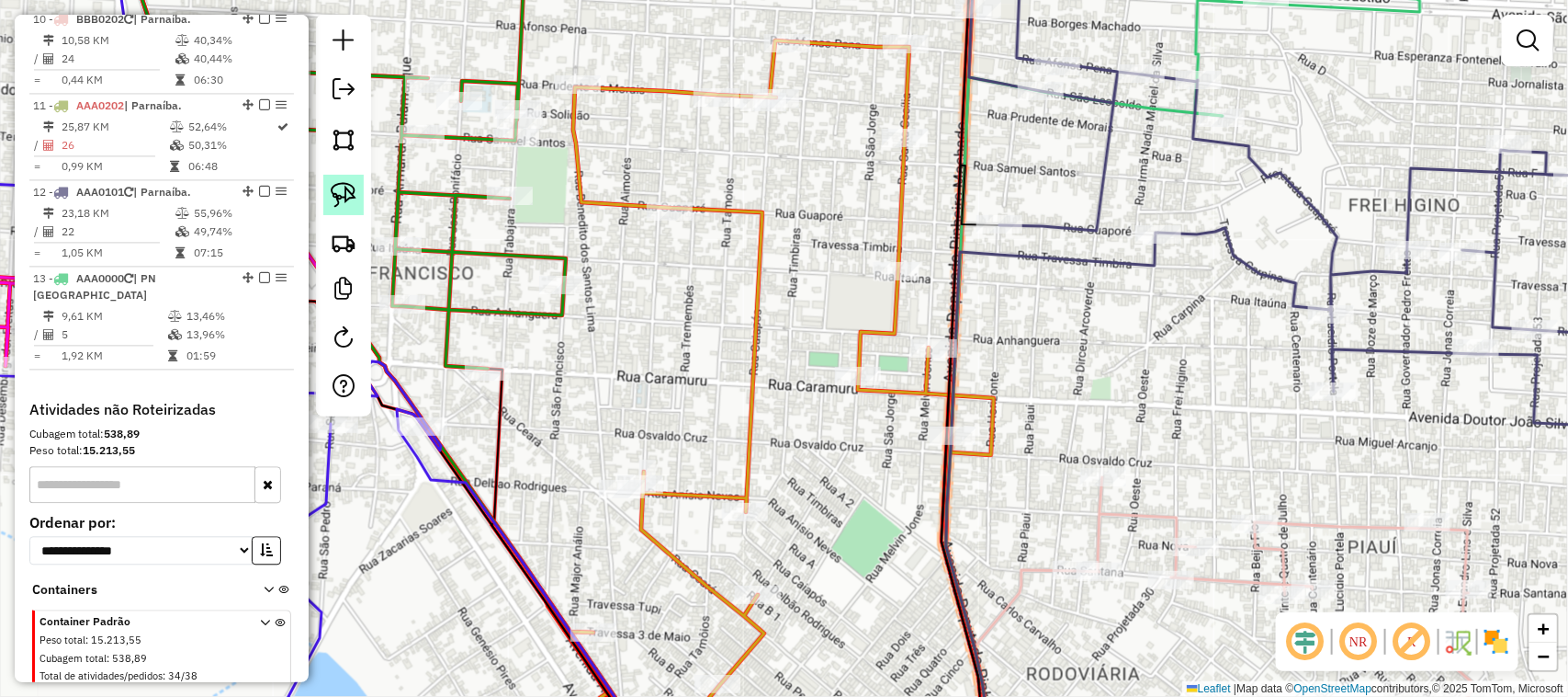
click at [337, 195] on img at bounding box center [343, 194] width 26 height 26
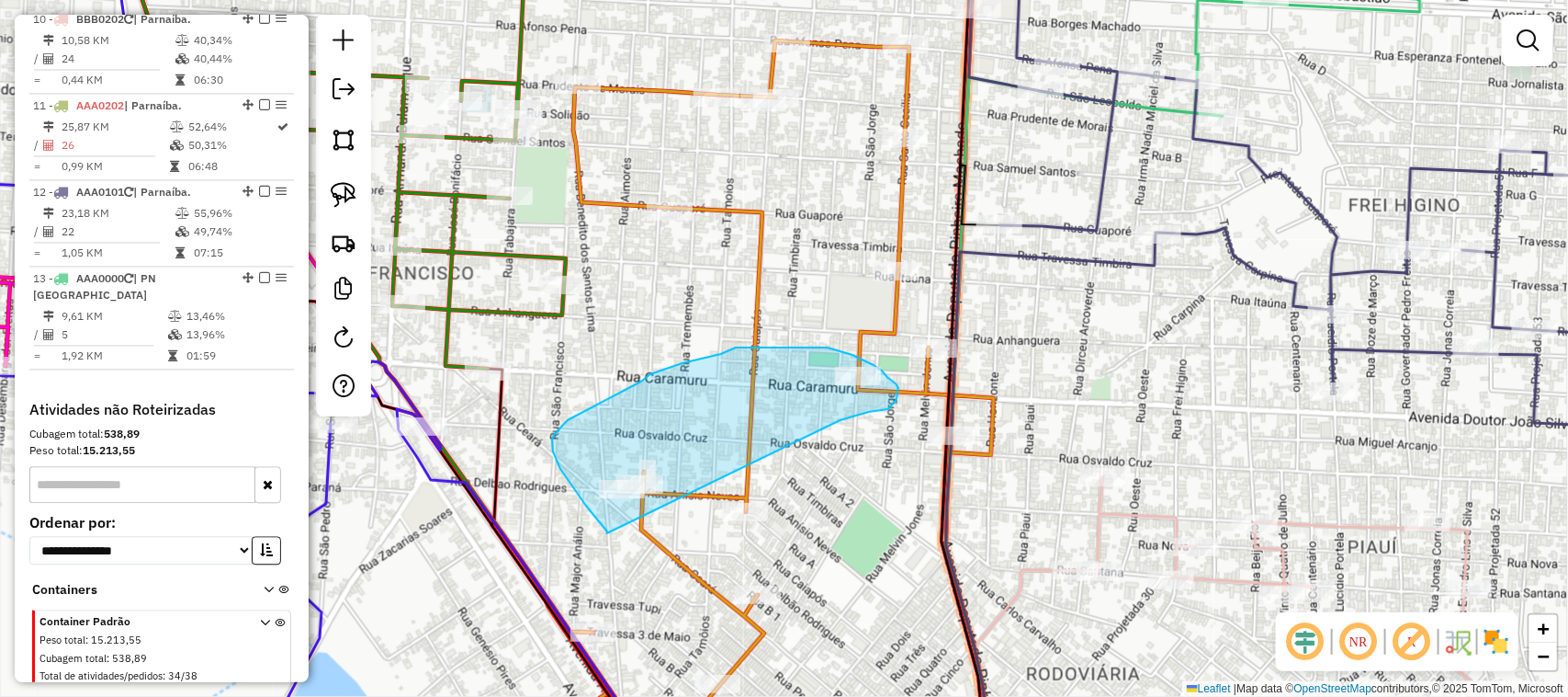
drag, startPoint x: 607, startPoint y: 533, endPoint x: 841, endPoint y: 420, distance: 259.9
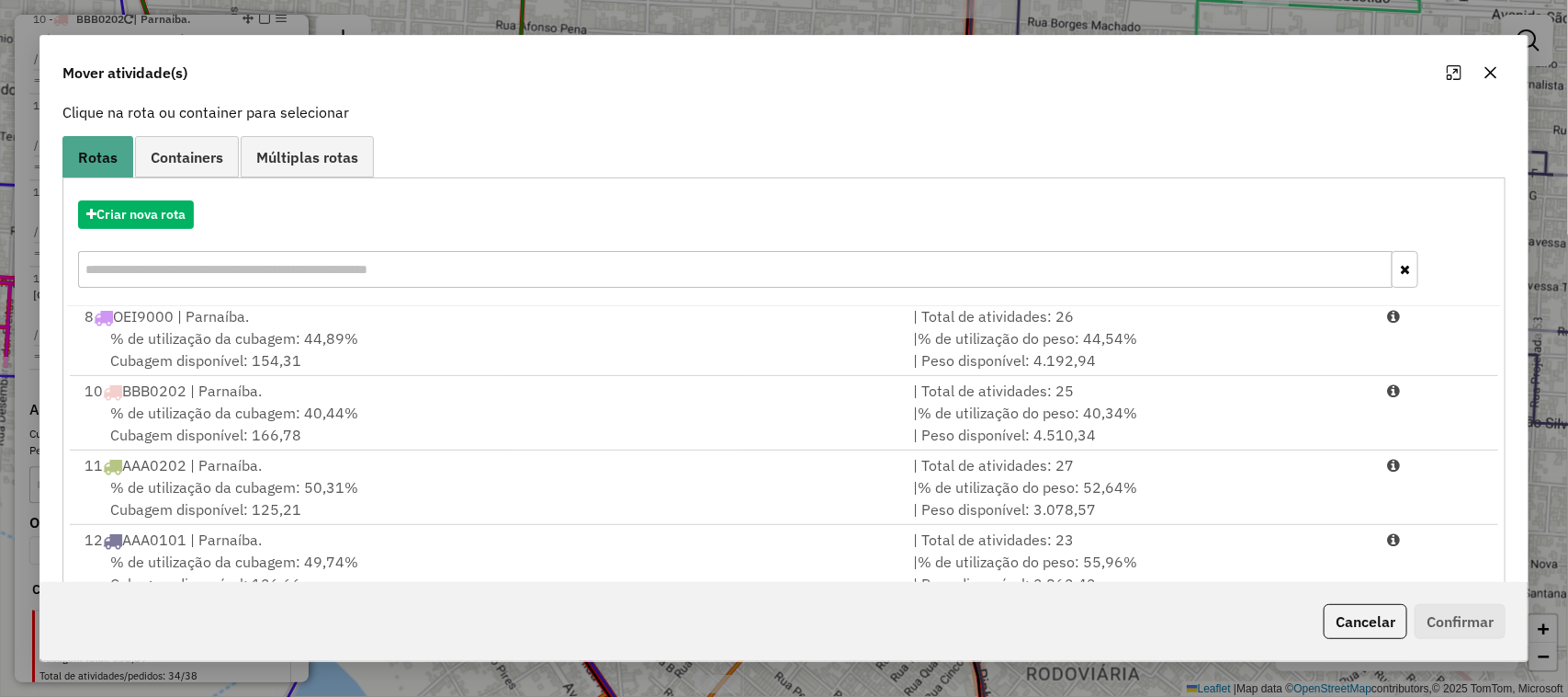
scroll to position [241, 0]
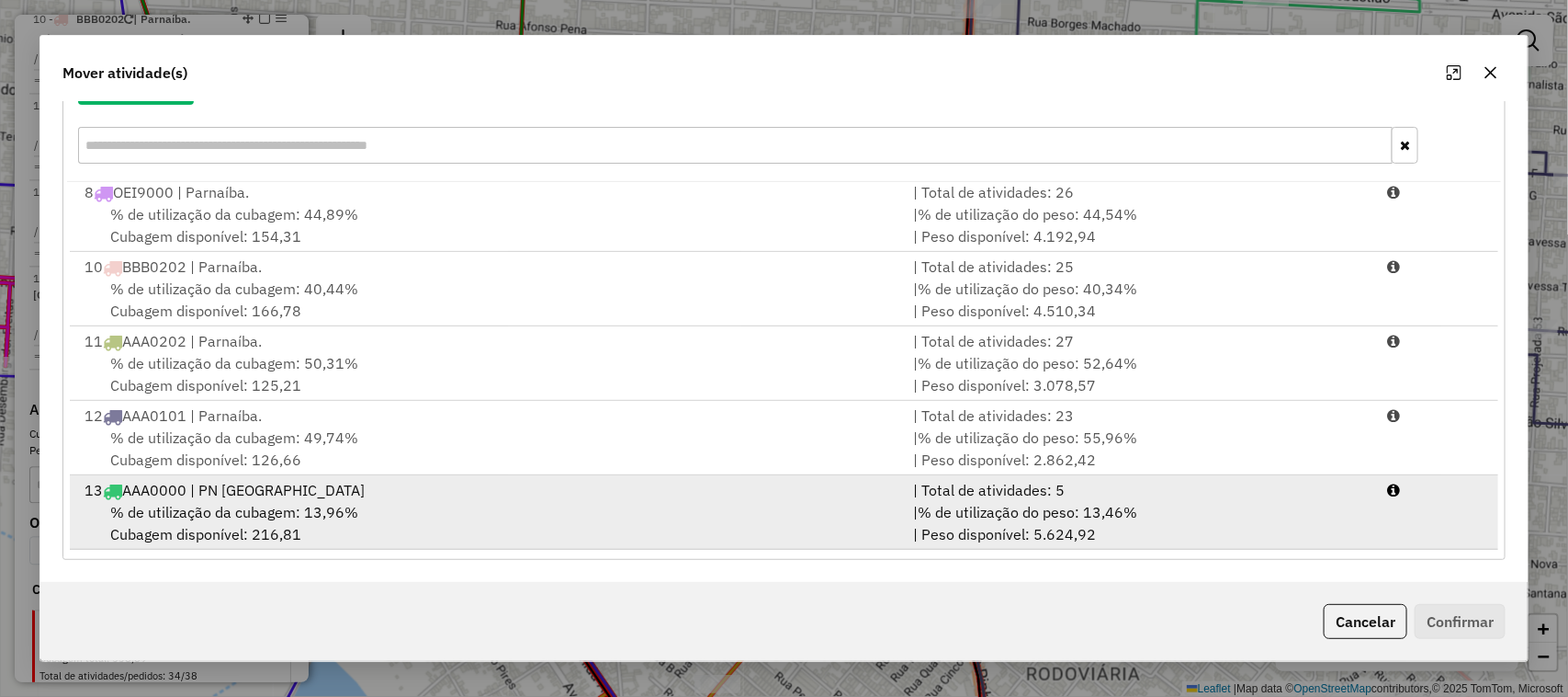
click at [586, 536] on div "% de utilização da cubagem: 13,96% Cubagem disponível: 216,81" at bounding box center [489, 522] width 830 height 44
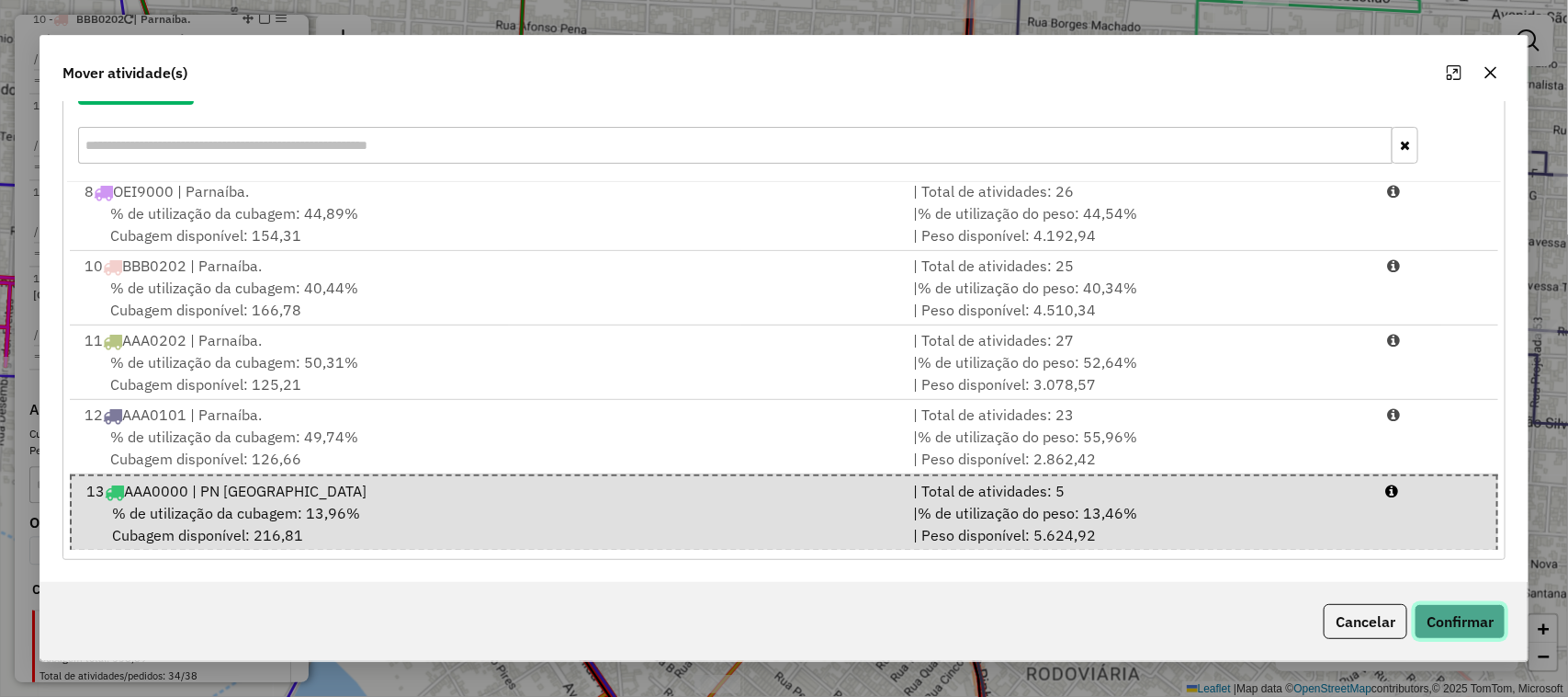
click at [1454, 616] on button "Confirmar" at bounding box center [1460, 621] width 91 height 35
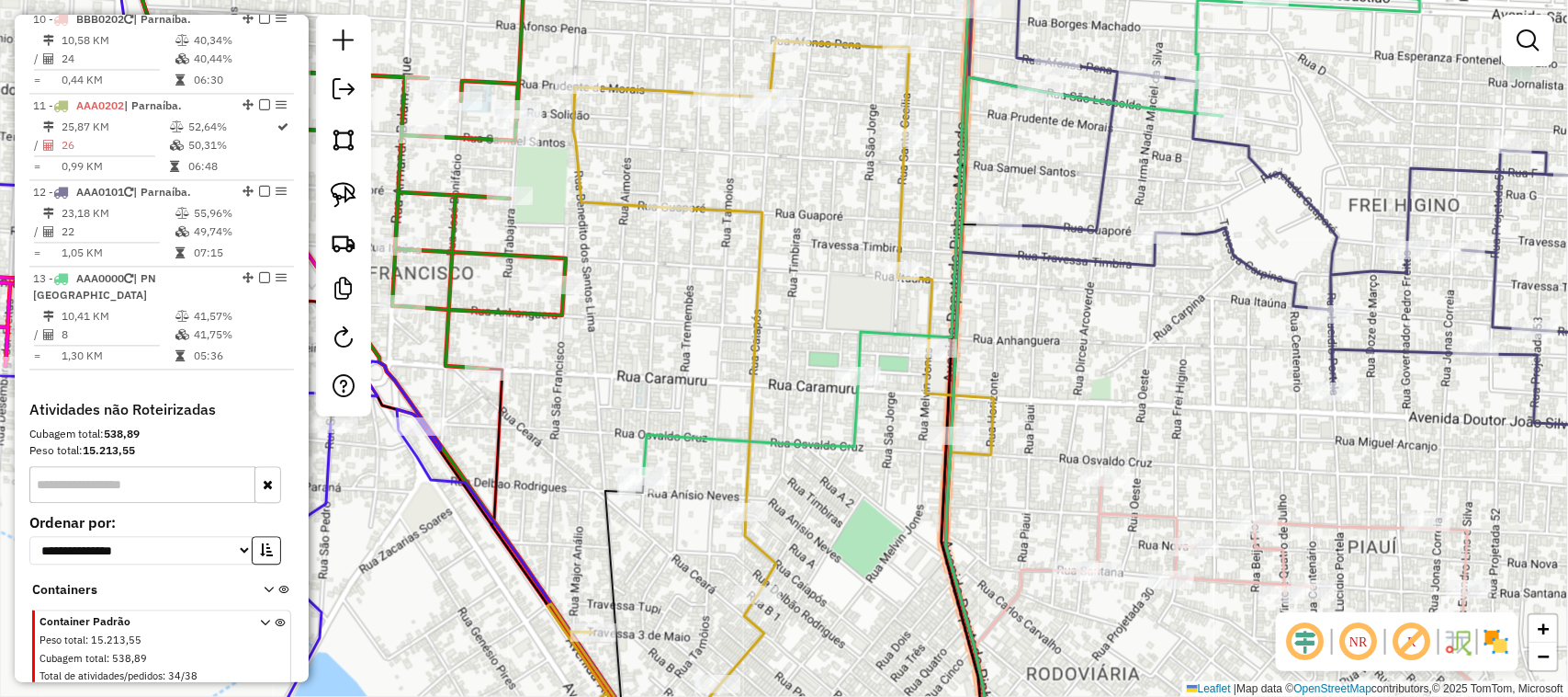
scroll to position [0, 0]
select select "**********"
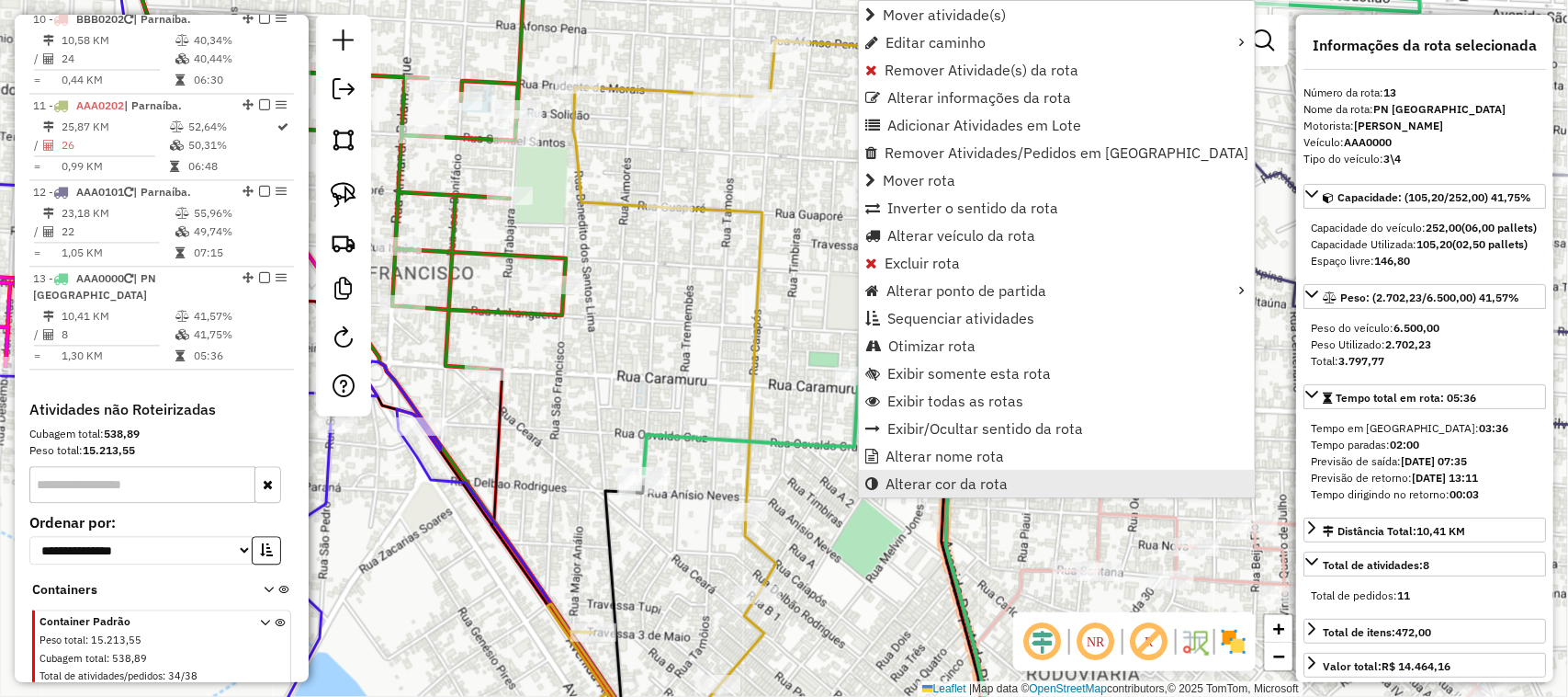
click at [913, 478] on span "Alterar cor da rota" at bounding box center [947, 483] width 123 height 15
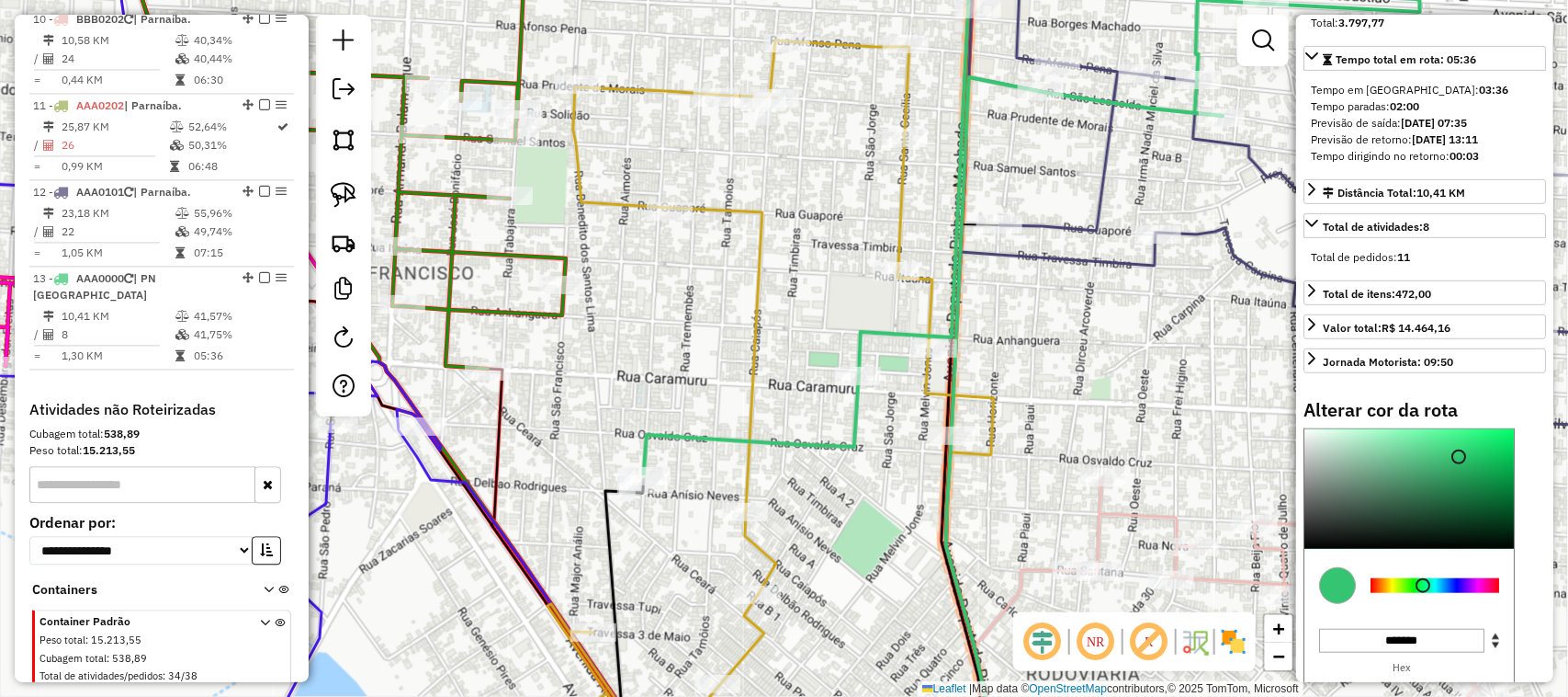
scroll to position [345, 0]
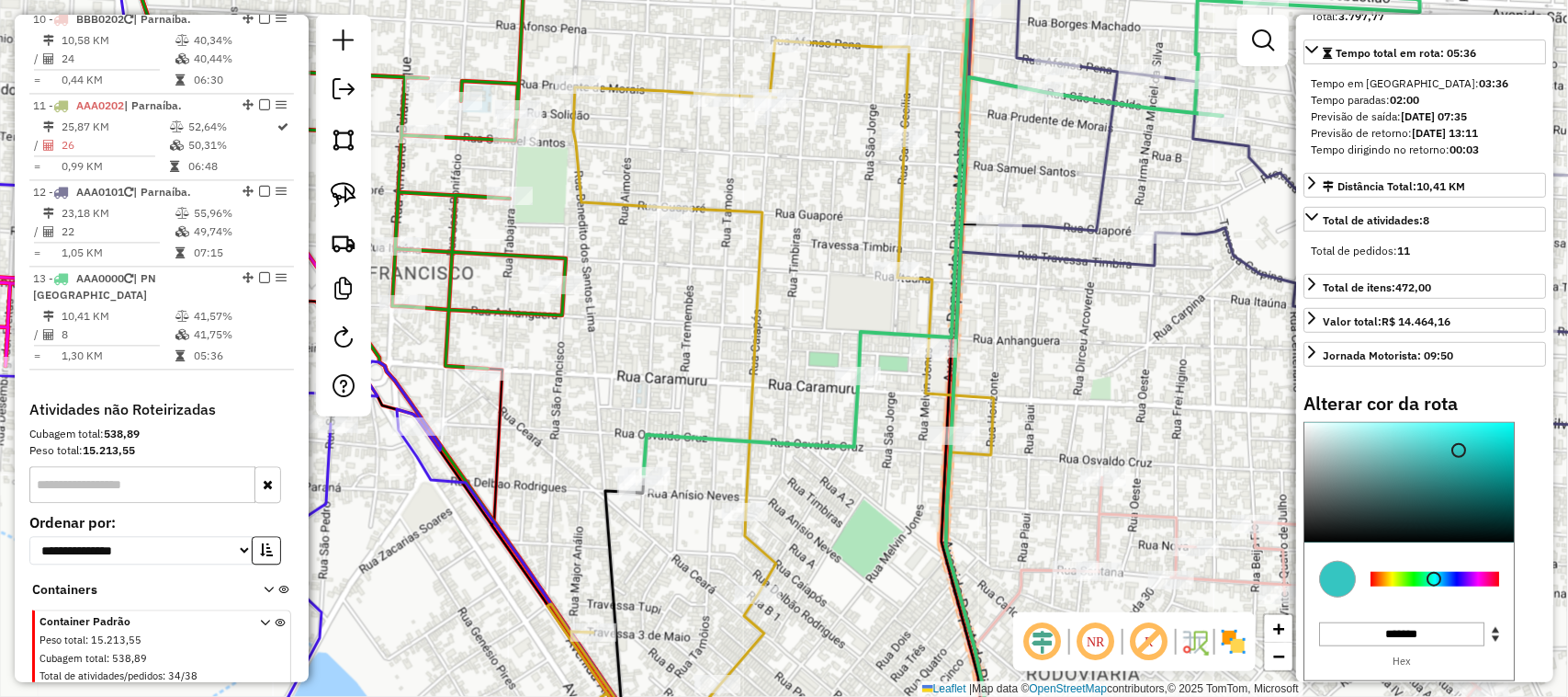
drag, startPoint x: 1424, startPoint y: 618, endPoint x: 1436, endPoint y: 618, distance: 12.0
click at [1436, 586] on div at bounding box center [1434, 578] width 15 height 15
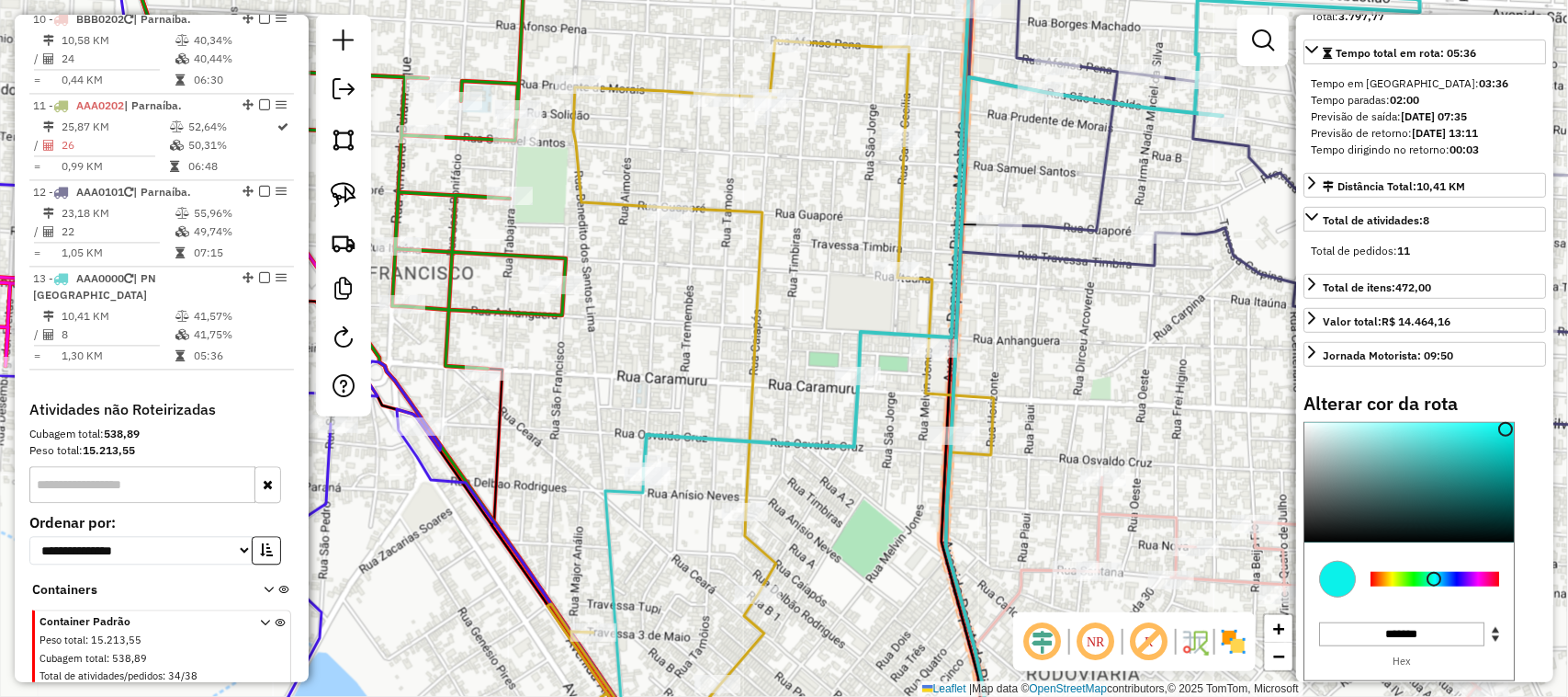
type input "*******"
drag, startPoint x: 1461, startPoint y: 487, endPoint x: 1507, endPoint y: 469, distance: 49.4
click at [1507, 437] on div at bounding box center [1507, 429] width 15 height 15
click at [907, 536] on div "Janela de atendimento Grade de atendimento Capacidade Transportadoras Veículos …" at bounding box center [784, 348] width 1568 height 697
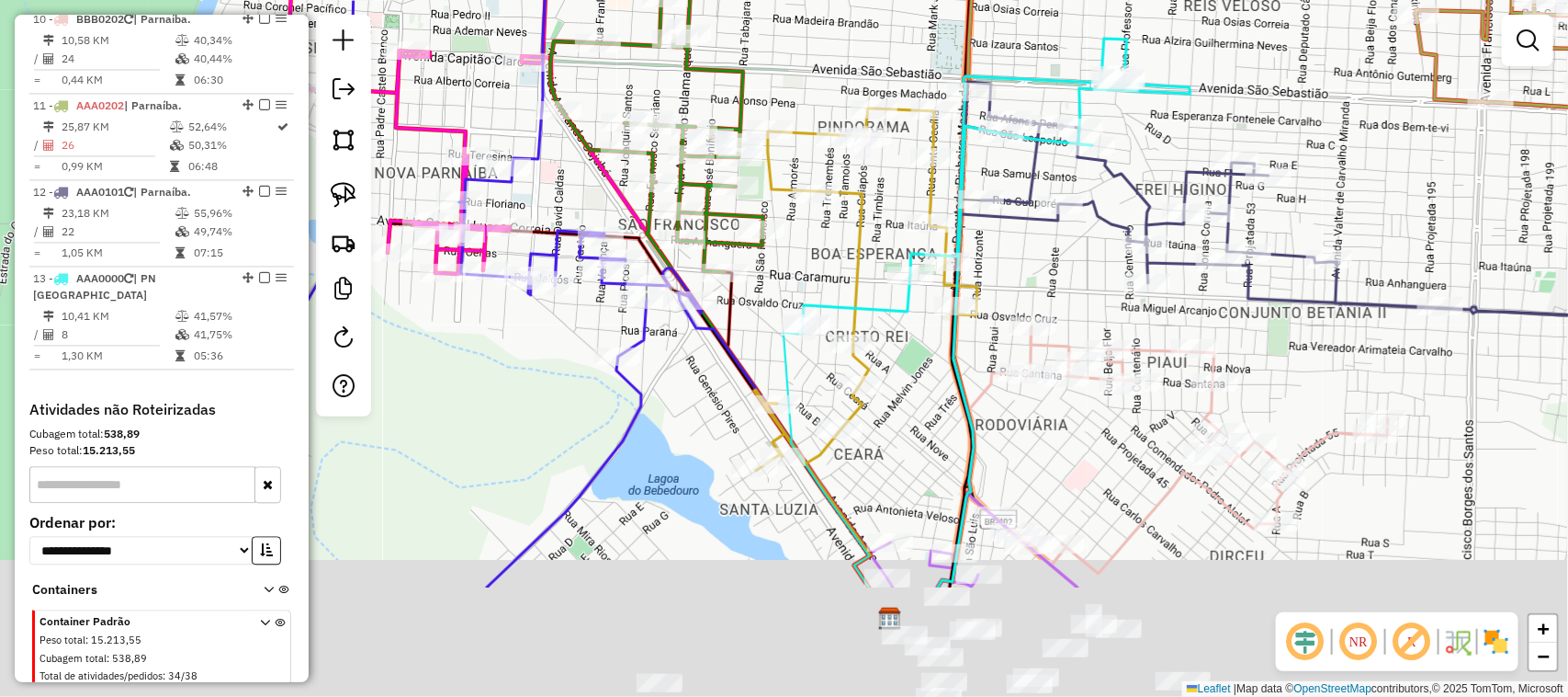
drag, startPoint x: 671, startPoint y: 576, endPoint x: 704, endPoint y: 281, distance: 296.8
click at [704, 281] on div "Janela de atendimento Grade de atendimento Capacidade Transportadoras Veículos …" at bounding box center [784, 348] width 1568 height 697
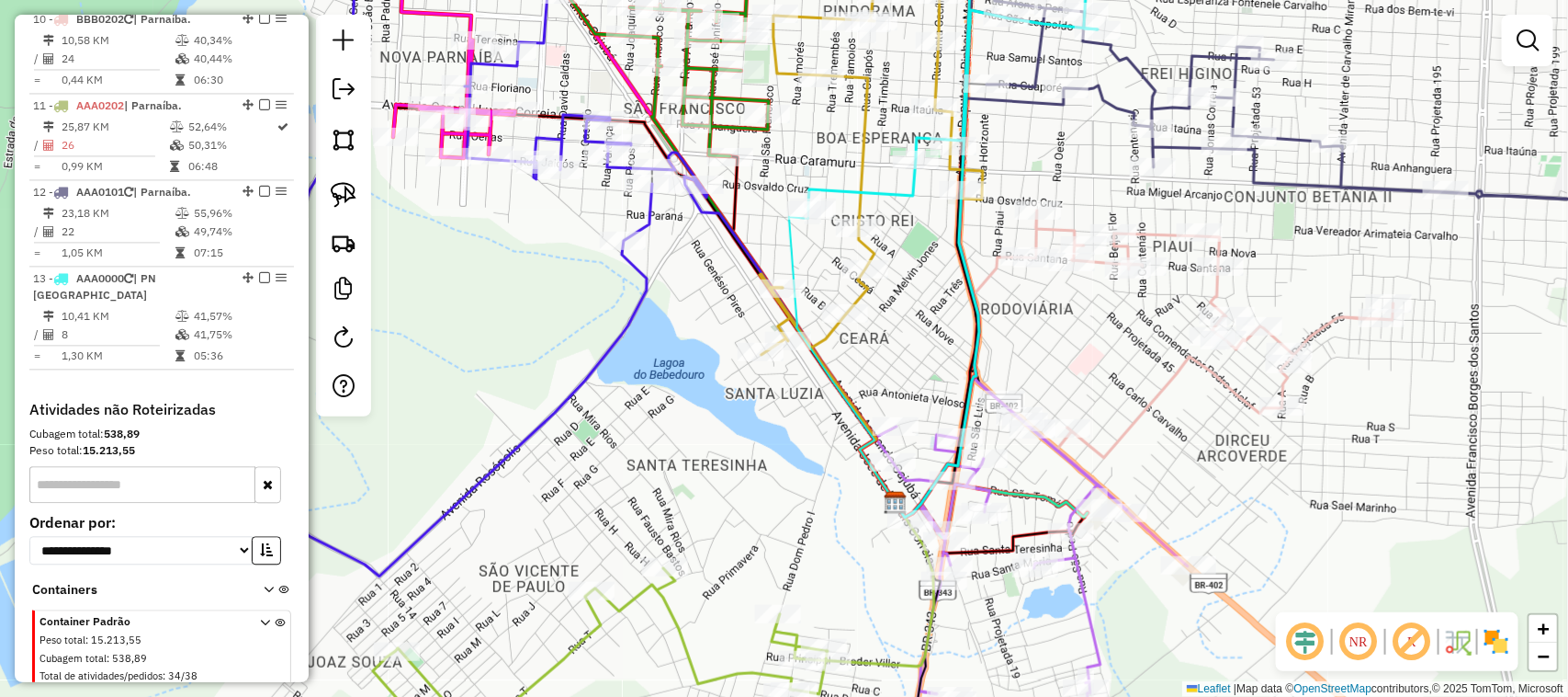
click at [700, 287] on div "Janela de atendimento Grade de atendimento Capacidade Transportadoras Veículos …" at bounding box center [784, 348] width 1568 height 697
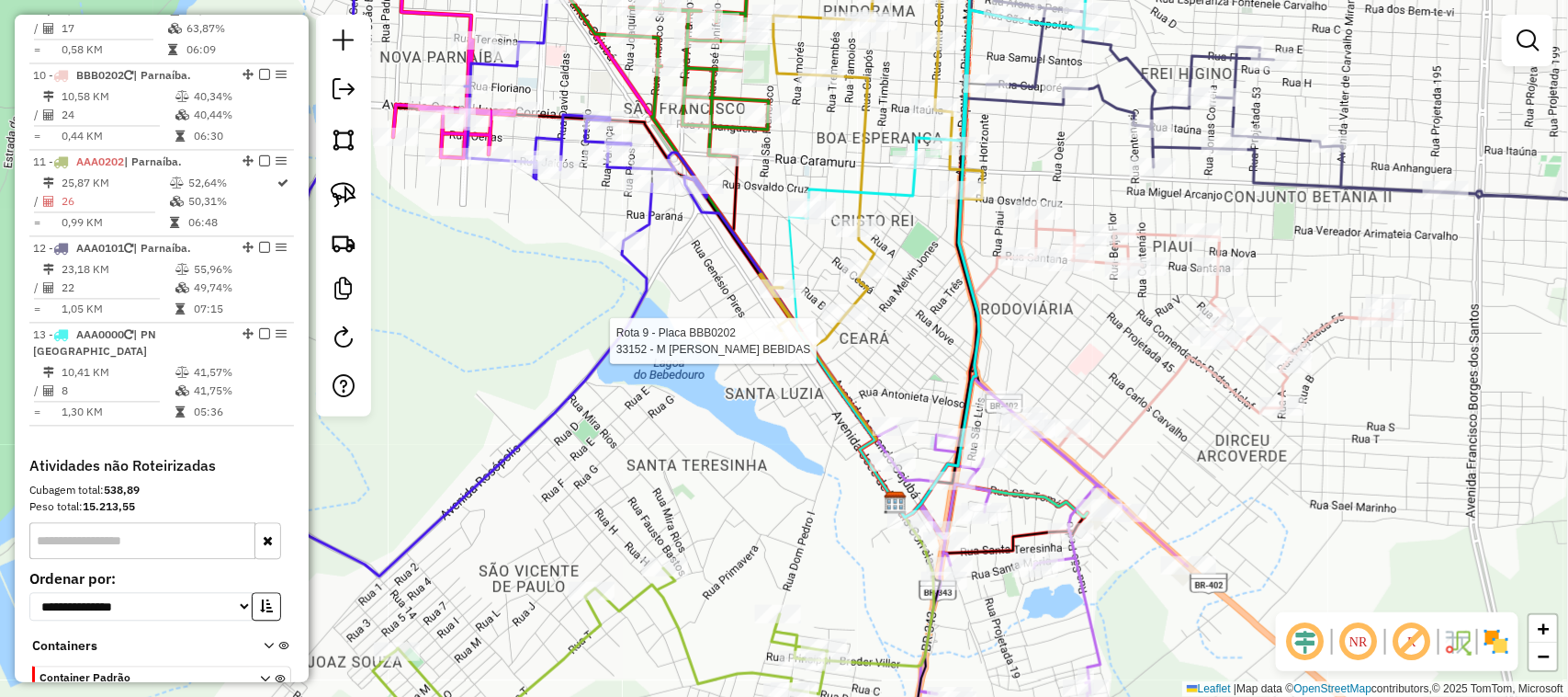
select select "**********"
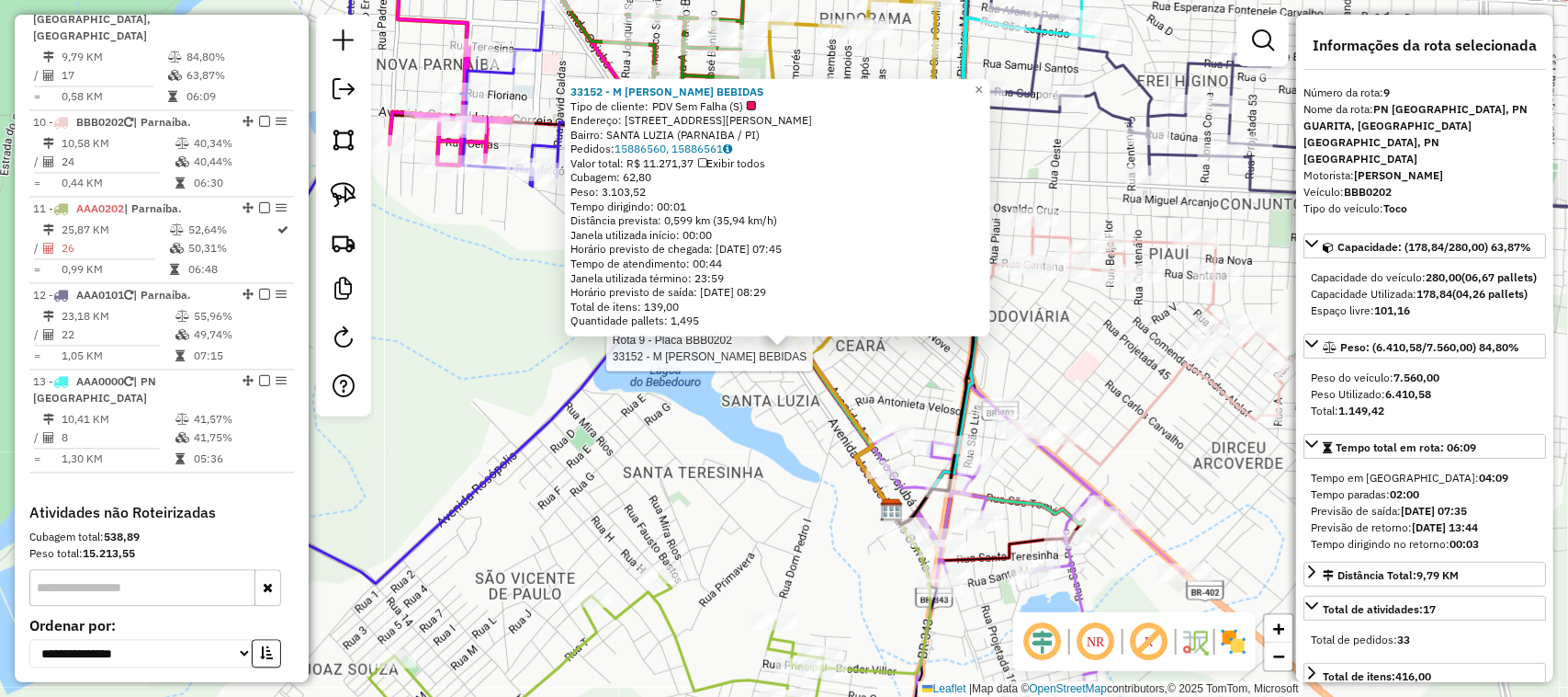
scroll to position [1508, 0]
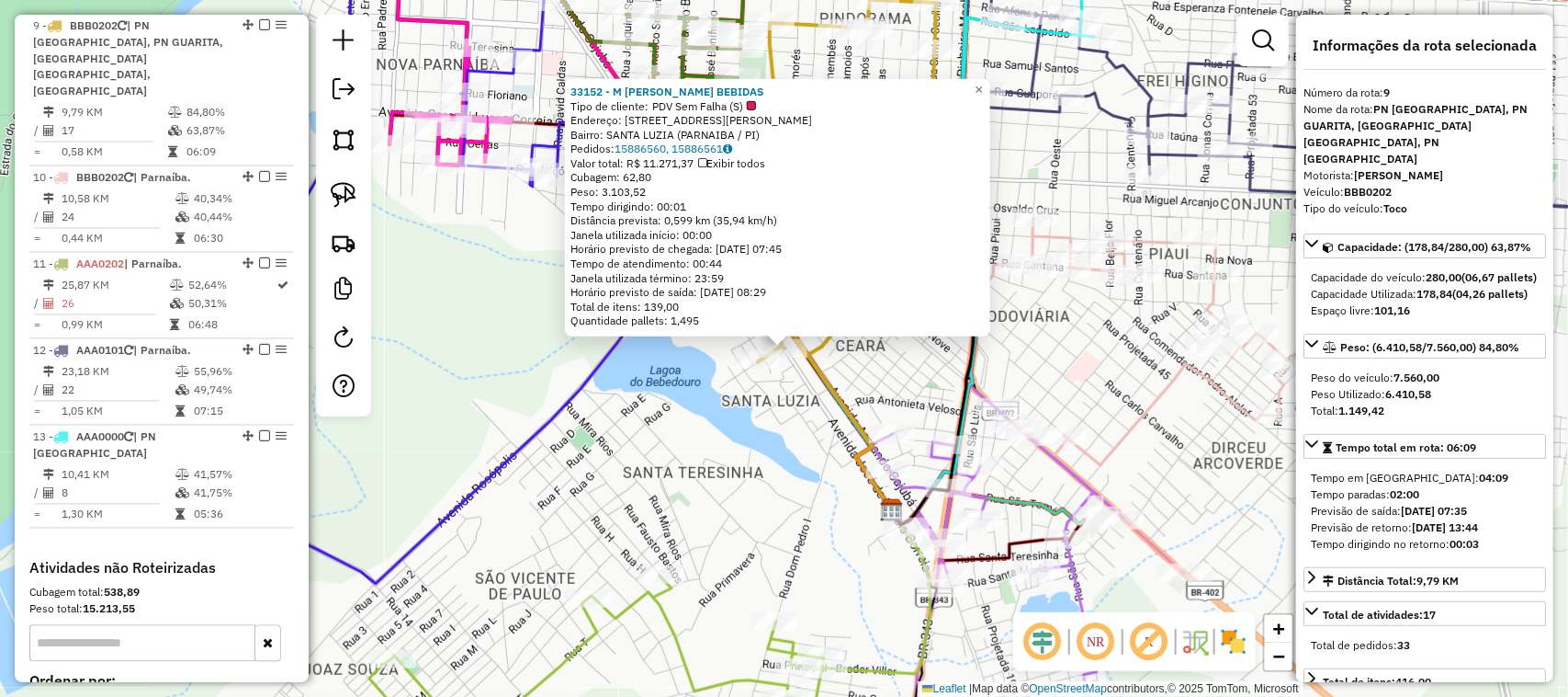
click at [747, 469] on div "33152 - M PAULINHO BEBIDAS Tipo de cliente: PDV Sem Falha (S) Endereço: [STREET…" at bounding box center [784, 348] width 1568 height 697
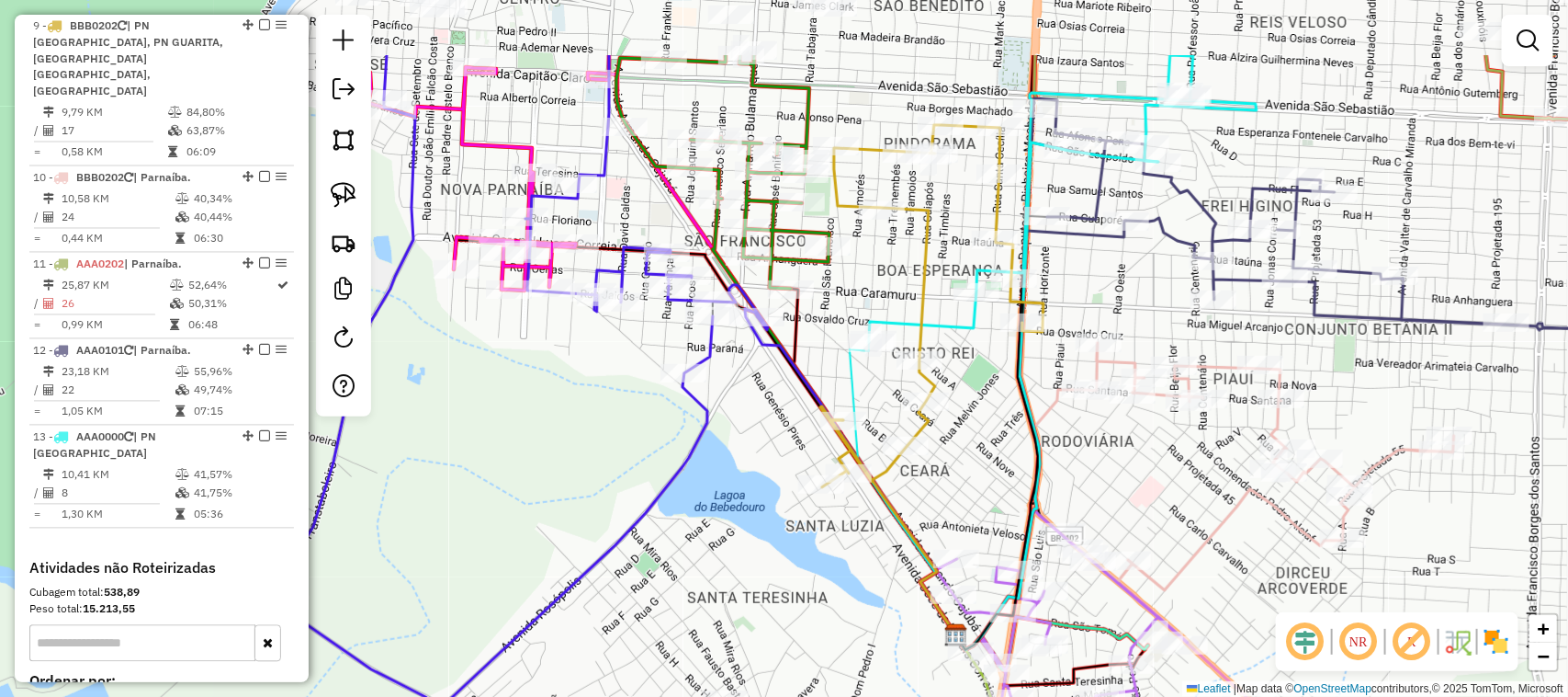
drag, startPoint x: 593, startPoint y: 361, endPoint x: 651, endPoint y: 521, distance: 170.2
click at [649, 515] on div "Janela de atendimento Grade de atendimento Capacidade Transportadoras Veículos …" at bounding box center [784, 348] width 1568 height 697
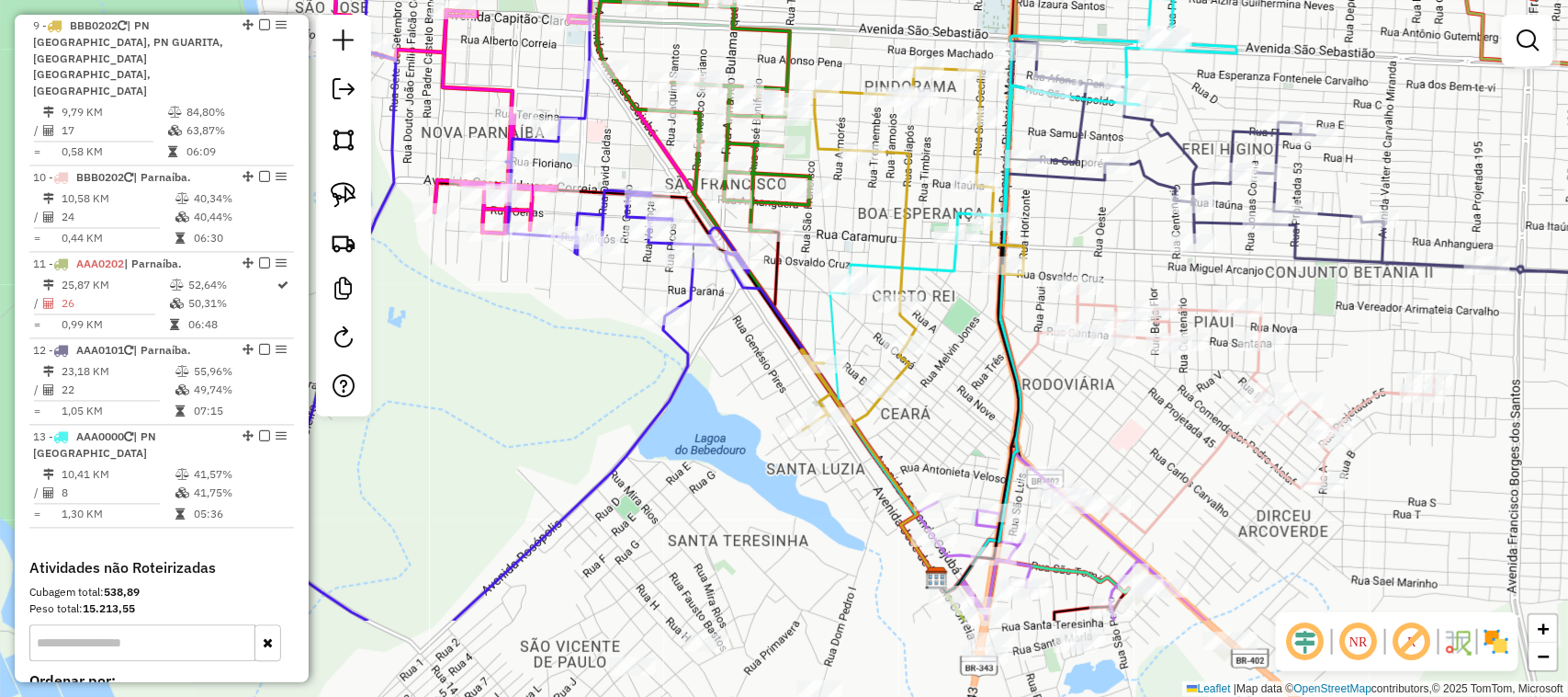
drag, startPoint x: 985, startPoint y: 510, endPoint x: 903, endPoint y: 363, distance: 168.3
click at [929, 404] on div "Janela de atendimento Grade de atendimento Capacidade Transportadoras Veículos …" at bounding box center [784, 348] width 1568 height 697
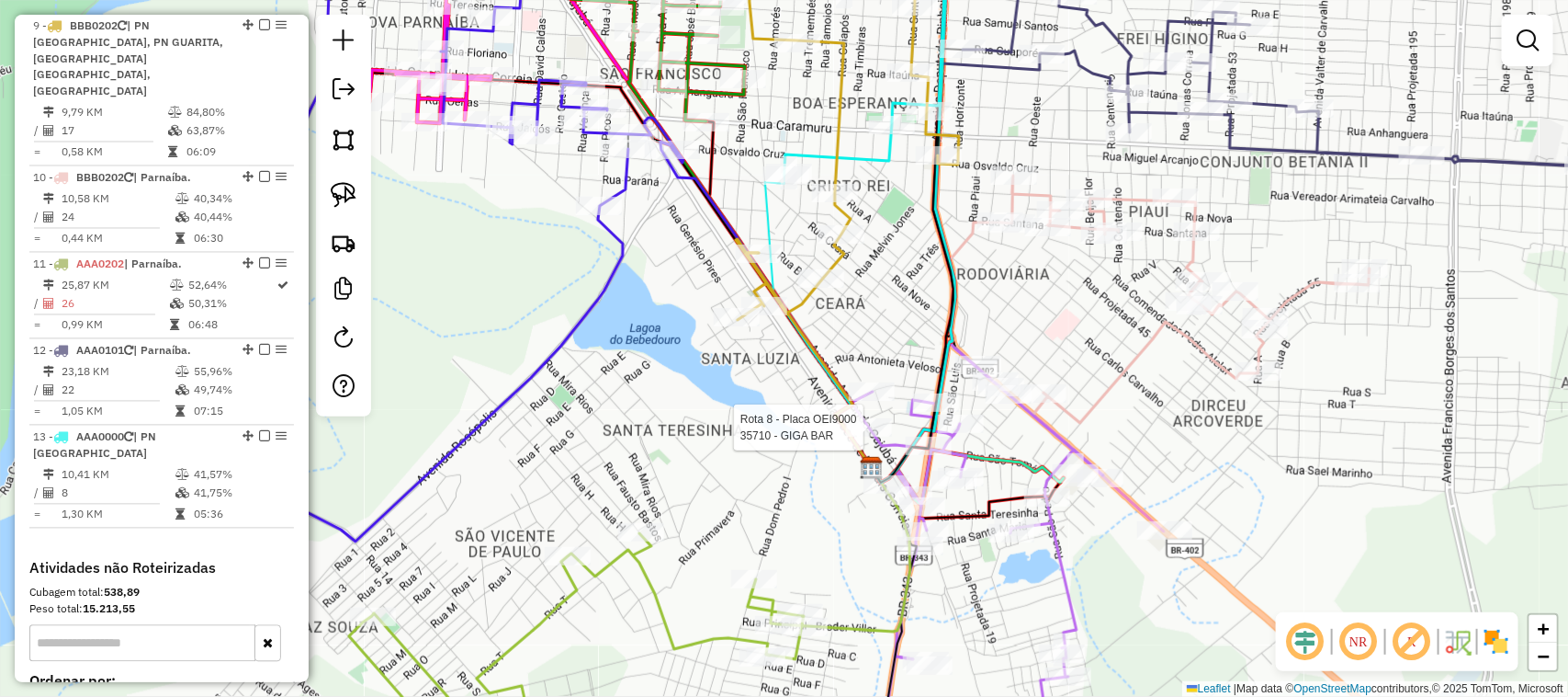
select select "**********"
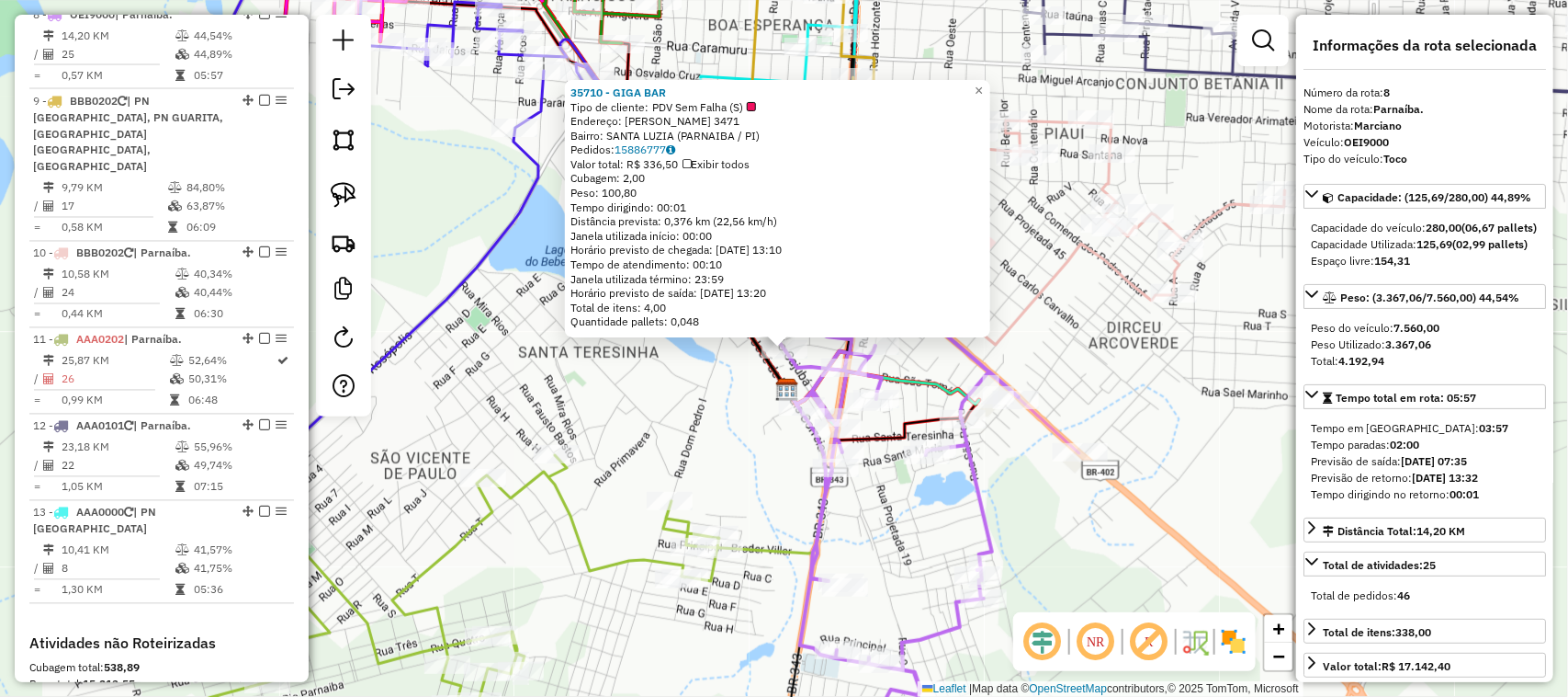
scroll to position [1421, 0]
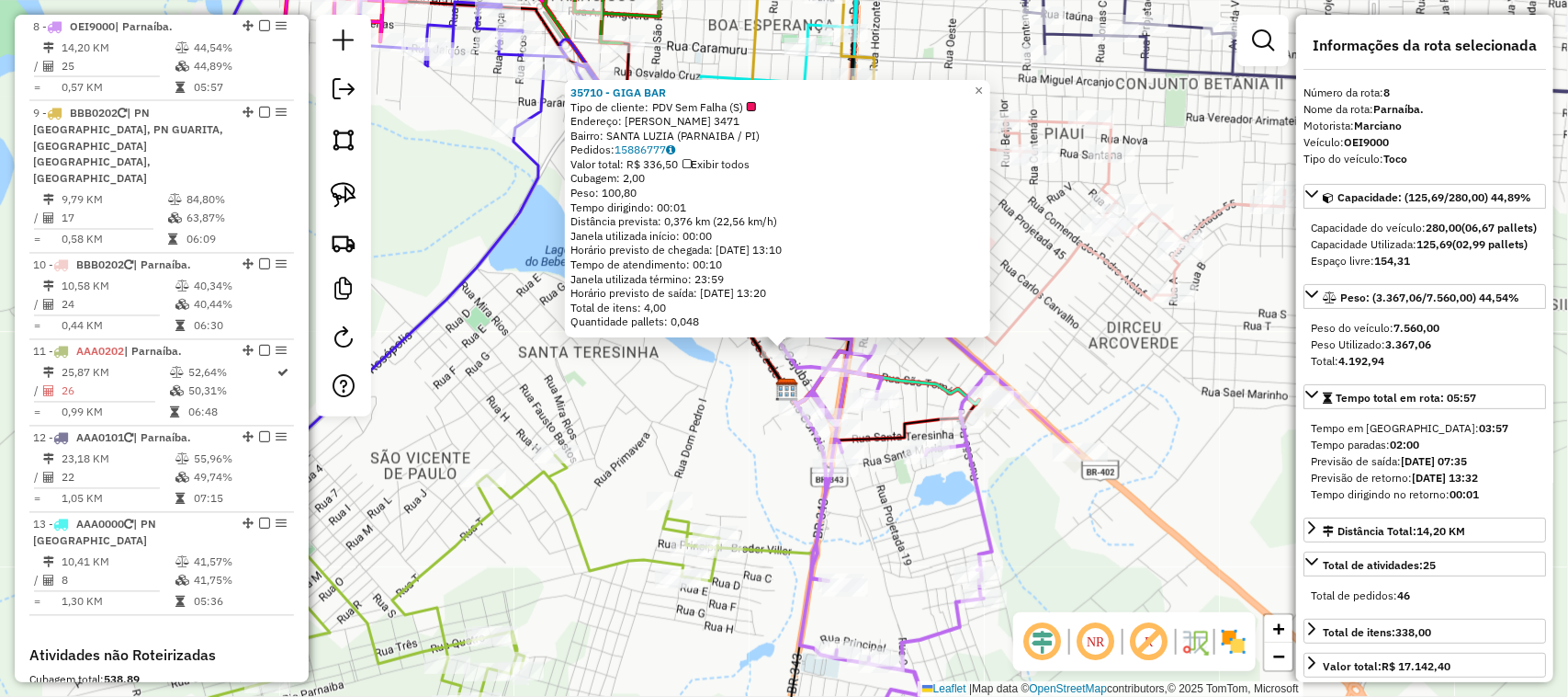
click at [728, 402] on div "35710 - GIGA BAR Tipo de cliente: PDV Sem Falha (S) Endereço: ARMANDO CAJUBAR 3…" at bounding box center [784, 348] width 1568 height 697
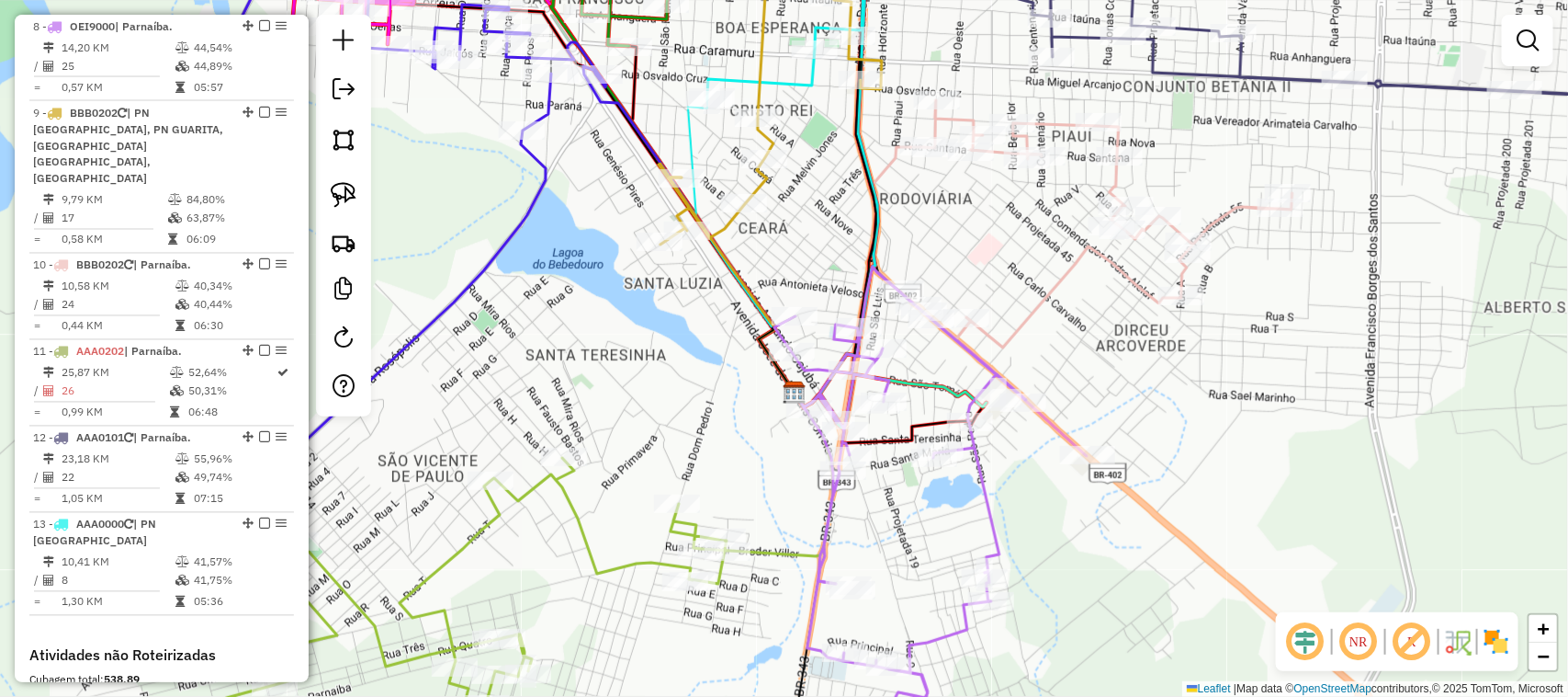
drag, startPoint x: 542, startPoint y: 375, endPoint x: 664, endPoint y: 440, distance: 138.2
click at [654, 440] on div "Janela de atendimento Grade de atendimento Capacidade Transportadoras Veículos …" at bounding box center [784, 348] width 1568 height 697
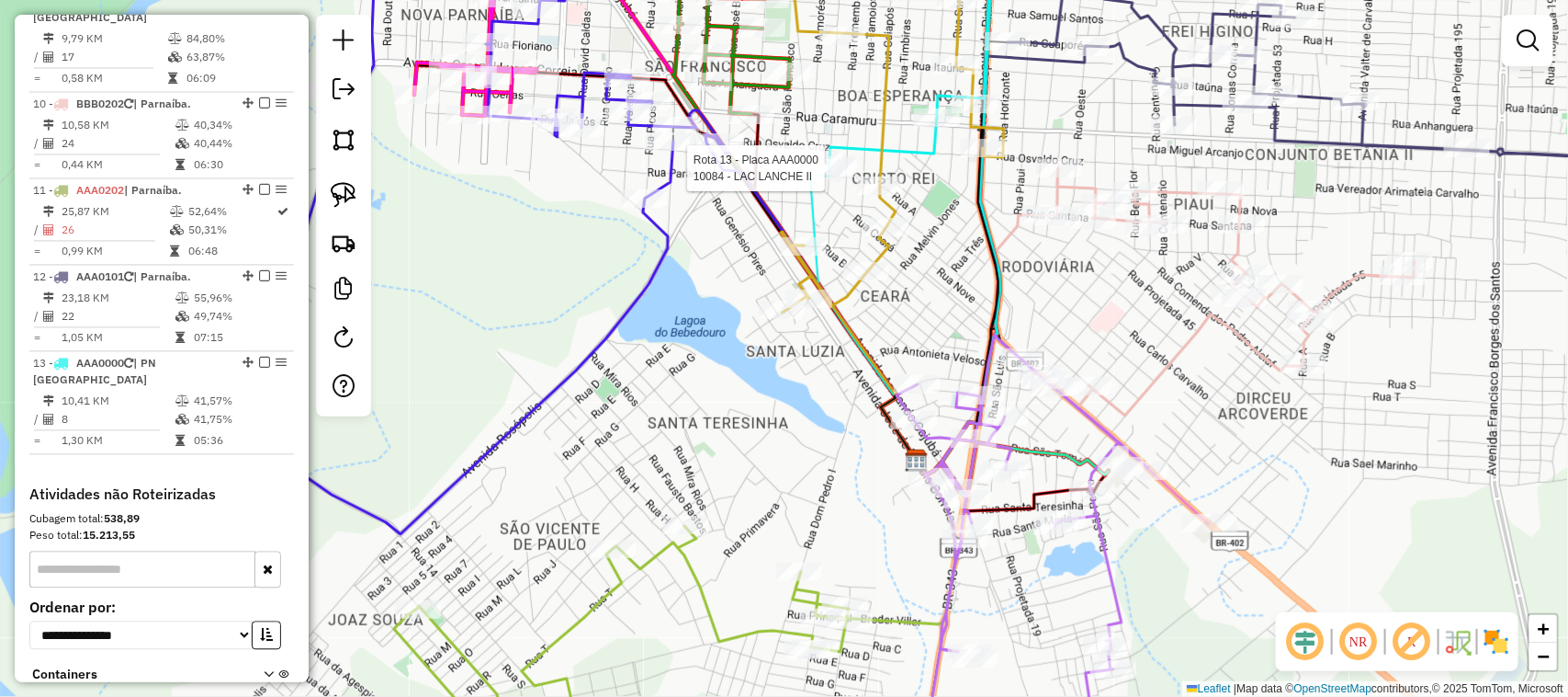
select select "**********"
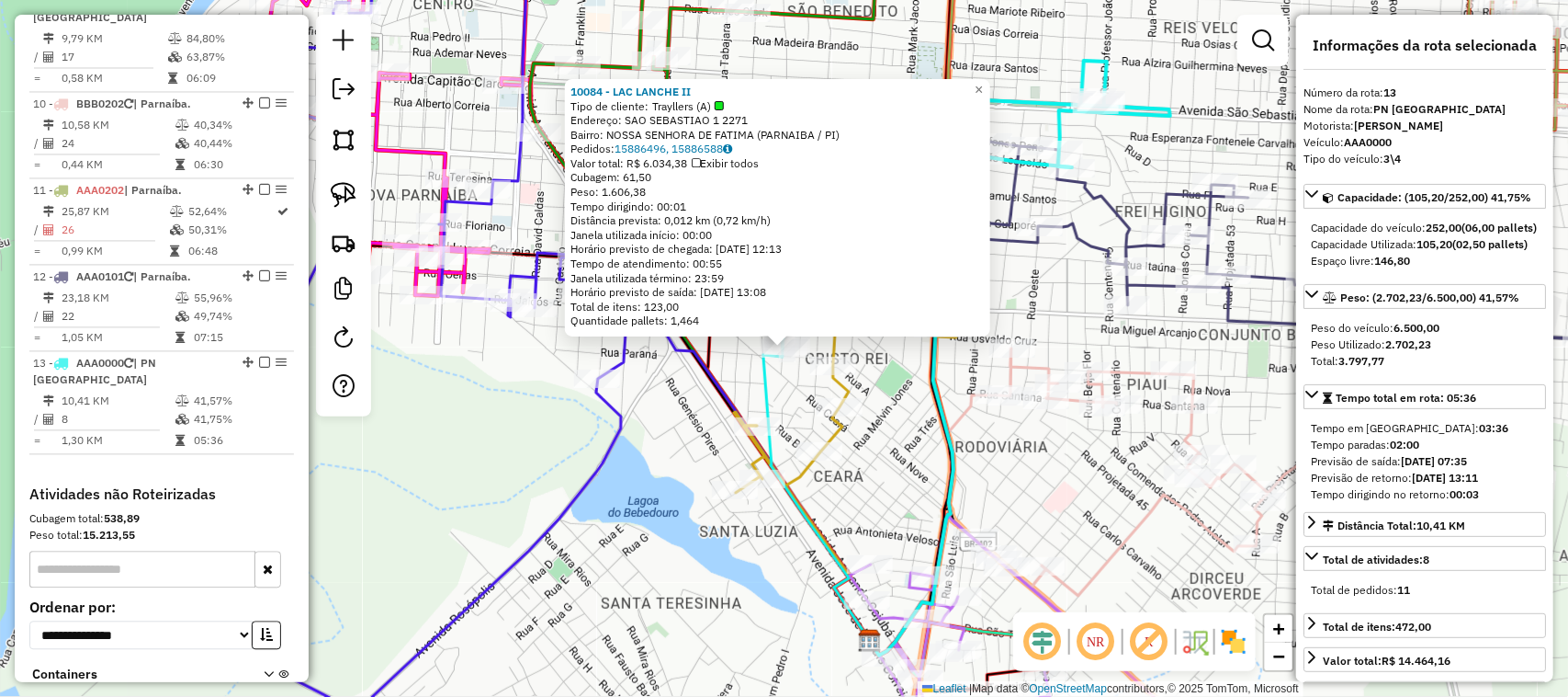
scroll to position [1667, 0]
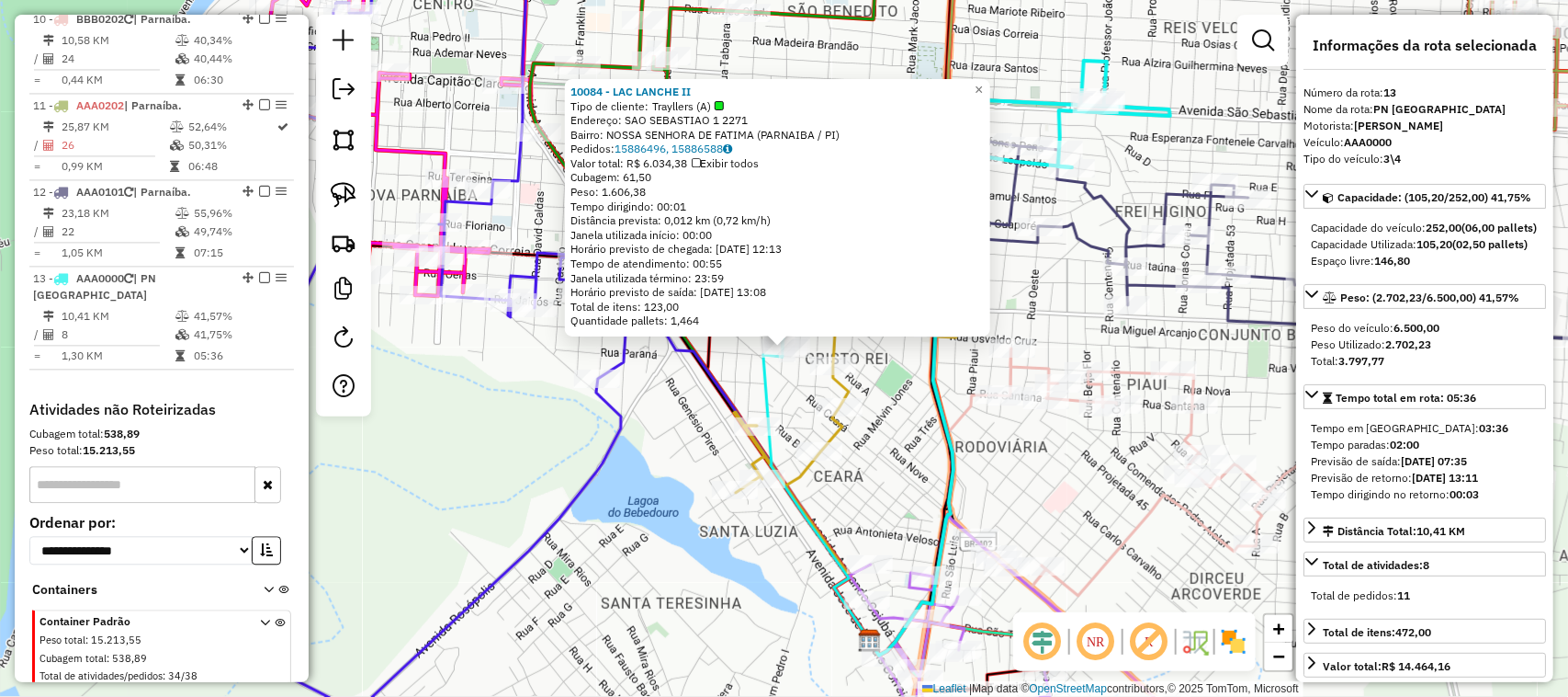
click at [920, 429] on div "10084 - LAC LANCHE II Tipo de cliente: Trayllers (A) Endereço: SAO SEBASTIAO 1 …" at bounding box center [784, 348] width 1568 height 697
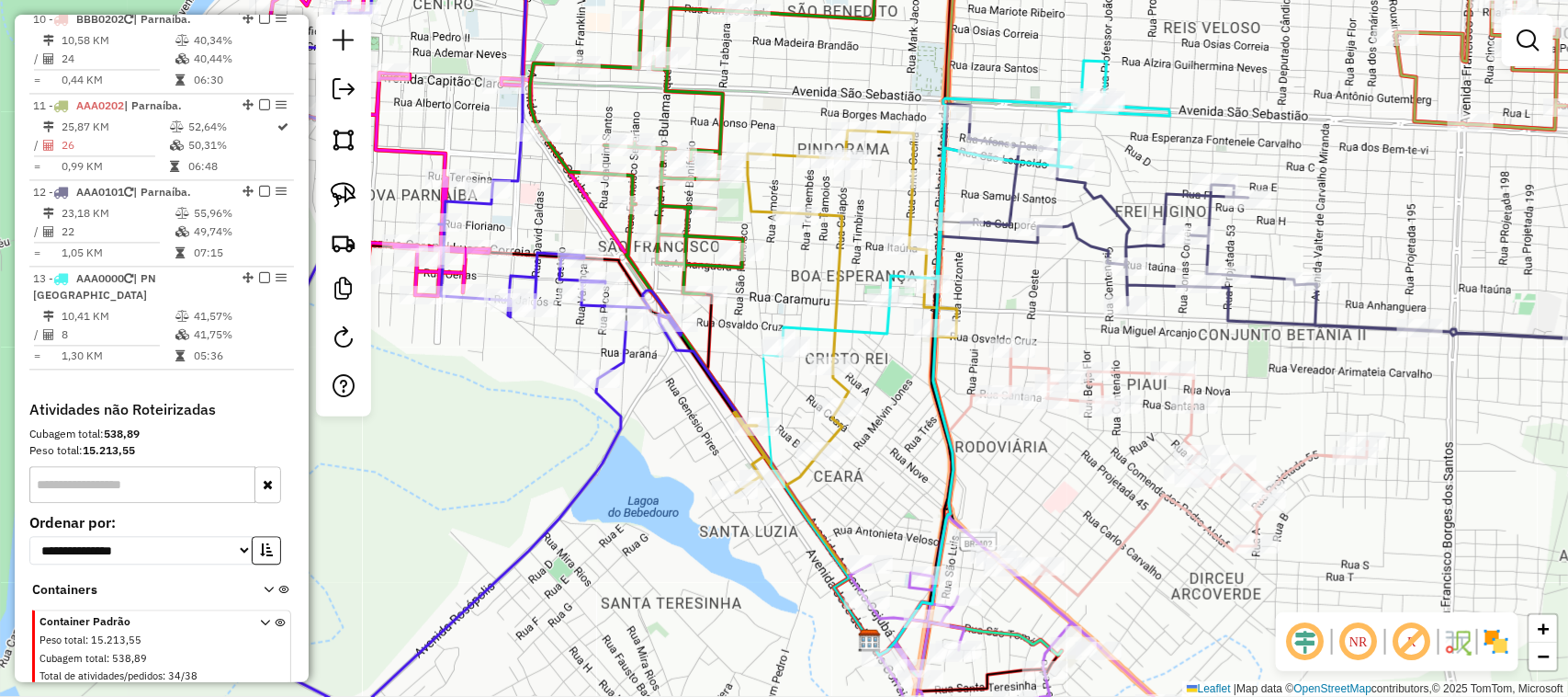
click at [737, 241] on icon at bounding box center [703, 136] width 345 height 316
select select "**********"
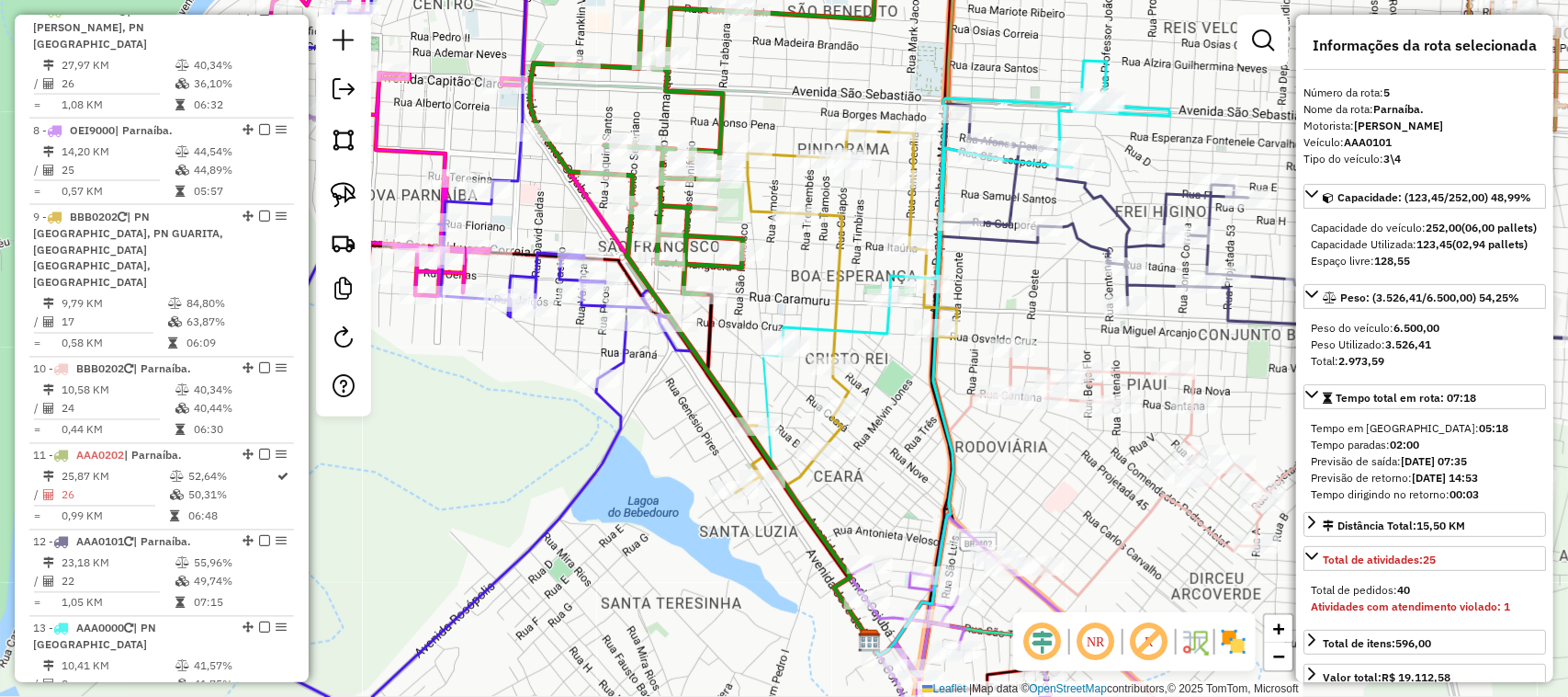
scroll to position [1128, 0]
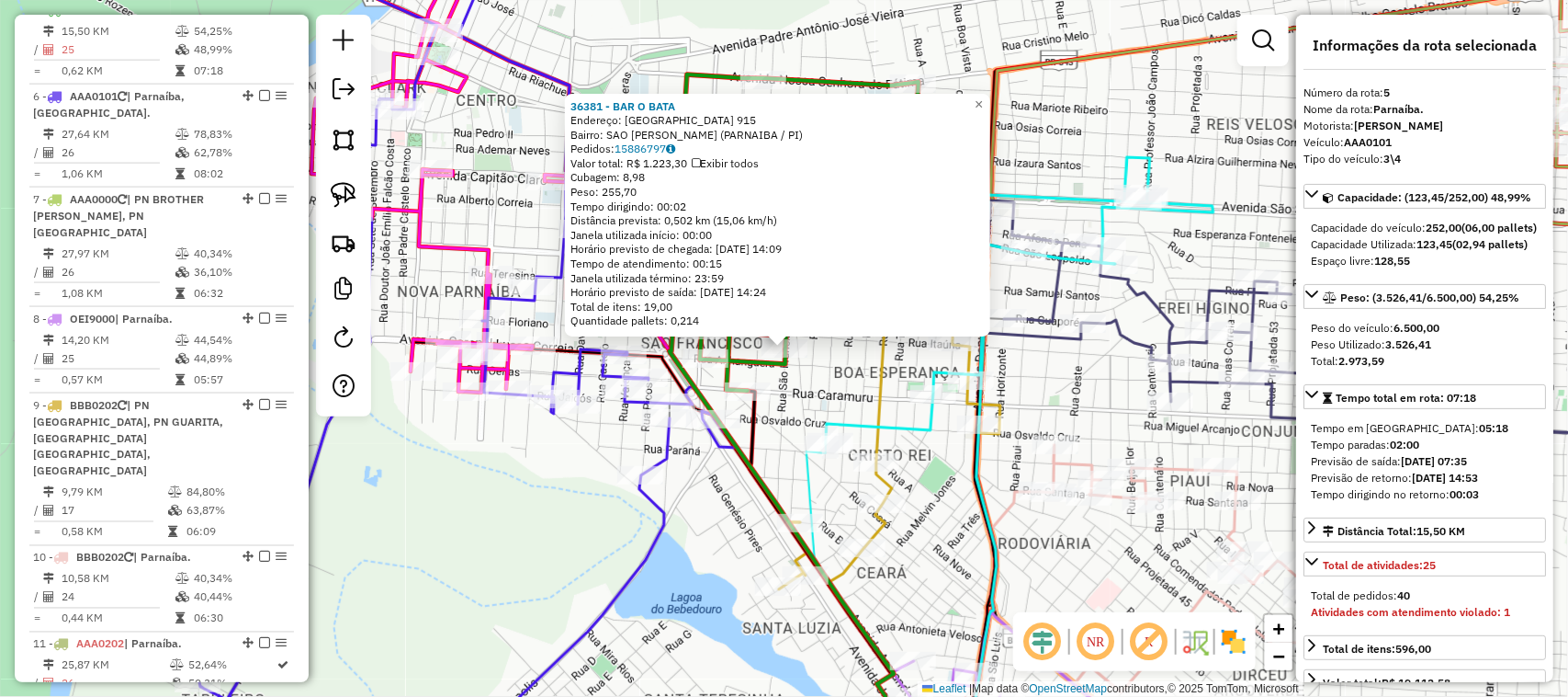
click at [838, 383] on div "36381 - BAR O BATA Endereço: SAO FRANCISCO 915 Bairro: SAO FRANCISCO DA GUARITA…" at bounding box center [784, 348] width 1568 height 697
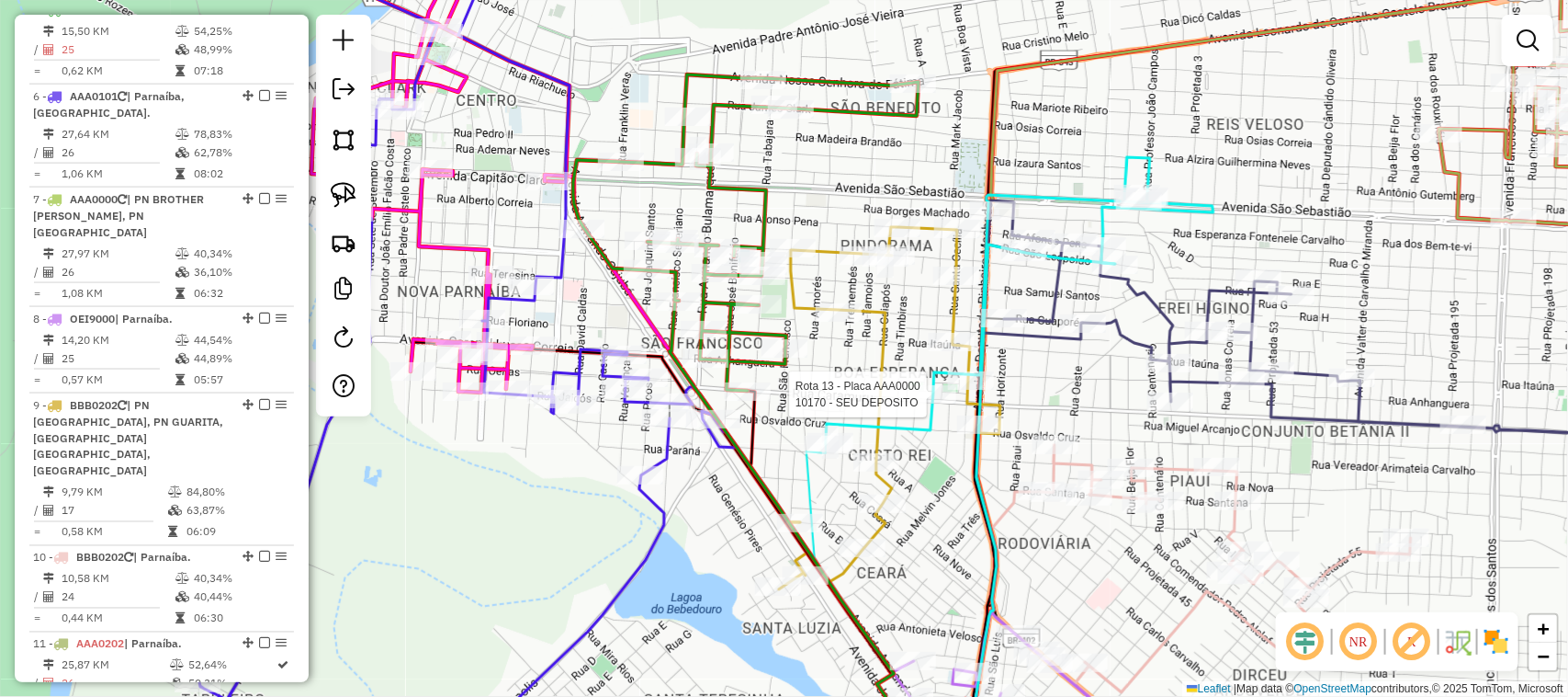
click at [928, 403] on div at bounding box center [933, 394] width 46 height 19
select select "**********"
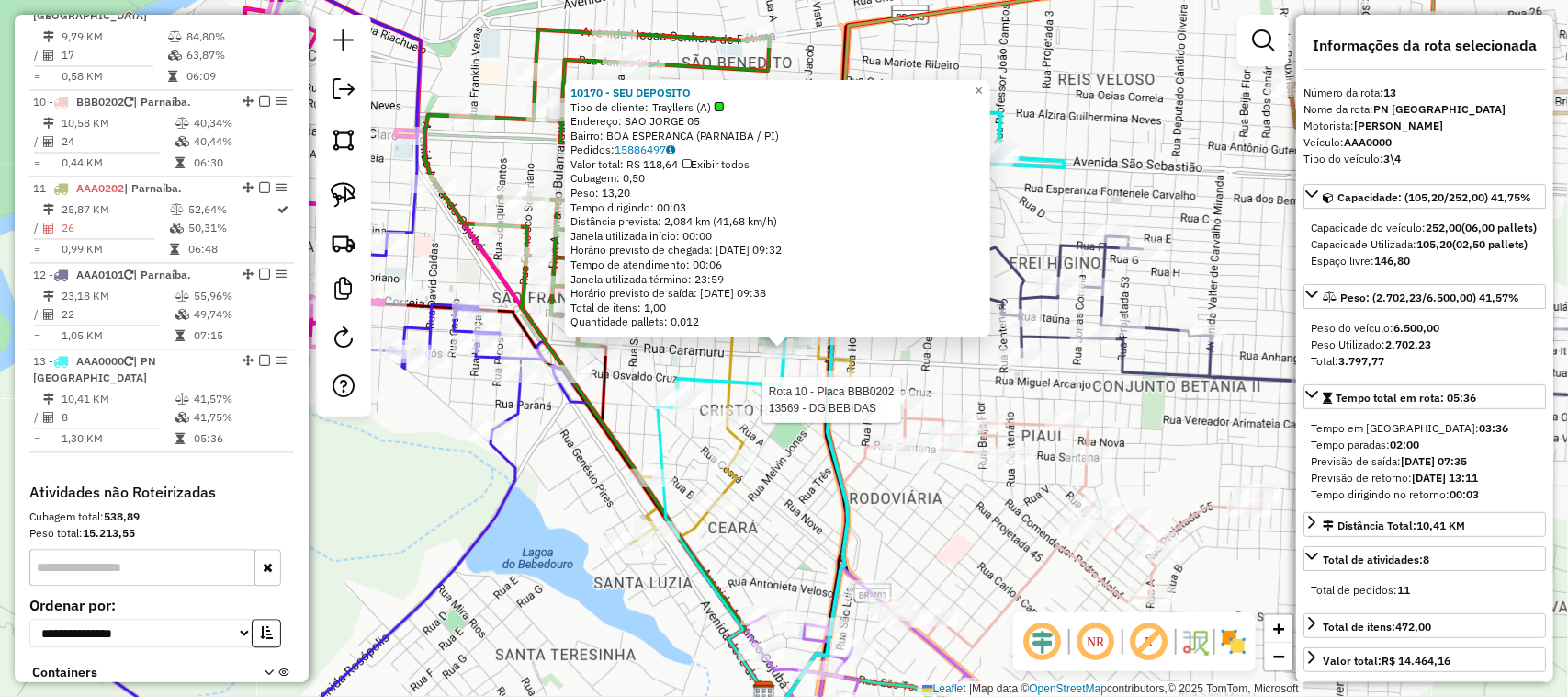
scroll to position [1667, 0]
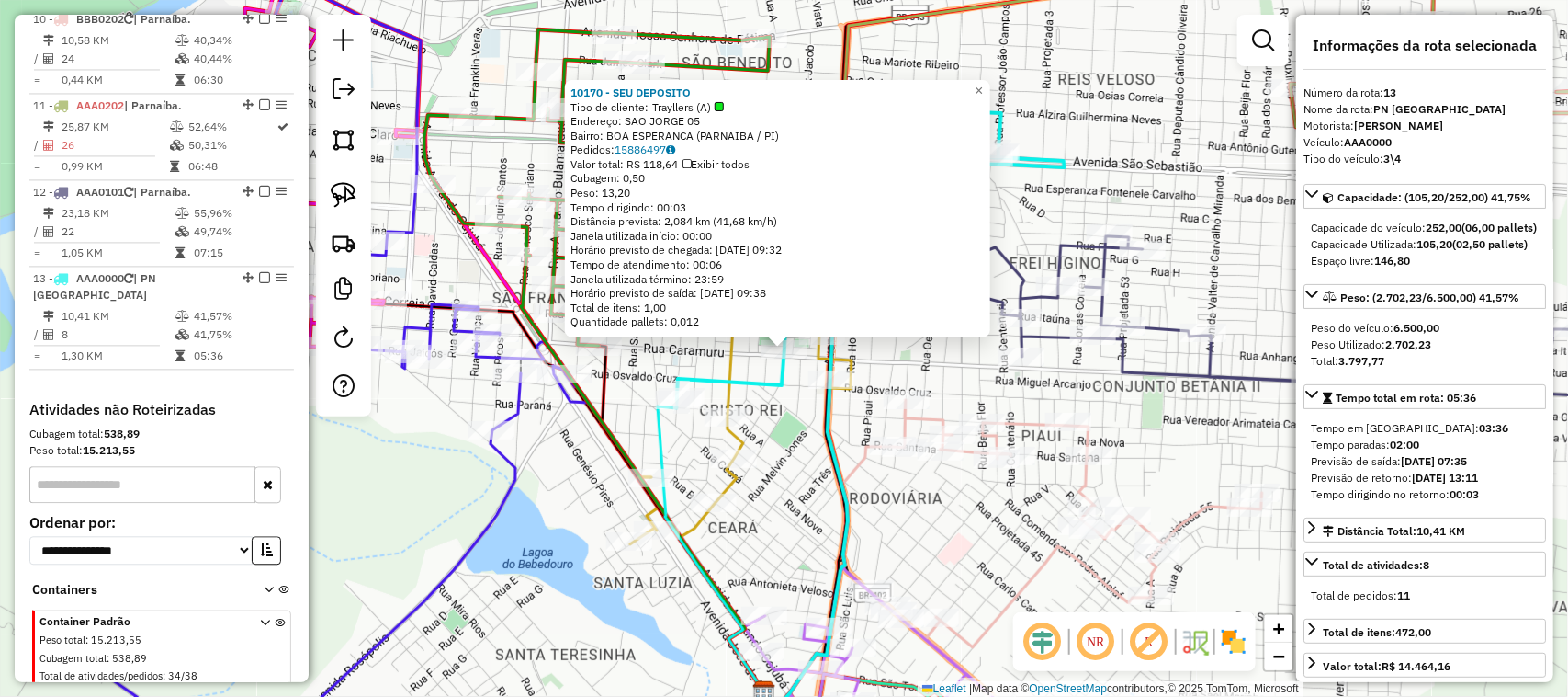
click at [939, 361] on div "10170 - SEU DEPOSITO Tipo de cliente: Trayllers (A) Endereço: SAO JORGE 05 Bair…" at bounding box center [784, 348] width 1568 height 697
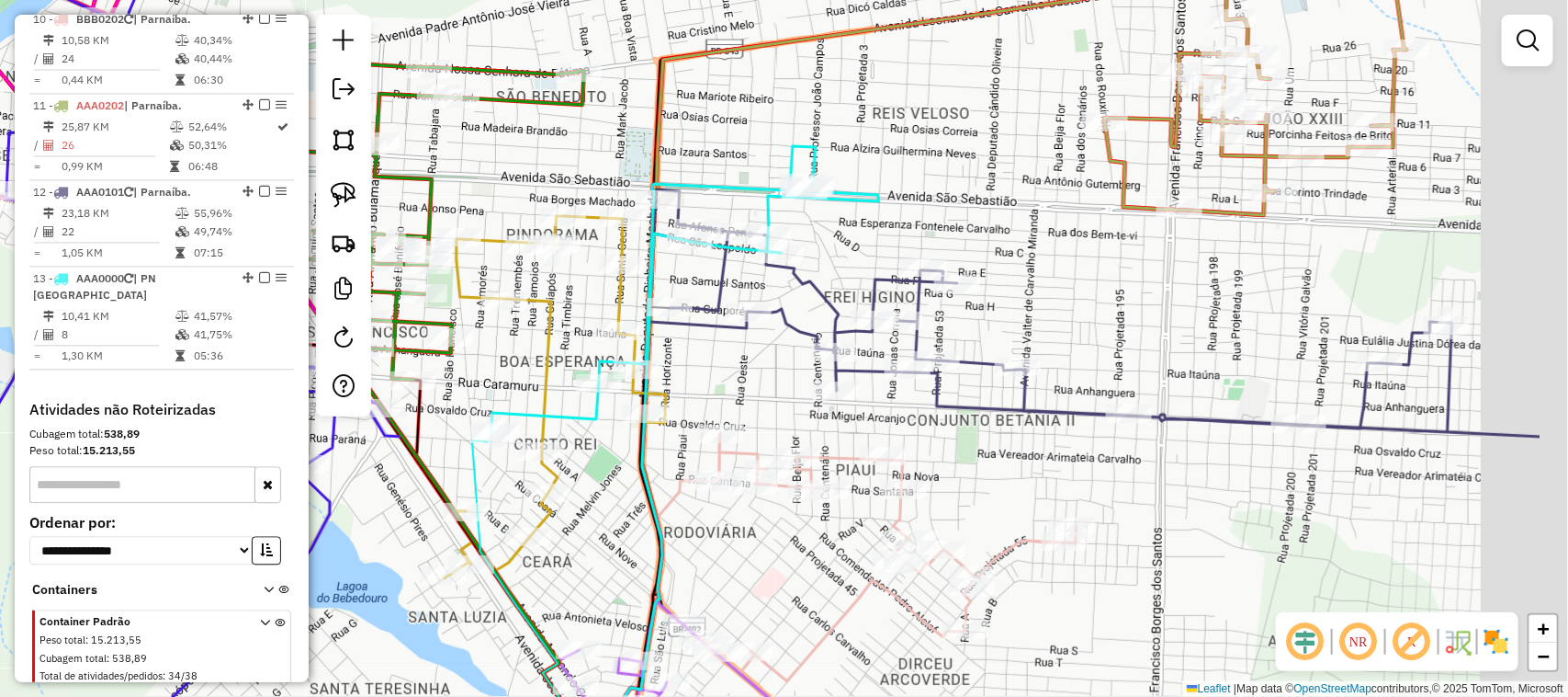
drag, startPoint x: 1218, startPoint y: 161, endPoint x: 956, endPoint y: 204, distance: 265.5
click at [957, 204] on div "Janela de atendimento Grade de atendimento Capacidade Transportadoras Veículos …" at bounding box center [784, 348] width 1568 height 697
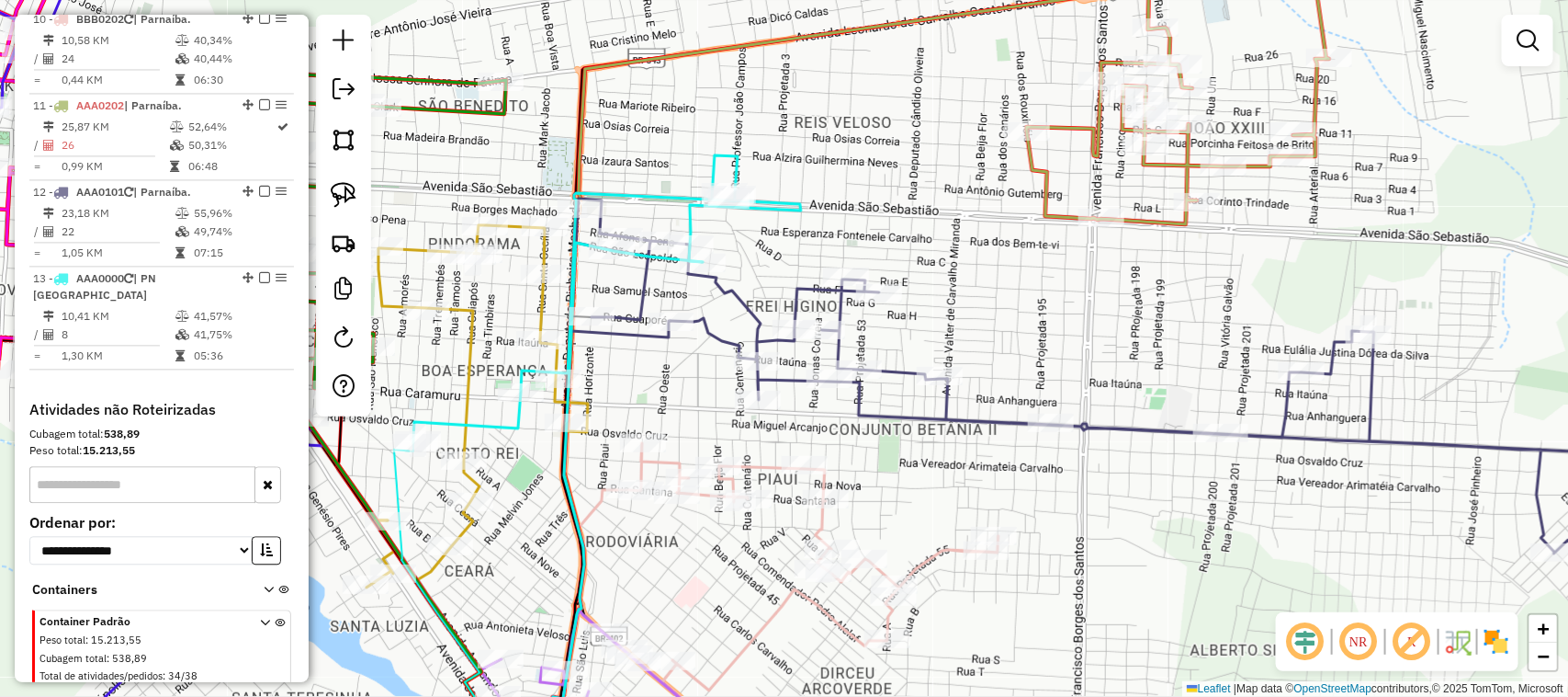
drag, startPoint x: 809, startPoint y: 167, endPoint x: 1209, endPoint y: 216, distance: 403.0
click at [1164, 209] on div "Janela de atendimento Grade de atendimento Capacidade Transportadoras Veículos …" at bounding box center [784, 348] width 1568 height 697
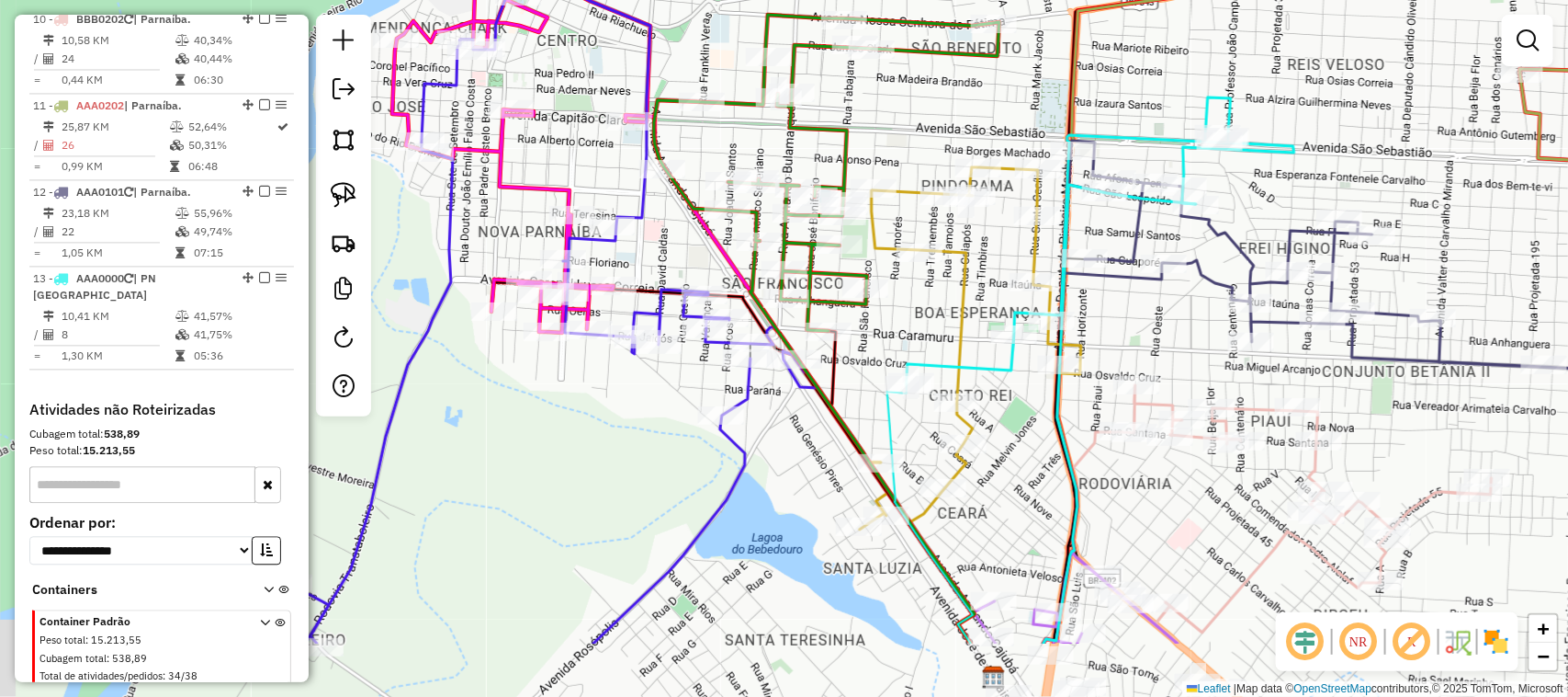
drag, startPoint x: 1292, startPoint y: 451, endPoint x: 972, endPoint y: 106, distance: 470.6
click at [995, 150] on div "Janela de atendimento Grade de atendimento Capacidade Transportadoras Veículos …" at bounding box center [784, 348] width 1568 height 697
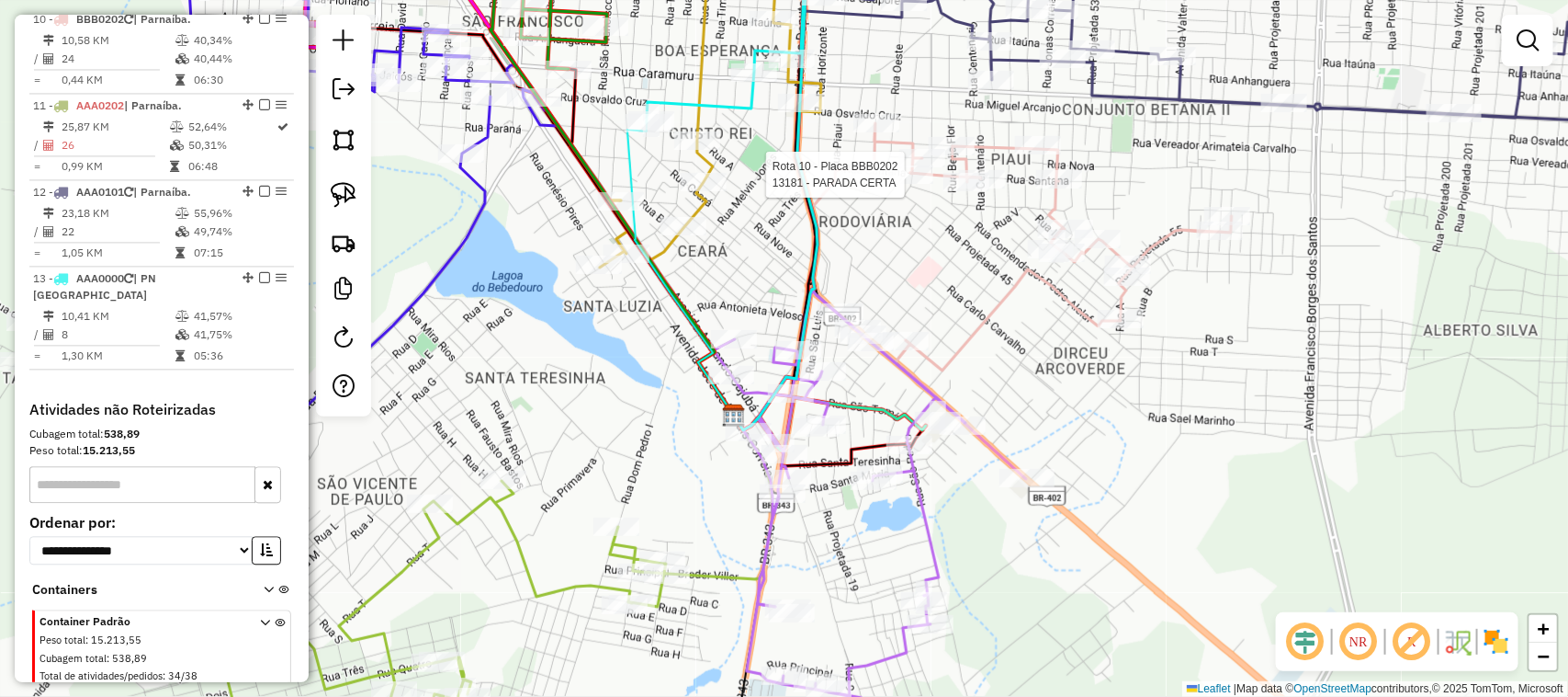
select select "**********"
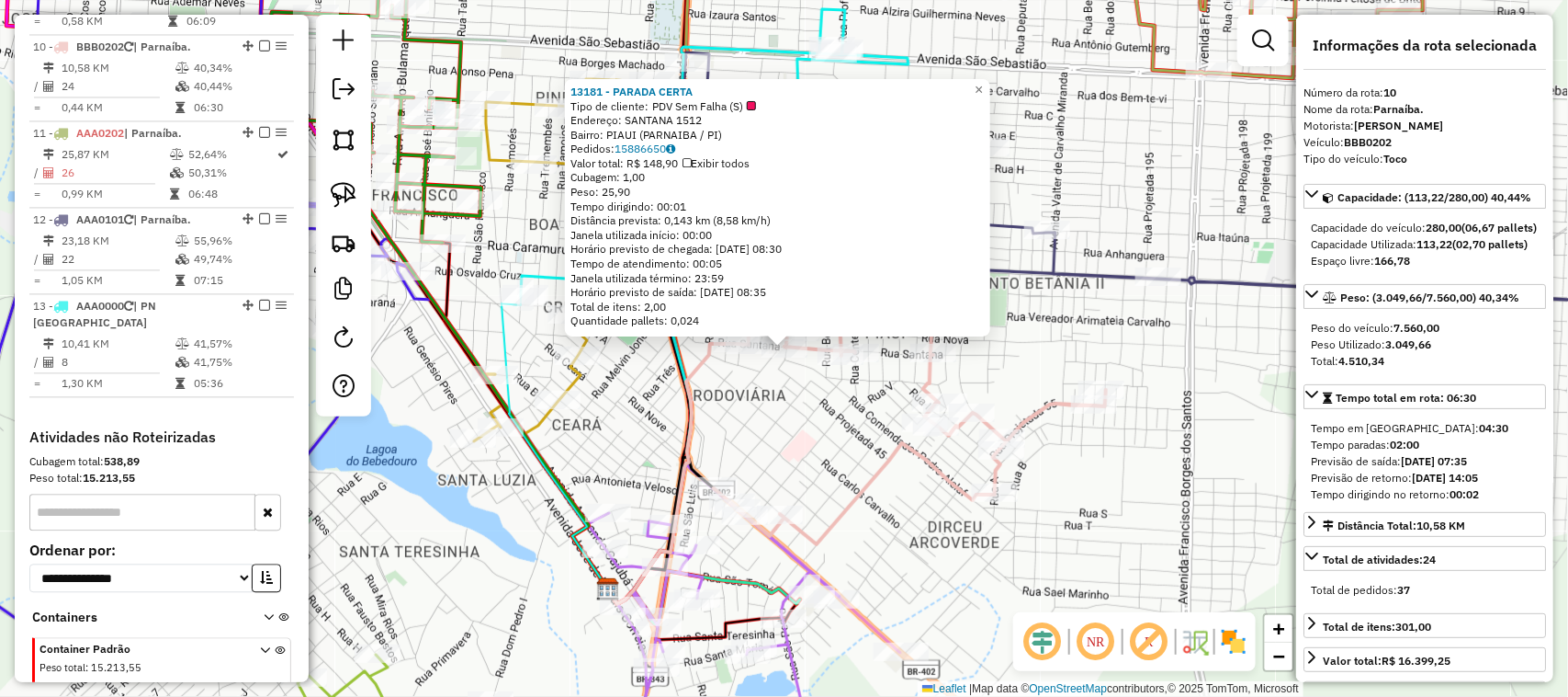
scroll to position [1627, 0]
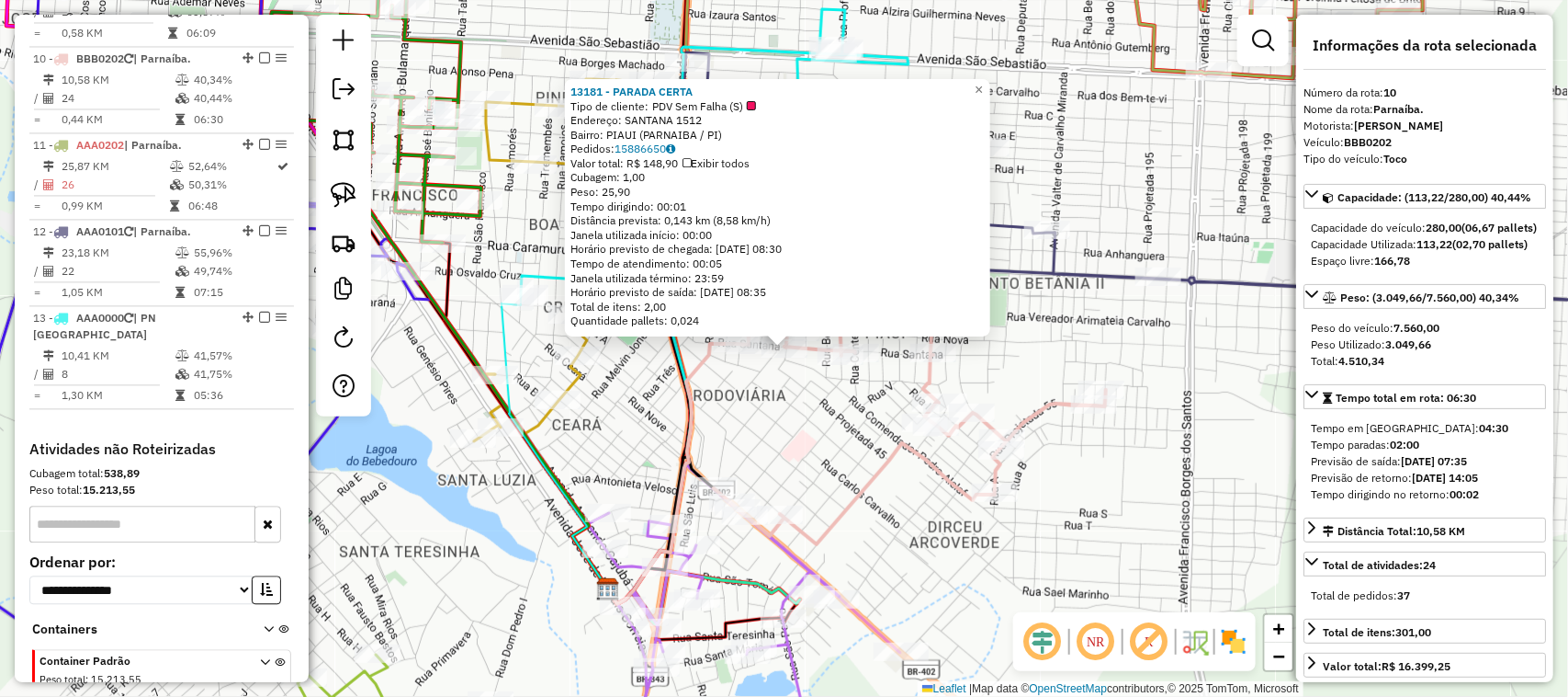
click at [802, 434] on div "13181 - PARADA CERTA Tipo de cliente: PDV Sem Falha (S) Endereço: SANTANA 1512 …" at bounding box center [784, 348] width 1568 height 697
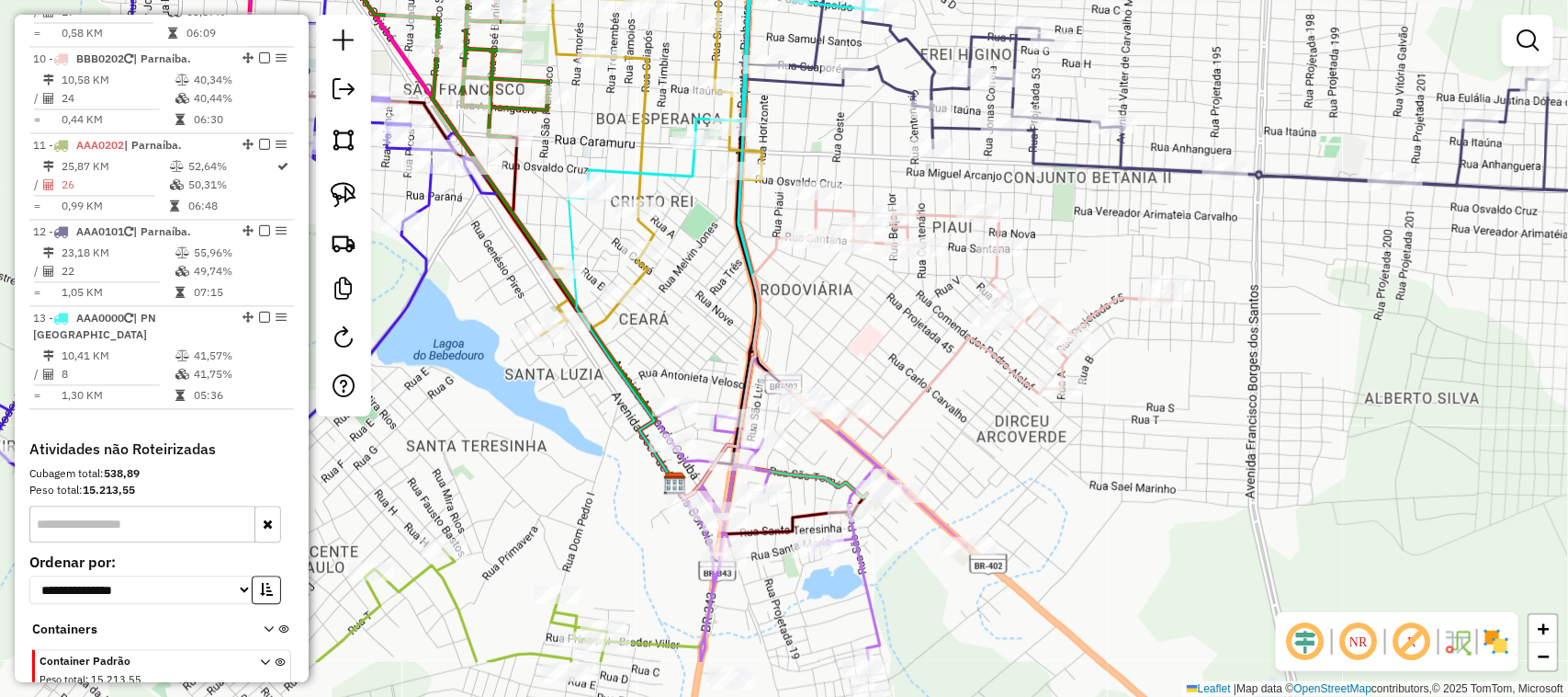
drag, startPoint x: 628, startPoint y: 459, endPoint x: 721, endPoint y: 239, distance: 238.8
click at [721, 254] on div "Janela de atendimento Grade de atendimento Capacidade Transportadoras Veículos …" at bounding box center [784, 348] width 1568 height 697
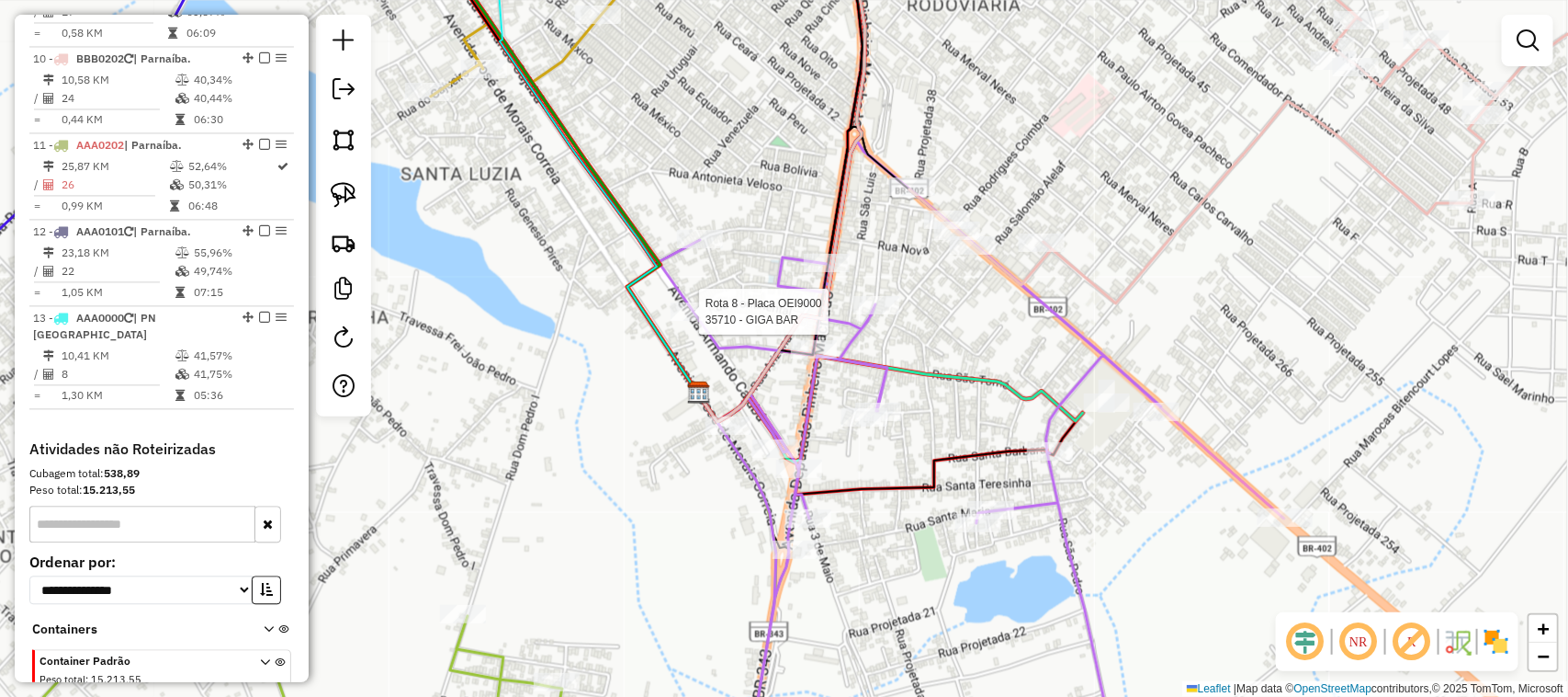
select select "**********"
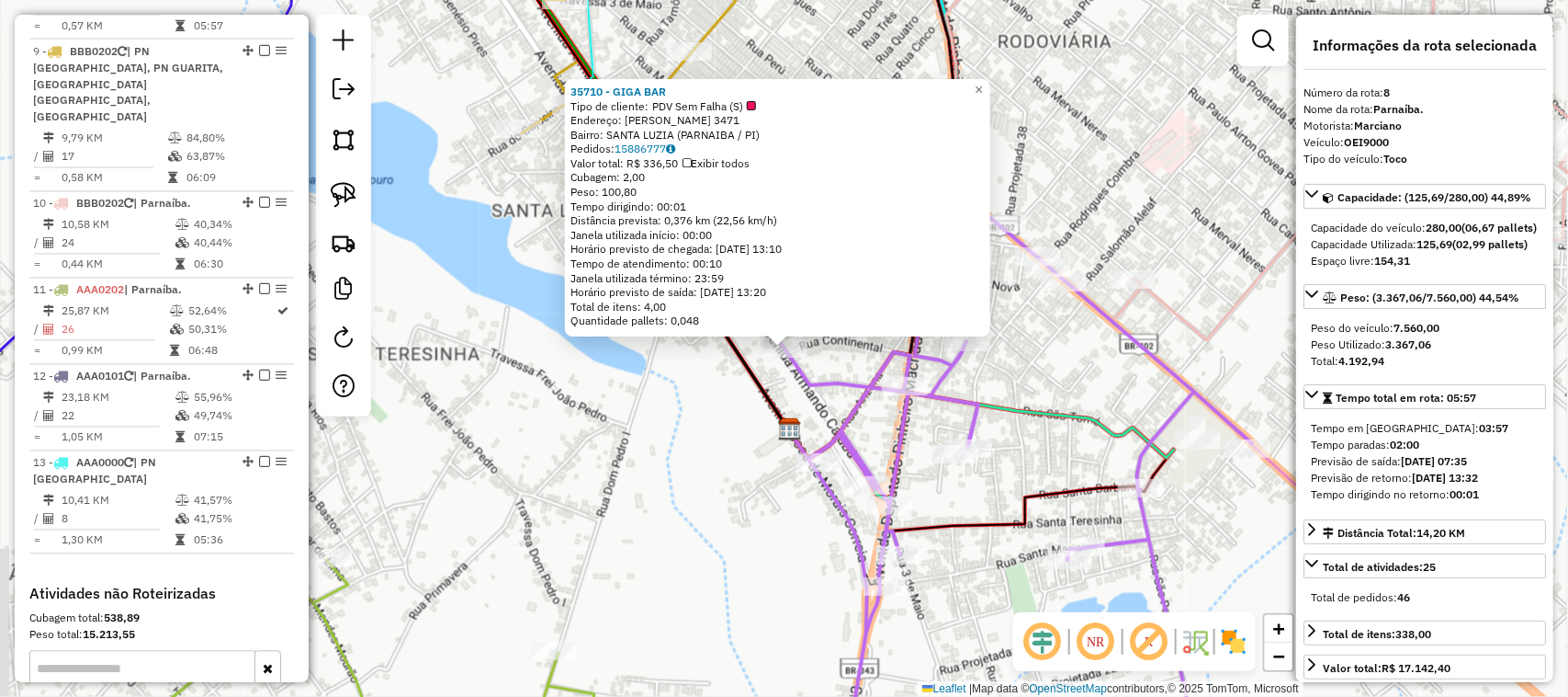
scroll to position [1421, 0]
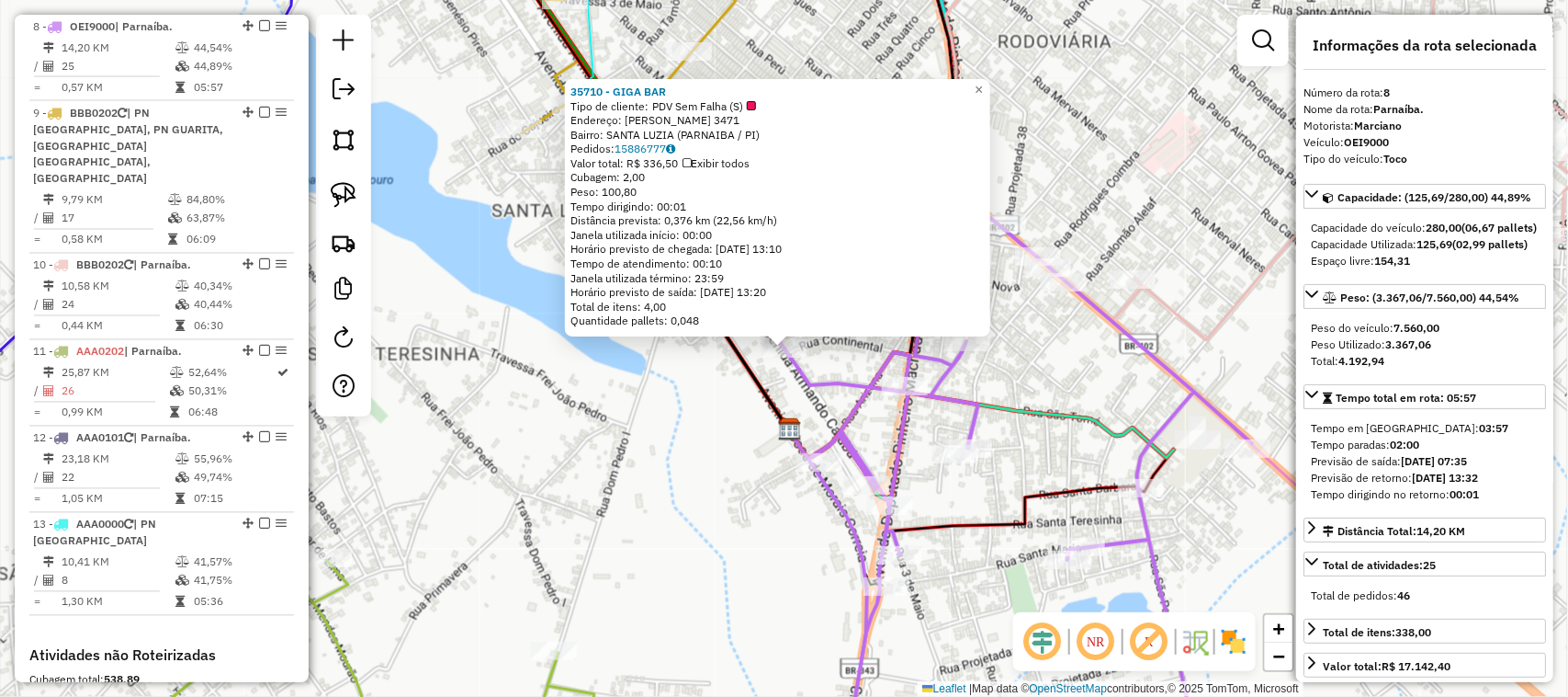
click at [709, 426] on div "35710 - GIGA BAR Tipo de cliente: PDV Sem Falha (S) Endereço: ARMANDO CAJUBAR 3…" at bounding box center [784, 348] width 1568 height 697
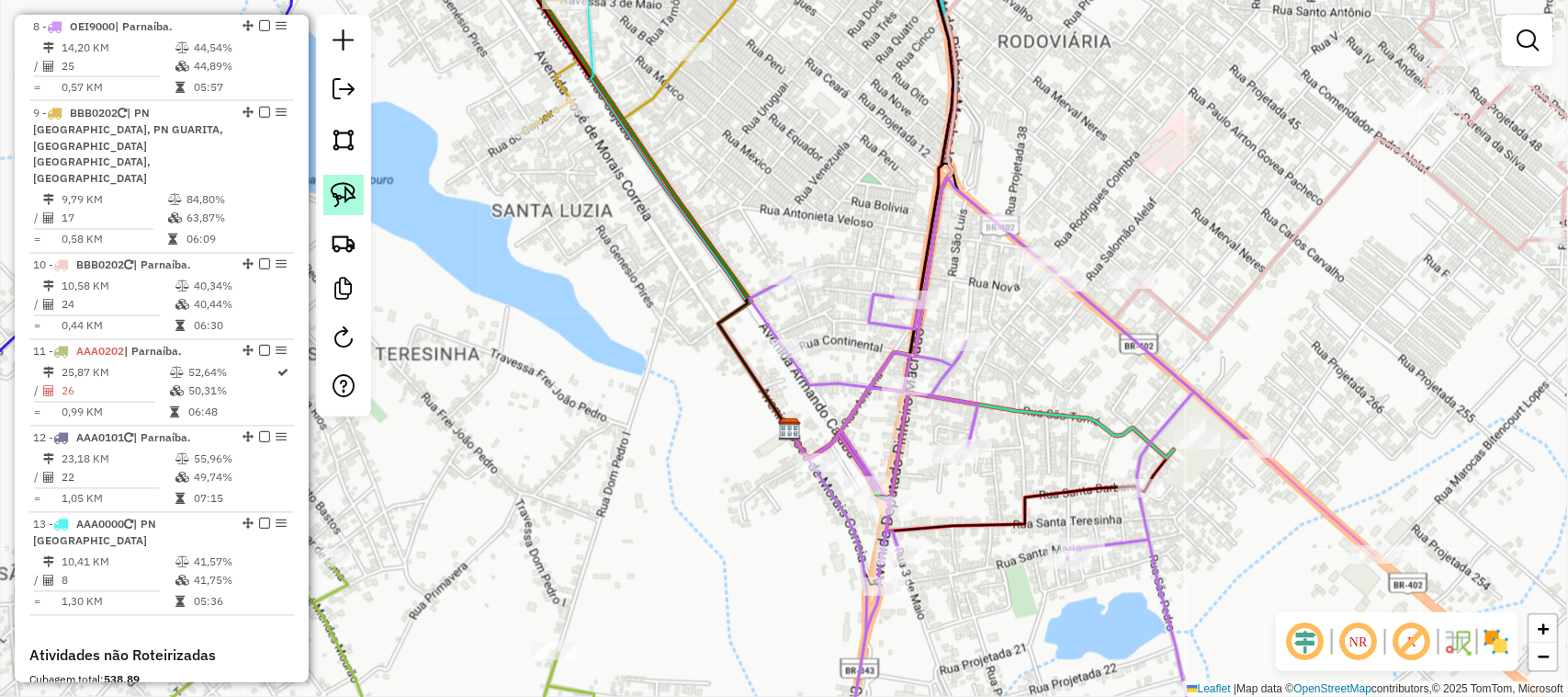
click at [338, 200] on img at bounding box center [343, 194] width 26 height 26
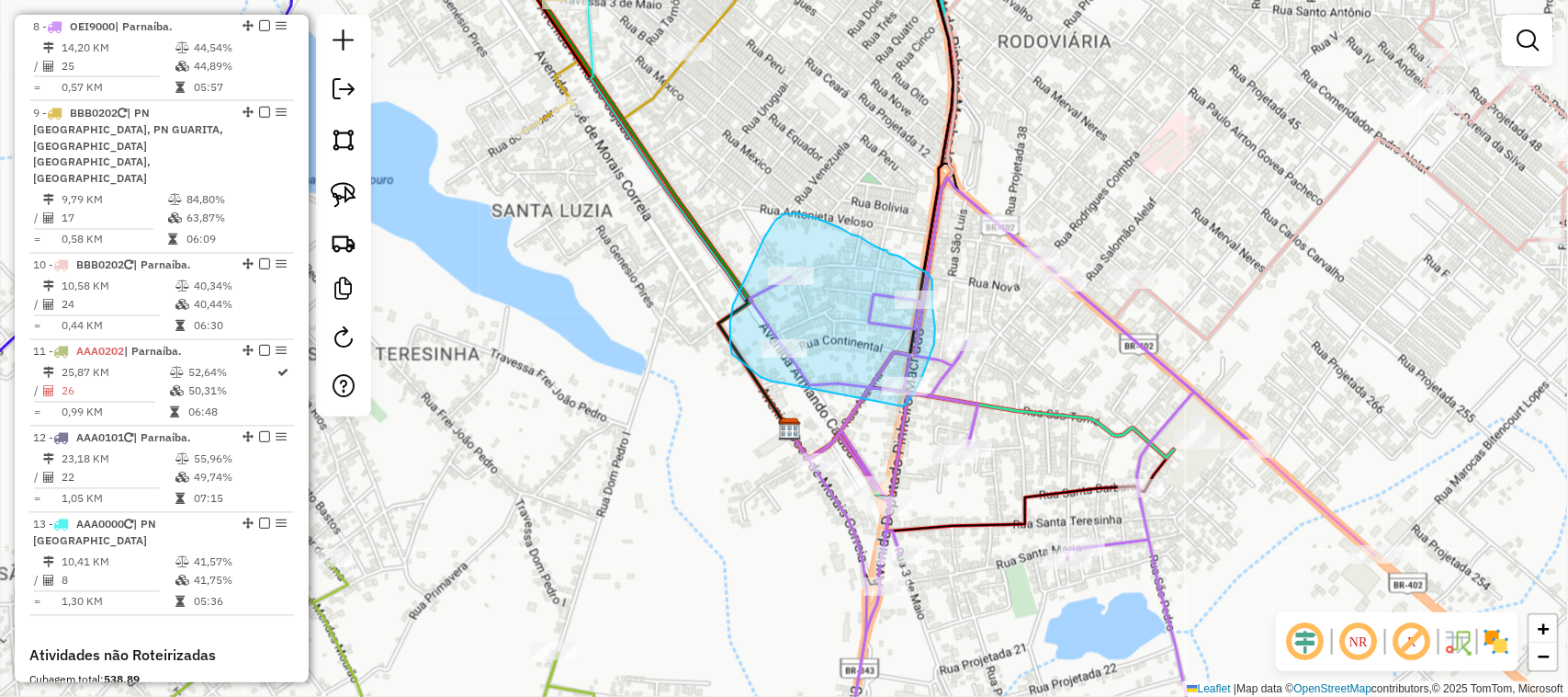
drag, startPoint x: 786, startPoint y: 383, endPoint x: 905, endPoint y: 406, distance: 121.2
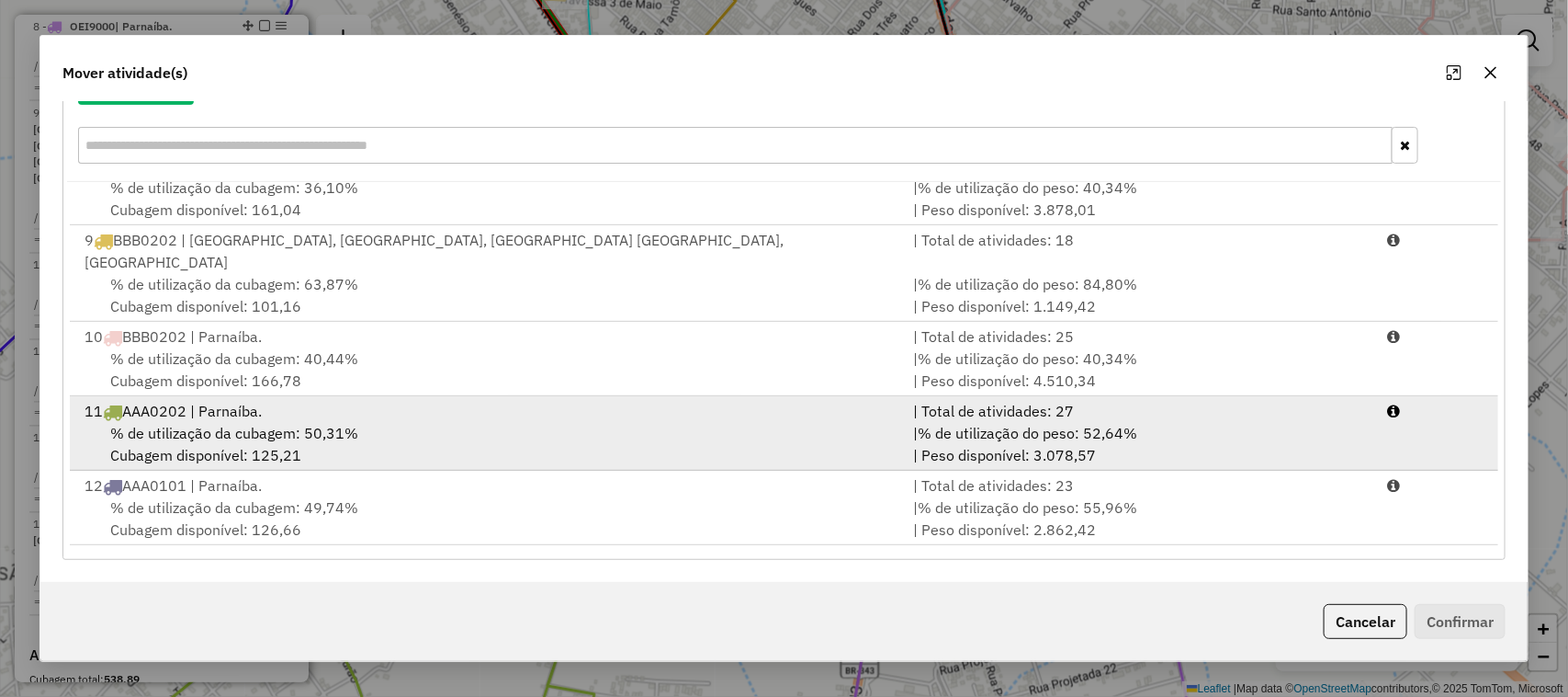
scroll to position [527, 0]
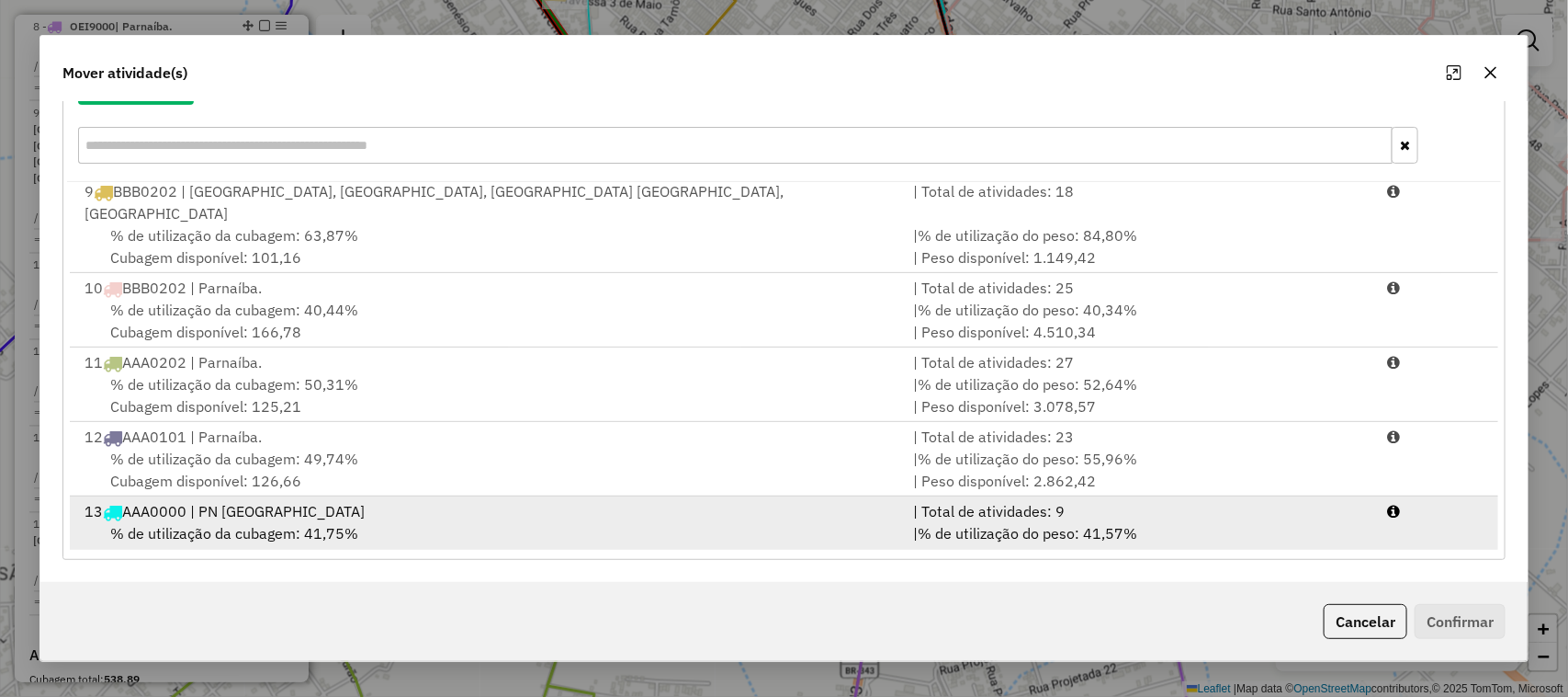
click at [611, 500] on div "13 AAA0000 | PN PIAUÍ" at bounding box center [489, 510] width 830 height 22
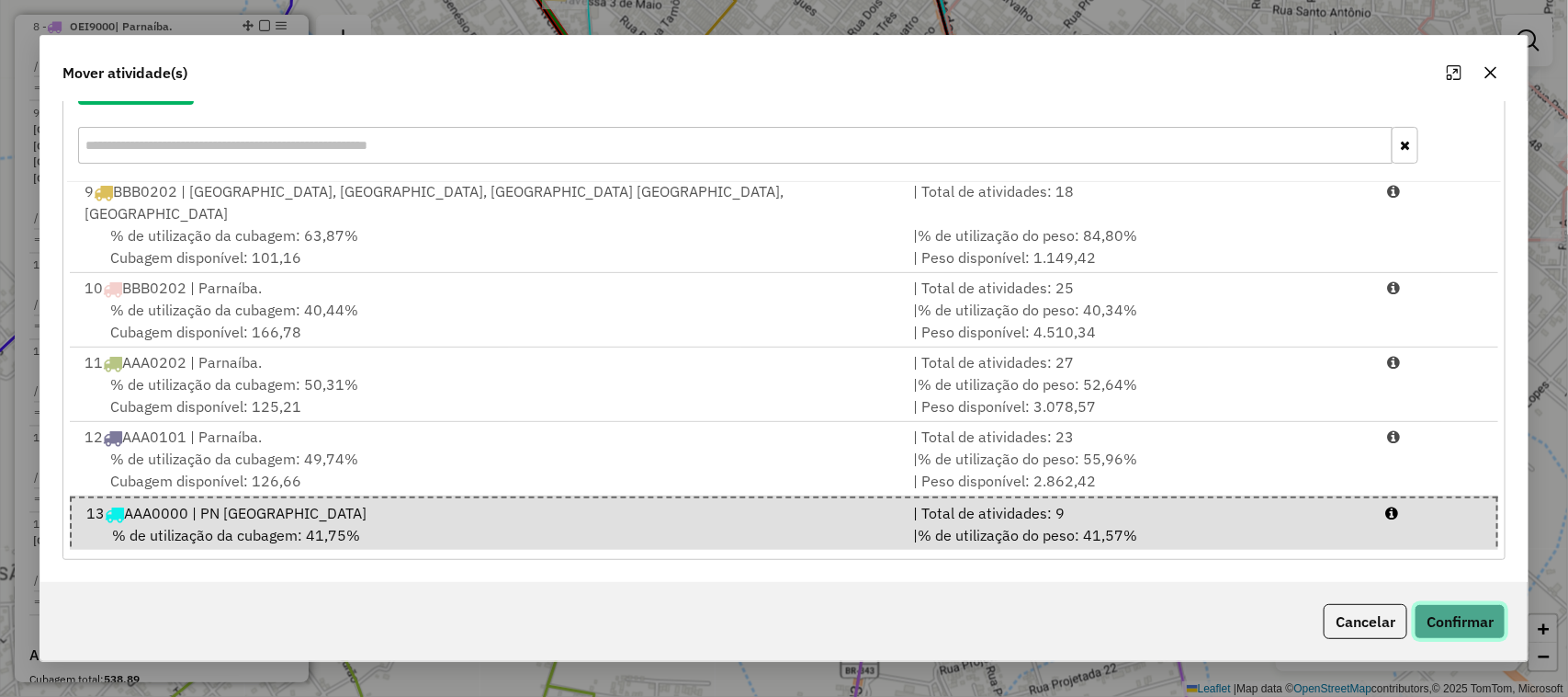
click at [1471, 621] on button "Confirmar" at bounding box center [1460, 621] width 91 height 35
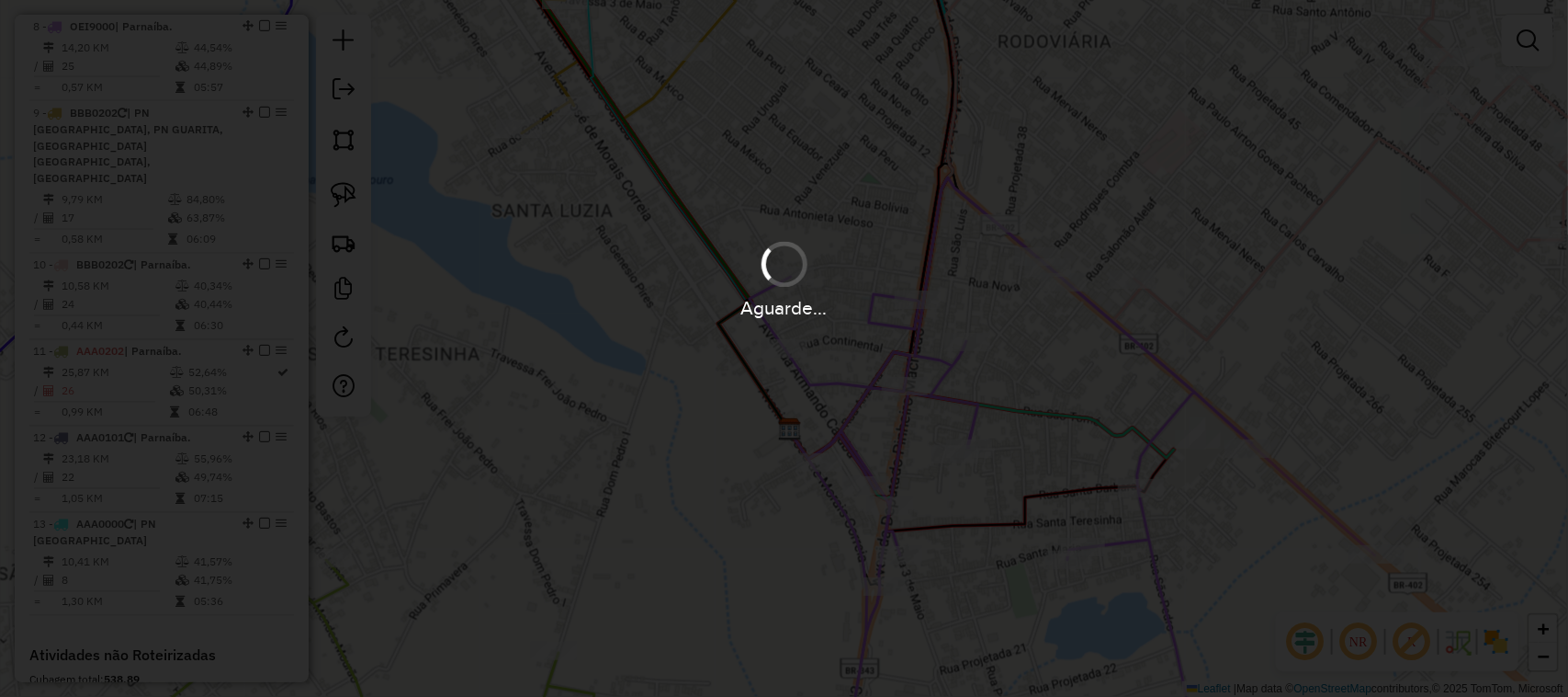
scroll to position [0, 0]
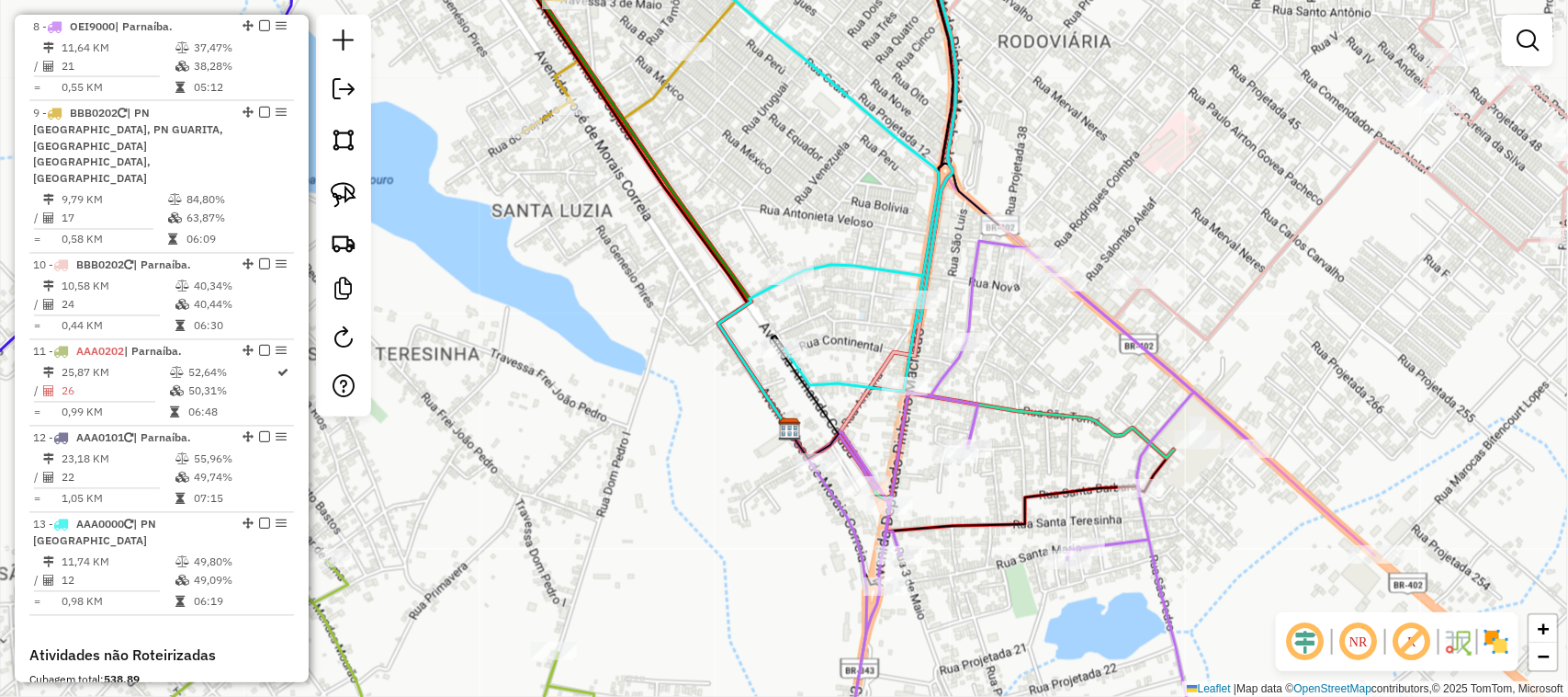
click at [860, 306] on div "Janela de atendimento Grade de atendimento Capacidade Transportadoras Veículos …" at bounding box center [784, 348] width 1568 height 697
select select "**********"
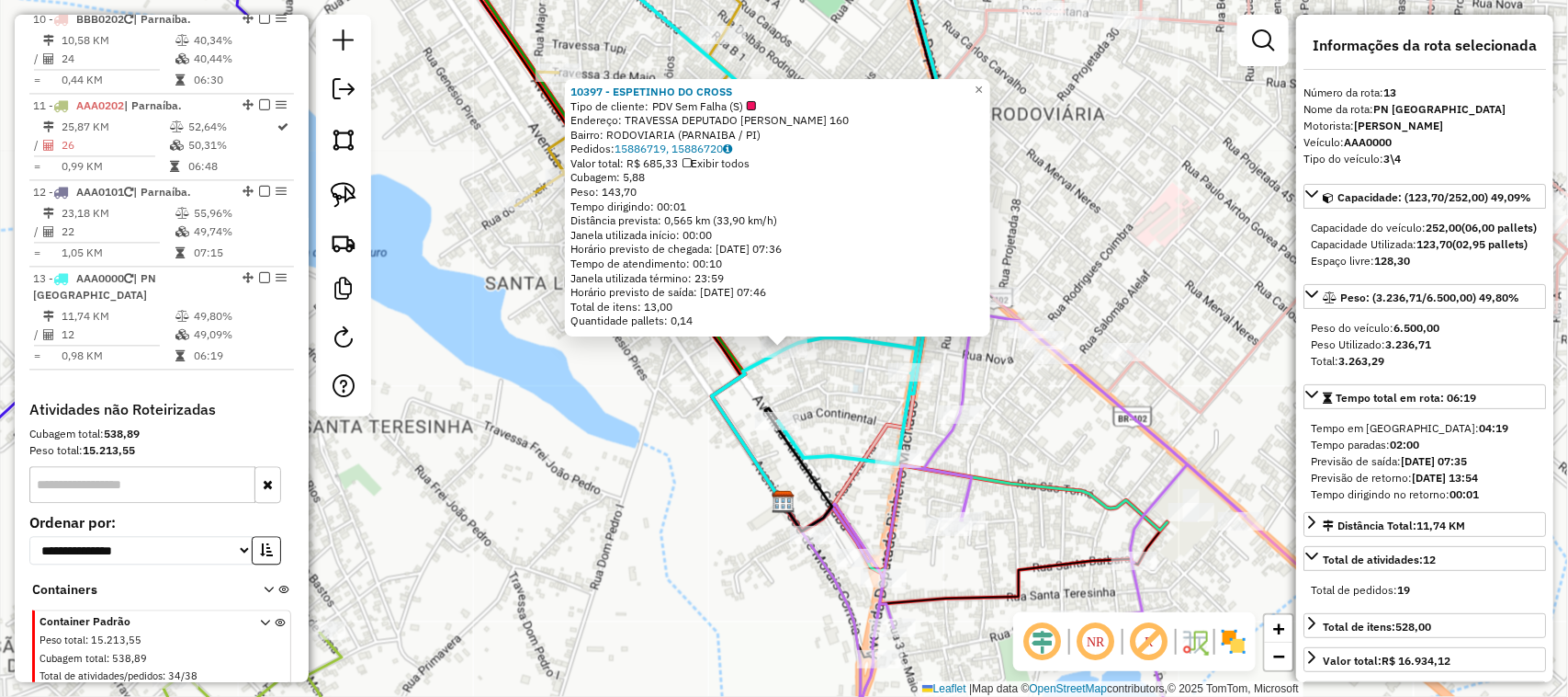
scroll to position [1667, 0]
click at [862, 394] on div "10397 - ESPETINHO DO CROSS Tipo de cliente: PDV Sem Falha (S) Endereço: TRAVESS…" at bounding box center [784, 348] width 1568 height 697
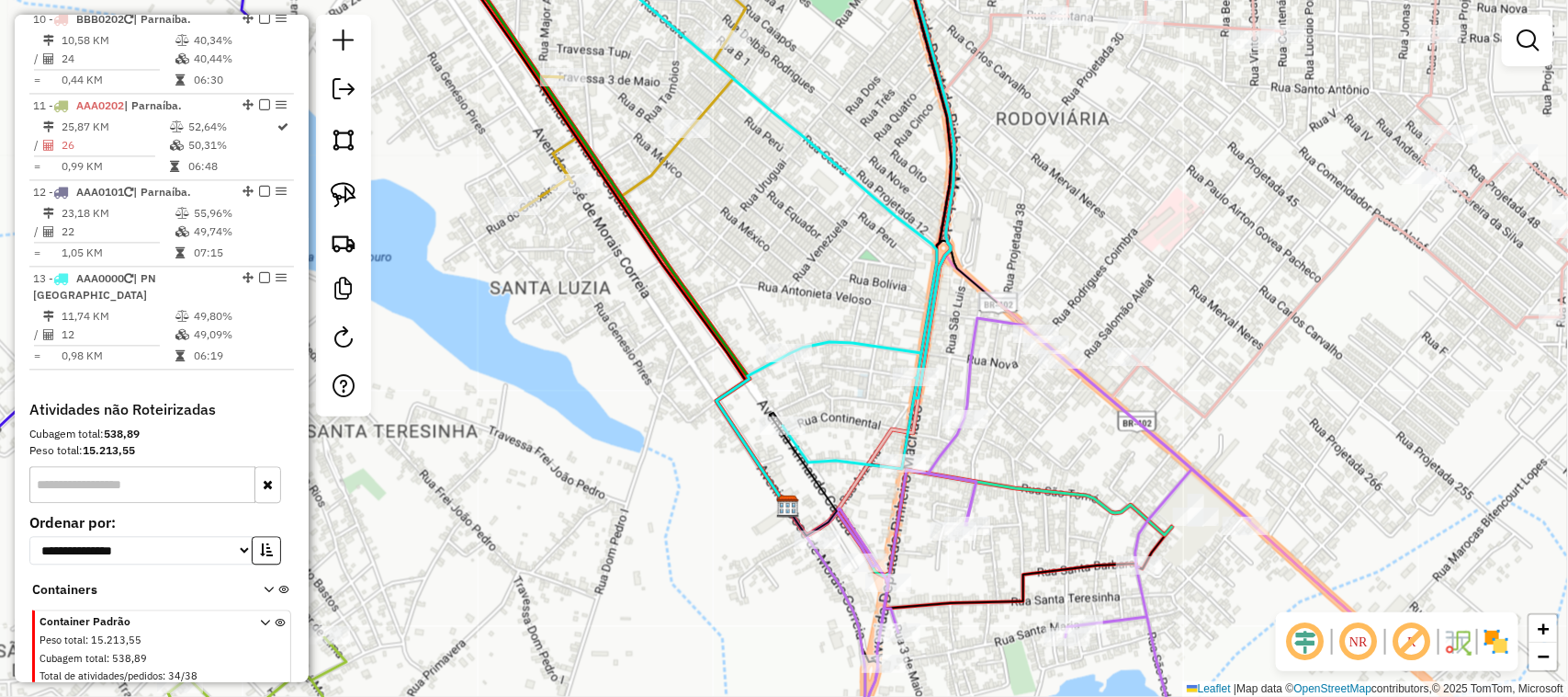
drag, startPoint x: 864, startPoint y: 225, endPoint x: 882, endPoint y: 255, distance: 35.0
click at [882, 255] on div "Janela de atendimento Grade de atendimento Capacidade Transportadoras Veículos …" at bounding box center [784, 348] width 1568 height 697
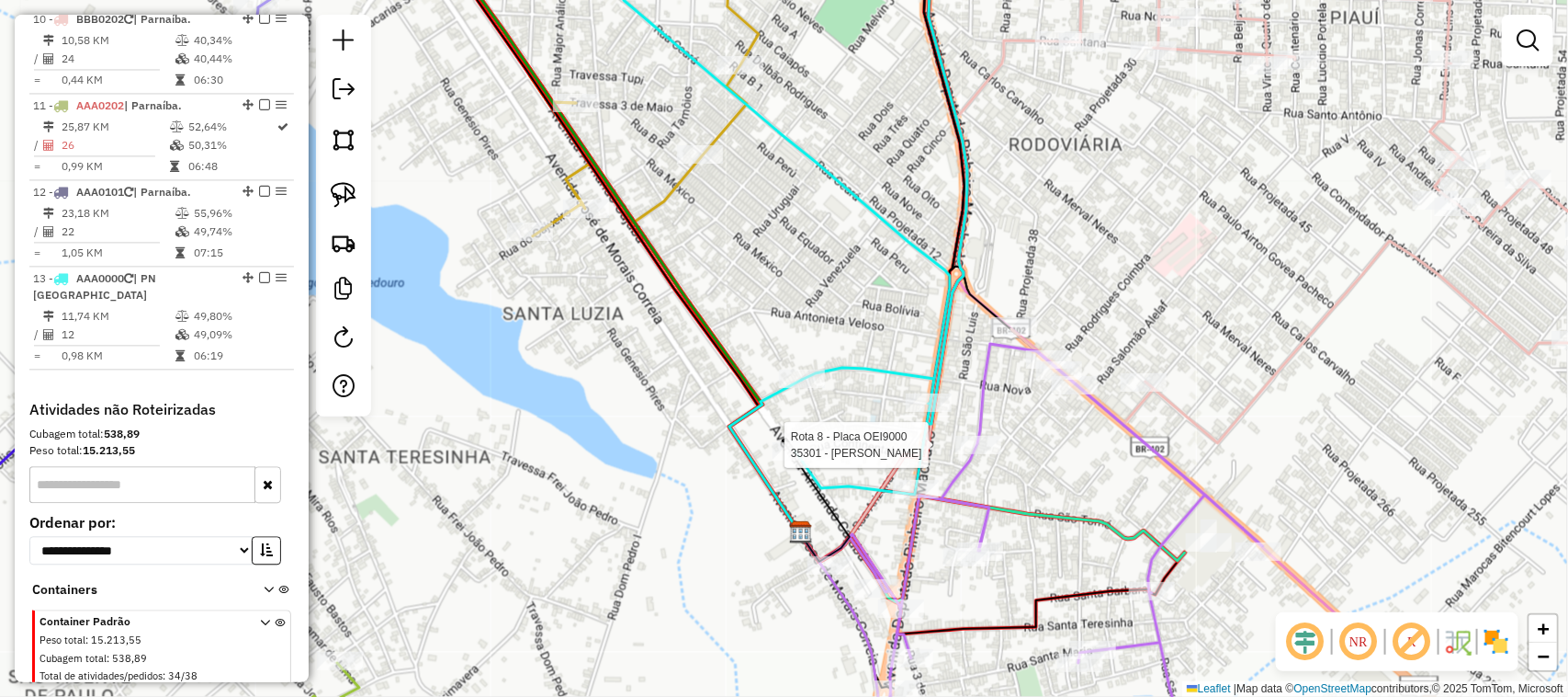
select select "**********"
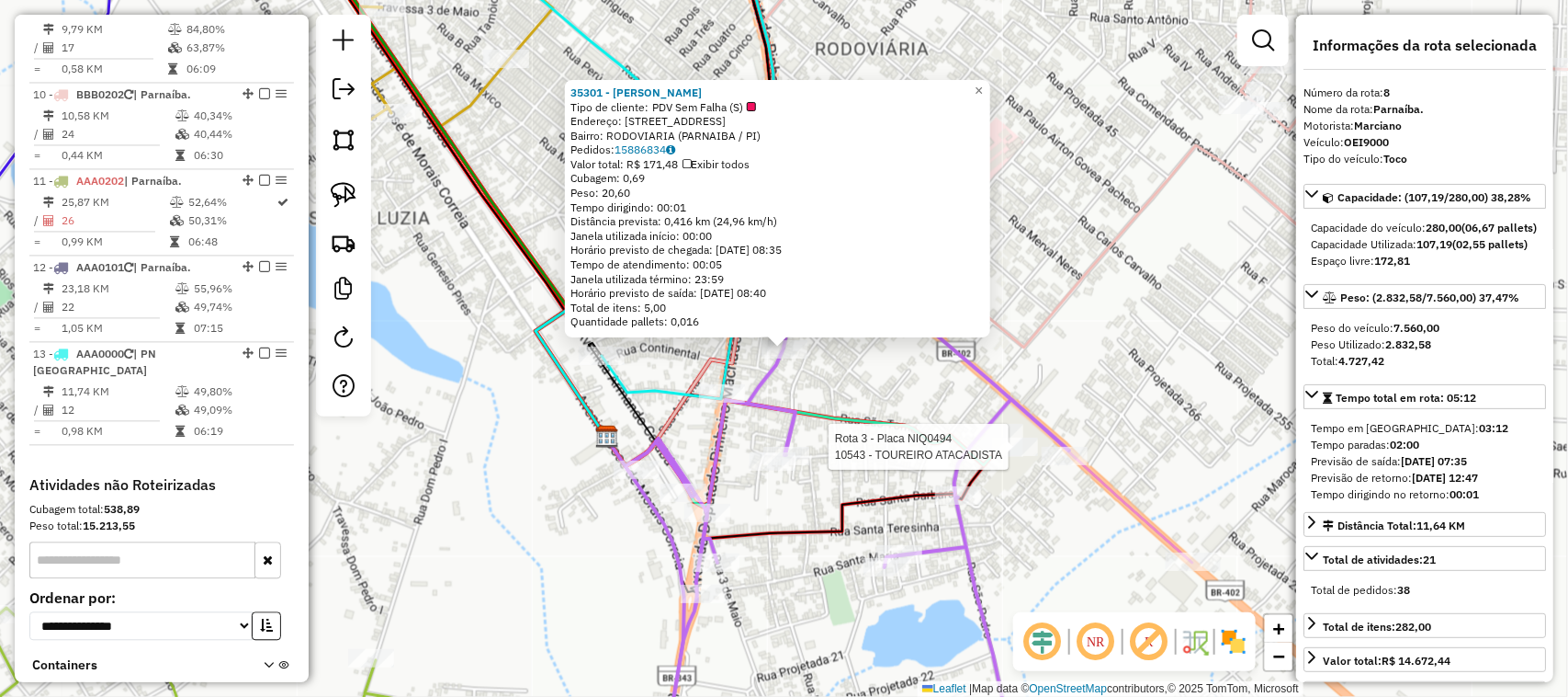
scroll to position [1421, 0]
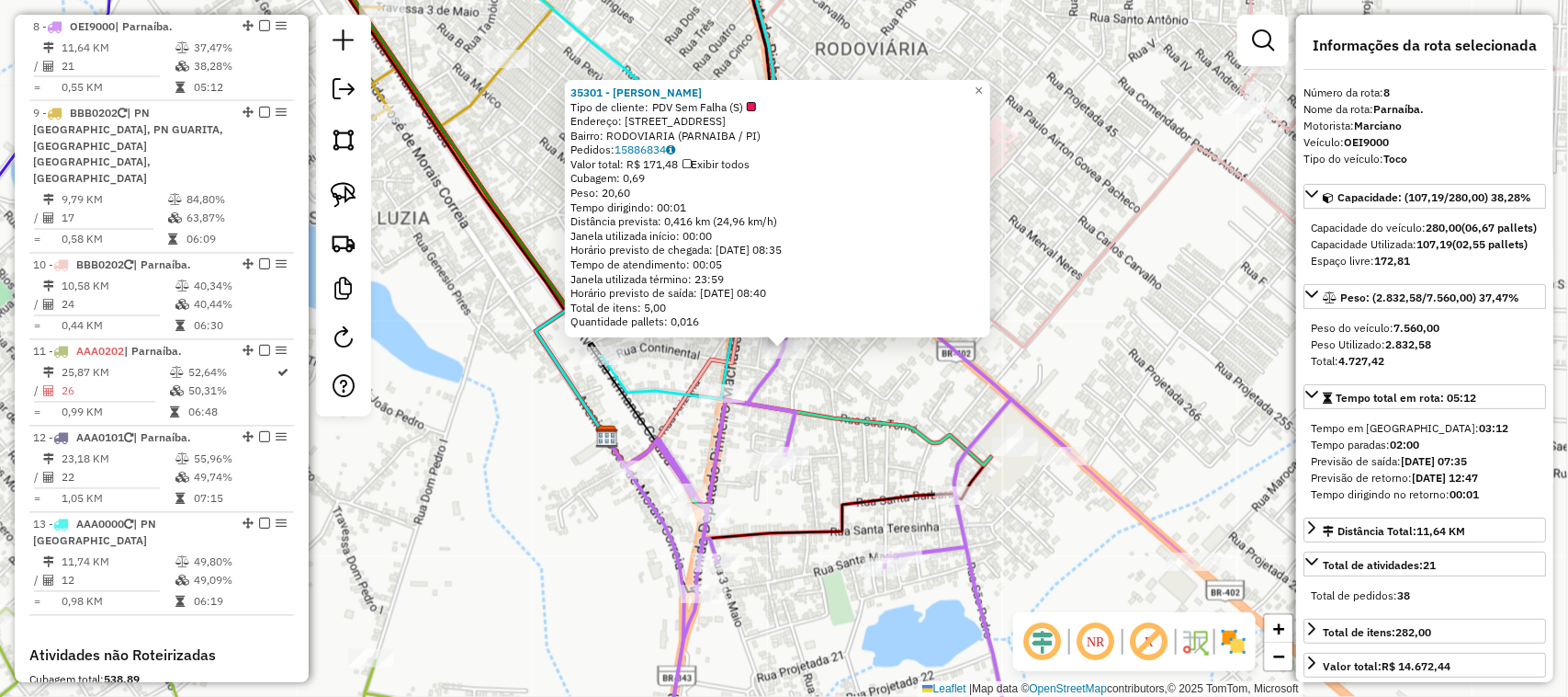
click at [928, 402] on div "35301 - MERCANTIL SR ANTONIO Tipo de cliente: PDV Sem Falha (S) Endereço: R VER…" at bounding box center [784, 348] width 1568 height 697
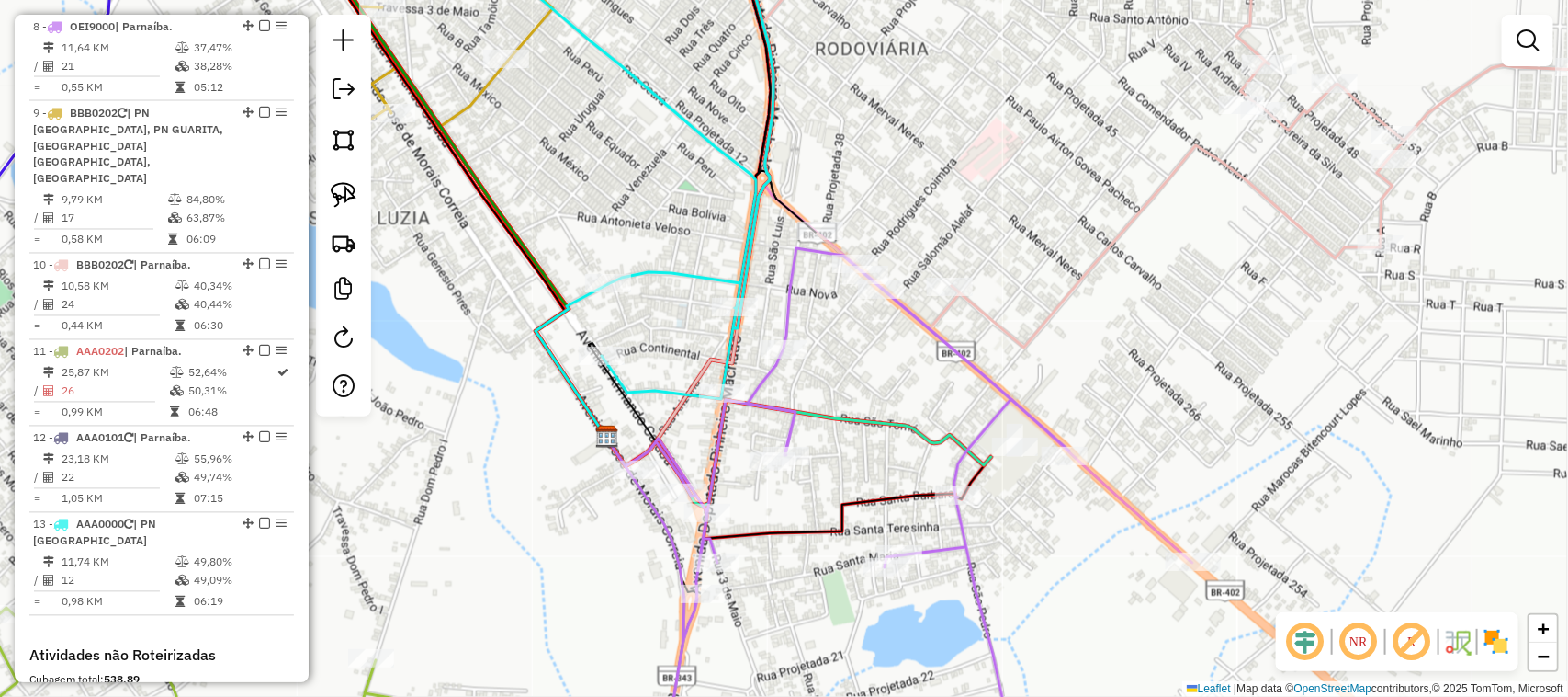
drag, startPoint x: 657, startPoint y: 176, endPoint x: 830, endPoint y: 358, distance: 251.1
click at [827, 354] on div "Janela de atendimento Grade de atendimento Capacidade Transportadoras Veículos …" at bounding box center [784, 348] width 1568 height 697
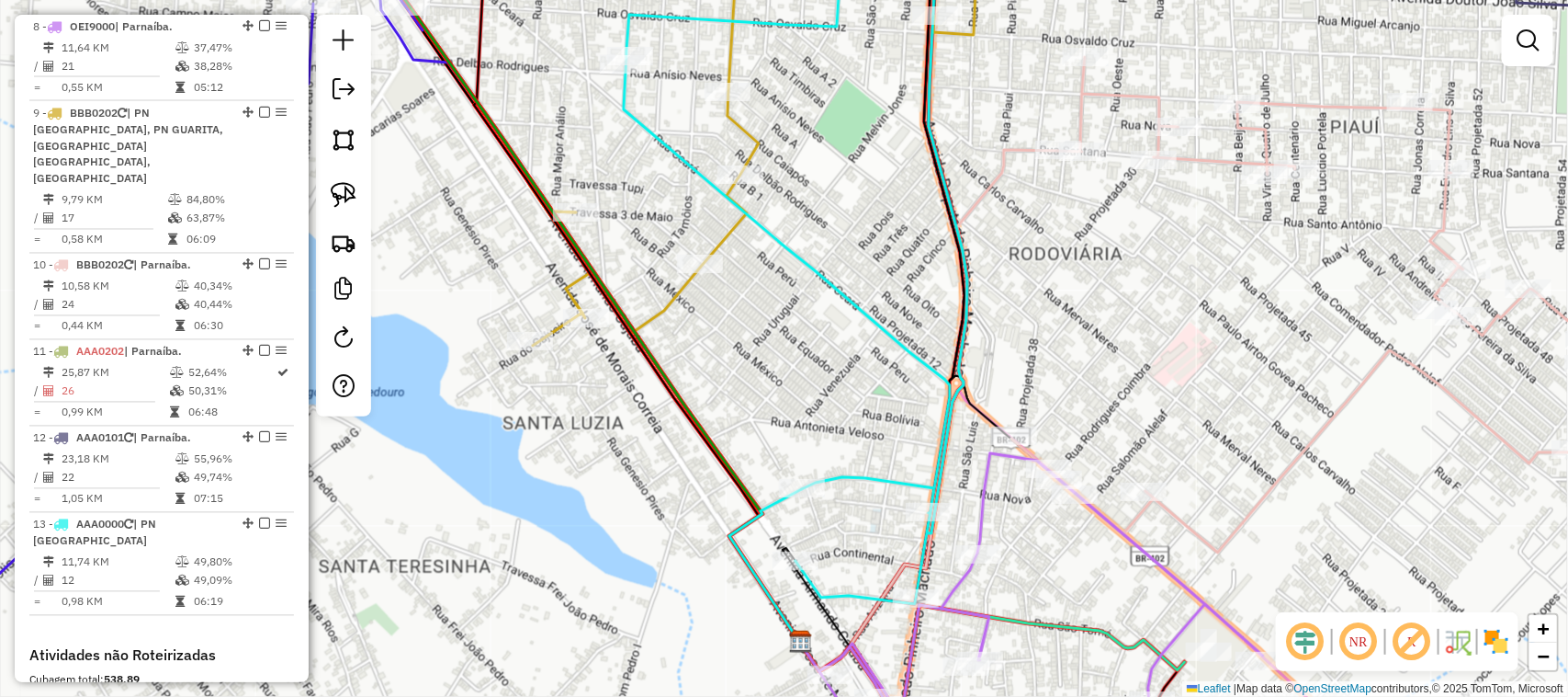
drag, startPoint x: 820, startPoint y: 182, endPoint x: 989, endPoint y: 442, distance: 310.1
click at [989, 442] on div "Janela de atendimento Grade de atendimento Capacidade Transportadoras Veículos …" at bounding box center [784, 348] width 1568 height 697
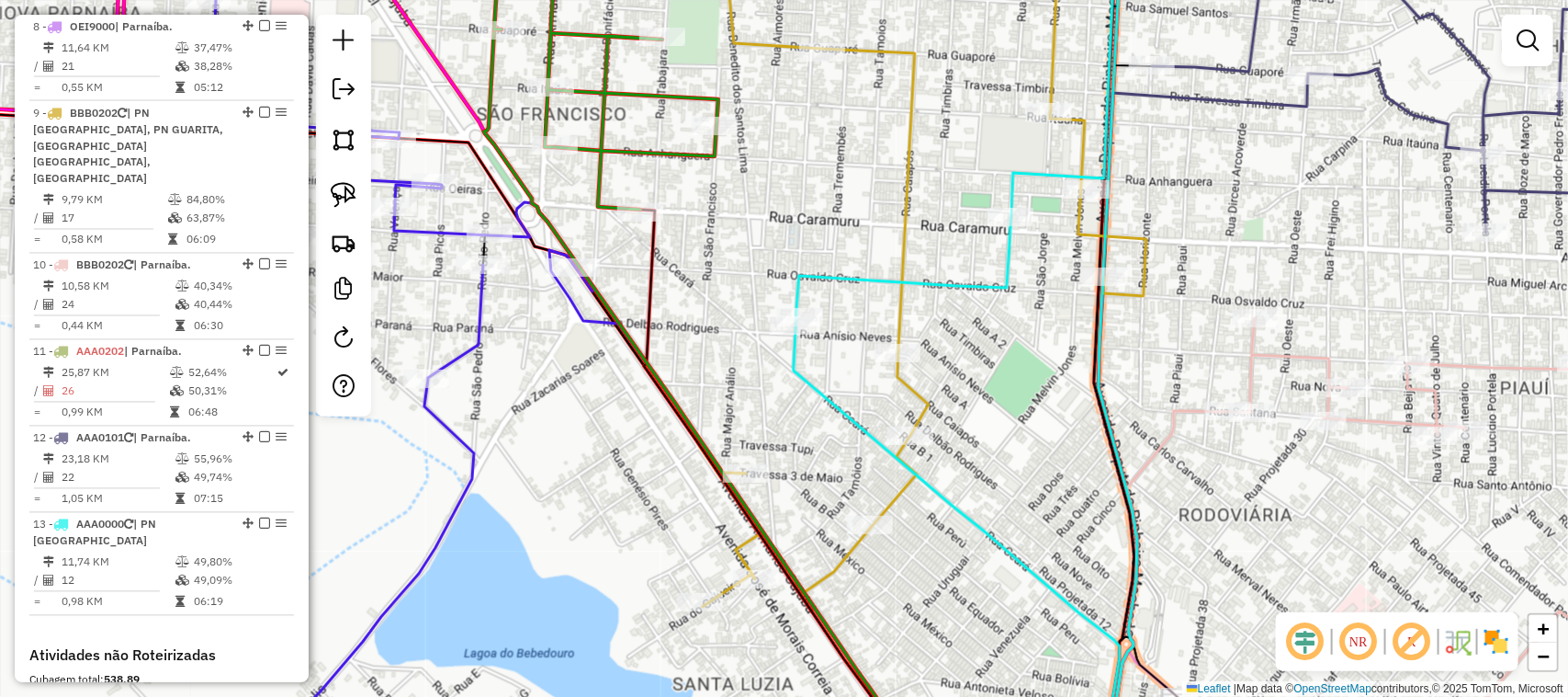
drag, startPoint x: 850, startPoint y: 195, endPoint x: 916, endPoint y: 405, distance: 220.1
click at [913, 398] on div "Janela de atendimento Grade de atendimento Capacidade Transportadoras Veículos …" at bounding box center [784, 348] width 1568 height 697
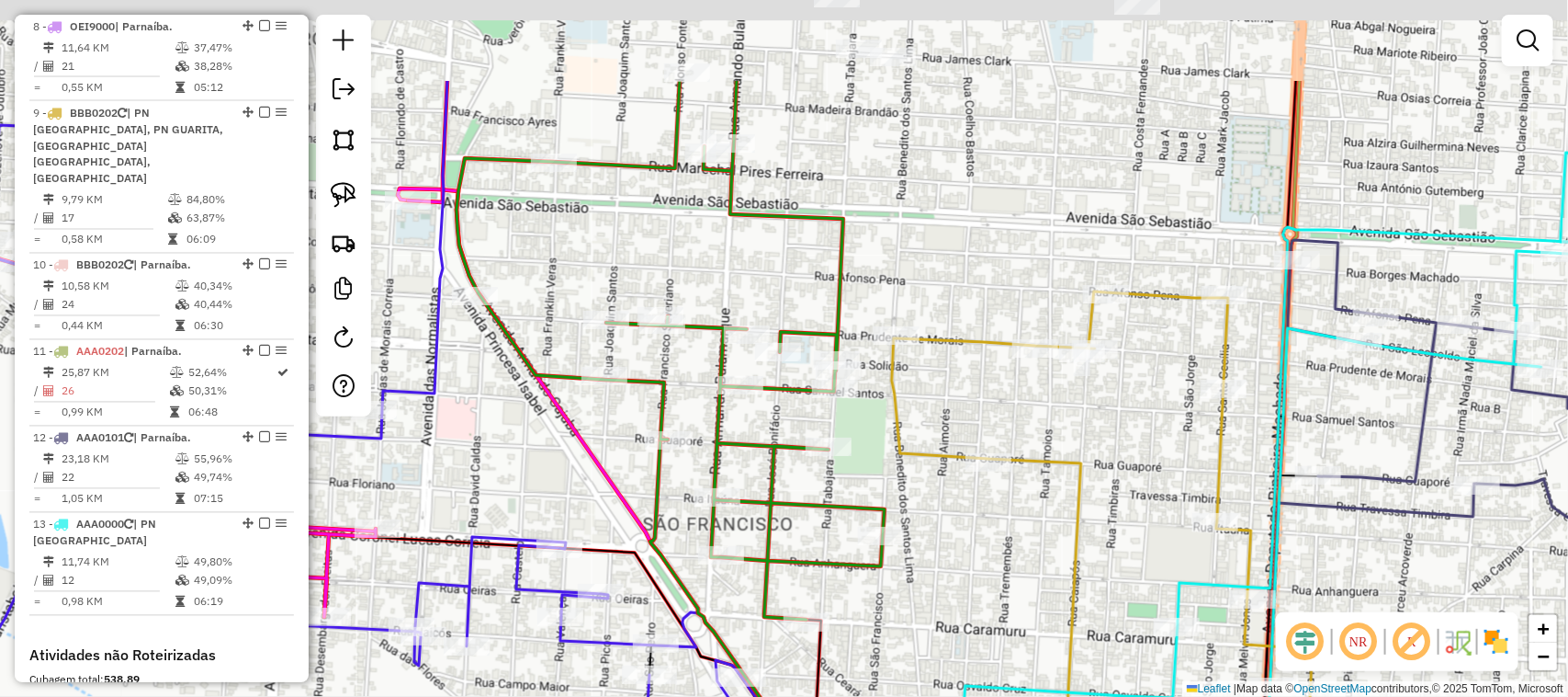
drag, startPoint x: 933, startPoint y: 285, endPoint x: 942, endPoint y: 300, distance: 17.5
click at [940, 298] on div "Janela de atendimento Grade de atendimento Capacidade Transportadoras Veículos …" at bounding box center [784, 348] width 1568 height 697
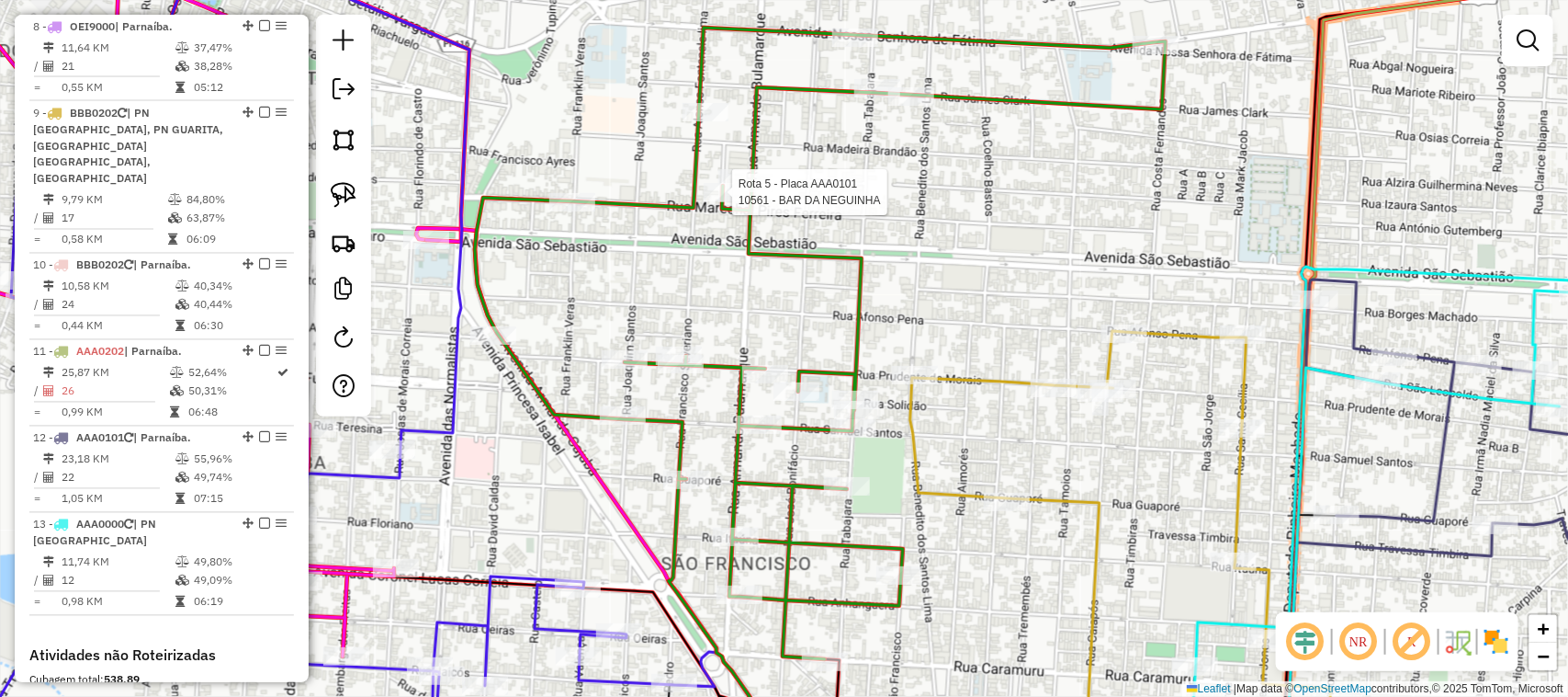
select select "**********"
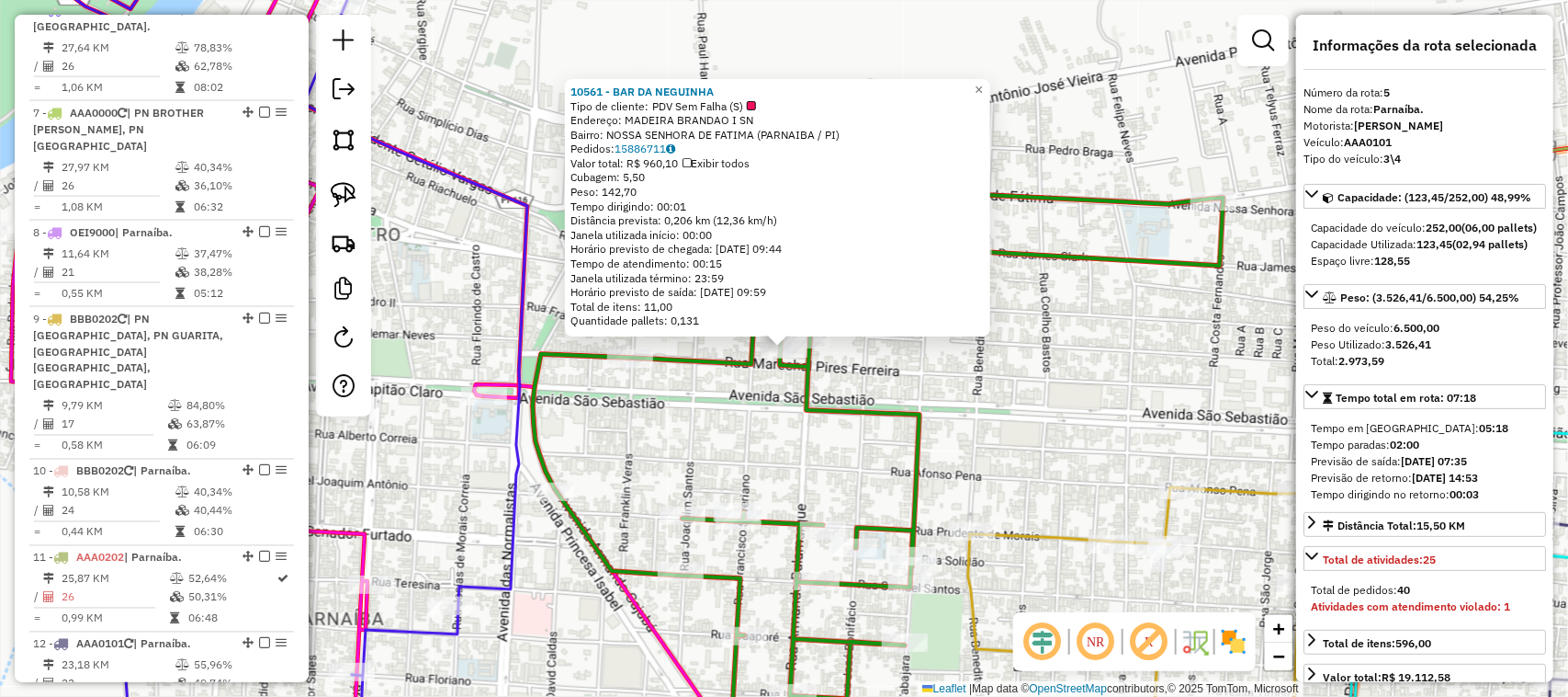
scroll to position [1128, 0]
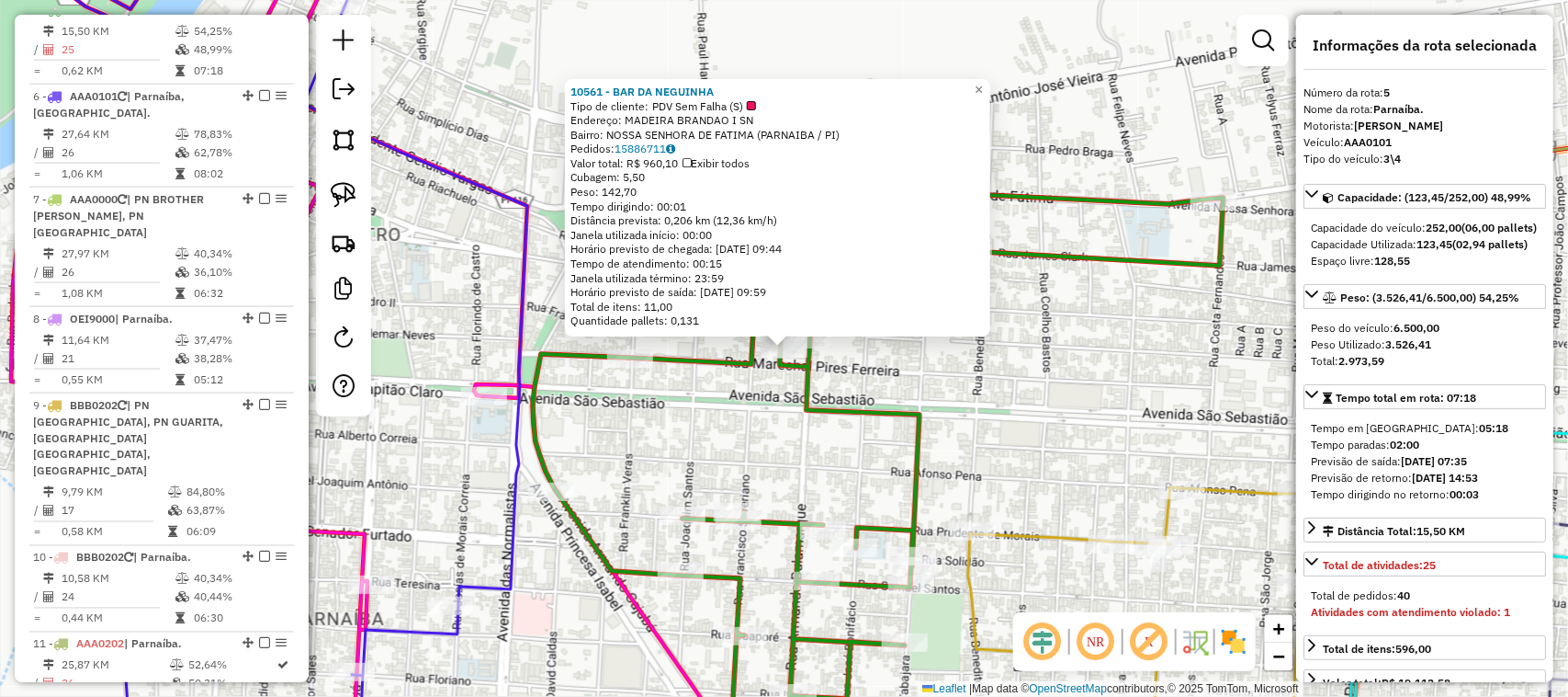
click at [1008, 402] on div "10561 - BAR DA NEGUINHA Tipo de cliente: PDV Sem Falha (S) Endereço: MADEIRA BR…" at bounding box center [784, 348] width 1568 height 697
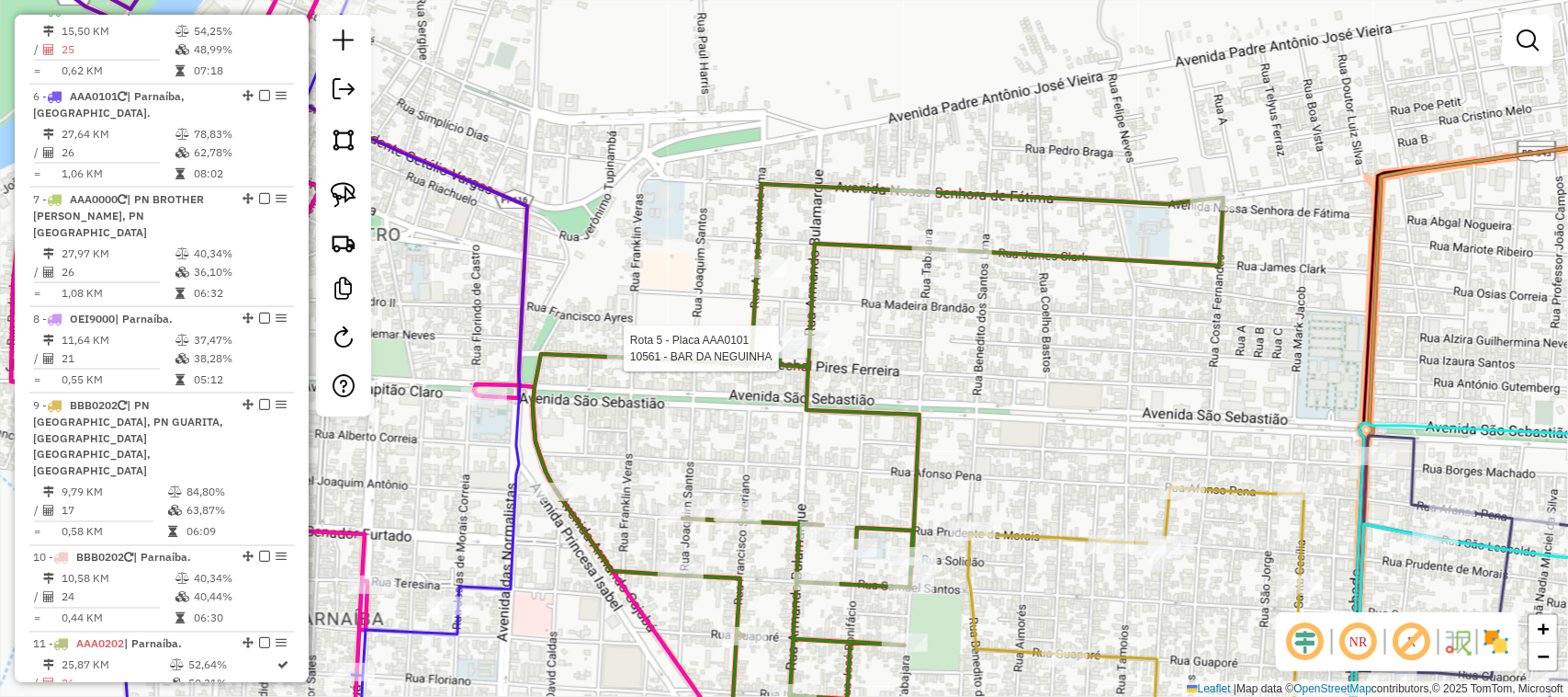
select select "**********"
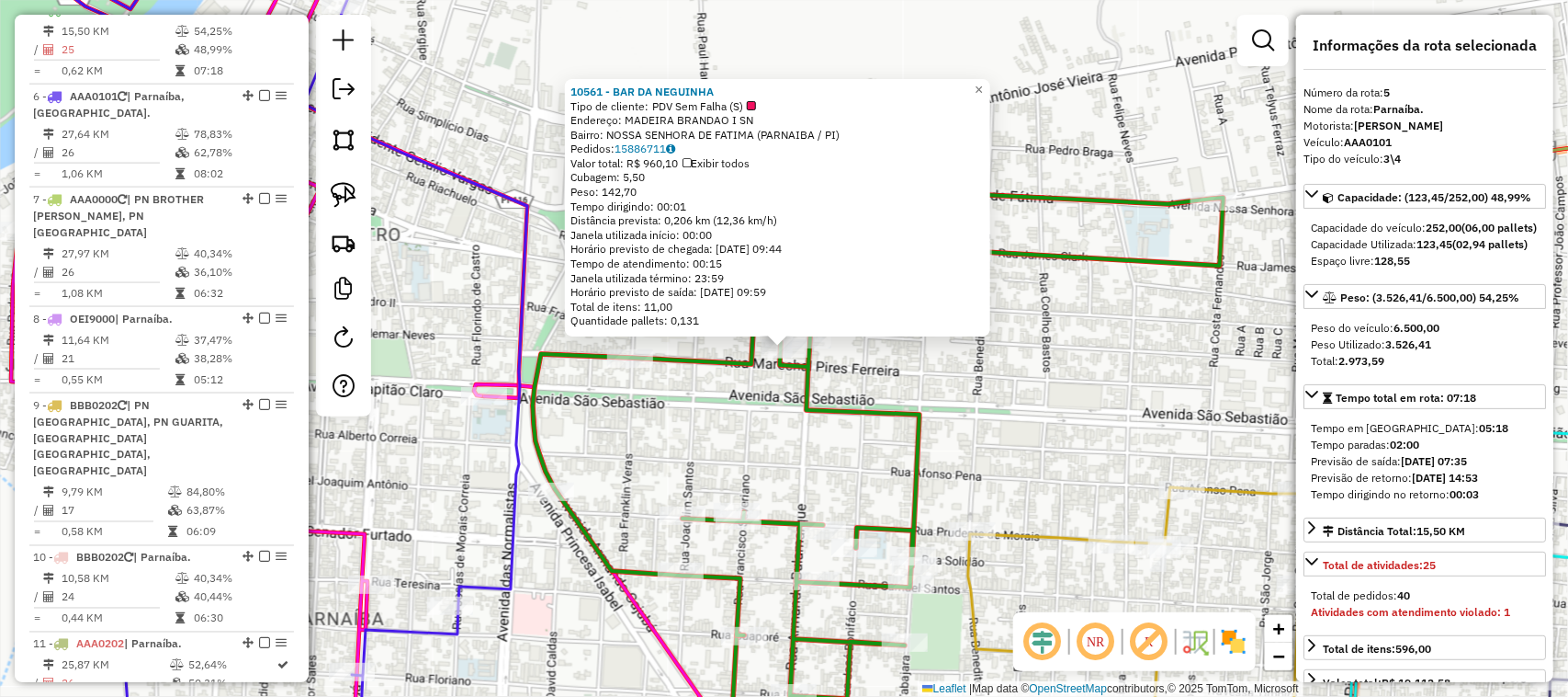
click at [903, 388] on div "10561 - BAR DA NEGUINHA Tipo de cliente: PDV Sem Falha (S) Endereço: MADEIRA BR…" at bounding box center [784, 348] width 1568 height 697
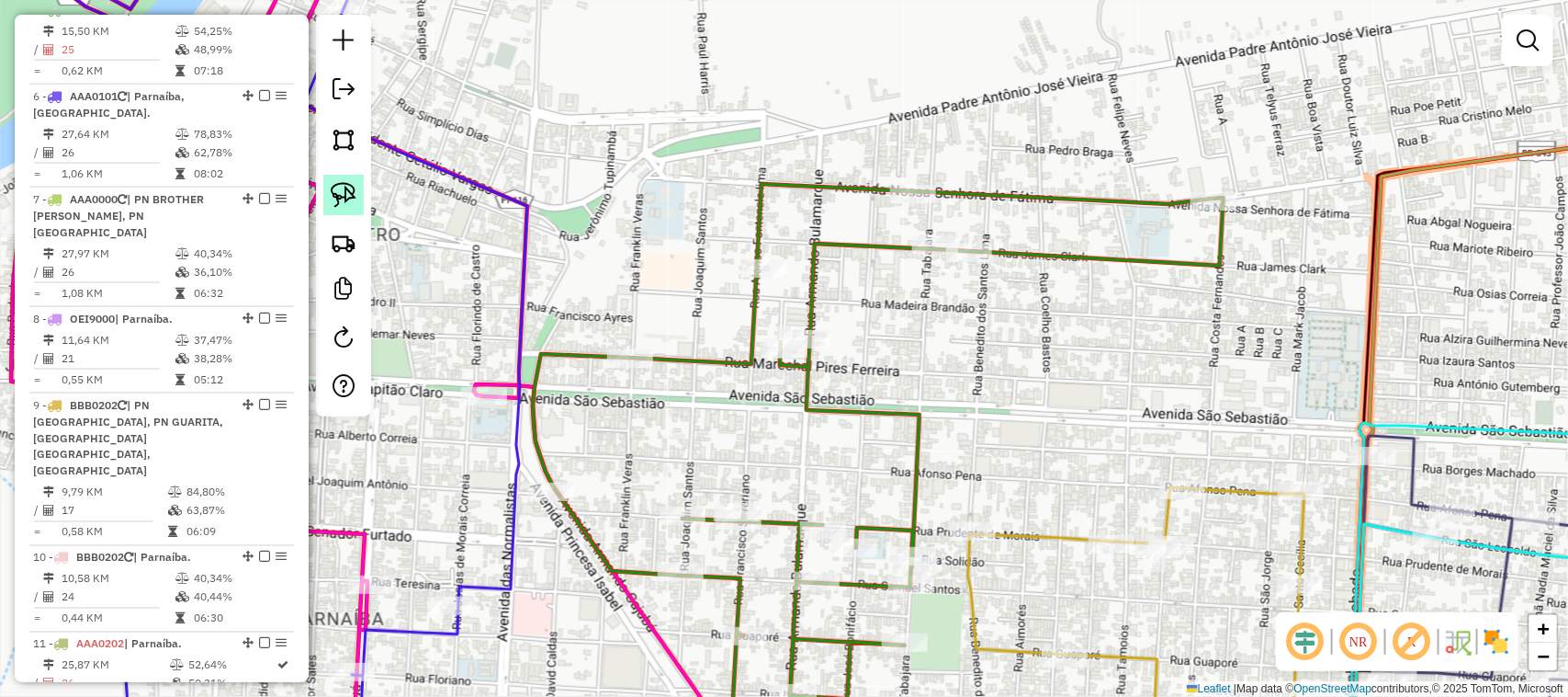
click at [350, 198] on img at bounding box center [343, 194] width 26 height 26
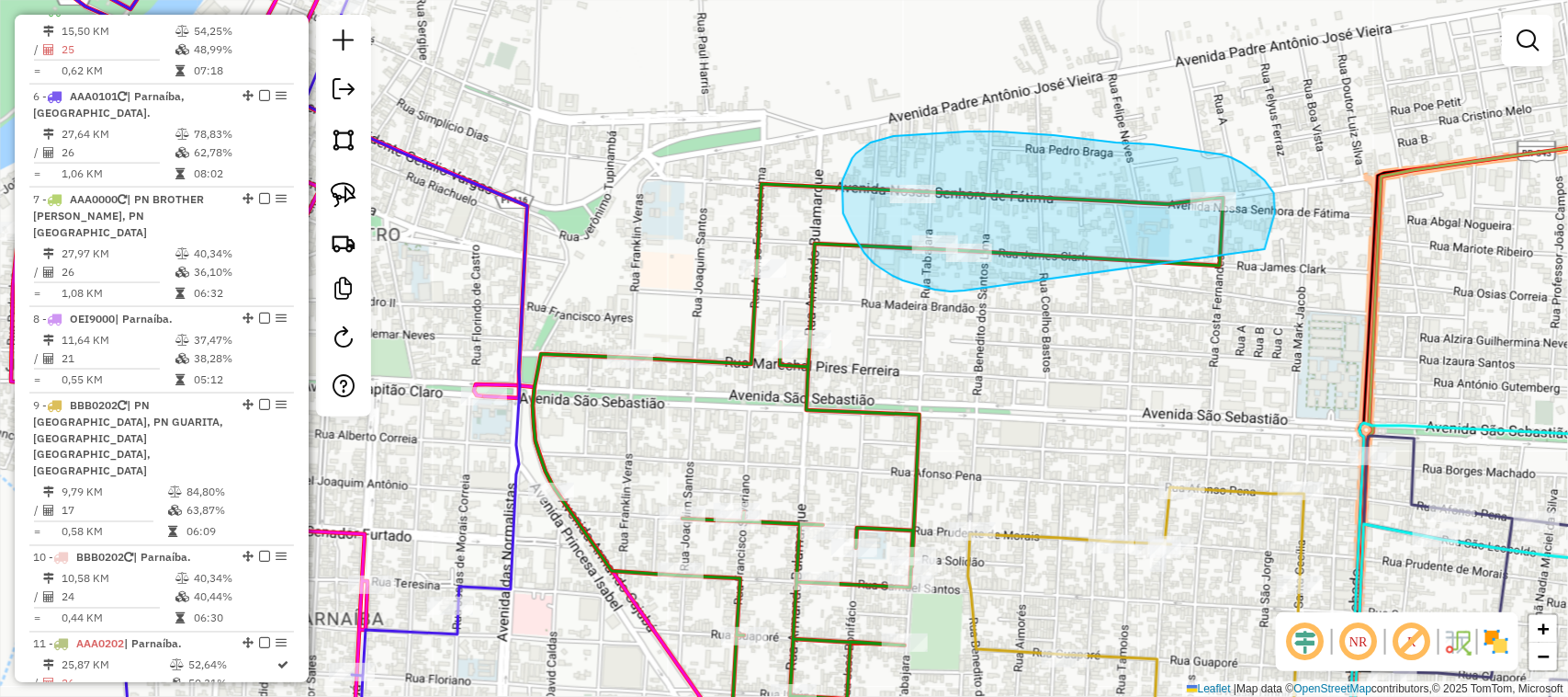
drag, startPoint x: 965, startPoint y: 291, endPoint x: 1265, endPoint y: 249, distance: 302.9
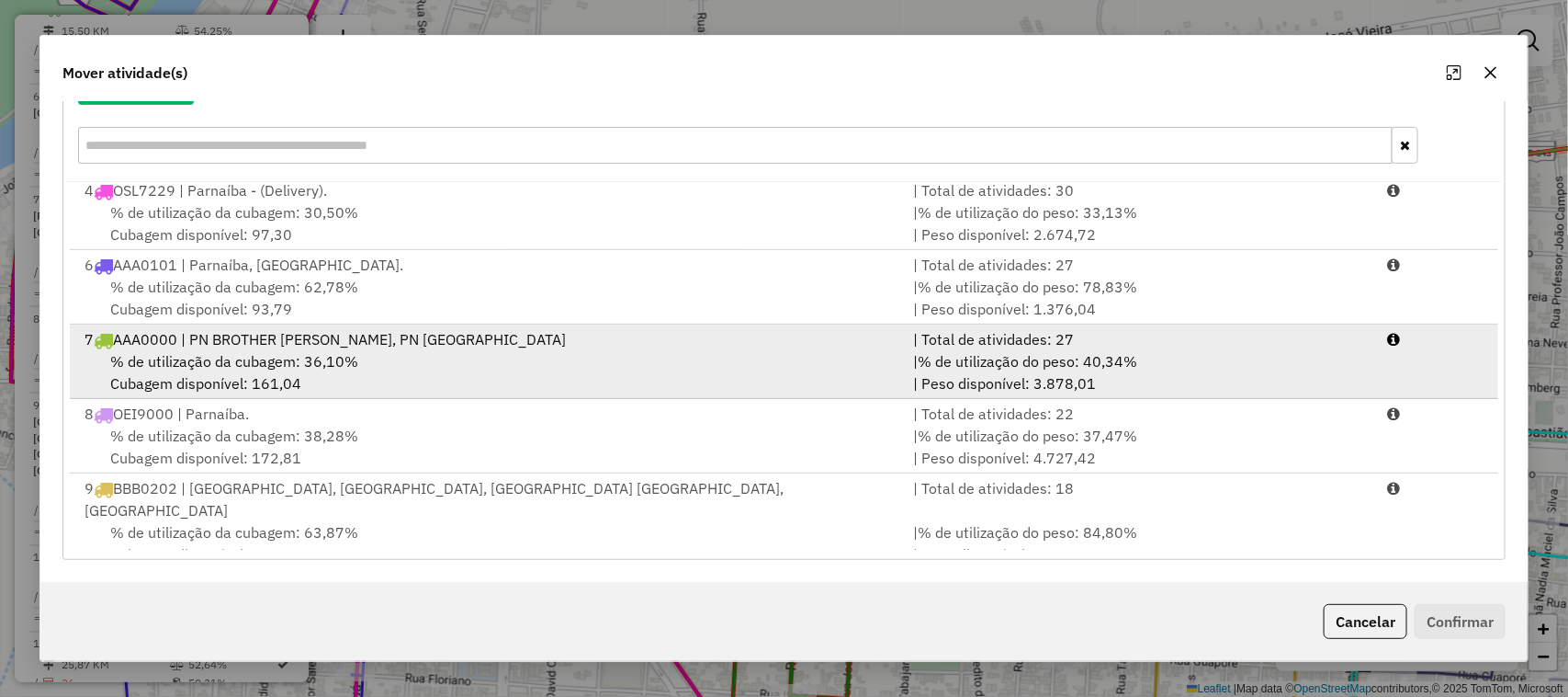
scroll to position [527, 0]
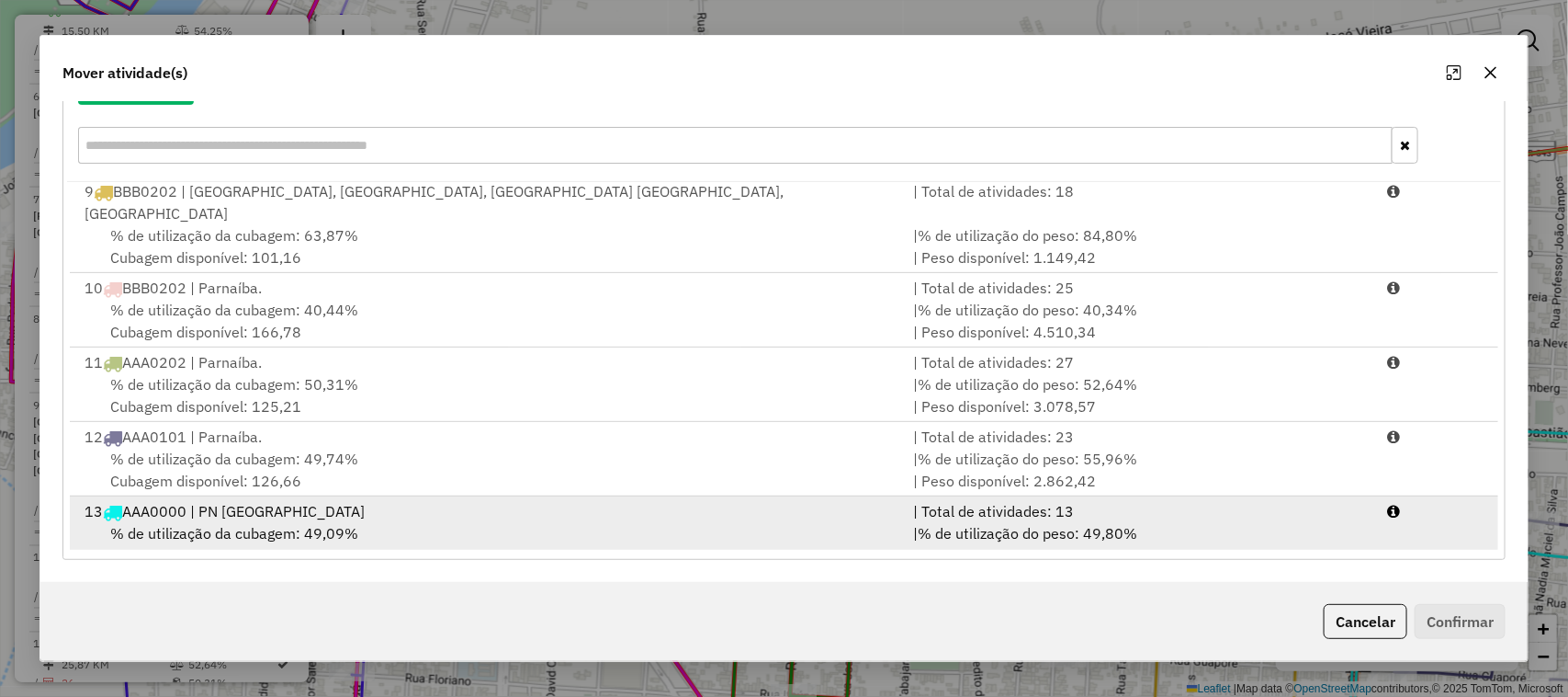
click at [636, 524] on div "% de utilização da cubagem: 49,09% Cubagem disponível: 128,30" at bounding box center [489, 544] width 830 height 44
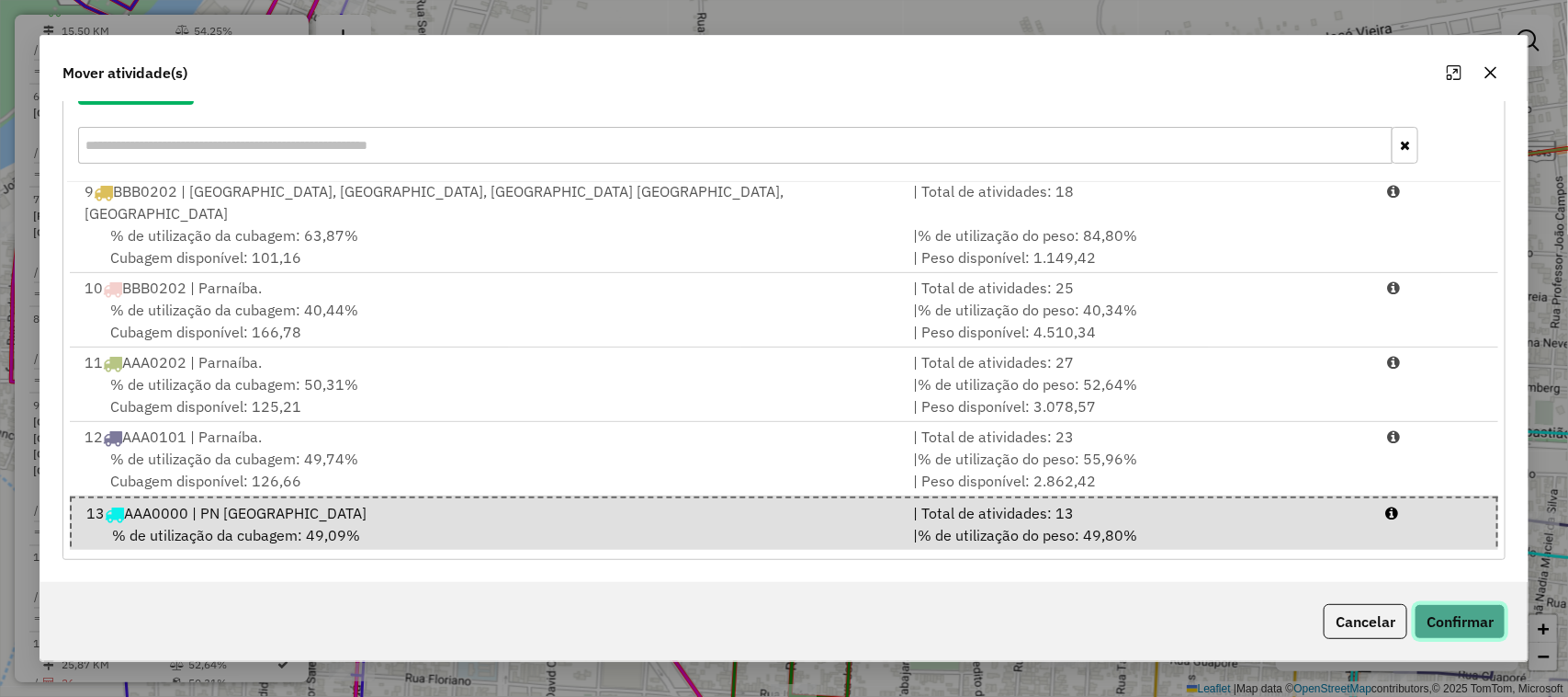
click at [1440, 623] on button "Confirmar" at bounding box center [1460, 621] width 91 height 35
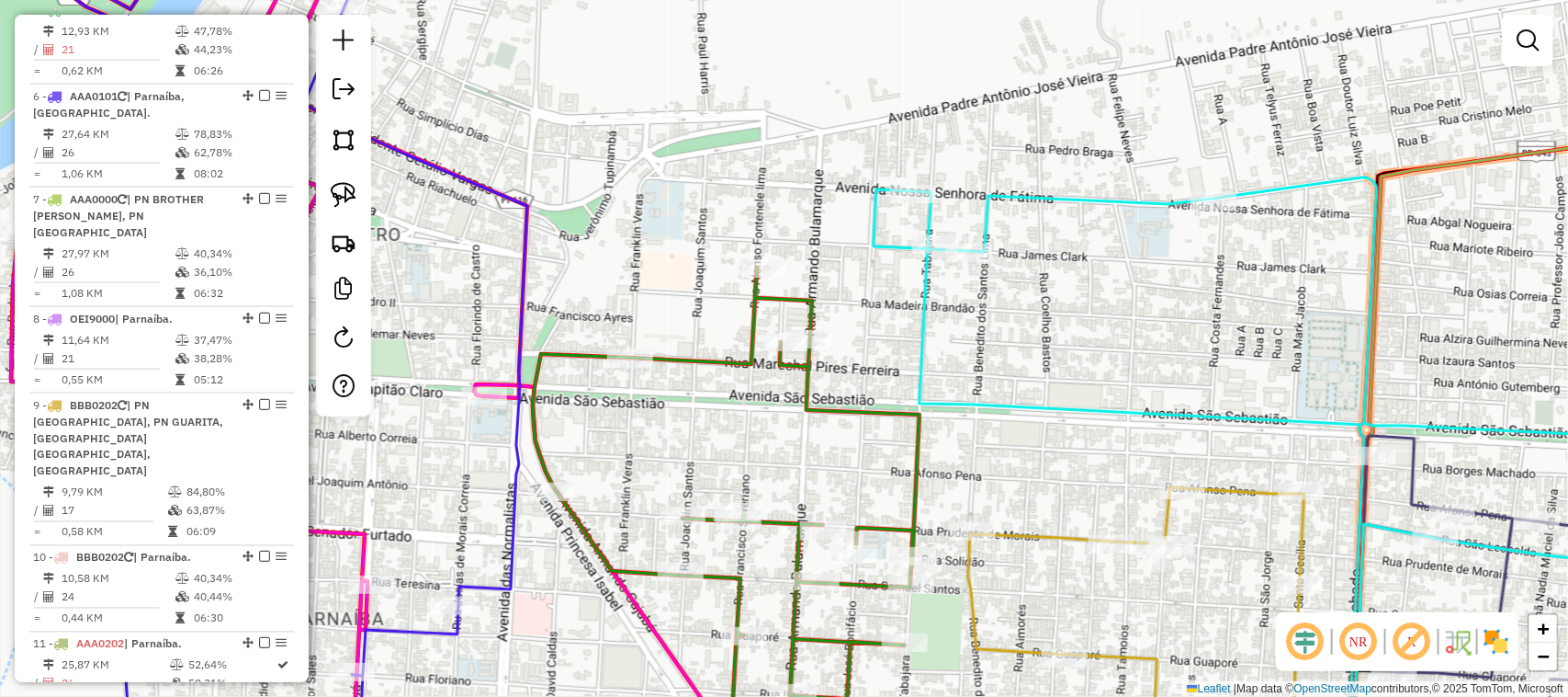
scroll to position [1042, 0]
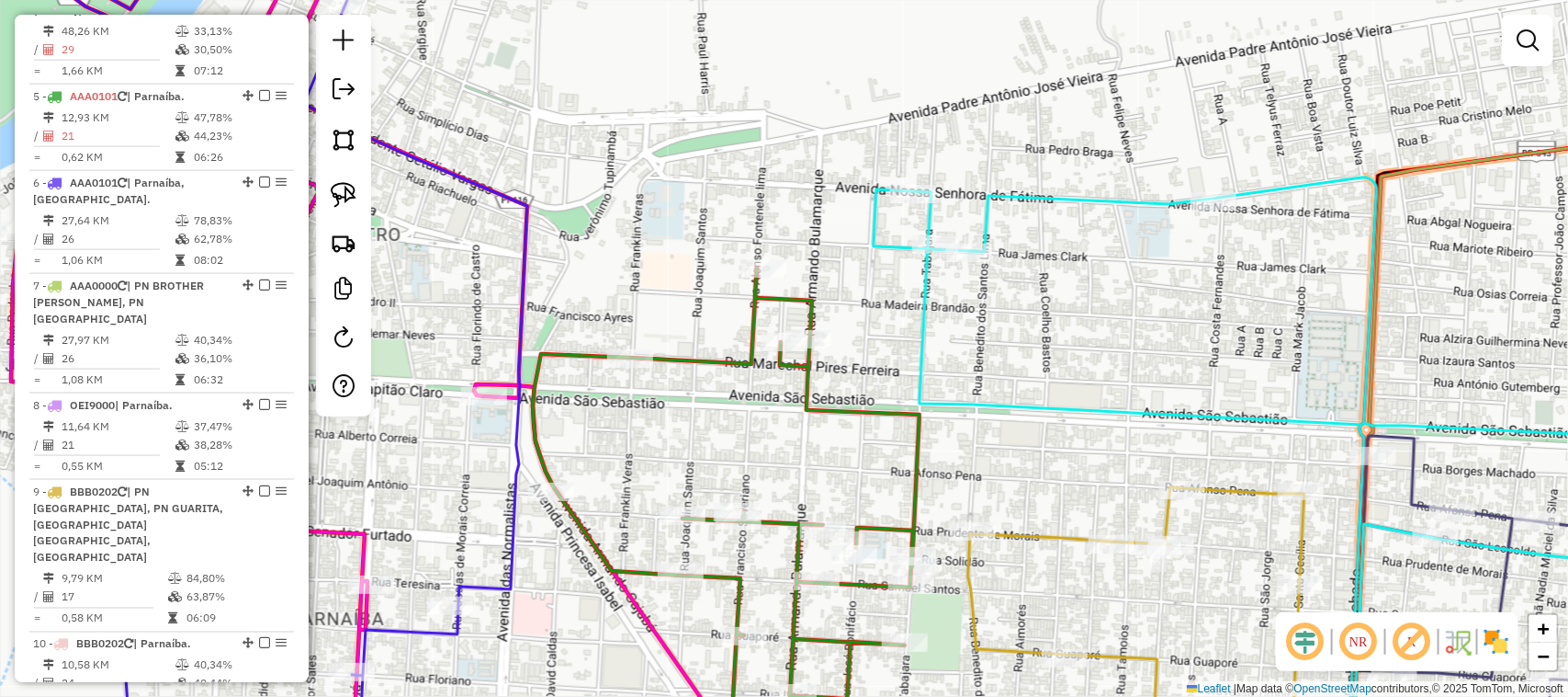
drag, startPoint x: 1035, startPoint y: 373, endPoint x: 1009, endPoint y: 328, distance: 52.0
click at [1035, 370] on div "Janela de atendimento Grade de atendimento Capacidade Transportadoras Veículos …" at bounding box center [784, 348] width 1568 height 697
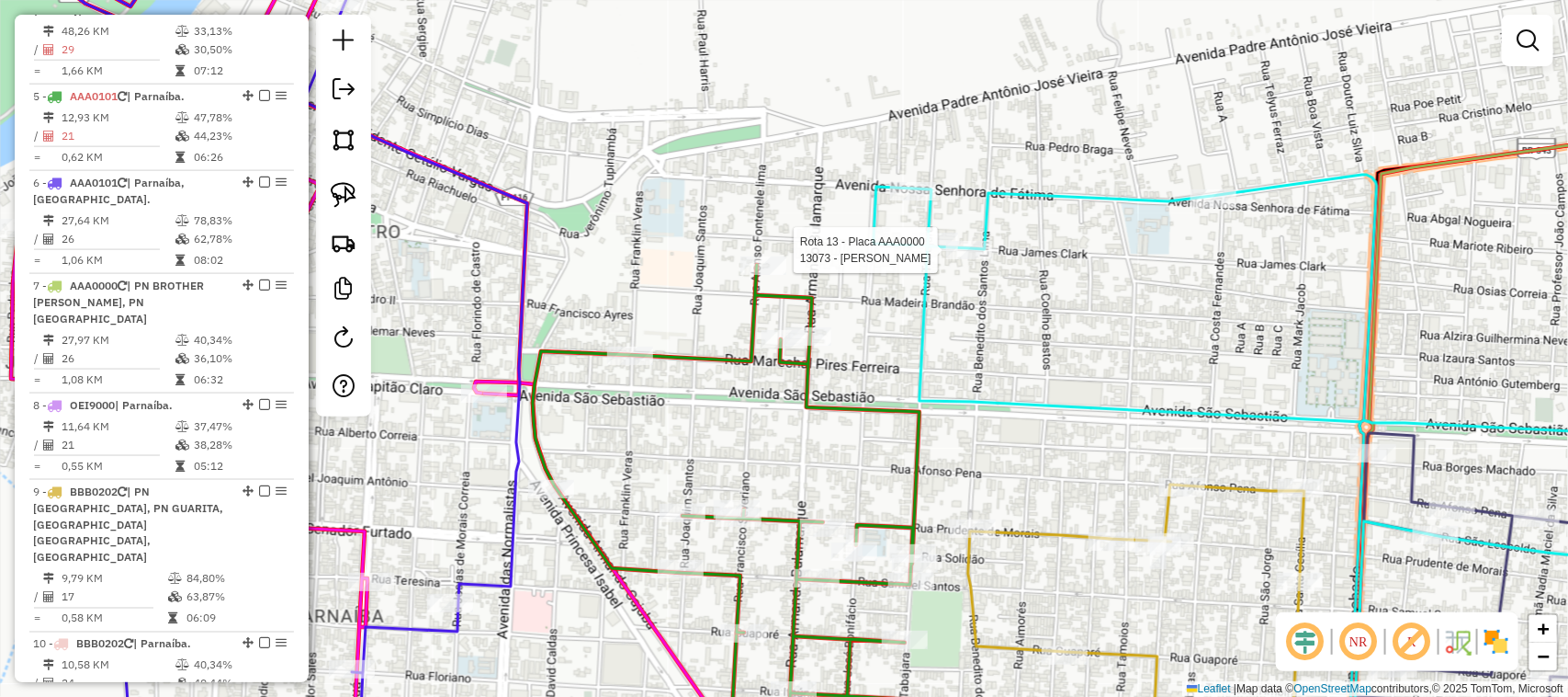
click at [962, 259] on div at bounding box center [968, 249] width 46 height 19
select select "**********"
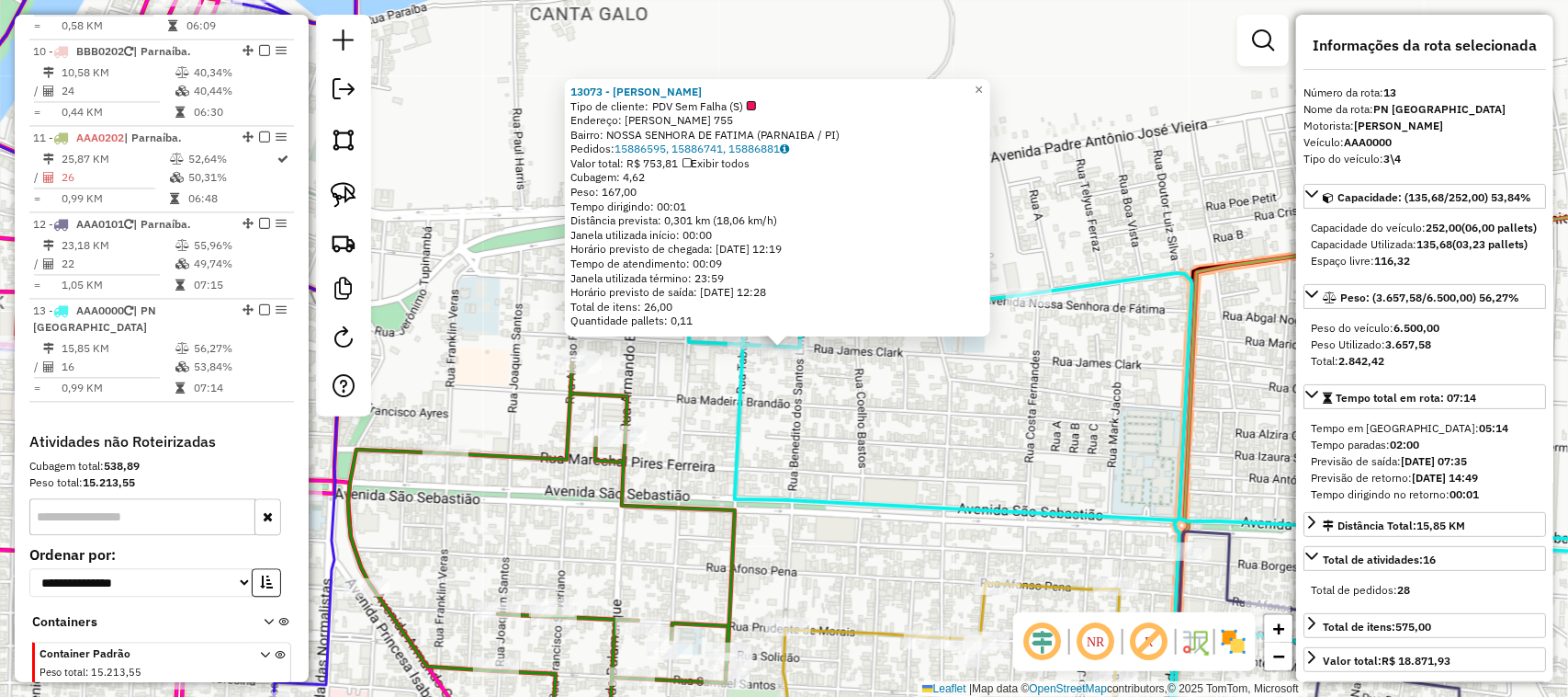
scroll to position [1667, 0]
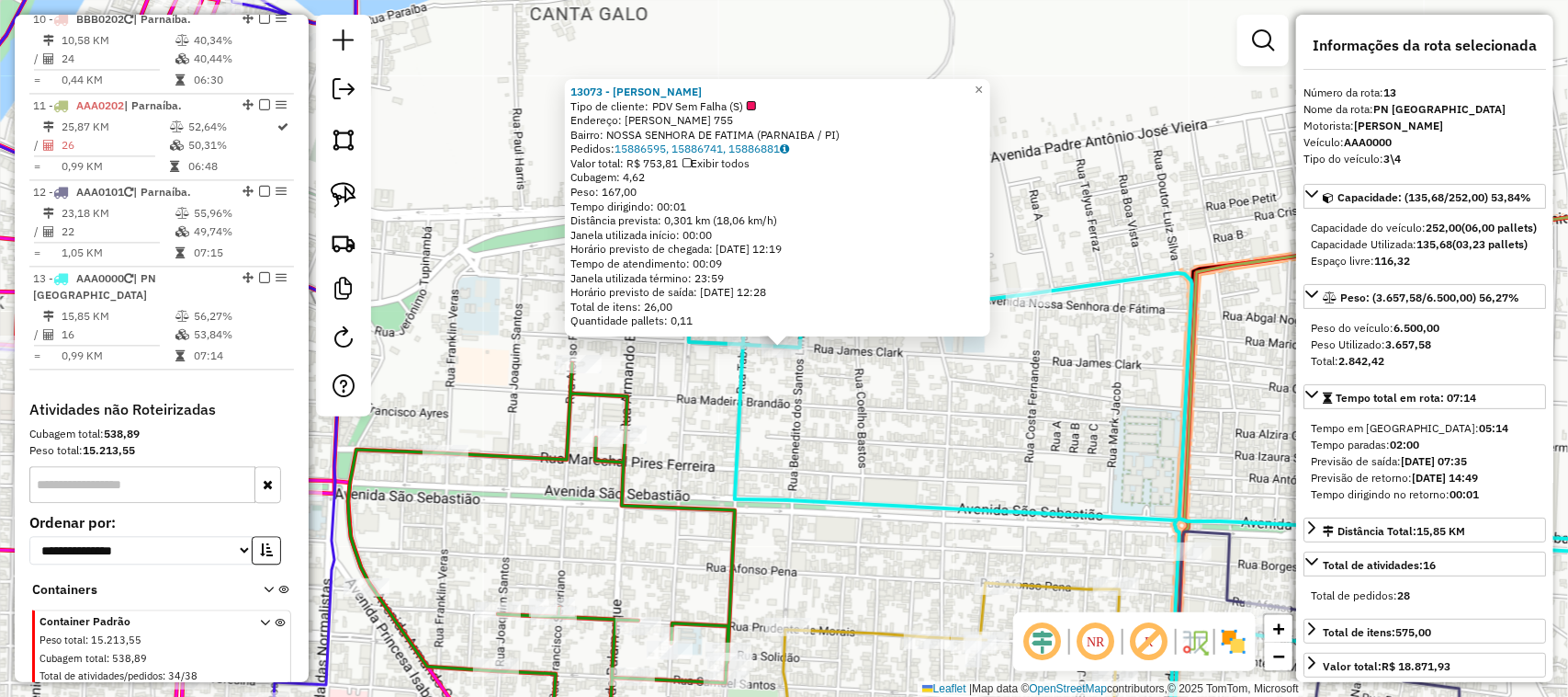
click at [1072, 373] on div "13073 - MERCEARIA ALMEIDA Tipo de cliente: PDV Sem Falha (S) Endereço: JAMES CL…" at bounding box center [784, 348] width 1568 height 697
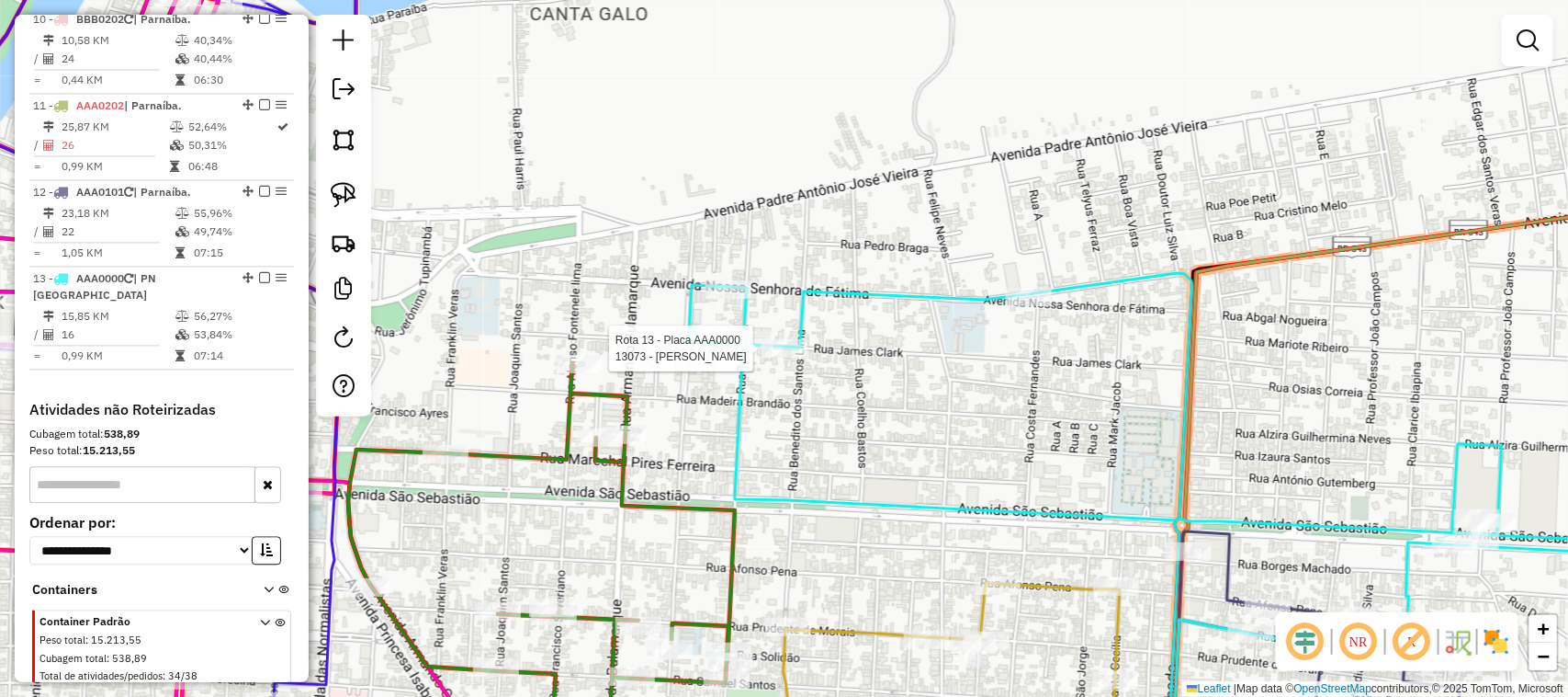
select select "**********"
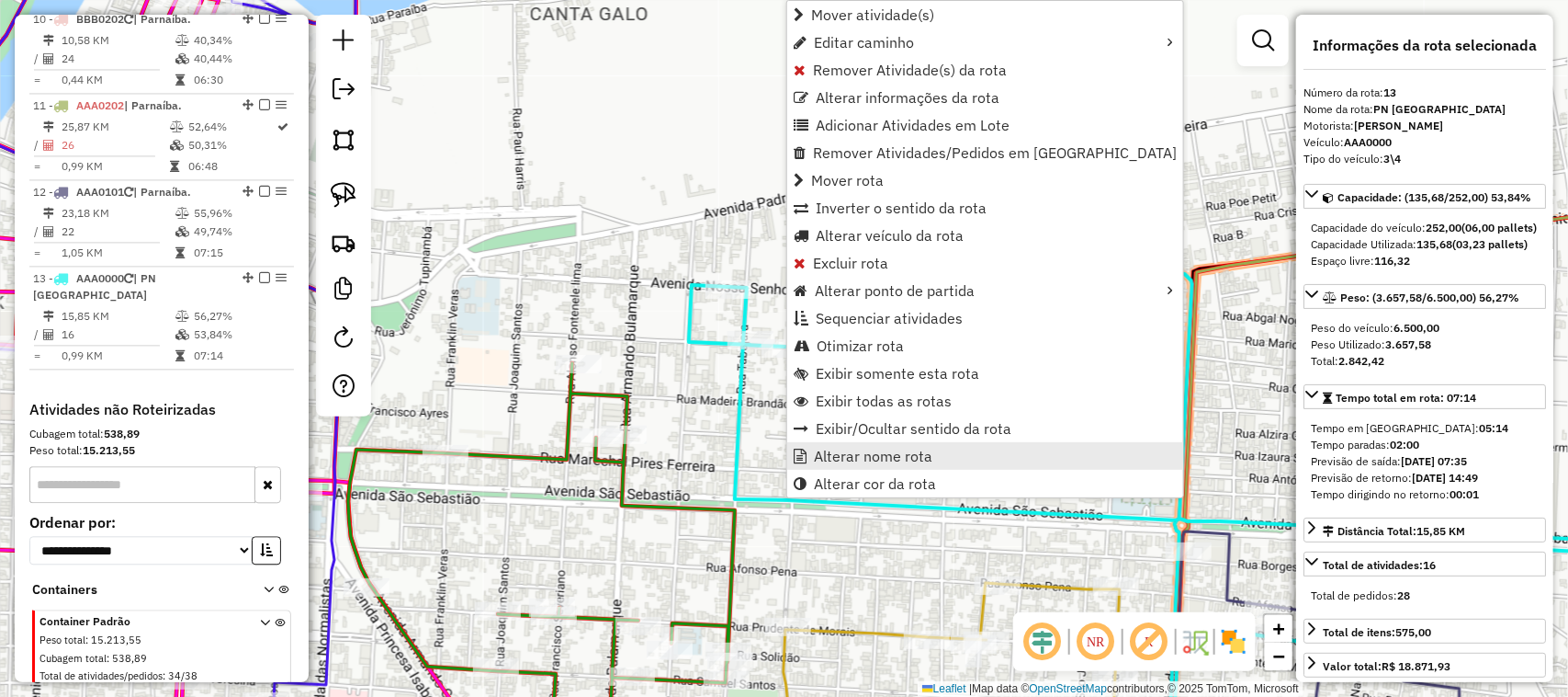
click at [858, 465] on link "Alterar nome rota" at bounding box center [985, 456] width 396 height 27
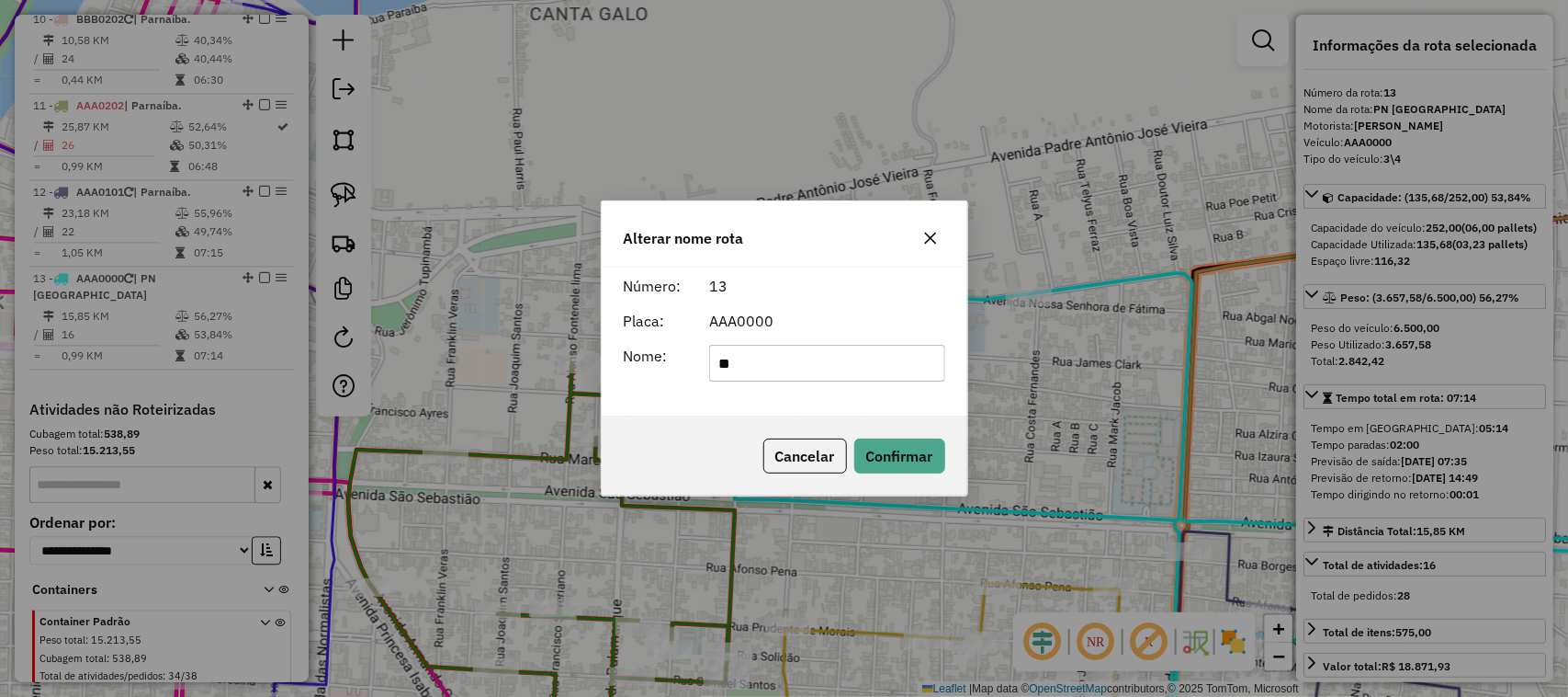
type input "*"
type input "*********"
click at [903, 443] on button "Confirmar" at bounding box center [900, 456] width 91 height 35
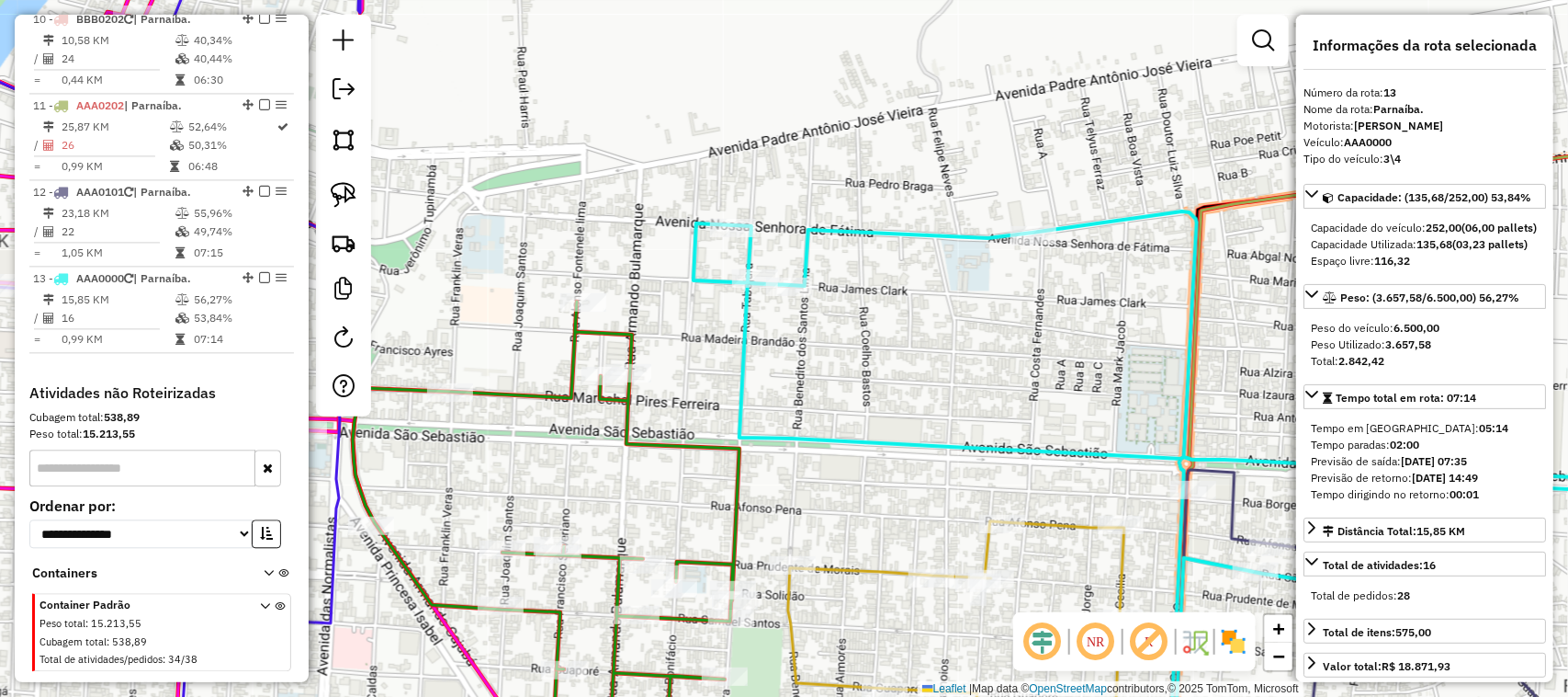
drag, startPoint x: 978, startPoint y: 389, endPoint x: 934, endPoint y: 226, distance: 168.8
click at [951, 282] on div "Janela de atendimento Grade de atendimento Capacidade Transportadoras Veículos …" at bounding box center [784, 348] width 1568 height 697
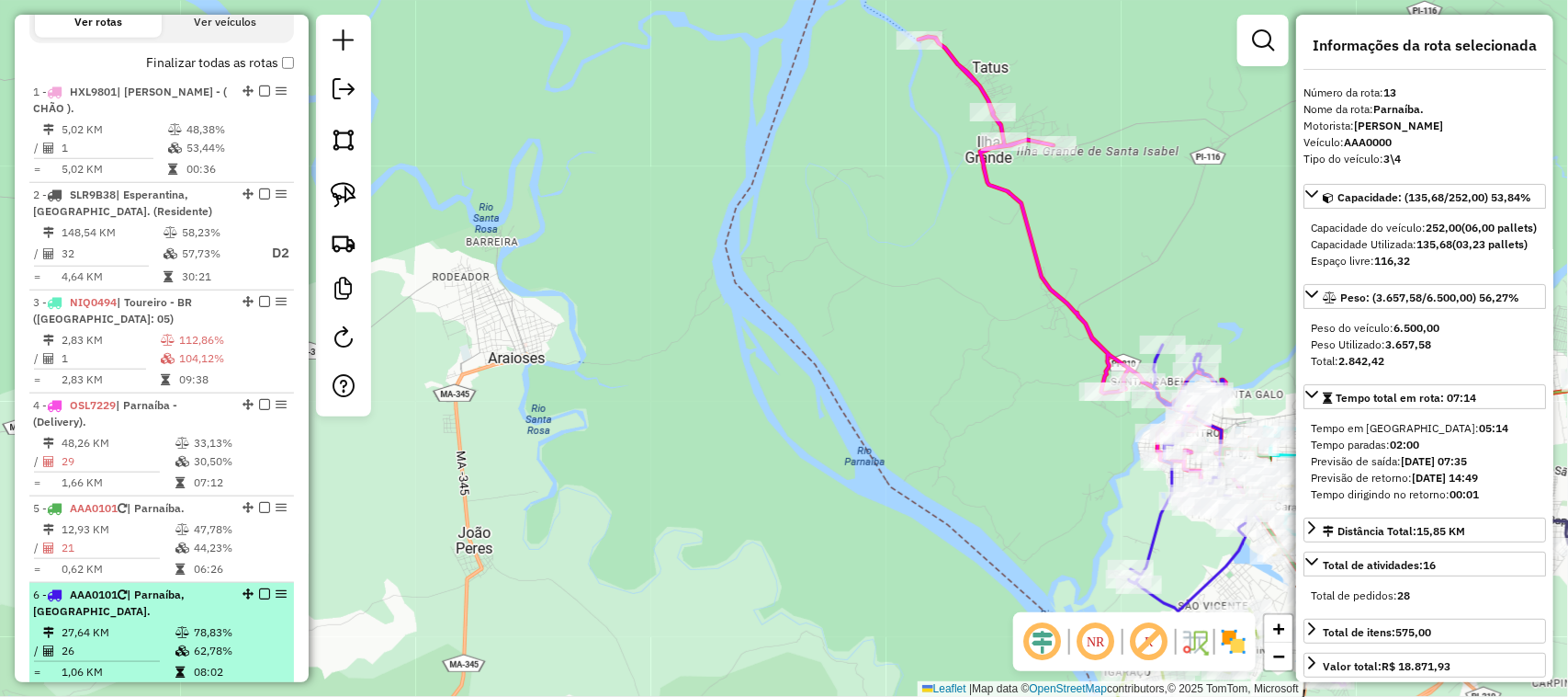
scroll to position [517, 0]
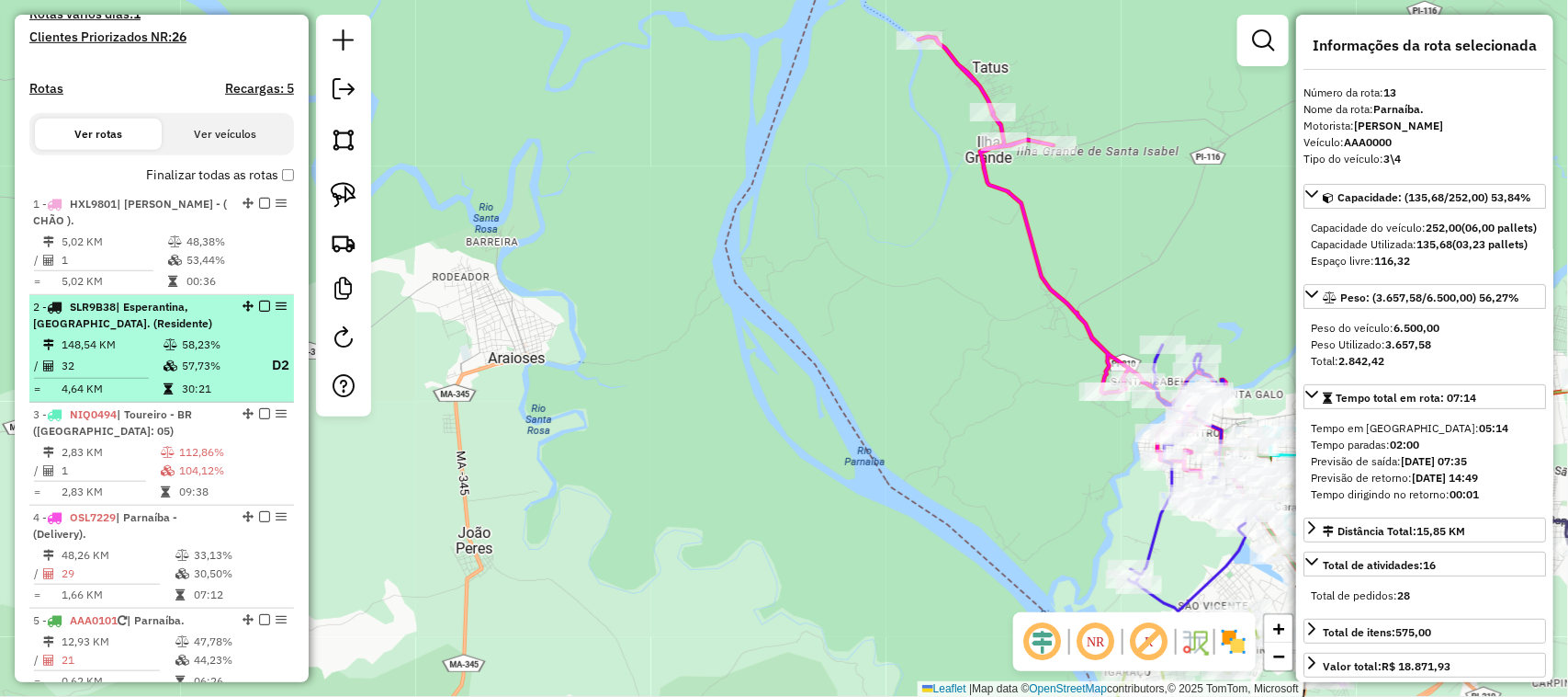
click at [223, 368] on td "57,73%" at bounding box center [217, 365] width 74 height 23
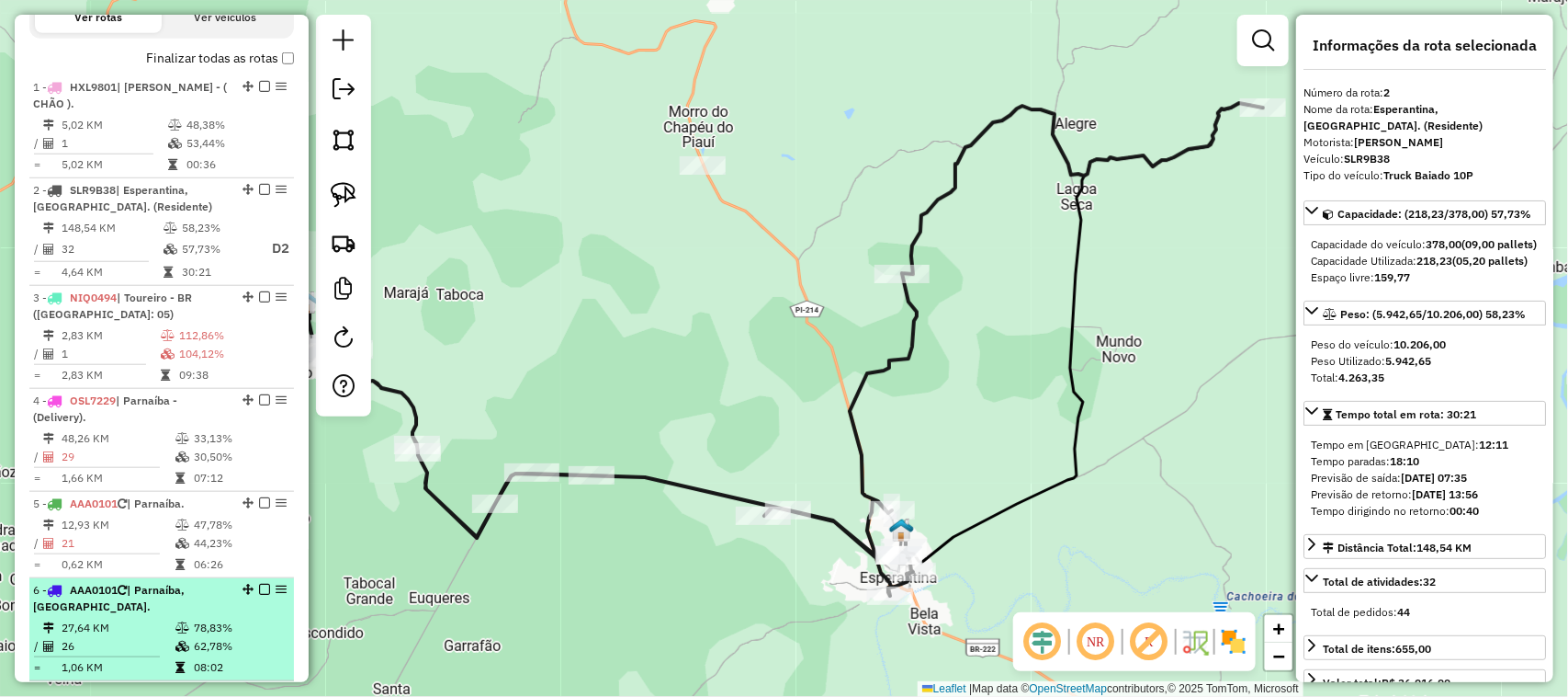
scroll to position [632, 0]
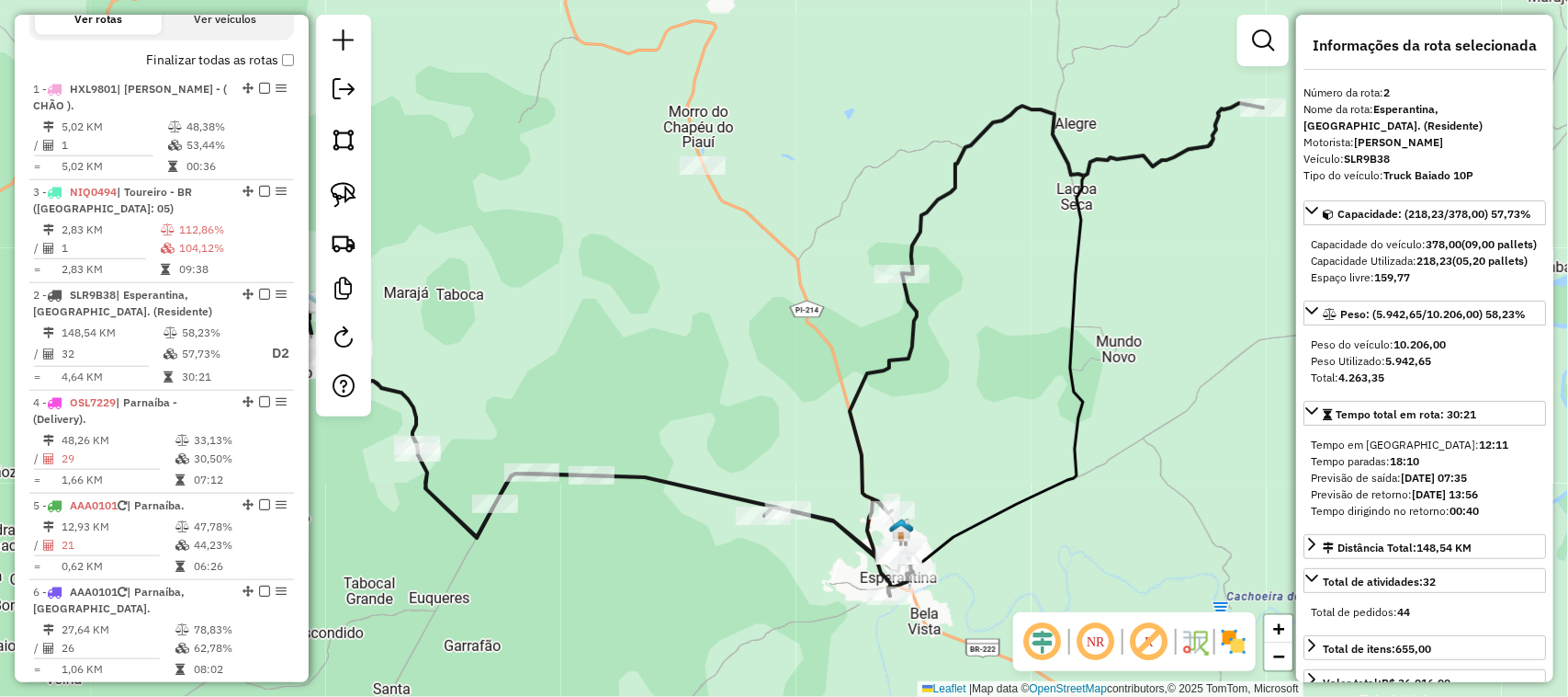
drag, startPoint x: 240, startPoint y: 312, endPoint x: 208, endPoint y: 236, distance: 82.5
click at [116, 239] on td "2,83 KM" at bounding box center [110, 230] width 99 height 19
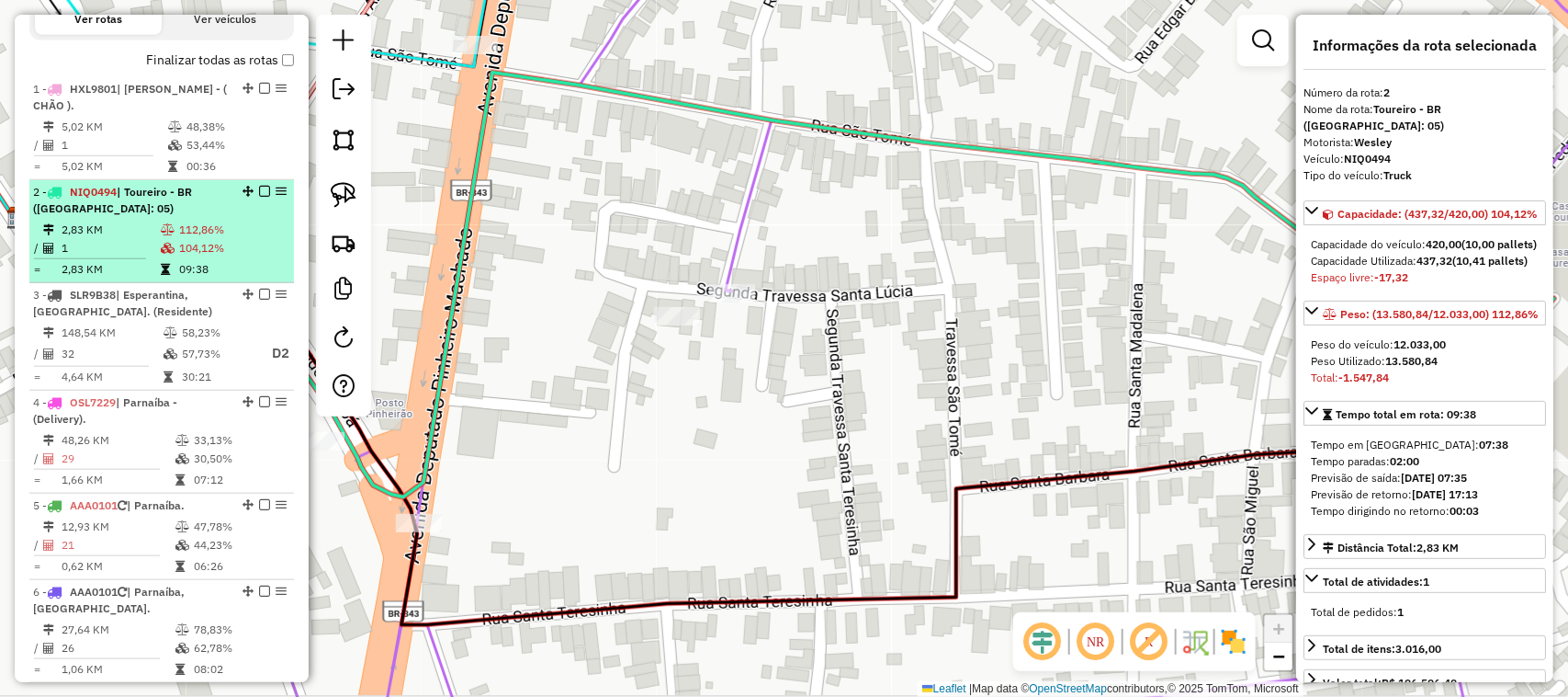
click at [199, 217] on div "2 - NIQ0494 | Toureiro - BR (Galpão: 05)" at bounding box center [131, 200] width 195 height 33
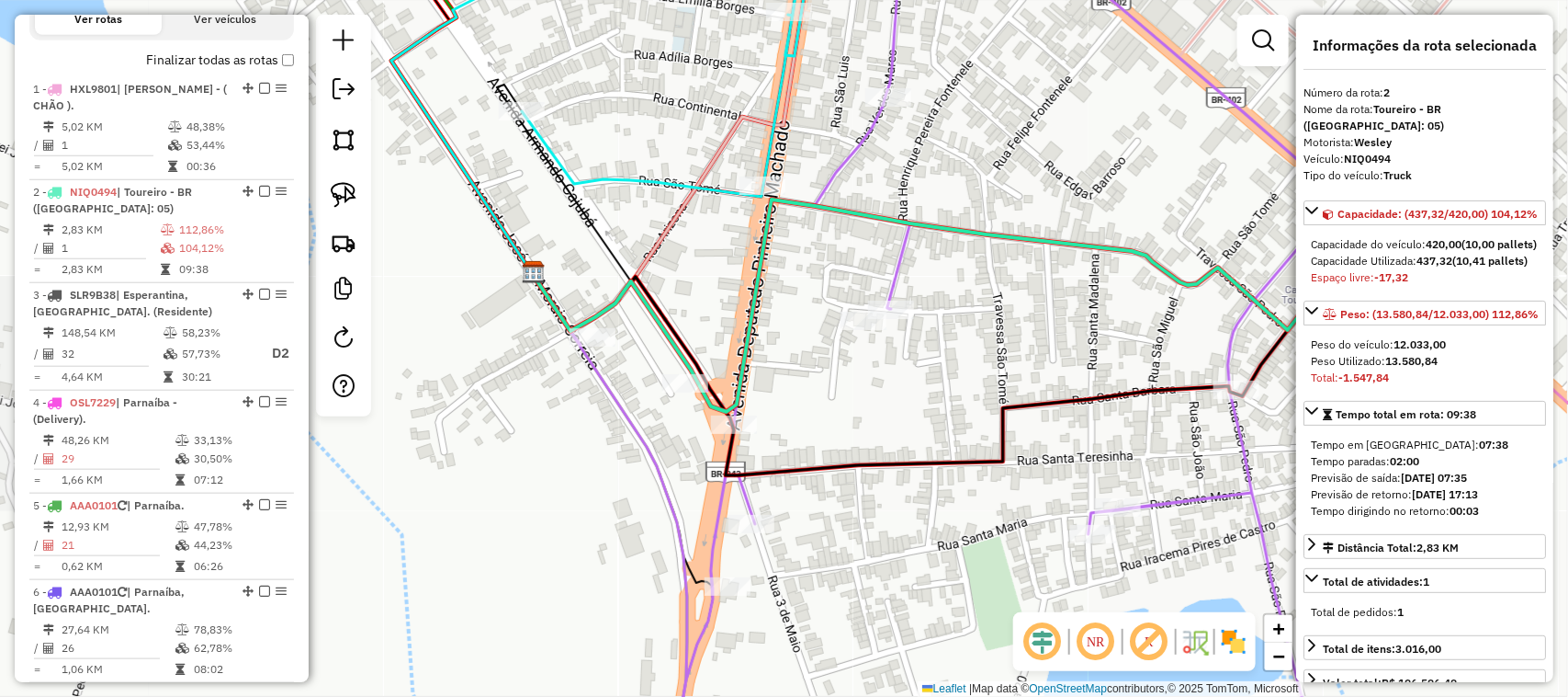
drag, startPoint x: 1003, startPoint y: 391, endPoint x: 839, endPoint y: 354, distance: 168.1
click at [858, 356] on div "Janela de atendimento Grade de atendimento Capacidade Transportadoras Veículos …" at bounding box center [784, 348] width 1568 height 697
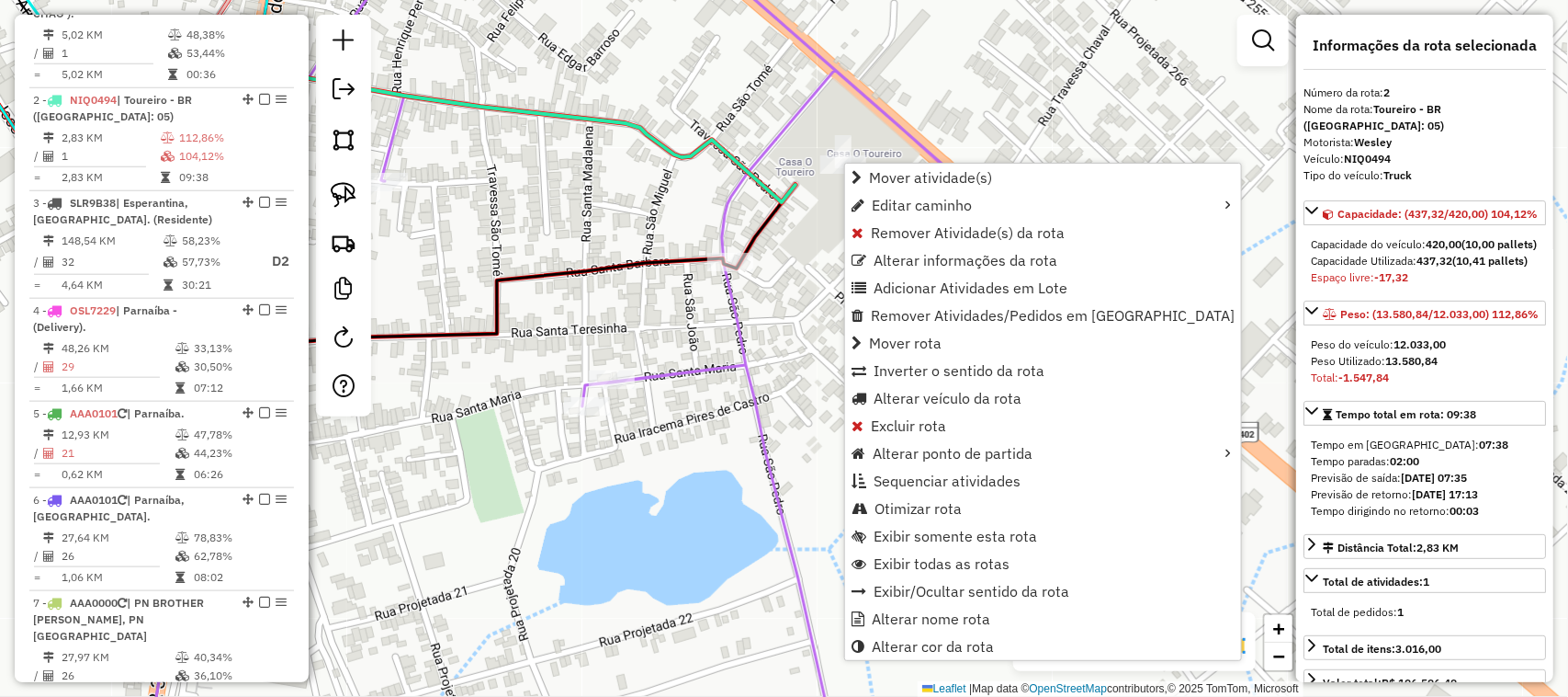
scroll to position [815, 0]
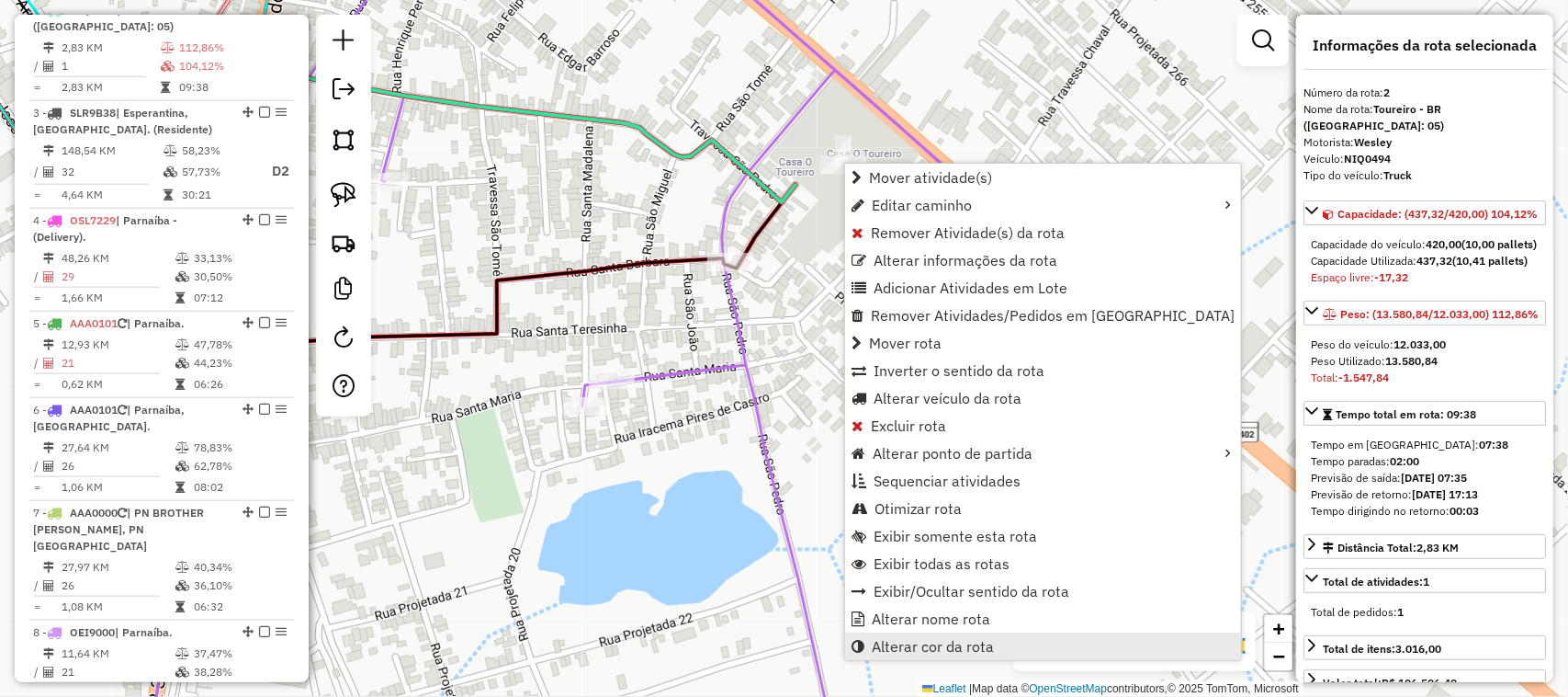
click at [954, 641] on span "Alterar cor da rota" at bounding box center [933, 646] width 123 height 15
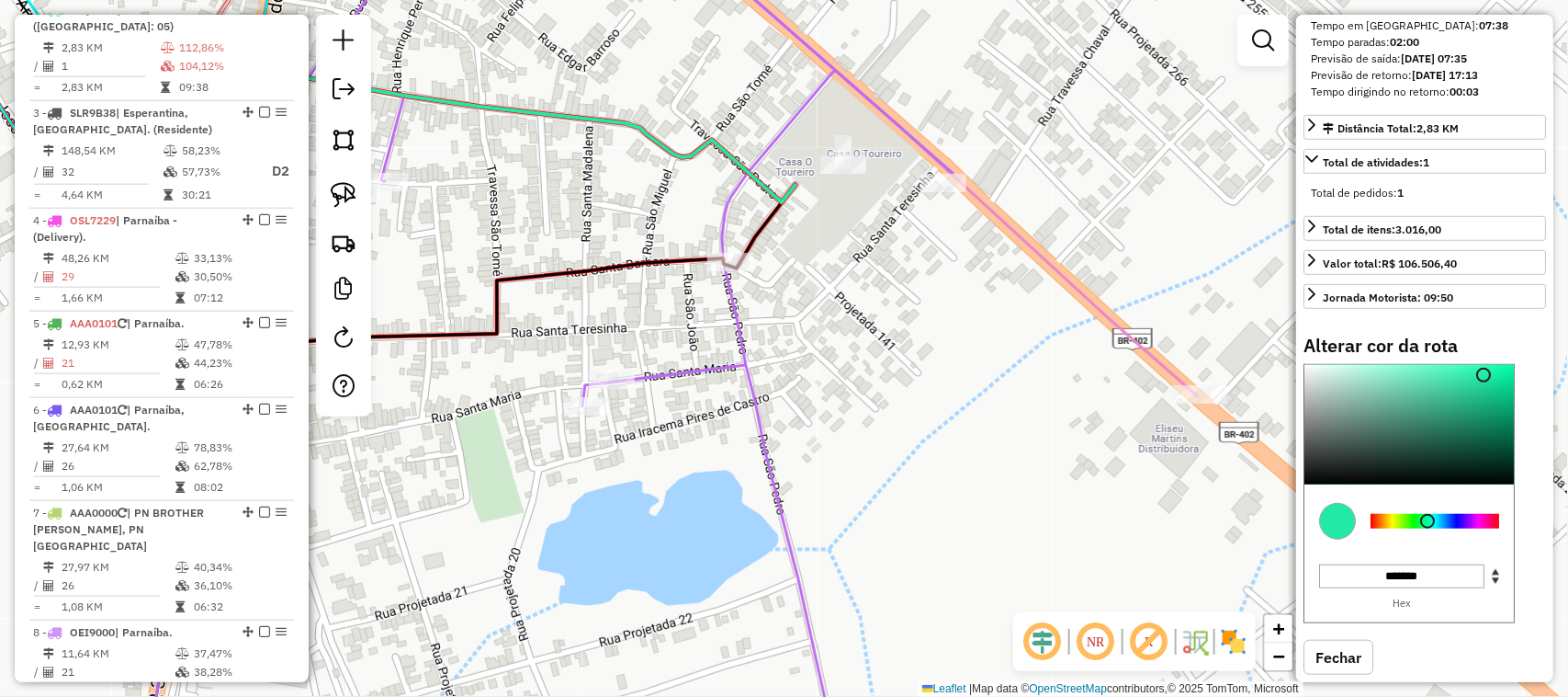
scroll to position [459, 0]
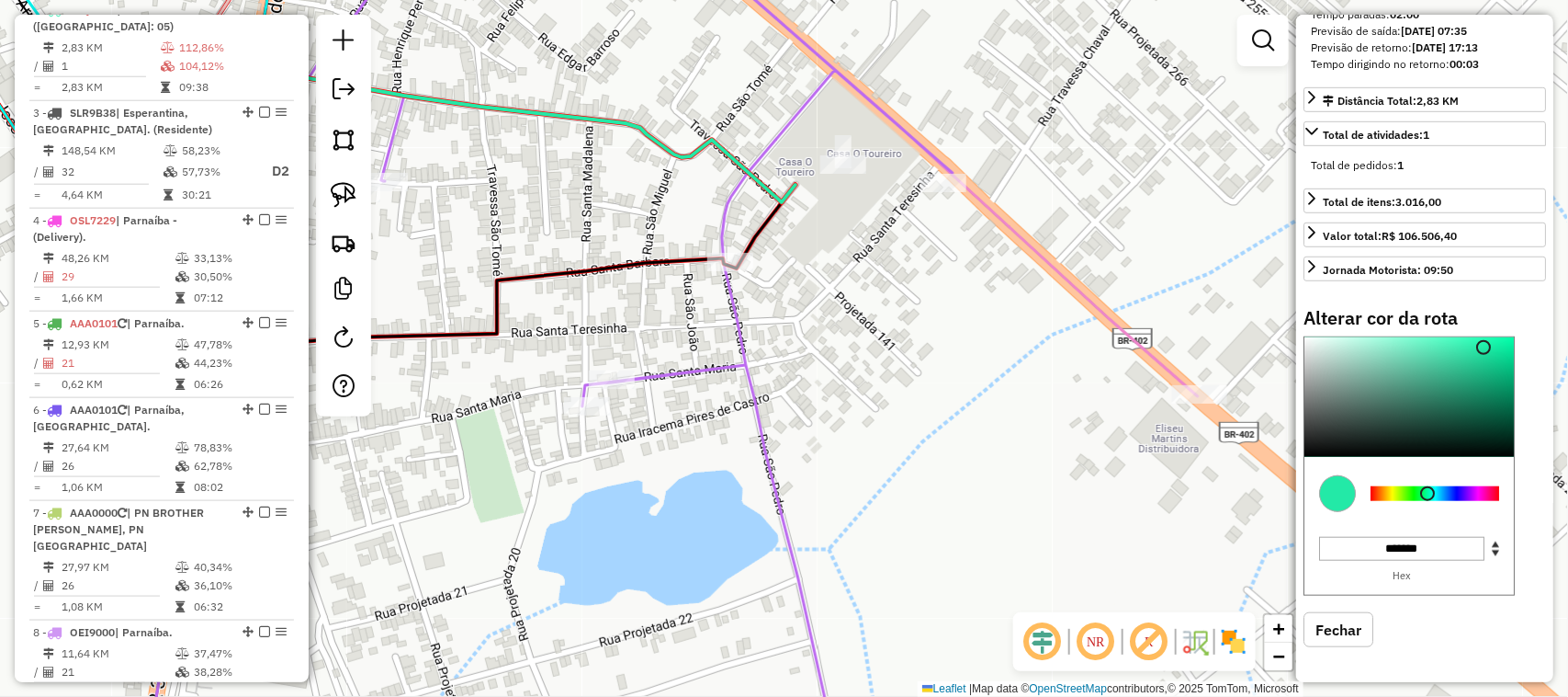
type input "*******"
click at [1310, 383] on div at bounding box center [1409, 398] width 209 height 120
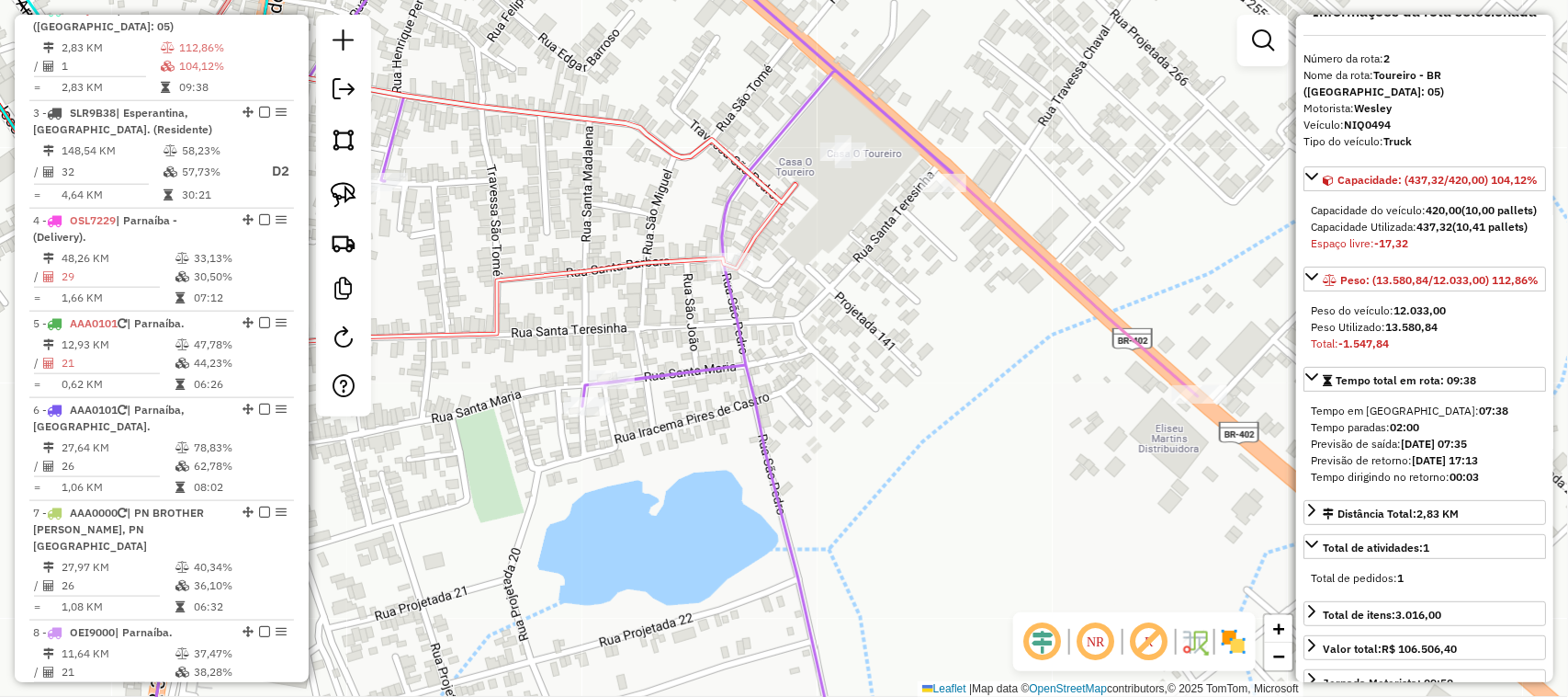
scroll to position [0, 0]
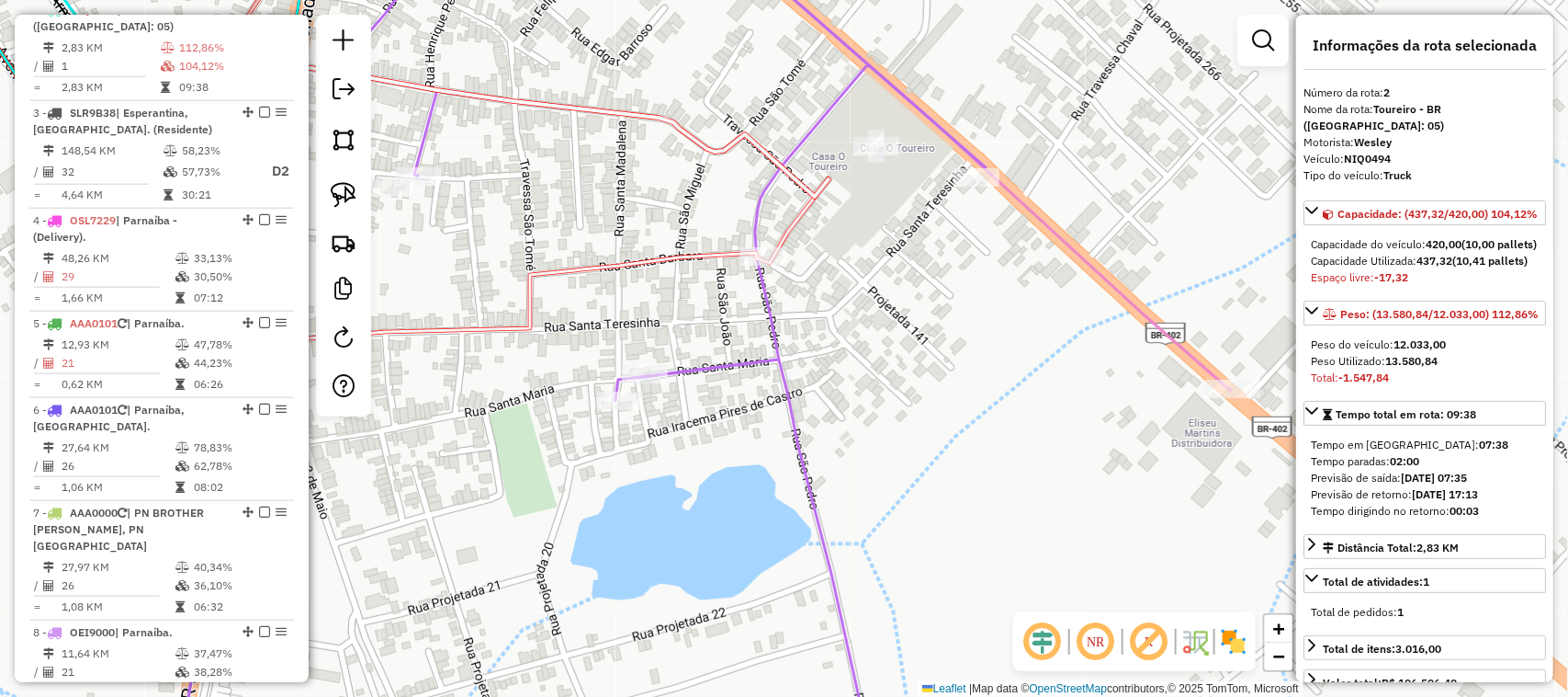
drag, startPoint x: 888, startPoint y: 329, endPoint x: 1018, endPoint y: 312, distance: 131.1
click at [1024, 317] on div "Janela de atendimento Grade de atendimento Capacidade Transportadoras Veículos …" at bounding box center [784, 348] width 1568 height 697
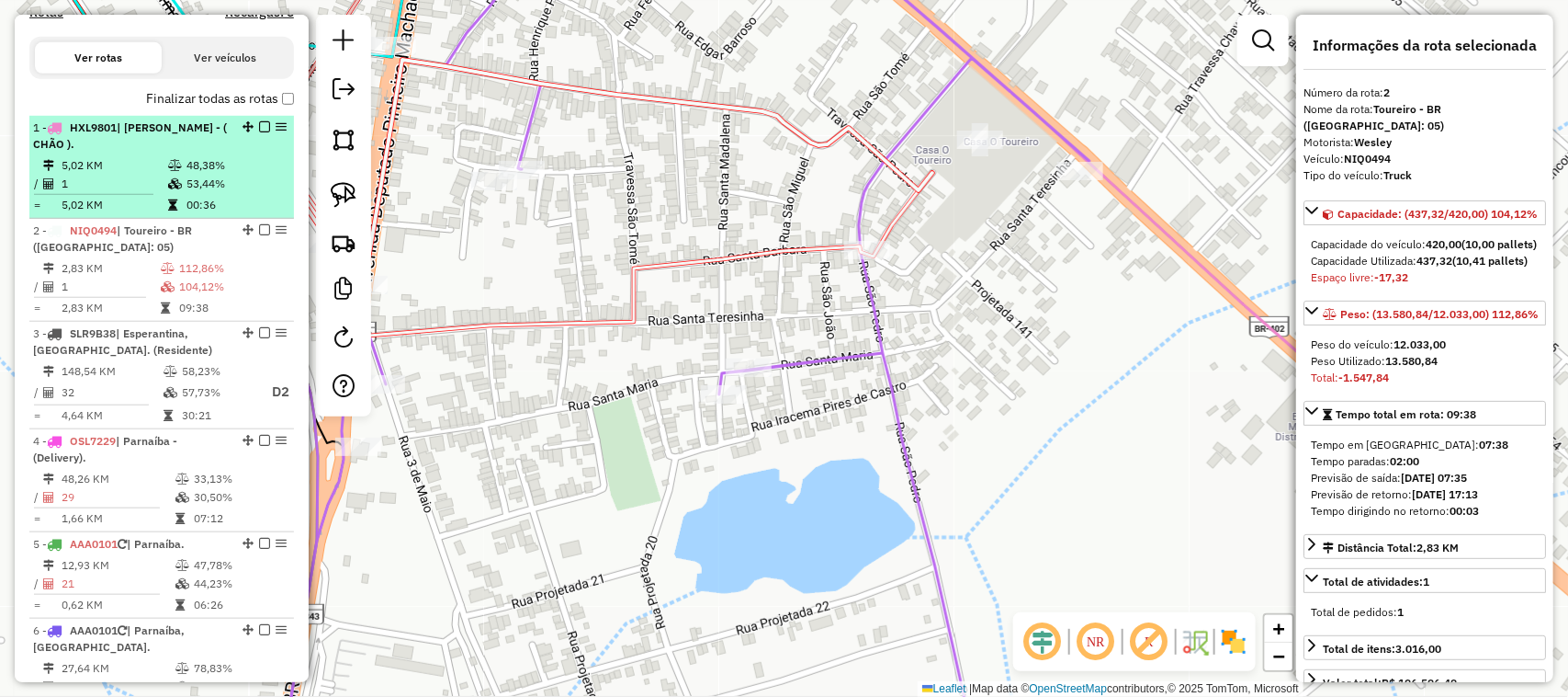
scroll to position [585, 0]
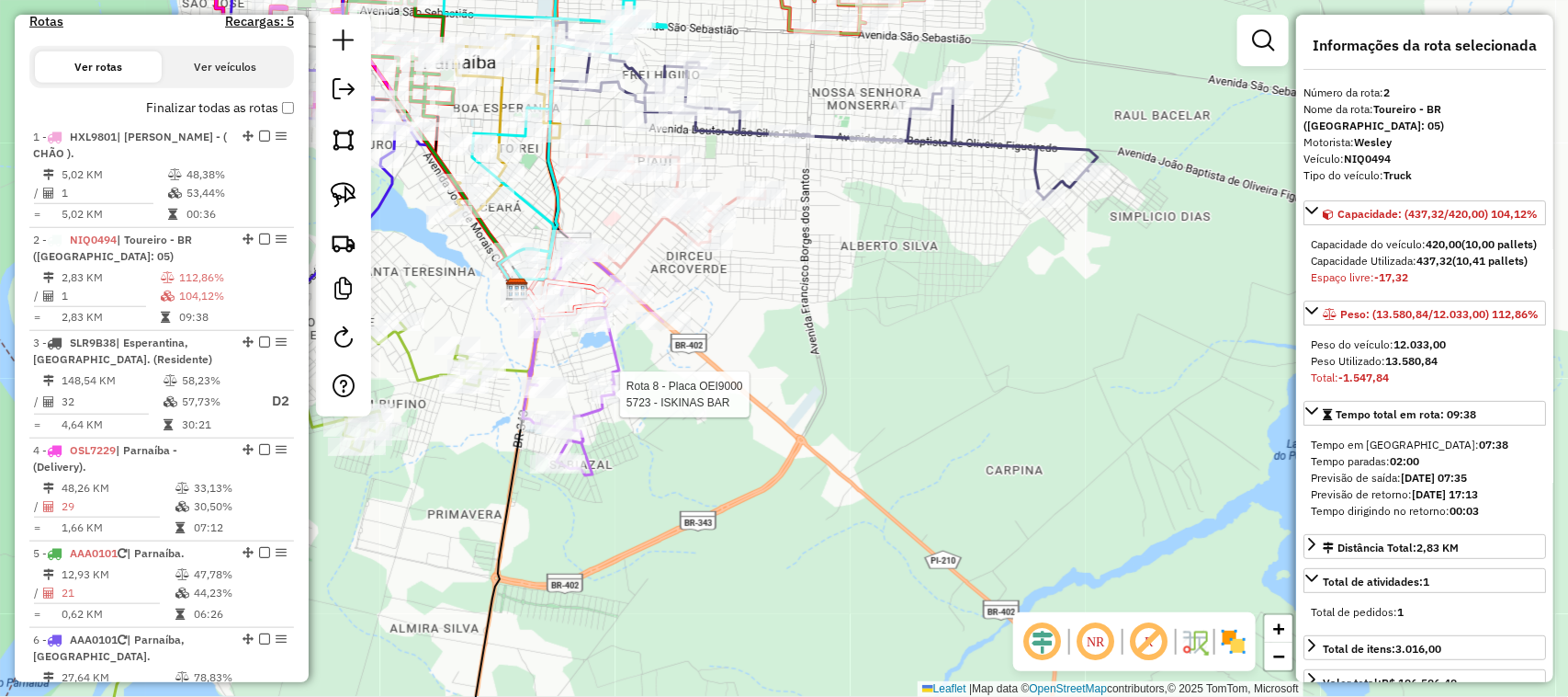
select select "**********"
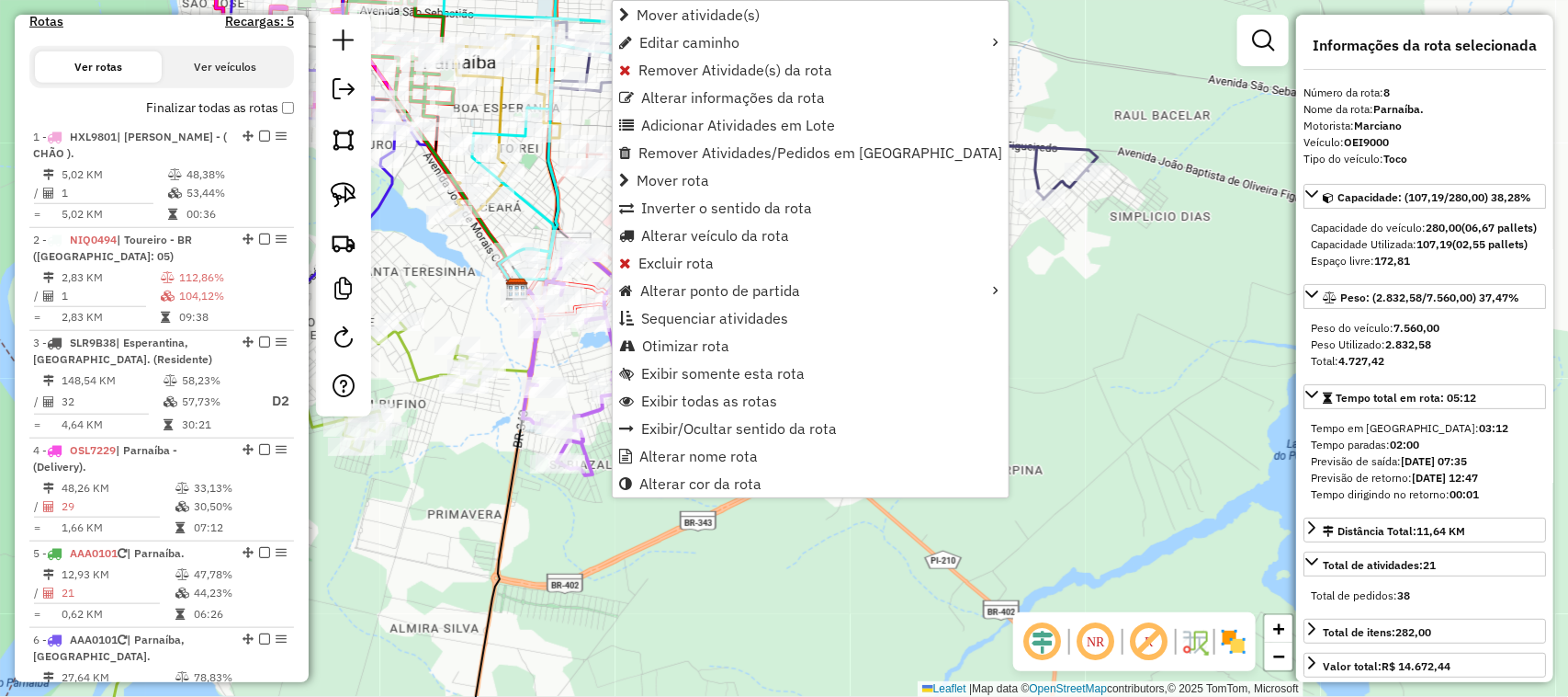
scroll to position [1421, 0]
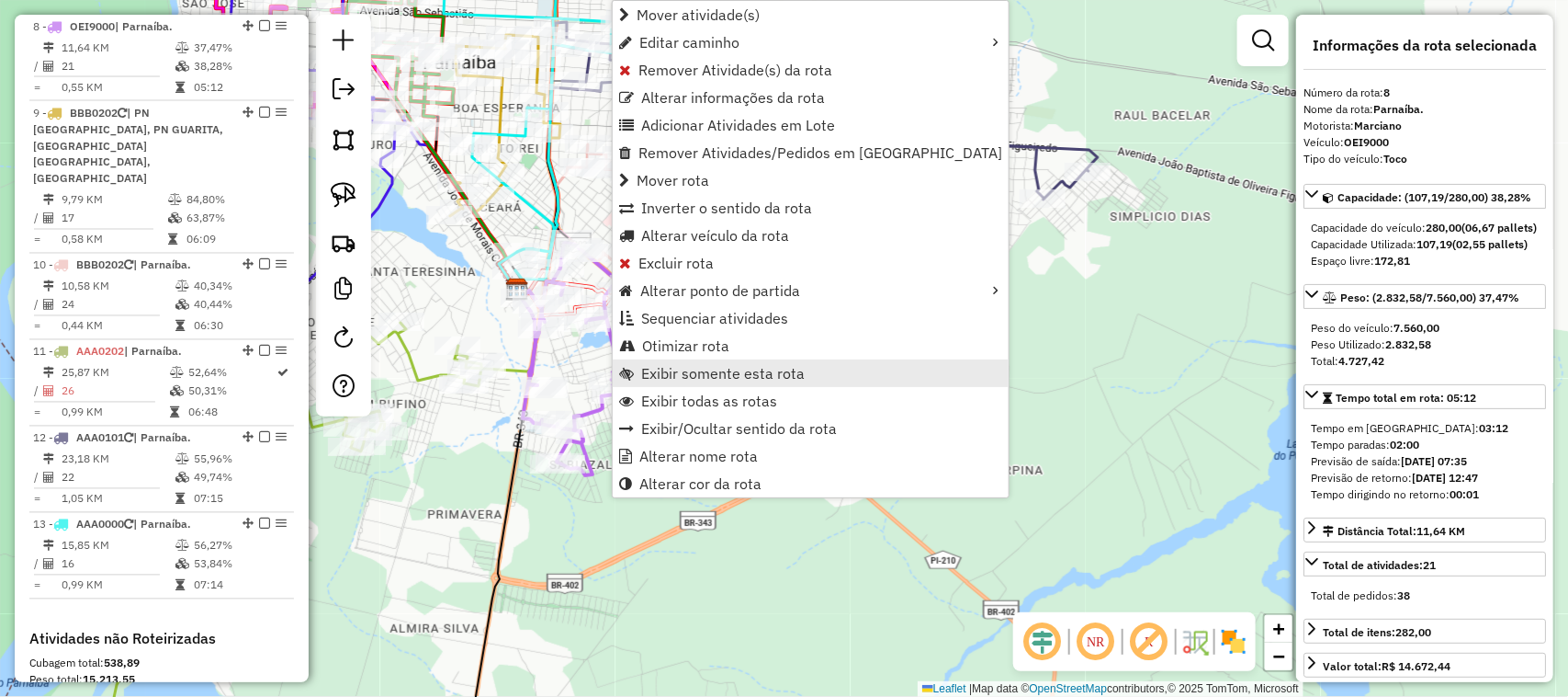
click at [732, 379] on span "Exibir somente esta rota" at bounding box center [723, 373] width 164 height 15
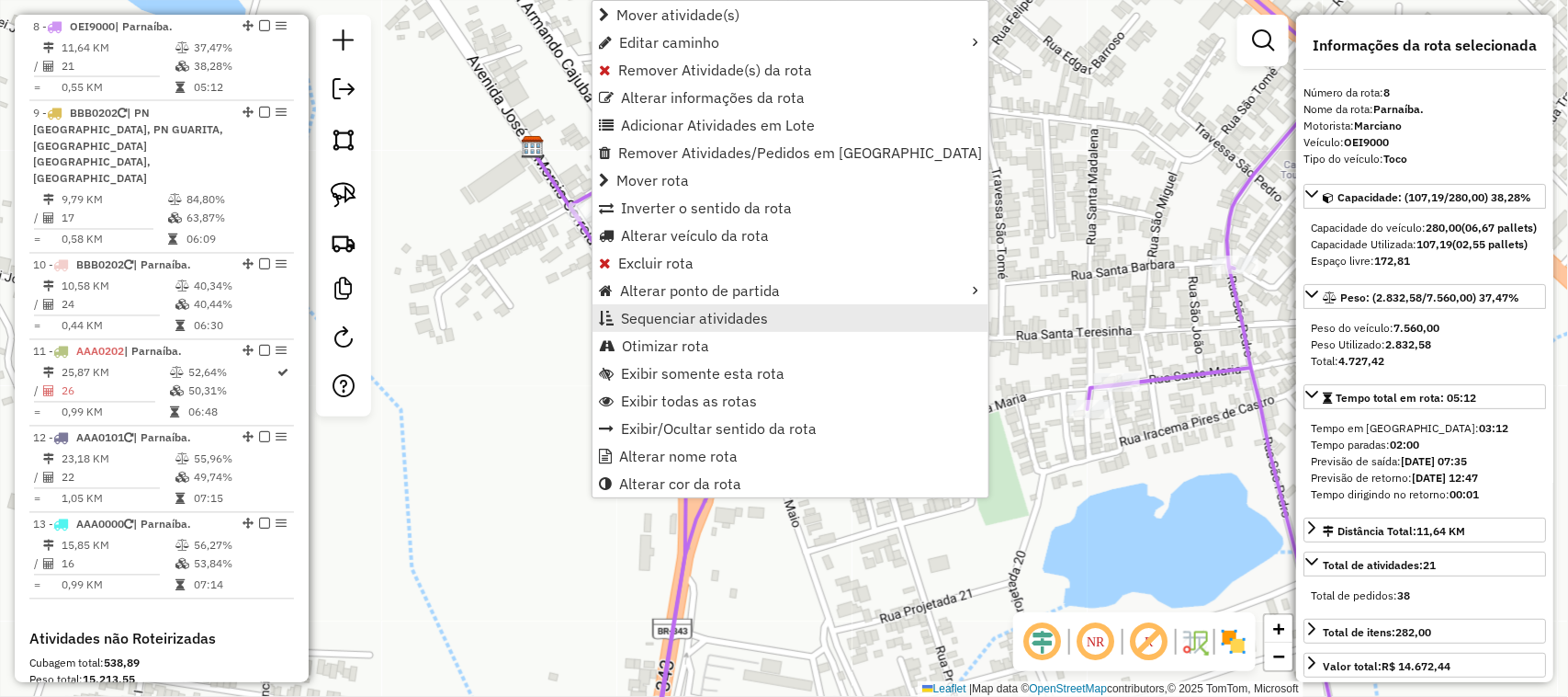
click at [641, 313] on span "Sequenciar atividades" at bounding box center [695, 318] width 147 height 15
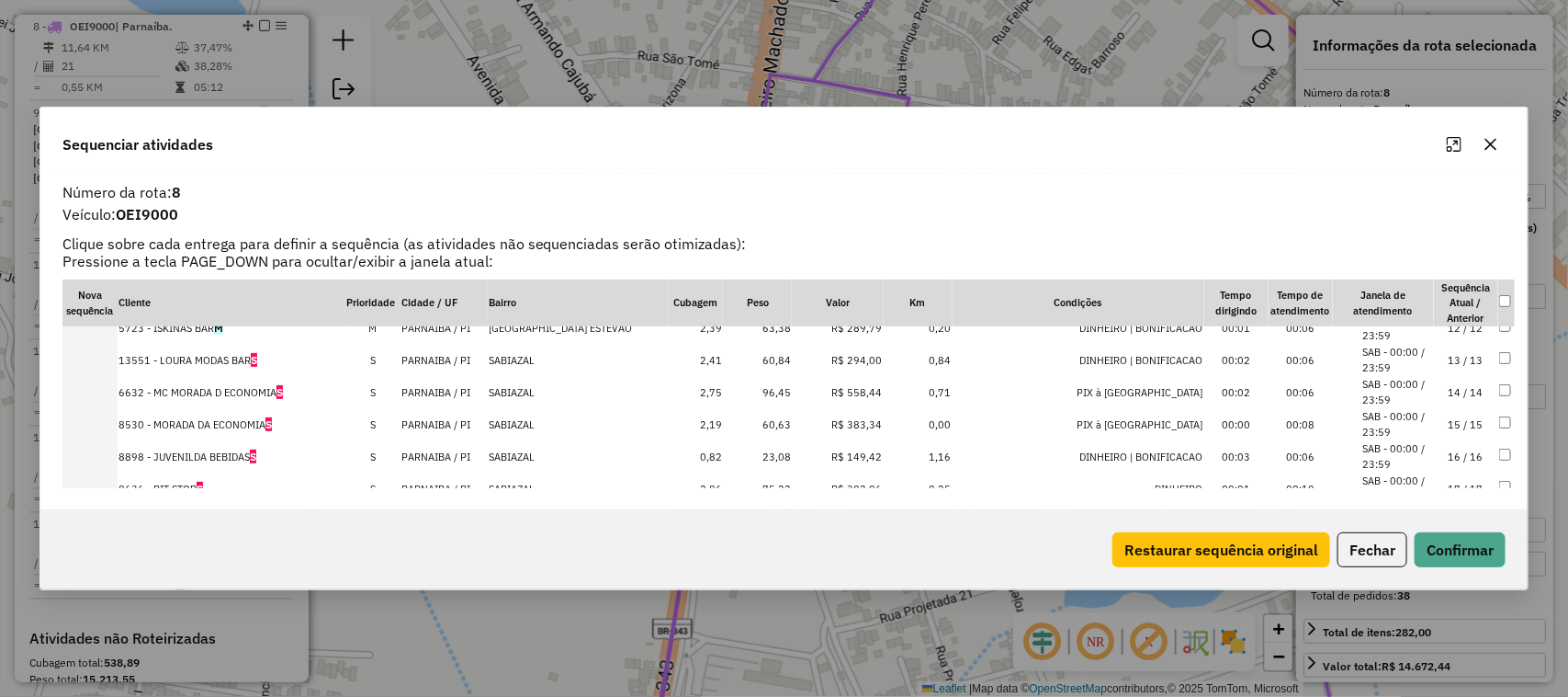
scroll to position [529, 0]
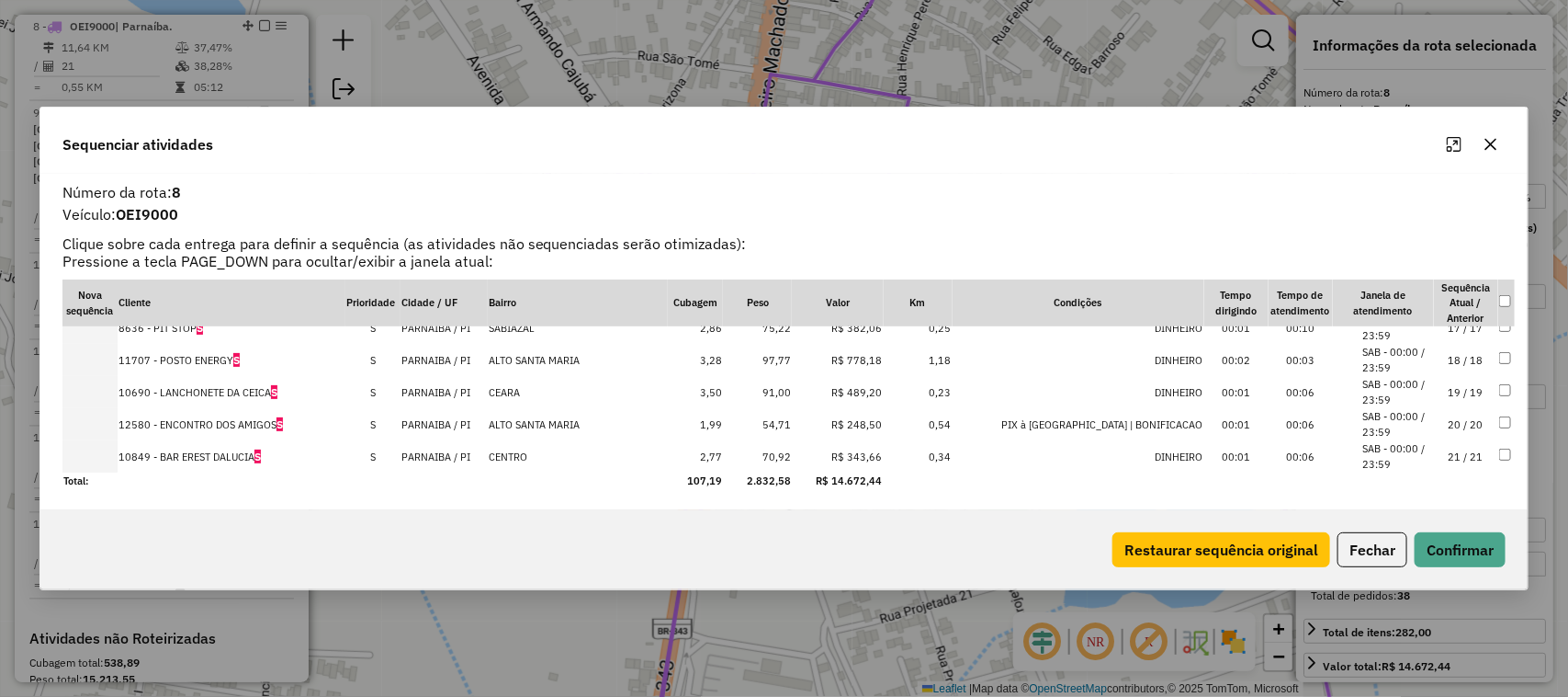
click at [1452, 457] on td "21 / 21" at bounding box center [1467, 456] width 65 height 32
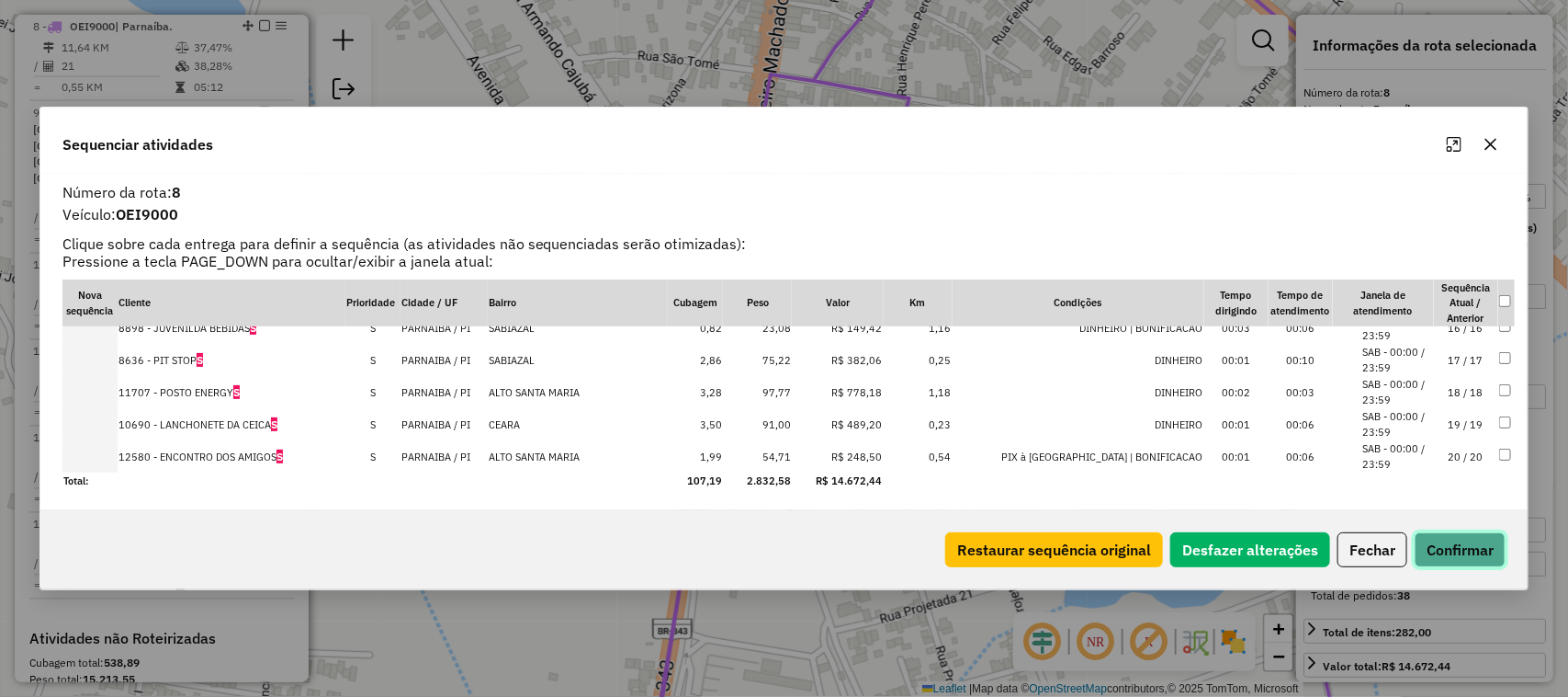
click at [1466, 553] on button "Confirmar" at bounding box center [1460, 550] width 91 height 35
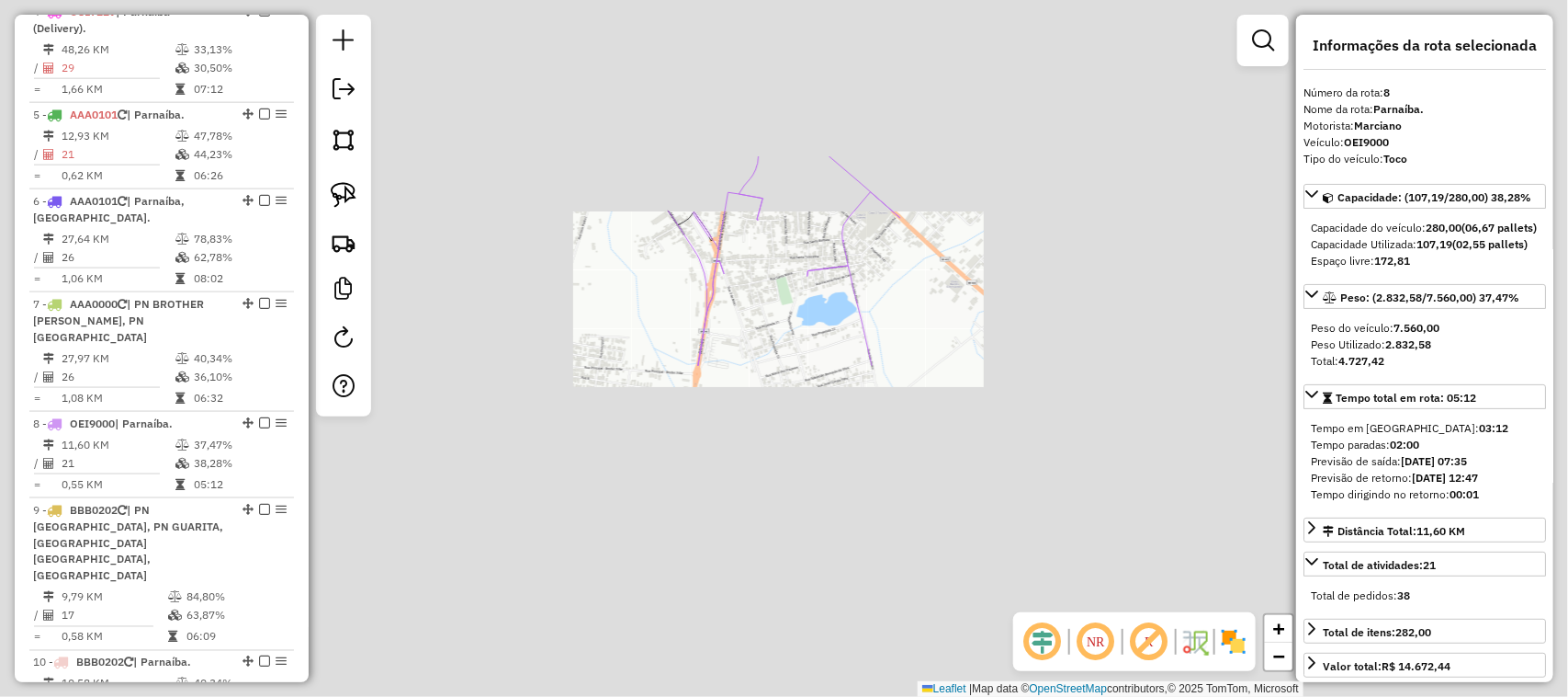
scroll to position [1421, 0]
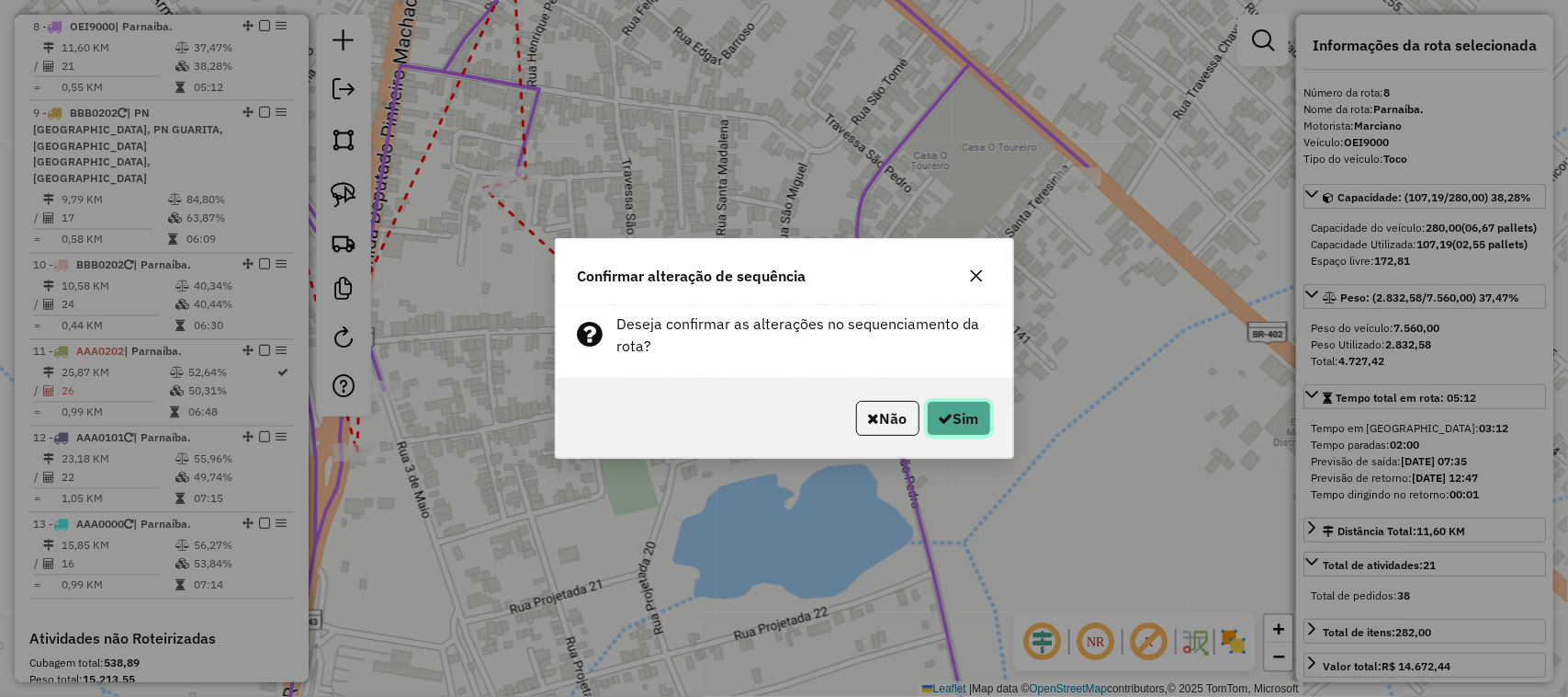
click at [945, 418] on icon "button" at bounding box center [946, 418] width 15 height 15
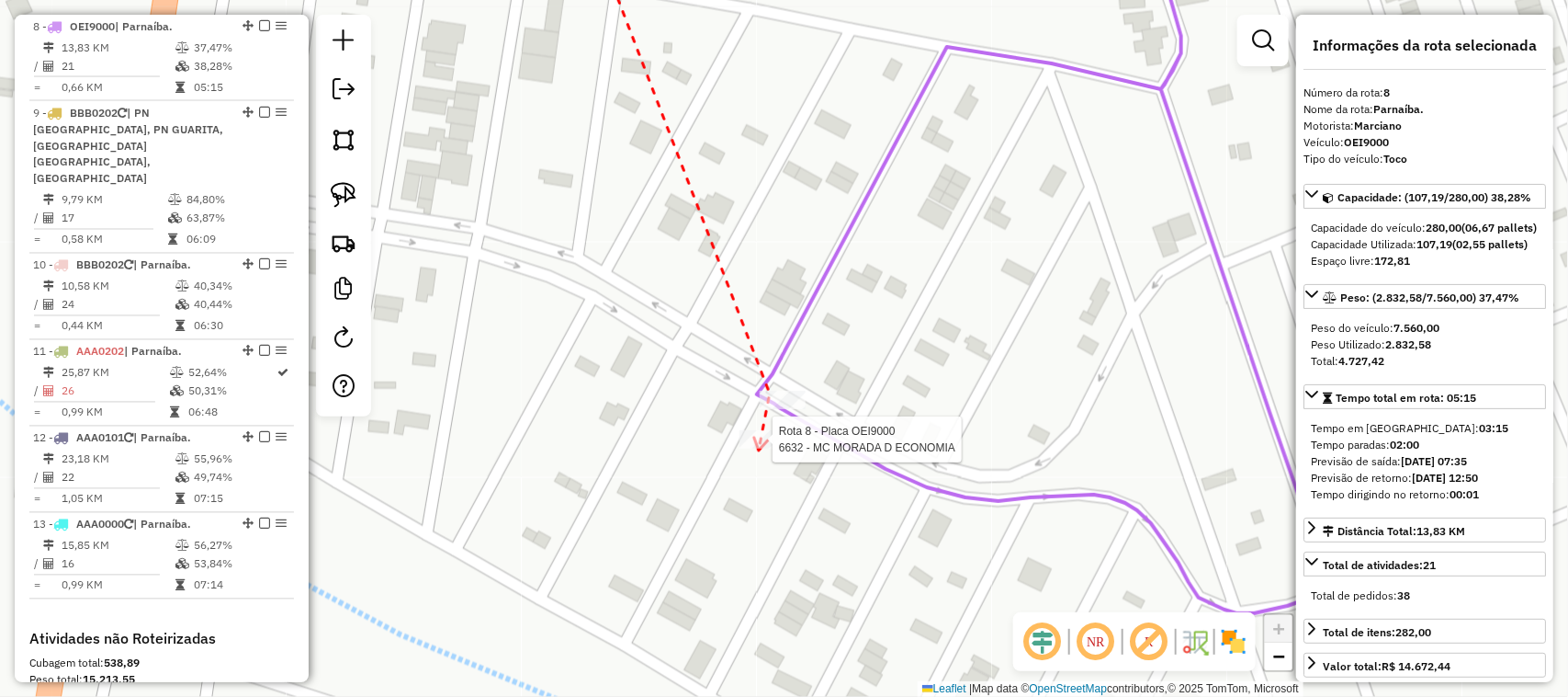
click at [758, 449] on div at bounding box center [767, 439] width 55 height 19
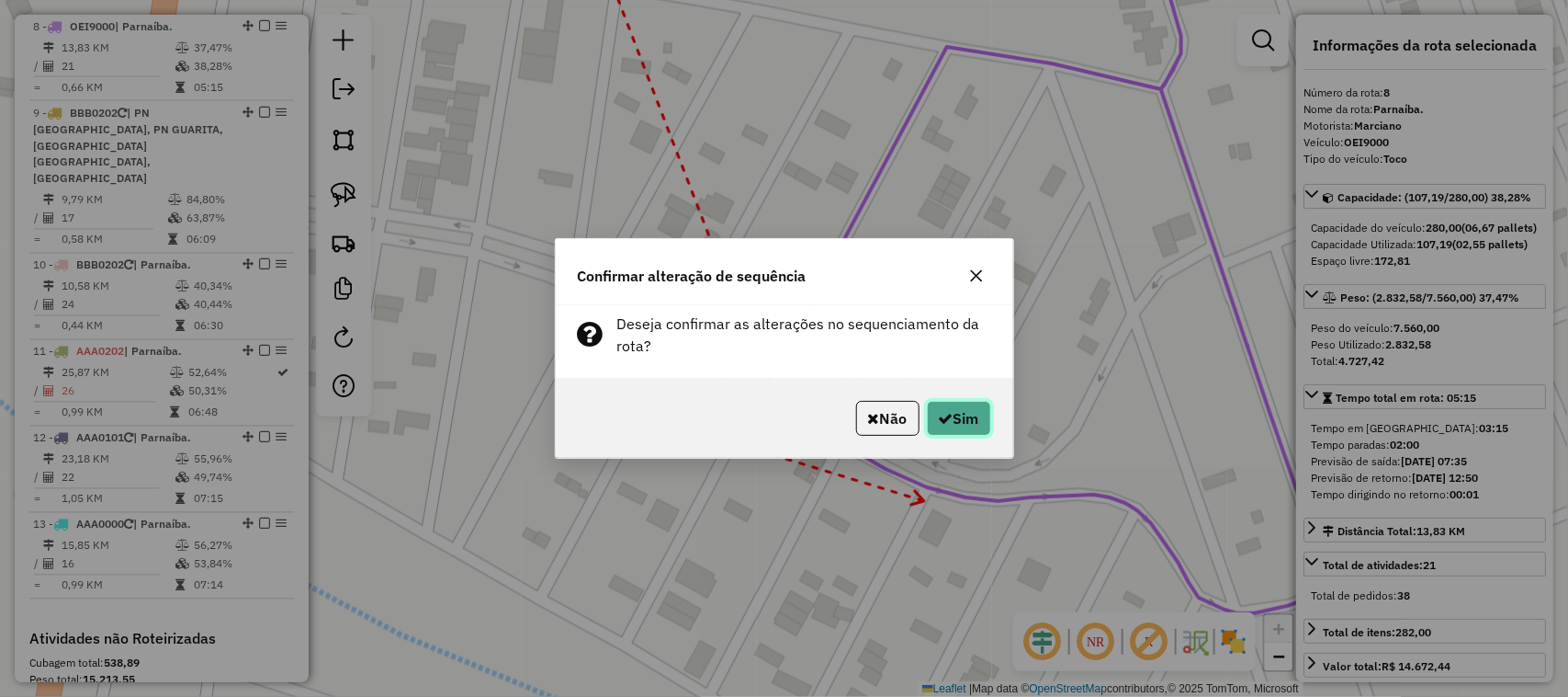
click at [962, 416] on button "Sim" at bounding box center [960, 418] width 65 height 35
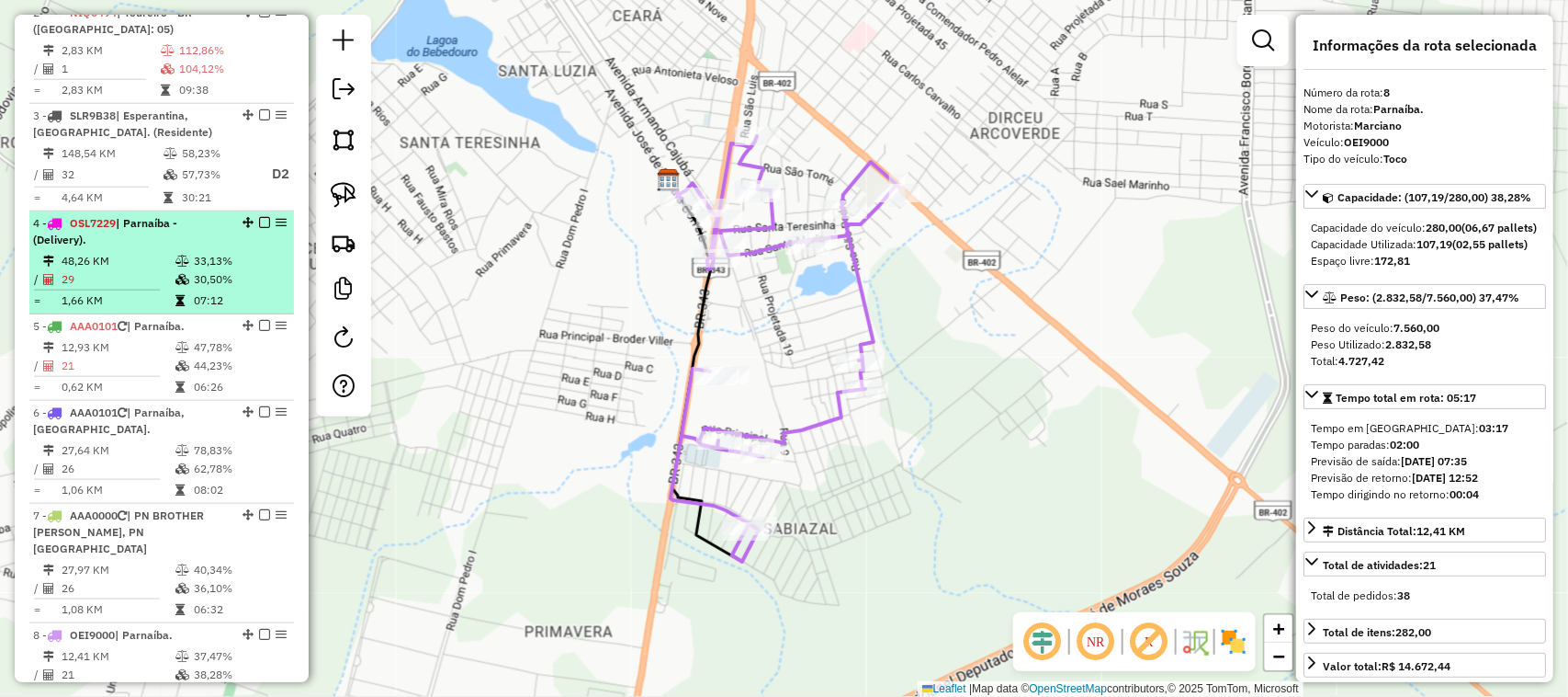
scroll to position [845, 0]
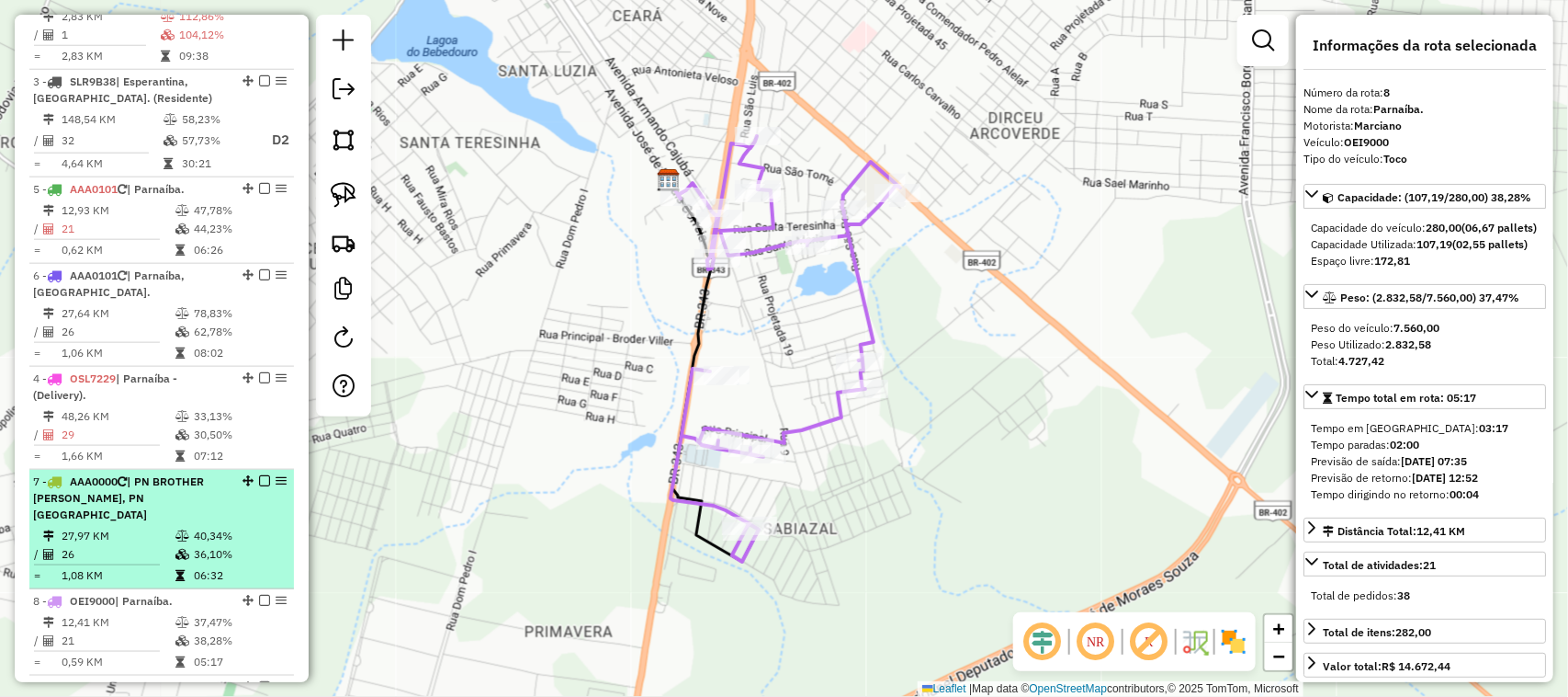
drag, startPoint x: 243, startPoint y: 204, endPoint x: 198, endPoint y: 535, distance: 334.0
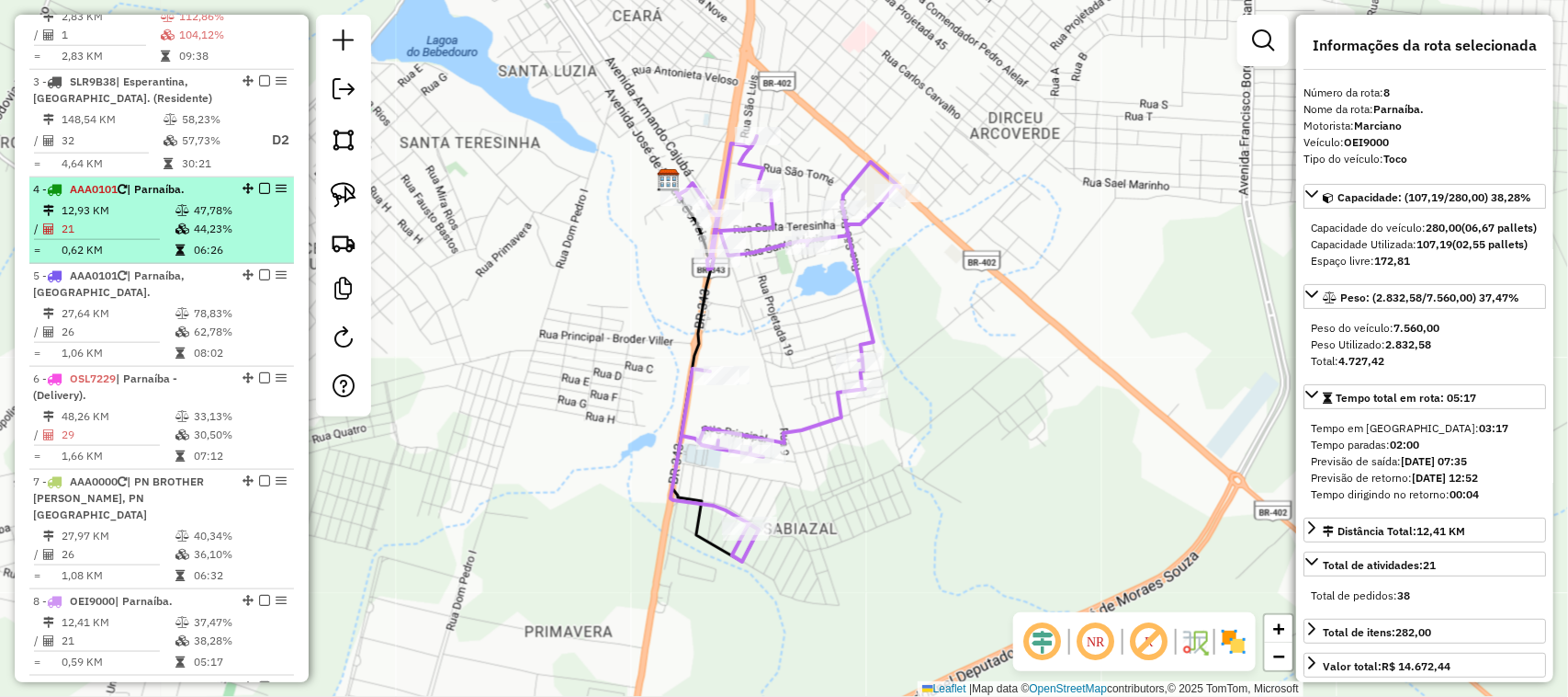
click at [149, 237] on td "21" at bounding box center [118, 229] width 114 height 19
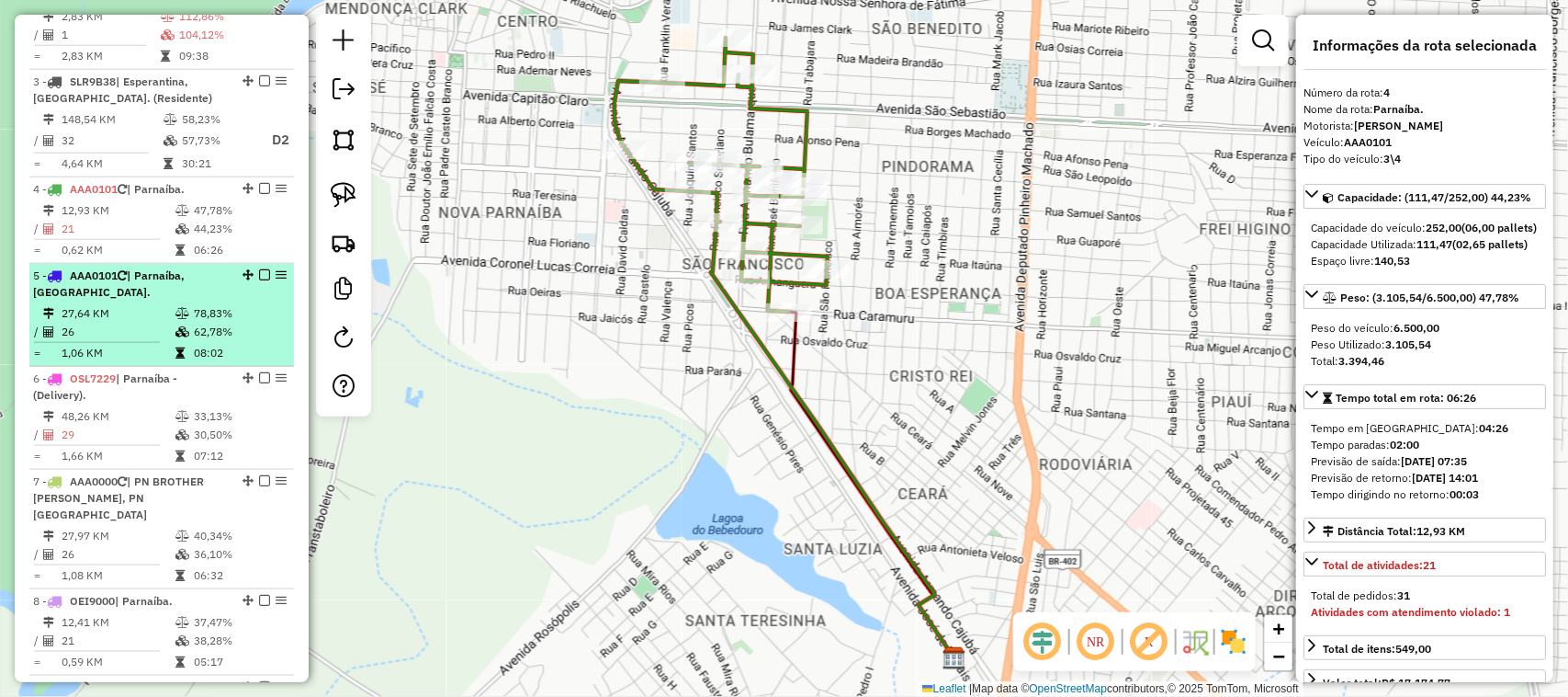
click at [145, 300] on div "5 - AAA0101 | Parnaíba, Ilha Grande." at bounding box center [131, 284] width 195 height 33
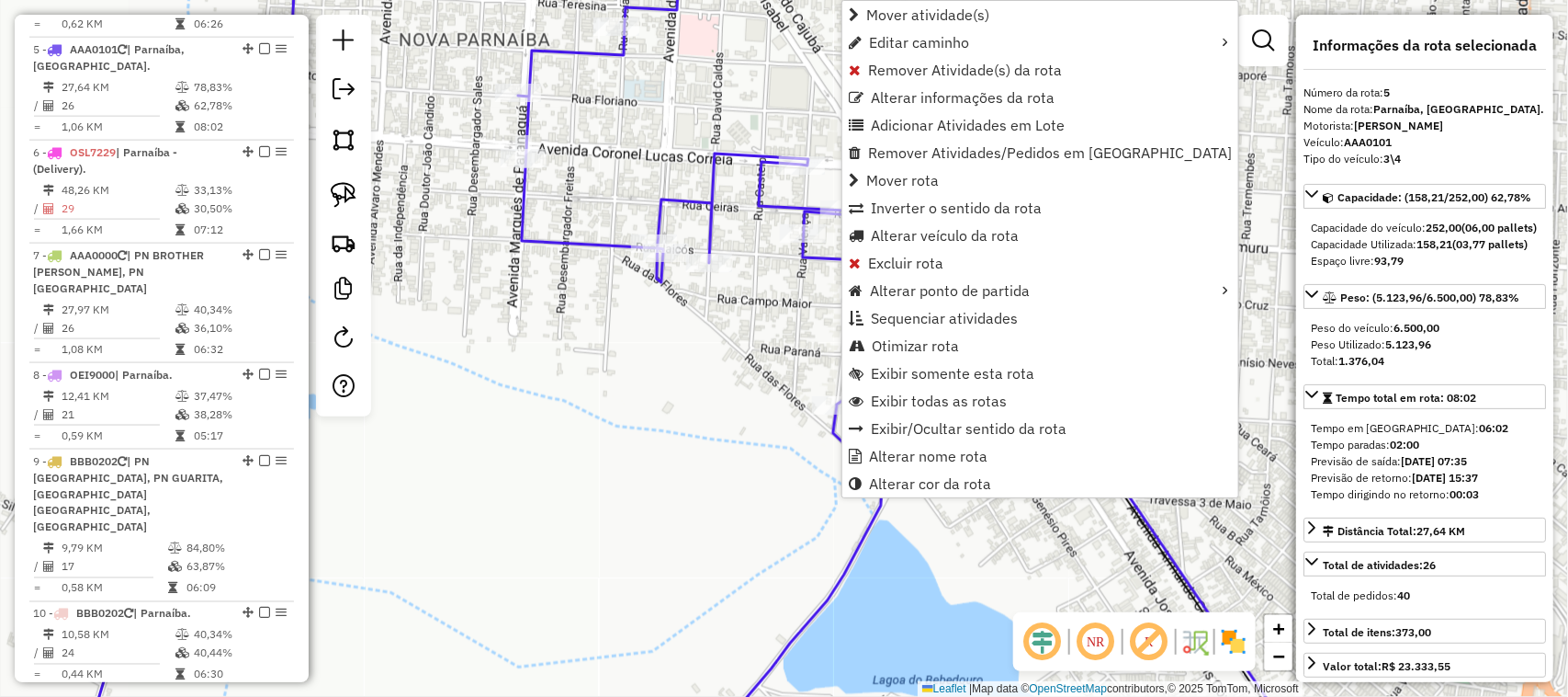
scroll to position [1110, 0]
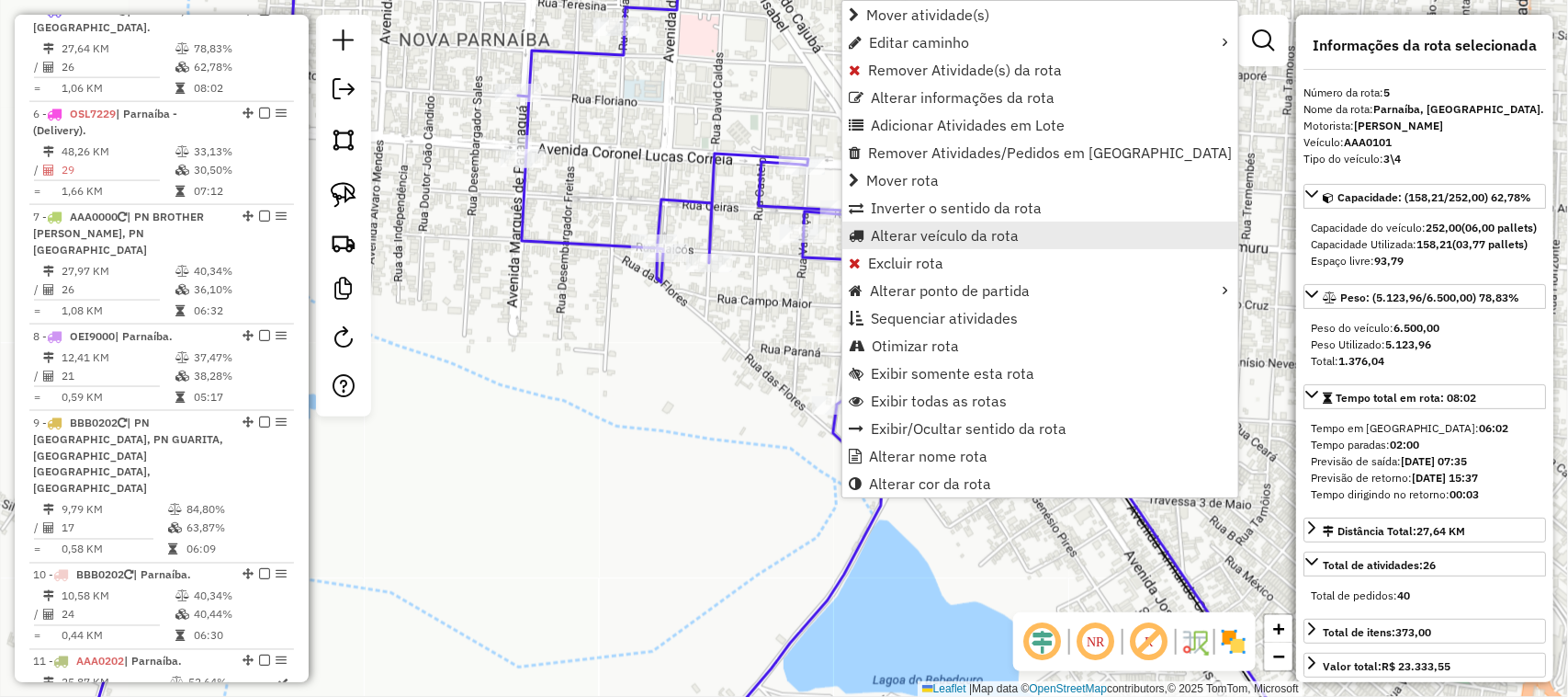
click at [942, 237] on span "Alterar veículo da rota" at bounding box center [945, 235] width 148 height 15
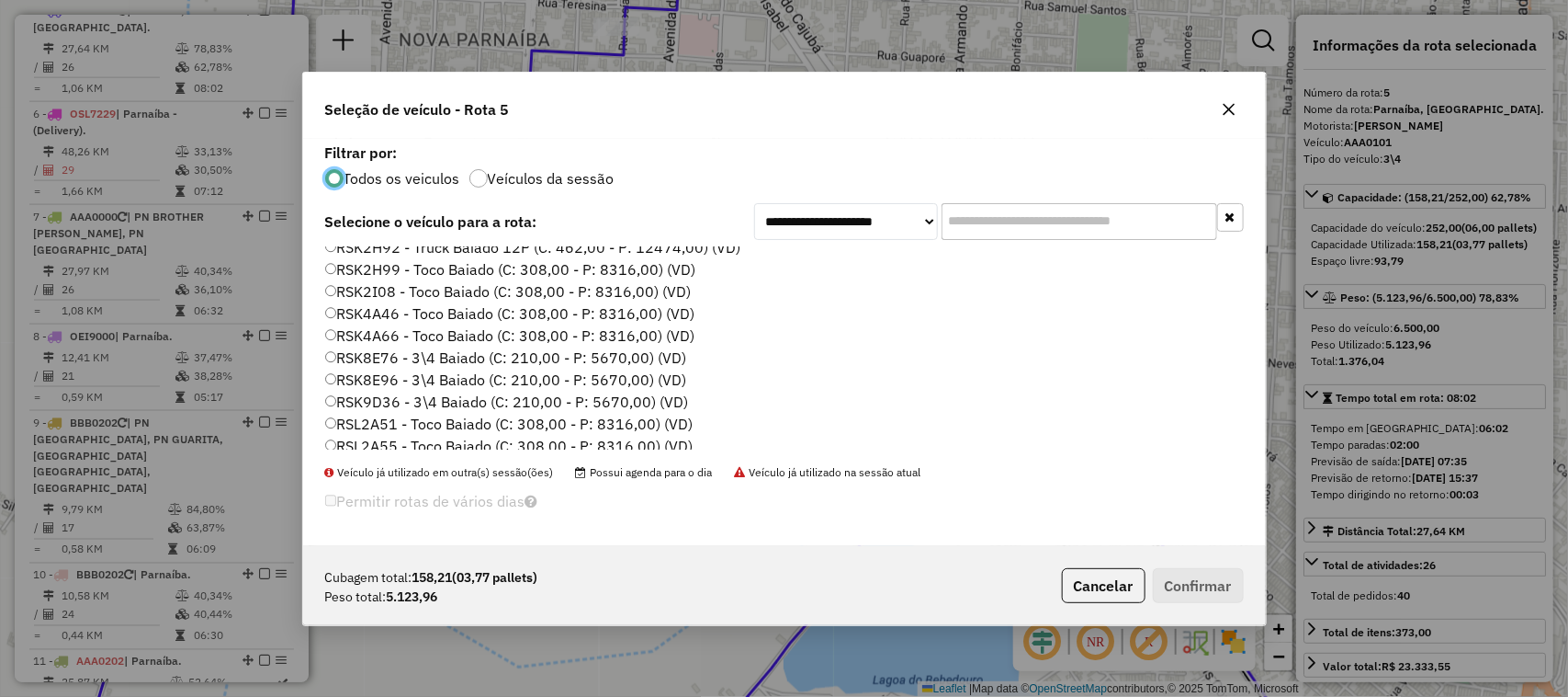
scroll to position [919, 0]
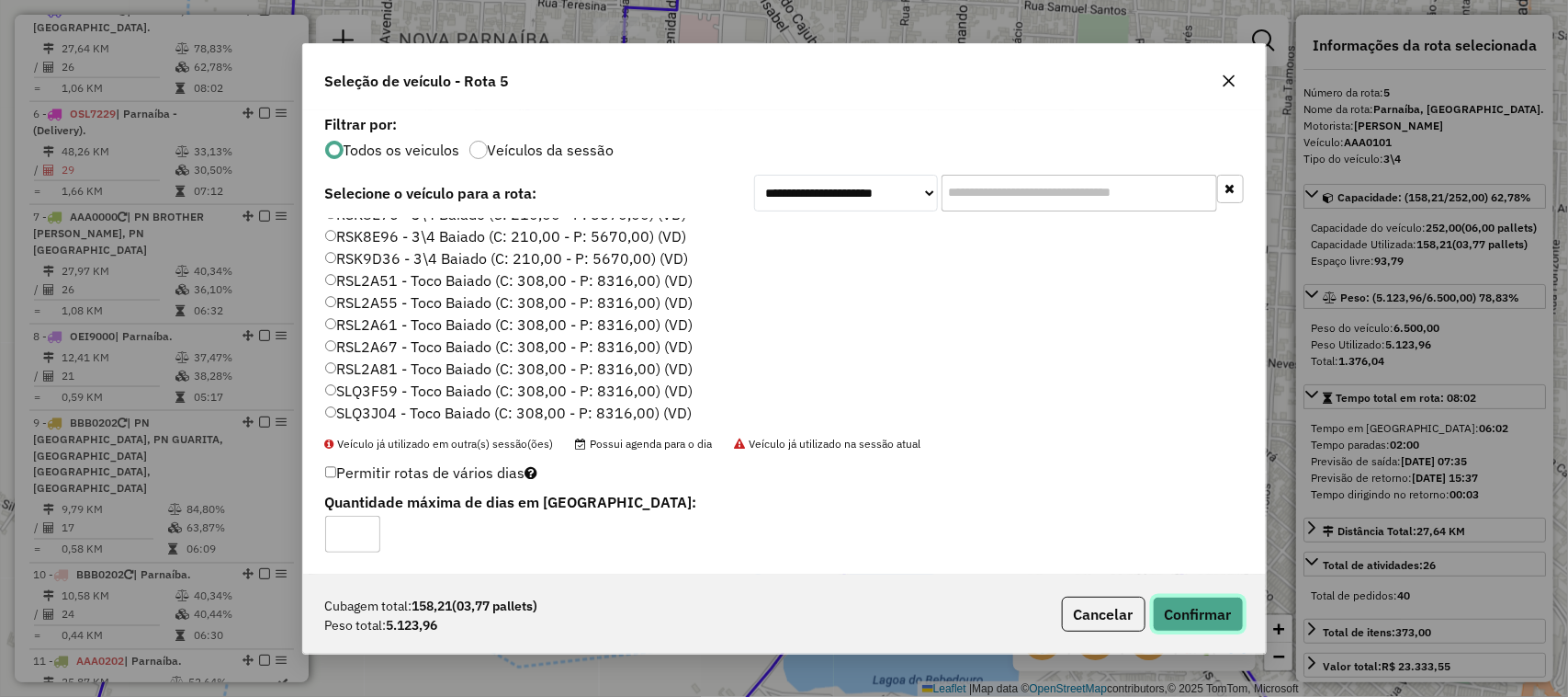
click at [1196, 615] on button "Confirmar" at bounding box center [1198, 615] width 91 height 35
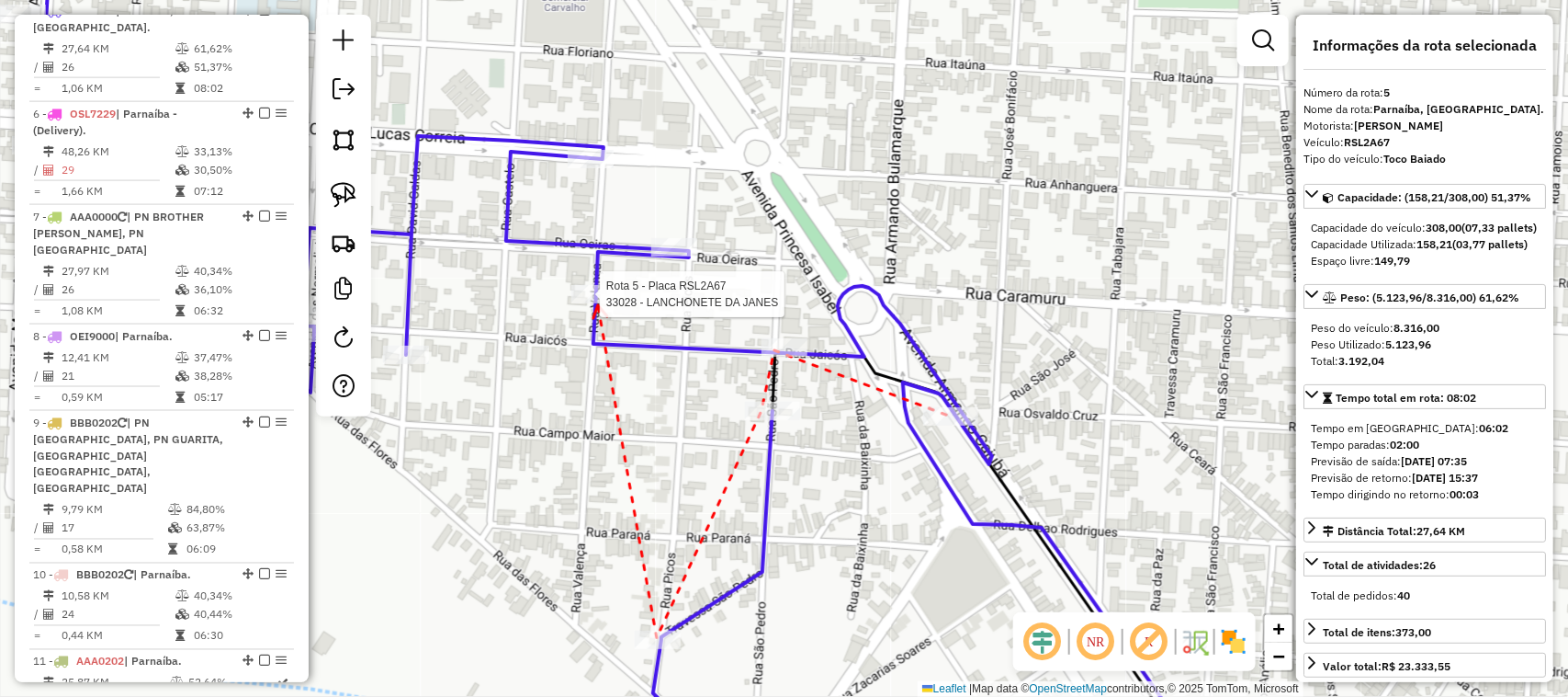
click at [599, 303] on div at bounding box center [594, 294] width 46 height 19
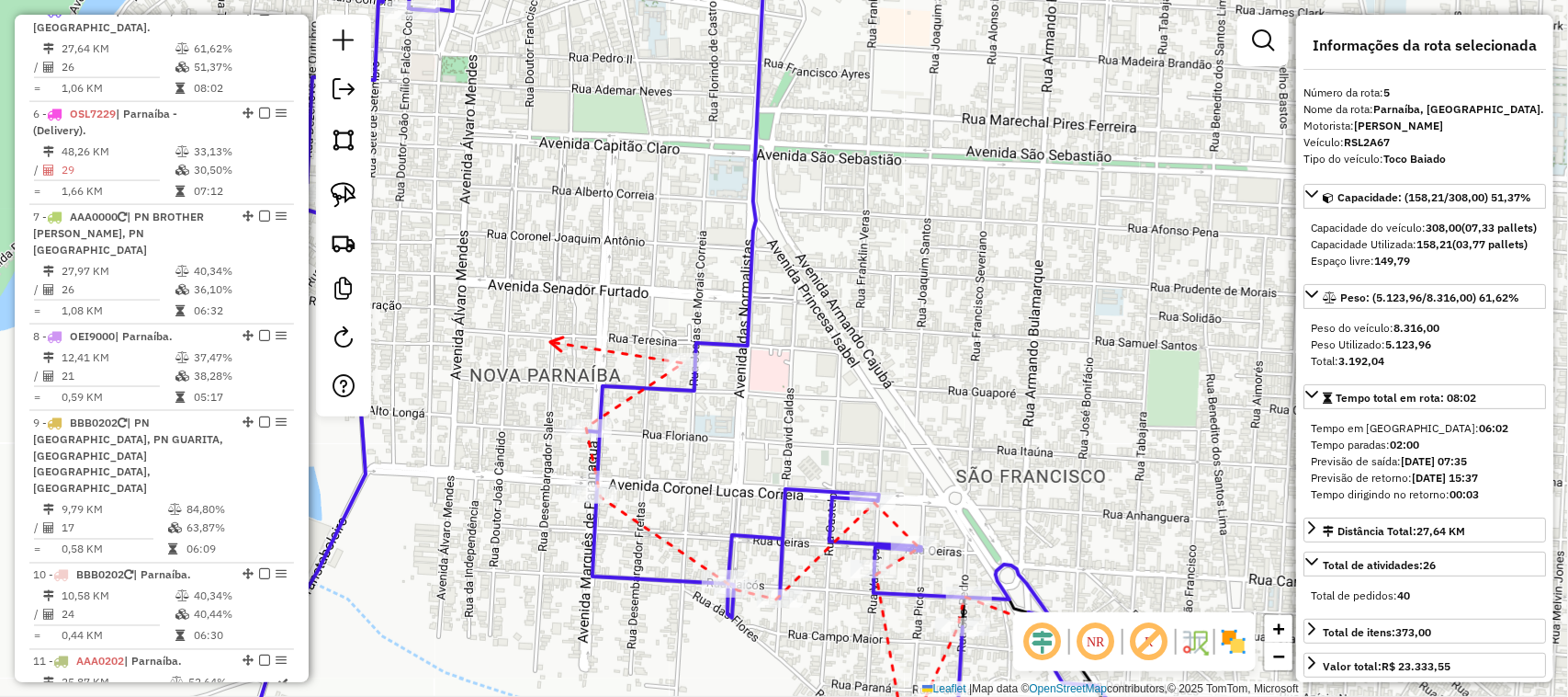
drag, startPoint x: 455, startPoint y: 338, endPoint x: 701, endPoint y: 301, distance: 248.8
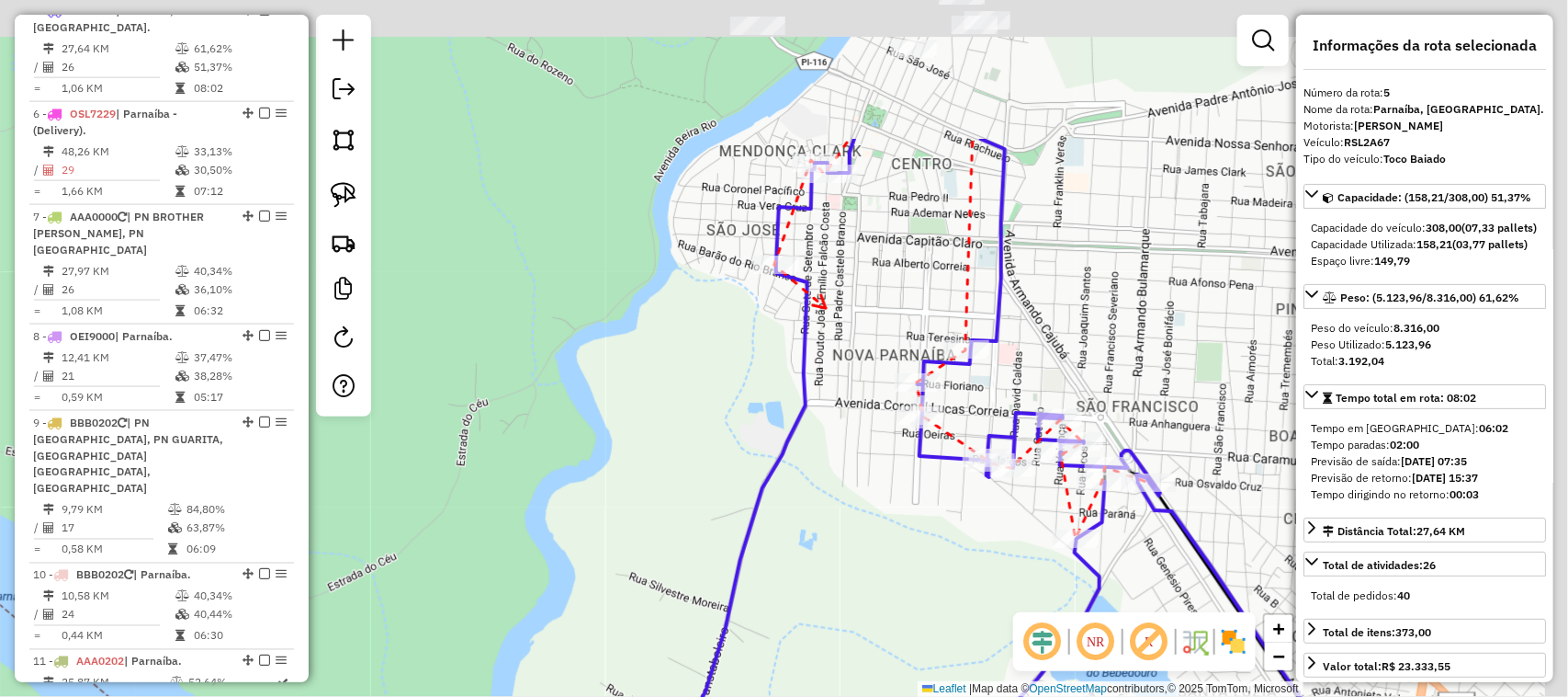
drag, startPoint x: 918, startPoint y: 85, endPoint x: 807, endPoint y: 354, distance: 291.0
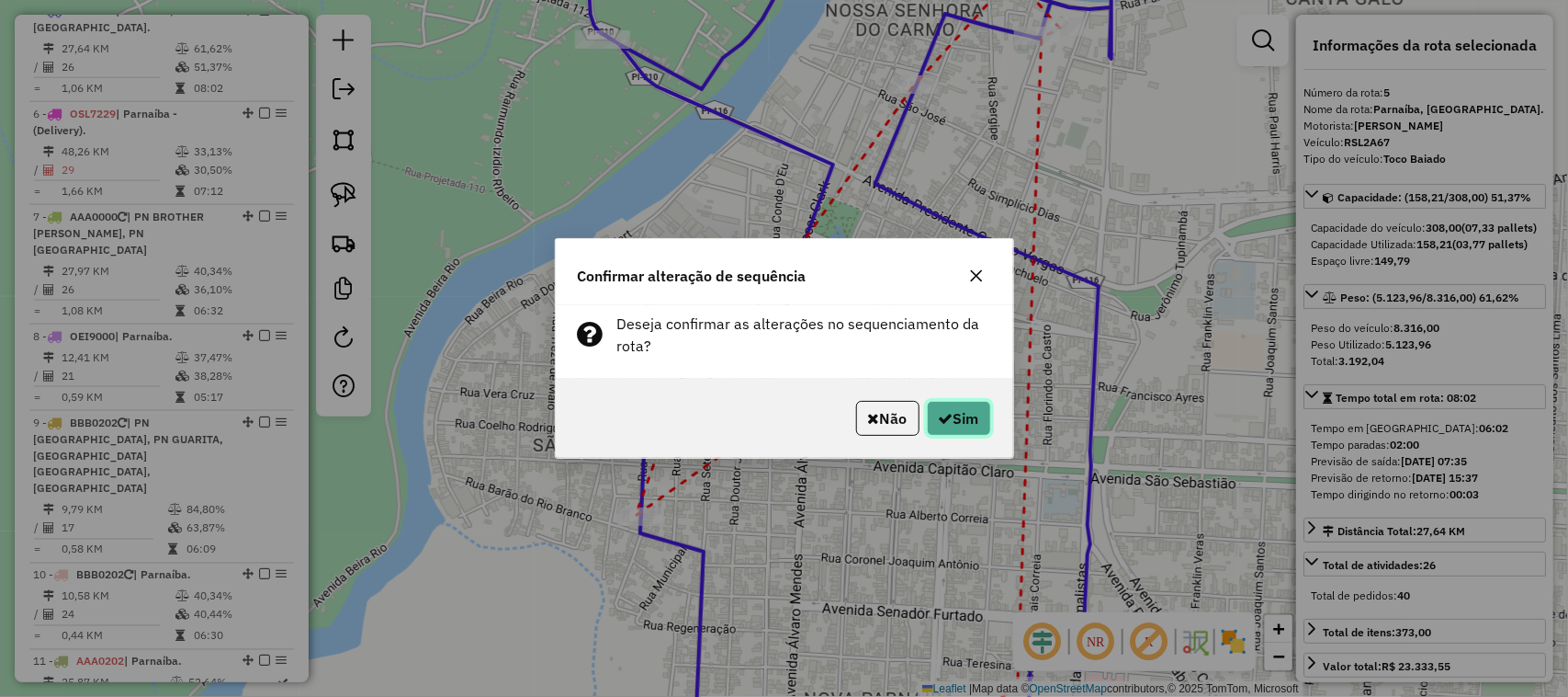
click at [966, 414] on button "Sim" at bounding box center [960, 418] width 65 height 35
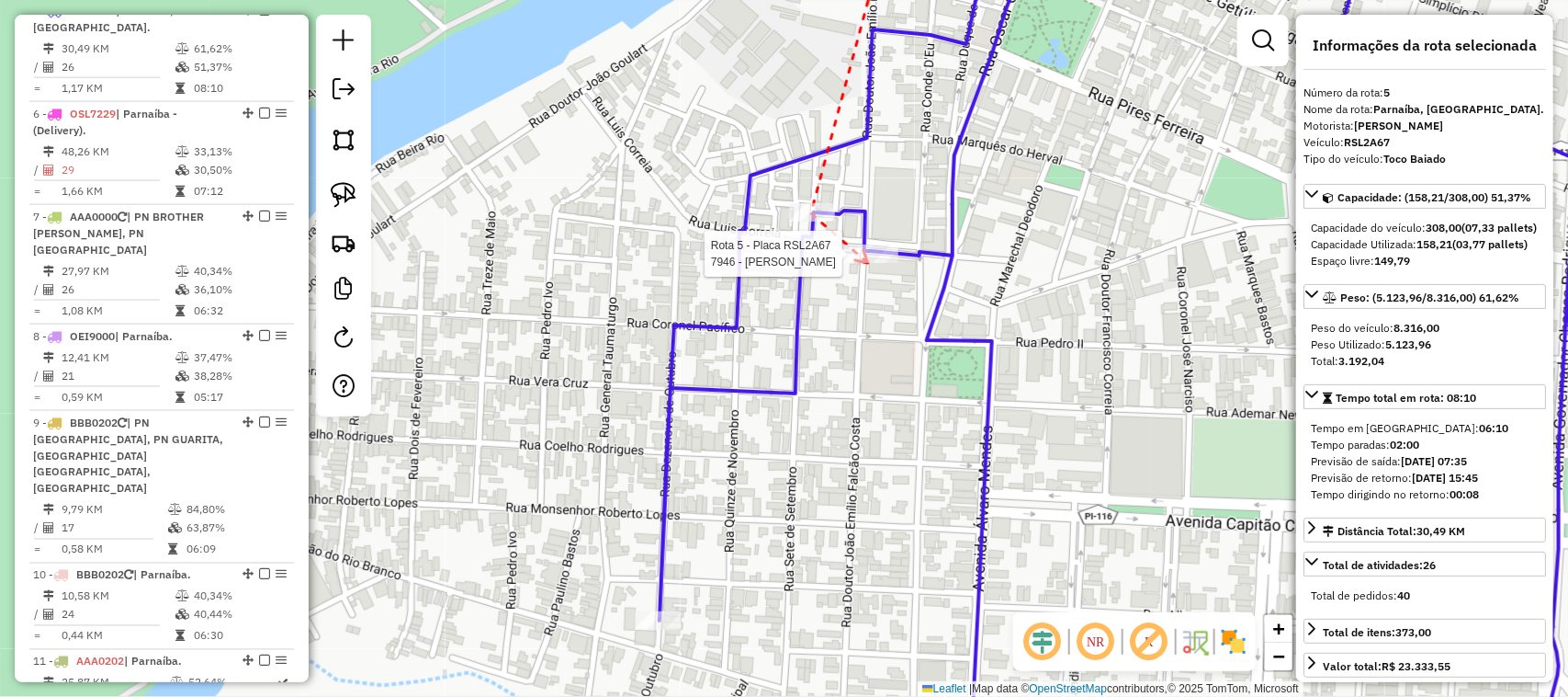
click at [869, 263] on div at bounding box center [871, 253] width 55 height 19
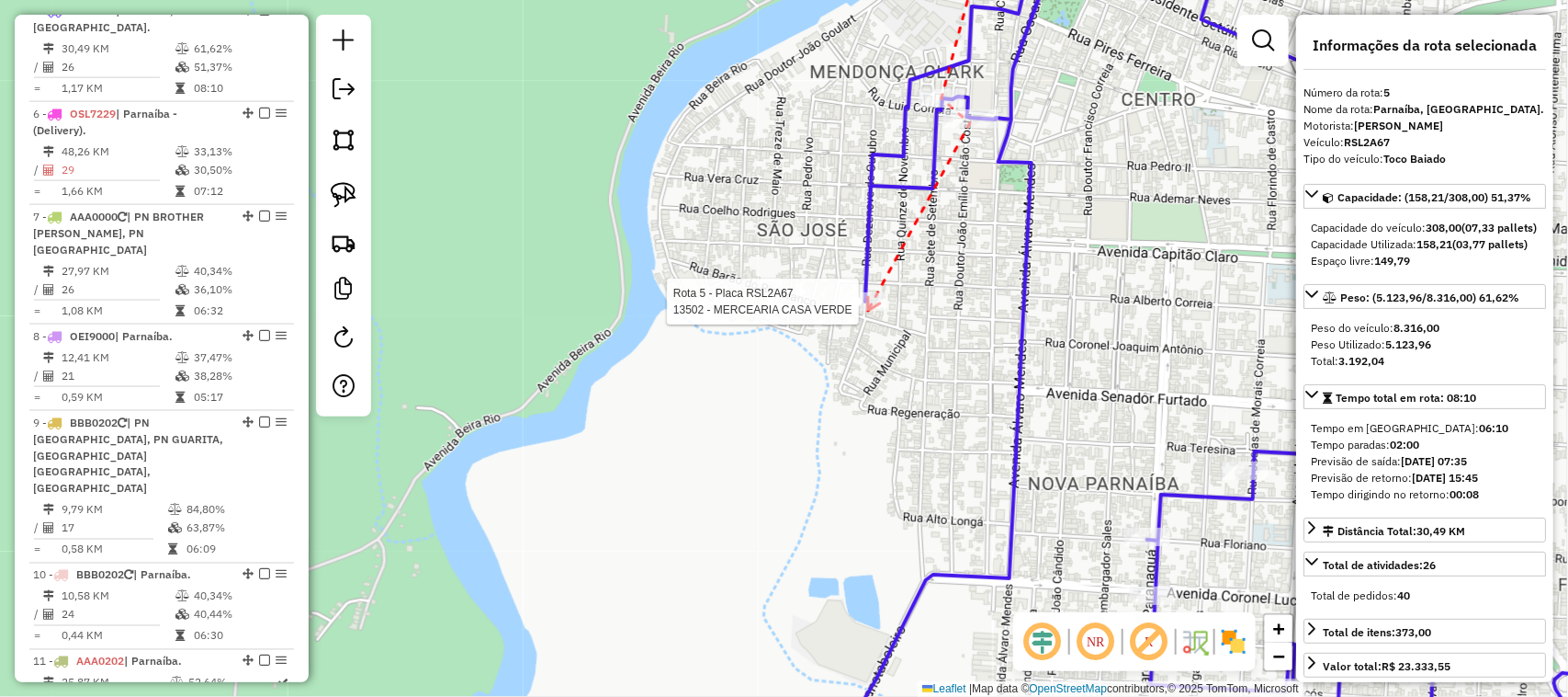
click at [868, 311] on div at bounding box center [864, 301] width 46 height 19
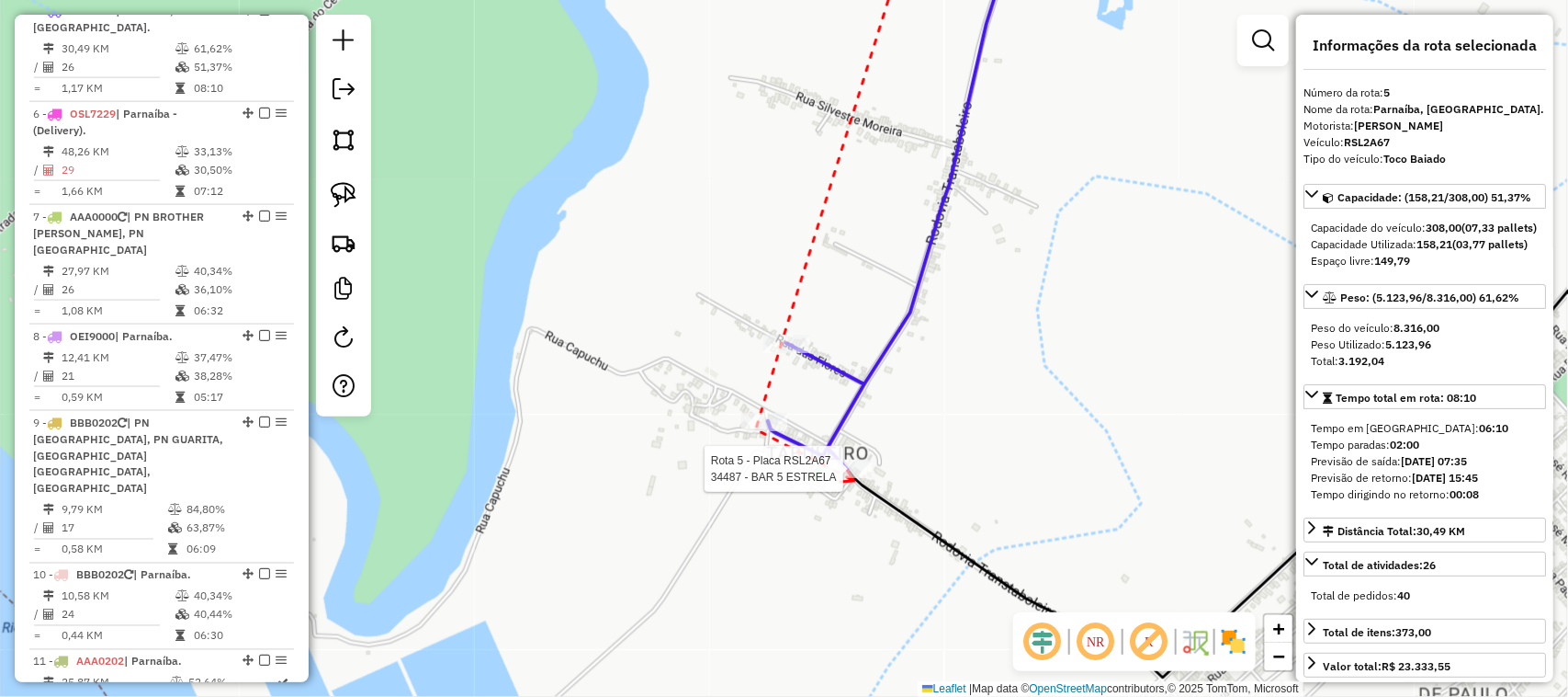
click at [855, 478] on div at bounding box center [849, 468] width 46 height 19
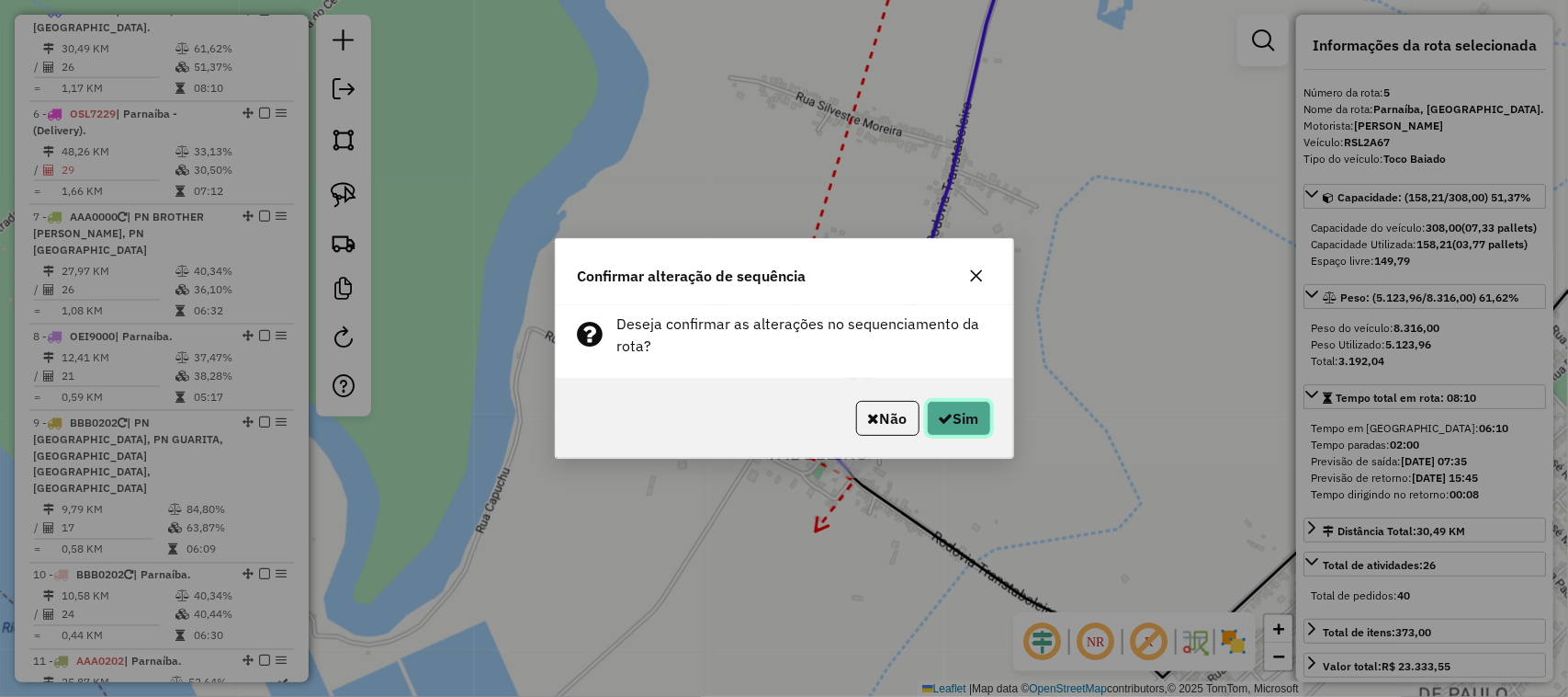
click at [947, 426] on icon "button" at bounding box center [946, 418] width 15 height 15
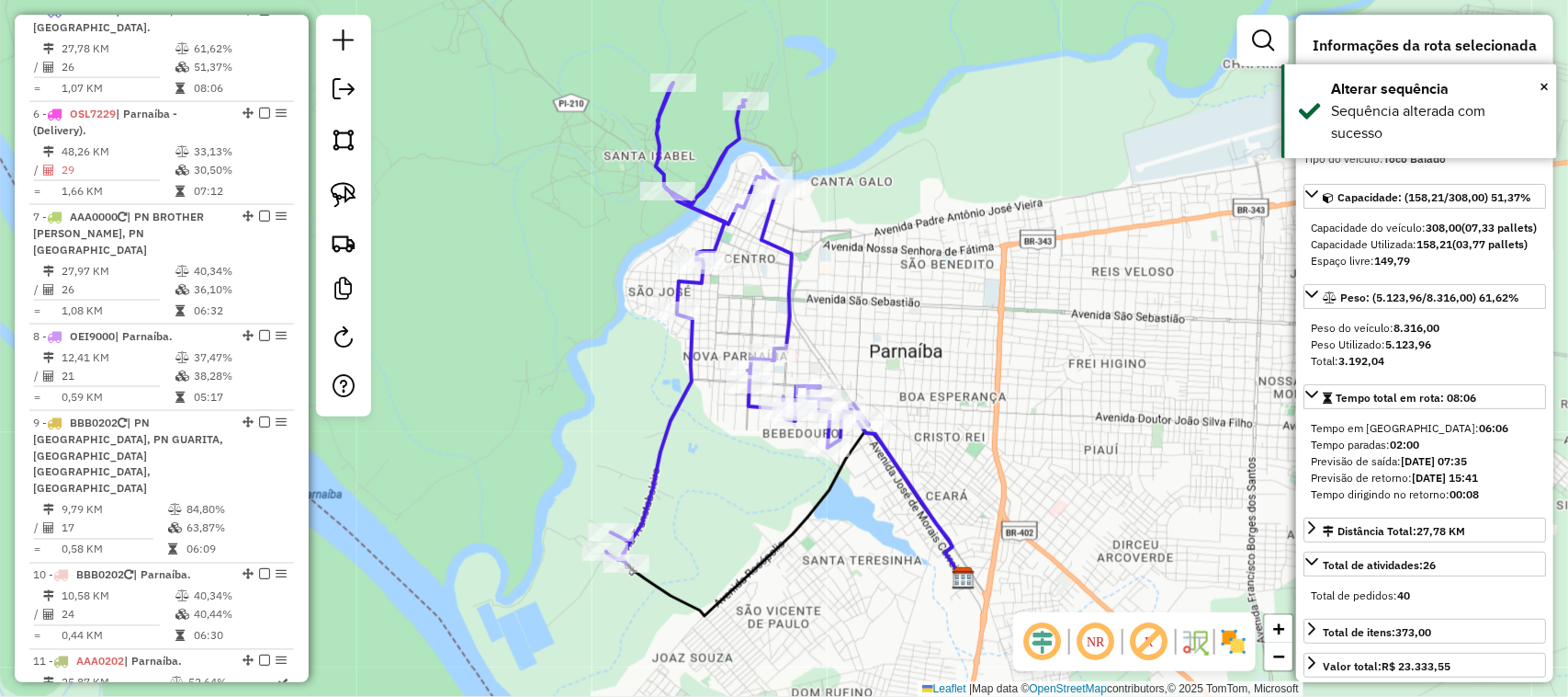
click at [926, 394] on div "Janela de atendimento Grade de atendimento Capacidade Transportadoras Veículos …" at bounding box center [784, 348] width 1568 height 697
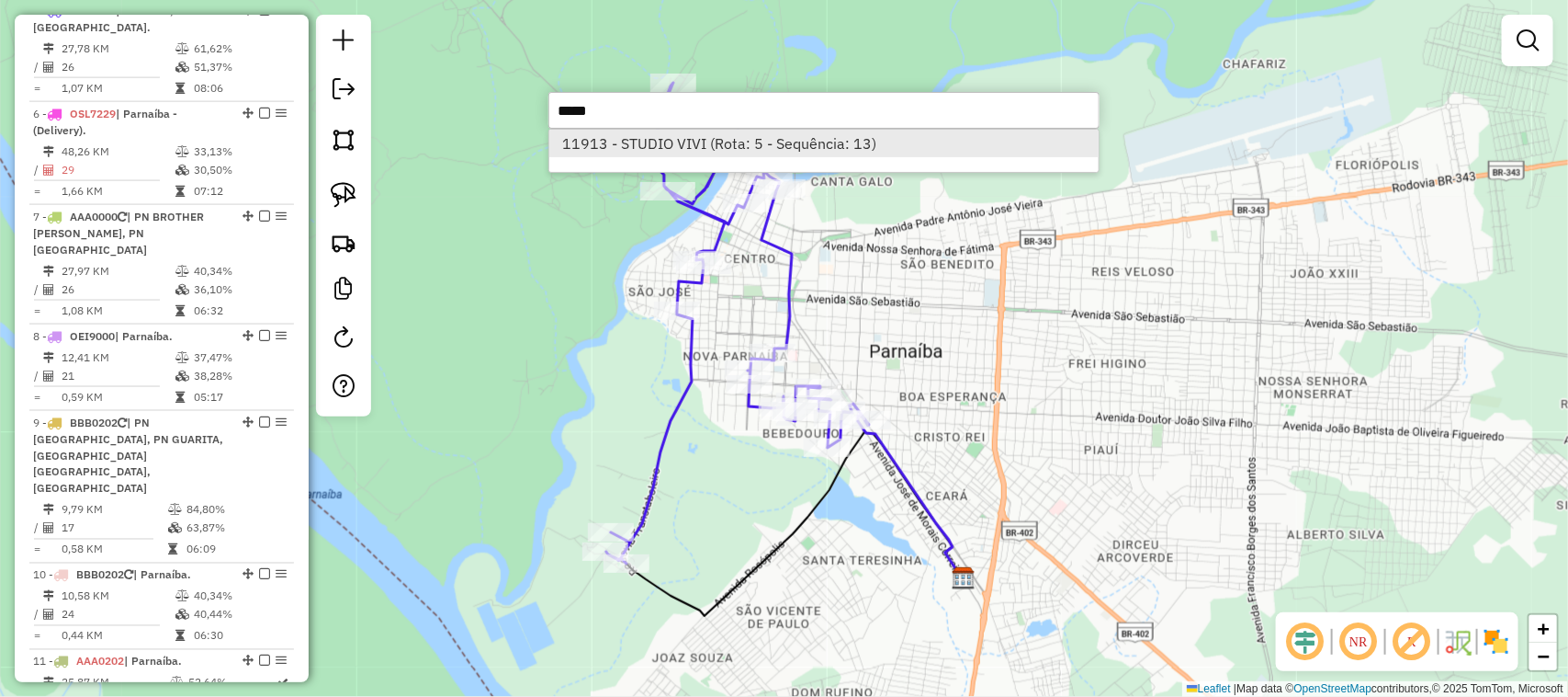
type input "*****"
click at [763, 138] on li "11913 - STUDIO VIVI (Rota: 5 - Sequência: 13)" at bounding box center [824, 143] width 549 height 27
select select "**********"
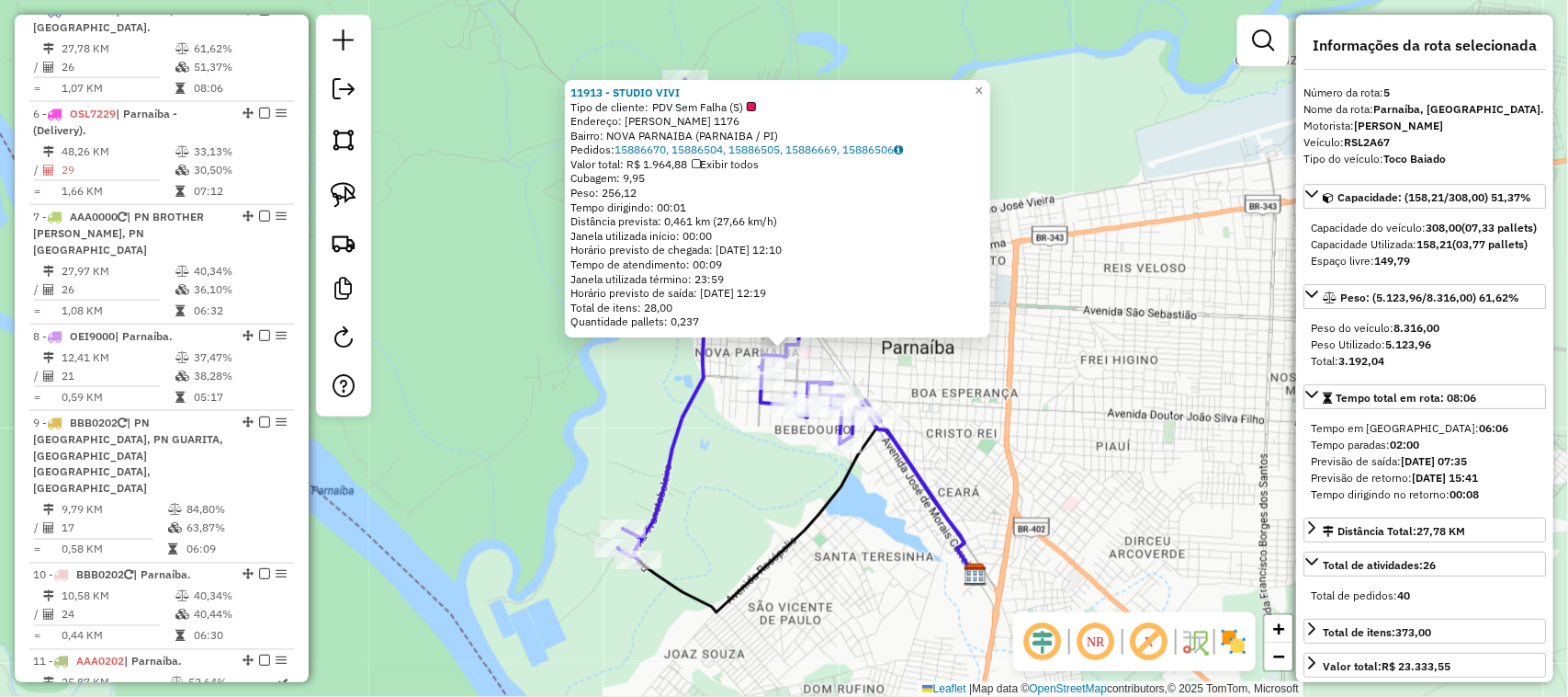
click at [902, 384] on div "11913 - STUDIO VIVI Tipo de cliente: PDV Sem Falha (S) Endereço: JOSIAS DE MORA…" at bounding box center [784, 348] width 1568 height 697
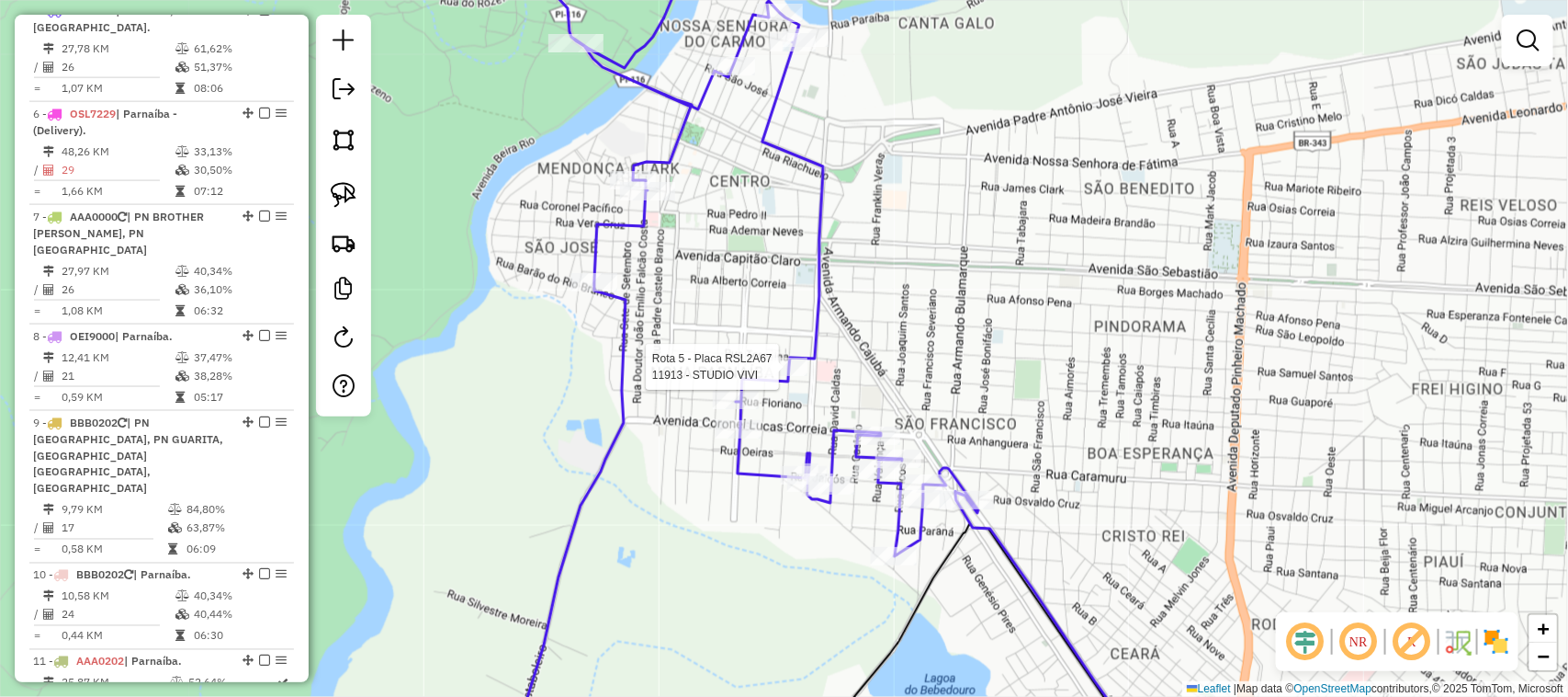
select select "**********"
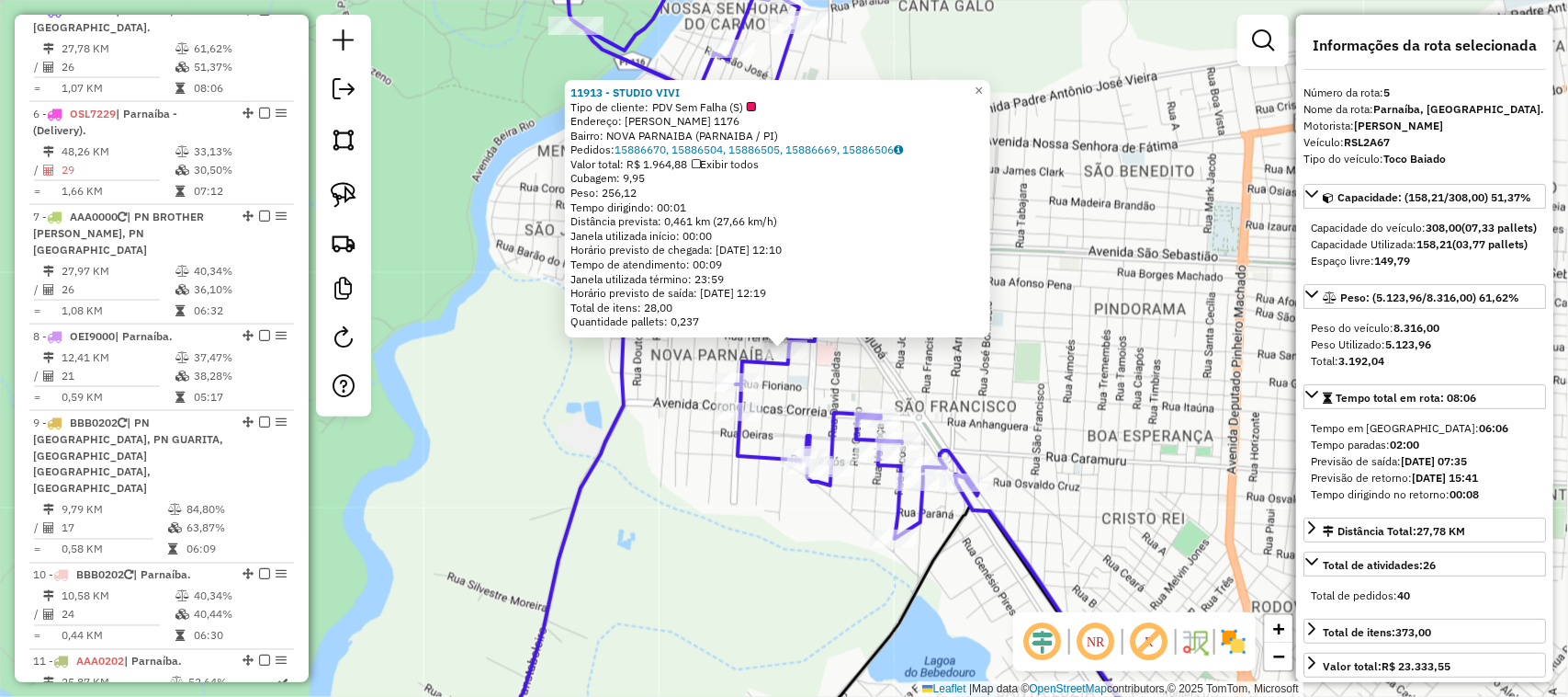
click at [979, 389] on div "11913 - STUDIO VIVI Tipo de cliente: PDV Sem Falha (S) Endereço: JOSIAS DE MORA…" at bounding box center [784, 348] width 1568 height 697
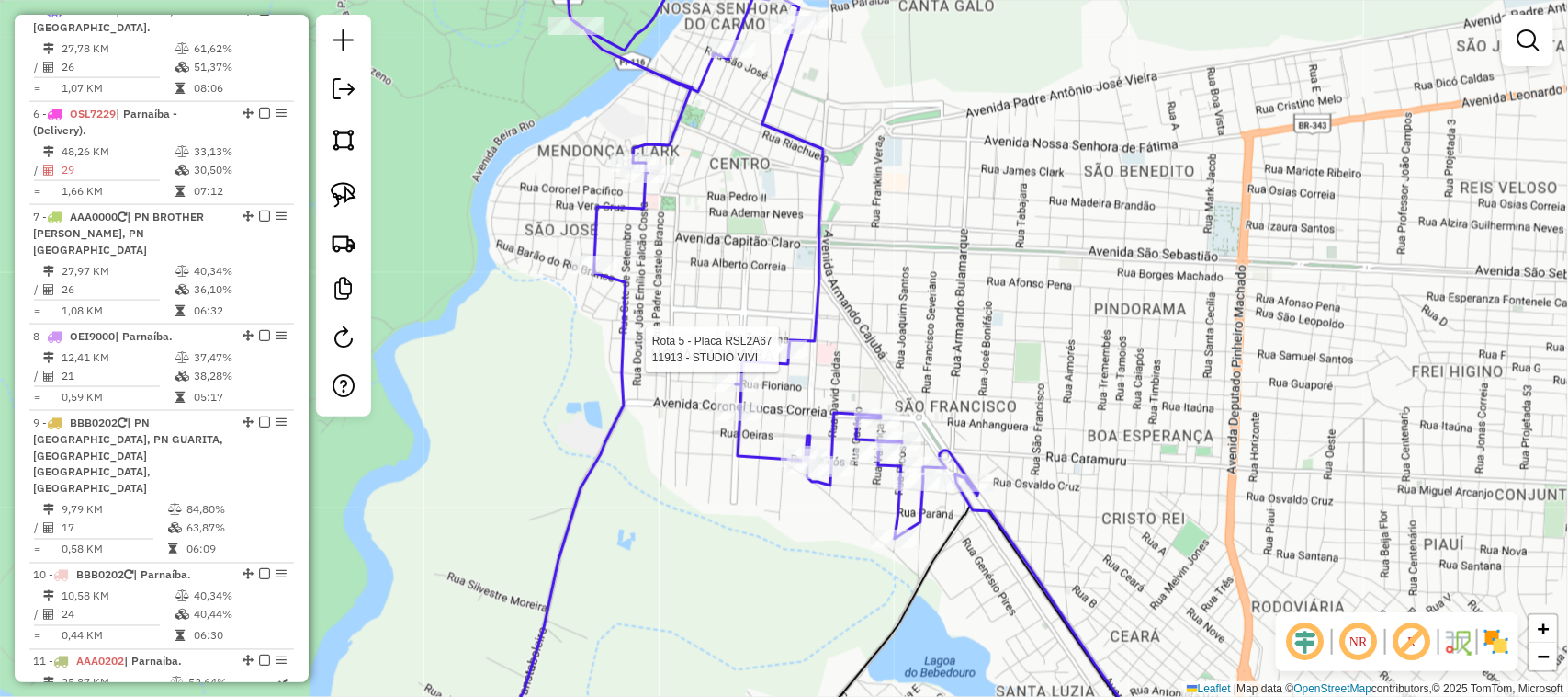
select select "**********"
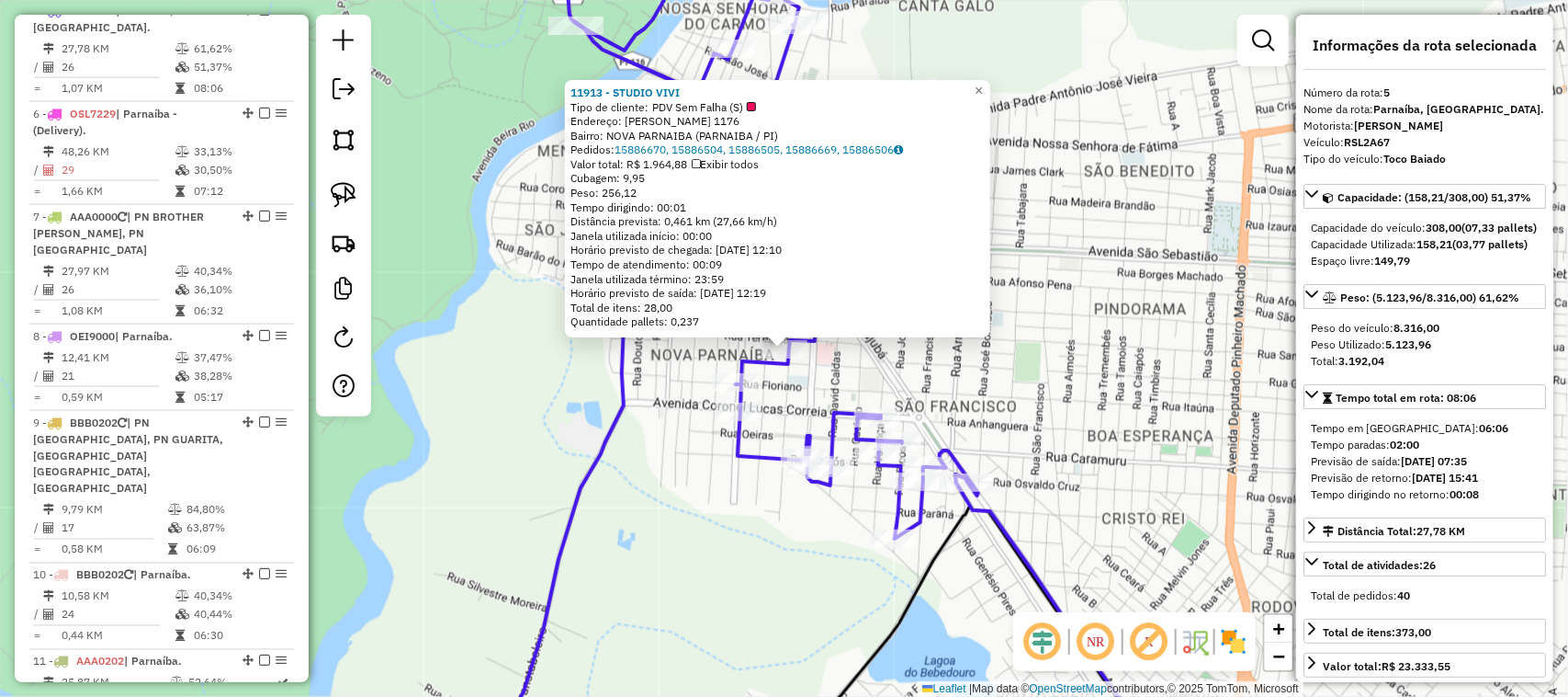
click at [970, 391] on div "11913 - STUDIO VIVI Tipo de cliente: PDV Sem Falha (S) Endereço: JOSIAS DE MORA…" at bounding box center [784, 348] width 1568 height 697
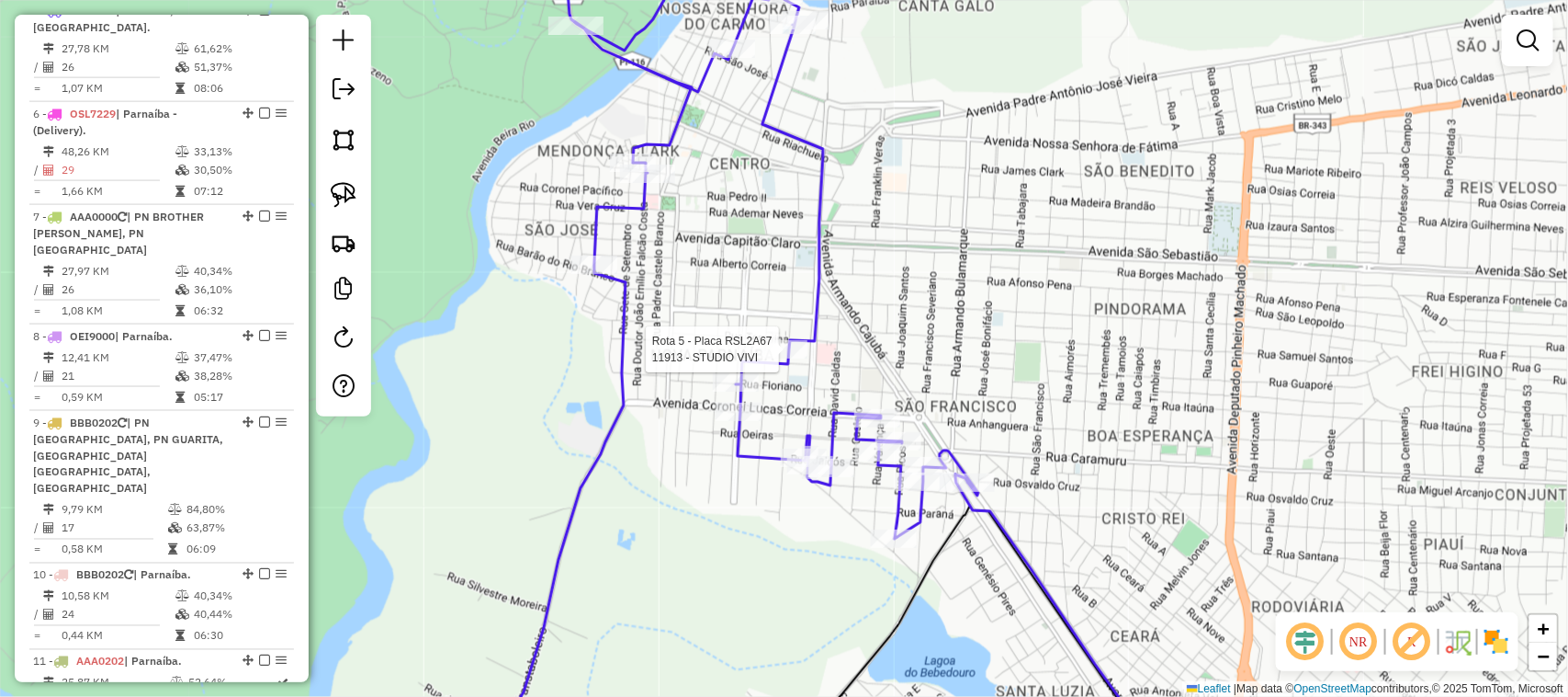
select select "**********"
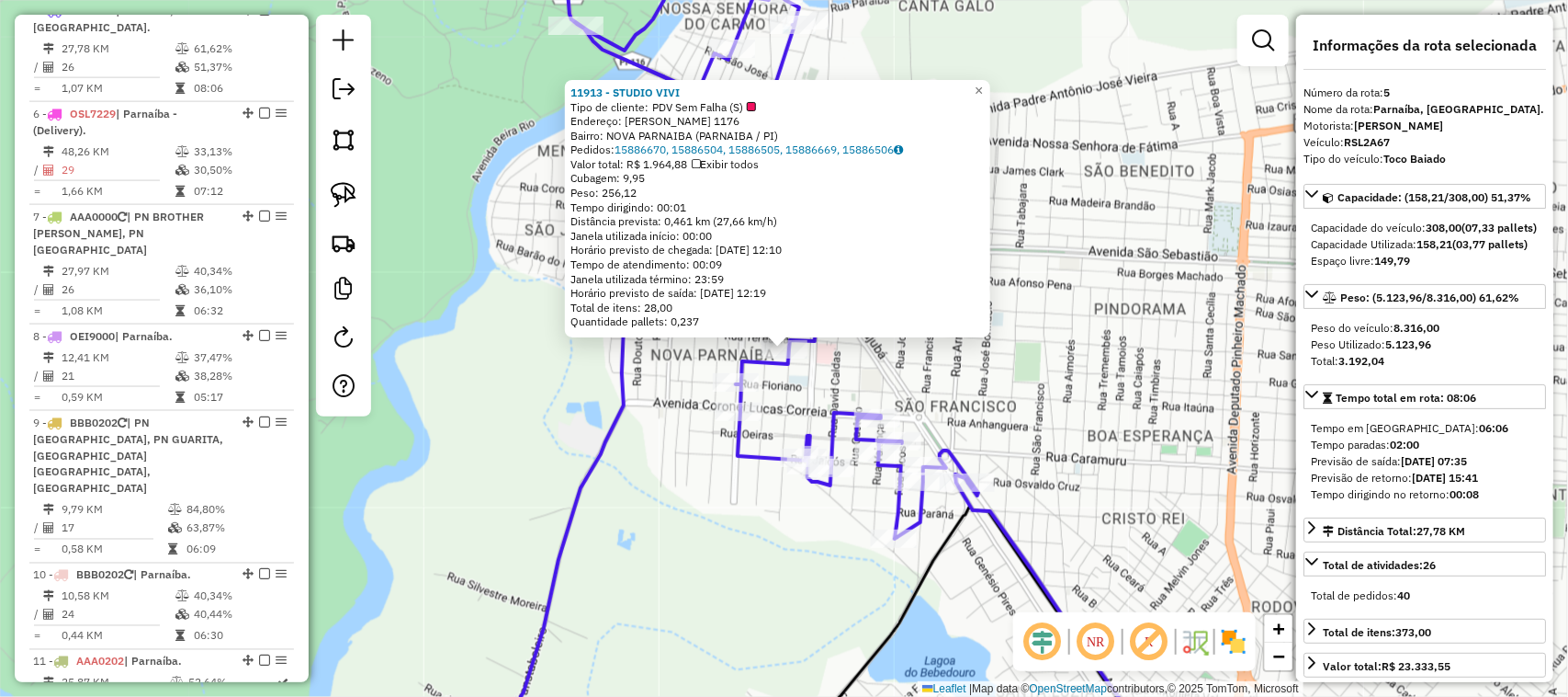
click at [906, 369] on div "11913 - STUDIO VIVI Tipo de cliente: PDV Sem Falha (S) Endereço: JOSIAS DE MORA…" at bounding box center [784, 348] width 1568 height 697
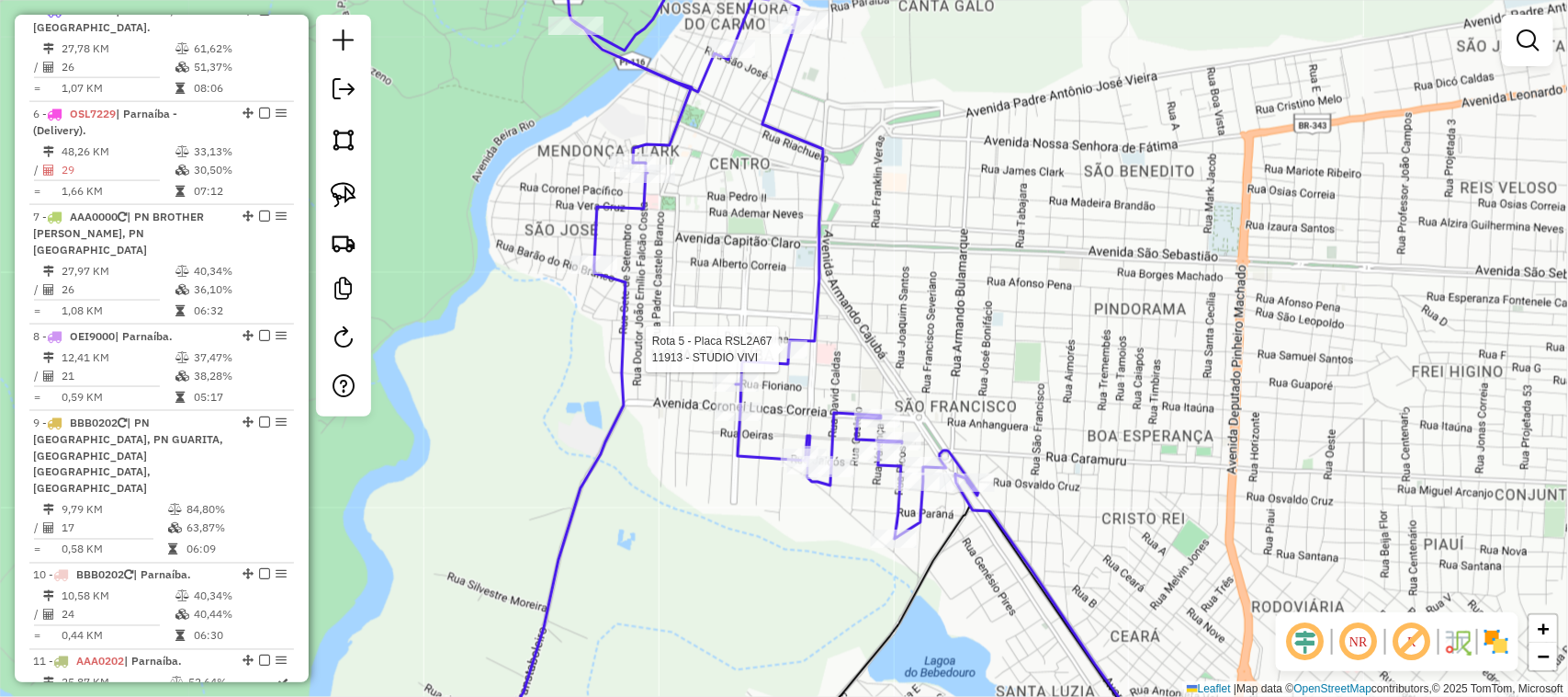
select select "**********"
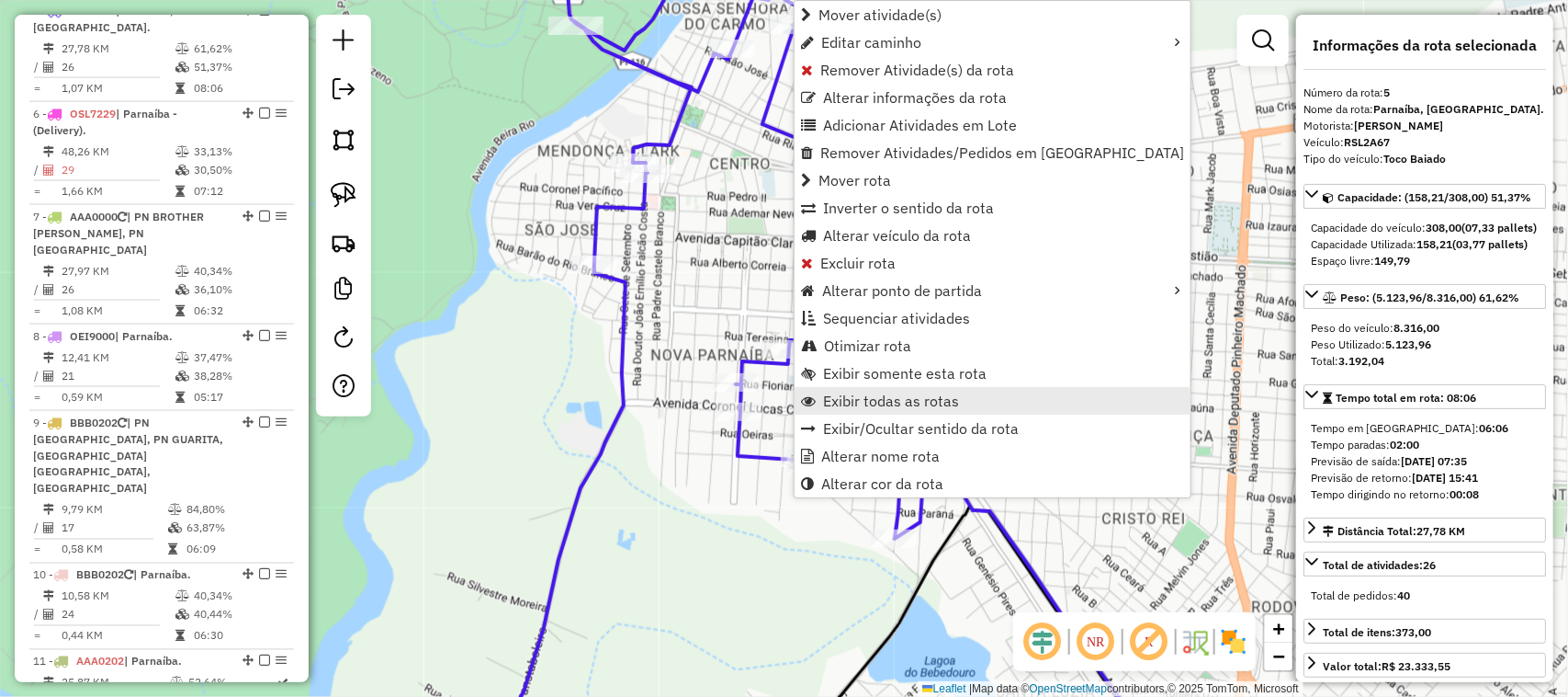
click at [887, 404] on span "Exibir todas as rotas" at bounding box center [891, 401] width 136 height 15
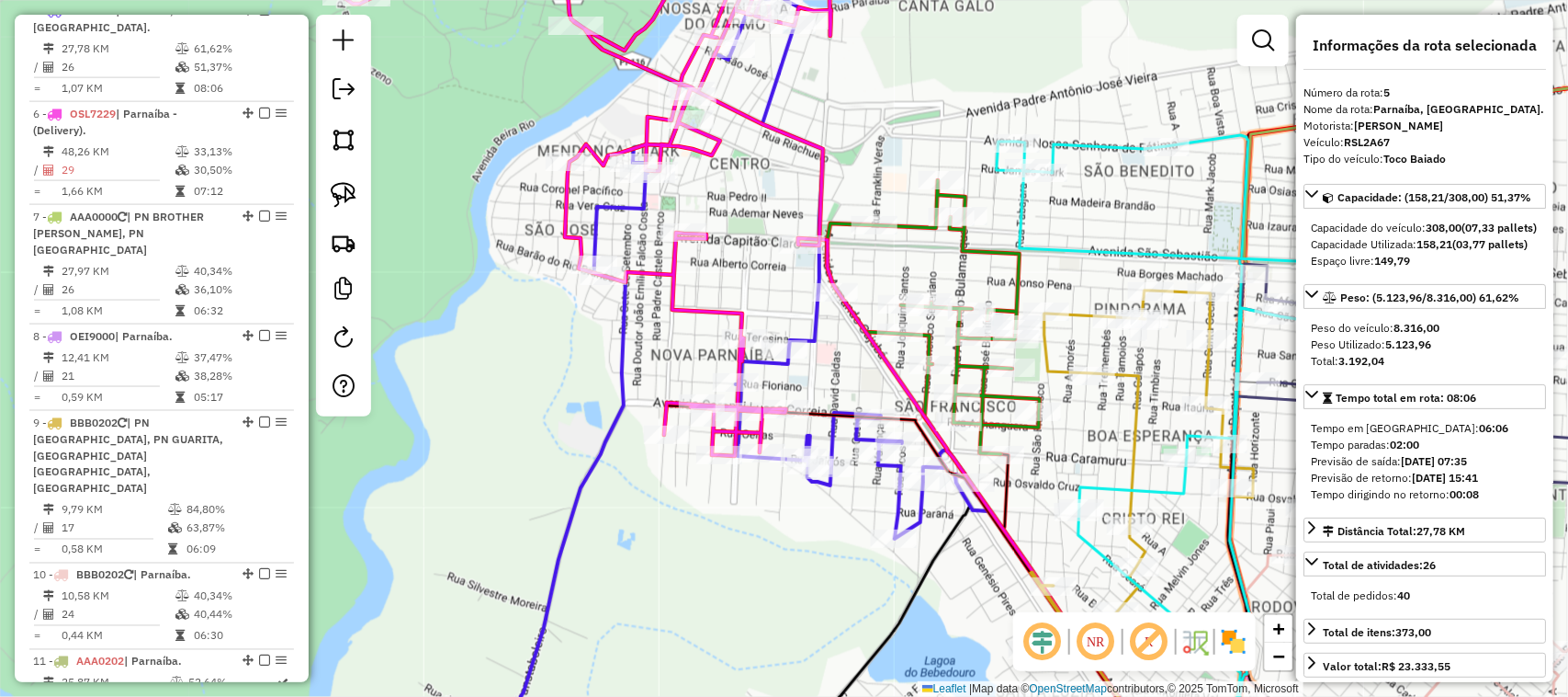
click at [824, 383] on div "Janela de atendimento Grade de atendimento Capacidade Transportadoras Veículos …" at bounding box center [784, 348] width 1568 height 697
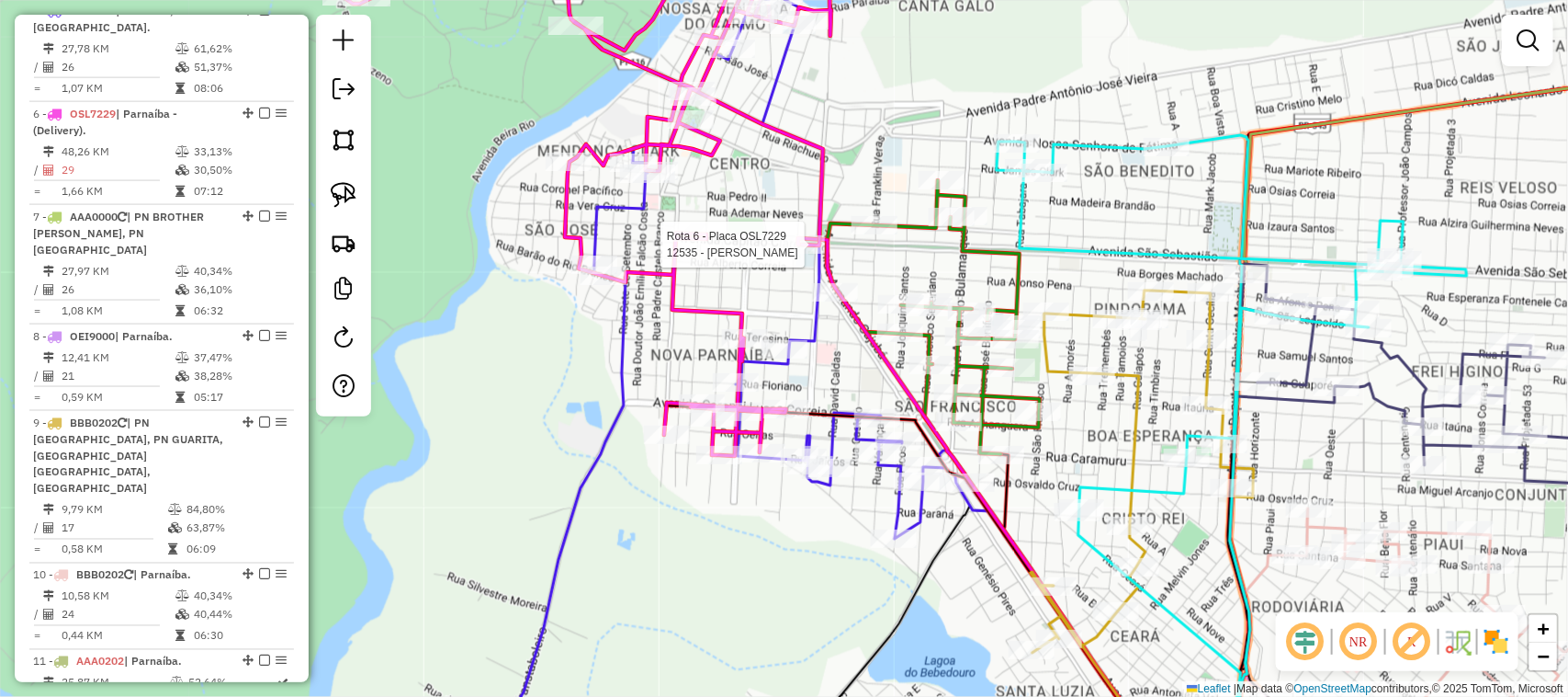
select select "**********"
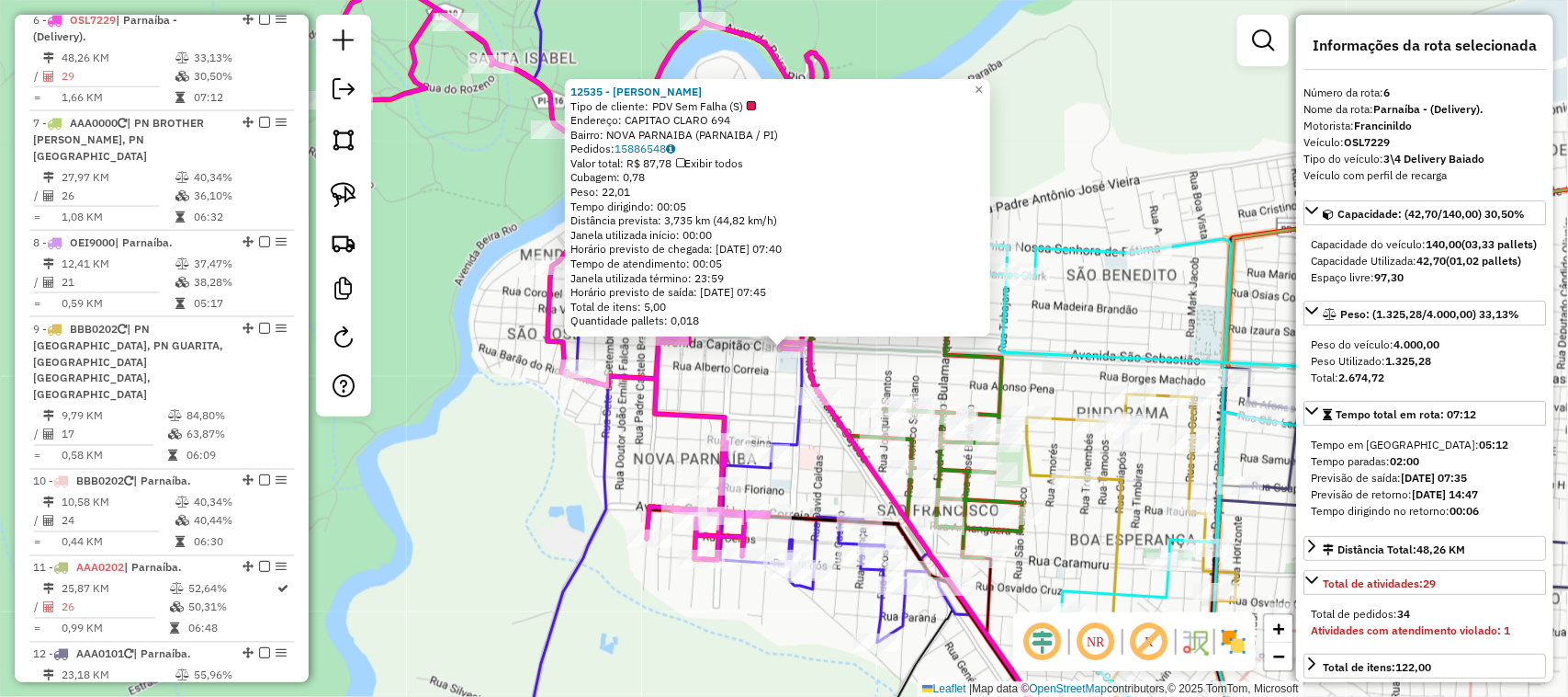
scroll to position [1214, 0]
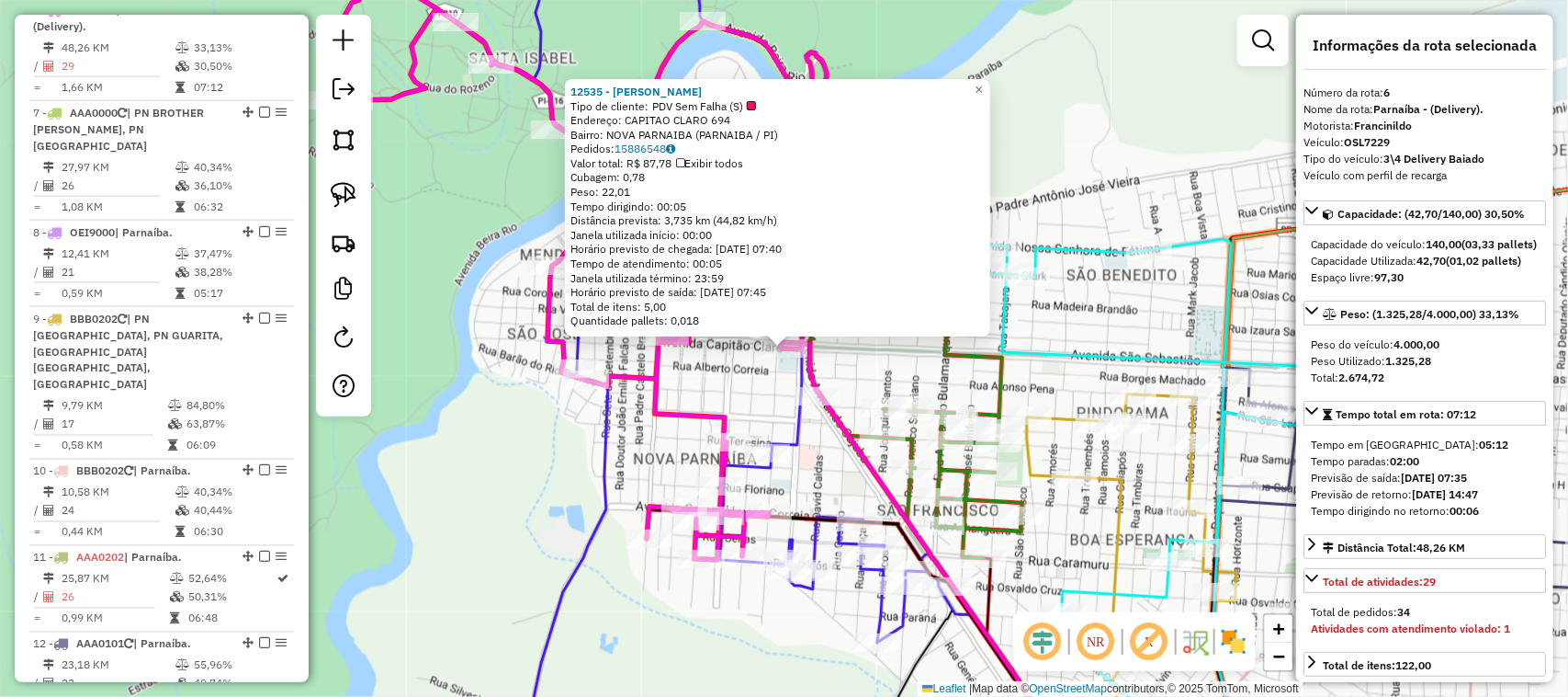
click at [773, 424] on div "12535 - PAULA ARAUJO Tipo de cliente: PDV Sem Falha (S) Endereço: CAPITAO CLARO…" at bounding box center [784, 348] width 1568 height 697
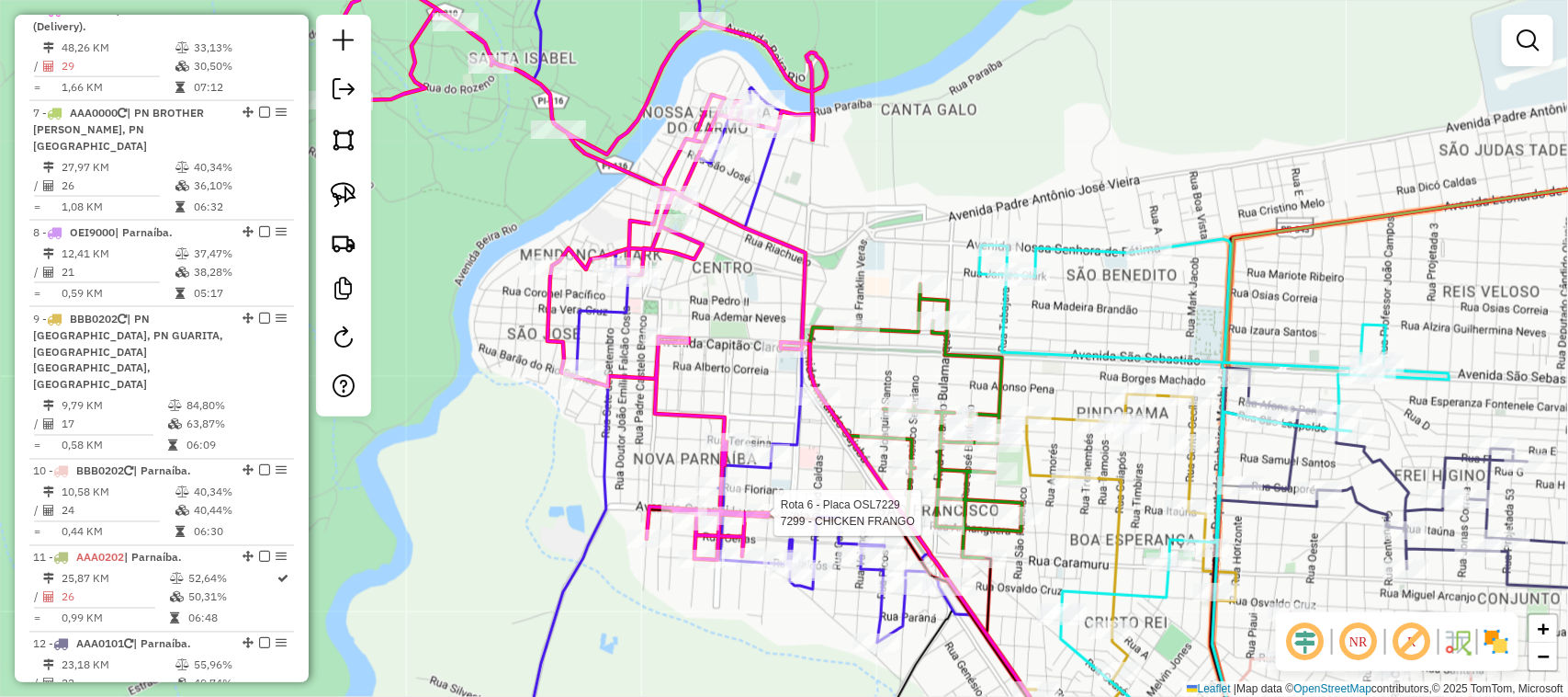
select select "**********"
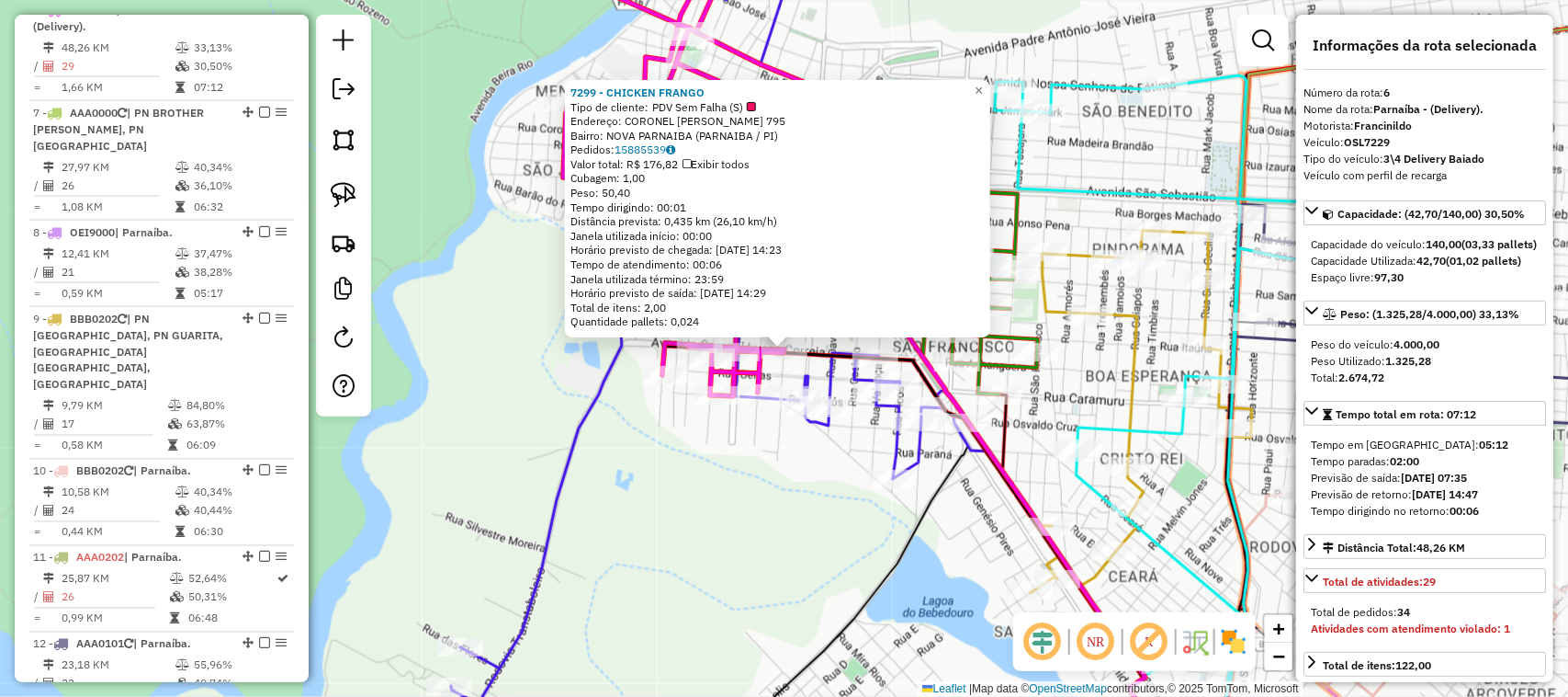
click at [764, 512] on div "7299 - CHICKEN FRANGO Tipo de cliente: PDV Sem Falha (S) Endereço: CORONEL LUCA…" at bounding box center [784, 348] width 1568 height 697
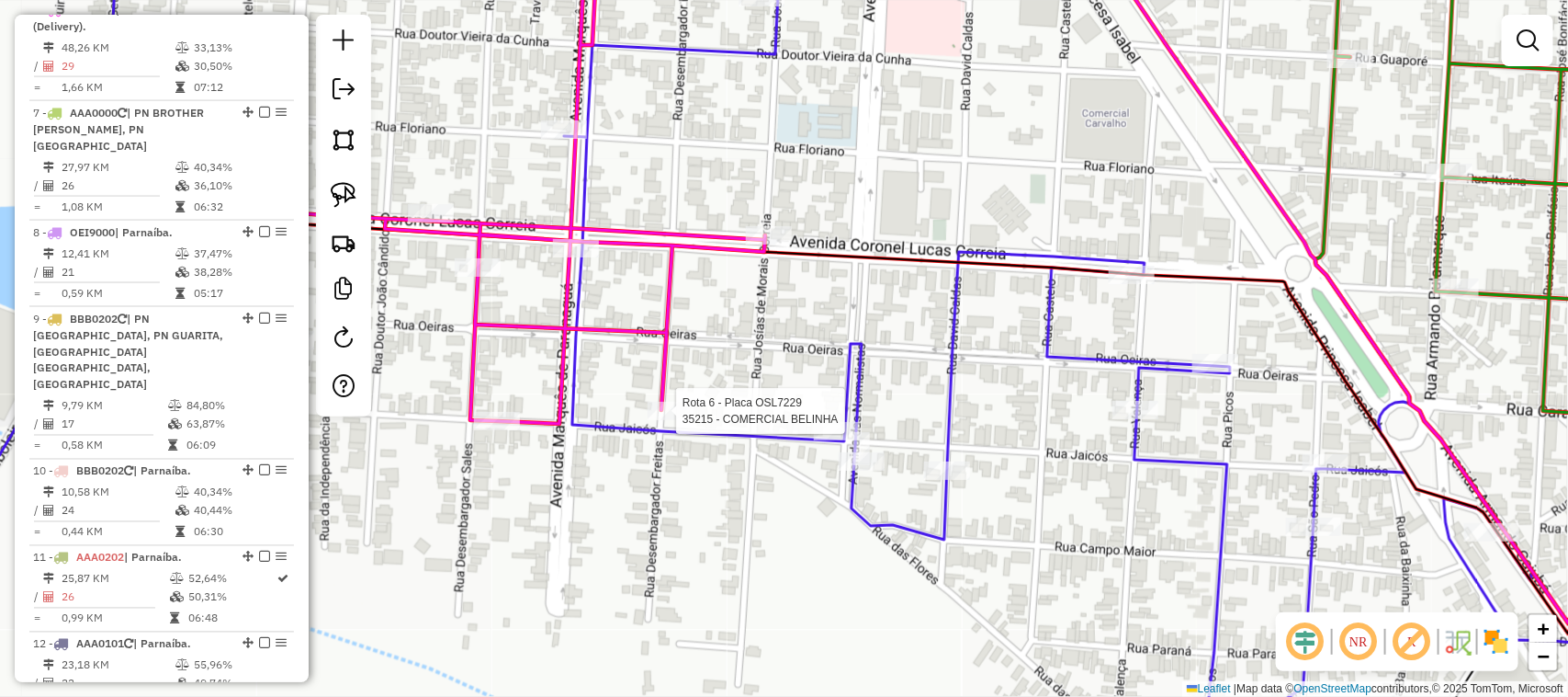
select select "**********"
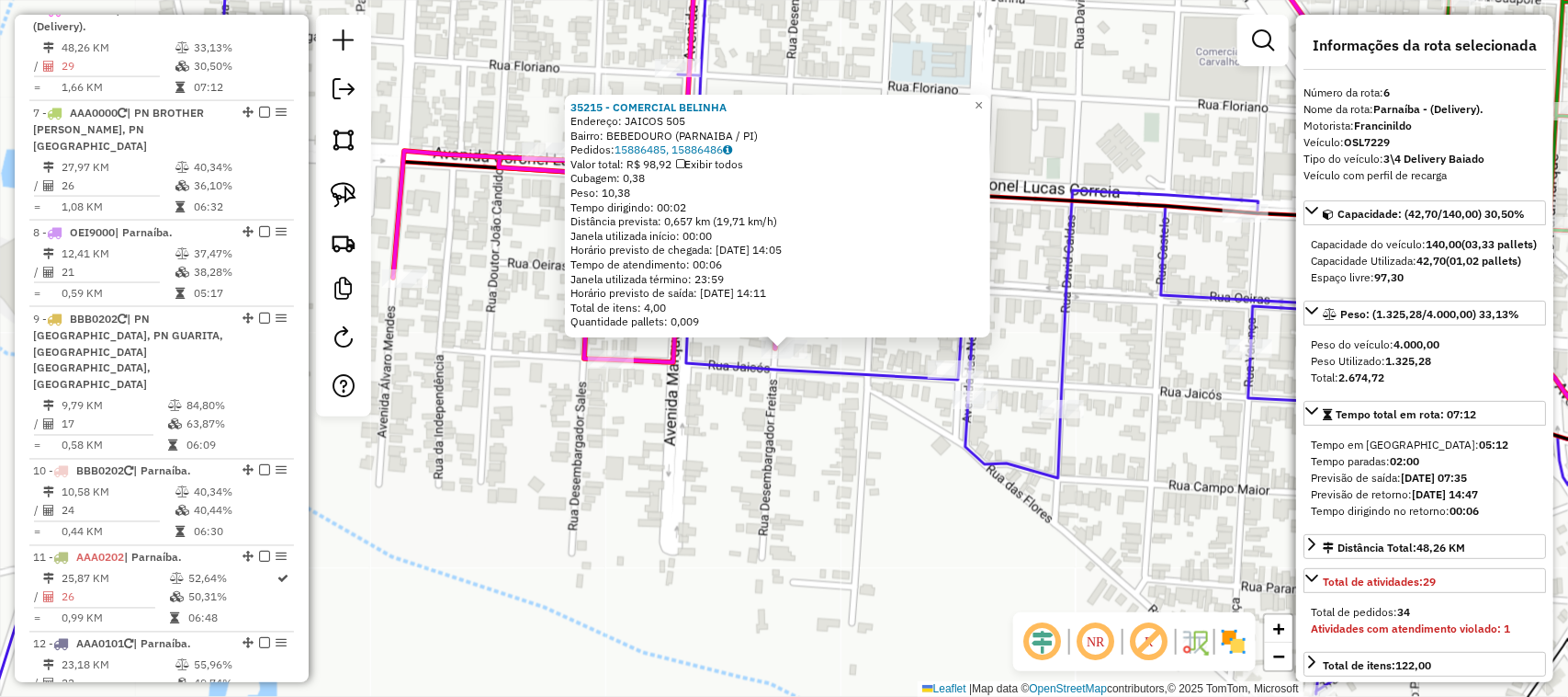
click at [786, 473] on div "35215 - COMERCIAL BELINHA Endereço: JAICOS 505 Bairro: BEBEDOURO (PARNAIBA / PI…" at bounding box center [784, 348] width 1568 height 697
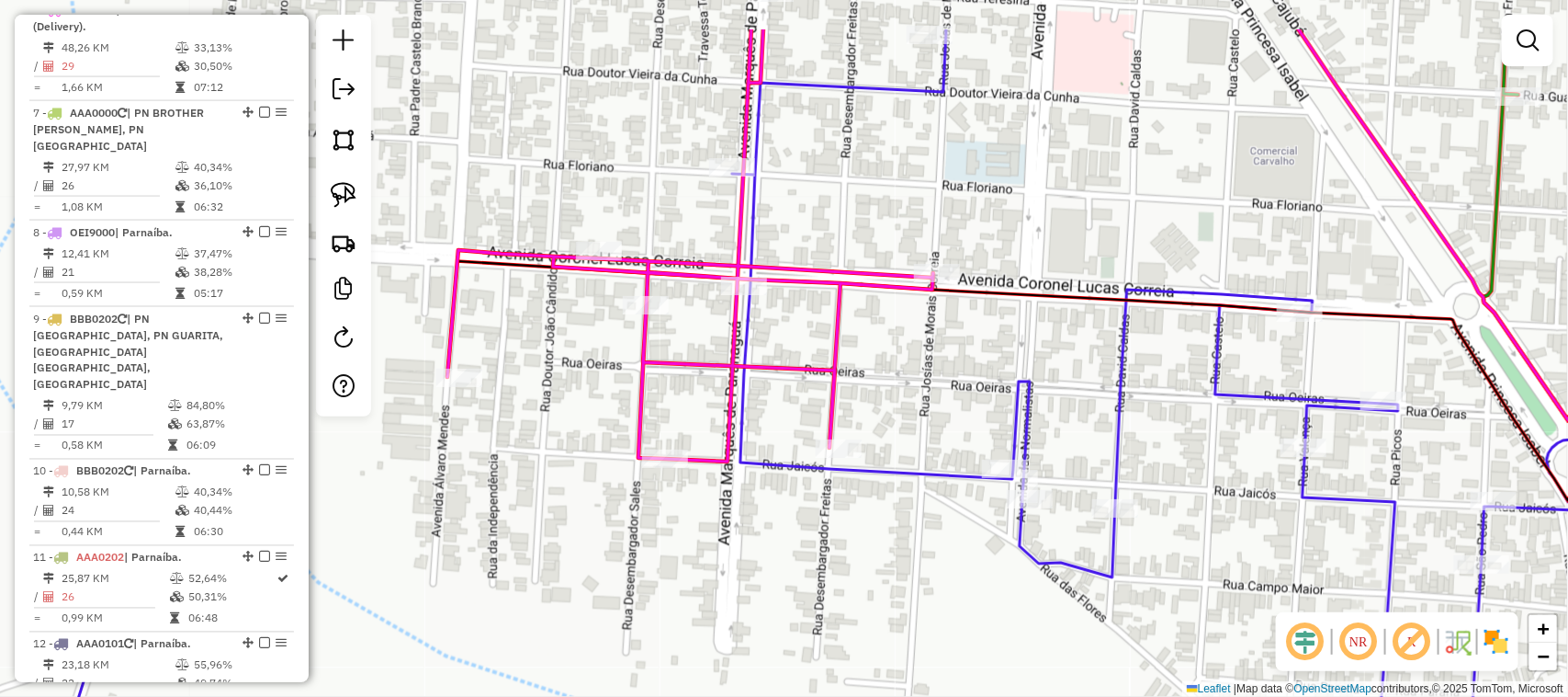
drag, startPoint x: 756, startPoint y: 509, endPoint x: 819, endPoint y: 628, distance: 134.6
click at [811, 620] on div "Janela de atendimento Grade de atendimento Capacidade Transportadoras Veículos …" at bounding box center [784, 348] width 1568 height 697
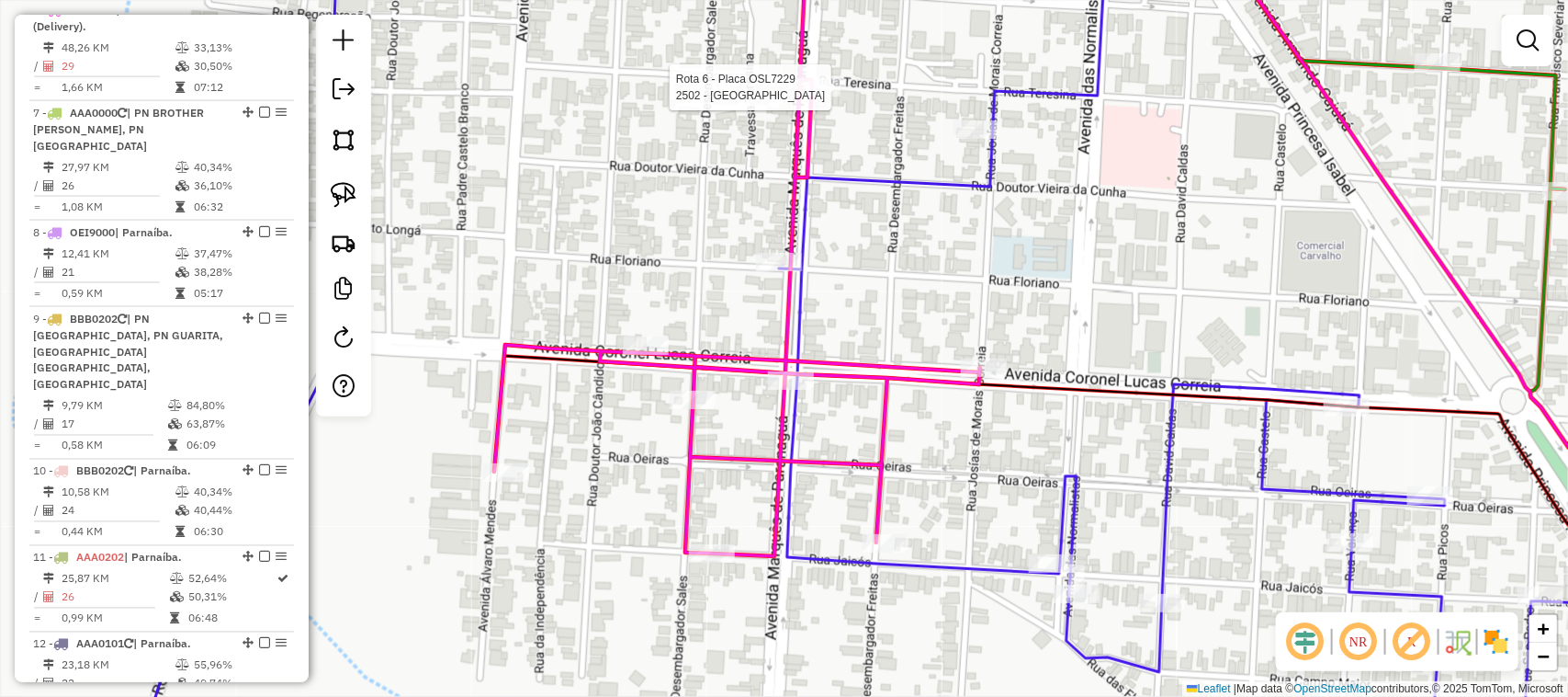
select select "**********"
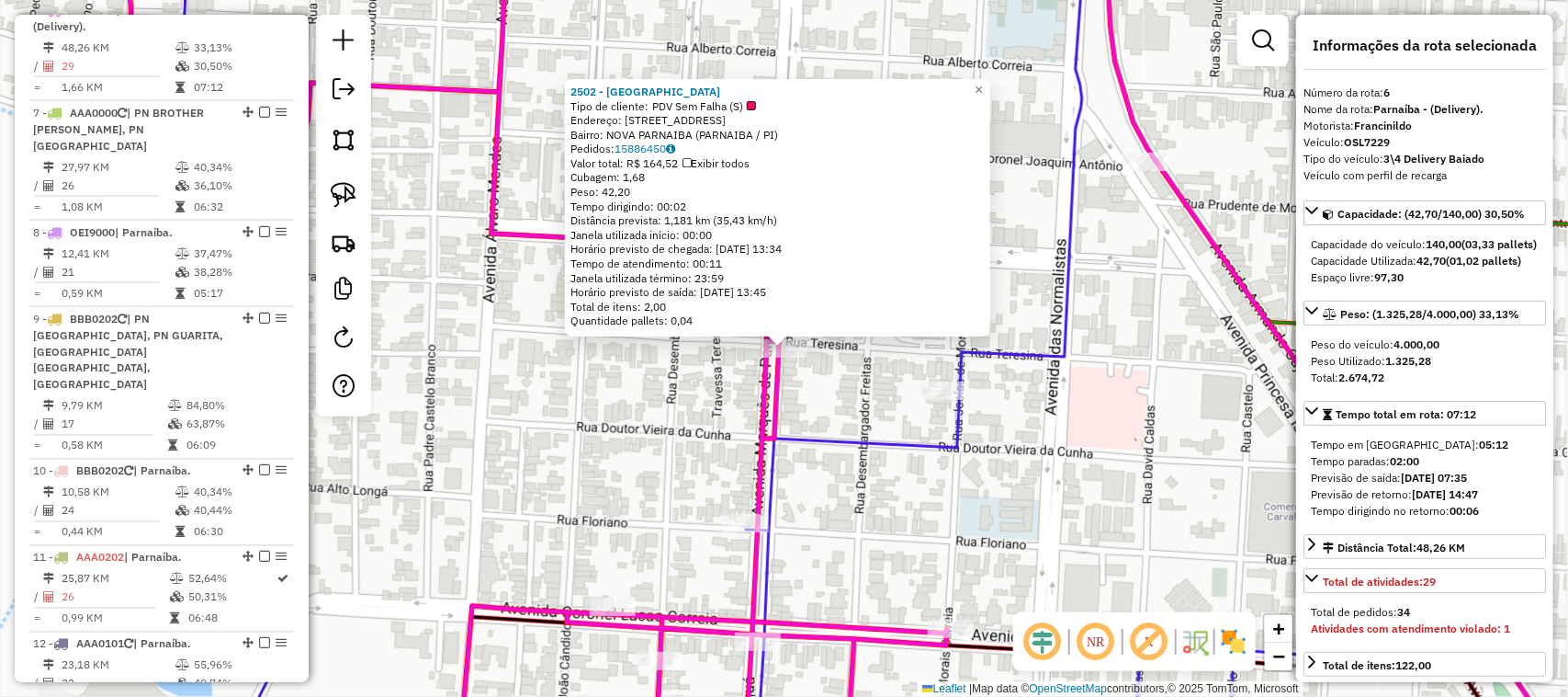
click at [893, 529] on div "2502 - CASA PARAIBANA Tipo de cliente: PDV Sem Falha (S) Endereço: R DE MARQUES…" at bounding box center [784, 348] width 1568 height 697
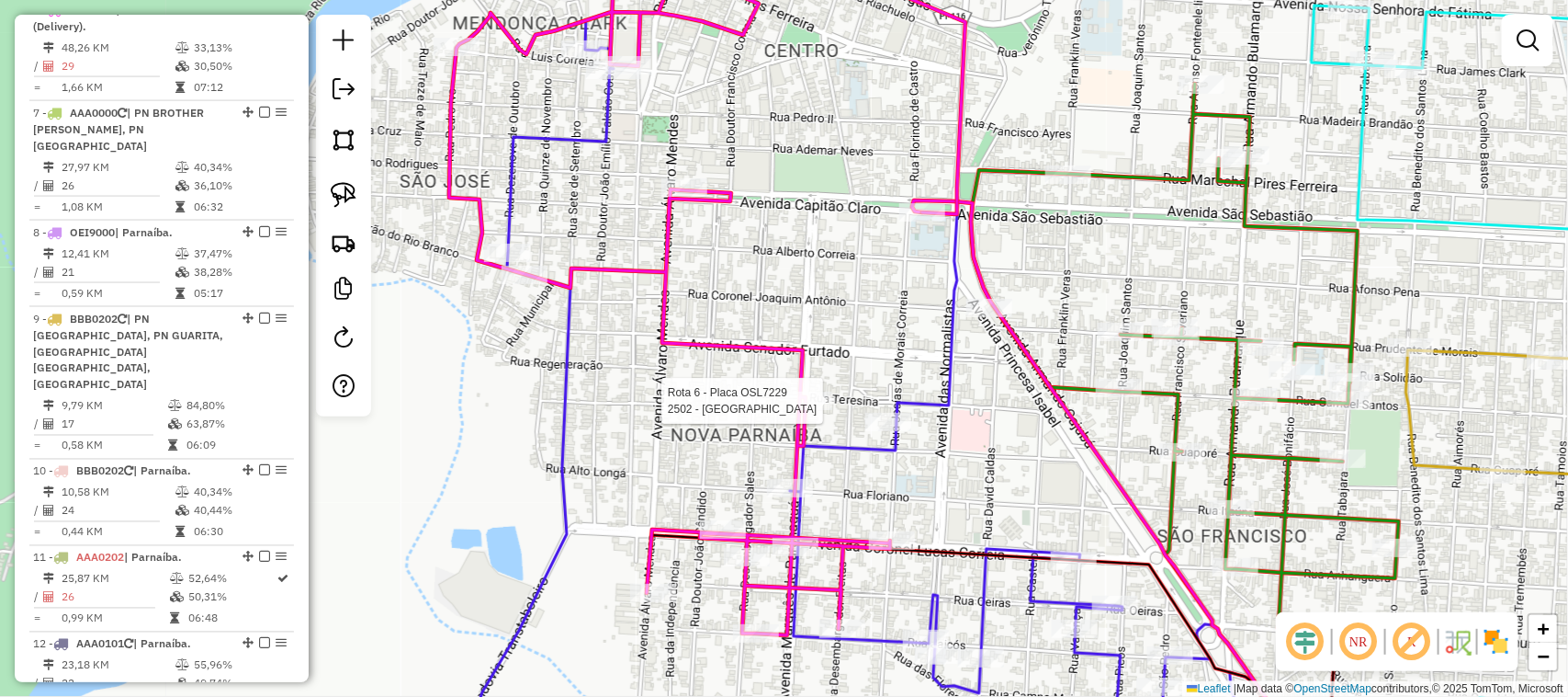
select select "**********"
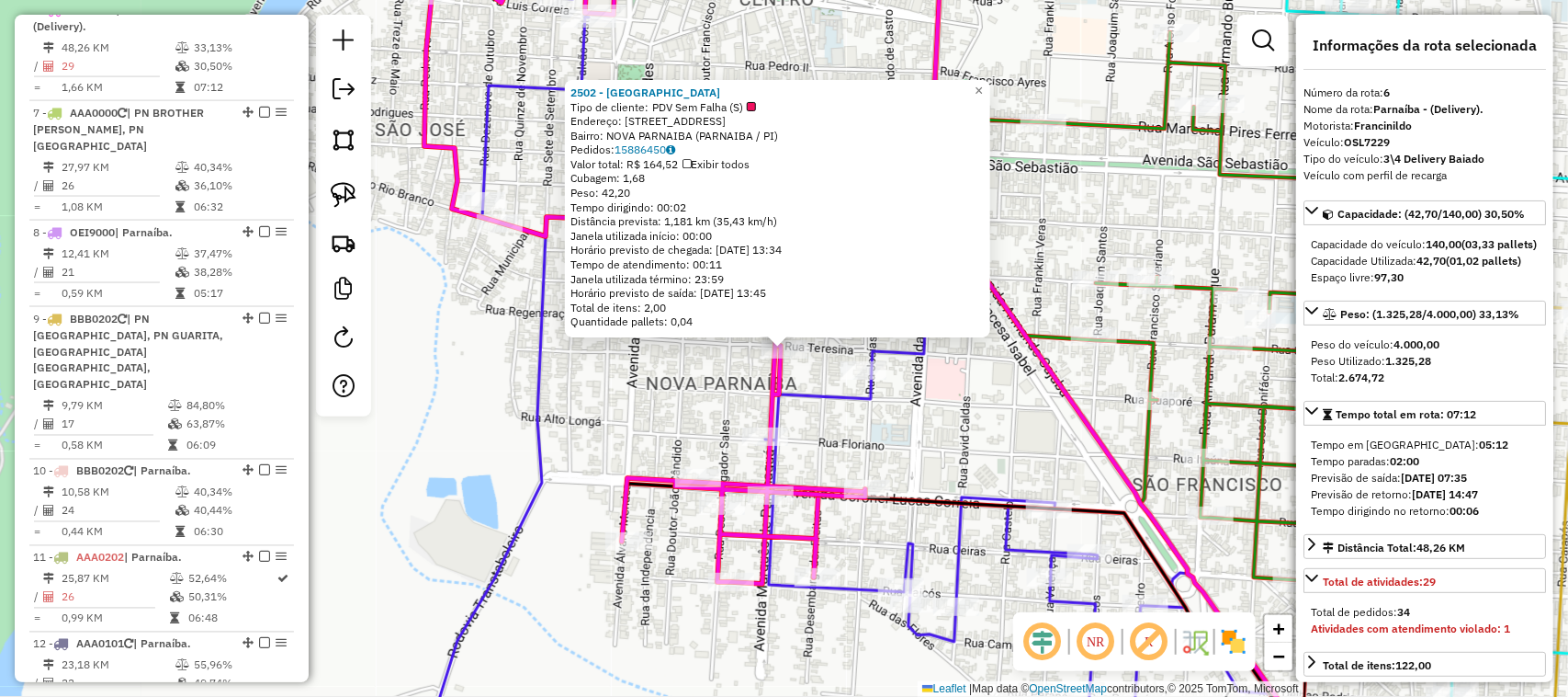
click at [860, 526] on div "2502 - CASA PARAIBANA Tipo de cliente: PDV Sem Falha (S) Endereço: R DE MARQUES…" at bounding box center [784, 348] width 1568 height 697
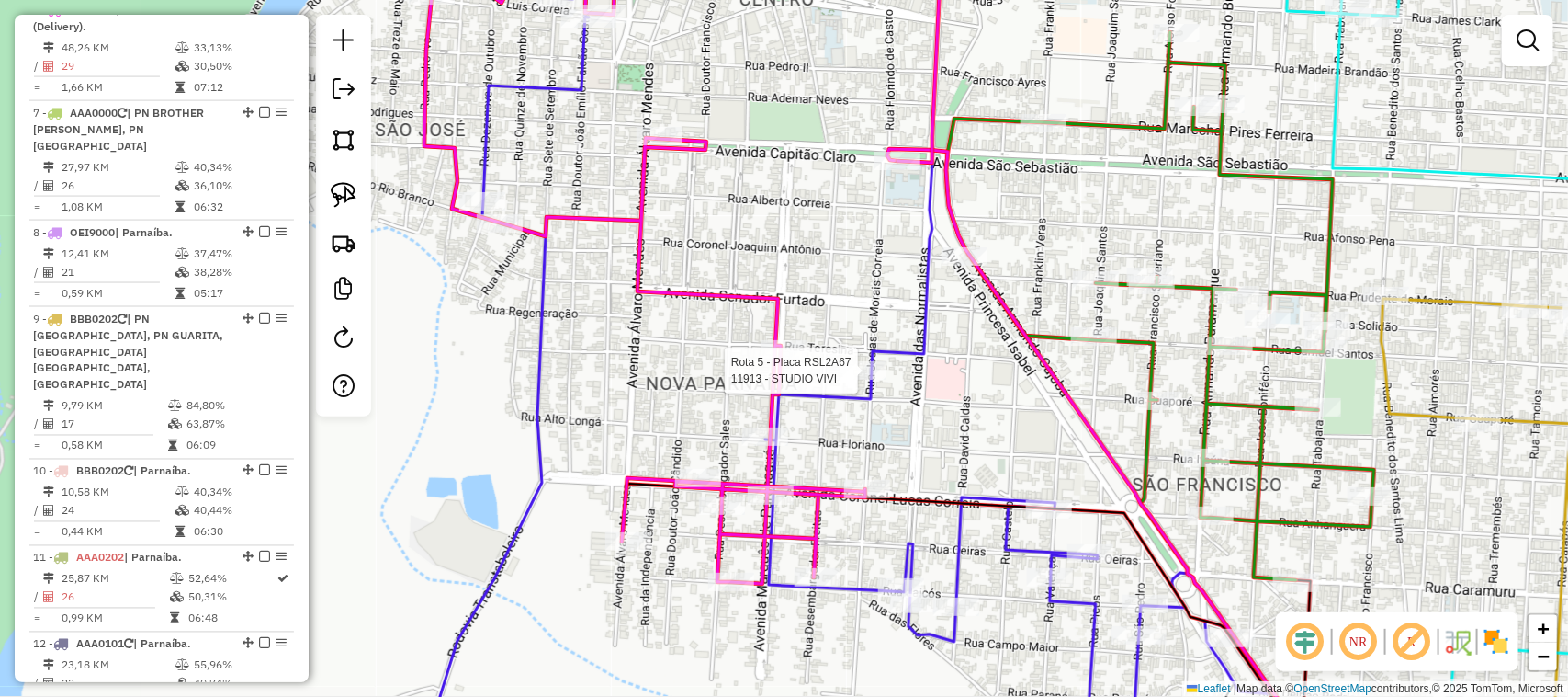
select select "**********"
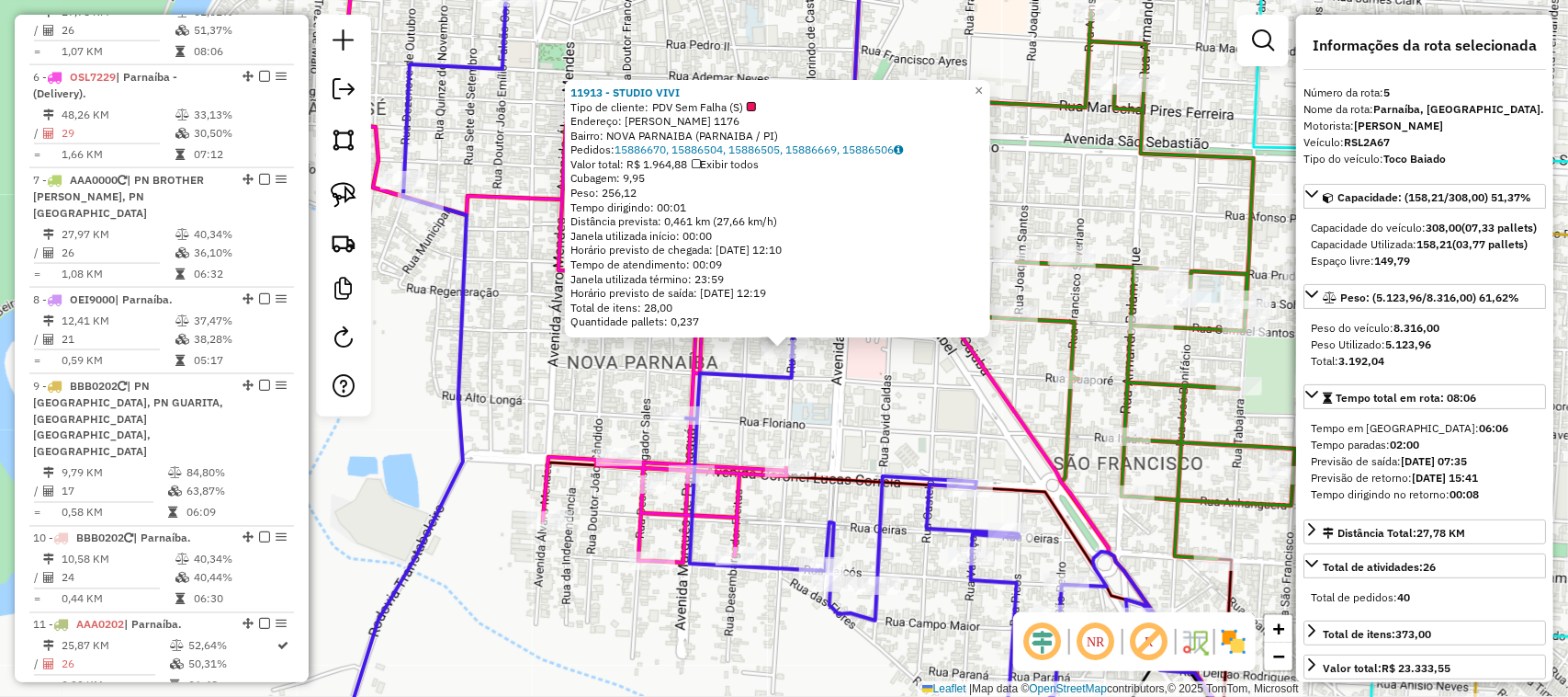
scroll to position [1110, 0]
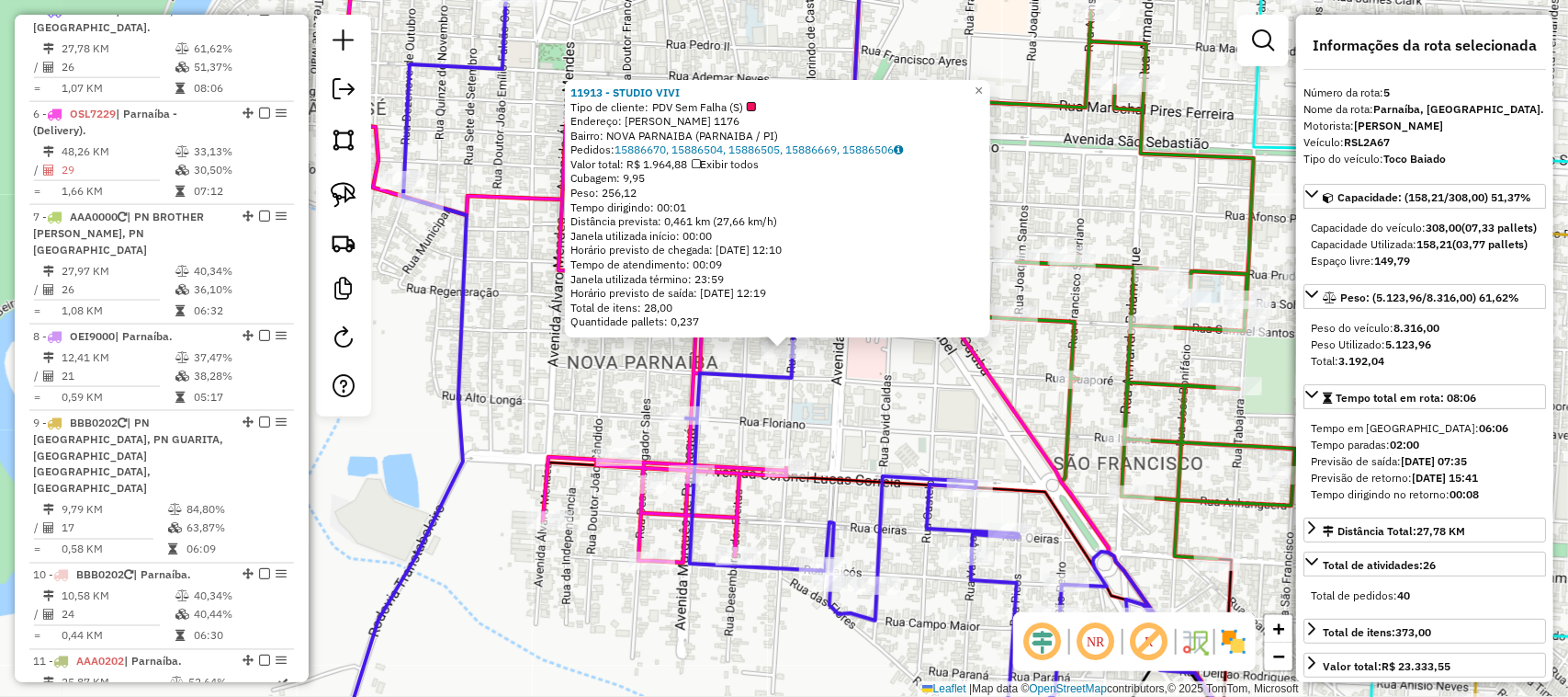
click at [879, 430] on div "11913 - STUDIO VIVI Tipo de cliente: PDV Sem Falha (S) Endereço: JOSIAS DE MORA…" at bounding box center [784, 348] width 1568 height 697
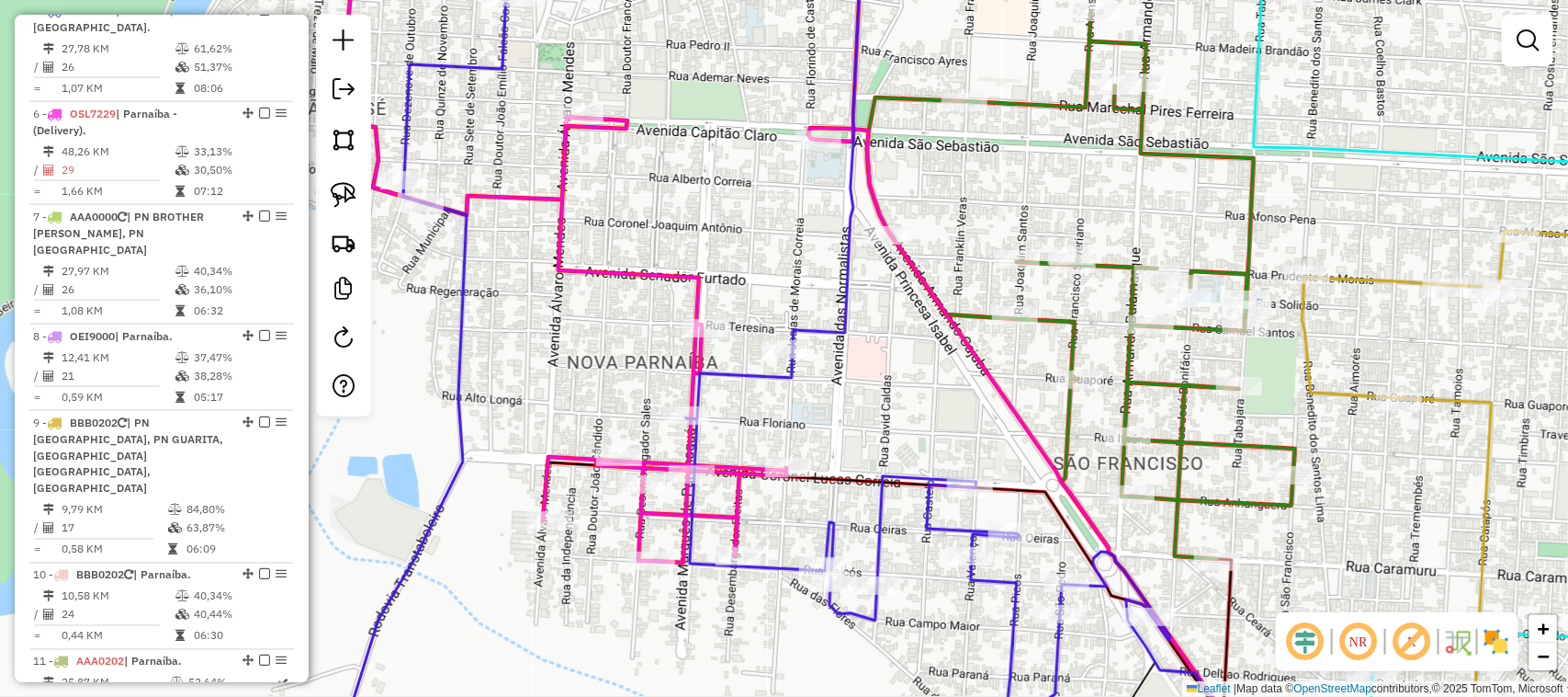
drag, startPoint x: 342, startPoint y: 197, endPoint x: 455, endPoint y: 257, distance: 127.9
click at [341, 197] on img at bounding box center [343, 194] width 26 height 26
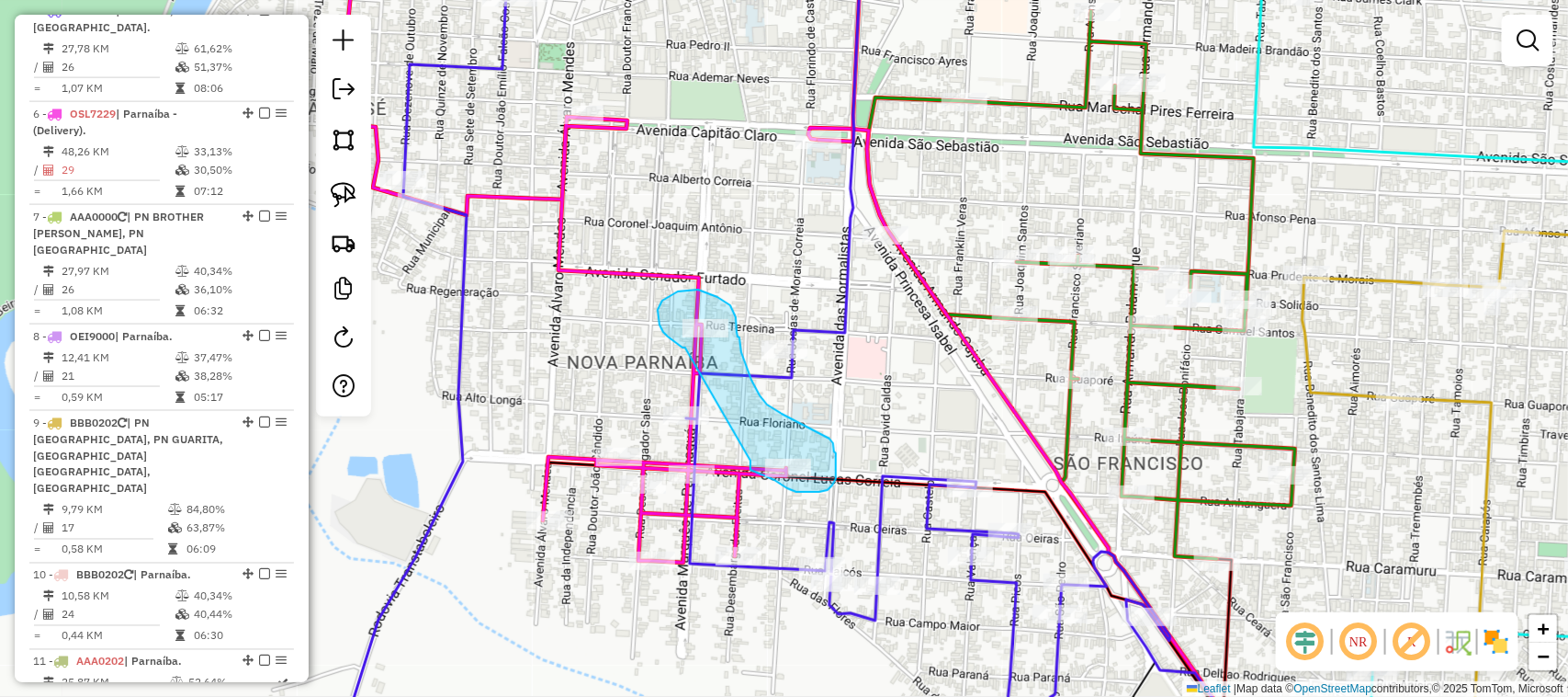
drag, startPoint x: 686, startPoint y: 349, endPoint x: 751, endPoint y: 459, distance: 127.8
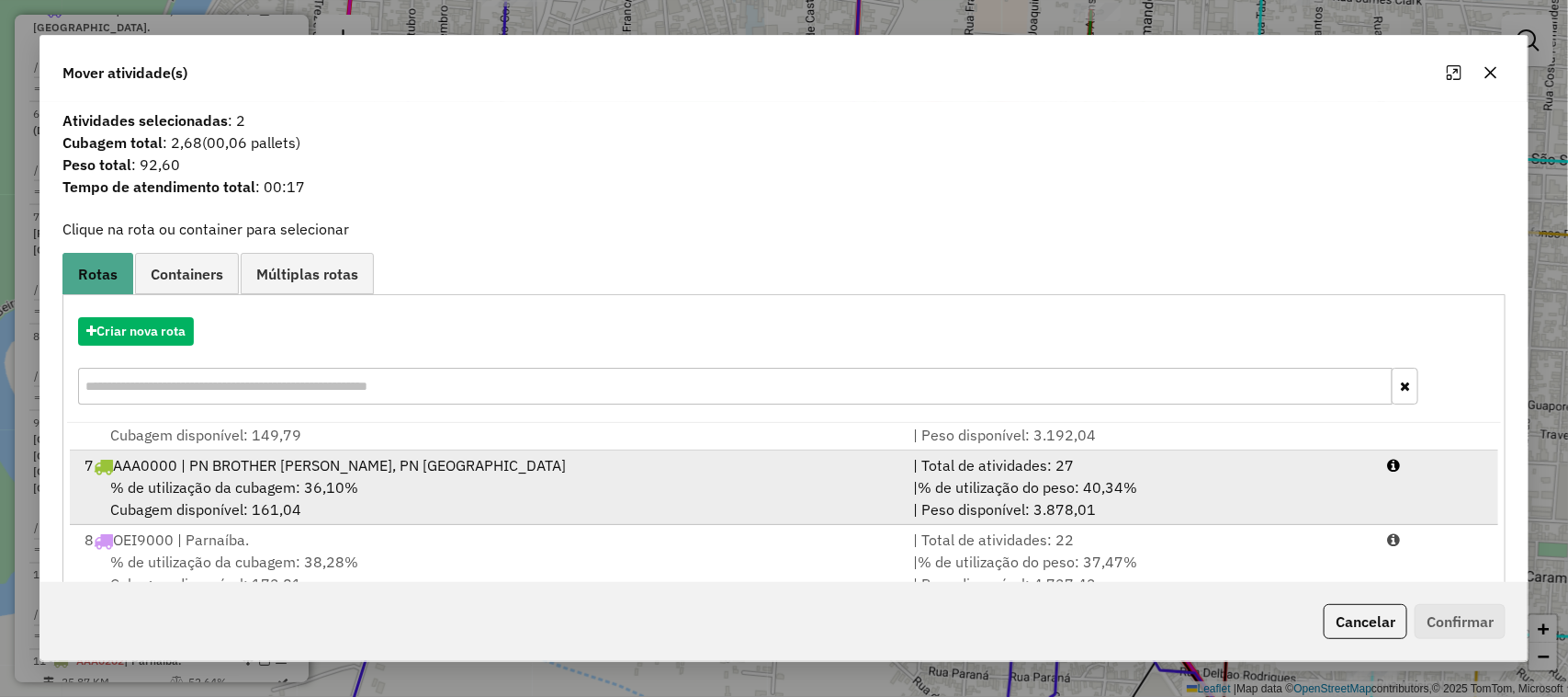
scroll to position [230, 0]
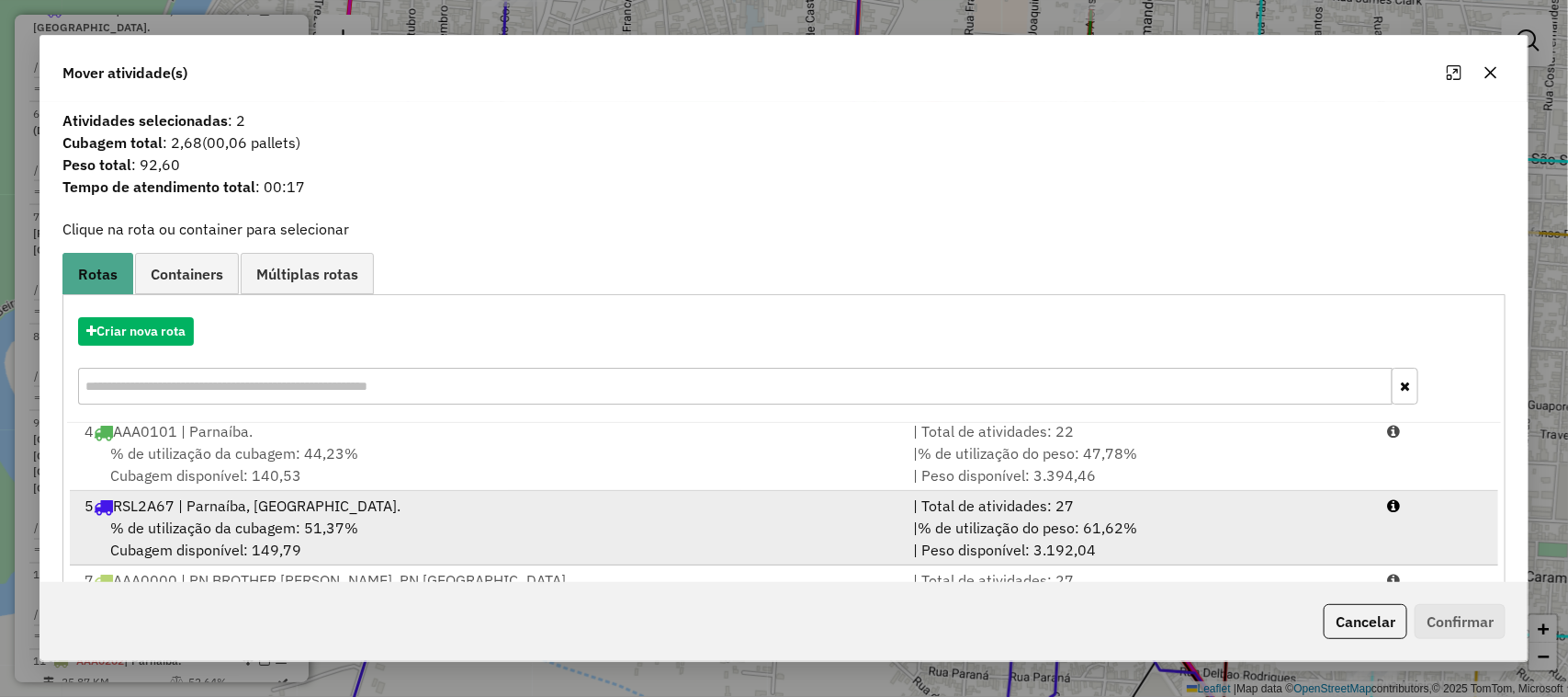
click at [460, 524] on div "% de utilização da cubagem: 51,37% Cubagem disponível: 149,79" at bounding box center [489, 538] width 830 height 44
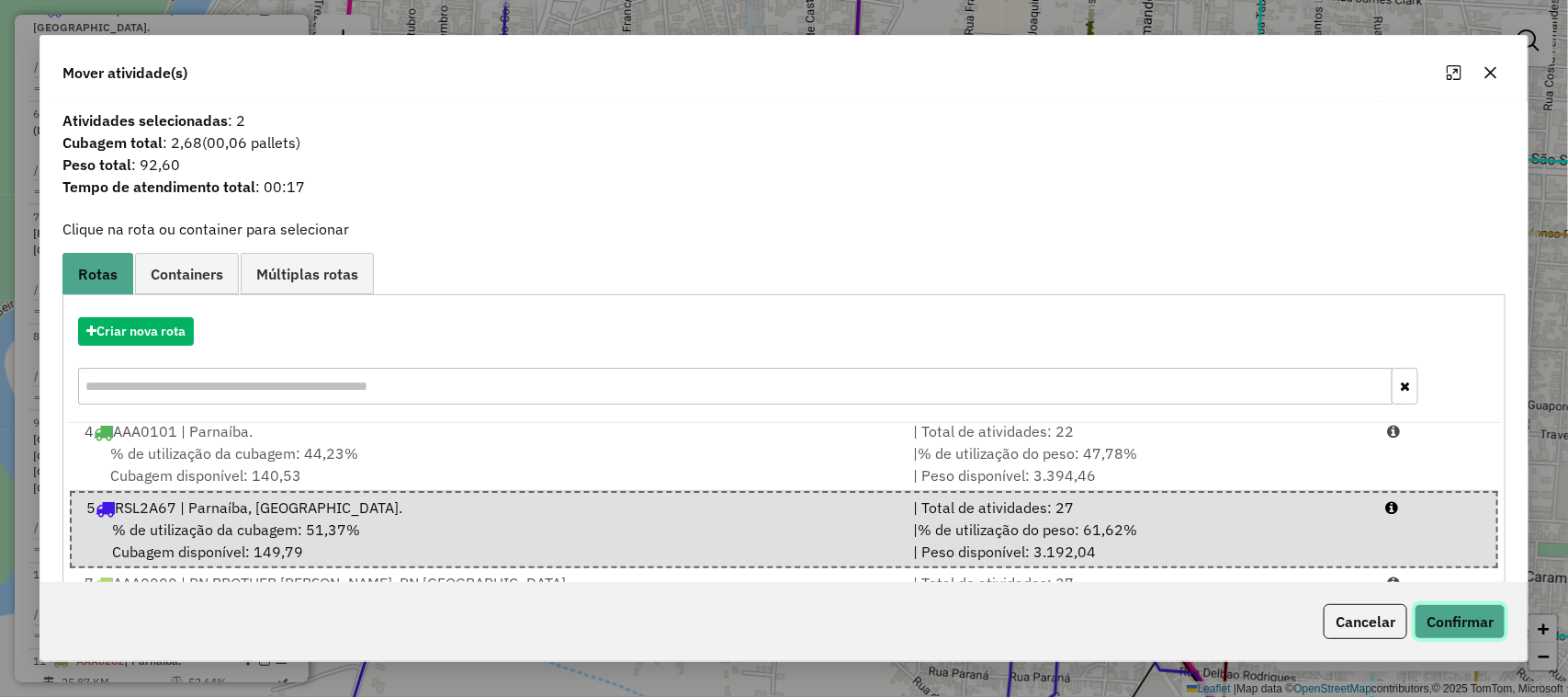
click at [1454, 623] on button "Confirmar" at bounding box center [1460, 621] width 91 height 35
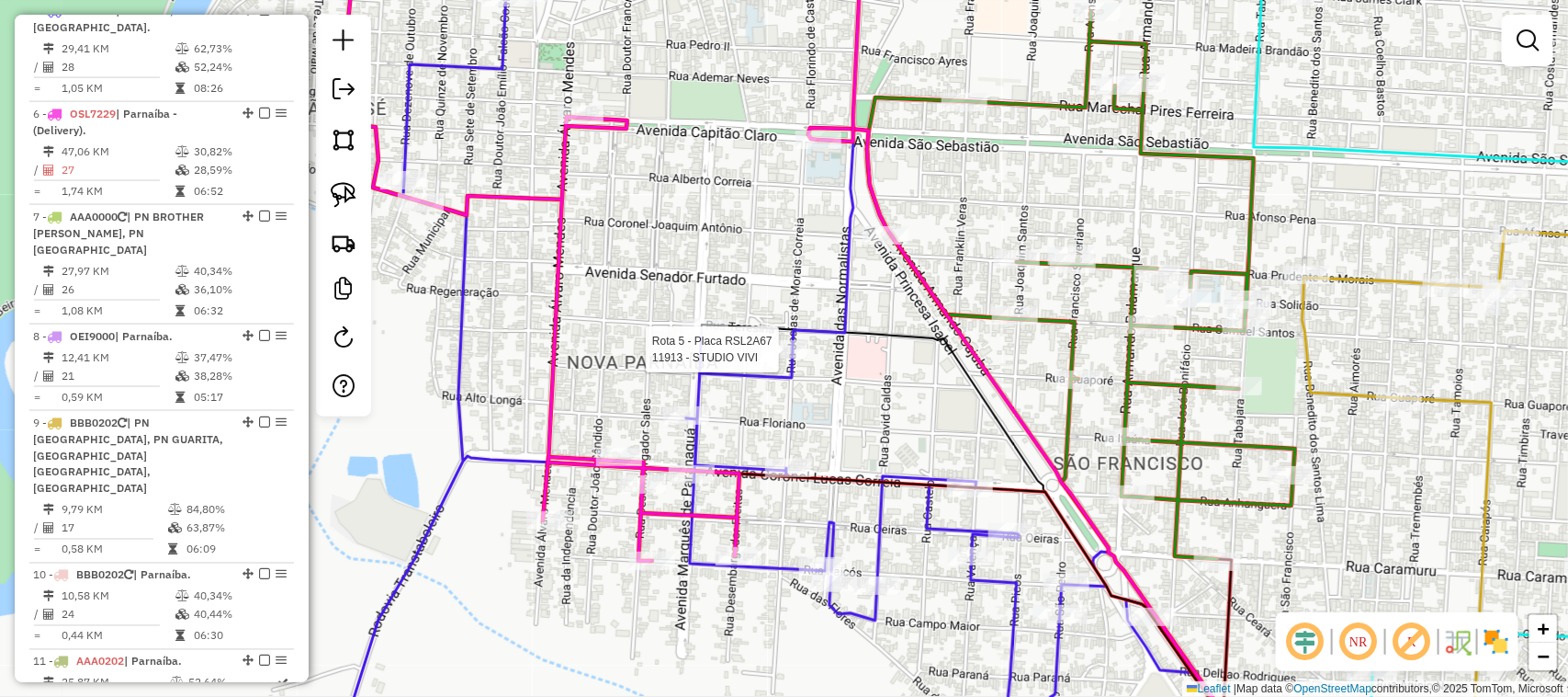
select select "**********"
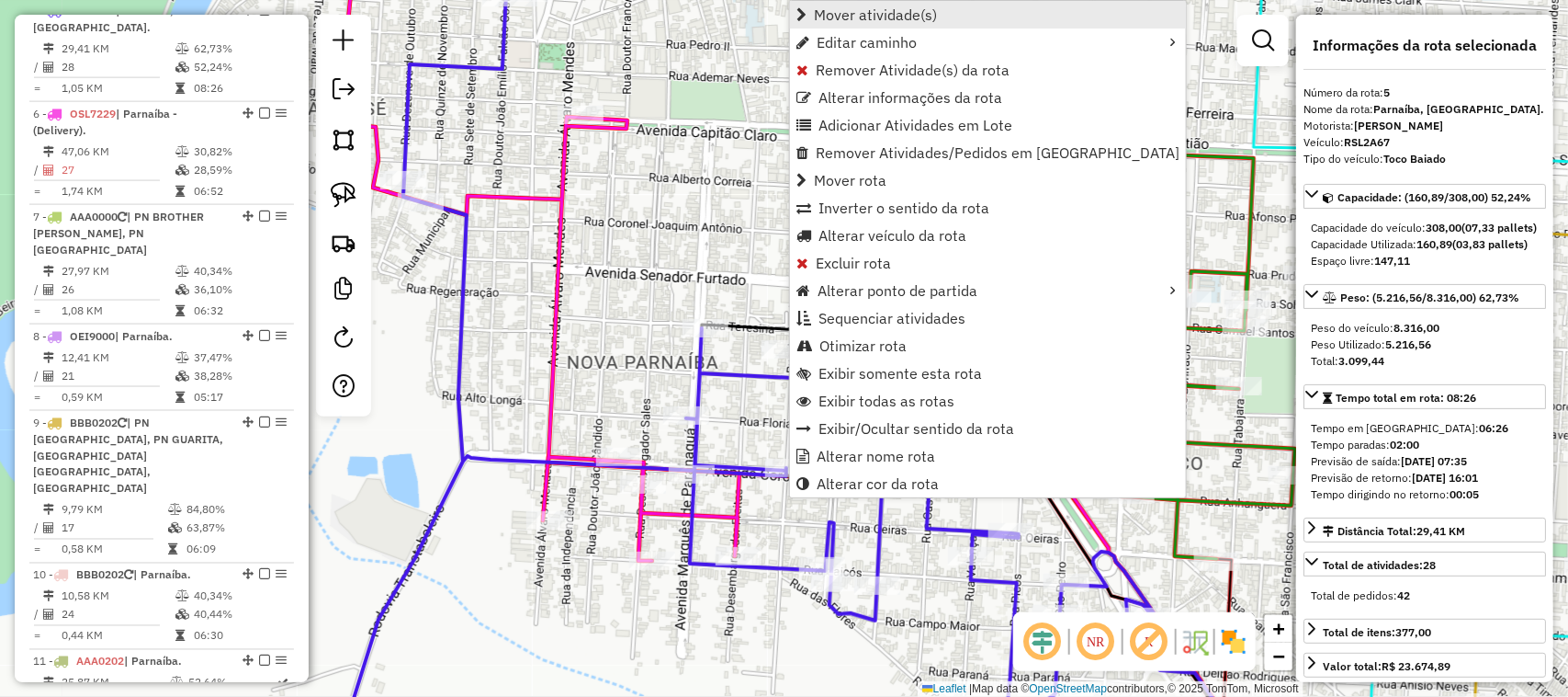
click at [861, 19] on span "Mover atividade(s)" at bounding box center [875, 14] width 123 height 15
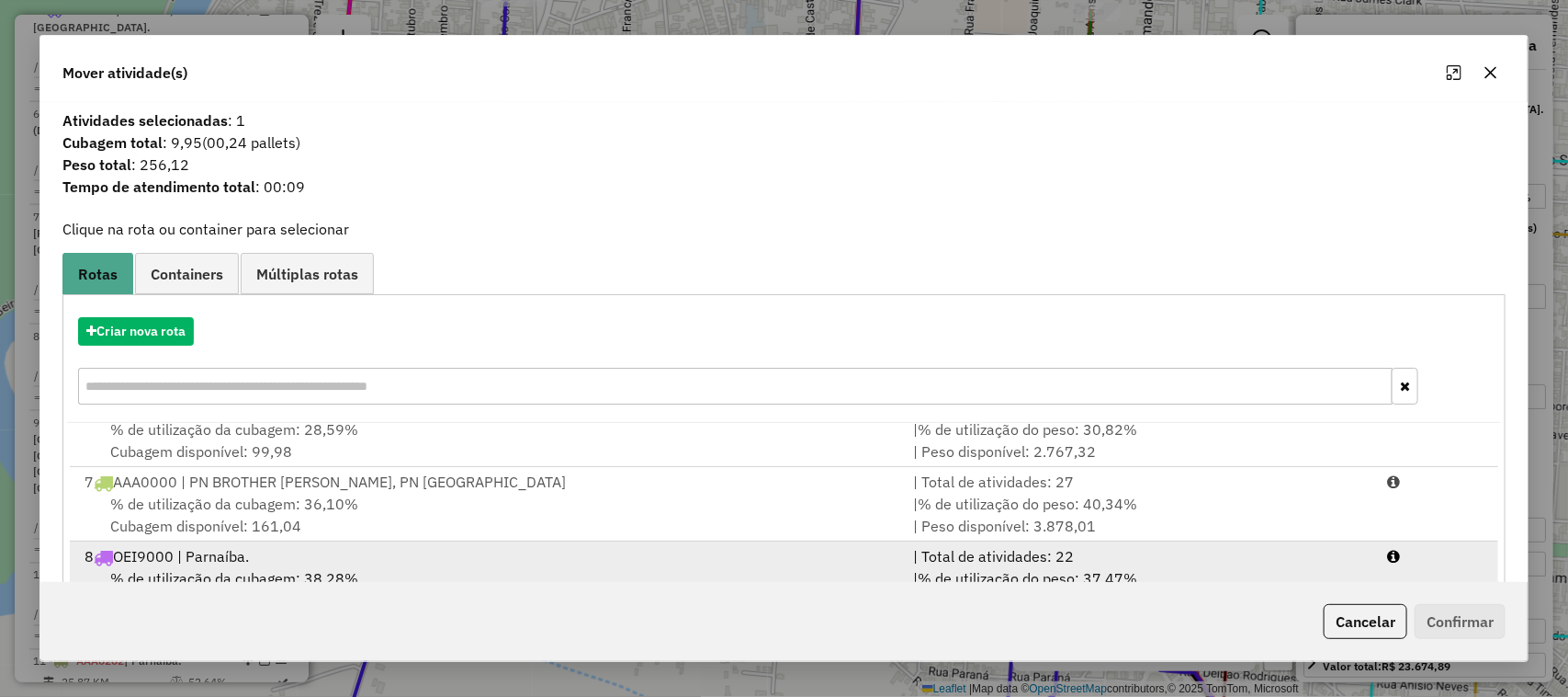
scroll to position [296, 0]
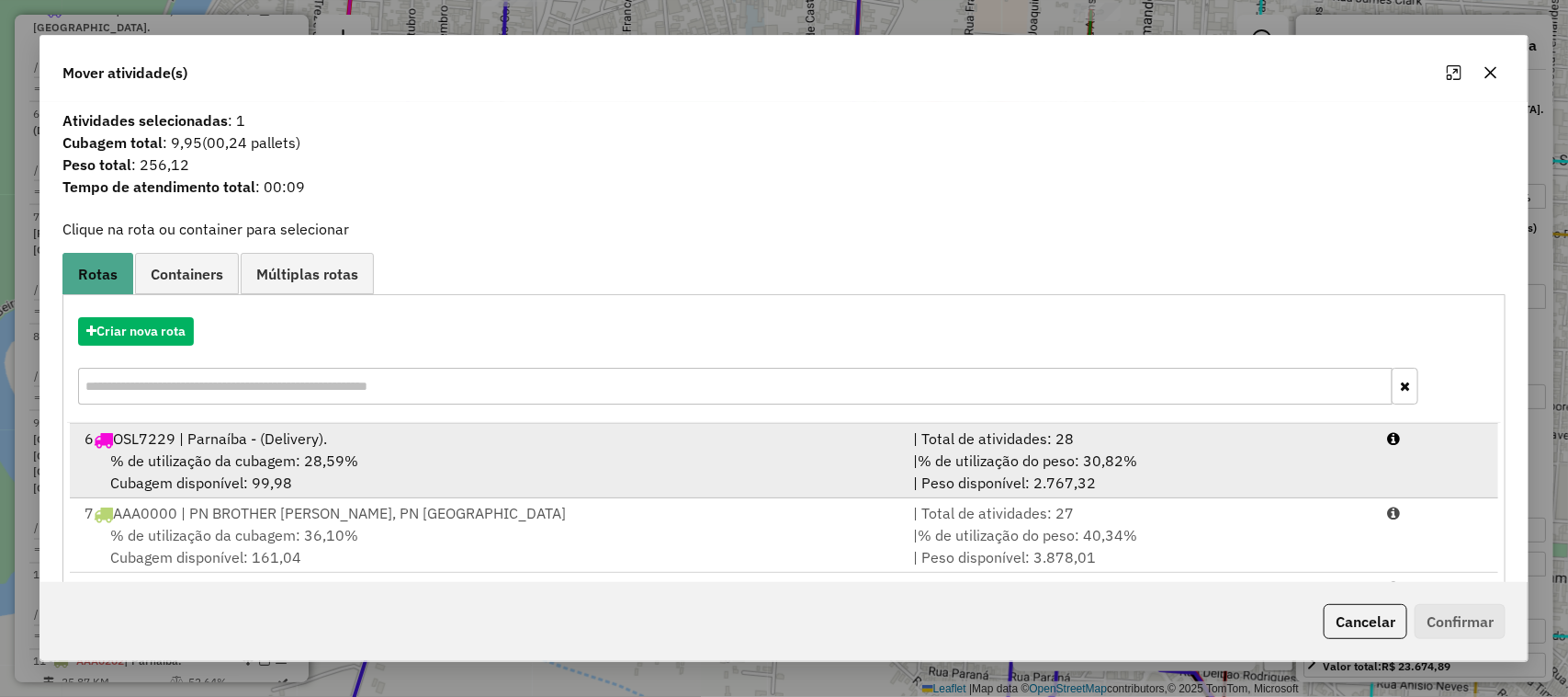
click at [415, 464] on div "% de utilização da cubagem: 28,59% Cubagem disponível: 99,98" at bounding box center [489, 471] width 830 height 44
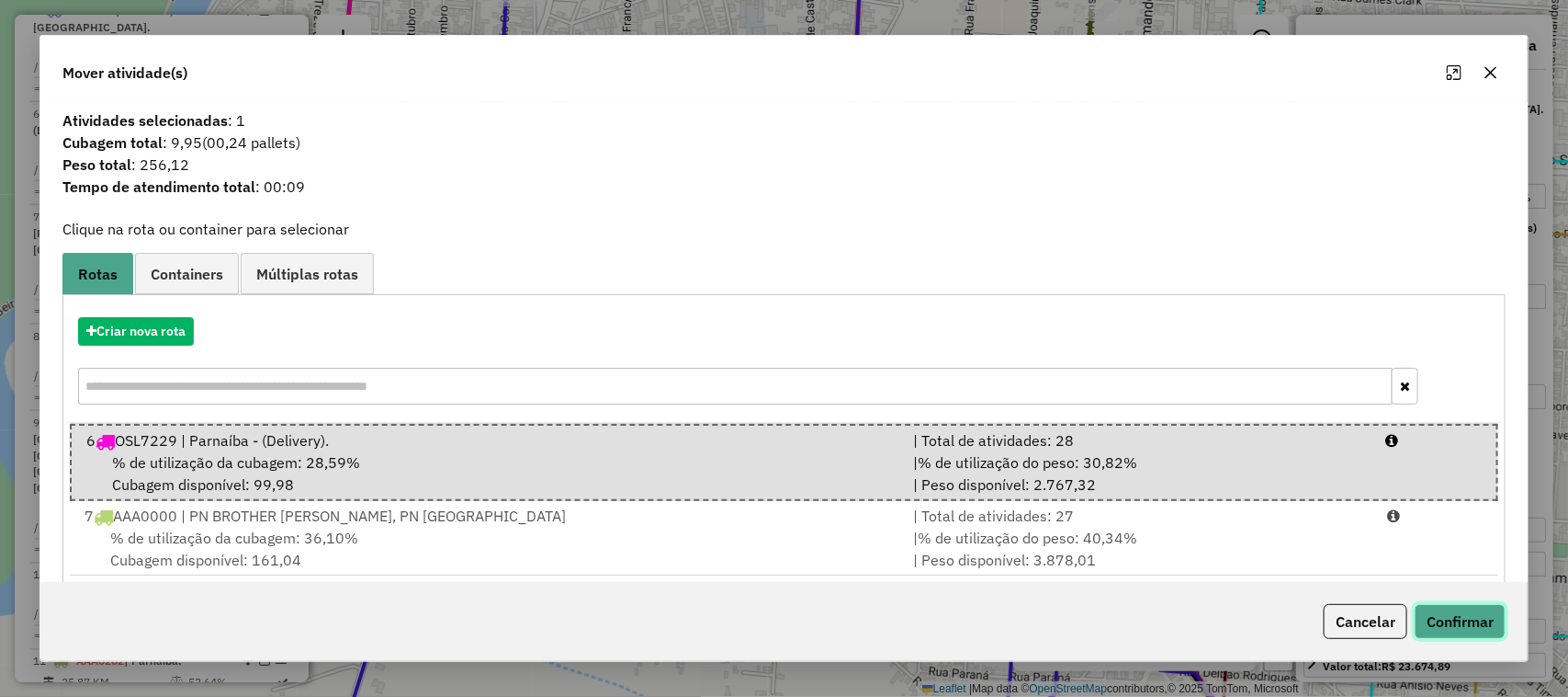
click at [1452, 620] on button "Confirmar" at bounding box center [1460, 621] width 91 height 35
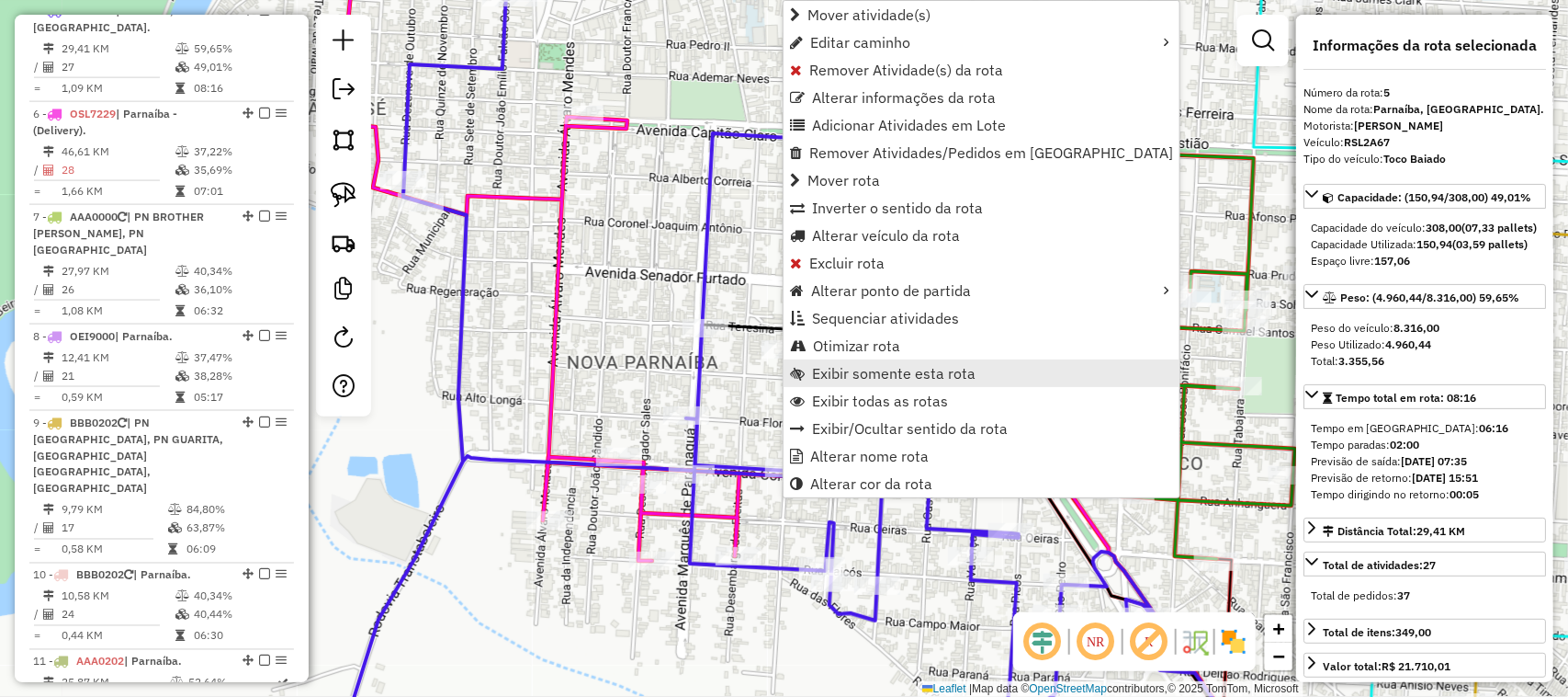
click at [901, 377] on span "Exibir somente esta rota" at bounding box center [894, 373] width 164 height 15
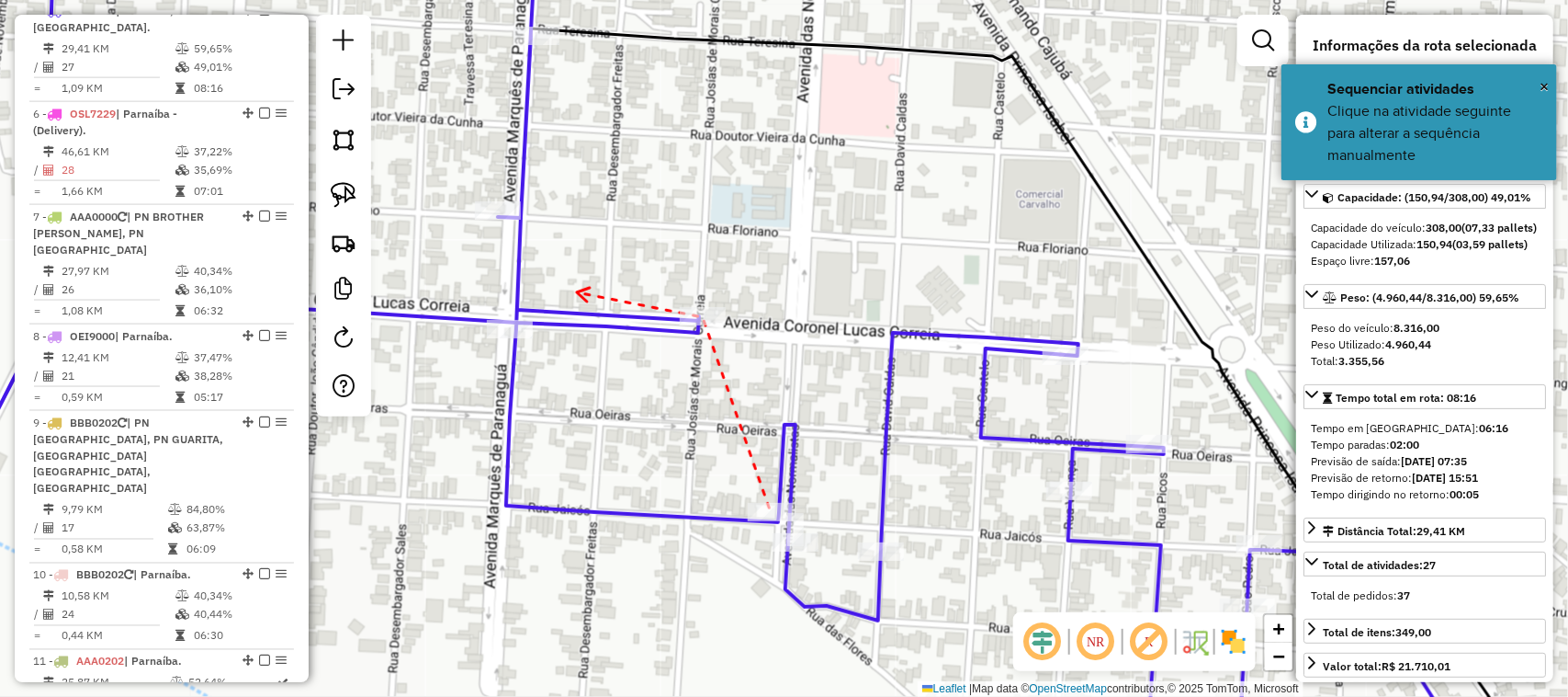
drag, startPoint x: 579, startPoint y: 295, endPoint x: 714, endPoint y: 345, distance: 144.0
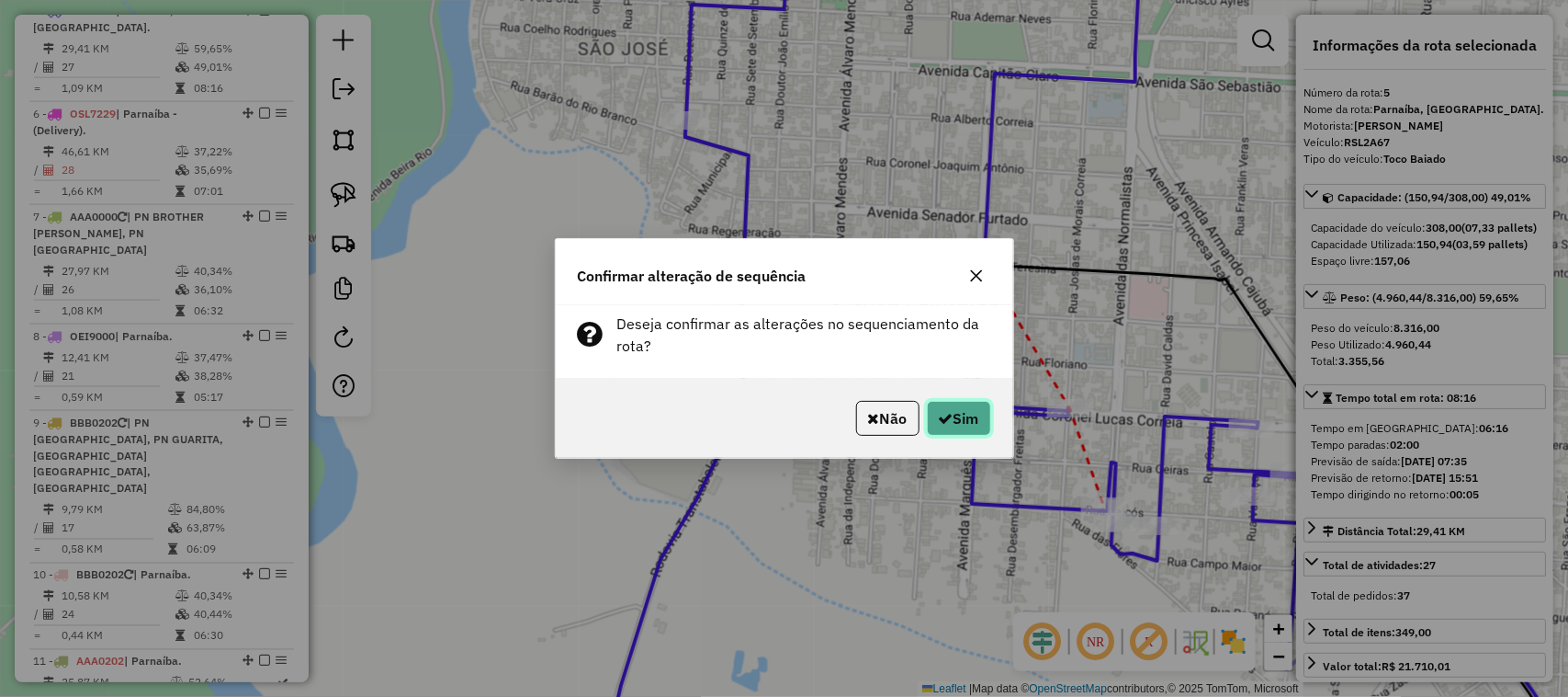
click at [967, 418] on button "Sim" at bounding box center [960, 418] width 65 height 35
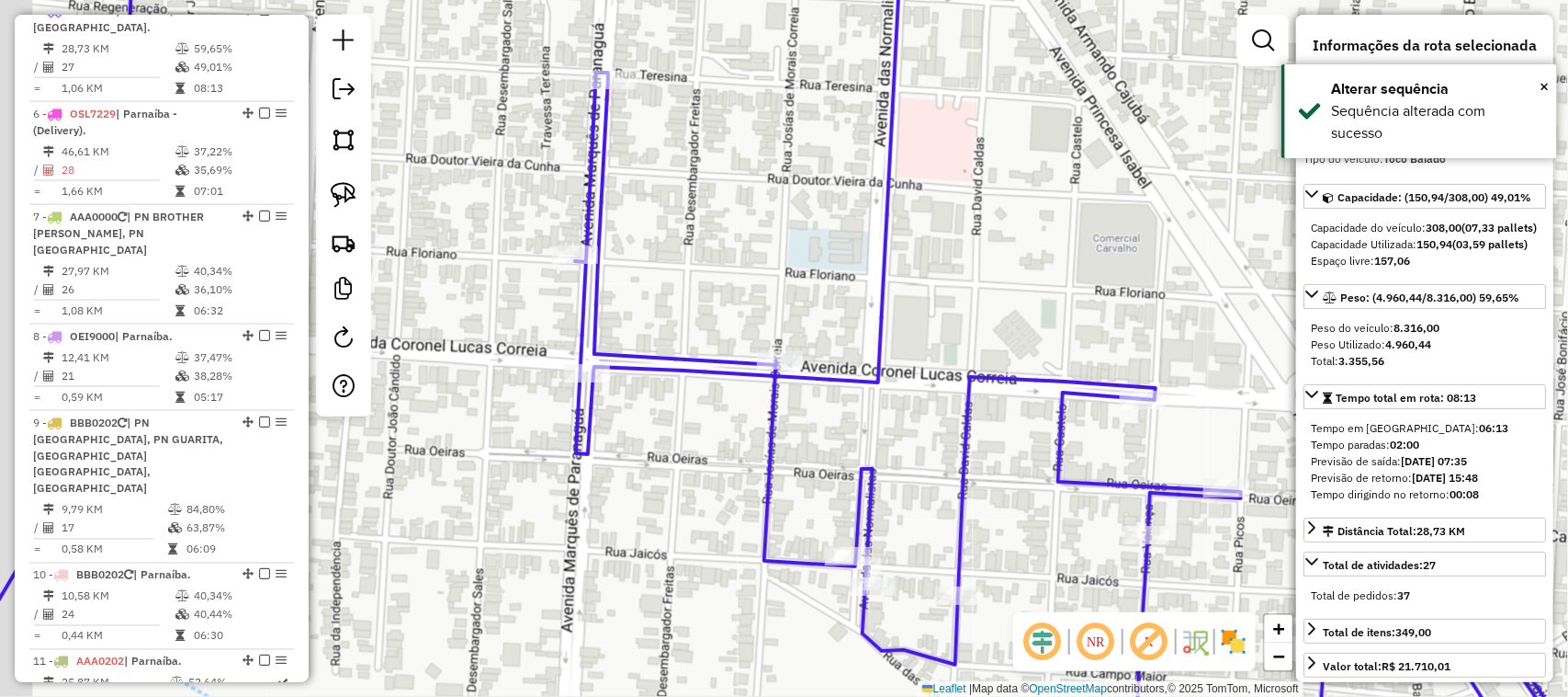
drag, startPoint x: 657, startPoint y: 386, endPoint x: 801, endPoint y: 398, distance: 144.5
click at [765, 397] on div "Janela de atendimento Grade de atendimento Capacidade Transportadoras Veículos …" at bounding box center [784, 348] width 1568 height 697
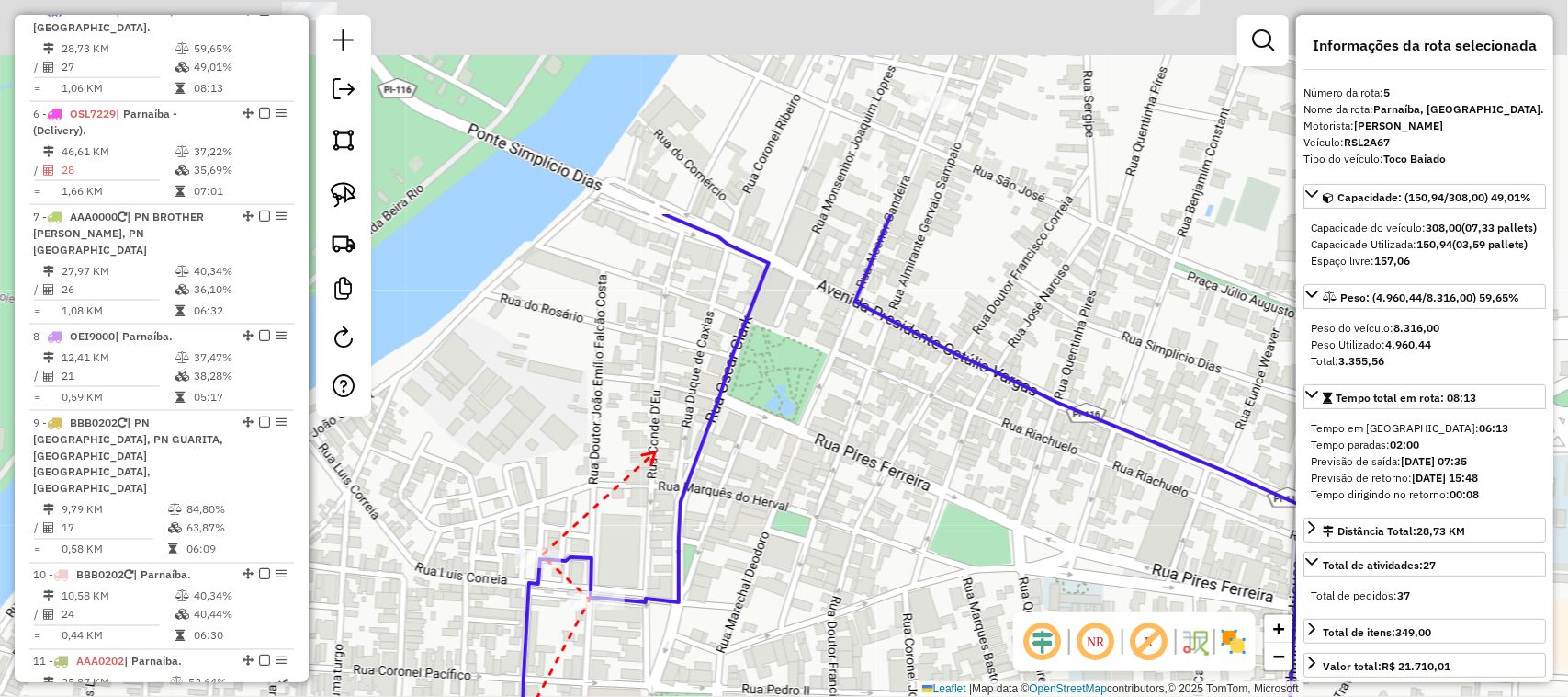
drag, startPoint x: 778, startPoint y: 154, endPoint x: 631, endPoint y: 493, distance: 369.5
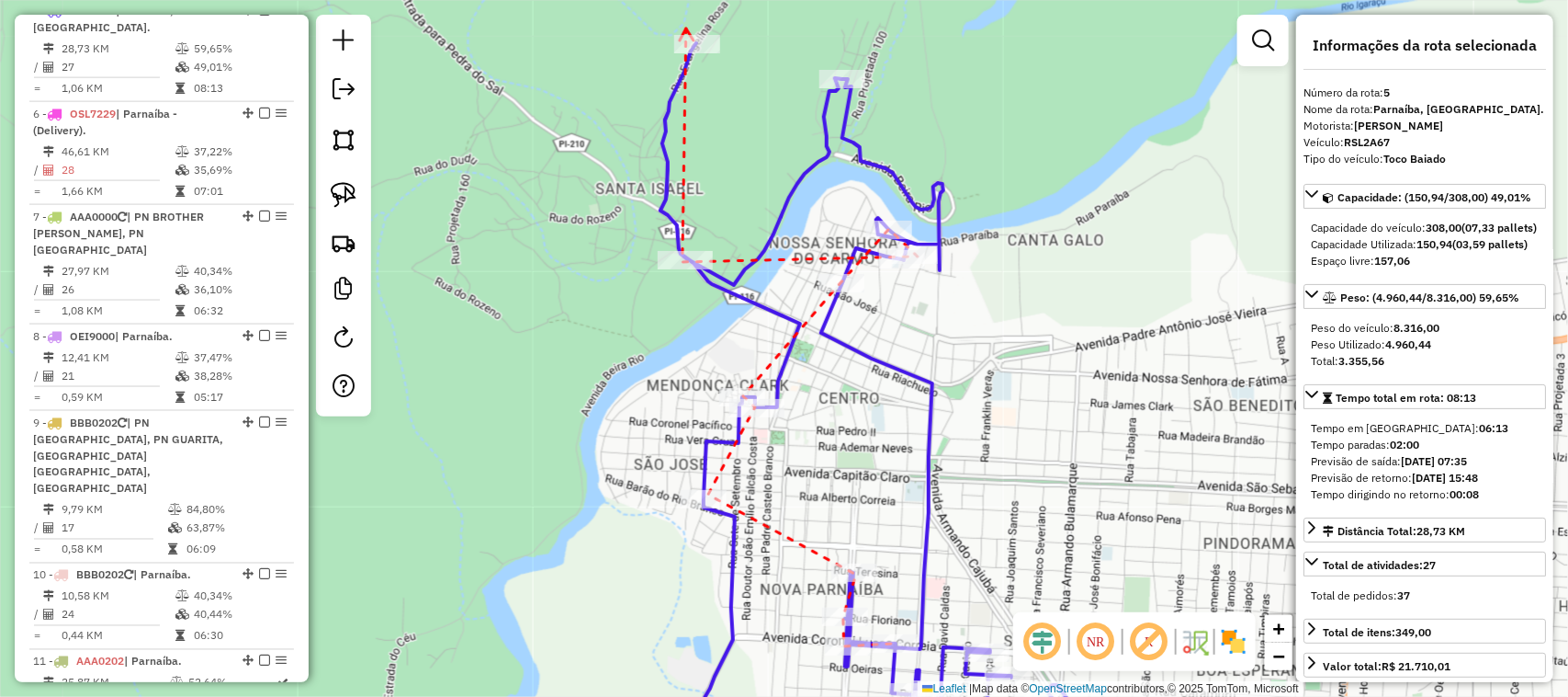
click at [686, 28] on icon at bounding box center [687, 34] width 14 height 12
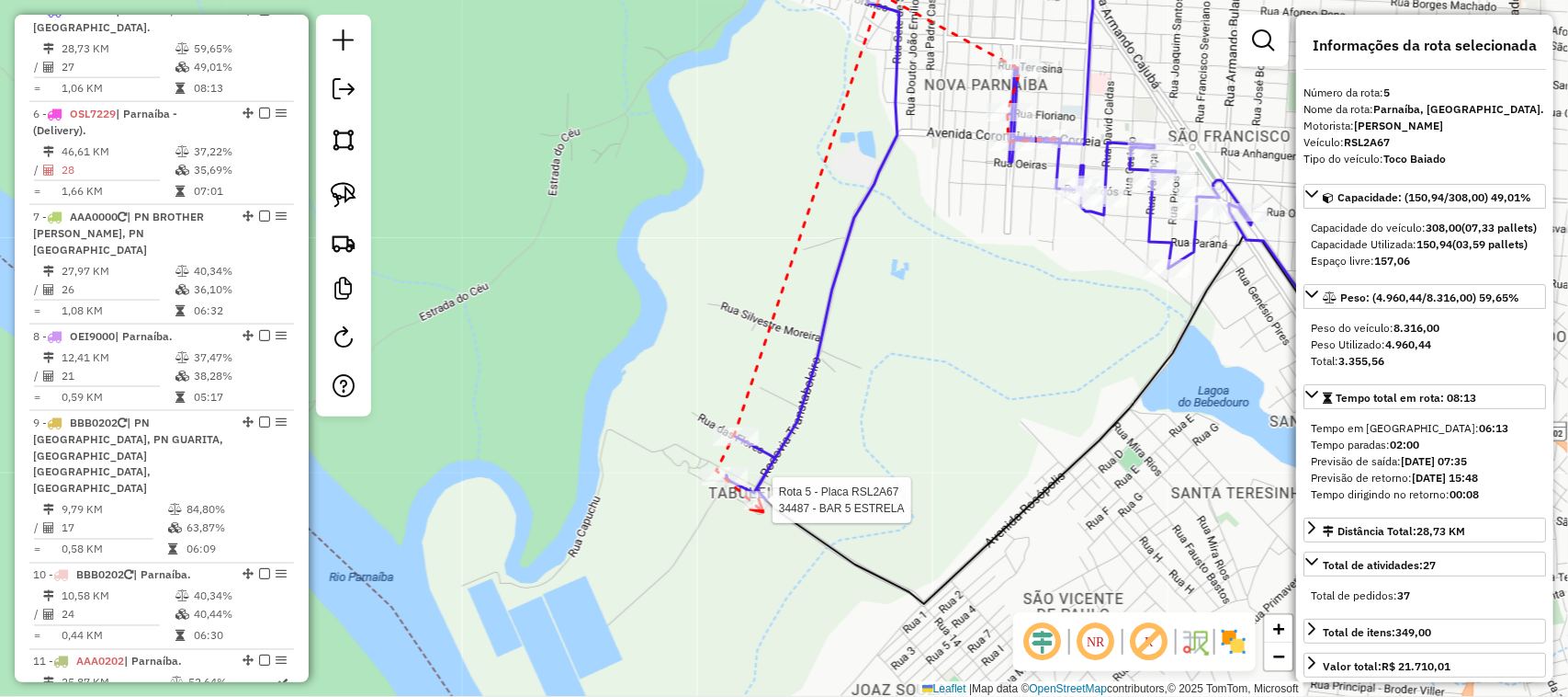
click at [765, 509] on div at bounding box center [766, 500] width 46 height 19
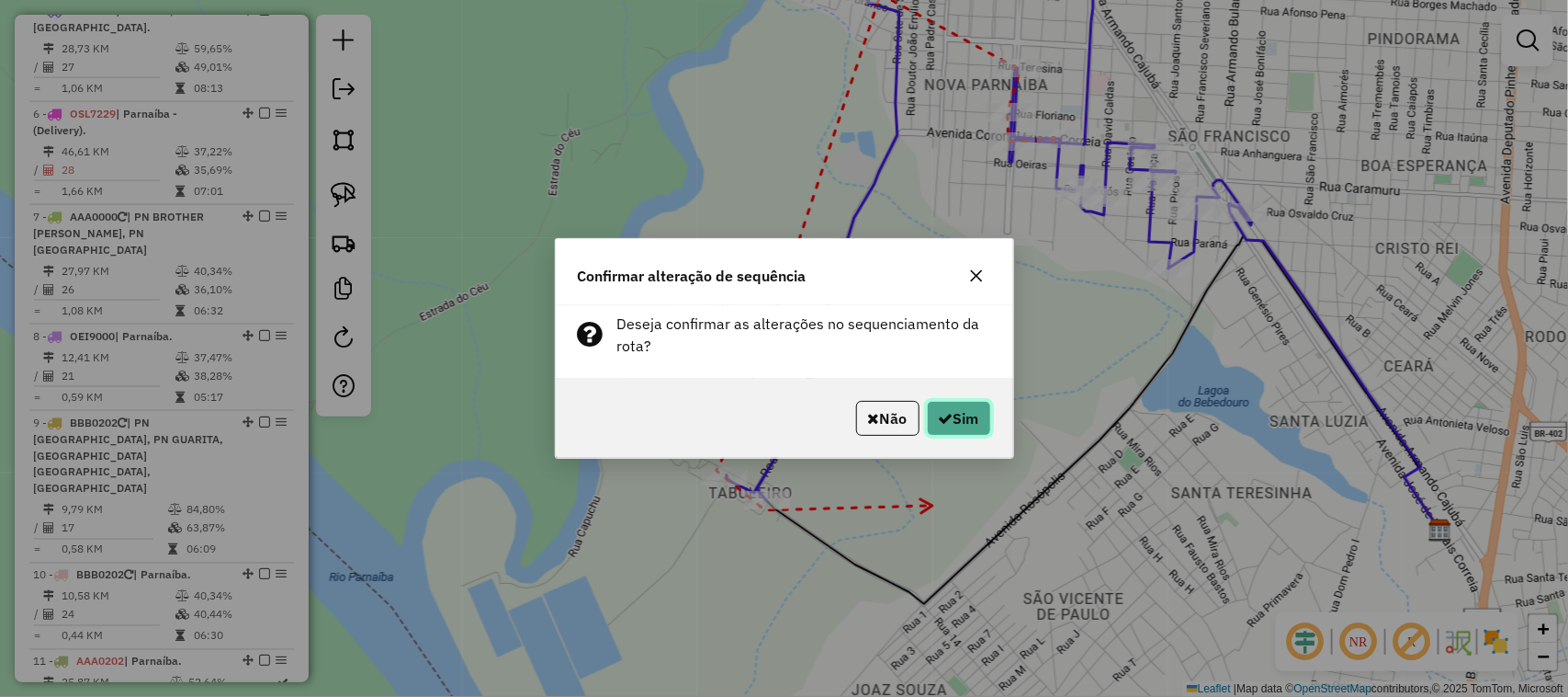
click at [969, 411] on button "Sim" at bounding box center [960, 418] width 65 height 35
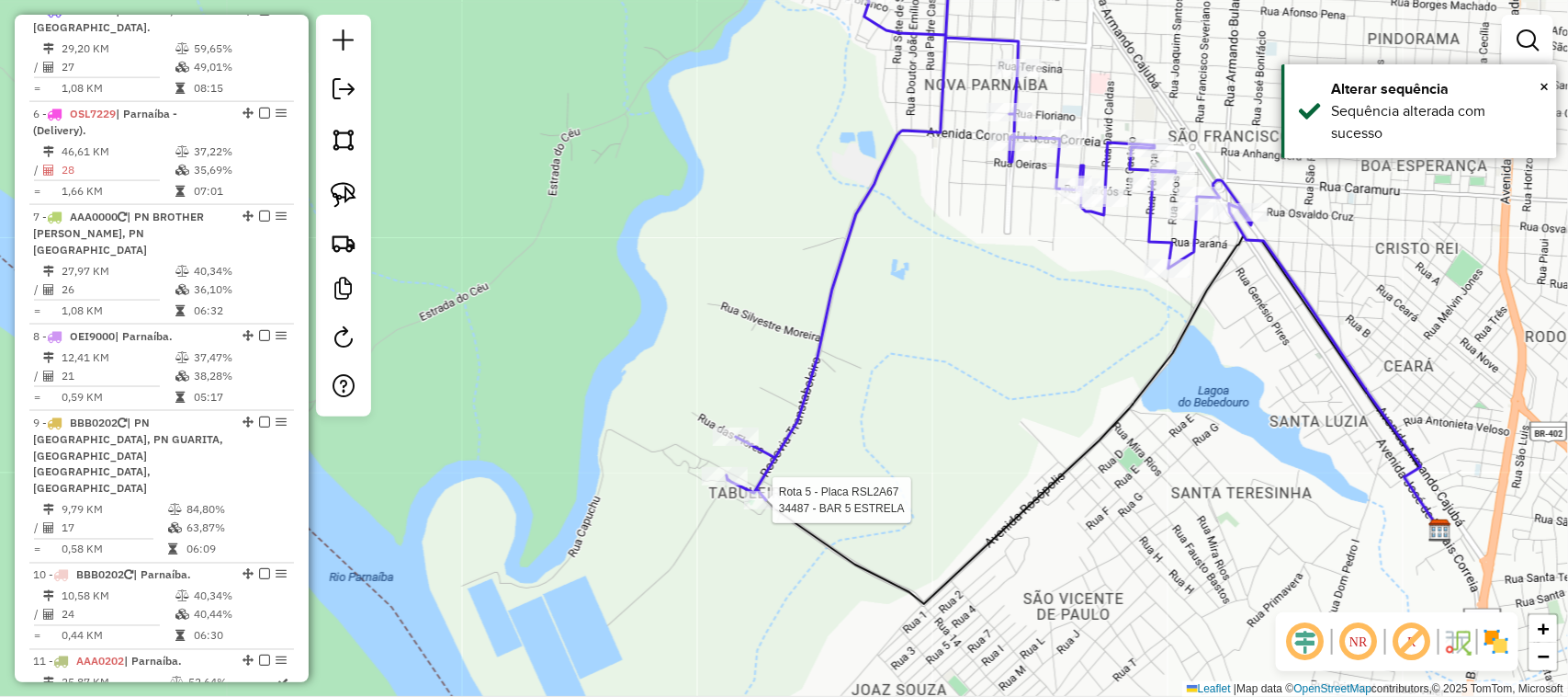
select select "**********"
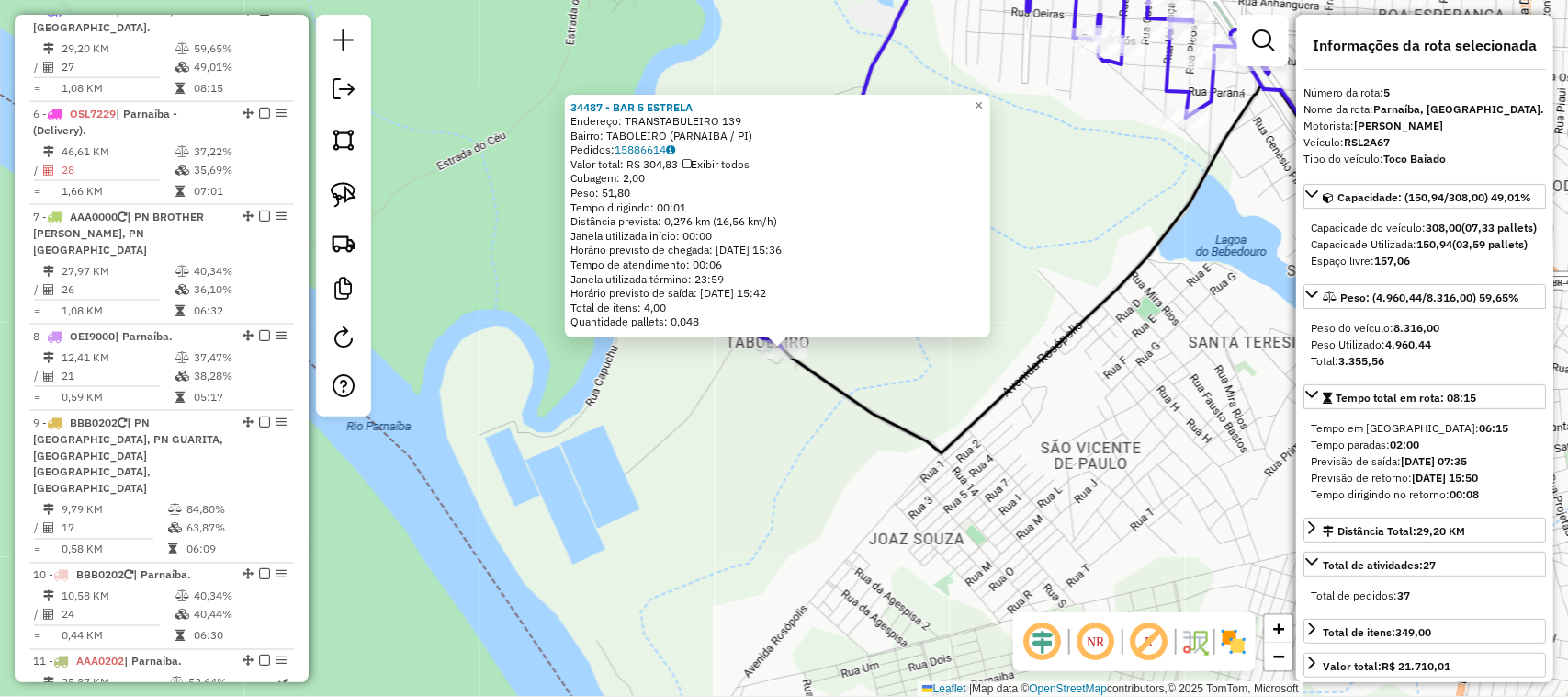
click at [779, 522] on div "34487 - BAR 5 ESTRELA Endereço: TRANSTABULEIRO 139 Bairro: TABOLEIRO (PARNAIBA …" at bounding box center [784, 348] width 1568 height 697
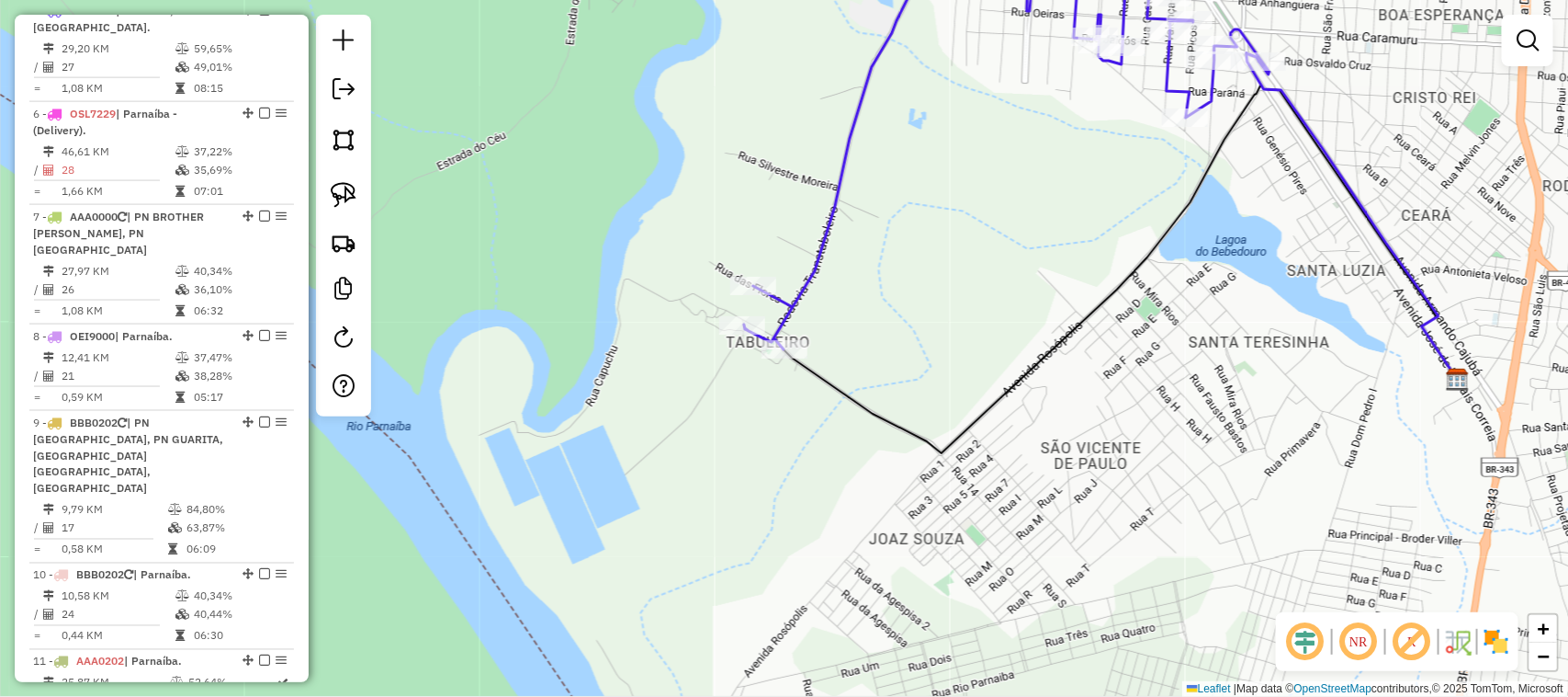
drag, startPoint x: 980, startPoint y: 292, endPoint x: 961, endPoint y: 356, distance: 66.8
click at [961, 356] on div "Janela de atendimento Grade de atendimento Capacidade Transportadoras Veículos …" at bounding box center [784, 348] width 1568 height 697
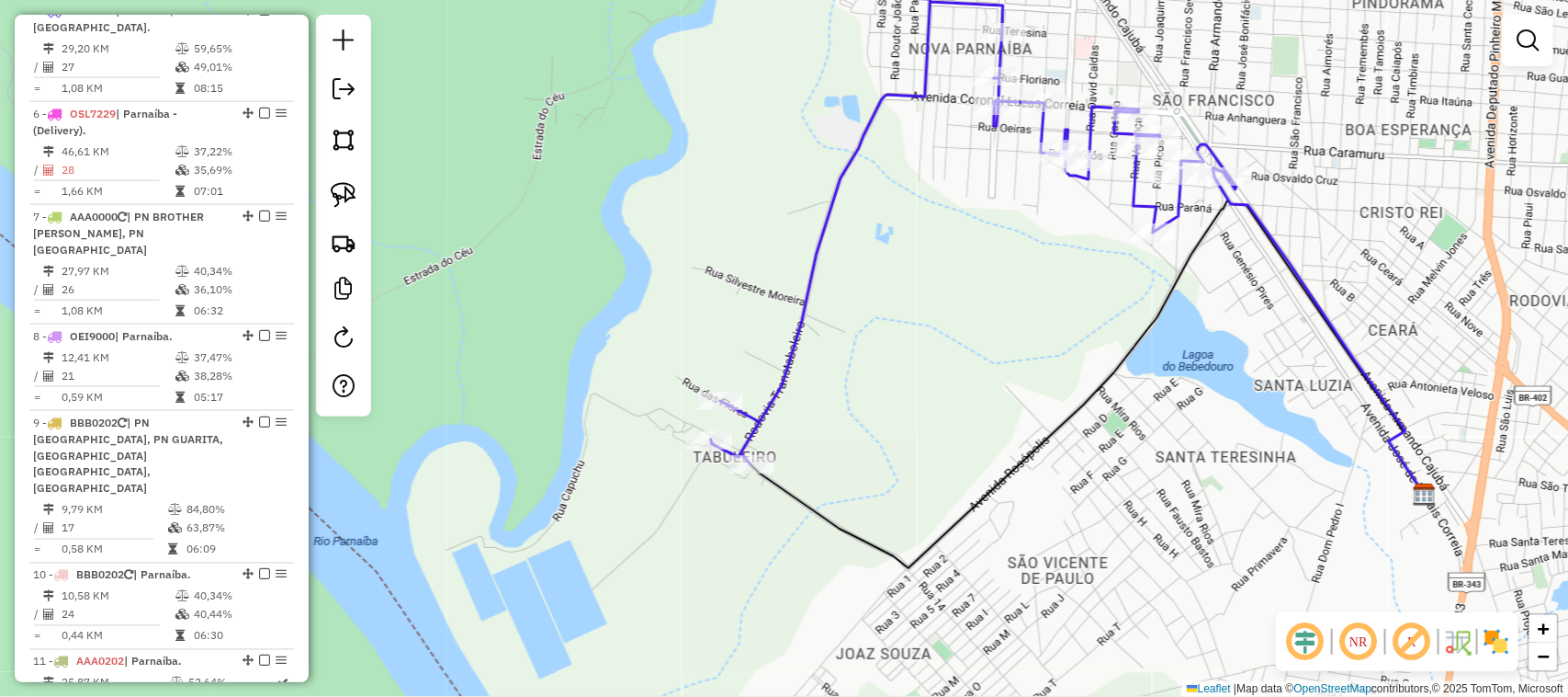
click at [898, 318] on div "Janela de atendimento Grade de atendimento Capacidade Transportadoras Veículos …" at bounding box center [784, 348] width 1568 height 697
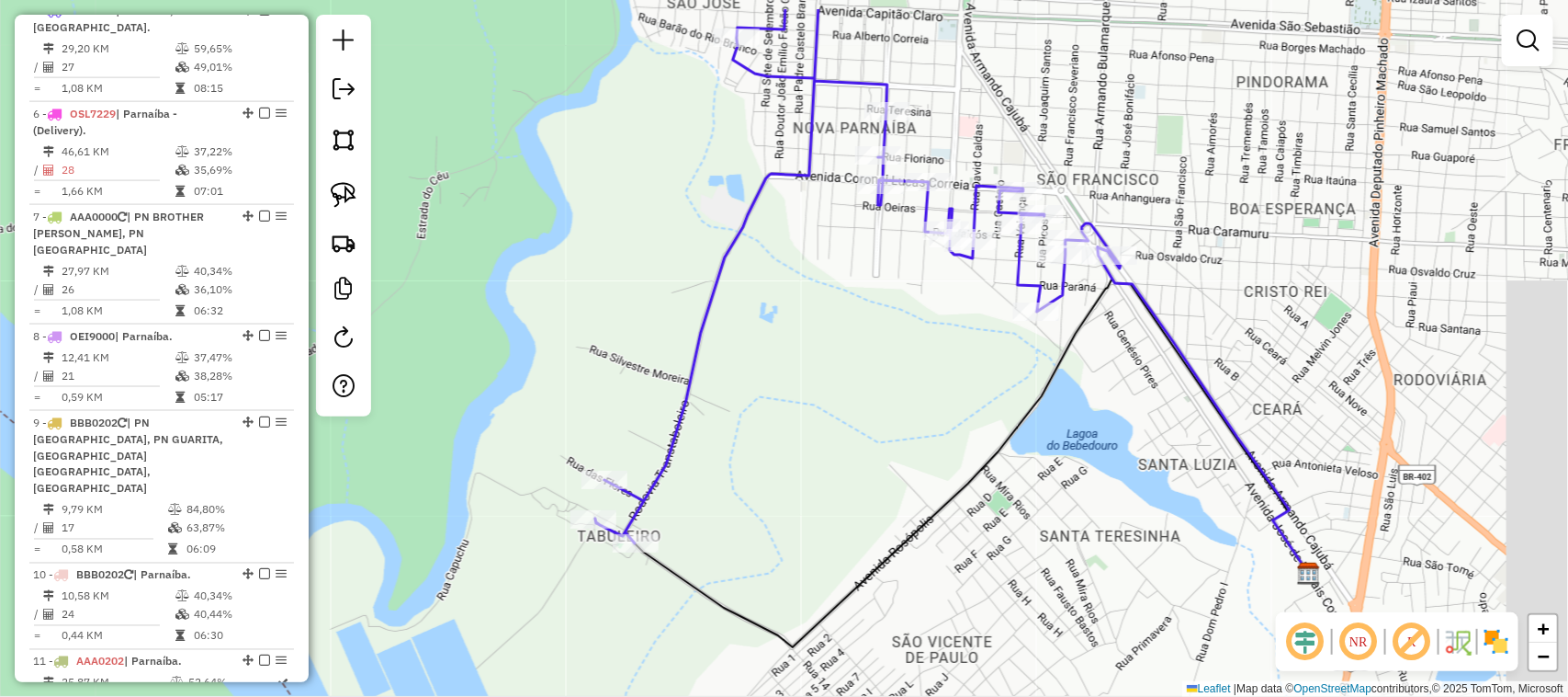
drag, startPoint x: 1020, startPoint y: 318, endPoint x: 869, endPoint y: 425, distance: 185.1
click at [878, 418] on div "Janela de atendimento Grade de atendimento Capacidade Transportadoras Veículos …" at bounding box center [784, 348] width 1568 height 697
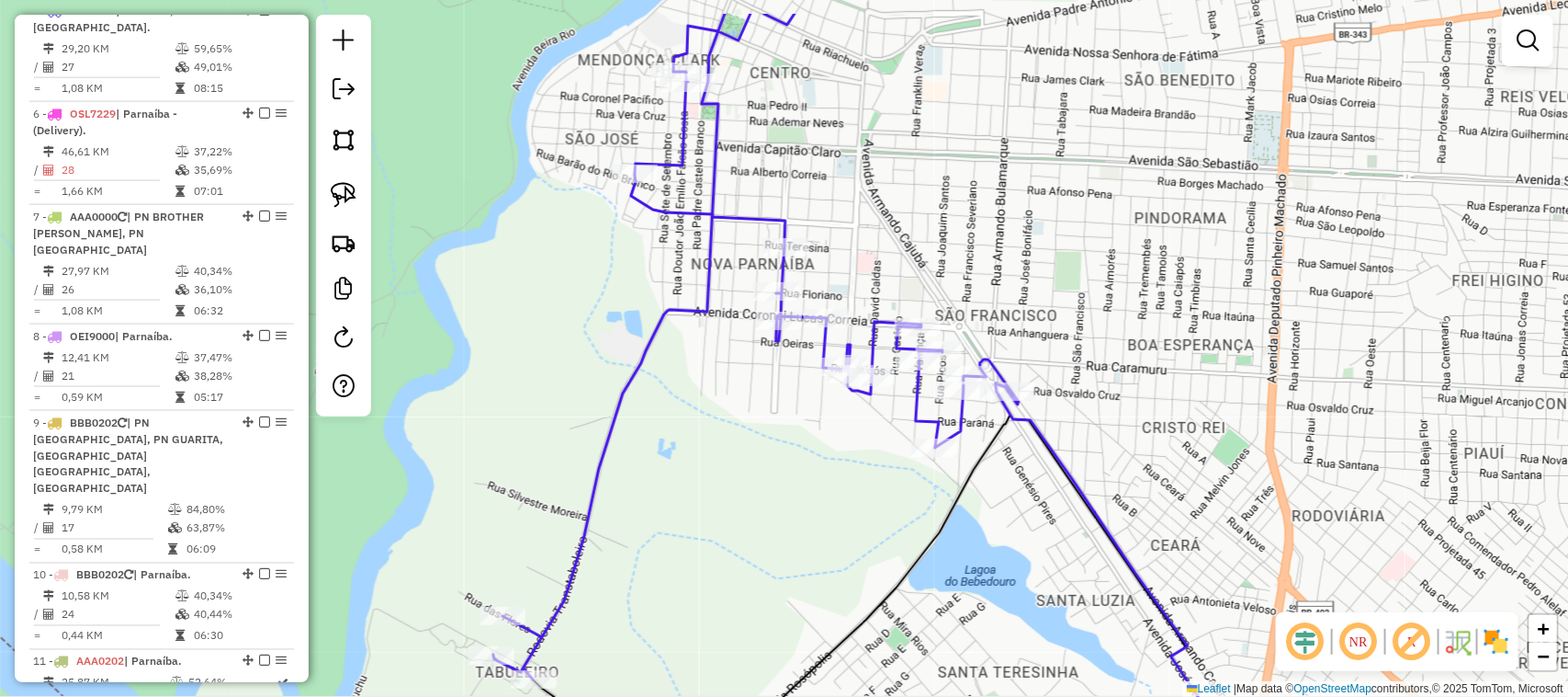
drag, startPoint x: 792, startPoint y: 466, endPoint x: 779, endPoint y: 528, distance: 63.3
click at [764, 548] on div "Janela de atendimento Grade de atendimento Capacidade Transportadoras Veículos …" at bounding box center [784, 348] width 1568 height 697
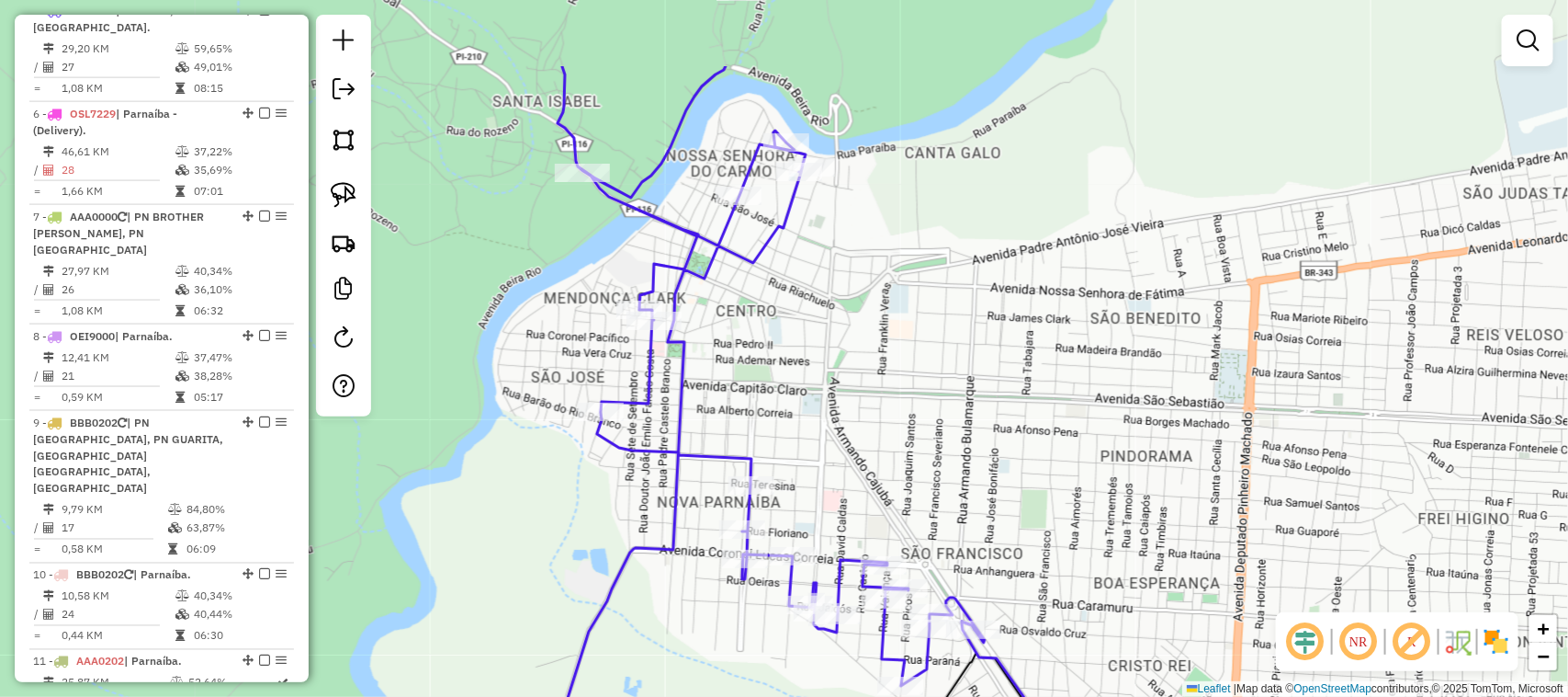
drag, startPoint x: 845, startPoint y: 295, endPoint x: 857, endPoint y: 343, distance: 49.5
click at [856, 342] on div "Janela de atendimento Grade de atendimento Capacidade Transportadoras Veículos …" at bounding box center [784, 348] width 1568 height 697
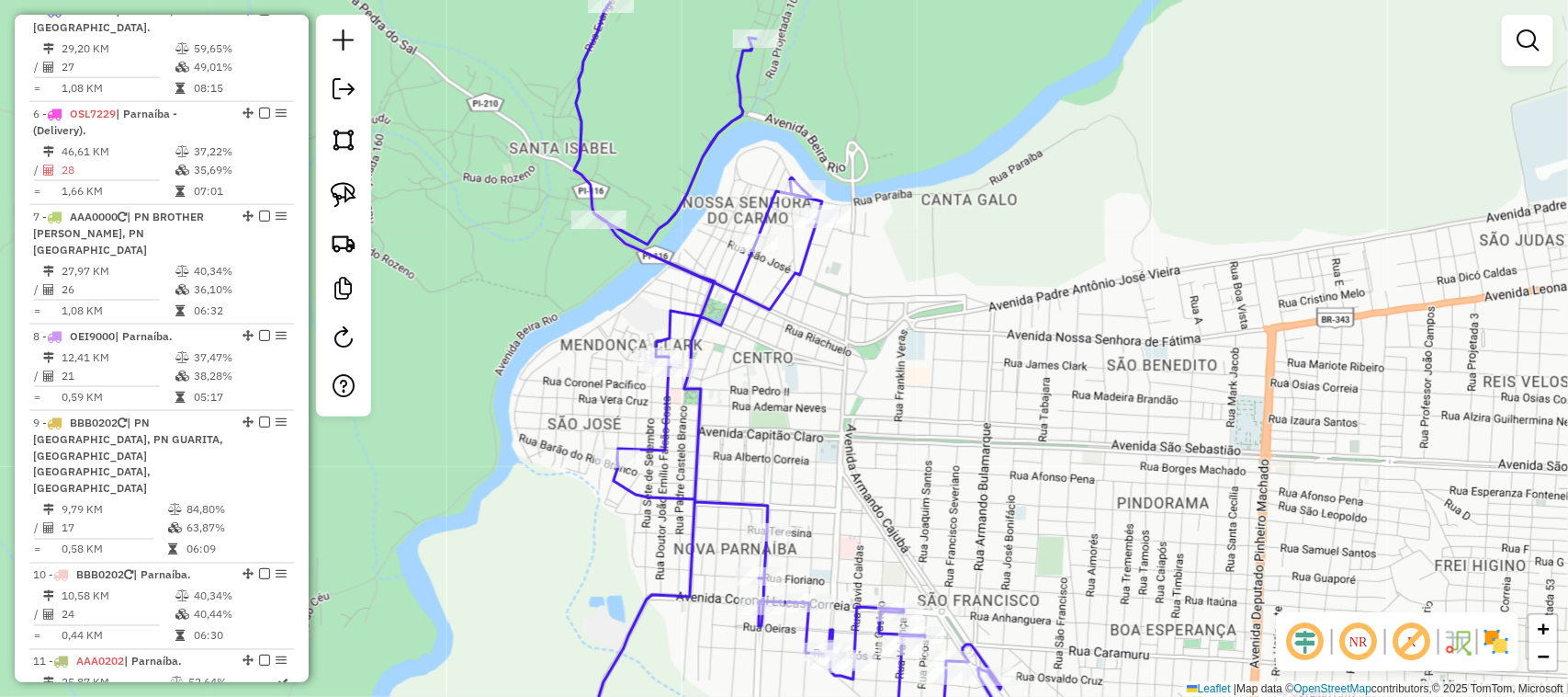
drag, startPoint x: 860, startPoint y: 332, endPoint x: 875, endPoint y: 389, distance: 58.9
click at [875, 387] on div "Janela de atendimento Grade de atendimento Capacidade Transportadoras Veículos …" at bounding box center [784, 348] width 1568 height 697
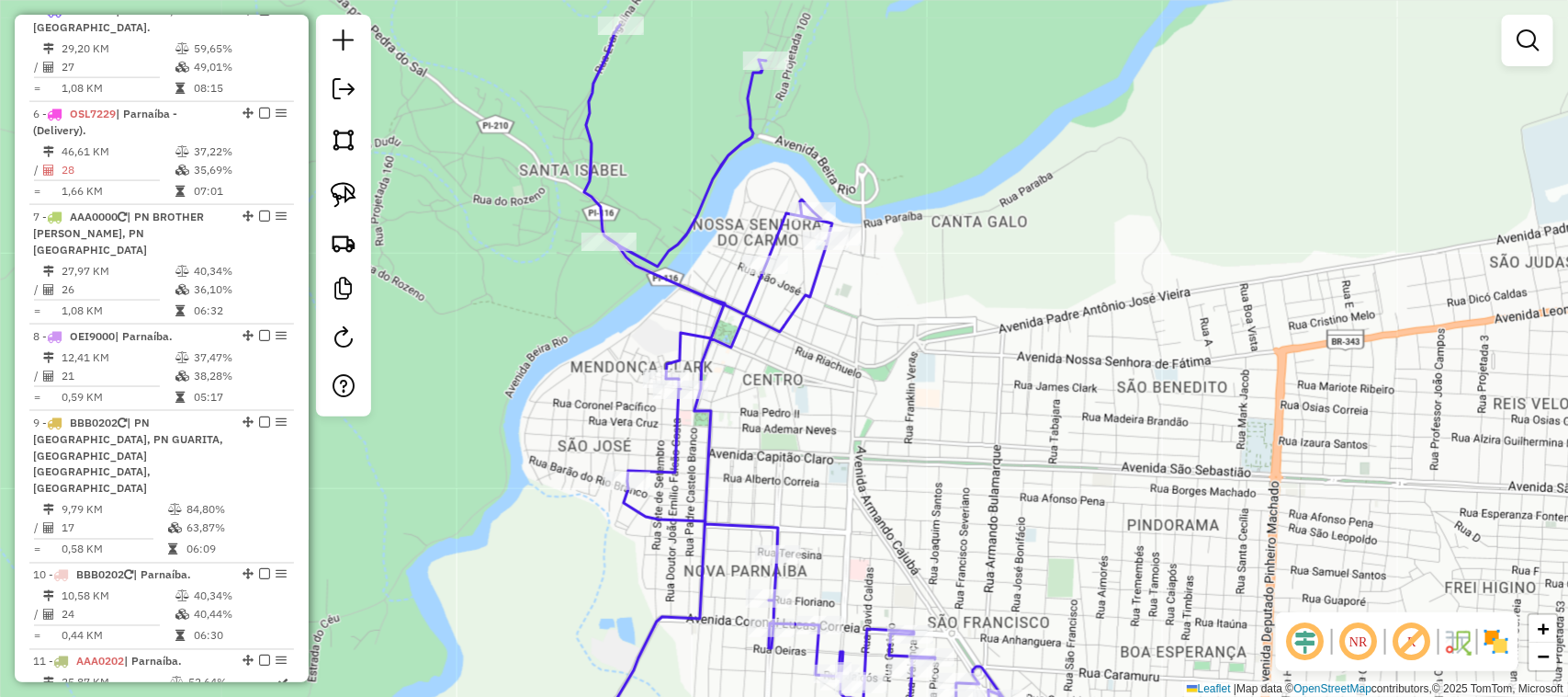
drag, startPoint x: 883, startPoint y: 378, endPoint x: 933, endPoint y: 257, distance: 130.9
click at [933, 257] on div "Janela de atendimento Grade de atendimento Capacidade Transportadoras Veículos …" at bounding box center [784, 348] width 1568 height 697
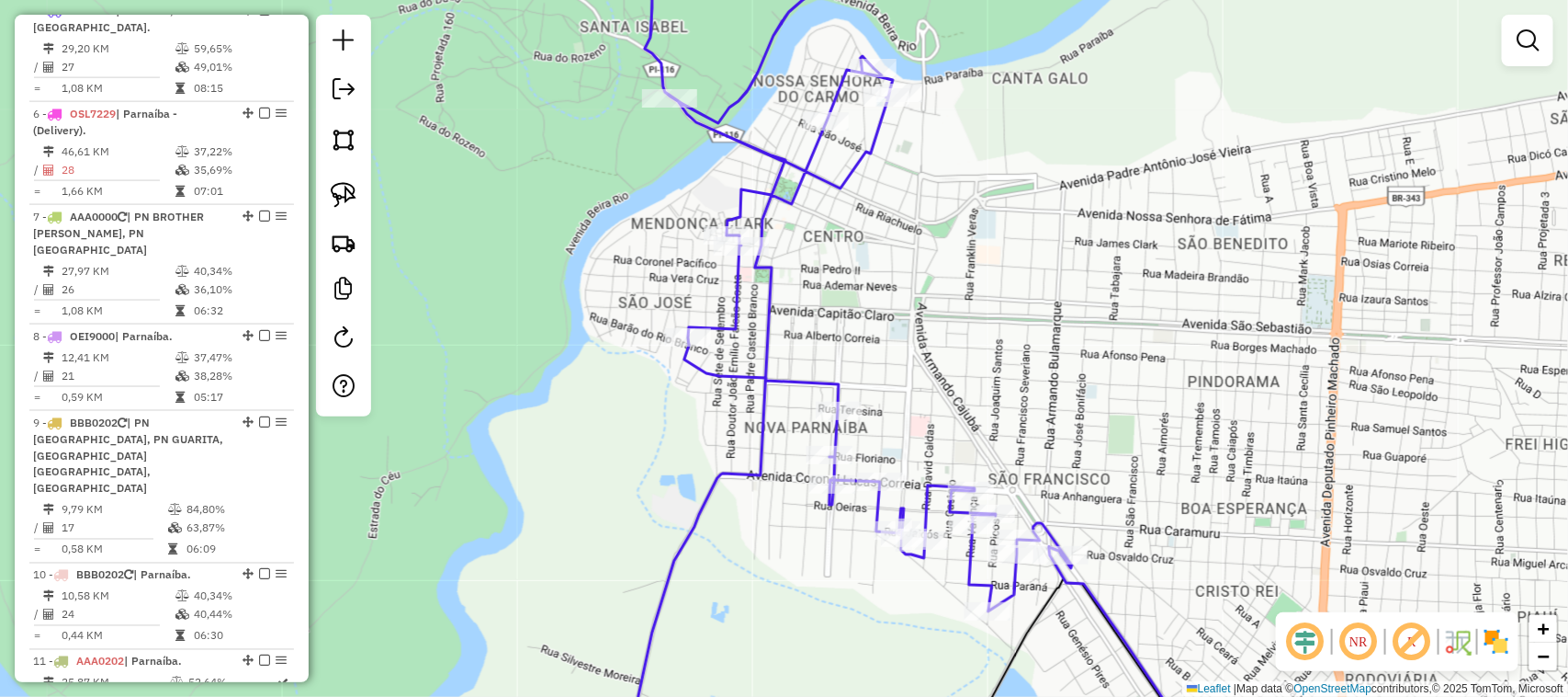
drag, startPoint x: 926, startPoint y: 290, endPoint x: 921, endPoint y: 251, distance: 39.3
click at [924, 255] on div "Janela de atendimento Grade de atendimento Capacidade Transportadoras Veículos …" at bounding box center [784, 348] width 1568 height 697
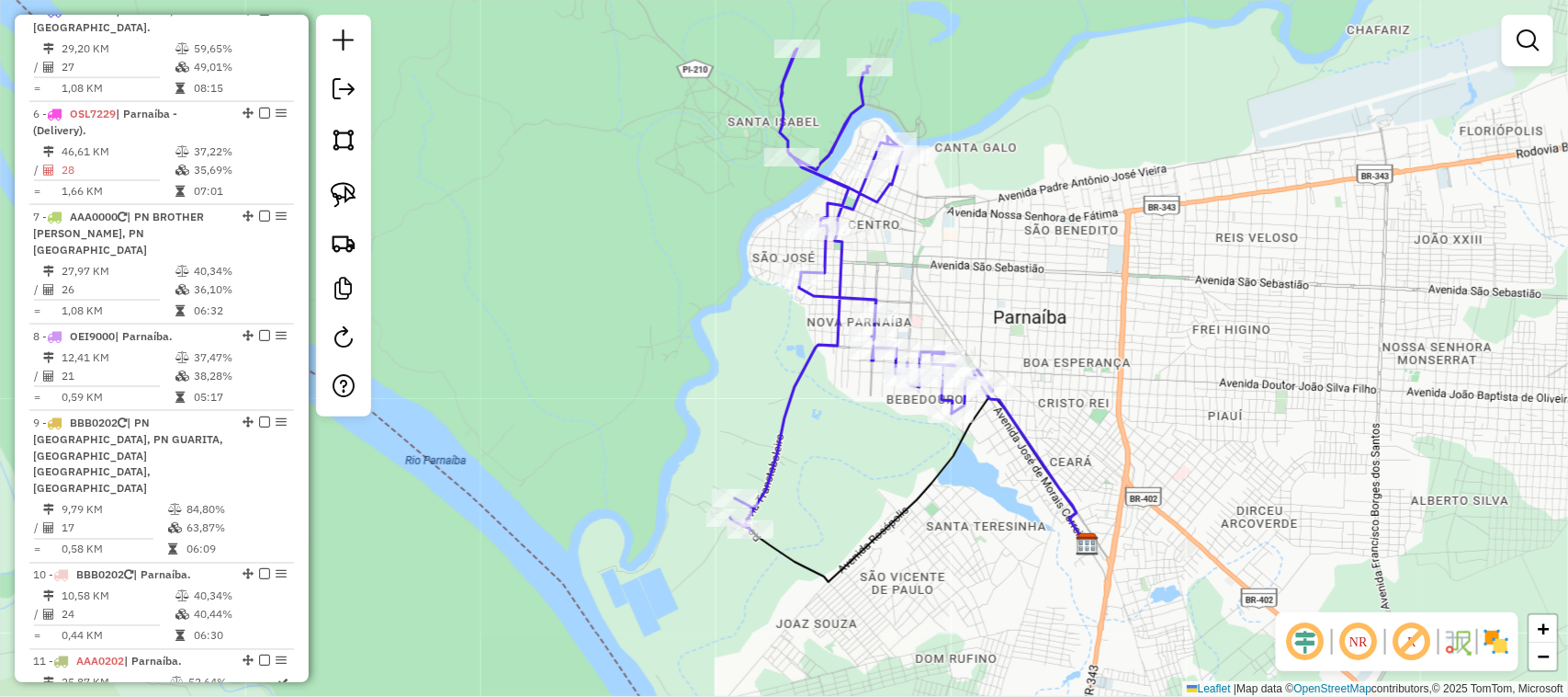
click at [998, 301] on div "Janela de atendimento Grade de atendimento Capacidade Transportadoras Veículos …" at bounding box center [784, 348] width 1568 height 697
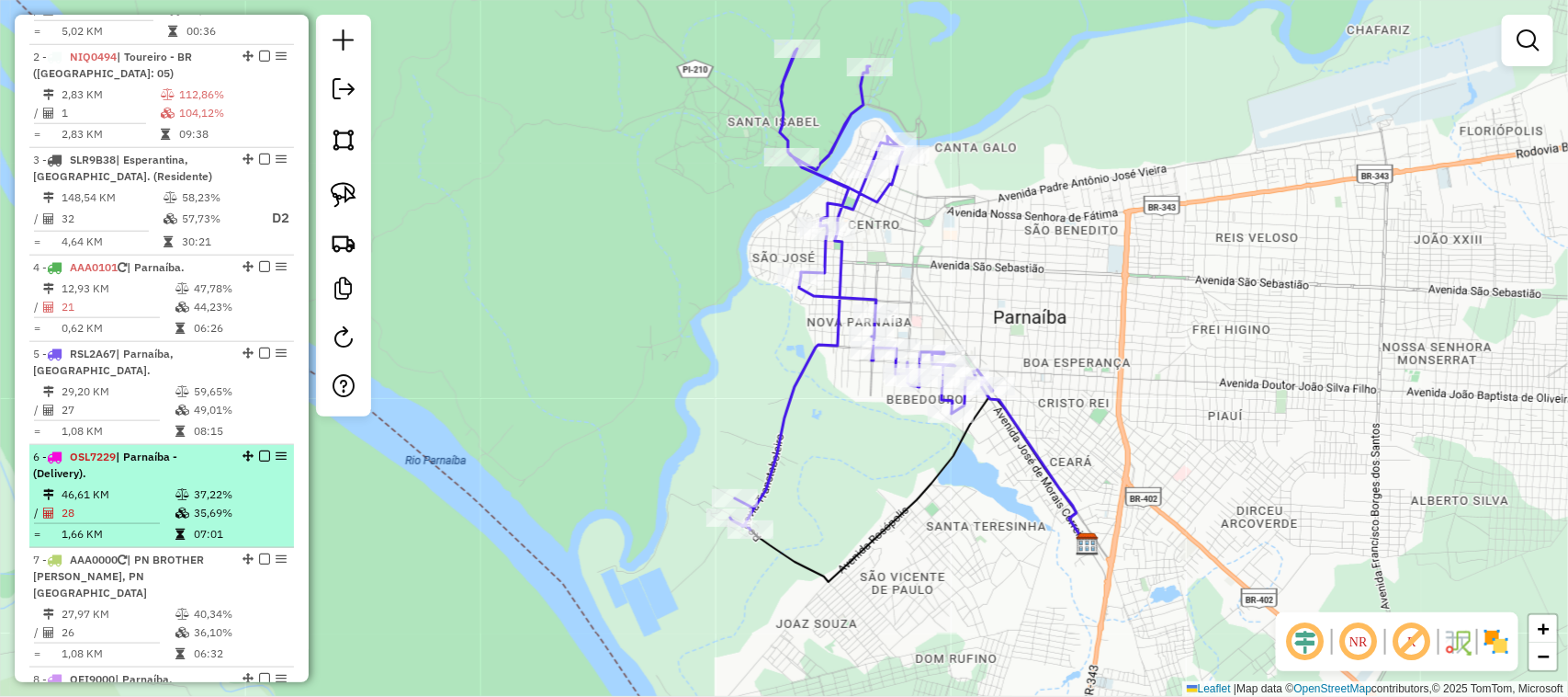
scroll to position [766, 0]
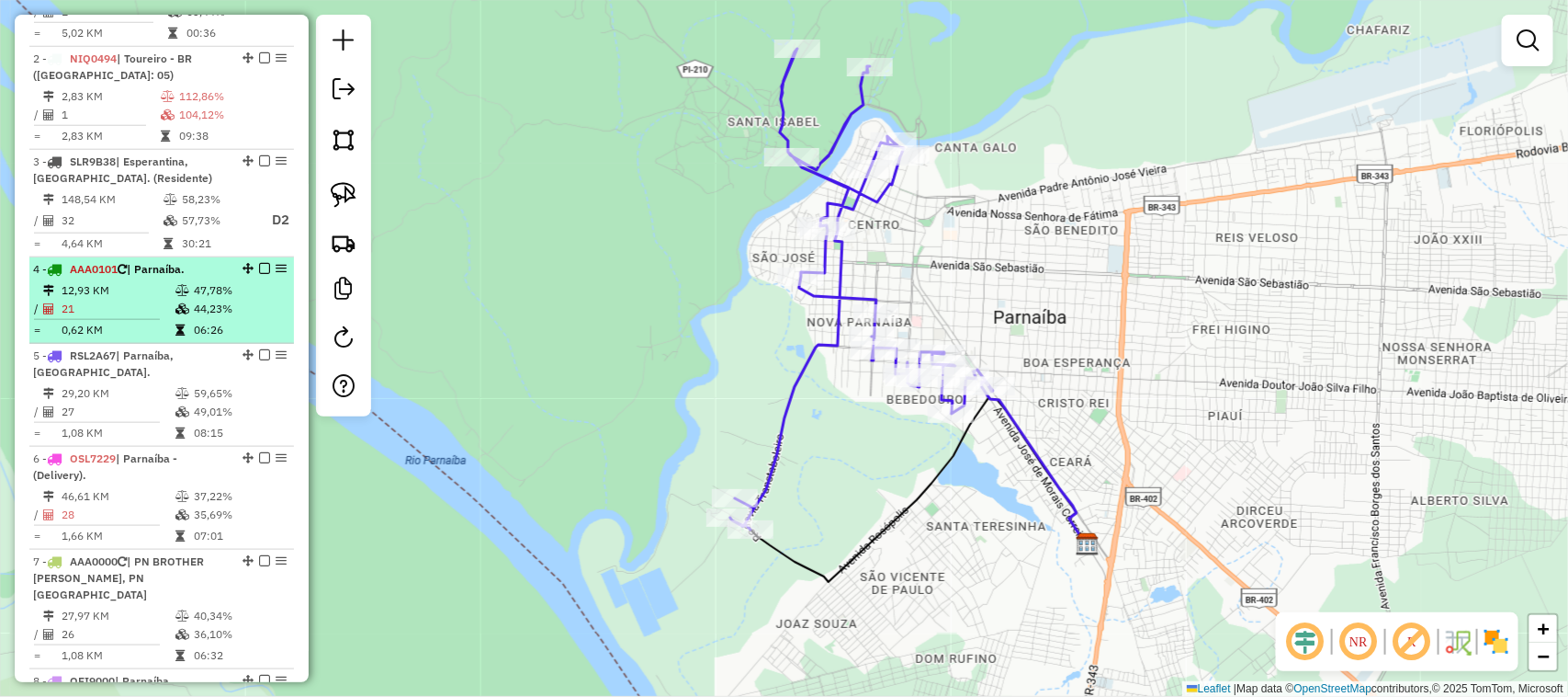
click at [131, 296] on td "12,93 KM" at bounding box center [118, 291] width 114 height 19
select select "**********"
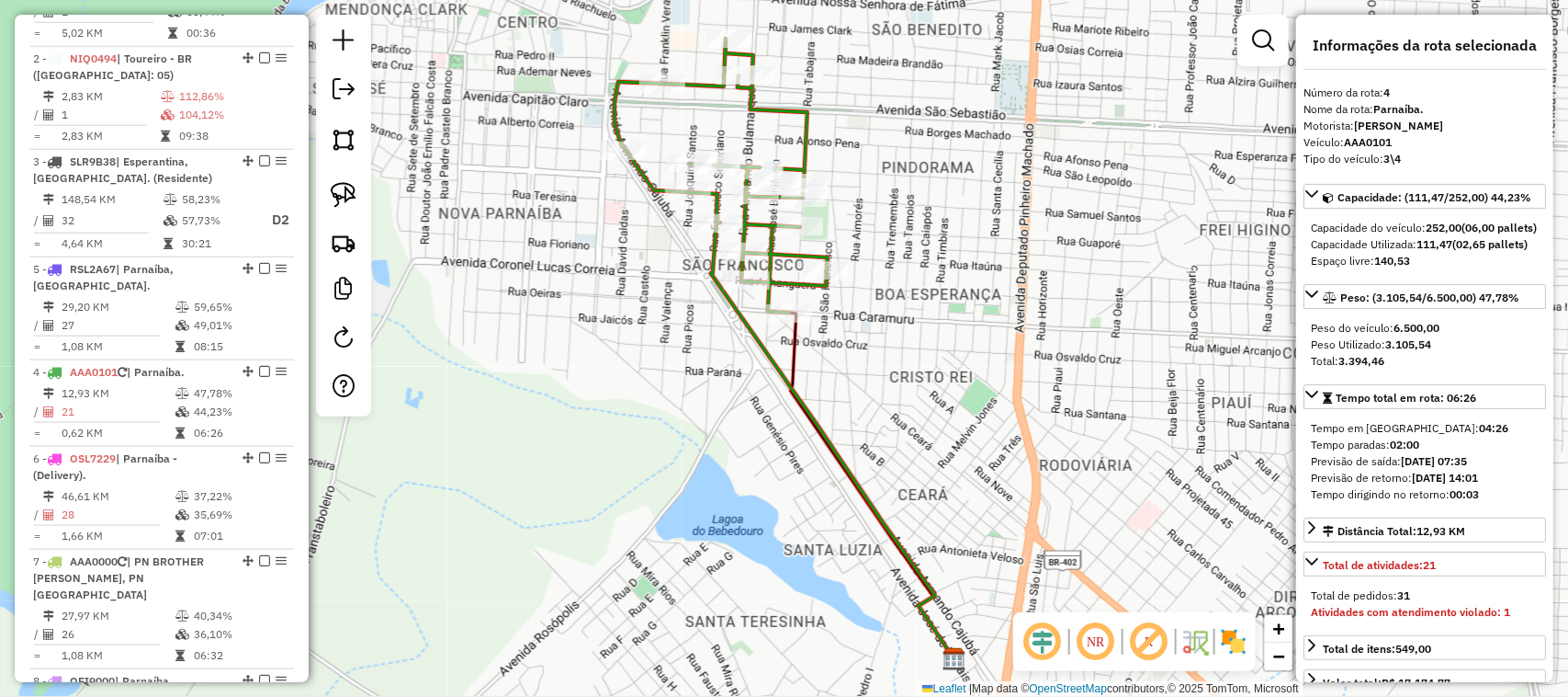
drag, startPoint x: 238, startPoint y: 368, endPoint x: 213, endPoint y: 310, distance: 63.2
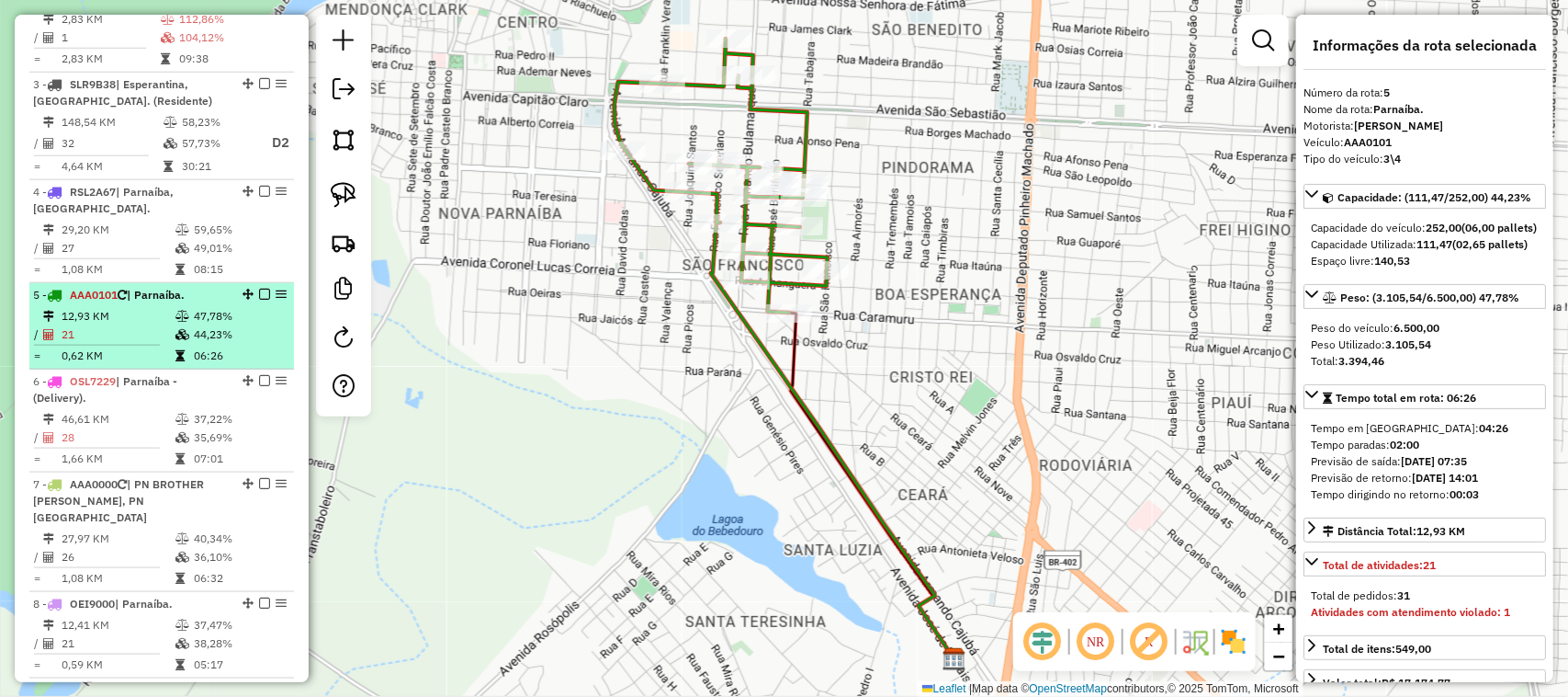
scroll to position [881, 0]
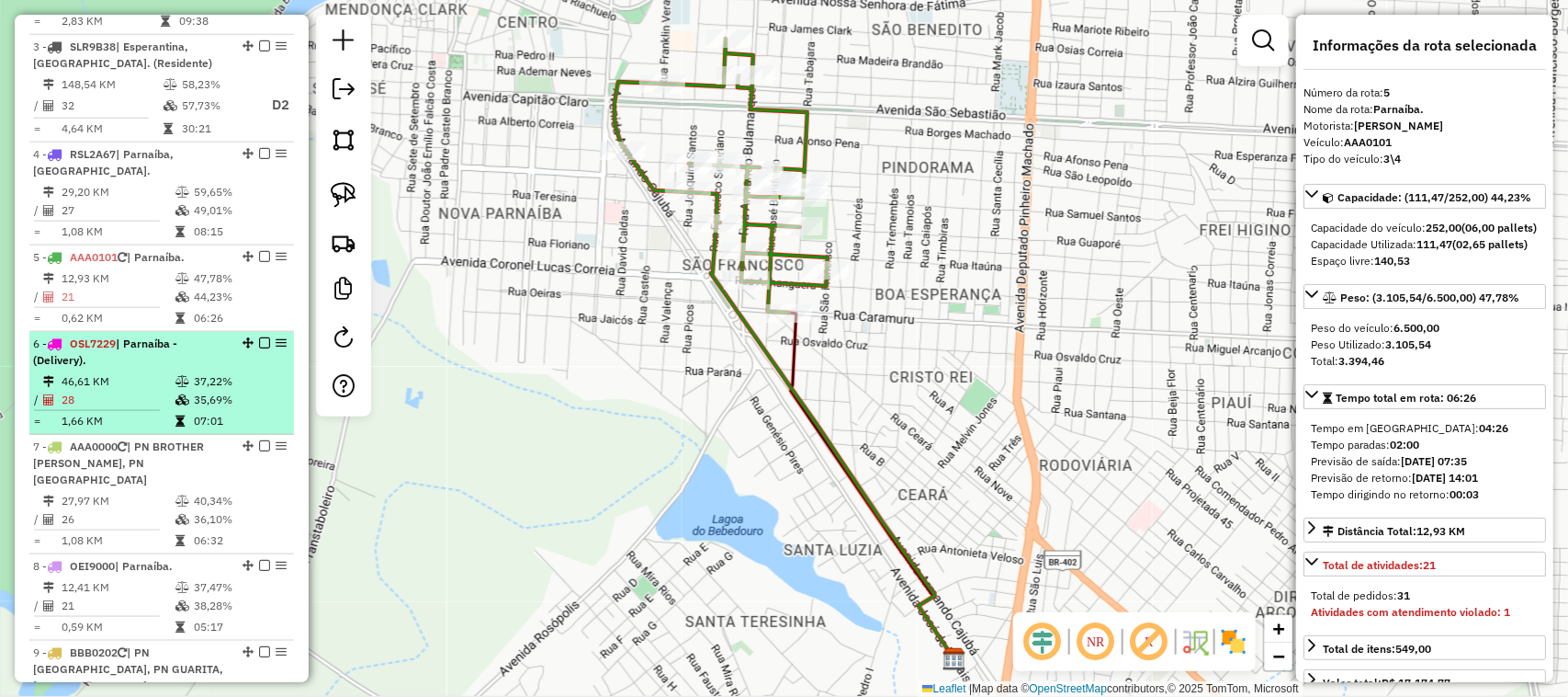
click at [150, 391] on td "46,61 KM" at bounding box center [118, 381] width 114 height 19
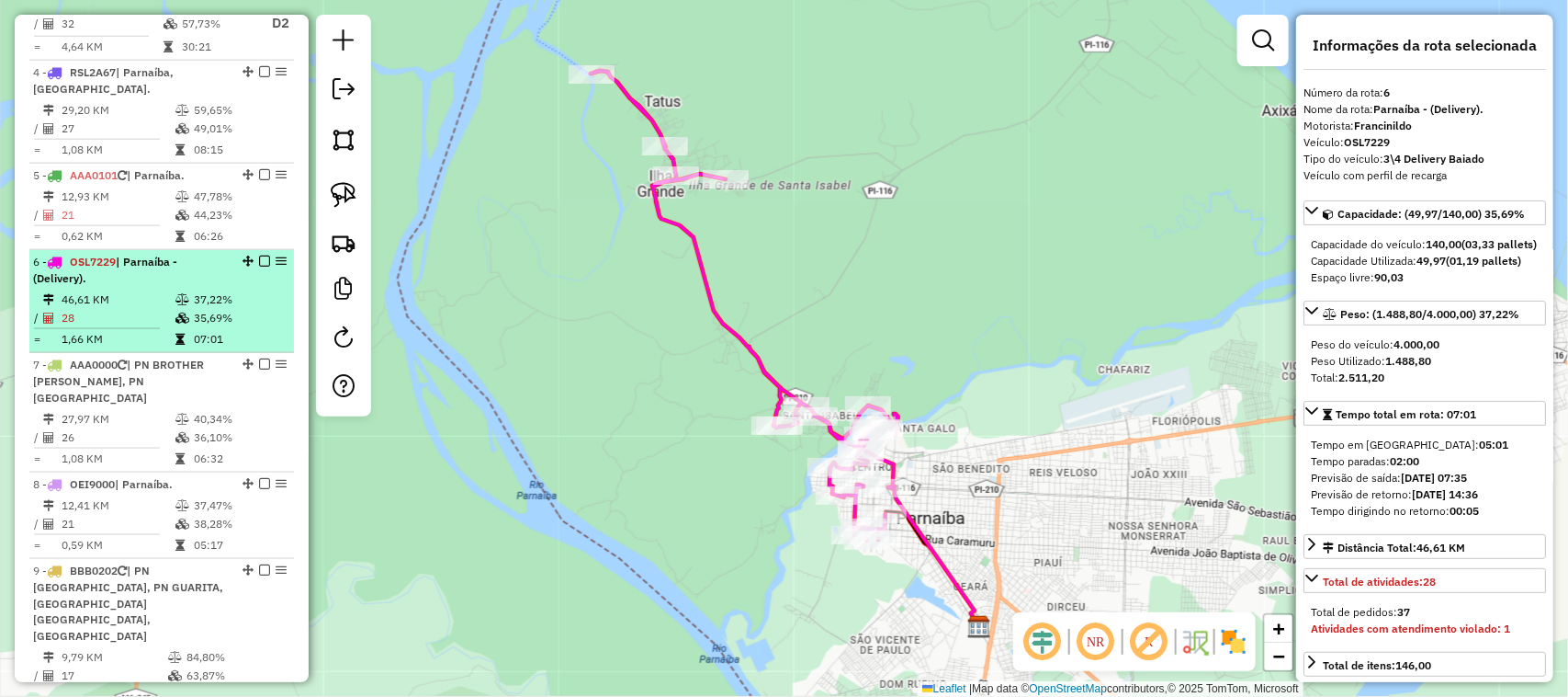
scroll to position [995, 0]
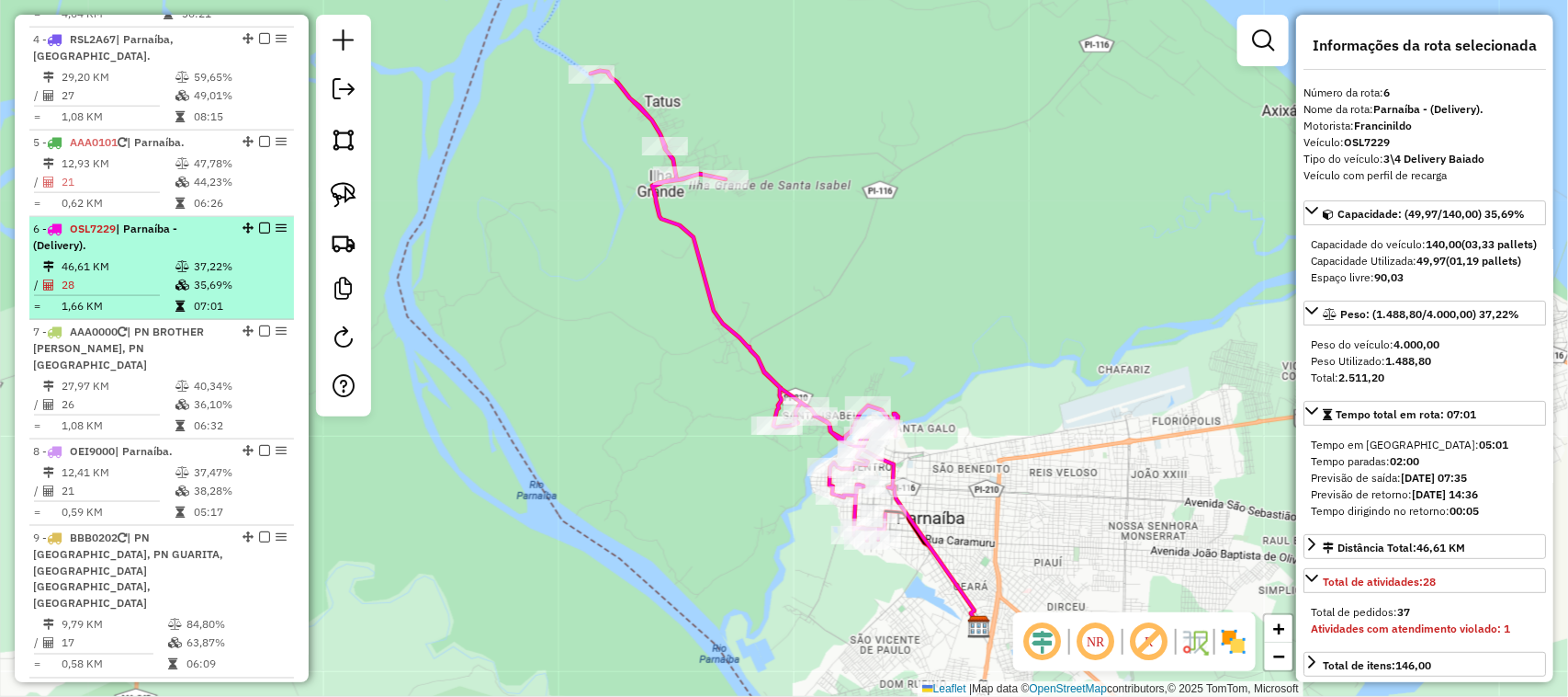
click at [150, 393] on td "27,97 KM" at bounding box center [118, 386] width 114 height 19
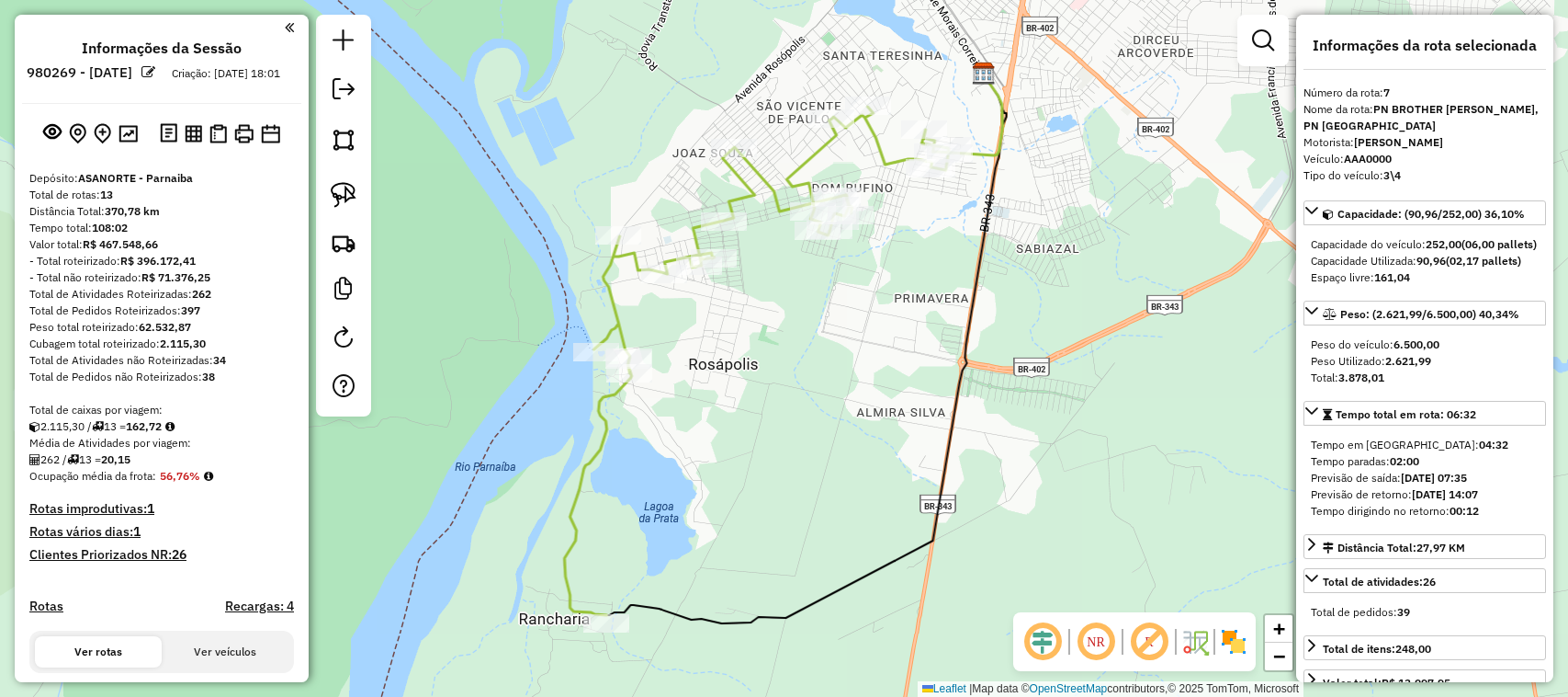
select select "**********"
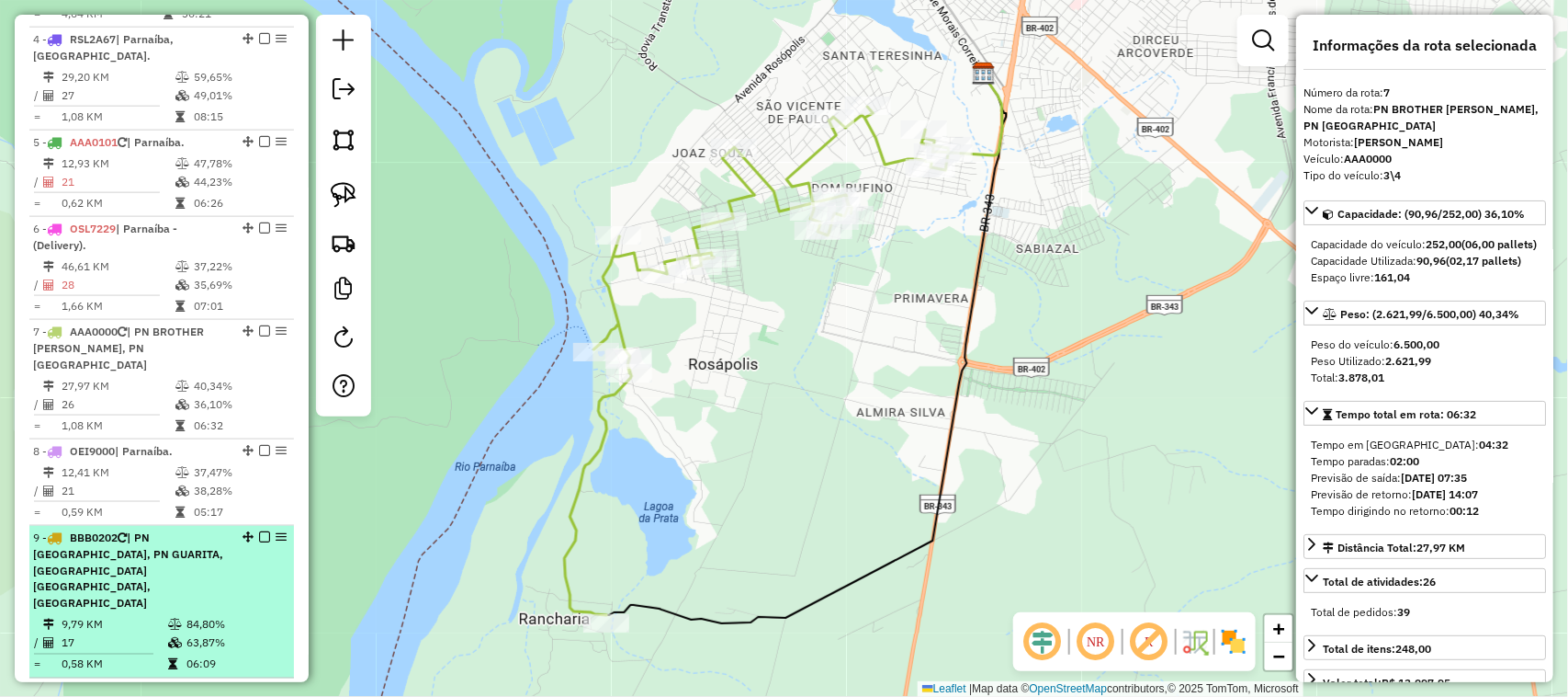
click at [131, 544] on div "9 - BBB0202 | PN [GEOGRAPHIC_DATA], [GEOGRAPHIC_DATA], [GEOGRAPHIC_DATA], [GEOG…" at bounding box center [131, 570] width 195 height 82
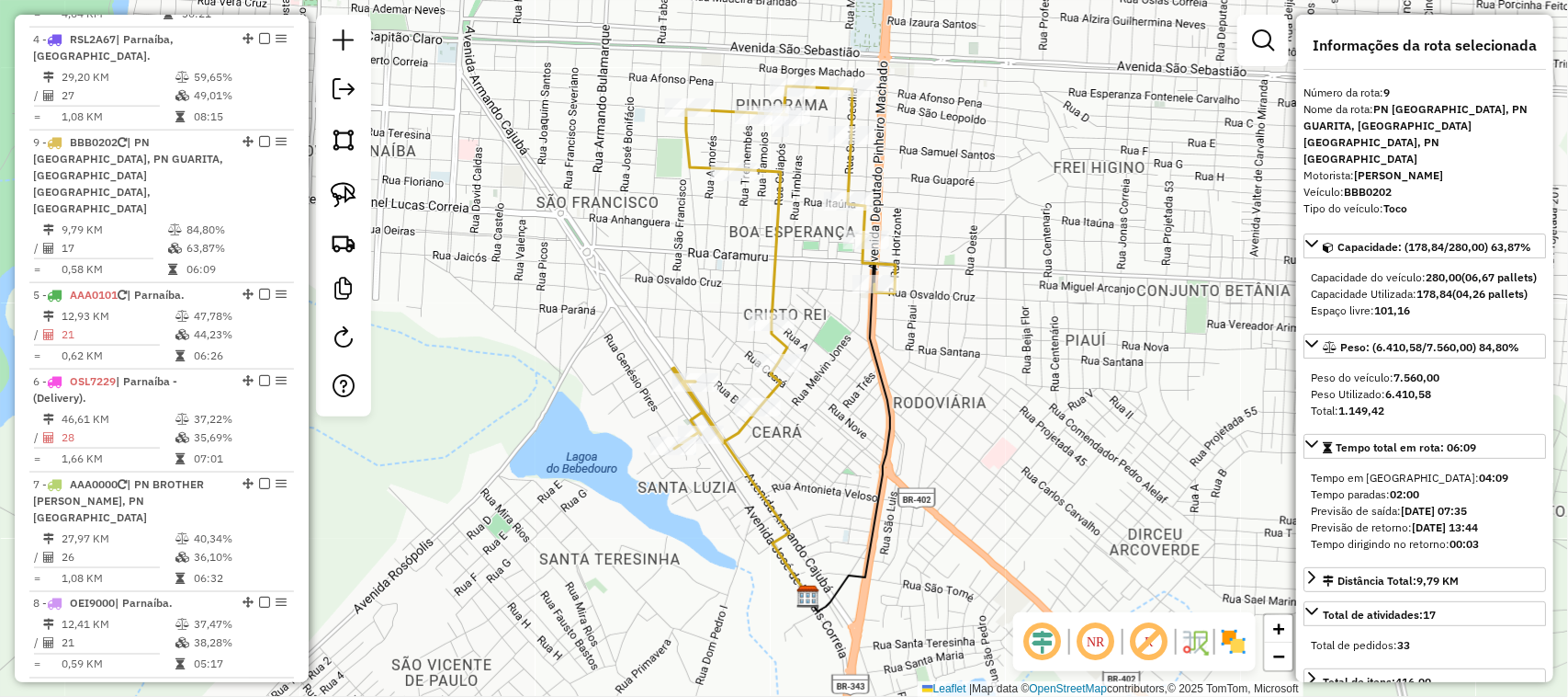
drag, startPoint x: 240, startPoint y: 536, endPoint x: 200, endPoint y: 168, distance: 370.2
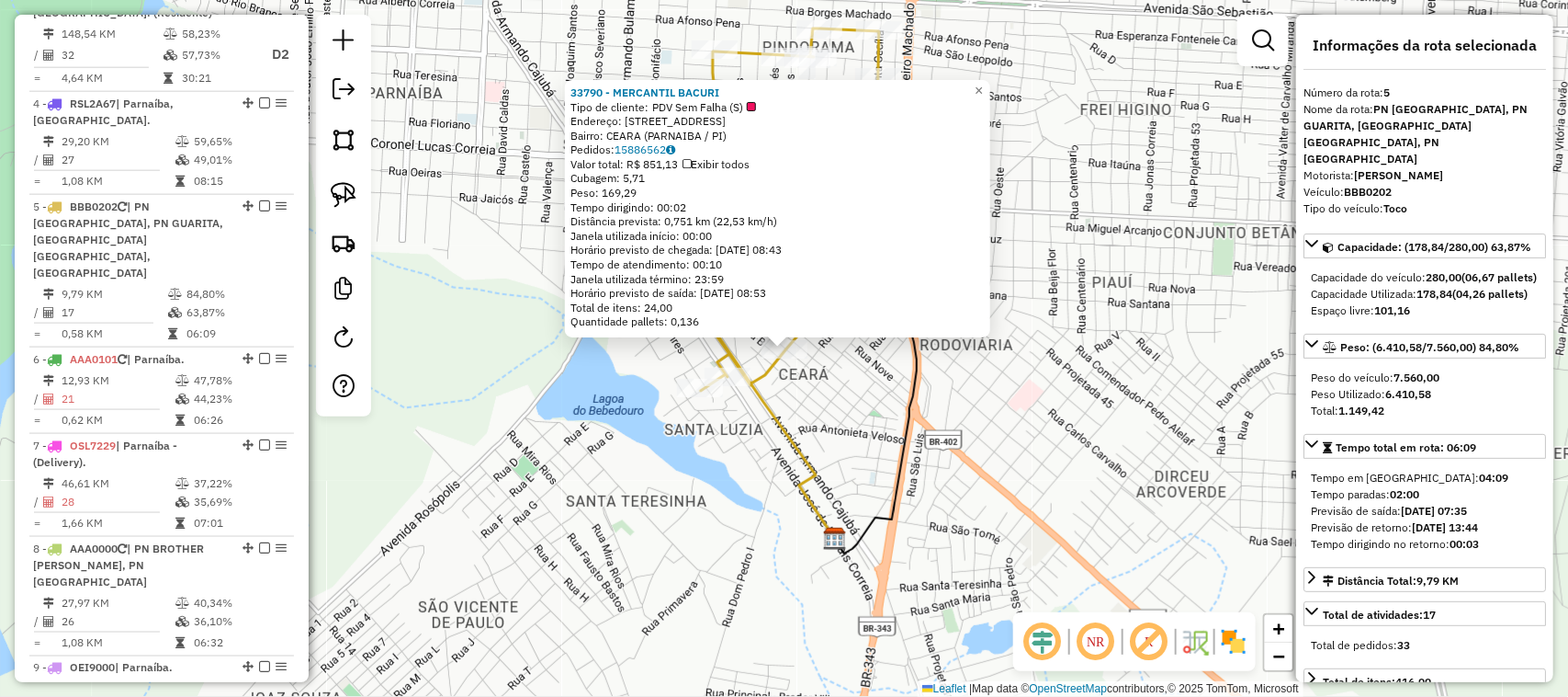
scroll to position [1128, 0]
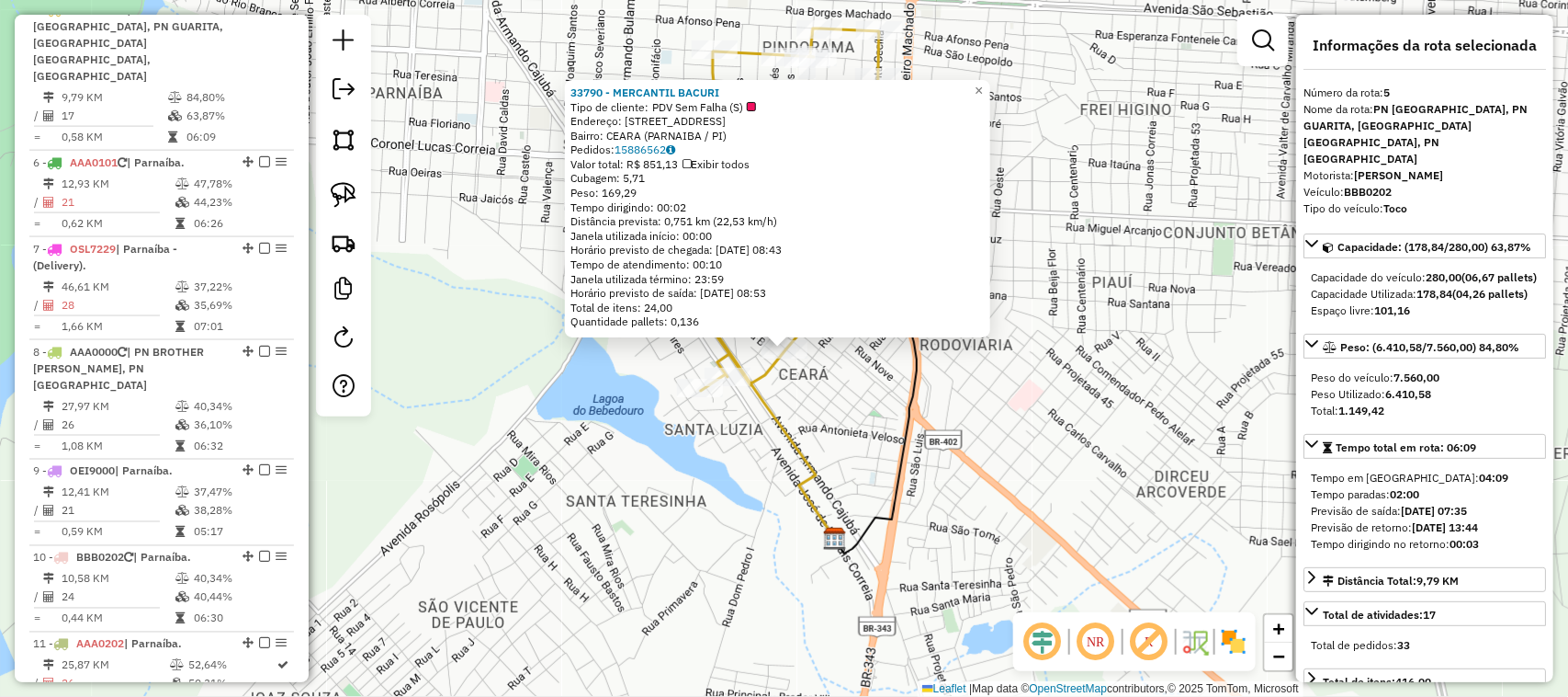
click at [842, 451] on div "33790 - MERCANTIL BACURI Tipo de cliente: PDV Sem Falha (S) Endereço: RUA A 115…" at bounding box center [784, 348] width 1568 height 697
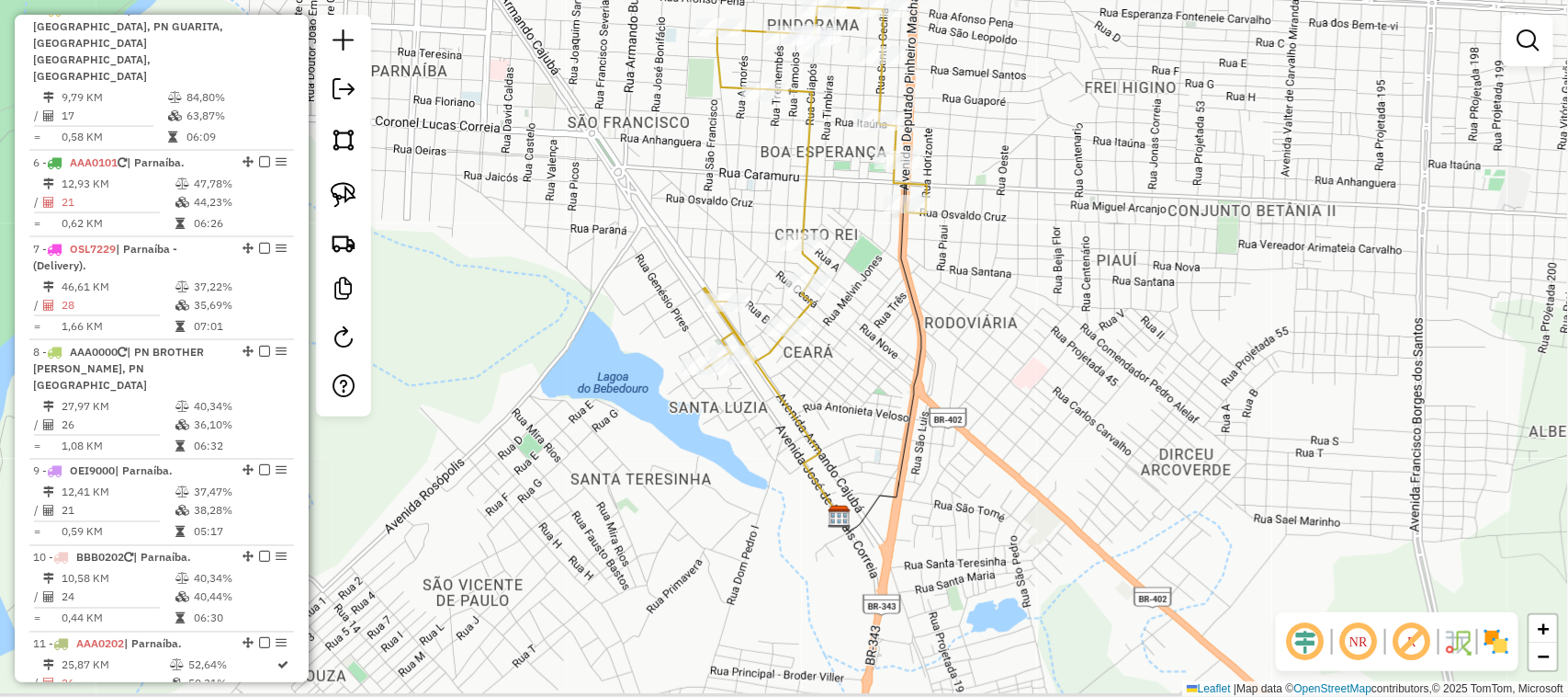
drag, startPoint x: 763, startPoint y: 414, endPoint x: 774, endPoint y: 389, distance: 27.3
click at [764, 406] on div "Janela de atendimento Grade de atendimento Capacidade Transportadoras Veículos …" at bounding box center [784, 348] width 1568 height 697
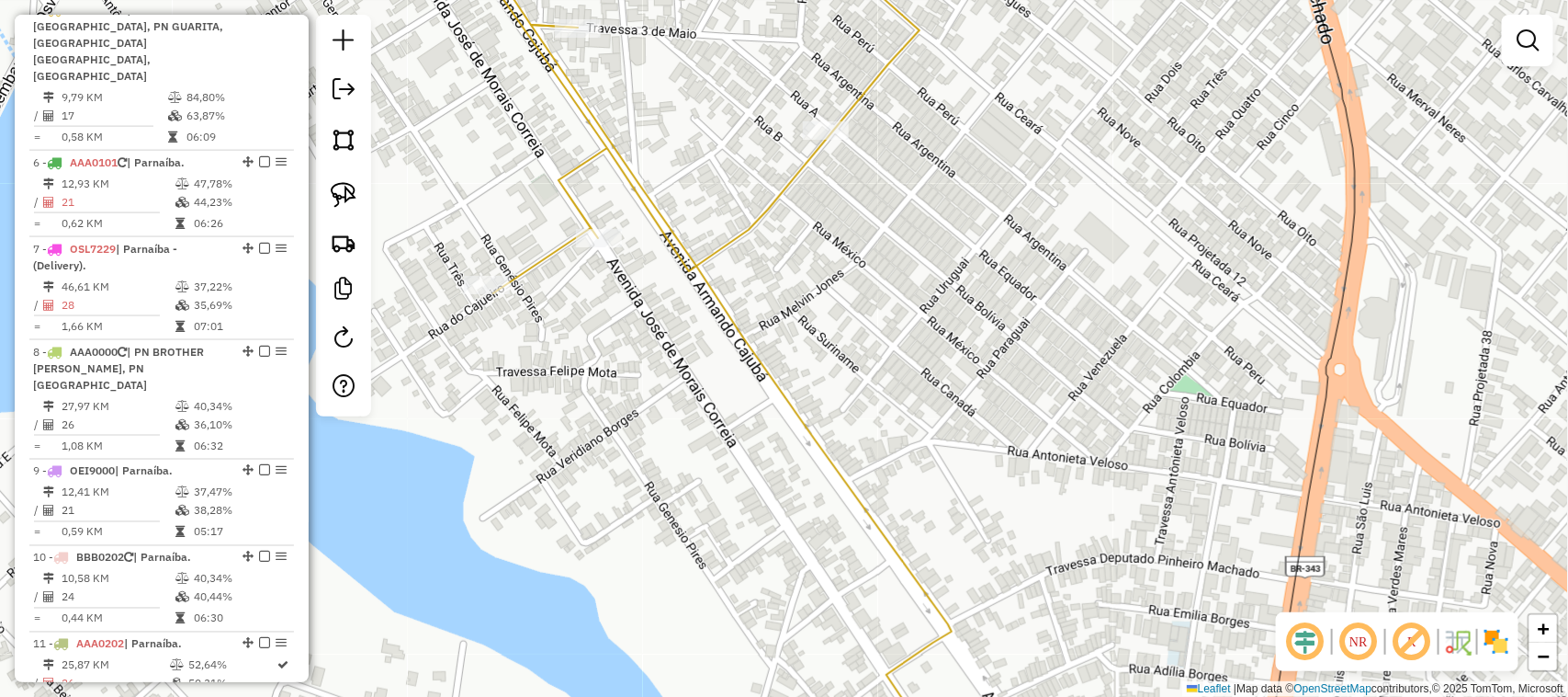
drag, startPoint x: 671, startPoint y: 332, endPoint x: 758, endPoint y: 358, distance: 90.8
click at [743, 354] on div "Janela de atendimento Grade de atendimento Capacidade Transportadoras Veículos …" at bounding box center [784, 348] width 1568 height 697
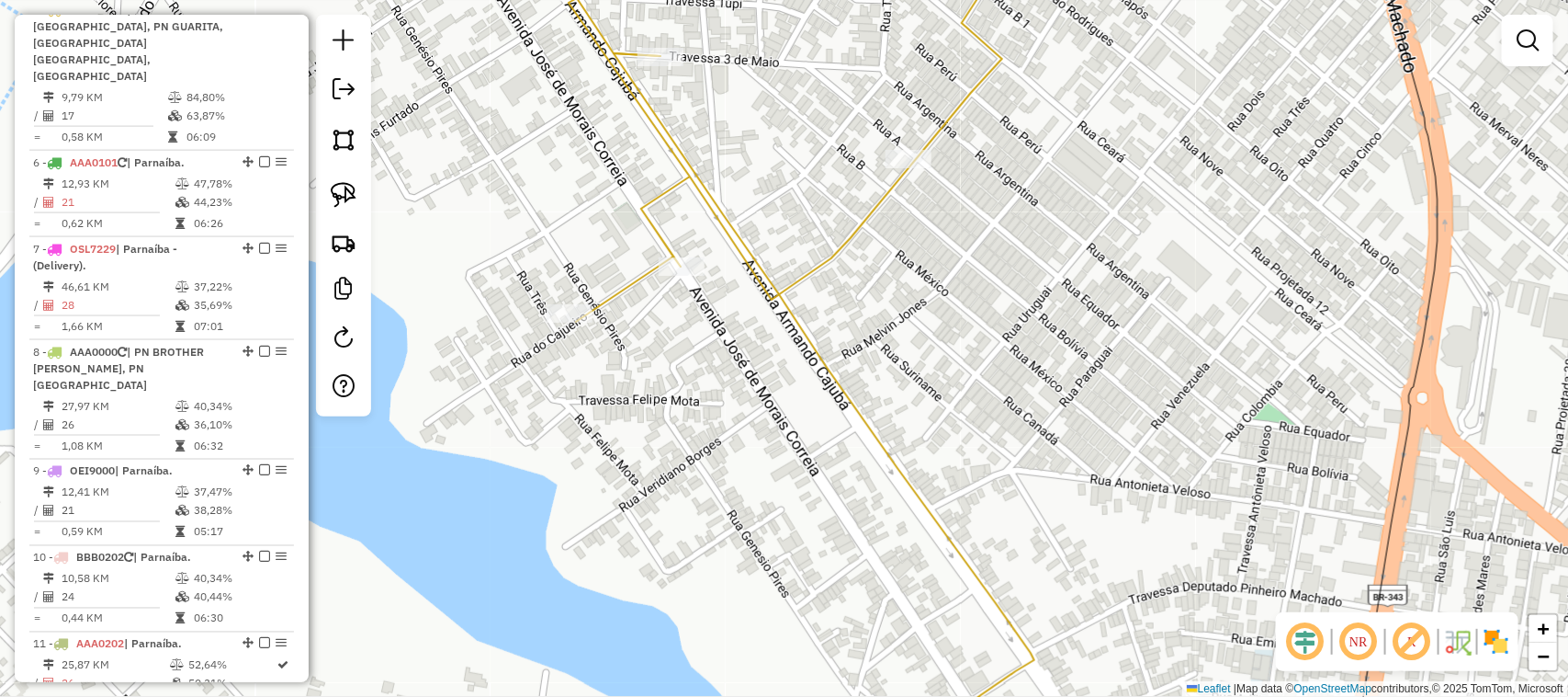
drag, startPoint x: 781, startPoint y: 368, endPoint x: 865, endPoint y: 401, distance: 90.2
click at [865, 401] on div "Janela de atendimento Grade de atendimento Capacidade Transportadoras Veículos …" at bounding box center [784, 348] width 1568 height 697
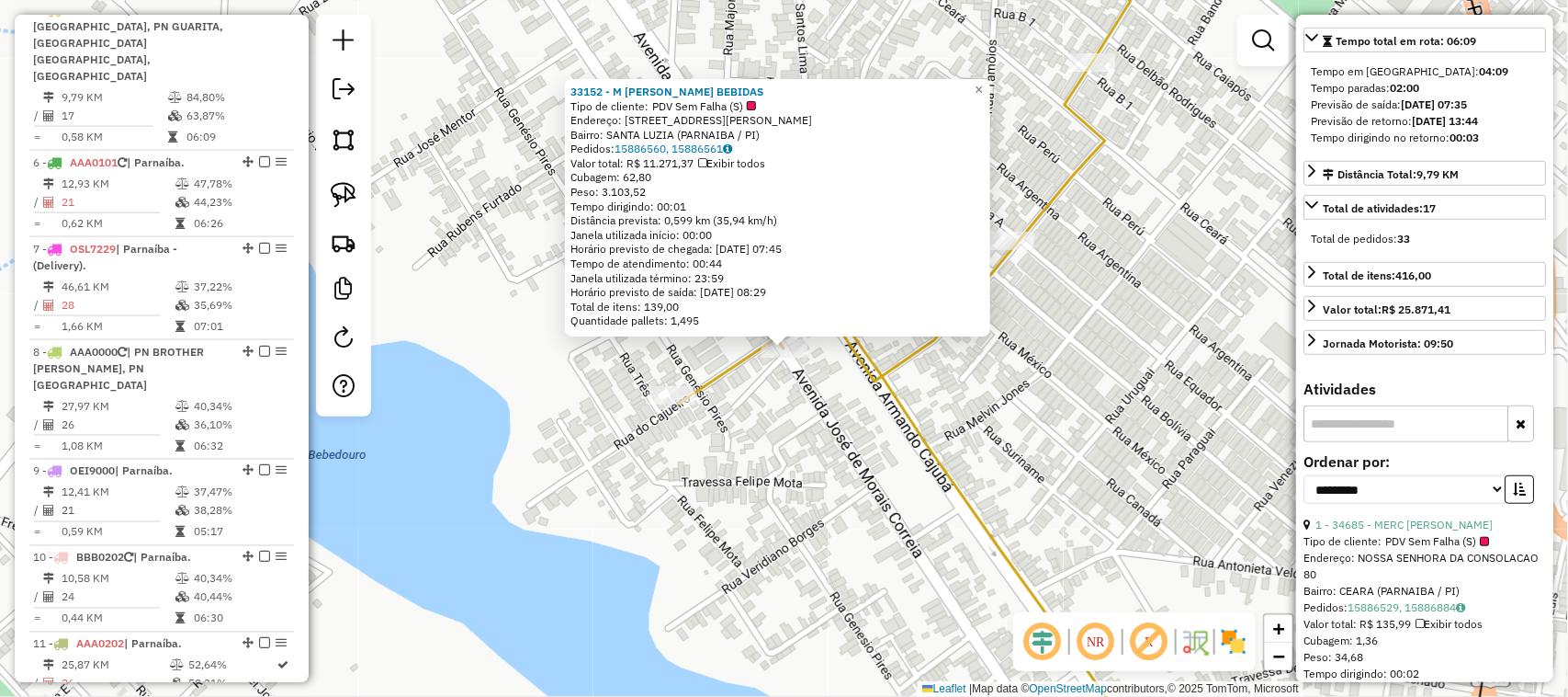
scroll to position [459, 0]
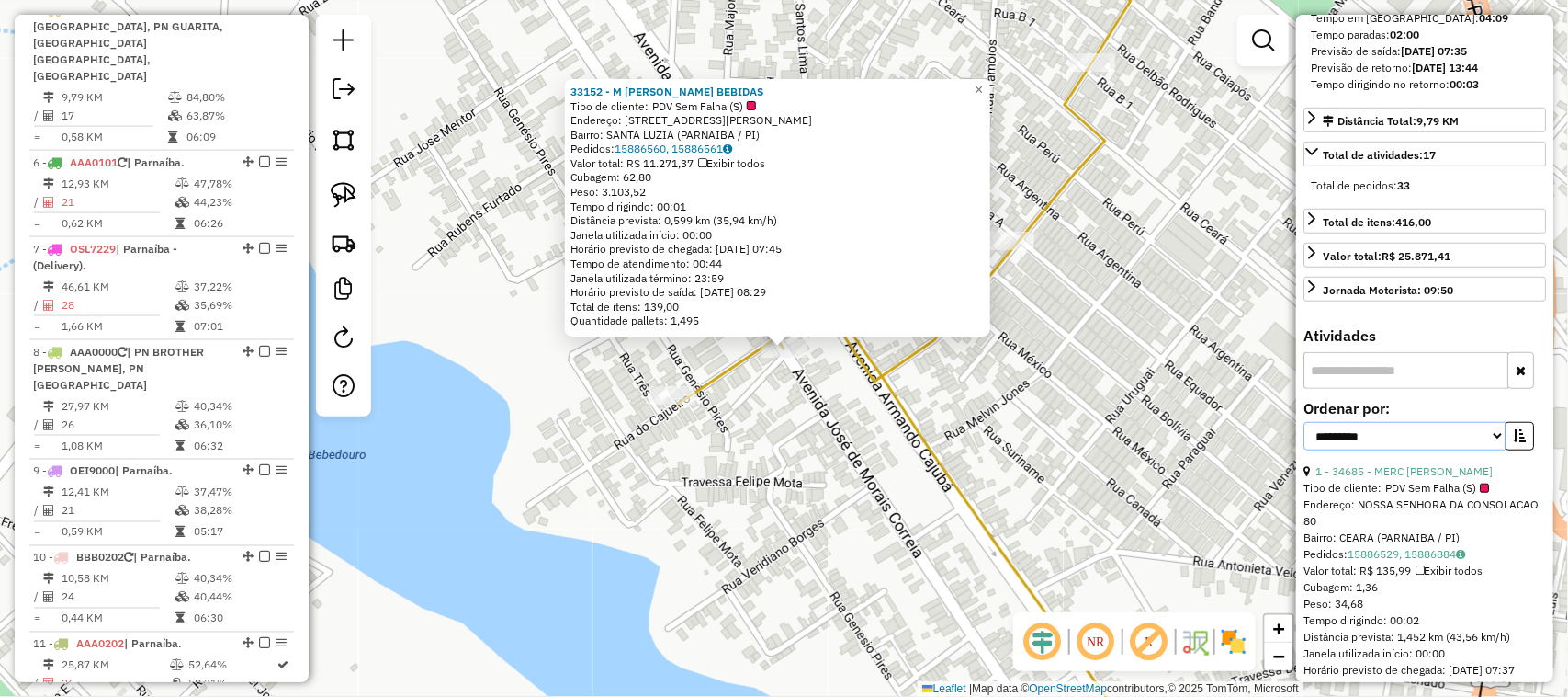
click at [1481, 441] on select "**********" at bounding box center [1405, 436] width 202 height 28
select select "*********"
click at [1304, 428] on select "**********" at bounding box center [1405, 436] width 202 height 28
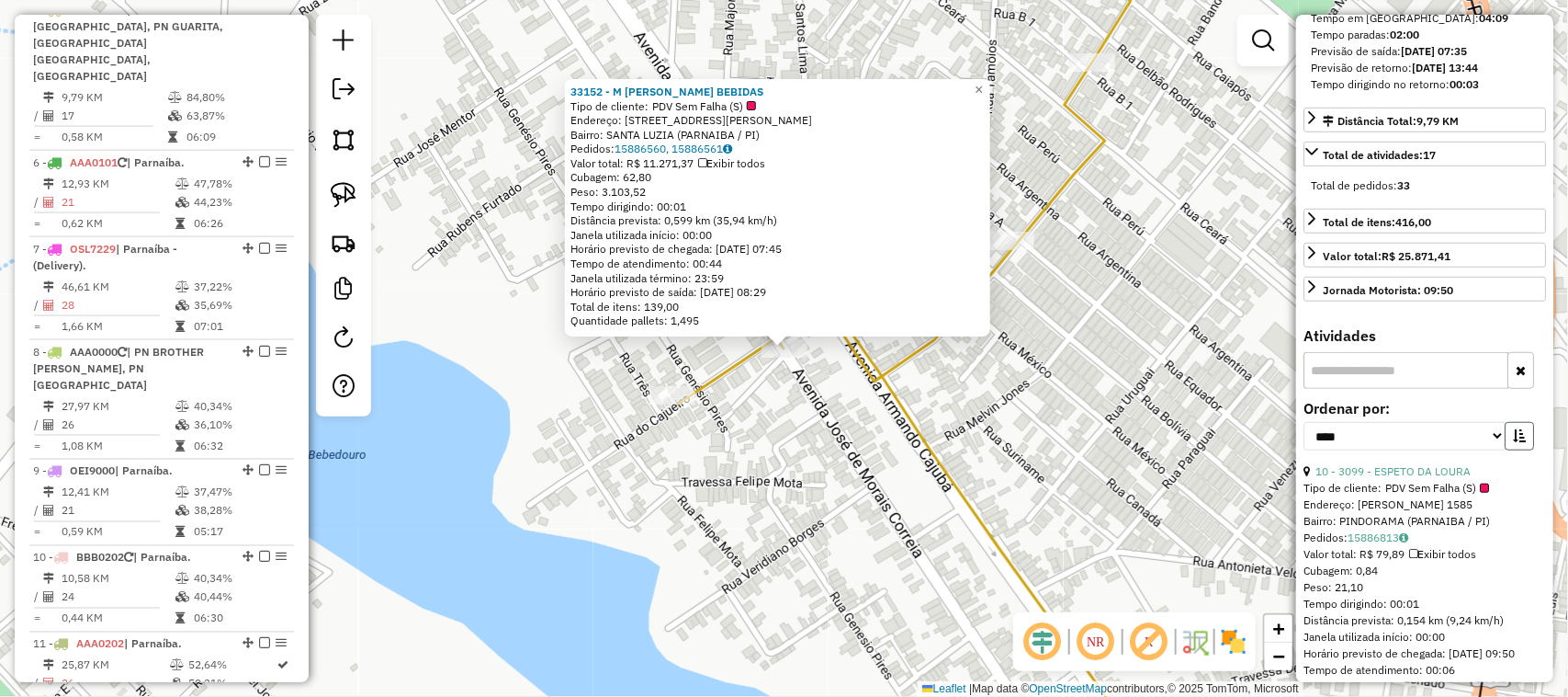
click at [1513, 438] on icon "button" at bounding box center [1519, 435] width 13 height 13
click at [1052, 447] on div "33152 - M PAULINHO BEBIDAS Tipo de cliente: PDV Sem Falha (S) Endereço: [STREET…" at bounding box center [784, 348] width 1568 height 697
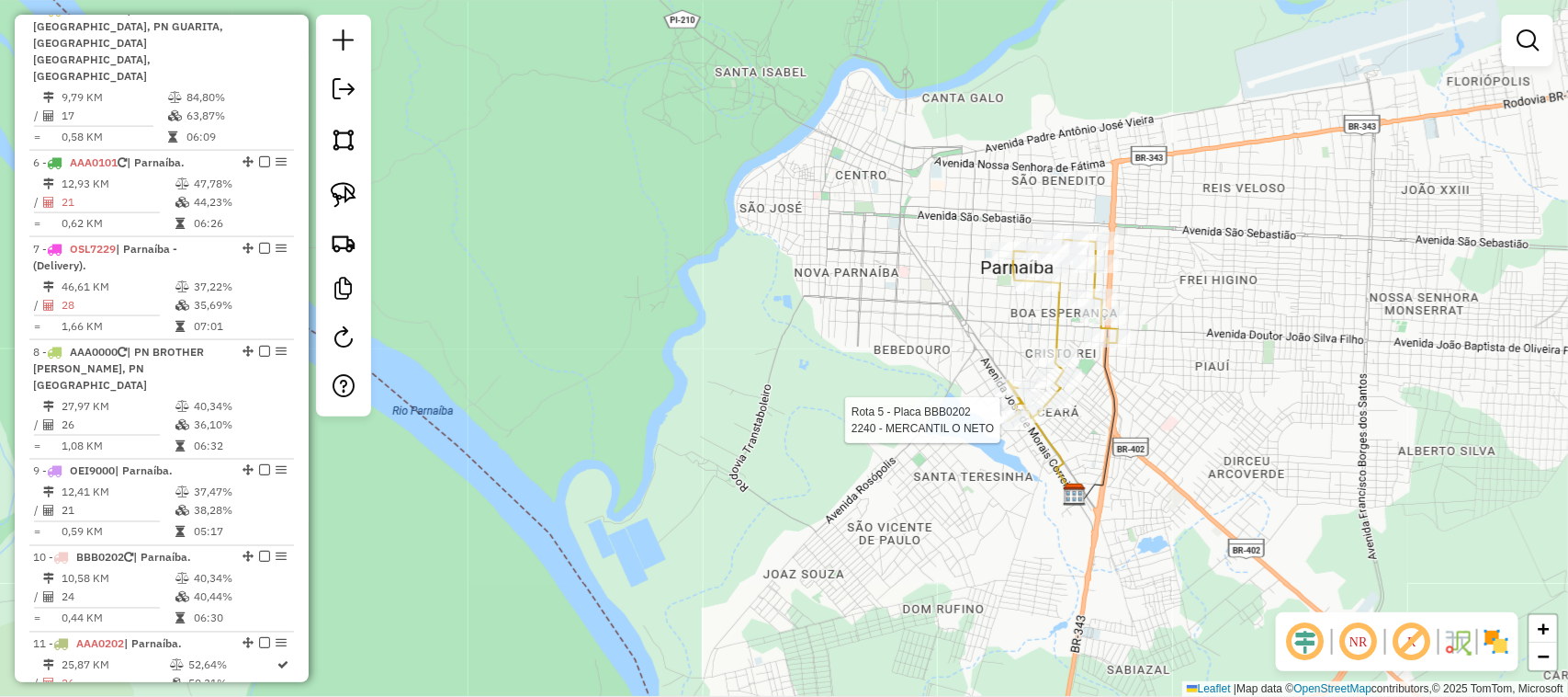
select select "*********"
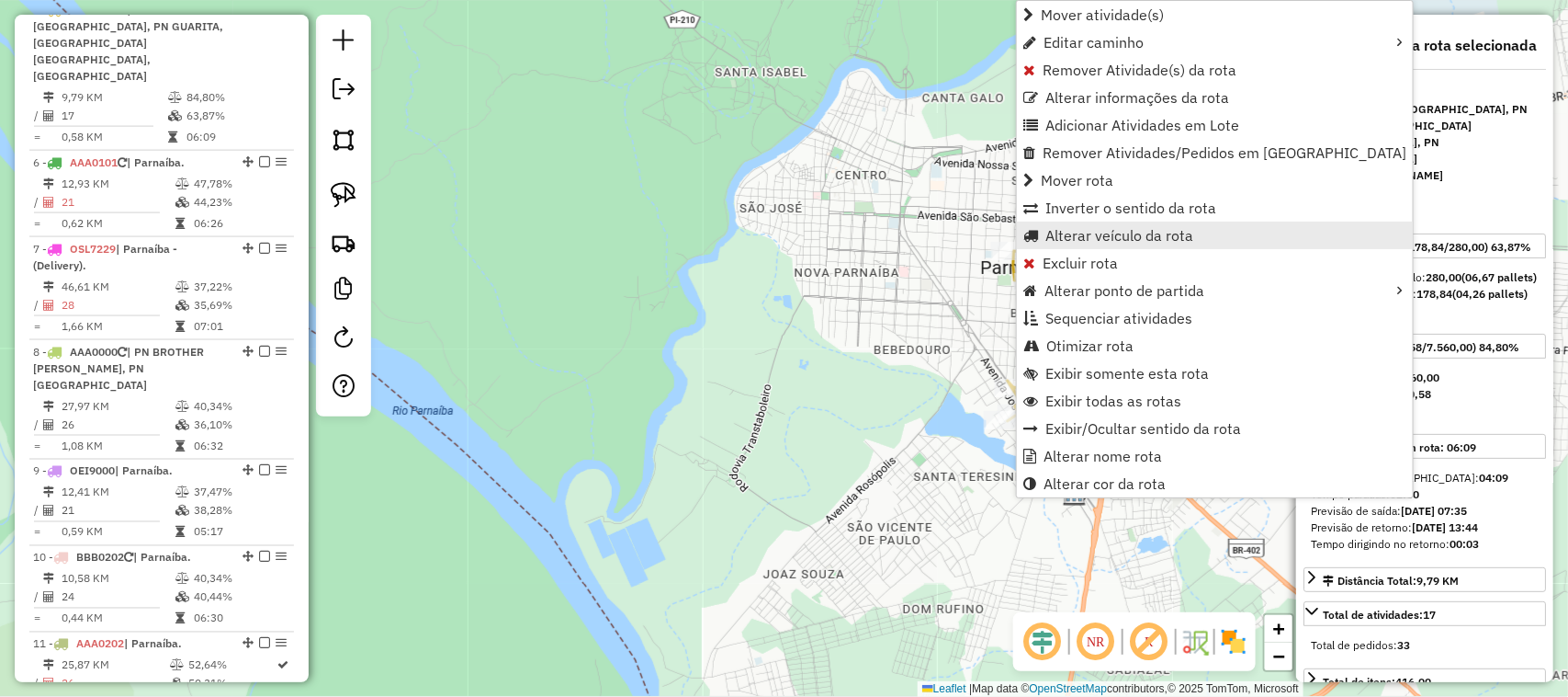
click at [1107, 233] on span "Alterar veículo da rota" at bounding box center [1120, 235] width 148 height 15
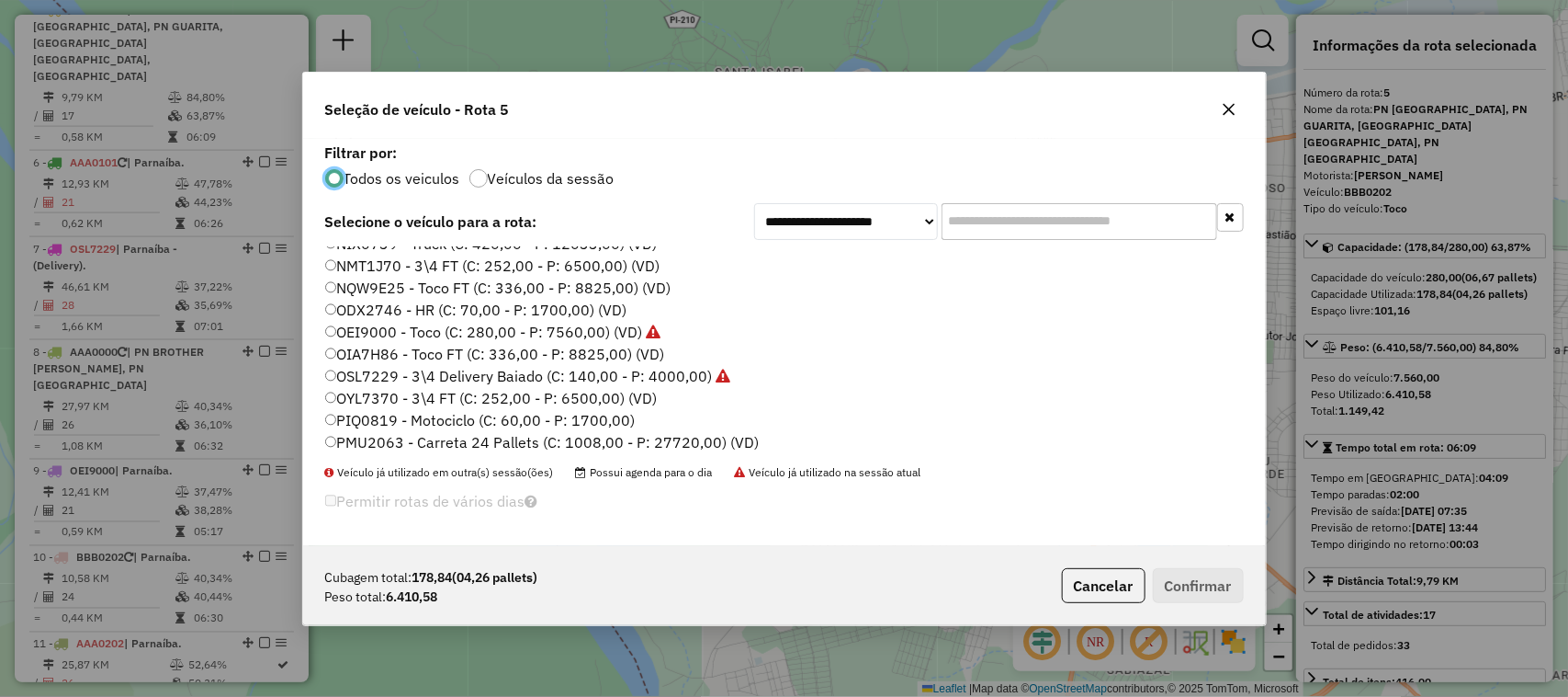
scroll to position [574, 0]
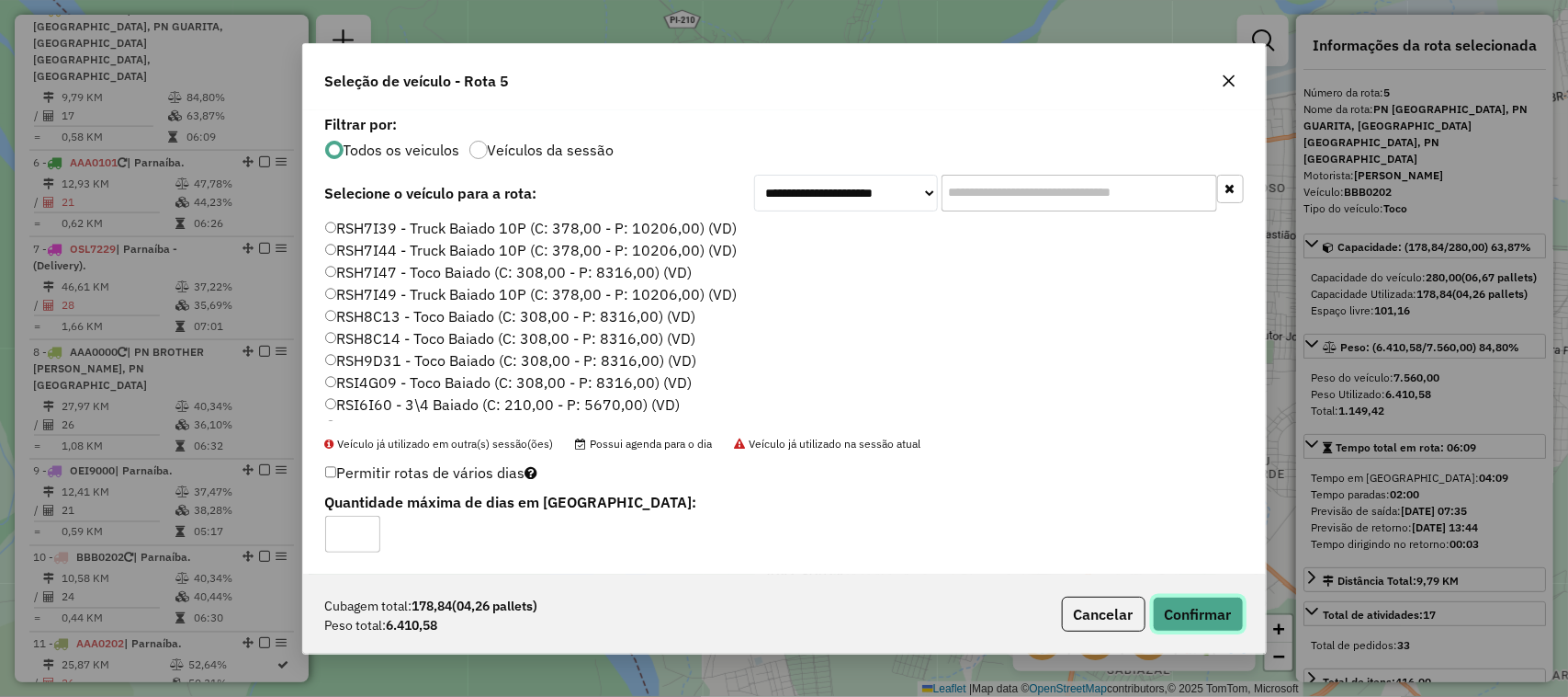
click at [1181, 610] on button "Confirmar" at bounding box center [1198, 615] width 91 height 35
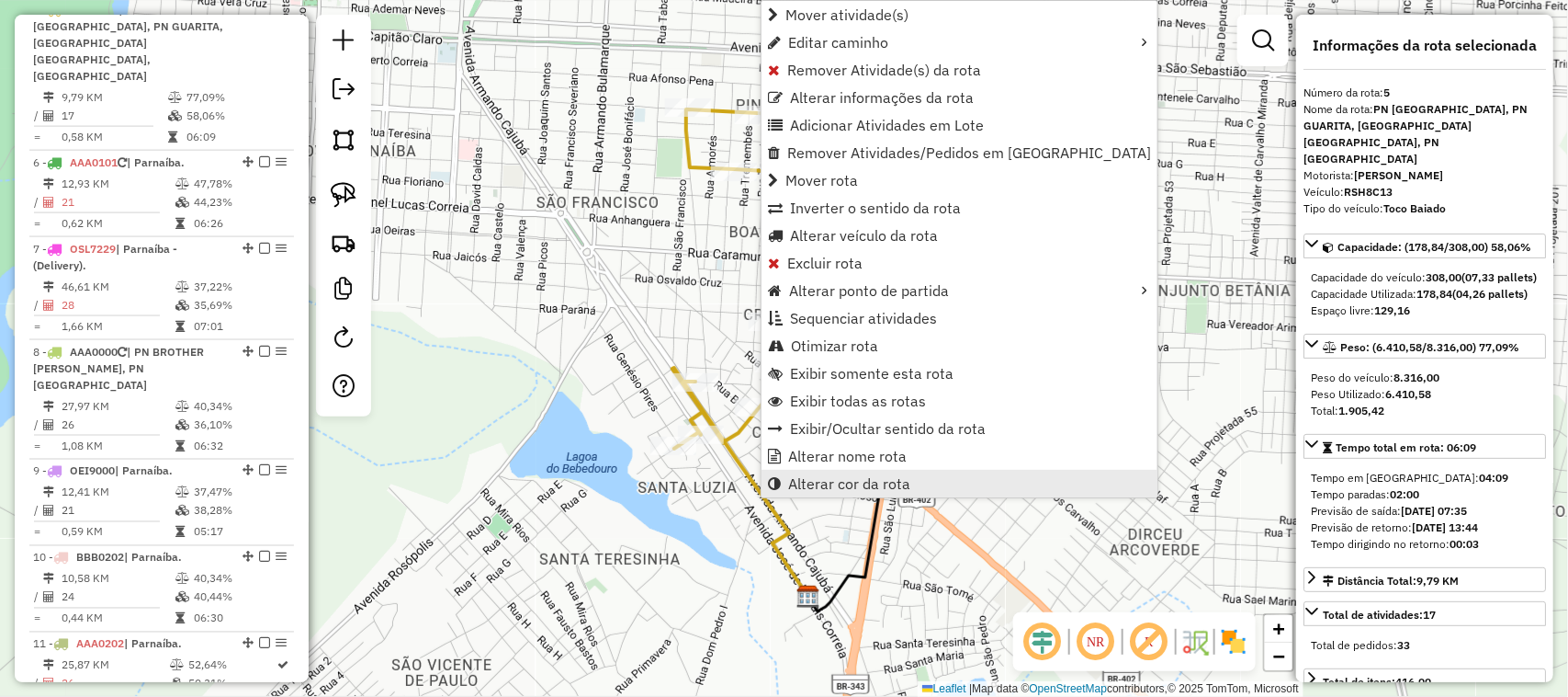
click at [848, 470] on link "Alterar cor da rota" at bounding box center [960, 483] width 396 height 27
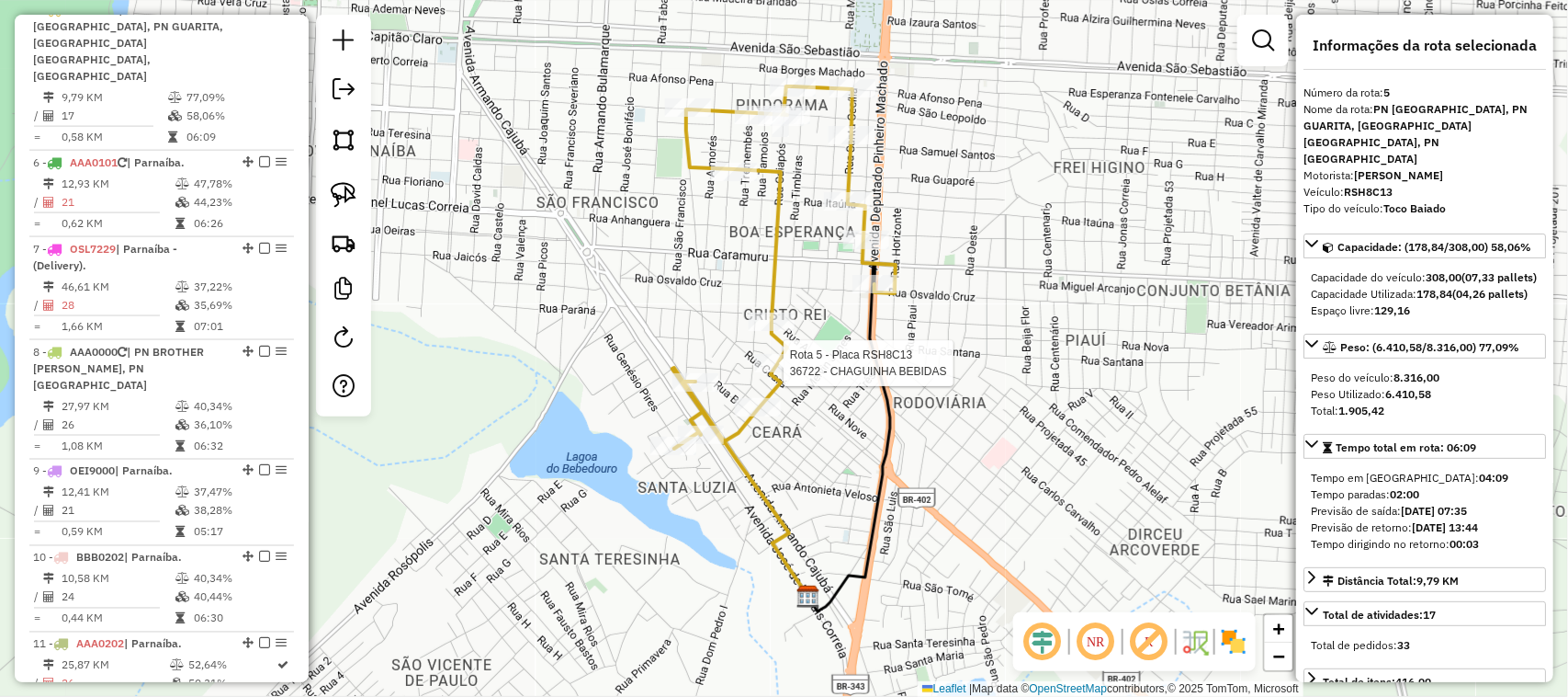
select select "*********"
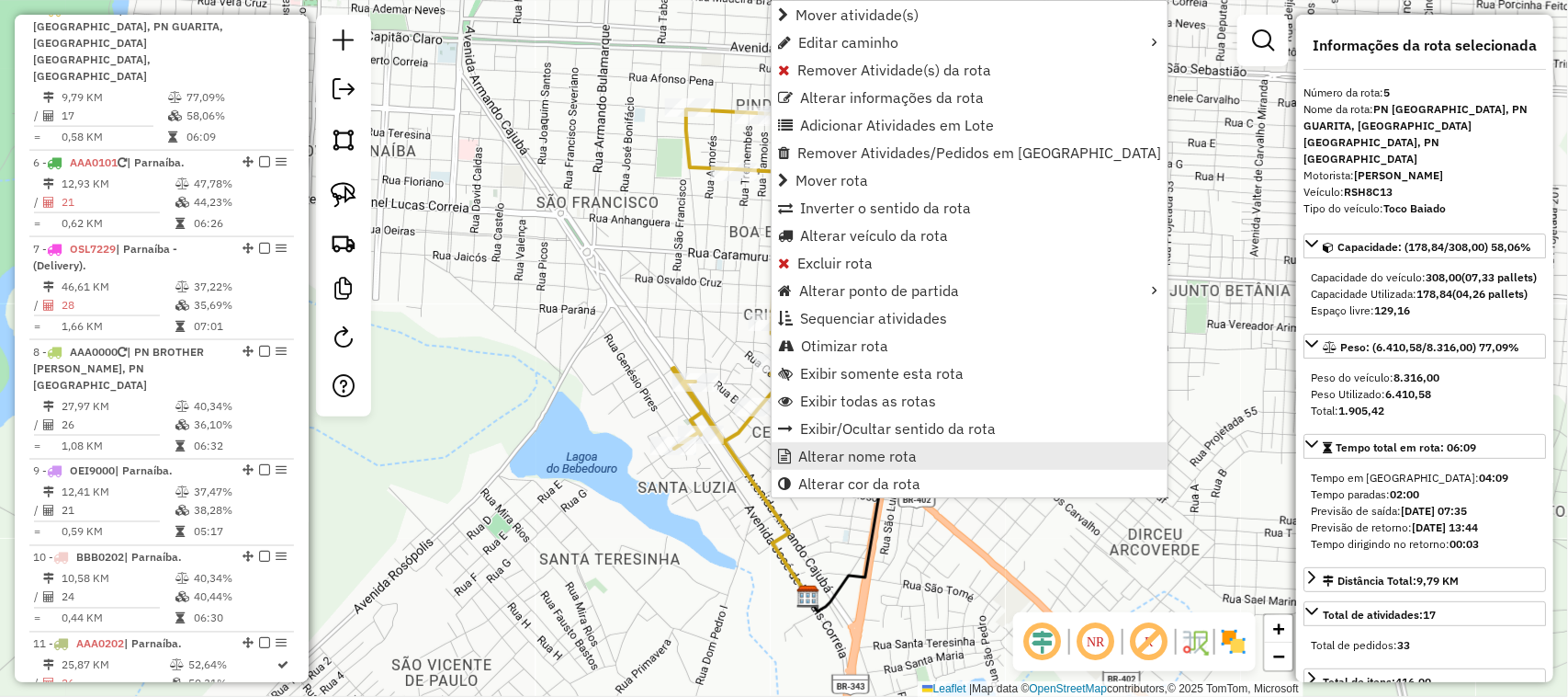
click at [865, 454] on span "Alterar nome rota" at bounding box center [858, 456] width 119 height 15
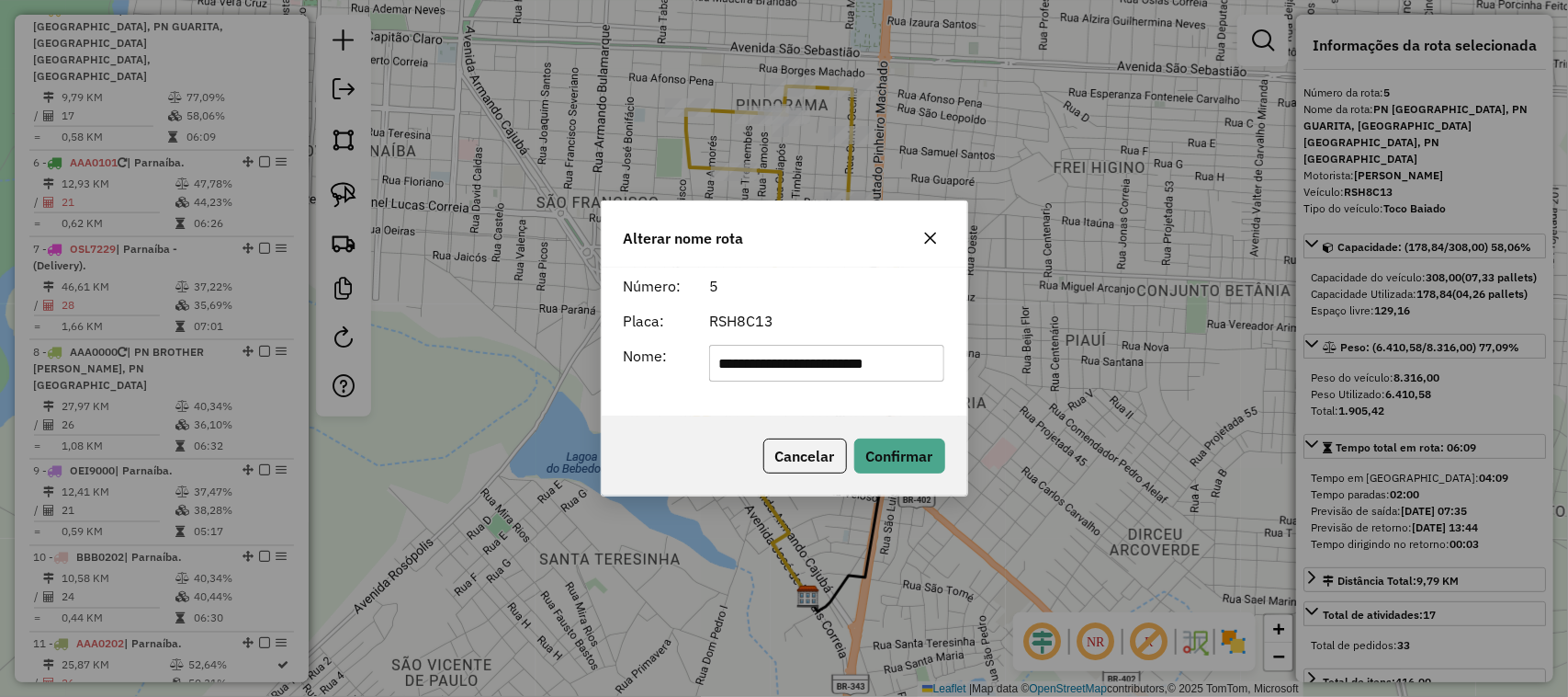
scroll to position [0, 0]
type input "*"
type input "*********"
click at [928, 461] on button "Confirmar" at bounding box center [900, 456] width 91 height 35
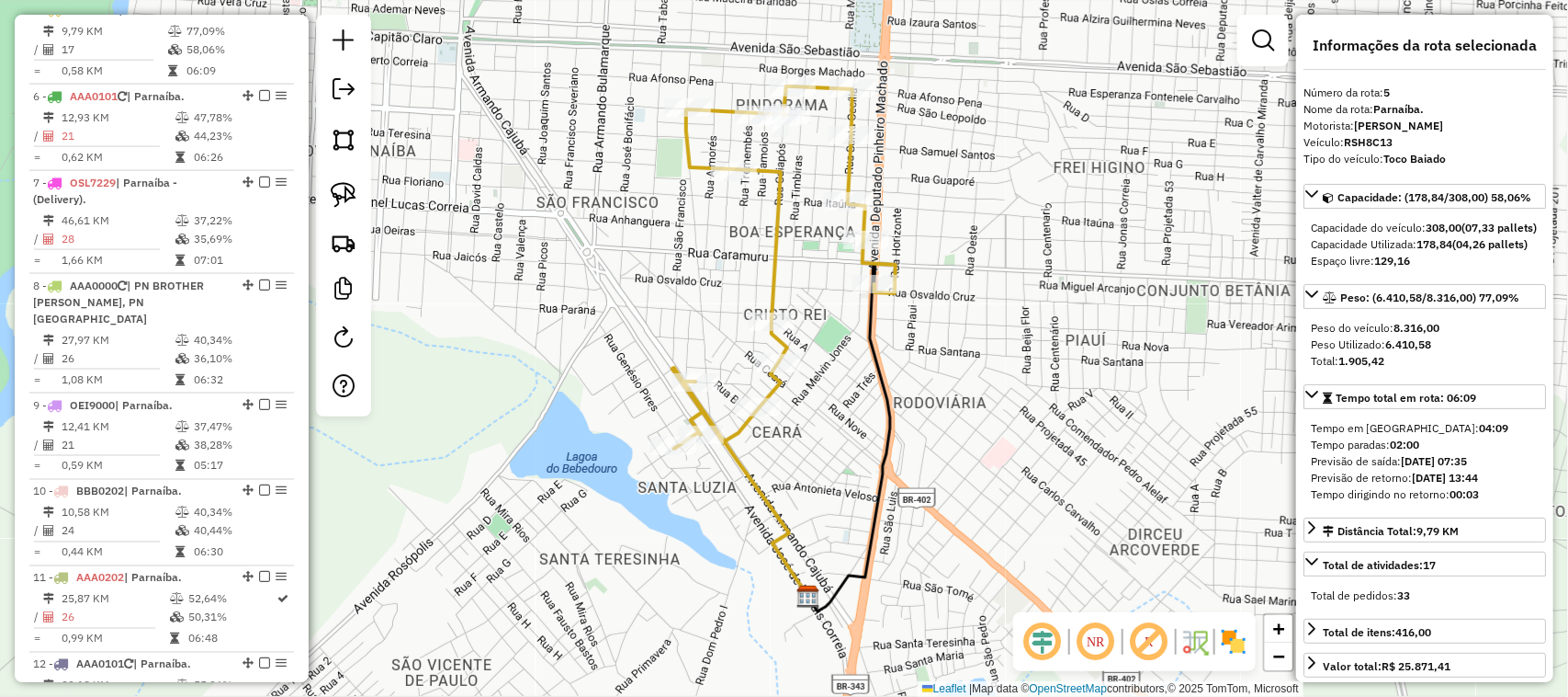
drag, startPoint x: 796, startPoint y: 453, endPoint x: 778, endPoint y: 456, distance: 18.2
click at [798, 453] on div "Janela de atendimento Grade de atendimento Capacidade Transportadoras Veículos …" at bounding box center [784, 348] width 1568 height 697
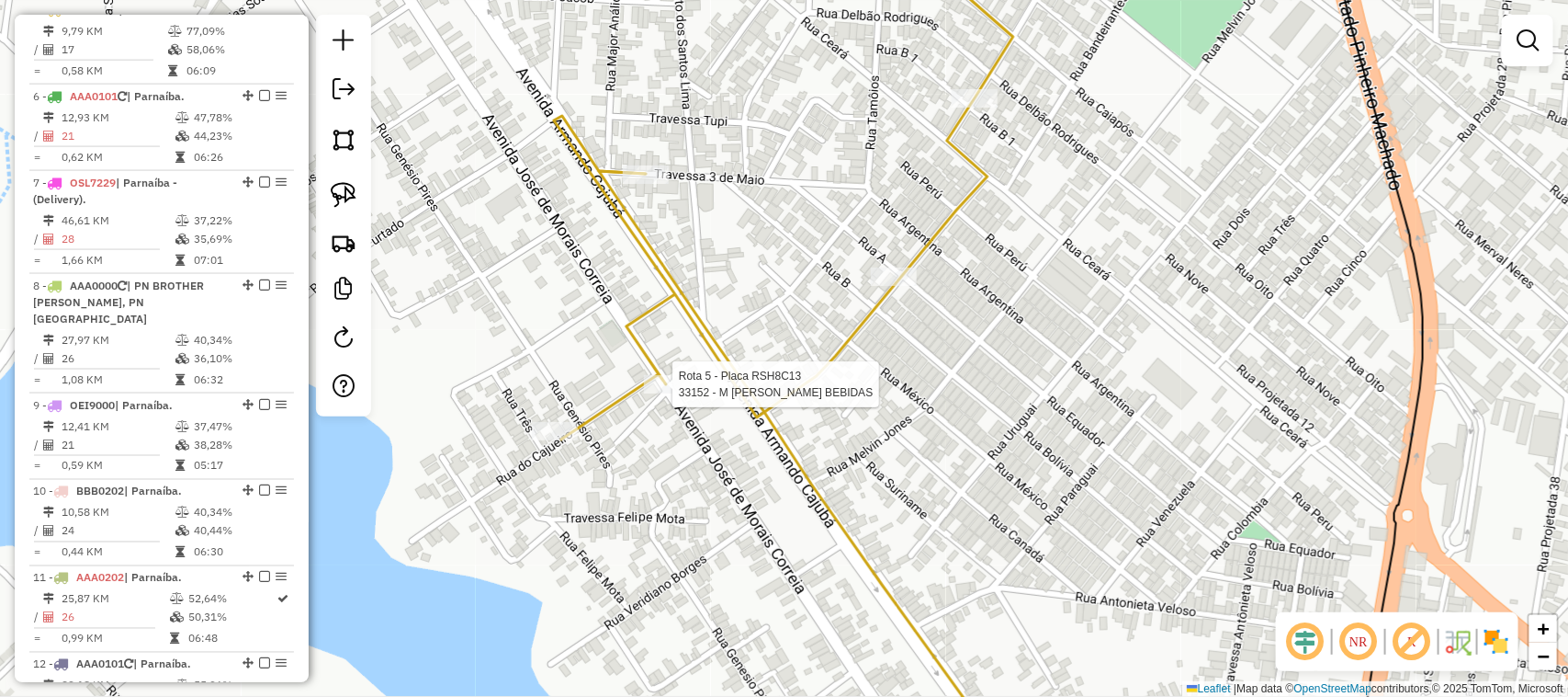
select select "*********"
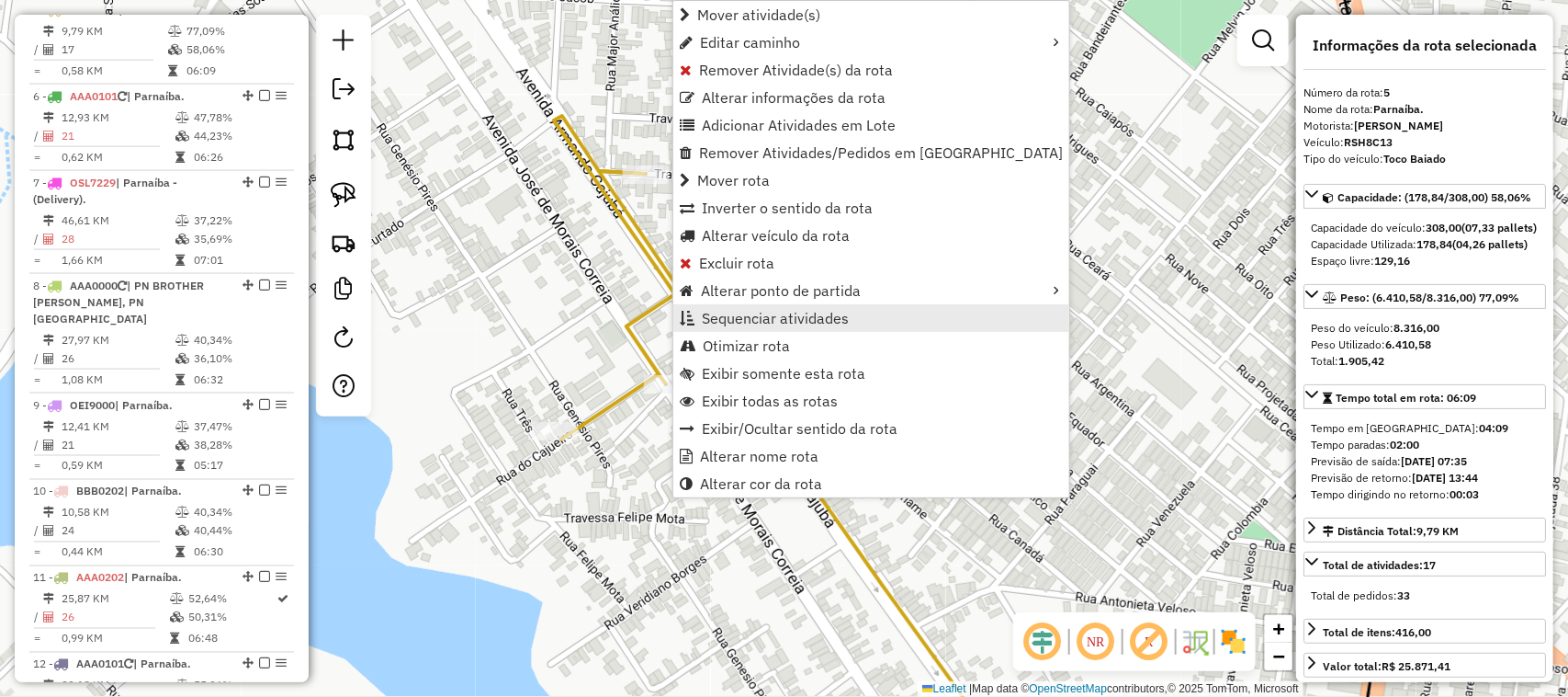
click at [767, 315] on span "Sequenciar atividades" at bounding box center [775, 318] width 147 height 15
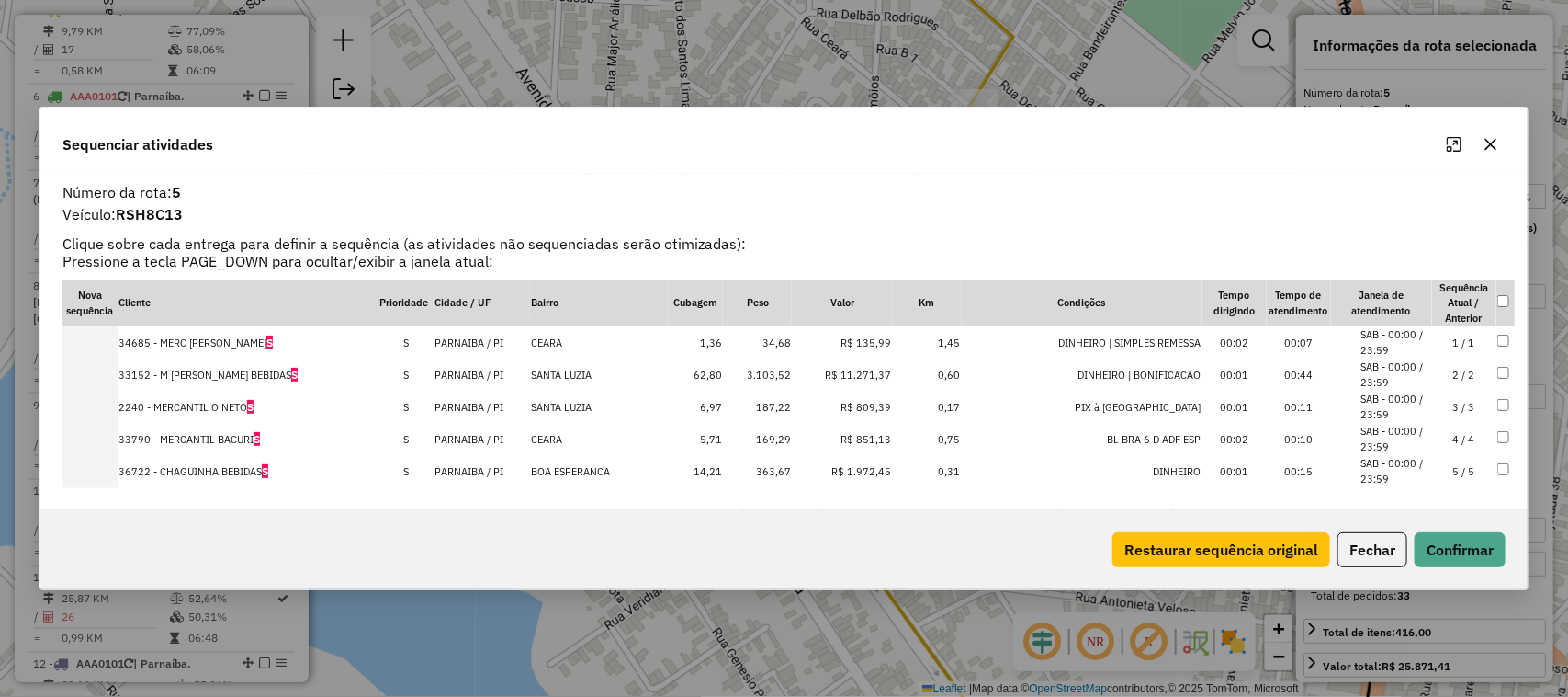
click at [1452, 368] on td "2 / 2" at bounding box center [1465, 374] width 65 height 32
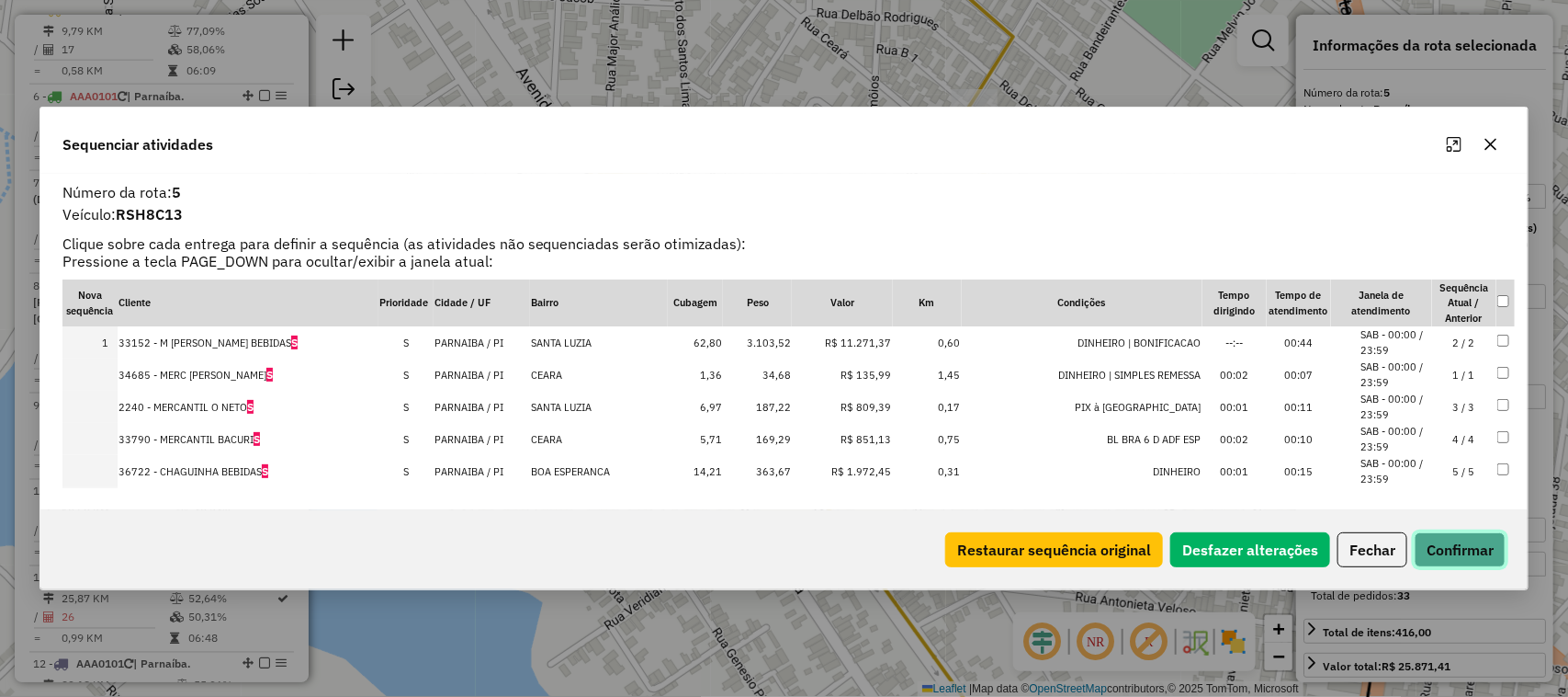
click at [1438, 539] on button "Confirmar" at bounding box center [1460, 550] width 91 height 35
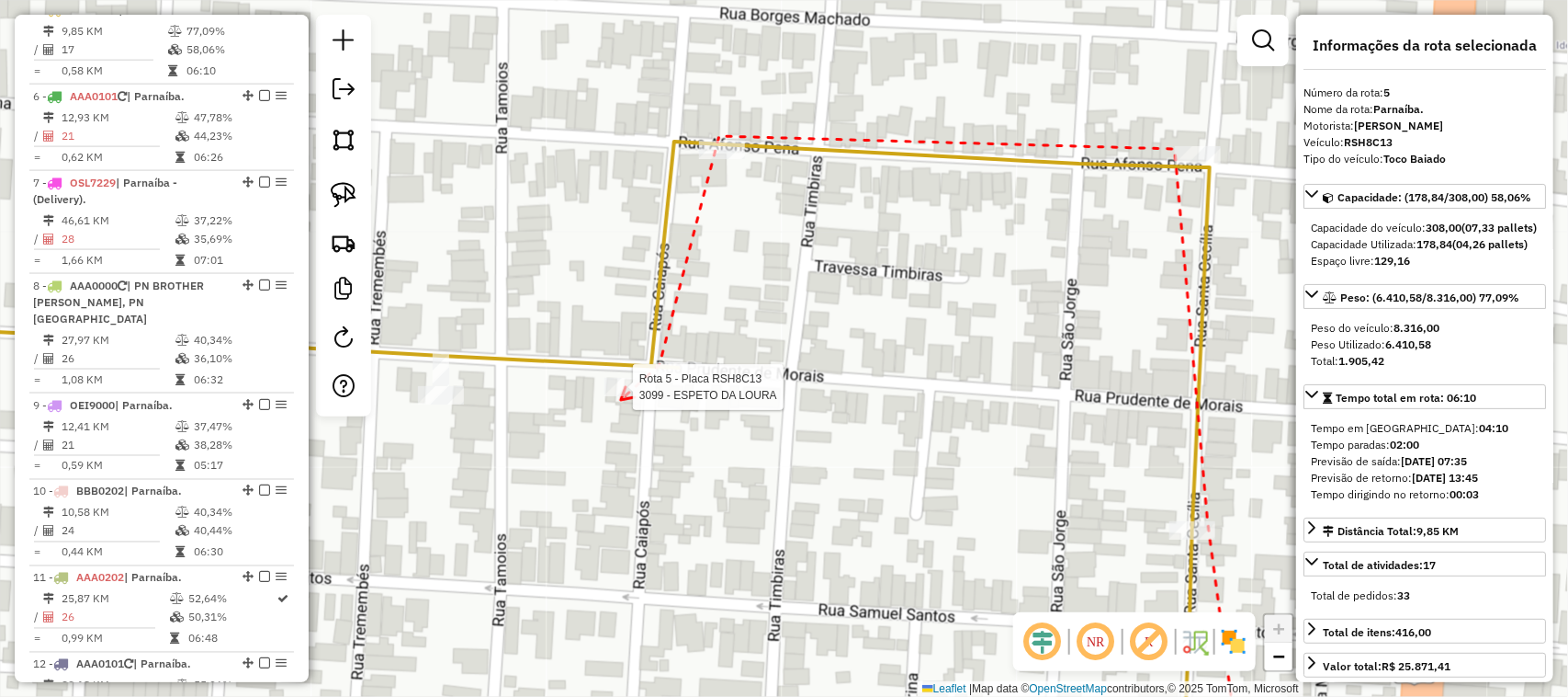
click at [616, 397] on div at bounding box center [627, 387] width 46 height 19
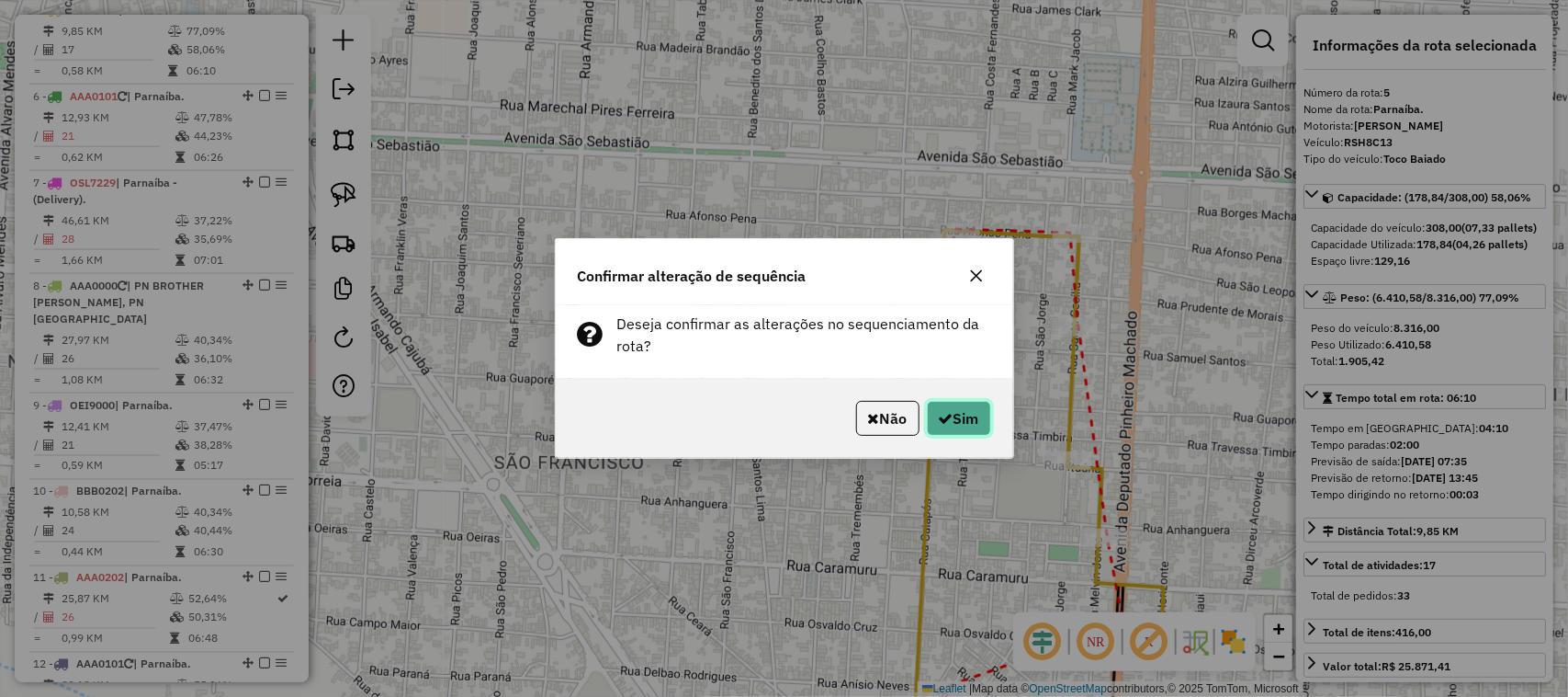
click at [962, 416] on button "Sim" at bounding box center [960, 418] width 65 height 35
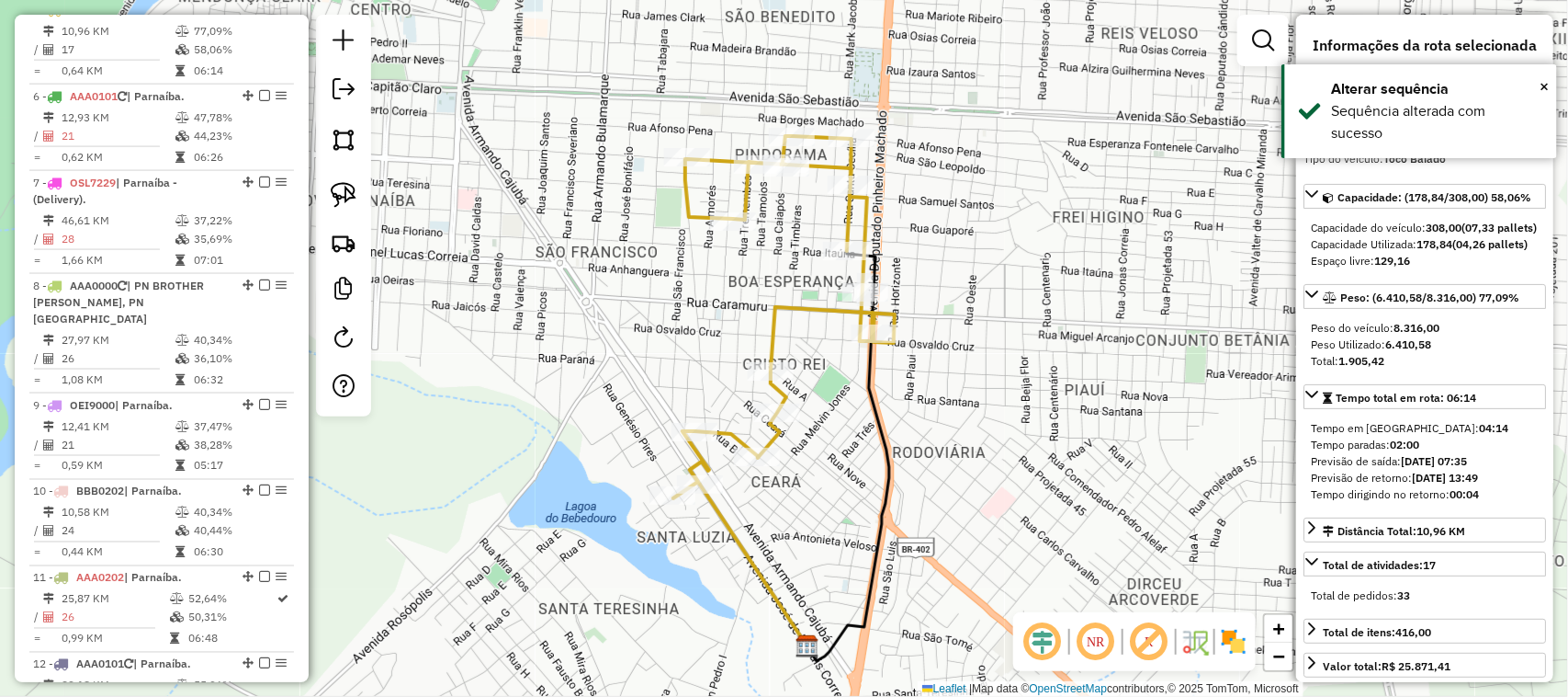
drag, startPoint x: 806, startPoint y: 361, endPoint x: 804, endPoint y: 439, distance: 78.0
click at [804, 438] on div "Janela de atendimento Grade de atendimento Capacidade Transportadoras Veículos …" at bounding box center [784, 348] width 1568 height 697
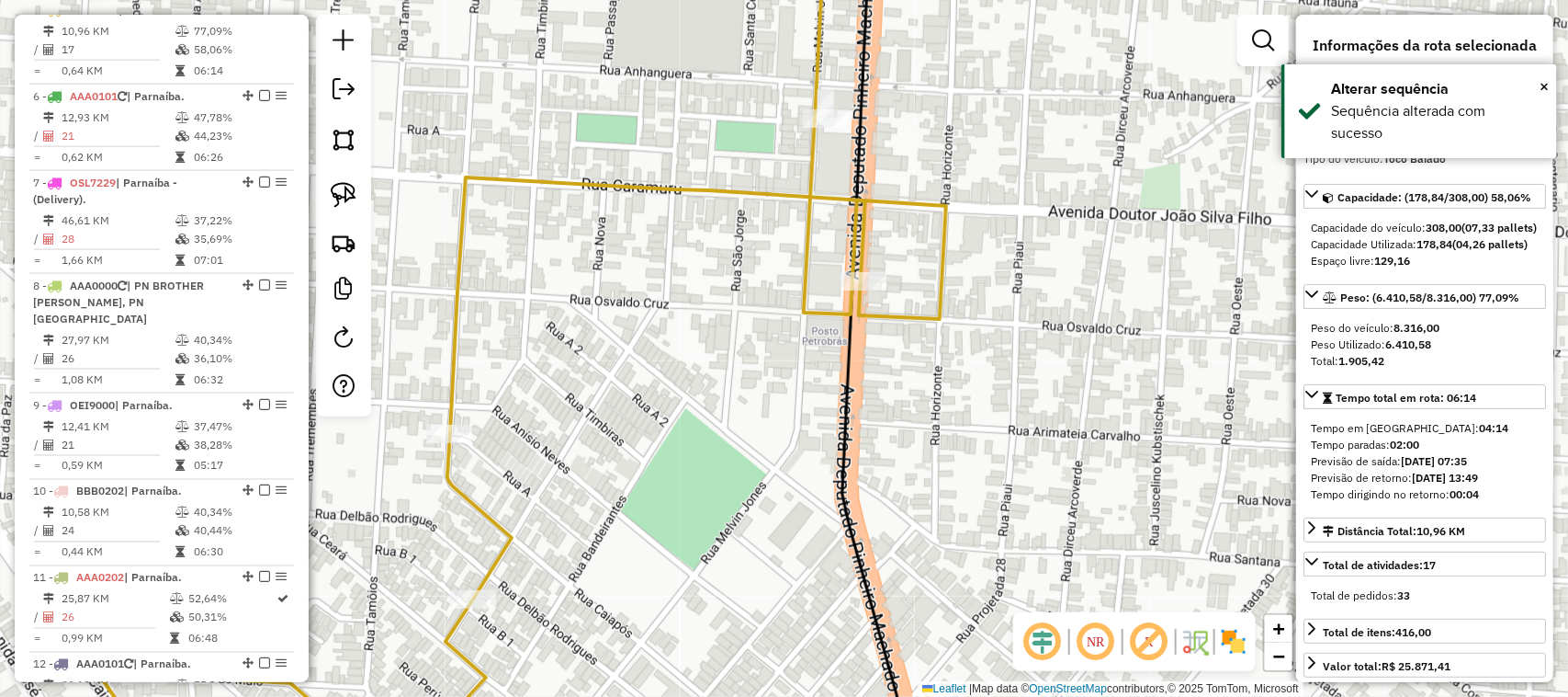
drag, startPoint x: 750, startPoint y: 301, endPoint x: 791, endPoint y: 439, distance: 144.0
click at [791, 439] on div "Janela de atendimento Grade de atendimento Capacidade Transportadoras Veículos …" at bounding box center [784, 348] width 1568 height 697
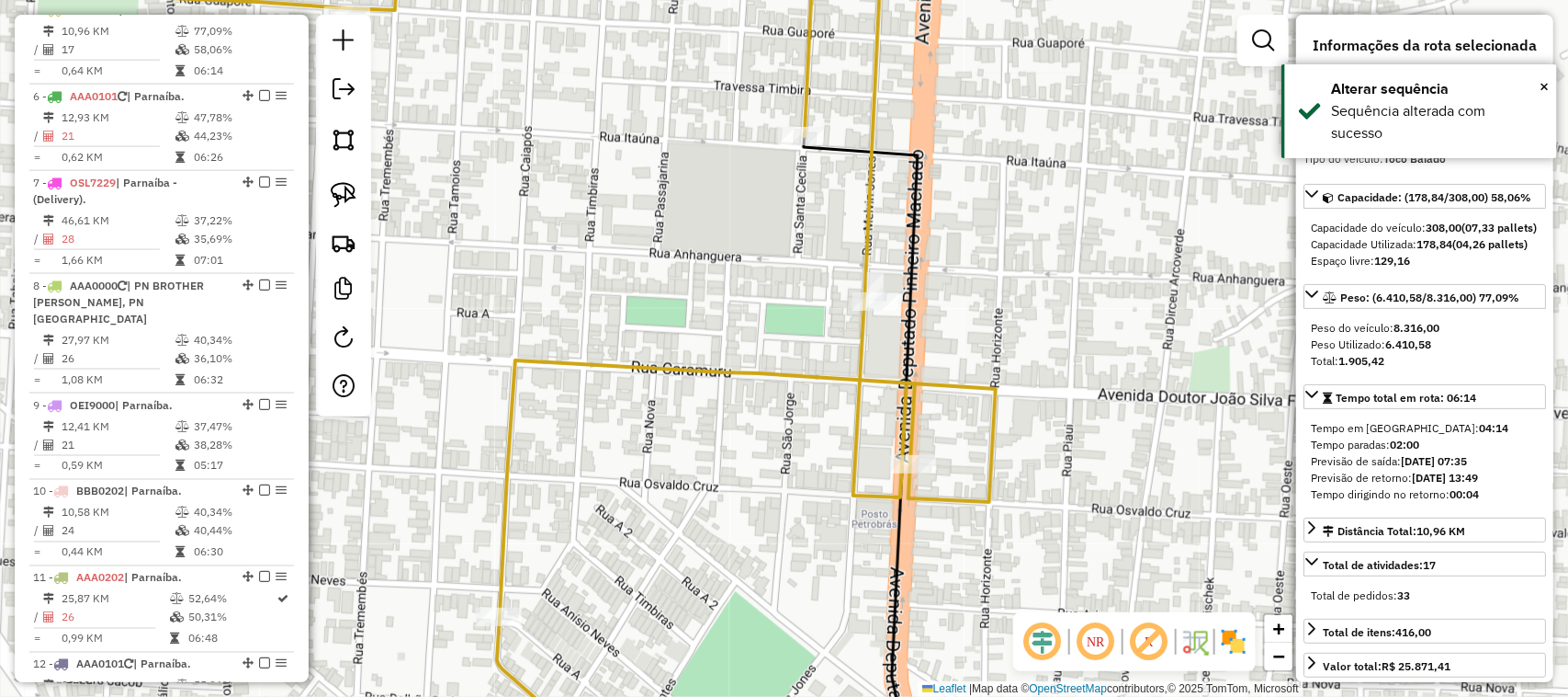
drag, startPoint x: 788, startPoint y: 382, endPoint x: 777, endPoint y: 471, distance: 89.7
click at [777, 469] on div "Janela de atendimento Grade de atendimento Capacidade Transportadoras Veículos …" at bounding box center [784, 348] width 1568 height 697
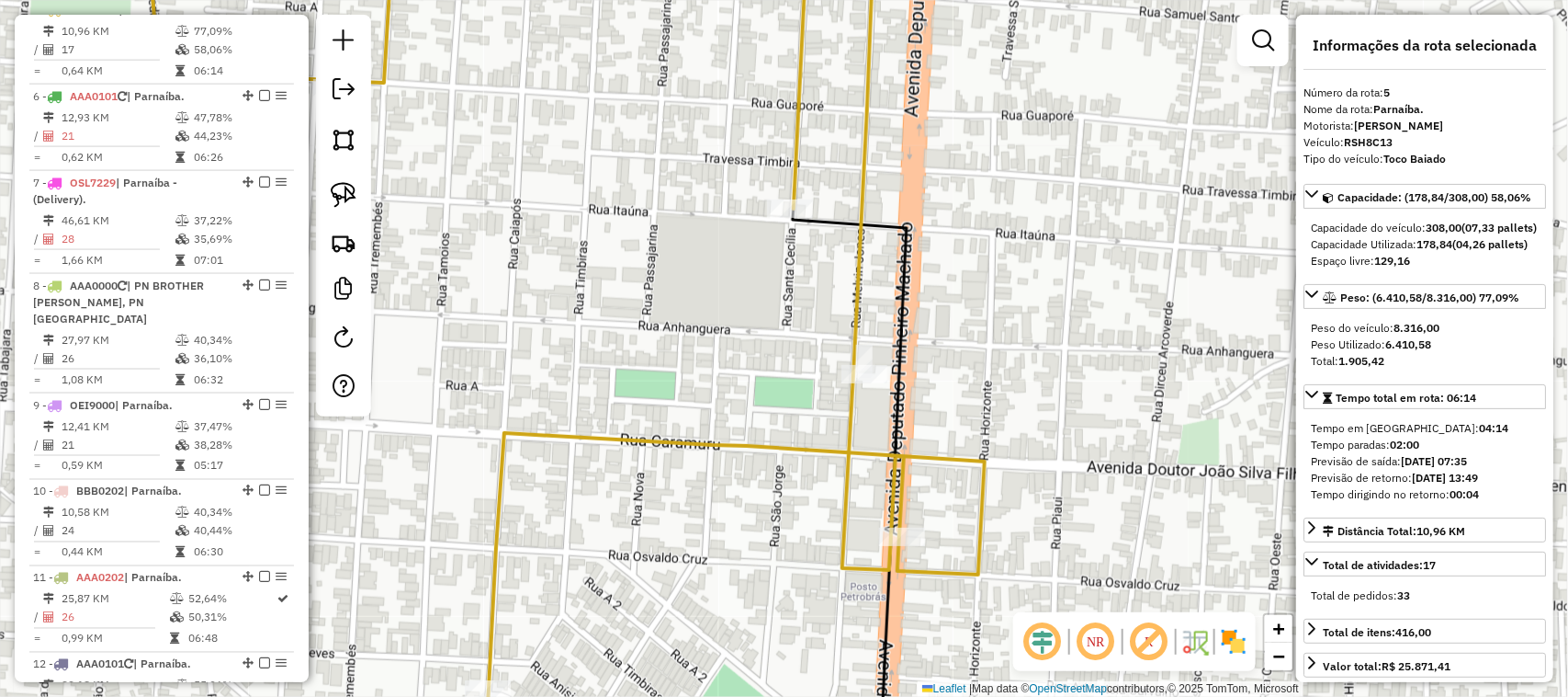
drag, startPoint x: 791, startPoint y: 423, endPoint x: 791, endPoint y: 434, distance: 11.0
click at [791, 434] on div "Janela de atendimento Grade de atendimento Capacidade Transportadoras Veículos …" at bounding box center [784, 348] width 1568 height 697
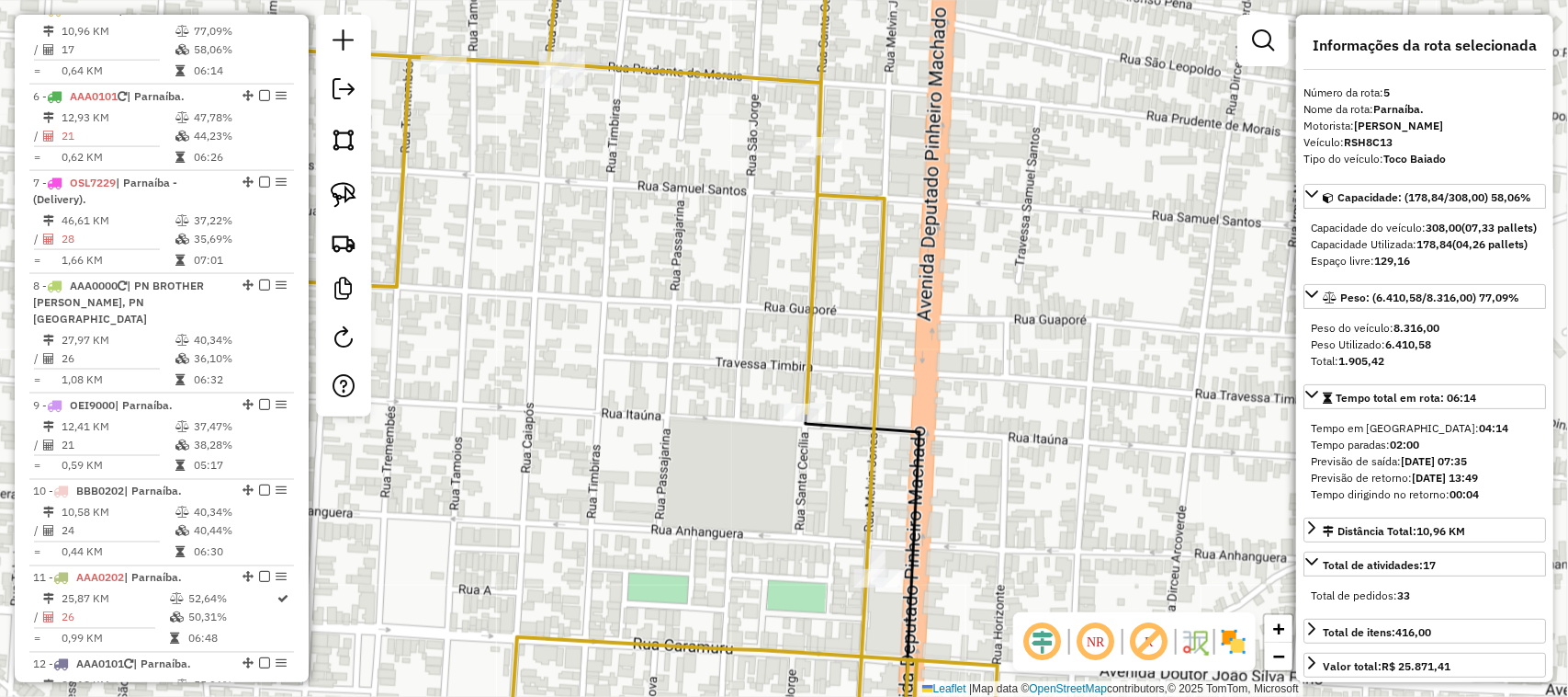
drag, startPoint x: 782, startPoint y: 219, endPoint x: 810, endPoint y: 420, distance: 202.9
click at [810, 420] on div "Janela de atendimento Grade de atendimento Capacidade Transportadoras Veículos …" at bounding box center [784, 348] width 1568 height 697
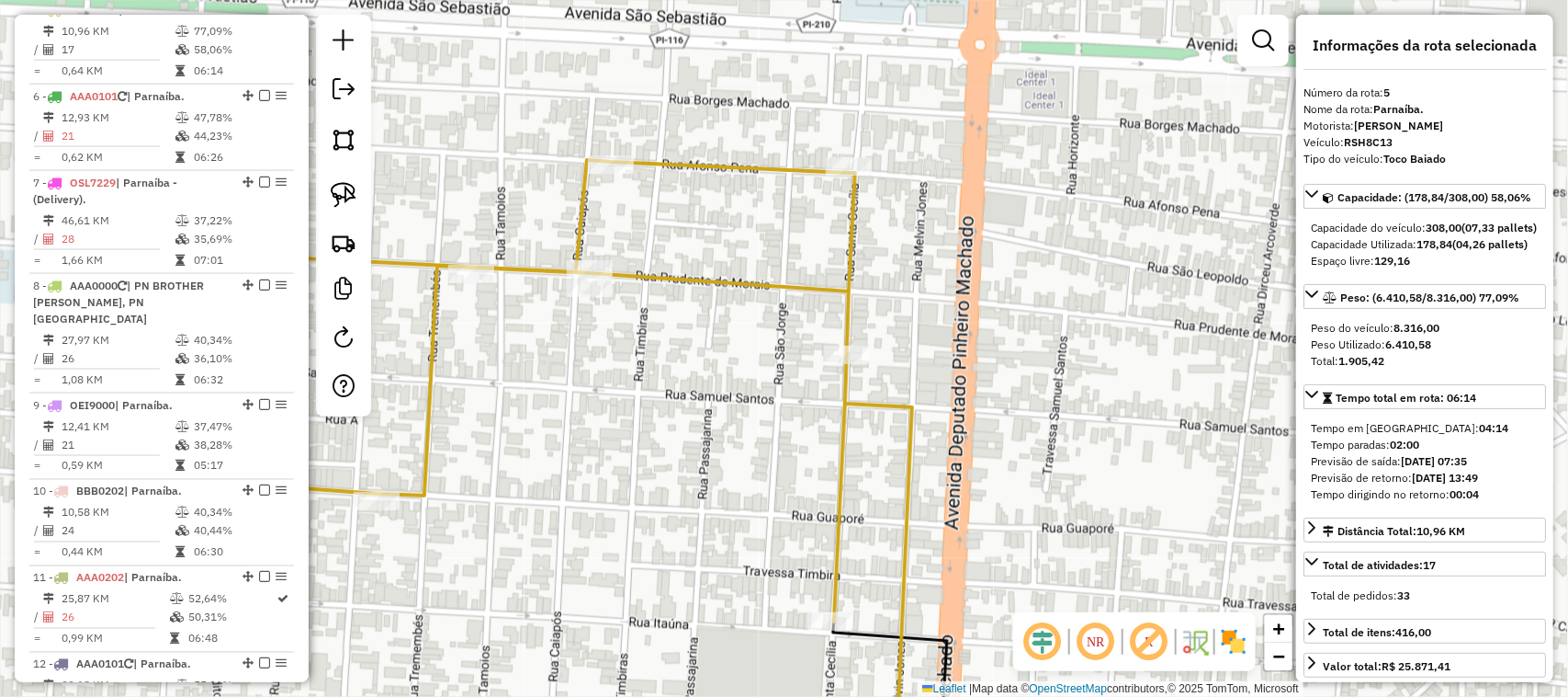
drag, startPoint x: 751, startPoint y: 351, endPoint x: 871, endPoint y: 400, distance: 129.6
click at [869, 400] on div "Janela de atendimento Grade de atendimento Capacidade Transportadoras Veículos …" at bounding box center [784, 348] width 1568 height 697
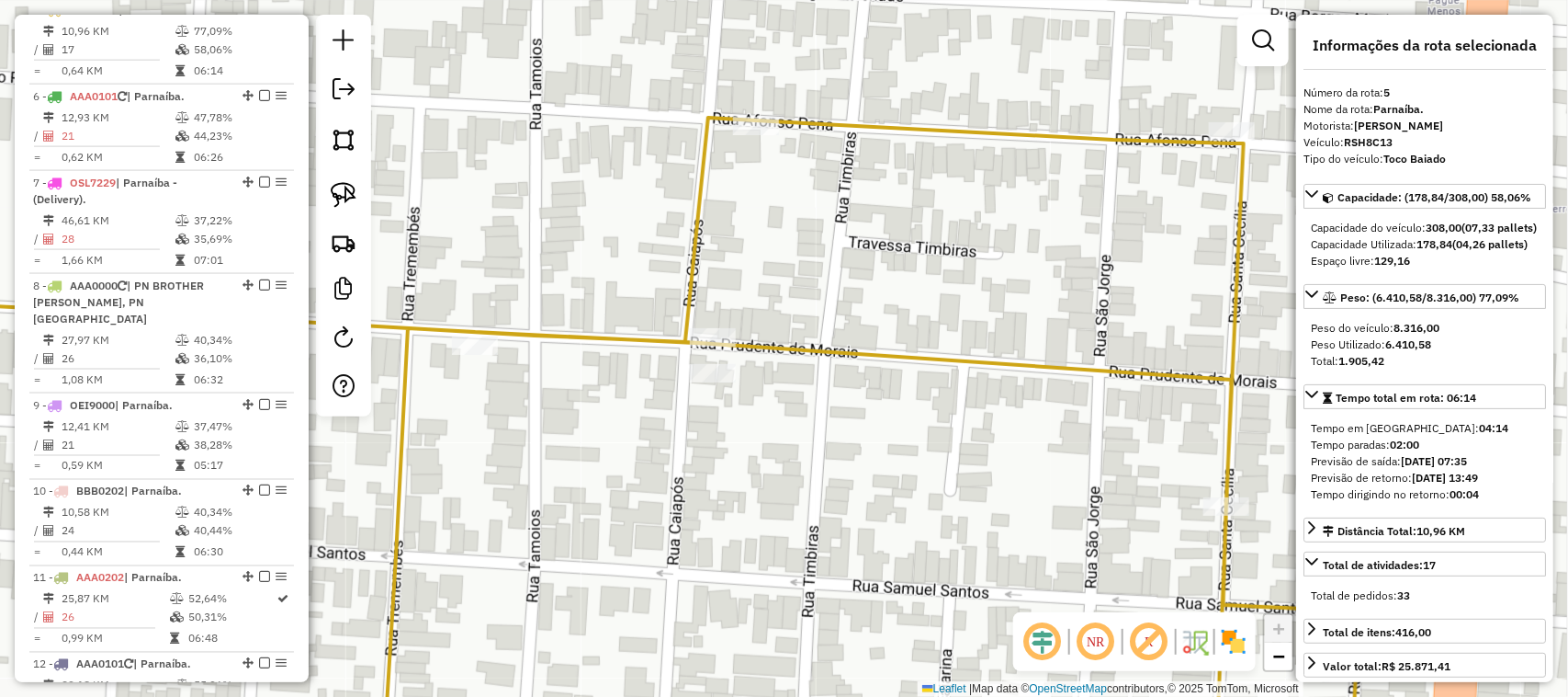
drag, startPoint x: 682, startPoint y: 282, endPoint x: 833, endPoint y: 322, distance: 156.2
click at [824, 315] on icon at bounding box center [630, 442] width 1457 height 648
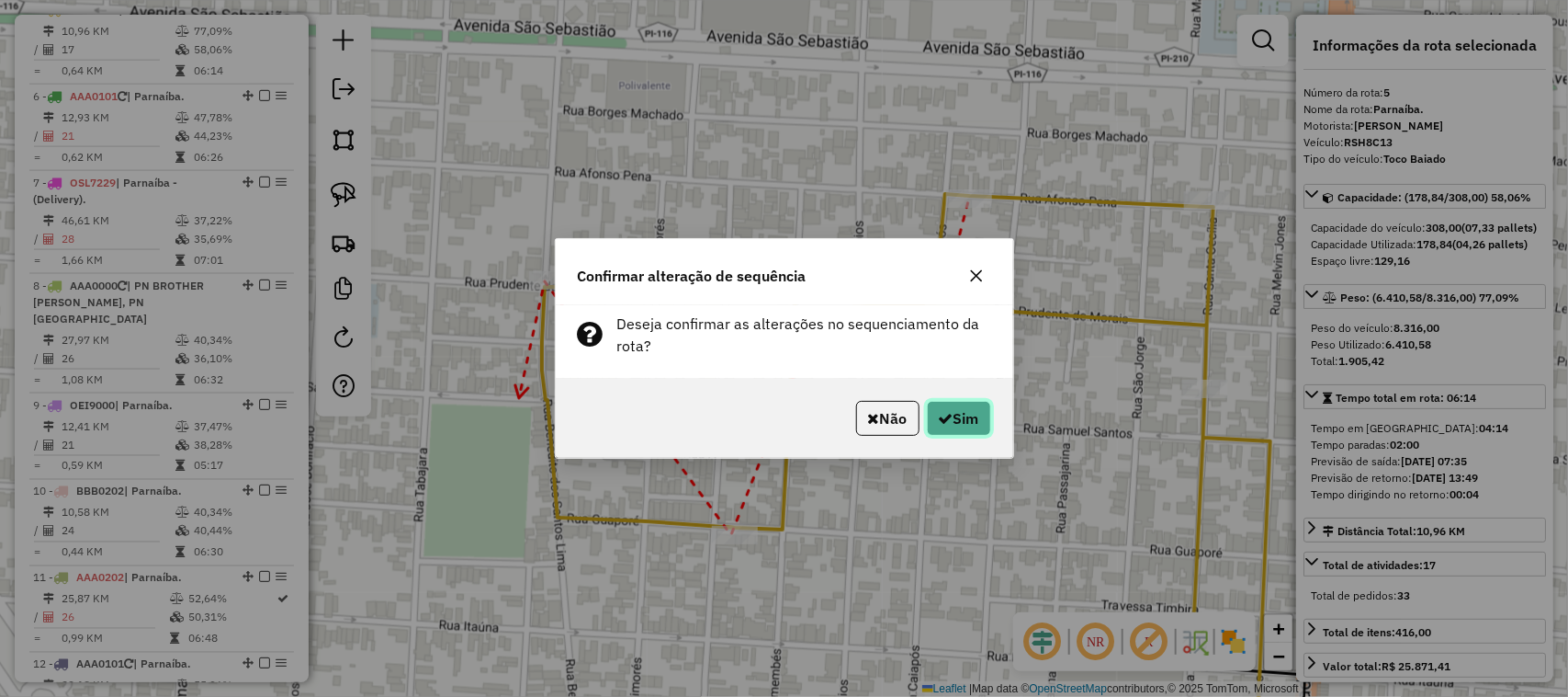
click at [949, 413] on button "Sim" at bounding box center [960, 418] width 65 height 35
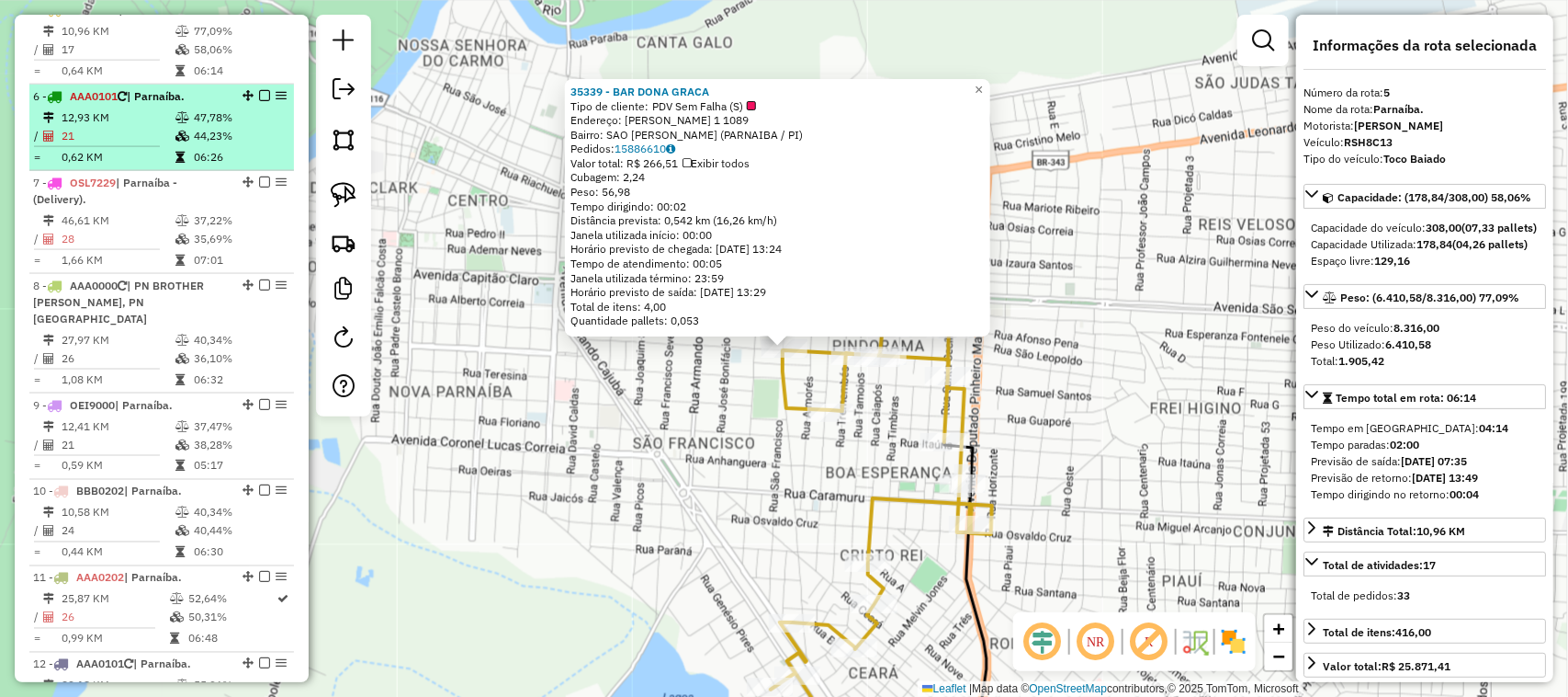
click at [156, 123] on li "6 - AAA0101 | Parnaíba. 12,93 KM 47,78% / 21 44,23% = 0,62 KM 06:26" at bounding box center [162, 128] width 265 height 86
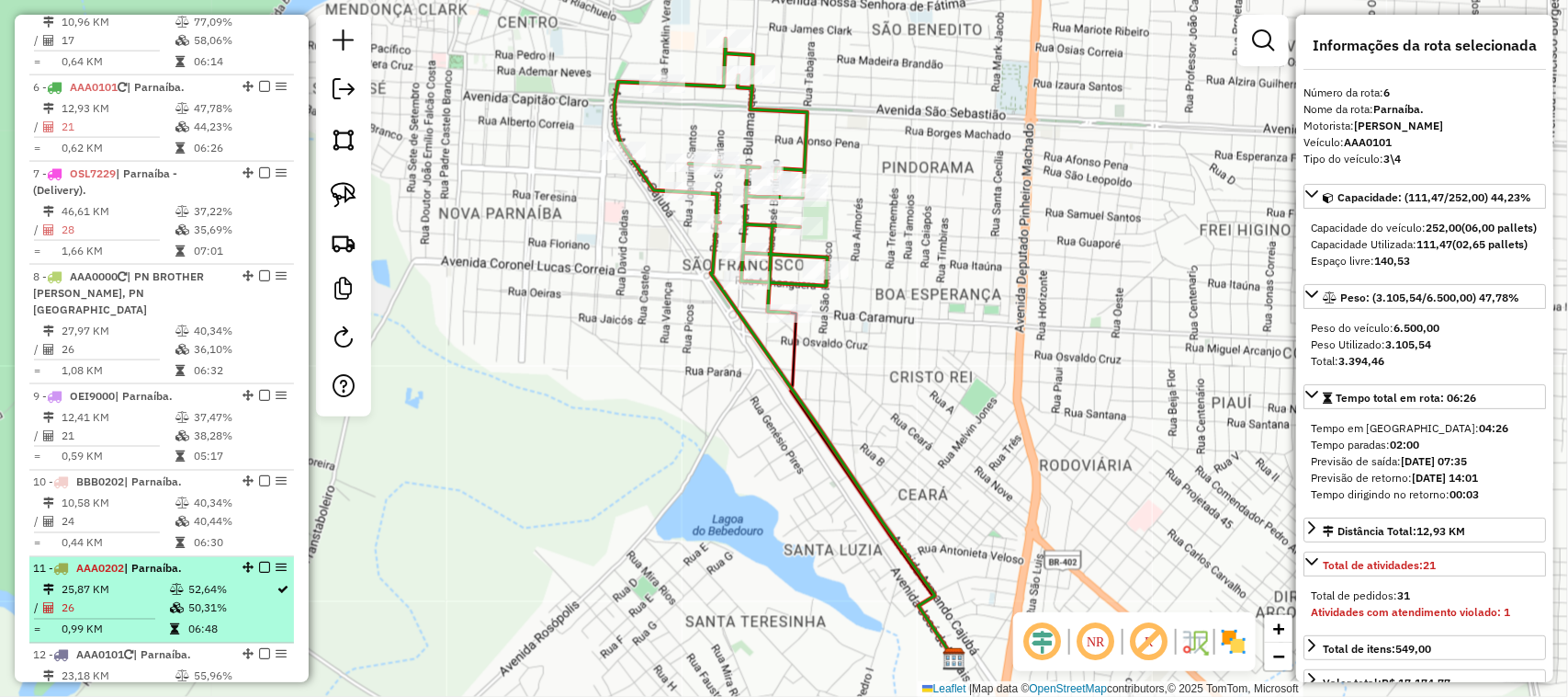
scroll to position [1128, 0]
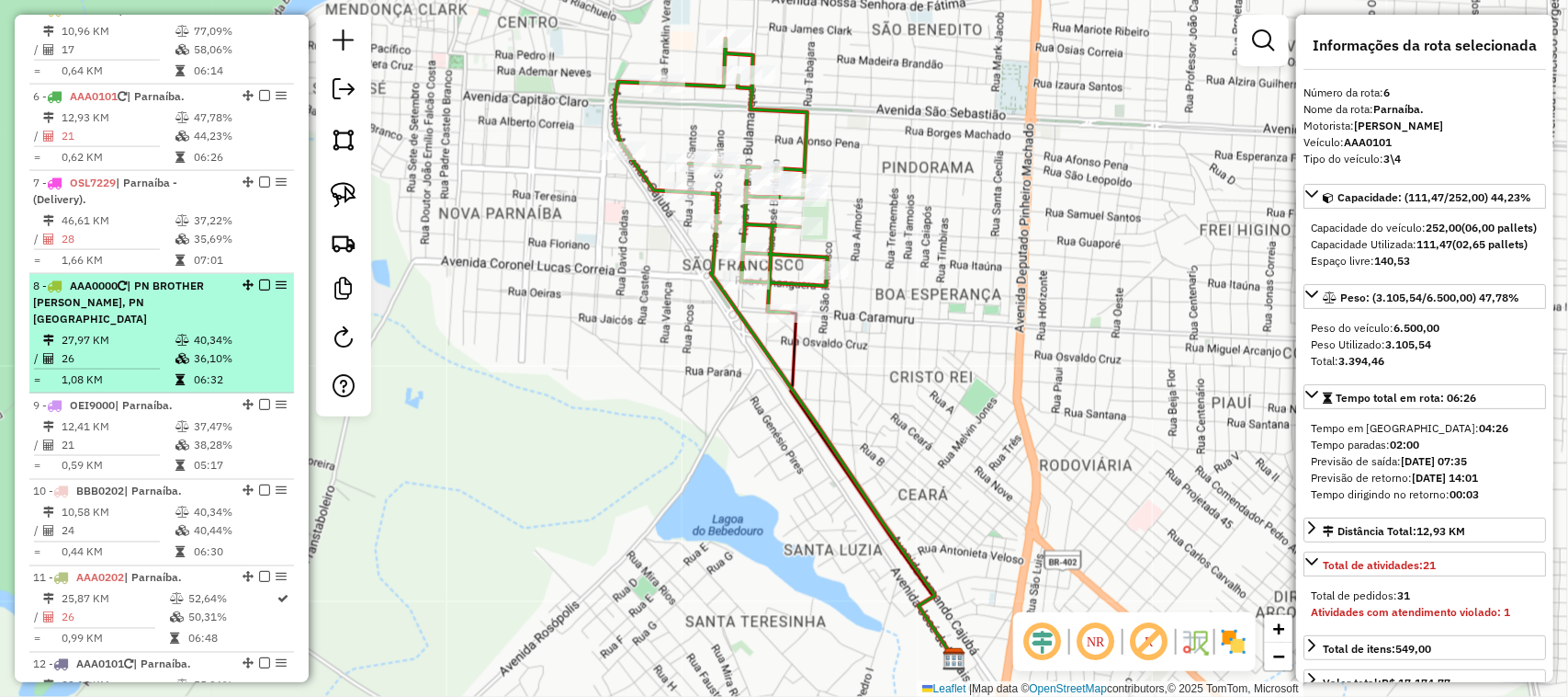
click at [142, 350] on td "26" at bounding box center [118, 358] width 114 height 19
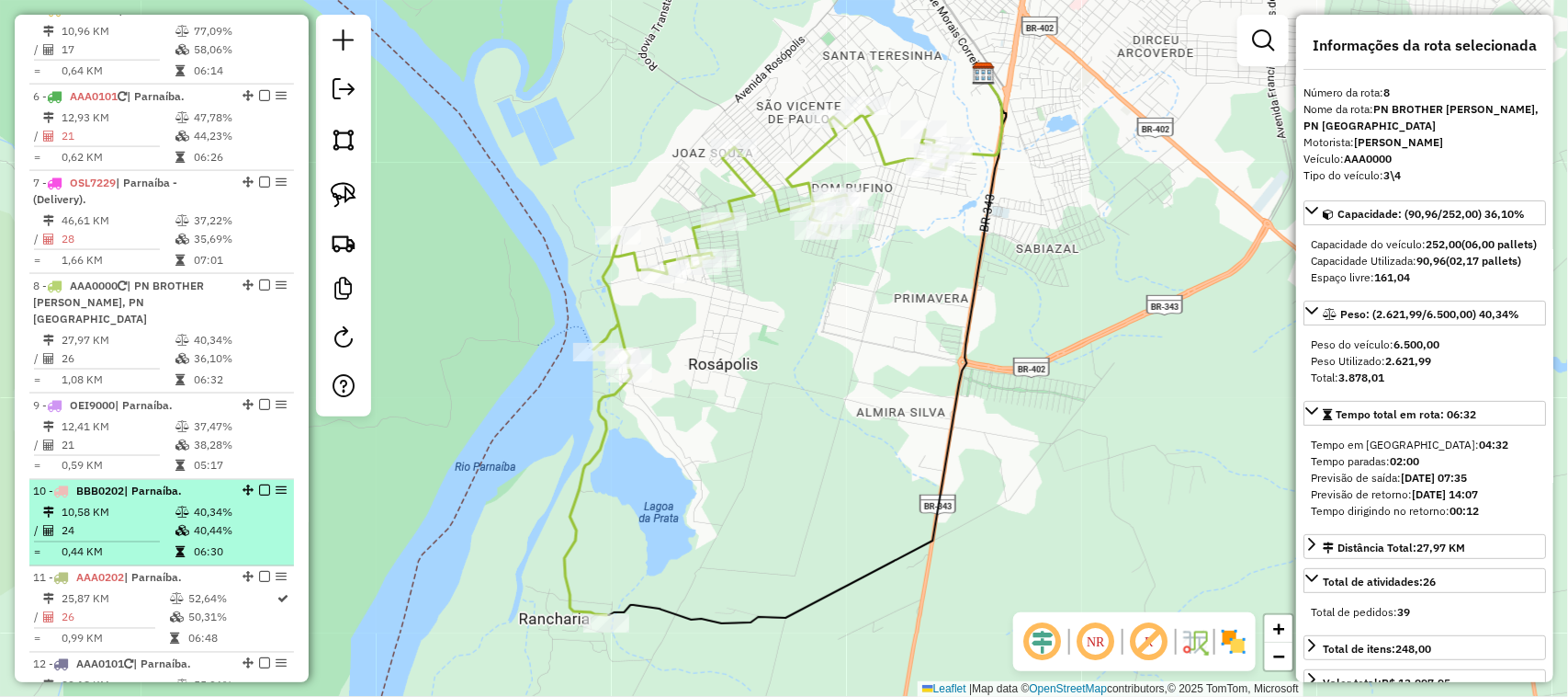
click at [140, 527] on td "24" at bounding box center [118, 531] width 114 height 19
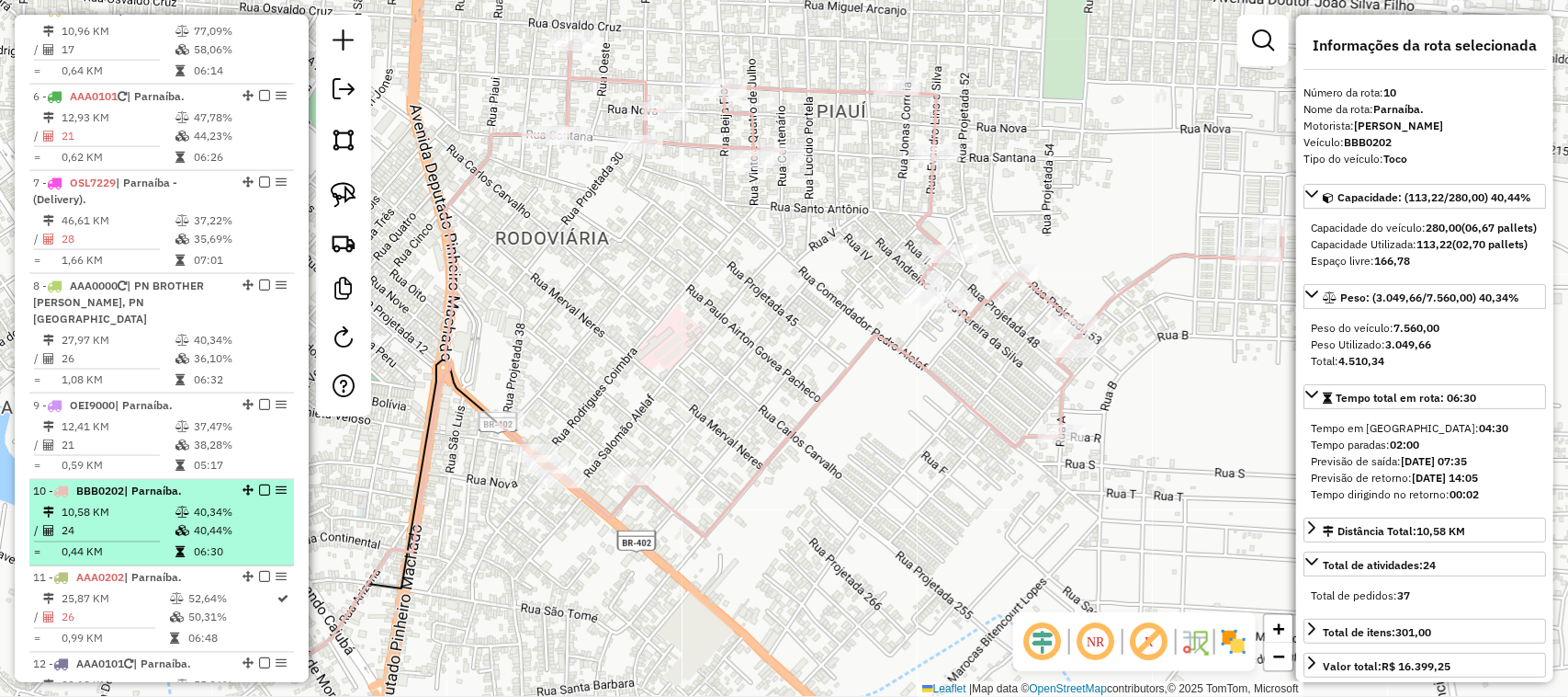
scroll to position [1243, 0]
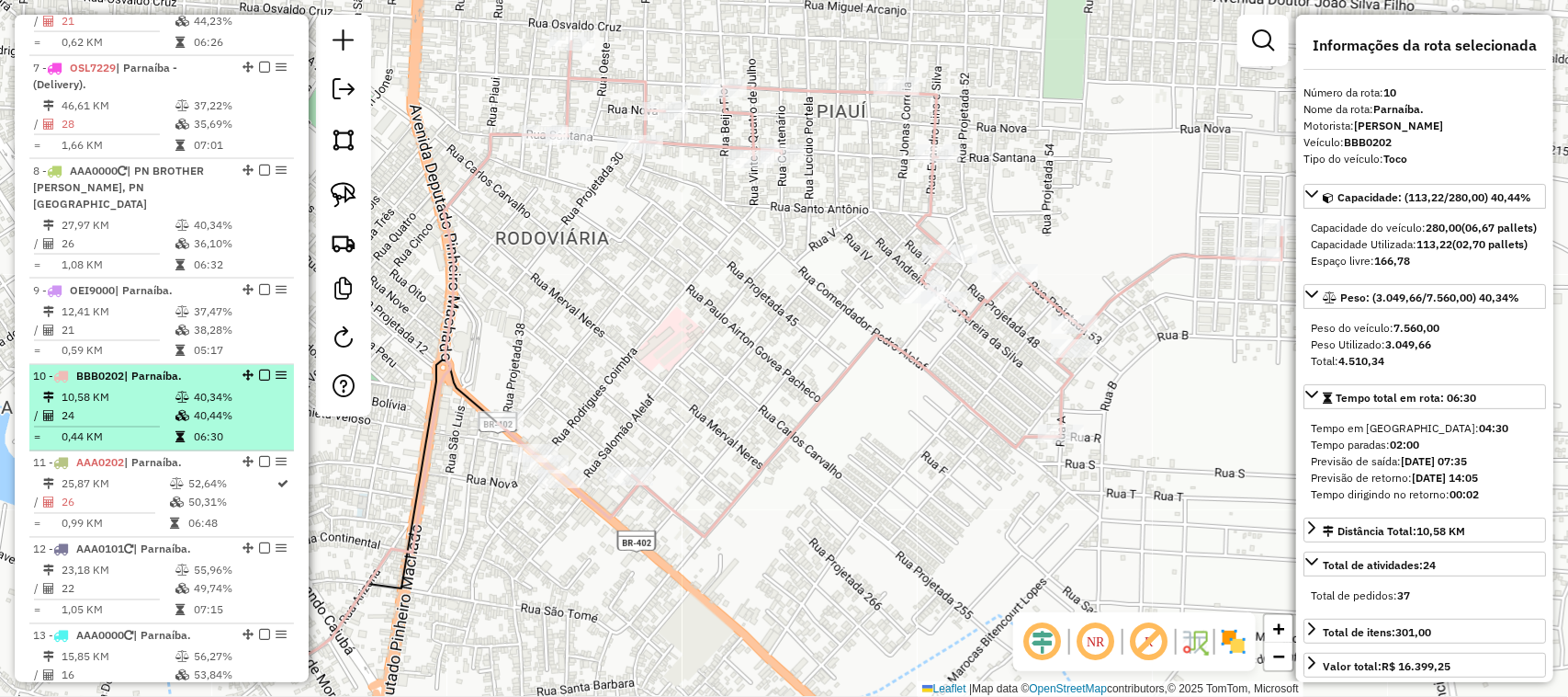
click at [140, 524] on td "0,99 KM" at bounding box center [115, 523] width 108 height 19
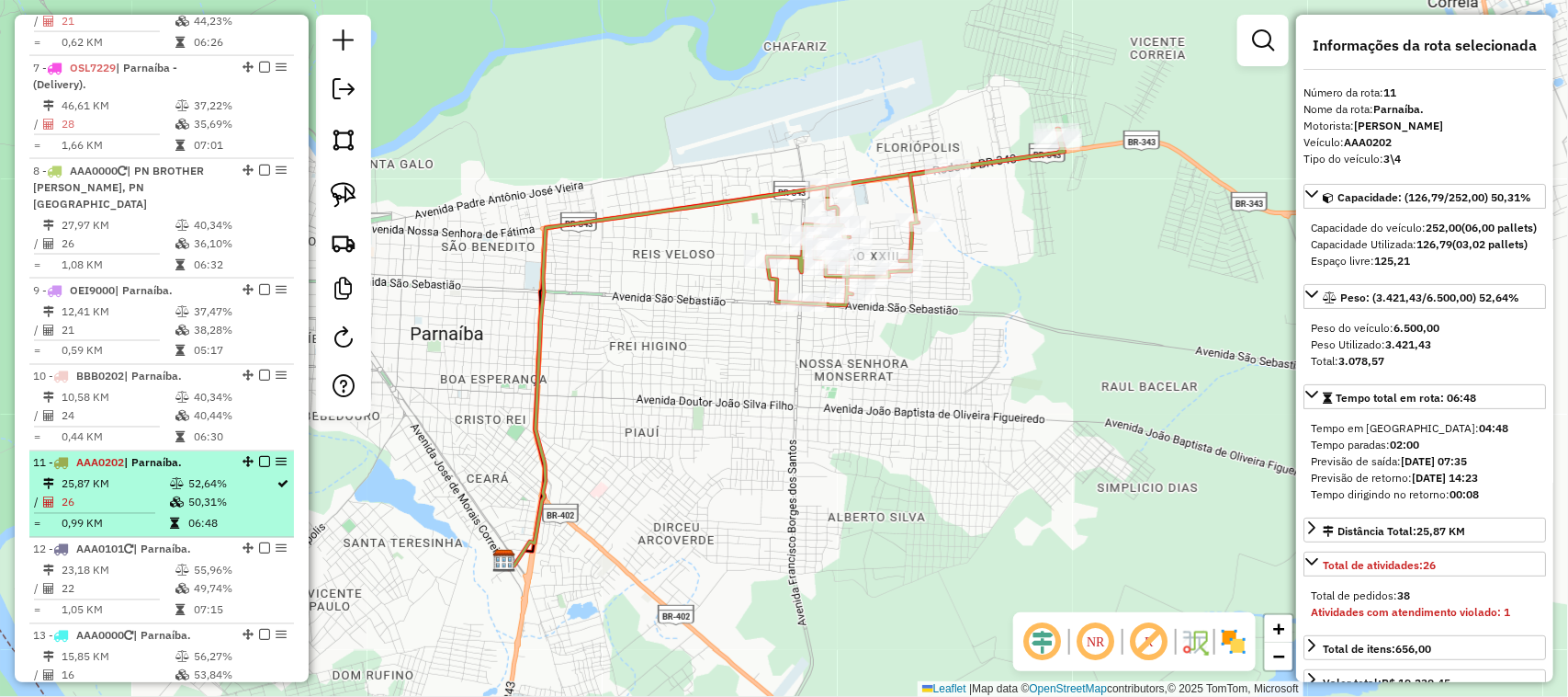
scroll to position [1358, 0]
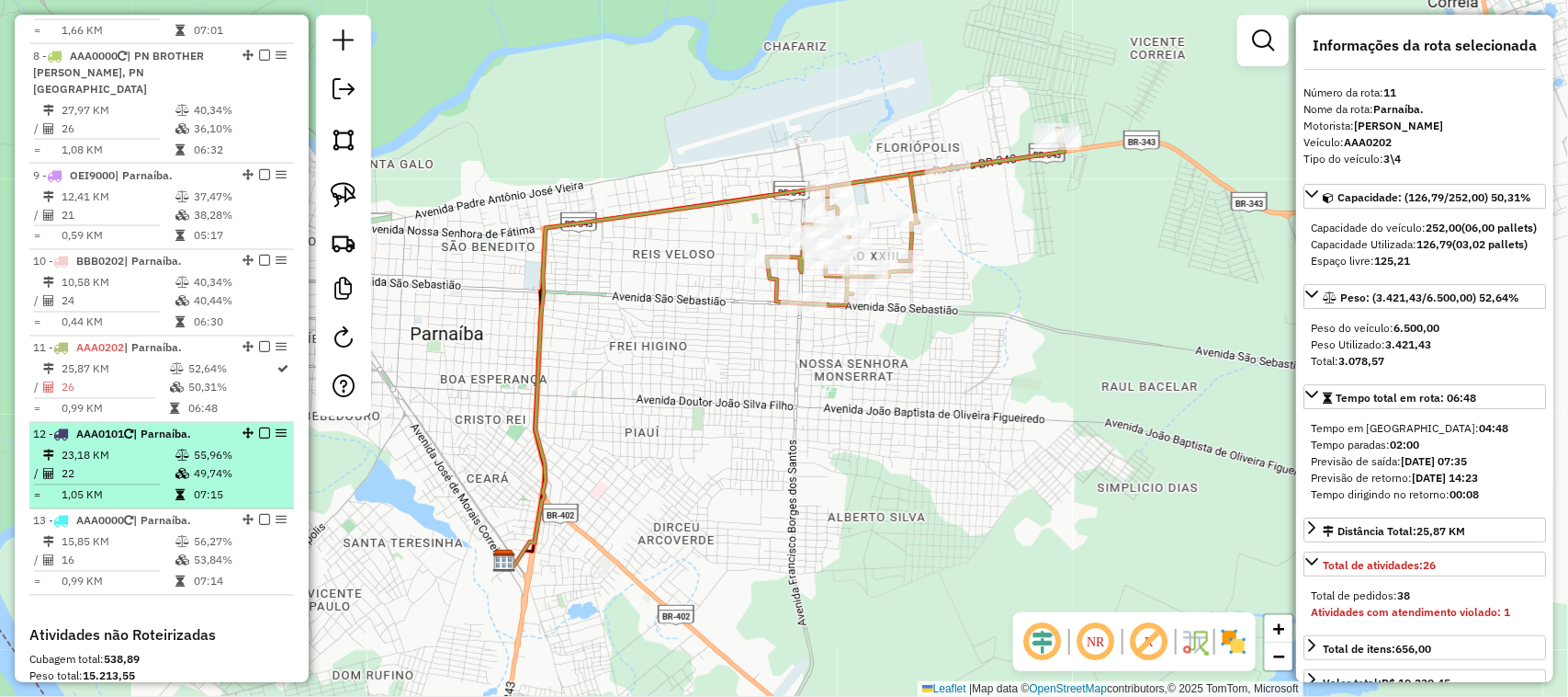
click at [136, 476] on td "22" at bounding box center [118, 474] width 114 height 19
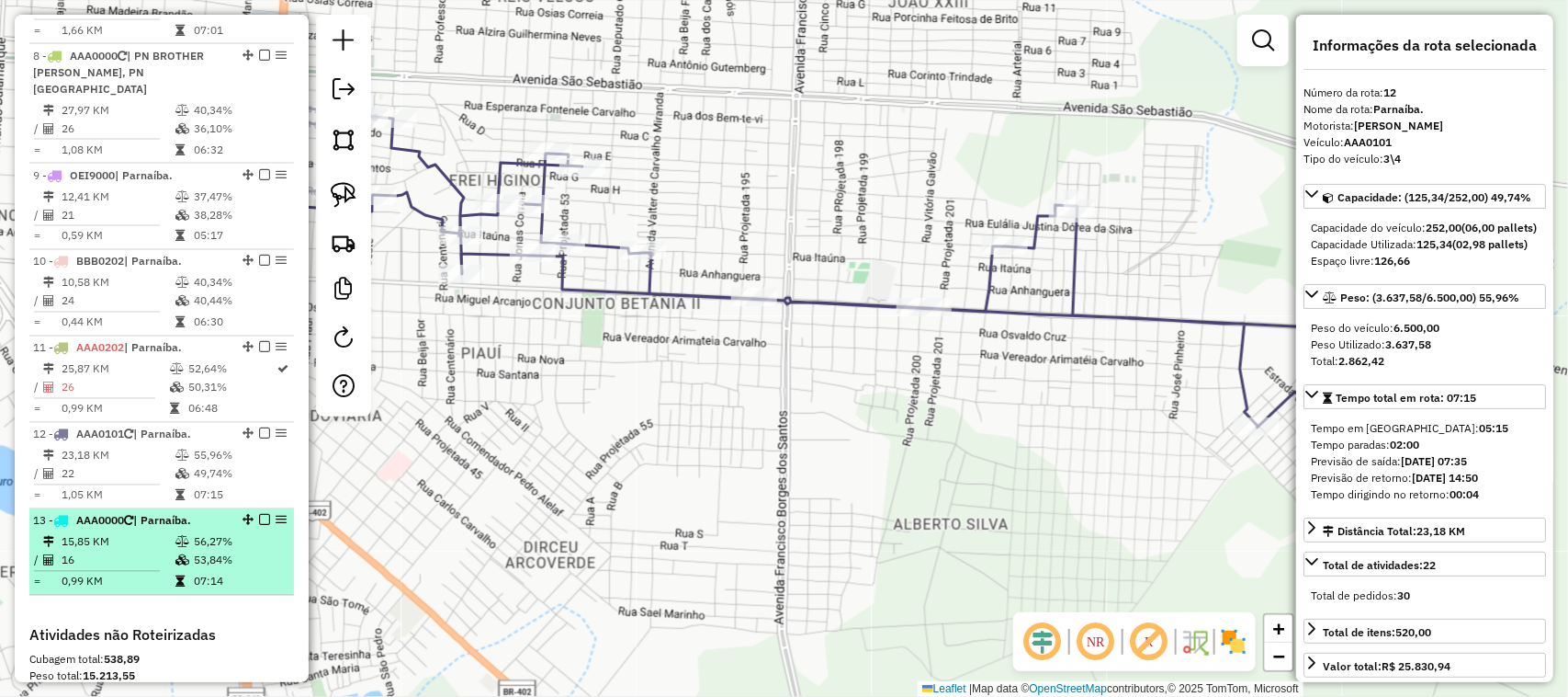
click at [130, 545] on td "15,85 KM" at bounding box center [118, 542] width 114 height 19
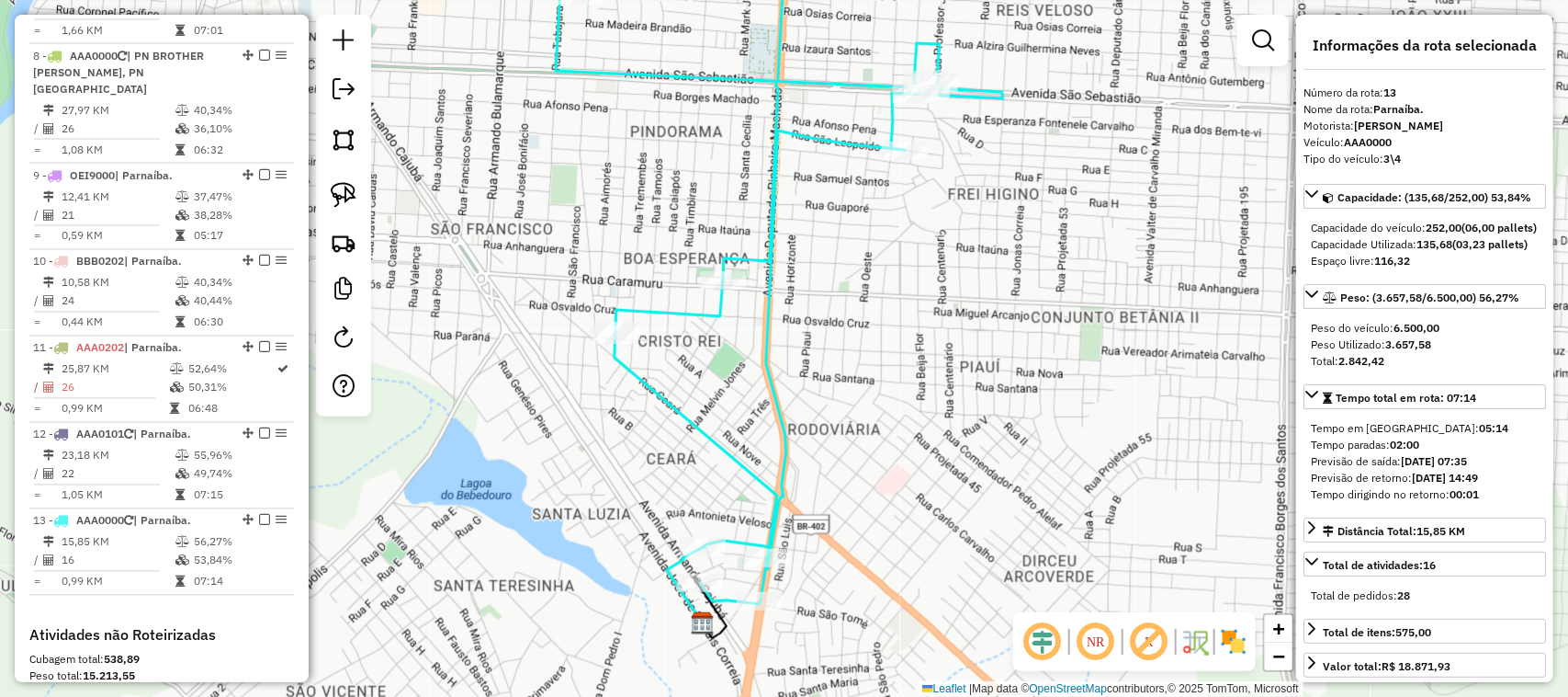
drag, startPoint x: 961, startPoint y: 383, endPoint x: 888, endPoint y: 222, distance: 176.8
click at [911, 253] on div "Janela de atendimento Grade de atendimento Capacidade Transportadoras Veículos …" at bounding box center [784, 348] width 1568 height 697
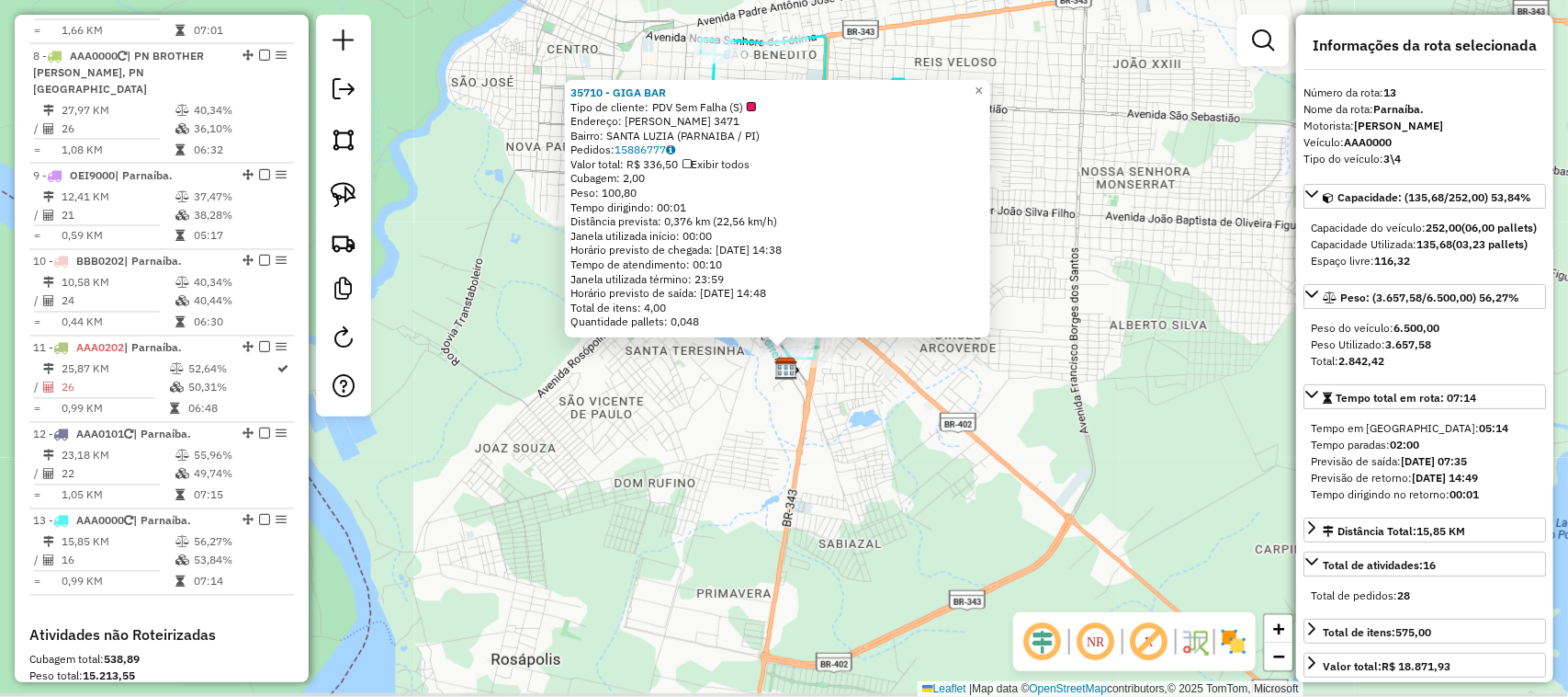
scroll to position [1635, 0]
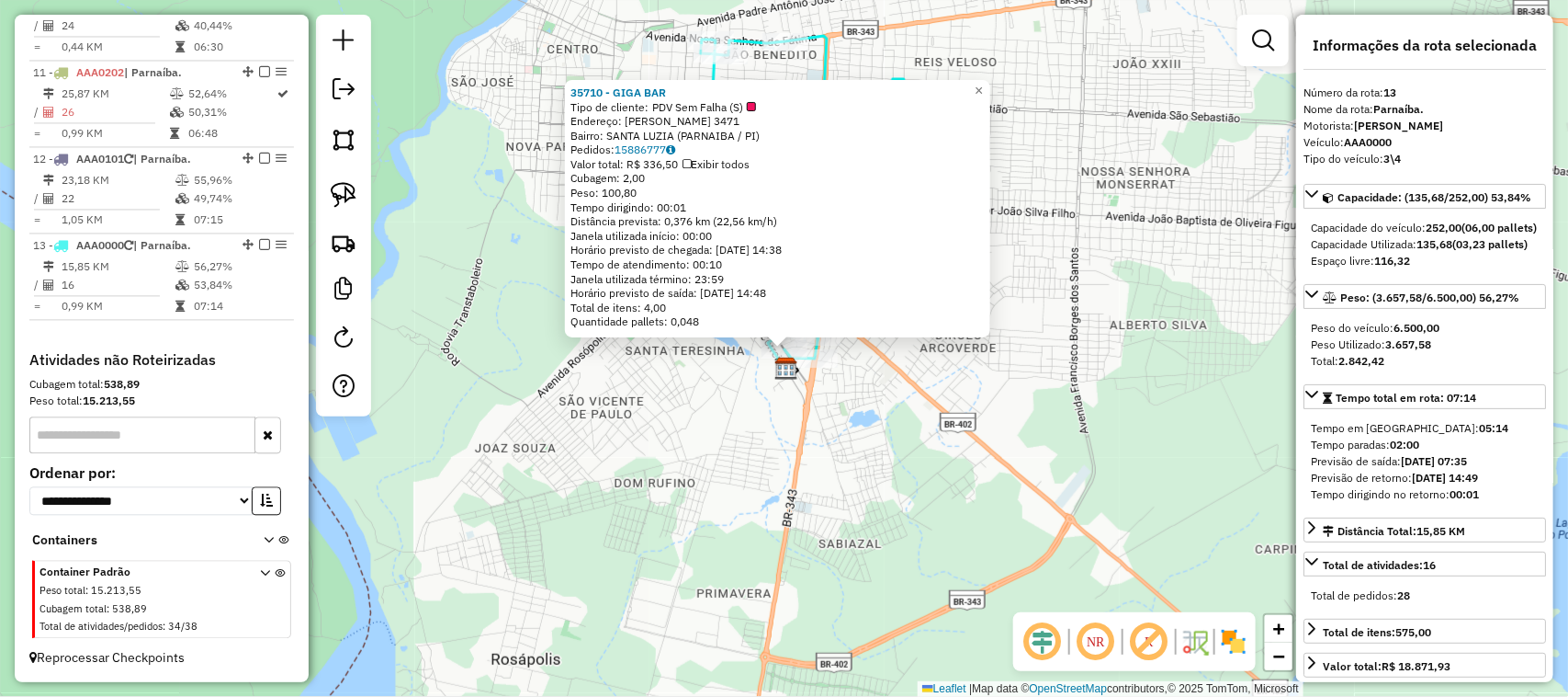
click at [851, 484] on div "35710 - GIGA BAR Tipo de cliente: PDV Sem Falha (S) Endereço: [PERSON_NAME] 347…" at bounding box center [784, 348] width 1568 height 697
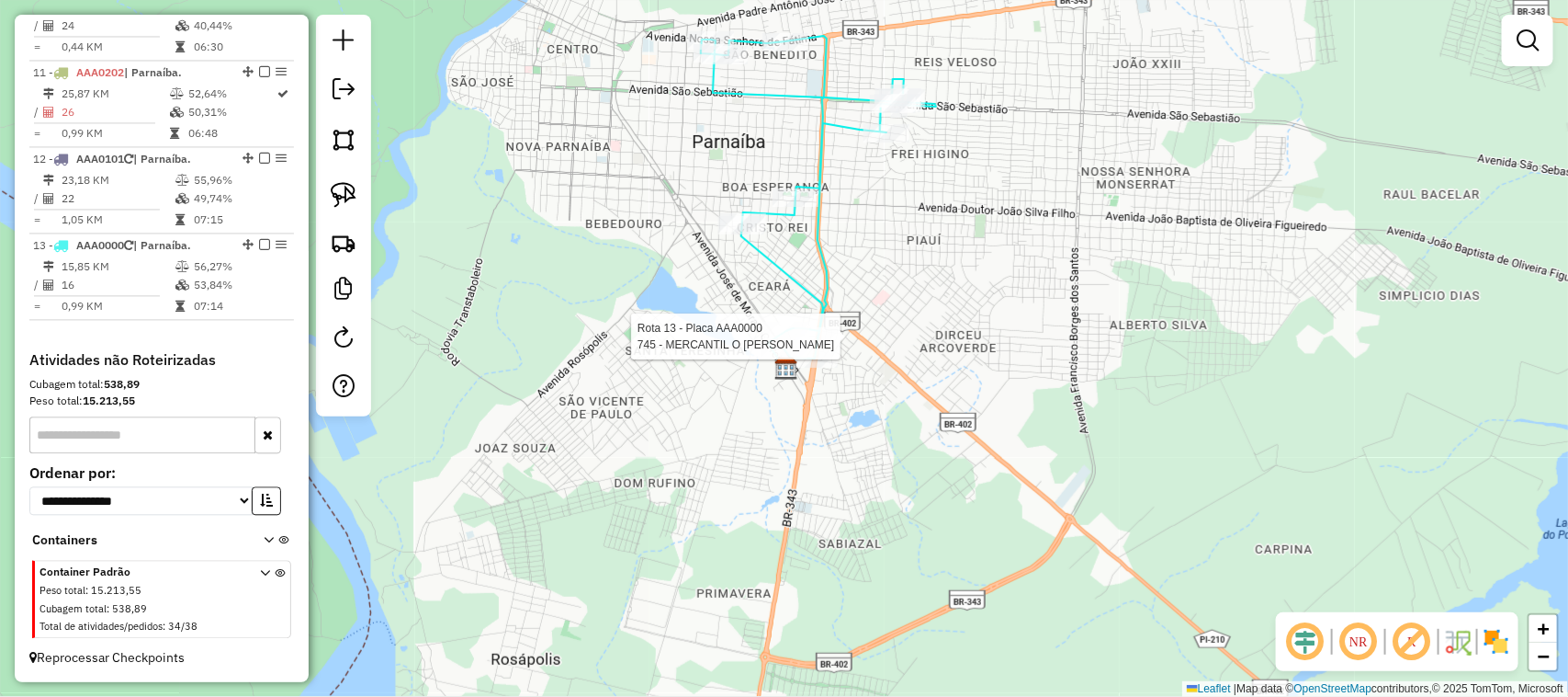
select select "*********"
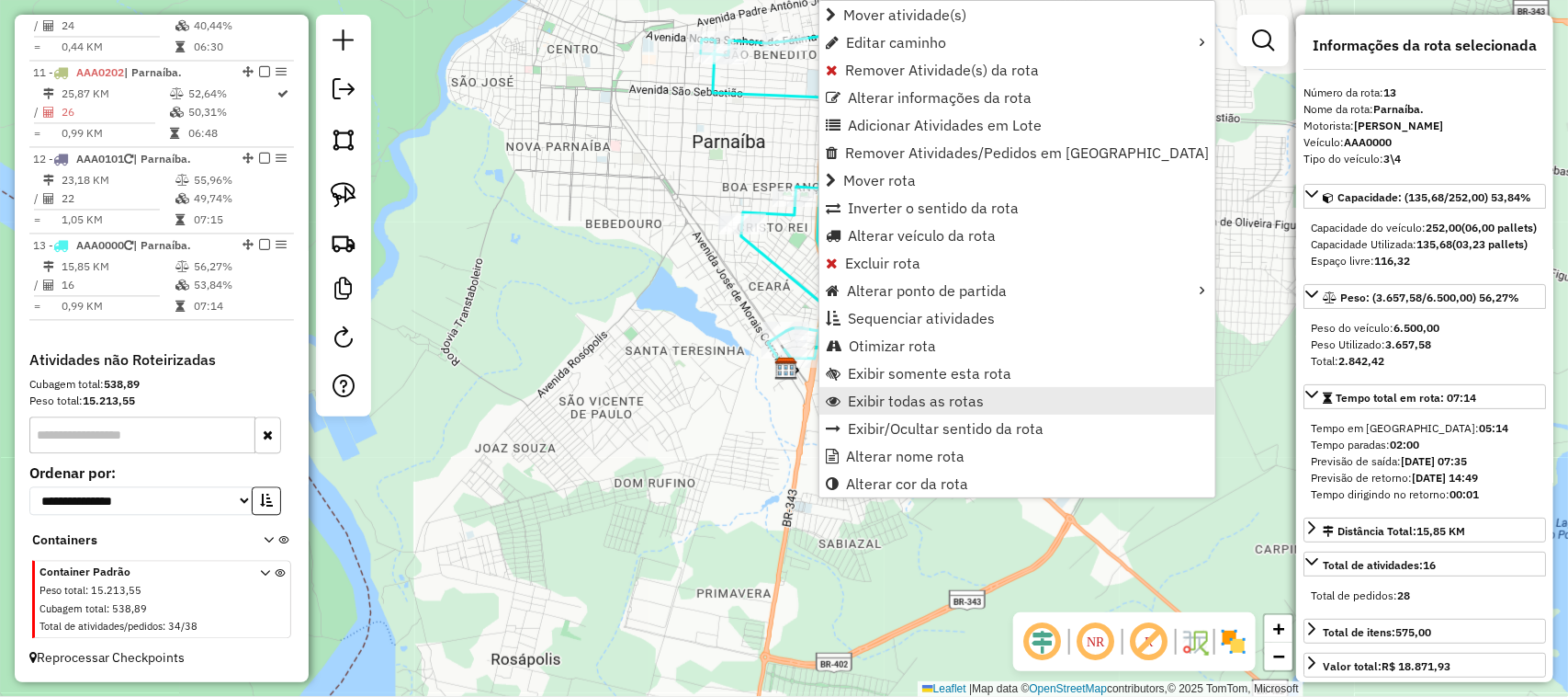
click at [935, 407] on span "Exibir todas as rotas" at bounding box center [915, 401] width 136 height 15
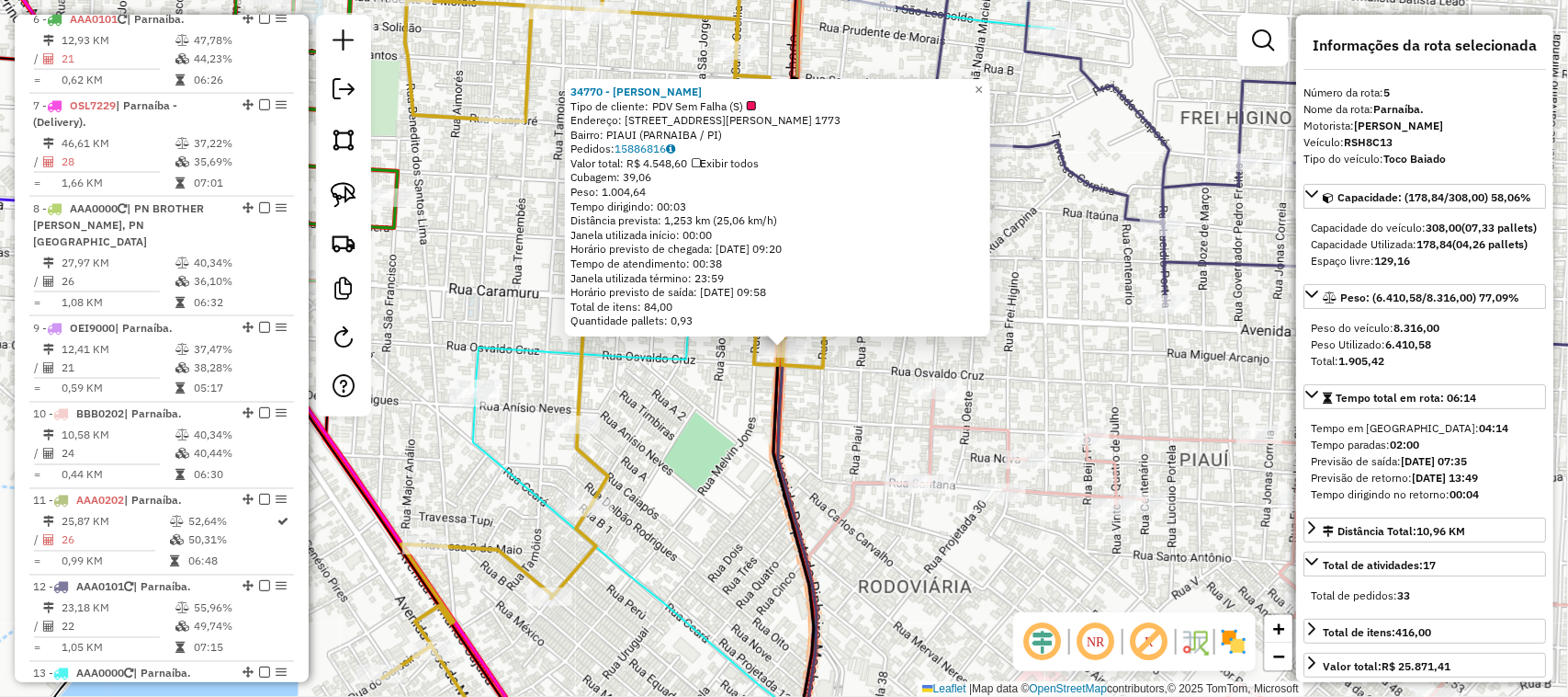
scroll to position [1128, 0]
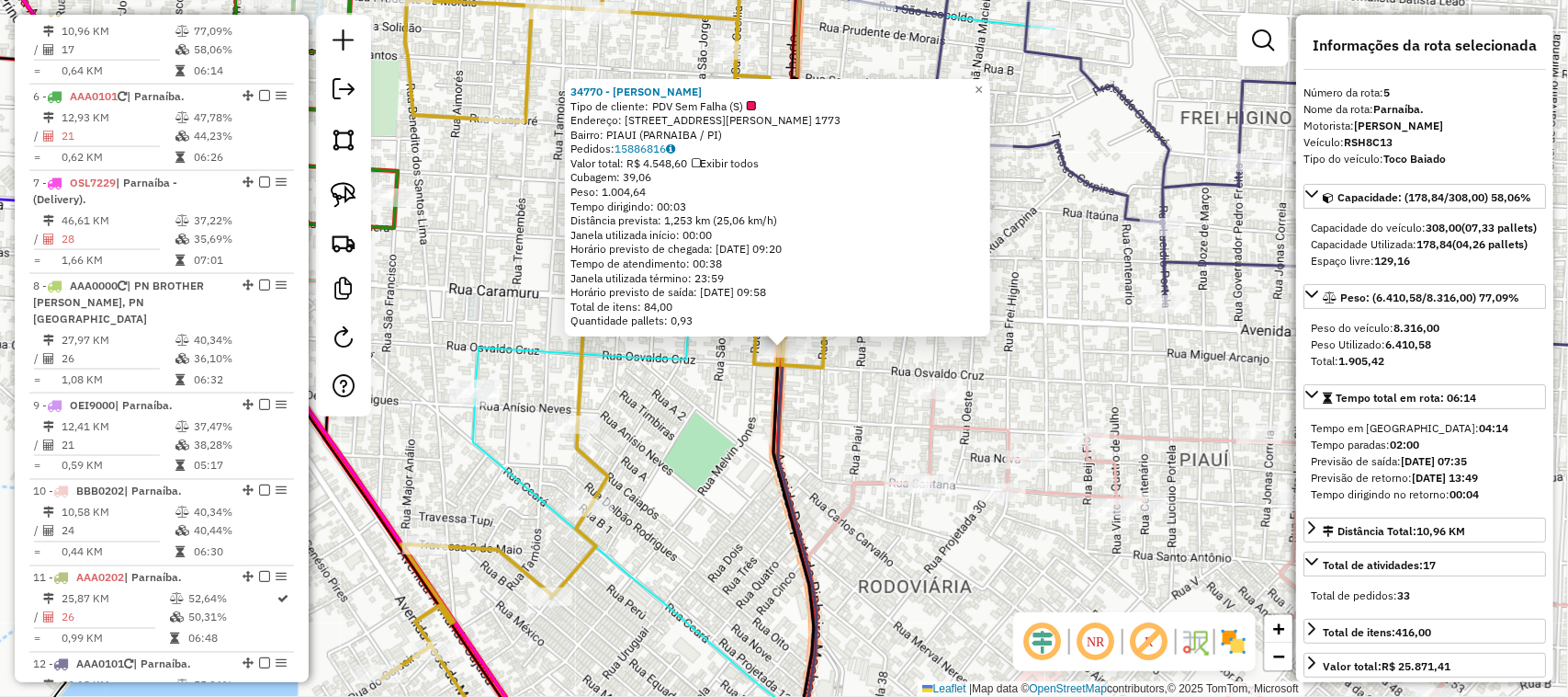
click at [833, 404] on div "34770 - [PERSON_NAME] Tipo de cliente: PDV Sem Falha (S) Endereço: DEPUTADO [PE…" at bounding box center [784, 348] width 1568 height 697
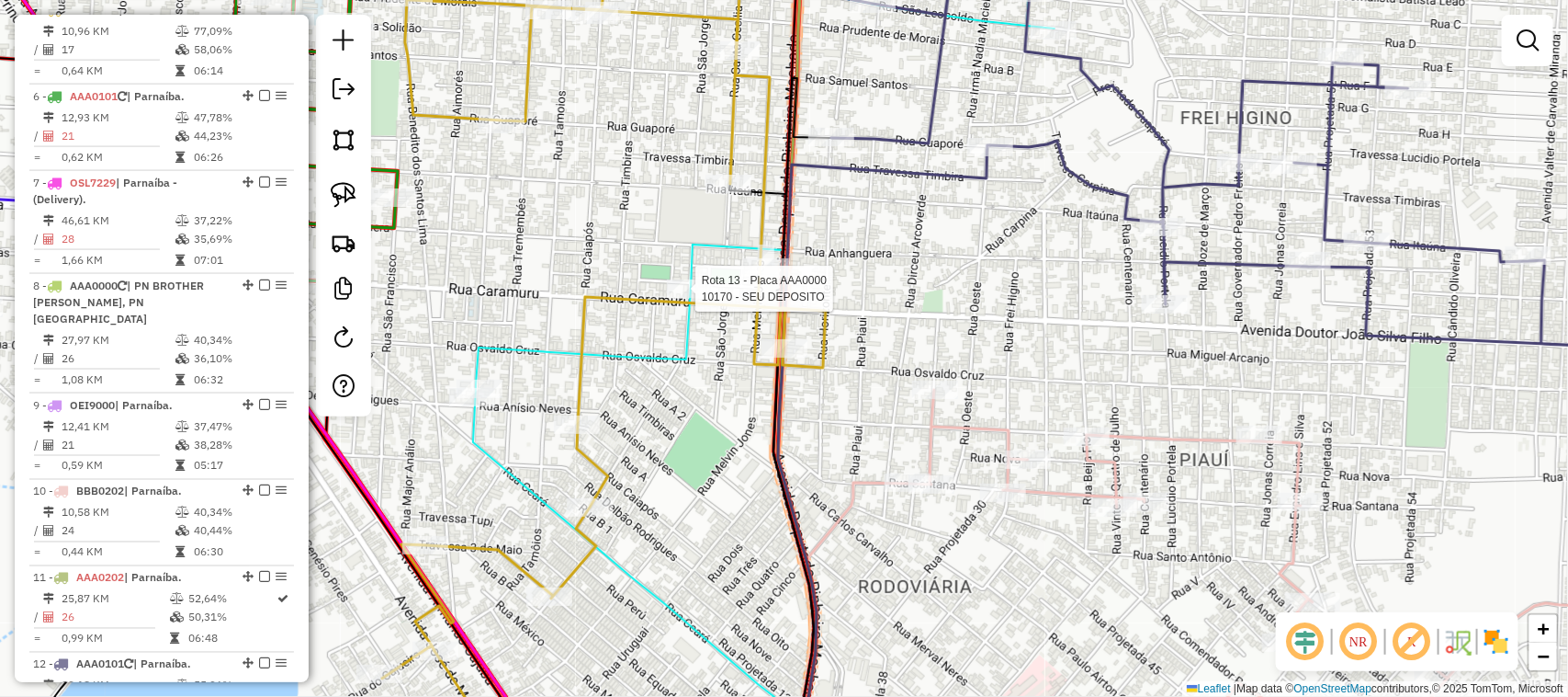
select select "*********"
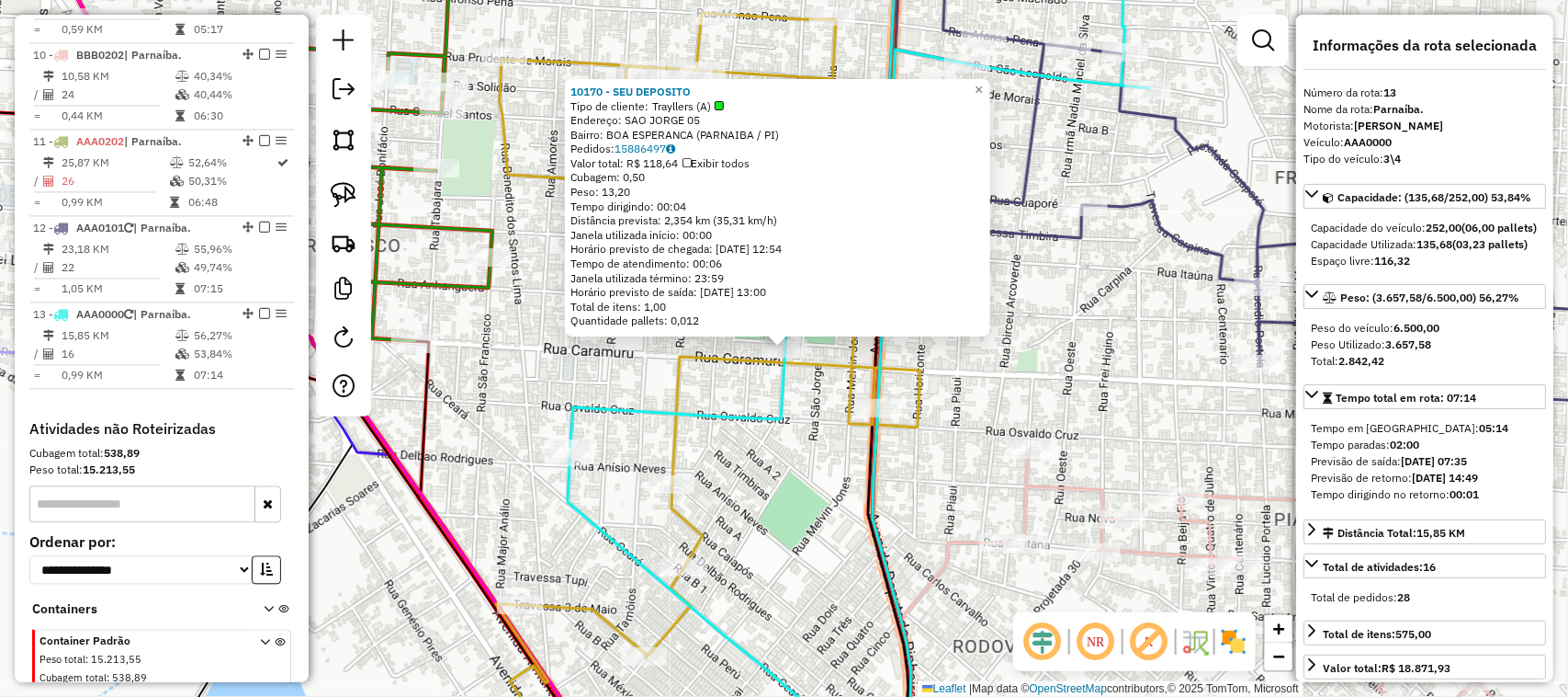
scroll to position [1635, 0]
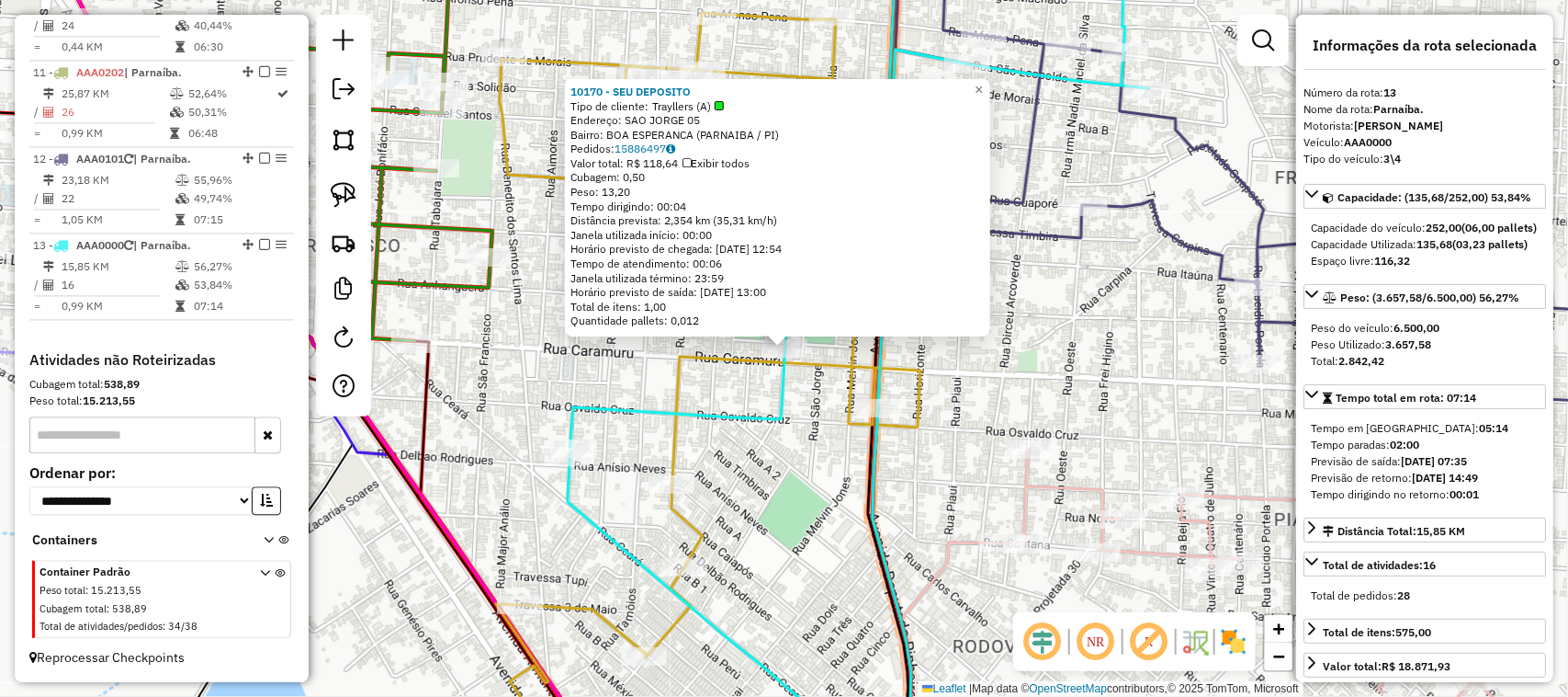
click at [805, 471] on div "10170 - SEU DEPOSITO Tipo de cliente: Trayllers (A) Endereço: SAO JORGE 05 Bair…" at bounding box center [784, 348] width 1568 height 697
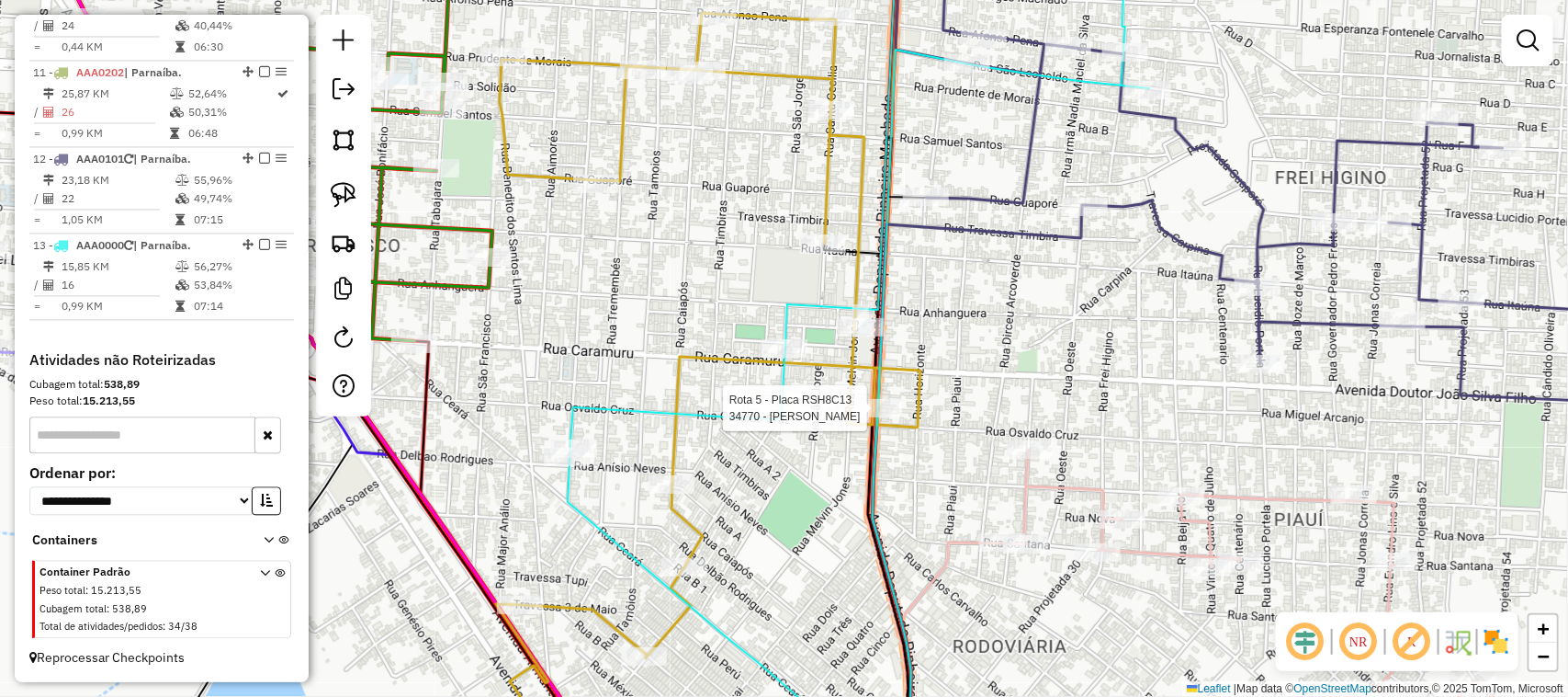
select select "*********"
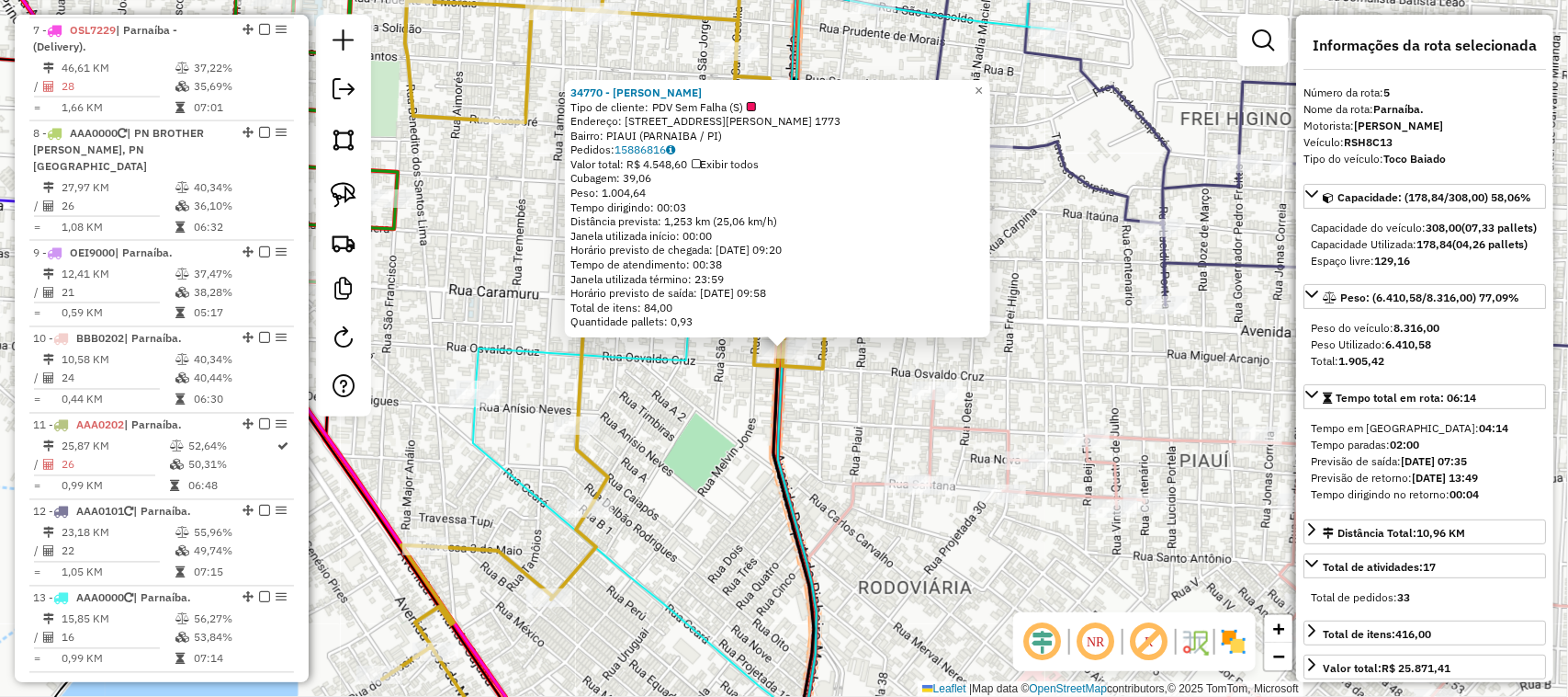
scroll to position [1128, 0]
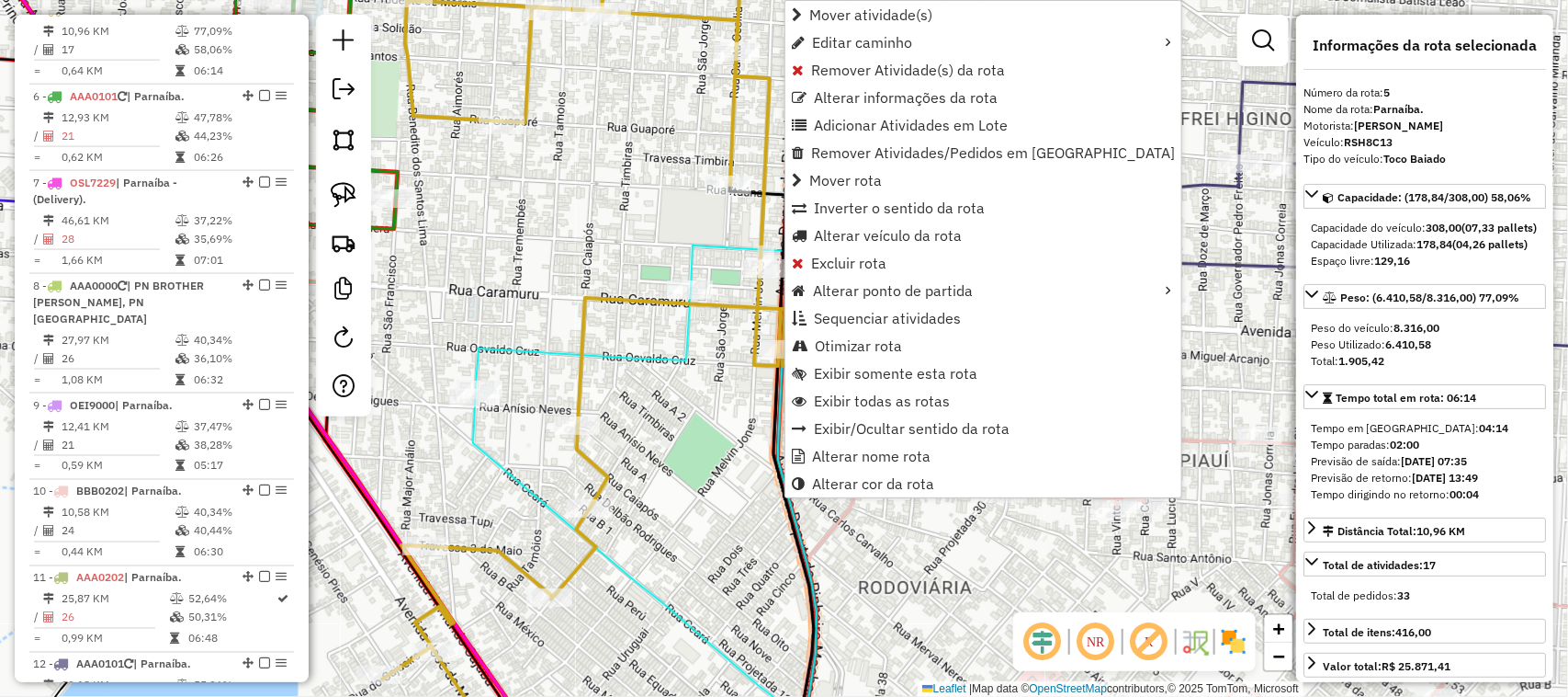
click at [700, 370] on div "Janela de atendimento Grade de atendimento Capacidade Transportadoras Veículos …" at bounding box center [784, 348] width 1568 height 697
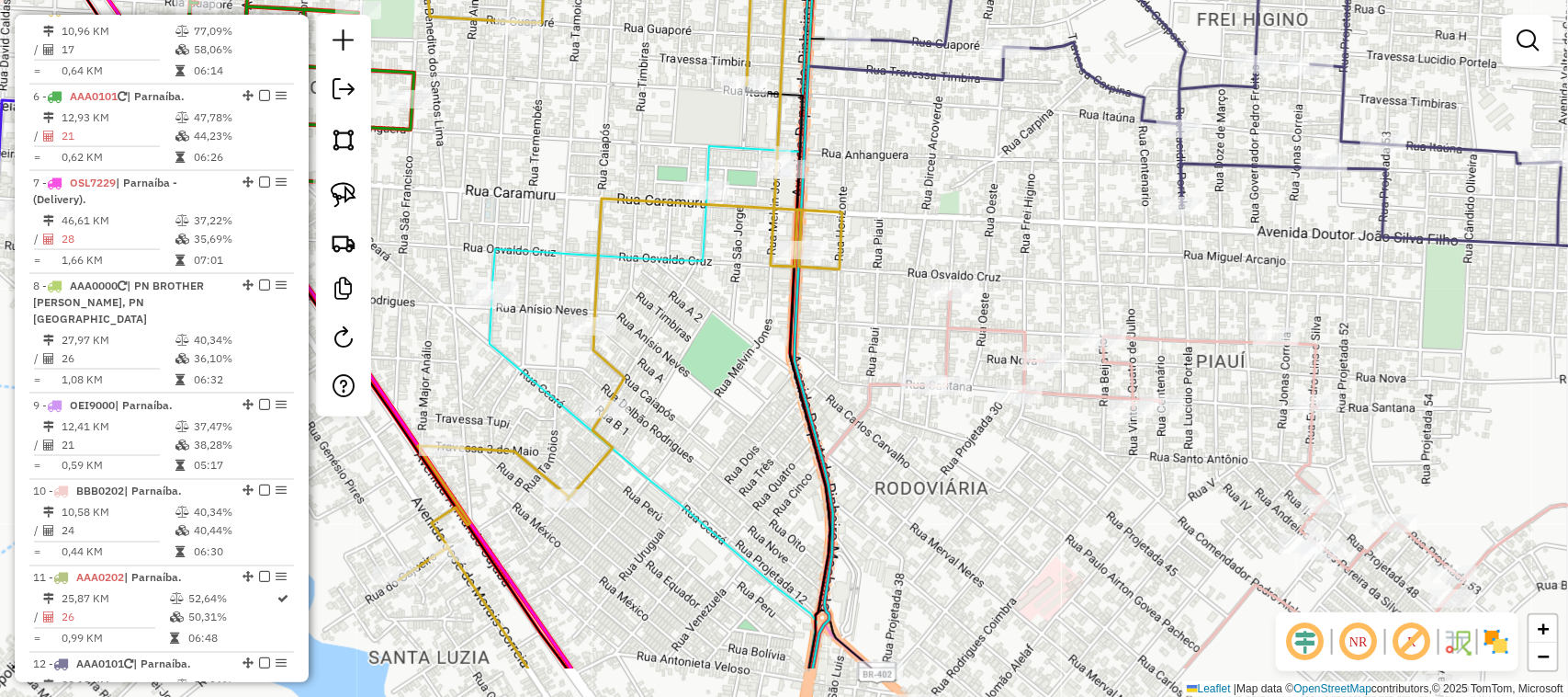
drag, startPoint x: 709, startPoint y: 487, endPoint x: 727, endPoint y: 378, distance: 110.5
click at [726, 382] on div "Janela de atendimento Grade de atendimento Capacidade Transportadoras Veículos …" at bounding box center [784, 348] width 1568 height 697
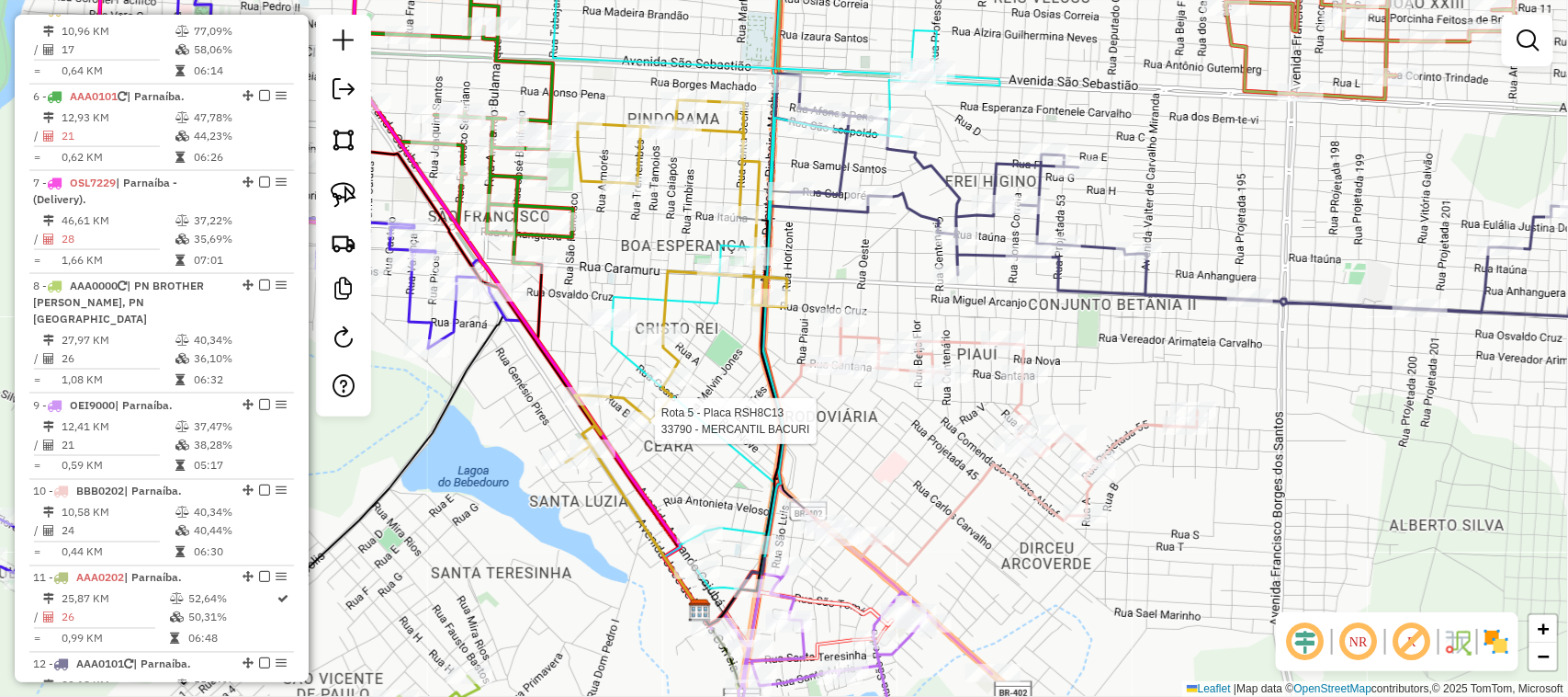
select select "*********"
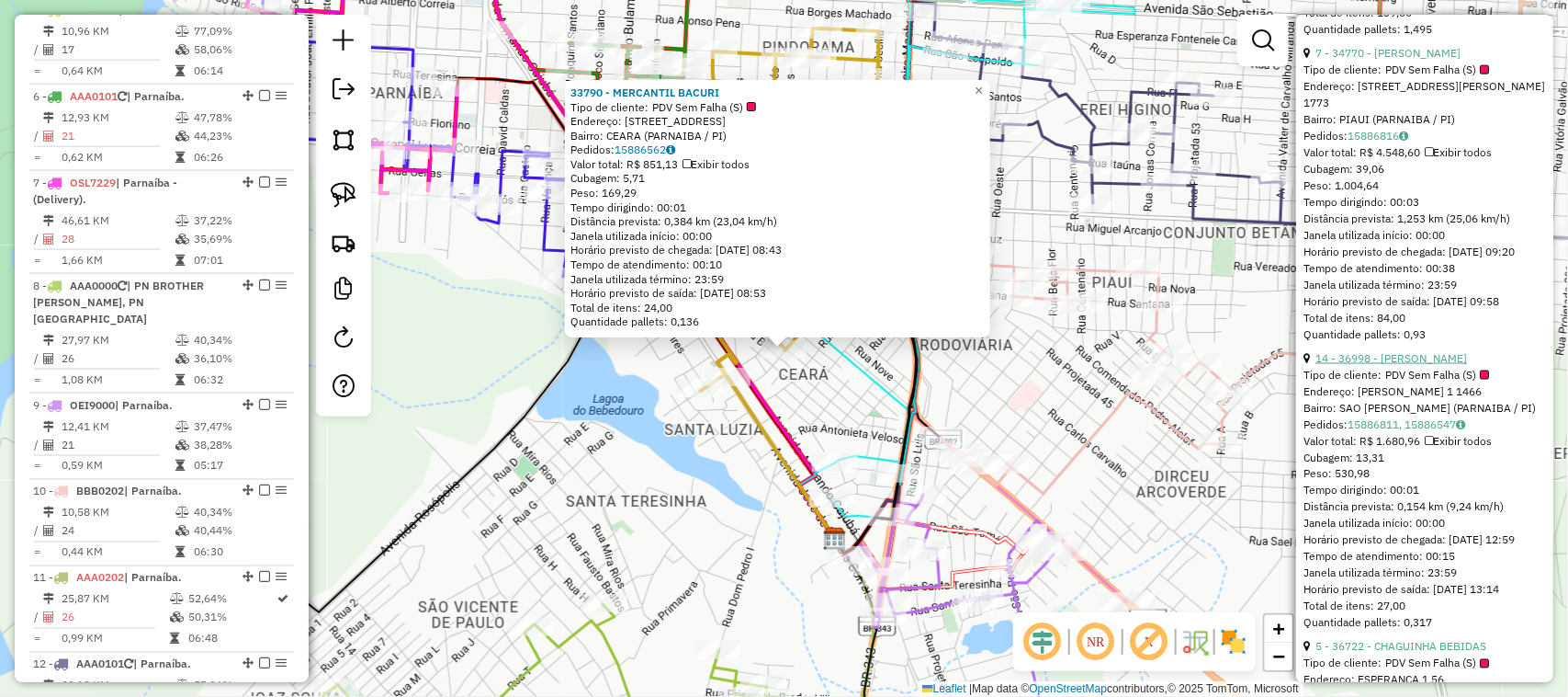
scroll to position [1149, 0]
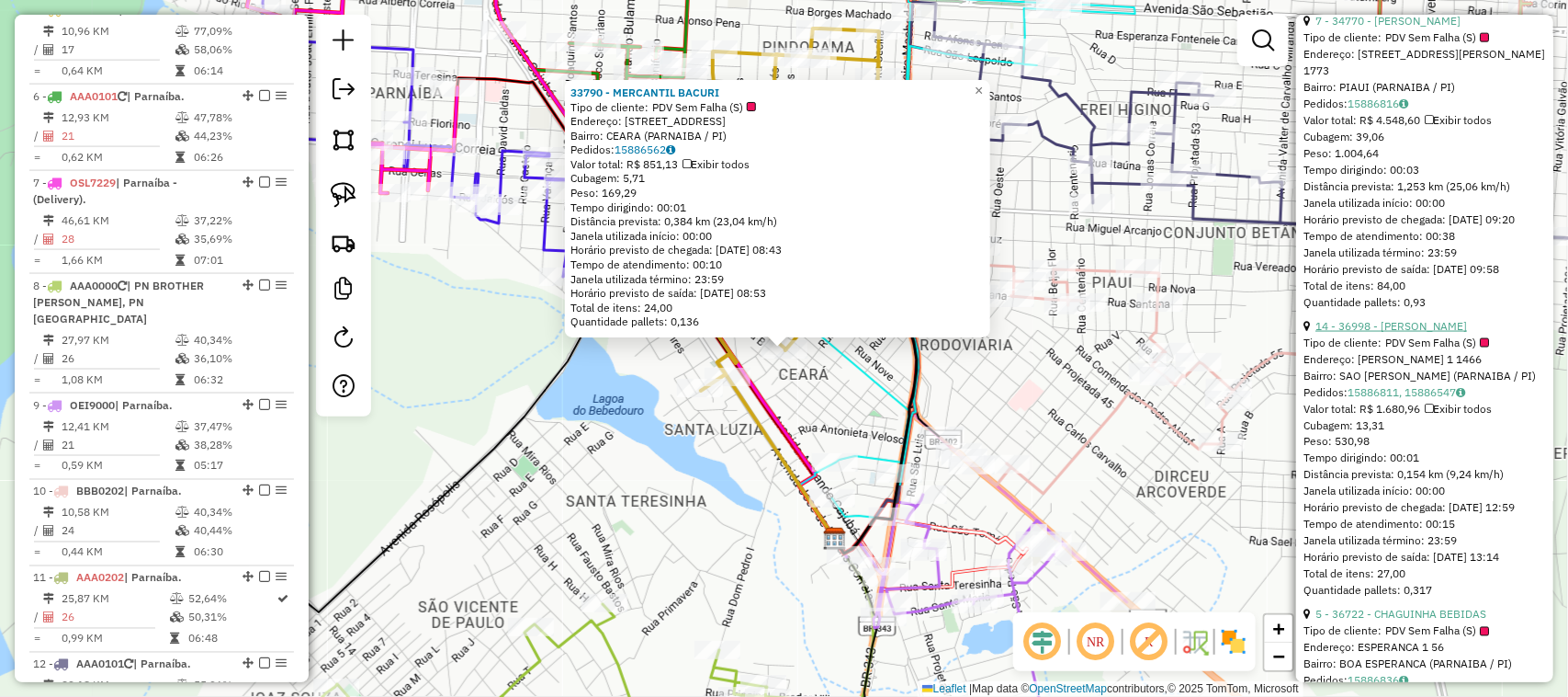
click at [1406, 333] on link "14 - 36998 - [PERSON_NAME]" at bounding box center [1391, 326] width 152 height 14
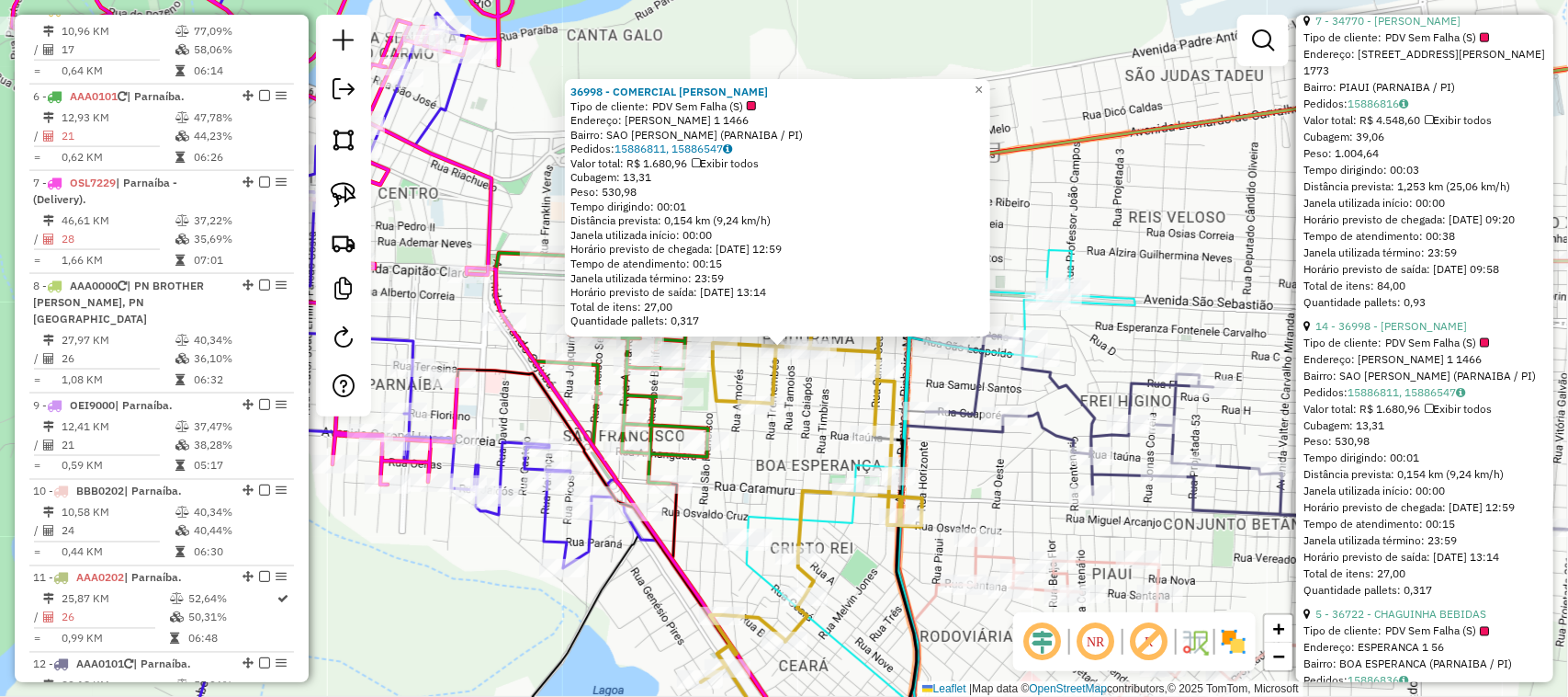
click at [807, 393] on div "36998 - COMERCIAL J SOUSA Tipo de cliente: PDV Sem Falha (S) Endereço: [PERSON_…" at bounding box center [784, 348] width 1568 height 697
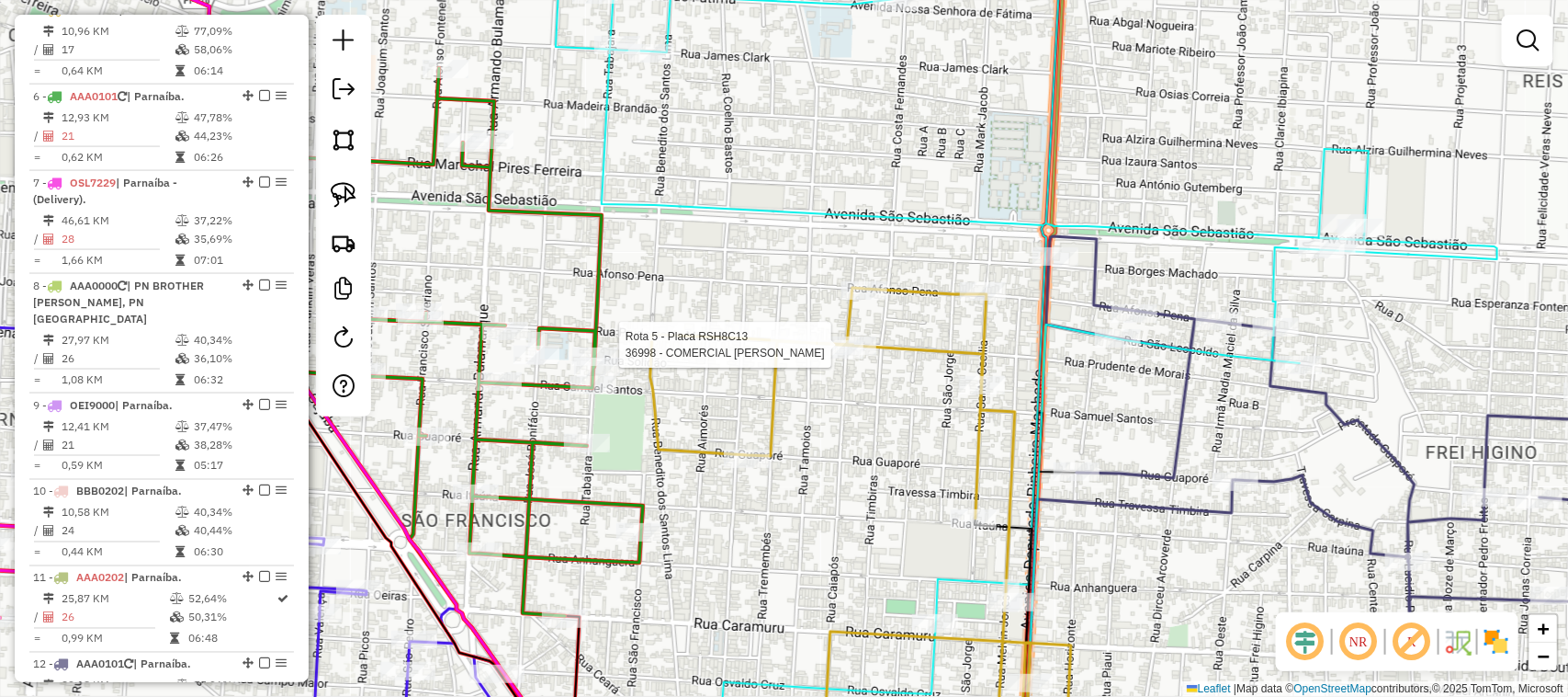
select select "*********"
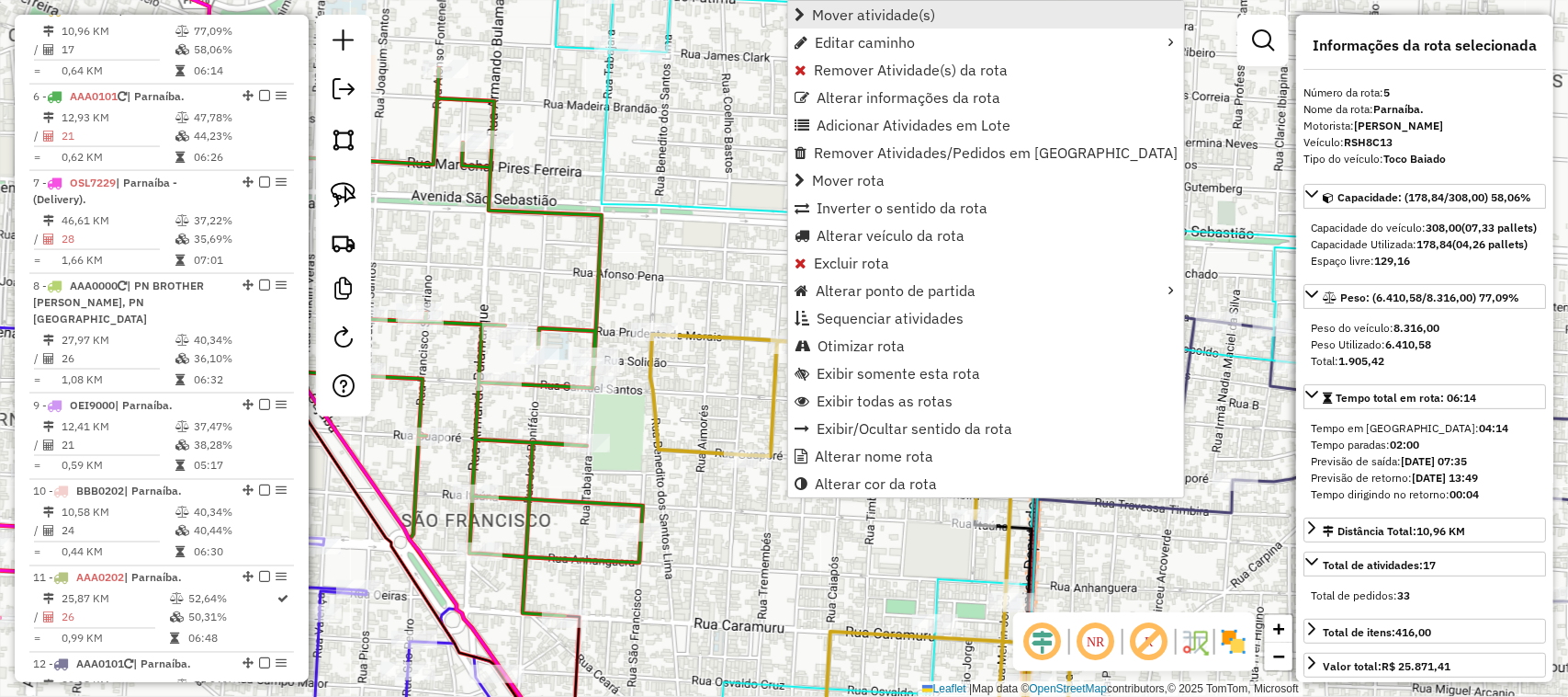
click at [824, 7] on span "Mover atividade(s)" at bounding box center [873, 14] width 123 height 15
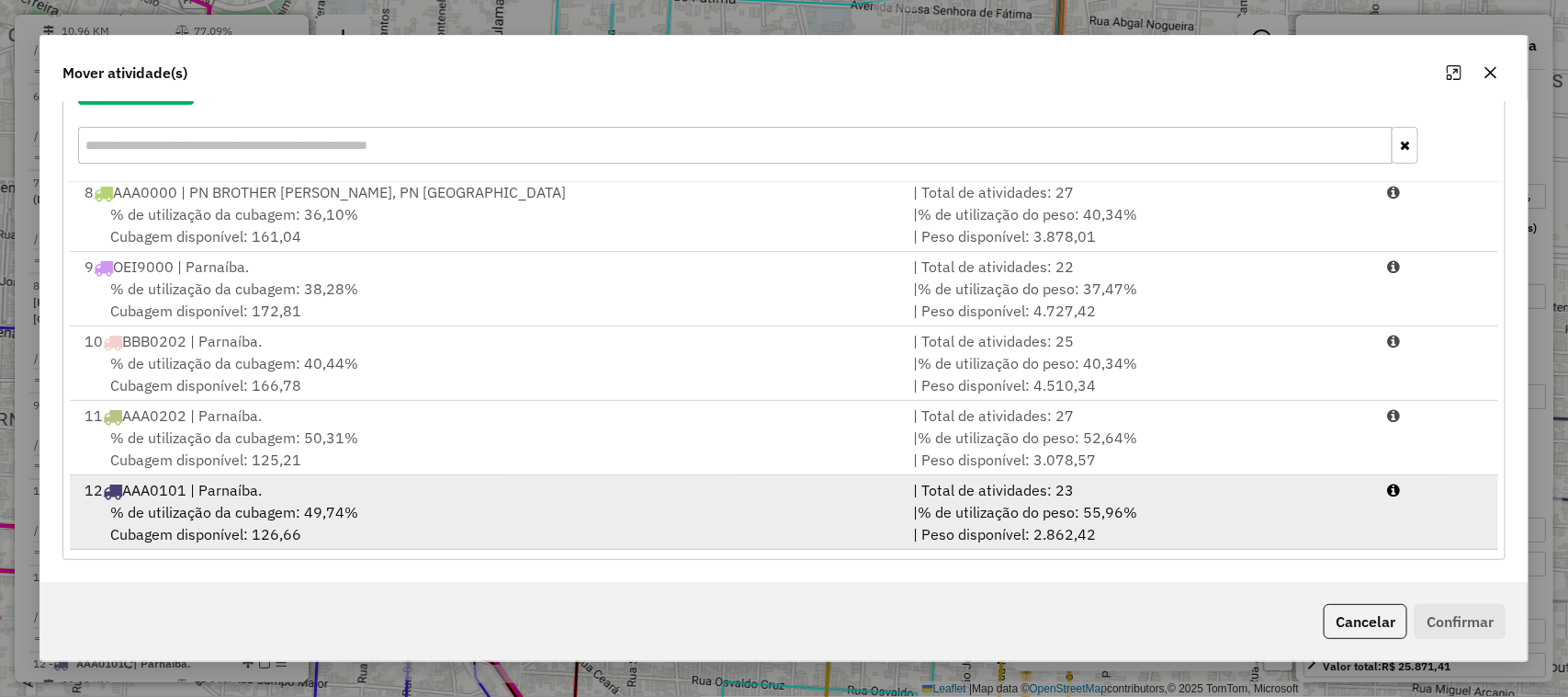
scroll to position [527, 0]
click at [663, 512] on div "% de utilização da cubagem: 53,84% Cubagem disponível: 116,32" at bounding box center [489, 522] width 830 height 44
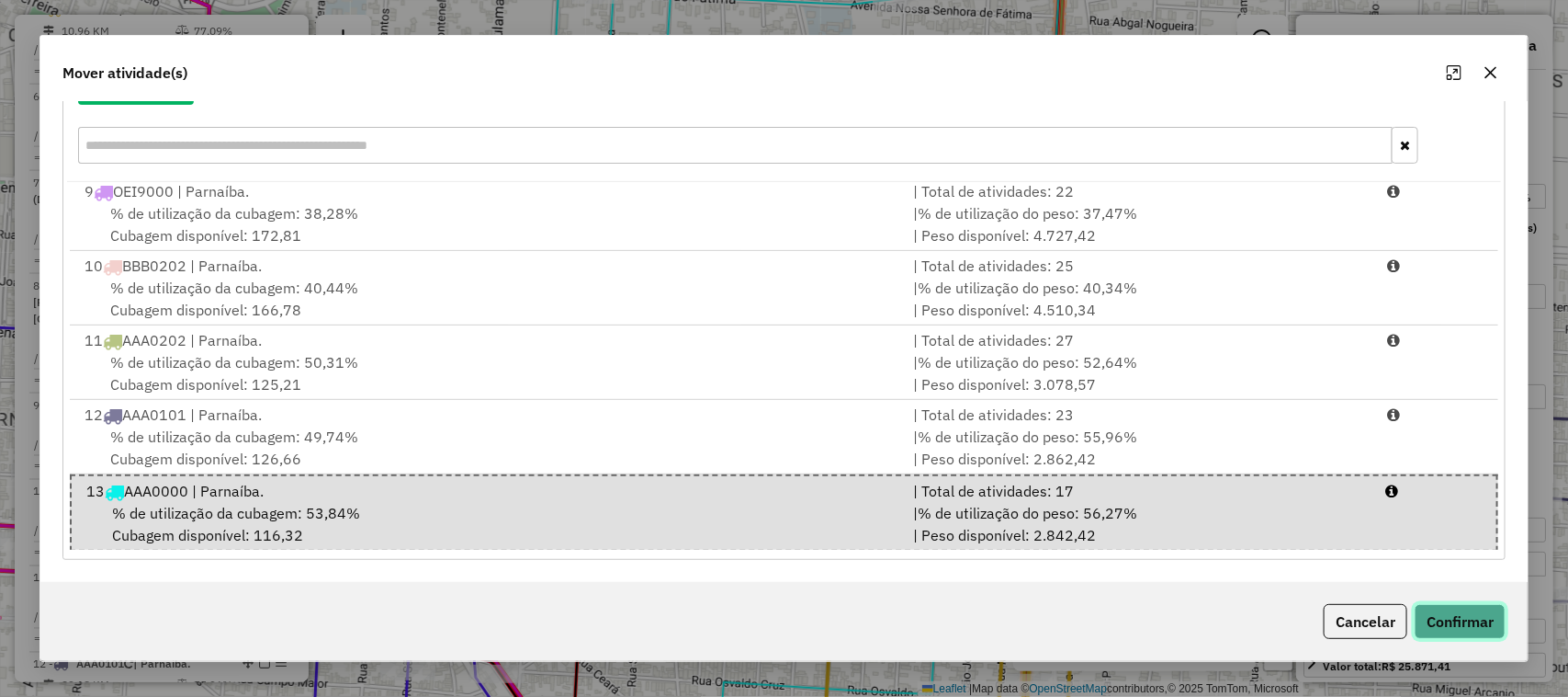
click at [1481, 621] on button "Confirmar" at bounding box center [1460, 621] width 91 height 35
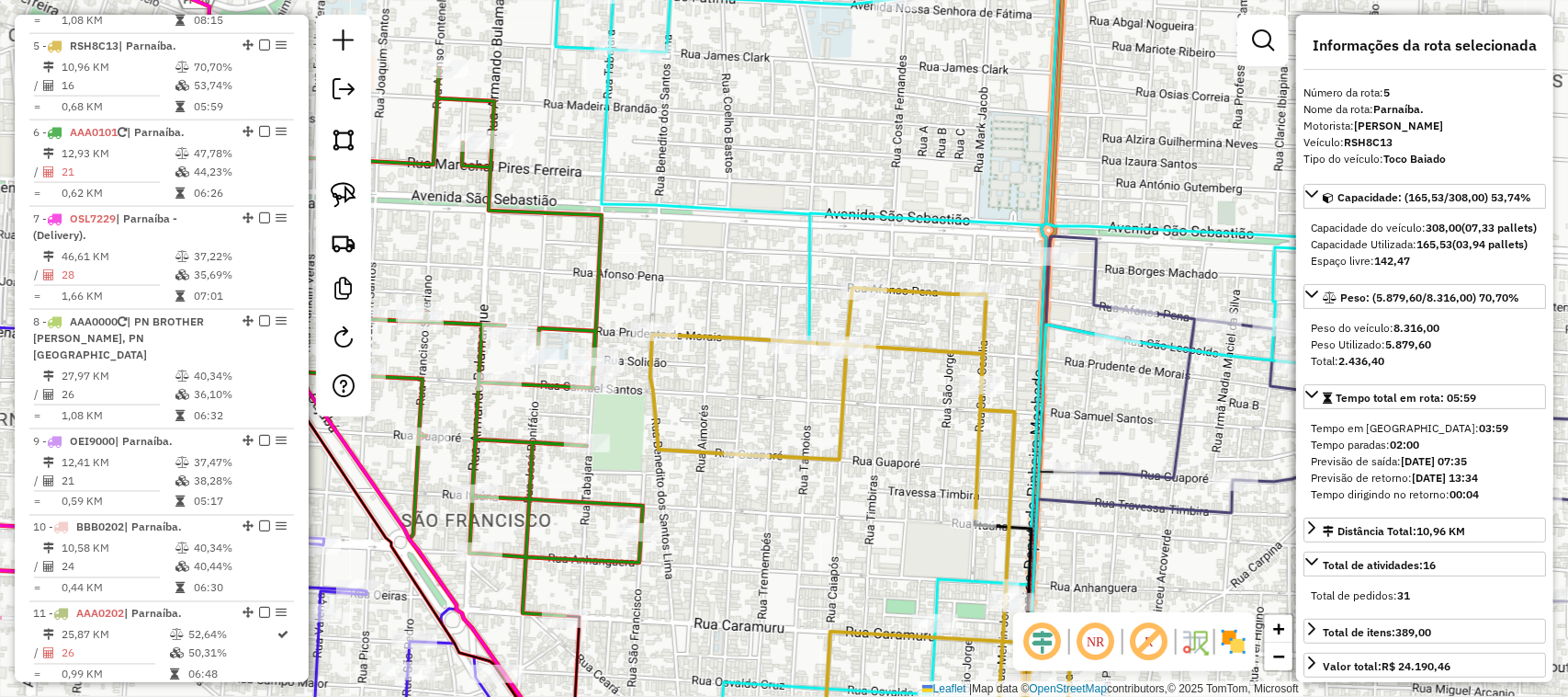
scroll to position [1128, 0]
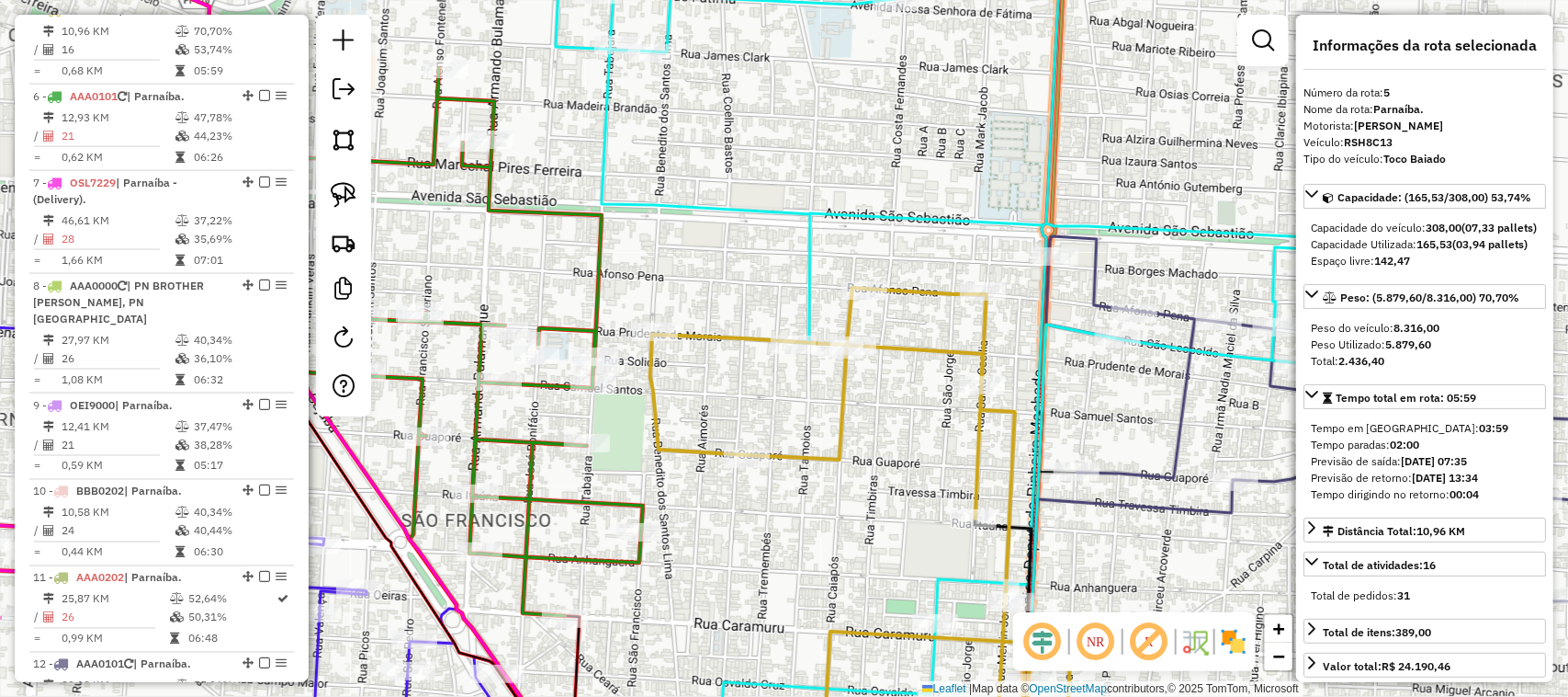
click at [839, 512] on div "Janela de atendimento Grade de atendimento Capacidade Transportadoras Veículos …" at bounding box center [784, 348] width 1568 height 697
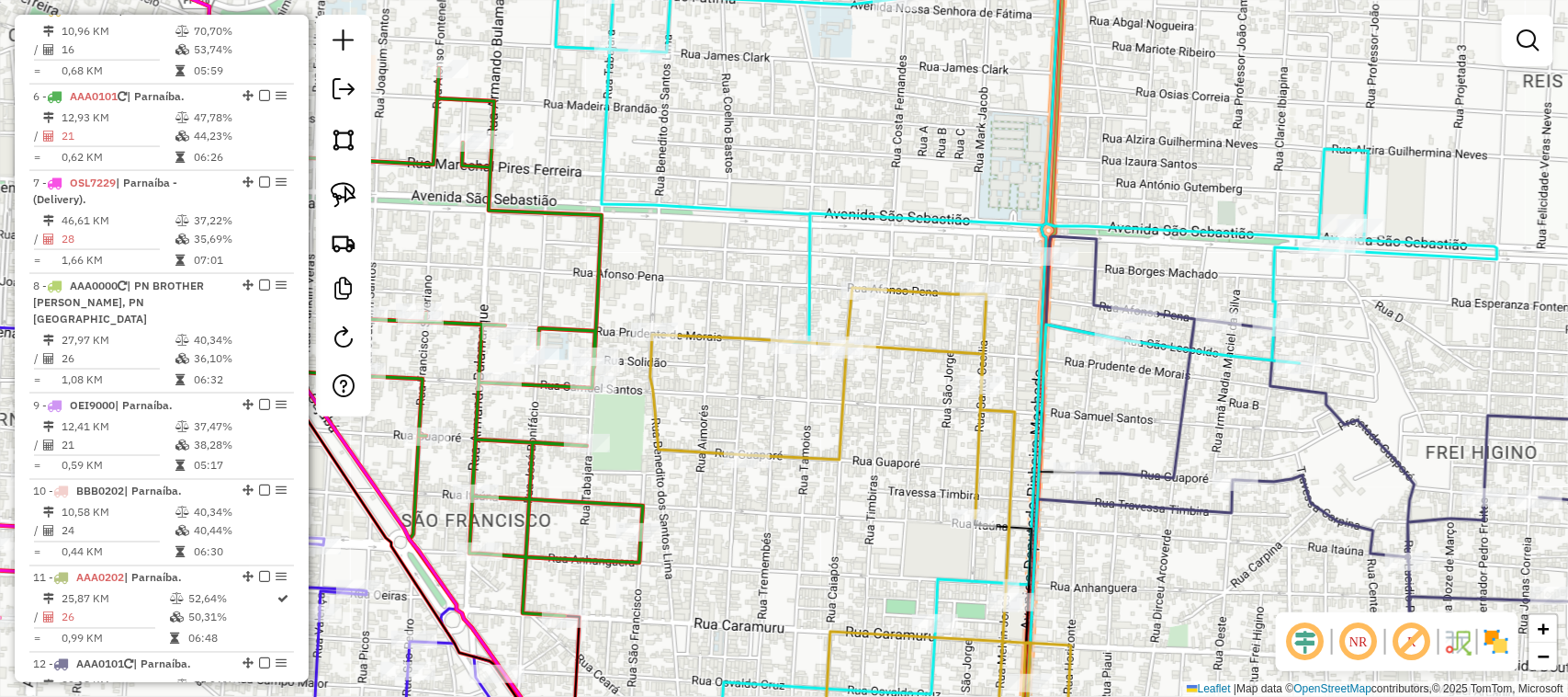
drag, startPoint x: 855, startPoint y: 529, endPoint x: 796, endPoint y: 329, distance: 208.5
click at [820, 373] on div "Janela de atendimento Grade de atendimento Capacidade Transportadoras Veículos …" at bounding box center [784, 348] width 1568 height 697
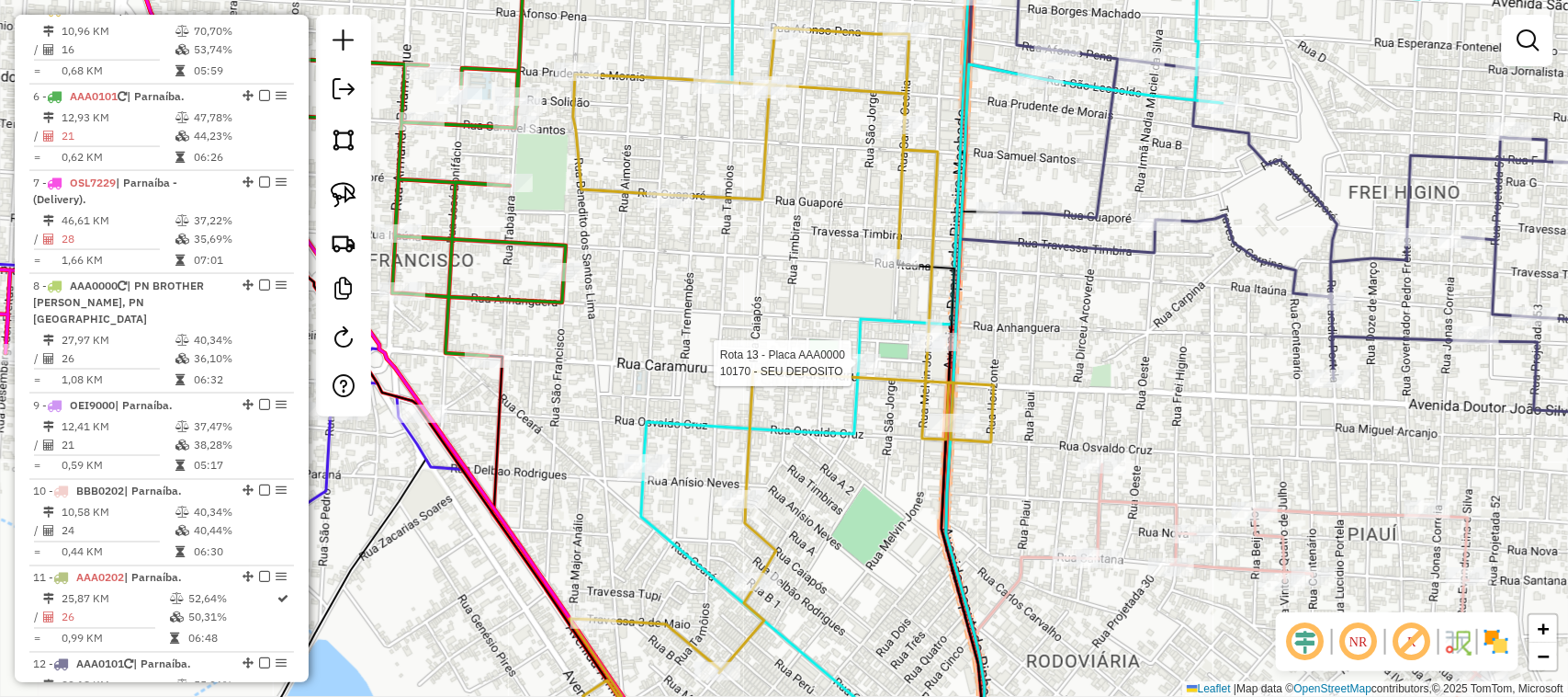
select select "*********"
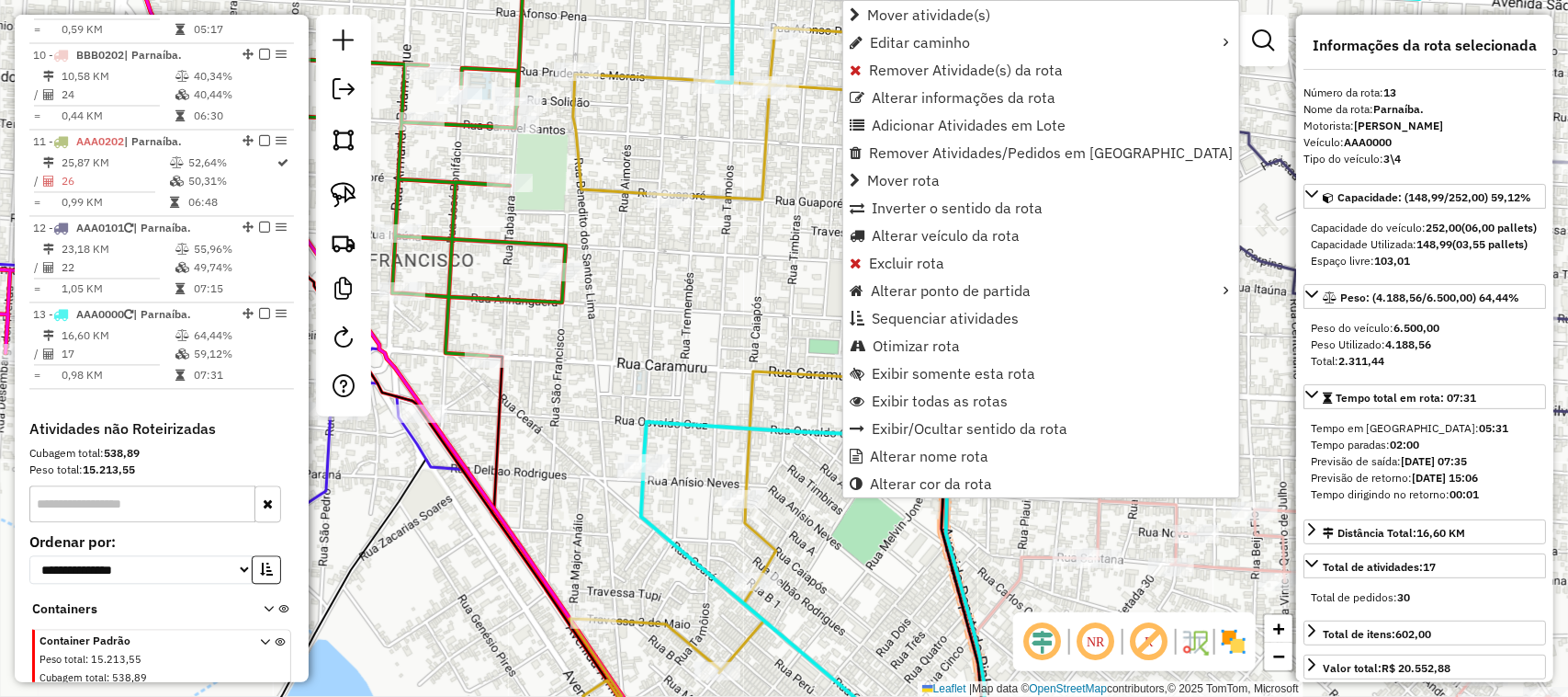
scroll to position [1635, 0]
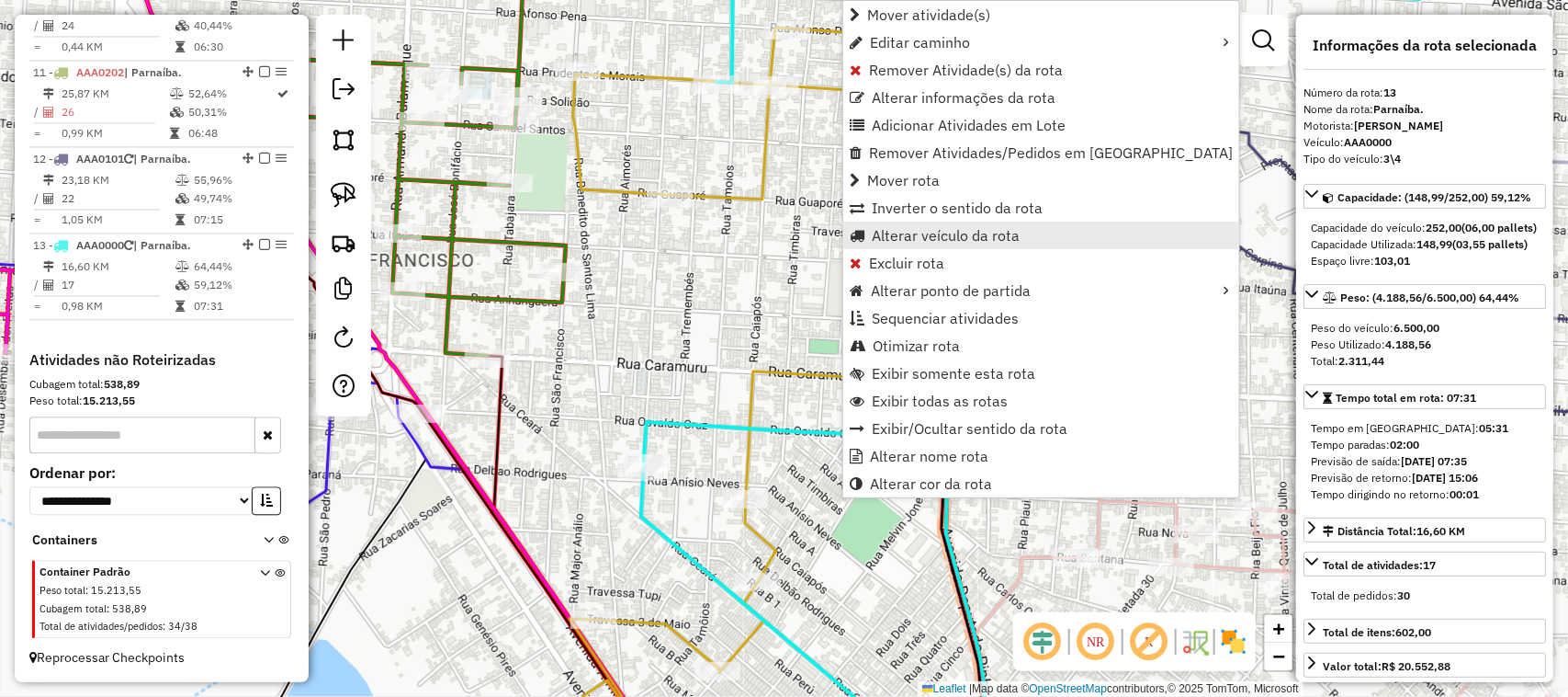
click at [930, 237] on span "Alterar veículo da rota" at bounding box center [946, 235] width 148 height 15
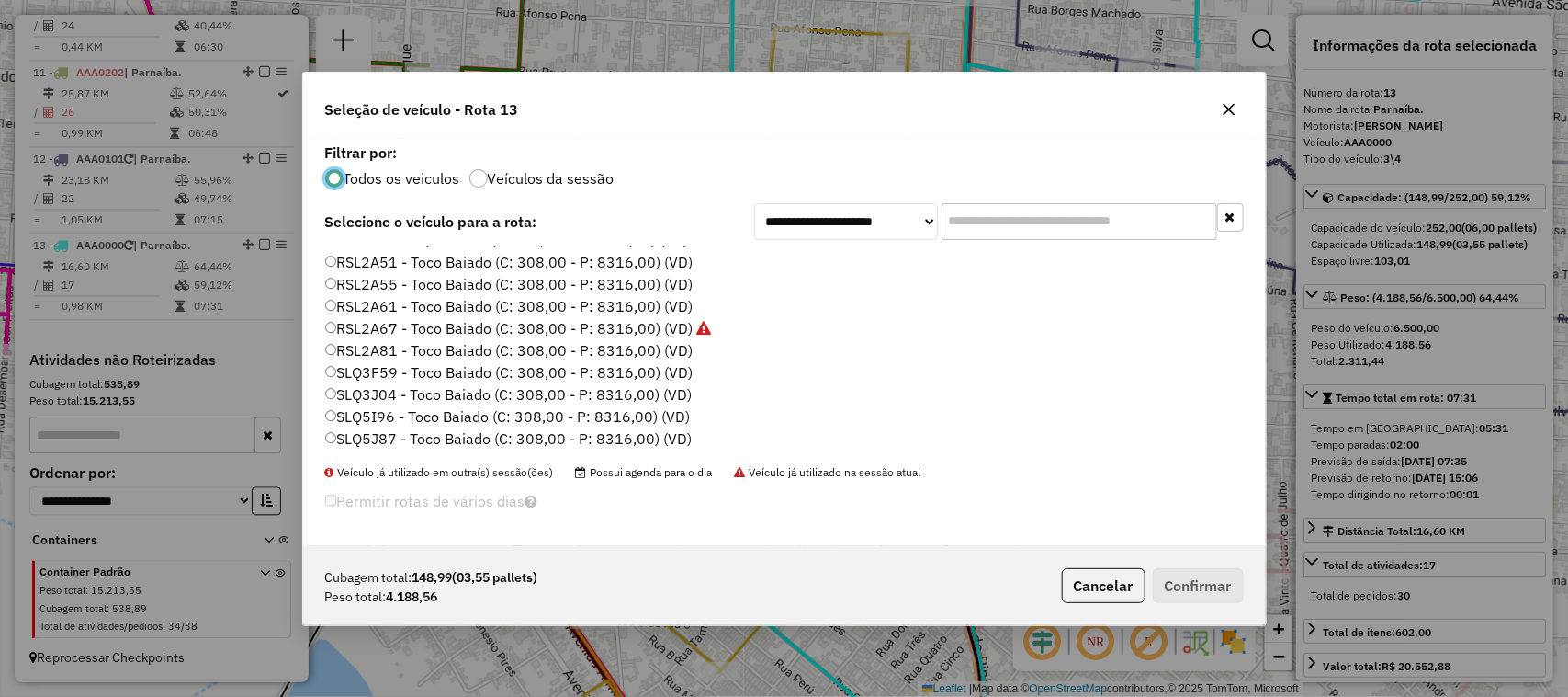
scroll to position [989, 0]
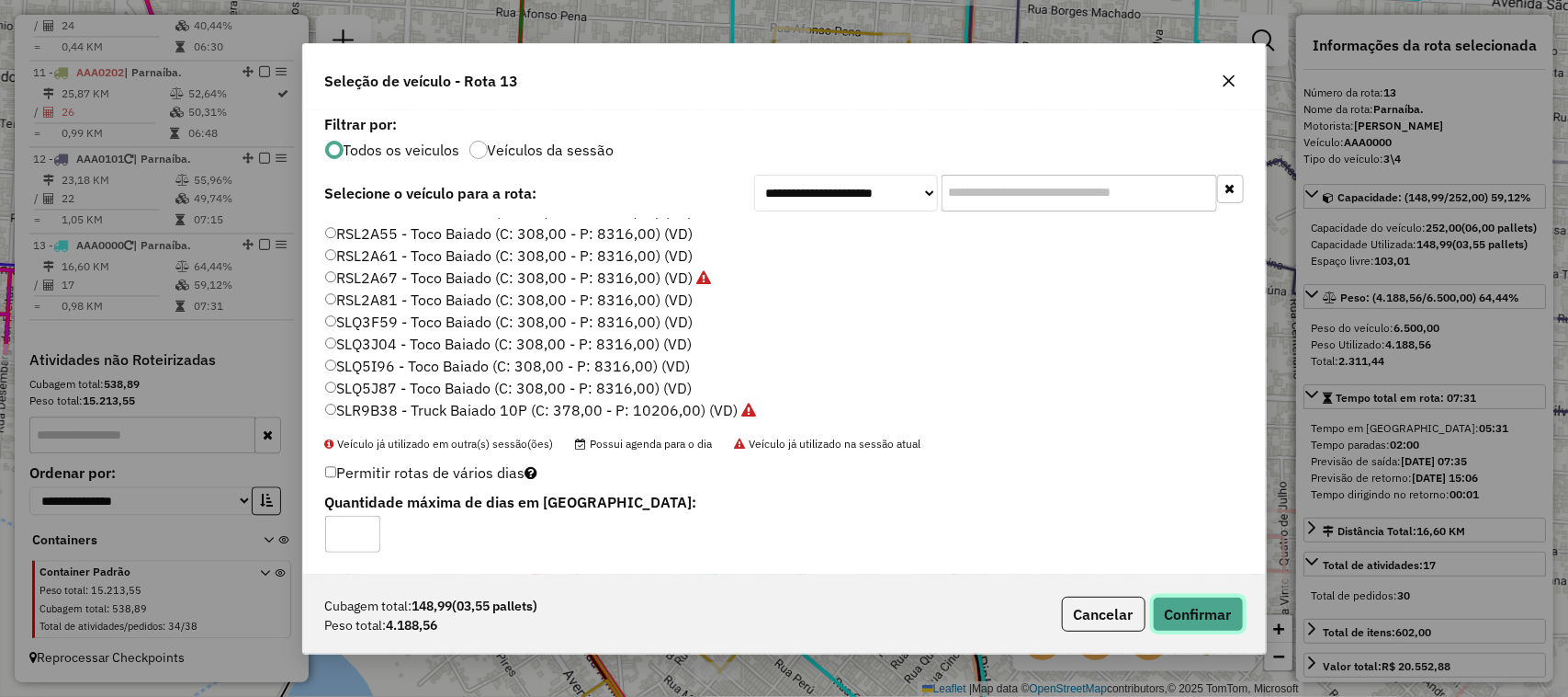
click at [1221, 612] on button "Confirmar" at bounding box center [1198, 615] width 91 height 35
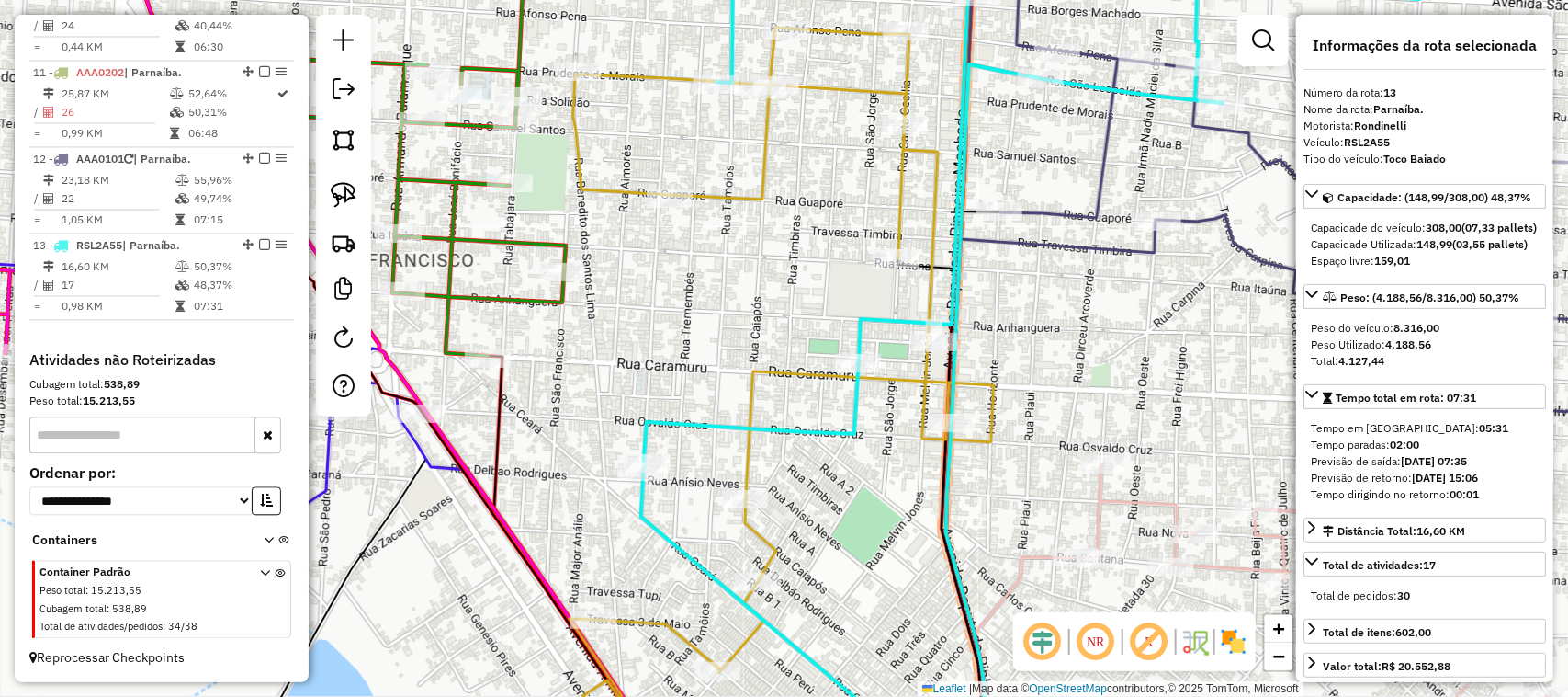
click at [865, 524] on div "Janela de atendimento Grade de atendimento Capacidade Transportadoras Veículos …" at bounding box center [784, 348] width 1568 height 697
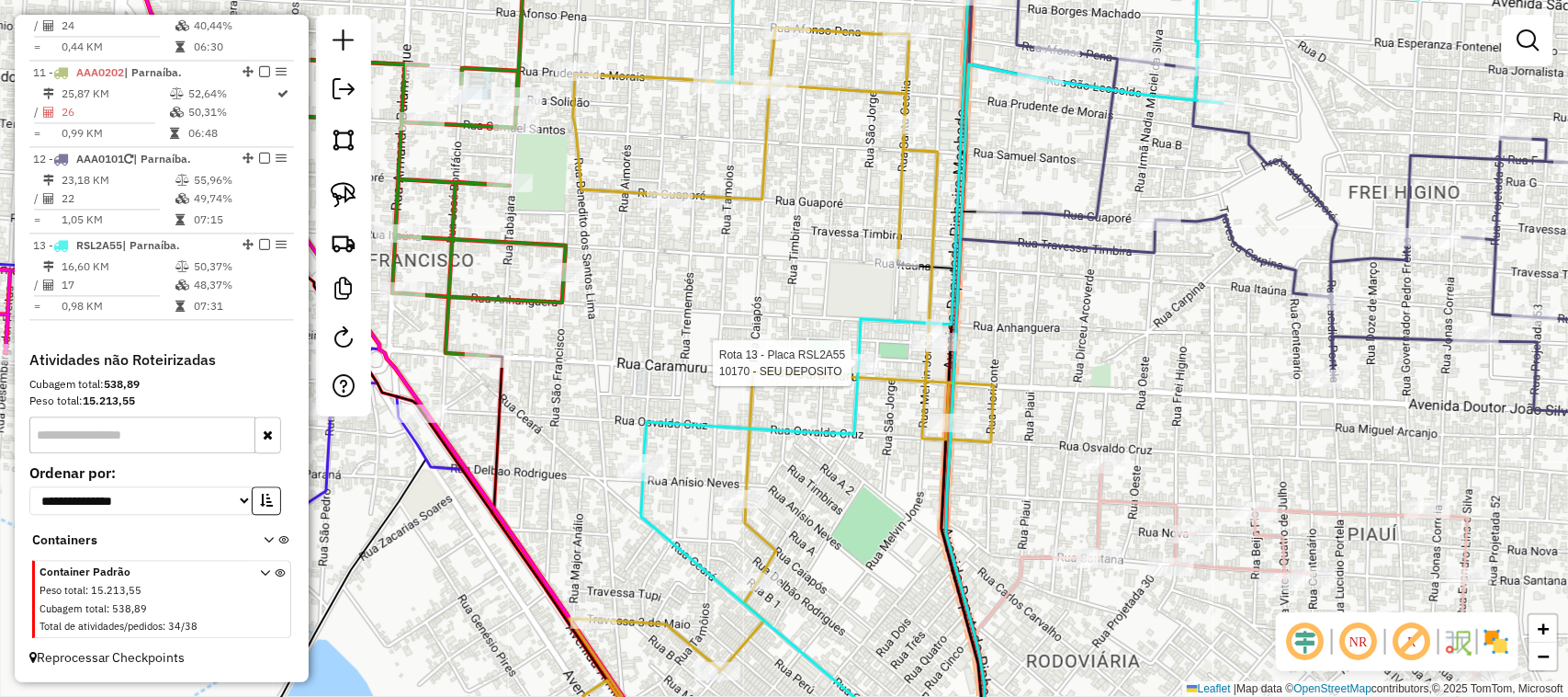
select select "*********"
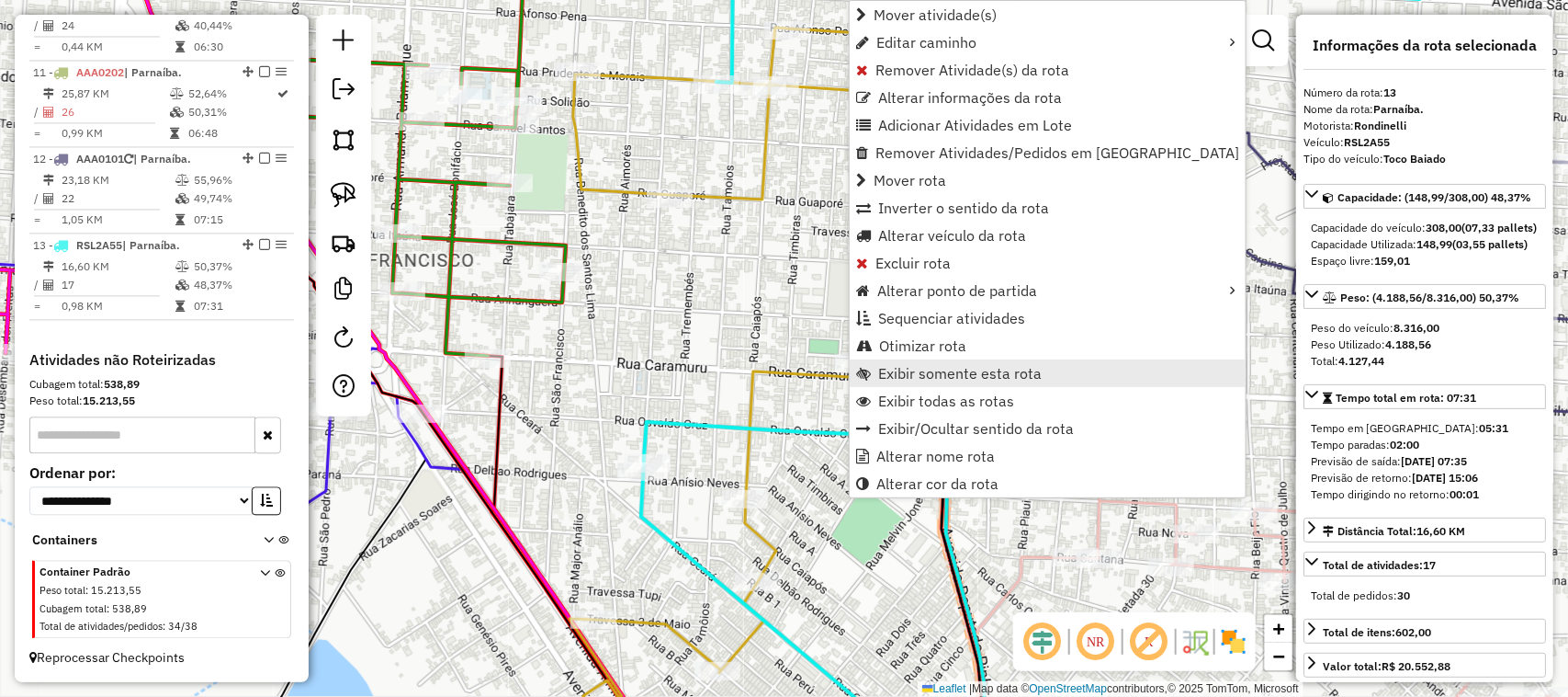
click at [971, 378] on span "Exibir somente esta rota" at bounding box center [960, 373] width 164 height 15
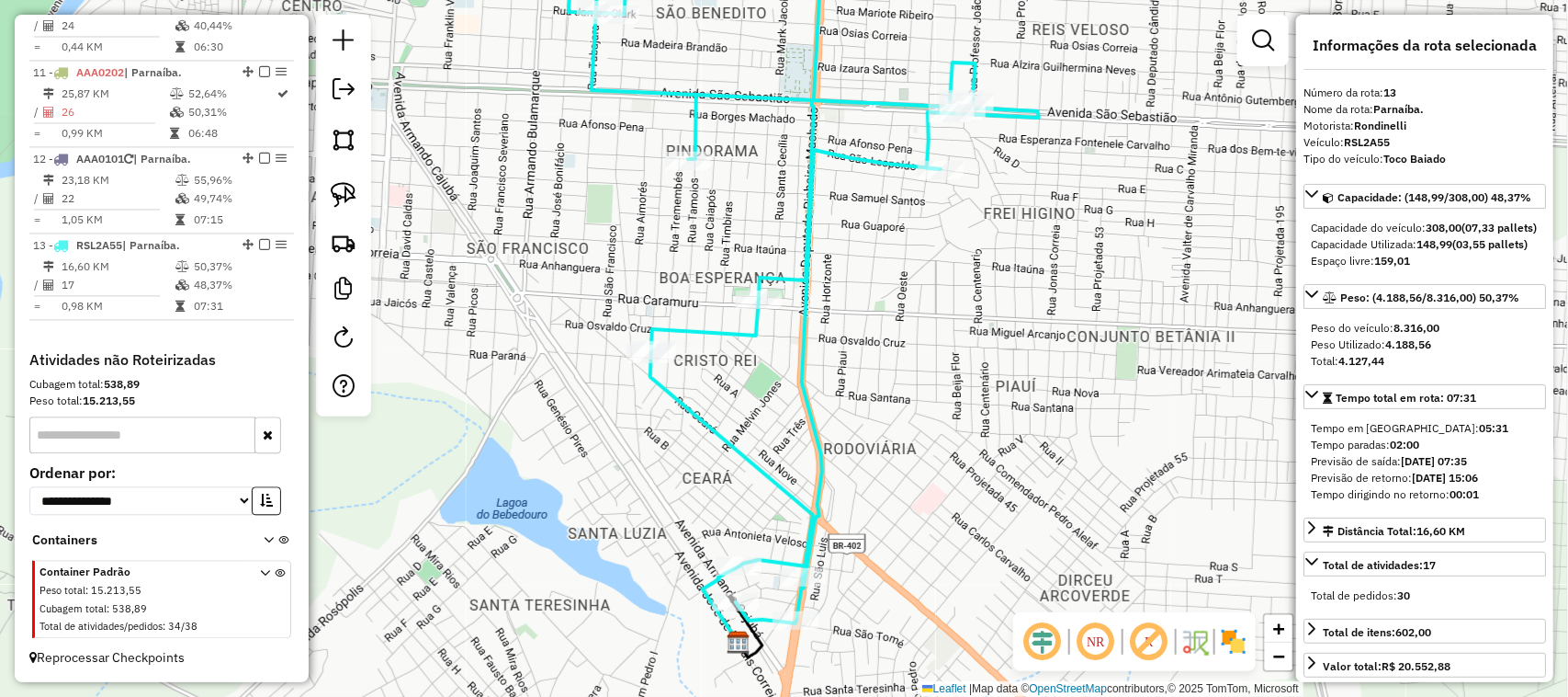
drag, startPoint x: 862, startPoint y: 479, endPoint x: 948, endPoint y: 291, distance: 206.7
click at [948, 291] on div "Janela de atendimento Grade de atendimento Capacidade Transportadoras Veículos …" at bounding box center [784, 348] width 1568 height 697
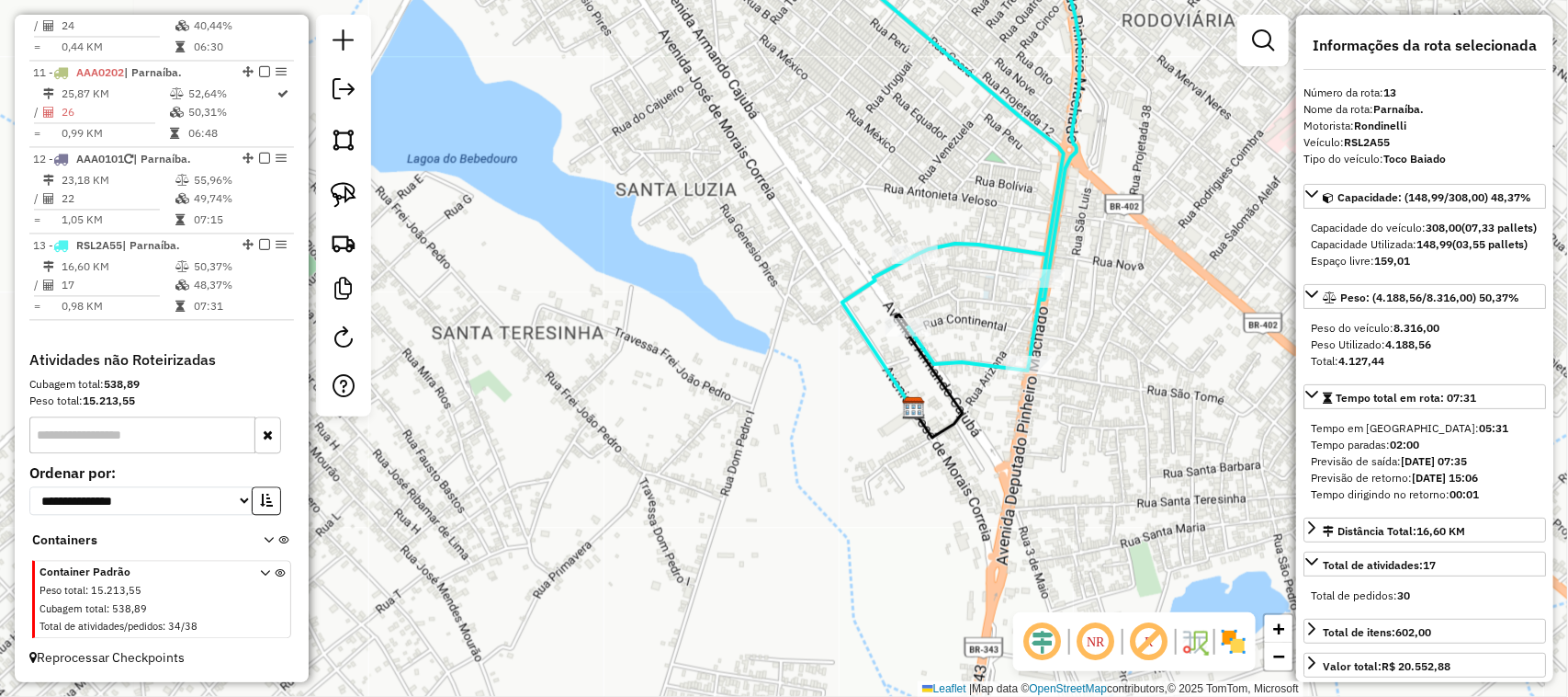
drag, startPoint x: 809, startPoint y: 208, endPoint x: 879, endPoint y: 452, distance: 253.8
click at [877, 446] on div "Janela de atendimento Grade de atendimento Capacidade Transportadoras Veículos …" at bounding box center [784, 348] width 1568 height 697
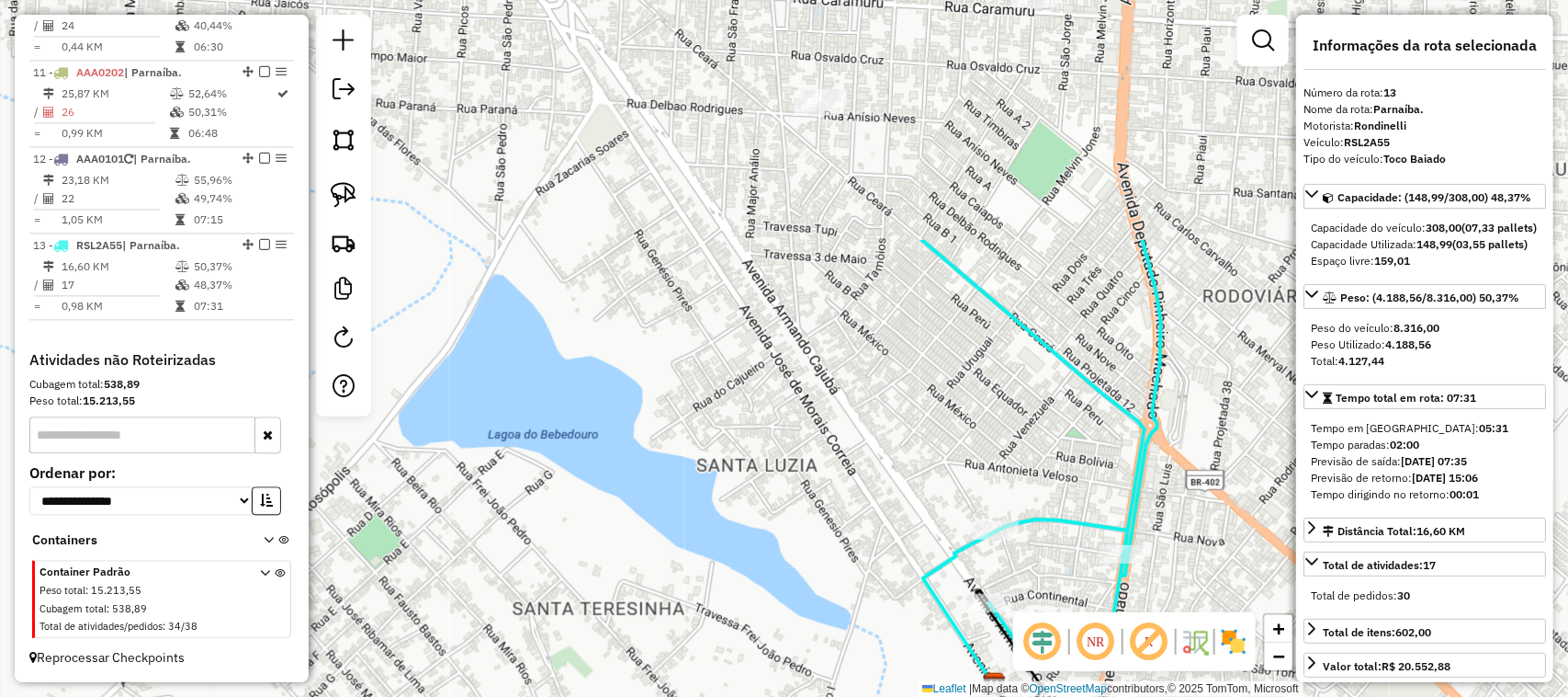
drag, startPoint x: 875, startPoint y: 237, endPoint x: 897, endPoint y: 434, distance: 198.2
click at [897, 429] on div "Janela de atendimento Grade de atendimento Capacidade Transportadoras Veículos …" at bounding box center [784, 348] width 1568 height 697
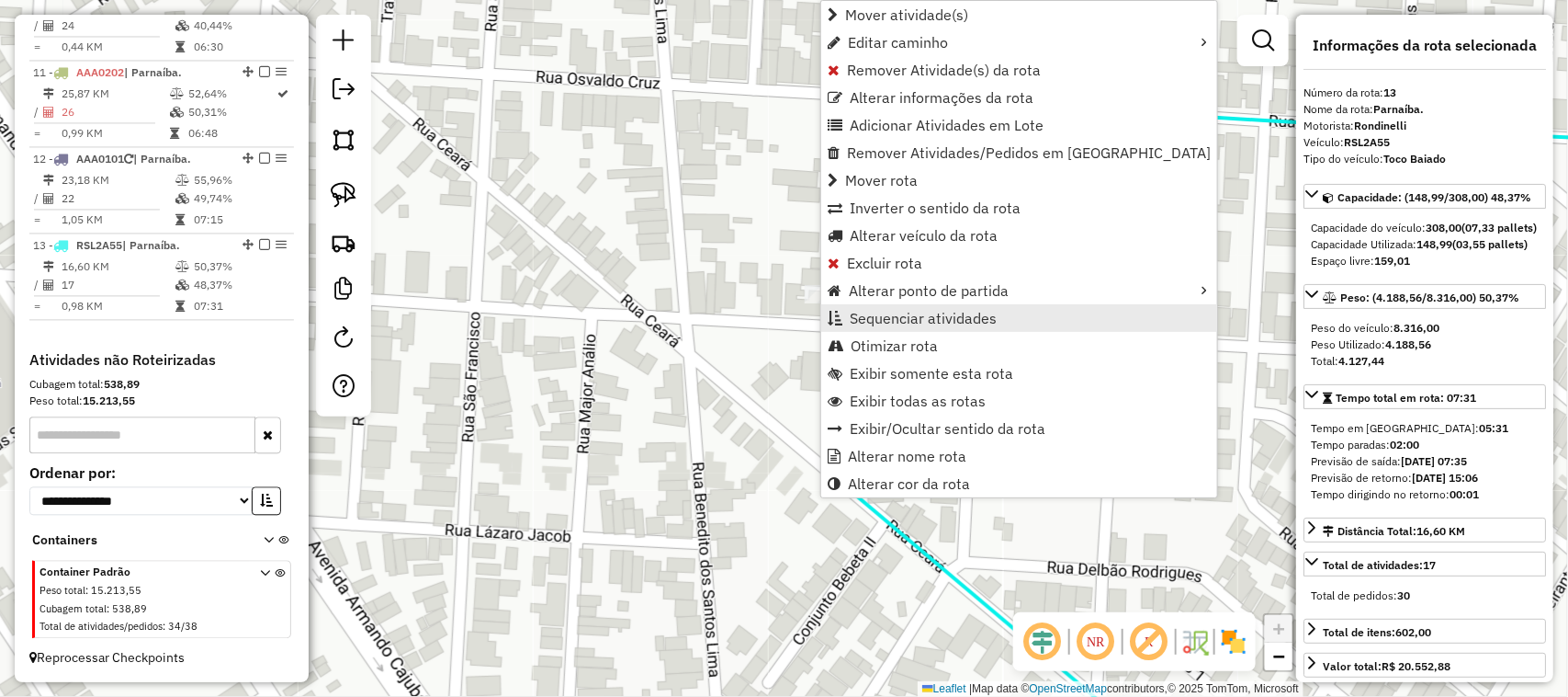
click at [845, 317] on link "Sequenciar atividades" at bounding box center [1019, 318] width 396 height 27
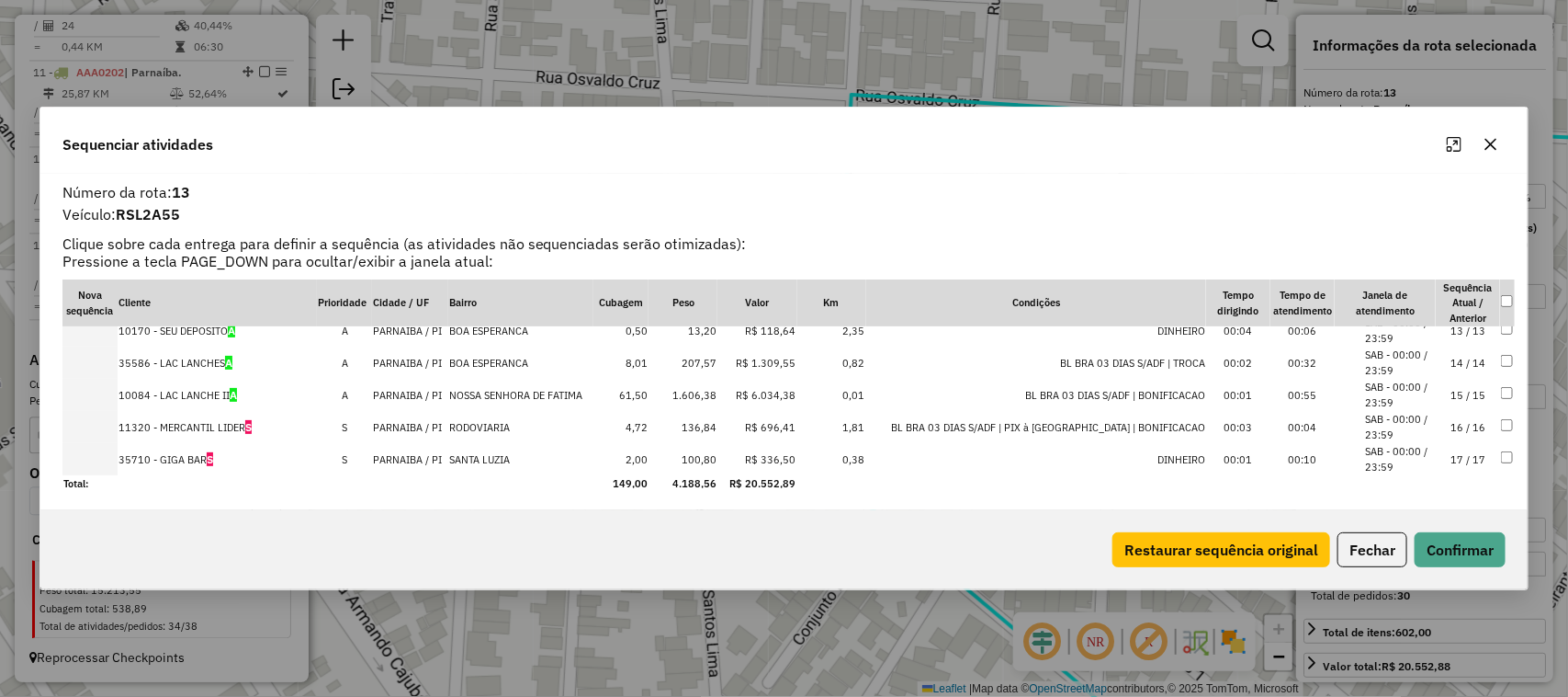
scroll to position [401, 0]
click at [1456, 361] on td "14 / 14" at bounding box center [1469, 359] width 65 height 32
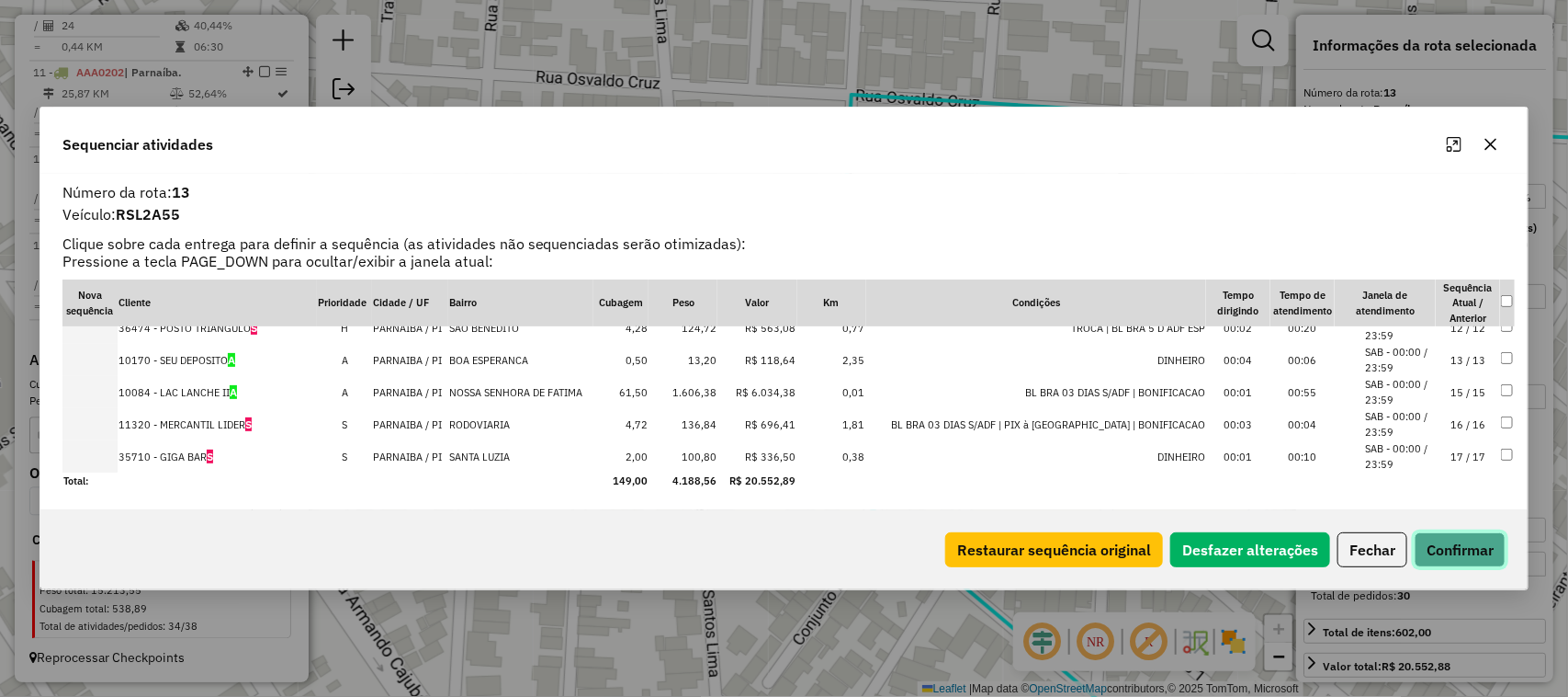
click at [1466, 543] on button "Confirmar" at bounding box center [1460, 550] width 91 height 35
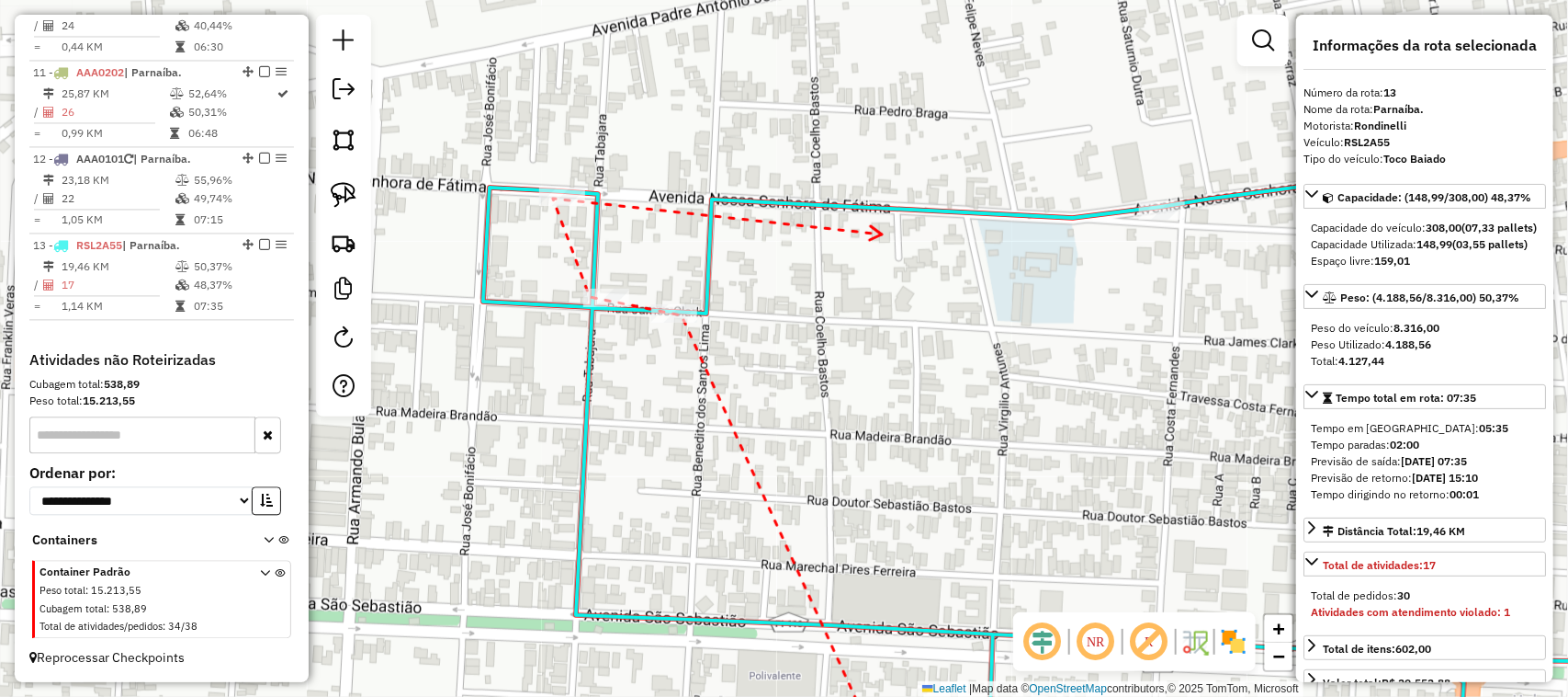
drag, startPoint x: 882, startPoint y: 235, endPoint x: 815, endPoint y: 236, distance: 67.0
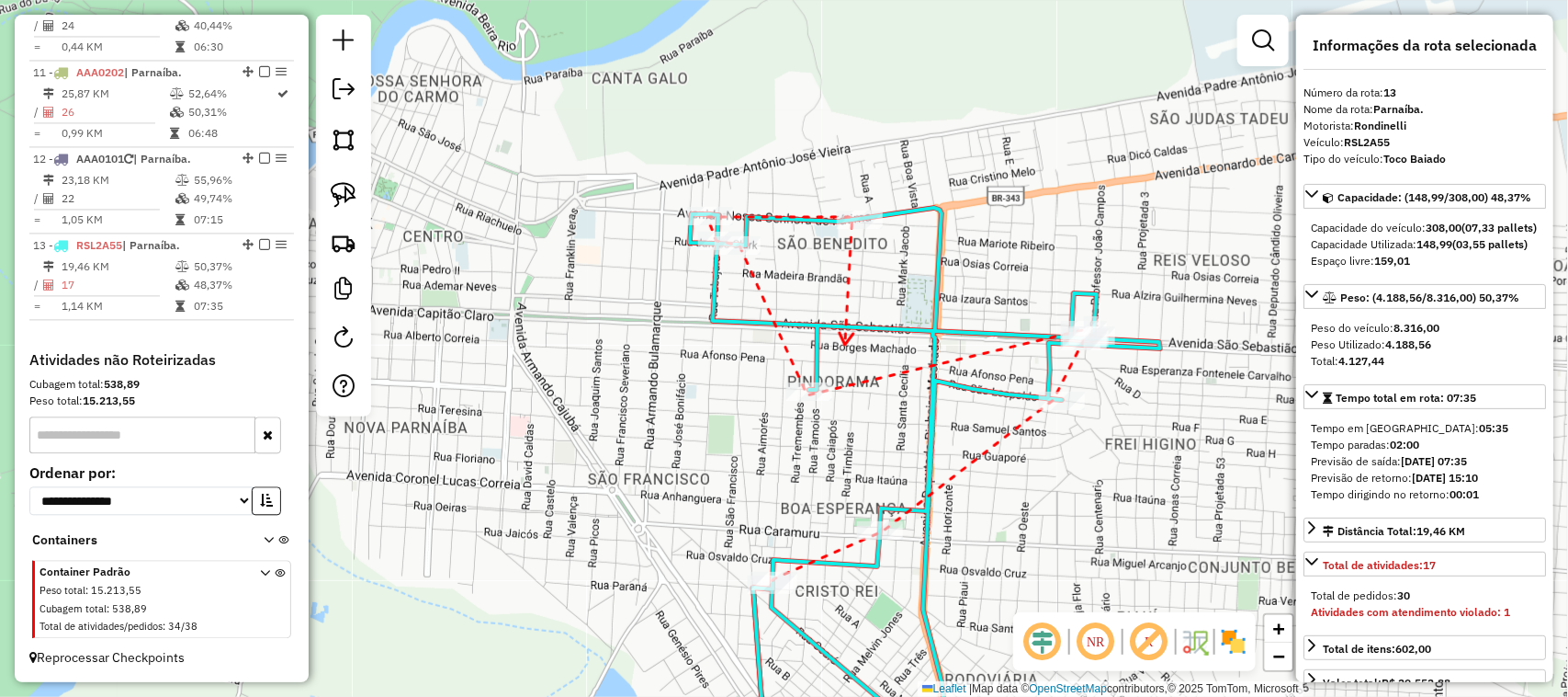
drag, startPoint x: 845, startPoint y: 345, endPoint x: 858, endPoint y: 198, distance: 147.6
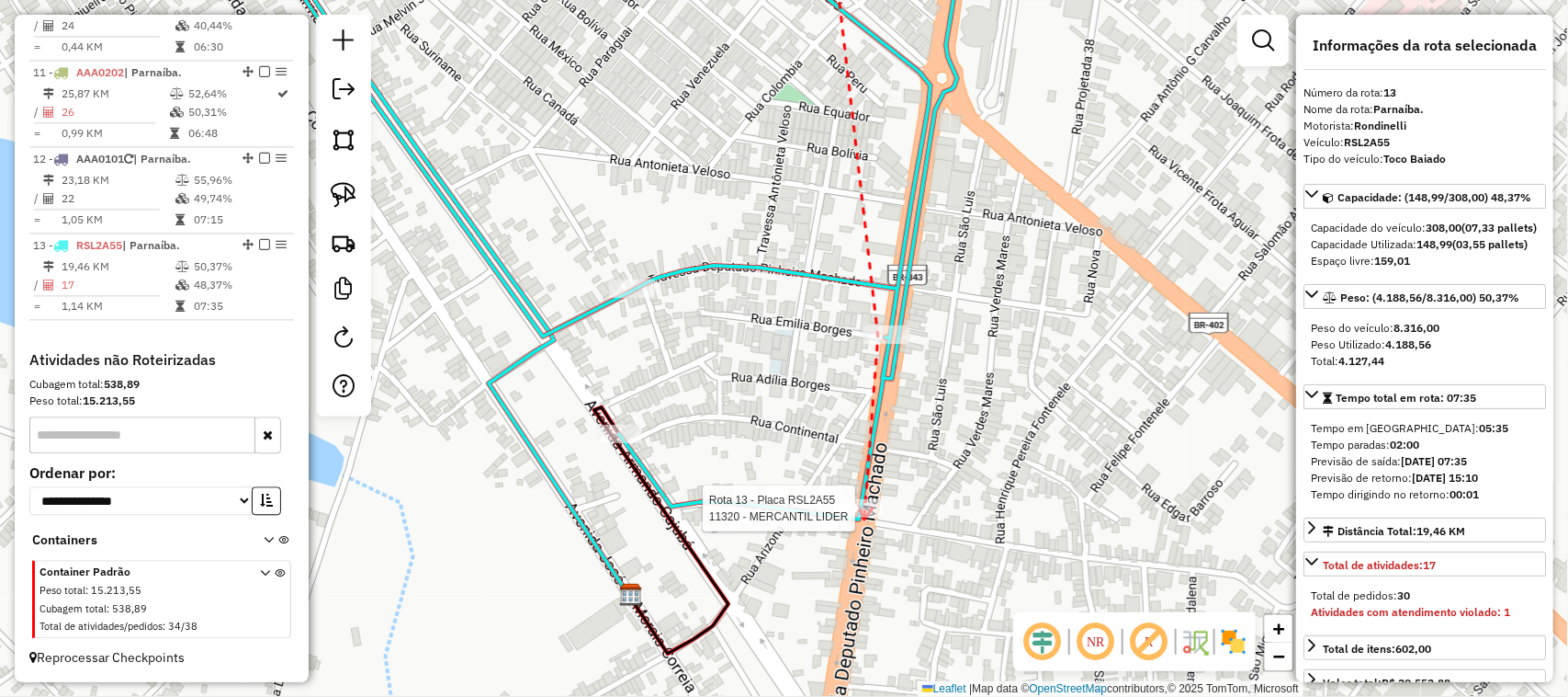
click at [864, 517] on div at bounding box center [860, 508] width 46 height 19
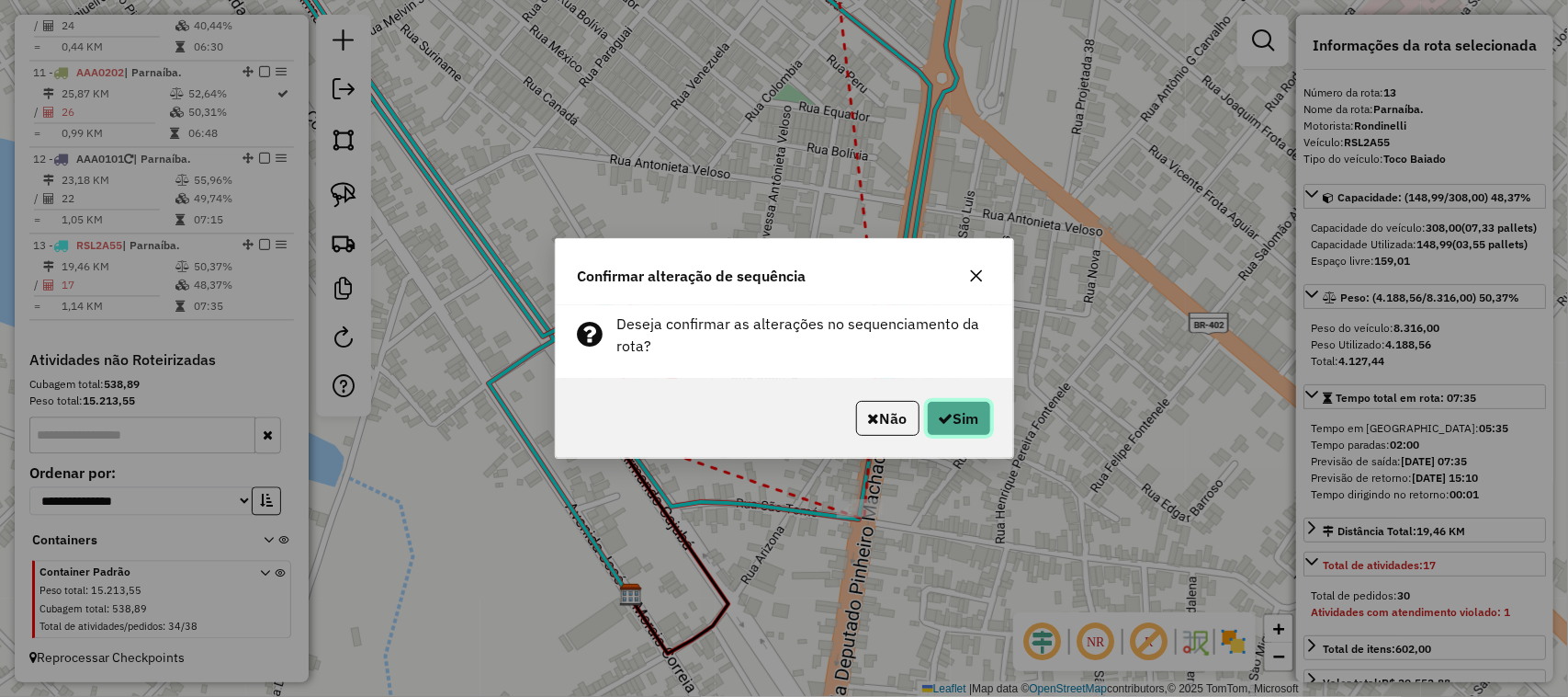
click at [939, 423] on icon "button" at bounding box center [946, 418] width 15 height 15
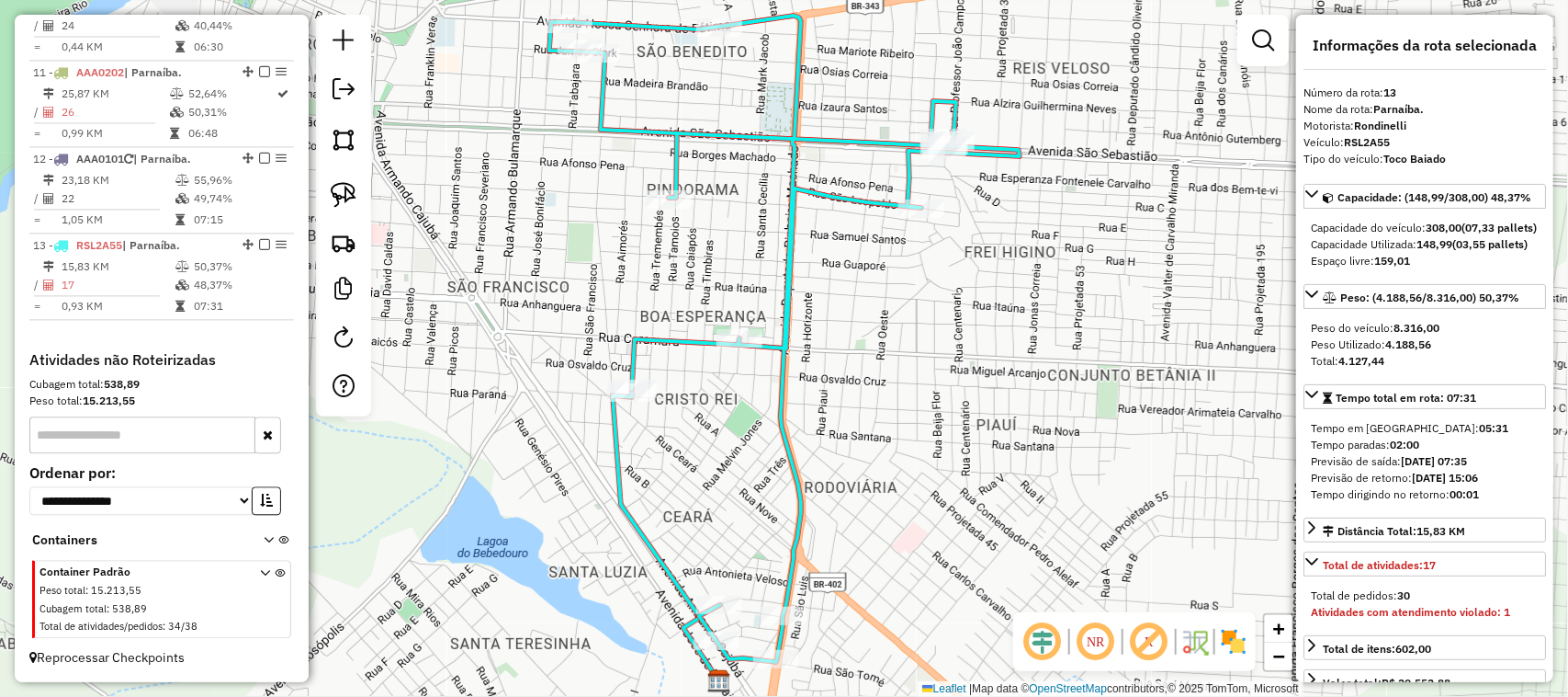
click at [682, 484] on div "Janela de atendimento Grade de atendimento Capacidade Transportadoras Veículos …" at bounding box center [784, 348] width 1568 height 697
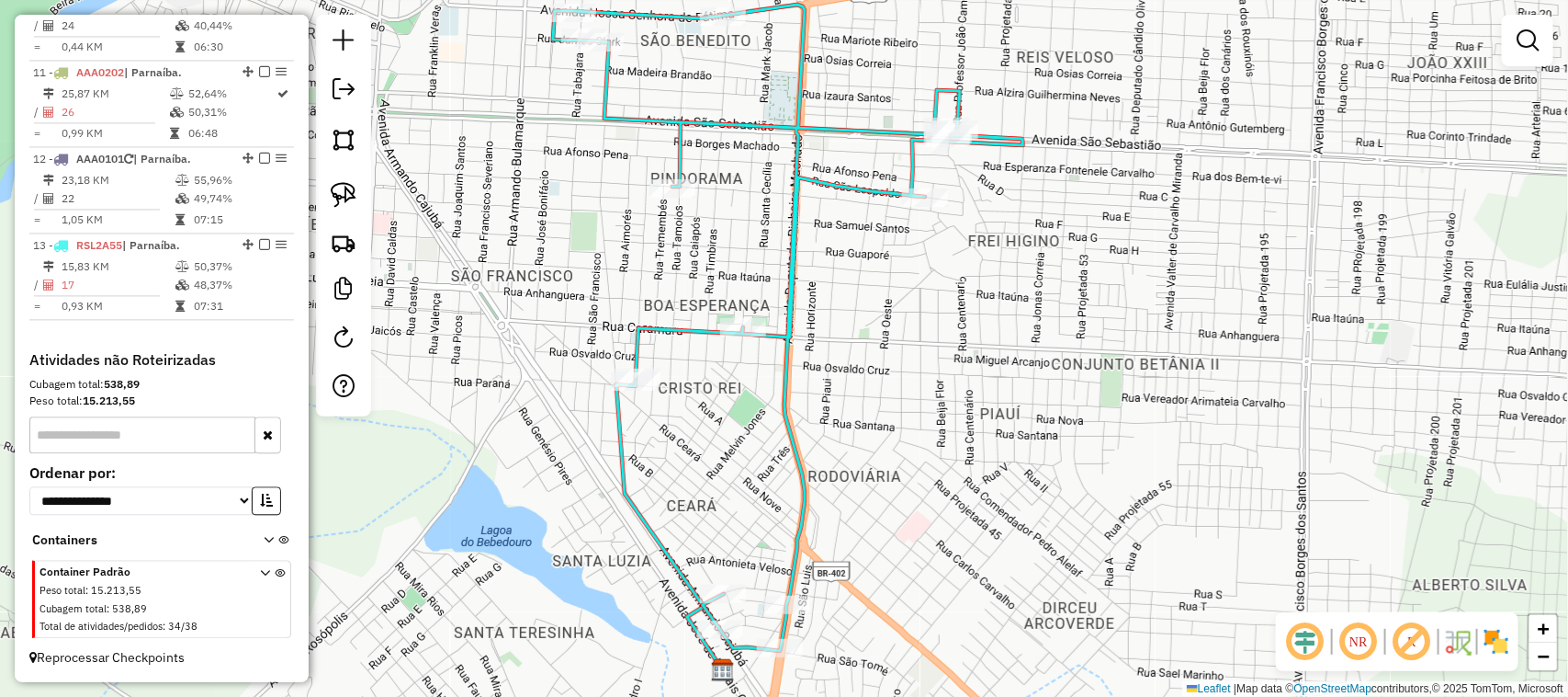
drag, startPoint x: 701, startPoint y: 492, endPoint x: 680, endPoint y: 291, distance: 202.1
click at [682, 333] on div "Janela de atendimento Grade de atendimento Capacidade Transportadoras Veículos …" at bounding box center [784, 348] width 1568 height 697
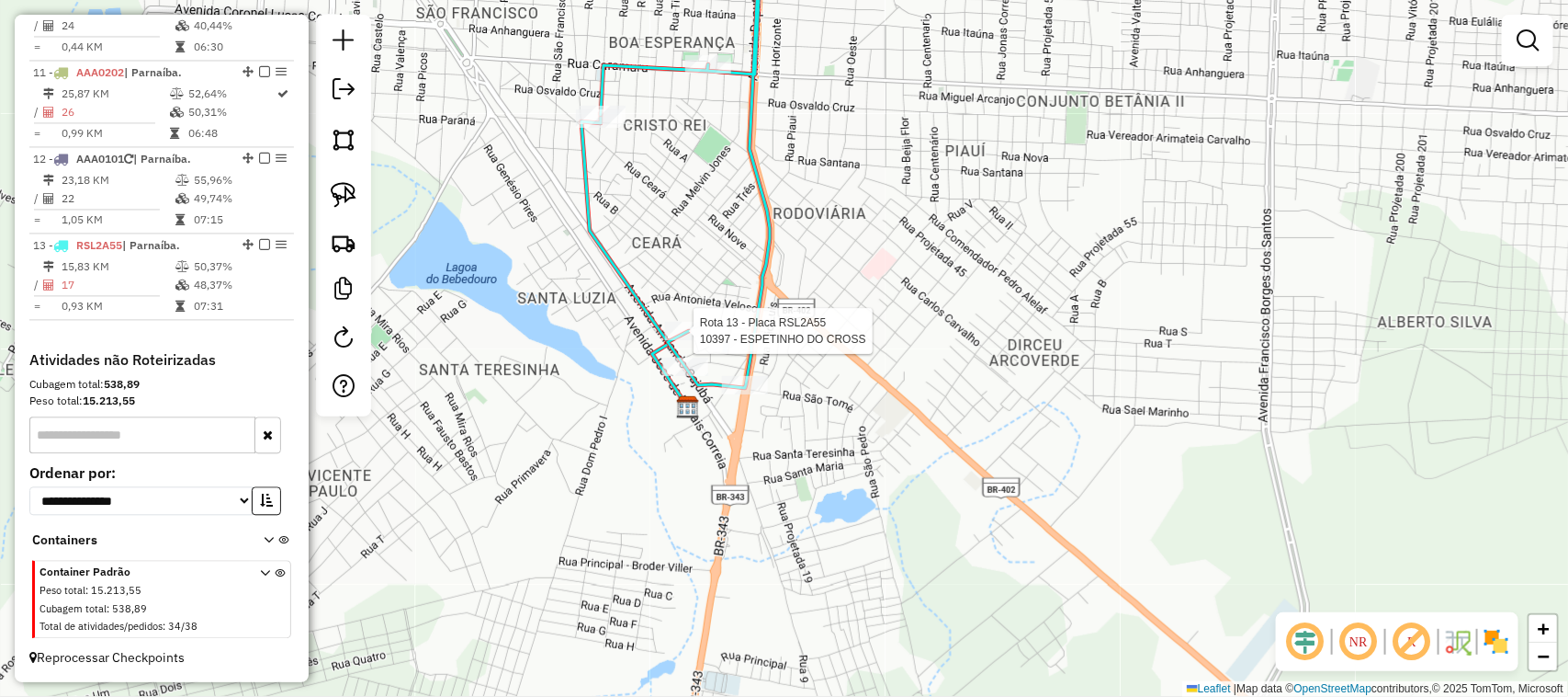
select select "*********"
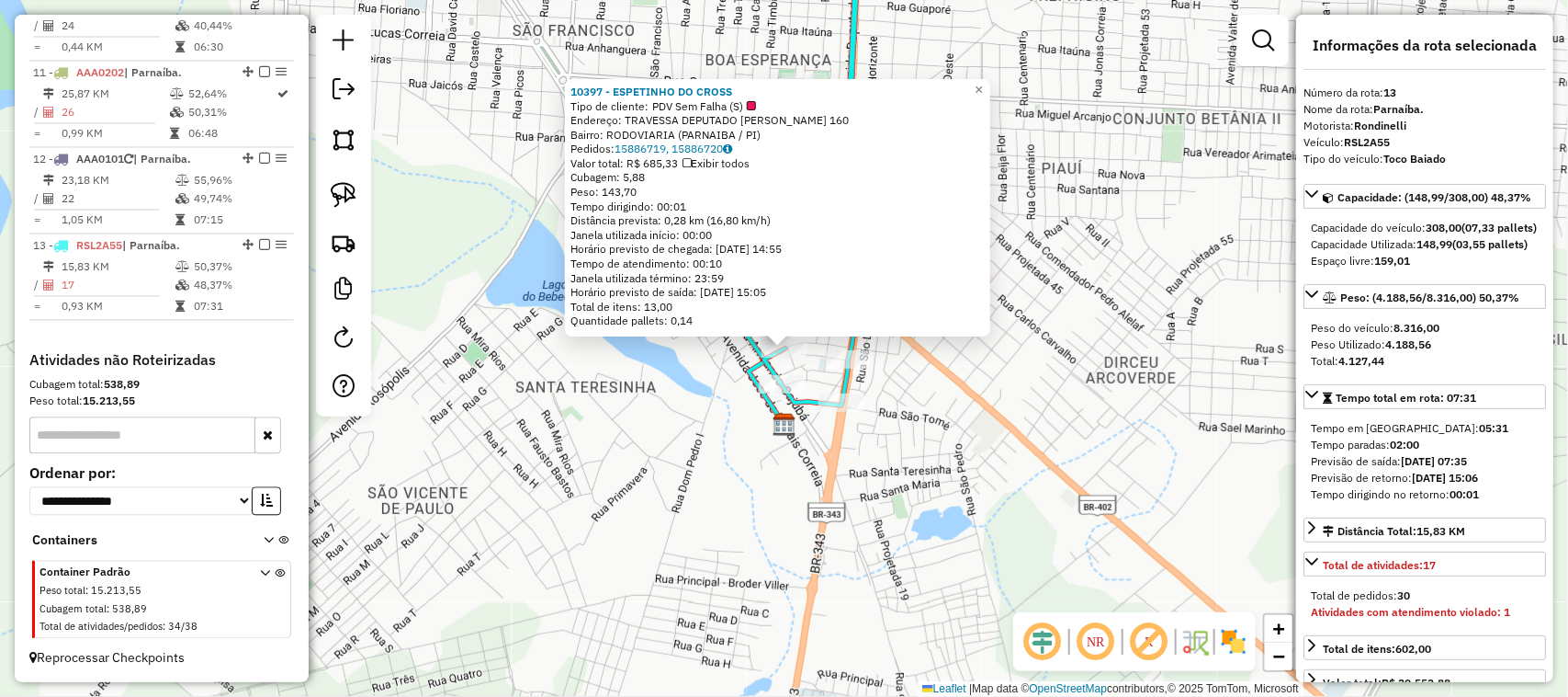
click at [920, 503] on div "10397 - ESPETINHO DO CROSS Tipo de cliente: PDV Sem Falha (S) Endereço: TRAVESS…" at bounding box center [784, 348] width 1568 height 697
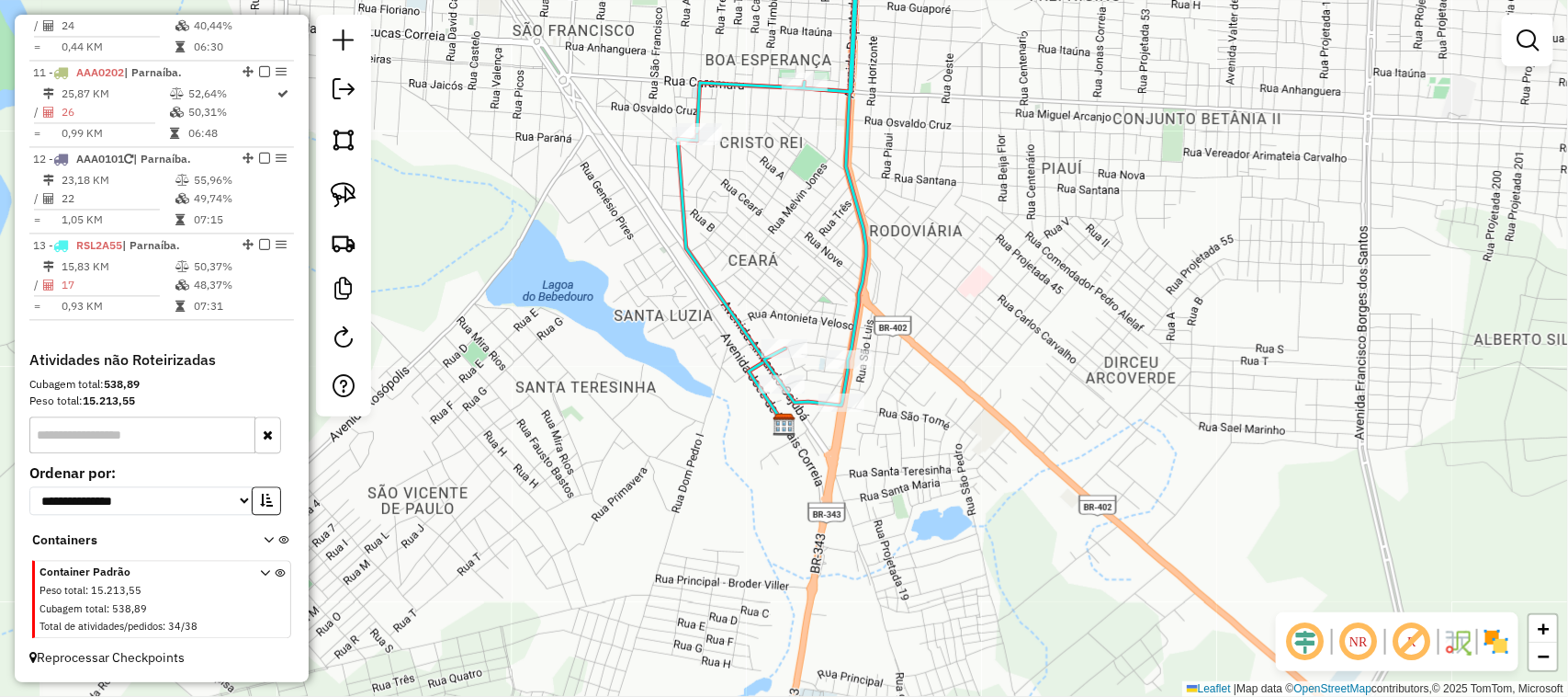
click at [894, 452] on div "Janela de atendimento Grade de atendimento Capacidade Transportadoras Veículos …" at bounding box center [784, 348] width 1568 height 697
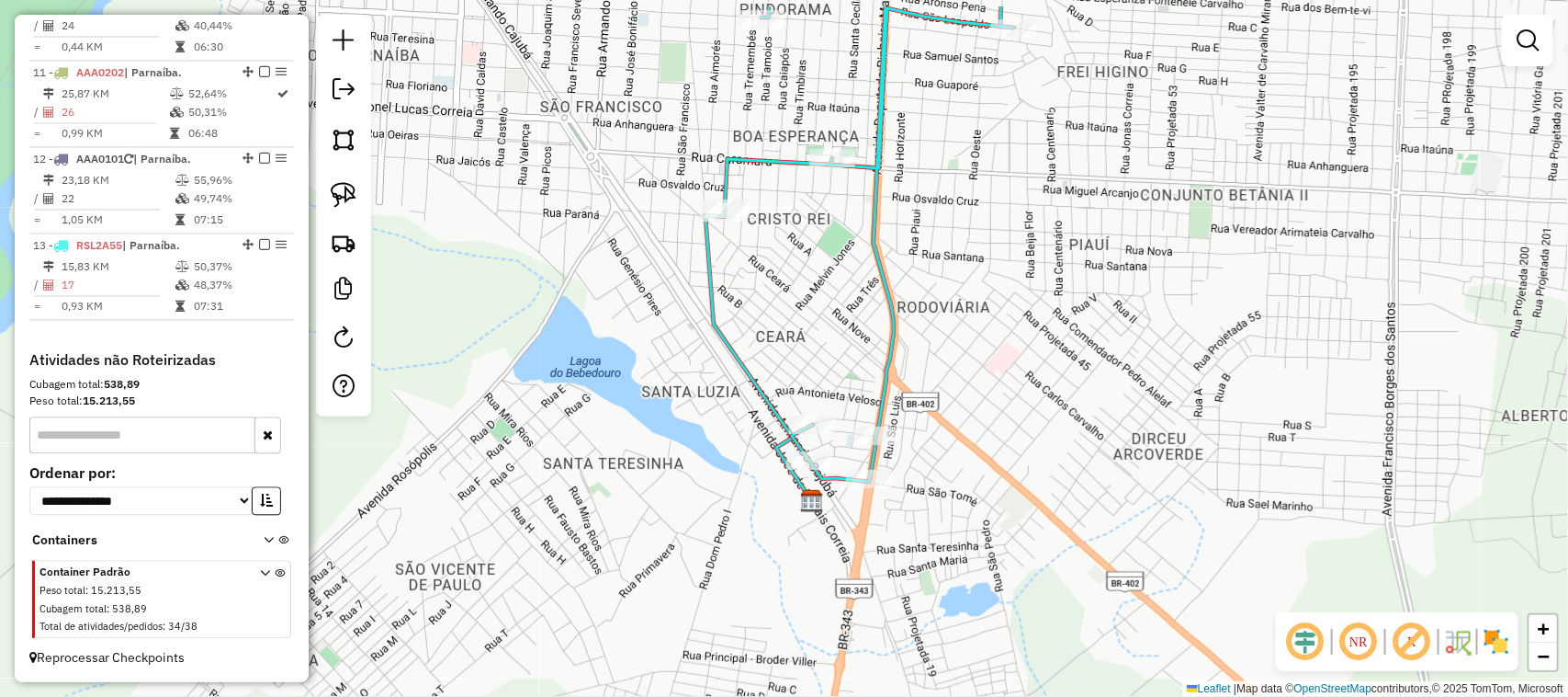
drag, startPoint x: 810, startPoint y: 245, endPoint x: 841, endPoint y: 312, distance: 73.8
click at [834, 306] on div "Janela de atendimento Grade de atendimento Capacidade Transportadoras Veículos …" at bounding box center [784, 348] width 1568 height 697
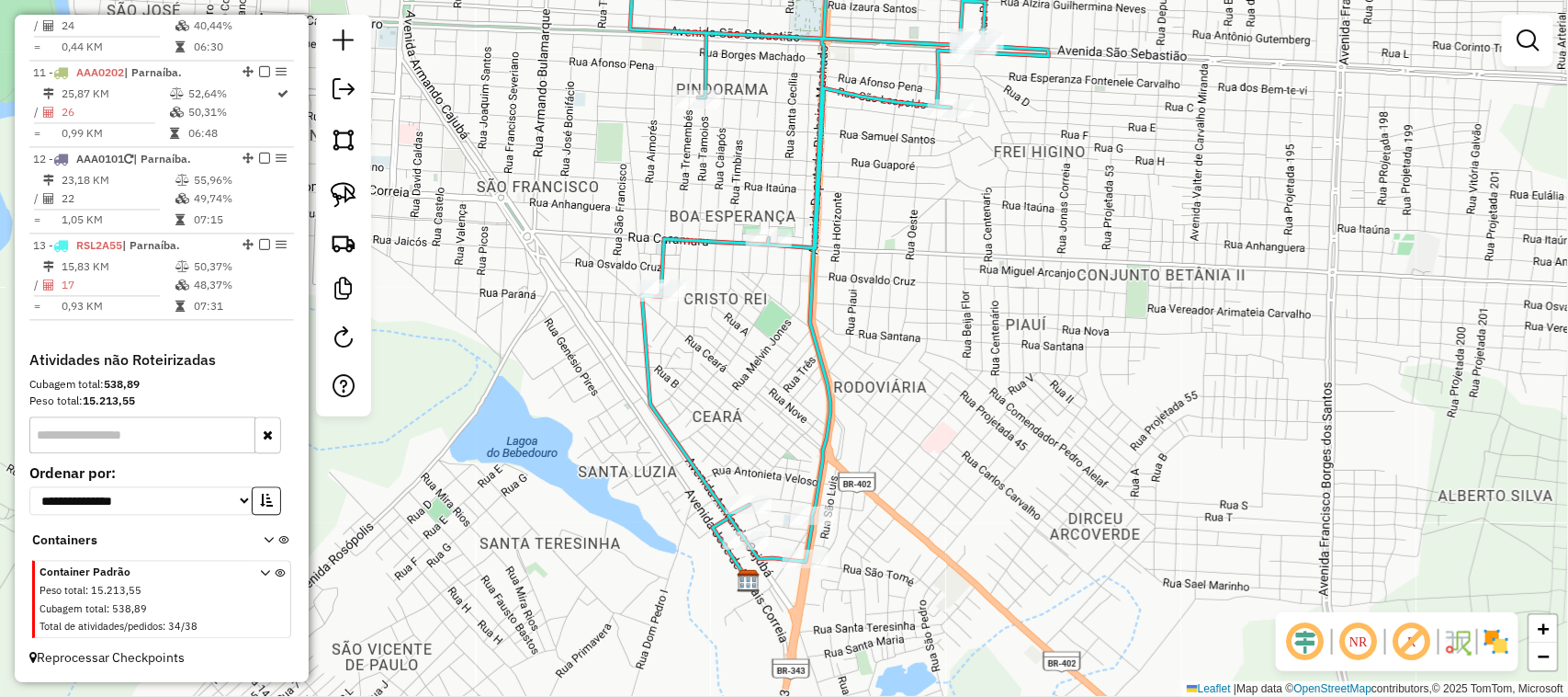
drag, startPoint x: 888, startPoint y: 352, endPoint x: 942, endPoint y: 278, distance: 91.6
click at [942, 278] on div "Janela de atendimento Grade de atendimento Capacidade Transportadoras Veículos …" at bounding box center [784, 348] width 1568 height 697
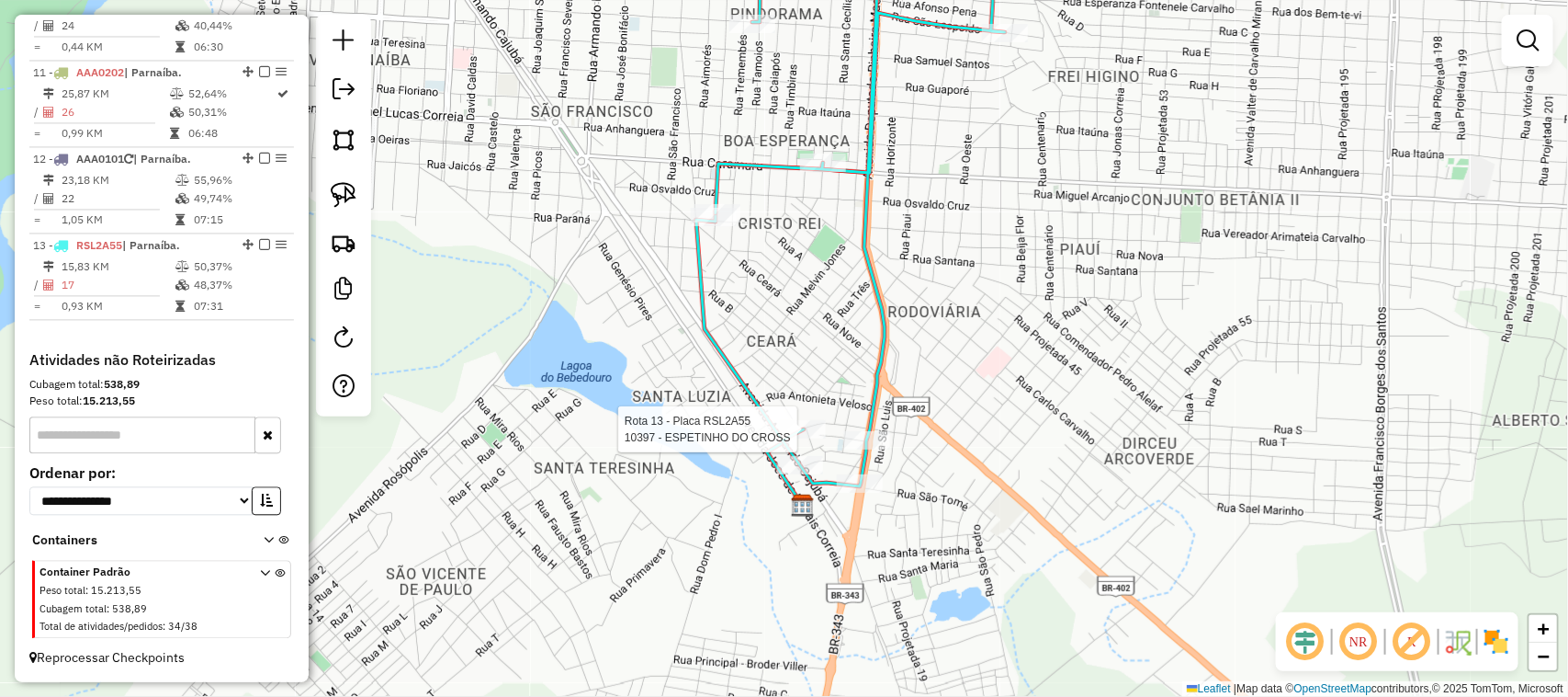
select select "*********"
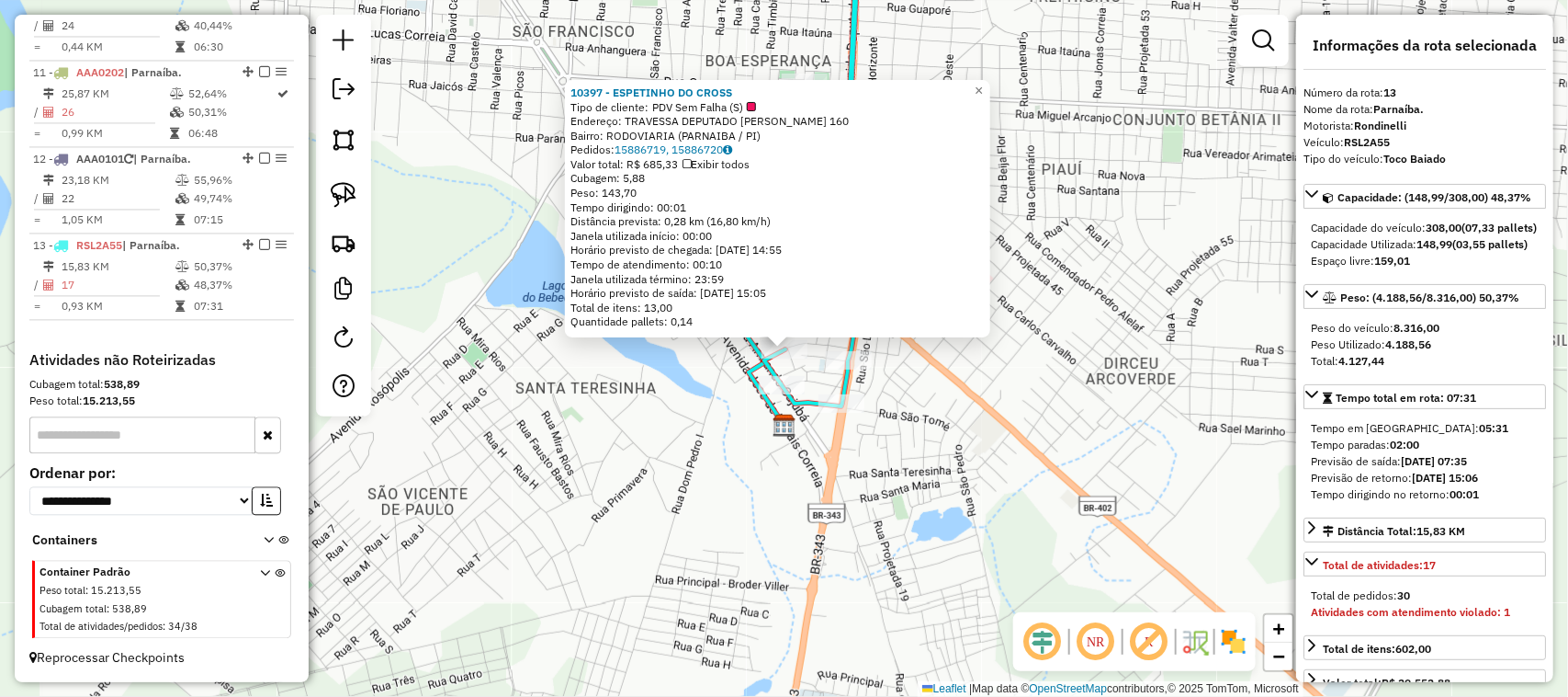
click at [948, 490] on div "10397 - ESPETINHO DO CROSS Tipo de cliente: PDV Sem Falha (S) Endereço: TRAVESS…" at bounding box center [784, 348] width 1568 height 697
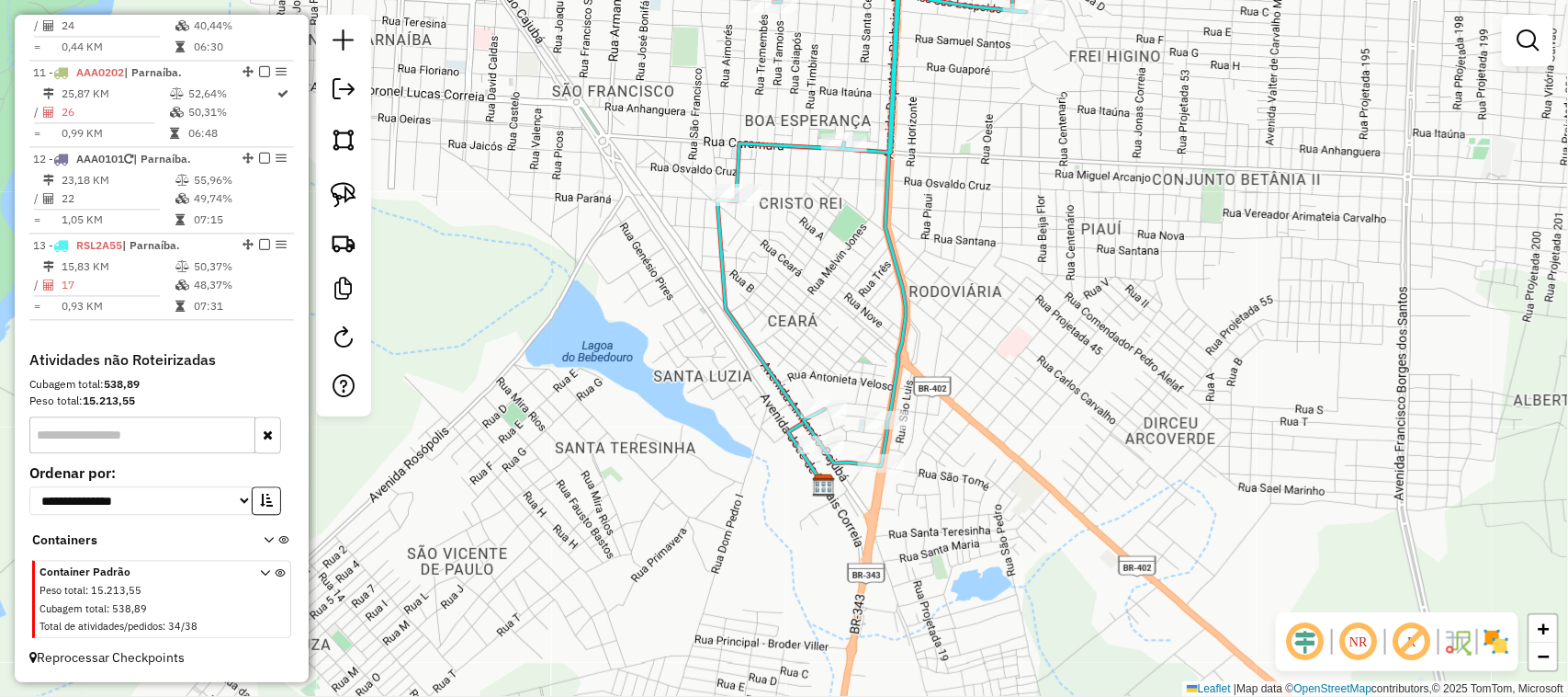
drag, startPoint x: 965, startPoint y: 263, endPoint x: 1009, endPoint y: 338, distance: 87.0
click at [1008, 338] on div "Janela de atendimento Grade de atendimento Capacidade Transportadoras Veículos …" at bounding box center [784, 348] width 1568 height 697
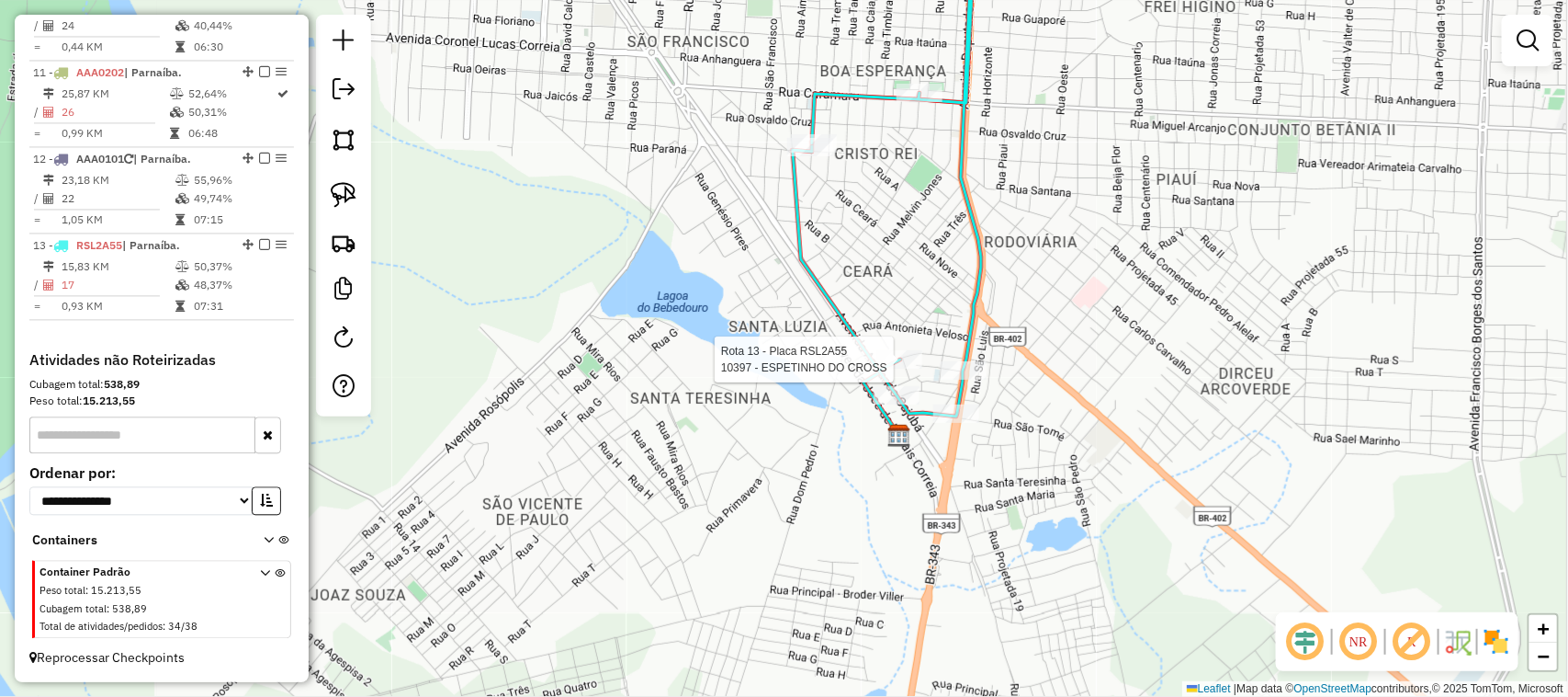
select select "*********"
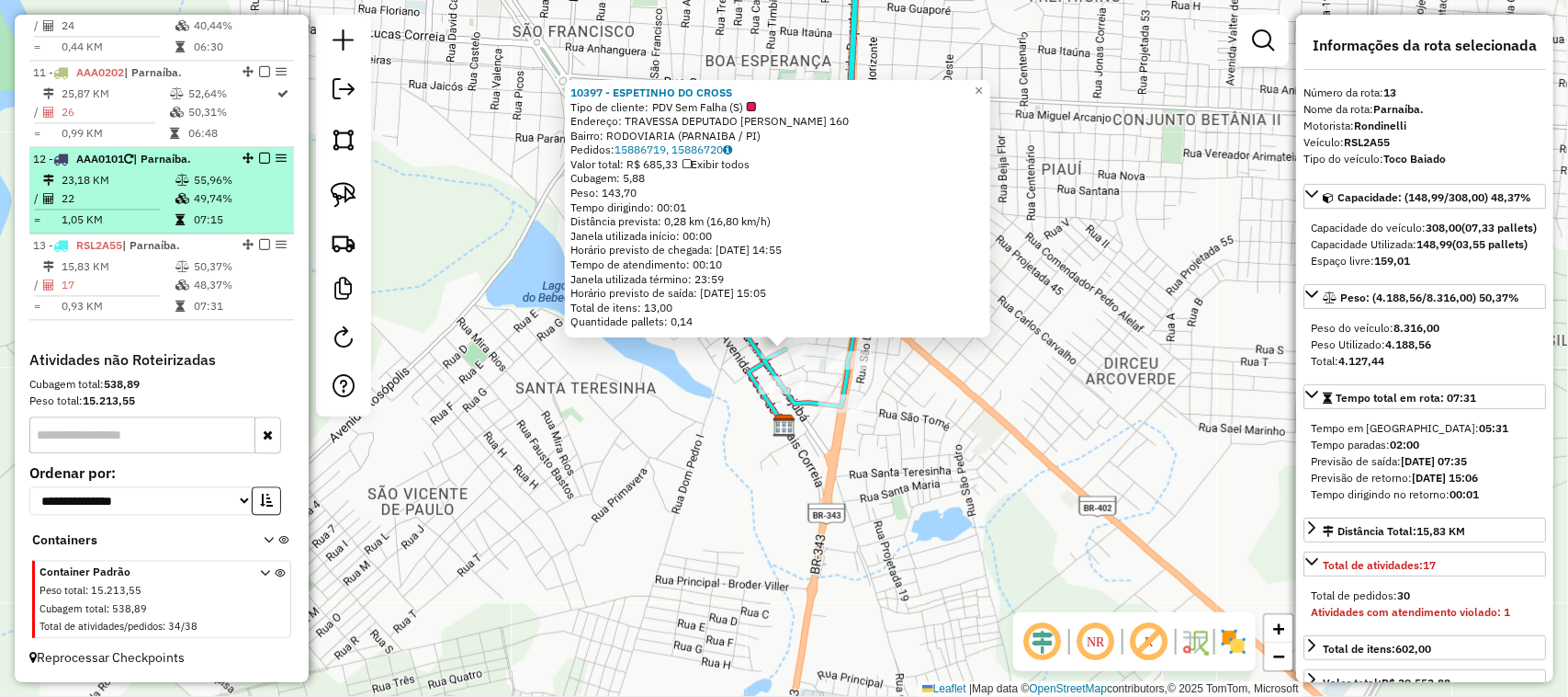
click at [107, 184] on td "23,18 KM" at bounding box center [118, 180] width 114 height 19
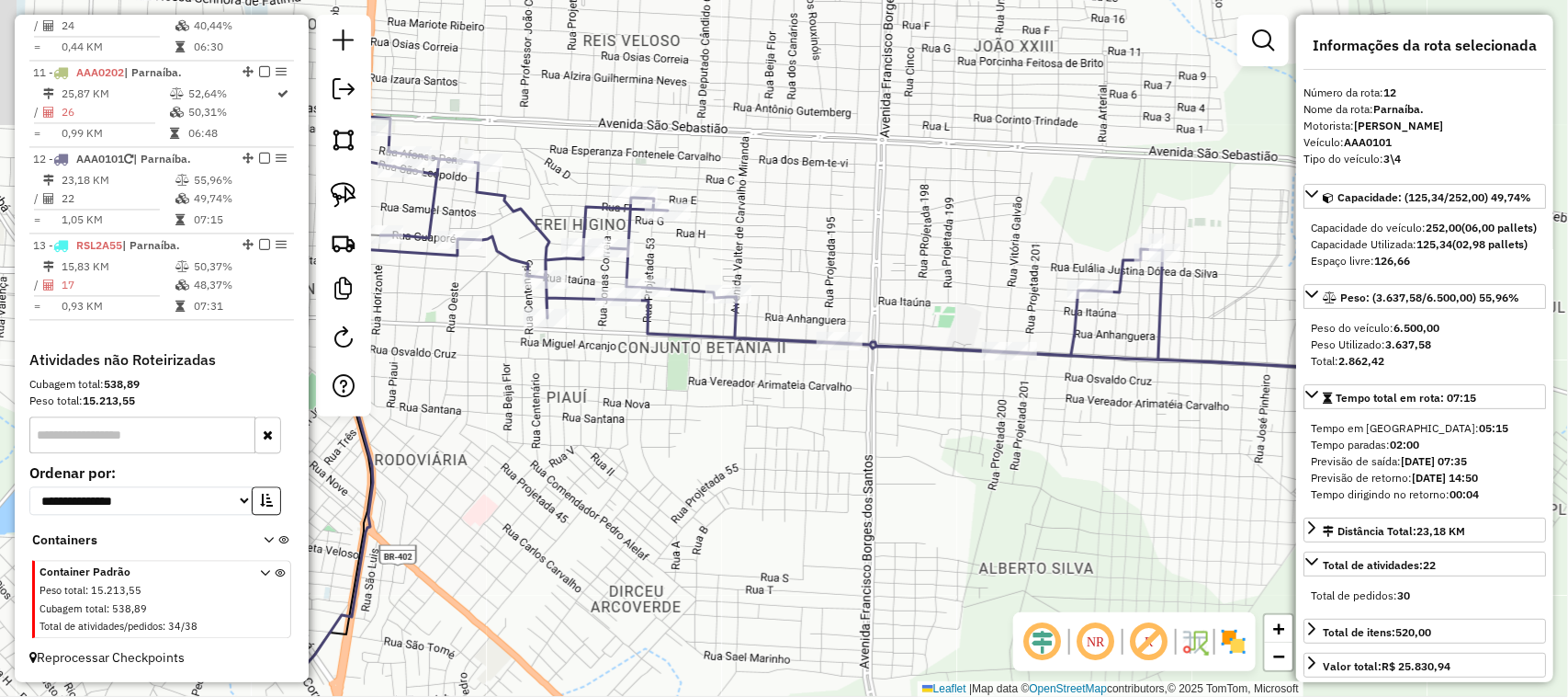
drag, startPoint x: 758, startPoint y: 428, endPoint x: 829, endPoint y: 478, distance: 86.8
click at [829, 476] on div "Janela de atendimento Grade de atendimento Capacidade Transportadoras Veículos …" at bounding box center [784, 348] width 1568 height 697
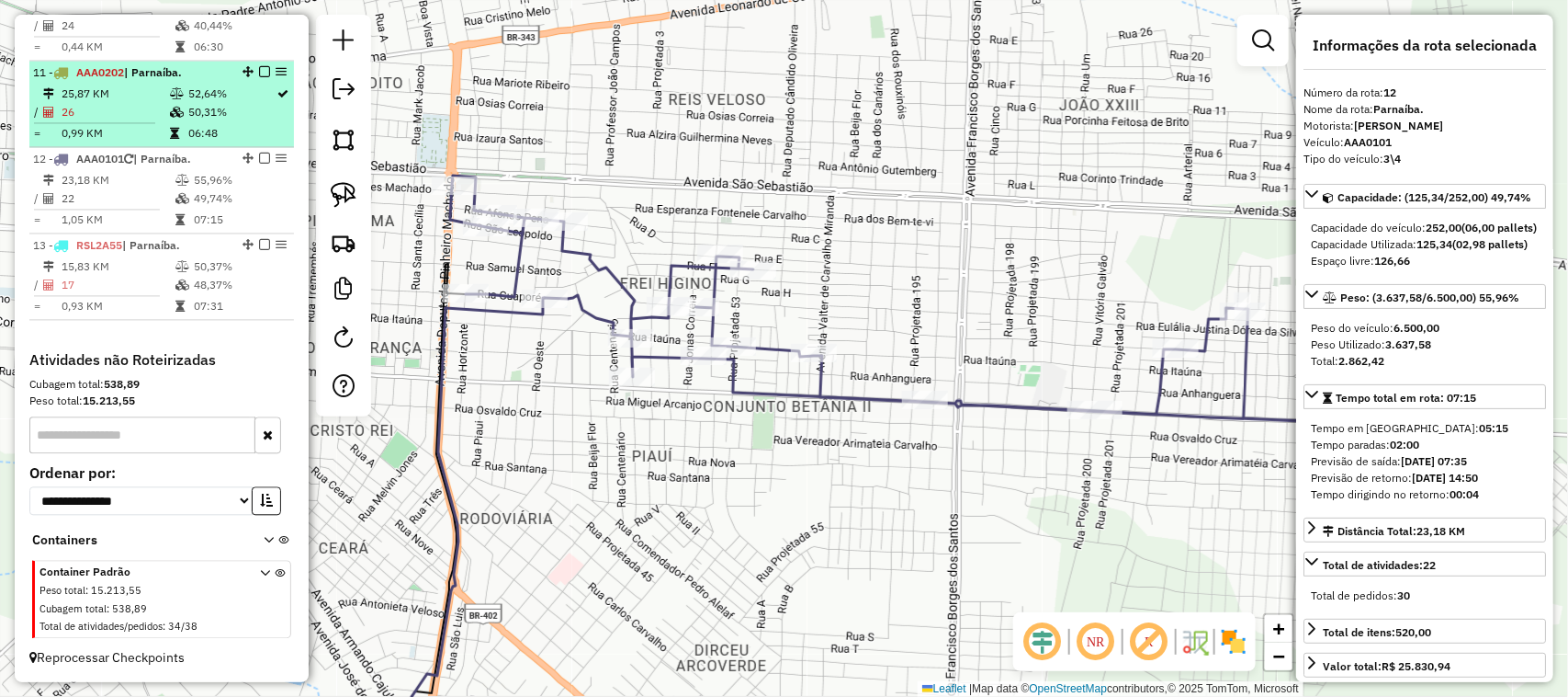
click at [140, 106] on td "26" at bounding box center [115, 112] width 108 height 19
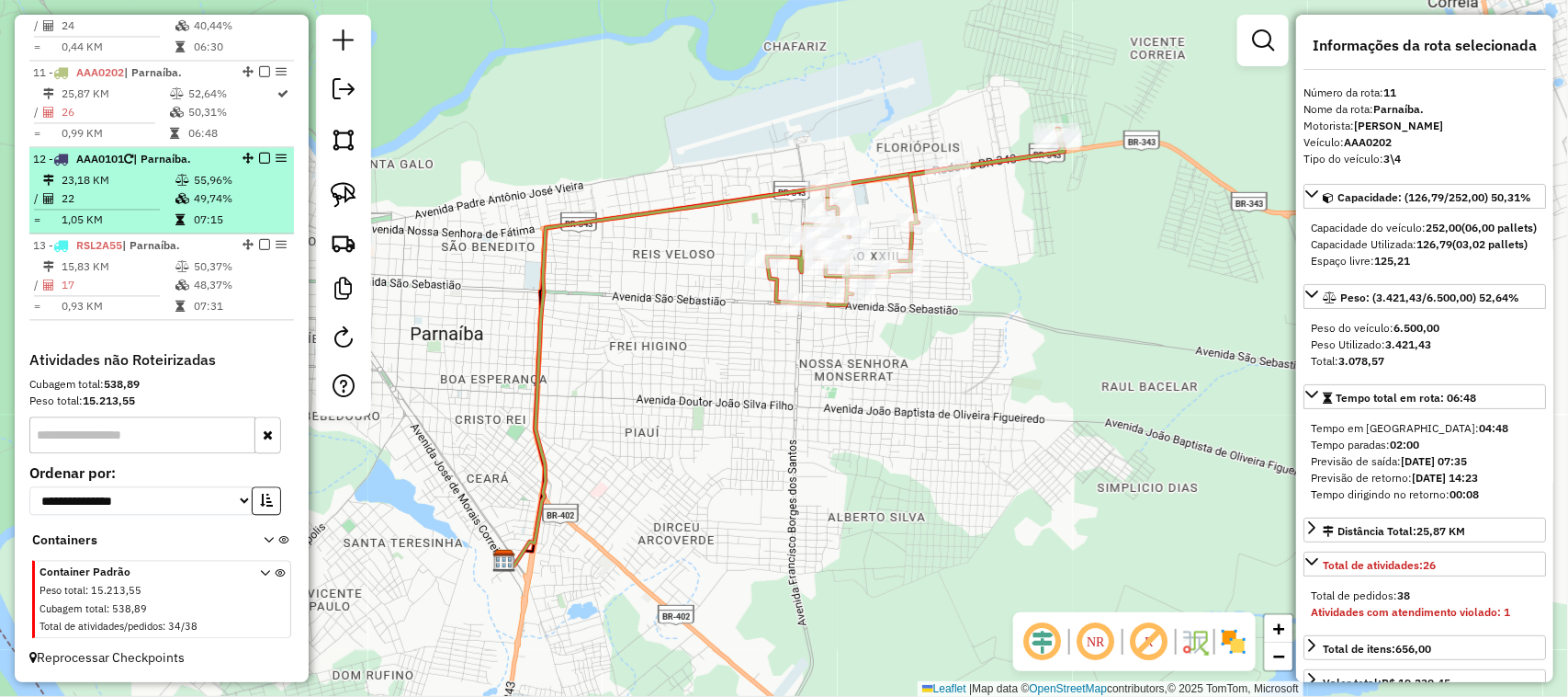
click at [219, 212] on td "07:15" at bounding box center [239, 219] width 93 height 19
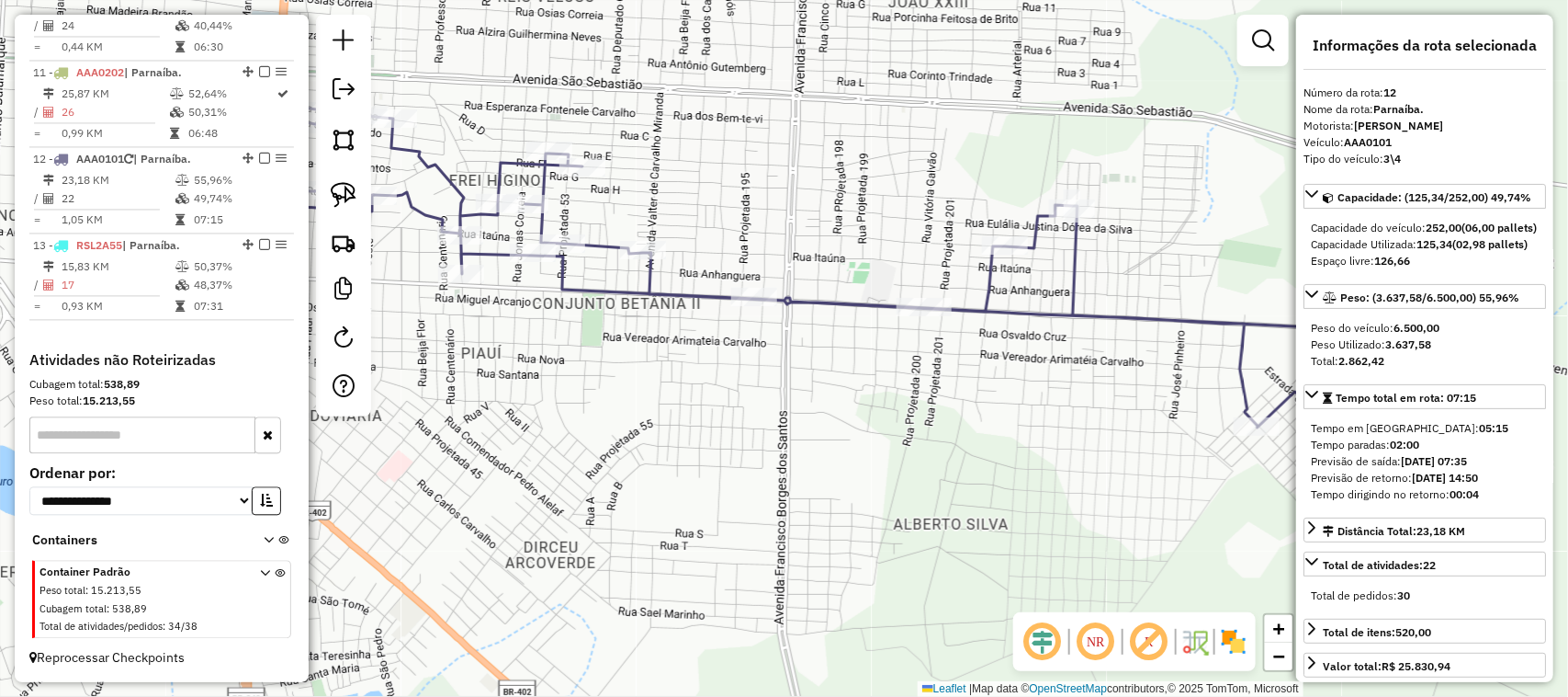
drag, startPoint x: 586, startPoint y: 348, endPoint x: 814, endPoint y: 388, distance: 231.5
click at [811, 388] on div "Janela de atendimento Grade de atendimento Capacidade Transportadoras Veículos …" at bounding box center [784, 348] width 1568 height 697
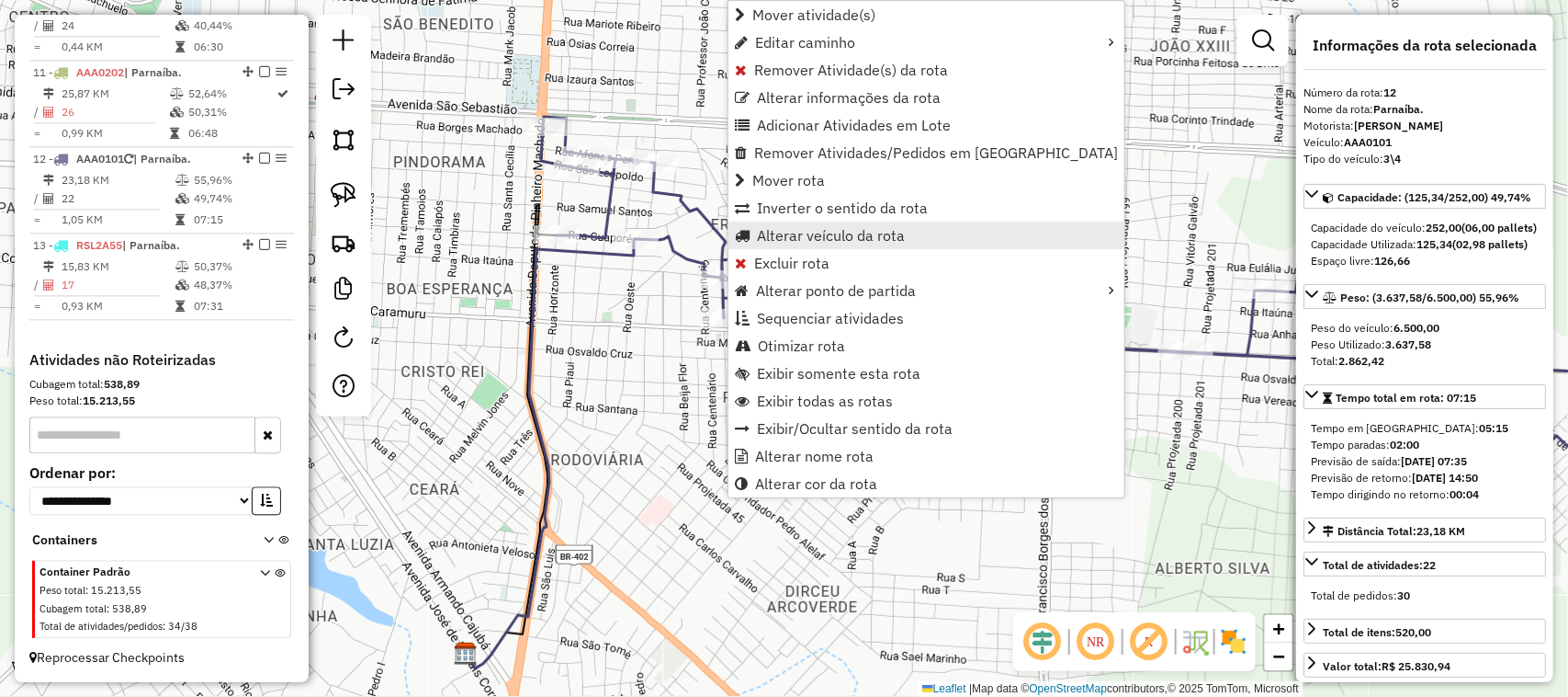
click at [787, 232] on span "Alterar veículo da rota" at bounding box center [831, 235] width 148 height 15
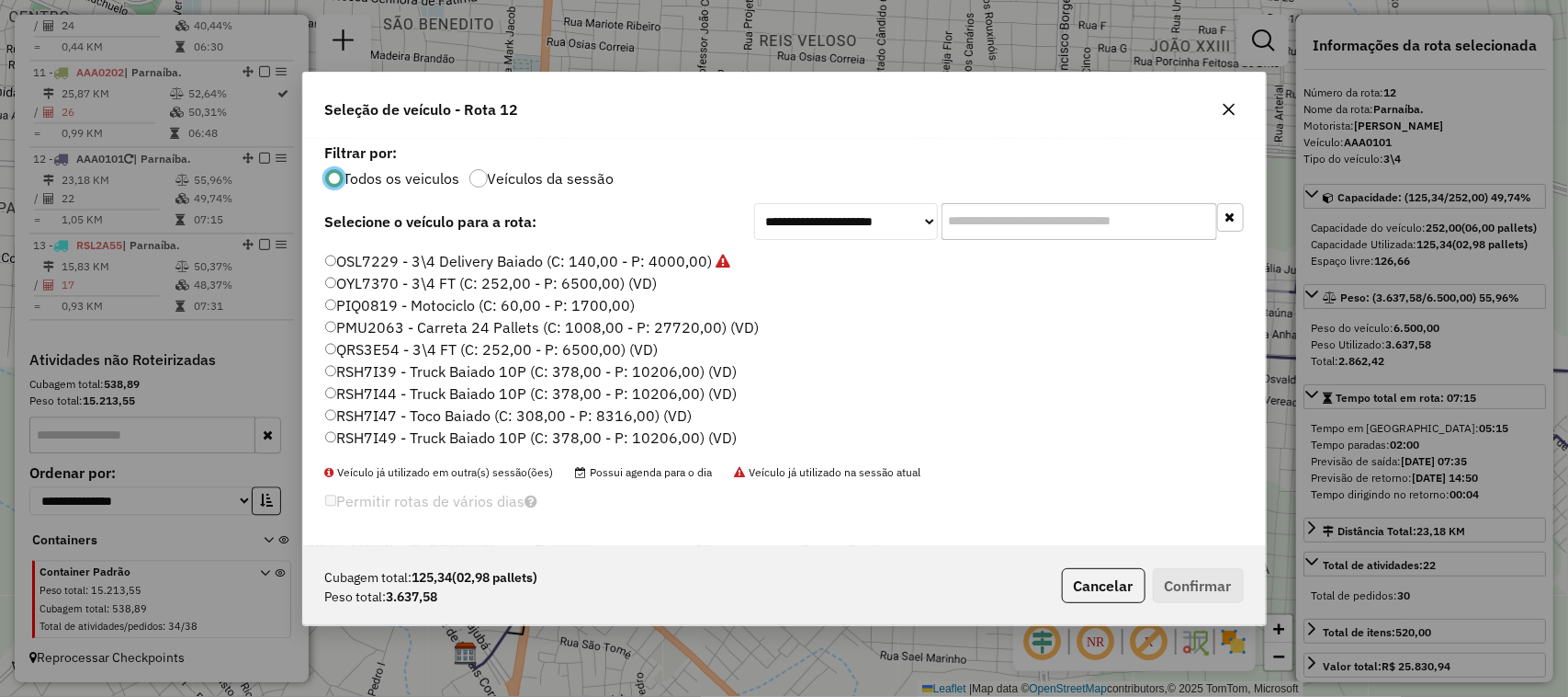
scroll to position [804, 0]
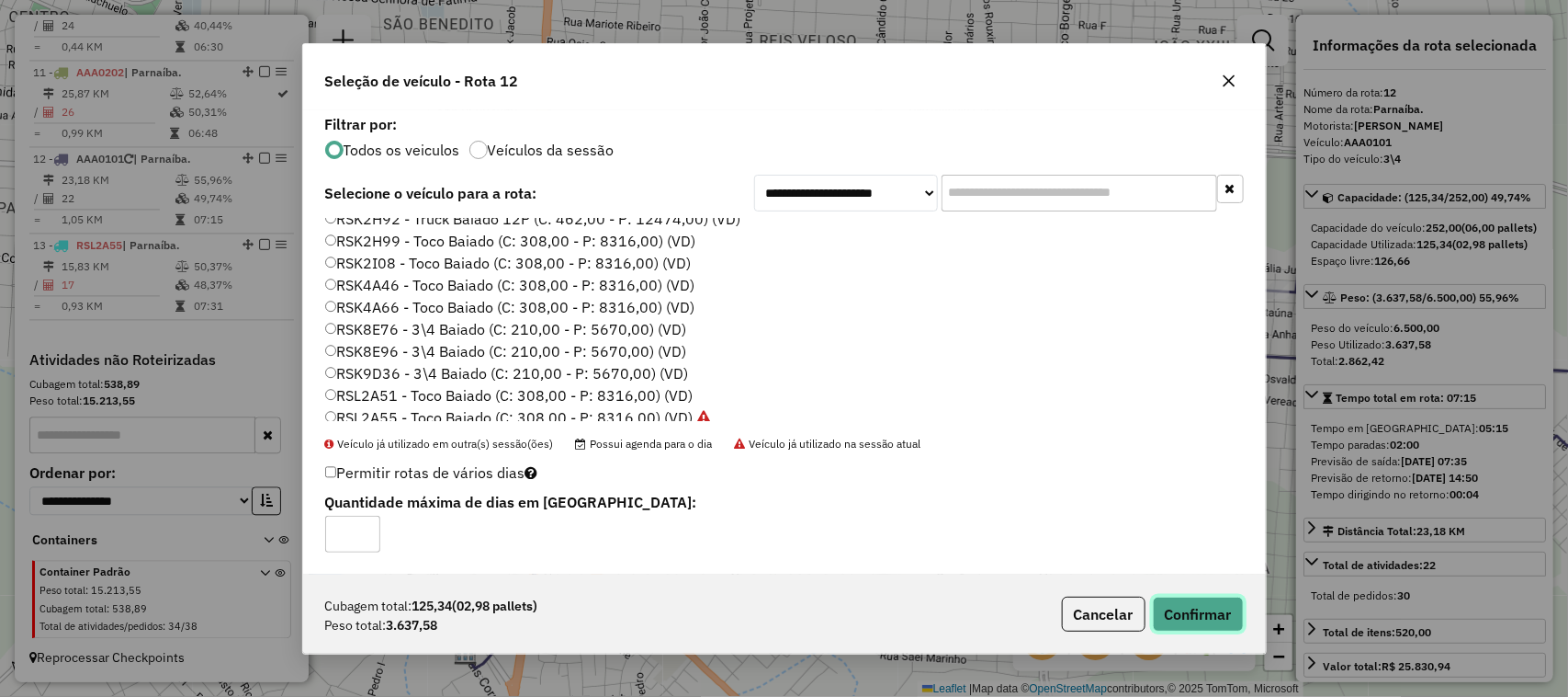
click at [1209, 616] on button "Confirmar" at bounding box center [1198, 615] width 91 height 35
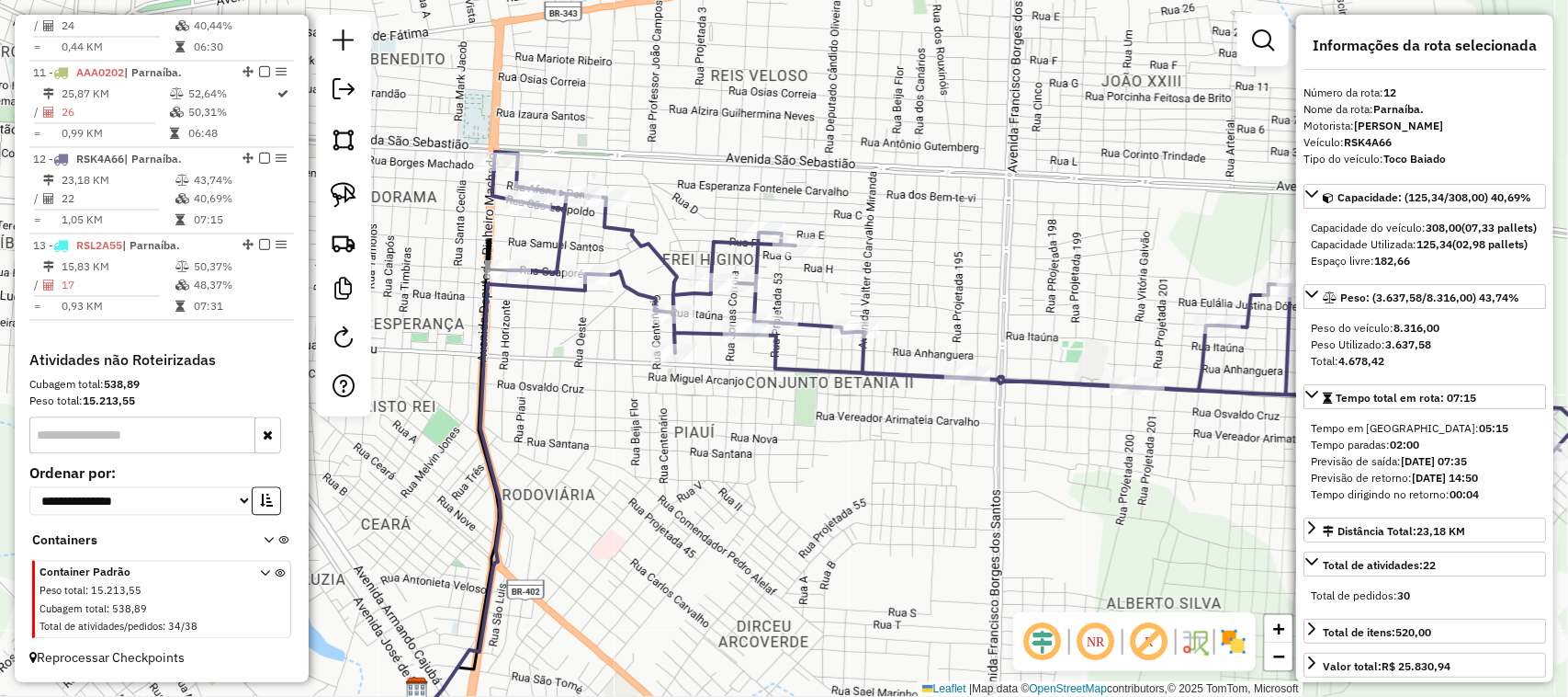
drag, startPoint x: 639, startPoint y: 356, endPoint x: 810, endPoint y: 421, distance: 182.9
click at [805, 420] on div "Janela de atendimento Grade de atendimento Capacidade Transportadoras Veículos …" at bounding box center [784, 348] width 1568 height 697
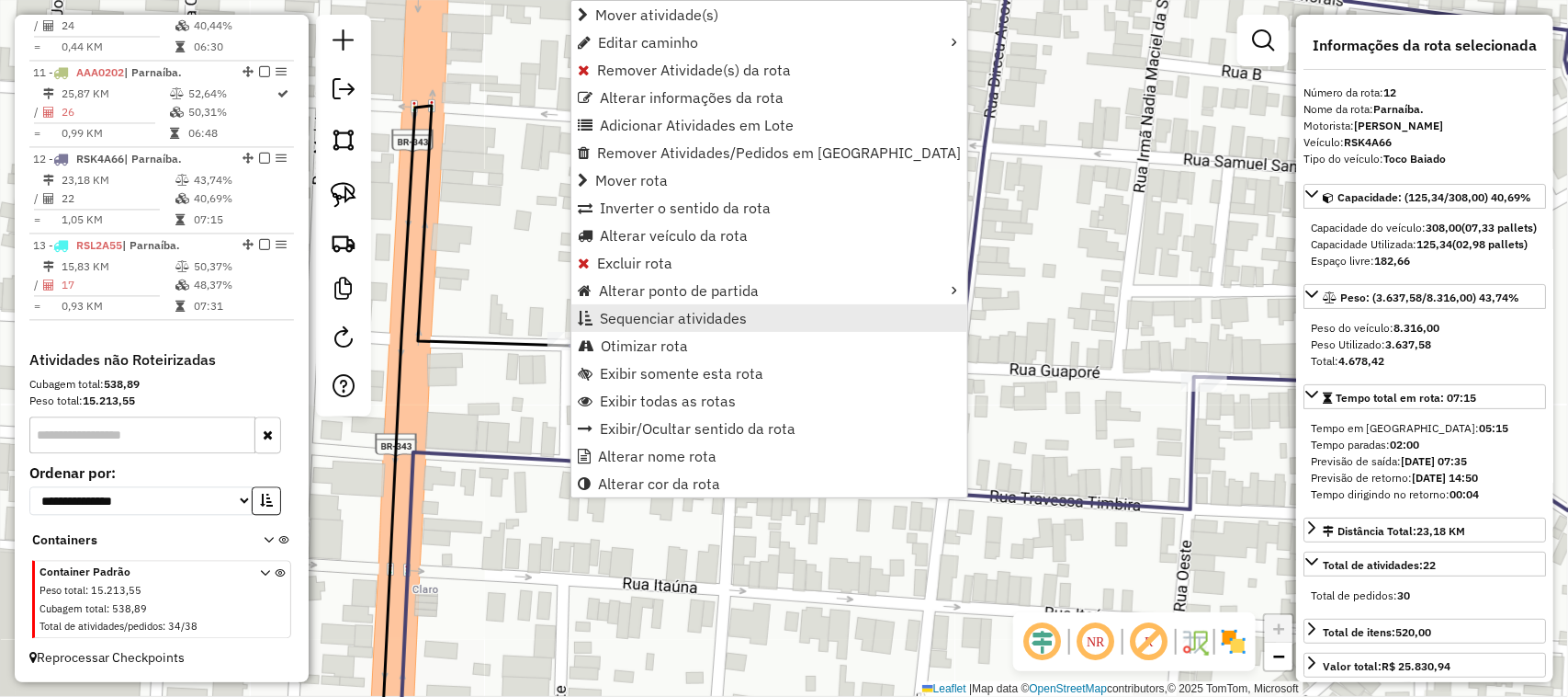
click at [659, 318] on span "Sequenciar atividades" at bounding box center [673, 318] width 147 height 15
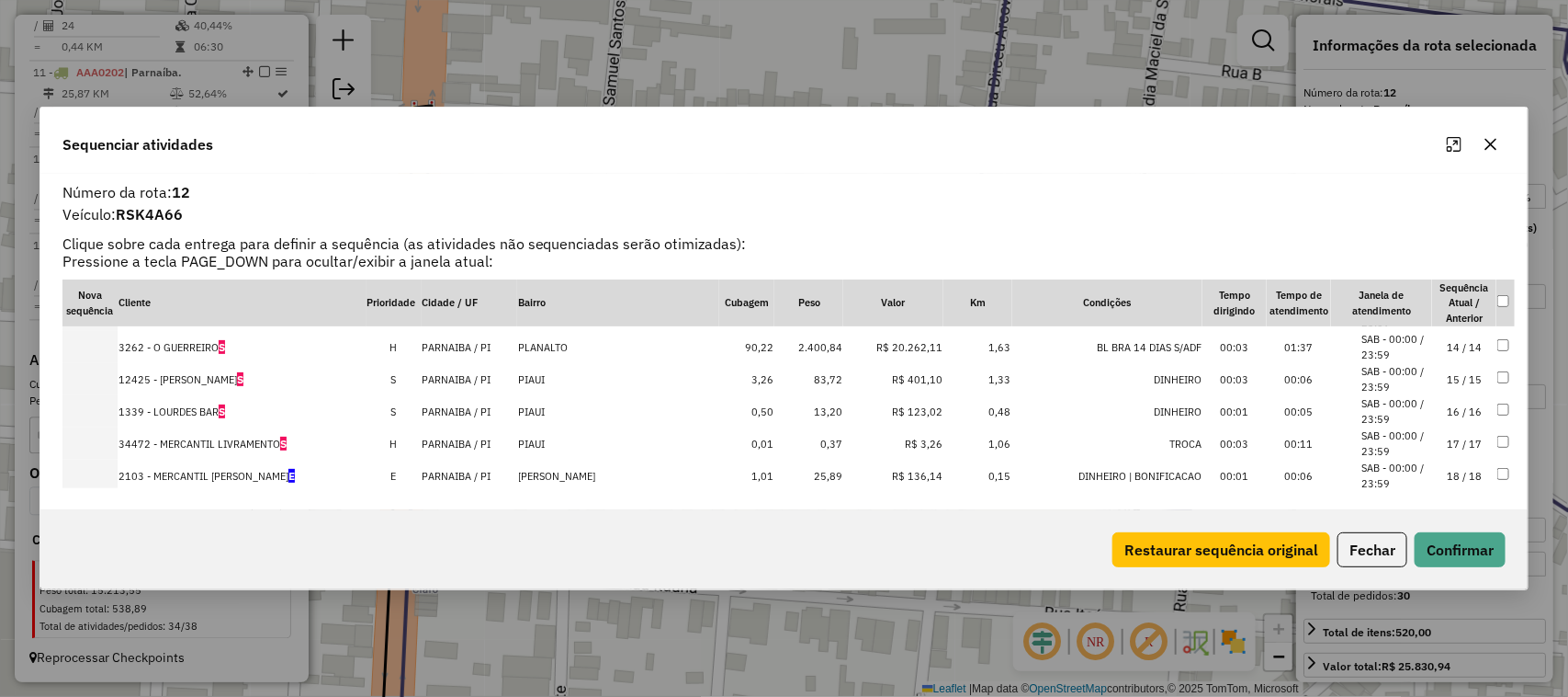
scroll to position [562, 0]
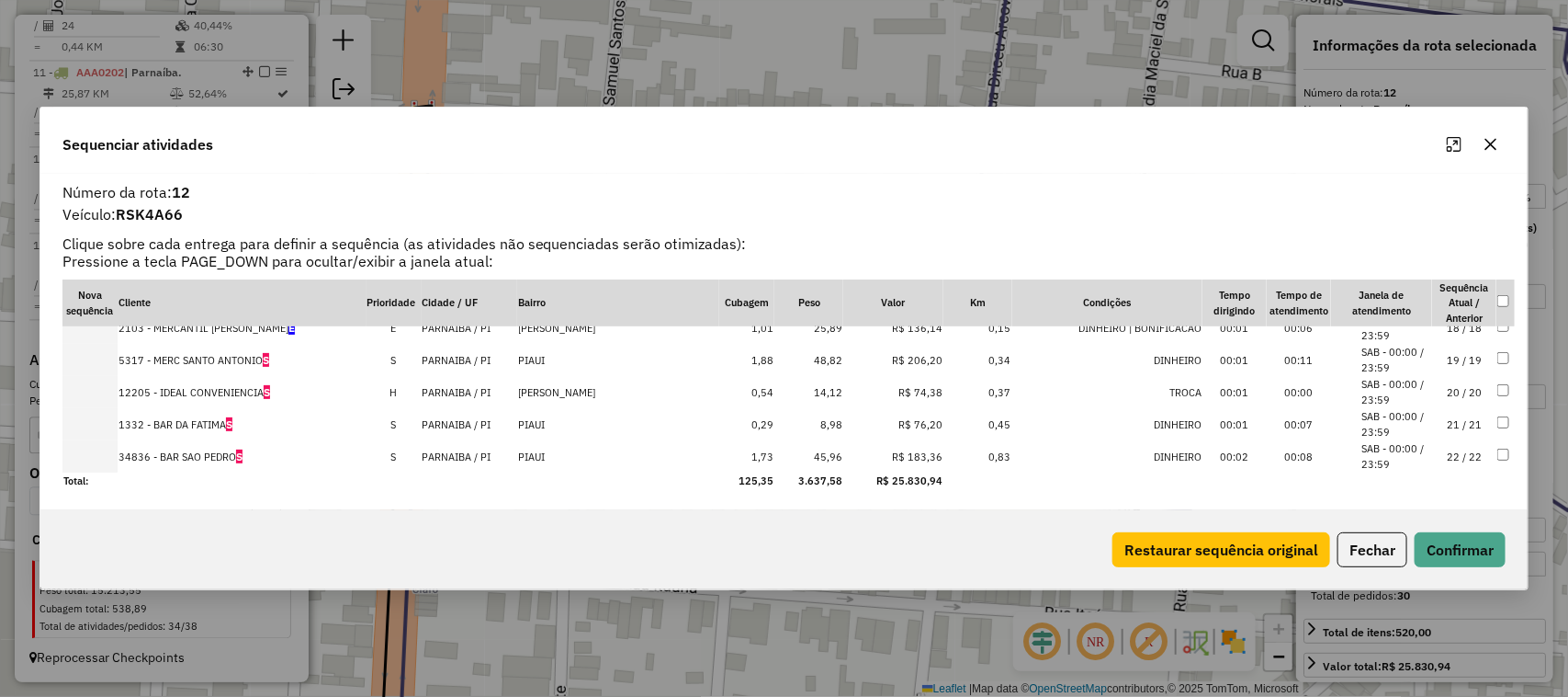
click at [1452, 454] on td "22 / 22" at bounding box center [1465, 456] width 65 height 32
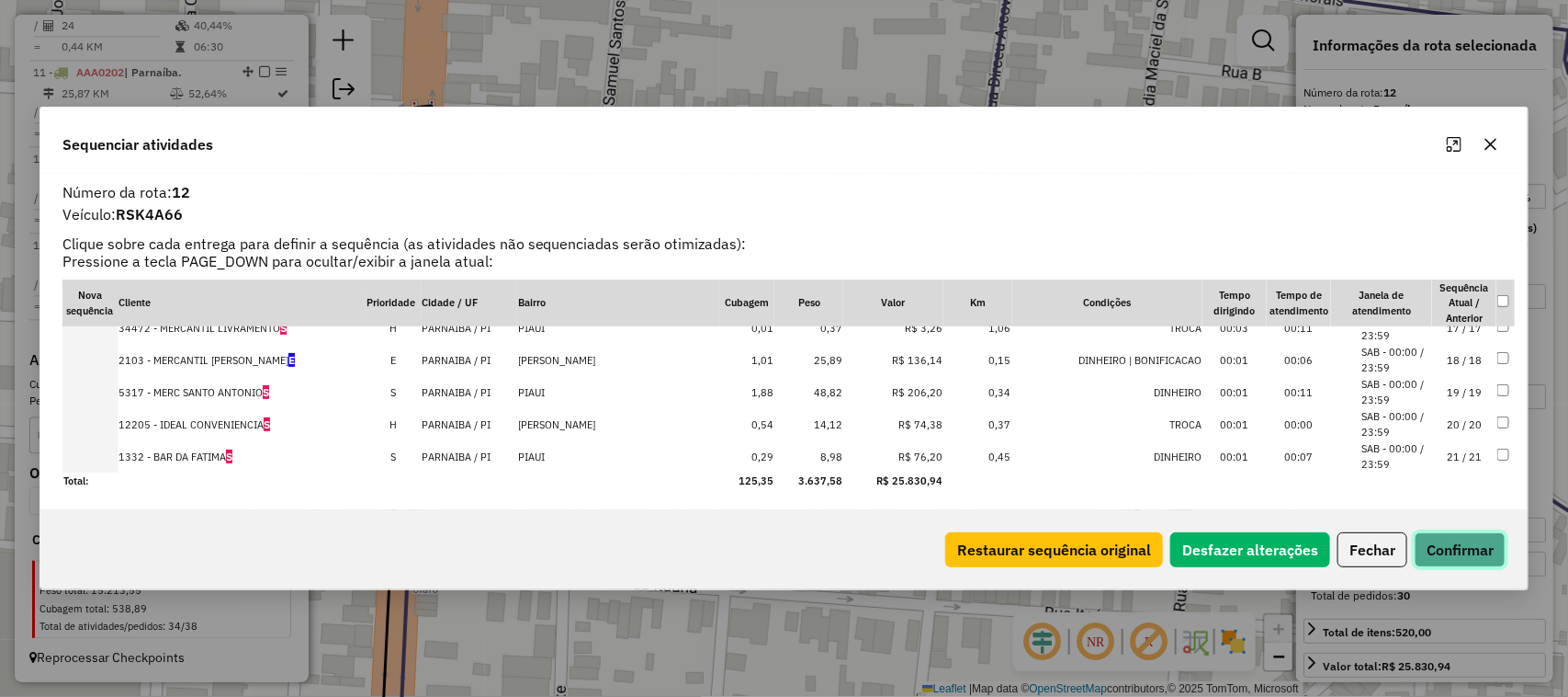
click at [1468, 548] on button "Confirmar" at bounding box center [1460, 550] width 91 height 35
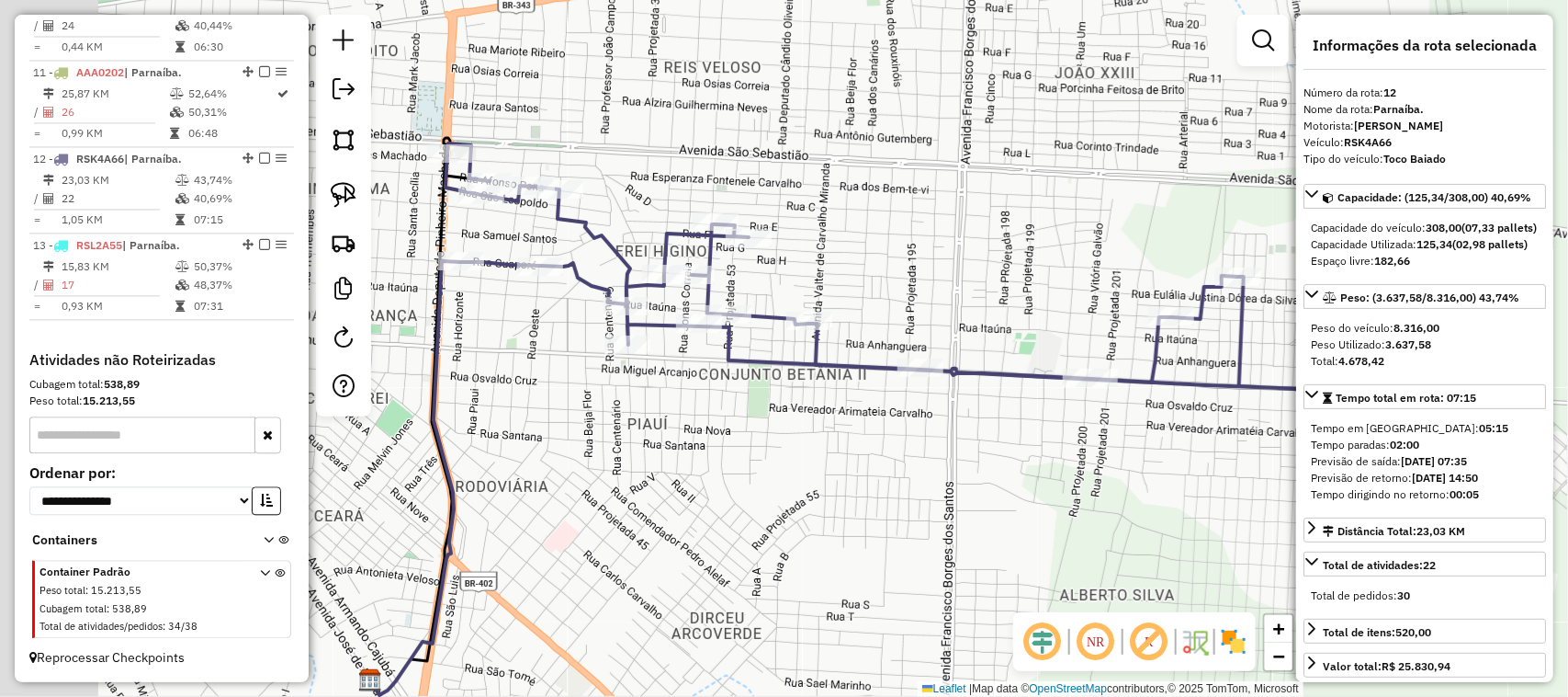
drag, startPoint x: 685, startPoint y: 402, endPoint x: 934, endPoint y: 487, distance: 263.1
click at [907, 484] on div "Janela de atendimento Grade de atendimento Capacidade Transportadoras Veículos …" at bounding box center [784, 348] width 1568 height 697
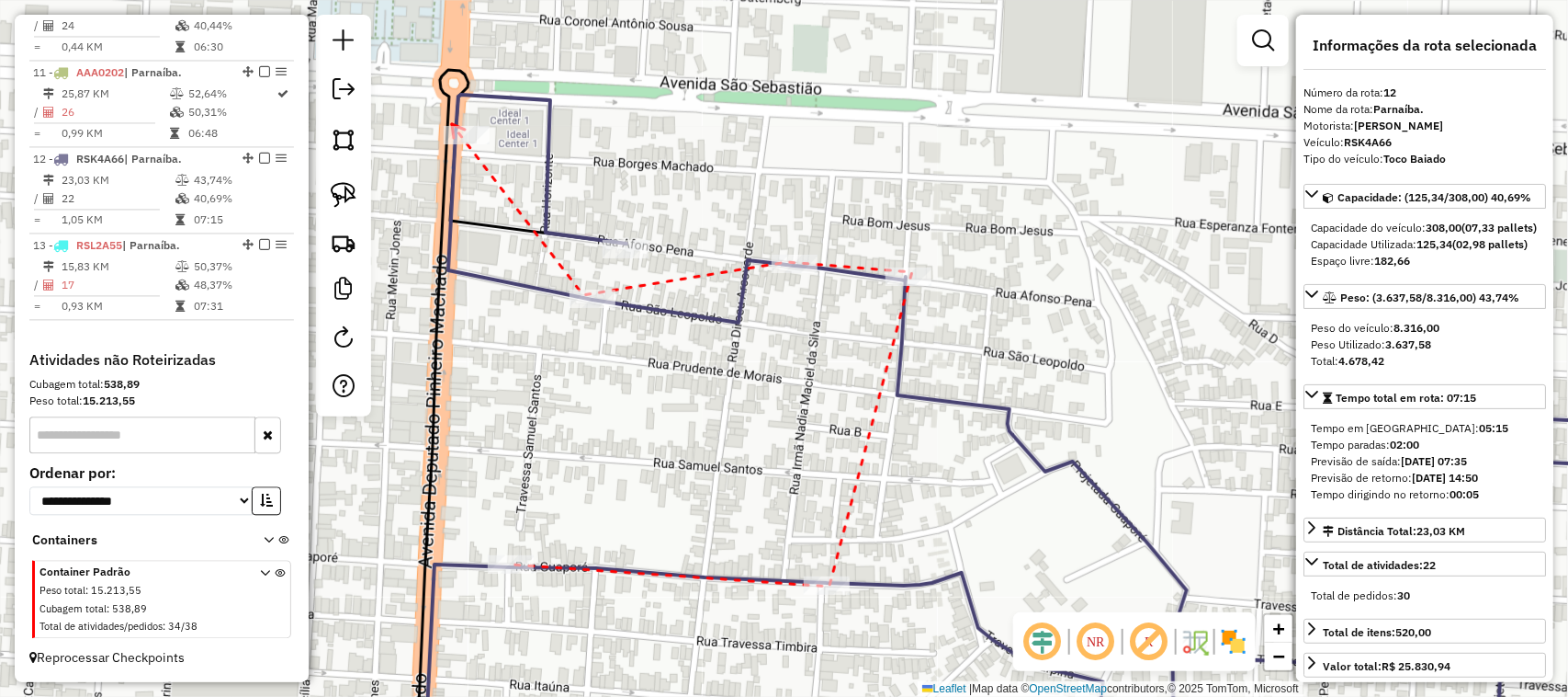
click at [452, 124] on icon at bounding box center [458, 131] width 13 height 14
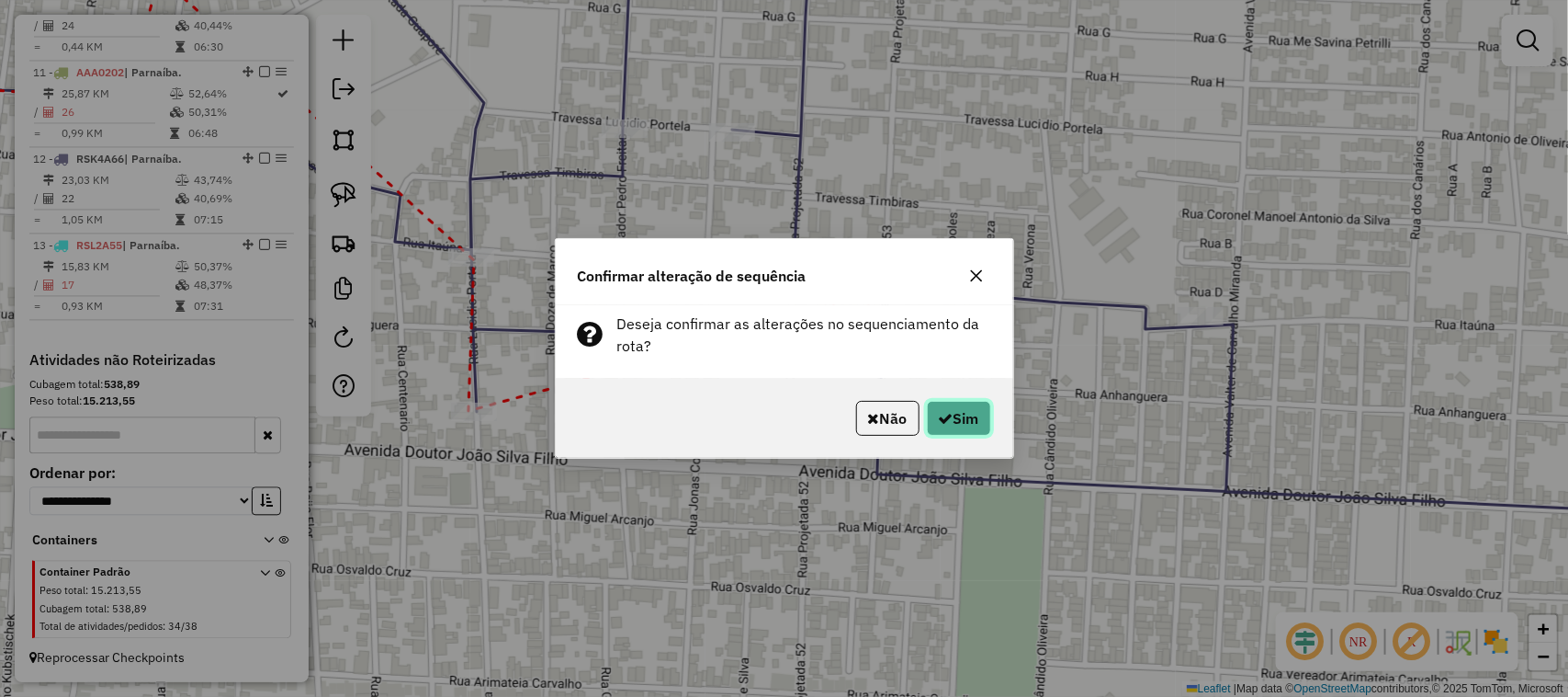
click at [969, 426] on button "Sim" at bounding box center [960, 418] width 65 height 35
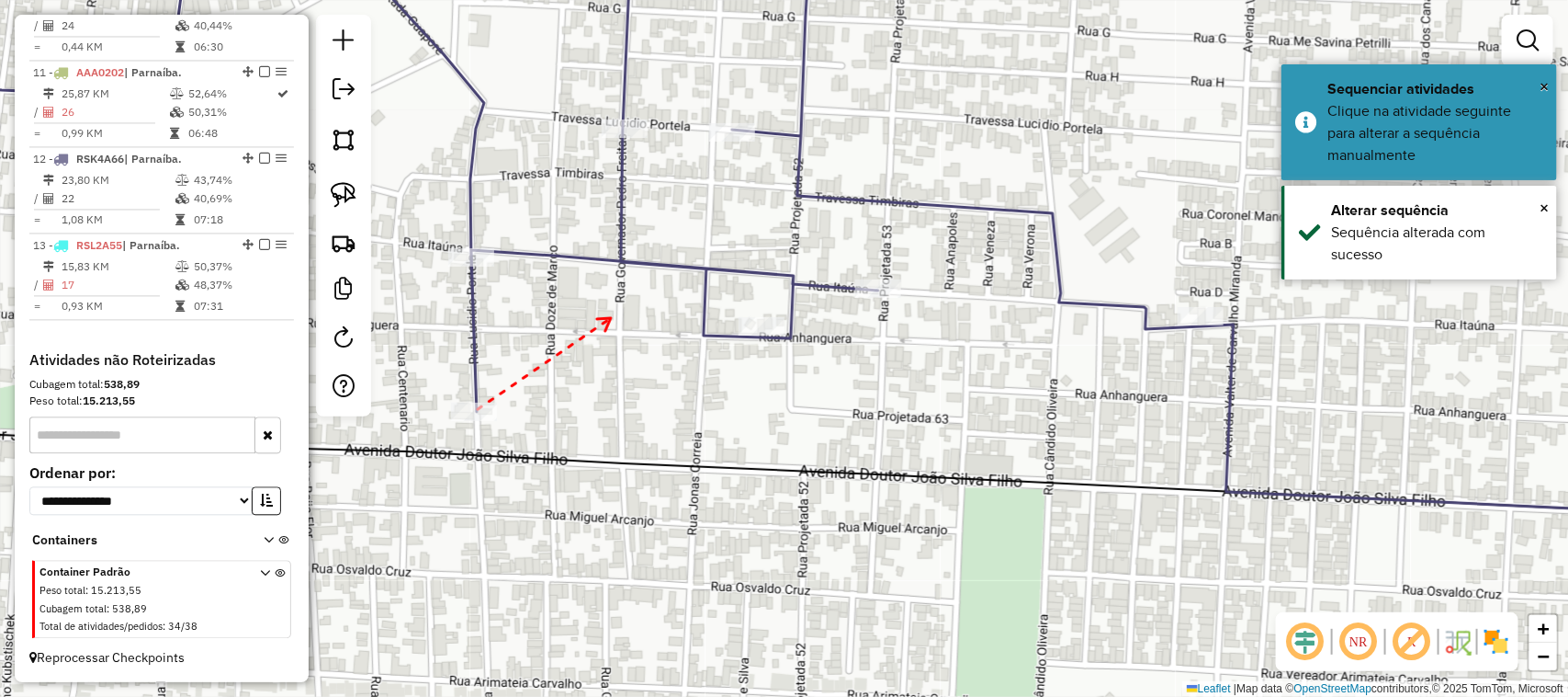
drag, startPoint x: 611, startPoint y: 320, endPoint x: 589, endPoint y: 565, distance: 246.0
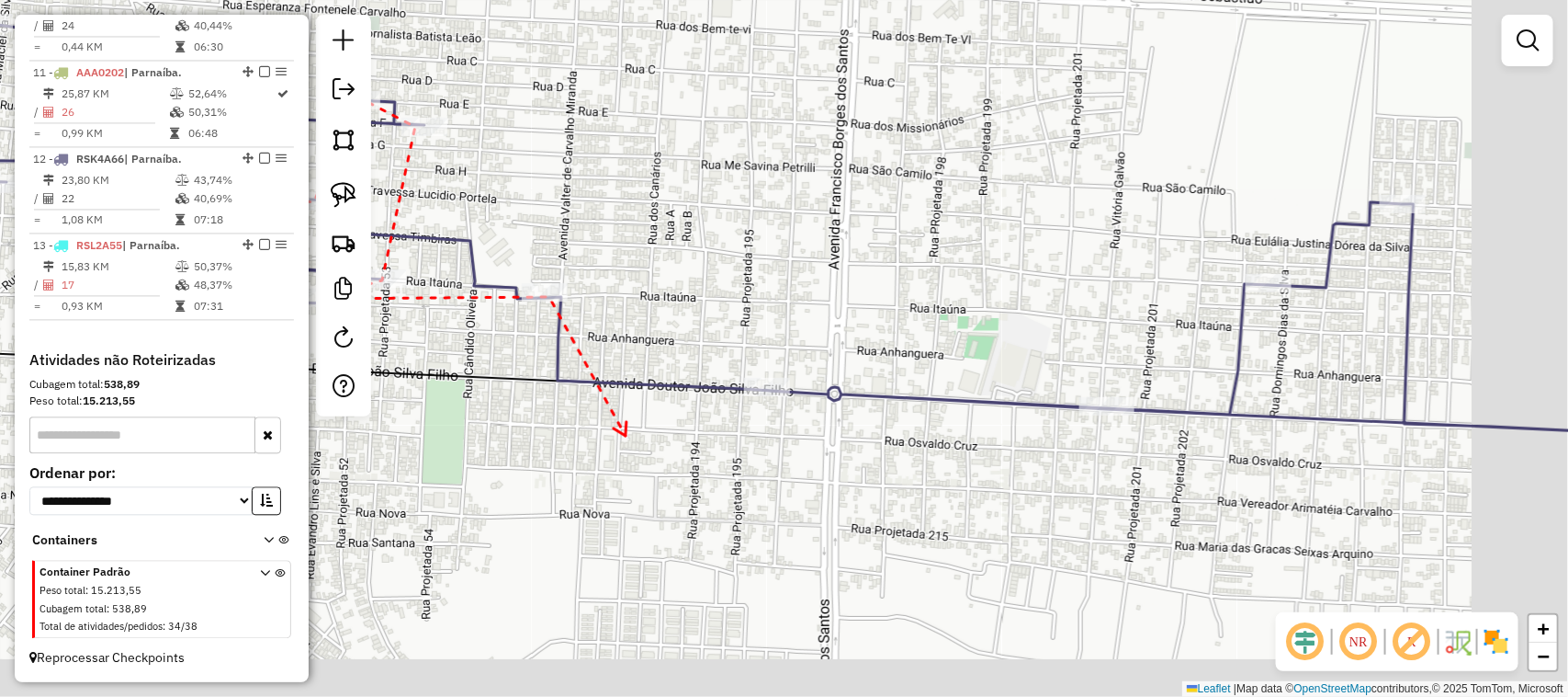
drag, startPoint x: 714, startPoint y: 411, endPoint x: 602, endPoint y: 420, distance: 112.4
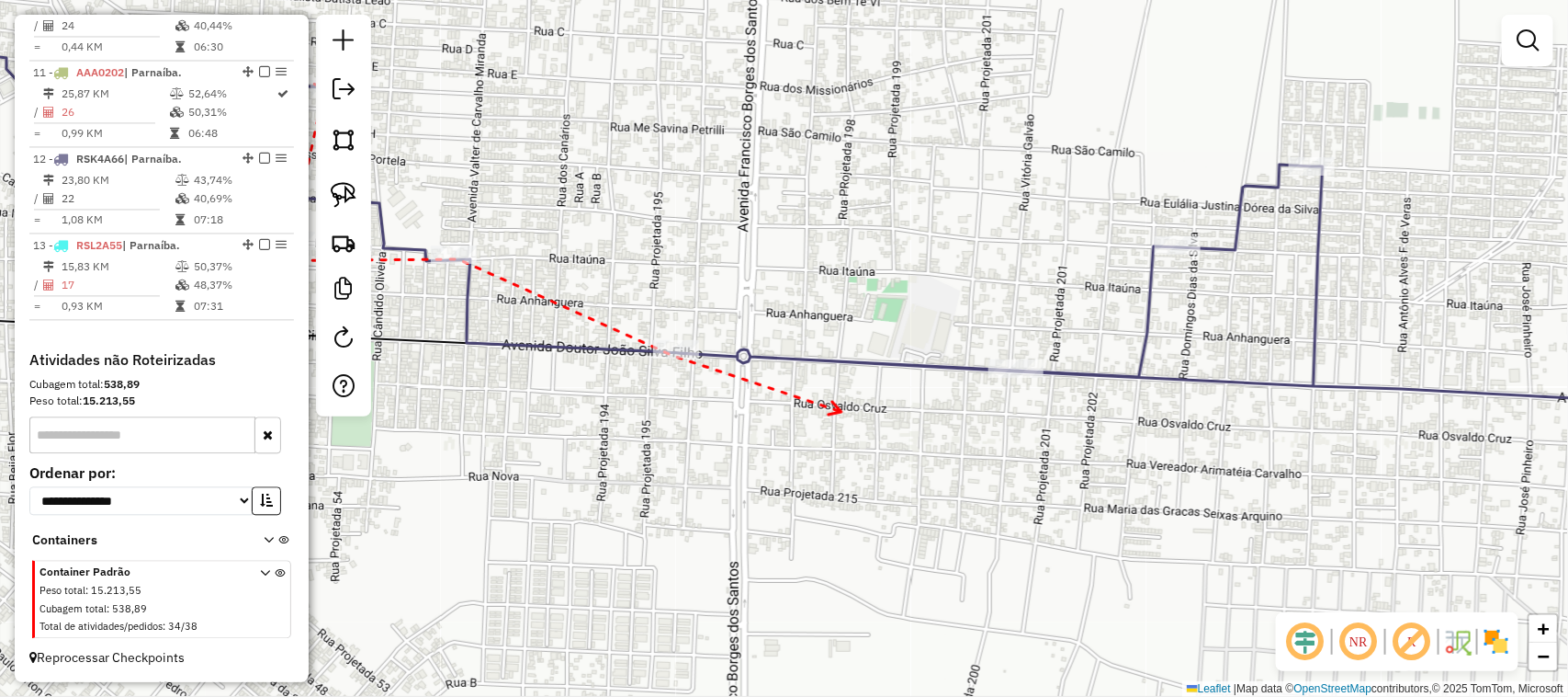
drag, startPoint x: 842, startPoint y: 412, endPoint x: 692, endPoint y: 411, distance: 150.0
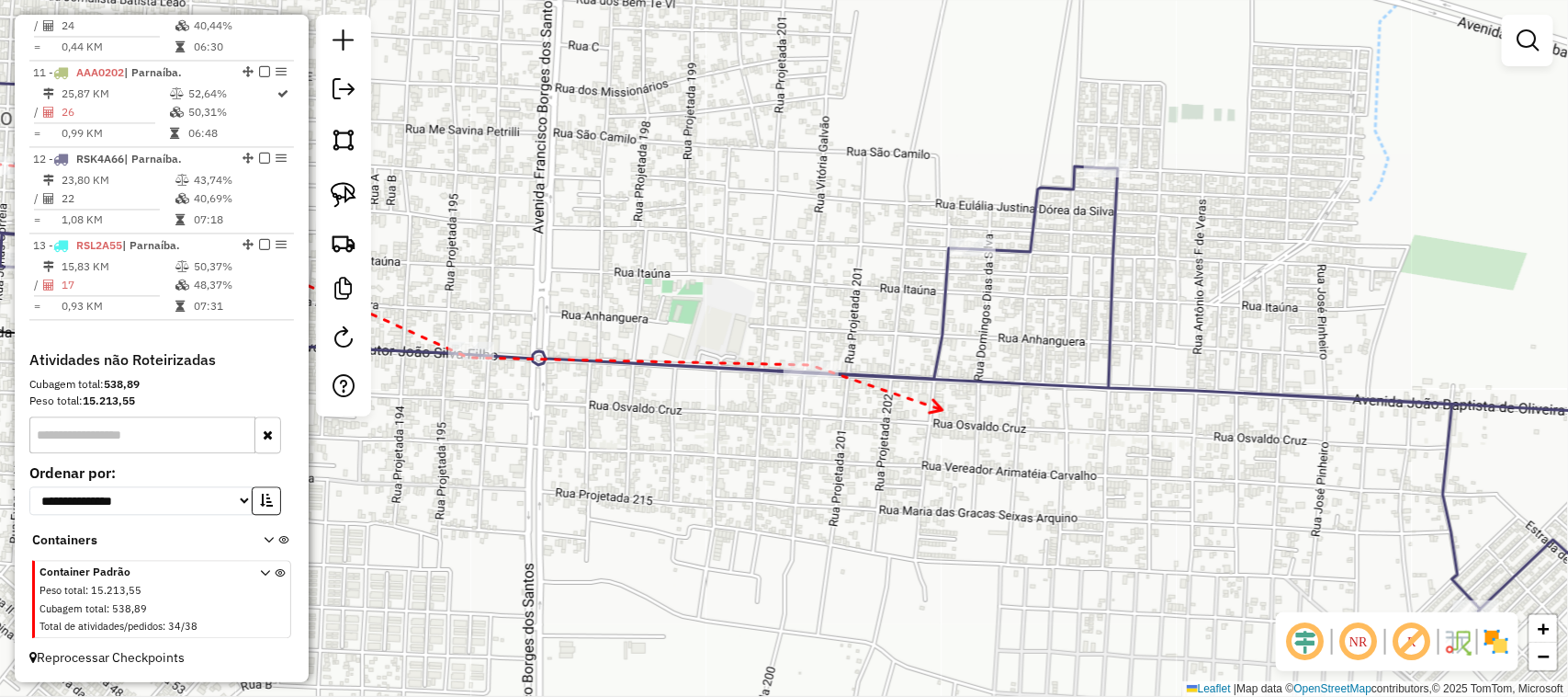
drag, startPoint x: 942, startPoint y: 412, endPoint x: 782, endPoint y: 412, distance: 160.0
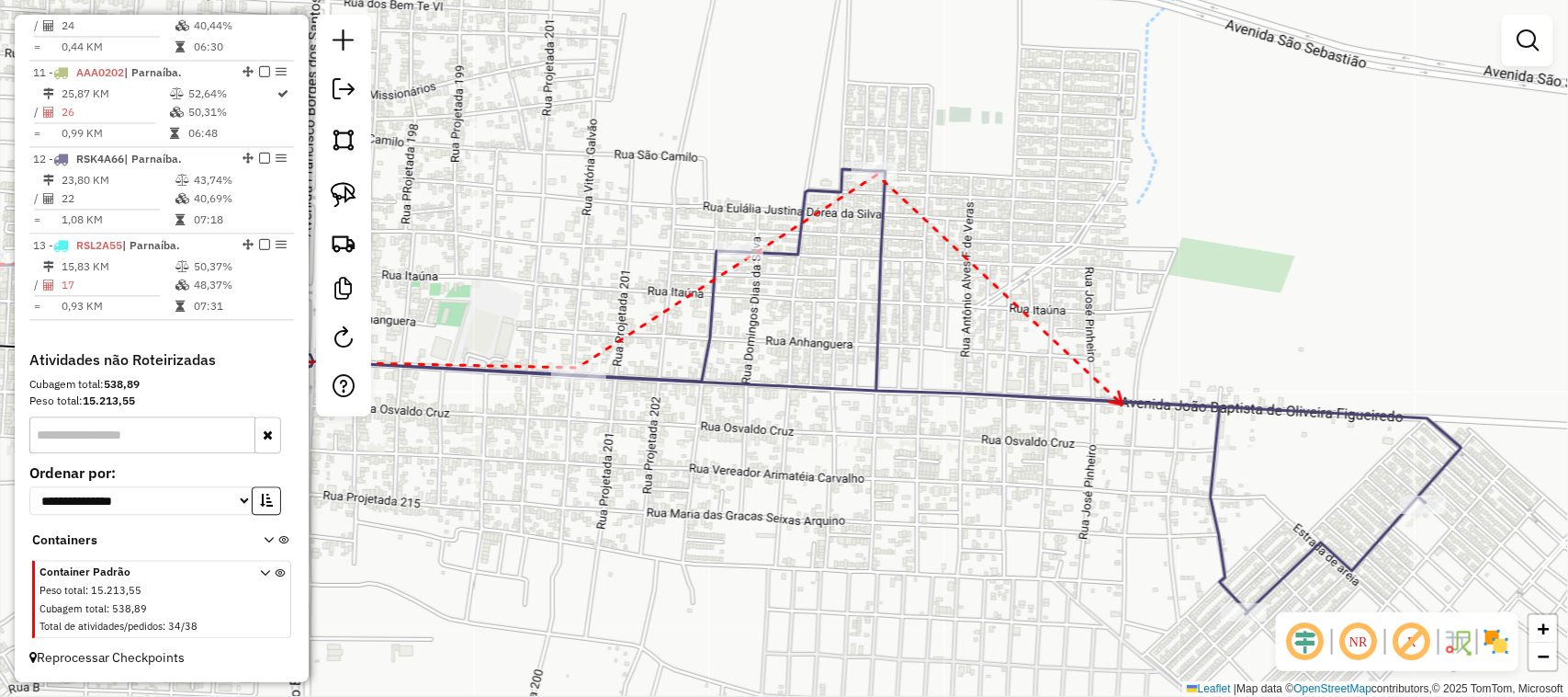
drag, startPoint x: 1123, startPoint y: 404, endPoint x: 989, endPoint y: 320, distance: 158.2
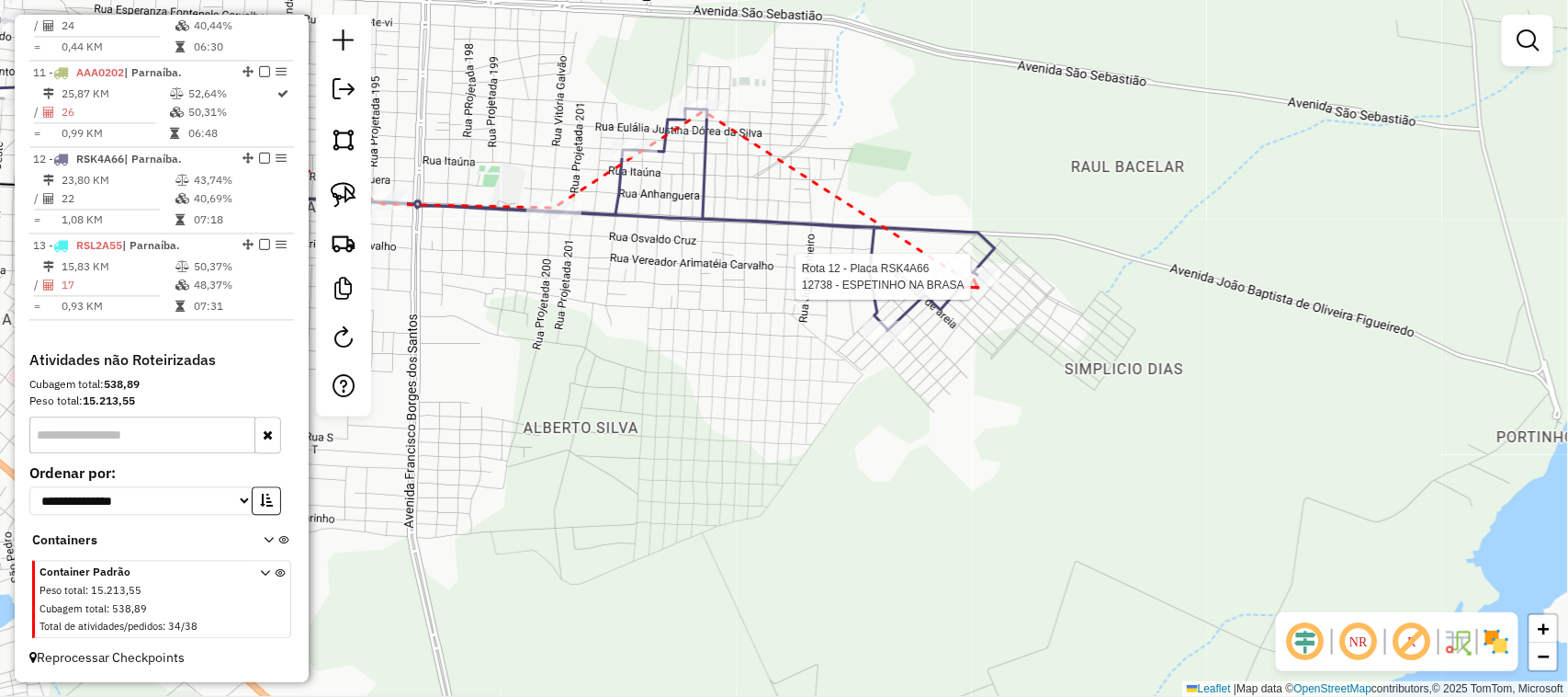
click at [978, 286] on div at bounding box center [976, 276] width 46 height 19
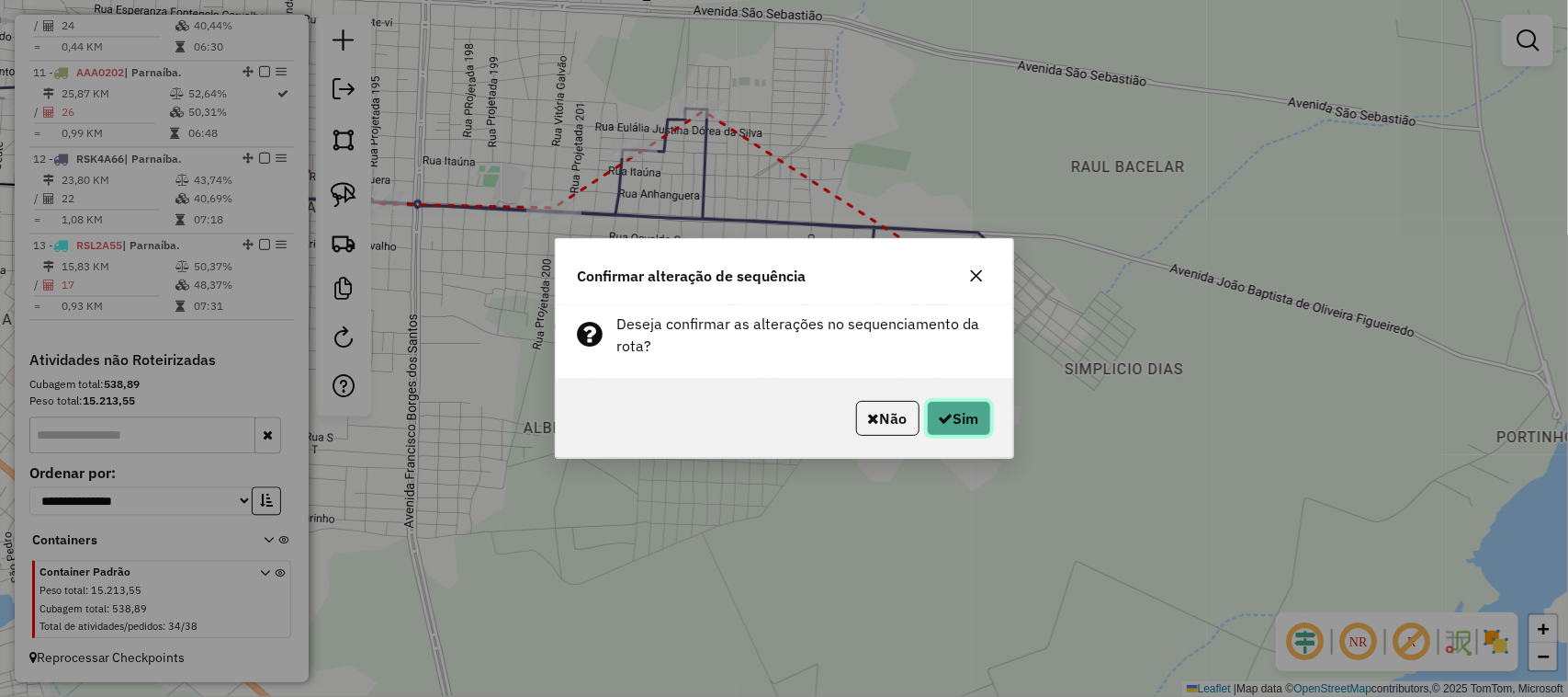
click at [956, 411] on button "Sim" at bounding box center [960, 418] width 65 height 35
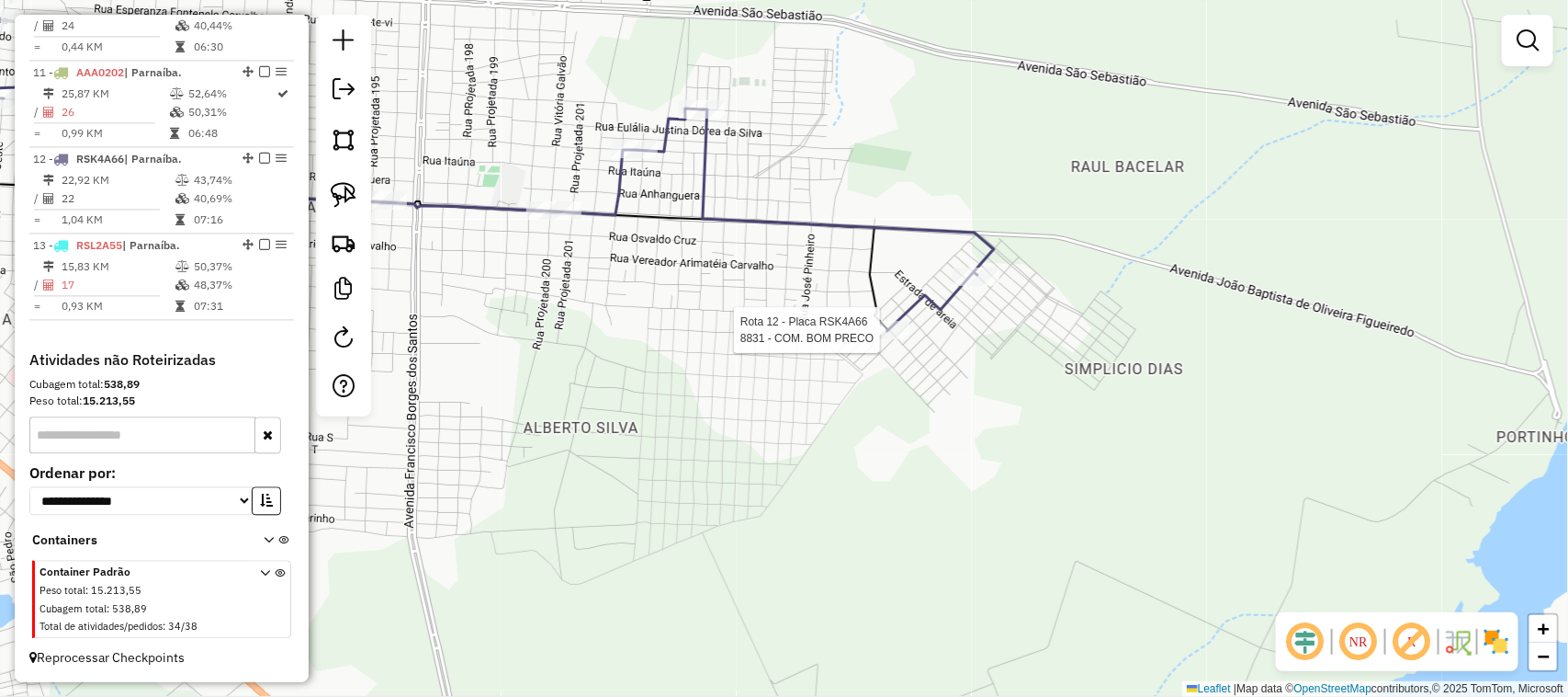
select select "*********"
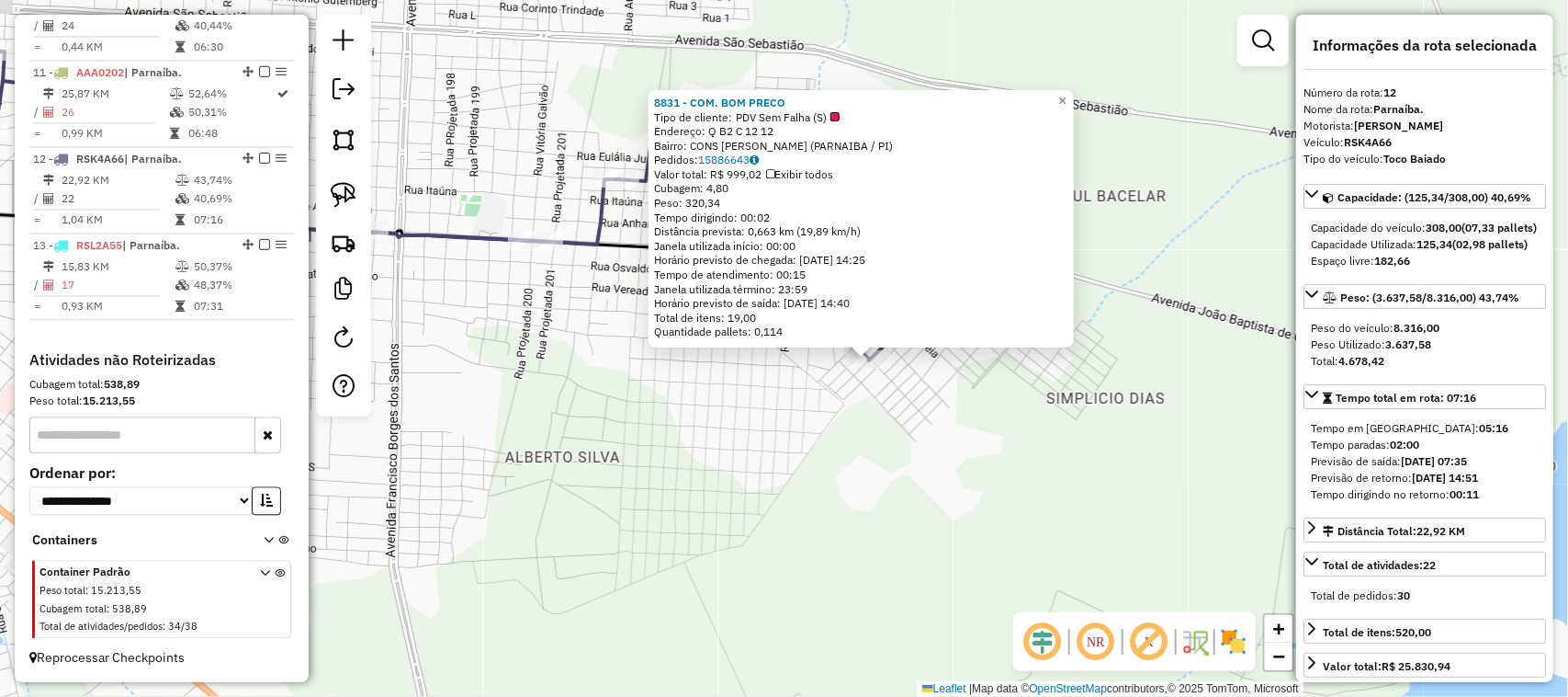
drag, startPoint x: 548, startPoint y: 440, endPoint x: 939, endPoint y: 464, distance: 391.7
click at [814, 460] on div "8831 - COM. BOM PRECO Tipo de cliente: PDV Sem Falha (S) Endereço: Q B2 C 12 12…" at bounding box center [784, 348] width 1568 height 697
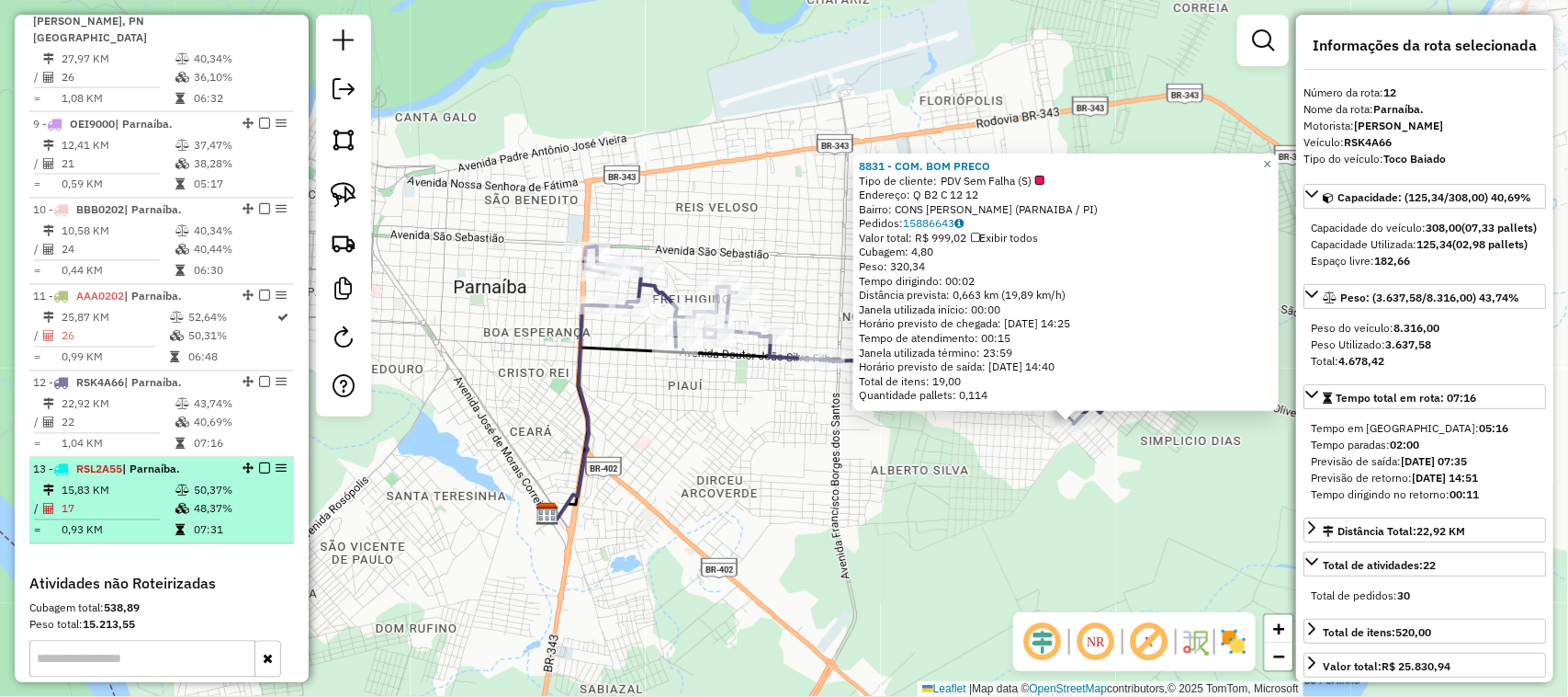
scroll to position [1405, 0]
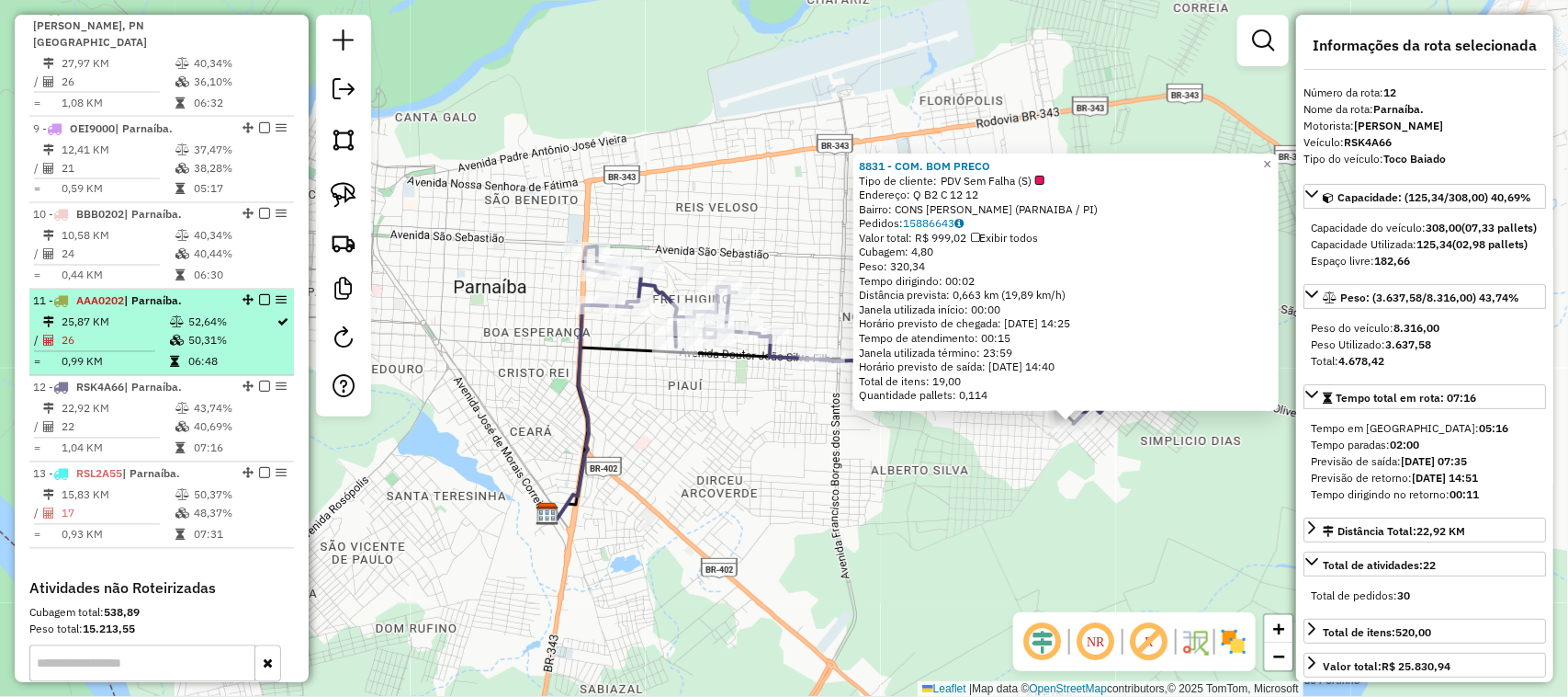
click at [163, 327] on td "25,87 KM" at bounding box center [115, 322] width 108 height 19
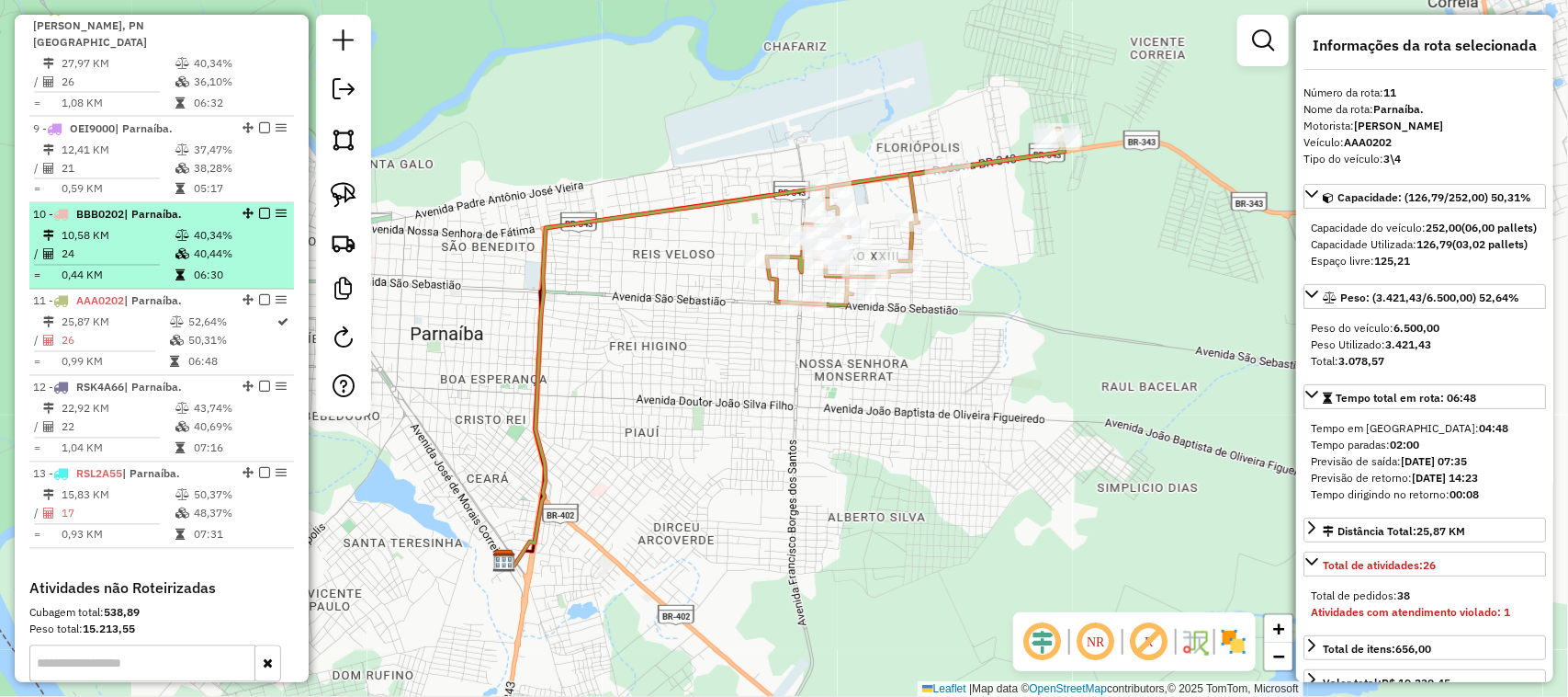
click at [134, 225] on li "10 - BBB0202 | Parnaíba. 10,58 KM 40,34% / 24 40,44% = 0,44 KM 06:30" at bounding box center [162, 246] width 265 height 86
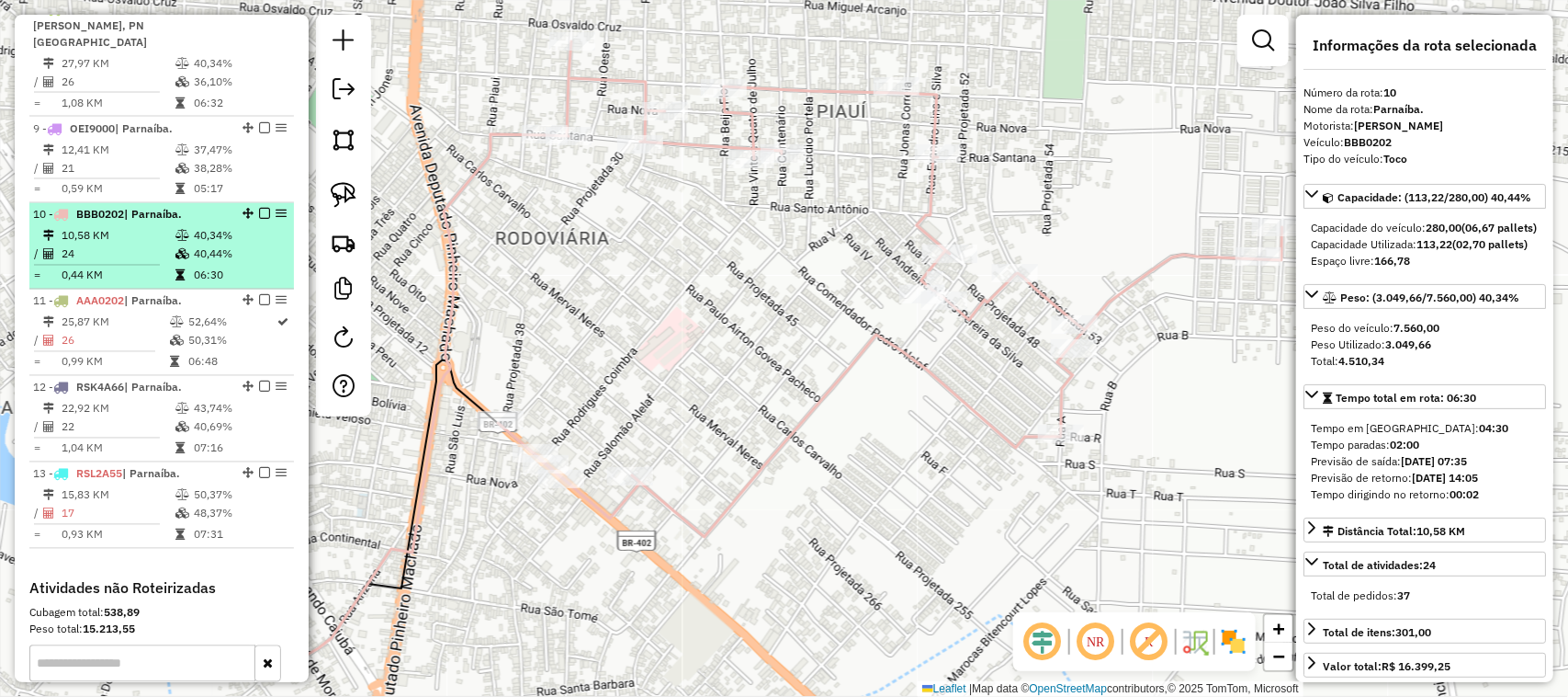
scroll to position [1290, 0]
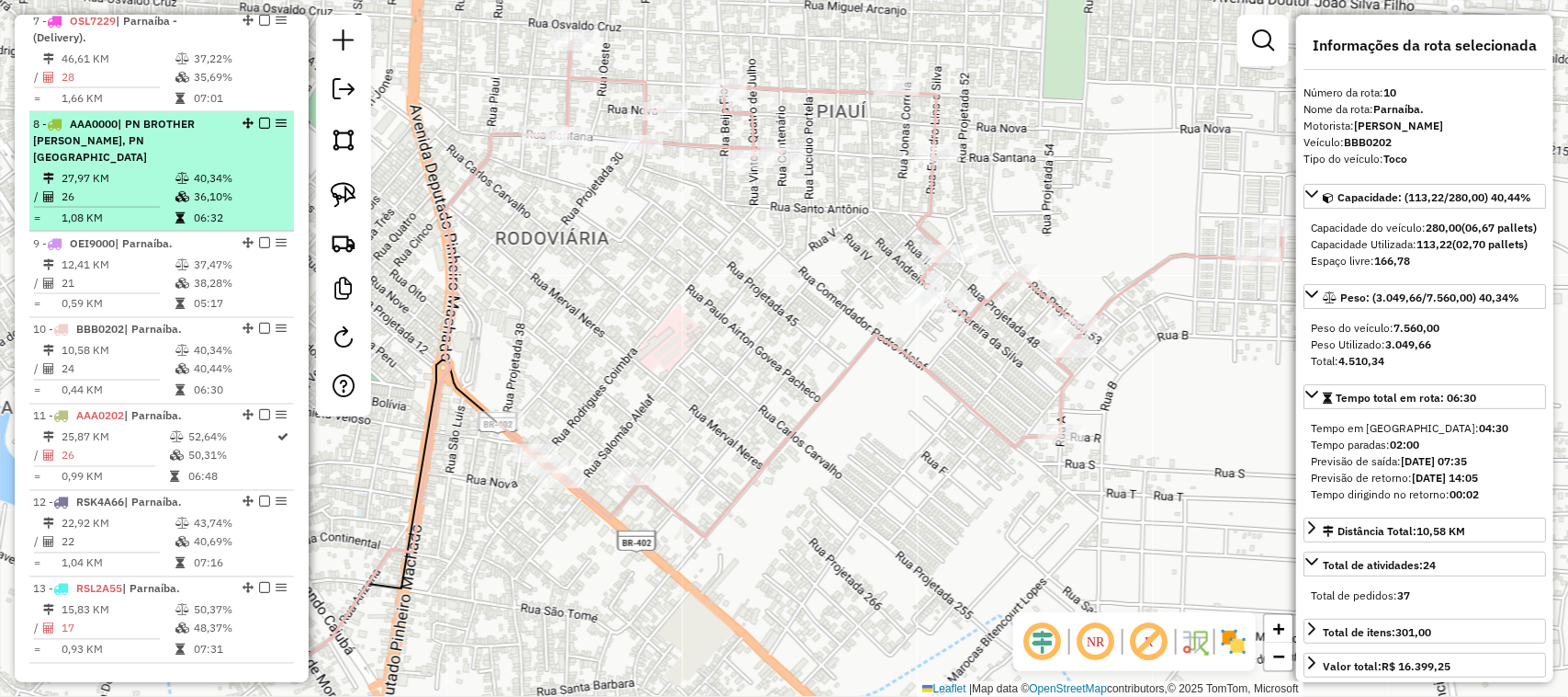
click at [152, 212] on td "1,08 KM" at bounding box center [118, 218] width 114 height 19
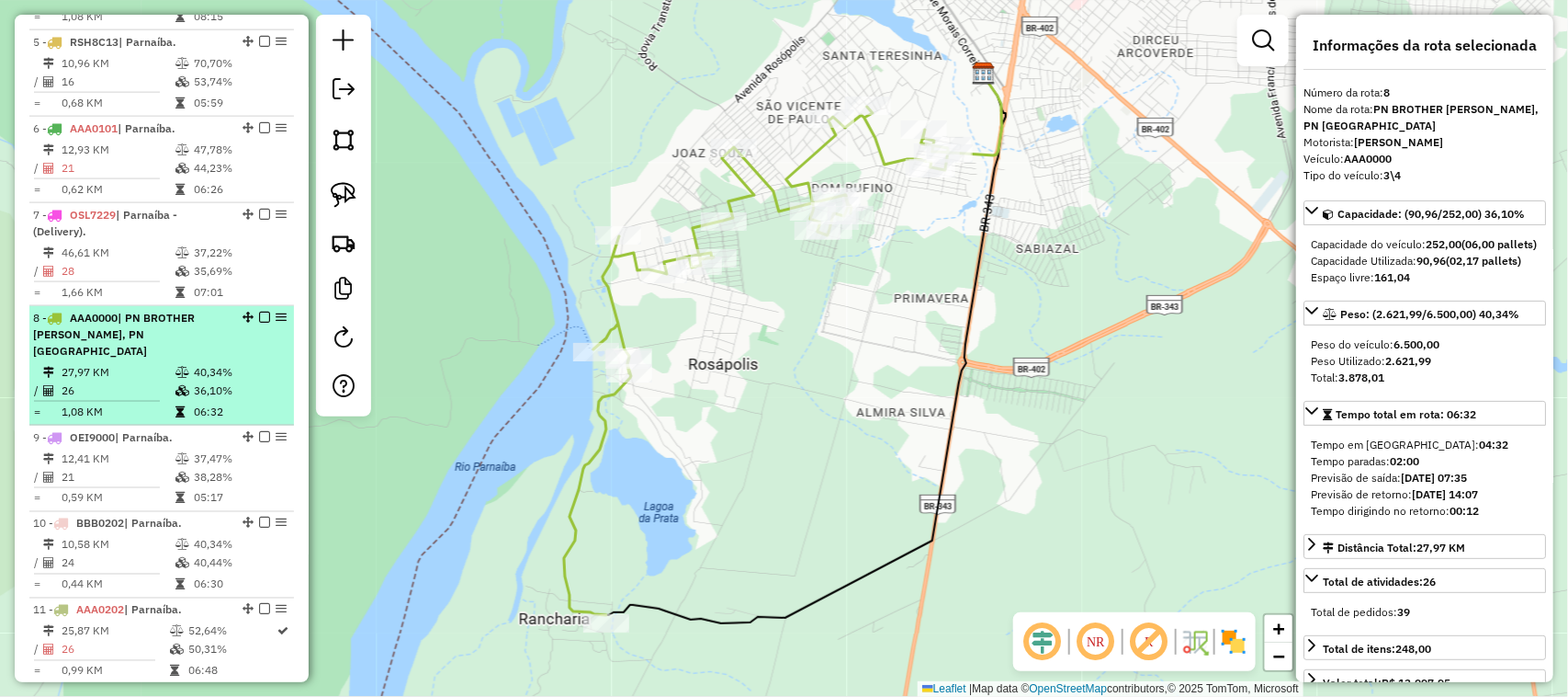
scroll to position [1060, 0]
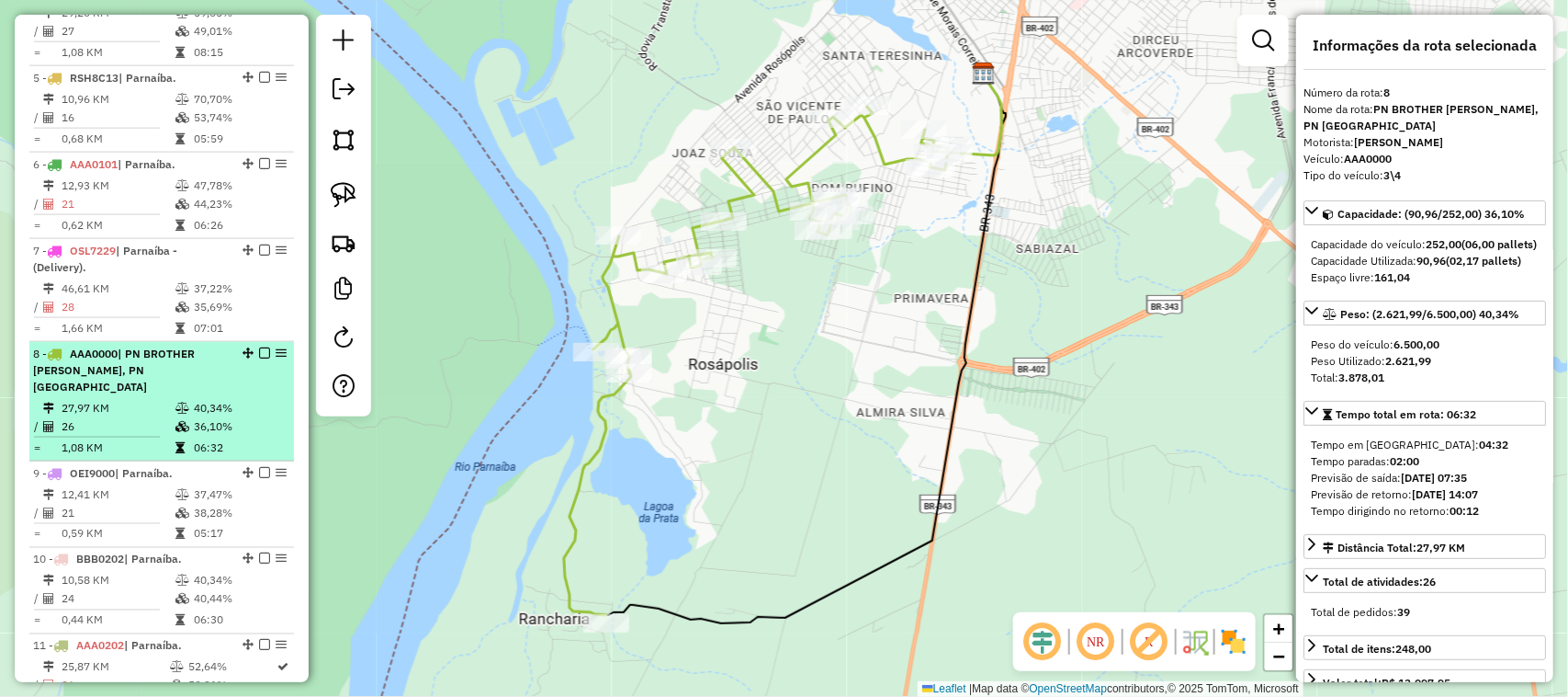
click at [152, 212] on td "21" at bounding box center [118, 204] width 114 height 19
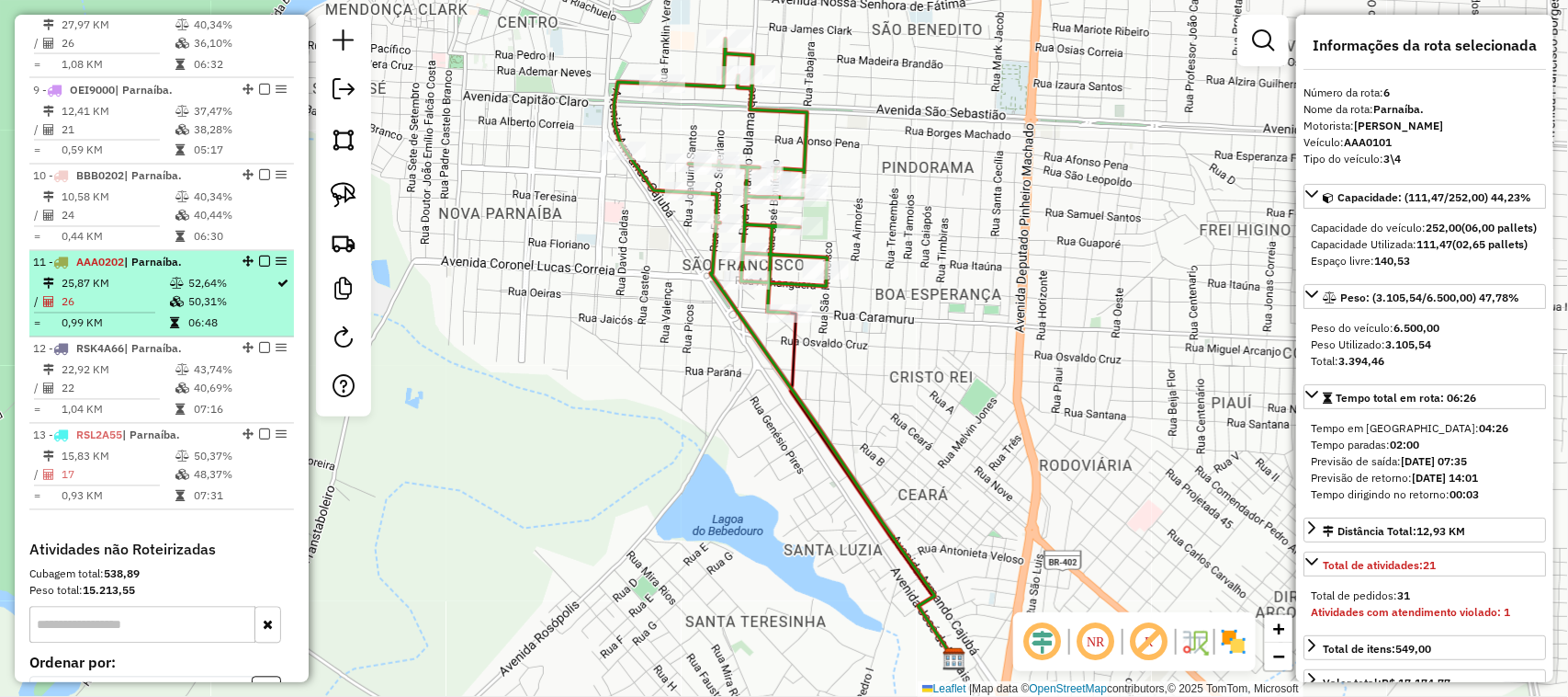
scroll to position [1405, 0]
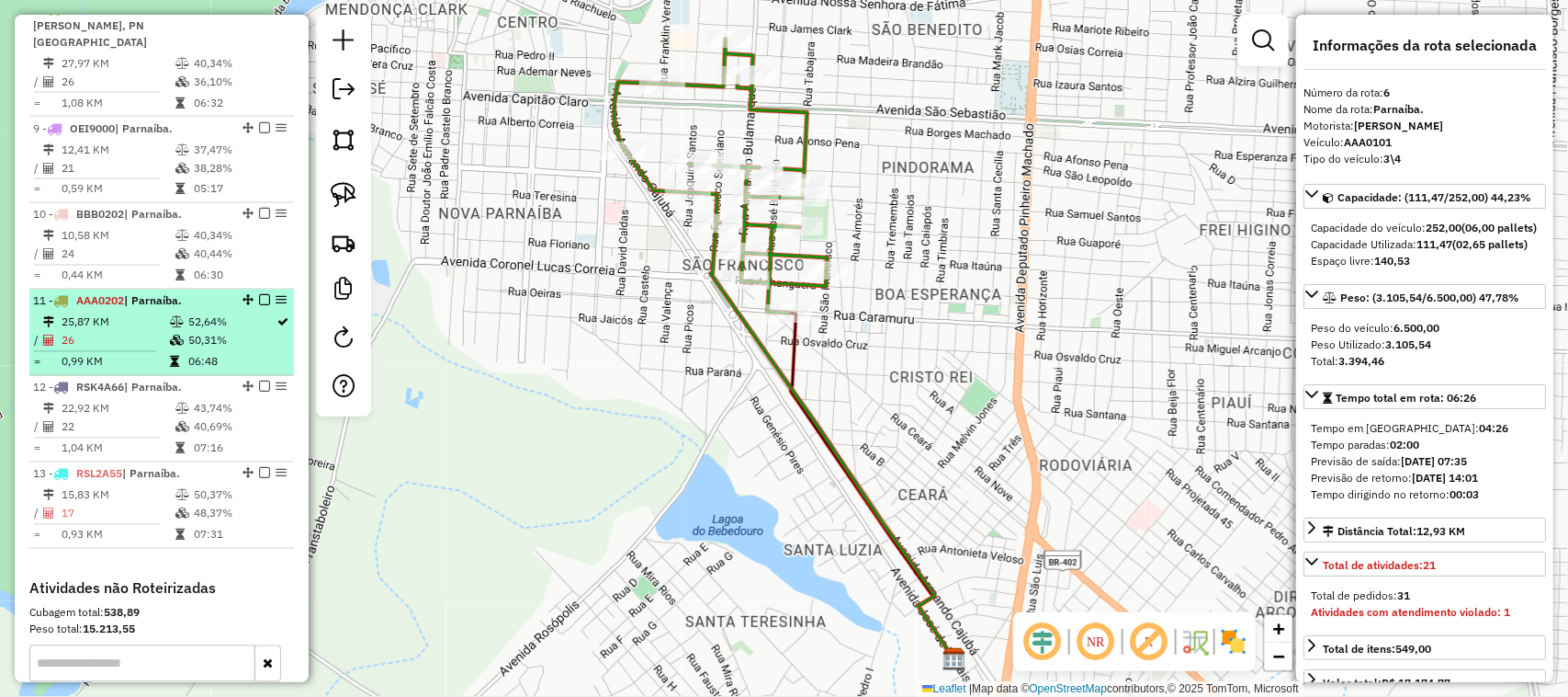
click at [127, 328] on td "25,87 KM" at bounding box center [115, 322] width 108 height 19
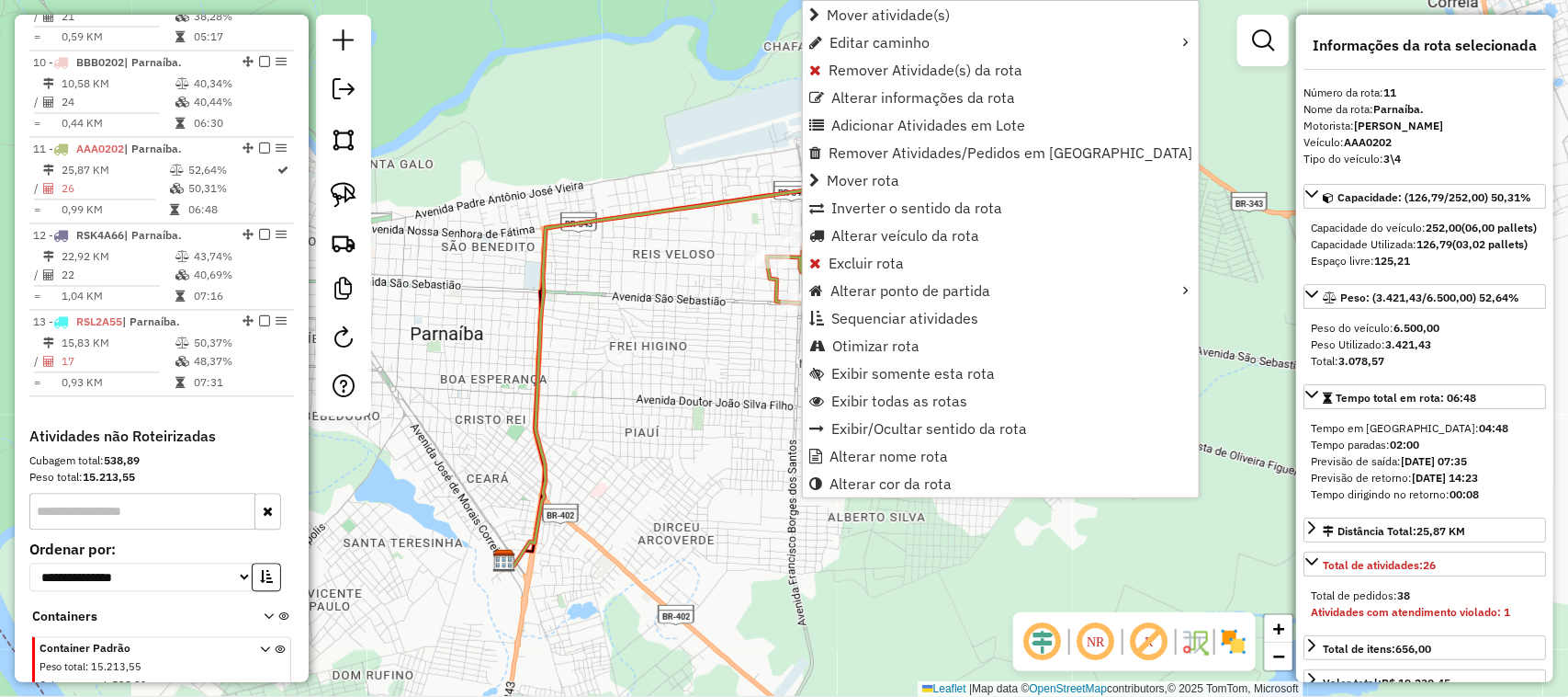
scroll to position [1635, 0]
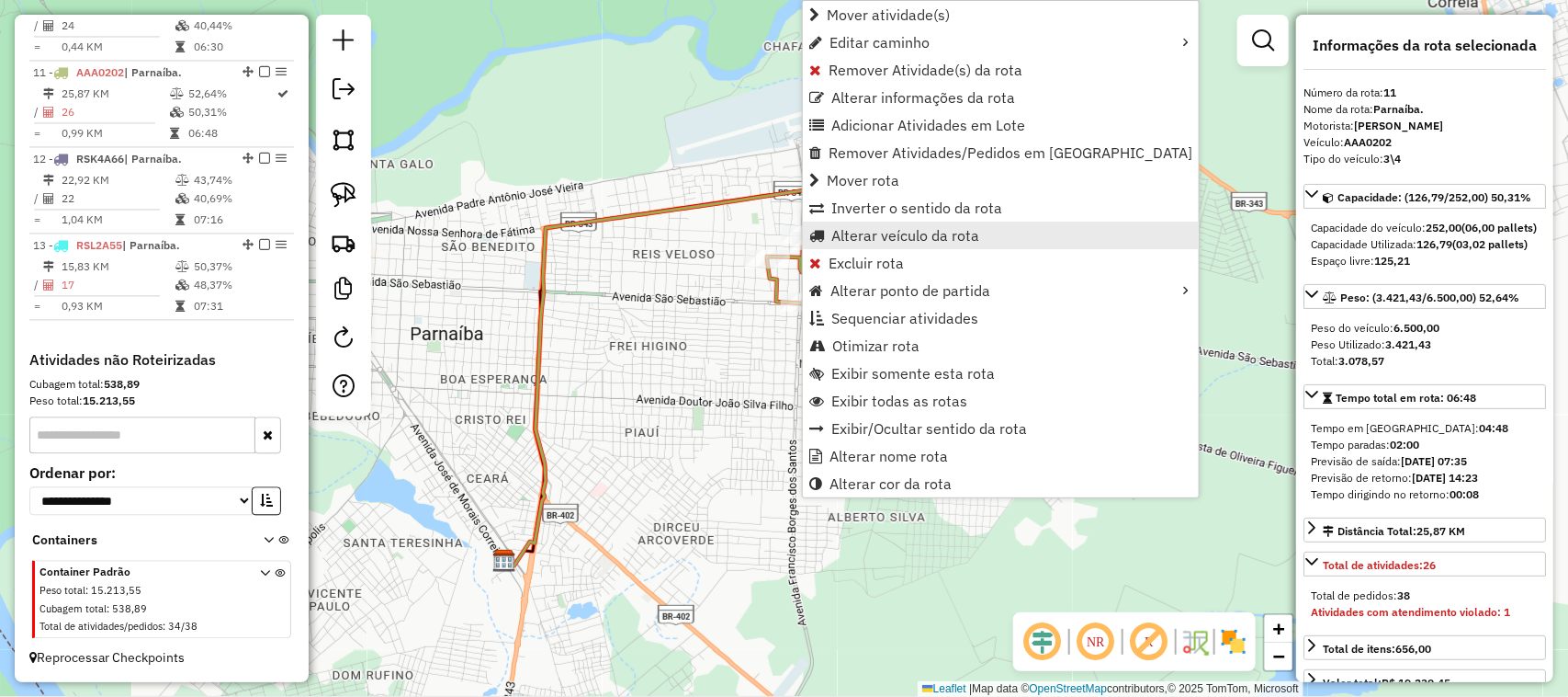
click at [842, 233] on span "Alterar veículo da rota" at bounding box center [905, 235] width 148 height 15
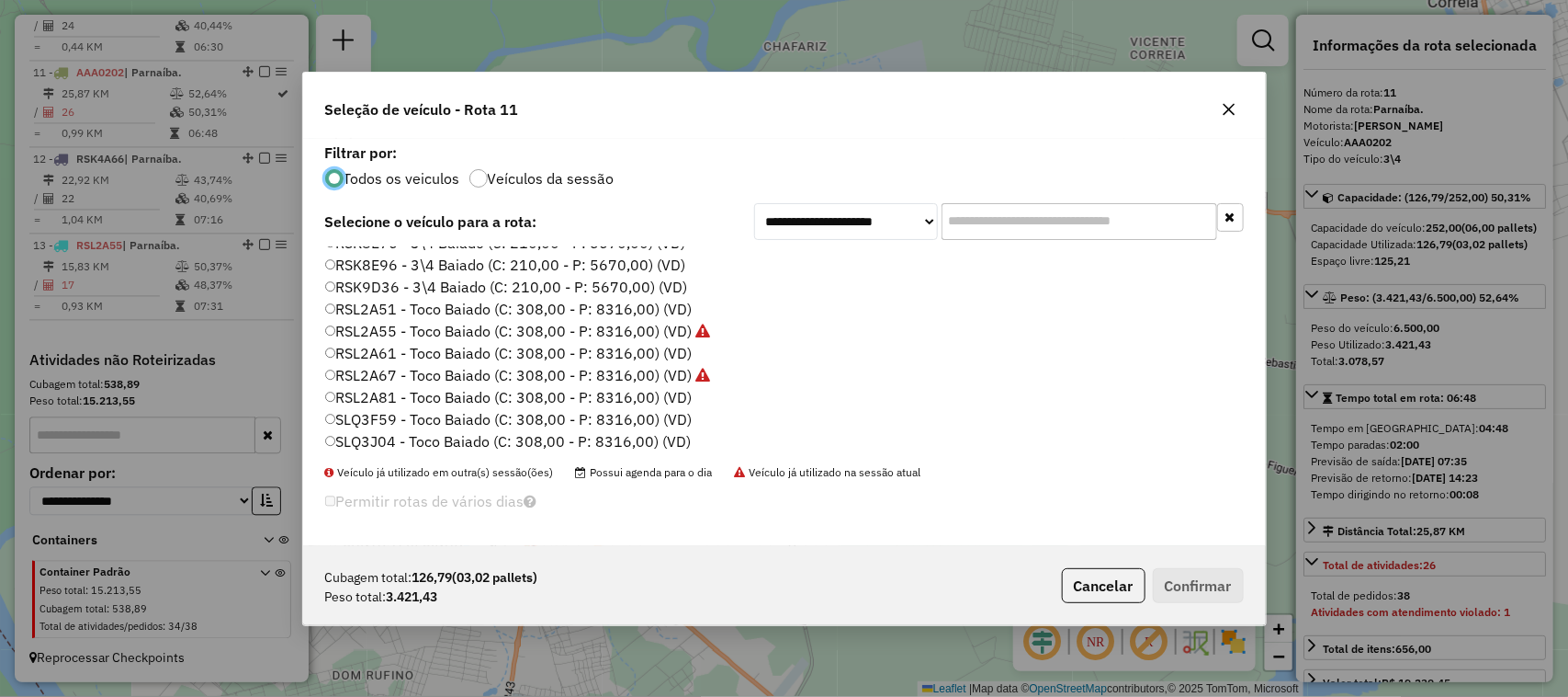
scroll to position [989, 0]
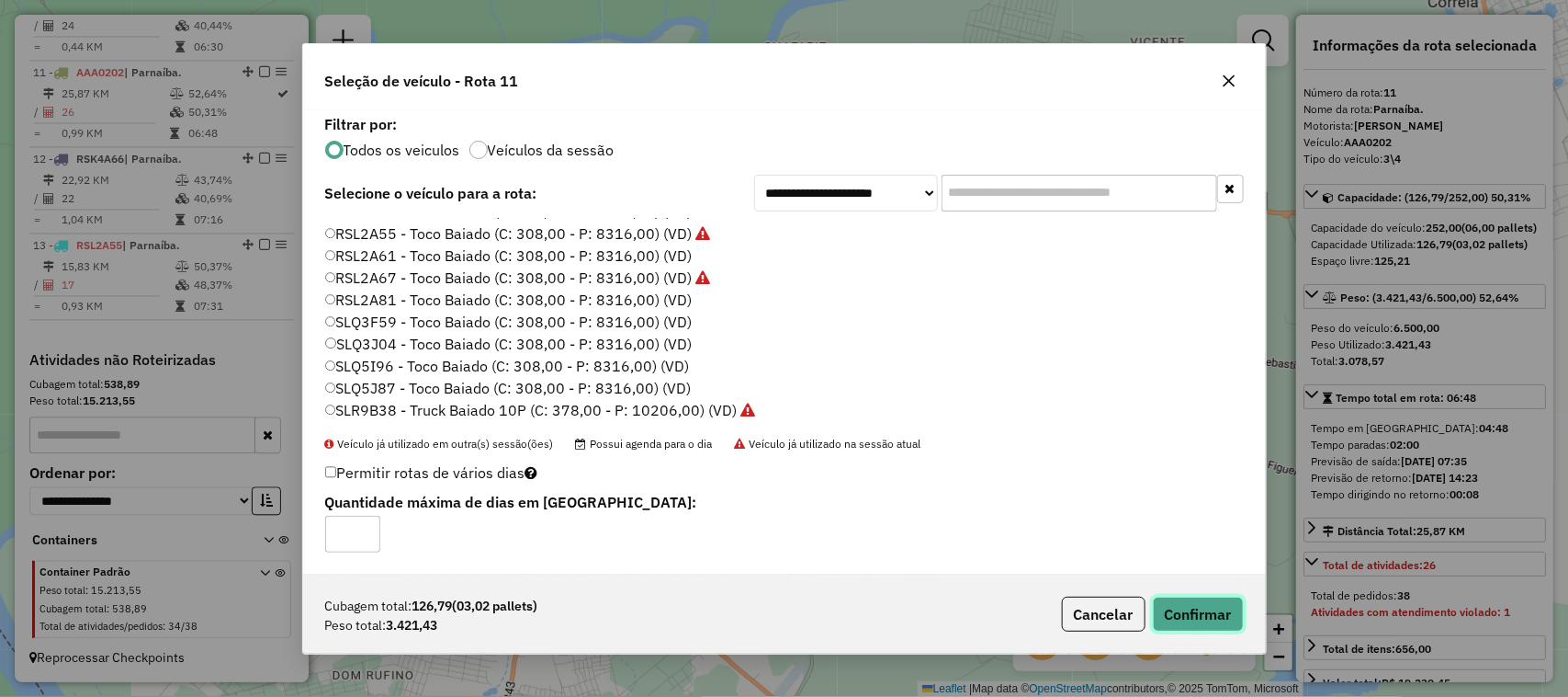
click at [1199, 615] on button "Confirmar" at bounding box center [1198, 615] width 91 height 35
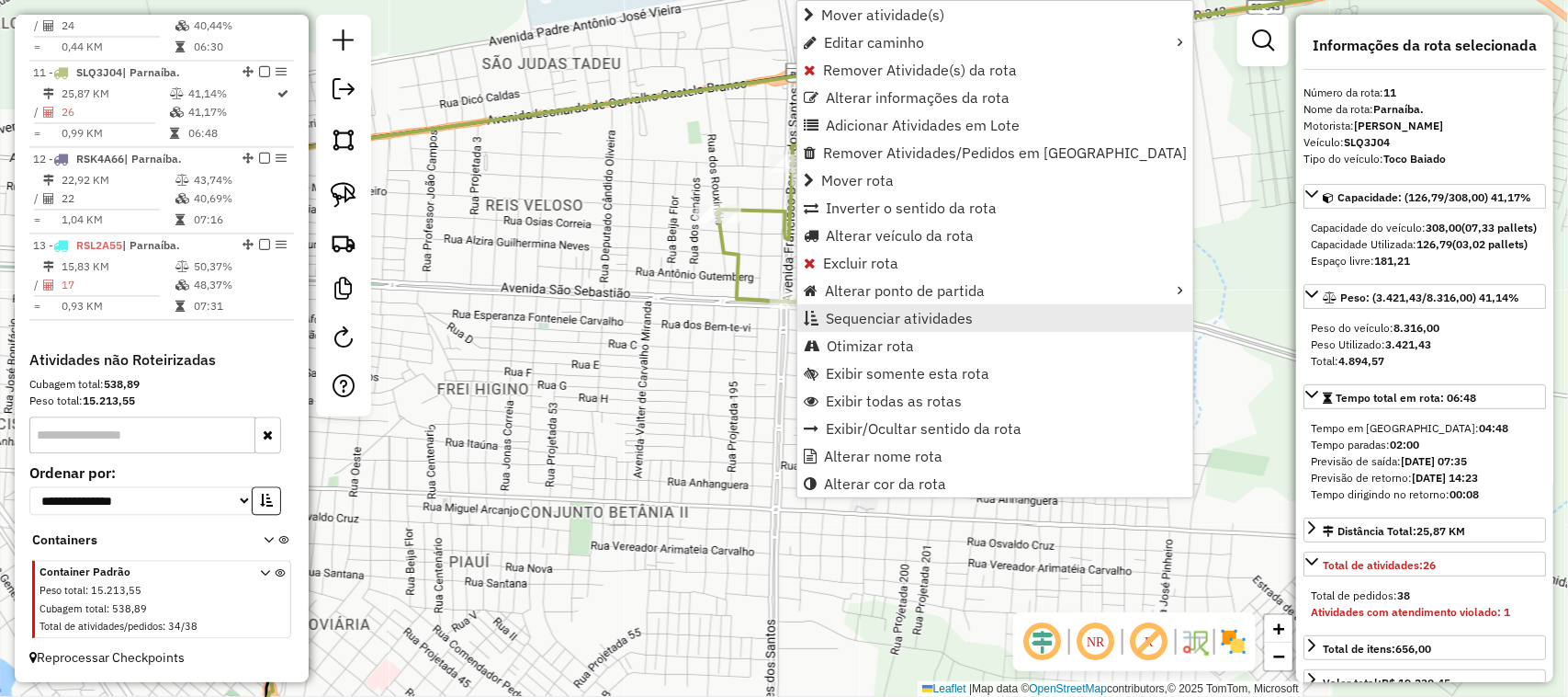
click at [836, 317] on span "Sequenciar atividades" at bounding box center [900, 318] width 147 height 15
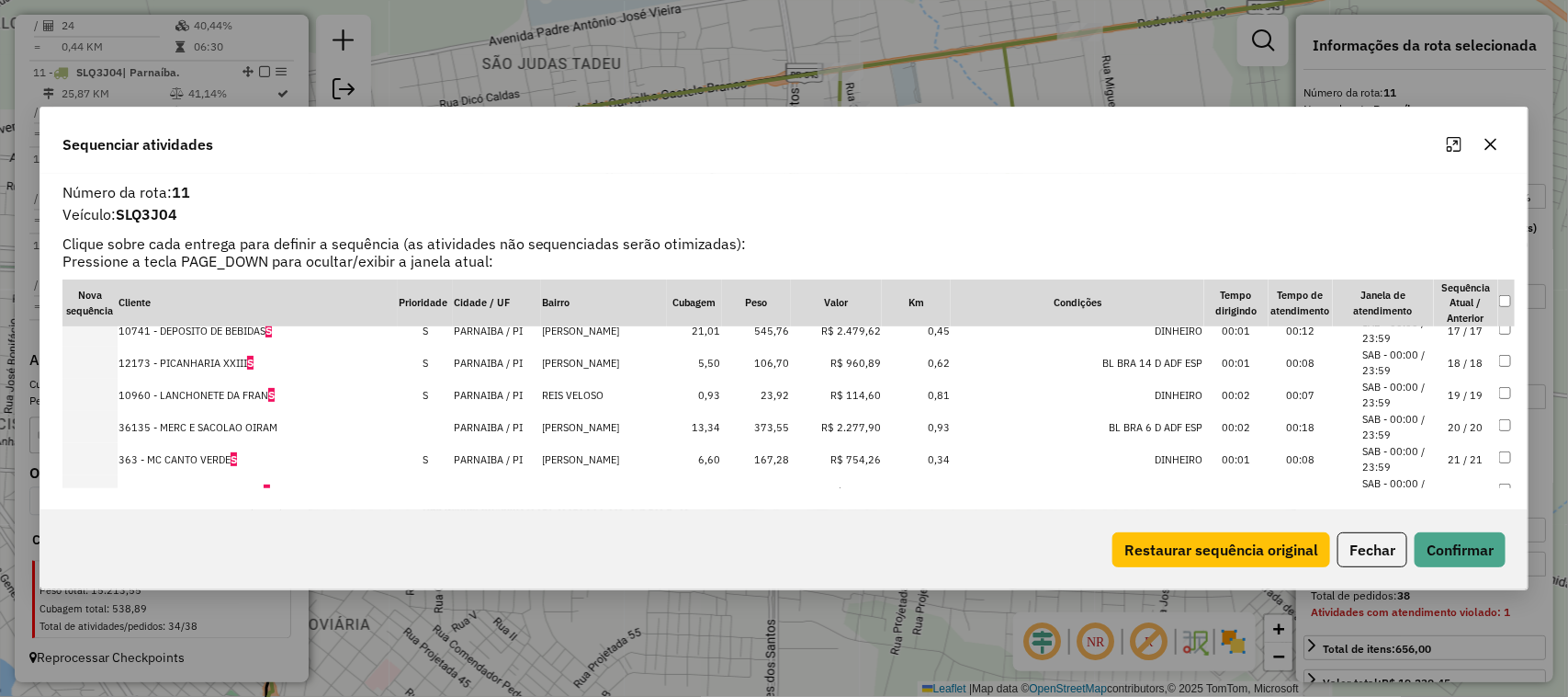
scroll to position [459, 0]
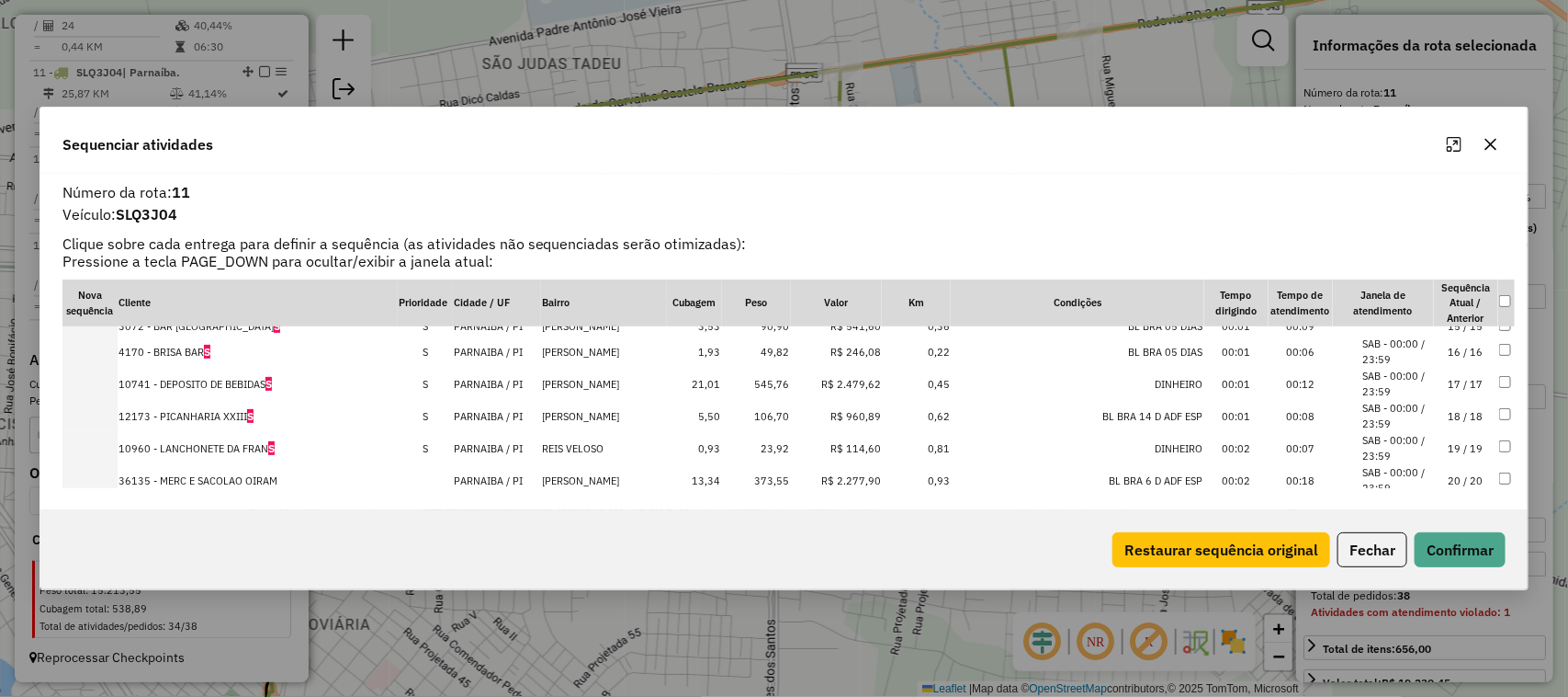
click at [1452, 418] on td "18 / 18" at bounding box center [1467, 415] width 65 height 32
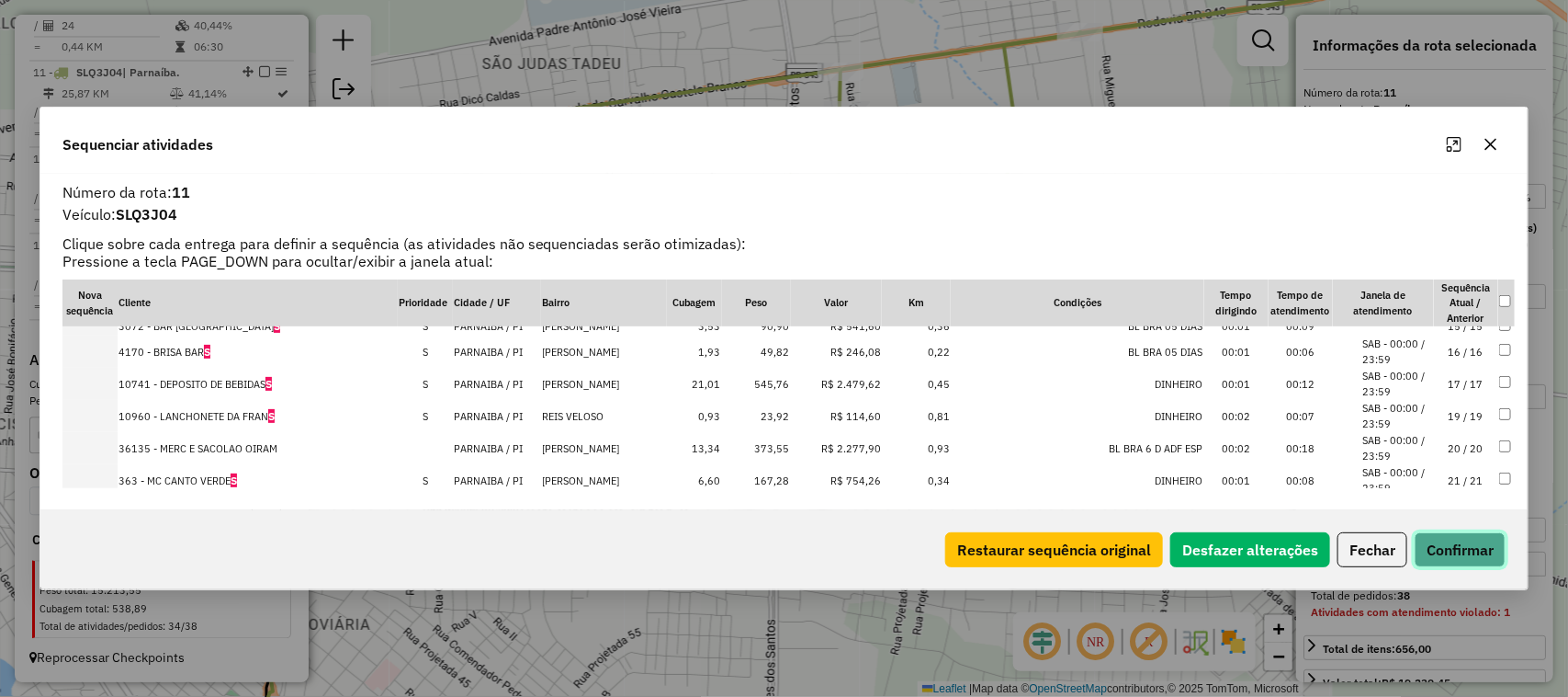
click at [1442, 545] on button "Confirmar" at bounding box center [1460, 550] width 91 height 35
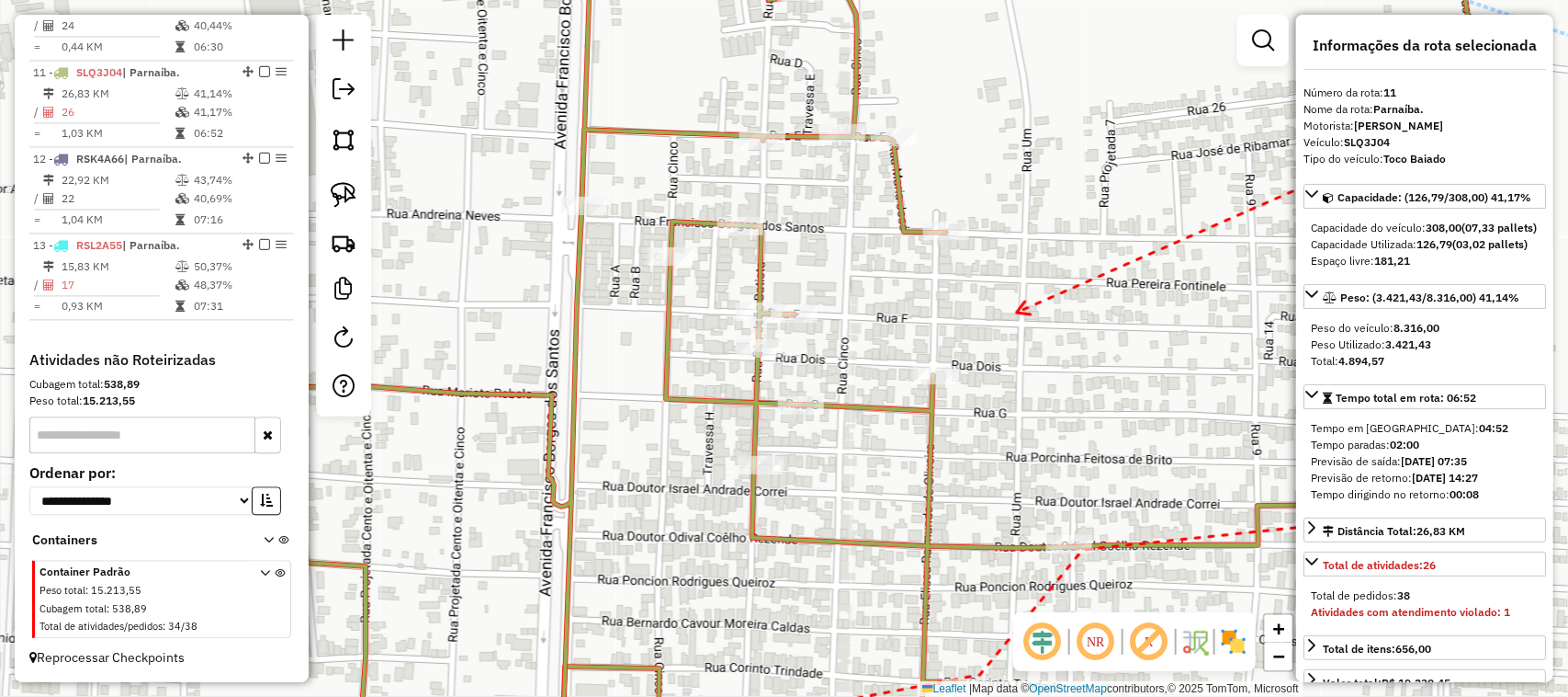
drag, startPoint x: 1019, startPoint y: 314, endPoint x: 1036, endPoint y: 368, distance: 56.6
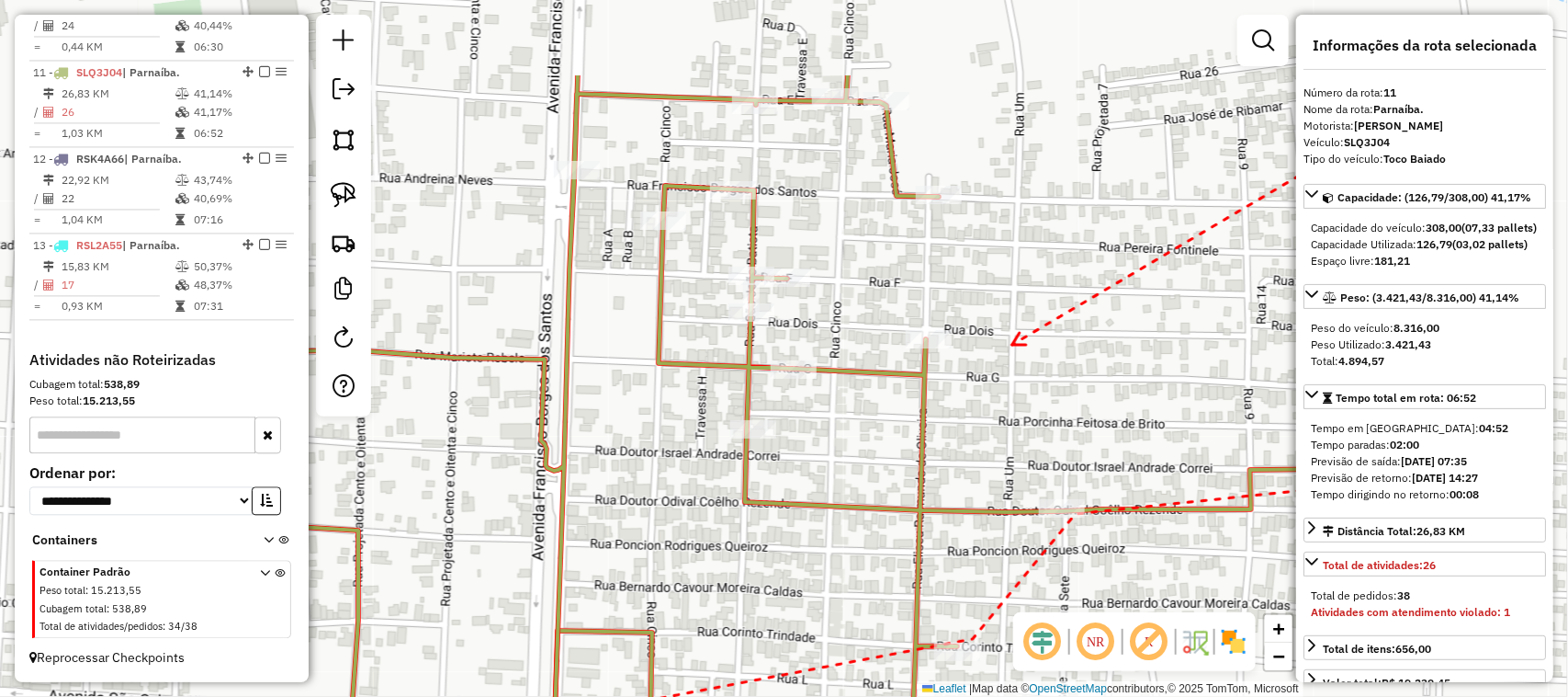
drag, startPoint x: 961, startPoint y: 200, endPoint x: 1009, endPoint y: 340, distance: 148.0
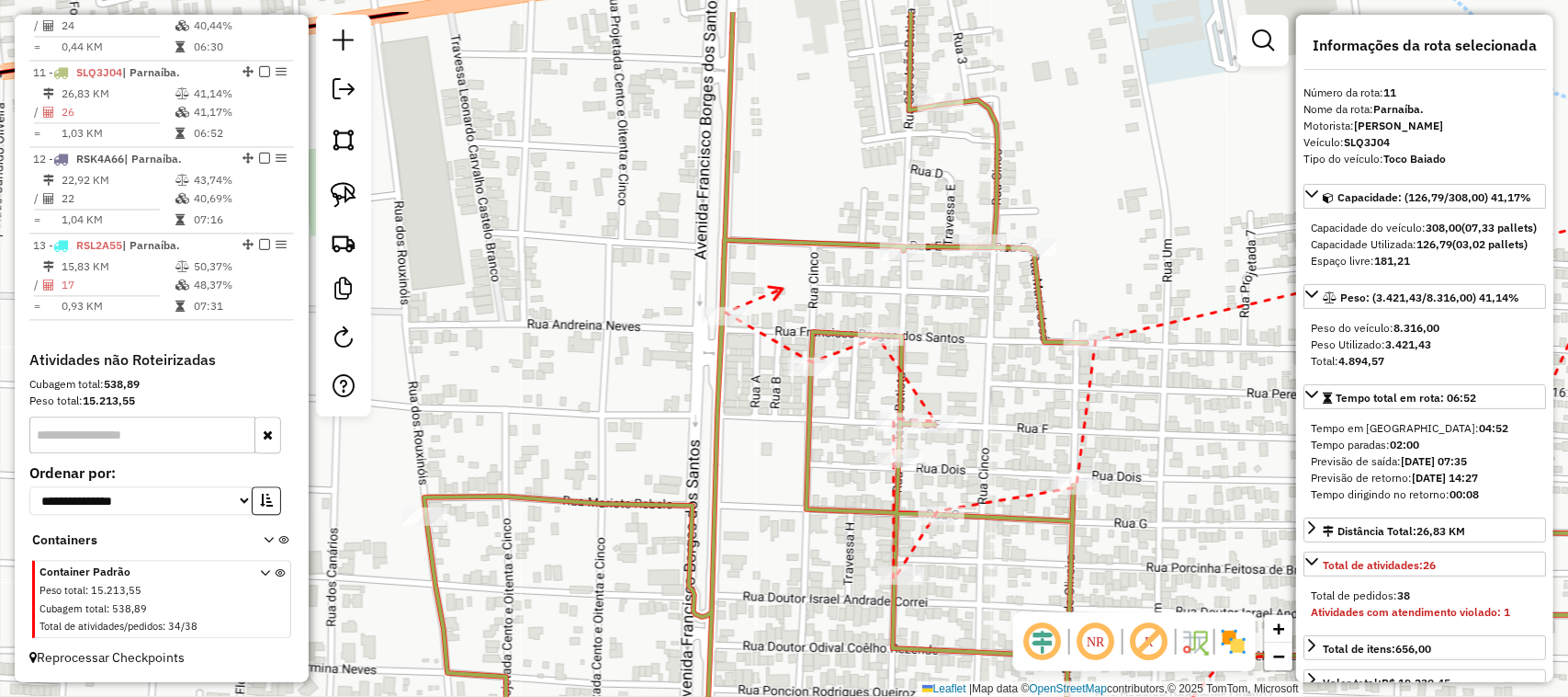
drag, startPoint x: 995, startPoint y: 209, endPoint x: 773, endPoint y: 296, distance: 238.4
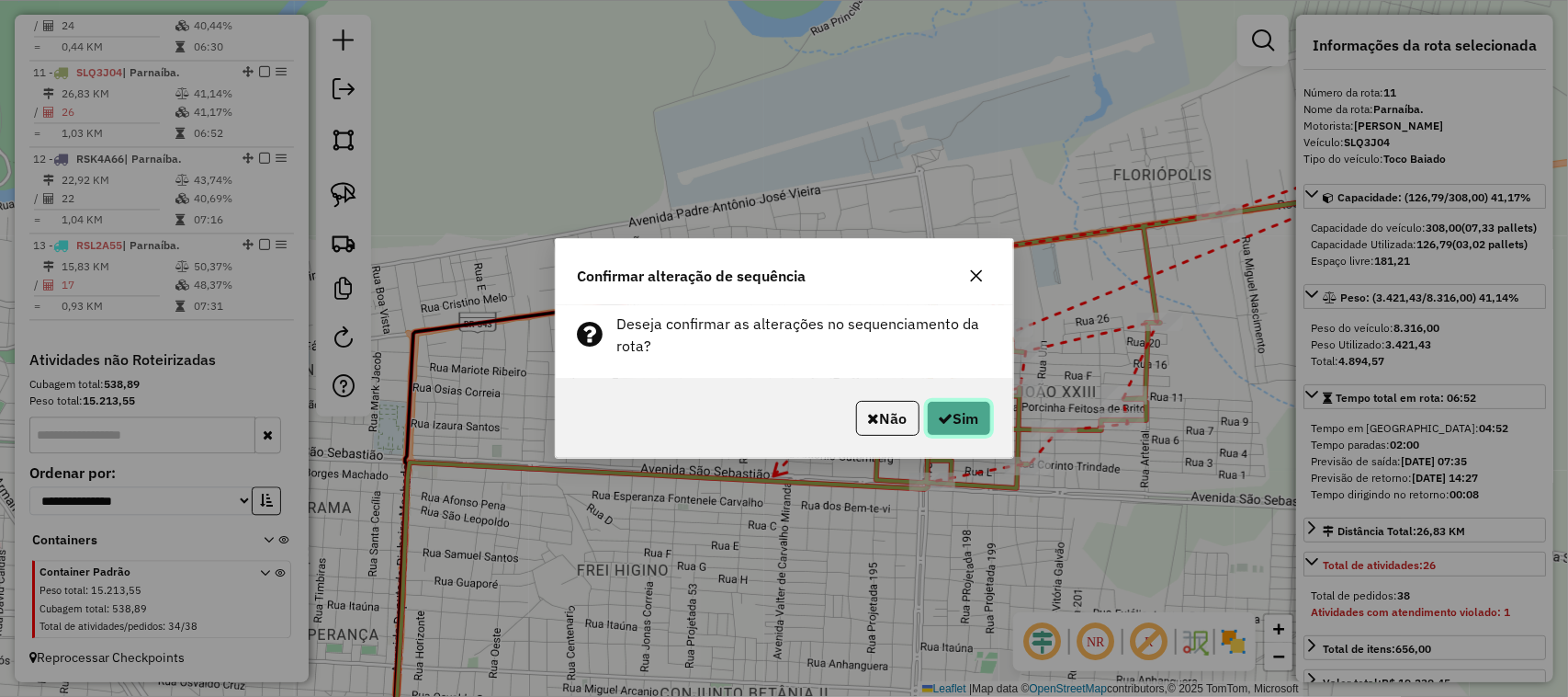
click at [970, 406] on button "Sim" at bounding box center [960, 418] width 65 height 35
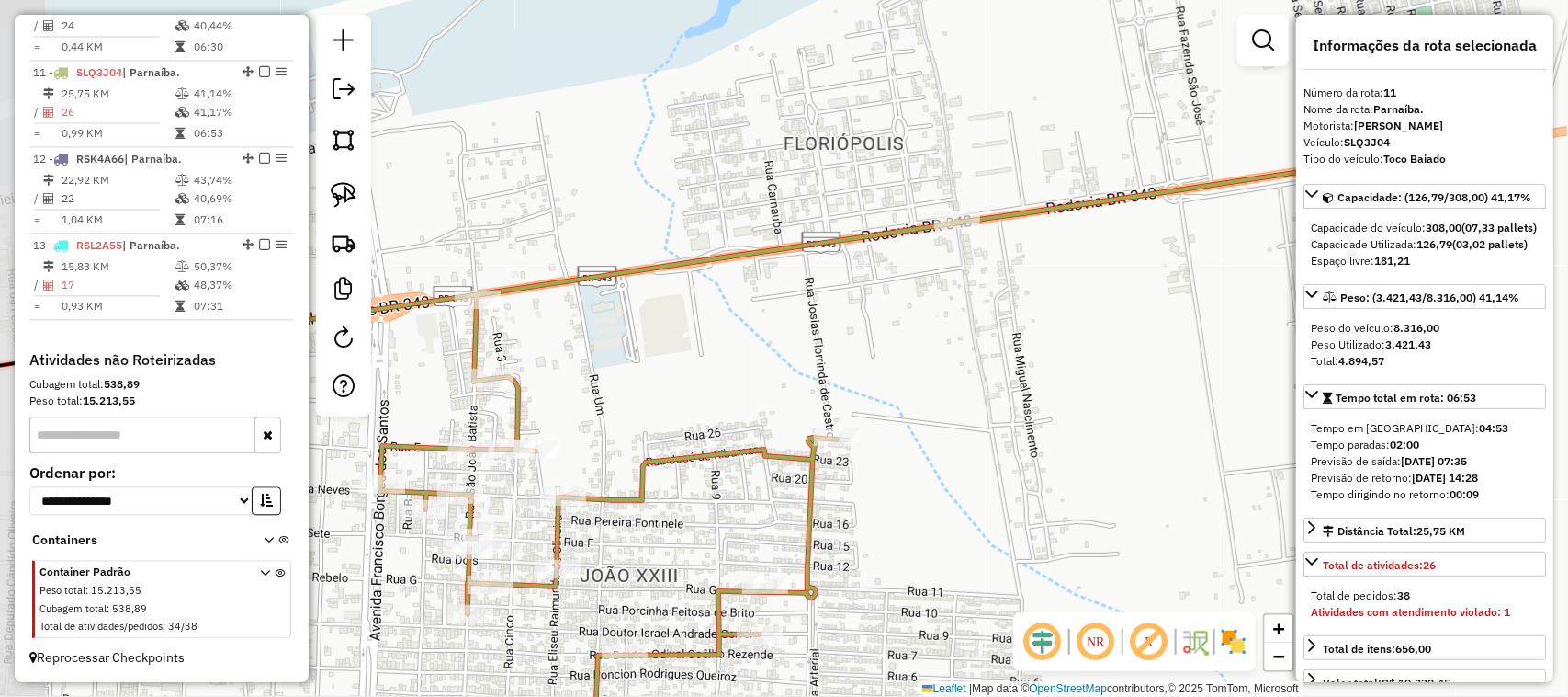
drag, startPoint x: 894, startPoint y: 278, endPoint x: 1071, endPoint y: 336, distance: 186.3
click at [1048, 333] on div "Janela de atendimento Grade de atendimento Capacidade Transportadoras Veículos …" at bounding box center [784, 348] width 1568 height 697
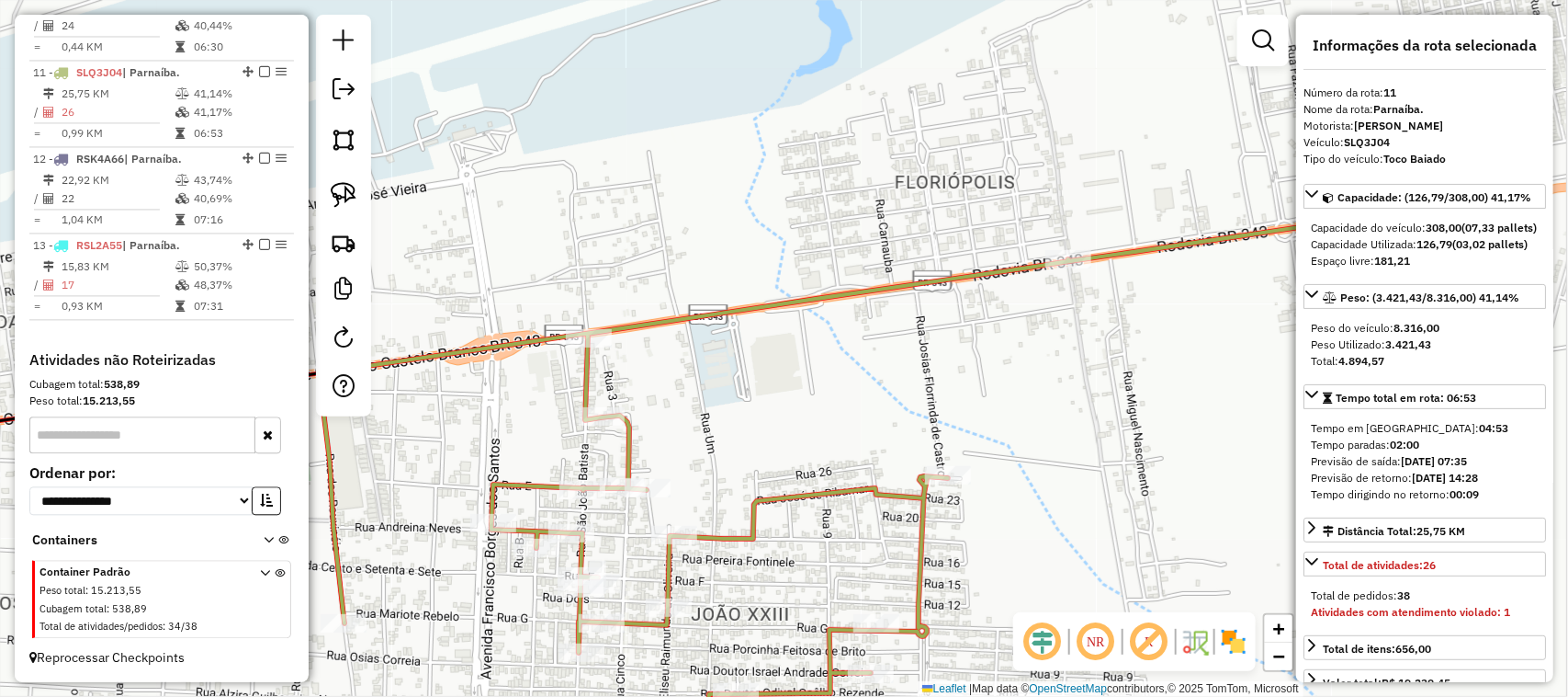
drag, startPoint x: 1035, startPoint y: 352, endPoint x: 861, endPoint y: 290, distance: 184.7
click at [861, 290] on div "Janela de atendimento Grade de atendimento Capacidade Transportadoras Veículos …" at bounding box center [784, 348] width 1568 height 697
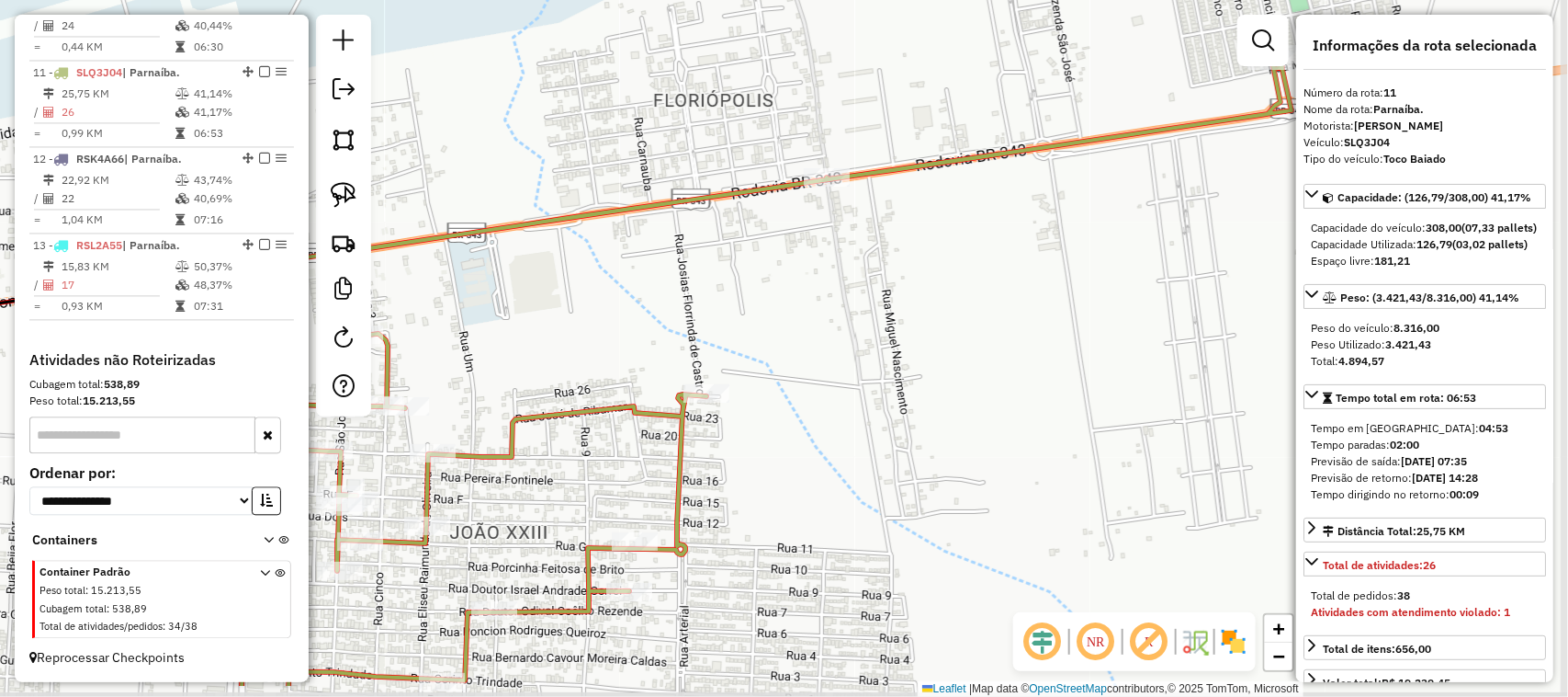
drag, startPoint x: 816, startPoint y: 339, endPoint x: 576, endPoint y: 447, distance: 263.2
click at [591, 435] on div "Janela de atendimento Grade de atendimento Capacidade Transportadoras Veículos …" at bounding box center [784, 348] width 1568 height 697
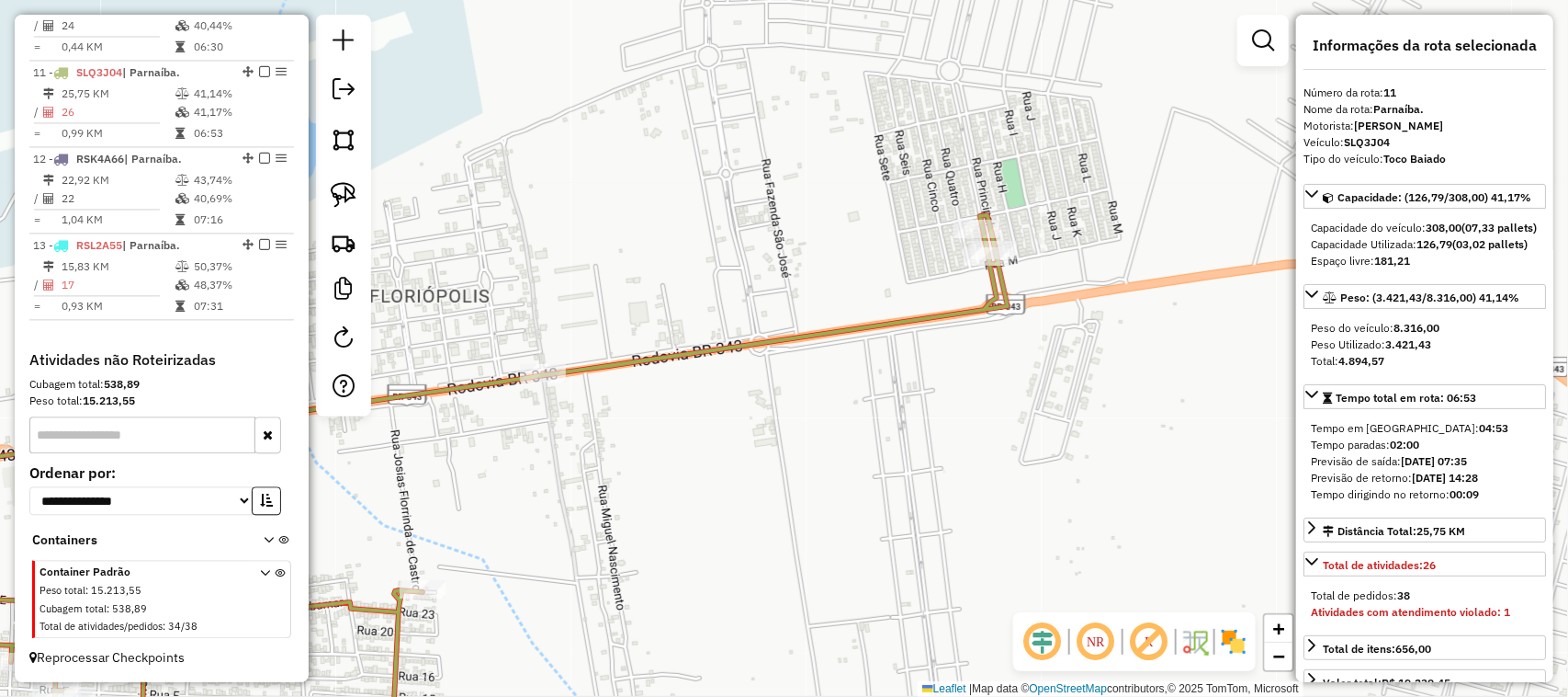
drag, startPoint x: 547, startPoint y: 432, endPoint x: 682, endPoint y: 447, distance: 135.8
click at [682, 447] on div "Janela de atendimento Grade de atendimento Capacidade Transportadoras Veículos …" at bounding box center [784, 348] width 1568 height 697
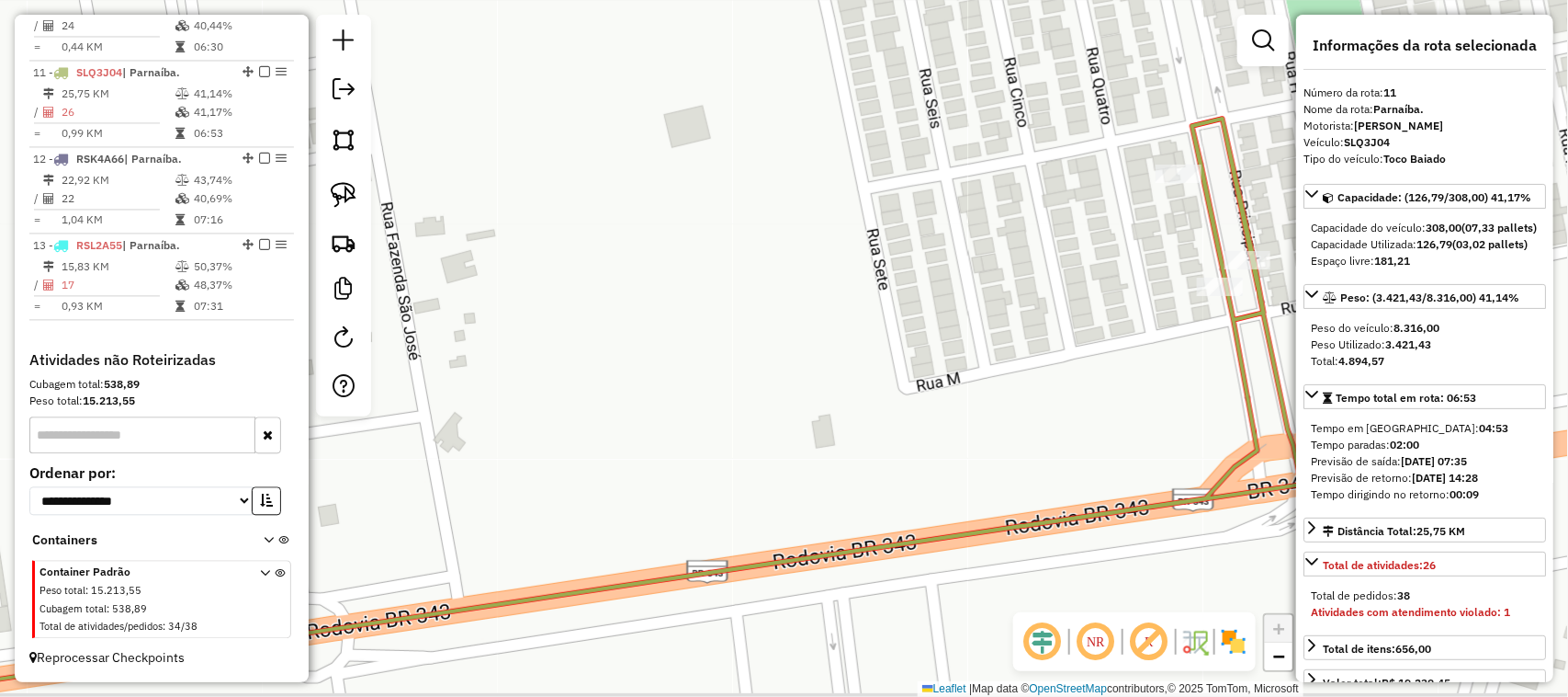
drag, startPoint x: 963, startPoint y: 340, endPoint x: 1027, endPoint y: 276, distance: 90.5
click at [1024, 282] on div "Janela de atendimento Grade de atendimento Capacidade Transportadoras Veículos …" at bounding box center [784, 348] width 1568 height 697
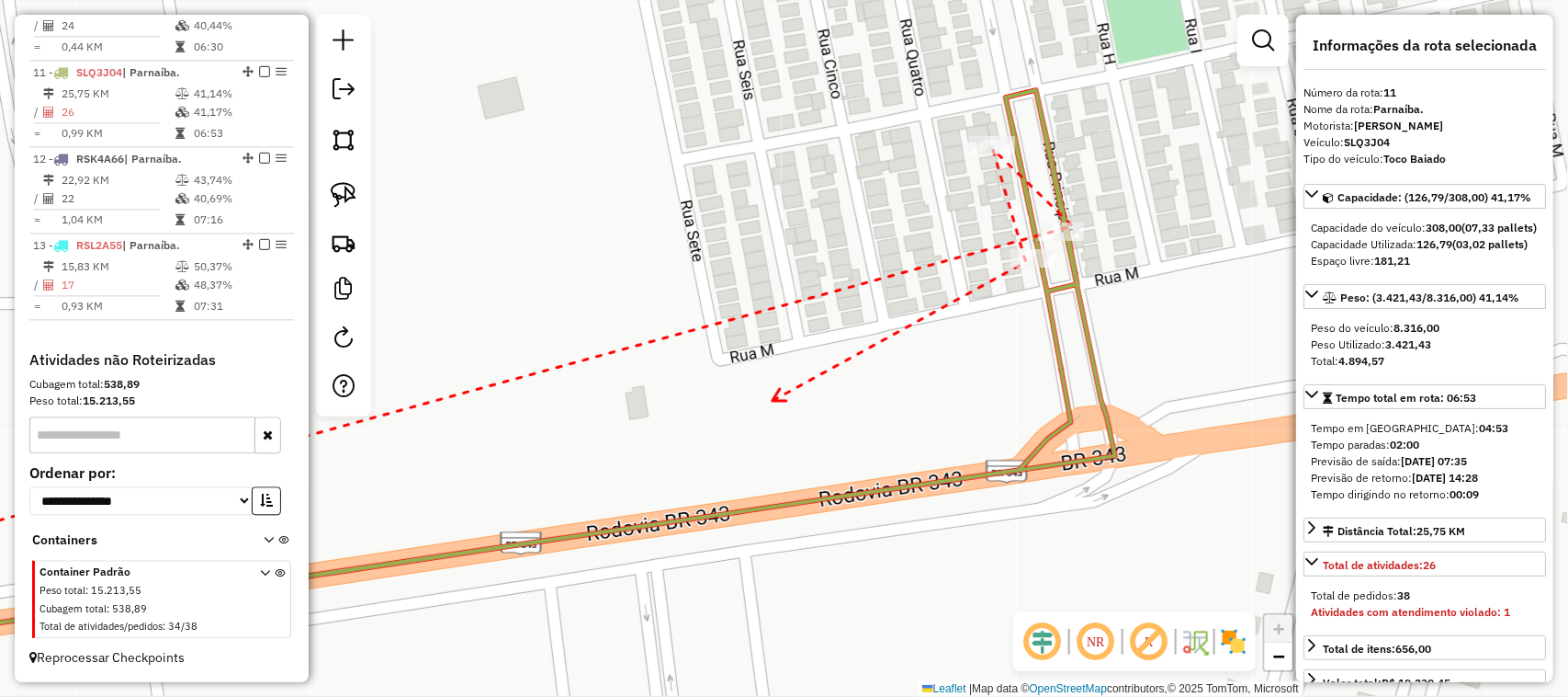
drag, startPoint x: 1016, startPoint y: 287, endPoint x: 999, endPoint y: 328, distance: 44.4
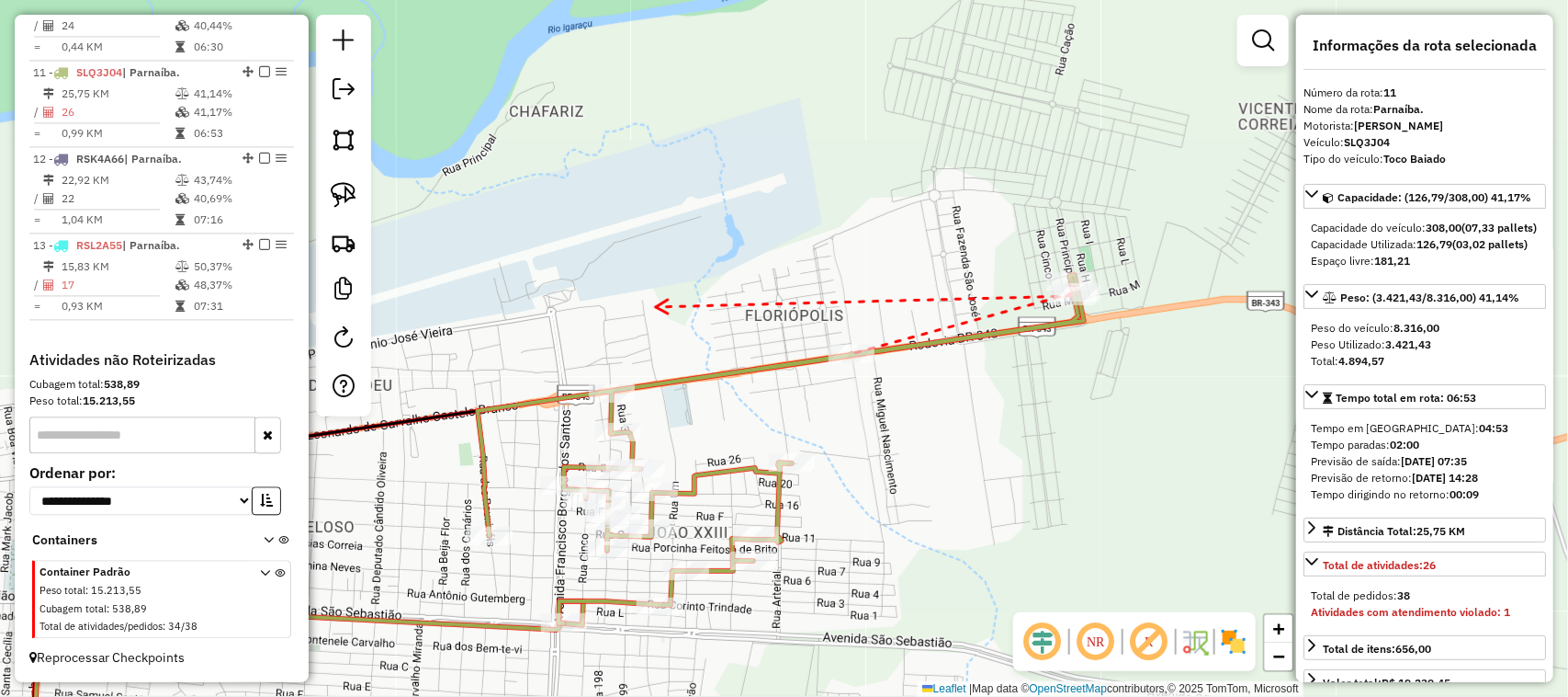
drag, startPoint x: 627, startPoint y: 308, endPoint x: 906, endPoint y: 301, distance: 279.1
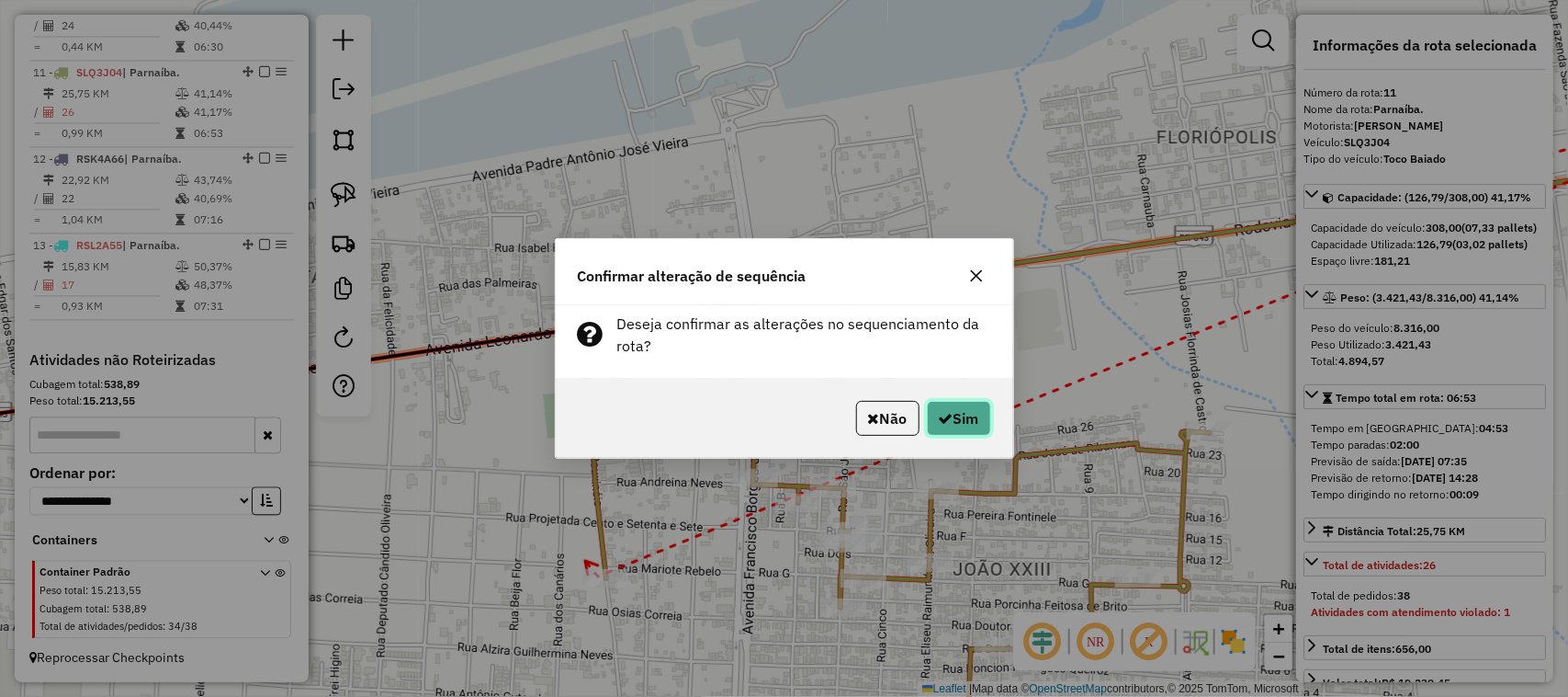
click at [951, 424] on button "Sim" at bounding box center [960, 418] width 65 height 35
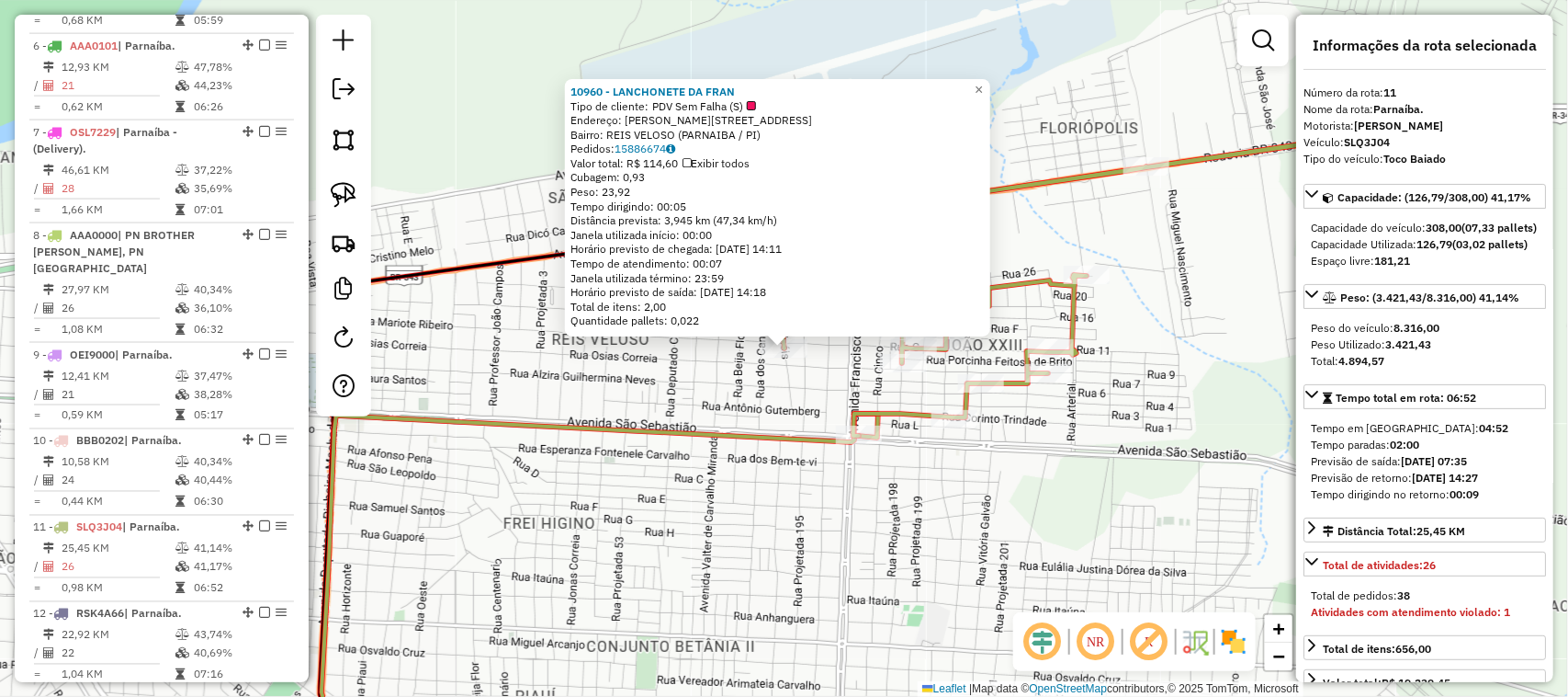
scroll to position [1175, 0]
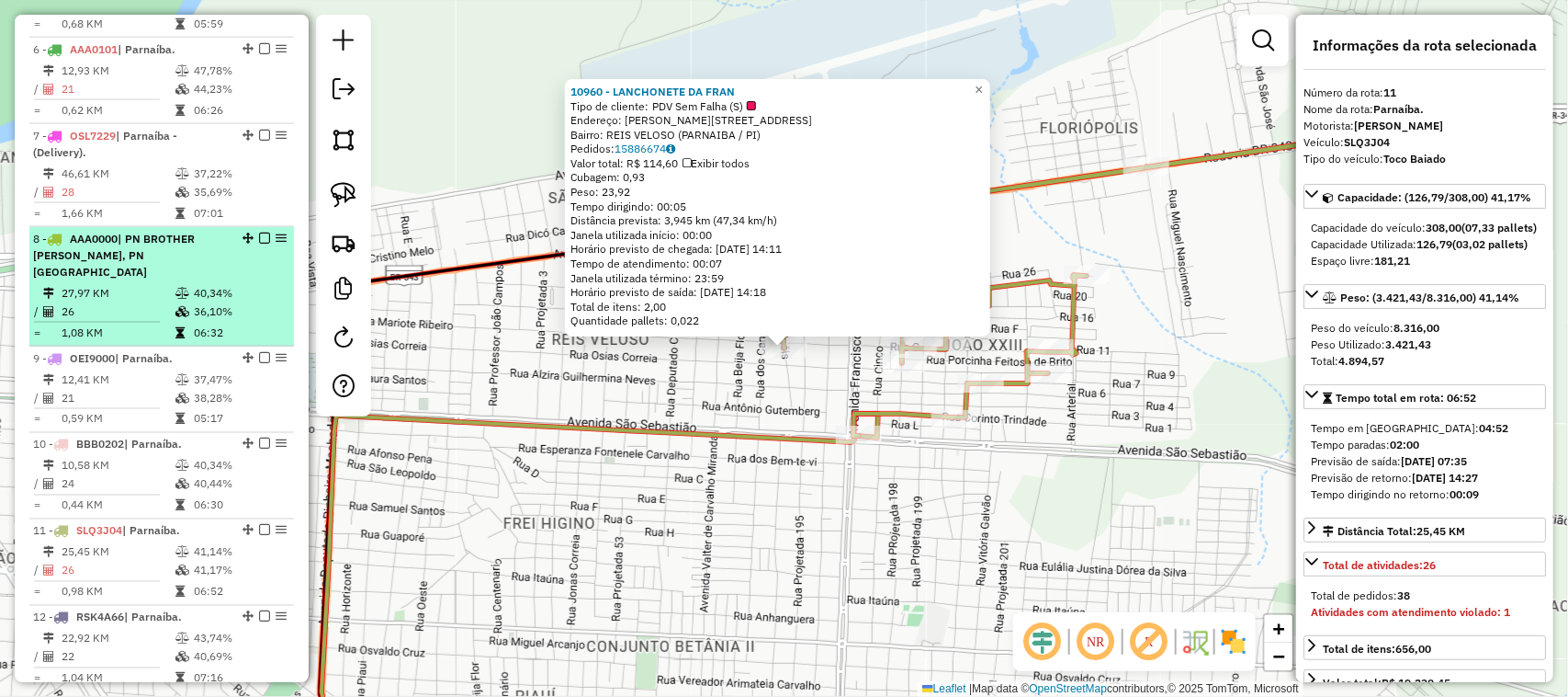
click at [126, 274] on span "| PN BROTHER [PERSON_NAME], PN [GEOGRAPHIC_DATA]" at bounding box center [114, 255] width 162 height 47
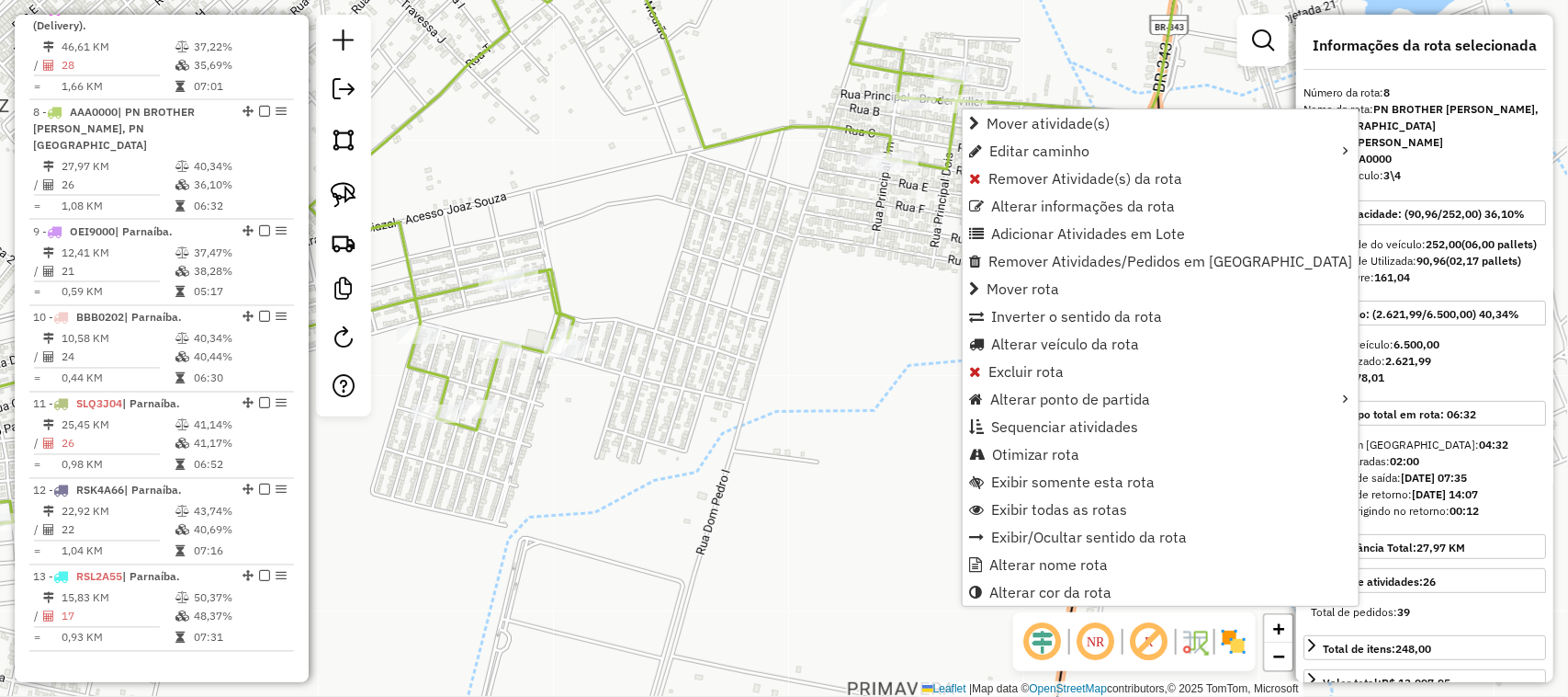
scroll to position [1404, 0]
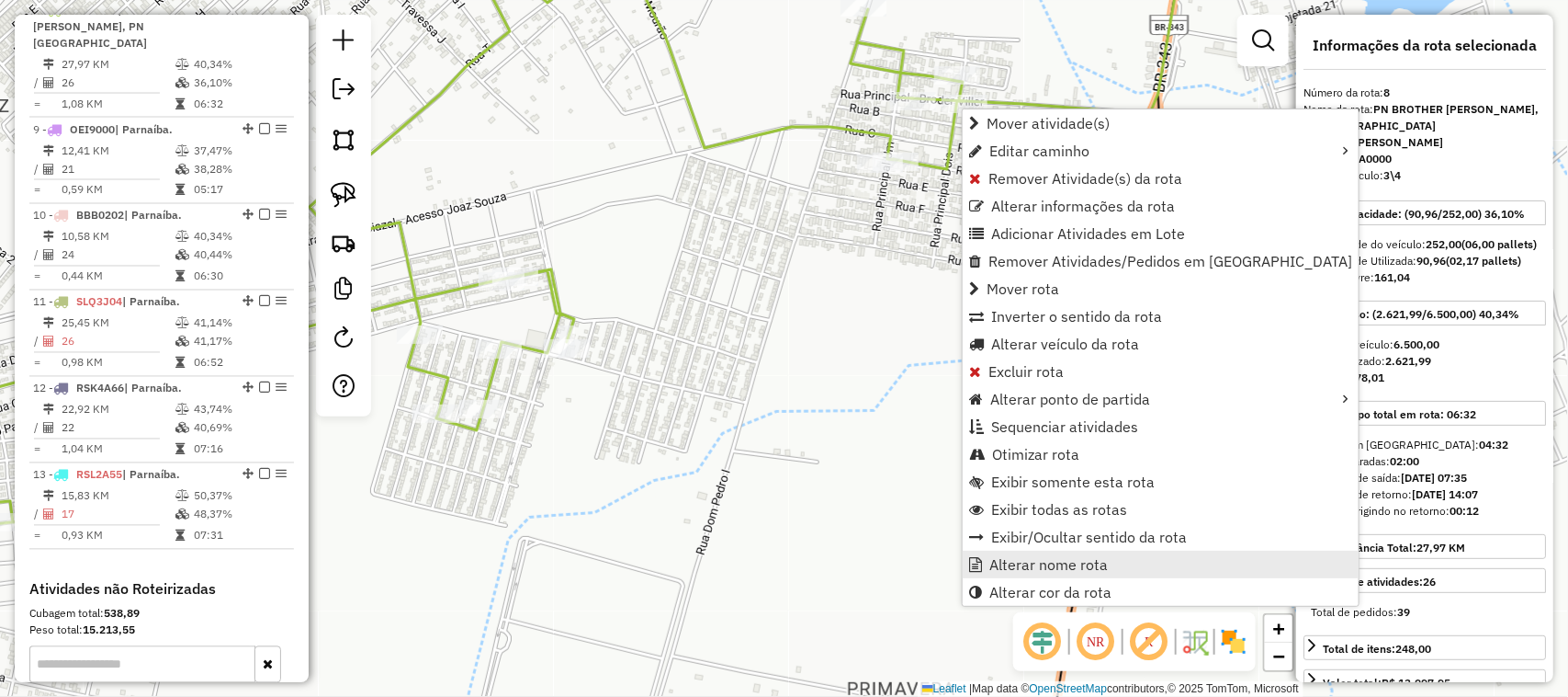
click at [1064, 566] on span "Alterar nome rota" at bounding box center [1048, 563] width 119 height 15
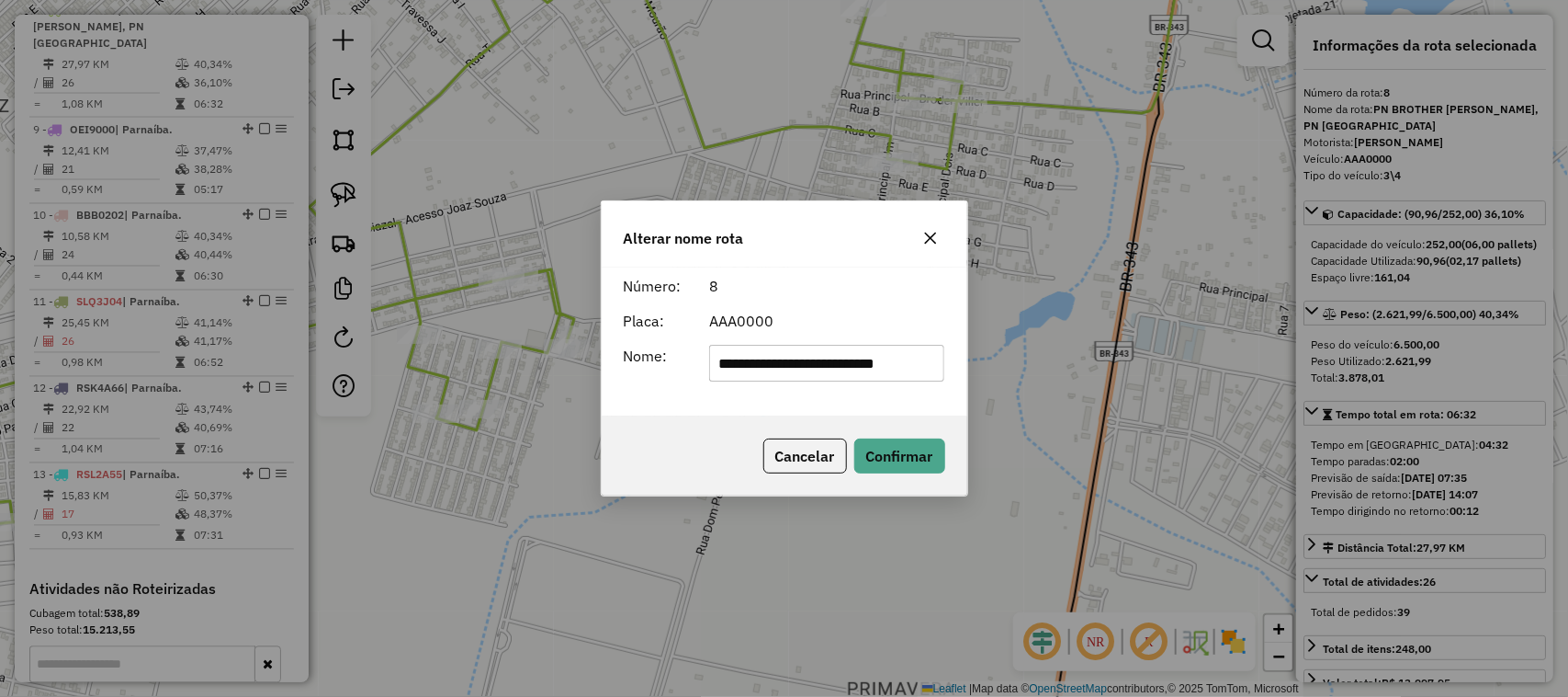
scroll to position [0, 0]
type input "*"
type input "*********"
click at [888, 465] on button "Confirmar" at bounding box center [900, 456] width 91 height 35
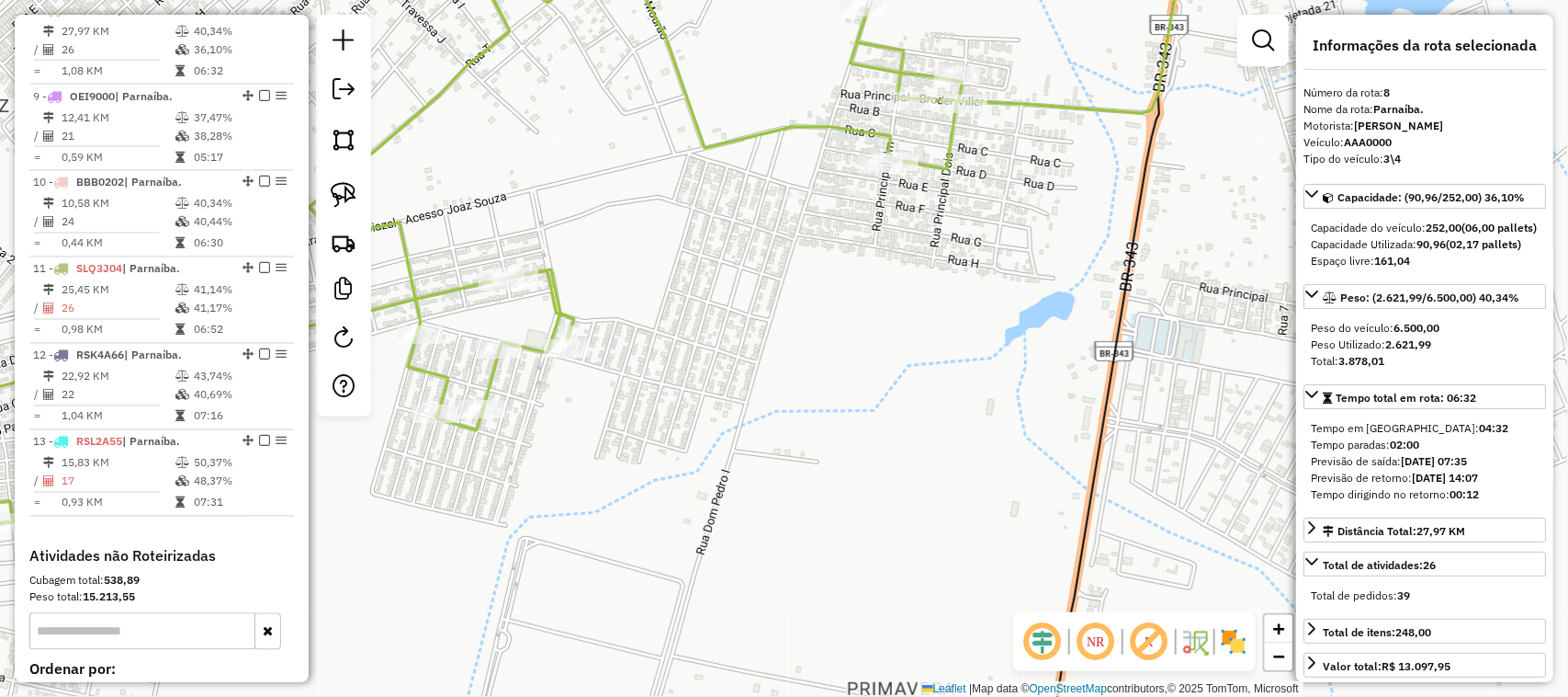
drag, startPoint x: 976, startPoint y: 308, endPoint x: 903, endPoint y: 414, distance: 128.7
click at [903, 414] on div "Janela de atendimento Grade de atendimento Capacidade Transportadoras Veículos …" at bounding box center [784, 348] width 1568 height 697
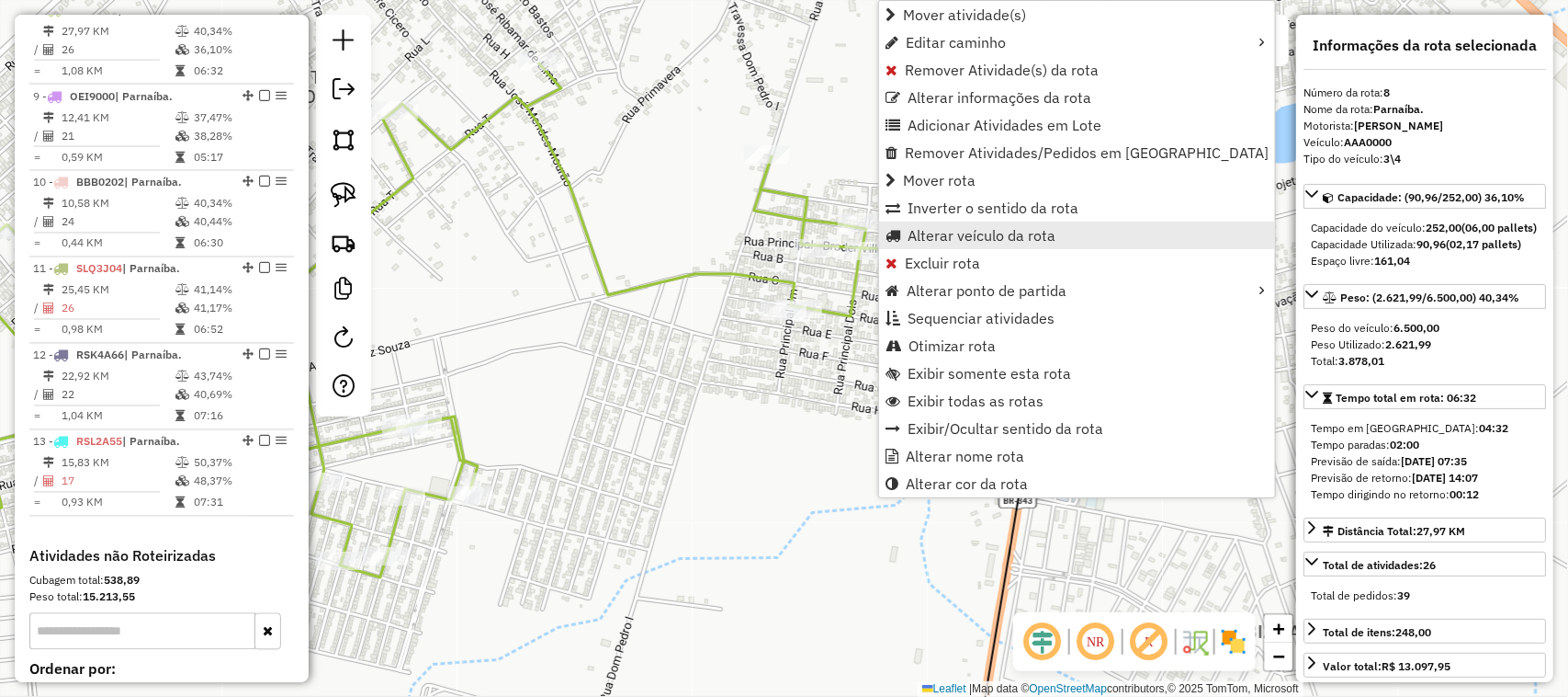
click at [981, 233] on span "Alterar veículo da rota" at bounding box center [981, 235] width 148 height 15
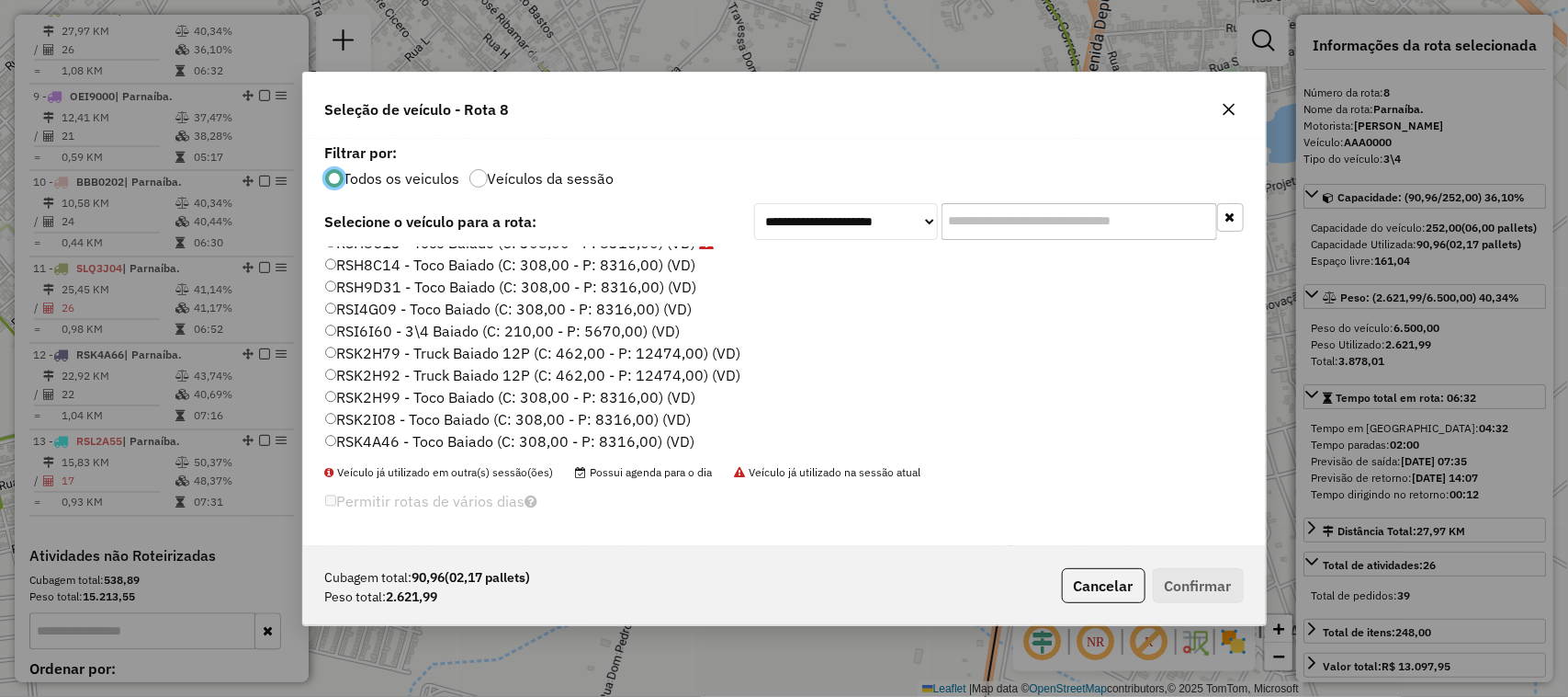
scroll to position [643, 0]
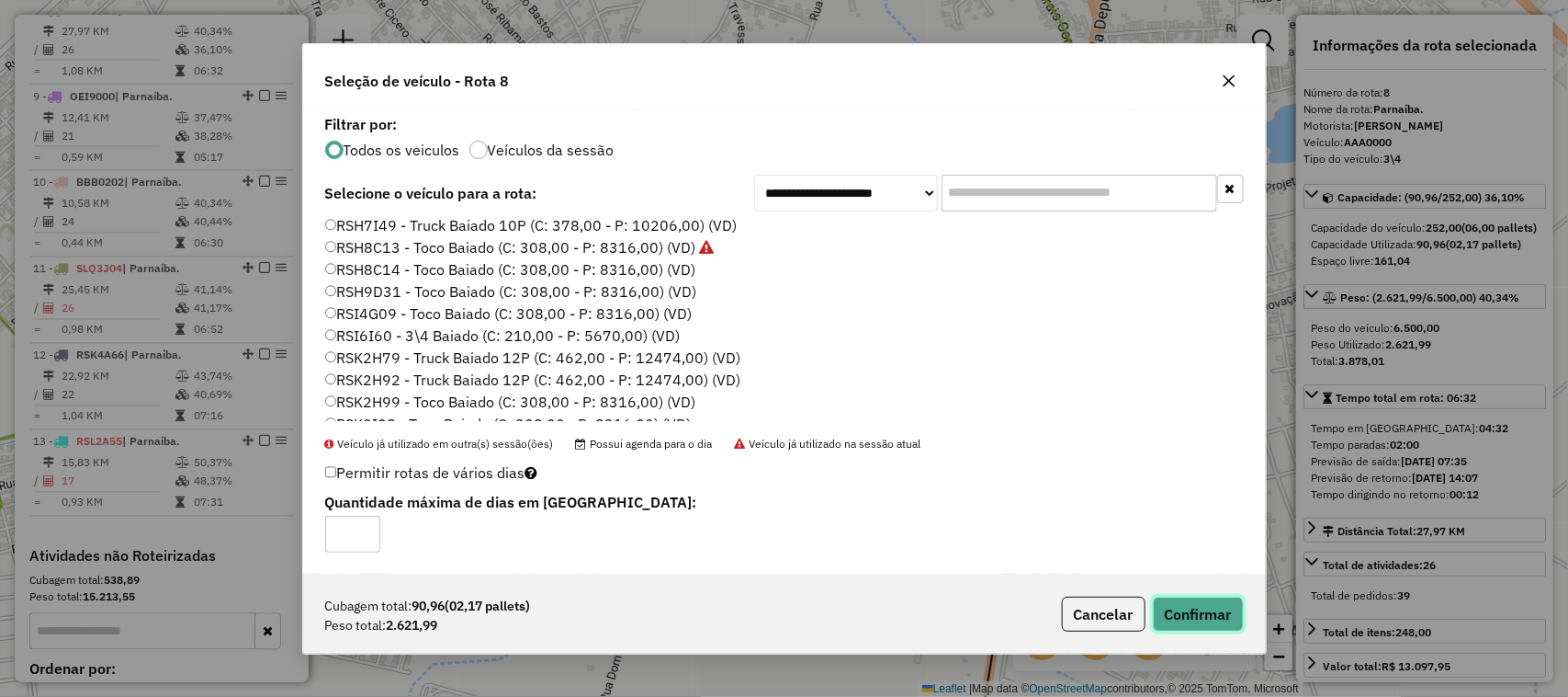
click at [1186, 615] on button "Confirmar" at bounding box center [1198, 615] width 91 height 35
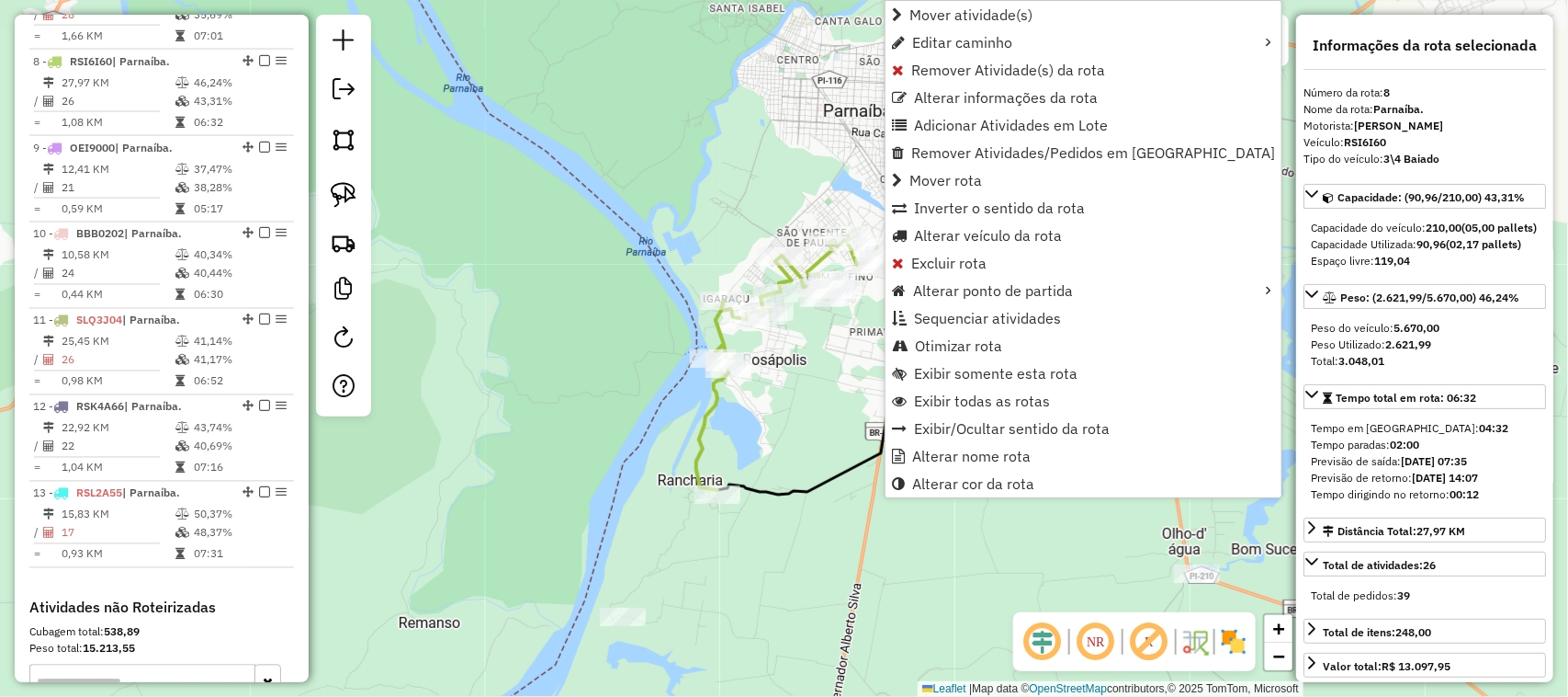
scroll to position [1404, 0]
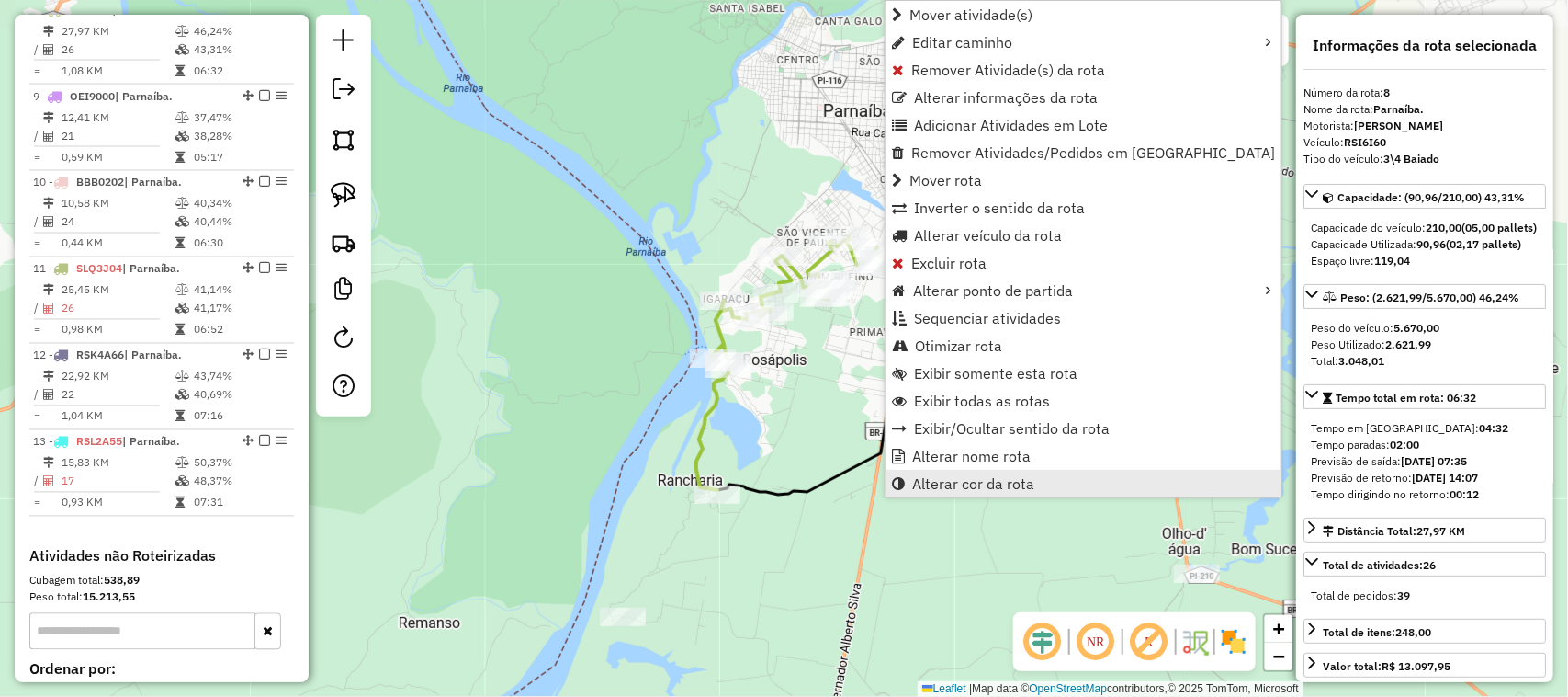
click at [1022, 485] on span "Alterar cor da rota" at bounding box center [973, 483] width 123 height 15
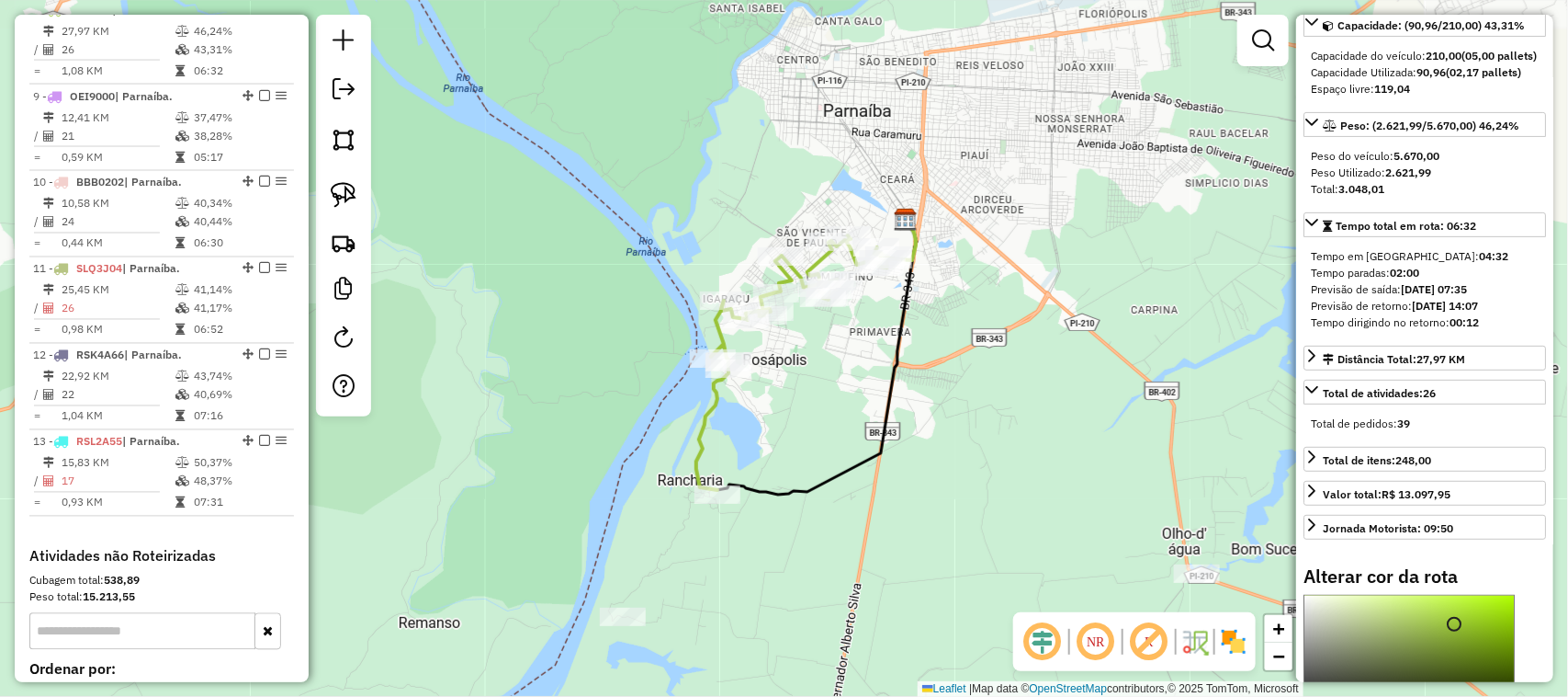
scroll to position [345, 0]
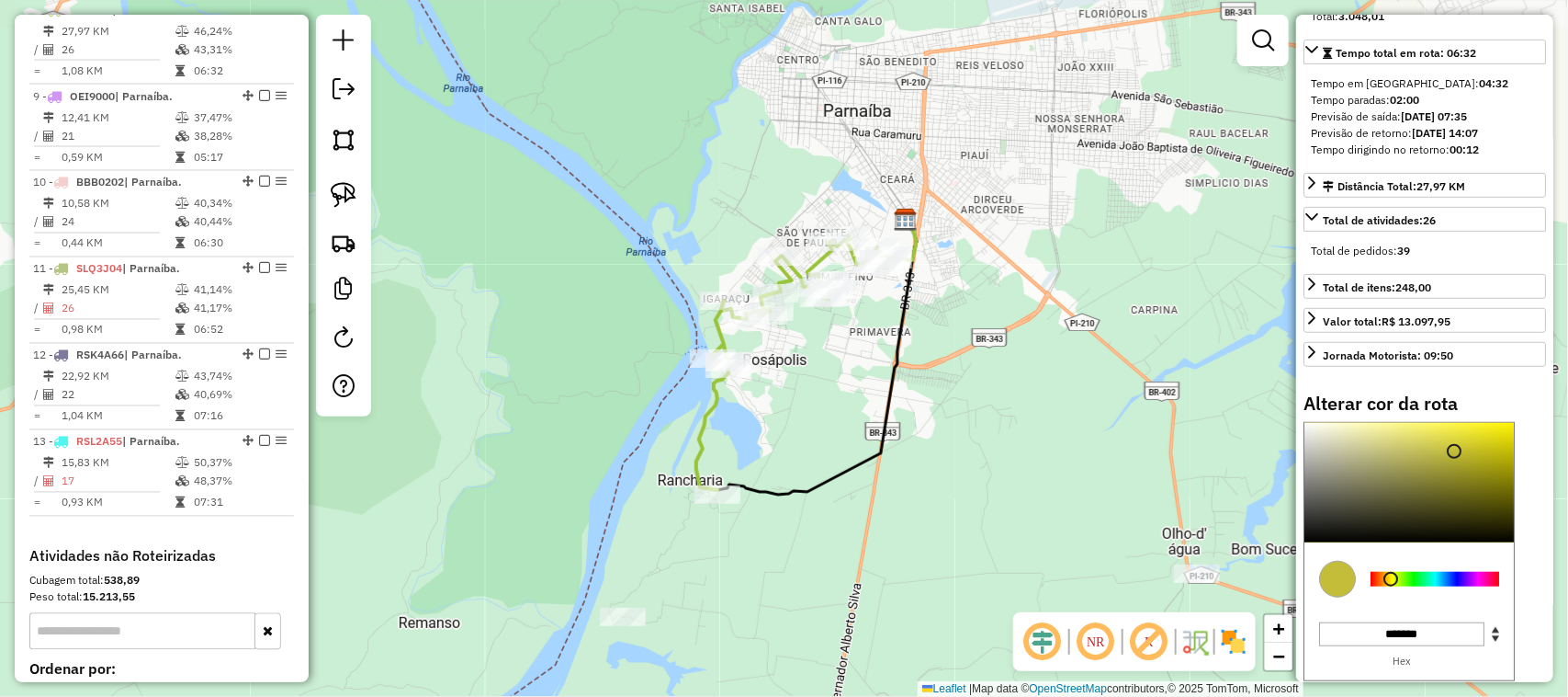
click at [1392, 586] on div at bounding box center [1390, 578] width 15 height 15
type input "*******"
drag, startPoint x: 1456, startPoint y: 471, endPoint x: 1507, endPoint y: 453, distance: 54.1
click at [1507, 436] on div at bounding box center [1507, 428] width 15 height 15
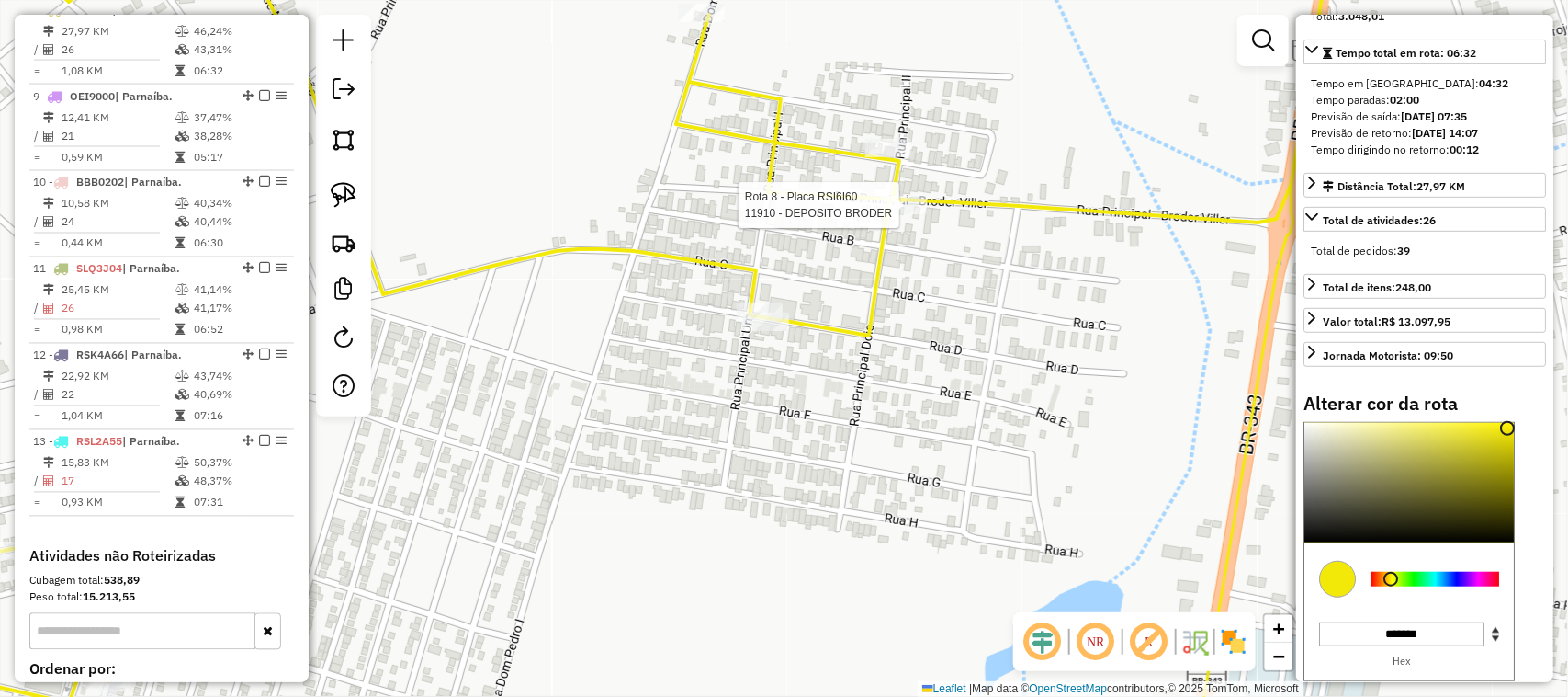
select select "*********"
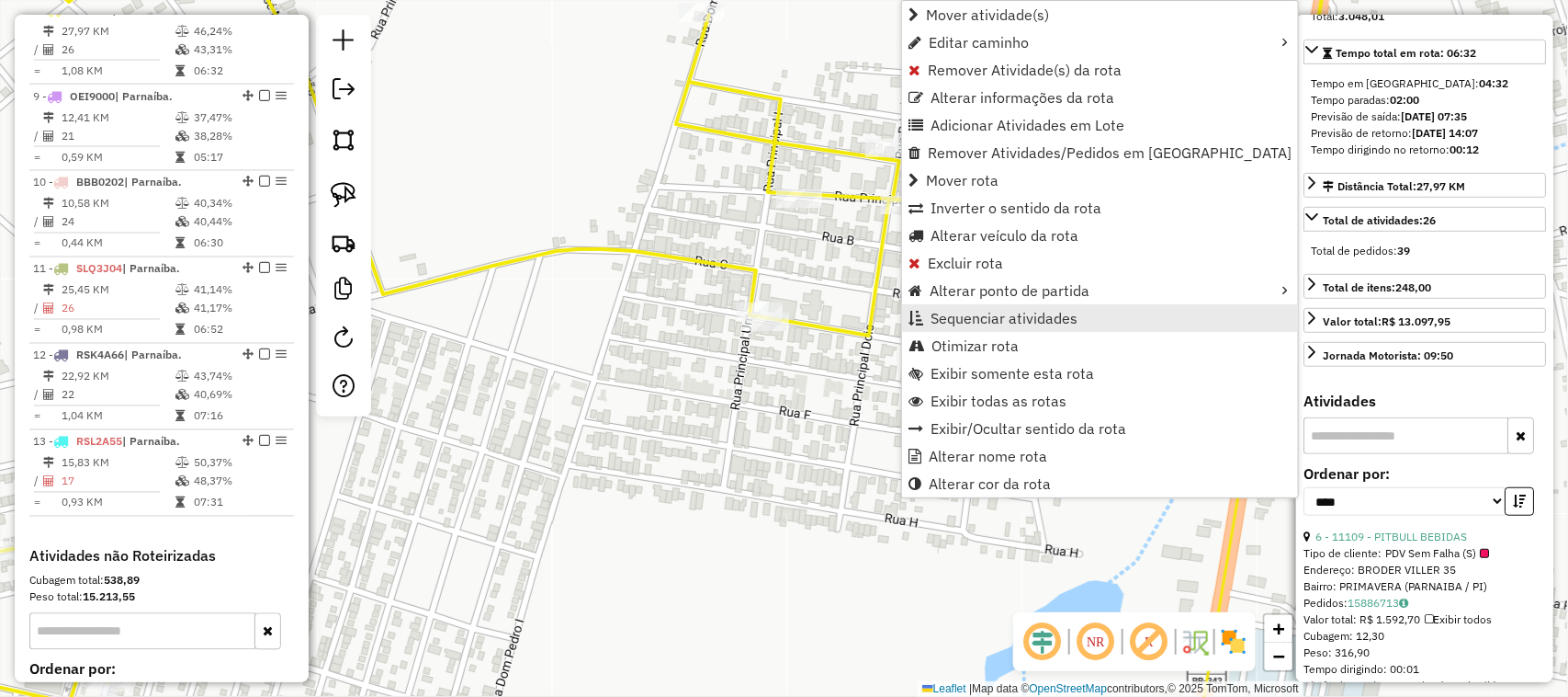
click at [975, 318] on span "Sequenciar atividades" at bounding box center [1005, 318] width 147 height 15
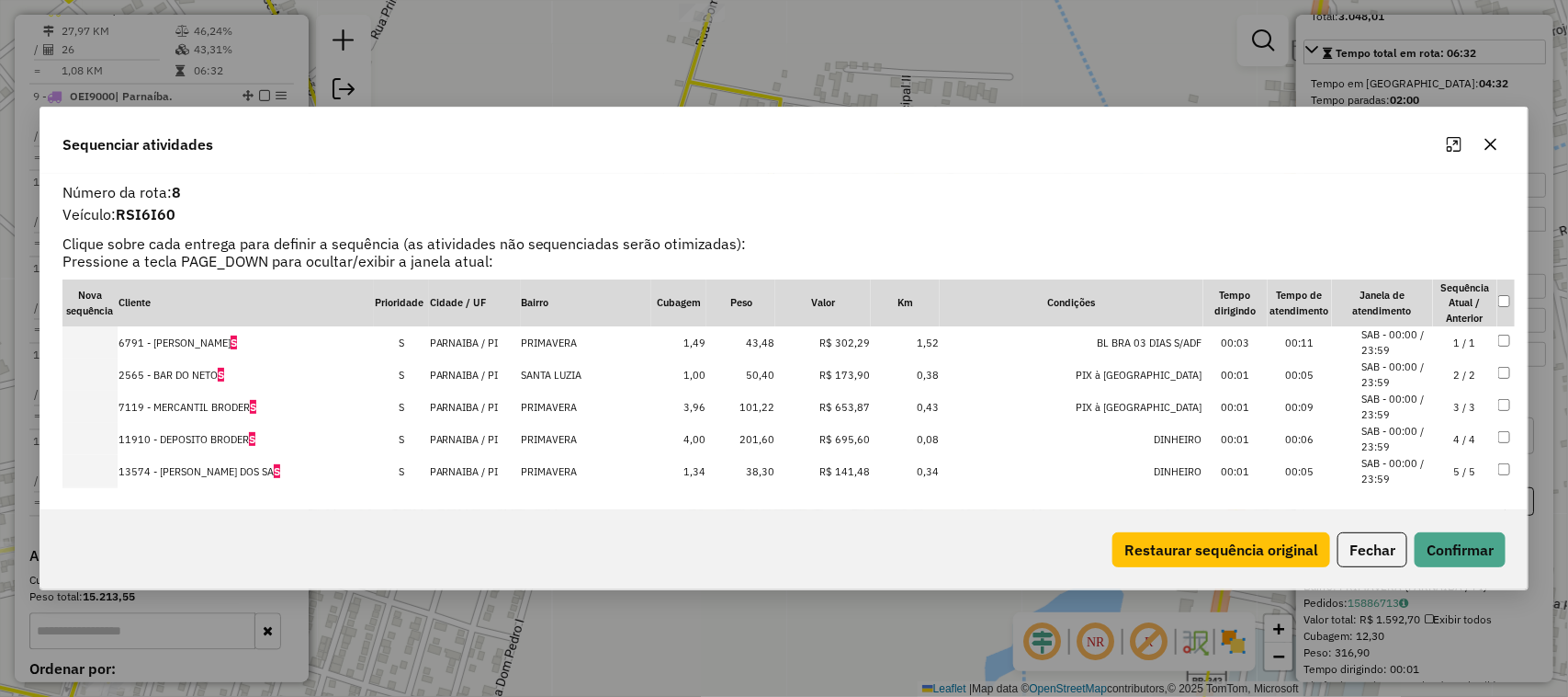
click at [1454, 441] on td "4 / 4" at bounding box center [1466, 439] width 65 height 32
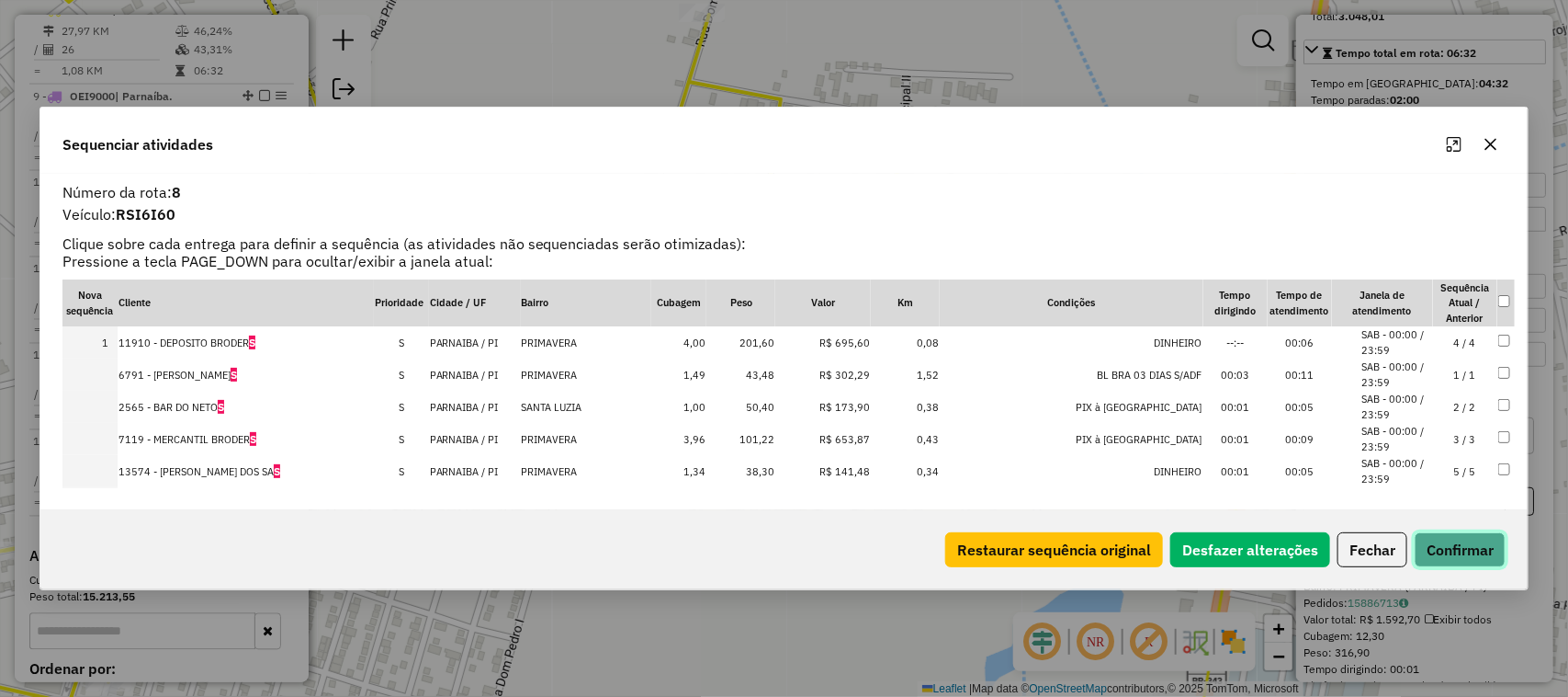
click at [1459, 548] on button "Confirmar" at bounding box center [1460, 550] width 91 height 35
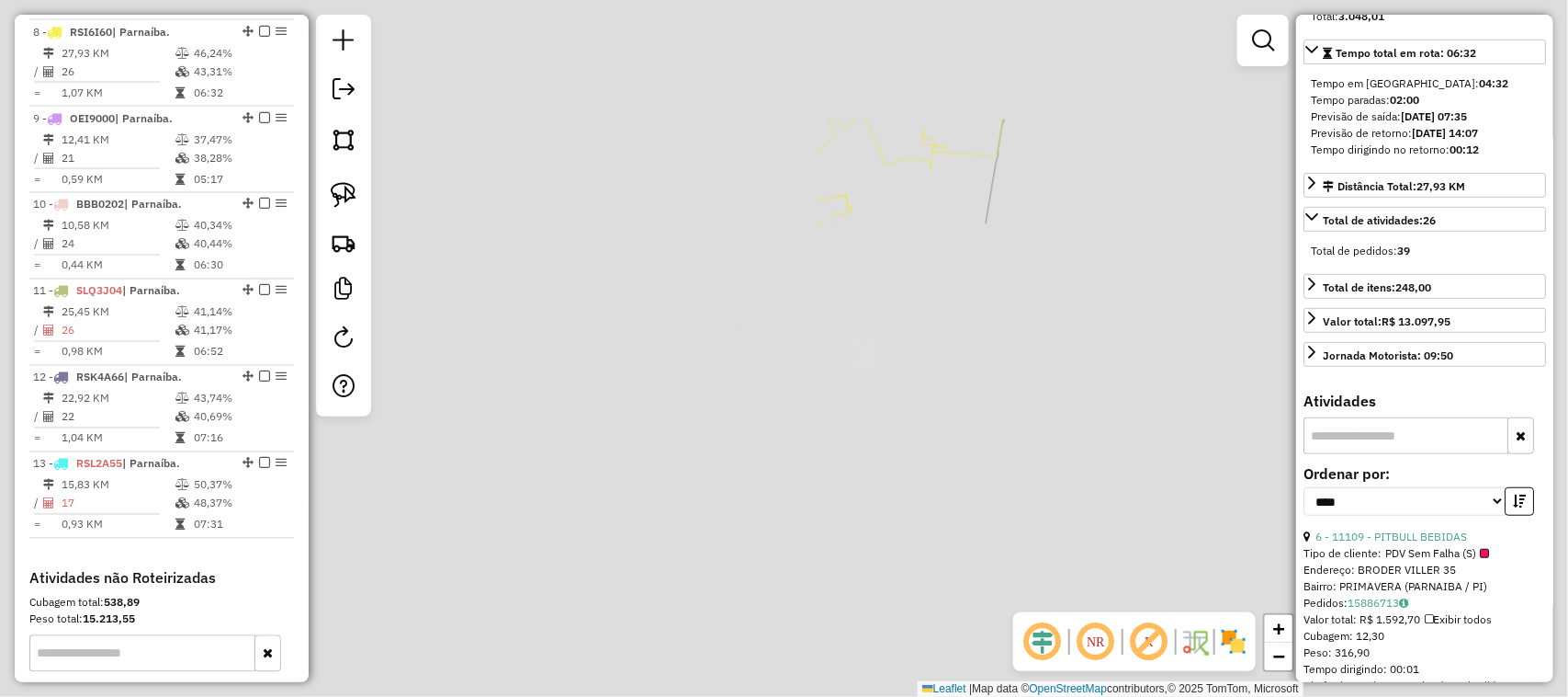
scroll to position [1404, 0]
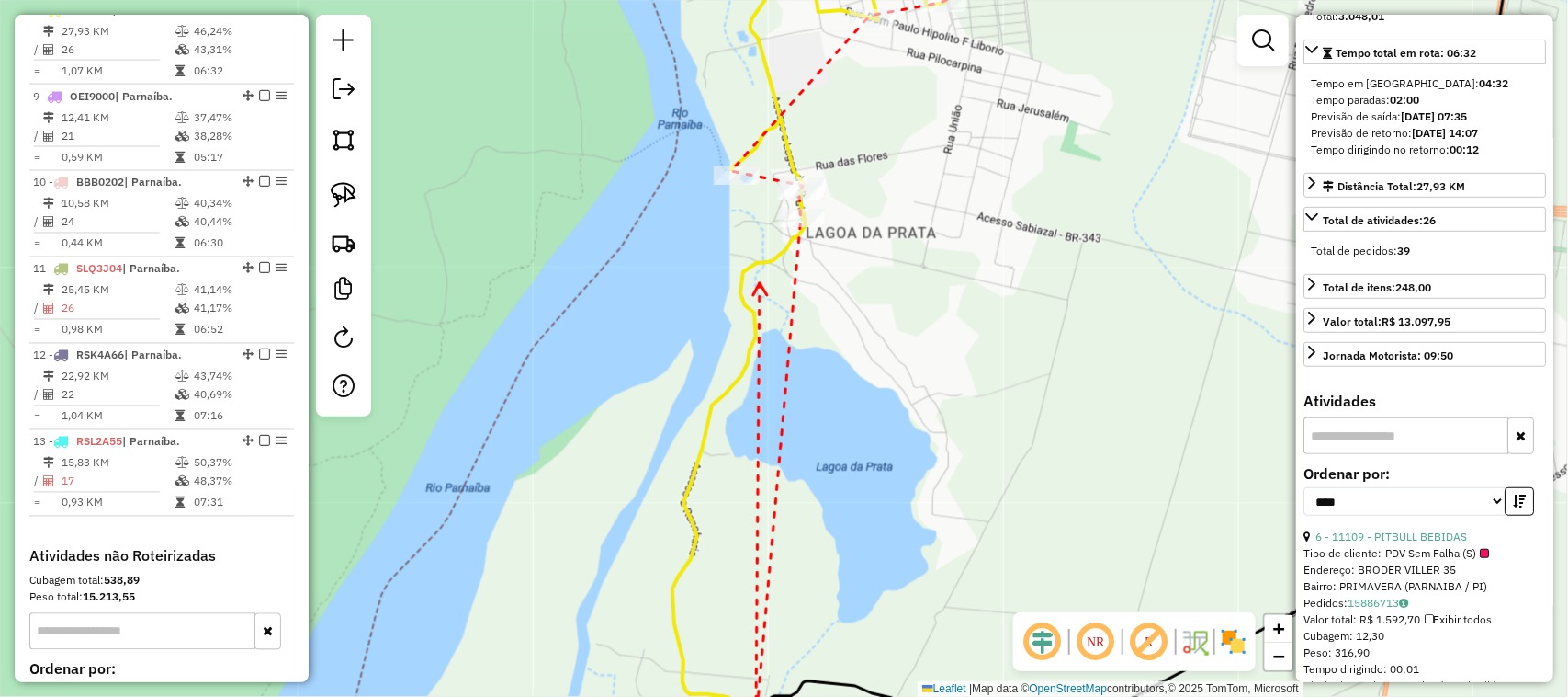
drag, startPoint x: 759, startPoint y: 283, endPoint x: 732, endPoint y: 448, distance: 167.2
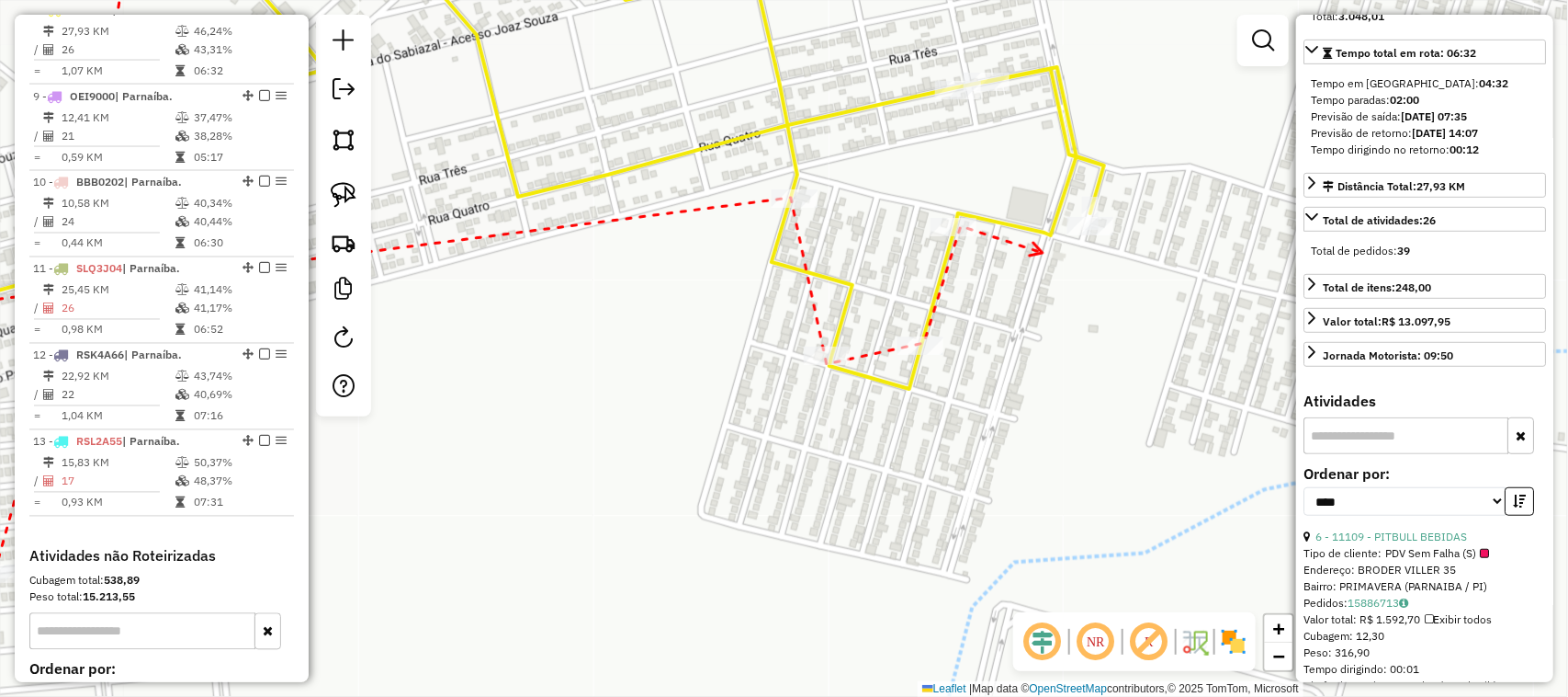
drag, startPoint x: 1043, startPoint y: 253, endPoint x: 897, endPoint y: 299, distance: 153.1
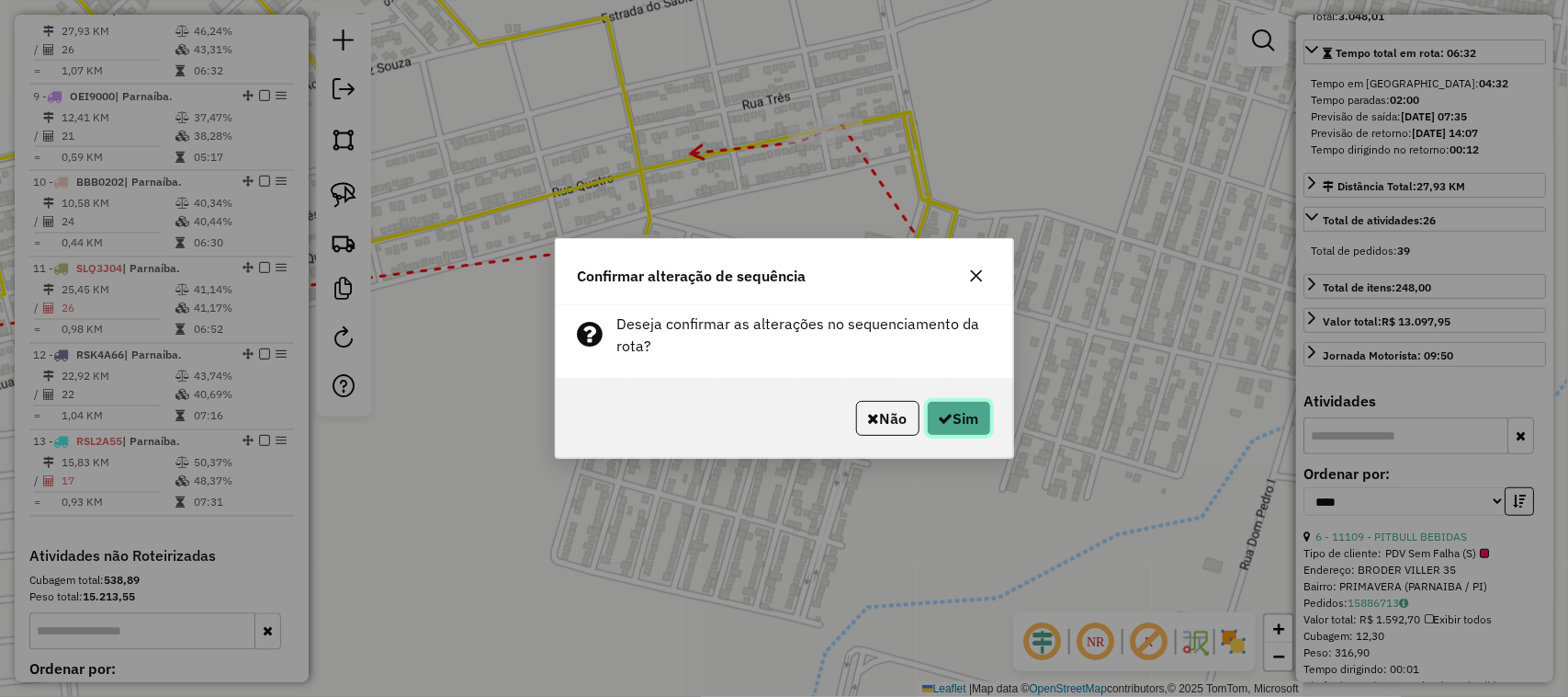
click at [972, 411] on button "Sim" at bounding box center [960, 418] width 65 height 35
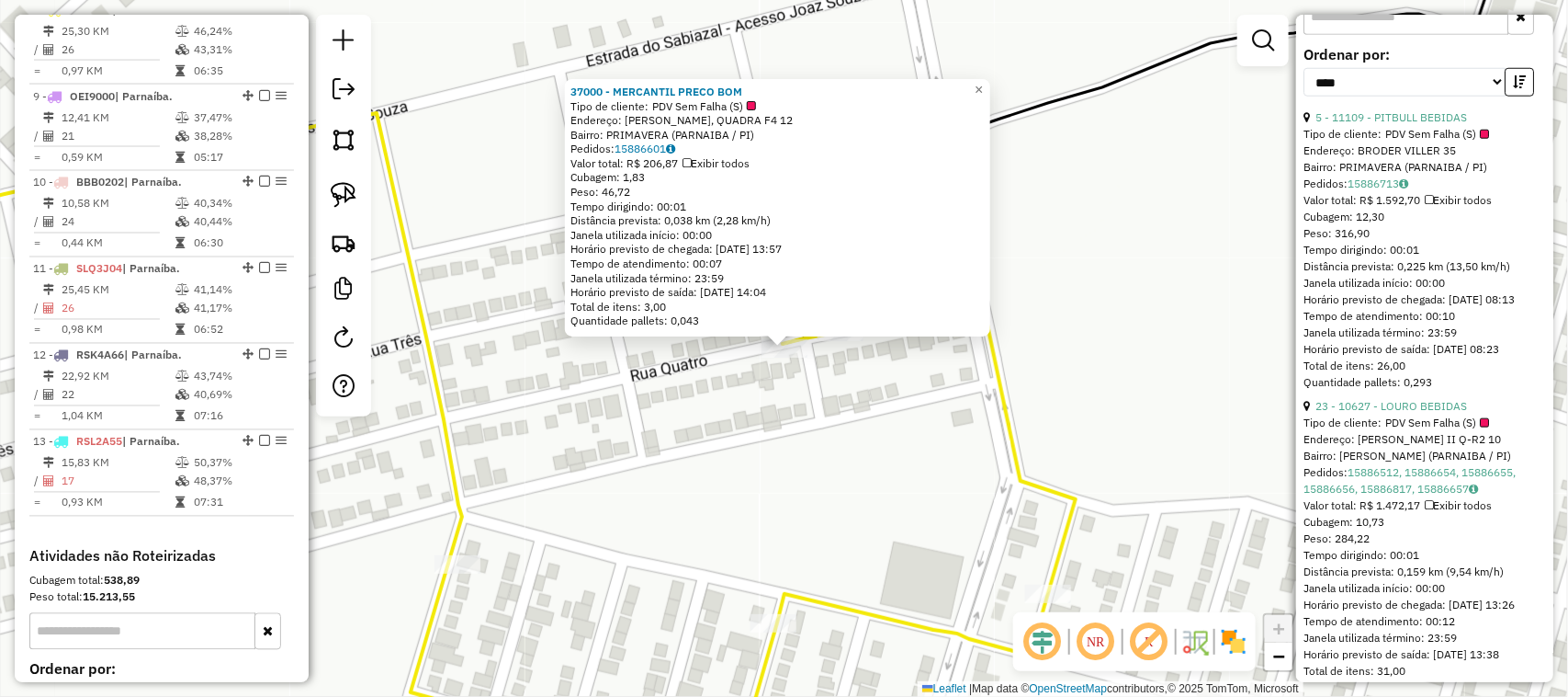
scroll to position [804, 0]
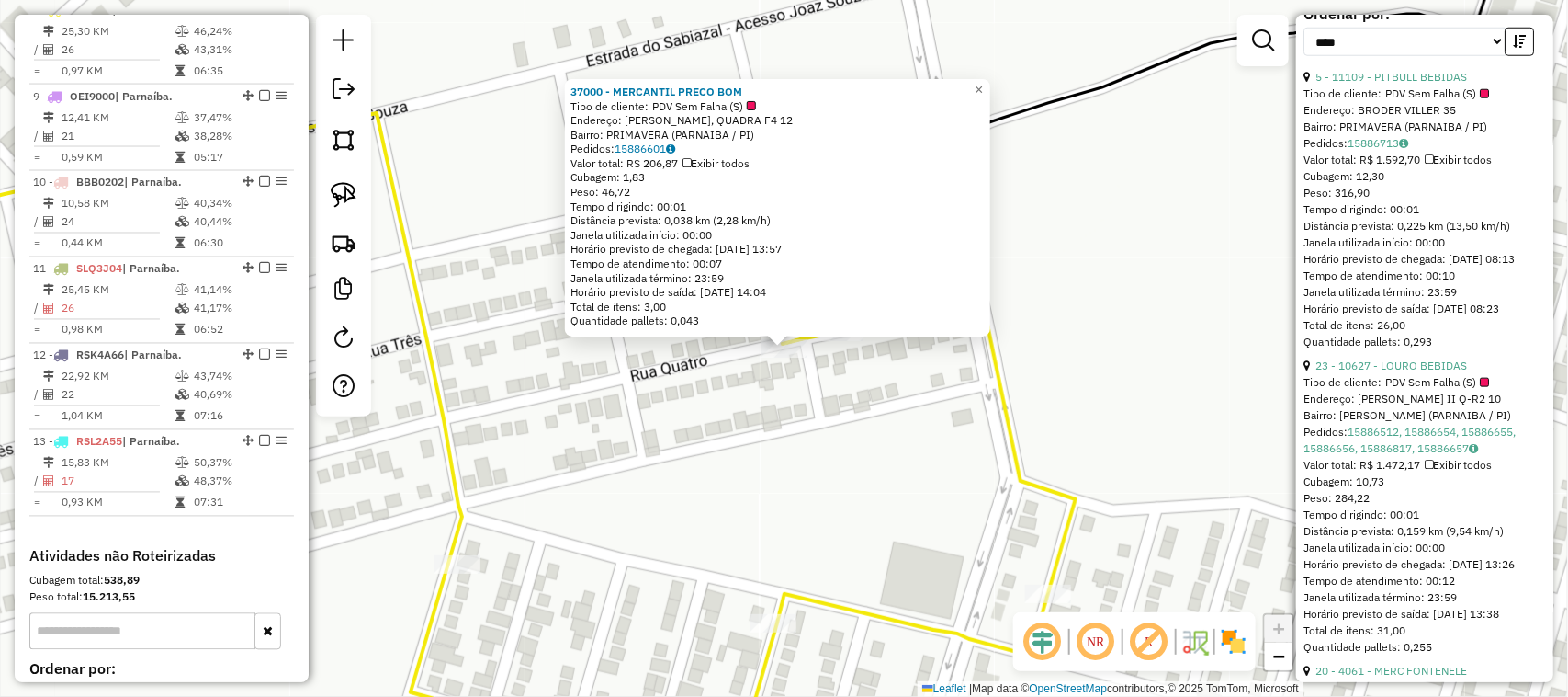
click at [815, 434] on div "37000 - MERCANTIL PRECO BOM Tipo de cliente: PDV Sem Falha (S) Endereço: [PERSO…" at bounding box center [784, 348] width 1568 height 697
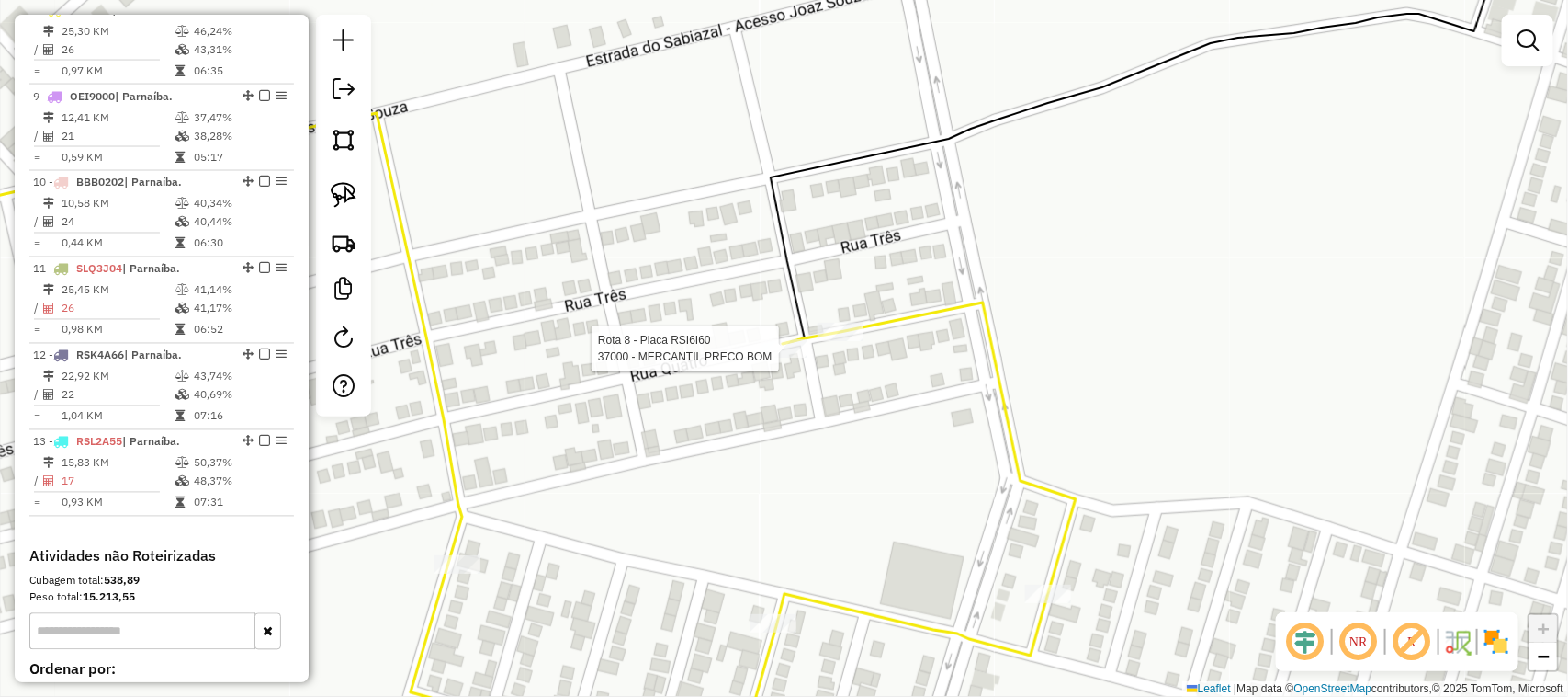
click at [782, 357] on div at bounding box center [784, 348] width 46 height 19
select select "*********"
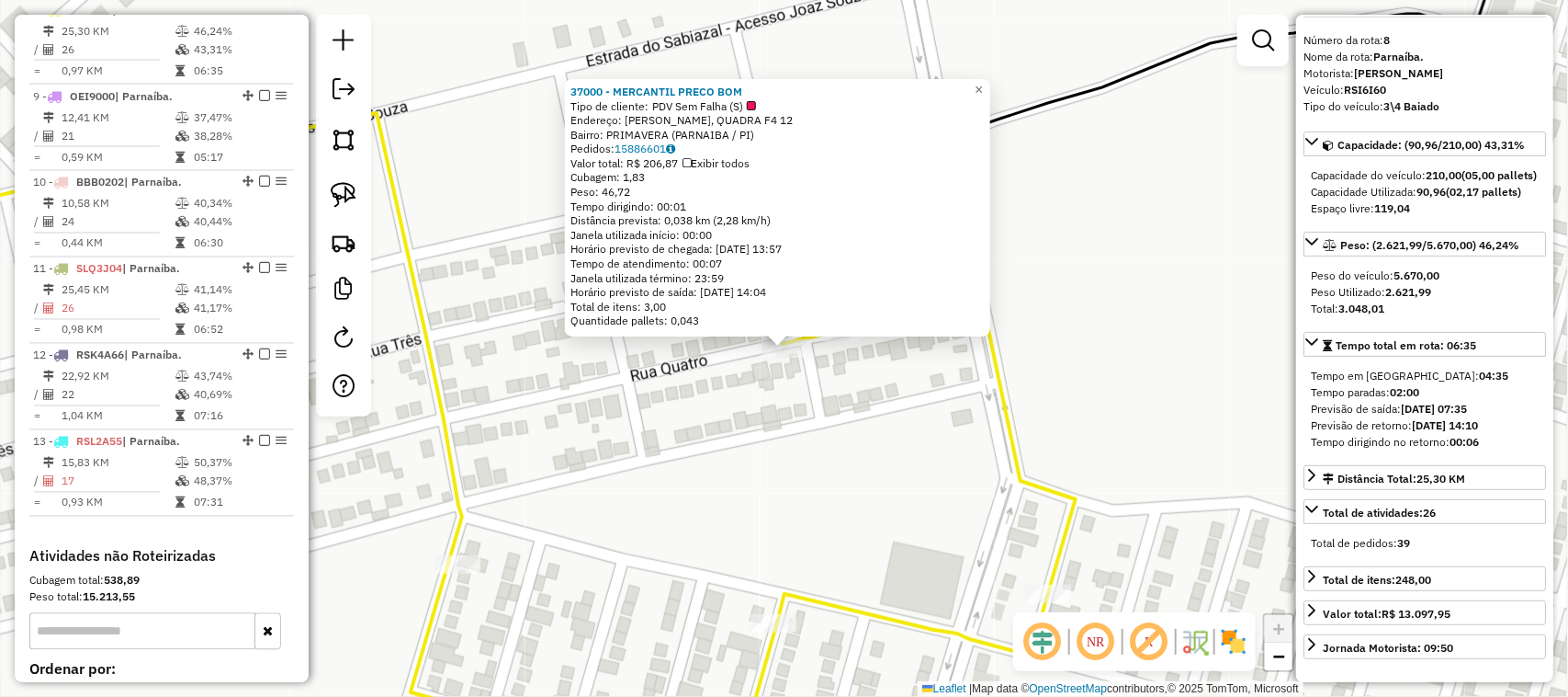
scroll to position [0, 0]
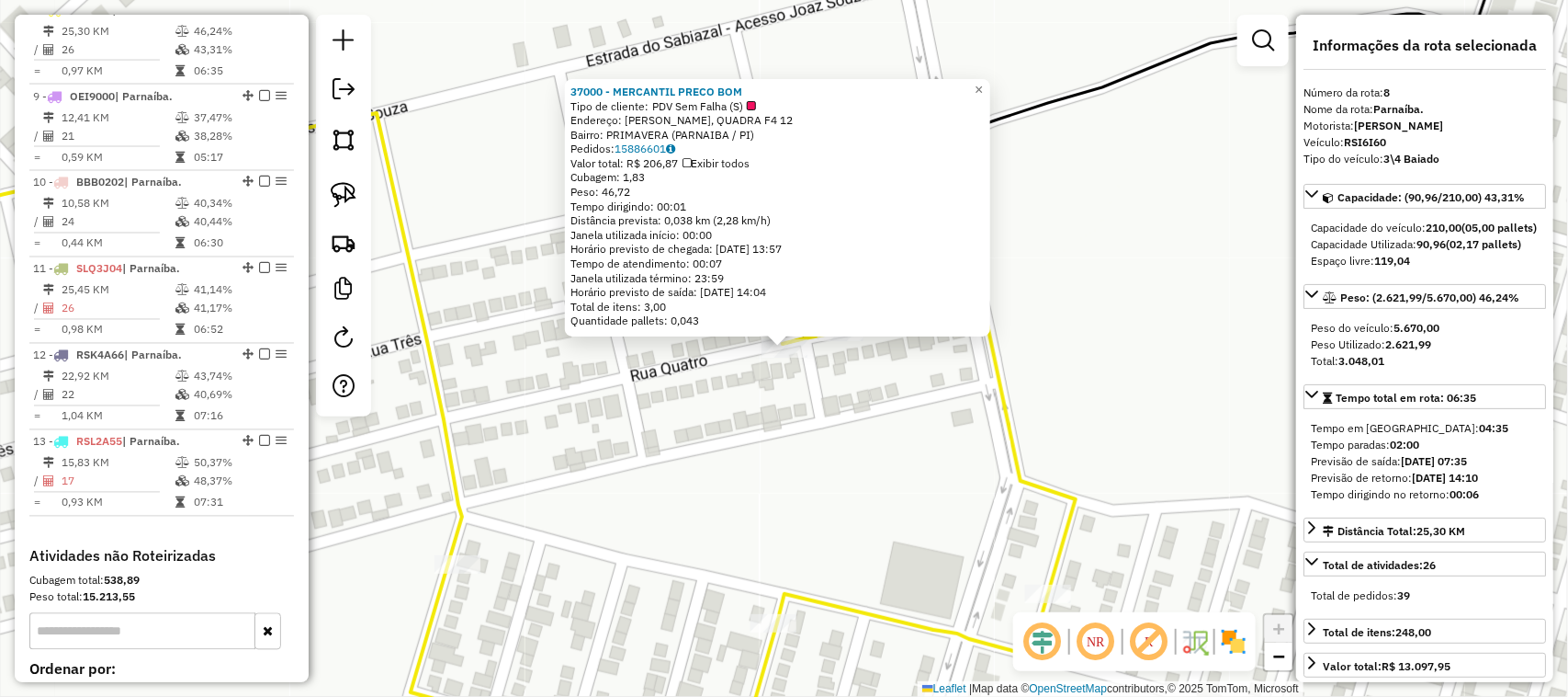
click at [828, 462] on div "37000 - MERCANTIL PRECO BOM Tipo de cliente: PDV Sem Falha (S) Endereço: [PERSO…" at bounding box center [784, 348] width 1568 height 697
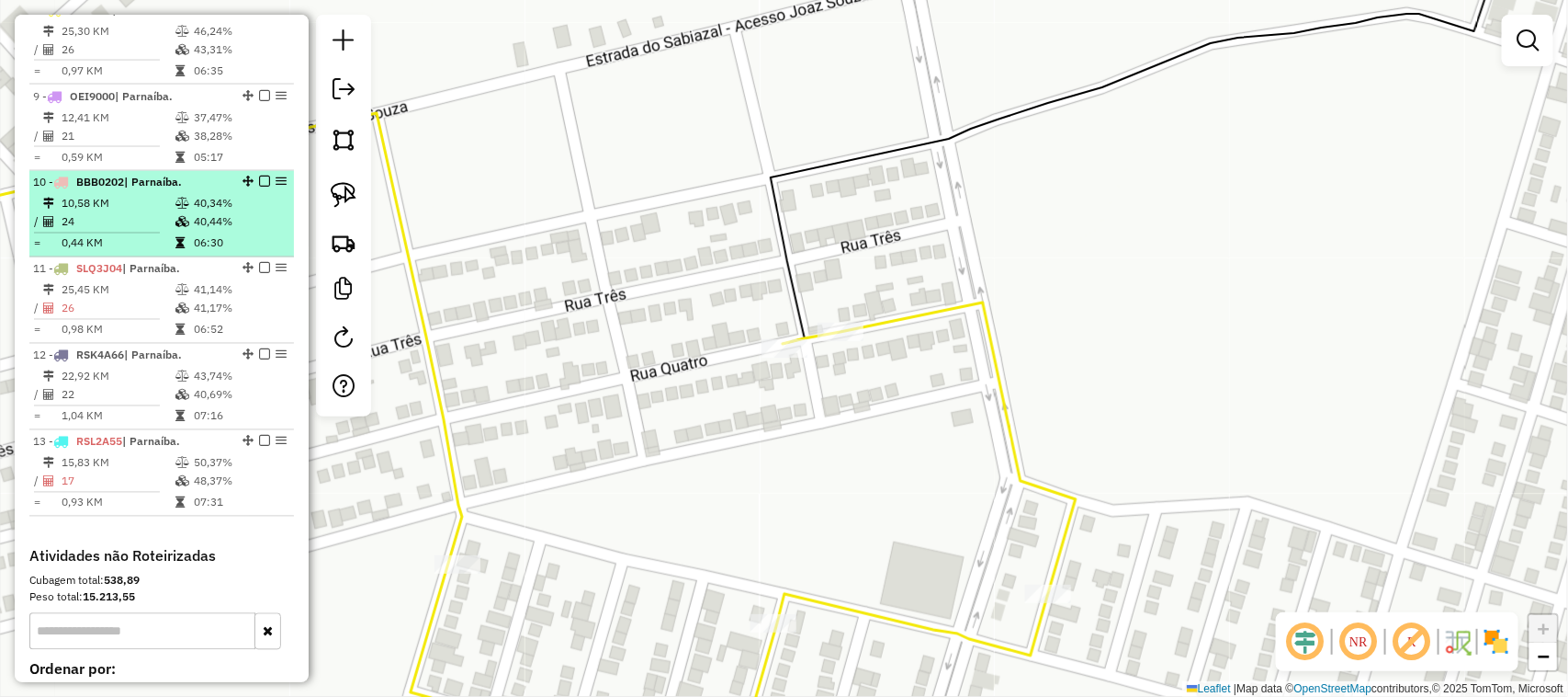
click at [124, 213] on td "10,58 KM" at bounding box center [118, 204] width 114 height 19
select select "*********"
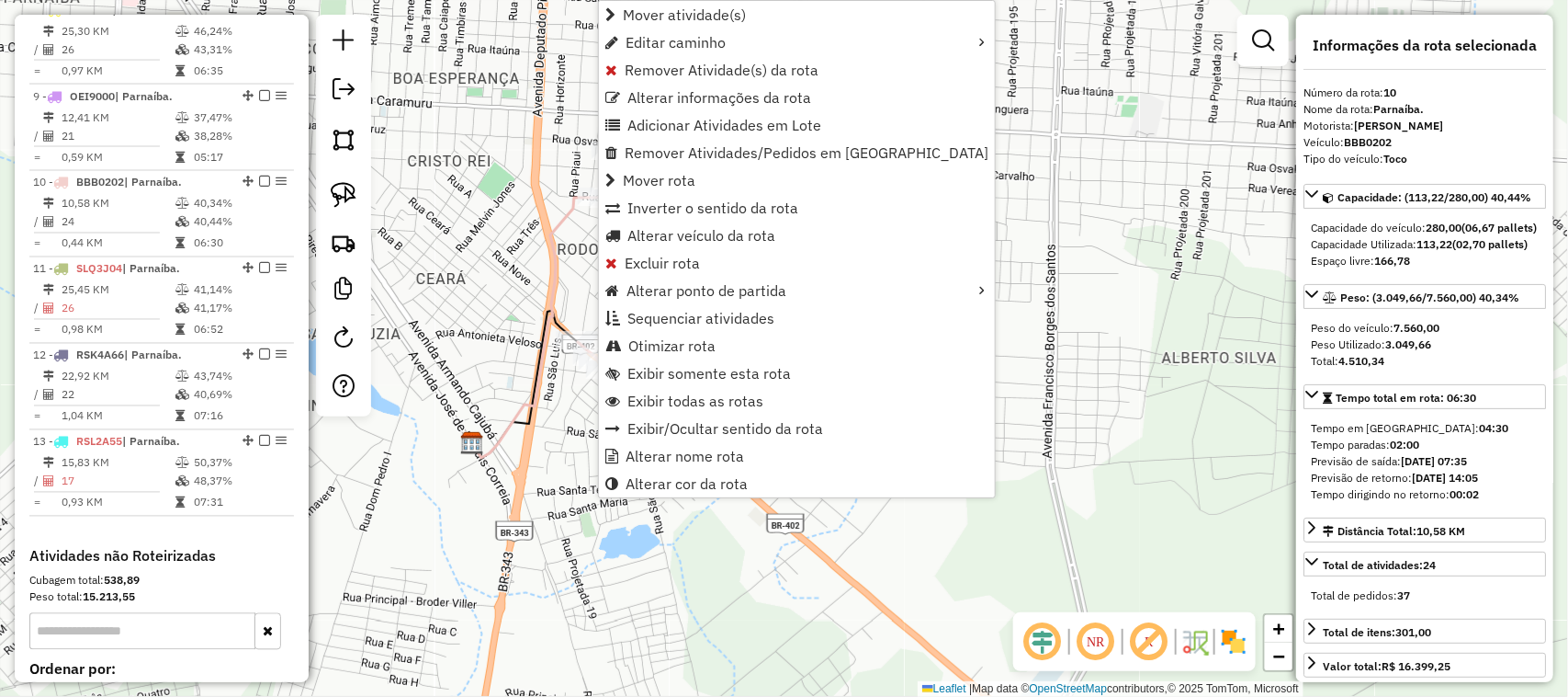
scroll to position [1578, 0]
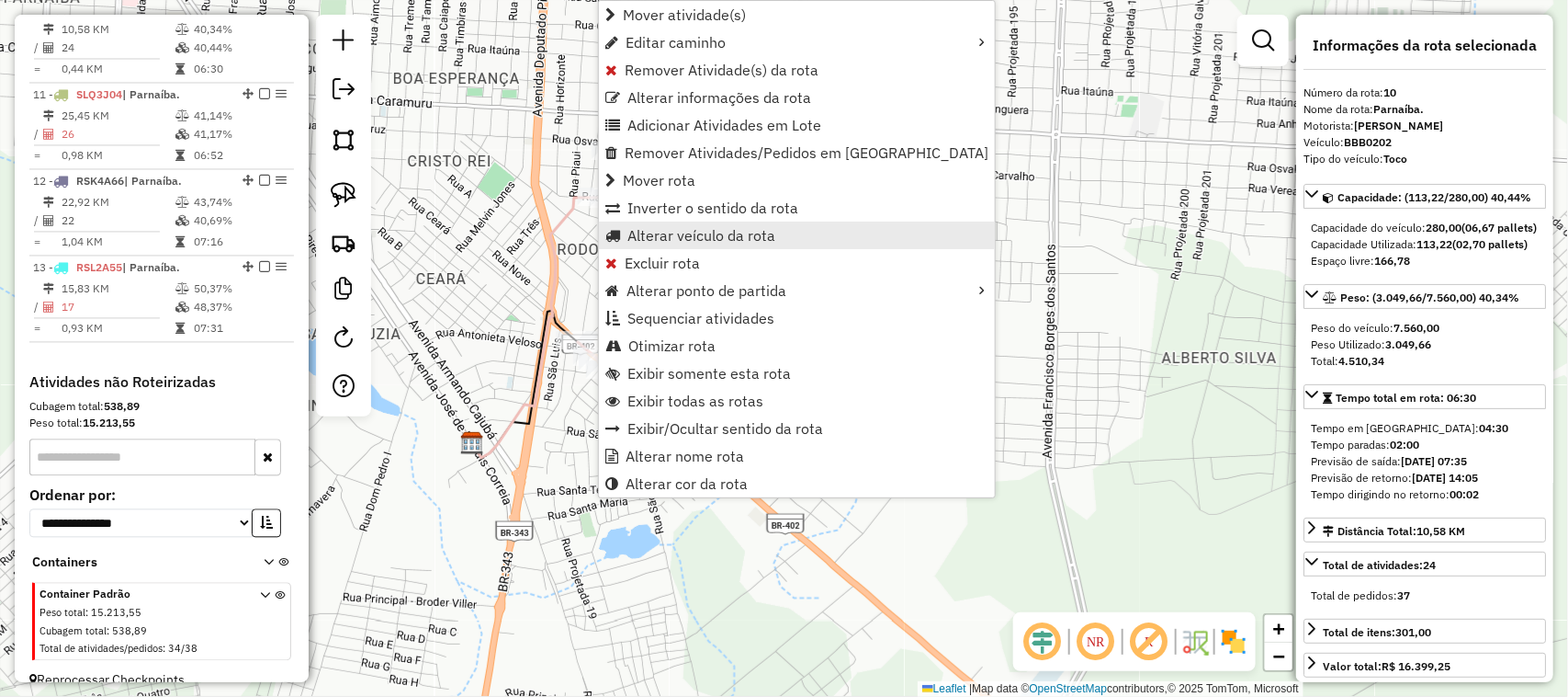
click at [667, 236] on span "Alterar veículo da rota" at bounding box center [702, 235] width 148 height 15
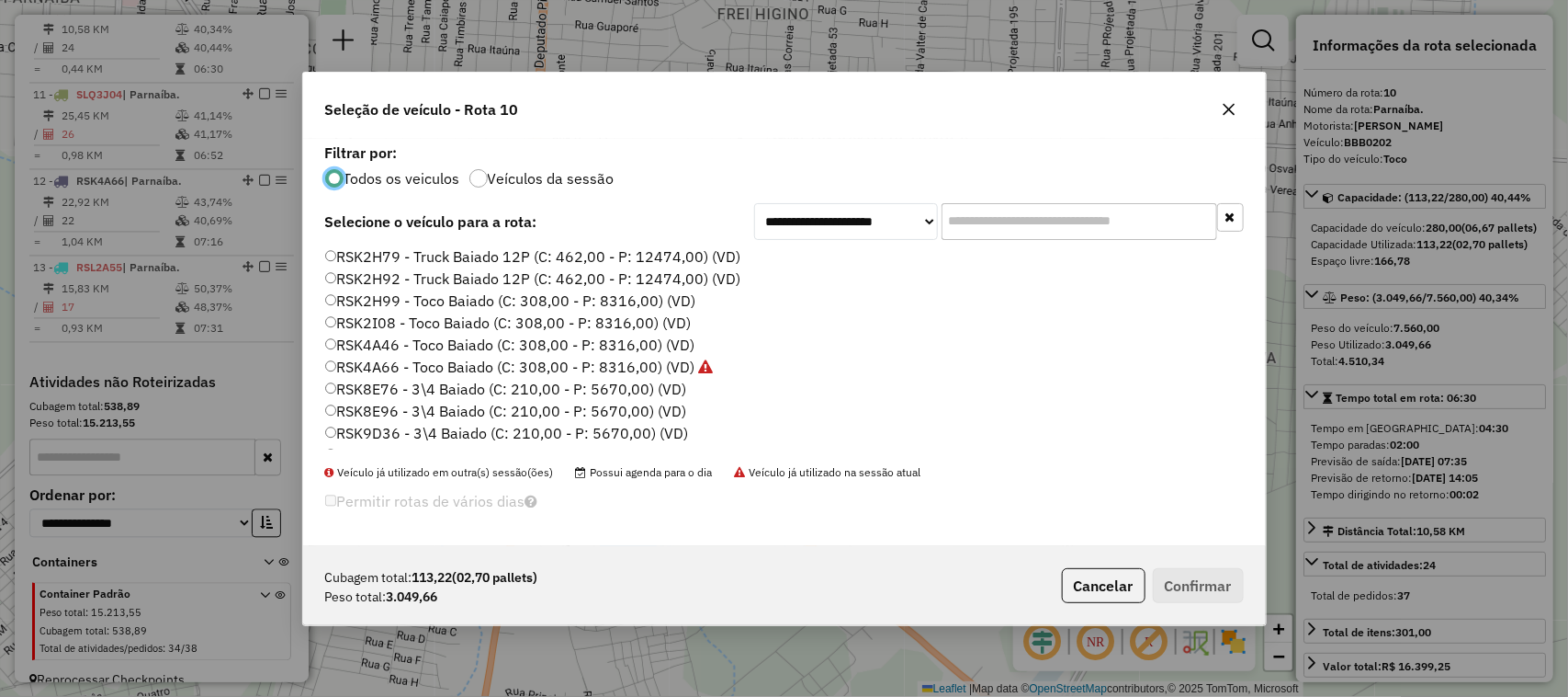
scroll to position [804, 0]
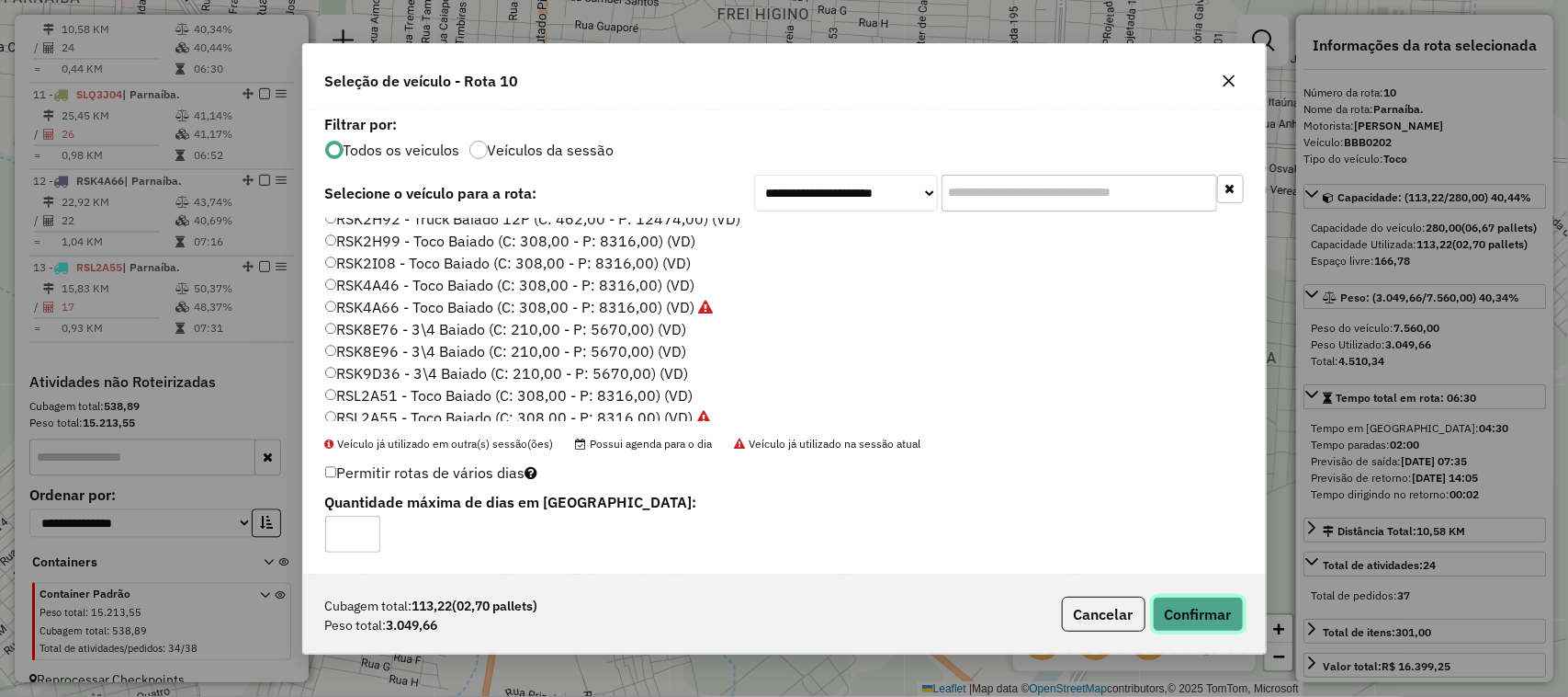
click at [1190, 617] on button "Confirmar" at bounding box center [1198, 615] width 91 height 35
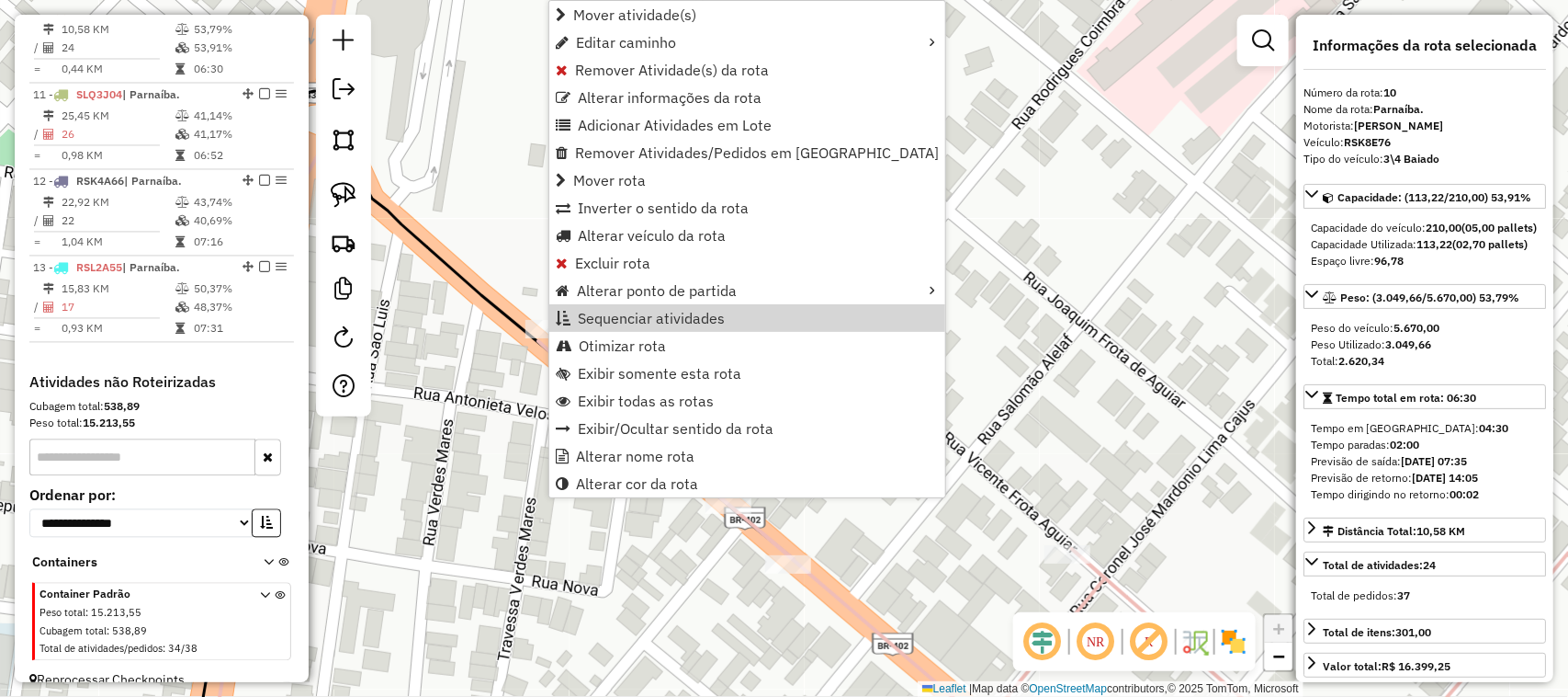
click at [596, 318] on span "Sequenciar atividades" at bounding box center [652, 318] width 147 height 15
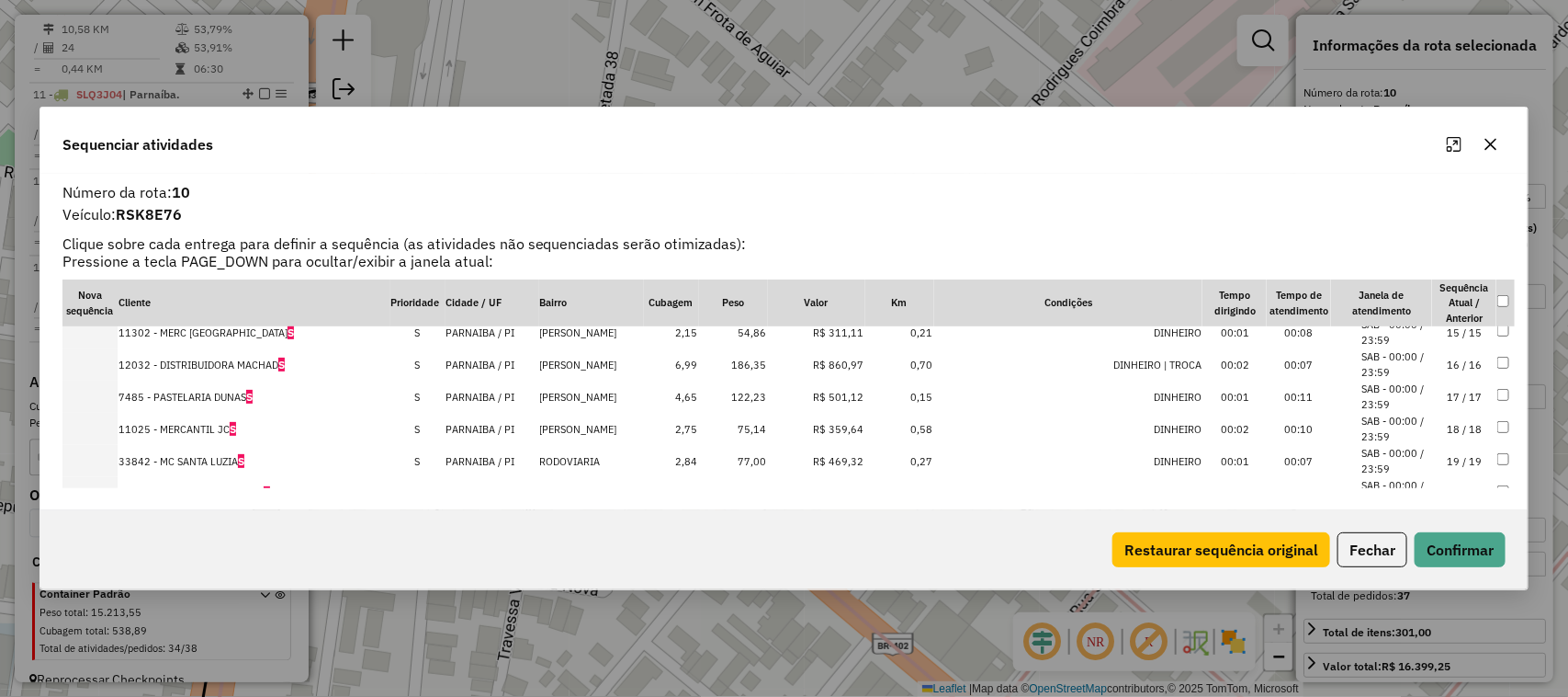
scroll to position [626, 0]
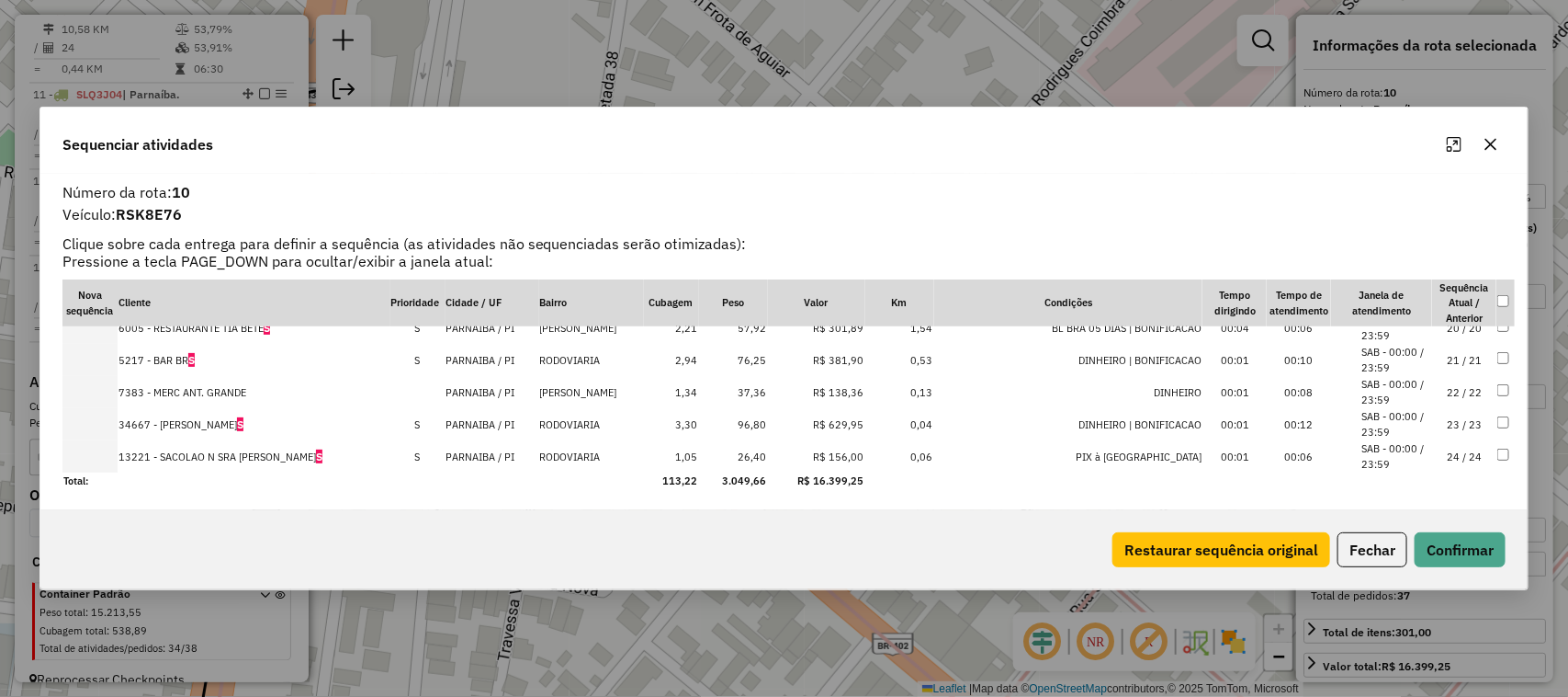
click at [1458, 364] on td "21 / 21" at bounding box center [1465, 359] width 65 height 32
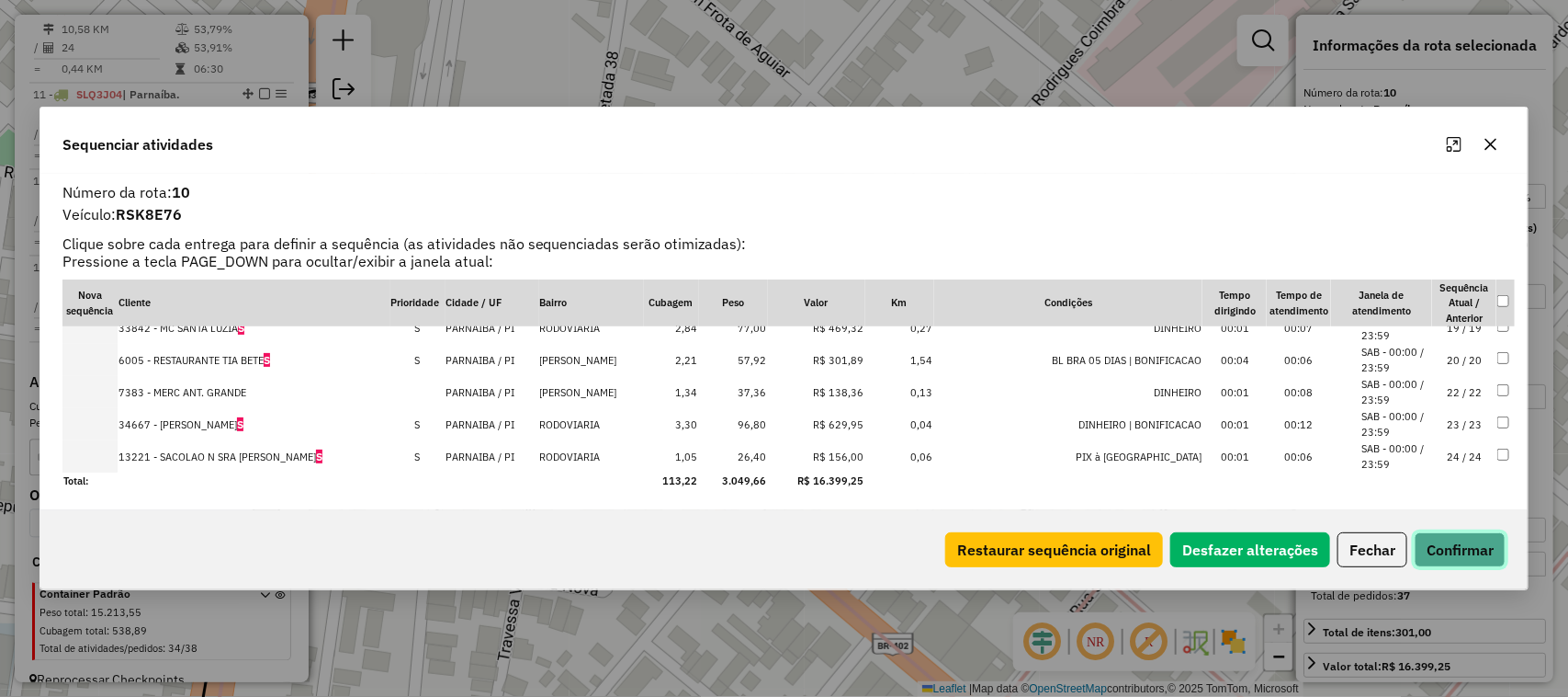
click at [1457, 553] on button "Confirmar" at bounding box center [1460, 550] width 91 height 35
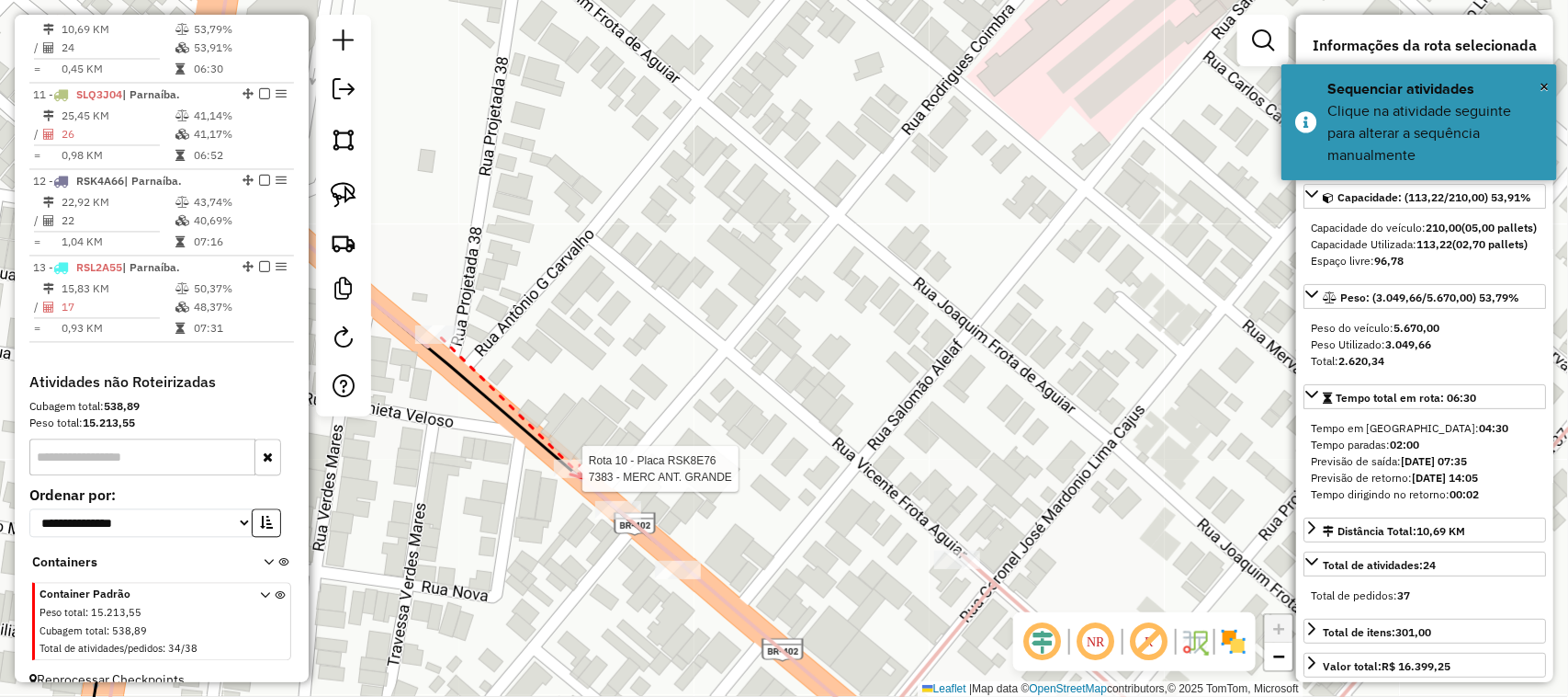
click at [584, 478] on div at bounding box center [577, 468] width 46 height 19
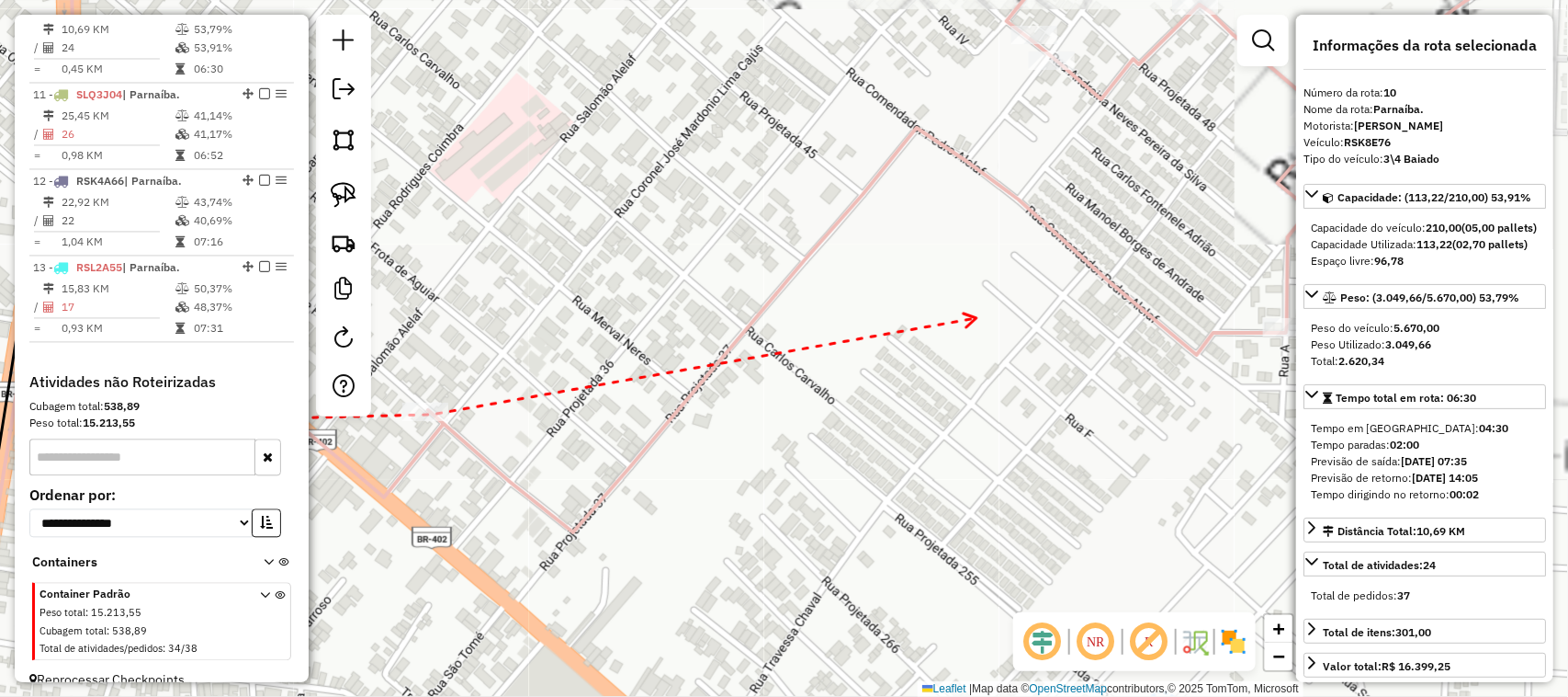
drag, startPoint x: 976, startPoint y: 319, endPoint x: 833, endPoint y: 389, distance: 159.2
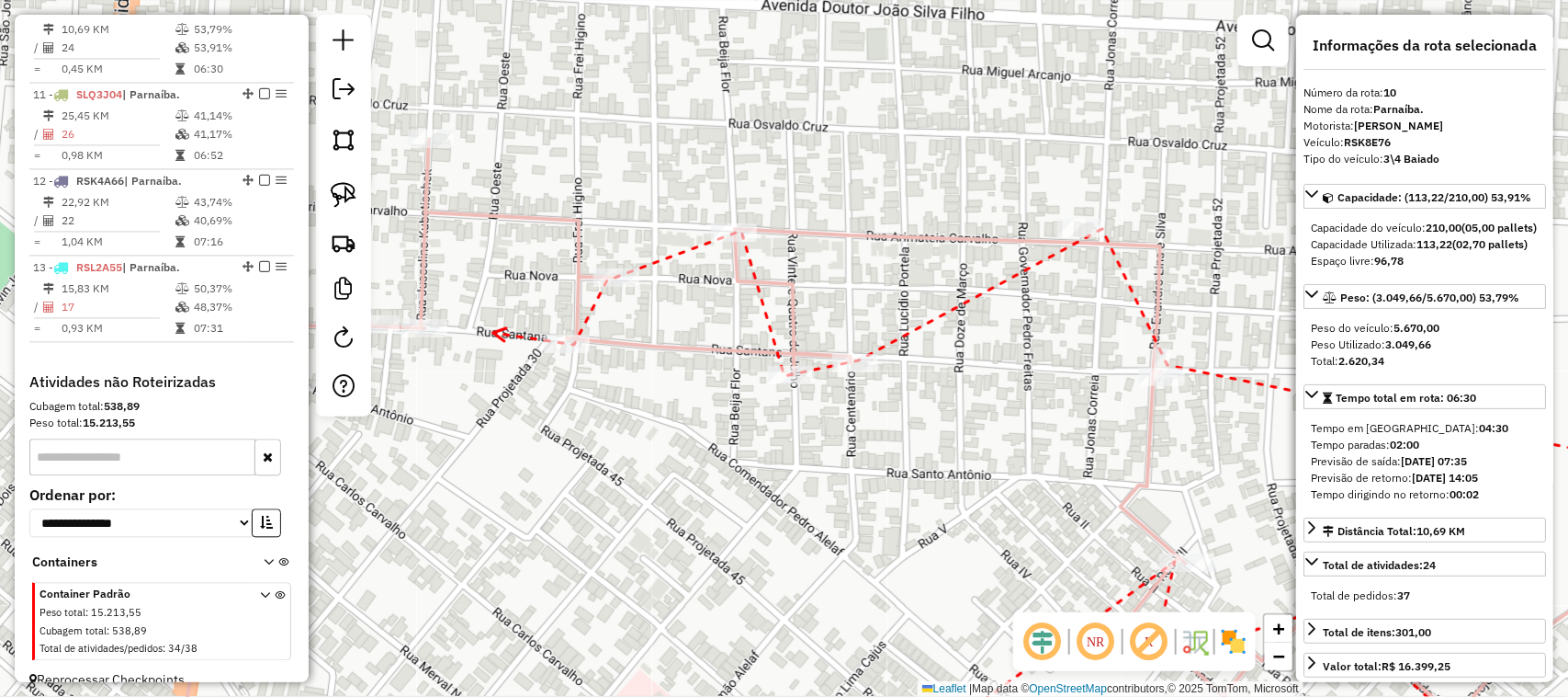
drag, startPoint x: 495, startPoint y: 334, endPoint x: 832, endPoint y: 375, distance: 339.5
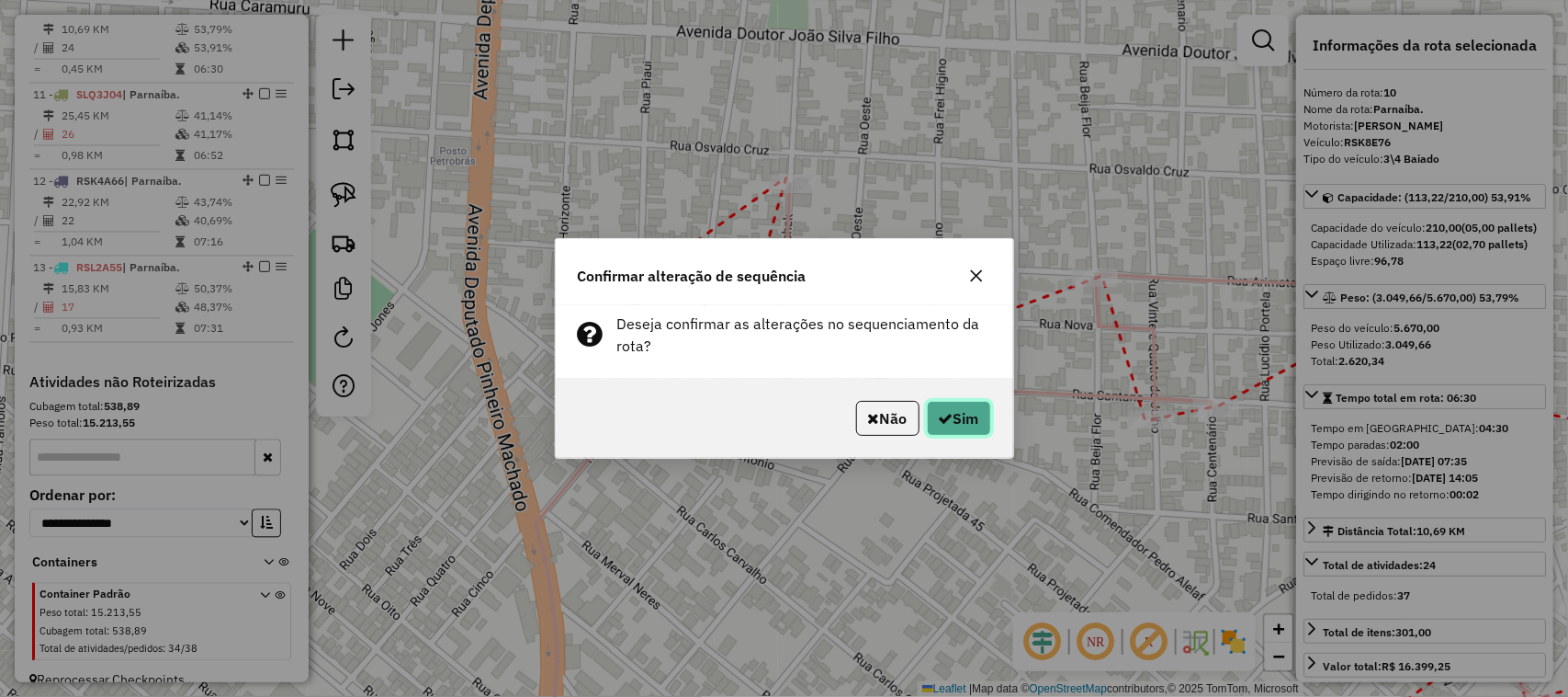
click at [972, 424] on button "Sim" at bounding box center [960, 418] width 65 height 35
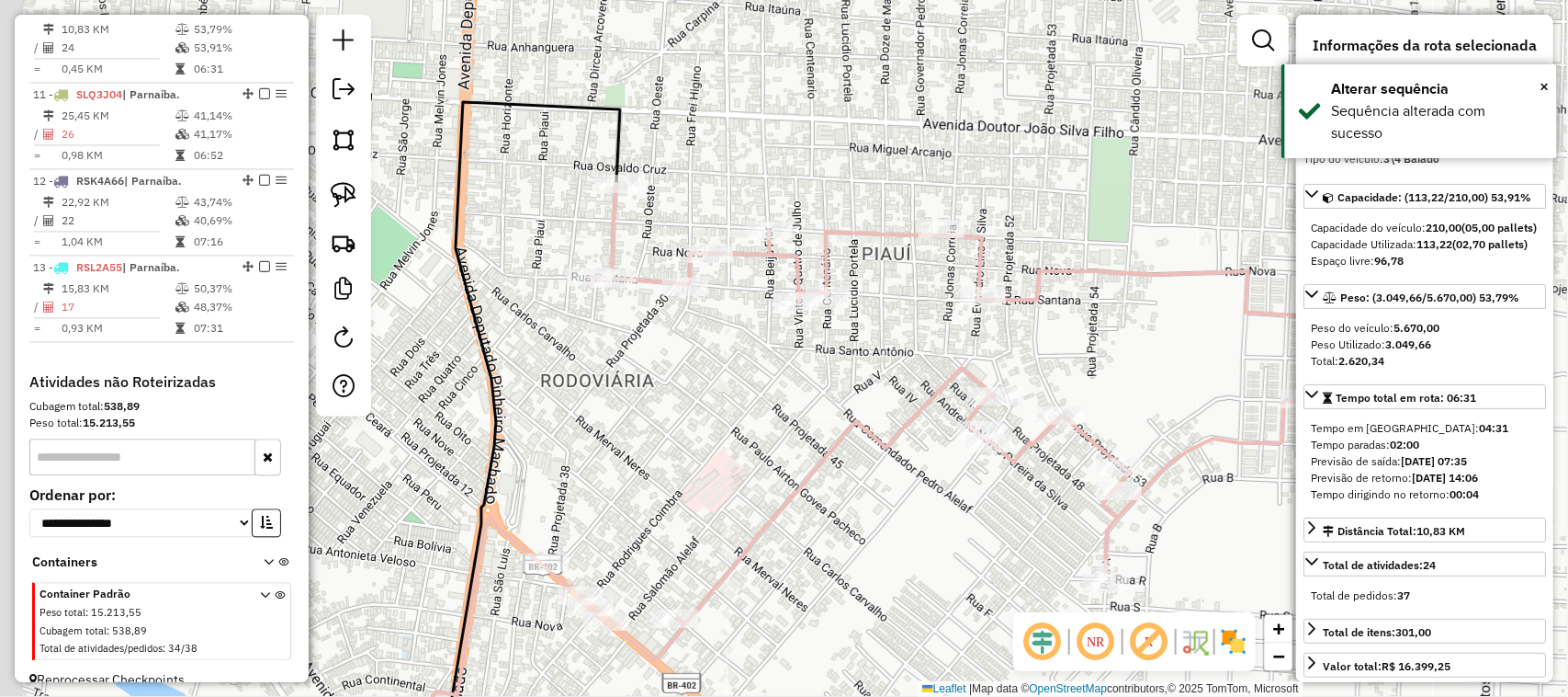
drag, startPoint x: 553, startPoint y: 340, endPoint x: 599, endPoint y: 398, distance: 74.0
click at [582, 398] on div "Janela de atendimento Grade de atendimento Capacidade Transportadoras Veículos …" at bounding box center [784, 348] width 1568 height 697
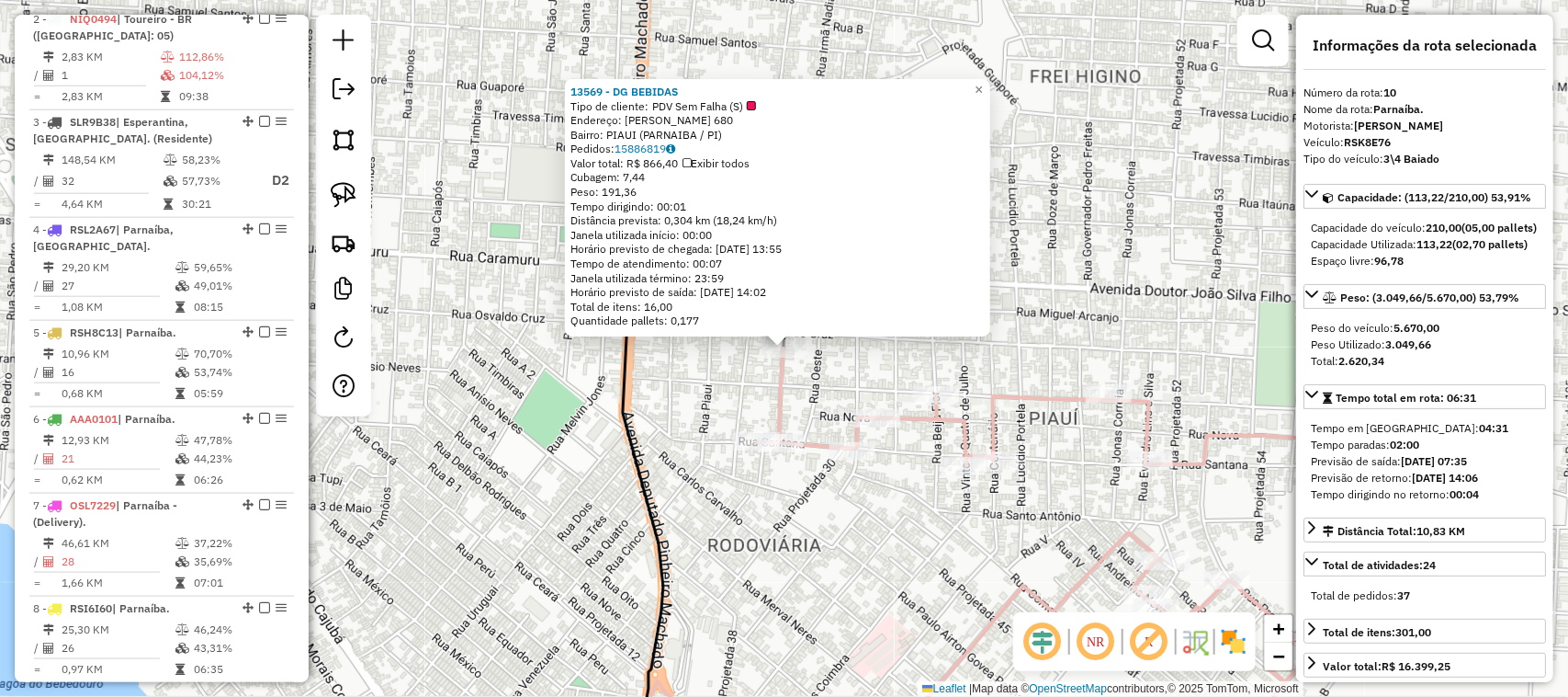
scroll to position [774, 0]
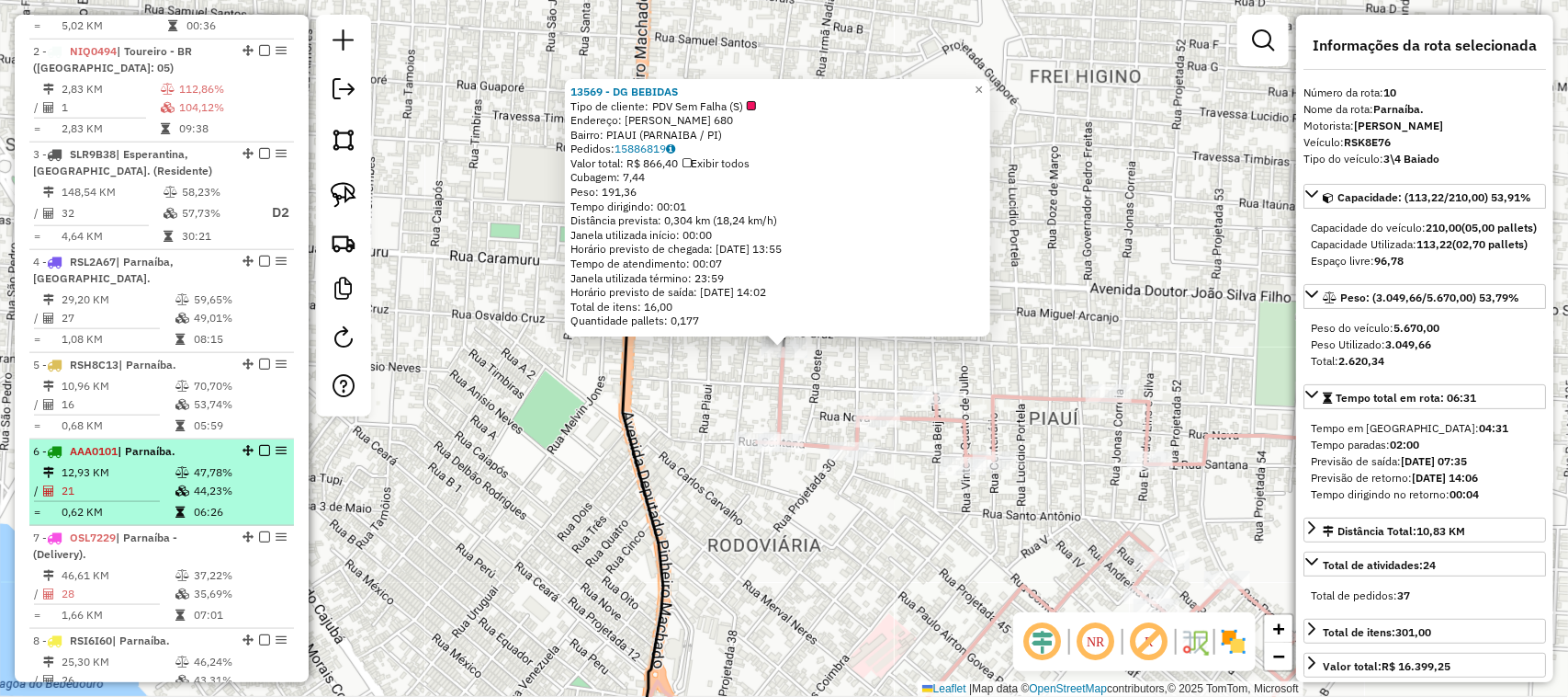
click at [131, 482] on td "12,93 KM" at bounding box center [118, 472] width 114 height 19
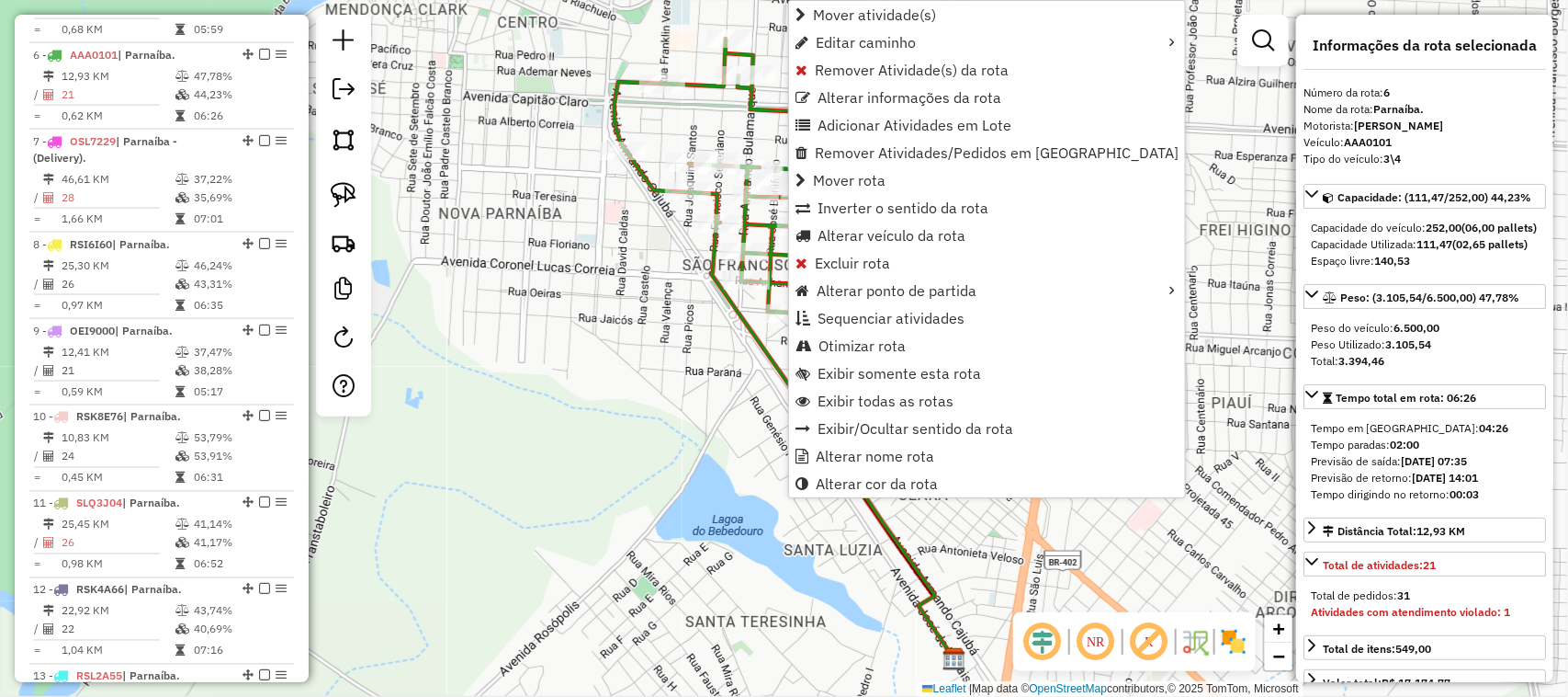
scroll to position [1214, 0]
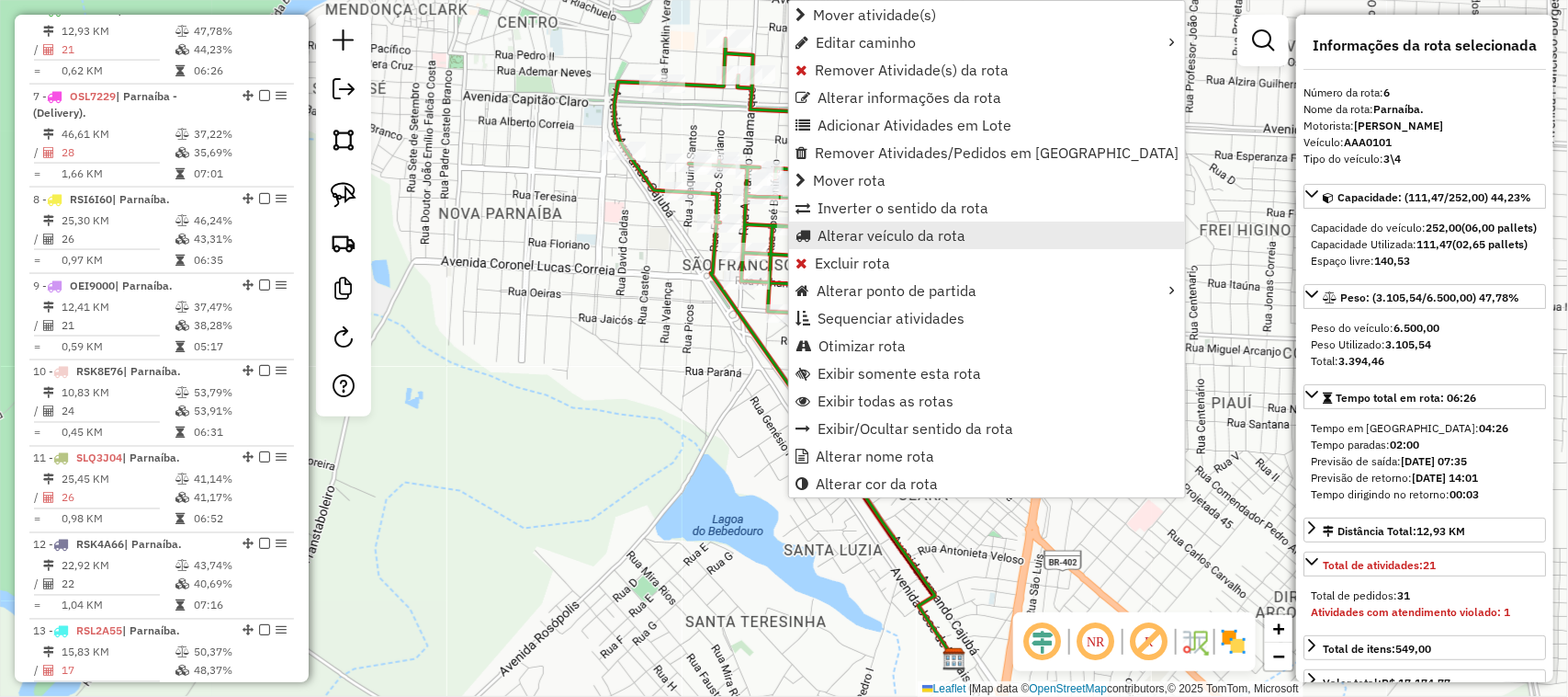
click at [843, 235] on span "Alterar veículo da rota" at bounding box center [891, 235] width 148 height 15
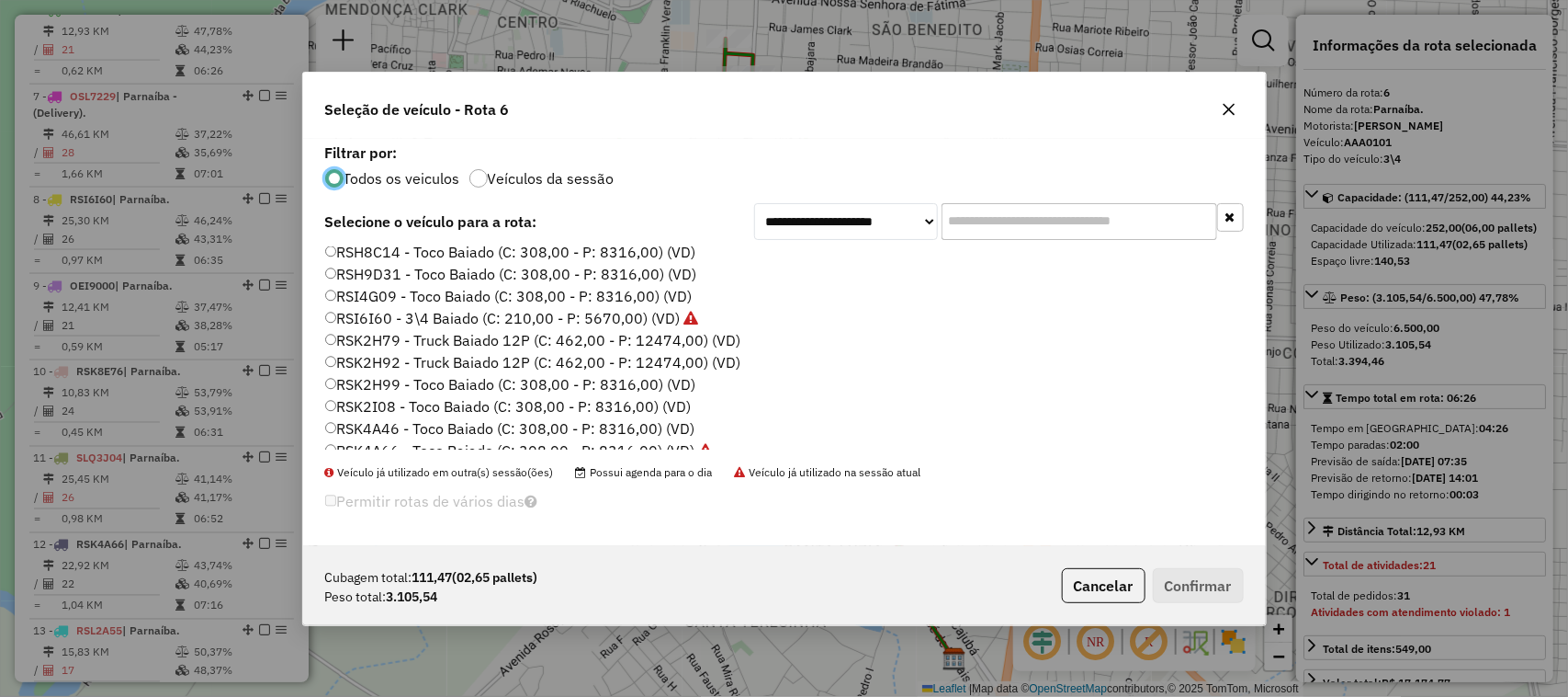
scroll to position [804, 0]
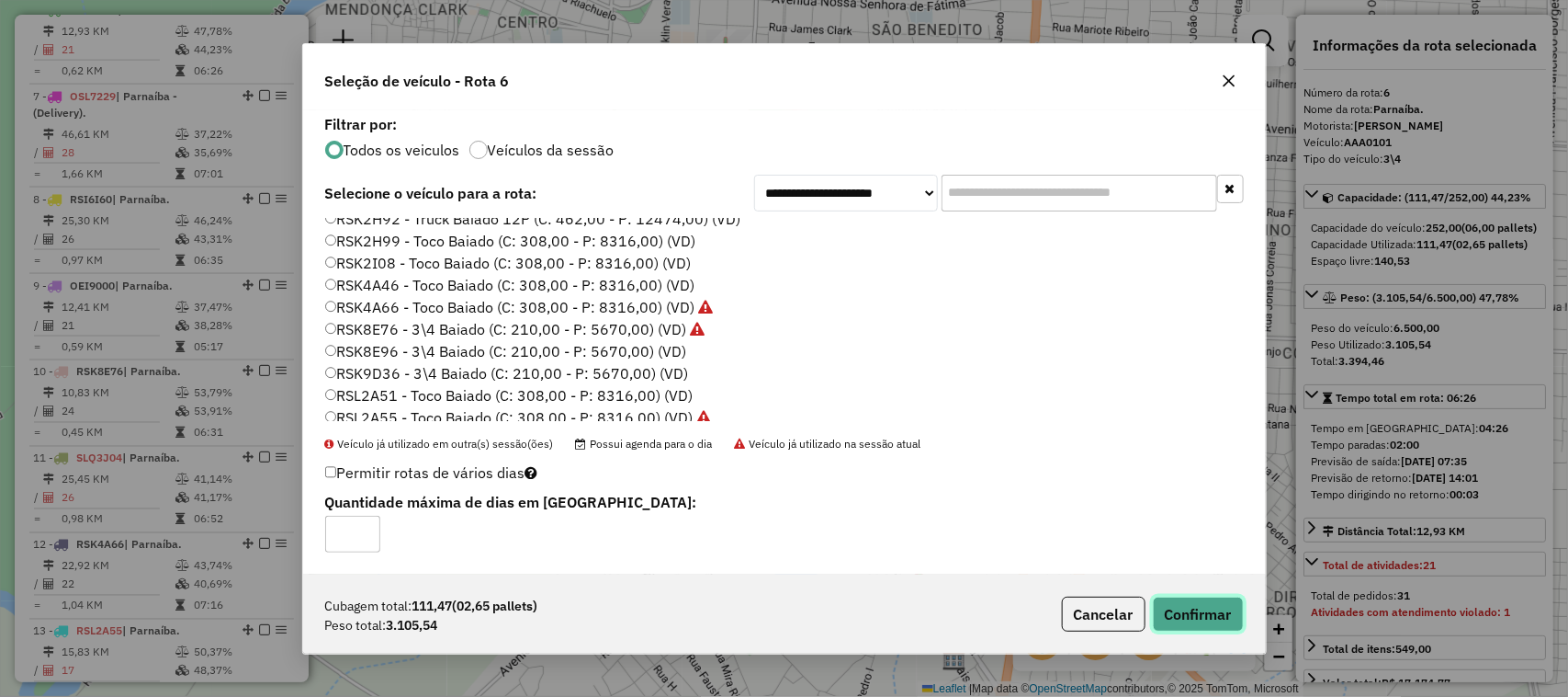
click at [1167, 614] on button "Confirmar" at bounding box center [1198, 615] width 91 height 35
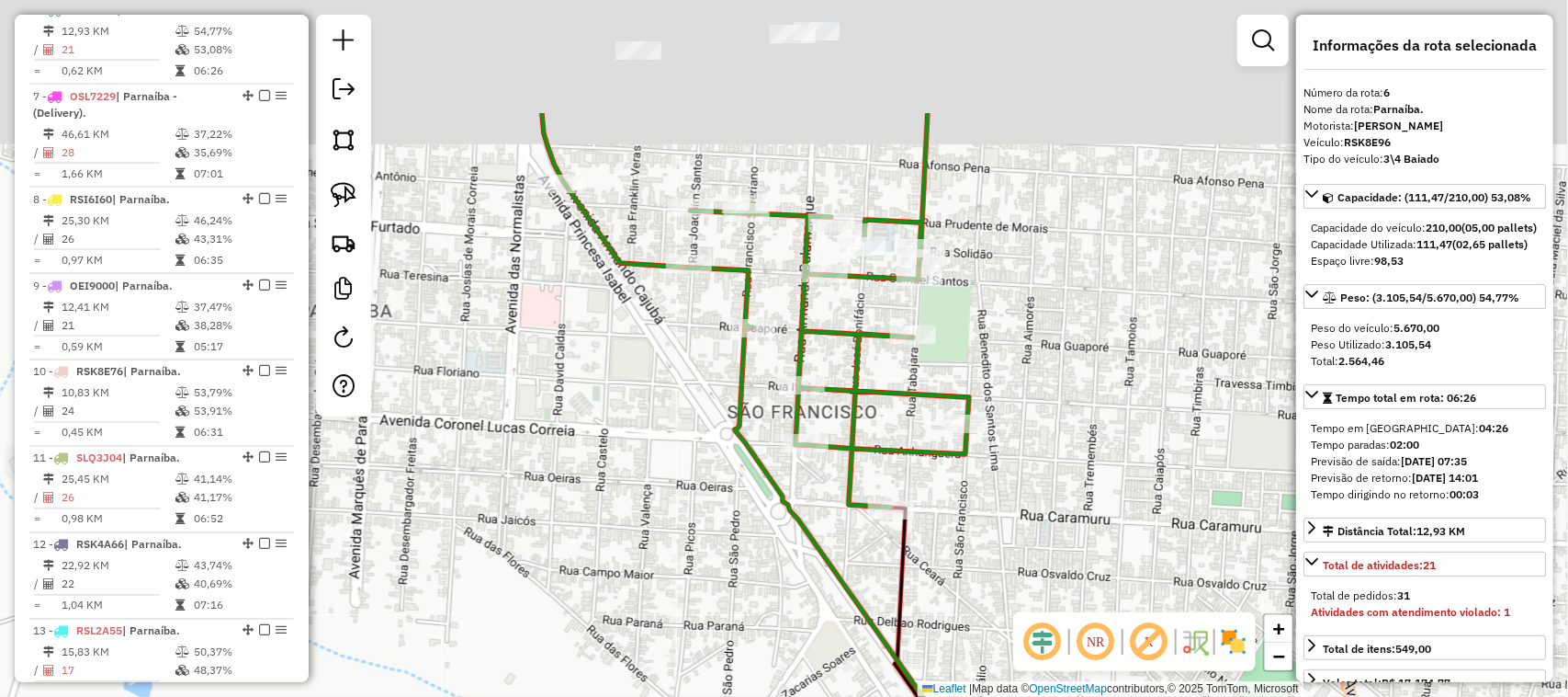
drag, startPoint x: 596, startPoint y: 187, endPoint x: 703, endPoint y: 393, distance: 232.1
click at [697, 379] on div "Janela de atendimento Grade de atendimento Capacidade Transportadoras Veículos …" at bounding box center [784, 348] width 1568 height 697
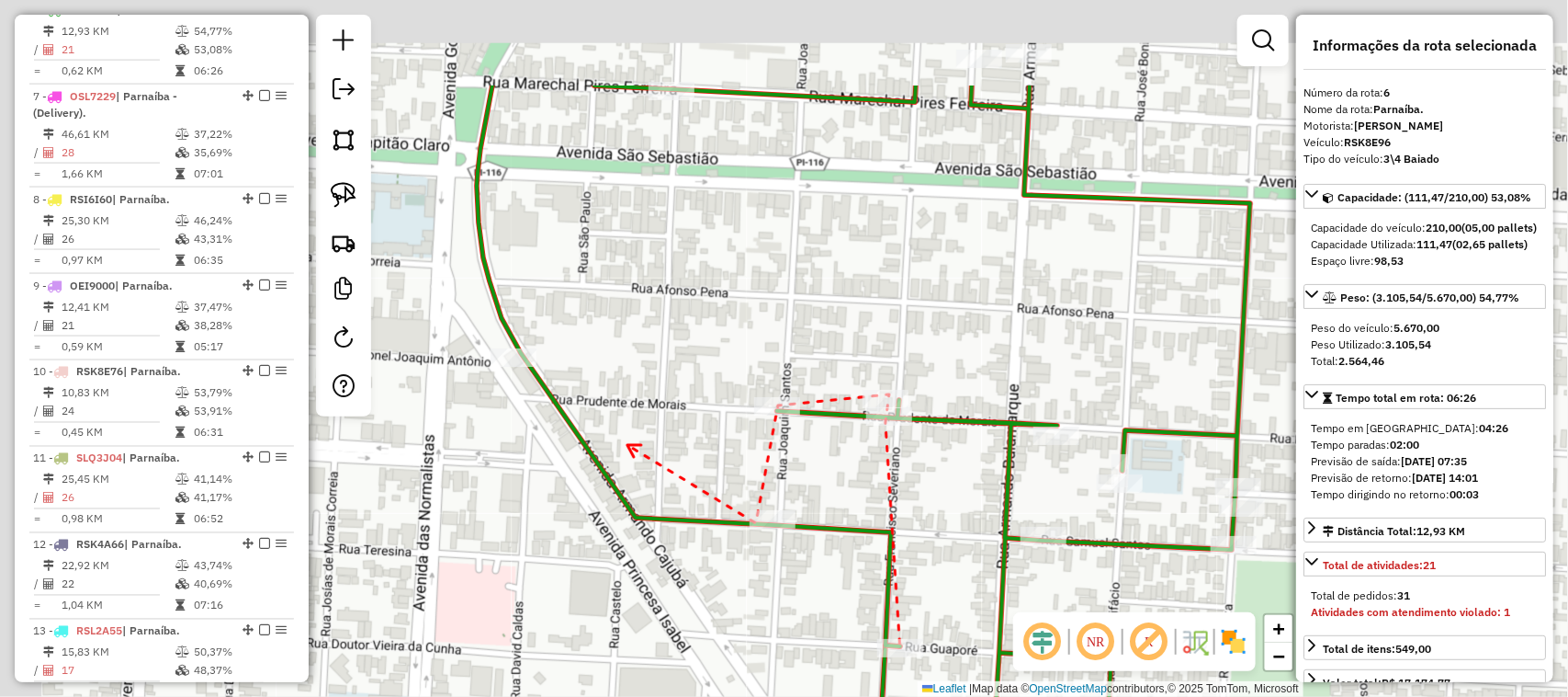
drag, startPoint x: 522, startPoint y: 292, endPoint x: 626, endPoint y: 437, distance: 178.4
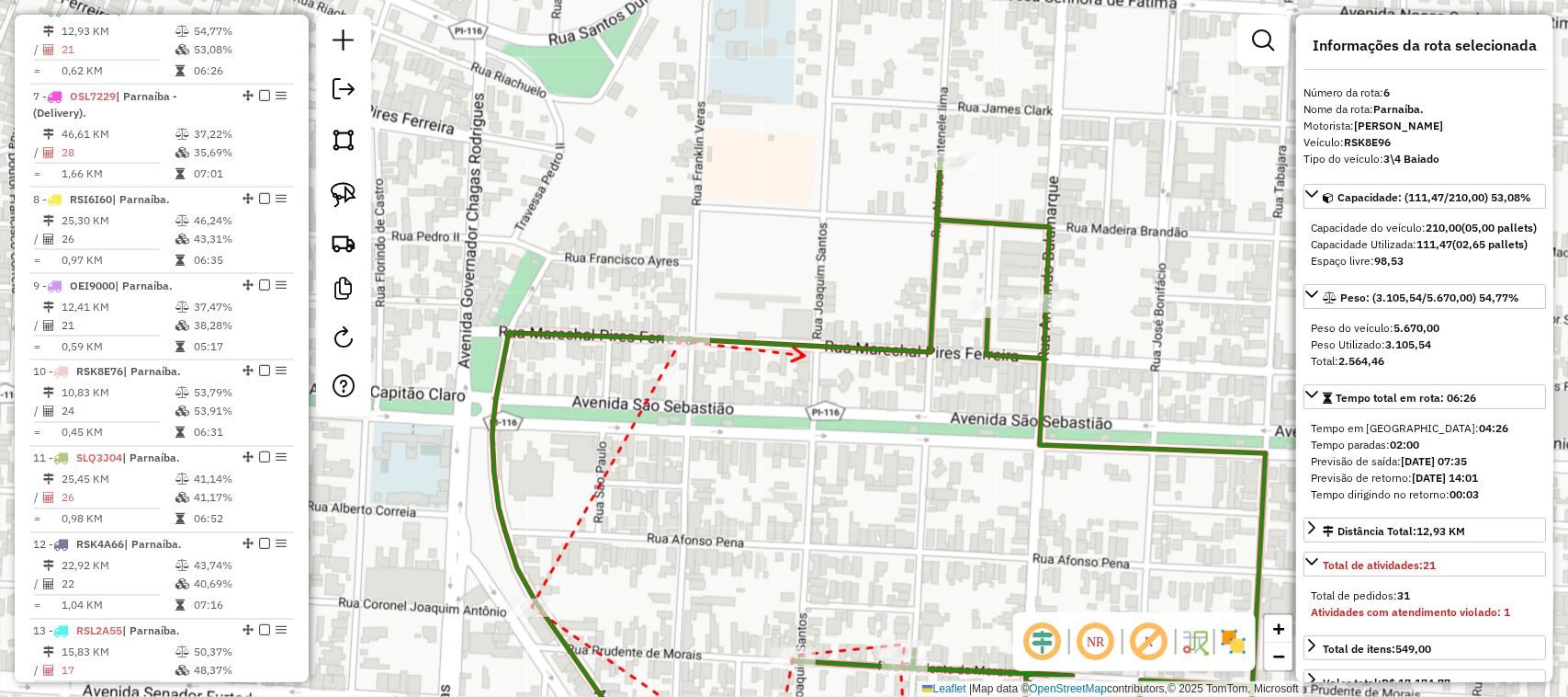
drag, startPoint x: 804, startPoint y: 356, endPoint x: 621, endPoint y: 404, distance: 189.2
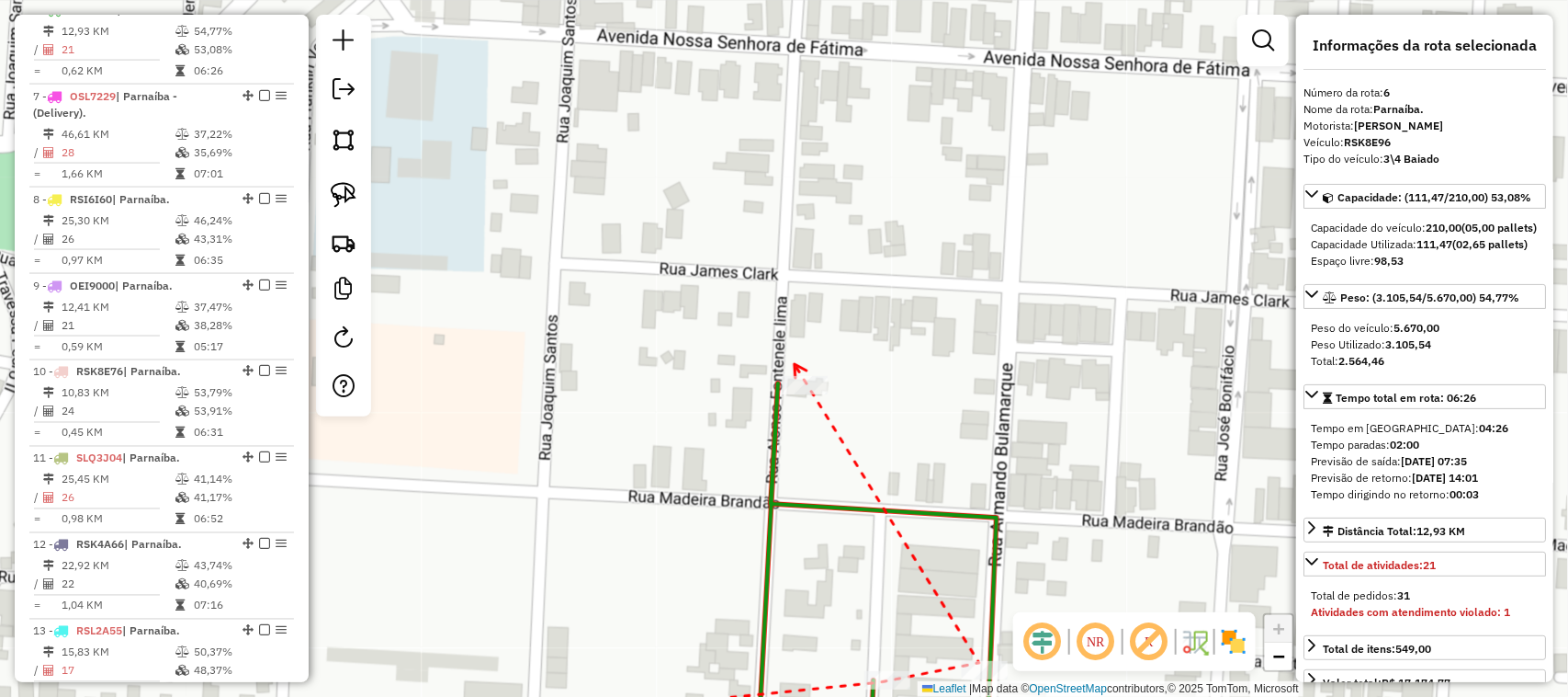
click at [795, 364] on icon at bounding box center [801, 371] width 12 height 14
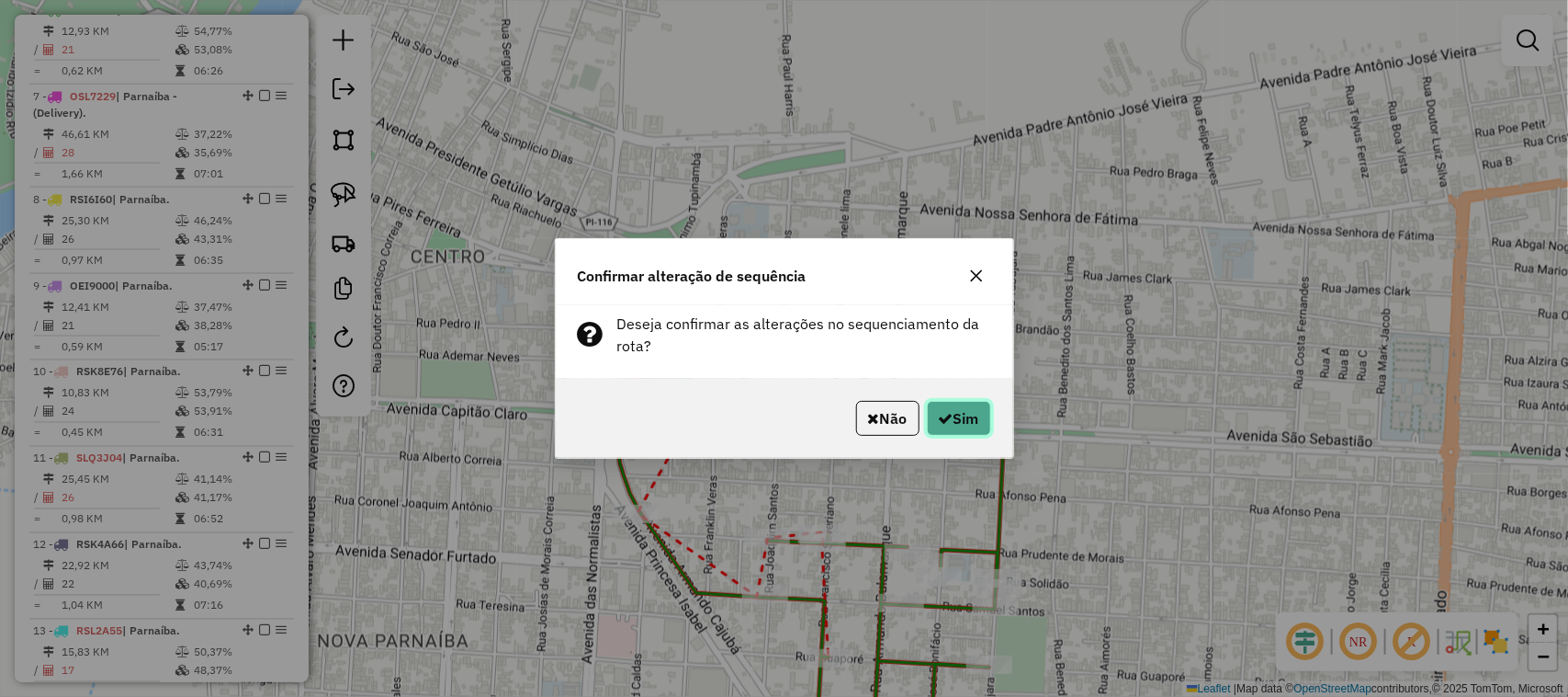
click at [976, 429] on button "Sim" at bounding box center [960, 418] width 65 height 35
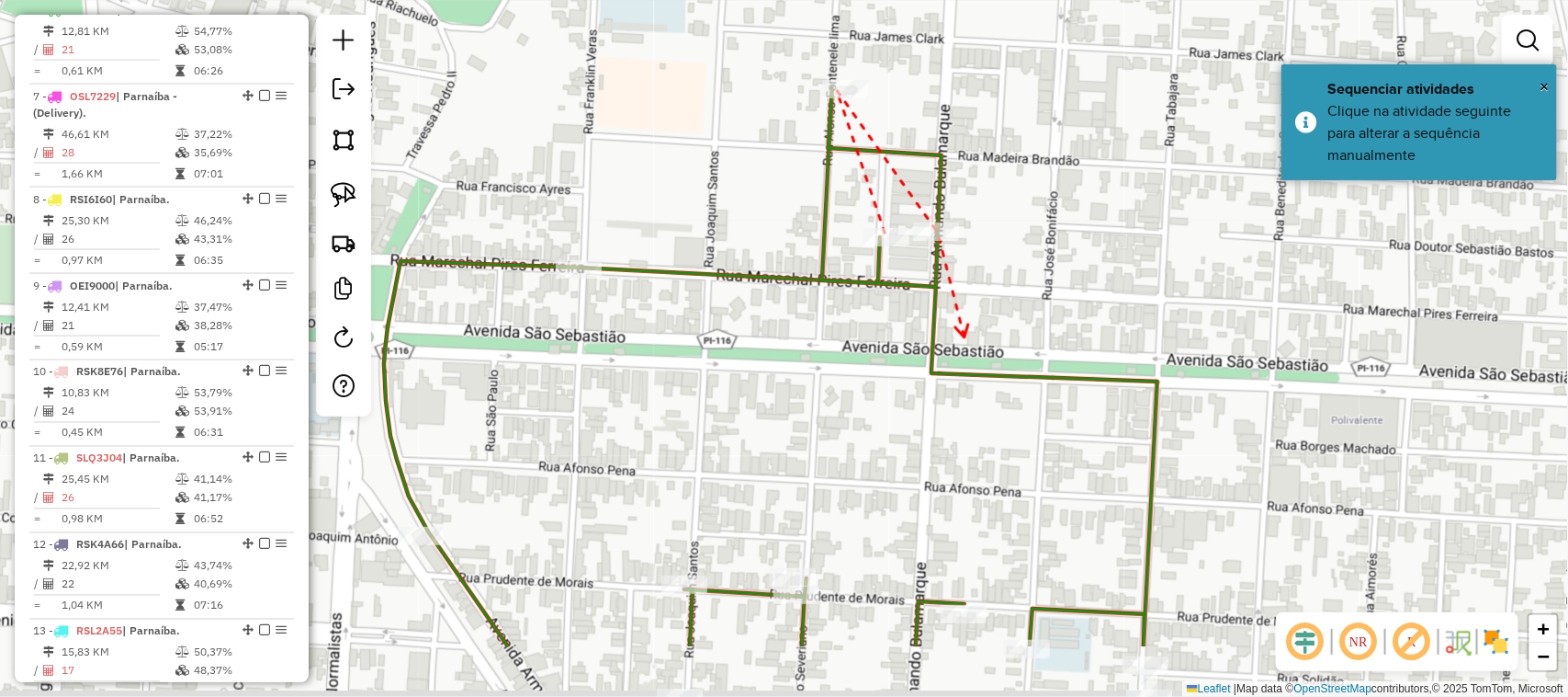
drag, startPoint x: 951, startPoint y: 470, endPoint x: 967, endPoint y: 227, distance: 243.5
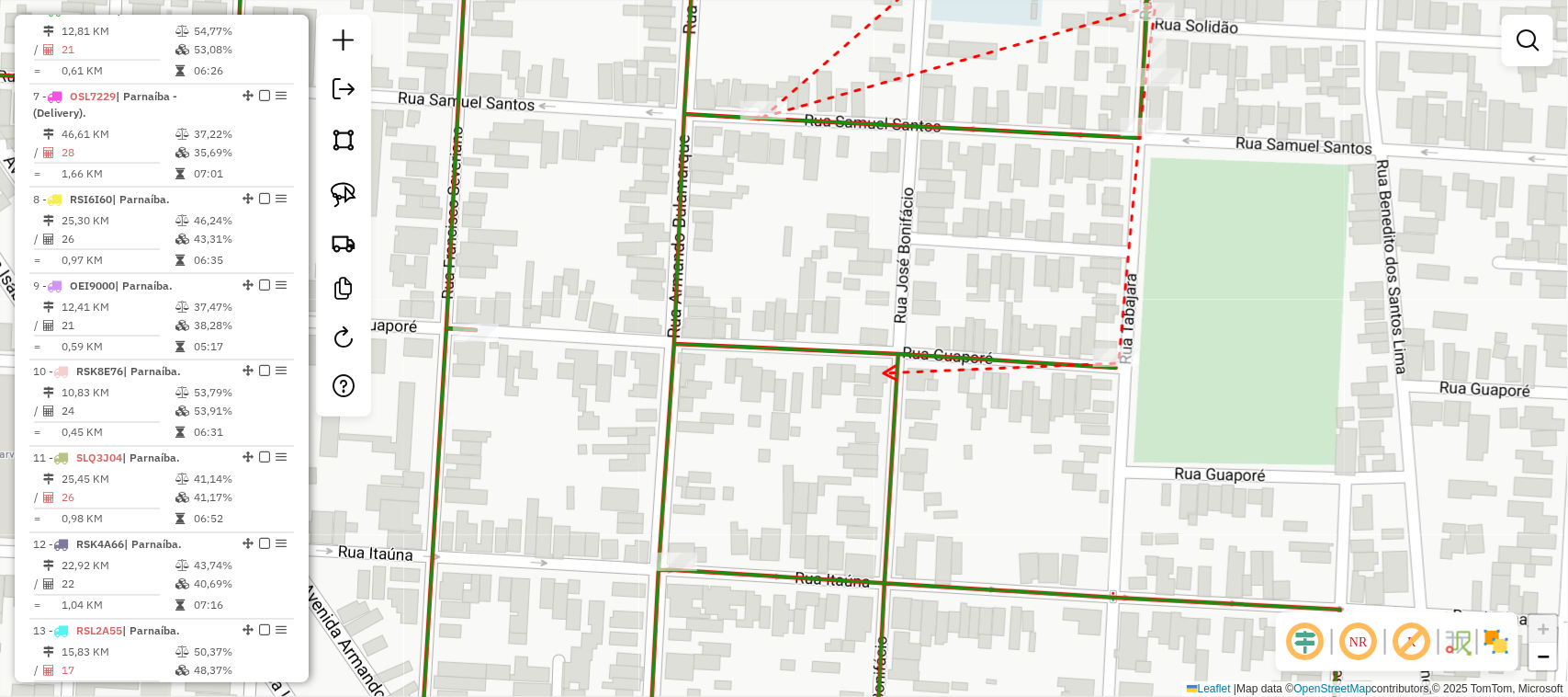
drag, startPoint x: 885, startPoint y: 372, endPoint x: 975, endPoint y: 336, distance: 96.9
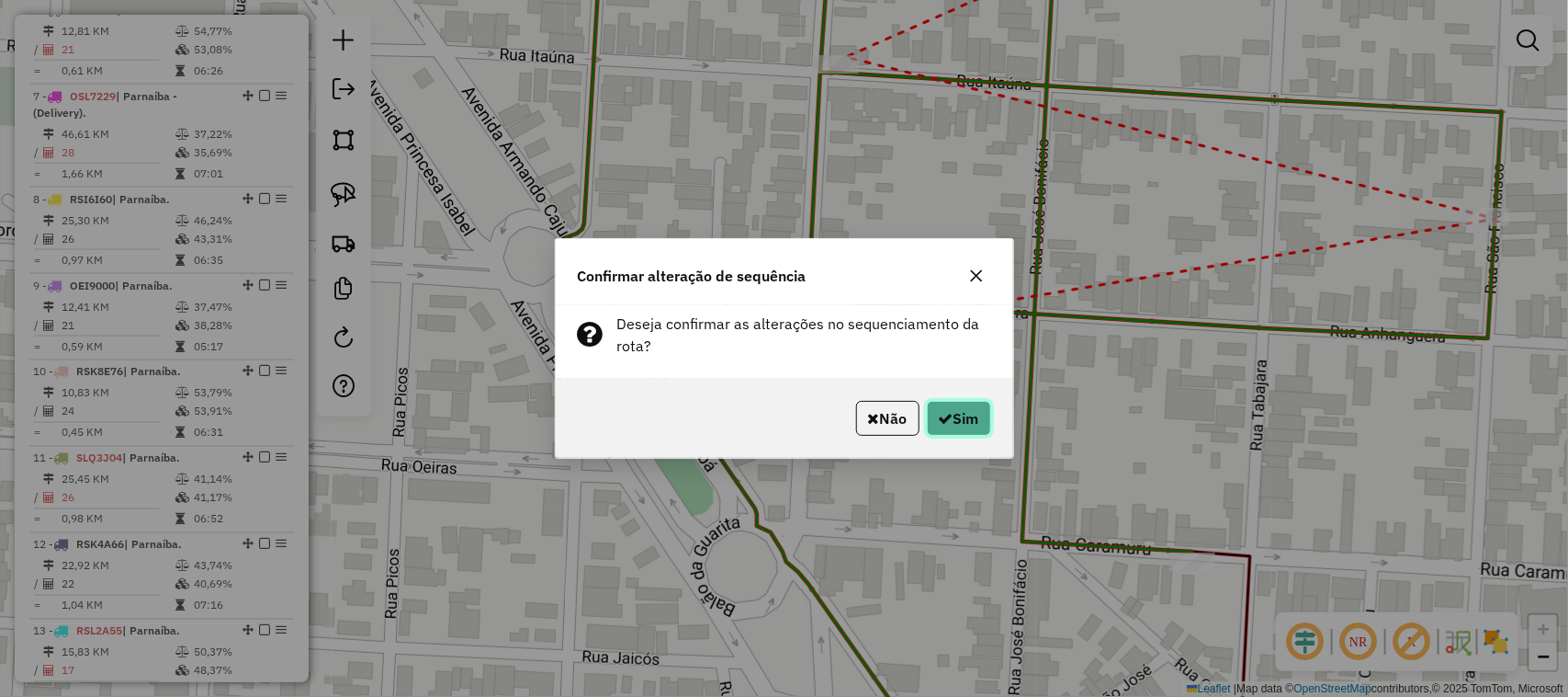
click at [979, 423] on button "Sim" at bounding box center [960, 418] width 65 height 35
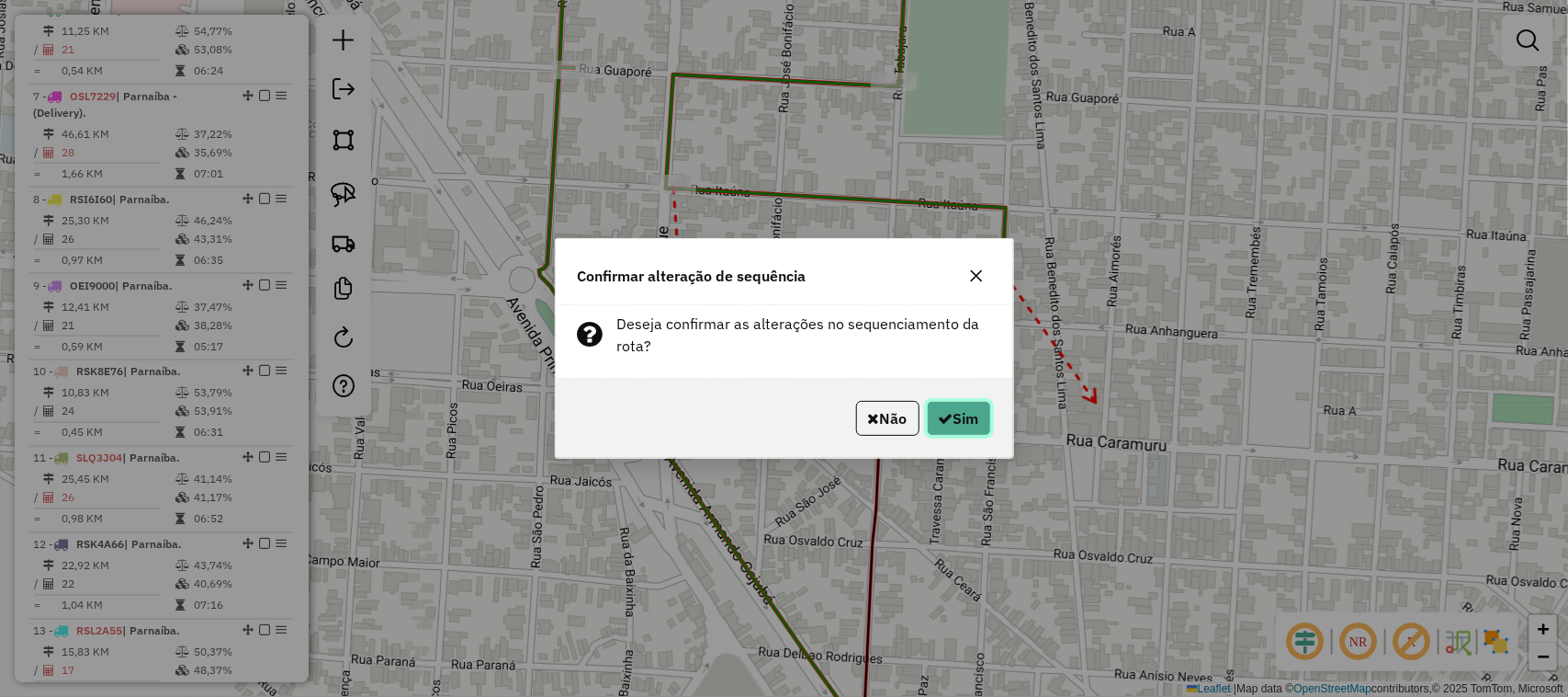
click at [962, 432] on button "Sim" at bounding box center [960, 418] width 65 height 35
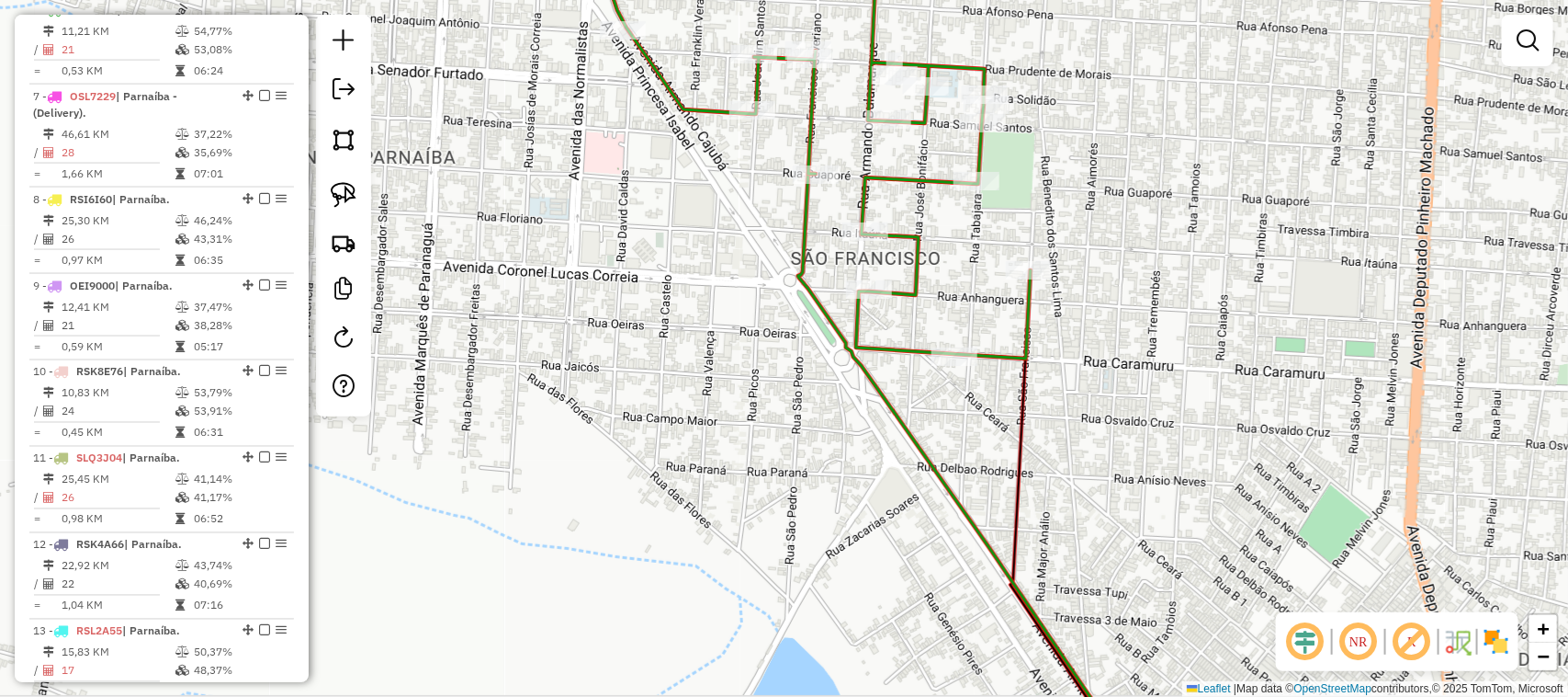
click at [1053, 350] on div "Janela de atendimento Grade de atendimento Capacidade Transportadoras Veículos …" at bounding box center [784, 348] width 1568 height 697
click at [1109, 293] on div "Janela de atendimento Grade de atendimento Capacidade Transportadoras Veículos …" at bounding box center [784, 348] width 1568 height 697
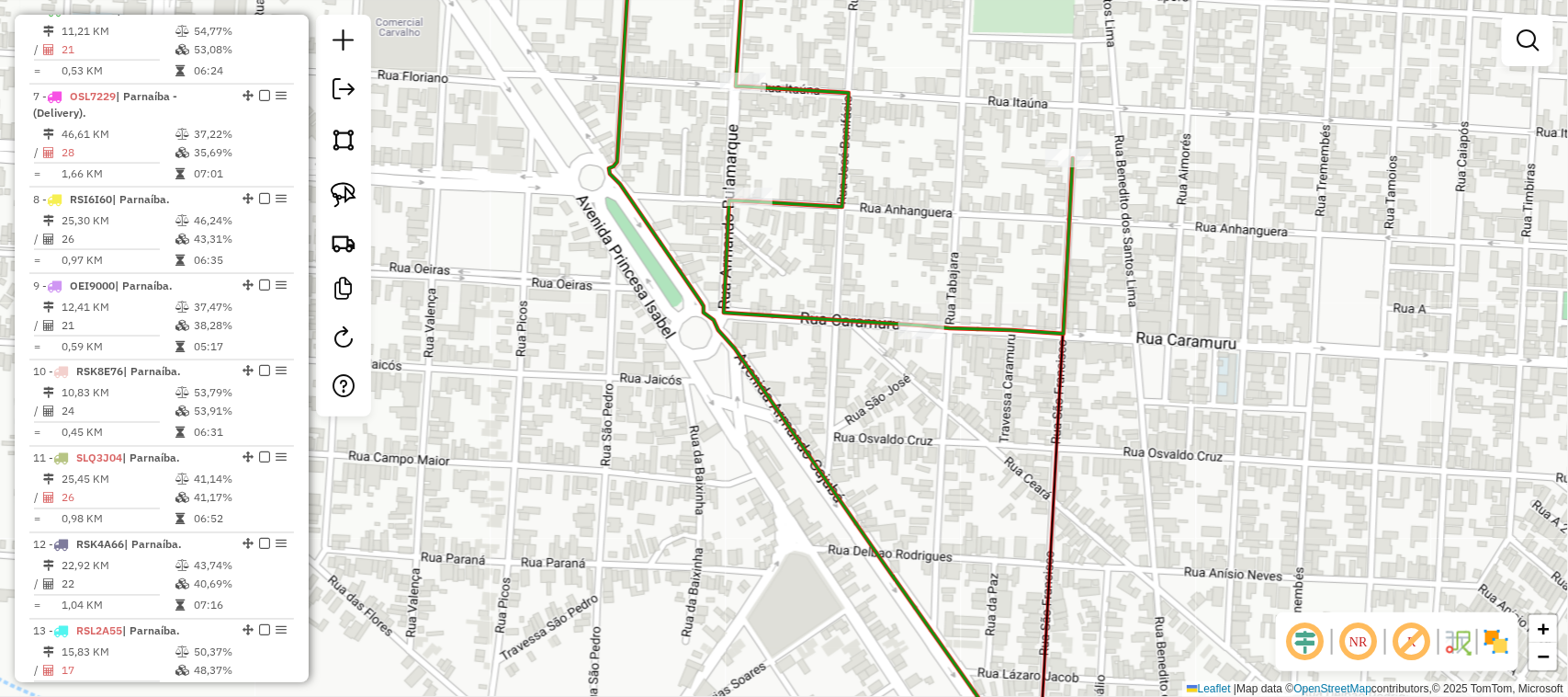
drag, startPoint x: 1114, startPoint y: 334, endPoint x: 1081, endPoint y: 333, distance: 33.0
click at [1091, 333] on div "Janela de atendimento Grade de atendimento Capacidade Transportadoras Veículos …" at bounding box center [784, 348] width 1568 height 697
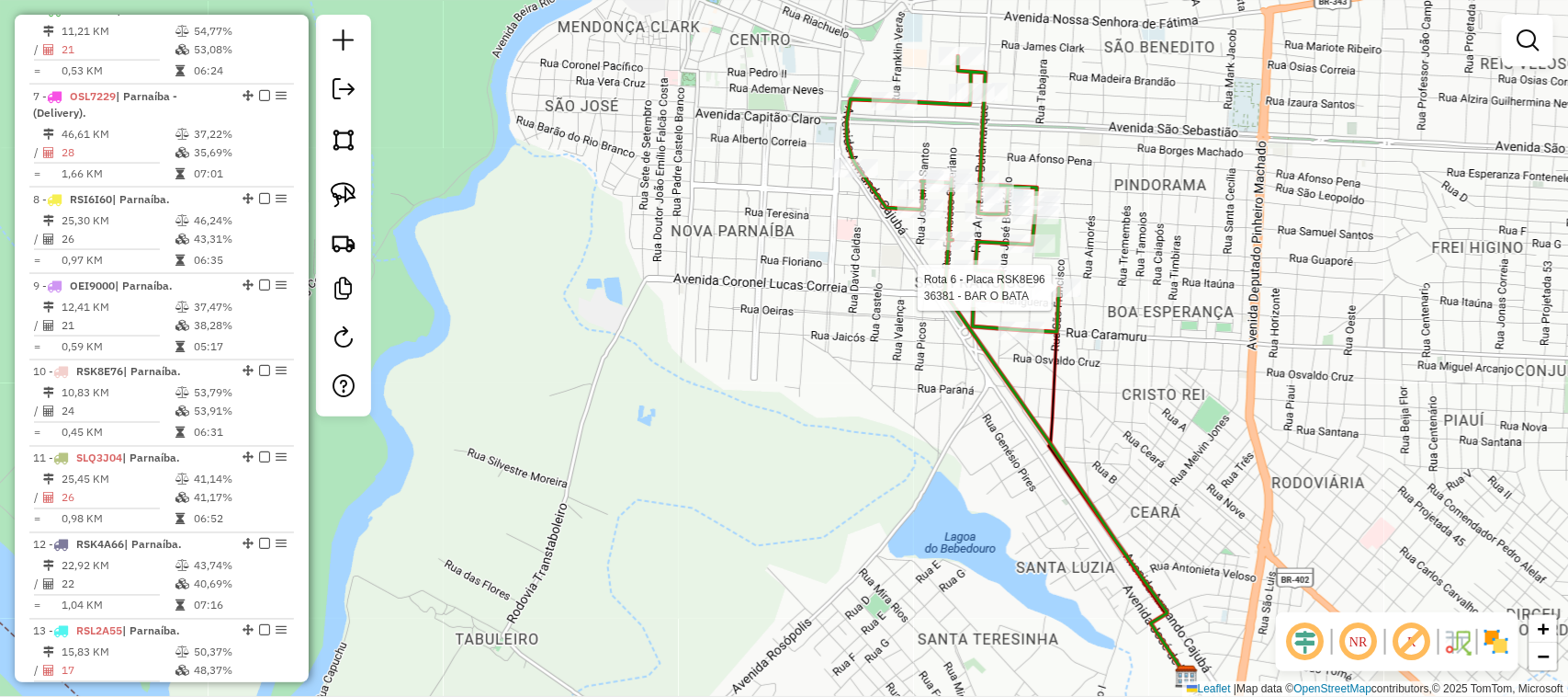
select select "*********"
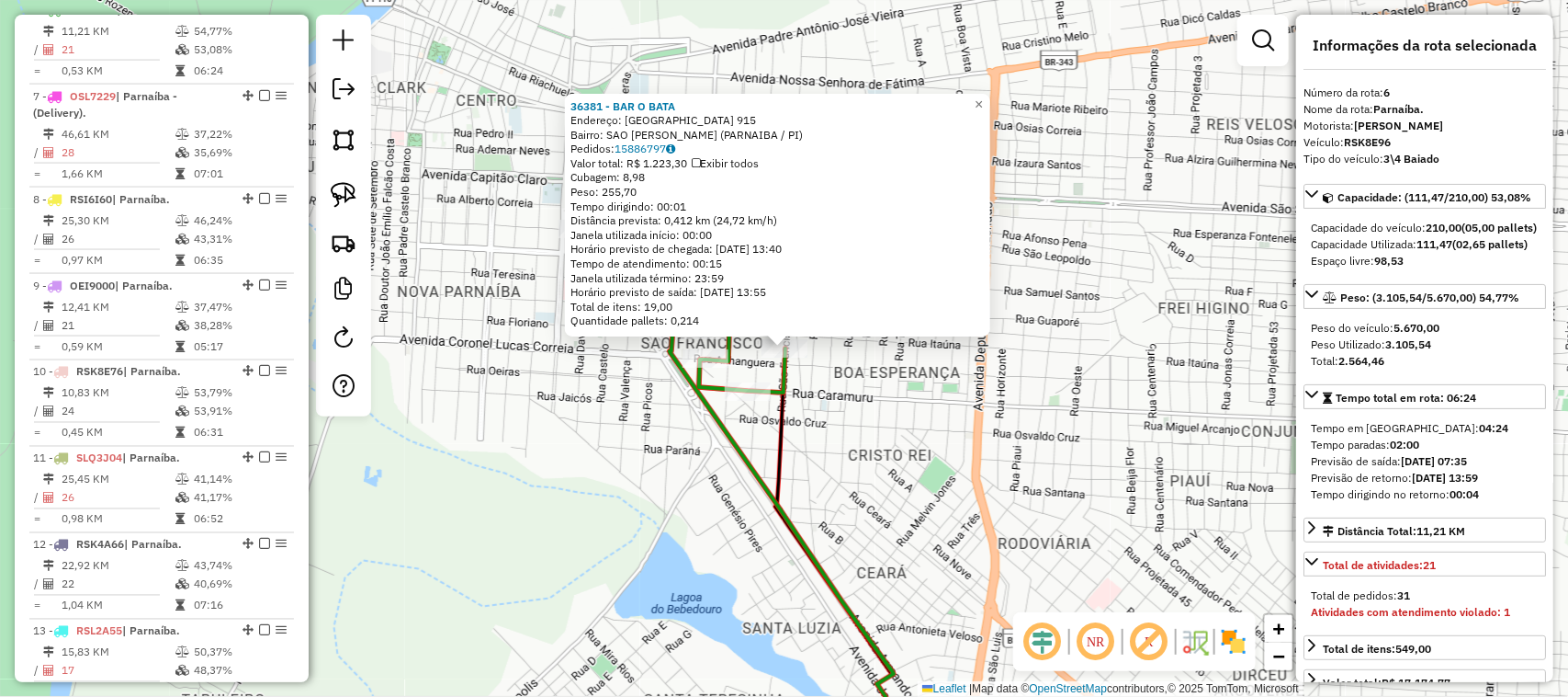
click at [882, 410] on div "36381 - BAR O BATA Endereço: SAO FRANCISCO 915 Bairro: SAO FRANCISCO DA GUARITA…" at bounding box center [784, 348] width 1568 height 697
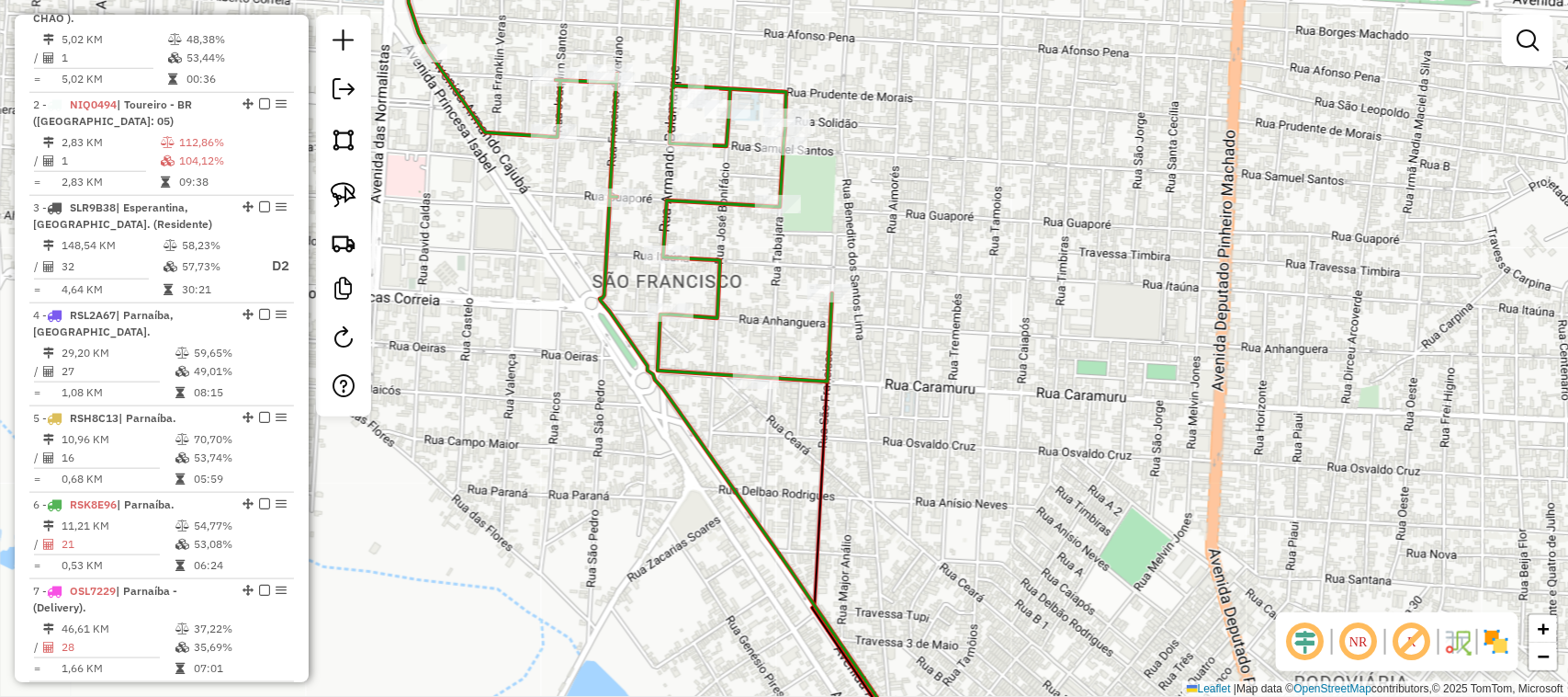
scroll to position [755, 0]
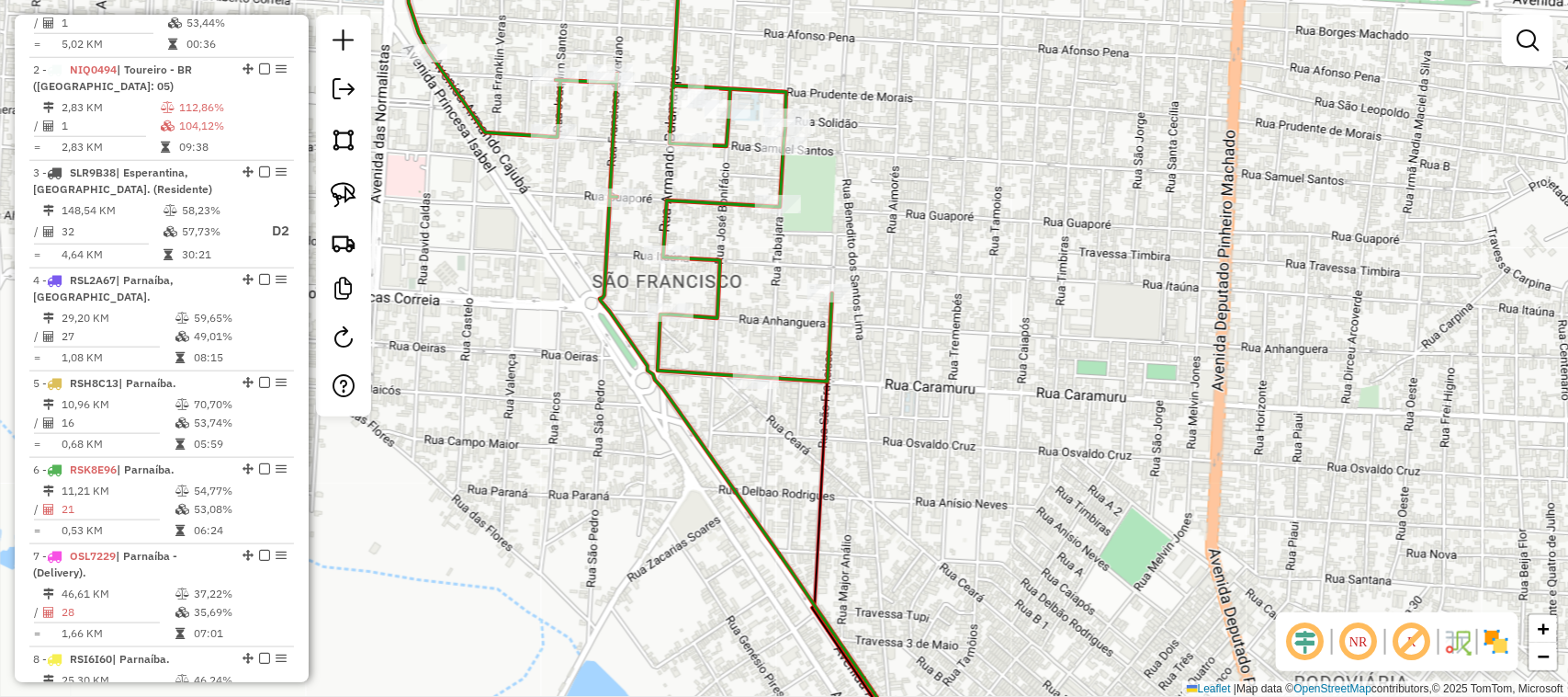
drag, startPoint x: 984, startPoint y: 272, endPoint x: 1006, endPoint y: 251, distance: 30.4
click at [1006, 253] on div "Janela de atendimento Grade de atendimento Capacidade Transportadoras Veículos …" at bounding box center [784, 348] width 1568 height 697
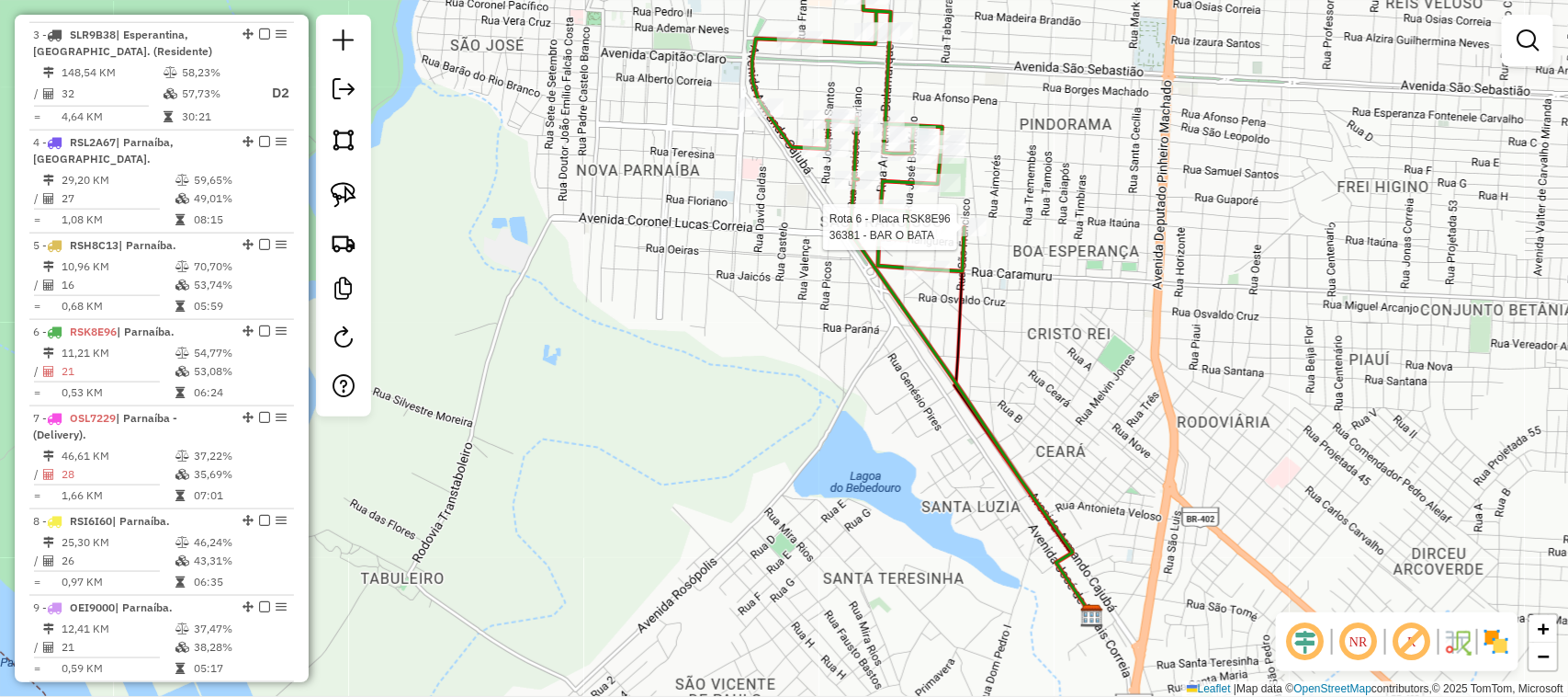
select select "*********"
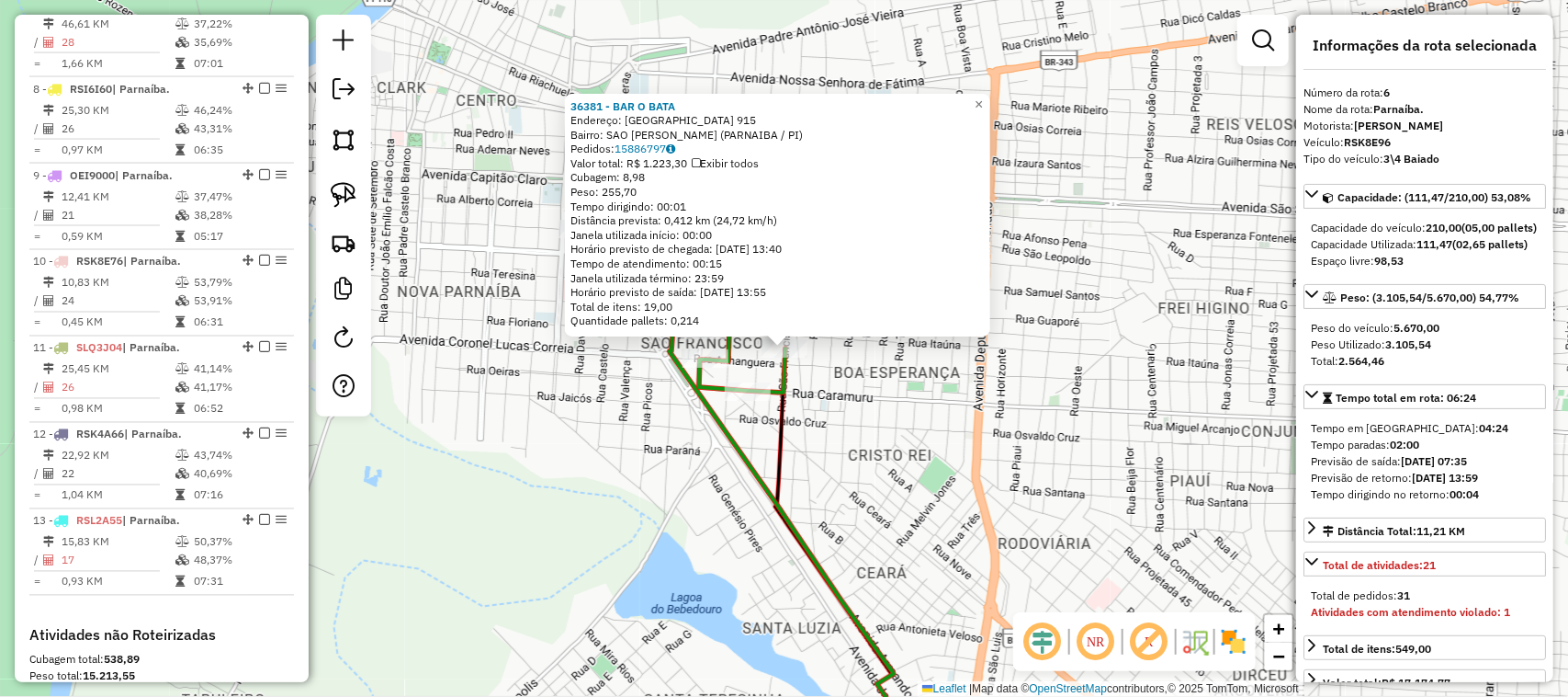
scroll to position [1329, 0]
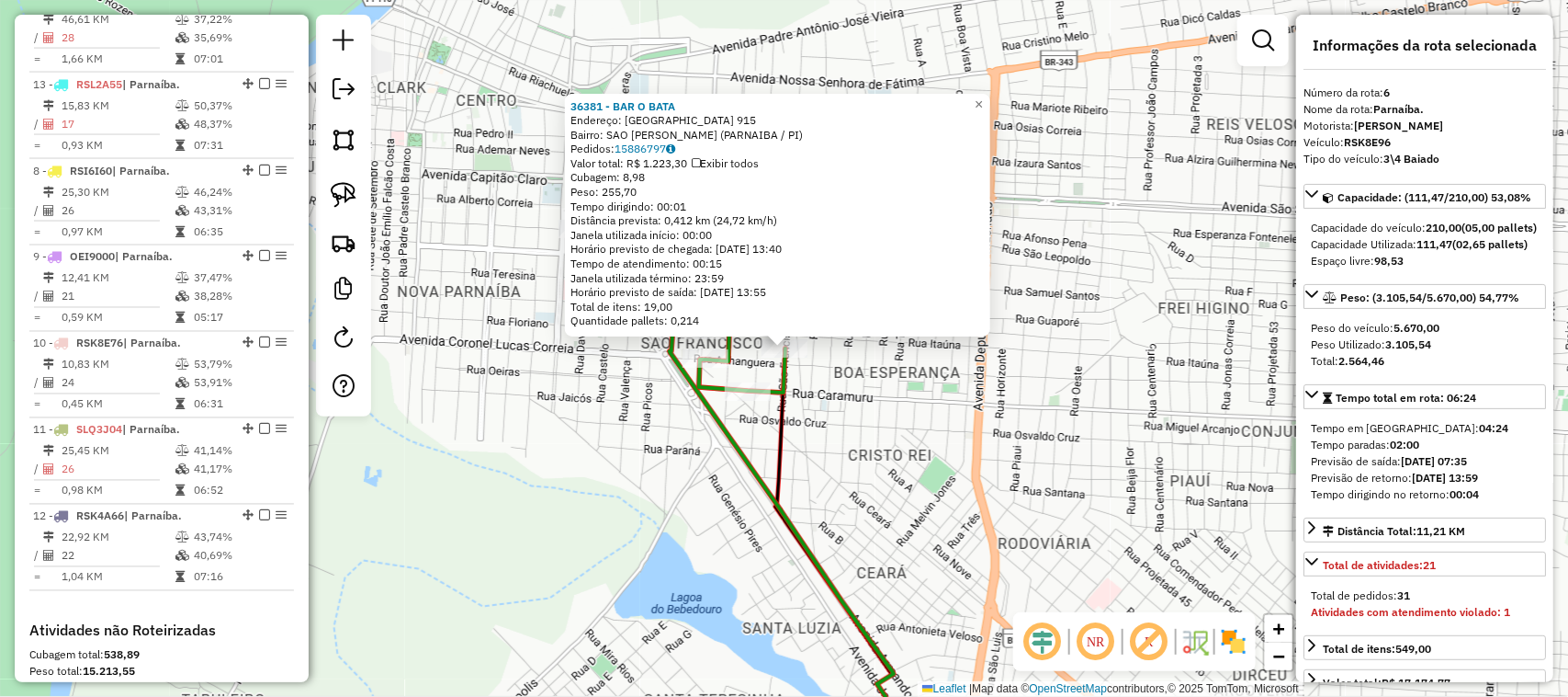
drag, startPoint x: 239, startPoint y: 530, endPoint x: 209, endPoint y: 112, distance: 419.1
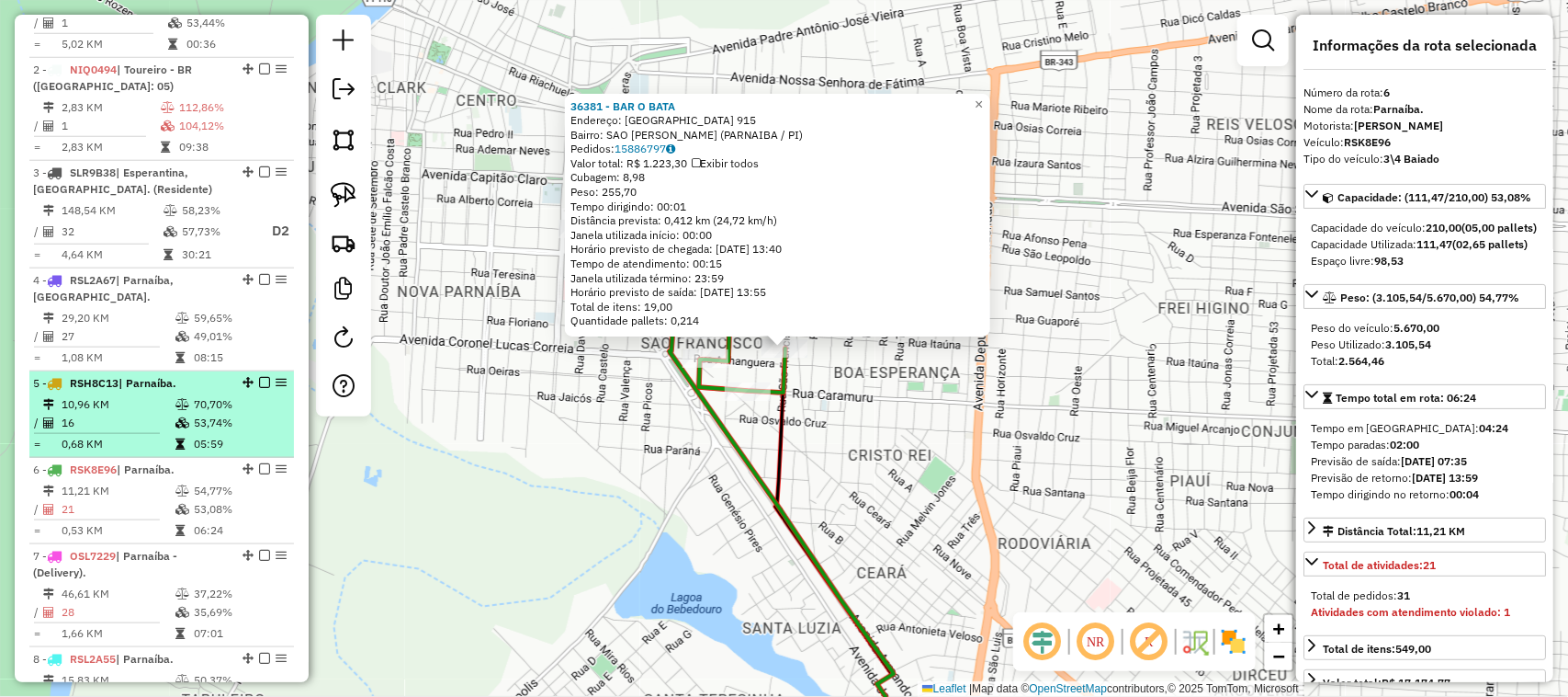
scroll to position [870, 0]
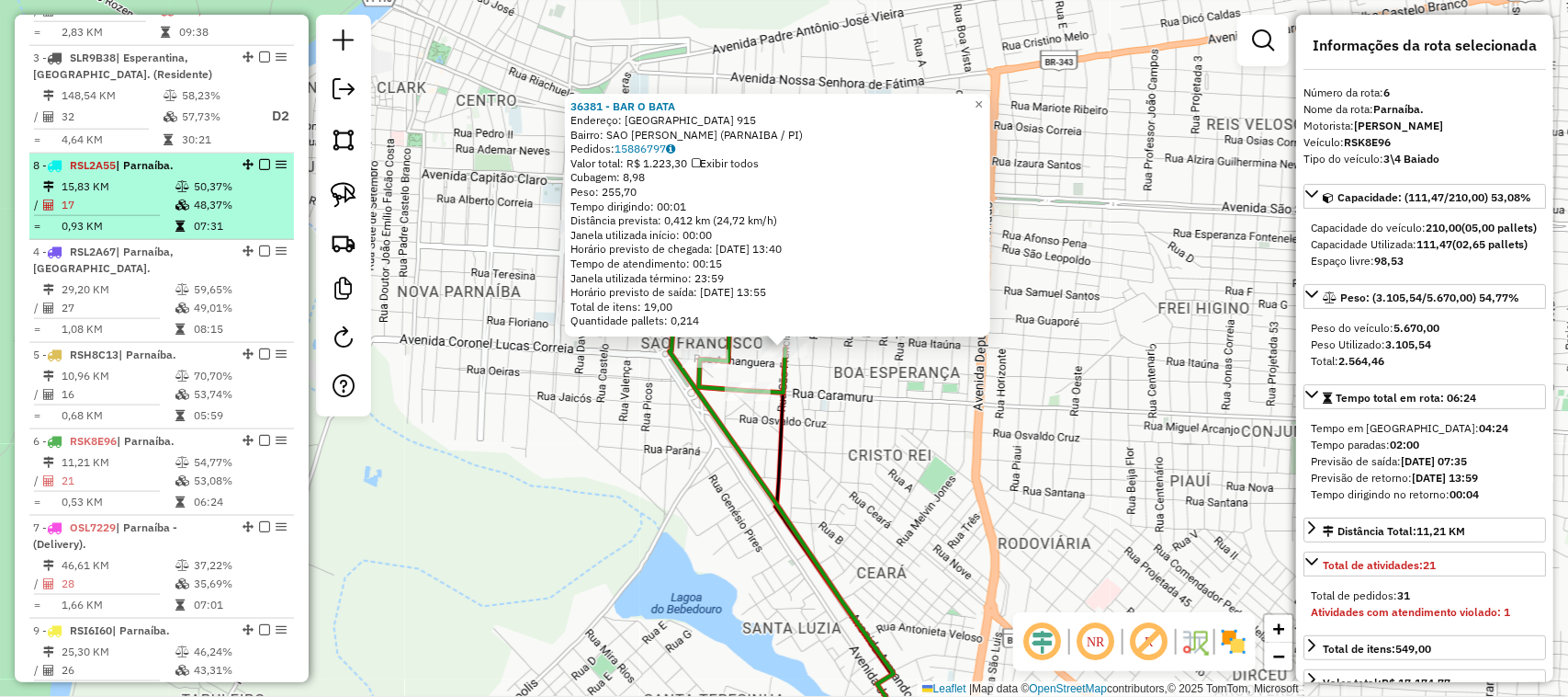
drag, startPoint x: 241, startPoint y: 558, endPoint x: 212, endPoint y: 198, distance: 361.2
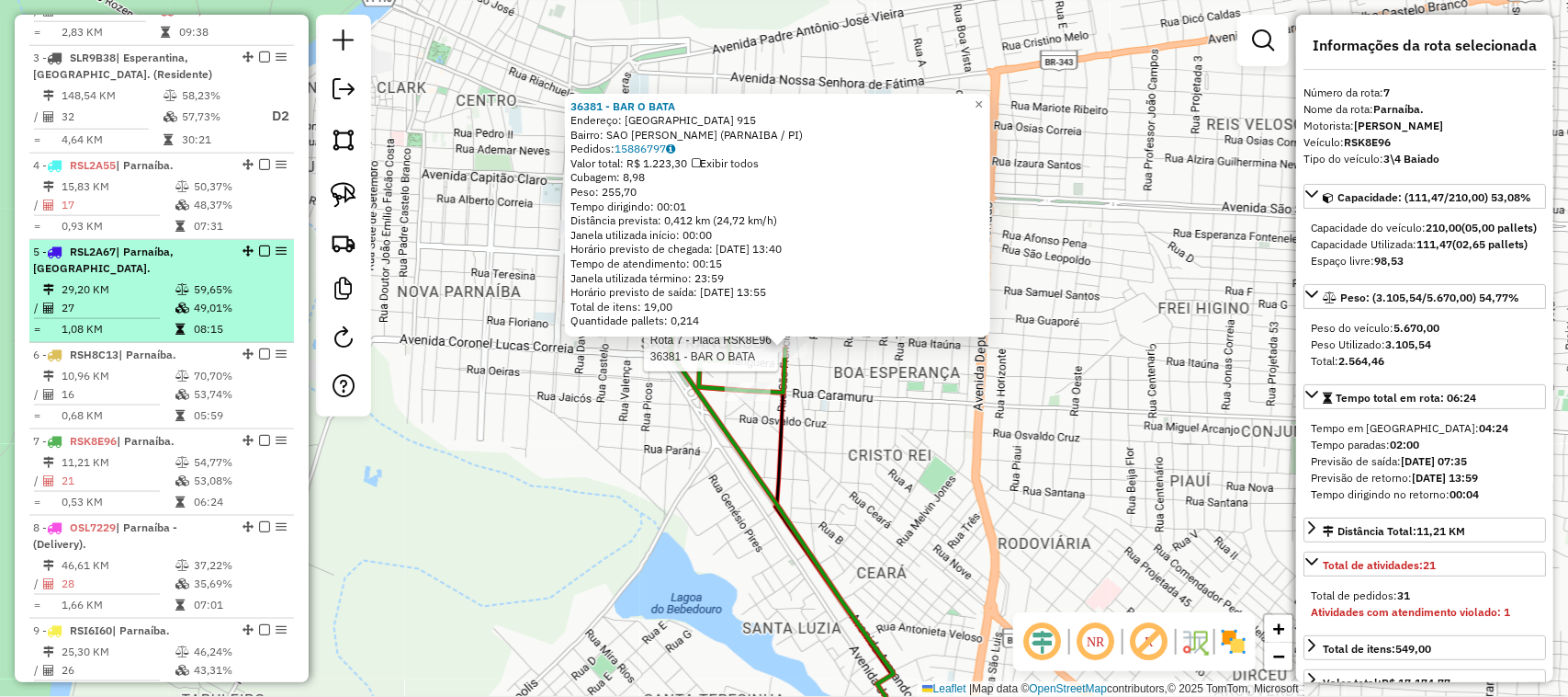
click at [152, 298] on td "29,20 KM" at bounding box center [118, 290] width 114 height 19
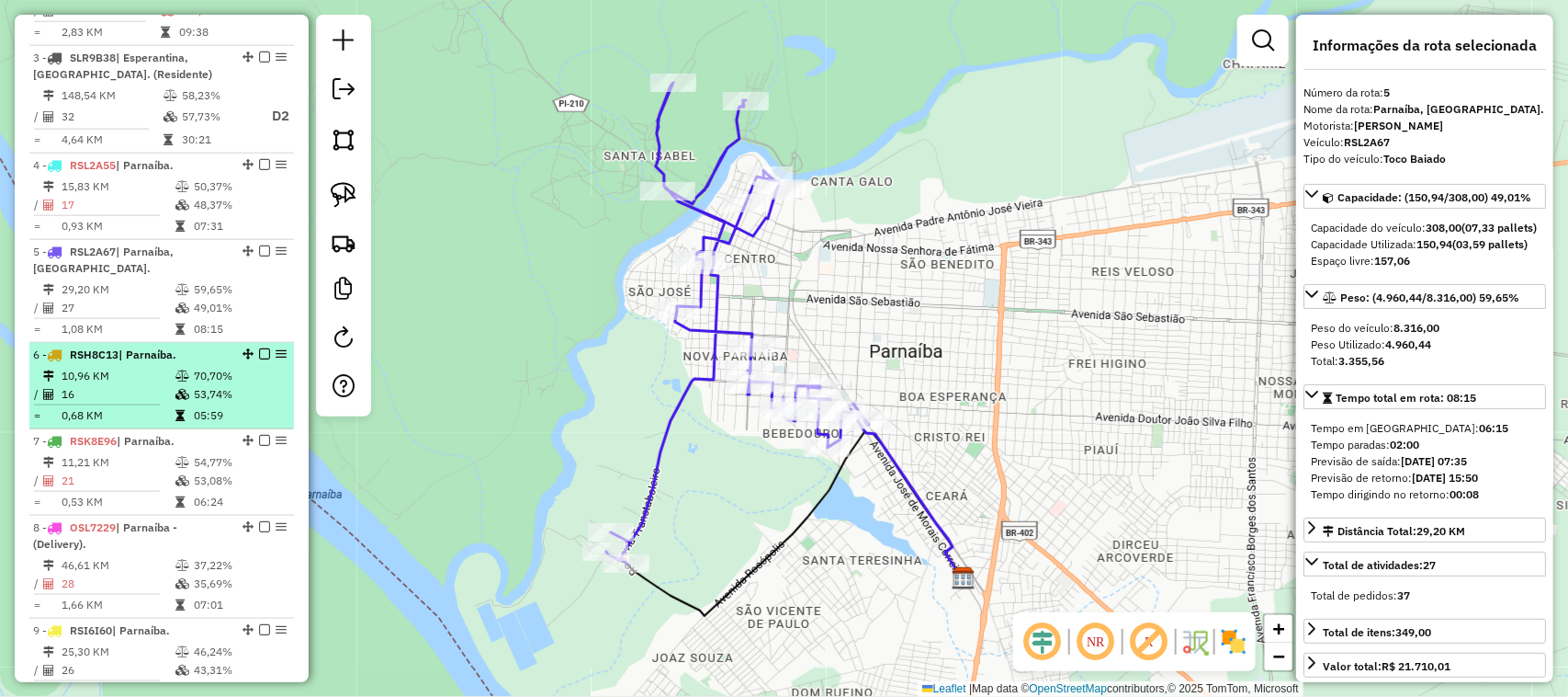
click at [133, 385] on td "10,96 KM" at bounding box center [118, 376] width 114 height 19
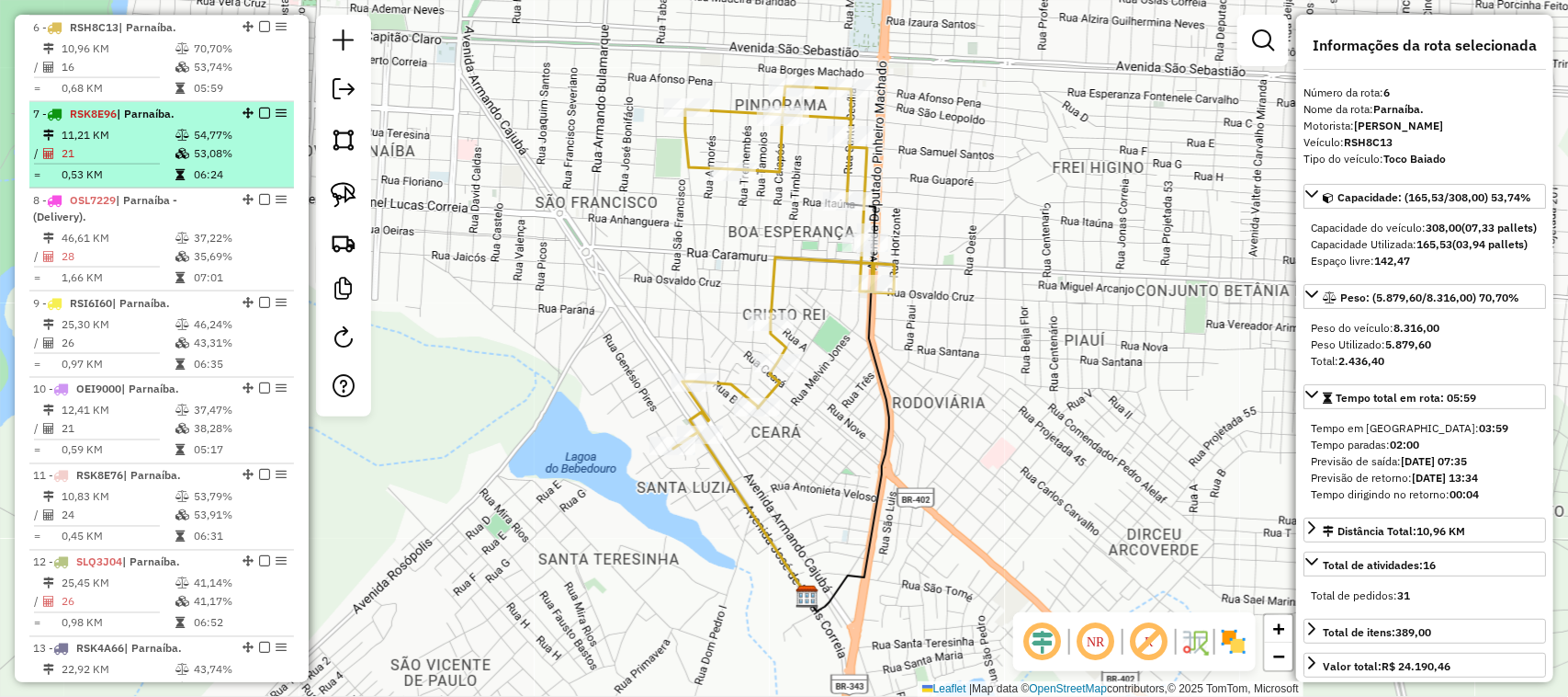
scroll to position [1214, 0]
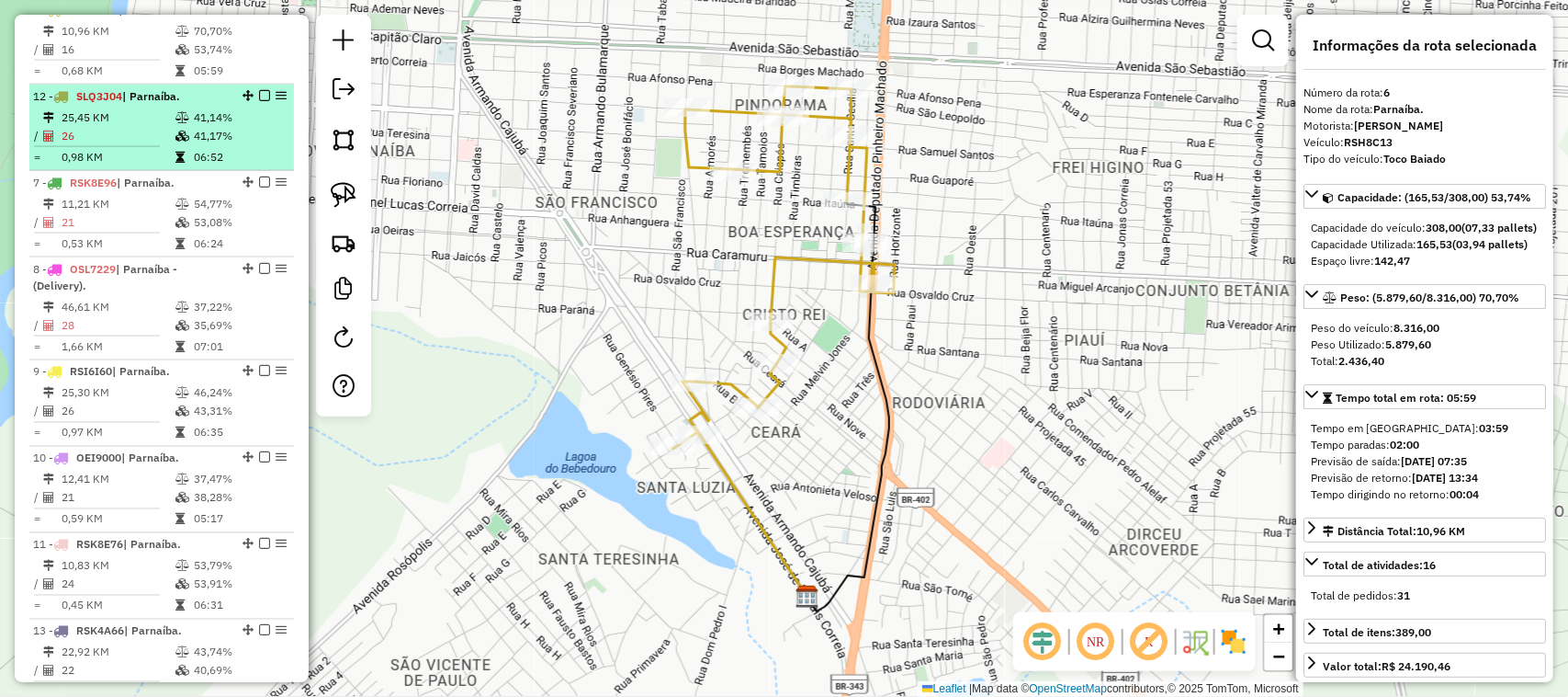
drag, startPoint x: 240, startPoint y: 561, endPoint x: 186, endPoint y: 132, distance: 432.4
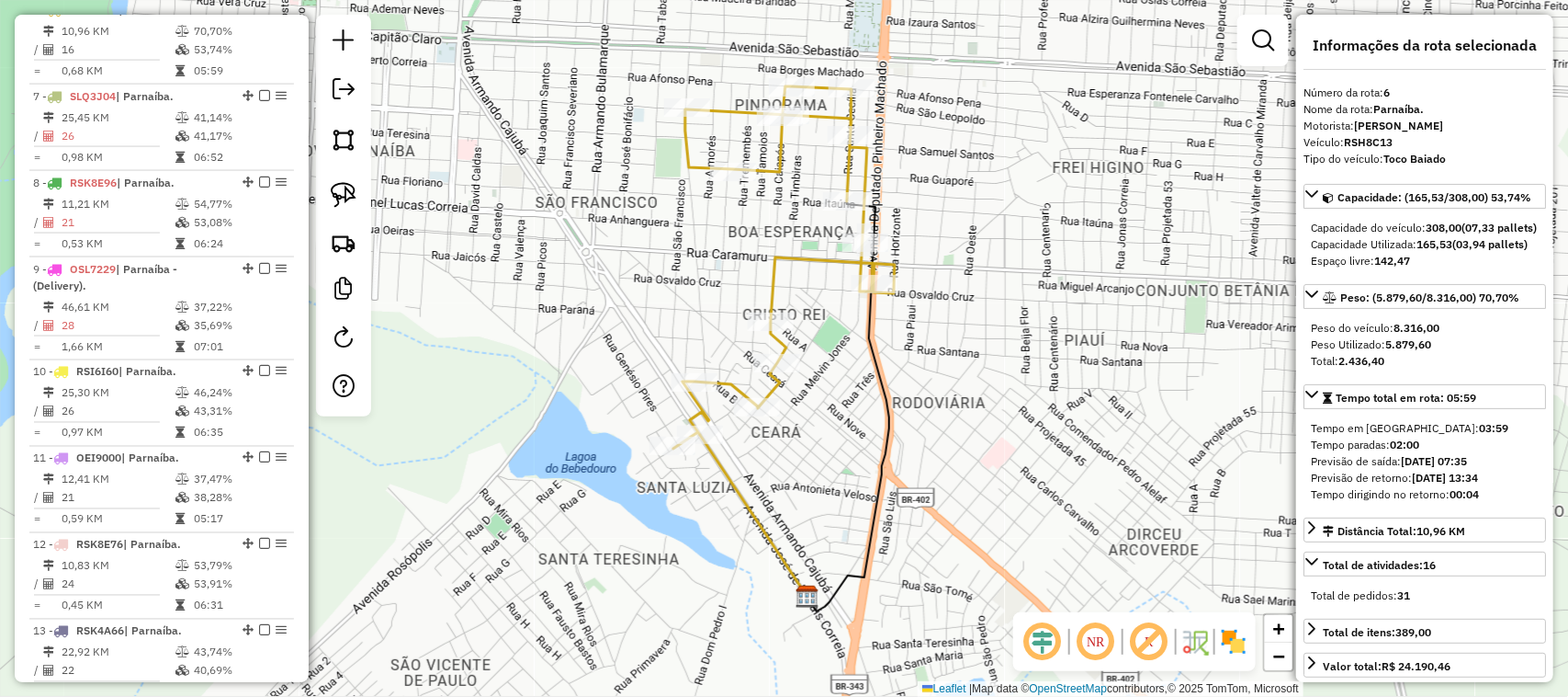
click at [131, 145] on td "26" at bounding box center [118, 135] width 114 height 19
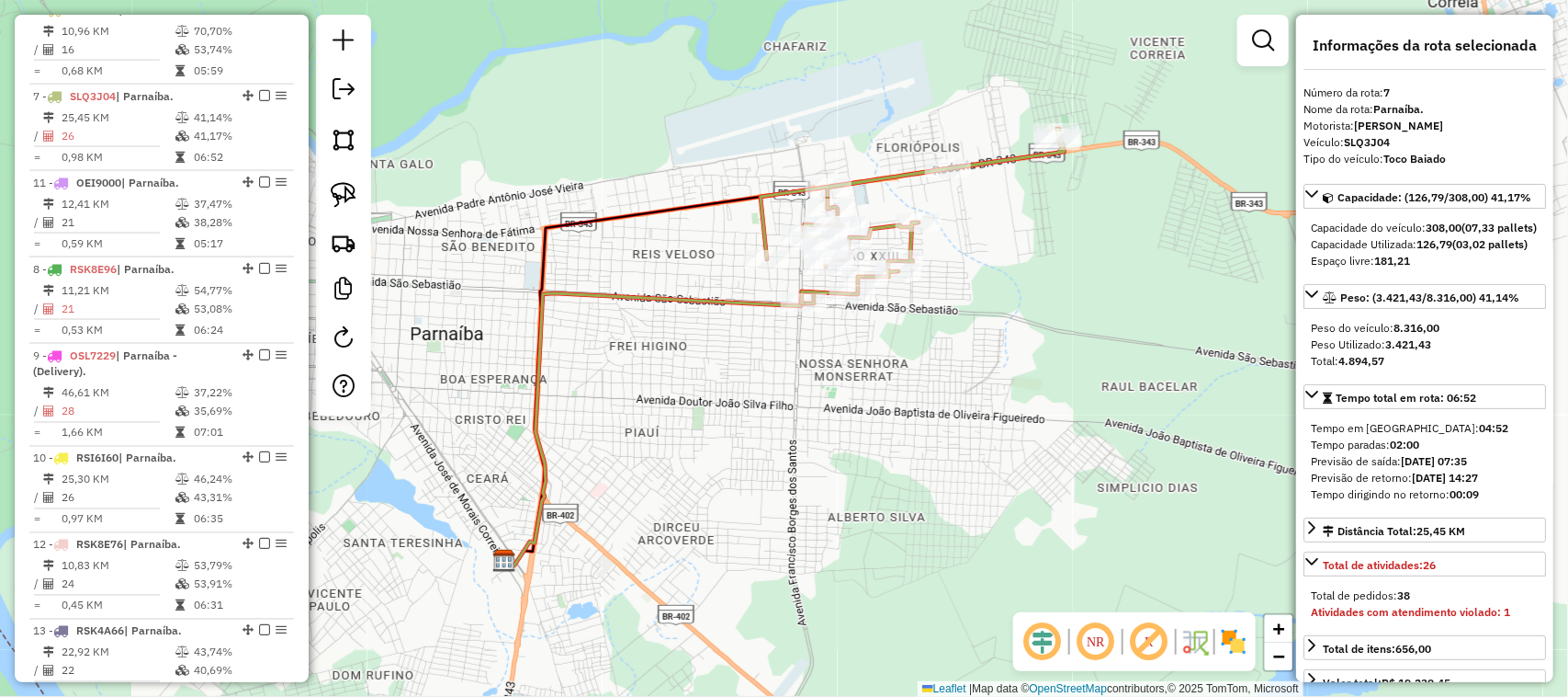
drag, startPoint x: 239, startPoint y: 475, endPoint x: 180, endPoint y: 221, distance: 260.8
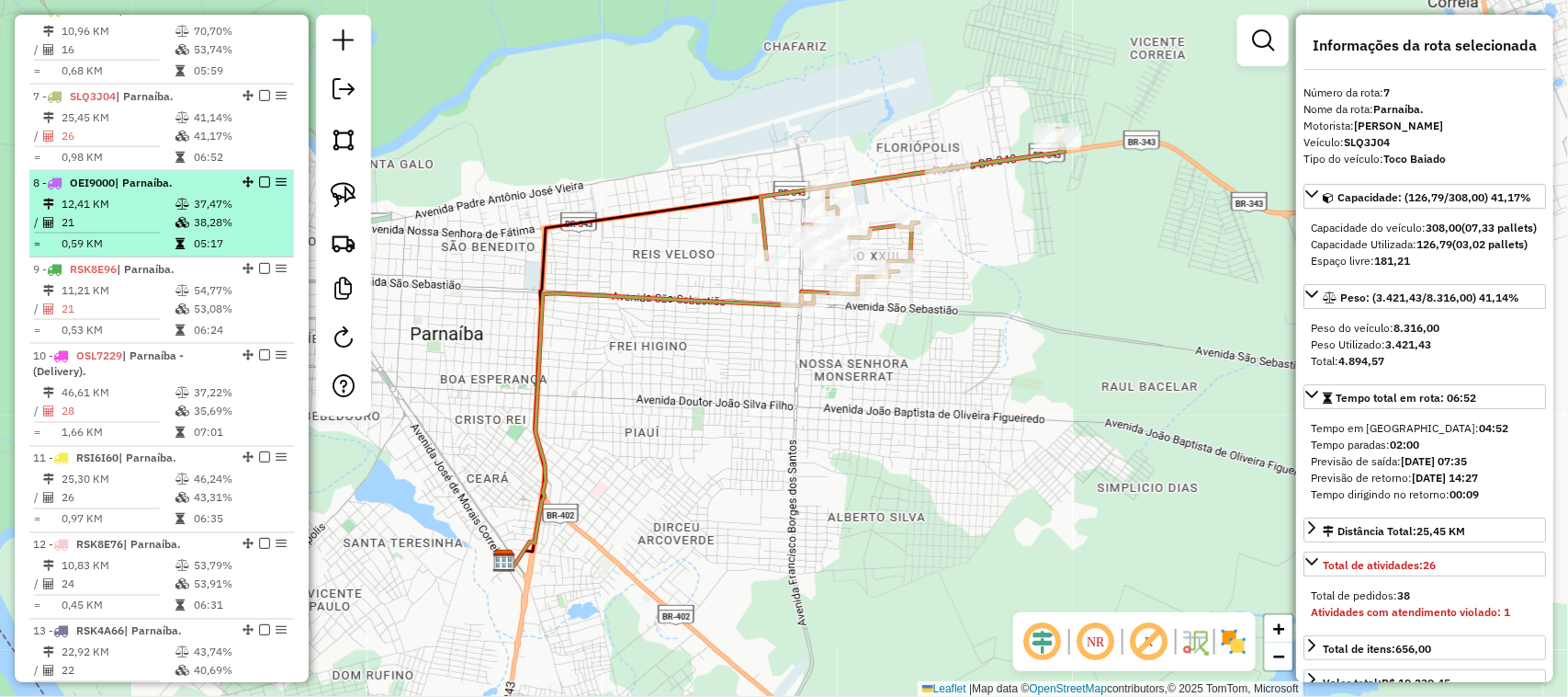
click at [115, 208] on li "8 - OEI9000 | Parnaíba. 12,41 KM 37,47% / 21 38,28% = 0,59 KM 05:17" at bounding box center [162, 214] width 265 height 86
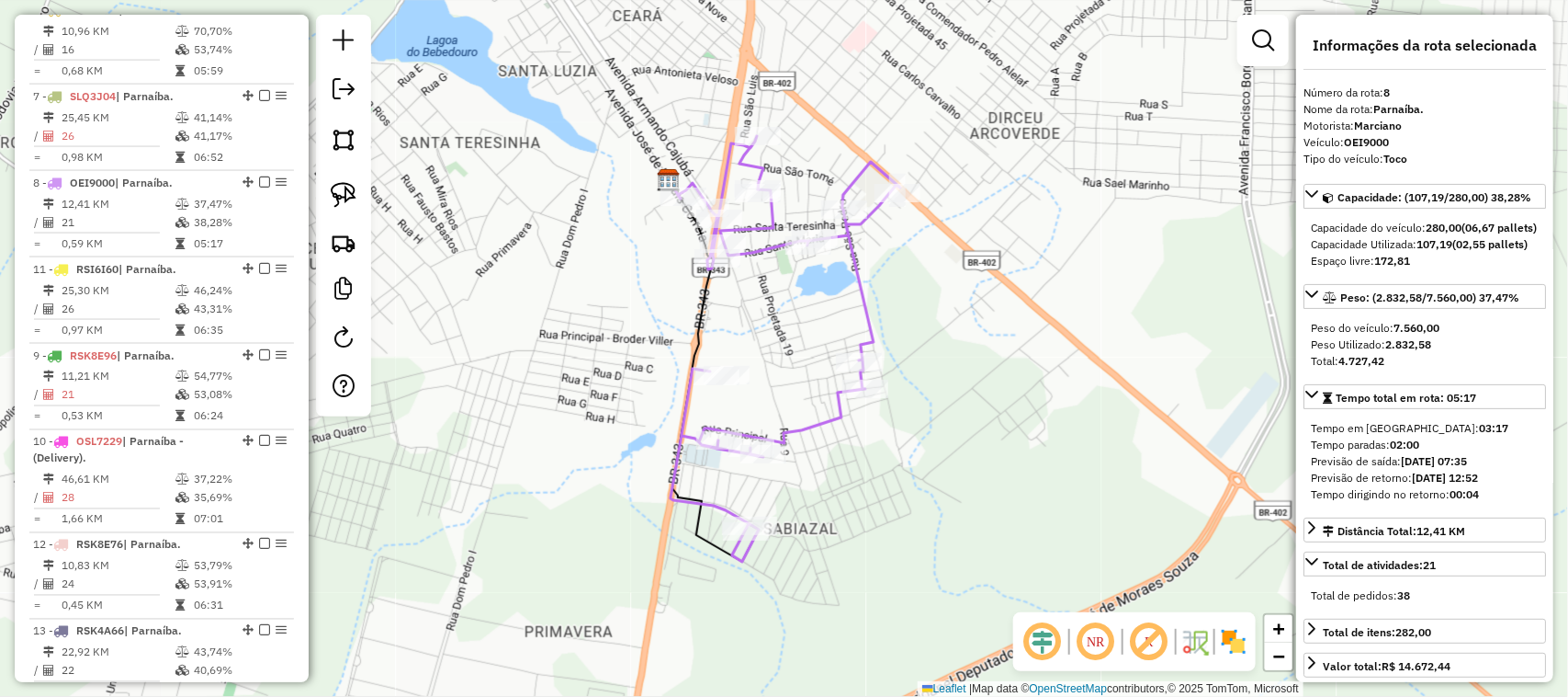
drag, startPoint x: 239, startPoint y: 473, endPoint x: 190, endPoint y: 310, distance: 170.2
click at [136, 276] on span "| Parnaíba." at bounding box center [140, 269] width 58 height 14
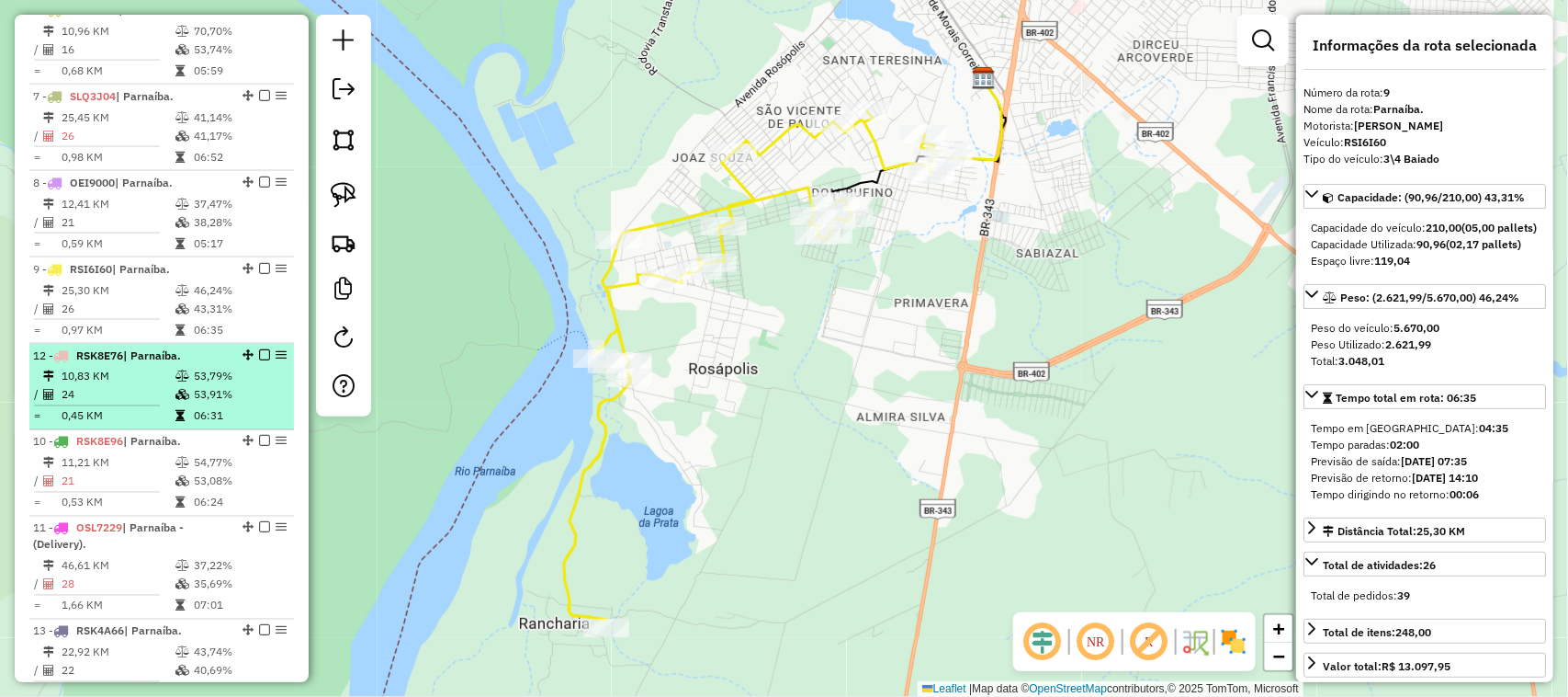
drag, startPoint x: 239, startPoint y: 562, endPoint x: 189, endPoint y: 388, distance: 181.0
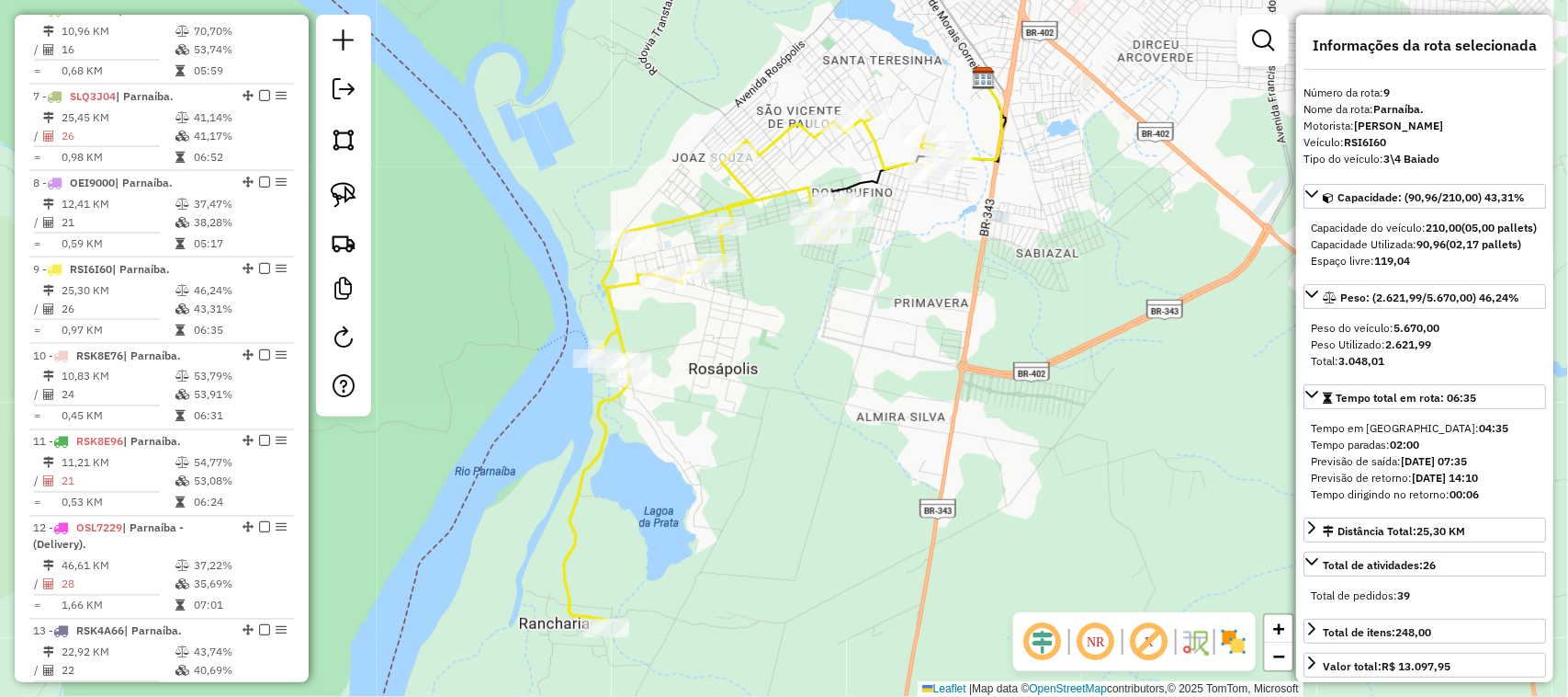
click at [134, 386] on td "10,83 KM" at bounding box center [118, 377] width 114 height 19
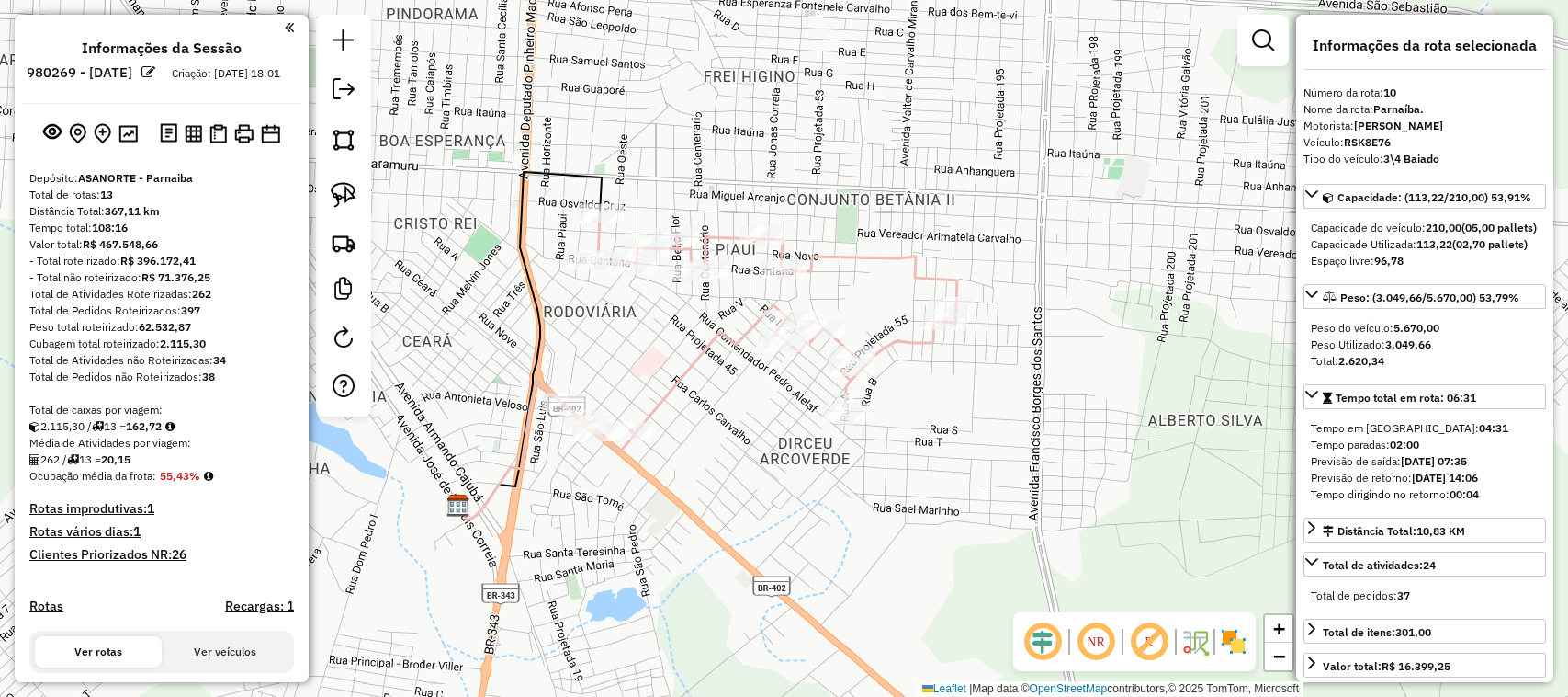
select select "*********"
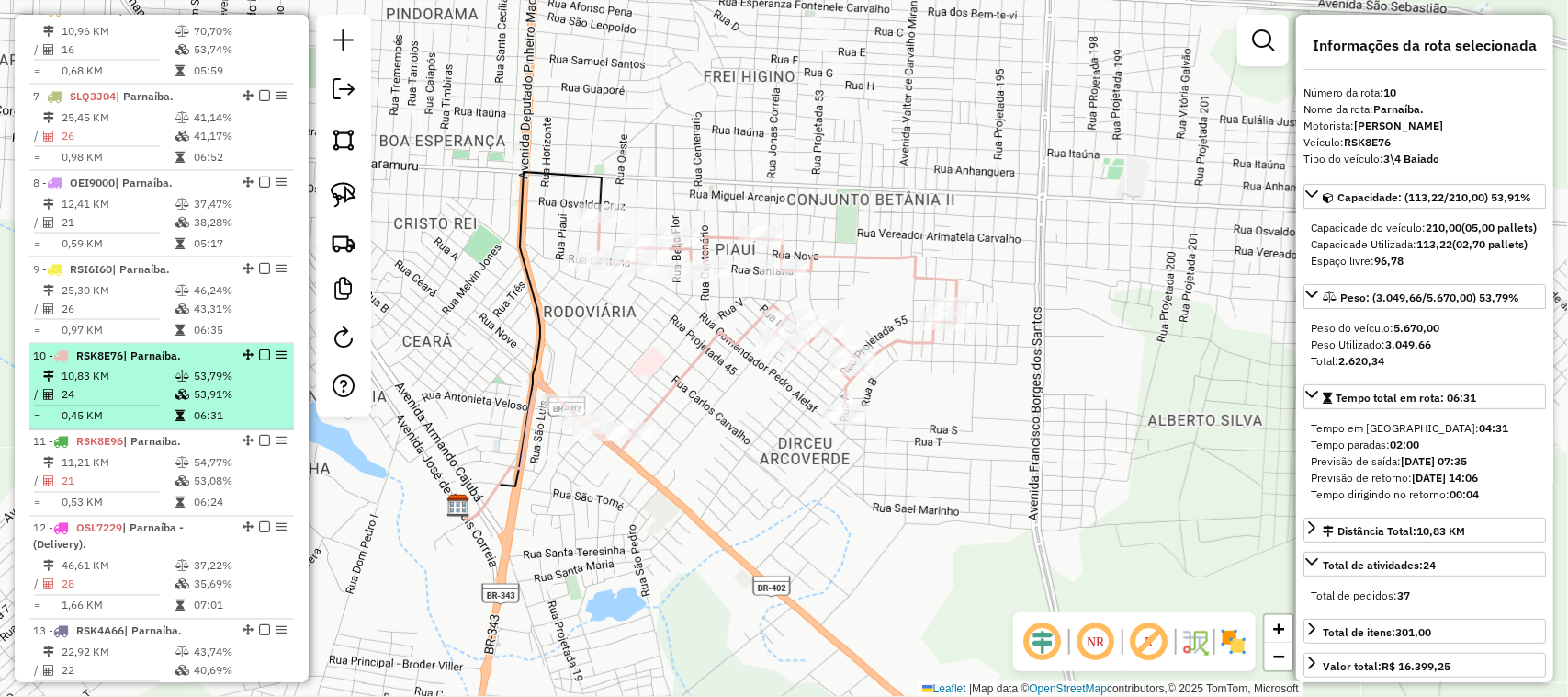
scroll to position [1329, 0]
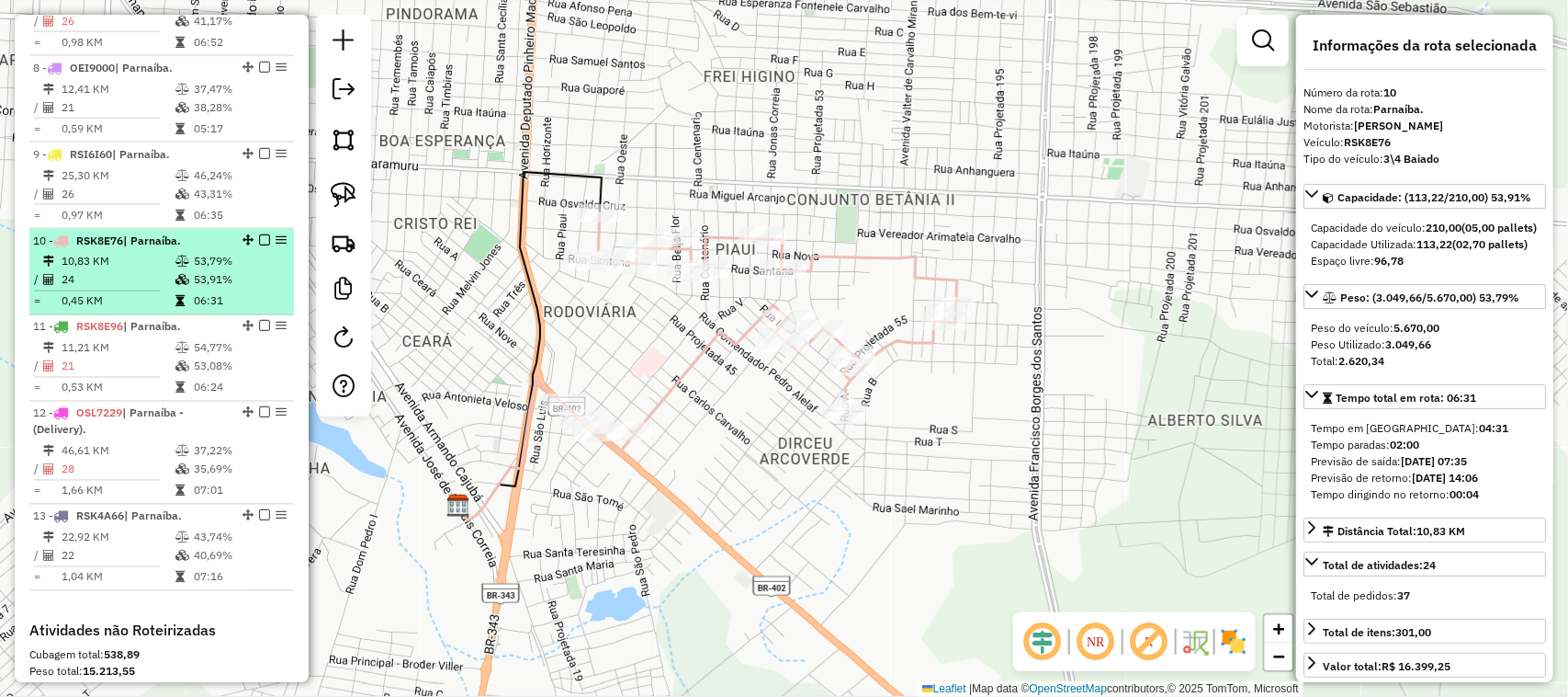
click at [144, 376] on td "21" at bounding box center [118, 366] width 114 height 19
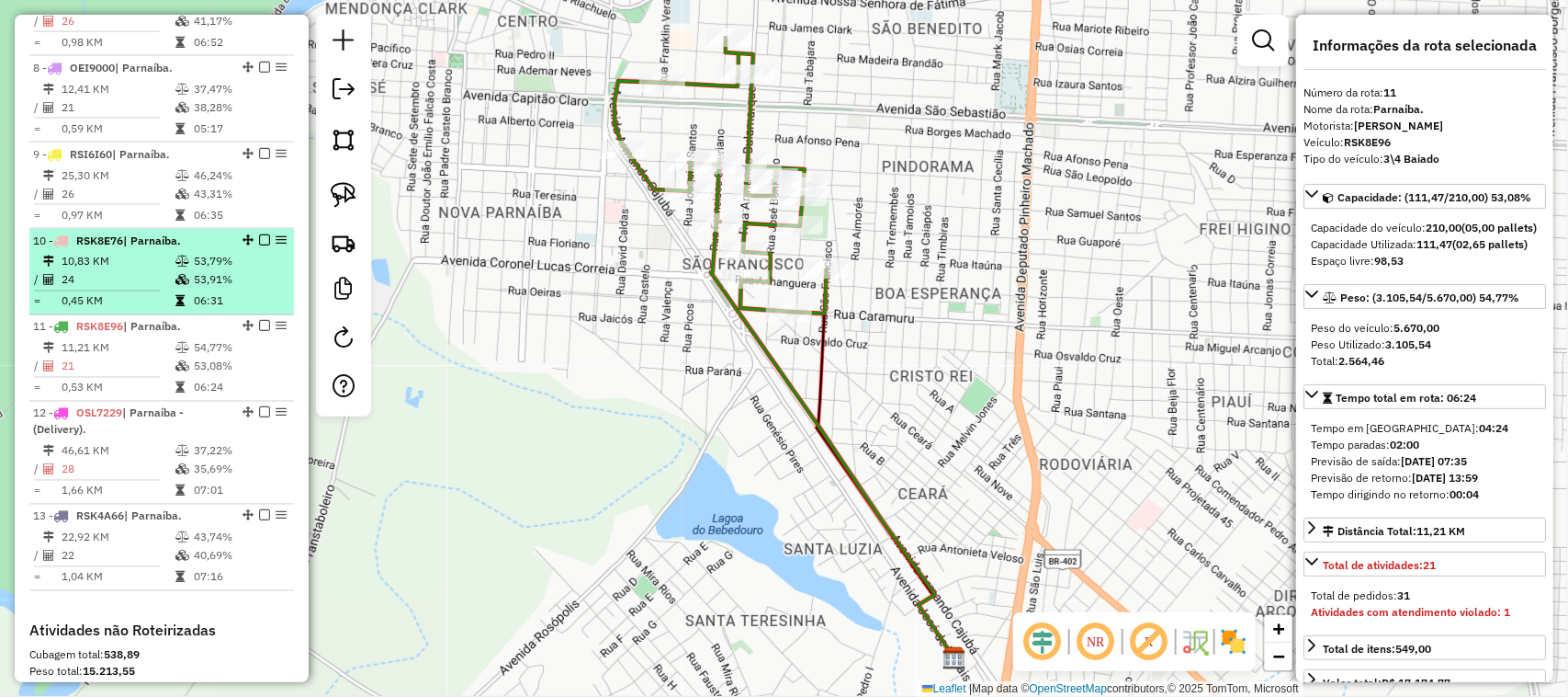
scroll to position [1444, 0]
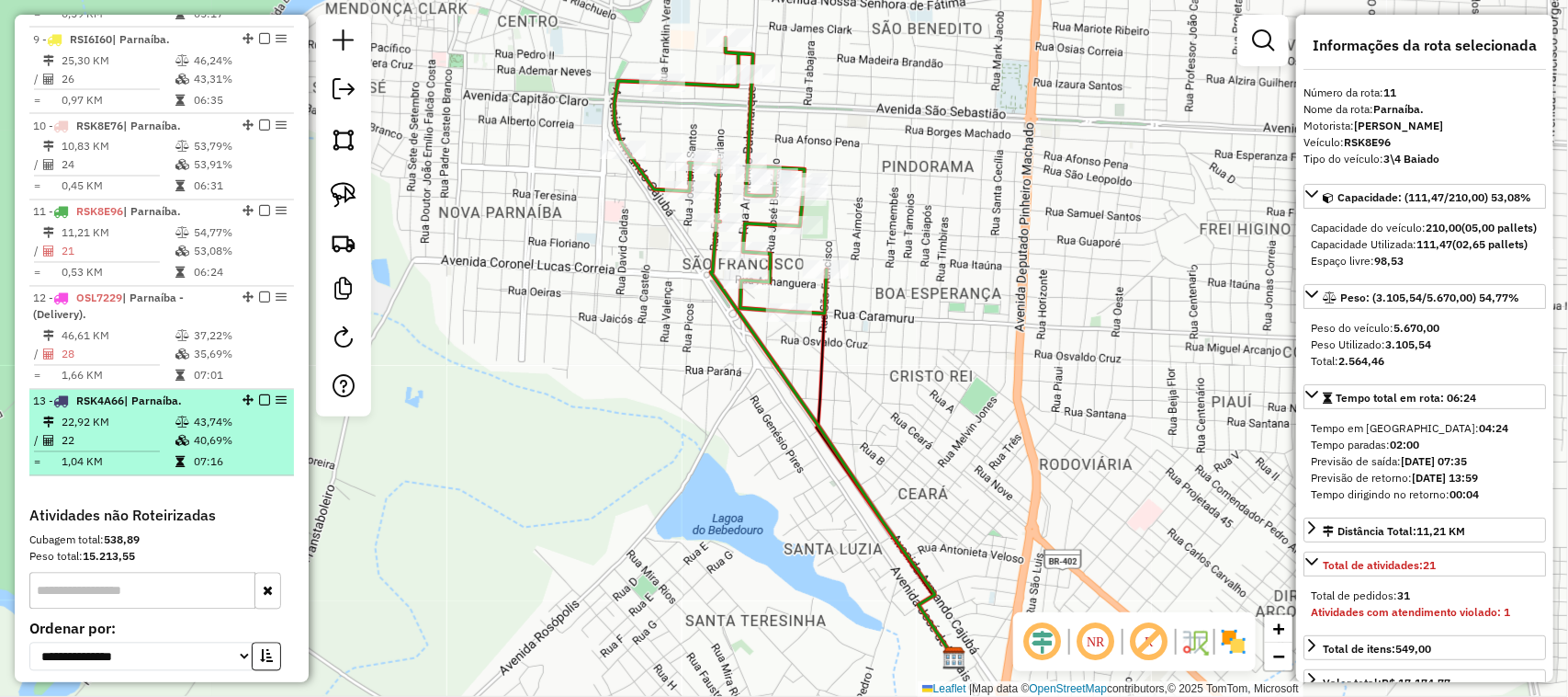
click at [211, 410] on div "13 - RSK4A66 | Parnaíba." at bounding box center [131, 402] width 195 height 17
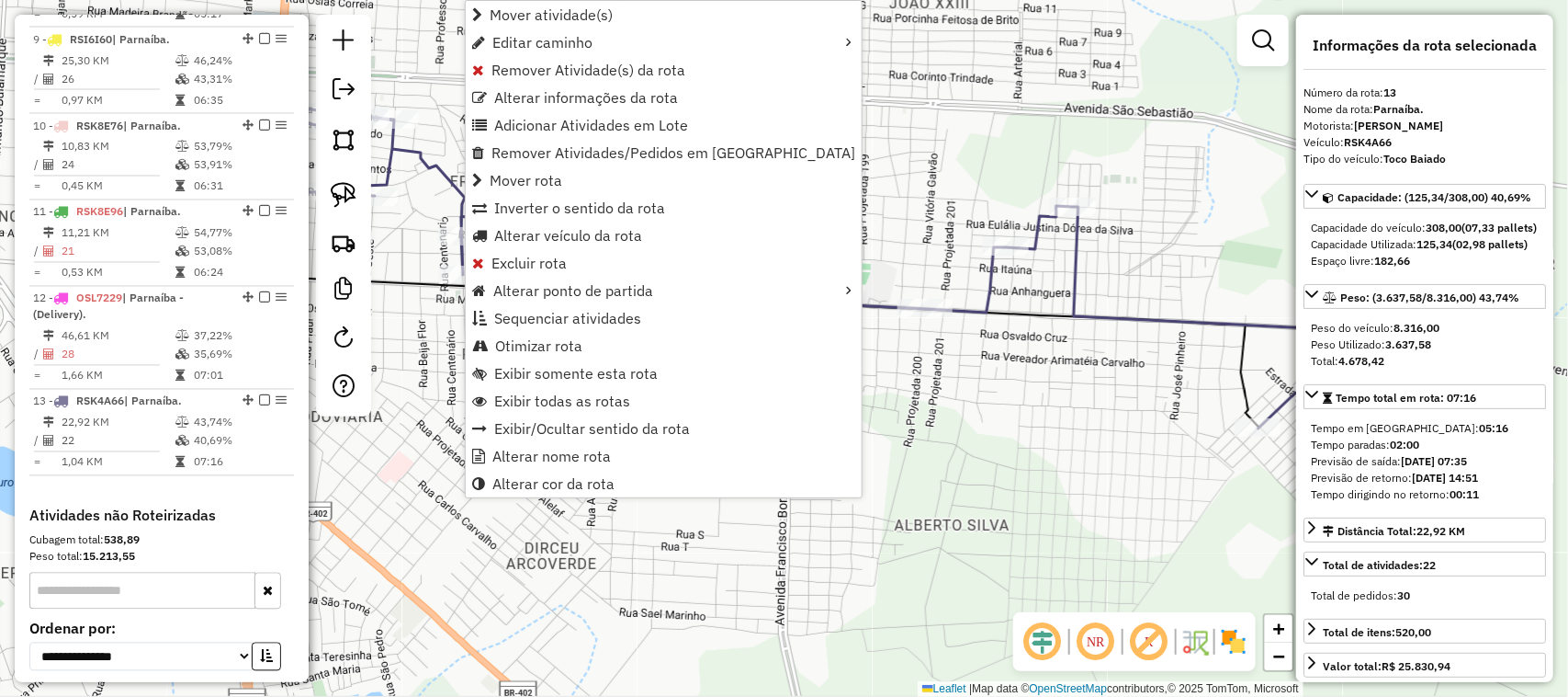
scroll to position [1618, 0]
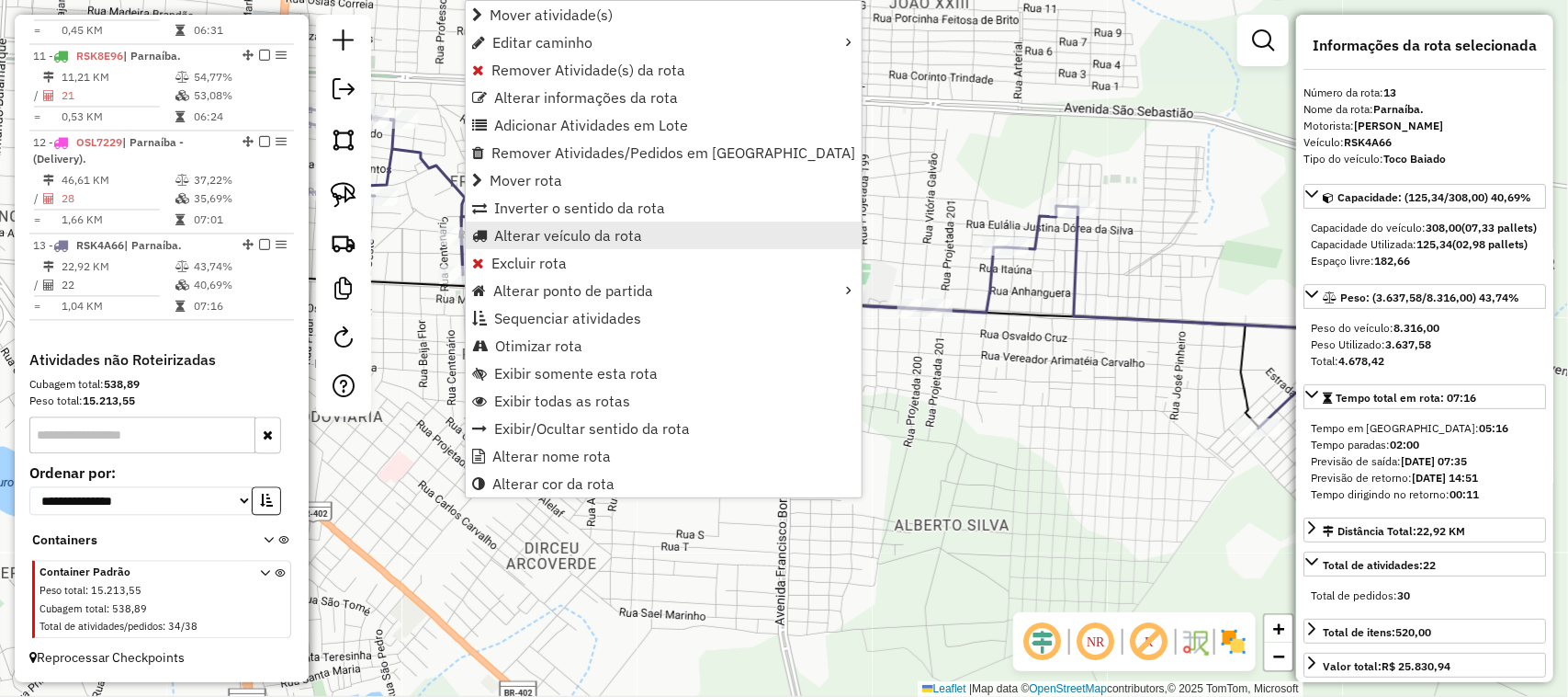
click at [520, 237] on span "Alterar veículo da rota" at bounding box center [568, 235] width 148 height 15
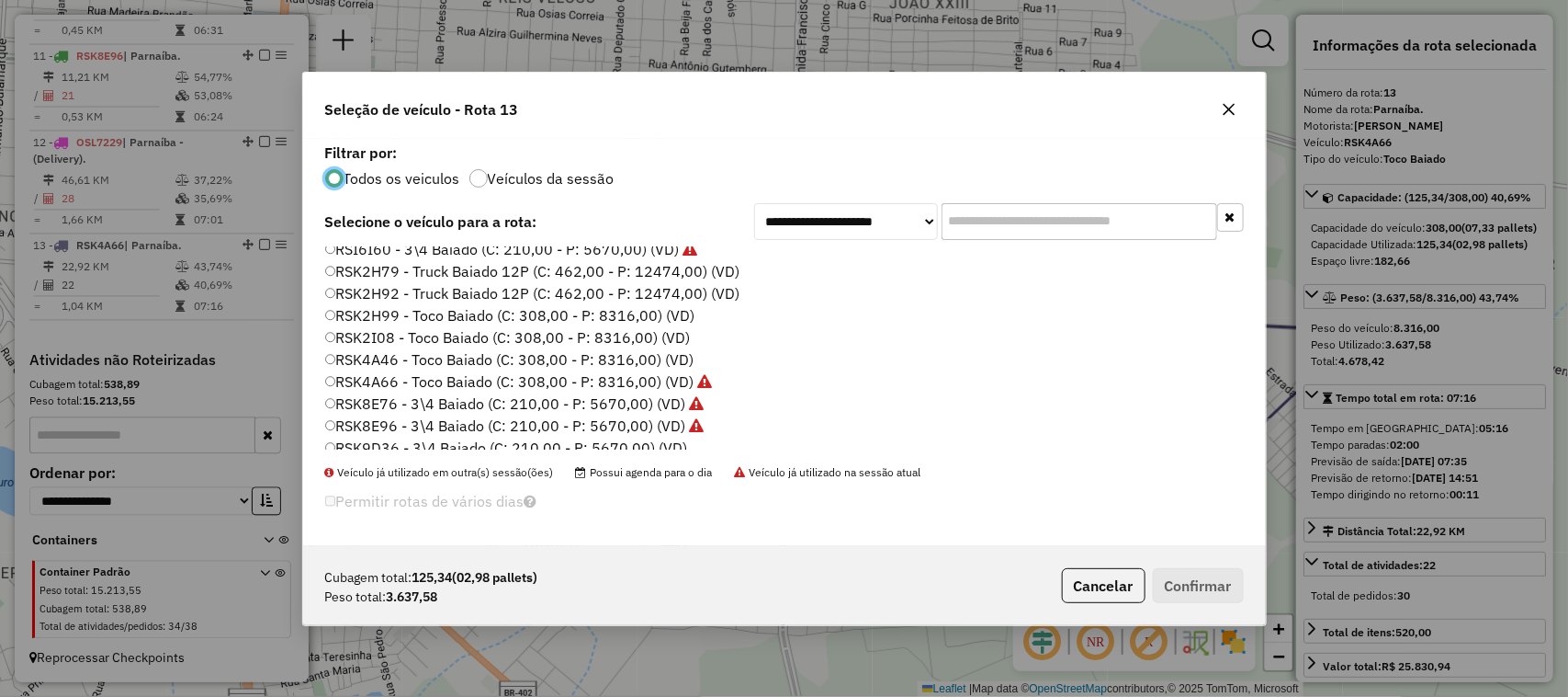
scroll to position [874, 0]
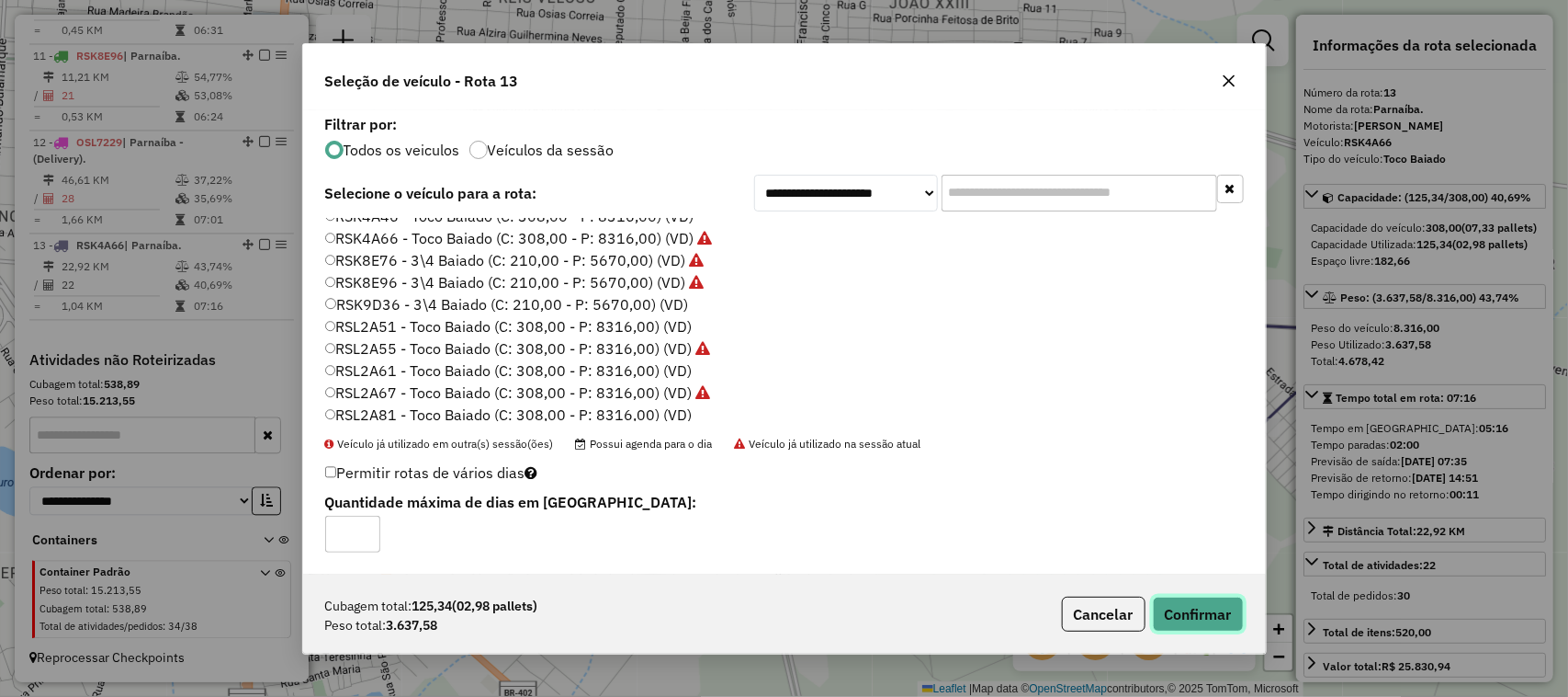
click at [1208, 617] on button "Confirmar" at bounding box center [1198, 615] width 91 height 35
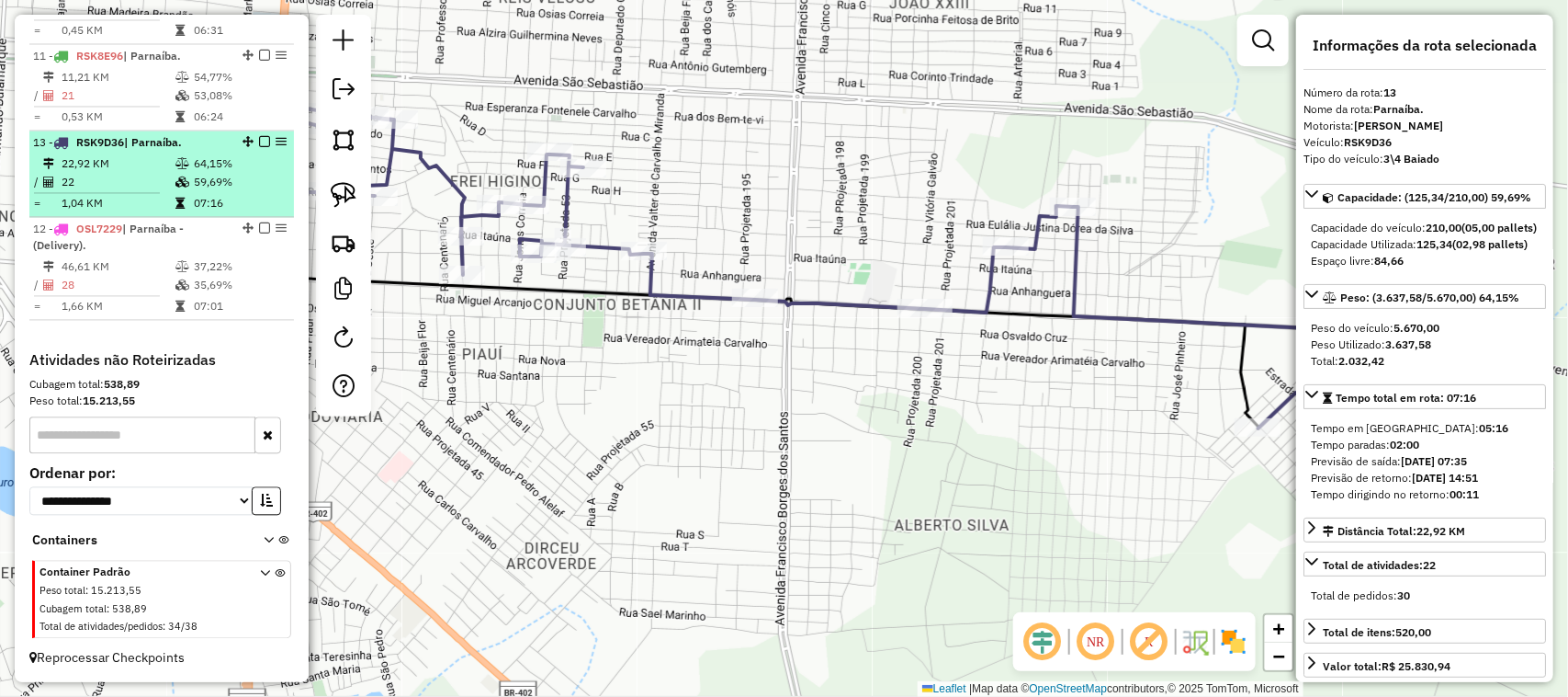
drag, startPoint x: 244, startPoint y: 244, endPoint x: 227, endPoint y: 158, distance: 87.7
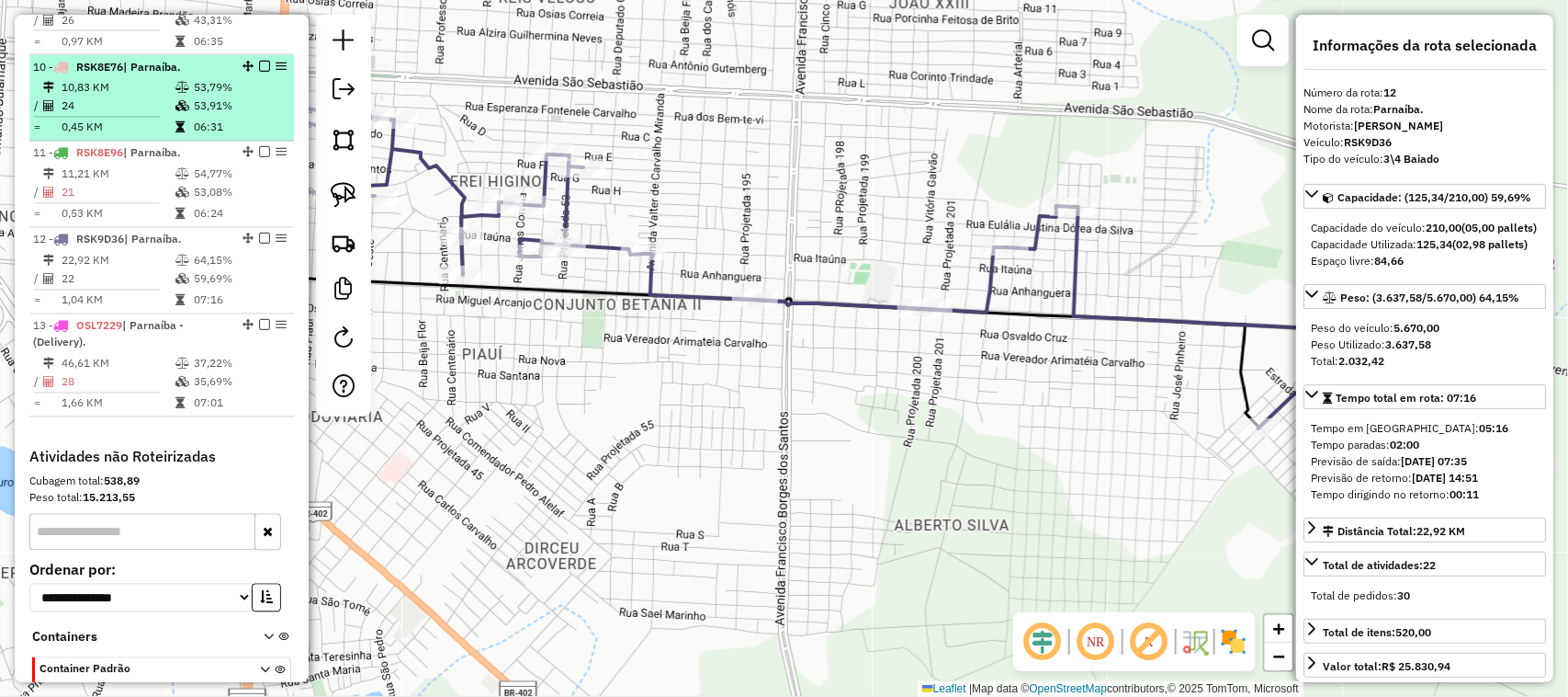
scroll to position [1618, 0]
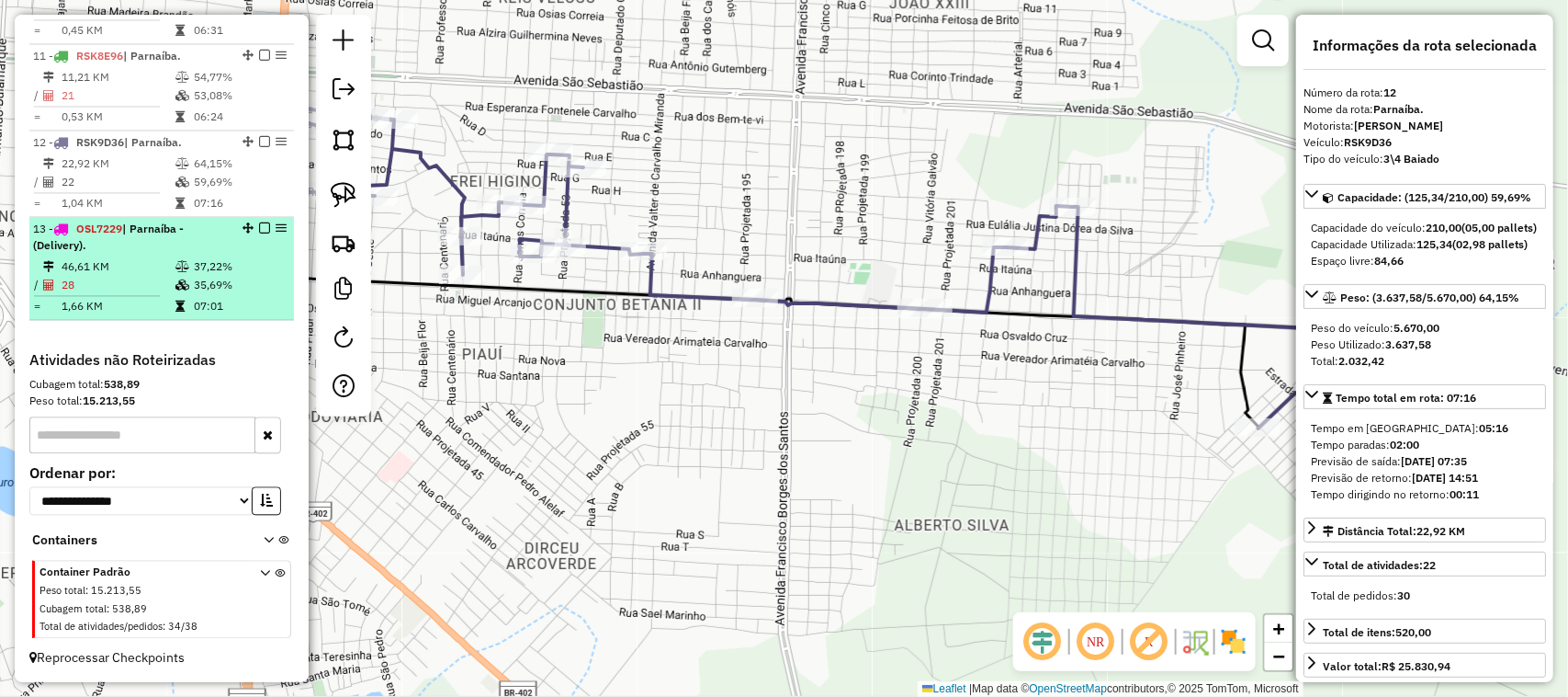
click at [123, 267] on td "46,61 KM" at bounding box center [118, 266] width 114 height 19
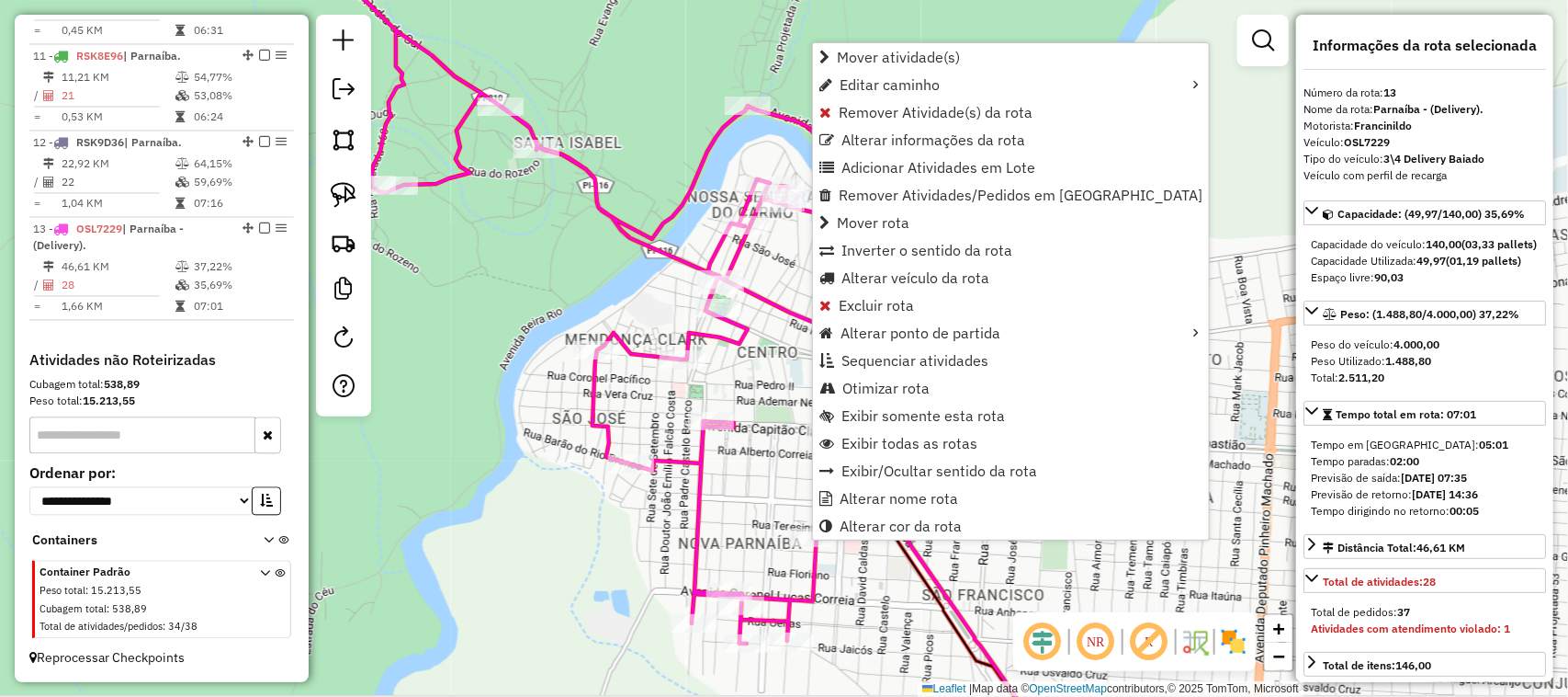
click at [721, 506] on div "Rota 13 - Placa OSL7229 11913 - STUDIO VIVI Janela de atendimento Grade de aten…" at bounding box center [784, 348] width 1568 height 697
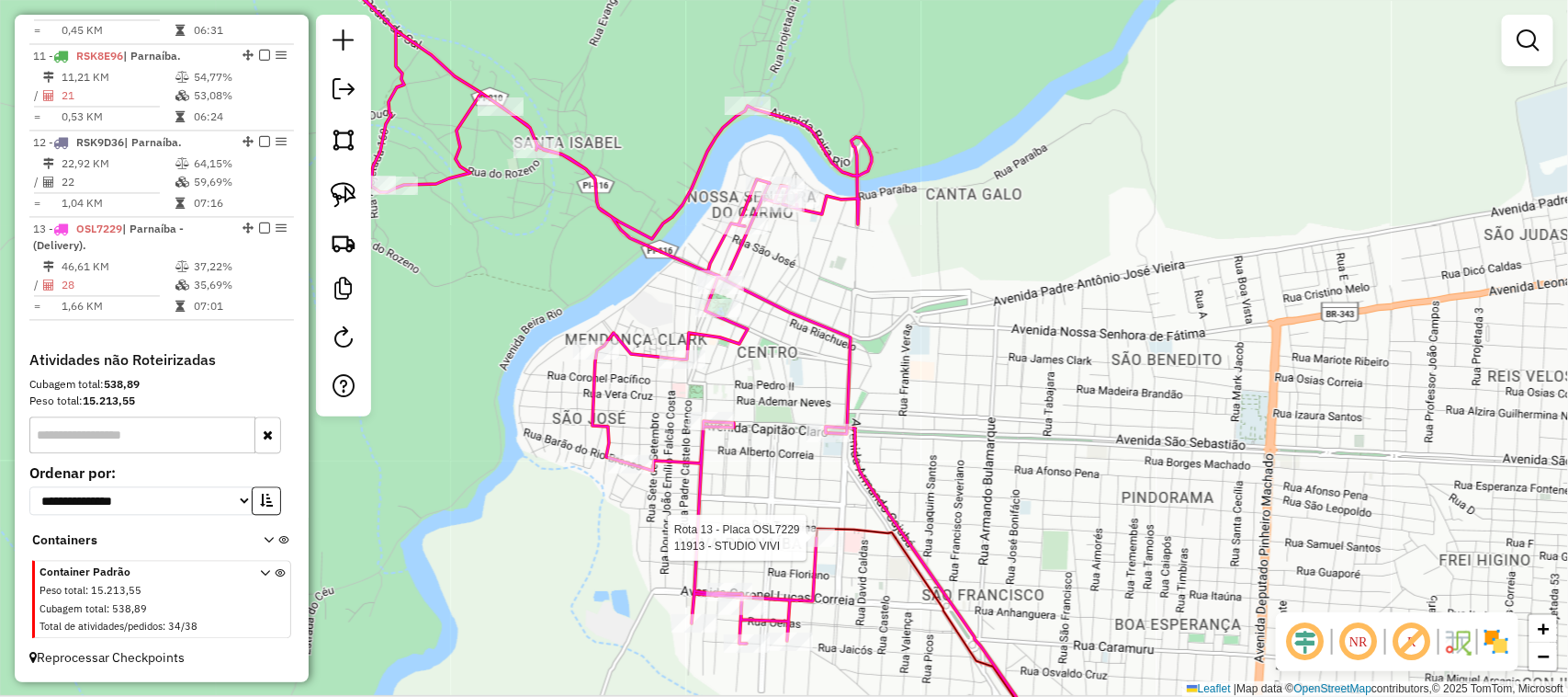
select select "*********"
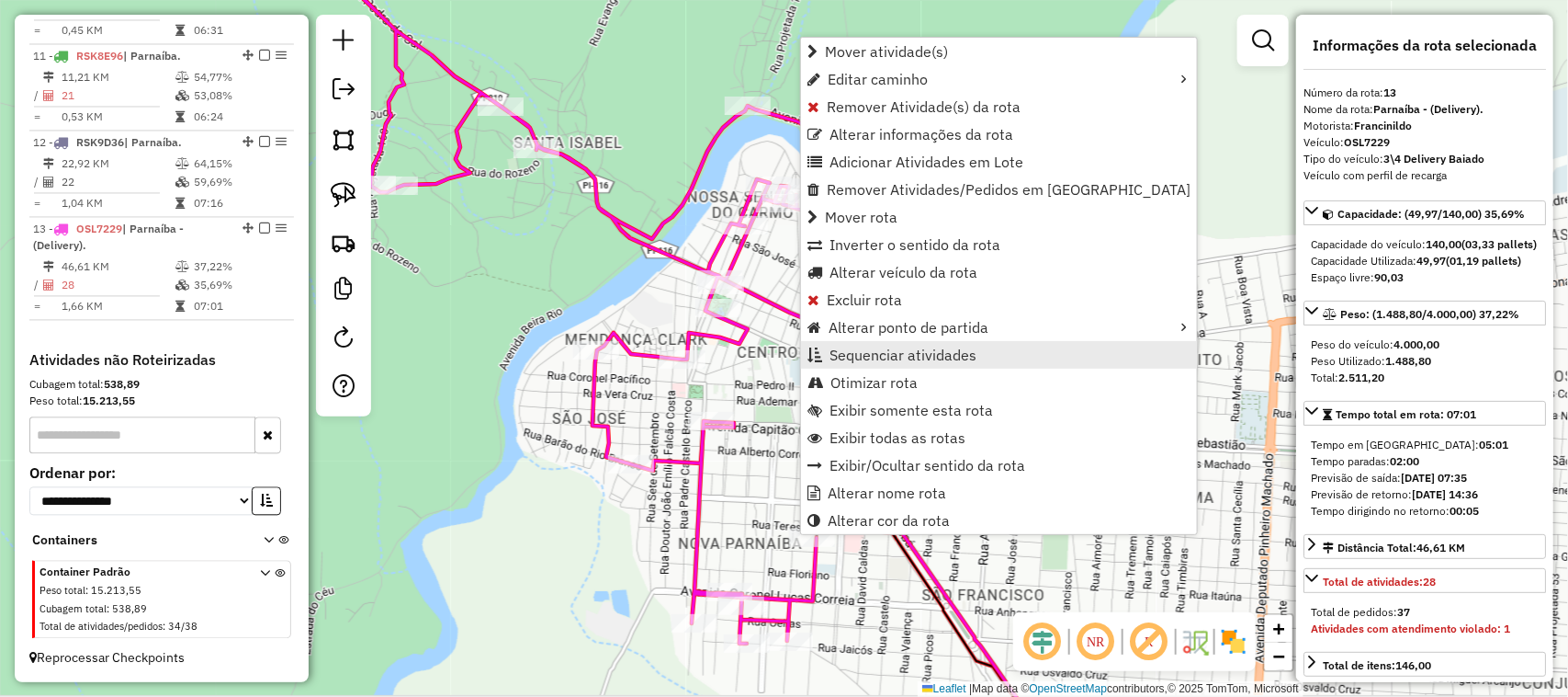
click at [910, 354] on span "Sequenciar atividades" at bounding box center [904, 354] width 147 height 15
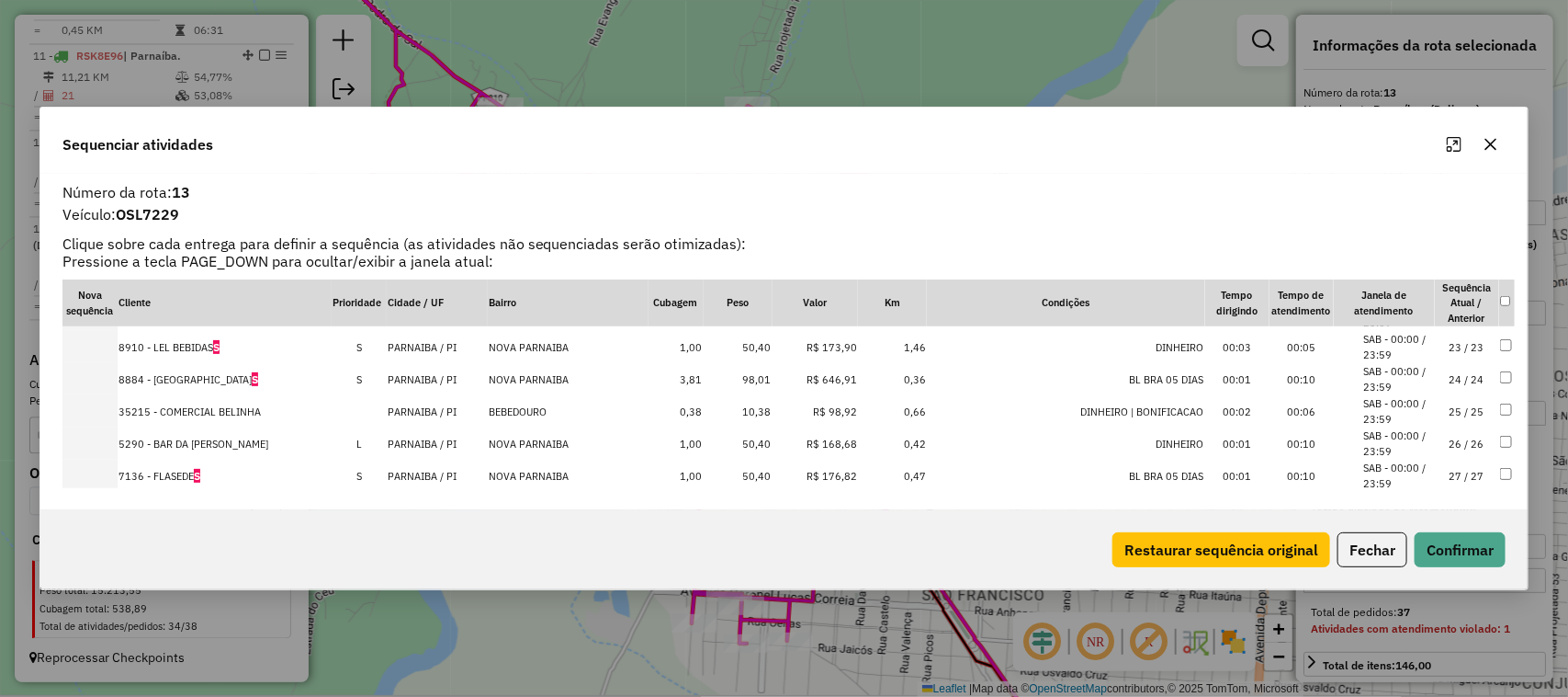
scroll to position [741, 0]
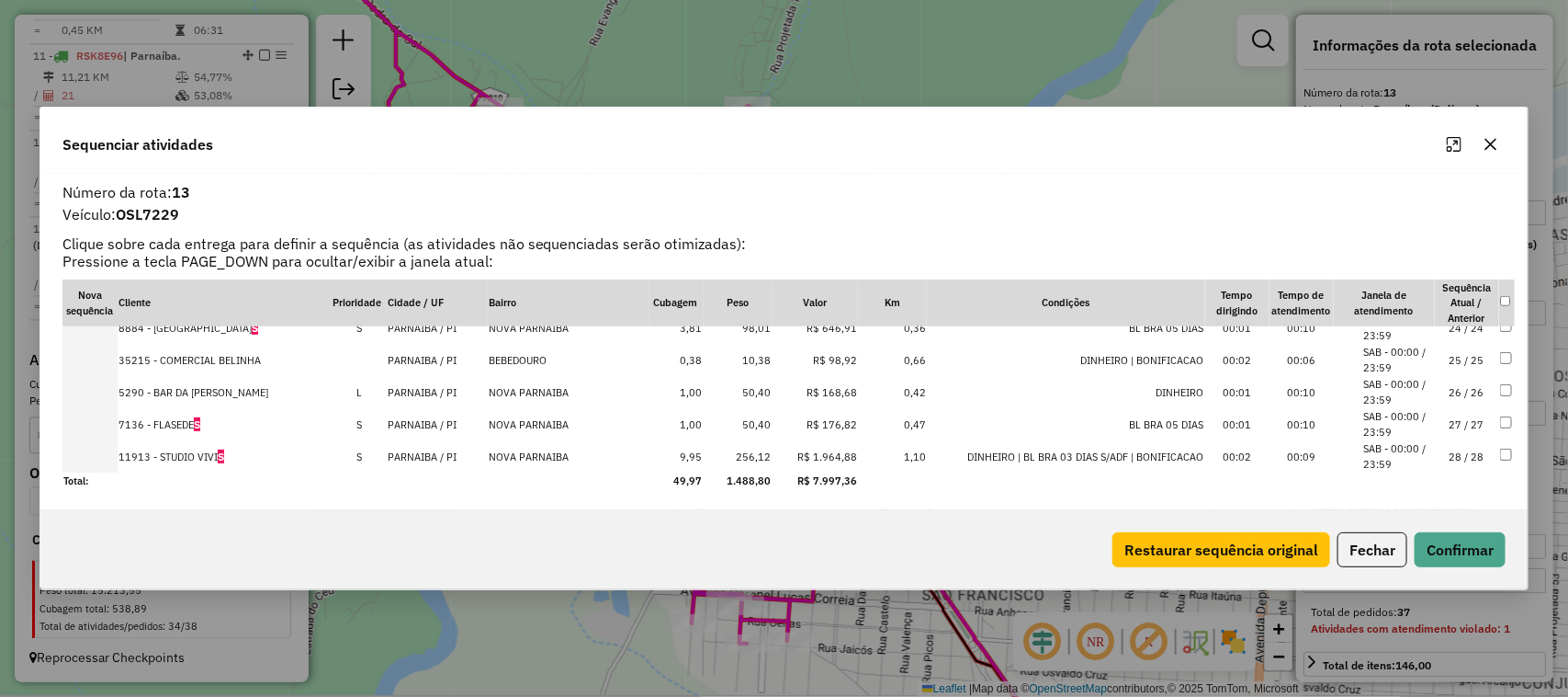
click at [1457, 456] on td "28 / 28" at bounding box center [1468, 456] width 65 height 32
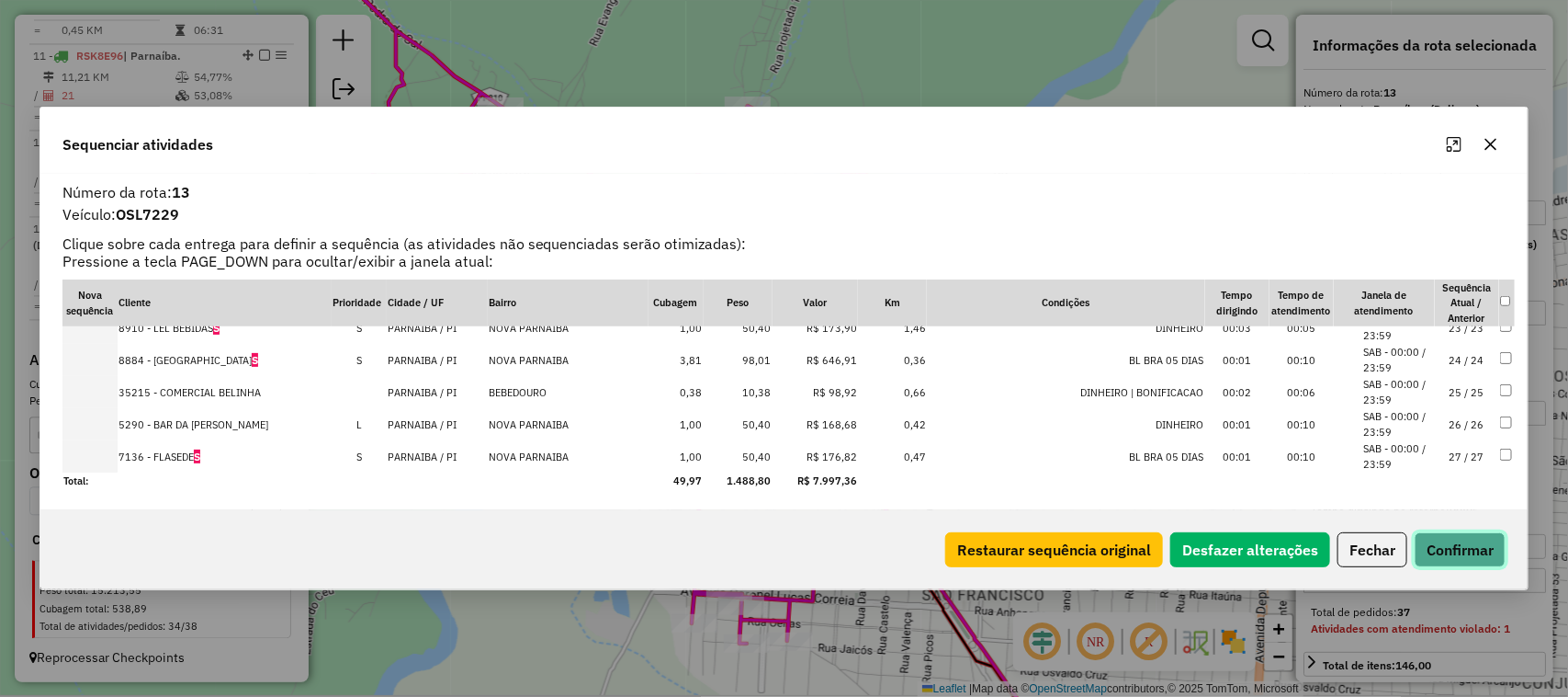
click at [1485, 544] on button "Confirmar" at bounding box center [1460, 550] width 91 height 35
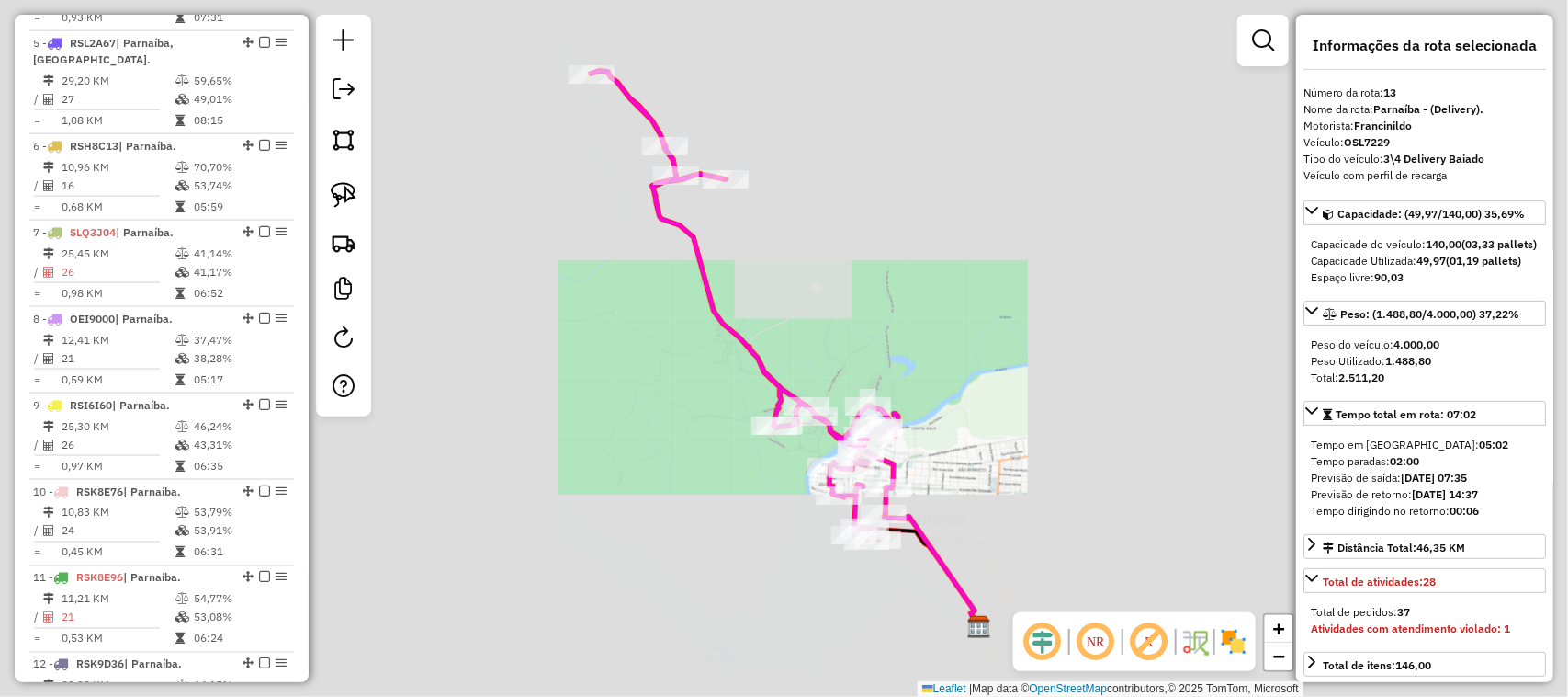
scroll to position [1618, 0]
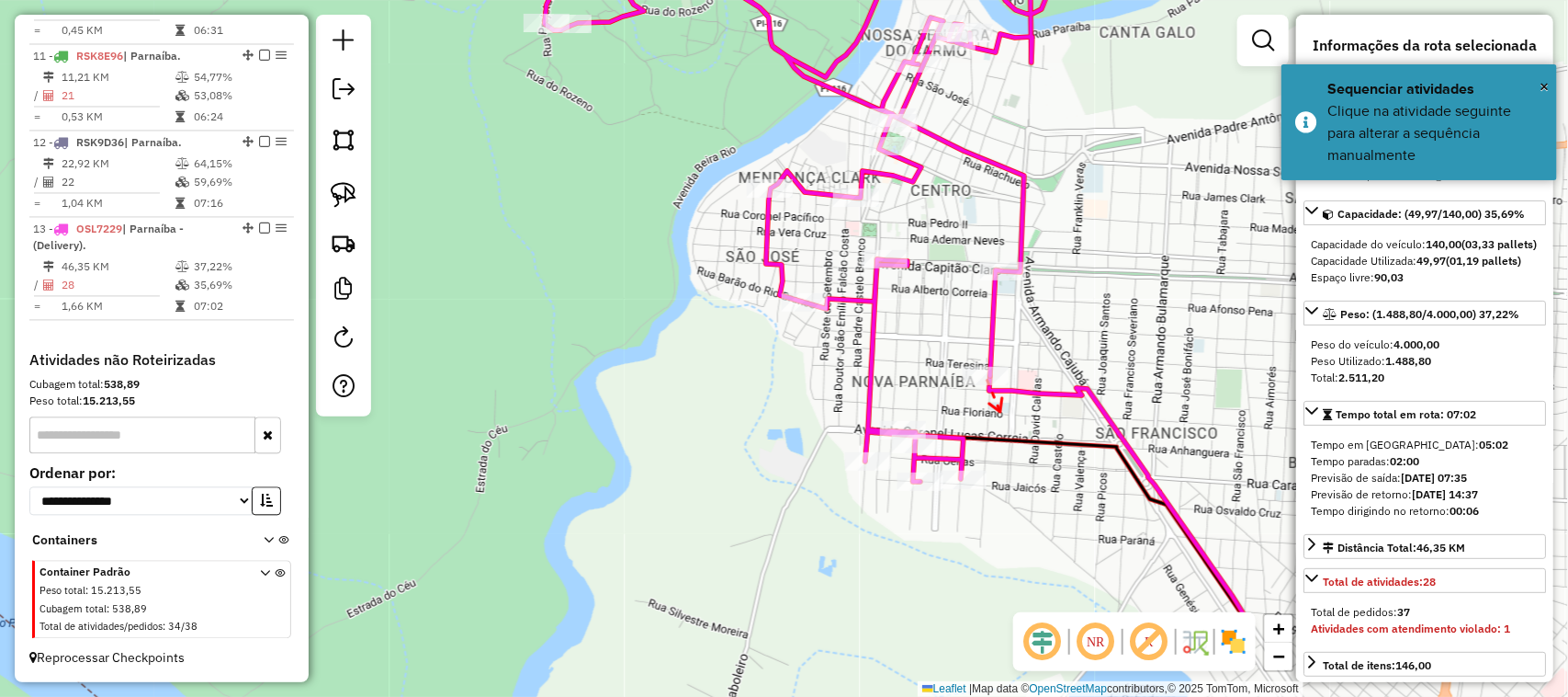
drag, startPoint x: 969, startPoint y: 576, endPoint x: 1003, endPoint y: 397, distance: 182.2
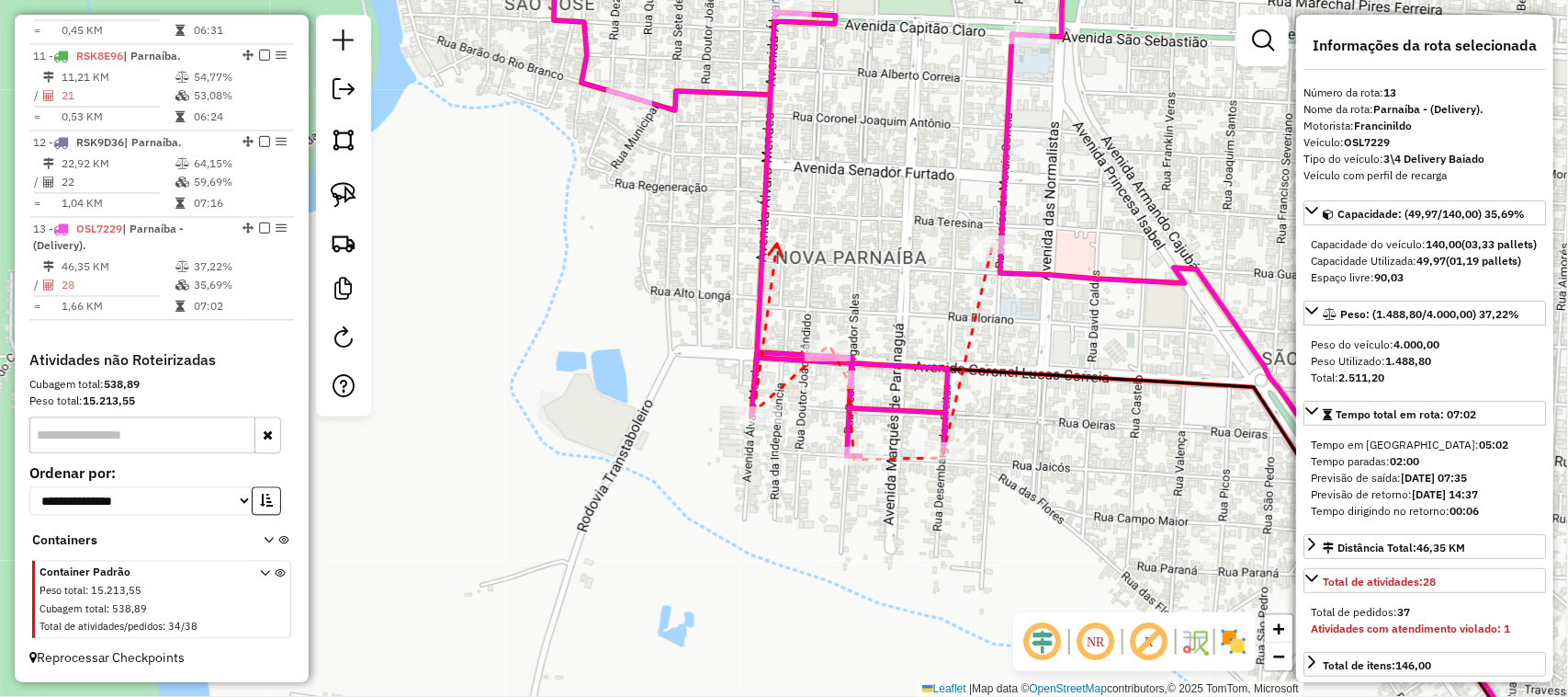
drag, startPoint x: 777, startPoint y: 244, endPoint x: 697, endPoint y: 424, distance: 197.0
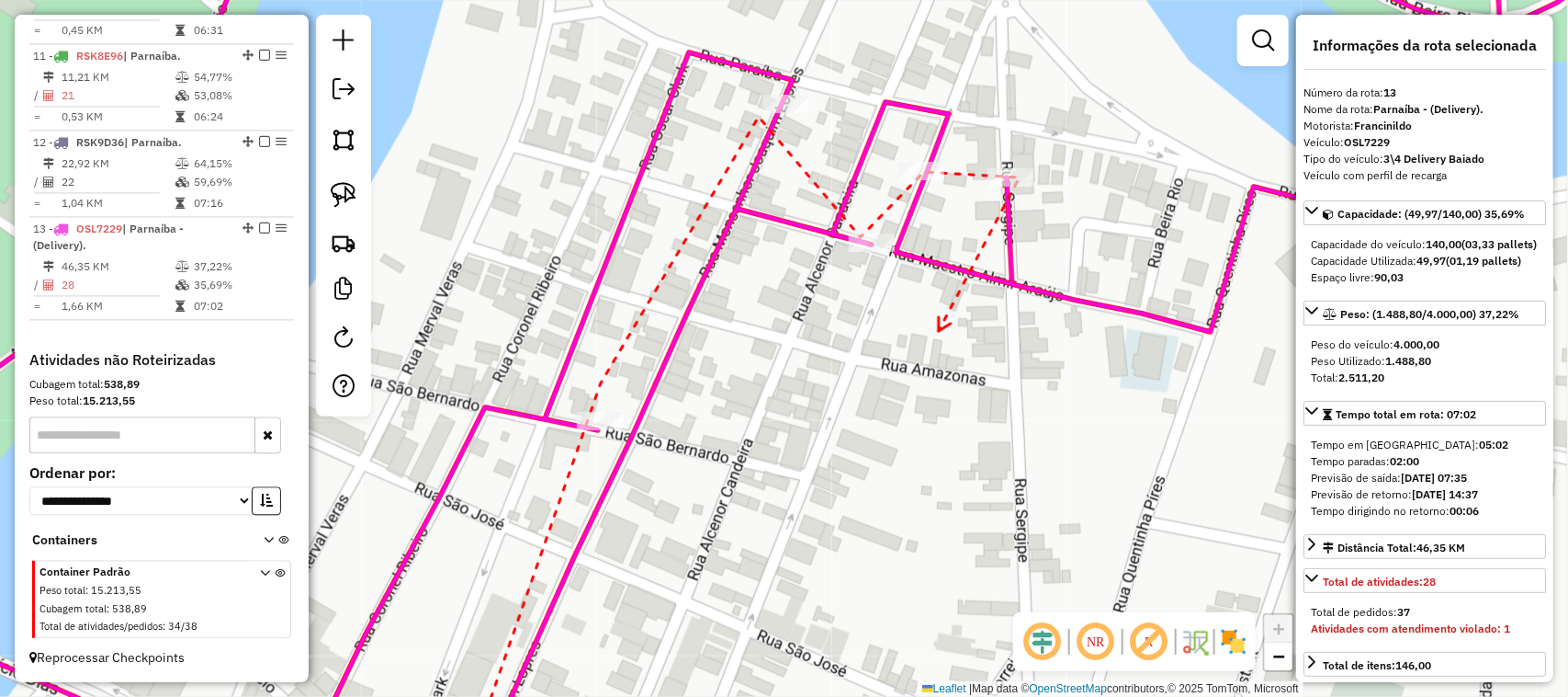
drag, startPoint x: 940, startPoint y: 331, endPoint x: 1054, endPoint y: 272, distance: 128.4
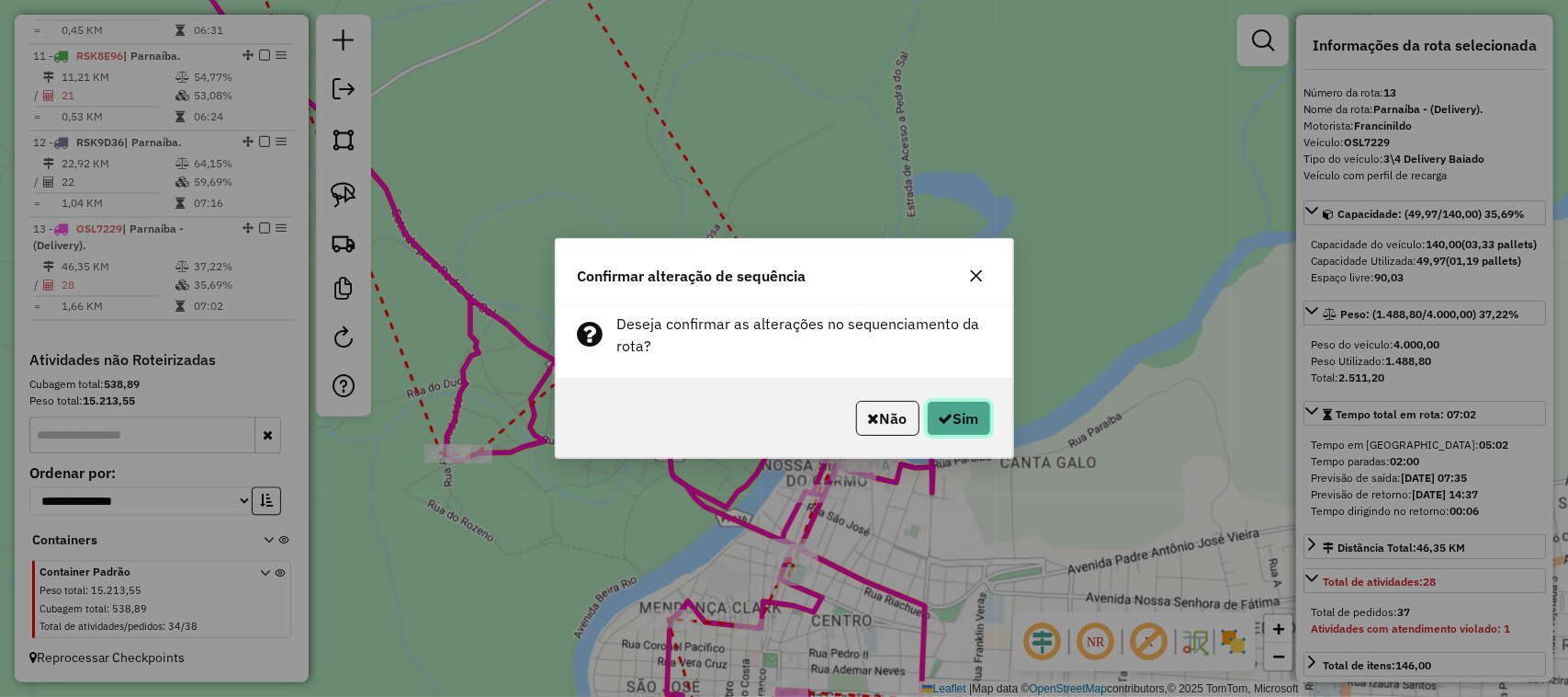
click at [975, 423] on button "Sim" at bounding box center [960, 418] width 65 height 35
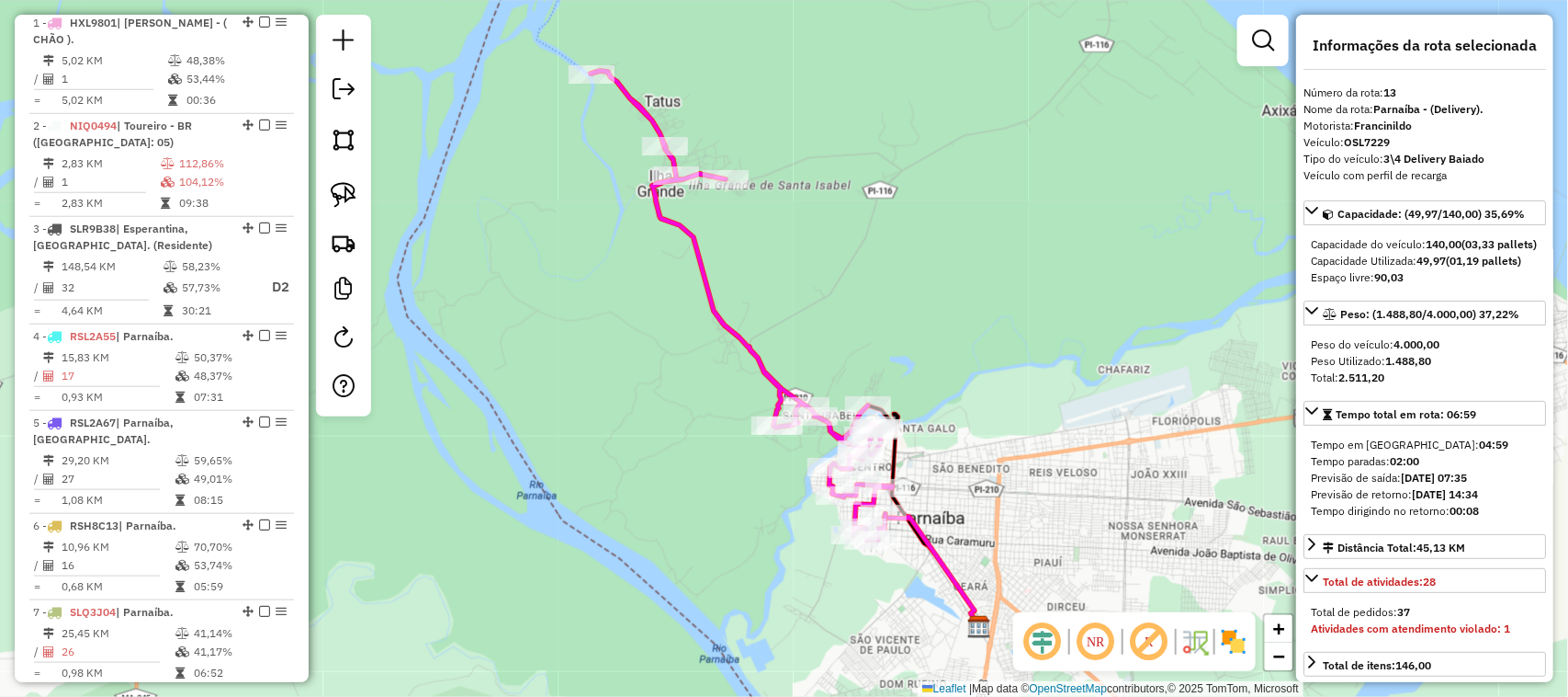
scroll to position [354, 0]
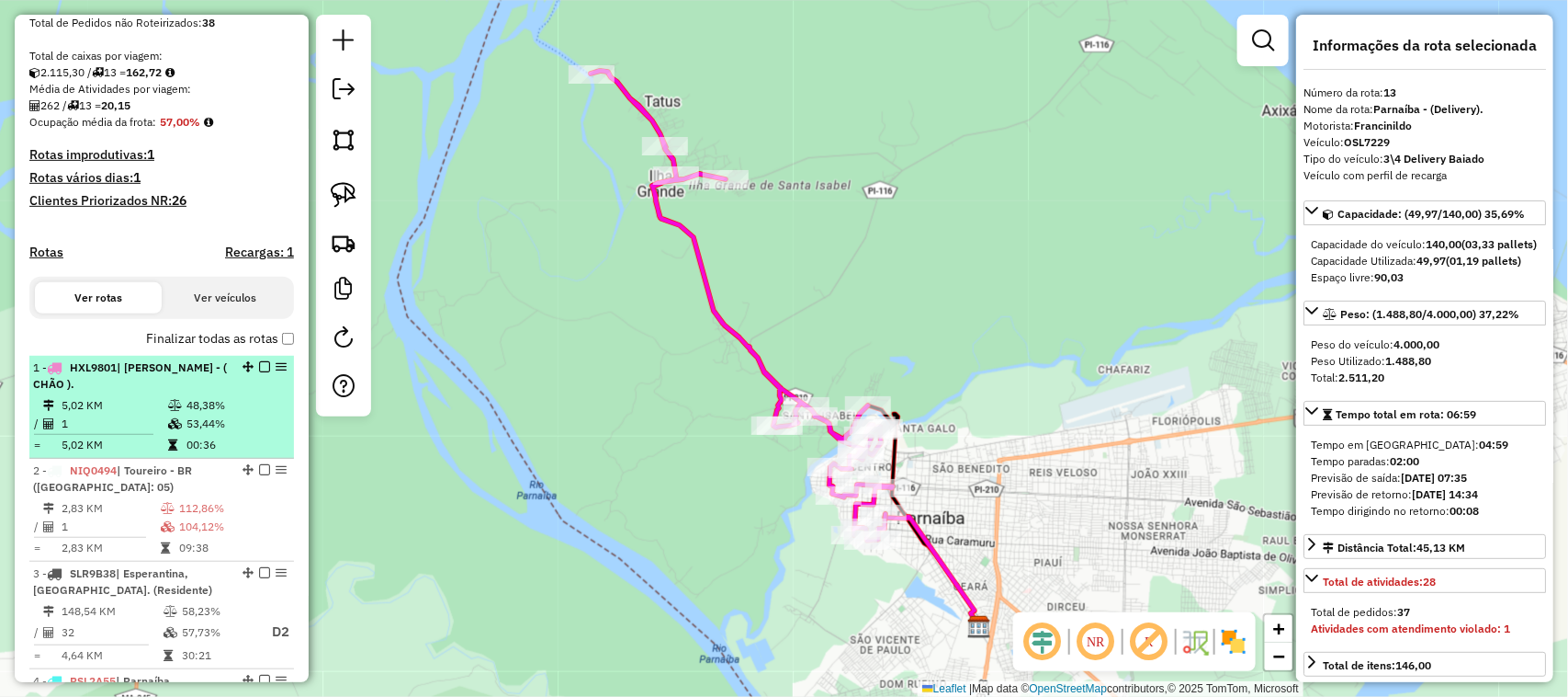
click at [154, 414] on td "5,02 KM" at bounding box center [114, 405] width 107 height 19
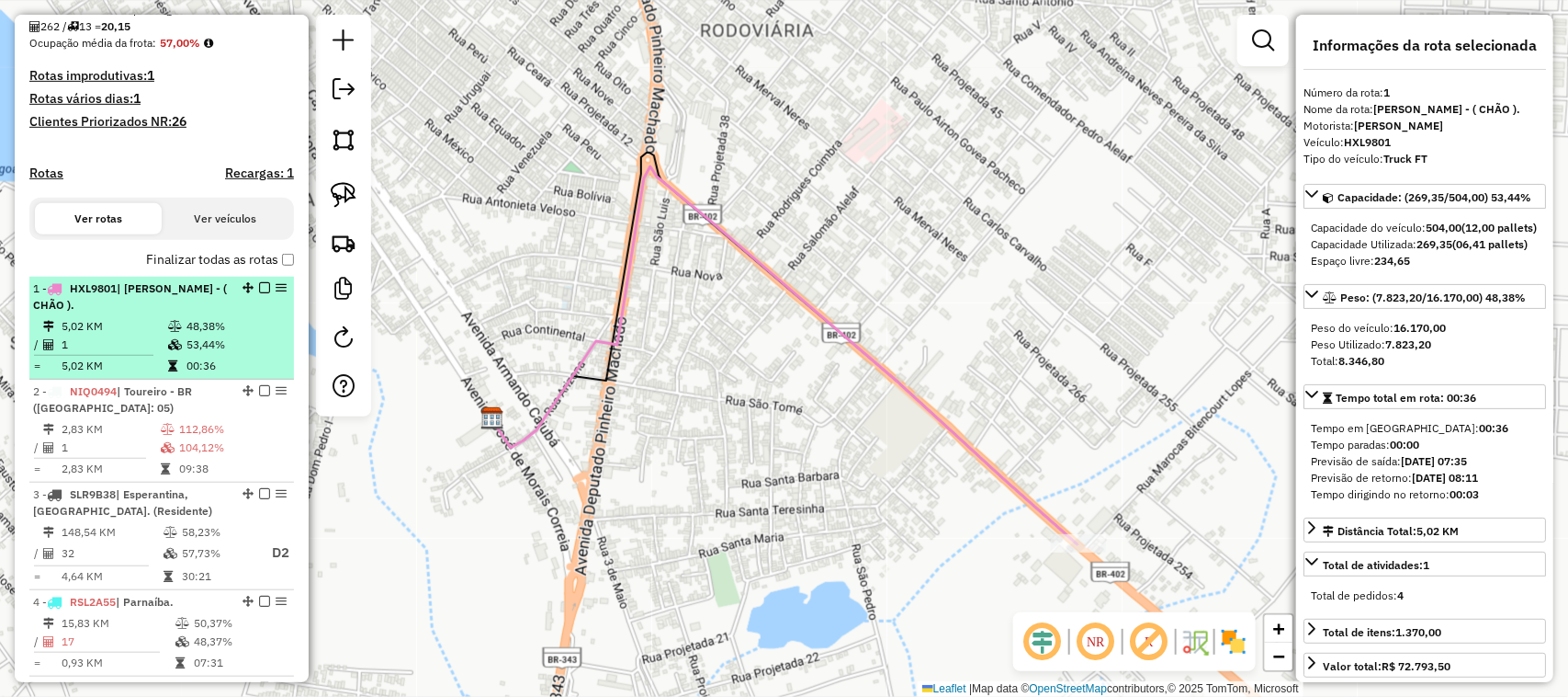
scroll to position [469, 0]
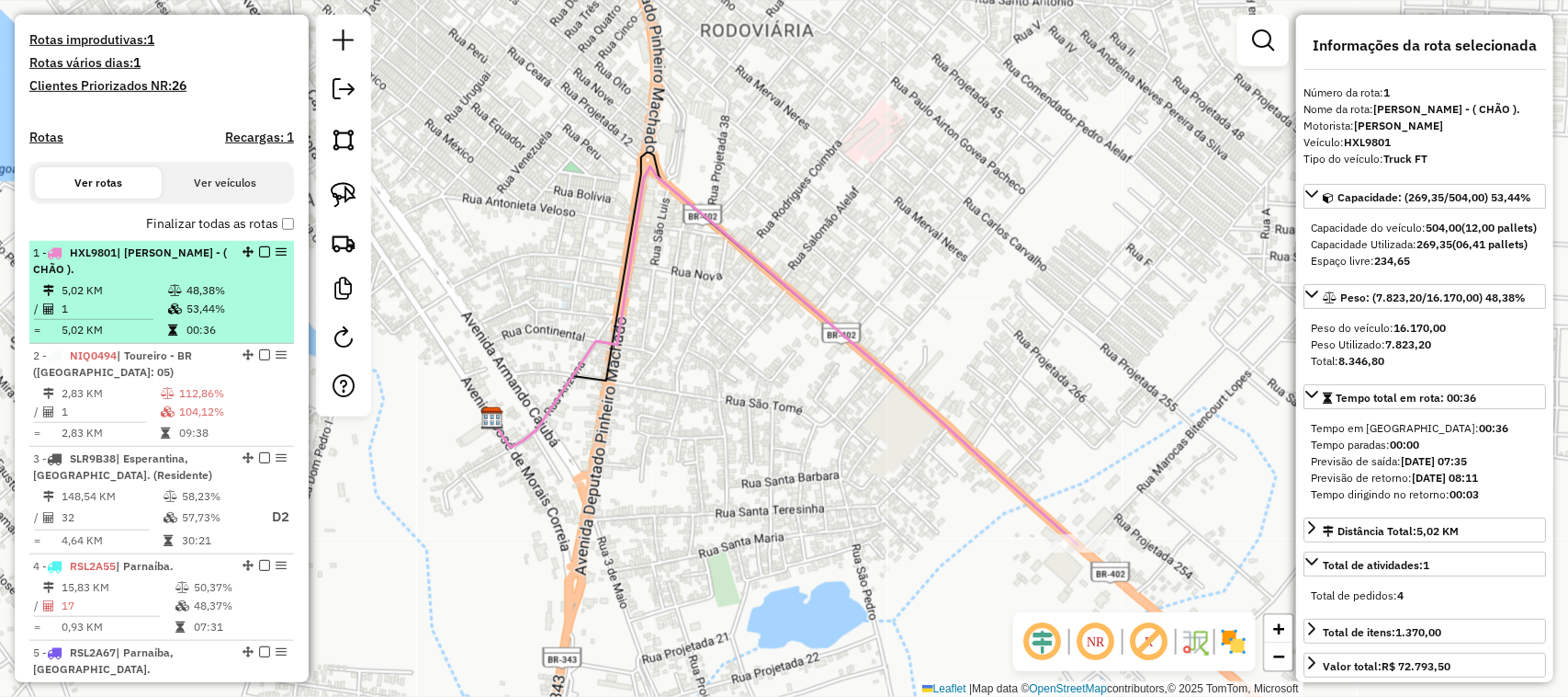
click at [154, 402] on td "2,83 KM" at bounding box center [110, 393] width 99 height 19
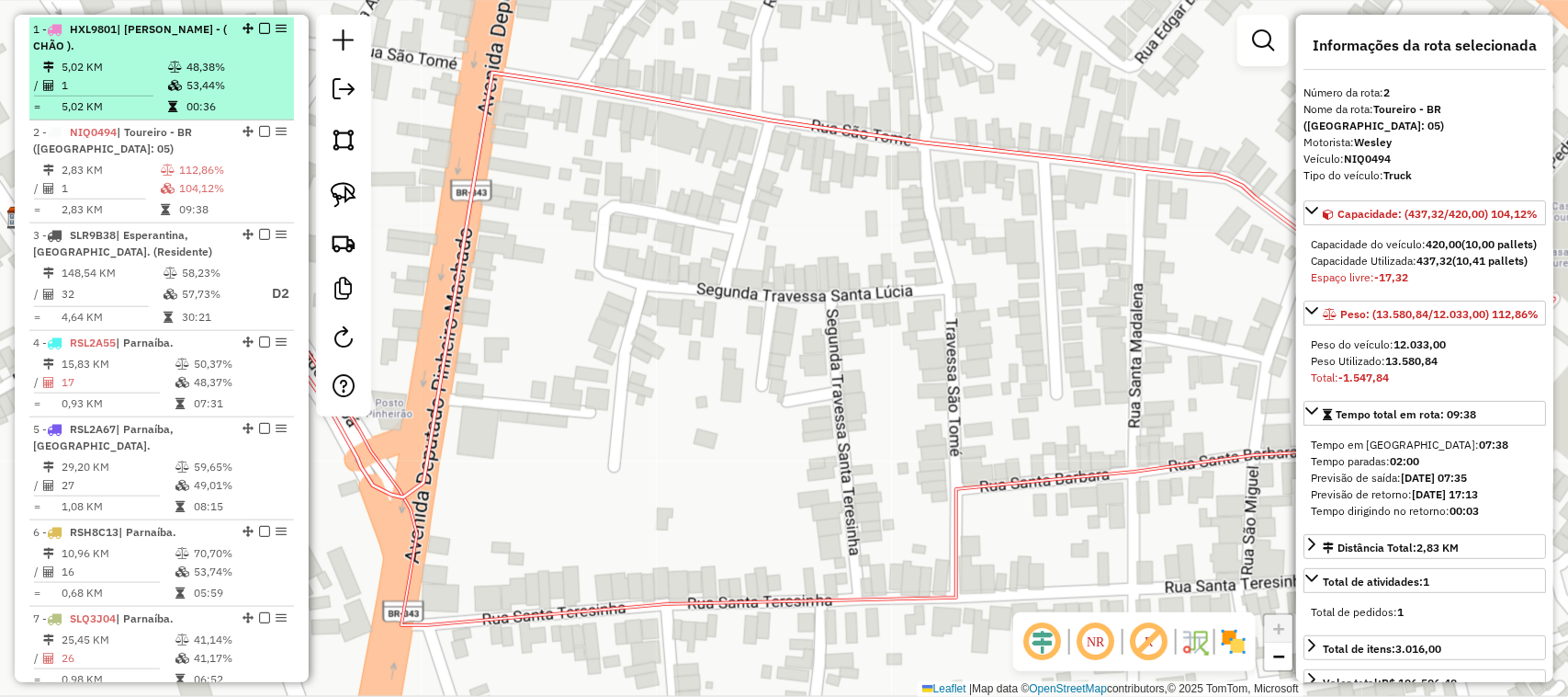
scroll to position [699, 0]
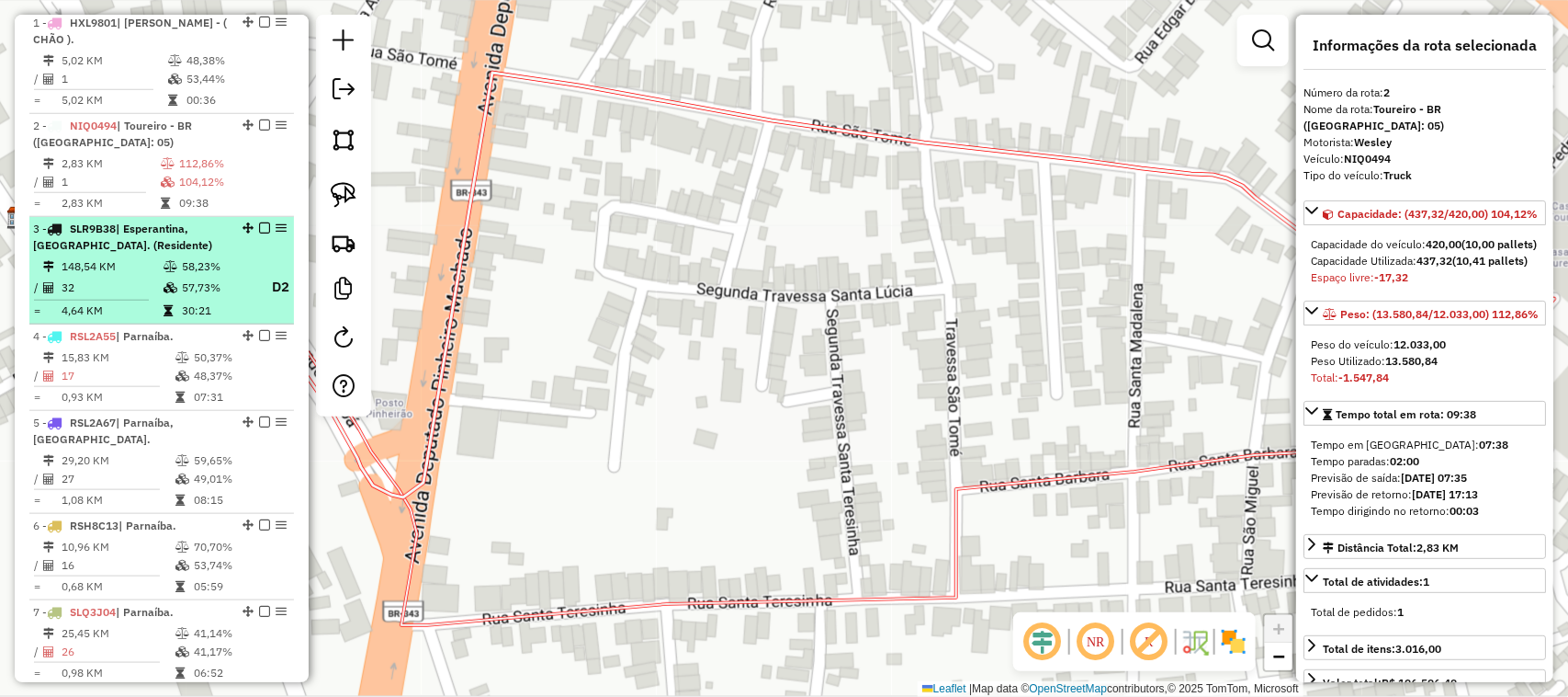
click at [168, 292] on td at bounding box center [172, 287] width 19 height 23
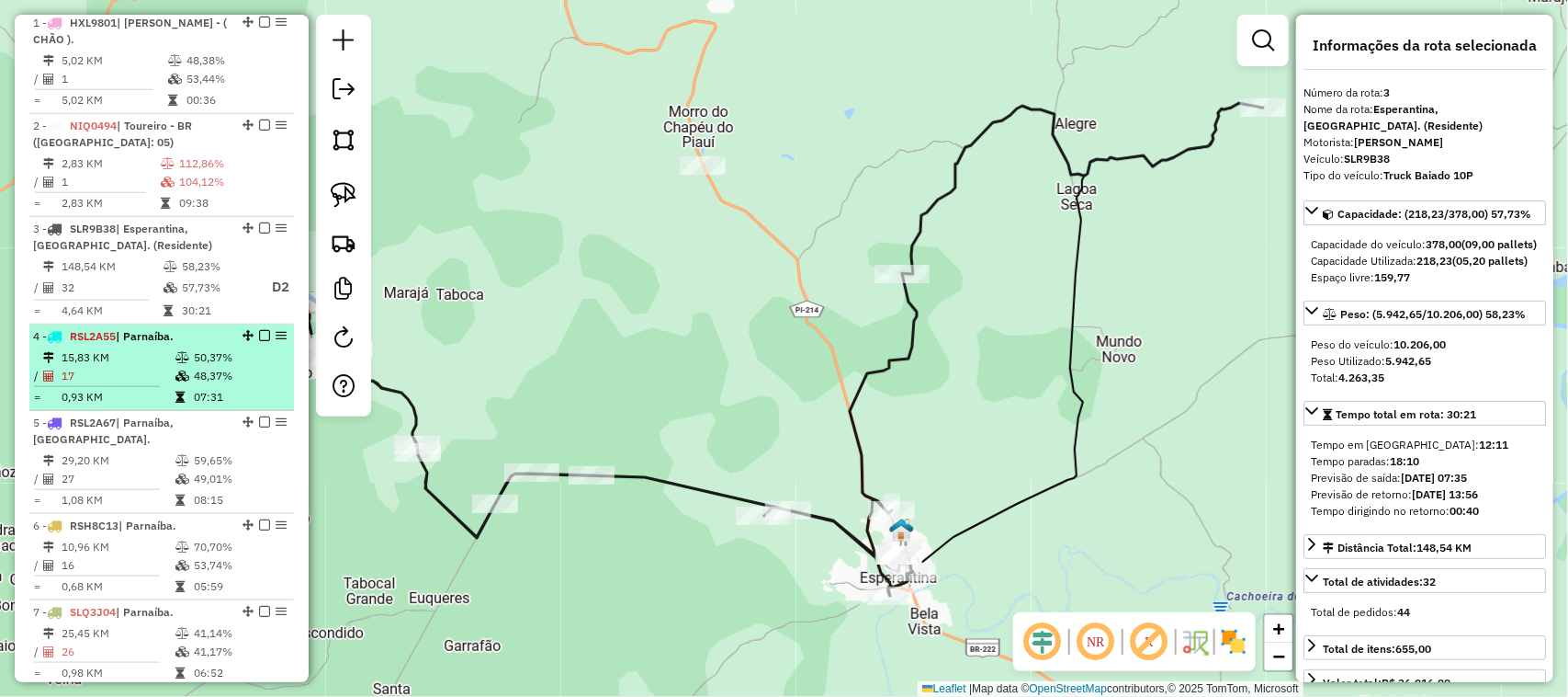
click at [148, 367] on td "15,83 KM" at bounding box center [118, 357] width 114 height 19
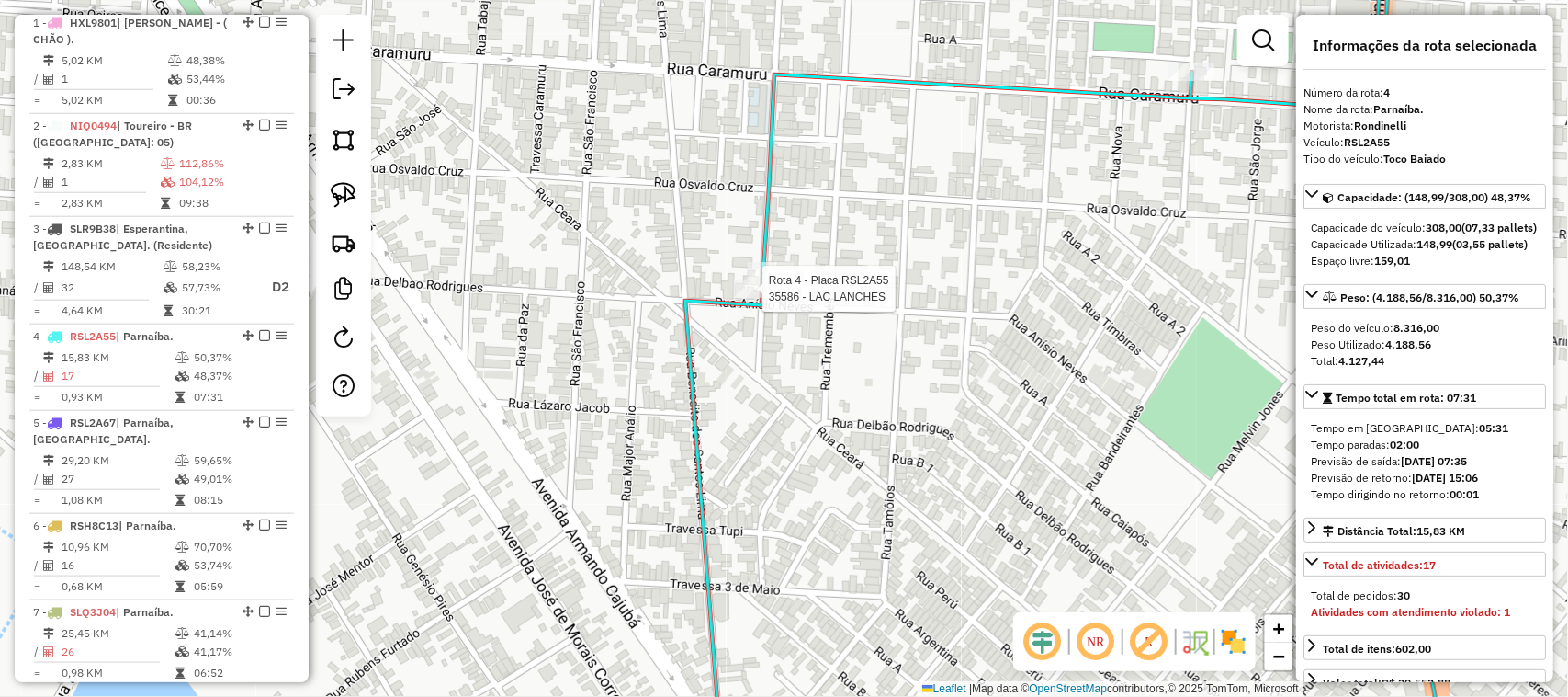
click at [768, 297] on div at bounding box center [757, 289] width 46 height 19
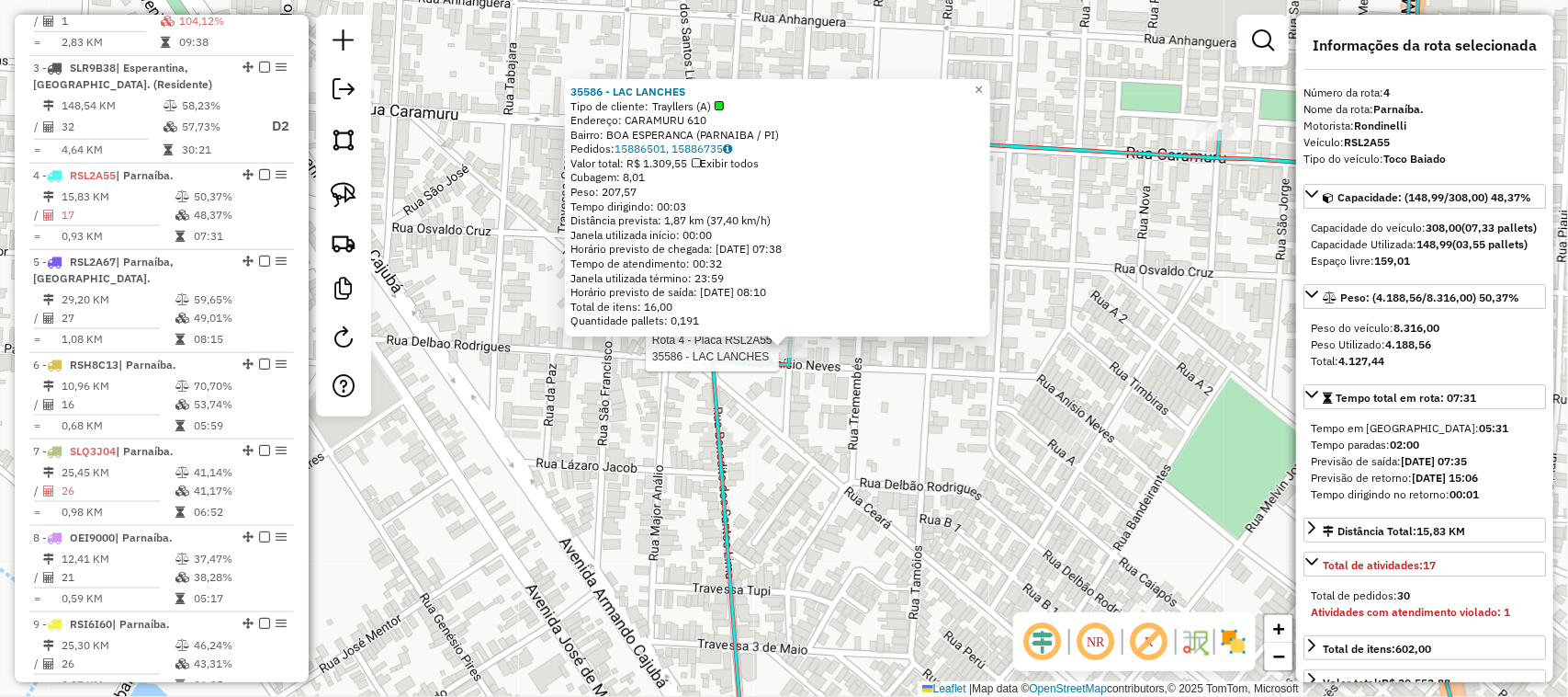
scroll to position [1025, 0]
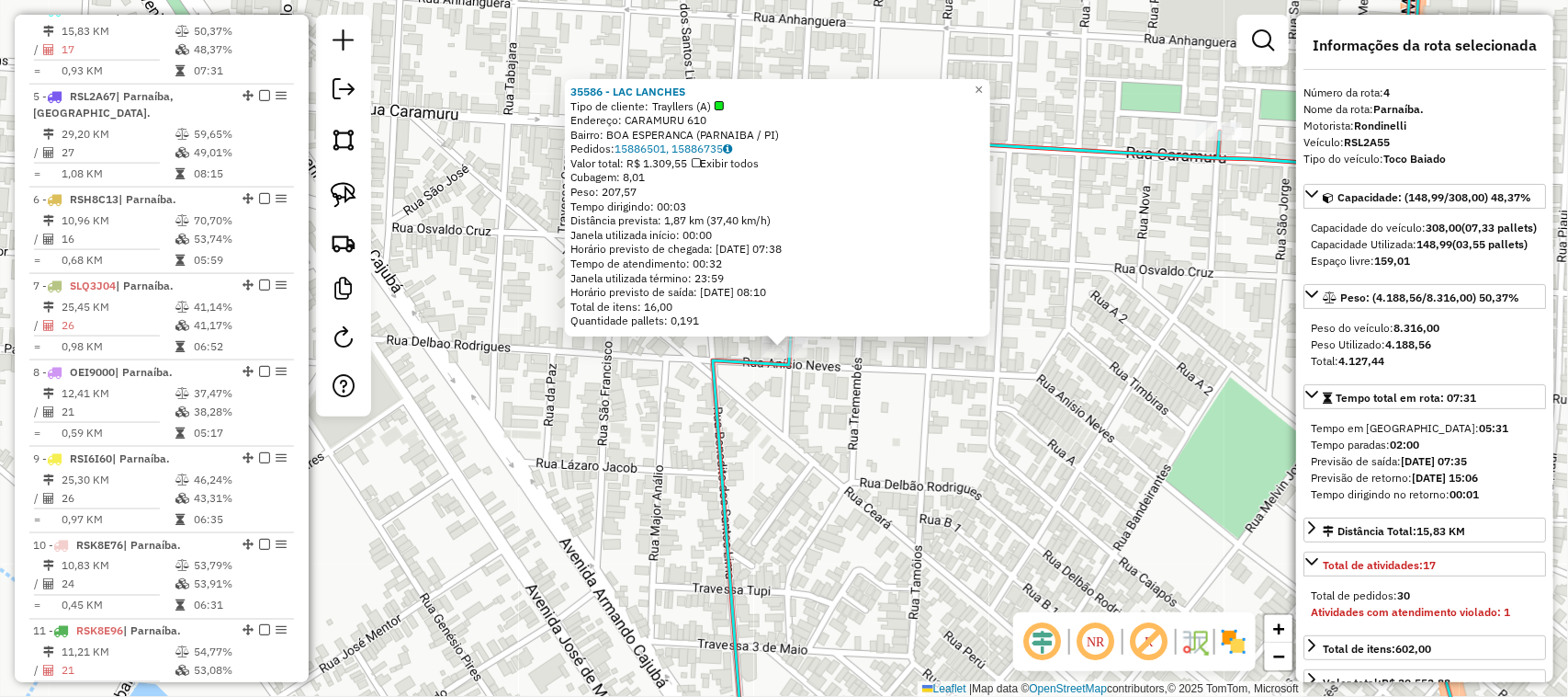
click at [885, 441] on div "35586 - LAC LANCHES Tipo de cliente: Trayllers (A) Endereço: CARAMURU 610 Bairr…" at bounding box center [784, 348] width 1568 height 697
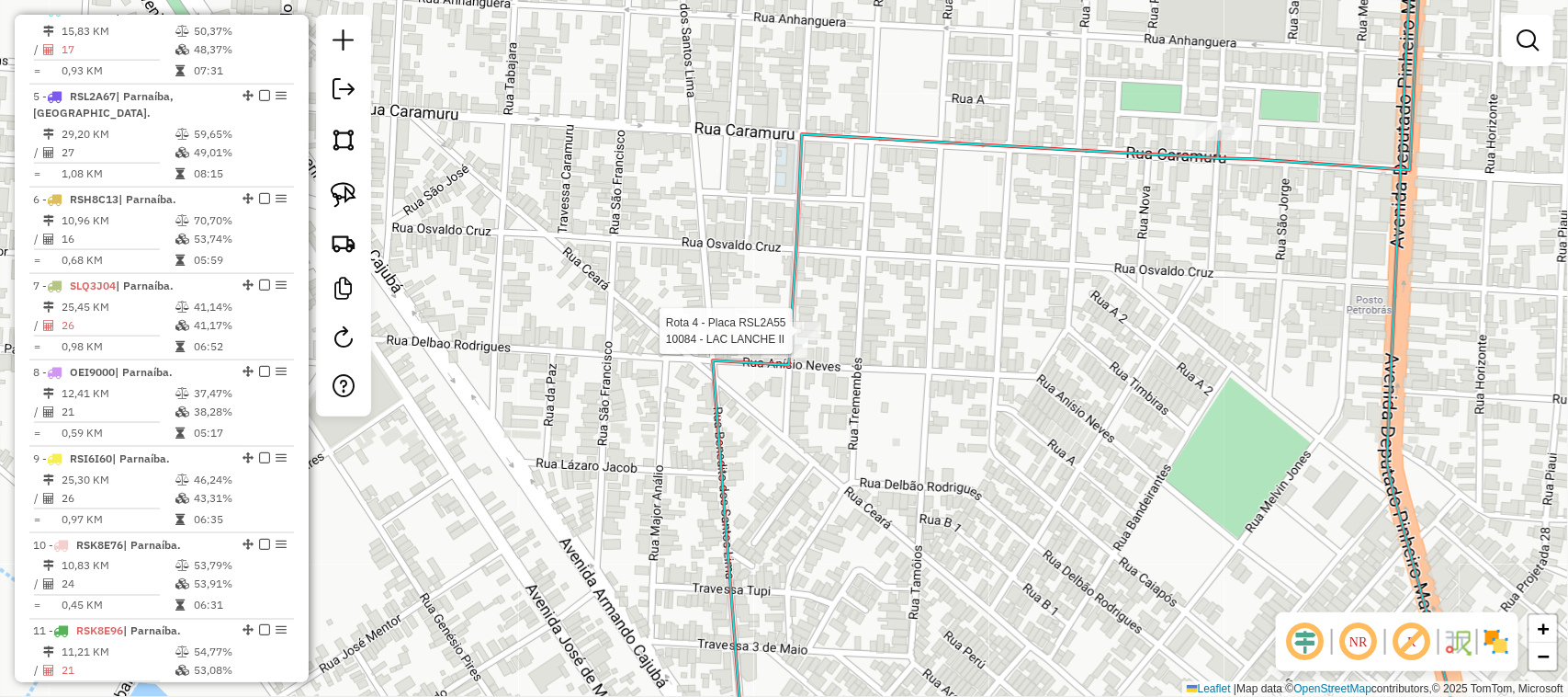
select select "*********"
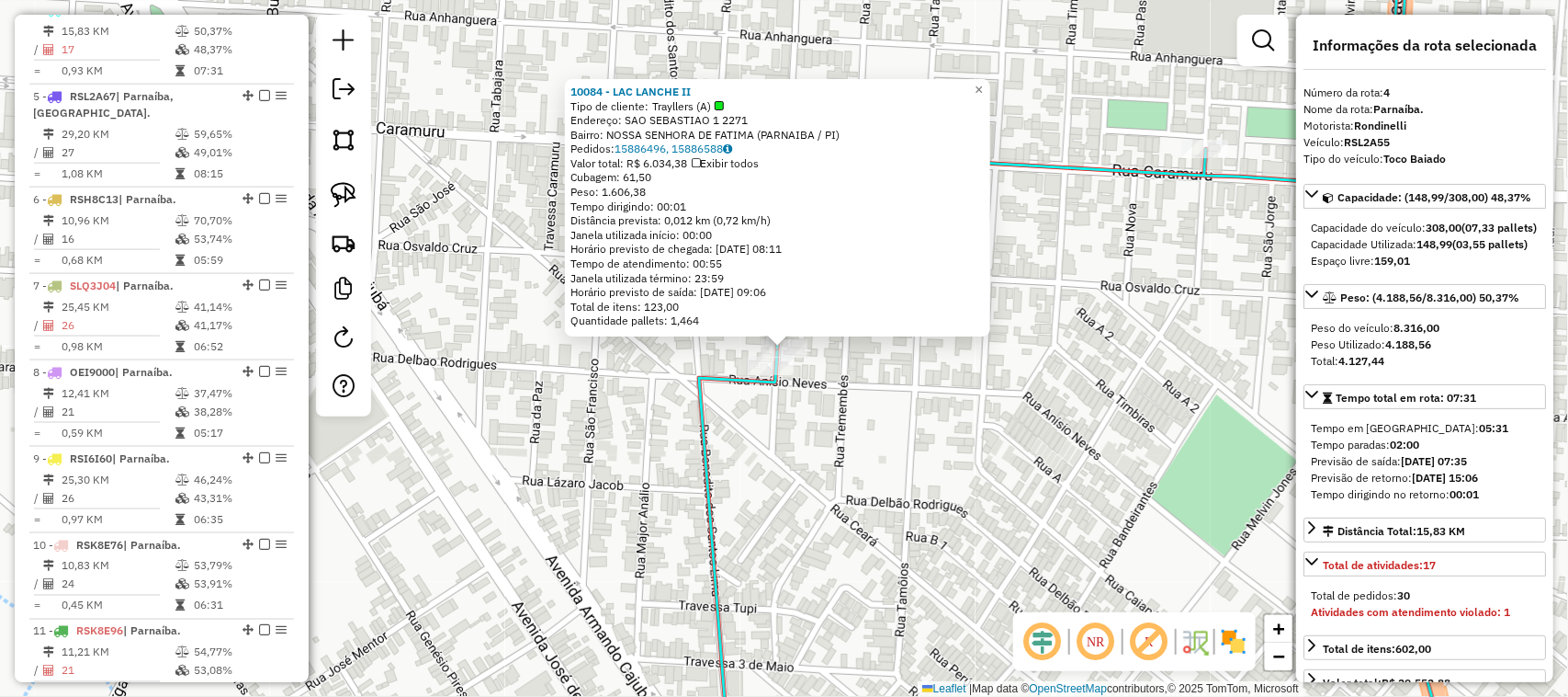
click at [984, 377] on div "10084 - LAC LANCHE II Tipo de cliente: Trayllers (A) Endereço: SAO SEBASTIAO 1 …" at bounding box center [784, 348] width 1568 height 697
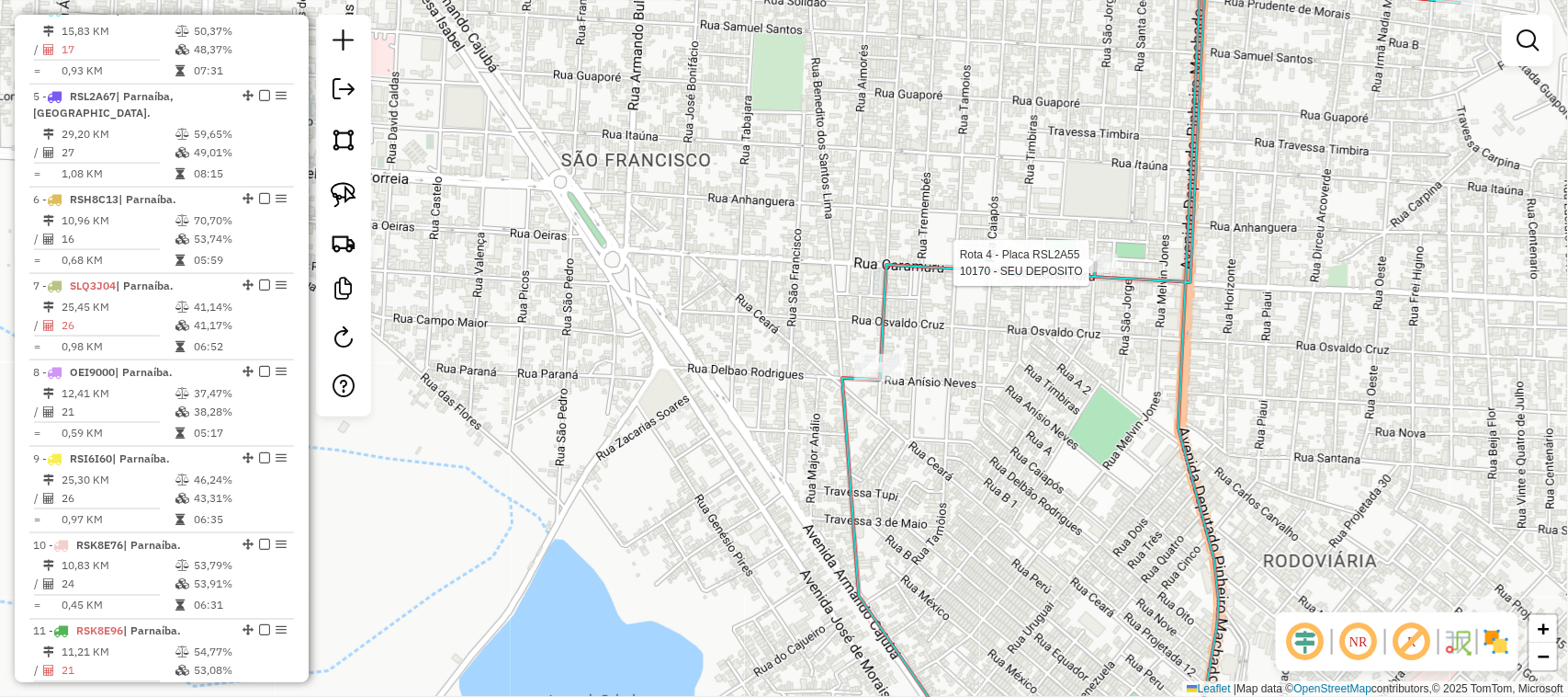
select select "*********"
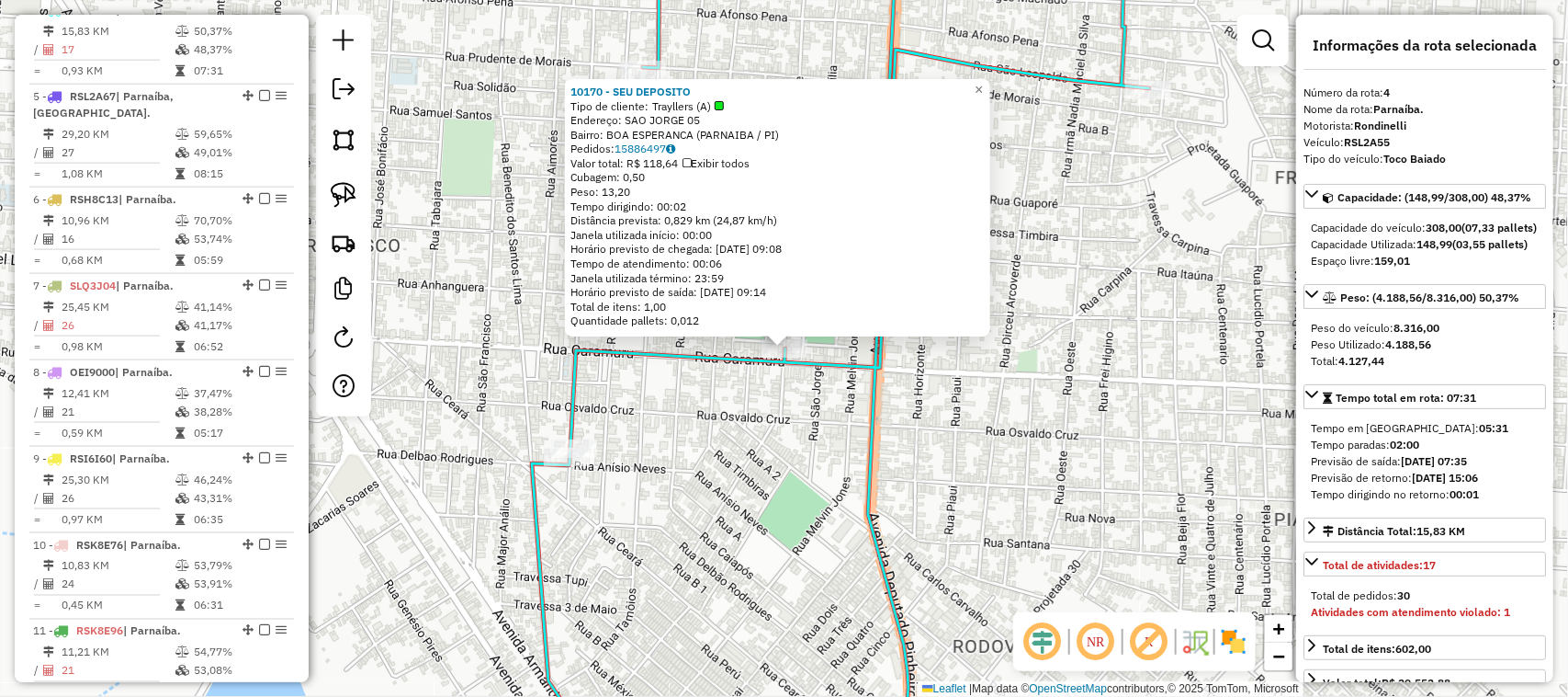
click at [1178, 319] on div "10170 - SEU DEPOSITO Tipo de cliente: Trayllers (A) Endereço: SAO JORGE 05 Bair…" at bounding box center [784, 348] width 1568 height 697
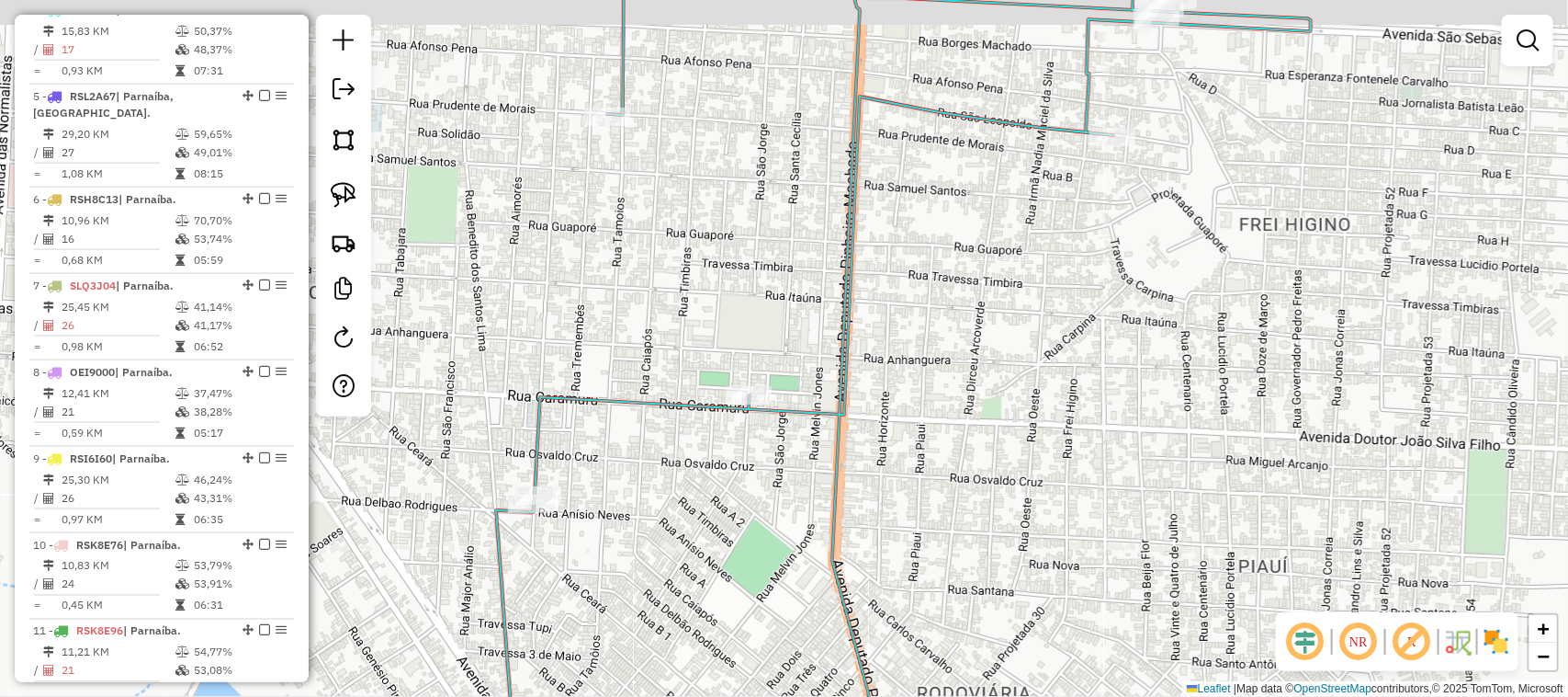
drag, startPoint x: 1176, startPoint y: 222, endPoint x: 1063, endPoint y: 389, distance: 201.6
click at [1068, 383] on div "Janela de atendimento Grade de atendimento Capacidade Transportadoras Veículos …" at bounding box center [784, 348] width 1568 height 697
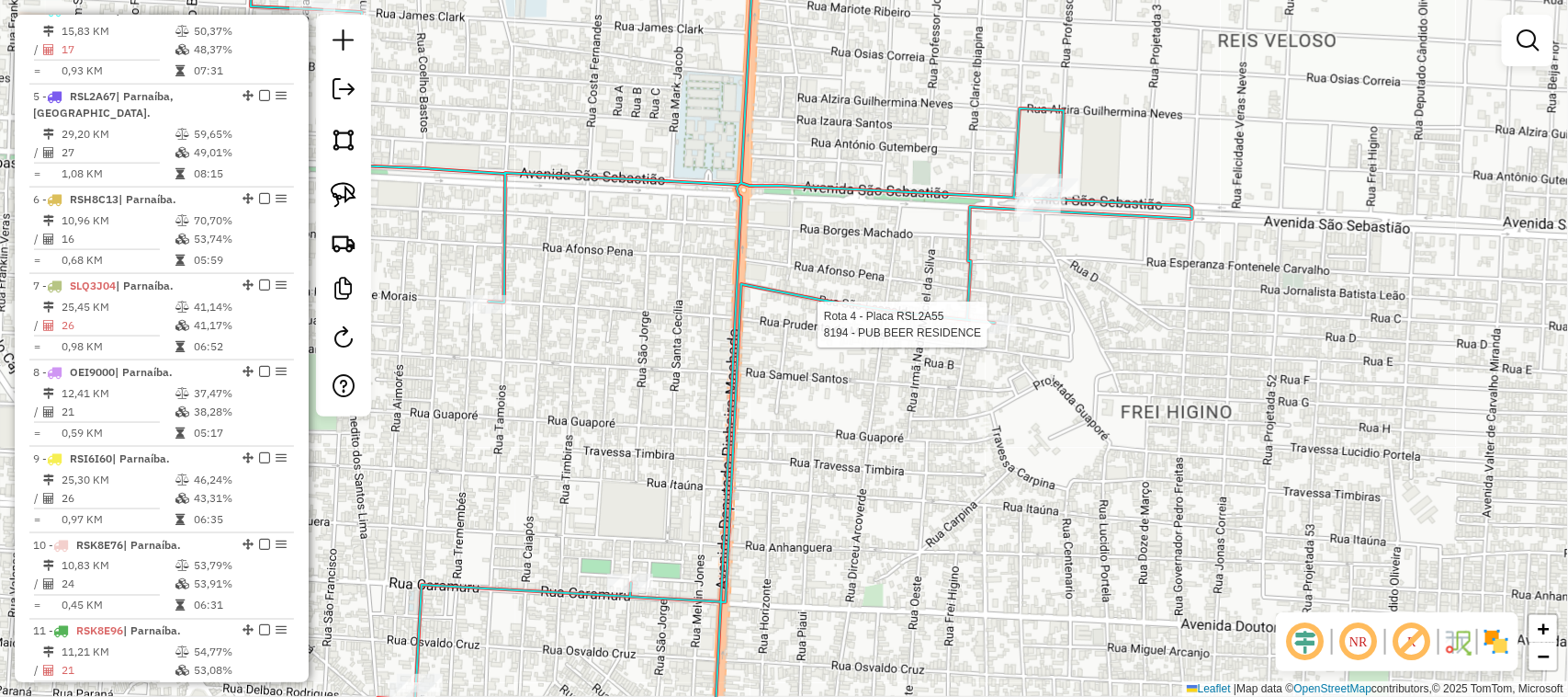
select select "*********"
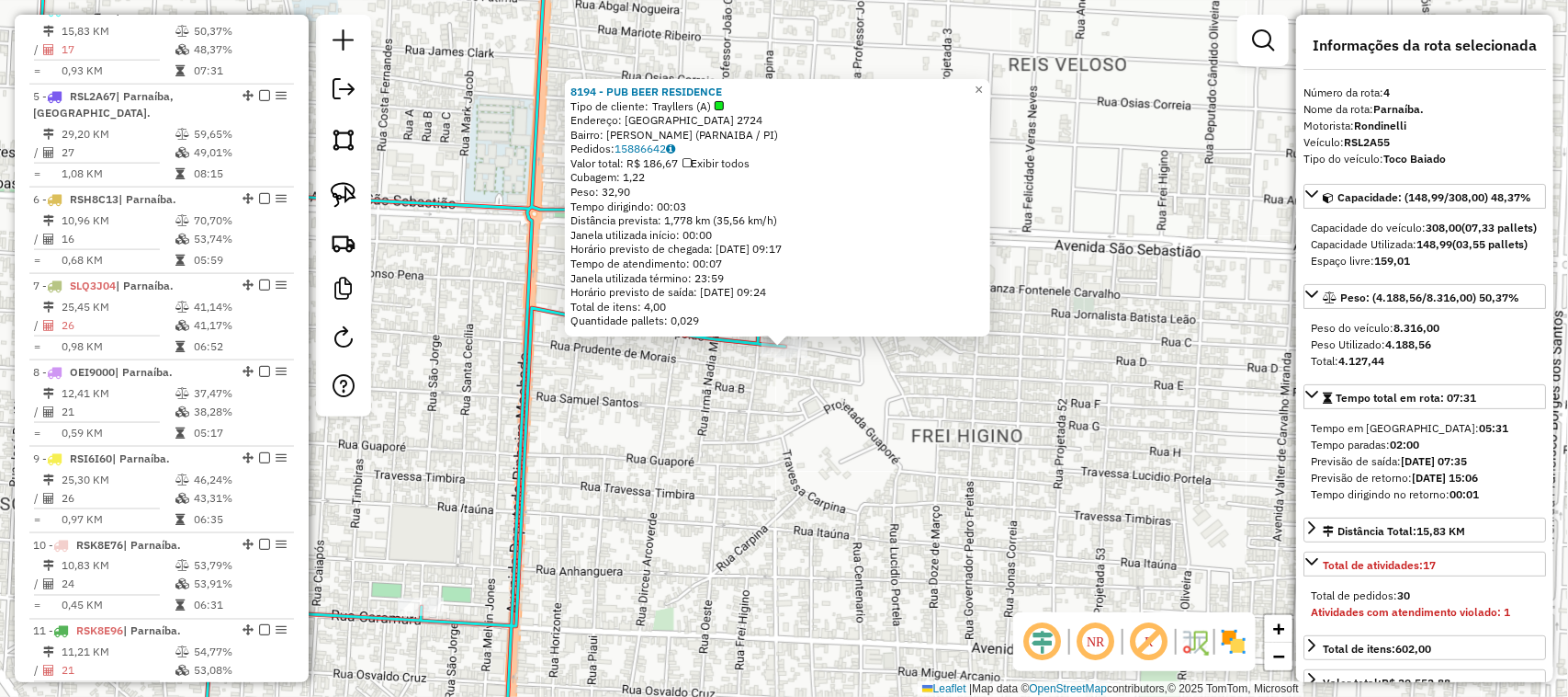
click at [1059, 384] on div "8194 - PUB BEER RESIDENCE Tipo de cliente: Trayllers (A) Endereço: [GEOGRAPHIC_…" at bounding box center [784, 348] width 1568 height 697
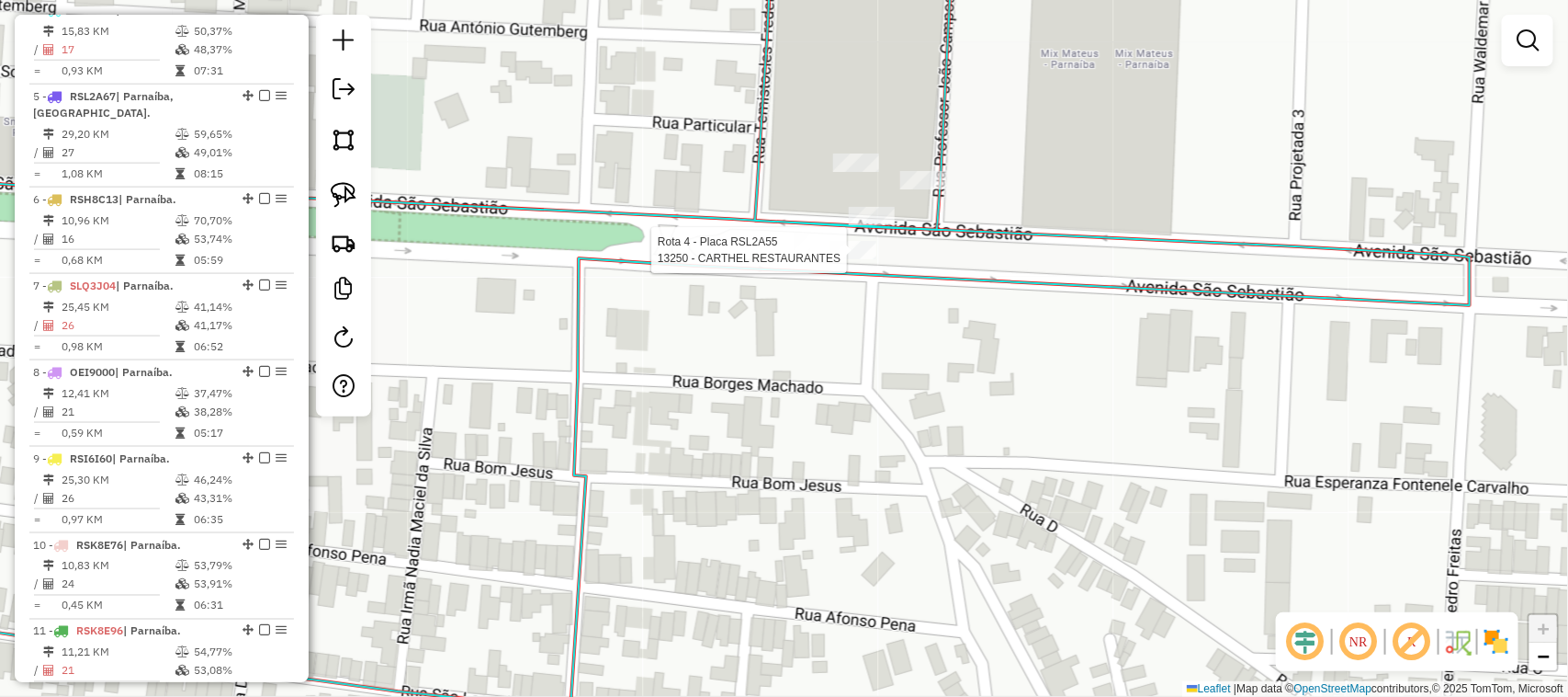
select select "*********"
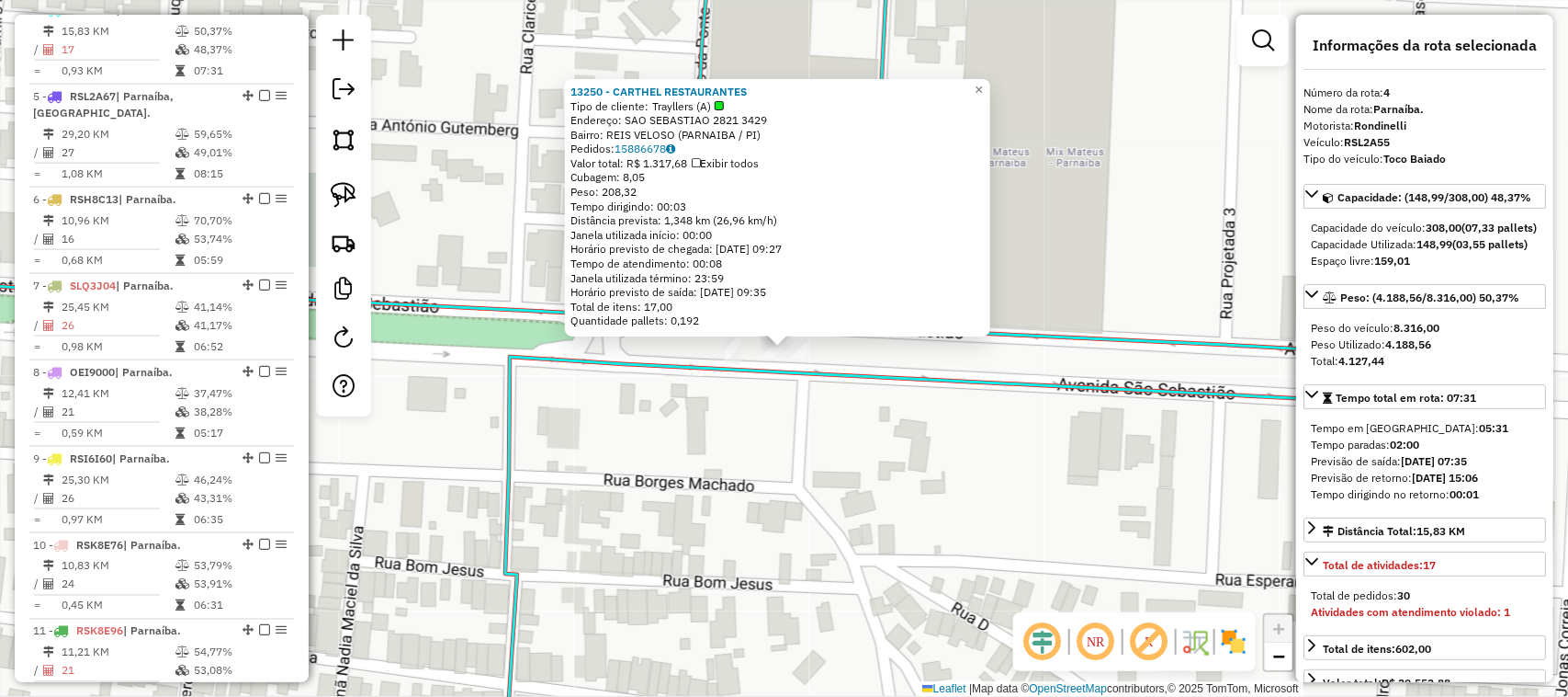
click at [860, 419] on div "13250 - CARTHEL RESTAURANTES Tipo de cliente: Trayllers (A) Endereço: [GEOGRAPH…" at bounding box center [784, 348] width 1568 height 697
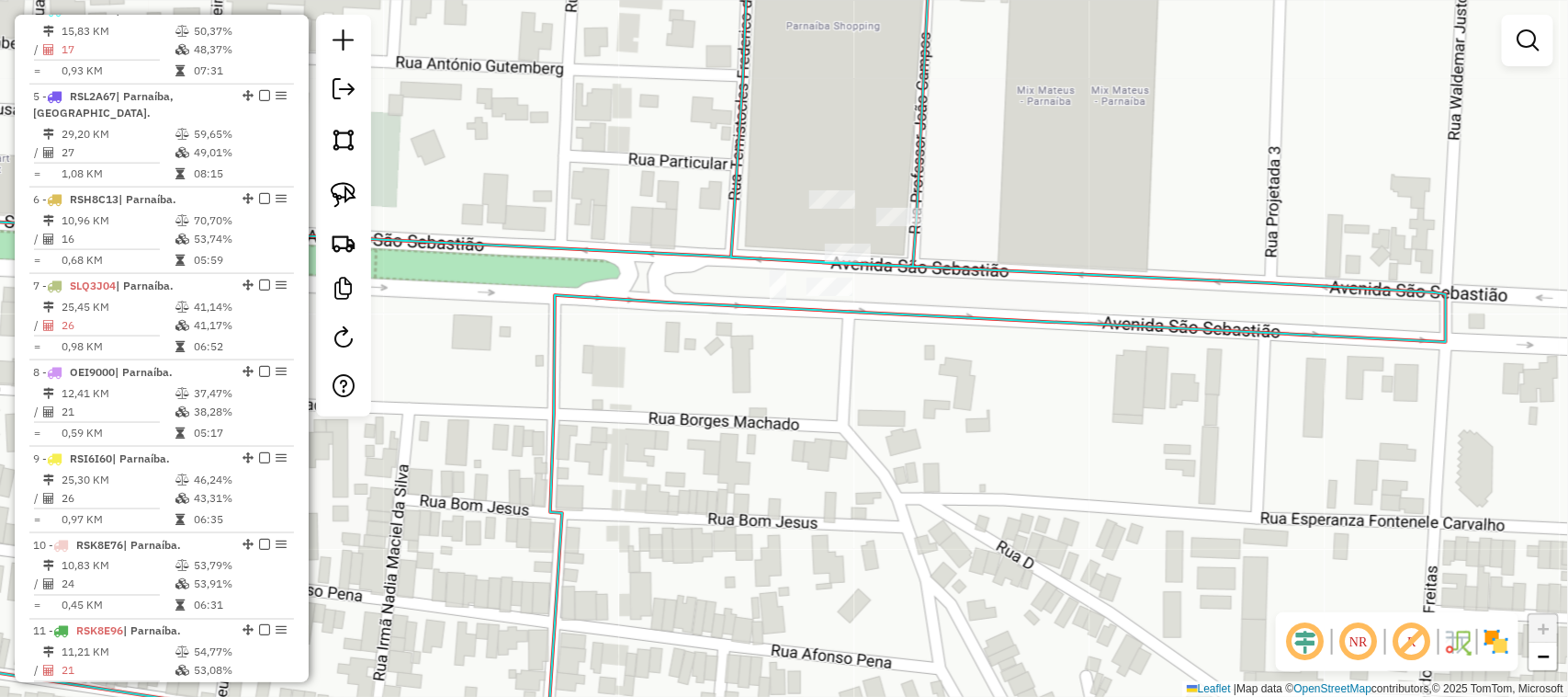
drag, startPoint x: 764, startPoint y: 483, endPoint x: 865, endPoint y: 326, distance: 186.7
click at [830, 387] on div "Janela de atendimento Grade de atendimento Capacidade Transportadoras Veículos …" at bounding box center [784, 348] width 1568 height 697
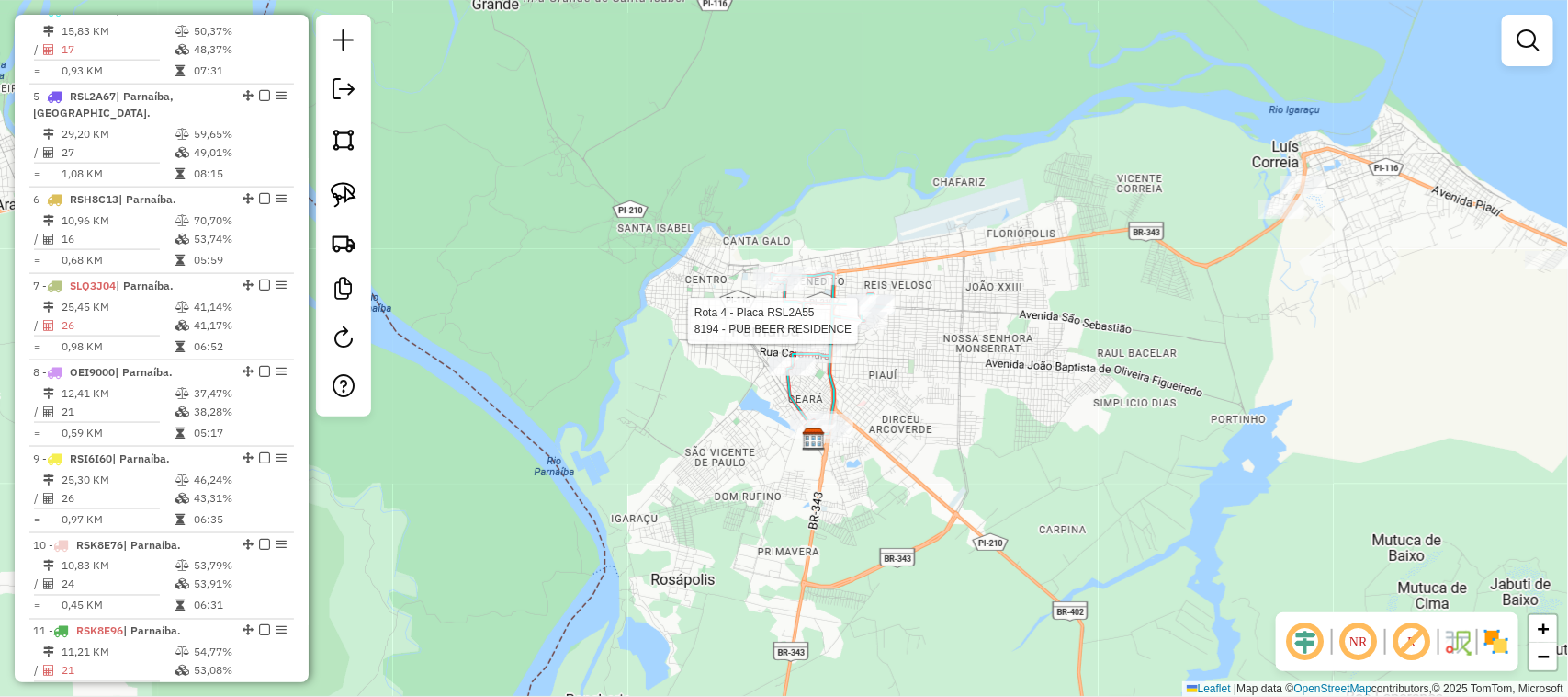
select select "*********"
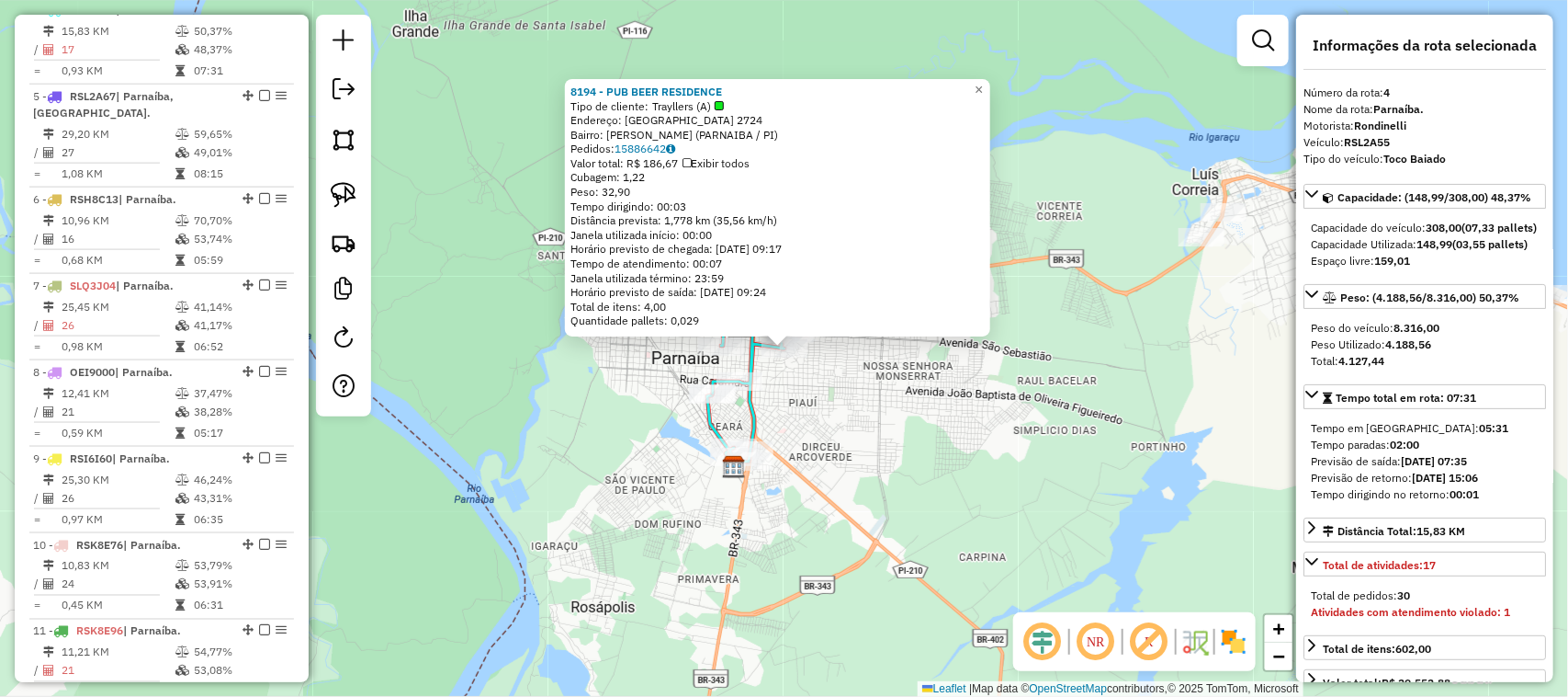
click at [931, 397] on div "8194 - PUB BEER RESIDENCE Tipo de cliente: Trayllers (A) Endereço: SAO LEOPOLDO…" at bounding box center [784, 348] width 1568 height 697
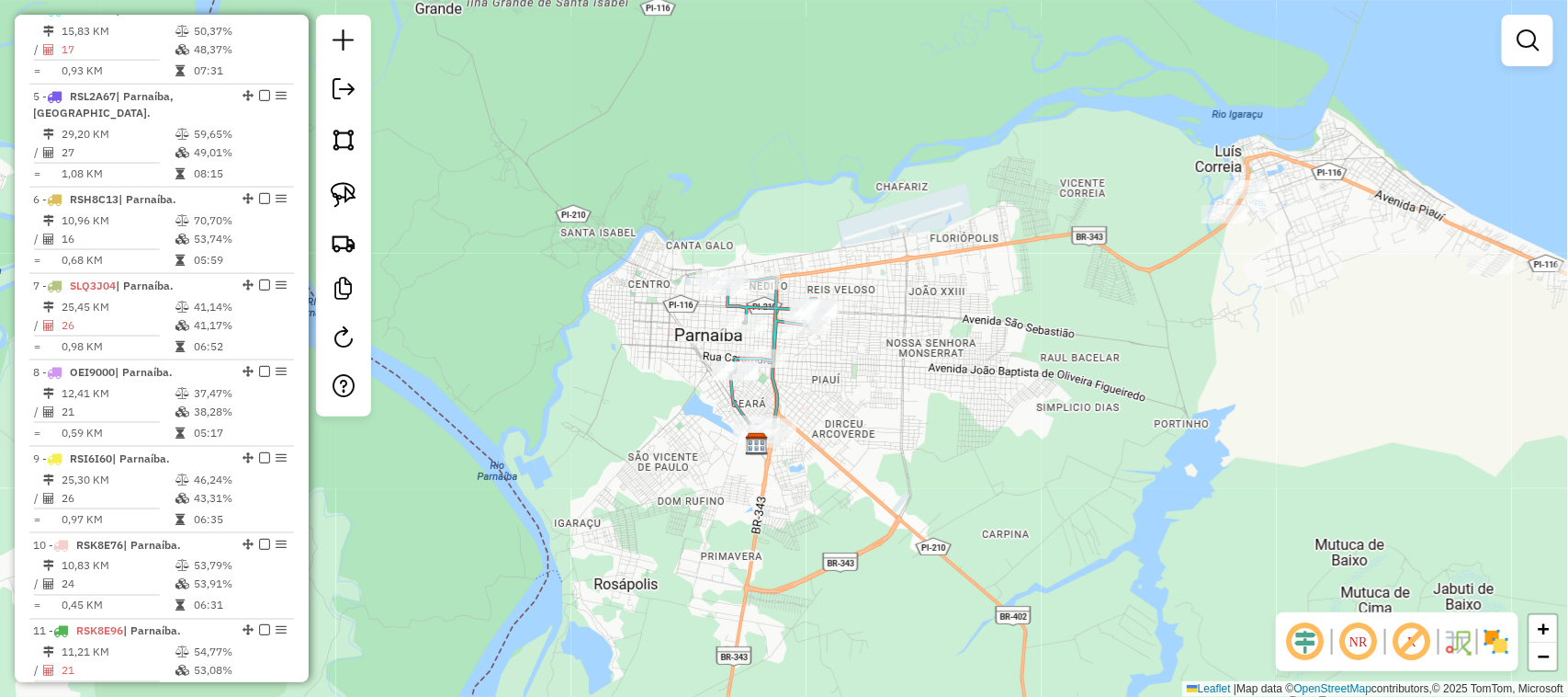
drag, startPoint x: 942, startPoint y: 378, endPoint x: 1053, endPoint y: 295, distance: 138.6
click at [1025, 317] on div "Janela de atendimento Grade de atendimento Capacidade Transportadoras Veículos …" at bounding box center [784, 348] width 1568 height 697
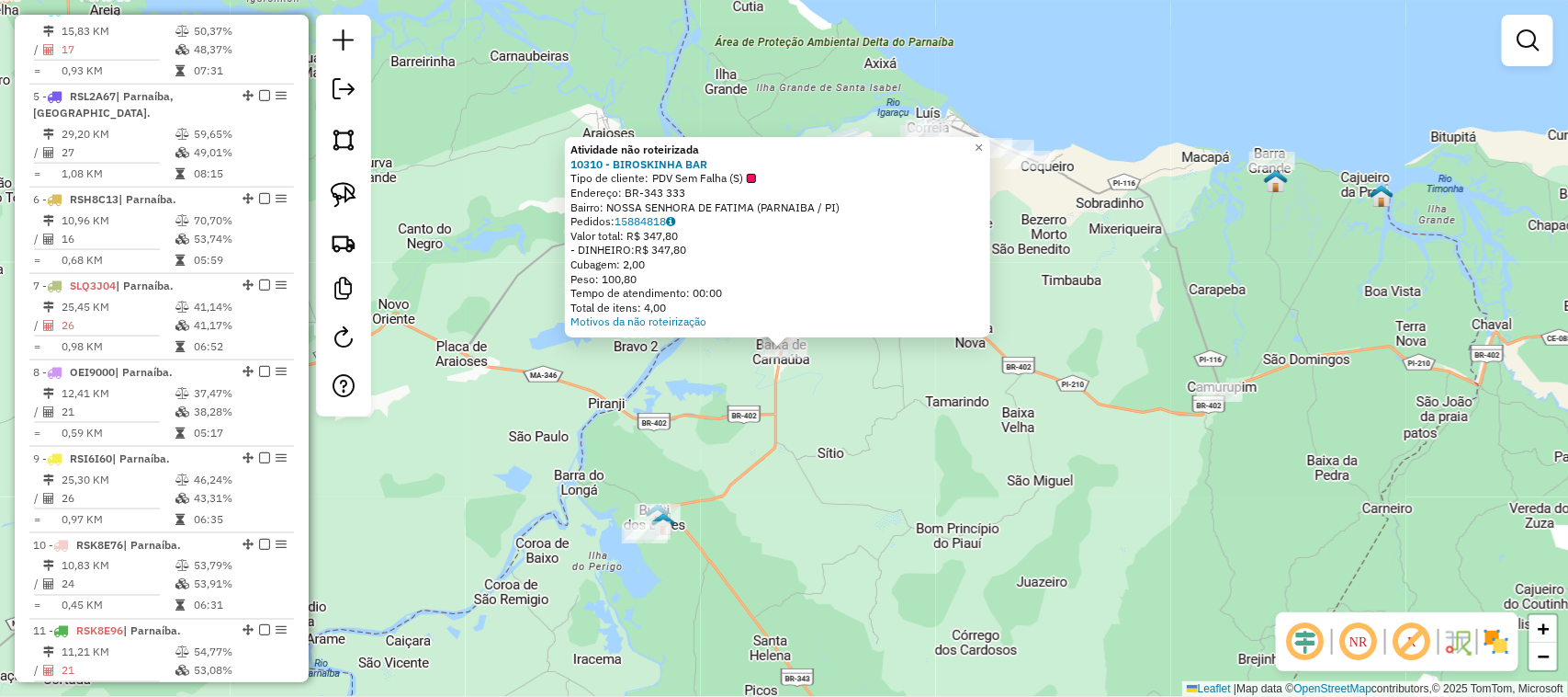
click at [915, 438] on div "Atividade não roteirizada 10310 - BIROSKINHA BAR Tipo de cliente: PDV Sem Falha…" at bounding box center [784, 348] width 1568 height 697
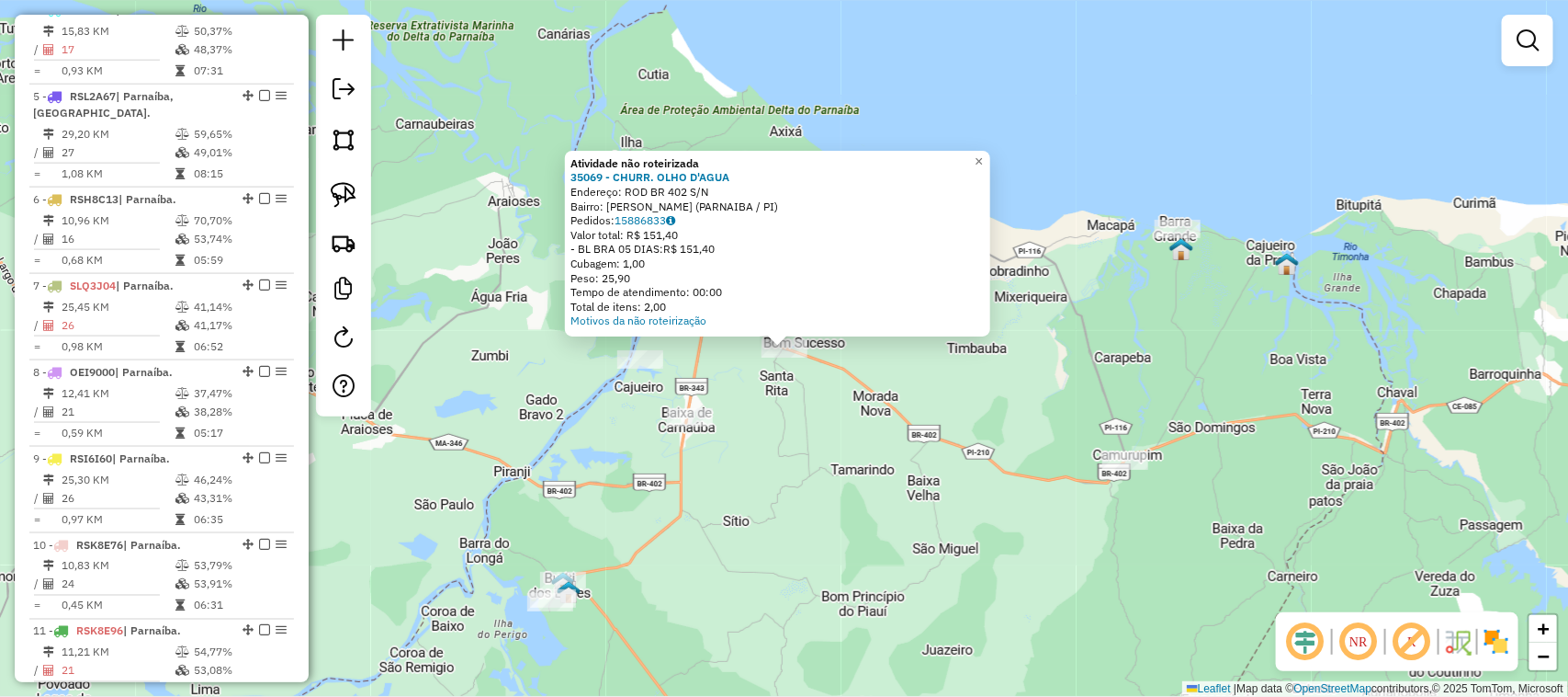
click at [824, 409] on div "Atividade não roteirizada 35069 - CHURR. OLHO D'AGUA Endereço: ROD BR 402 S/N B…" at bounding box center [784, 348] width 1568 height 697
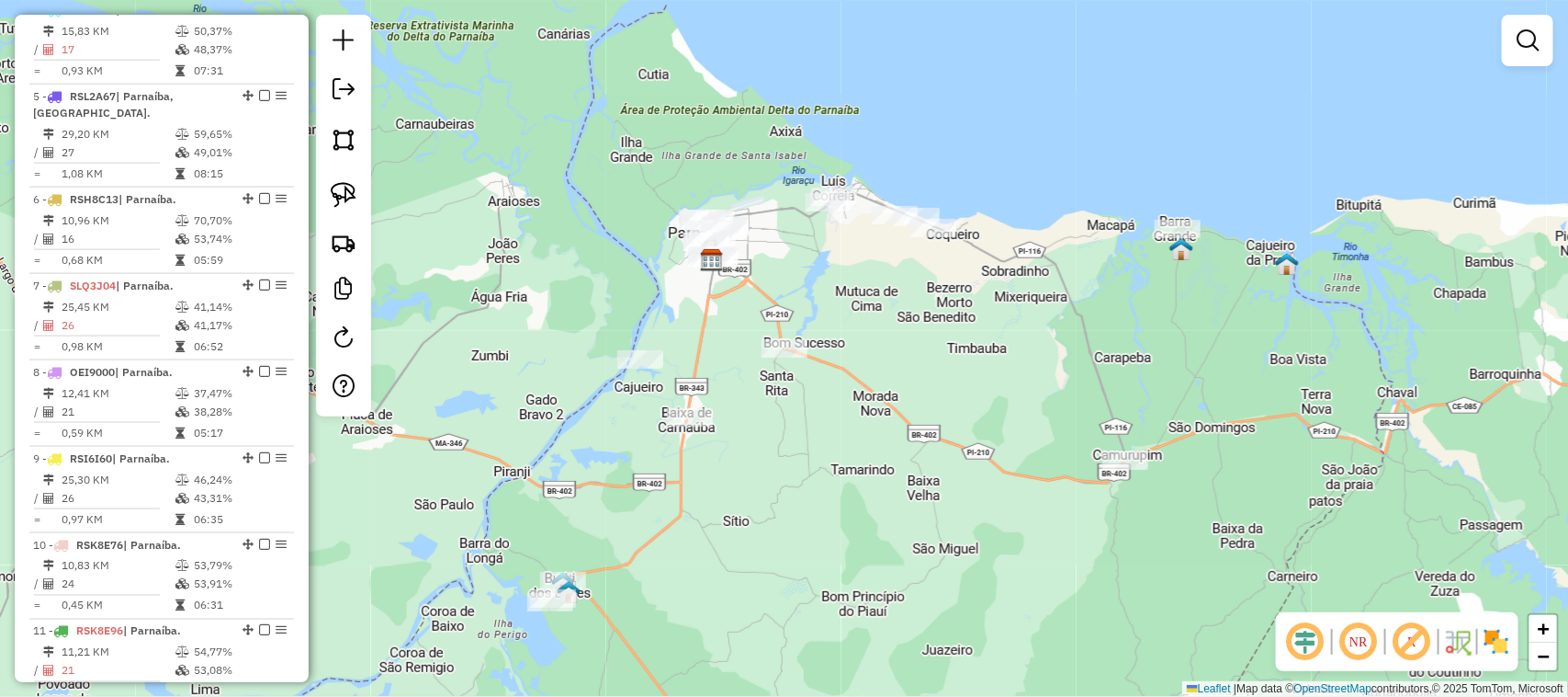
click at [856, 392] on div "Janela de atendimento Grade de atendimento Capacidade Transportadoras Veículos …" at bounding box center [784, 348] width 1568 height 697
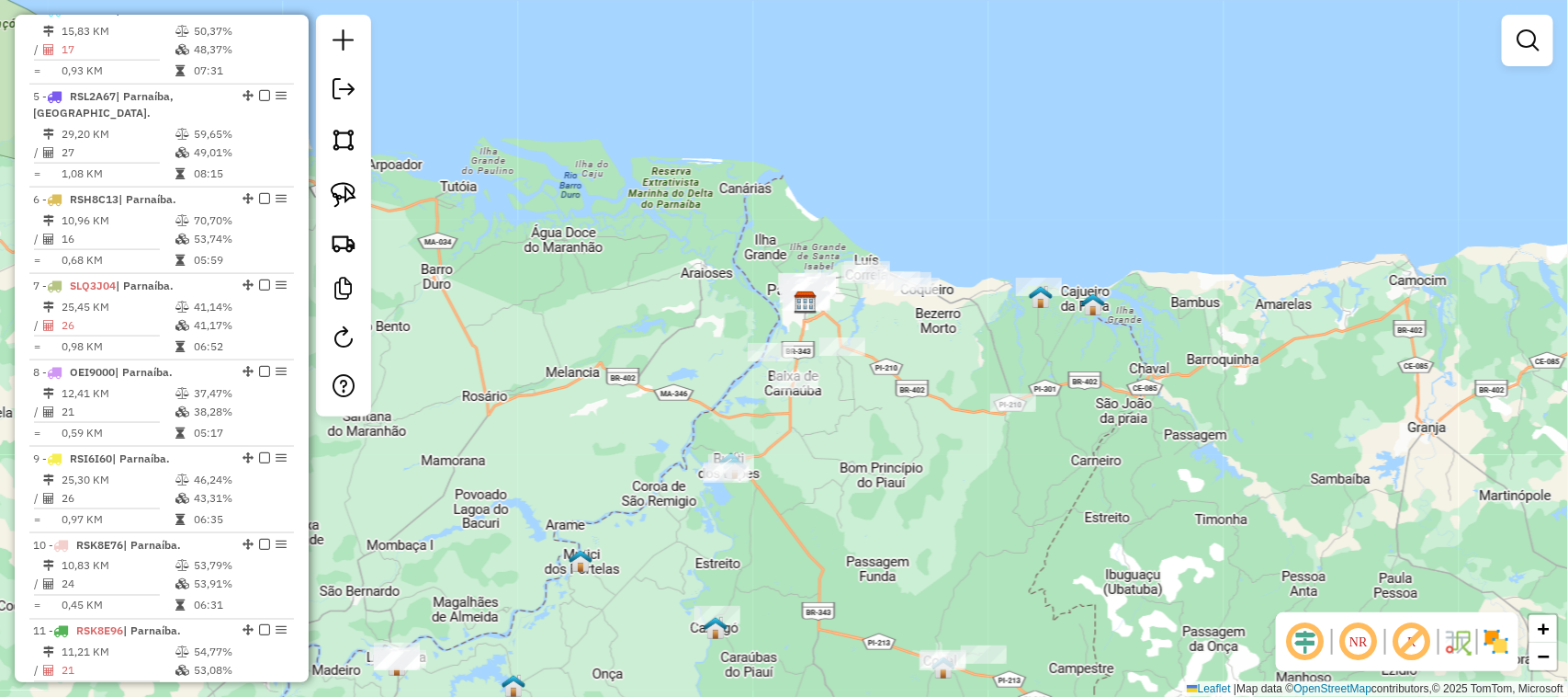
drag, startPoint x: 666, startPoint y: 309, endPoint x: 763, endPoint y: 267, distance: 105.7
click at [747, 278] on div "Janela de atendimento Grade de atendimento Capacidade Transportadoras Veículos …" at bounding box center [784, 348] width 1568 height 697
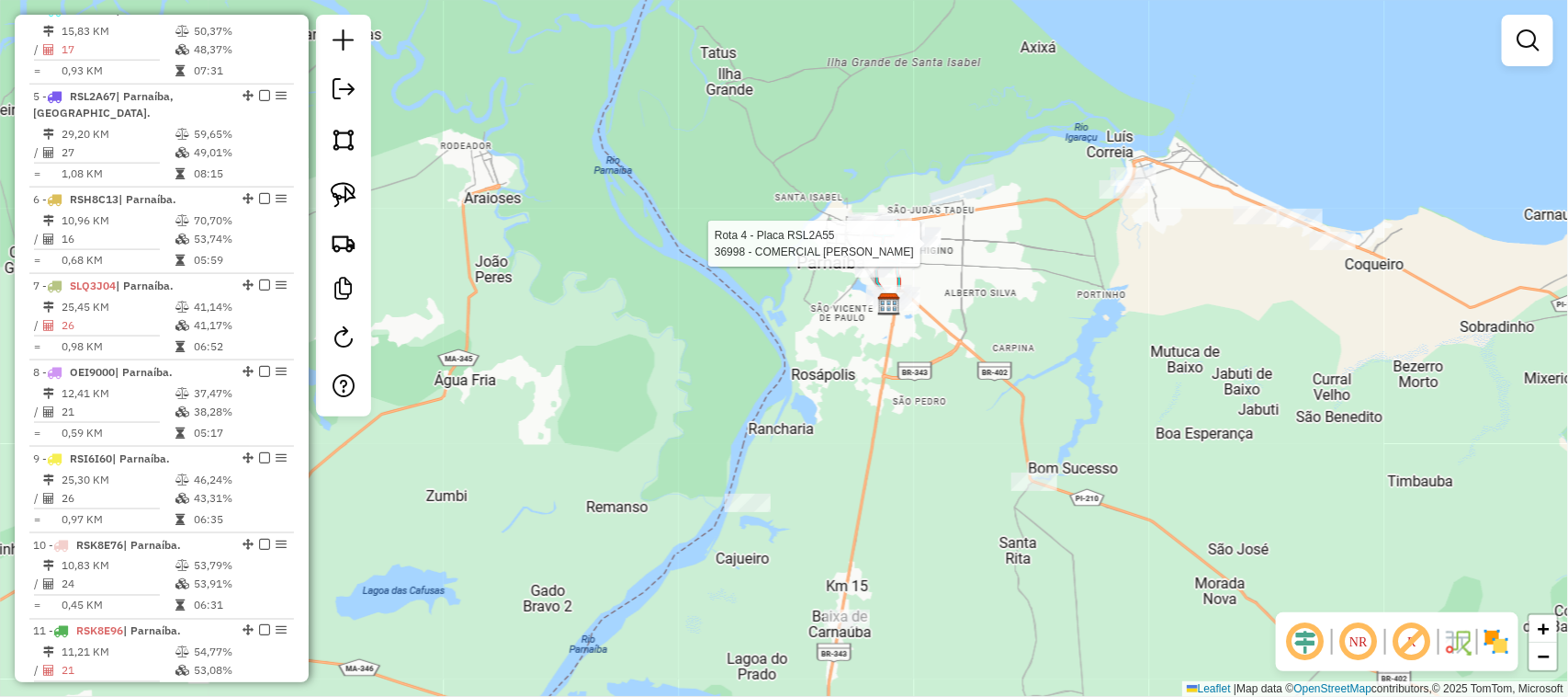
select select "*********"
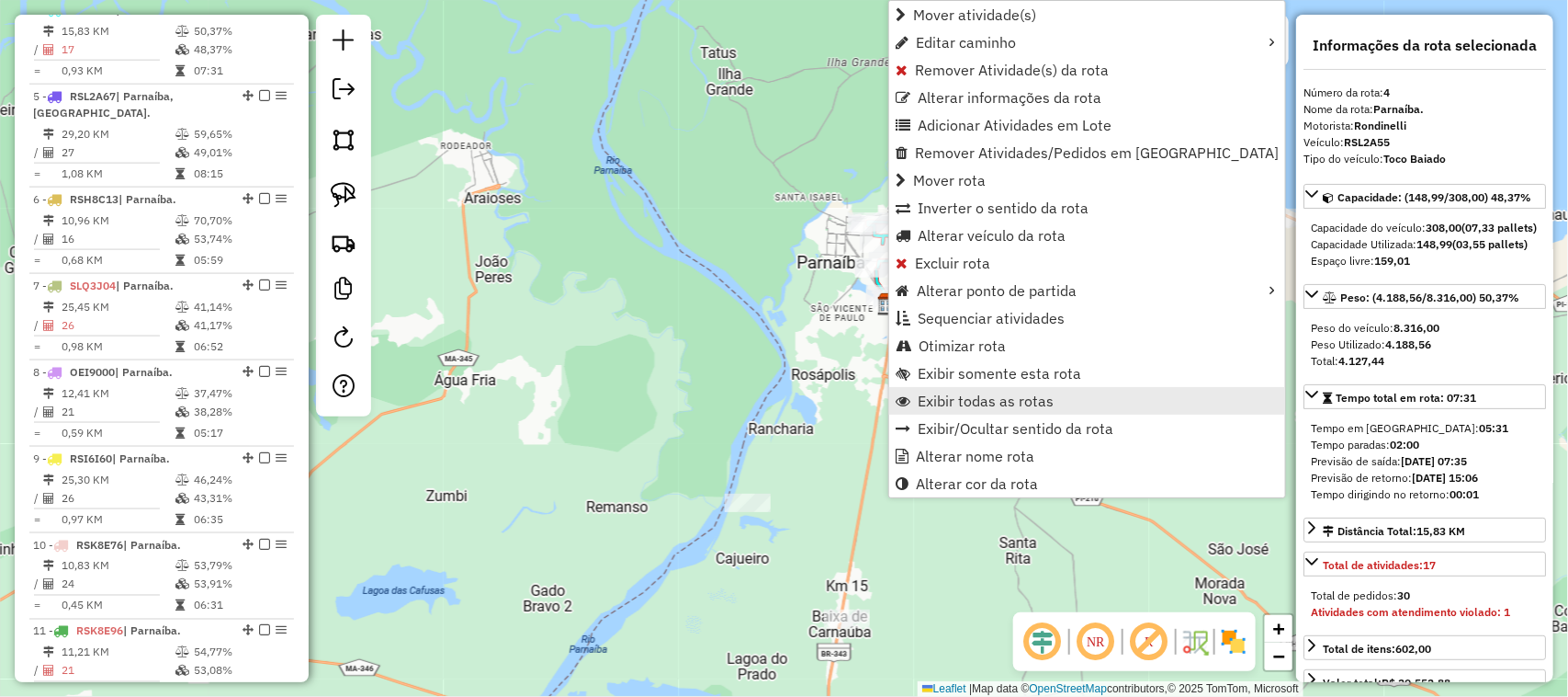
click at [981, 402] on span "Exibir todas as rotas" at bounding box center [985, 401] width 136 height 15
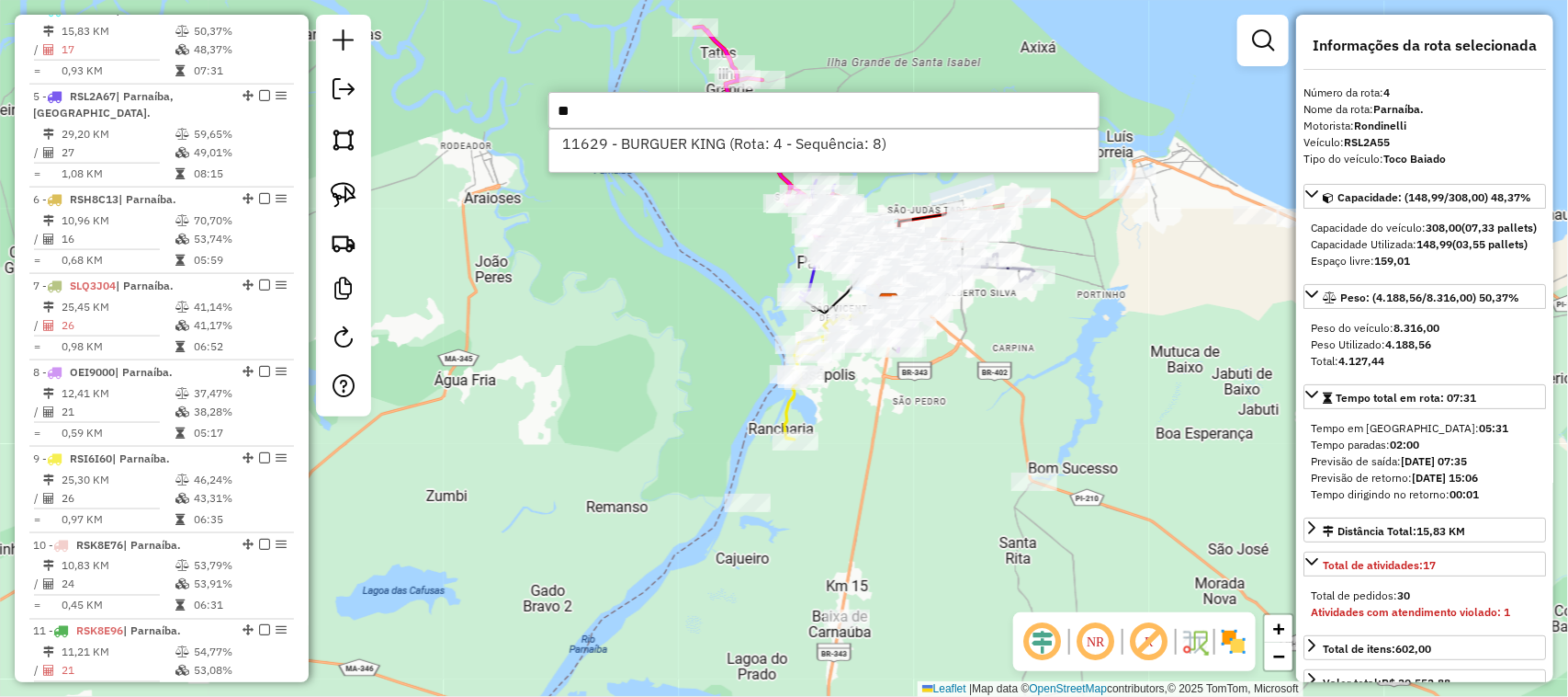
type input "*"
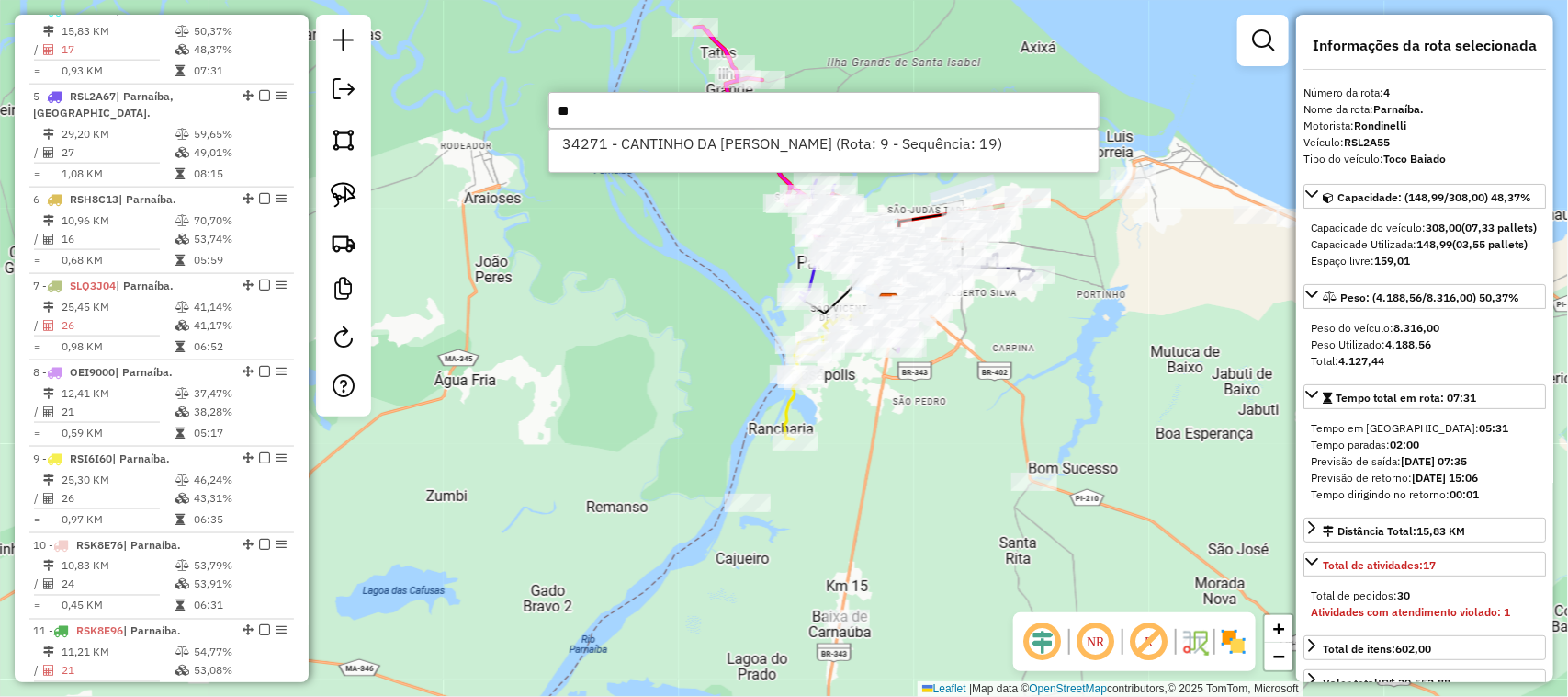
type input "*"
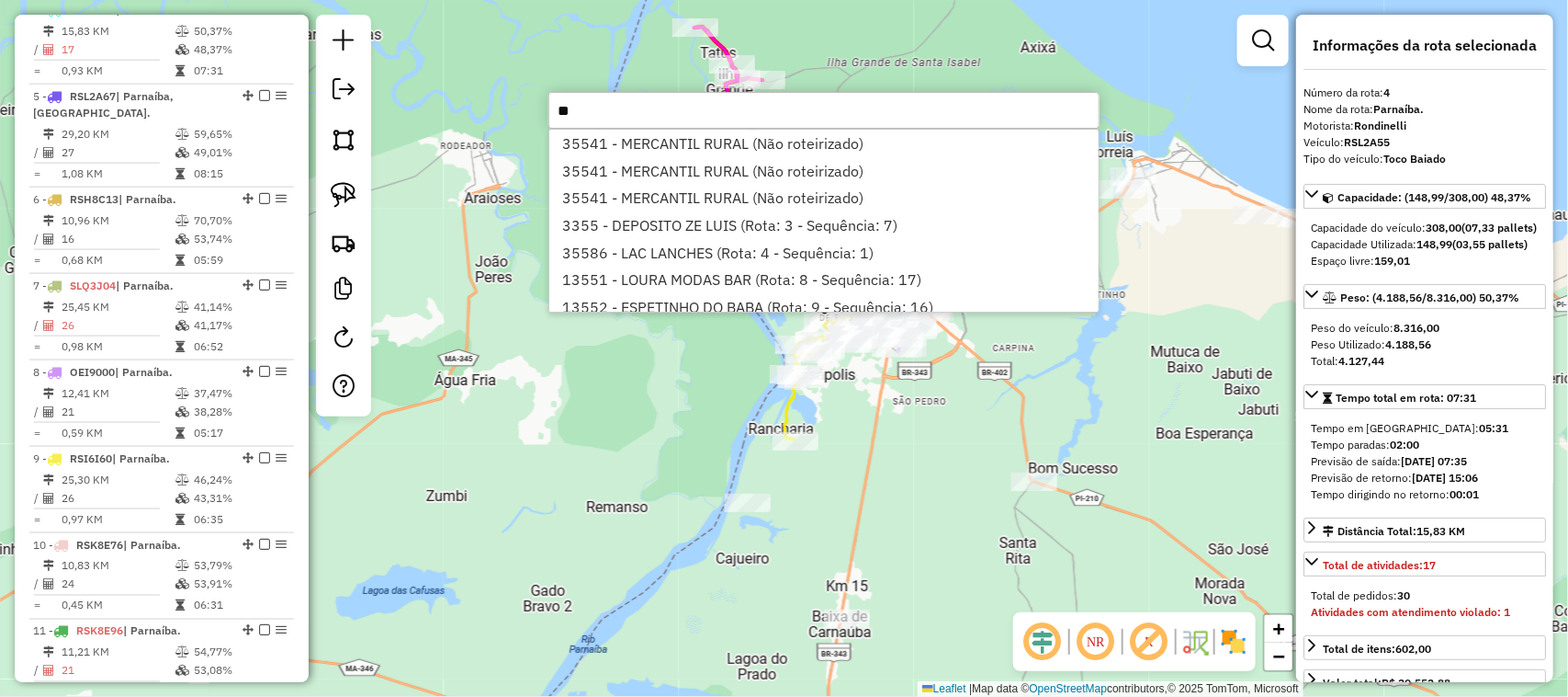
type input "*"
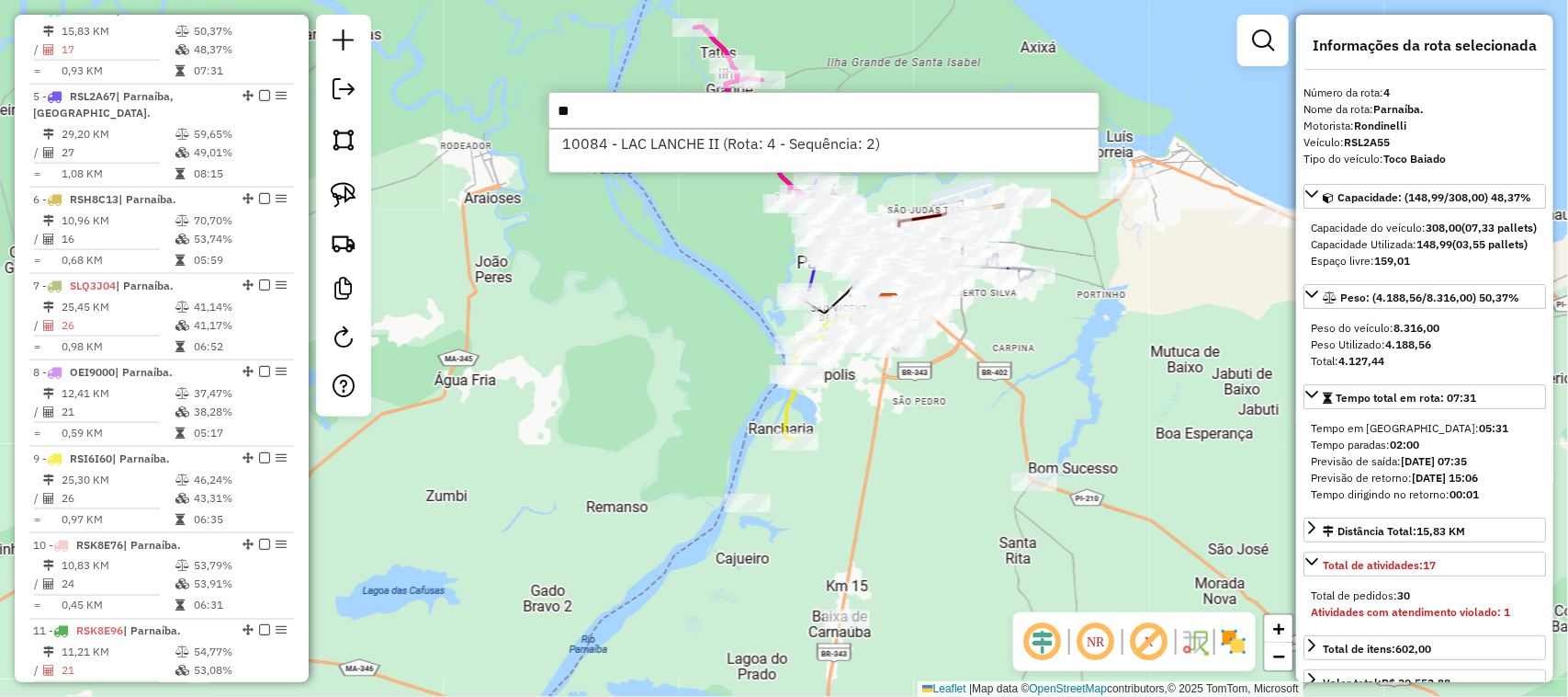
type input "*"
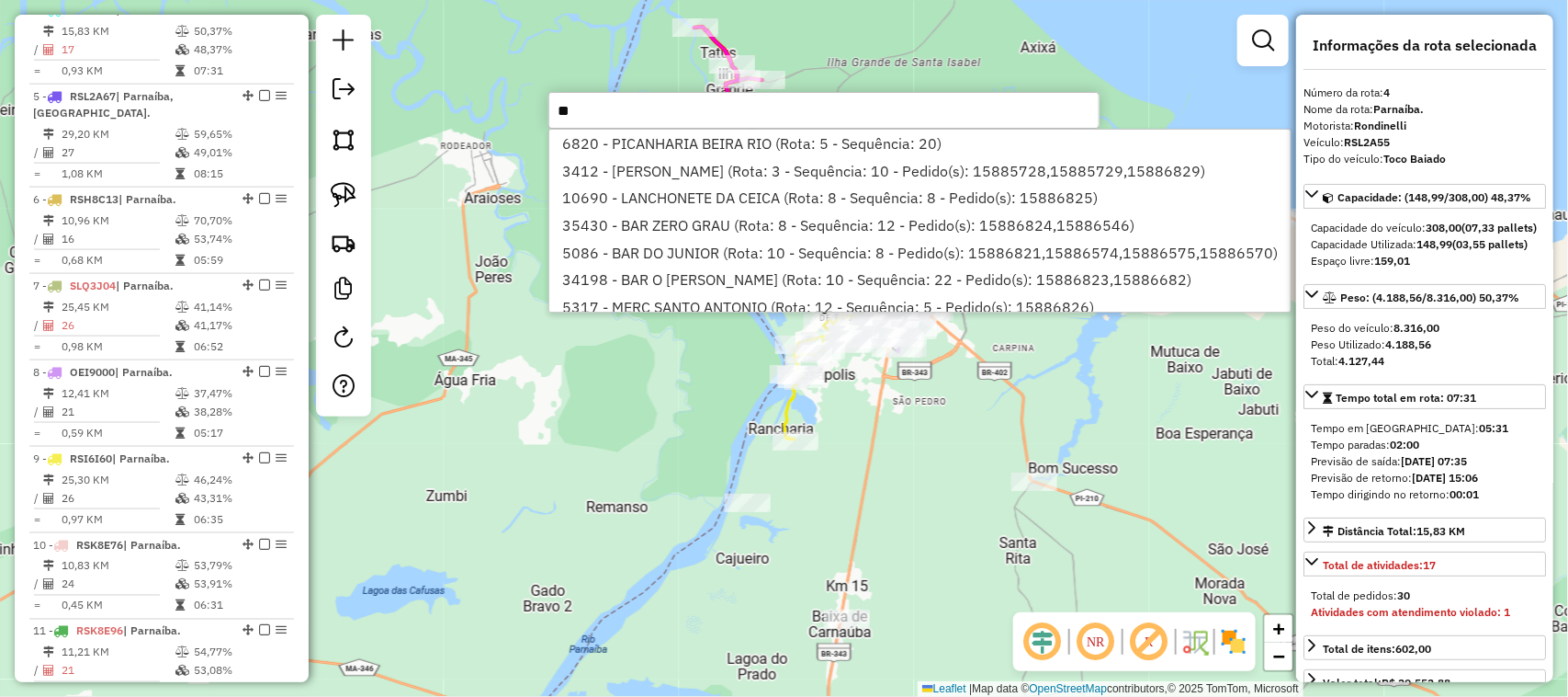
type input "*"
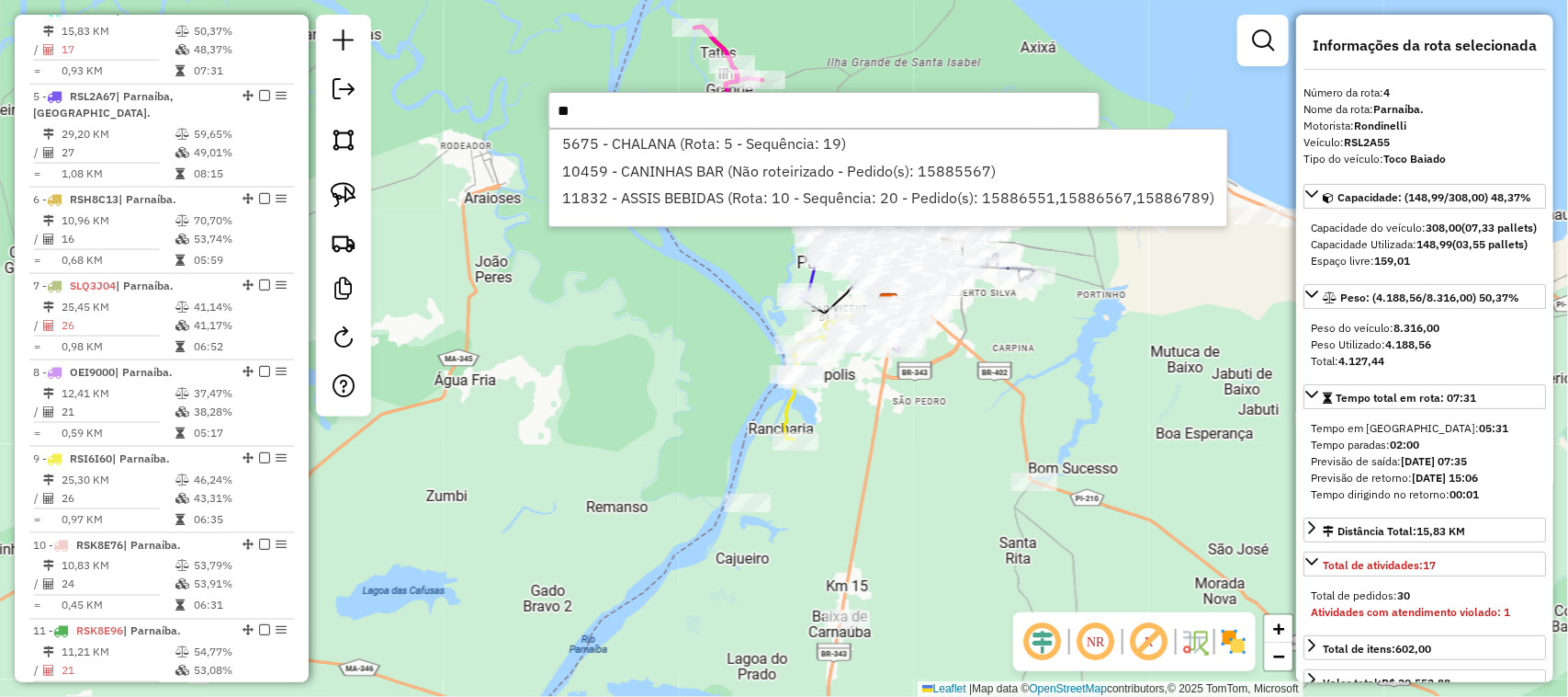
type input "*"
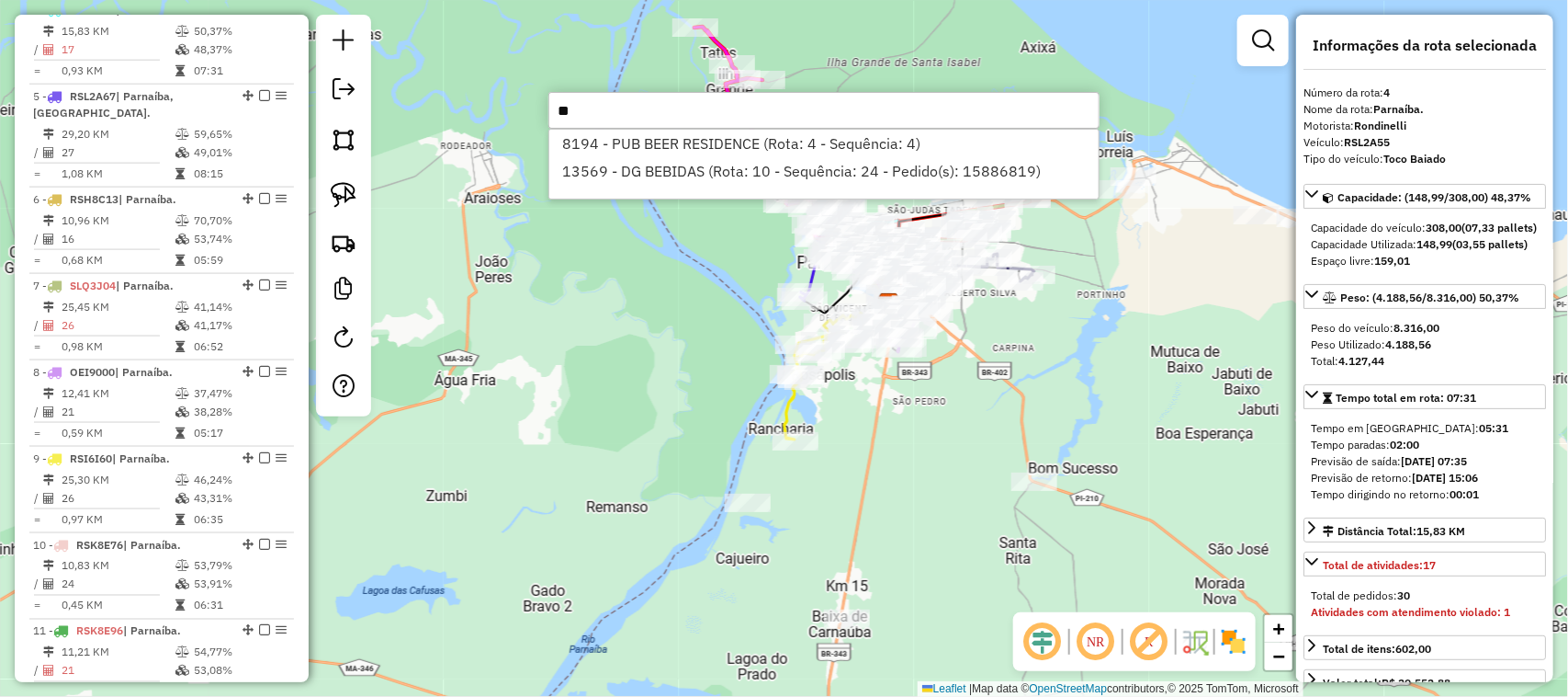
type input "*"
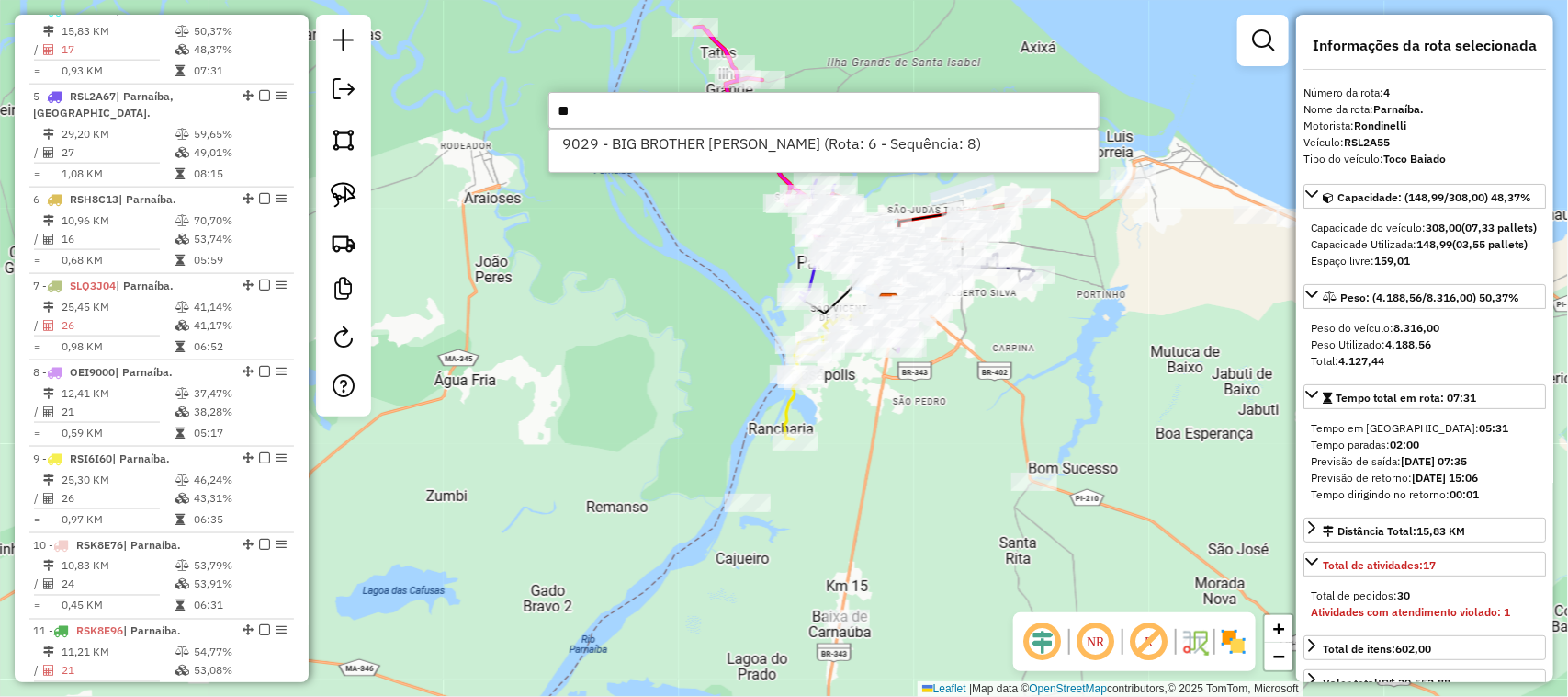
type input "*"
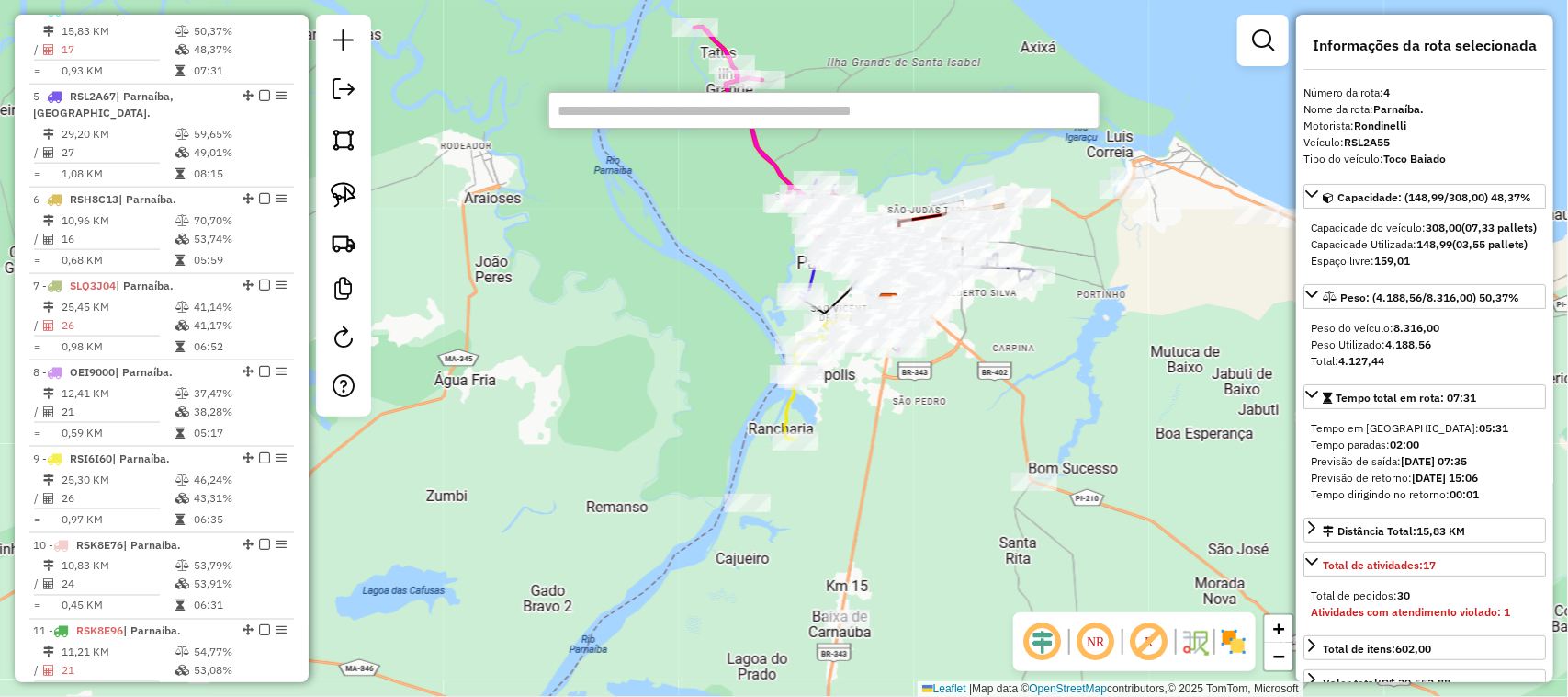
click at [641, 361] on div "Janela de atendimento Grade de atendimento Capacidade Transportadoras Veículos …" at bounding box center [784, 348] width 1568 height 697
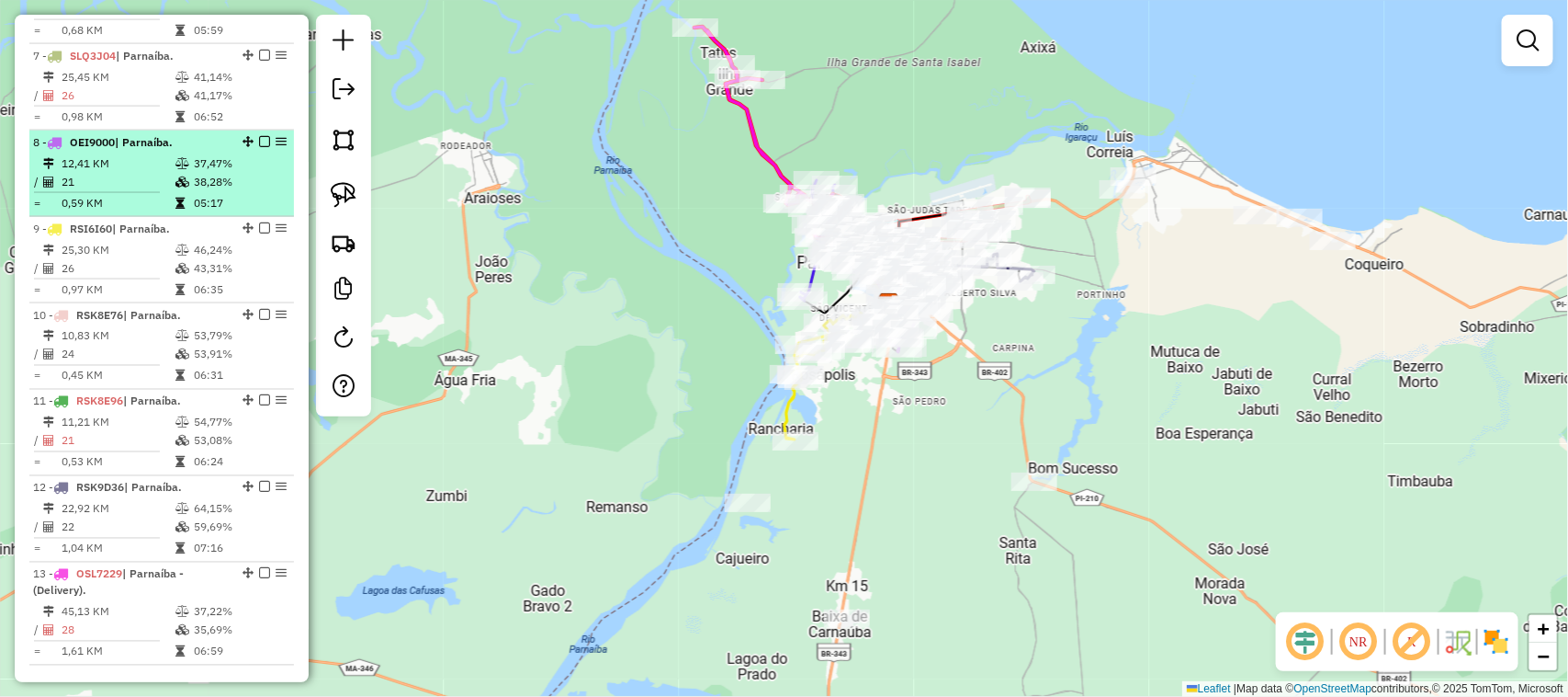
scroll to position [1484, 0]
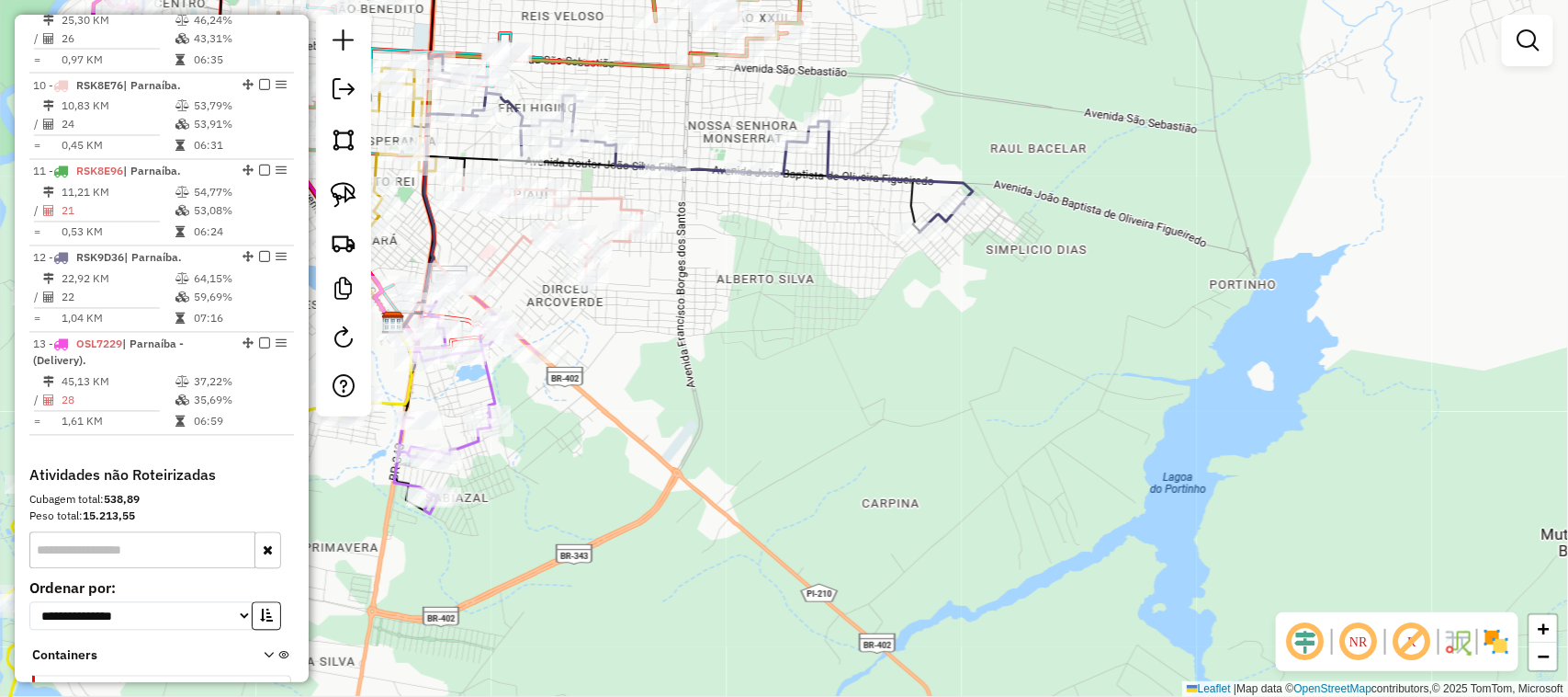
drag, startPoint x: 664, startPoint y: 370, endPoint x: 795, endPoint y: 392, distance: 132.8
click at [756, 387] on div "Janela de atendimento Grade de atendimento Capacidade Transportadoras Veículos …" at bounding box center [784, 348] width 1568 height 697
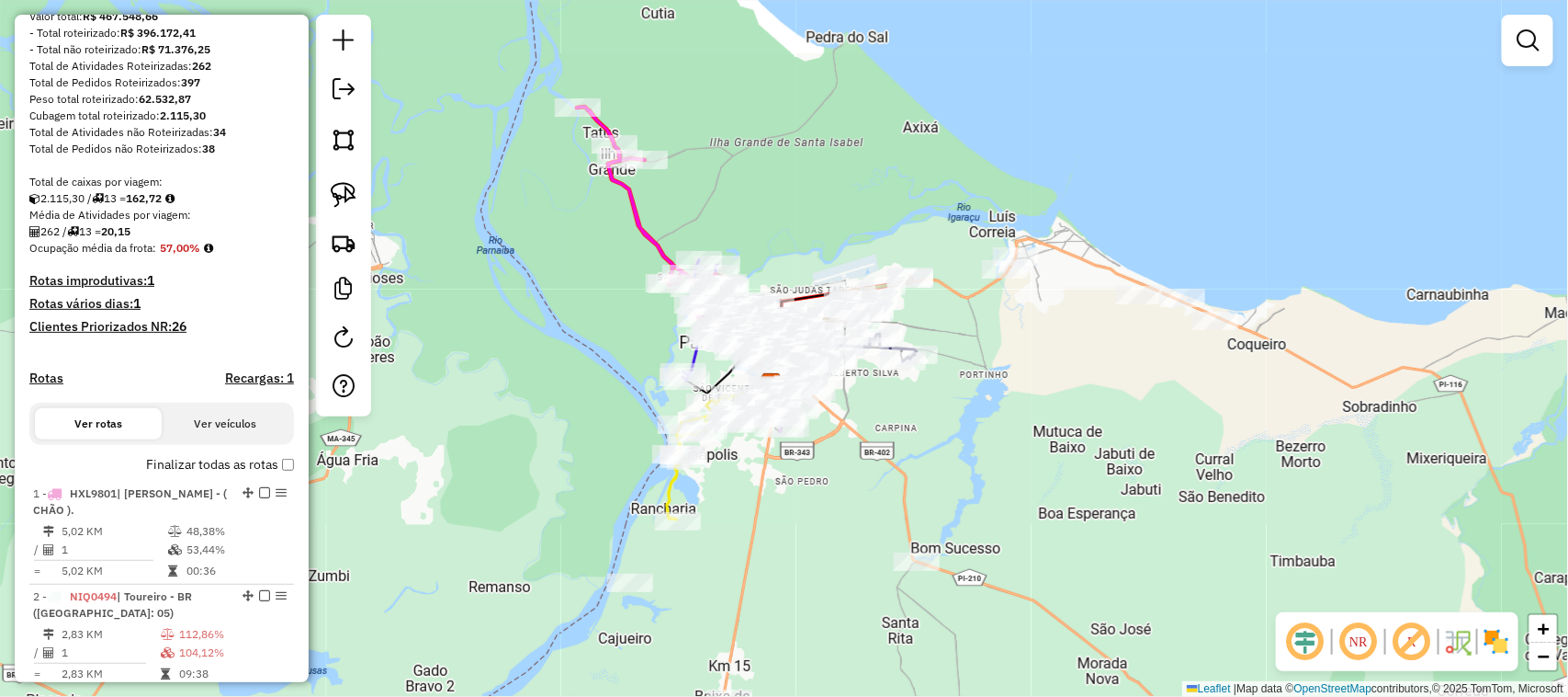
scroll to position [230, 0]
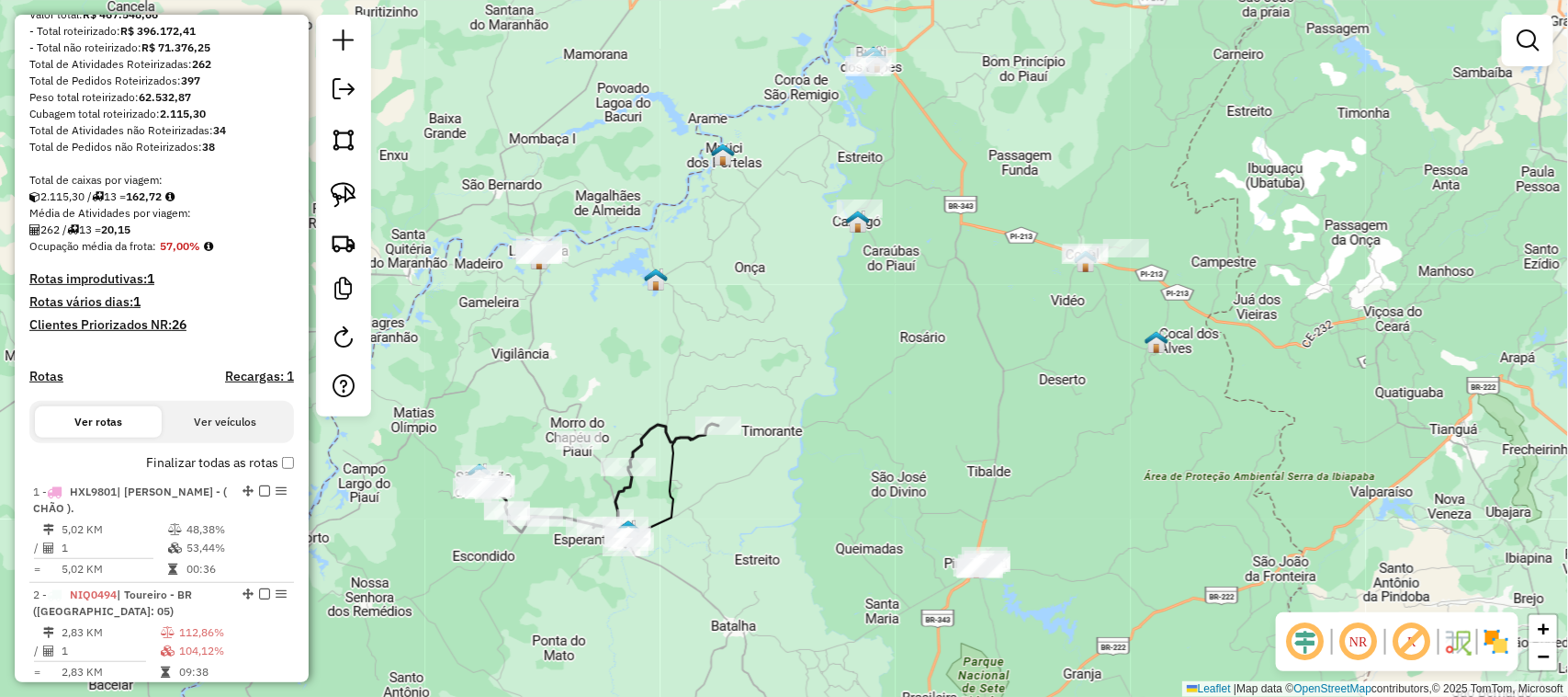
drag, startPoint x: 452, startPoint y: 603, endPoint x: 570, endPoint y: 599, distance: 118.1
click at [570, 599] on div "Janela de atendimento Grade de atendimento Capacidade Transportadoras Veículos …" at bounding box center [784, 348] width 1568 height 697
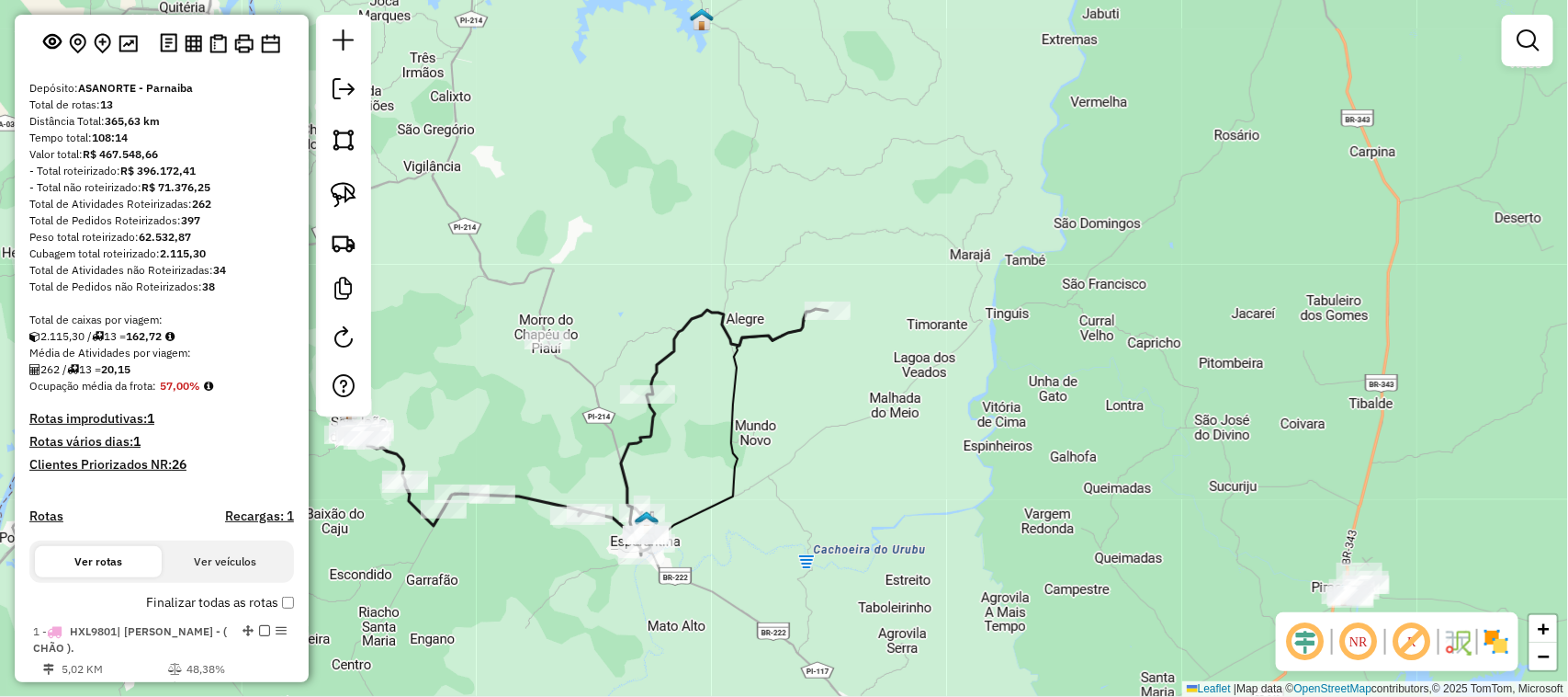
scroll to position [0, 0]
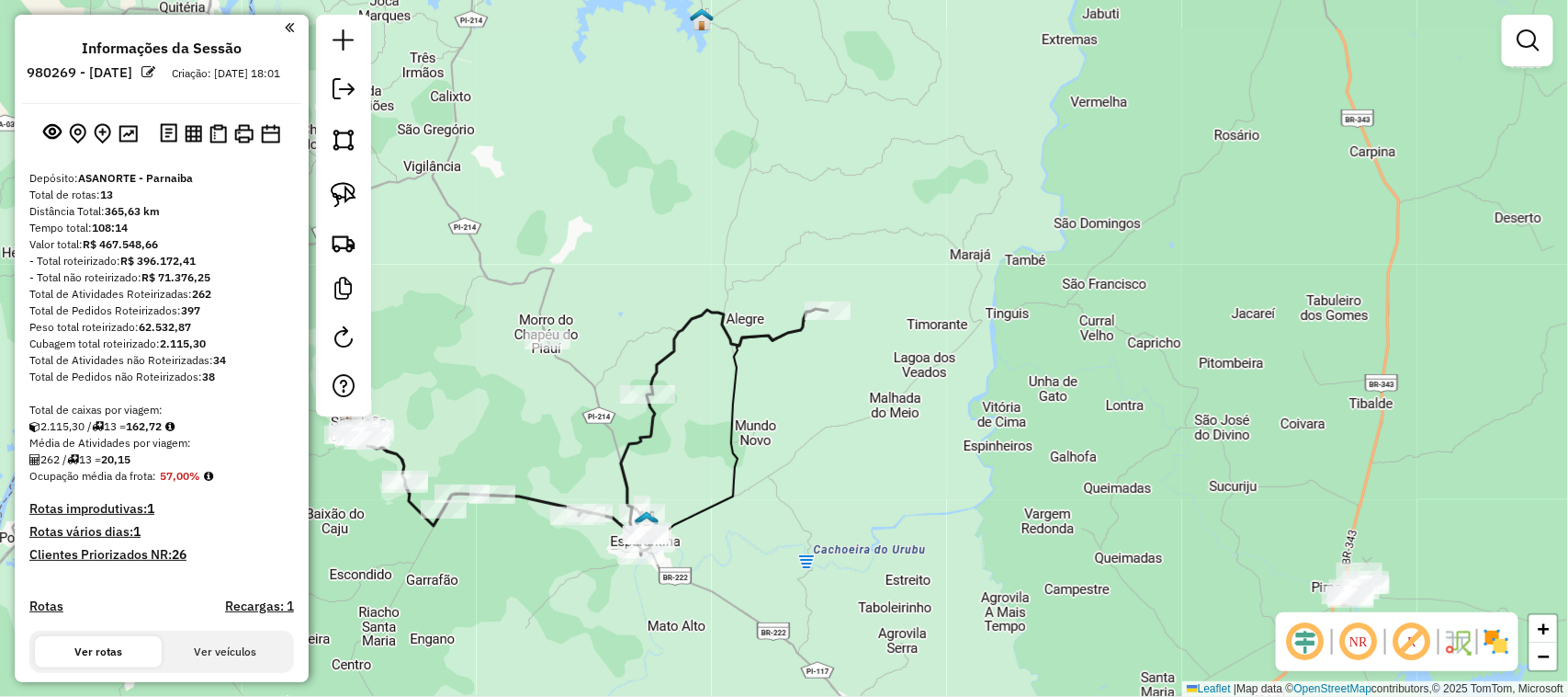
drag, startPoint x: 723, startPoint y: 239, endPoint x: 750, endPoint y: 309, distance: 75.0
click at [738, 274] on div "Janela de atendimento Grade de atendimento Capacidade Transportadoras Veículos …" at bounding box center [784, 348] width 1568 height 697
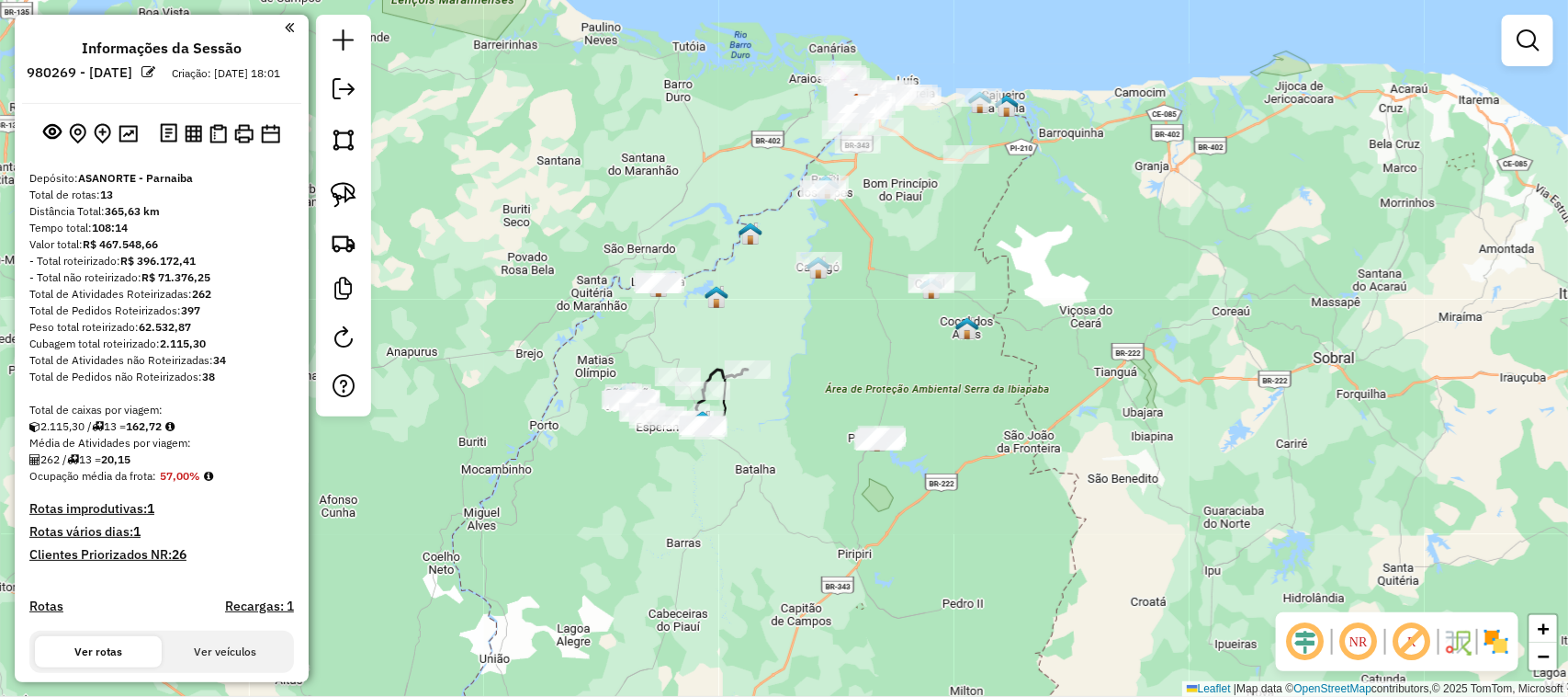
drag, startPoint x: 971, startPoint y: 182, endPoint x: 843, endPoint y: 304, distance: 176.8
click at [846, 299] on div "Janela de atendimento Grade de atendimento Capacidade Transportadoras Veículos …" at bounding box center [784, 348] width 1568 height 697
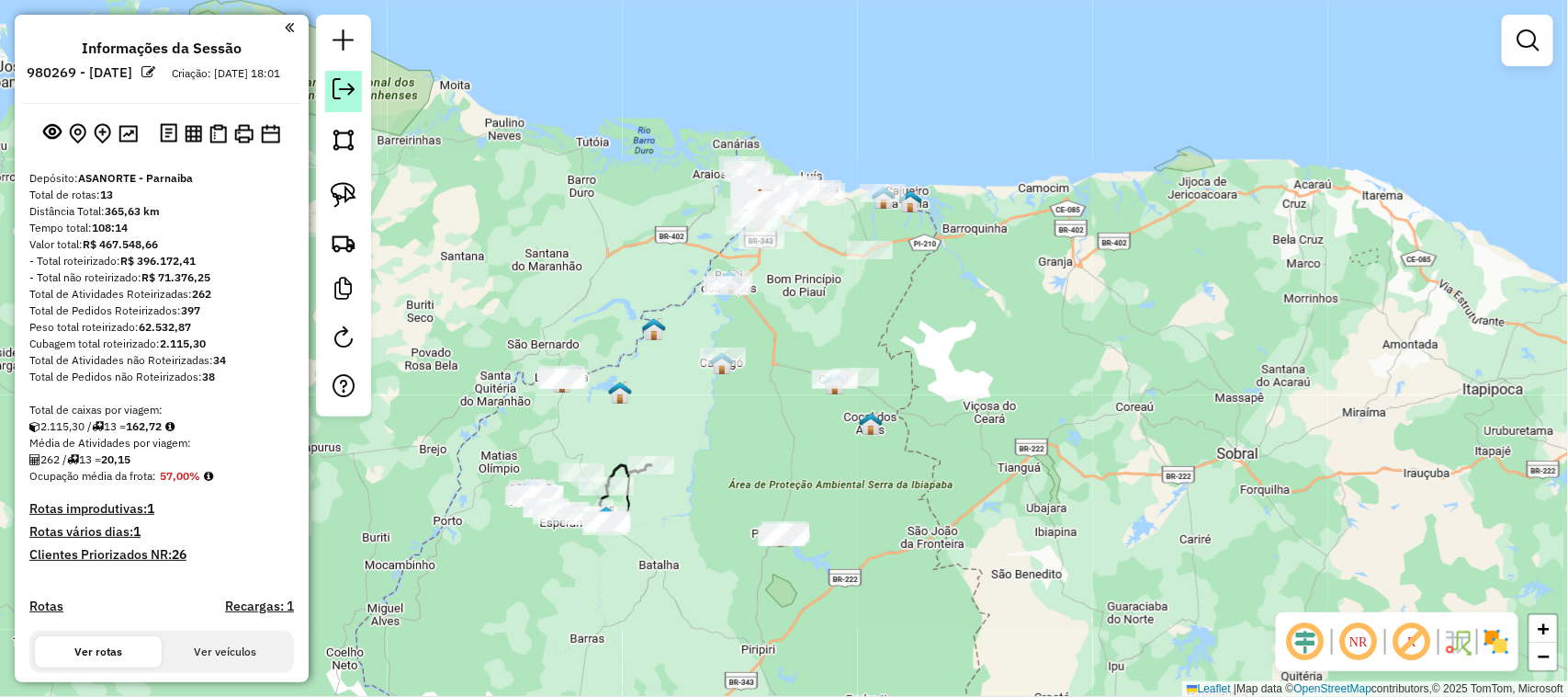
click at [345, 89] on em at bounding box center [343, 89] width 22 height 22
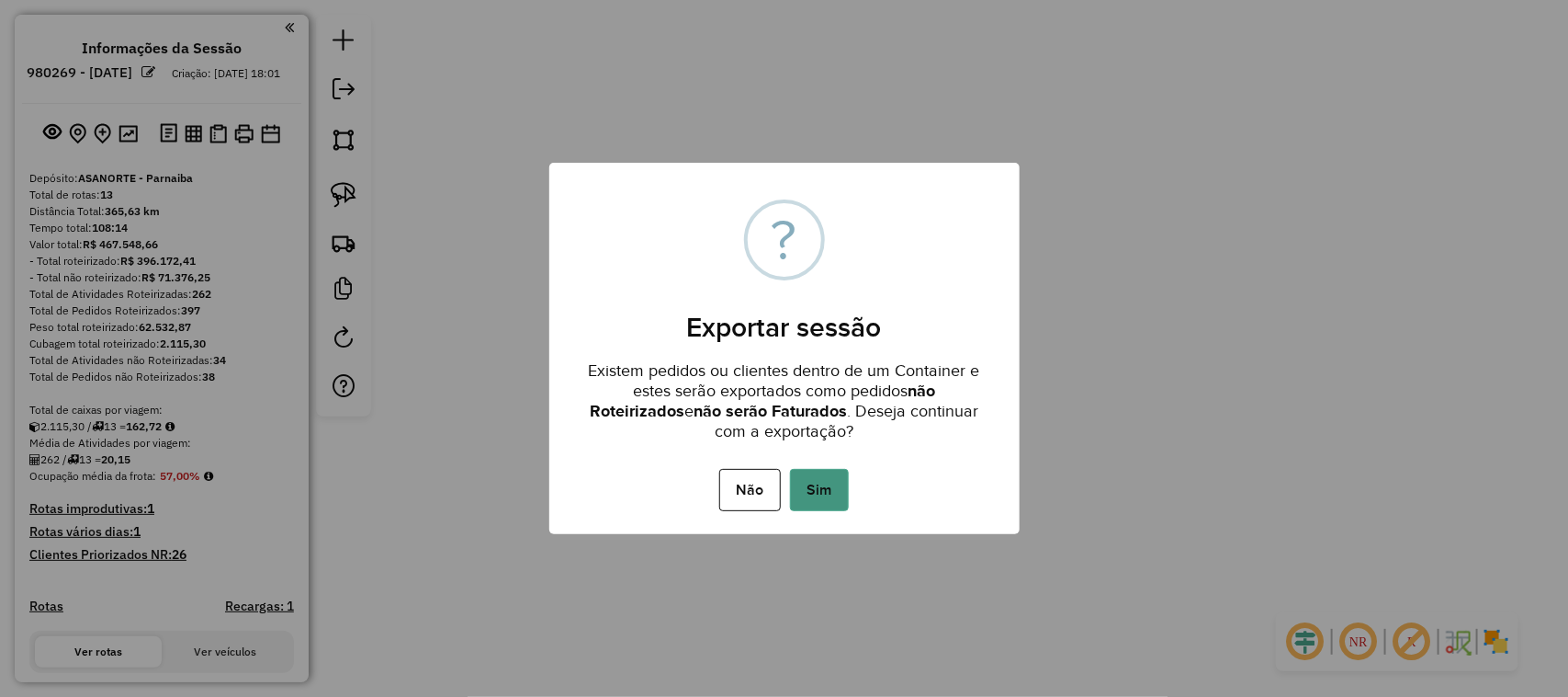
click at [839, 489] on button "Sim" at bounding box center [819, 490] width 59 height 42
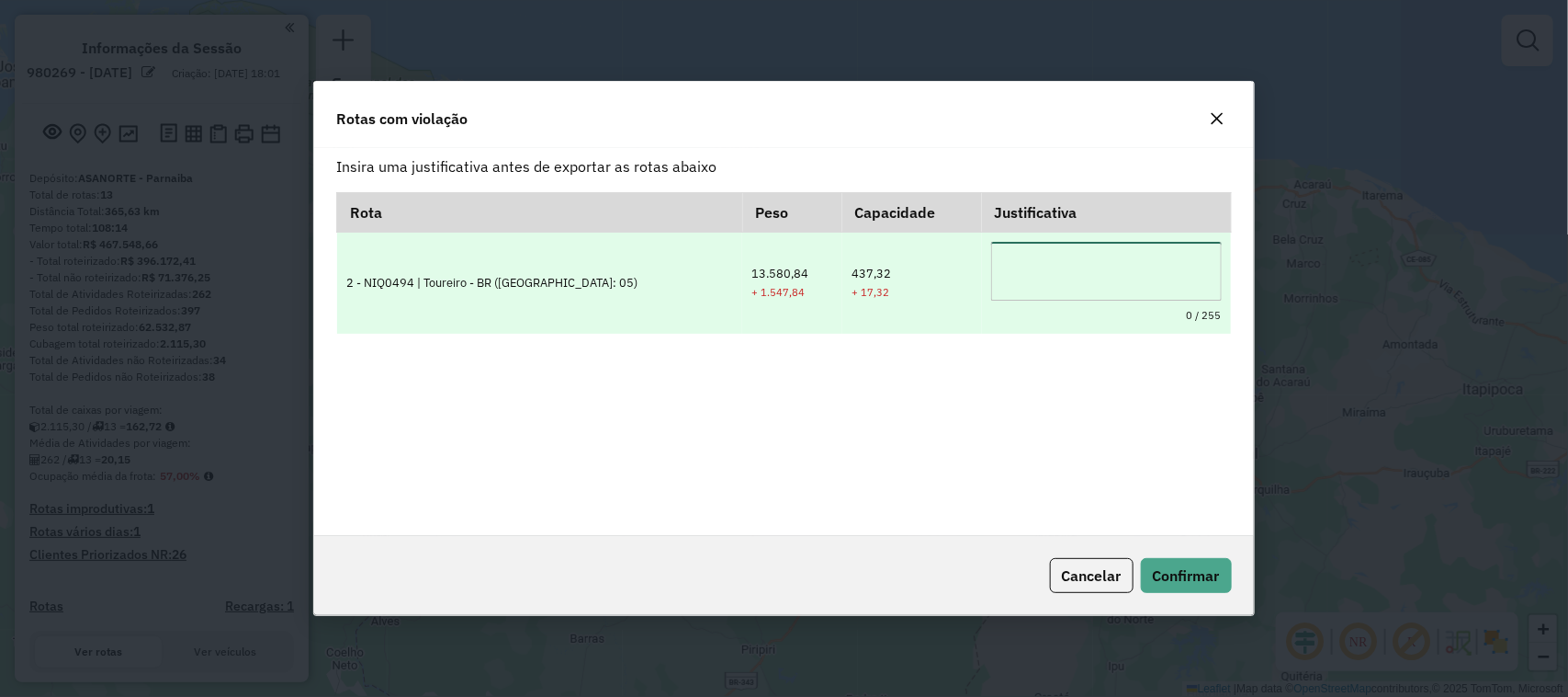
click at [991, 269] on textarea at bounding box center [1106, 271] width 231 height 59
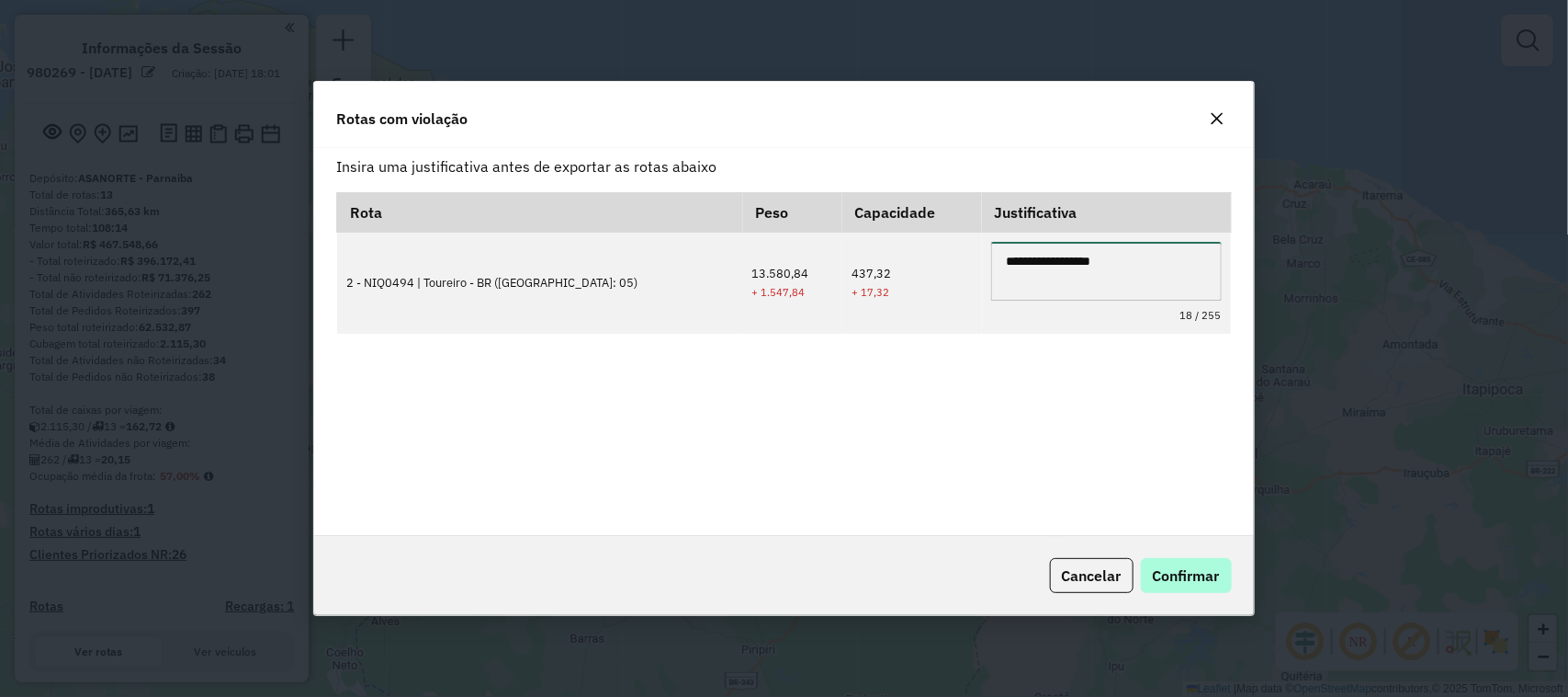
type textarea "**********"
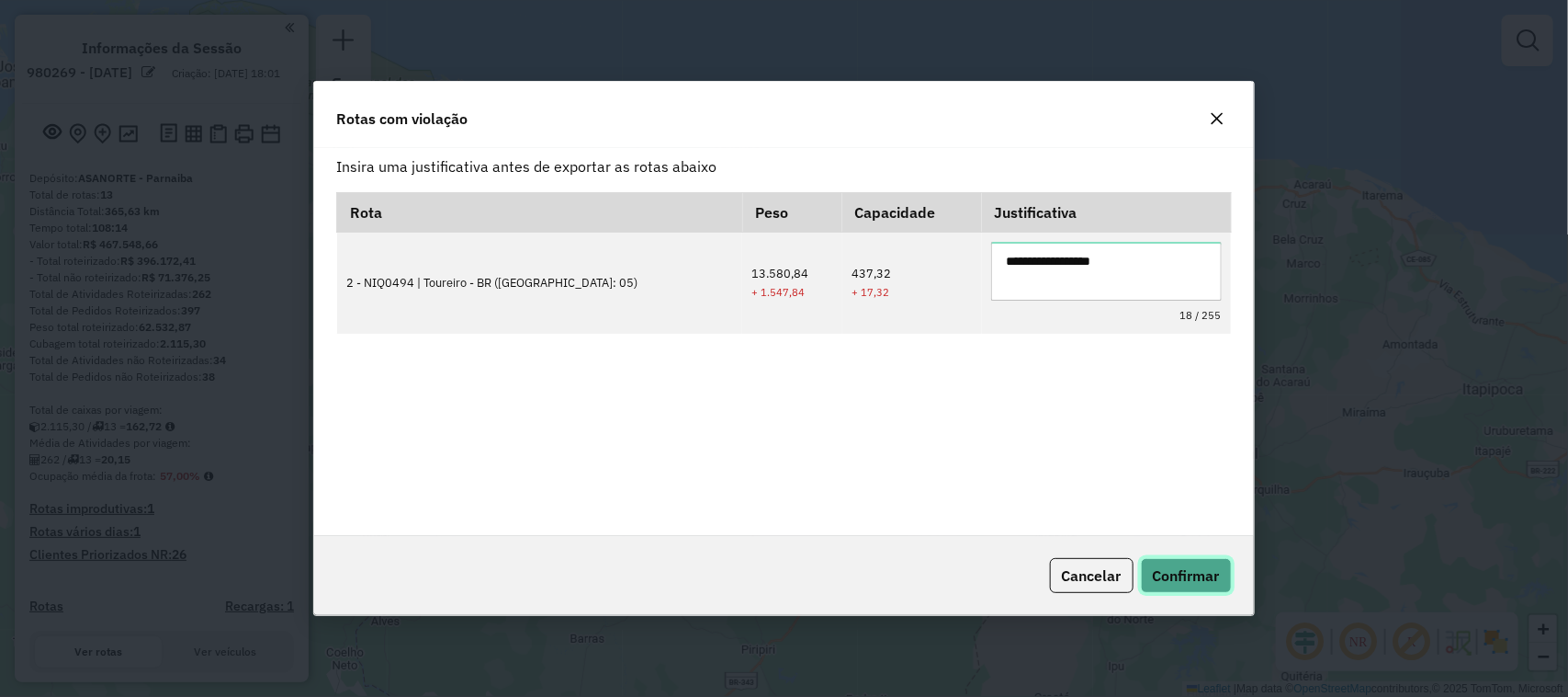
click at [1183, 572] on span "Confirmar" at bounding box center [1186, 575] width 67 height 19
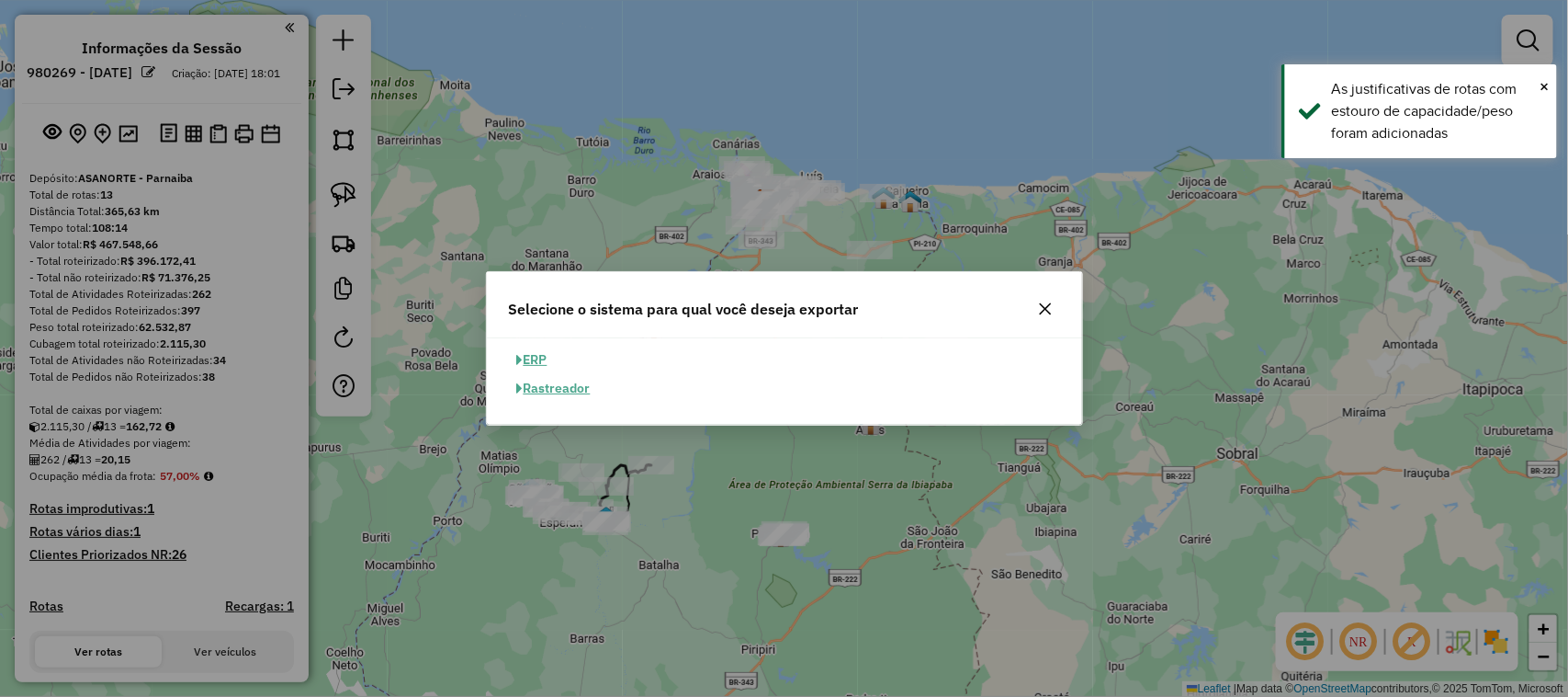
click at [538, 354] on button "ERP" at bounding box center [533, 359] width 47 height 28
select select "**"
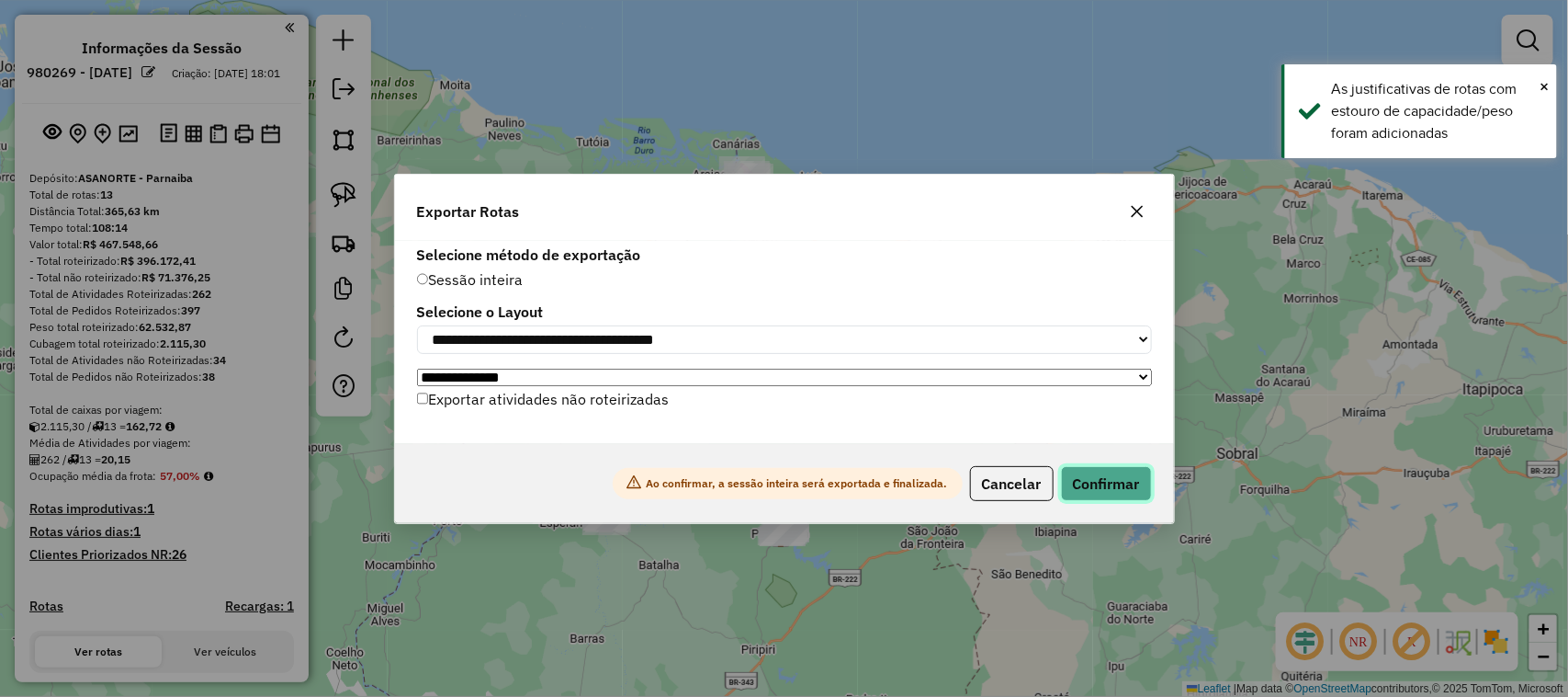
click at [1123, 489] on button "Confirmar" at bounding box center [1107, 484] width 91 height 35
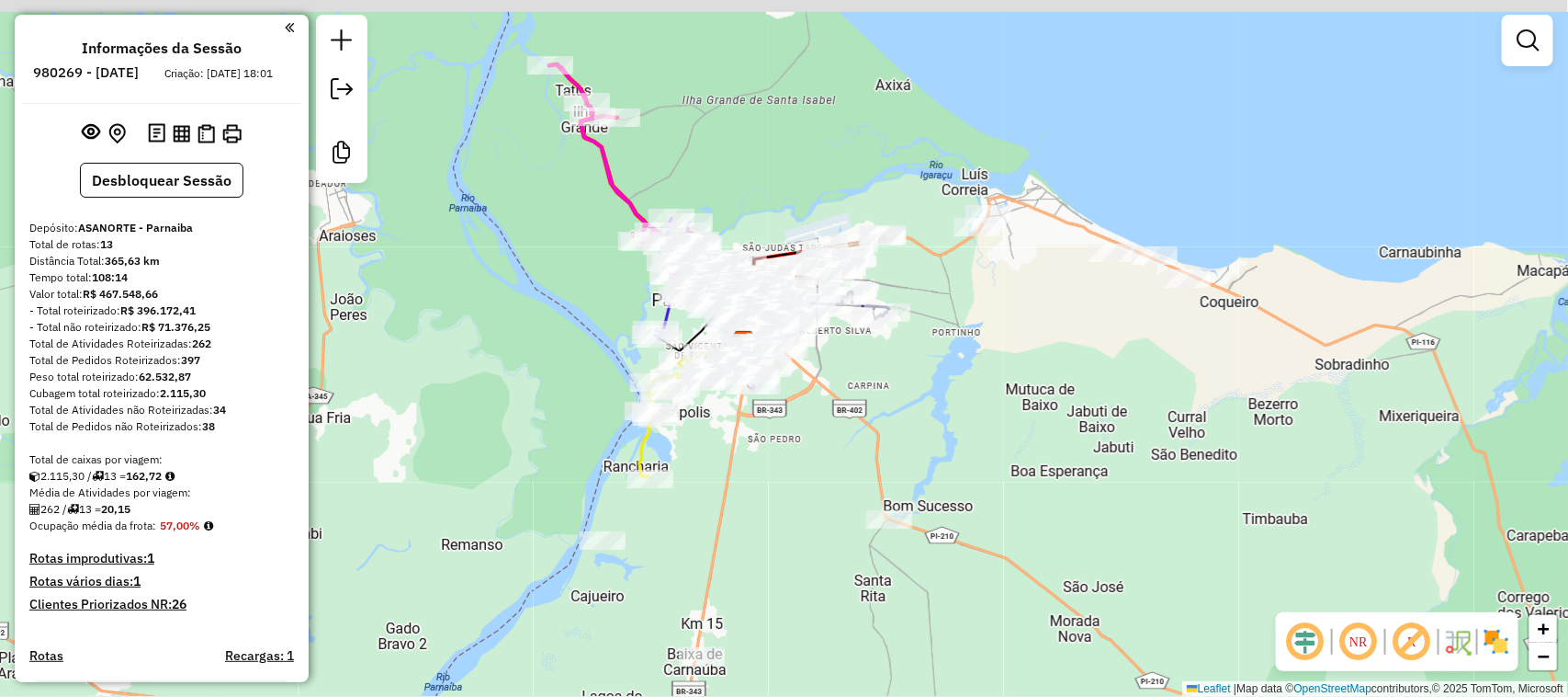
drag, startPoint x: 1107, startPoint y: 253, endPoint x: 1012, endPoint y: 439, distance: 208.9
click at [1025, 416] on div "Janela de atendimento Grade de atendimento Capacidade Transportadoras Veículos …" at bounding box center [784, 348] width 1568 height 697
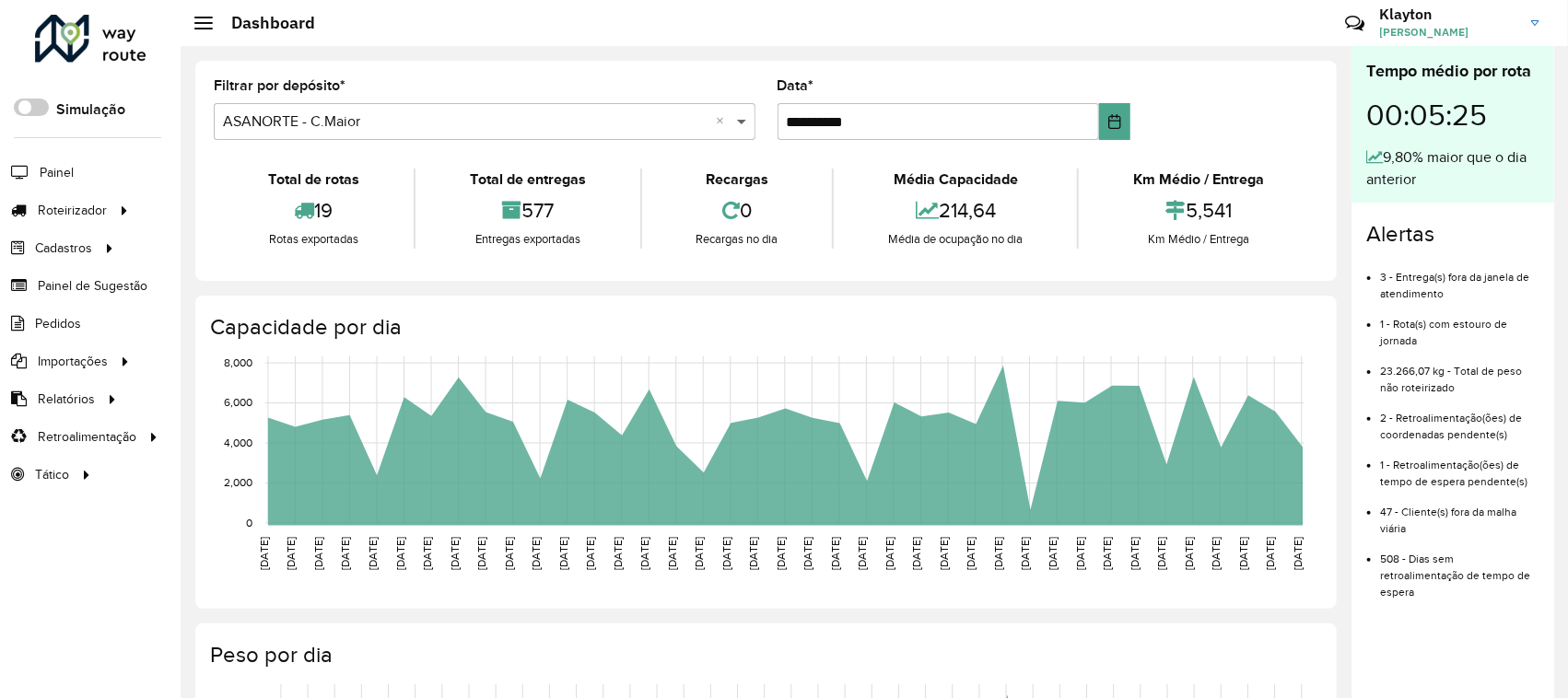
click at [740, 122] on span at bounding box center [743, 121] width 23 height 22
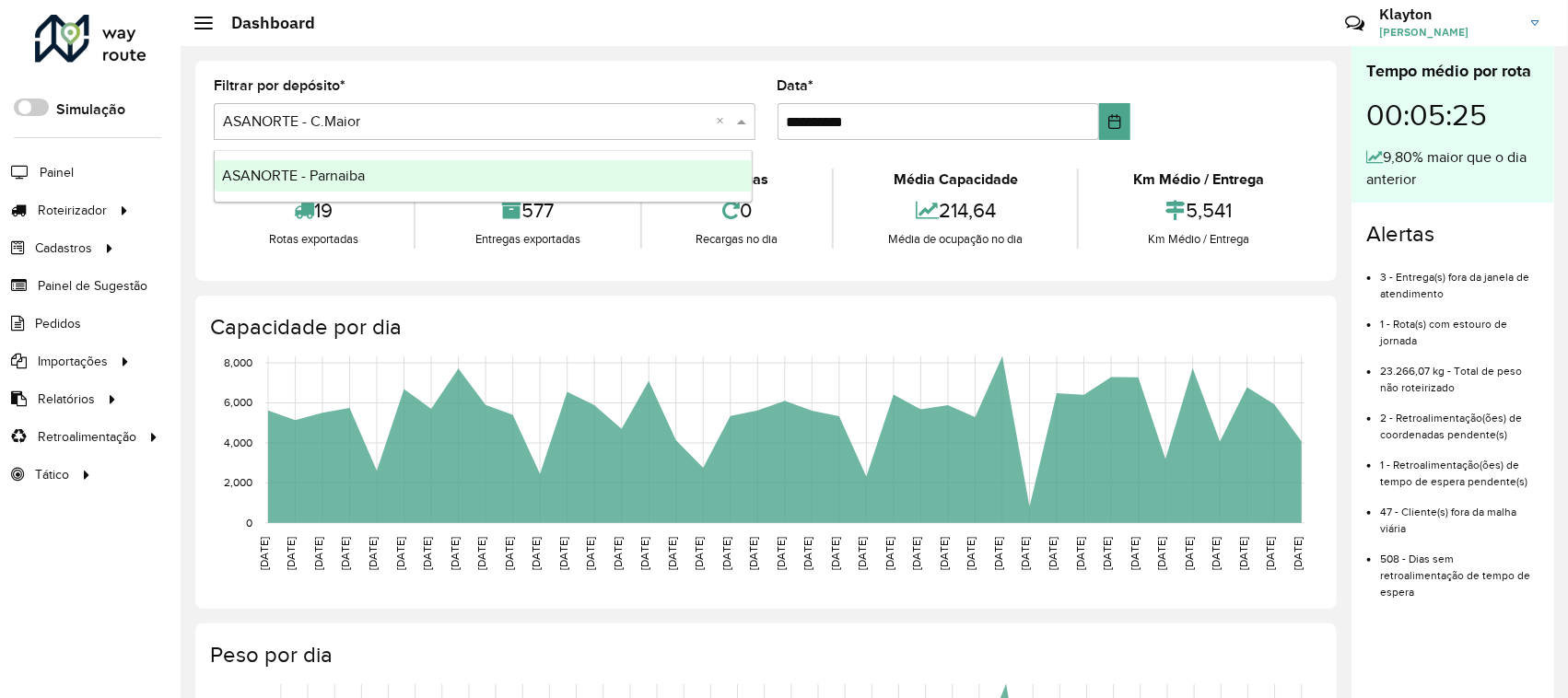
click at [447, 168] on div "ASANORTE - Parnaiba" at bounding box center [483, 176] width 537 height 31
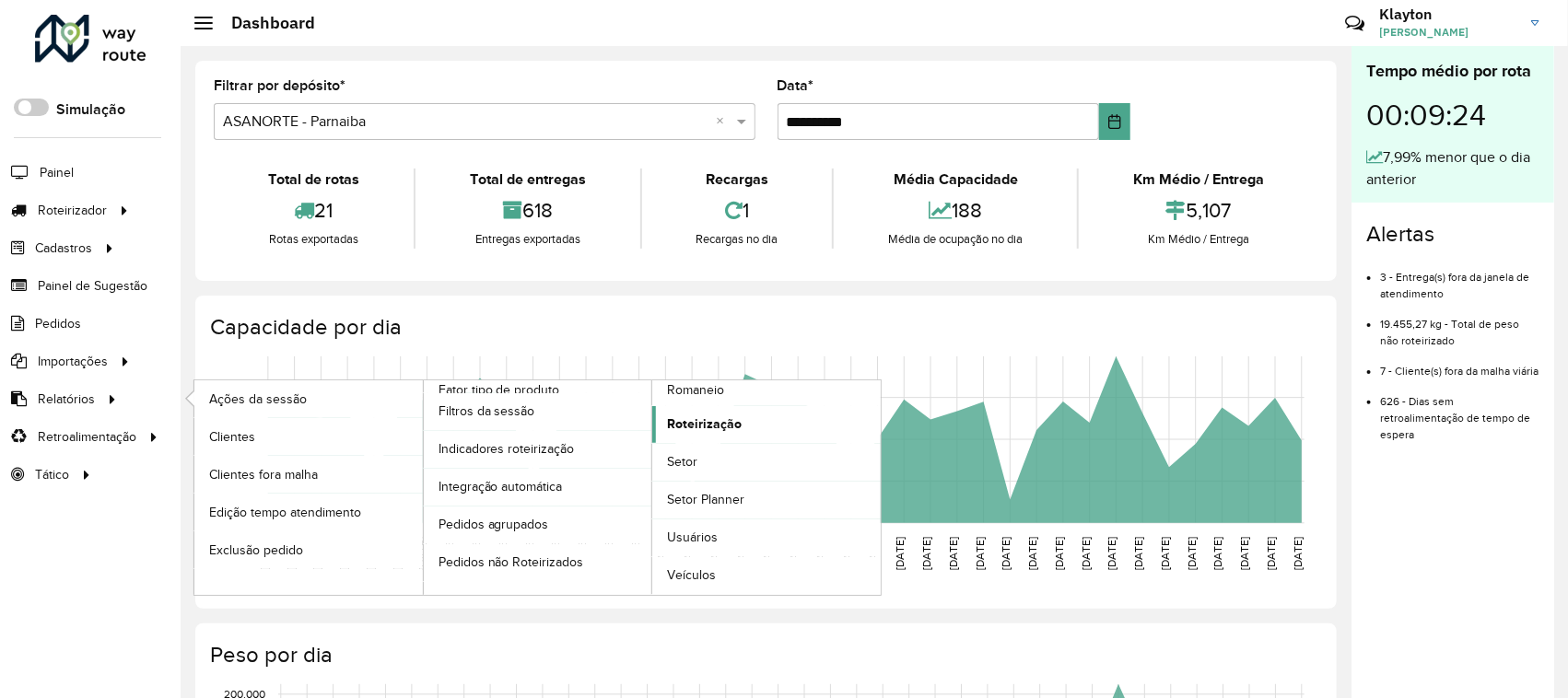
click at [734, 434] on span "Roteirização" at bounding box center [704, 424] width 75 height 20
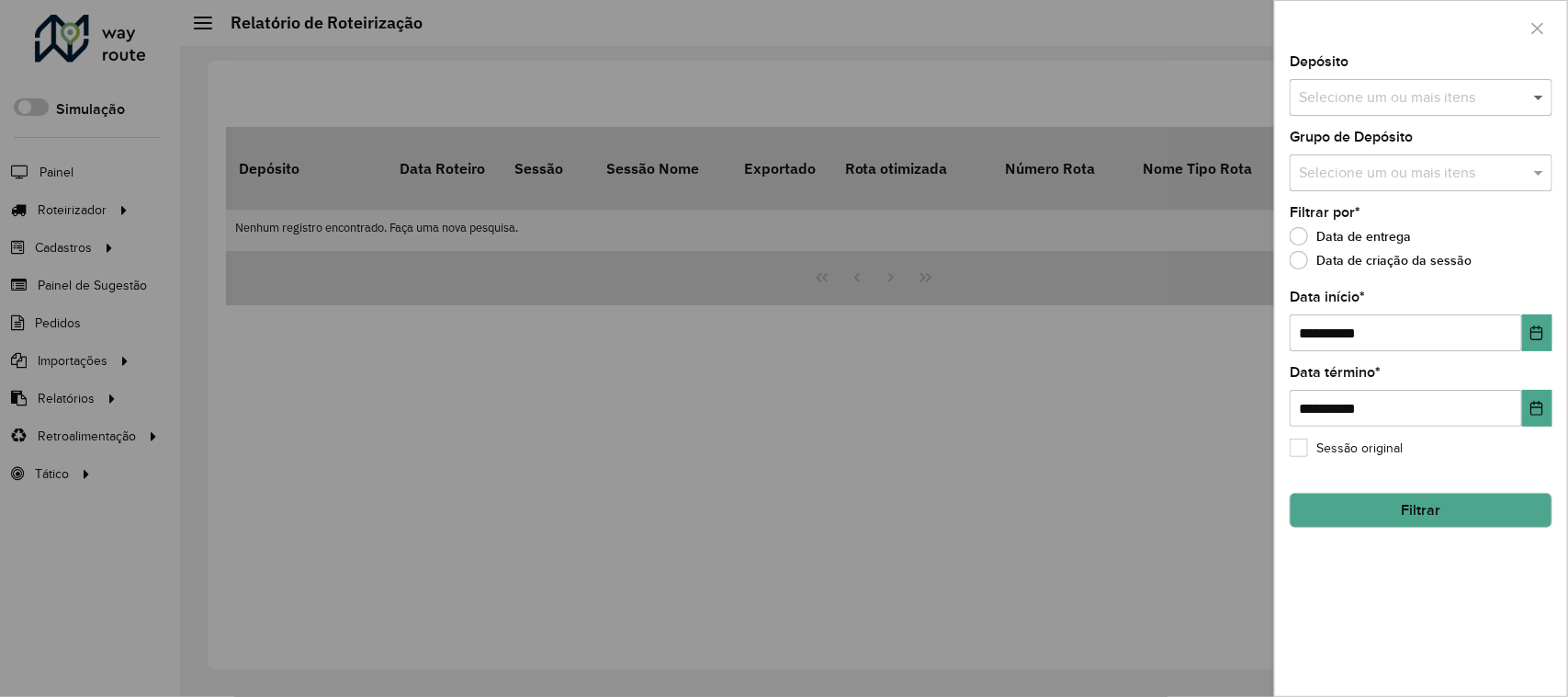
click at [1538, 96] on span at bounding box center [1541, 97] width 23 height 22
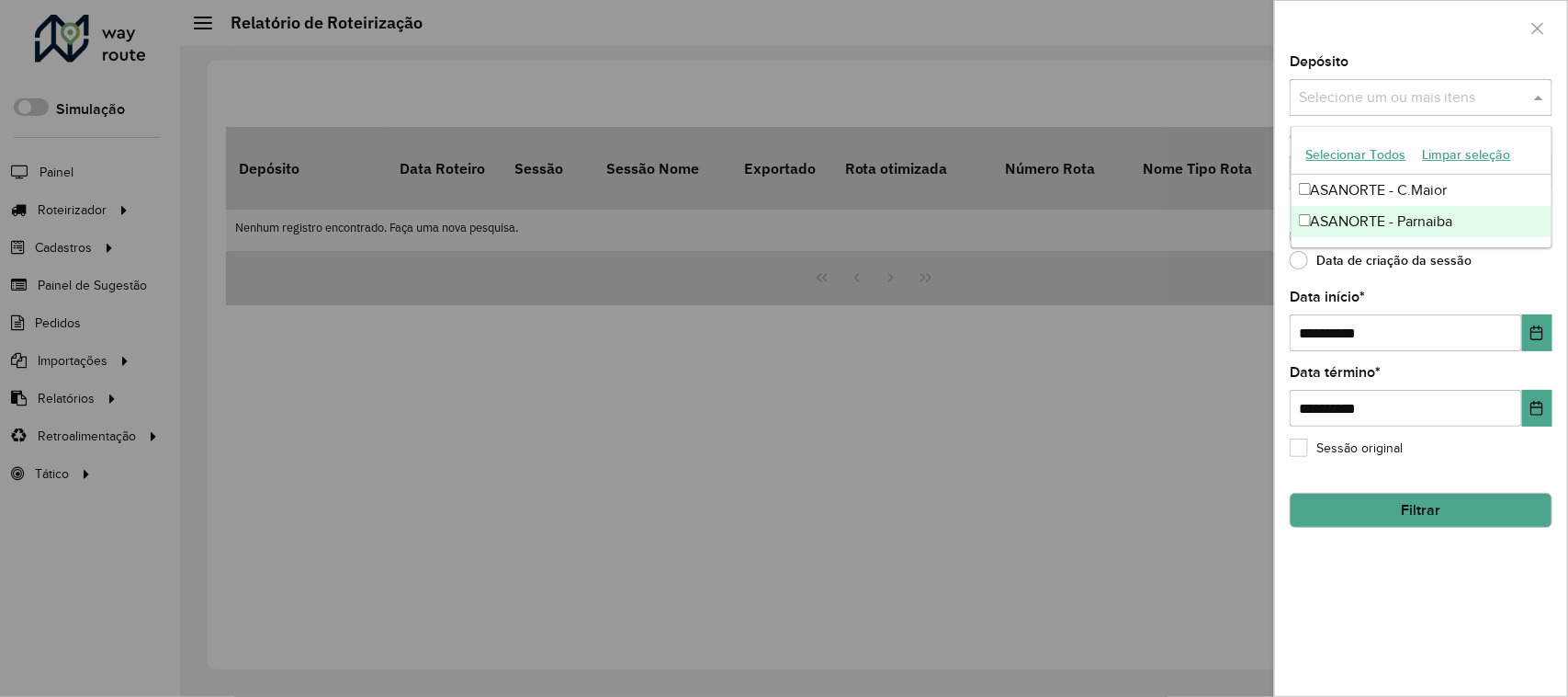
click at [1454, 218] on div "ASANORTE - Parnaiba" at bounding box center [1423, 222] width 261 height 31
click at [1540, 334] on icon "Choose Date" at bounding box center [1537, 332] width 15 height 15
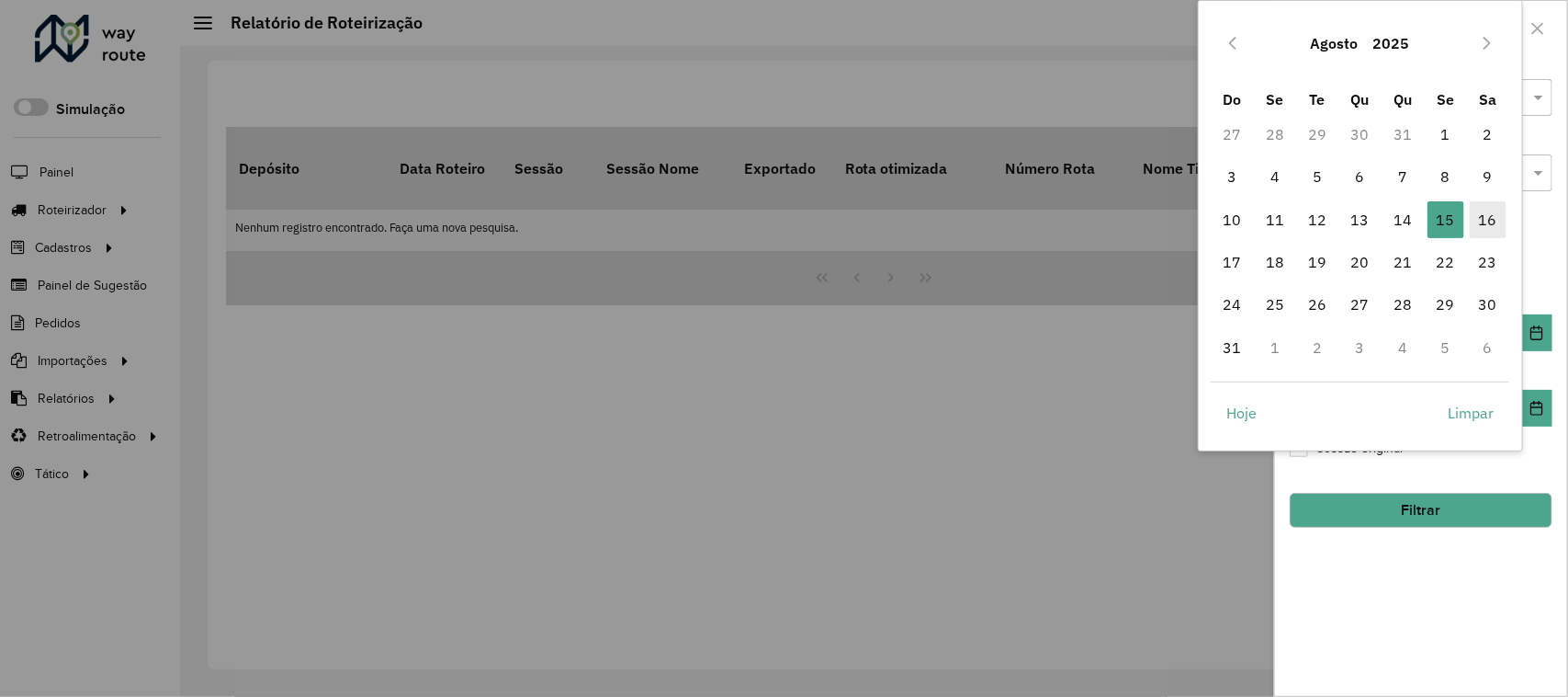
click at [1481, 217] on span "16" at bounding box center [1488, 219] width 36 height 36
type input "**********"
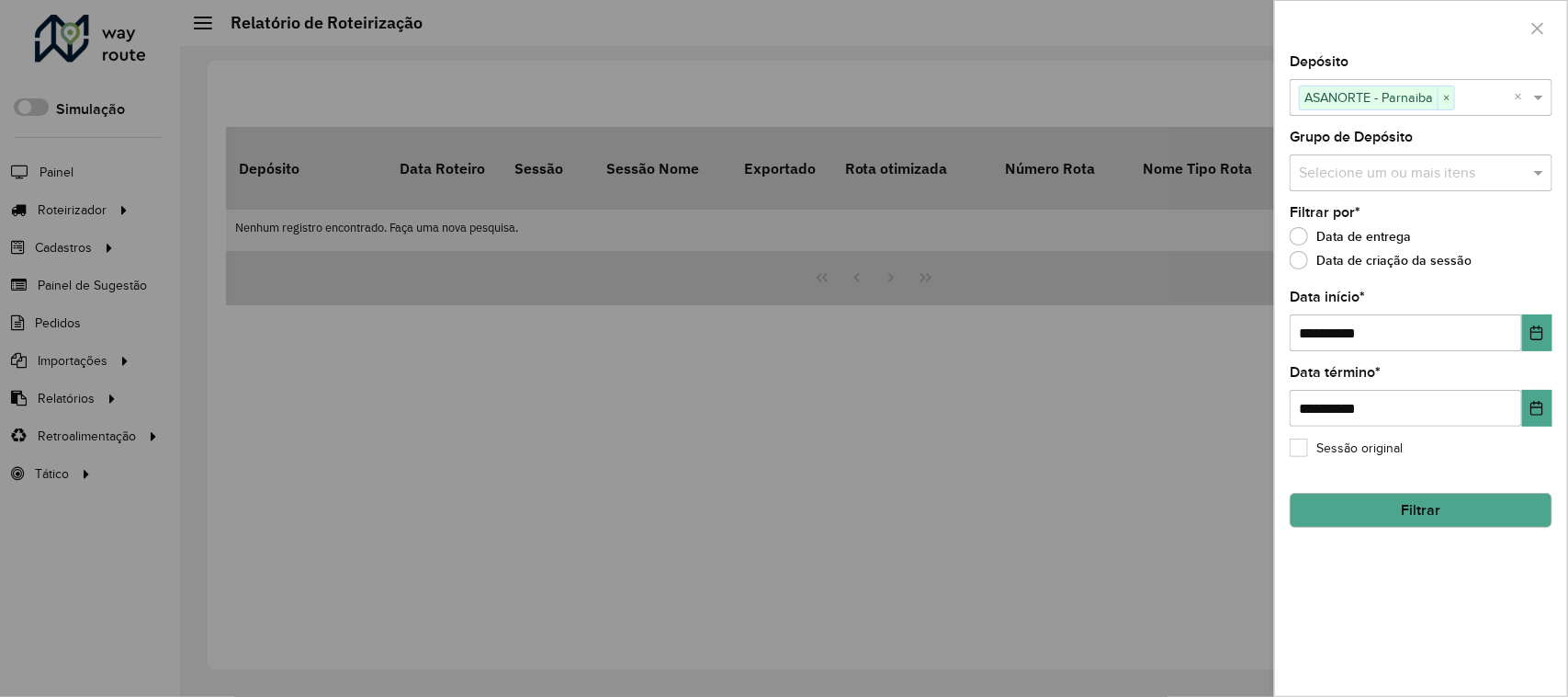
click at [1475, 507] on button "Filtrar" at bounding box center [1422, 510] width 263 height 35
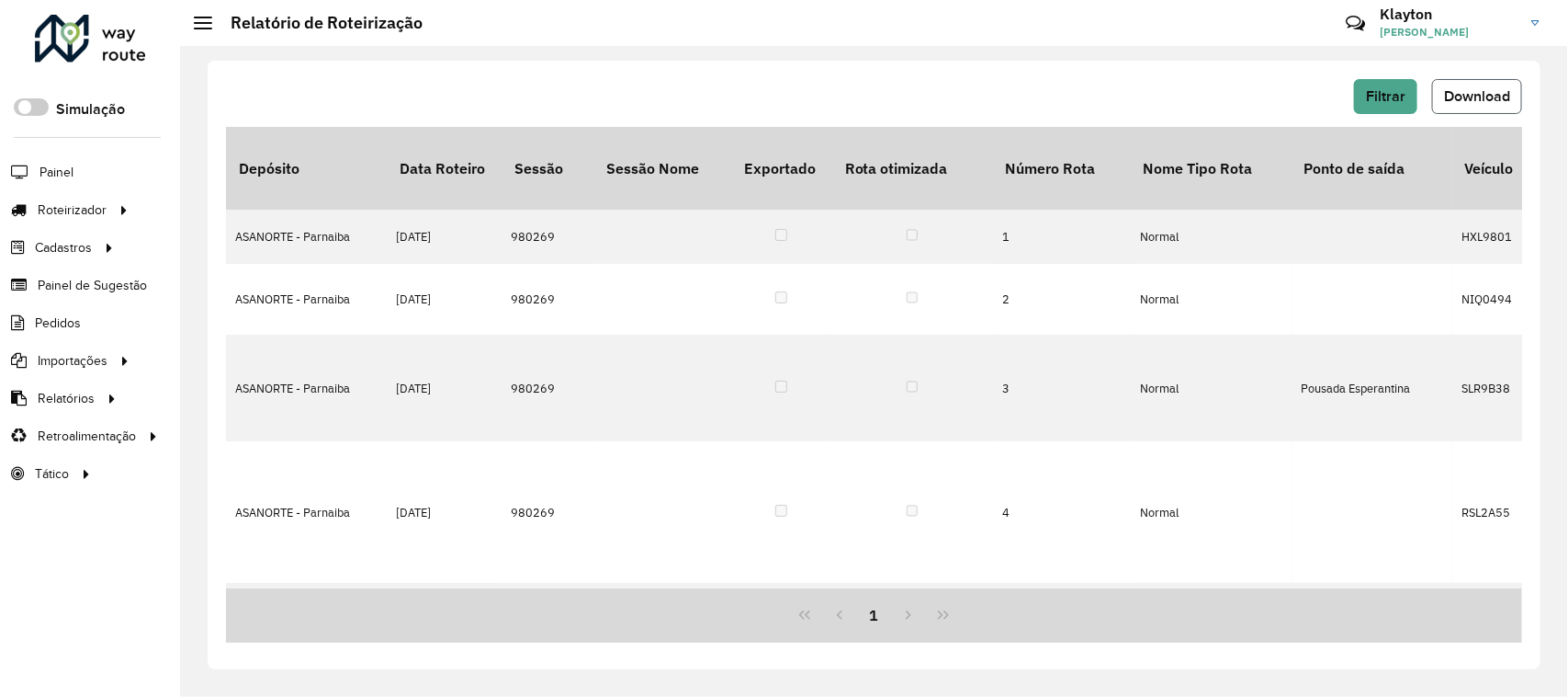
click at [1462, 97] on span "Download" at bounding box center [1477, 96] width 66 height 16
click at [101, 32] on div at bounding box center [90, 38] width 111 height 48
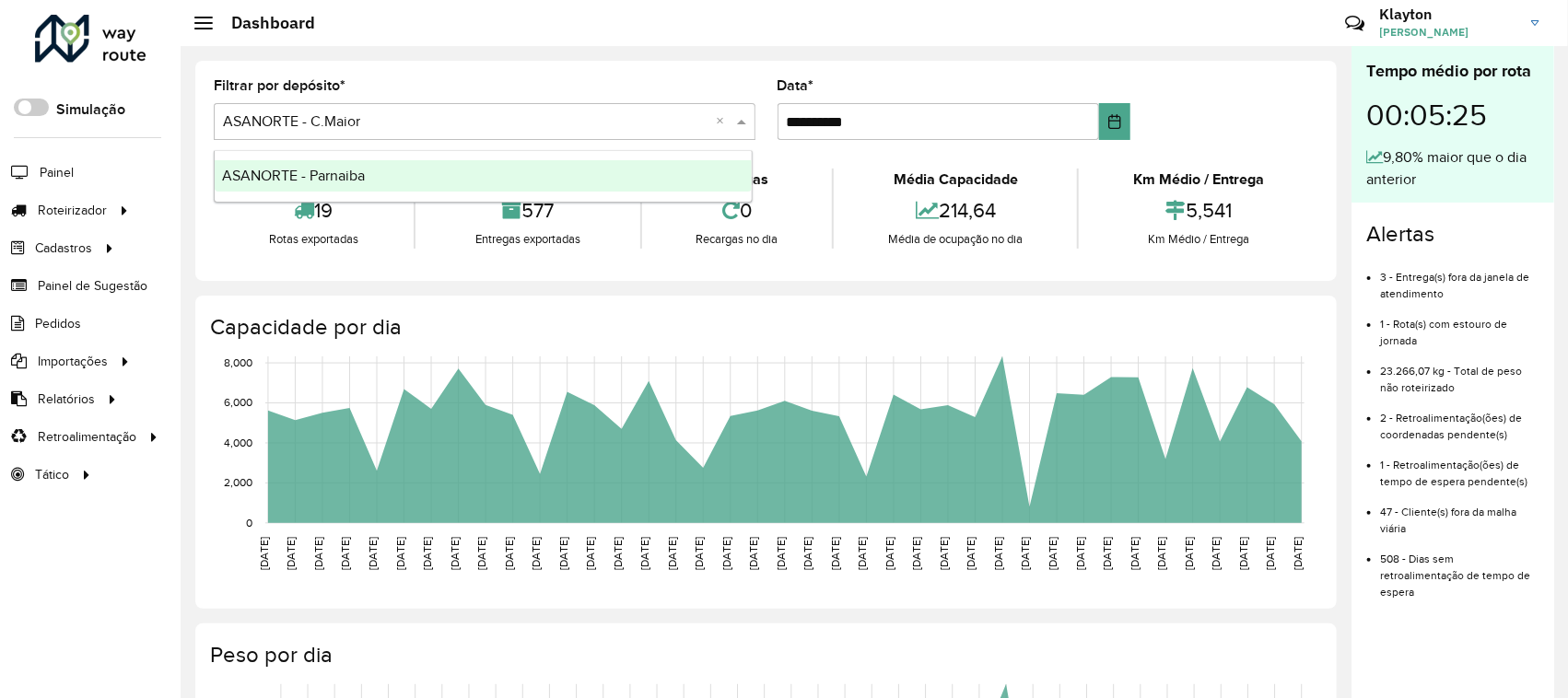
click at [739, 121] on span at bounding box center [743, 121] width 23 height 22
click at [357, 185] on div "ASANORTE - Parnaiba" at bounding box center [483, 176] width 537 height 31
